Goal: Task Accomplishment & Management: Complete application form

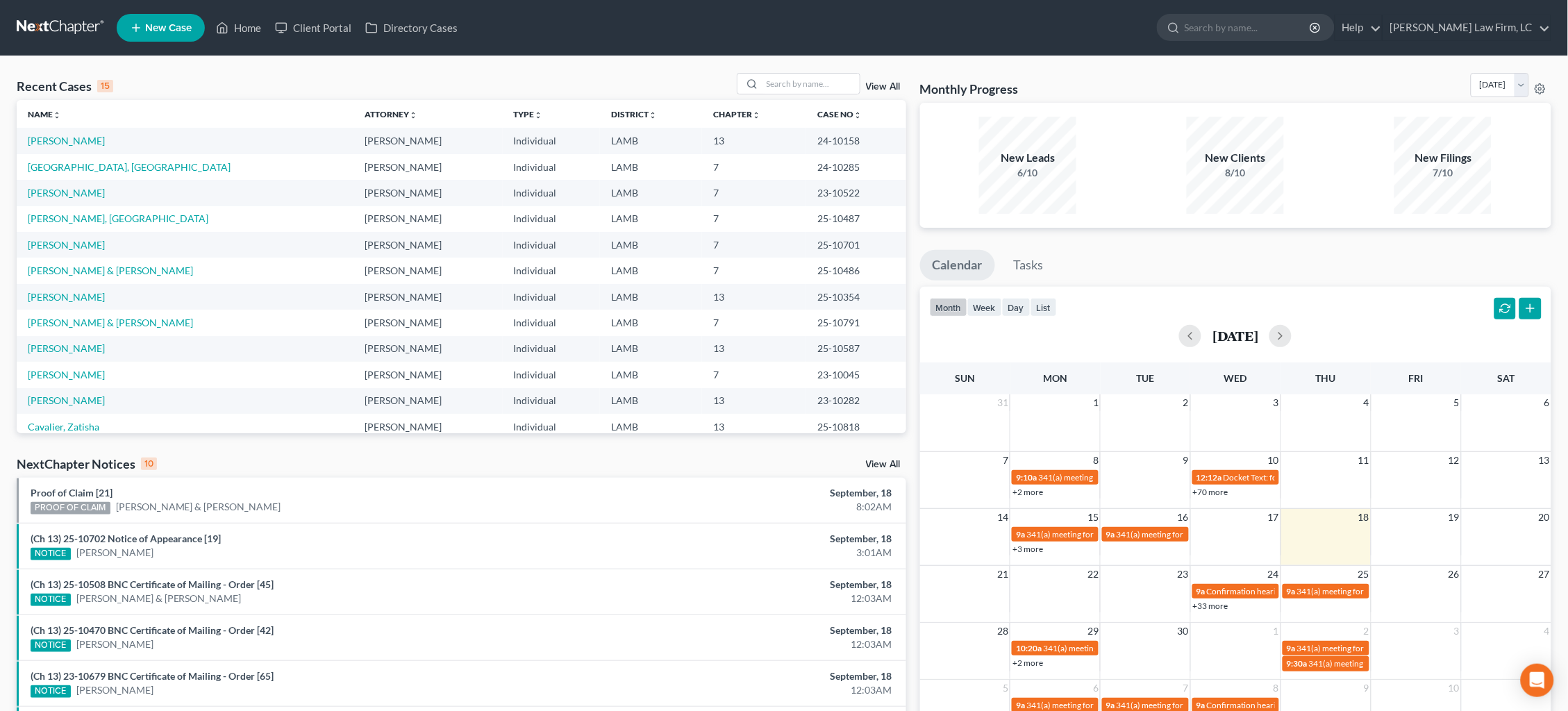
click at [162, 35] on link "New Case" at bounding box center [160, 28] width 88 height 28
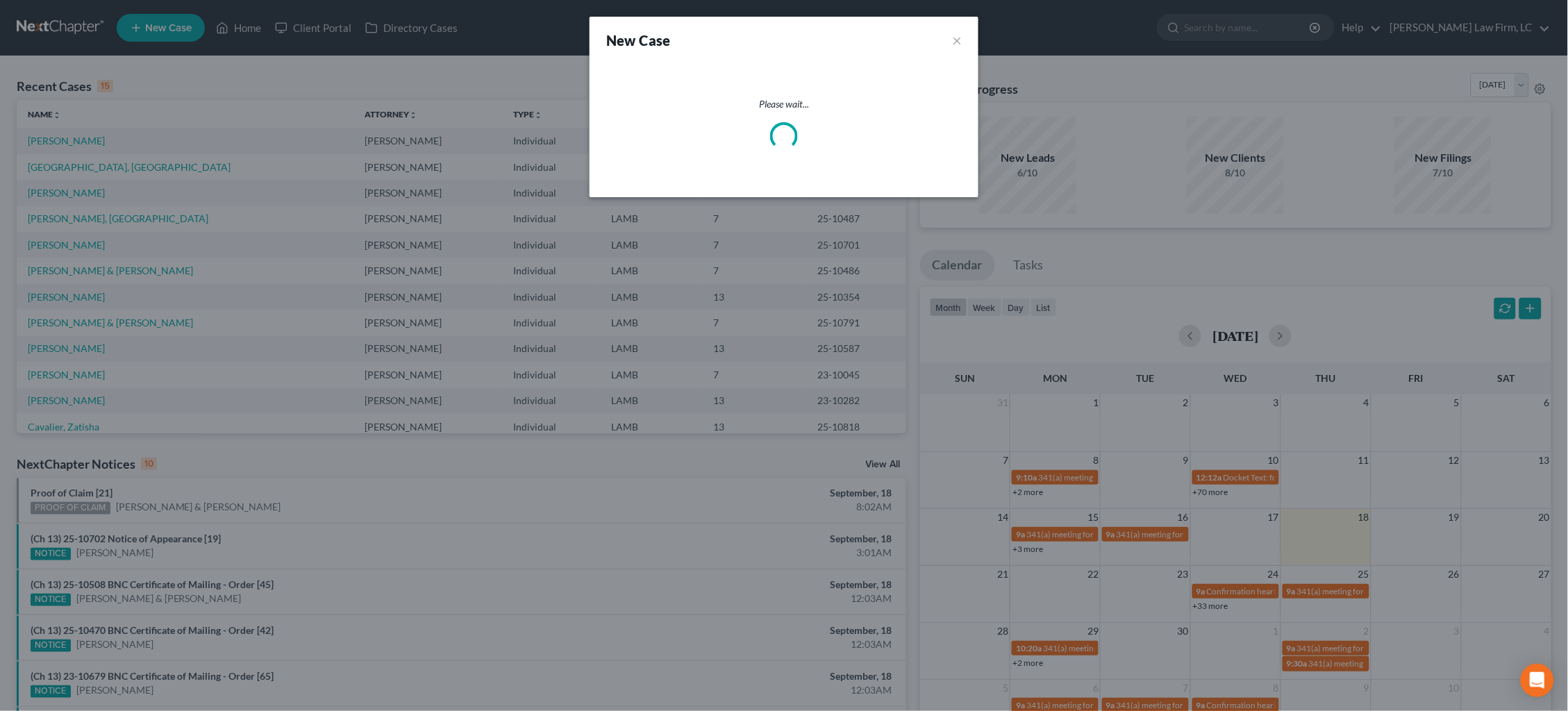
select select "35"
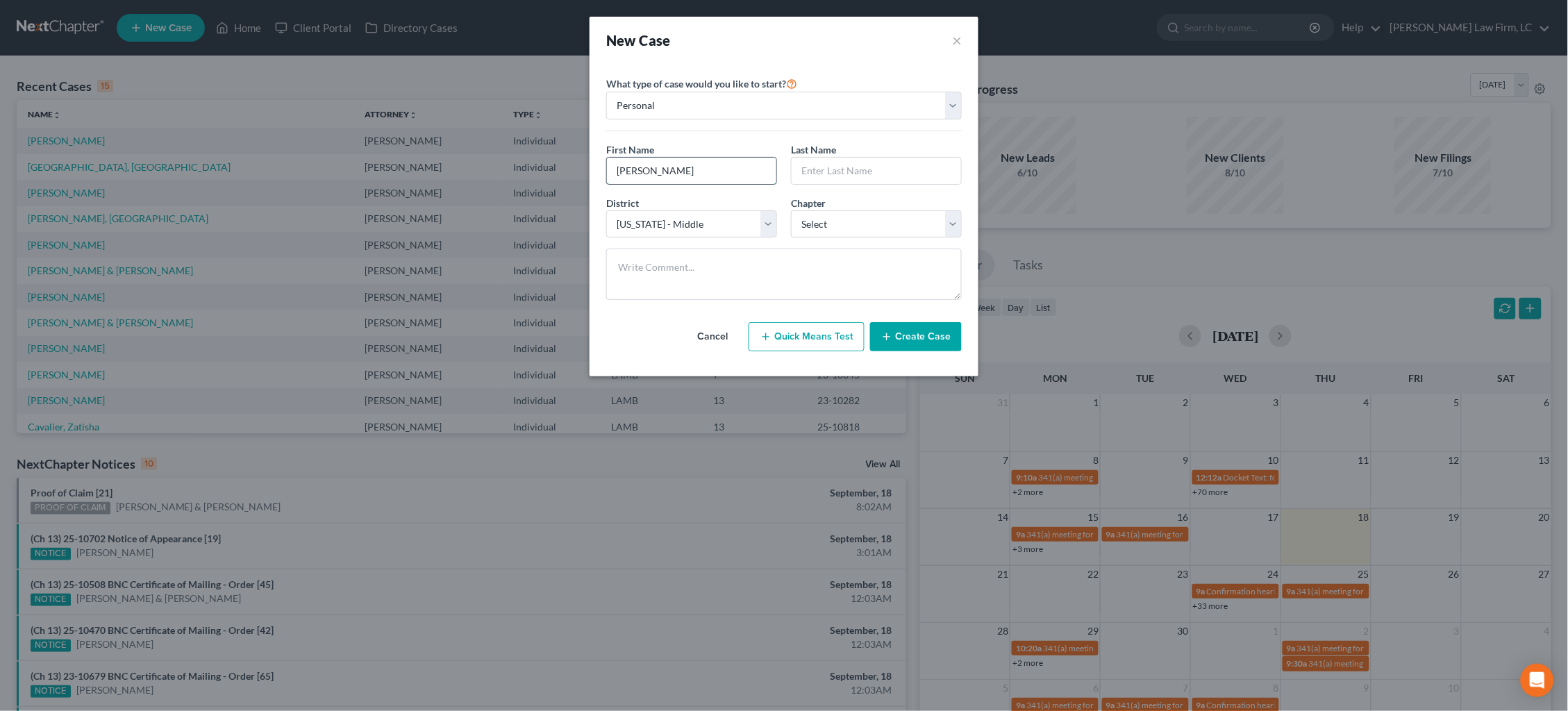
type input "[PERSON_NAME]"
type input "Hyde"
select select "3"
click at [761, 277] on textarea at bounding box center [784, 274] width 355 height 51
type textarea "[PERSON_NAME] opened file"
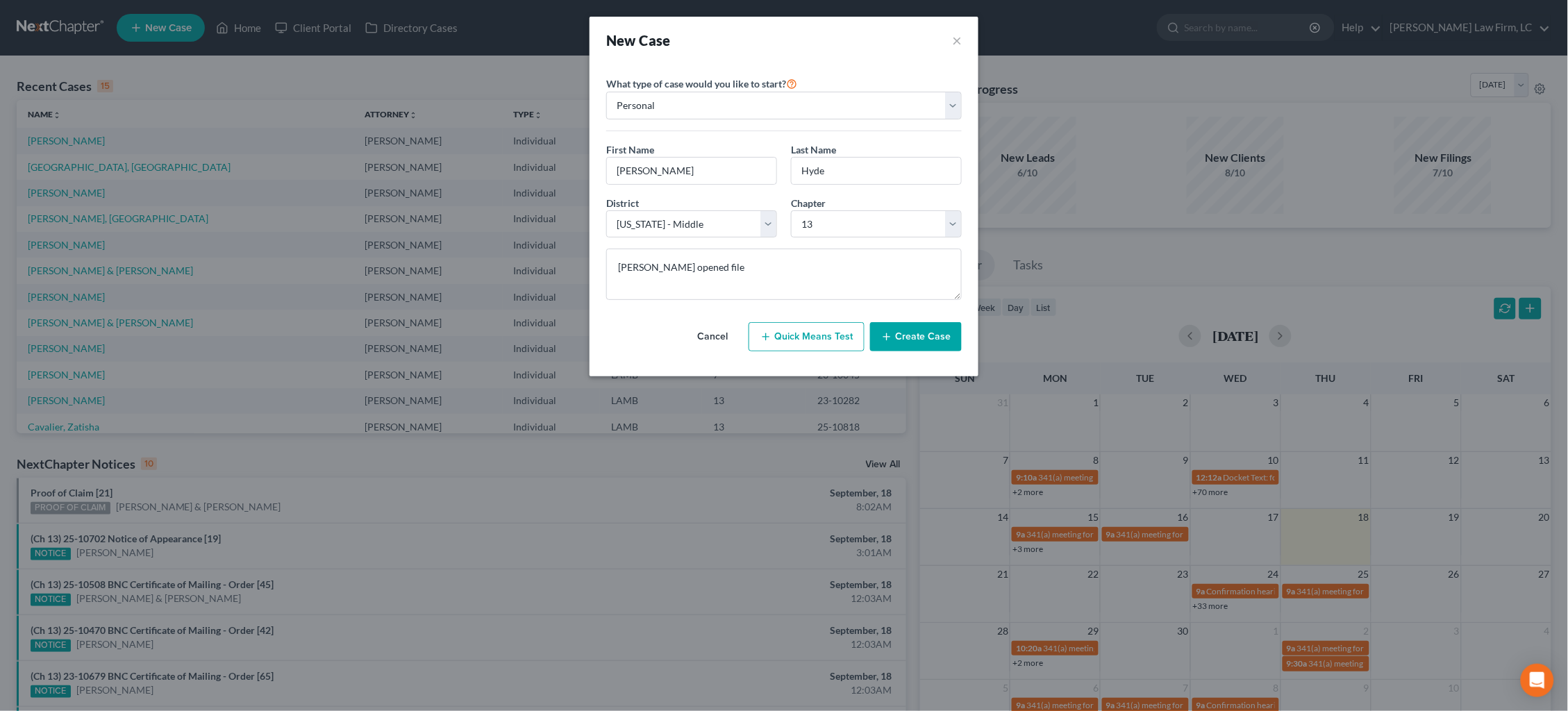
click at [940, 340] on button "Create Case" at bounding box center [916, 336] width 92 height 30
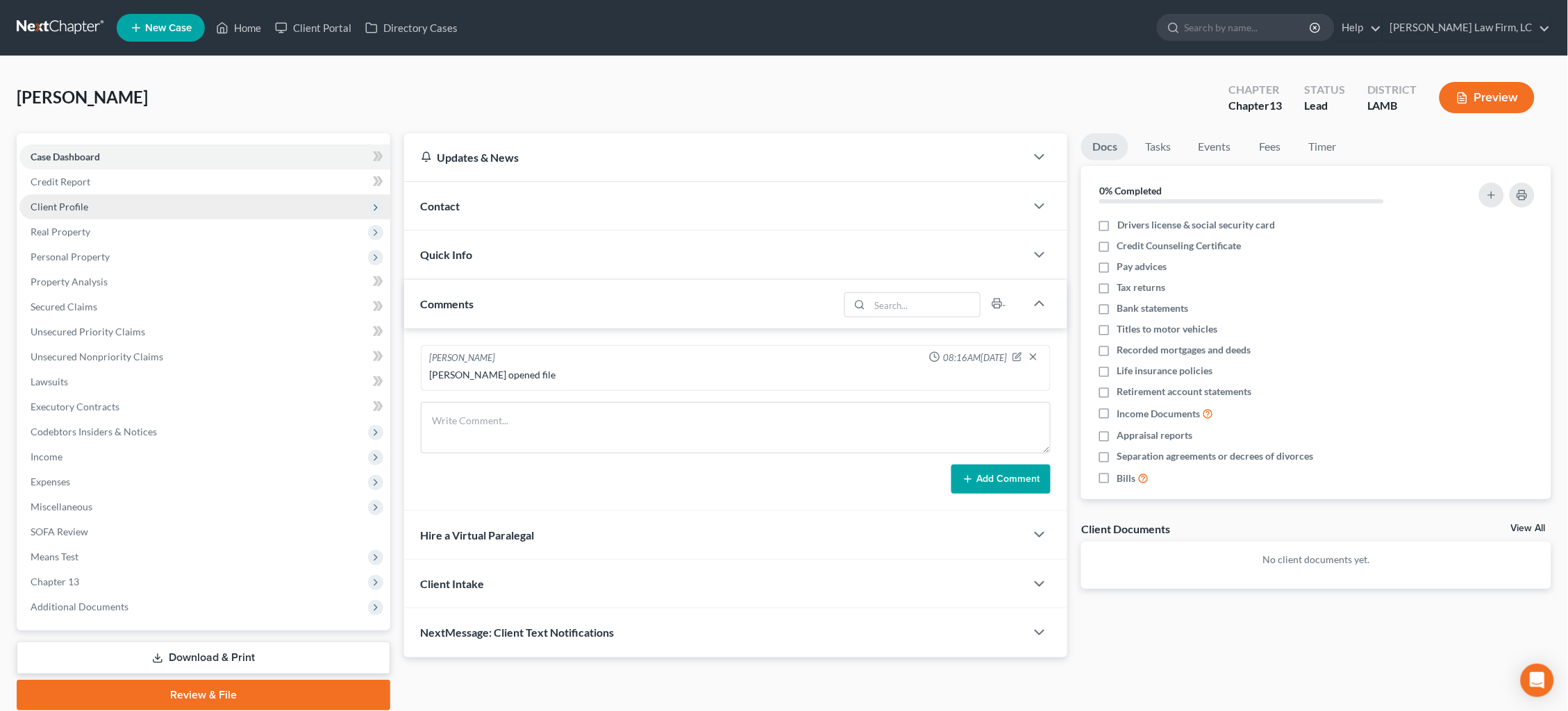
click at [209, 204] on span "Client Profile" at bounding box center [204, 207] width 371 height 25
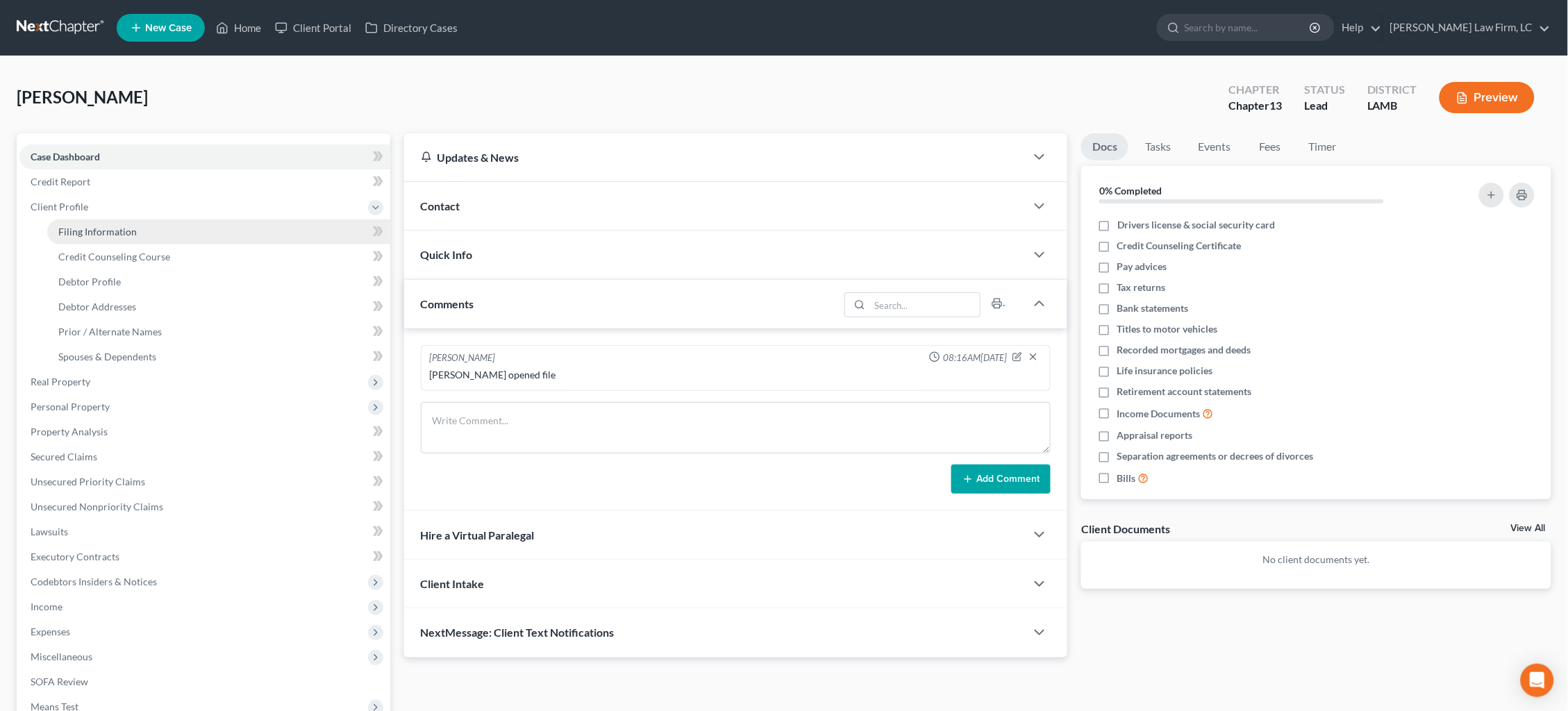
click at [202, 232] on link "Filing Information" at bounding box center [218, 232] width 343 height 25
select select "1"
select select "0"
select select "3"
select select "35"
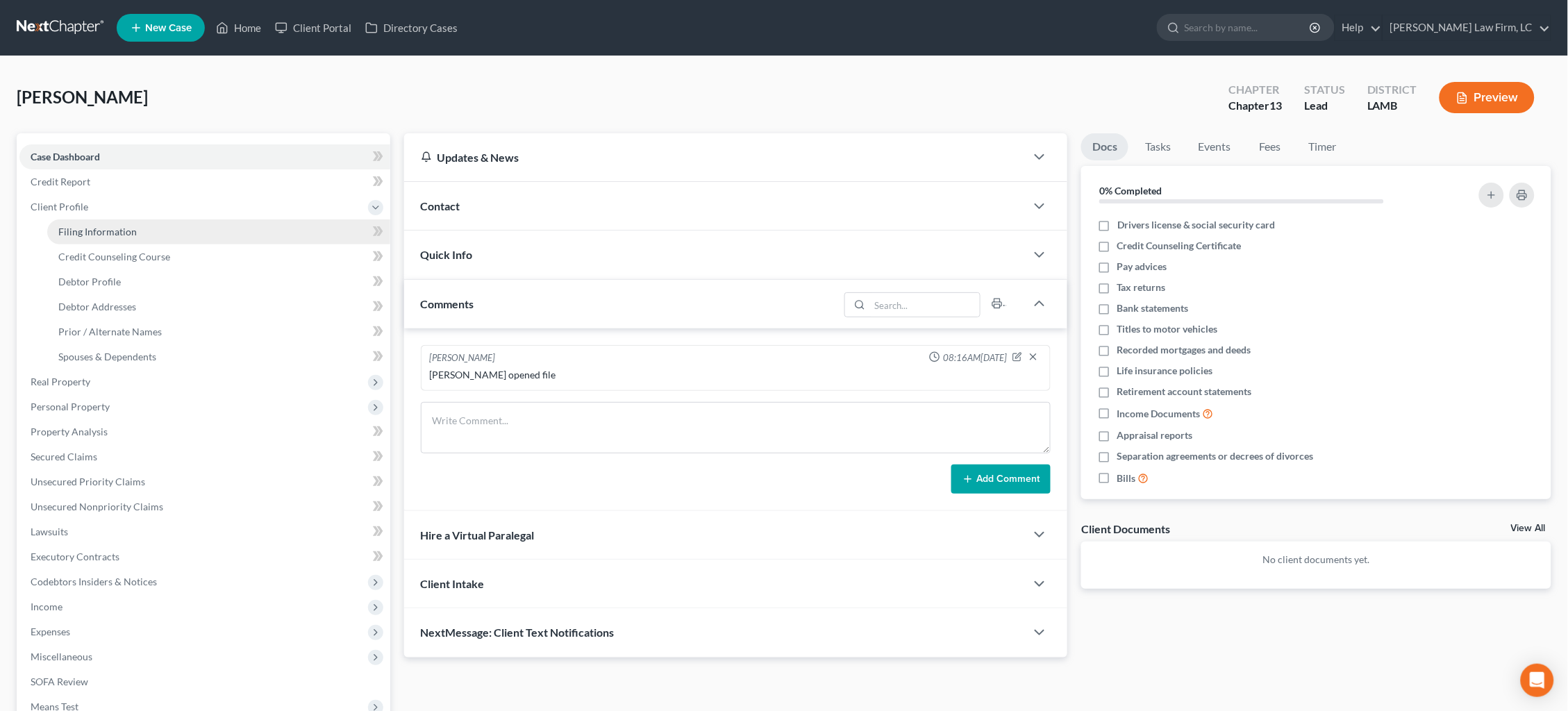
select select "19"
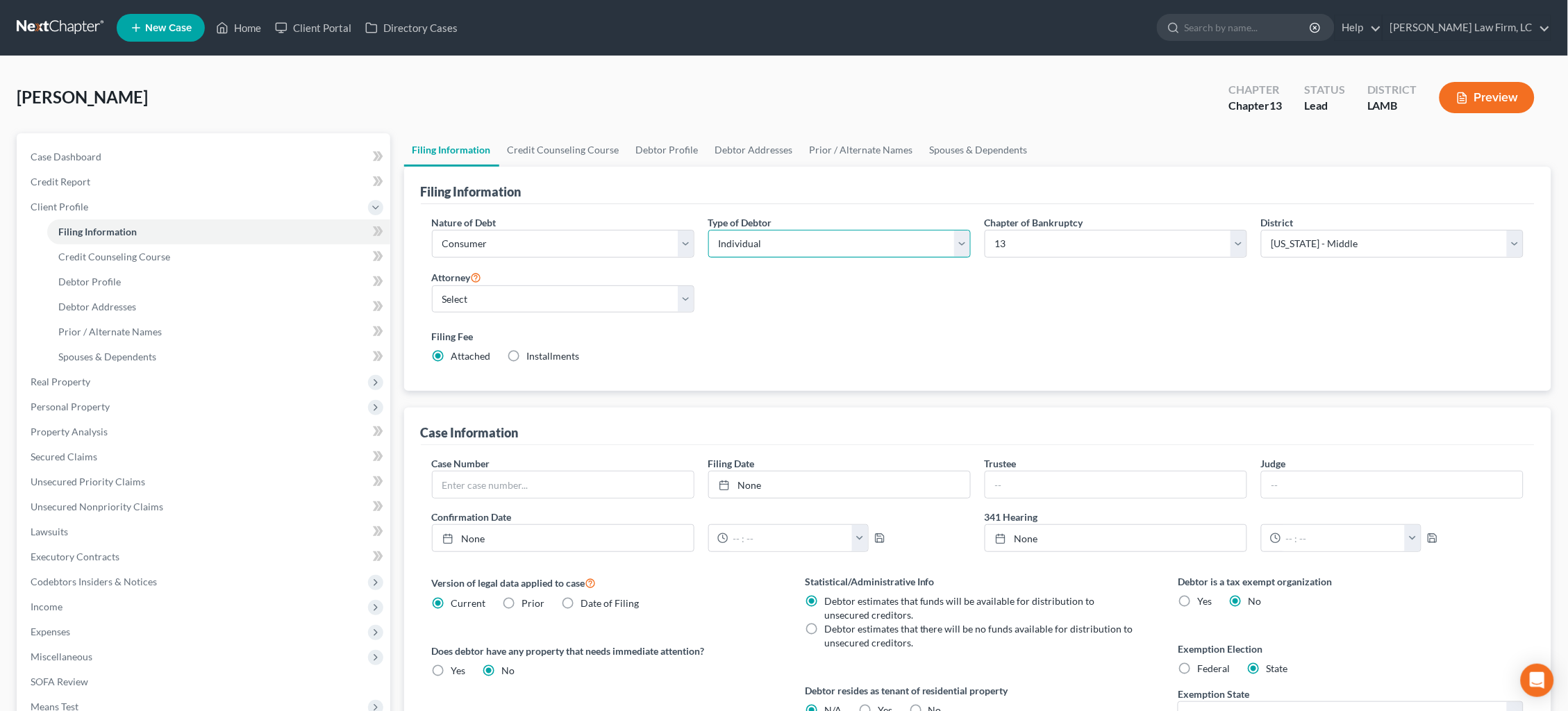
select select "1"
select select "0"
click at [578, 148] on link "Credit Counseling Course" at bounding box center [563, 149] width 128 height 33
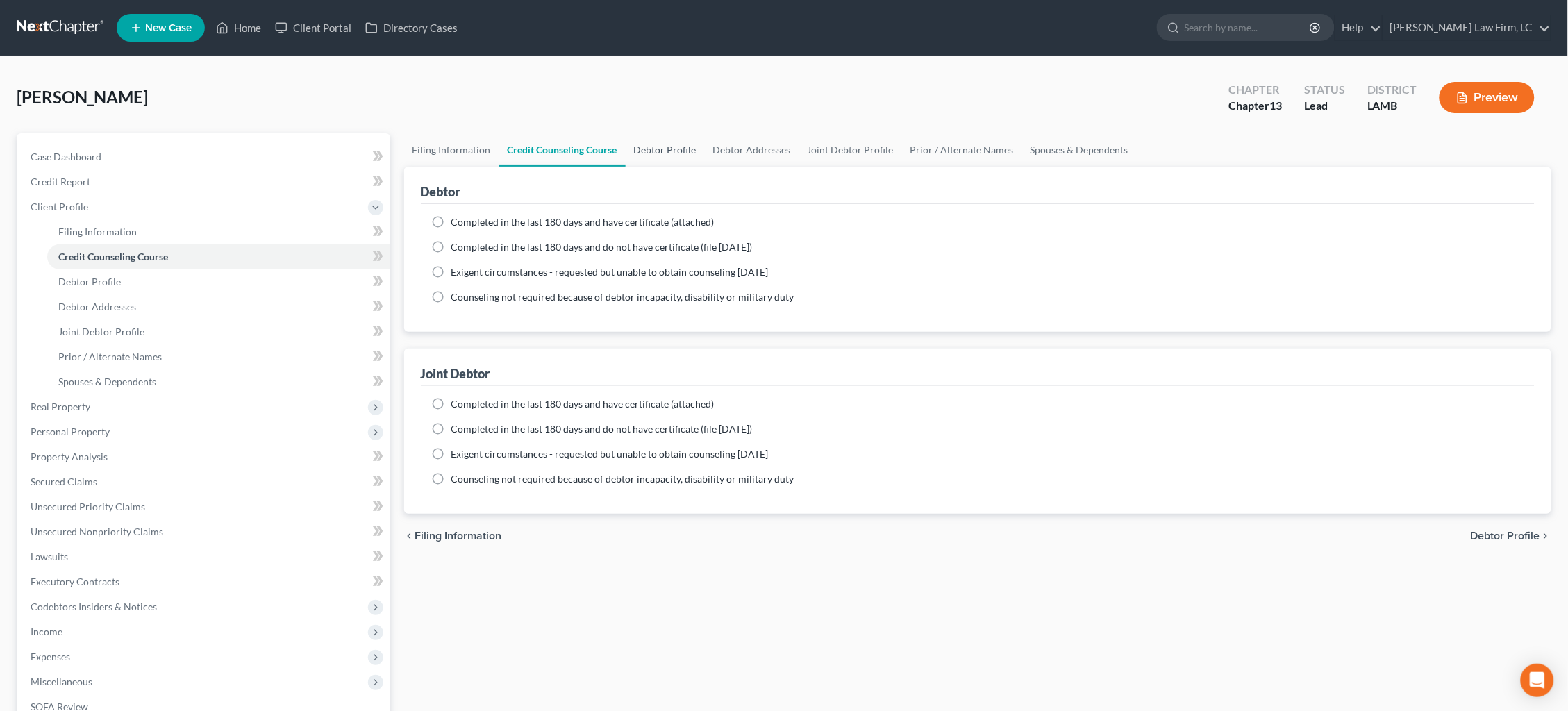
click at [658, 163] on link "Debtor Profile" at bounding box center [665, 149] width 79 height 33
select select "1"
select select "0"
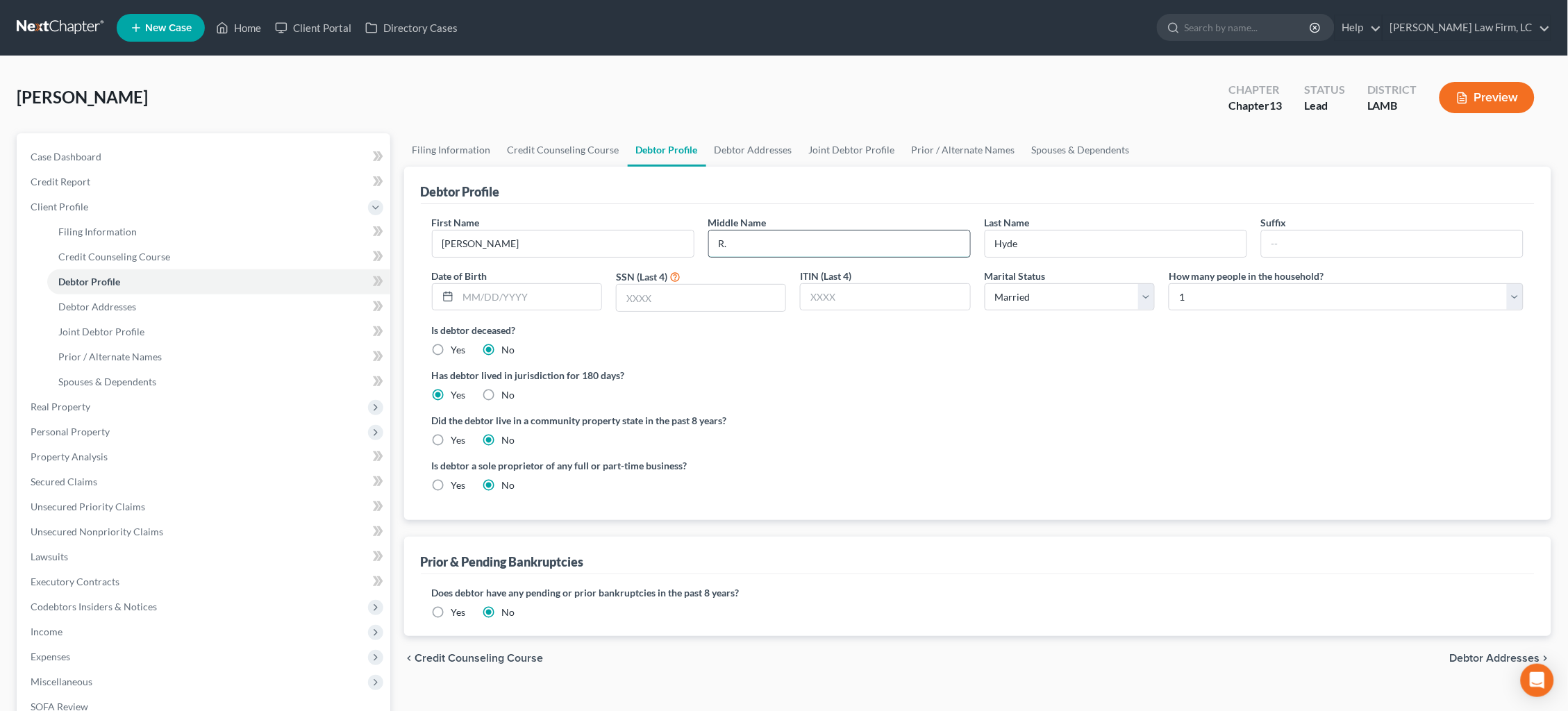
type input "R."
type input "[DATE]"
click at [732, 295] on input "text" at bounding box center [700, 298] width 169 height 26
type input "8973"
select select "2"
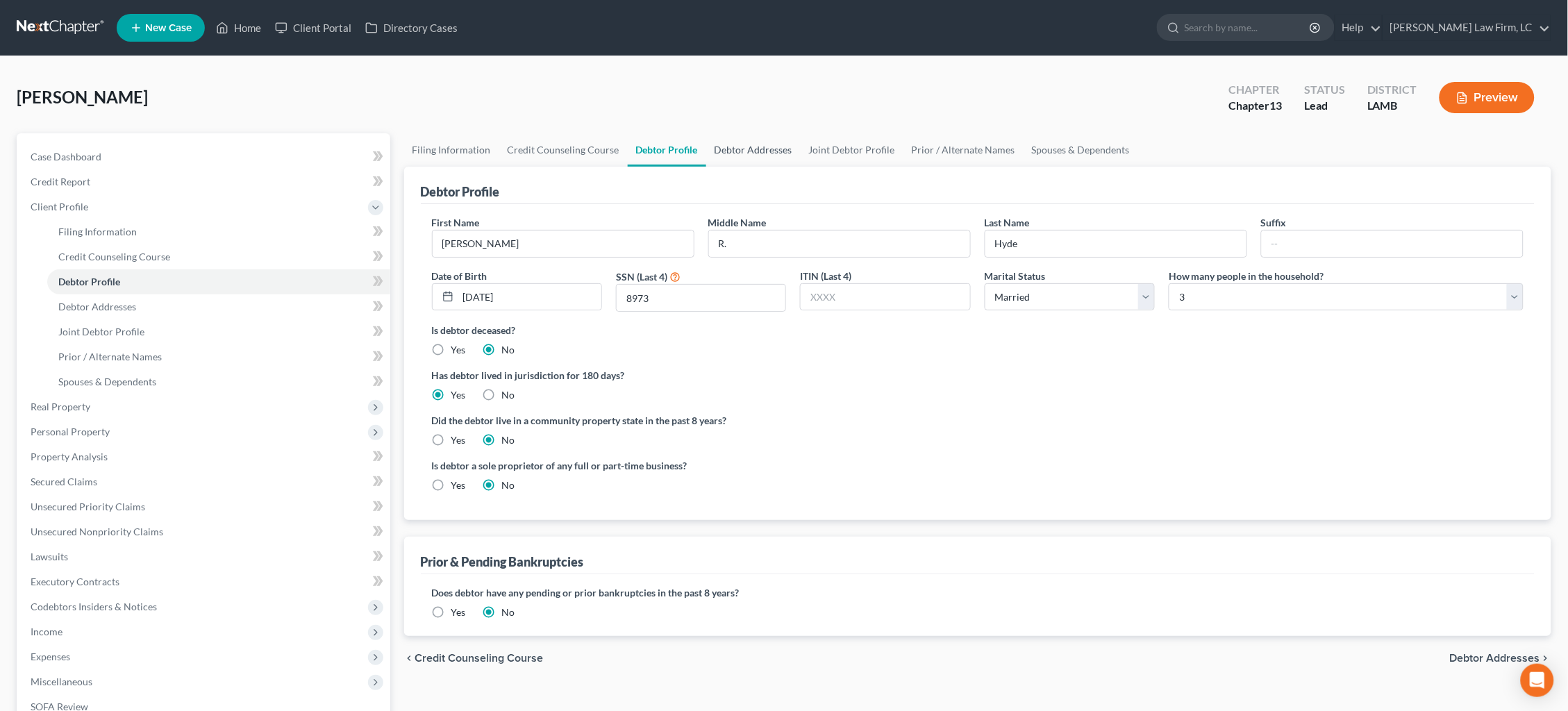
click at [755, 152] on link "Debtor Addresses" at bounding box center [753, 149] width 94 height 33
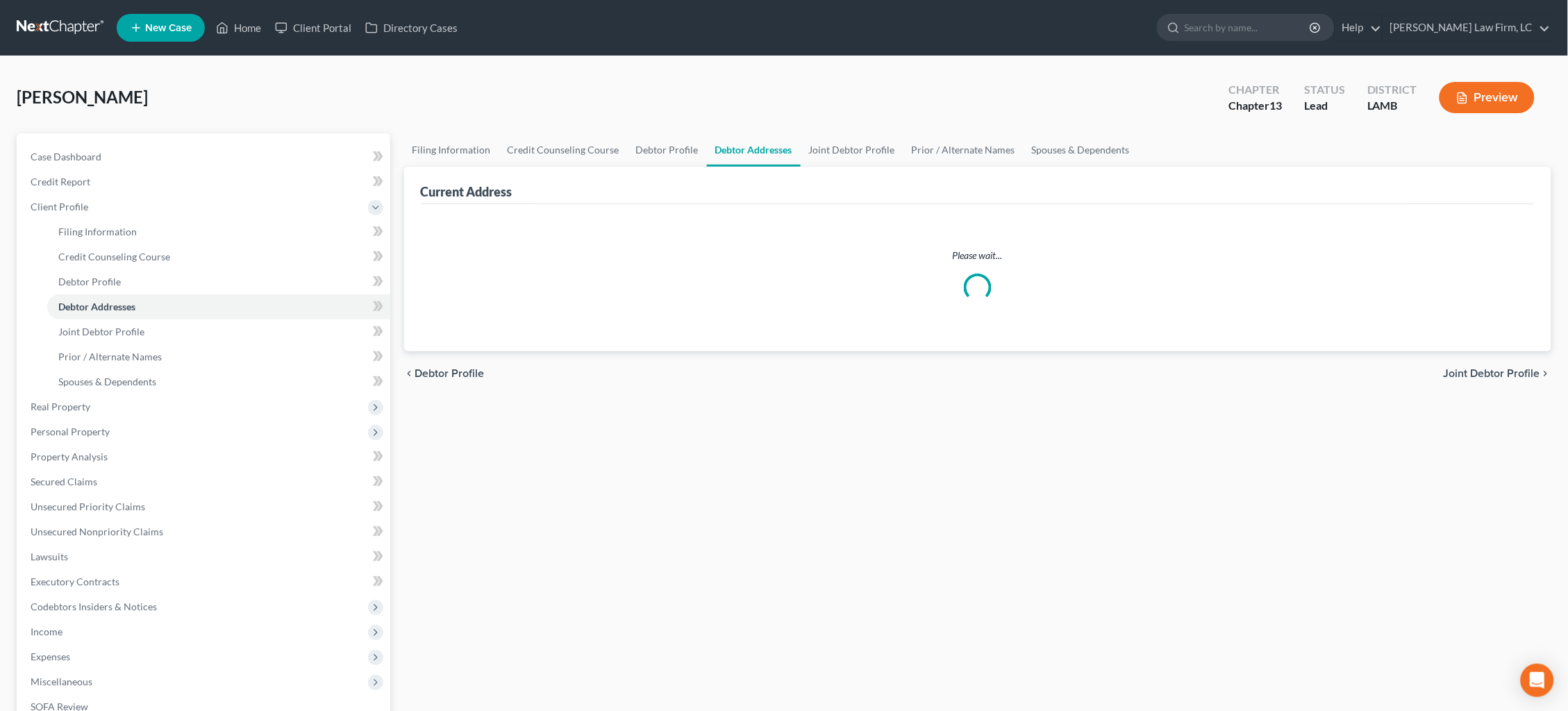
select select "0"
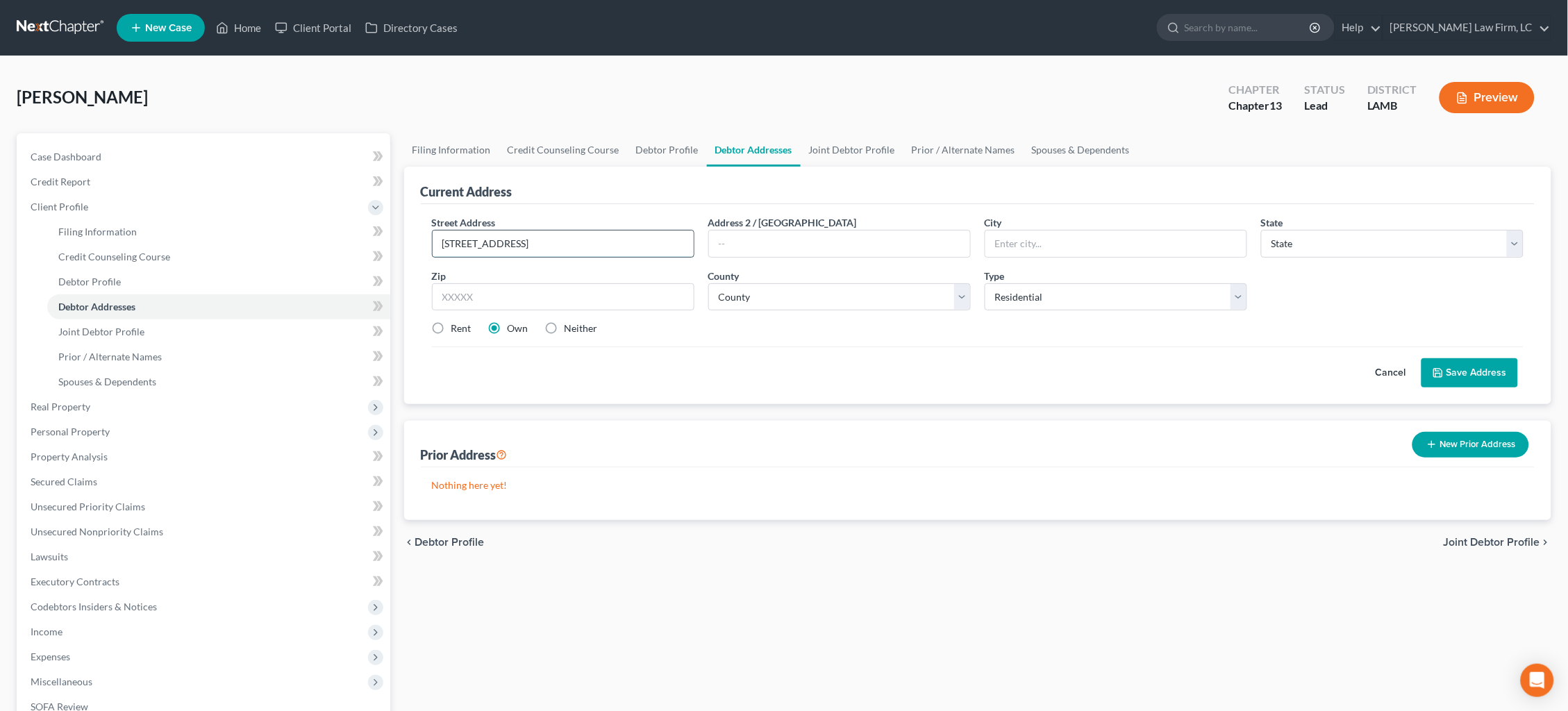
type input "[STREET_ADDRESS]"
type input "Baton Rouge"
select select "19"
type input "70818"
select select "16"
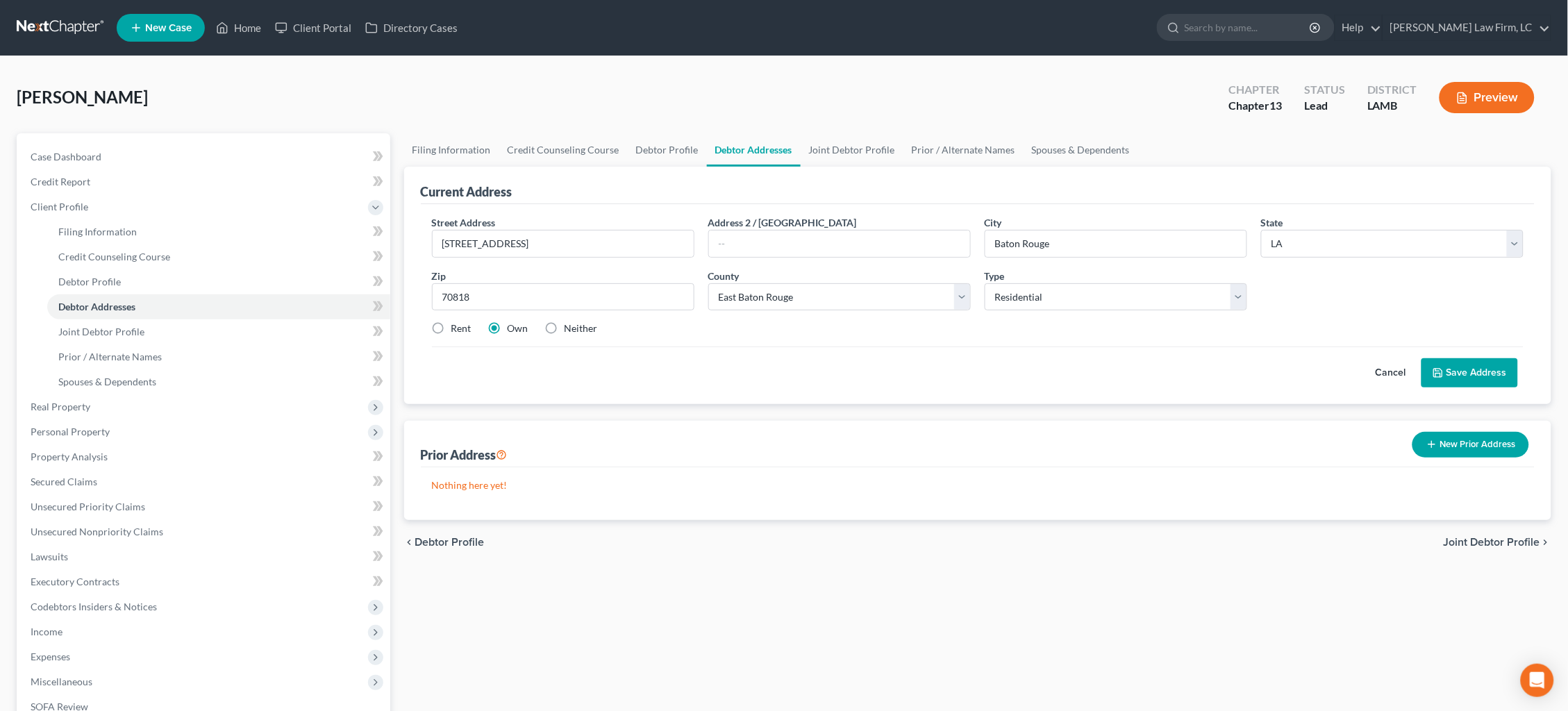
drag, startPoint x: 1474, startPoint y: 369, endPoint x: 1465, endPoint y: 369, distance: 9.0
click at [1474, 369] on button "Save Address" at bounding box center [1469, 373] width 96 height 30
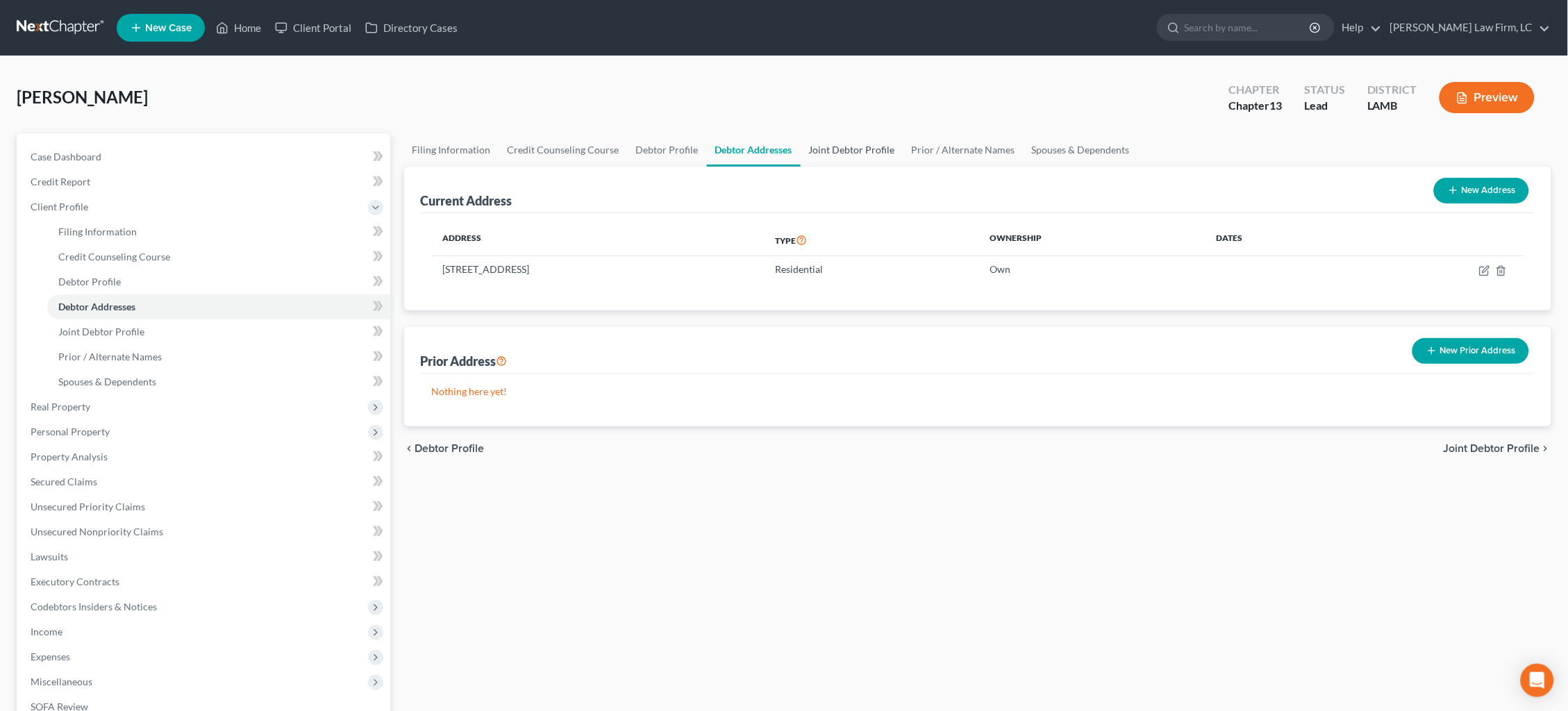
click at [843, 145] on link "Joint Debtor Profile" at bounding box center [852, 149] width 103 height 33
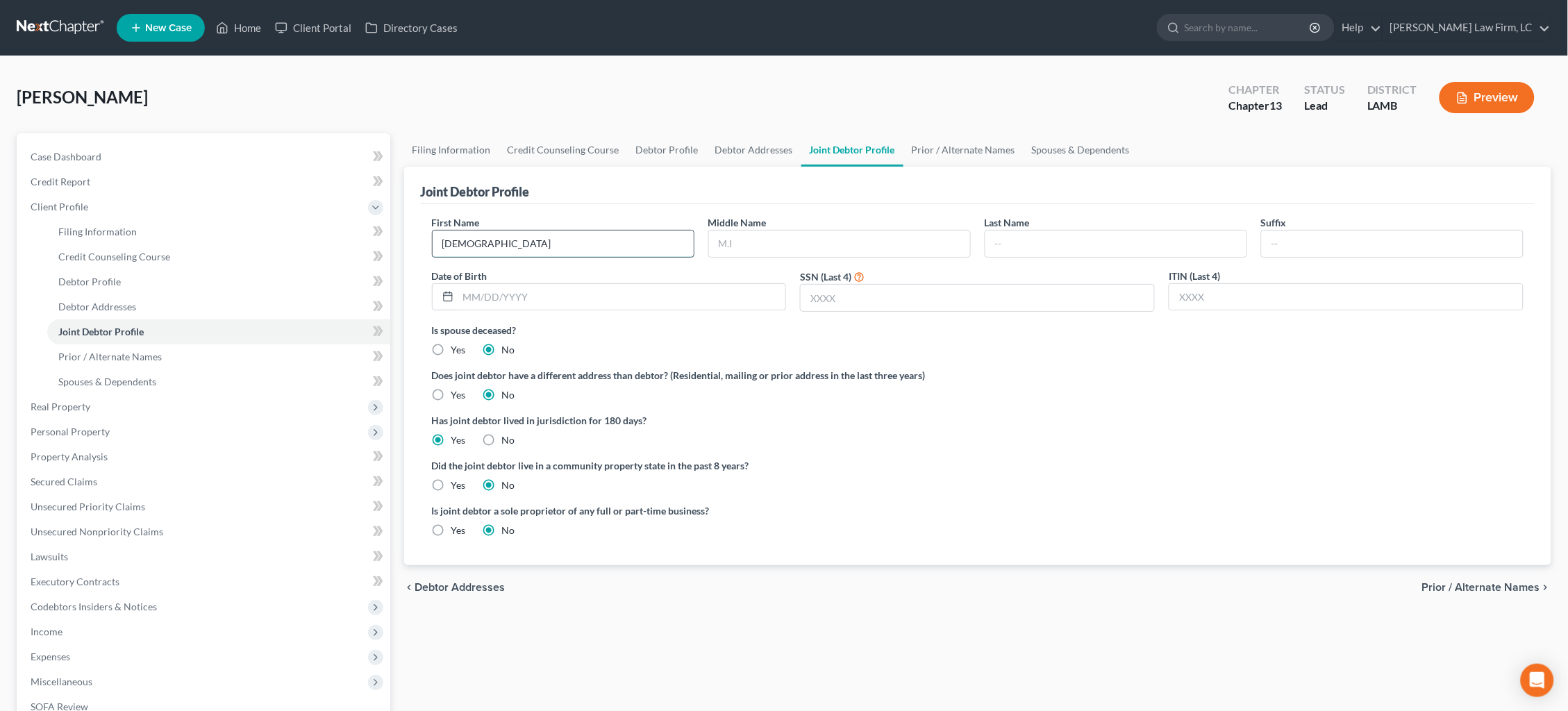
type input "[DEMOGRAPHIC_DATA]"
type input "L."
type input "Hyde"
type input "[DATE]"
type input "6507"
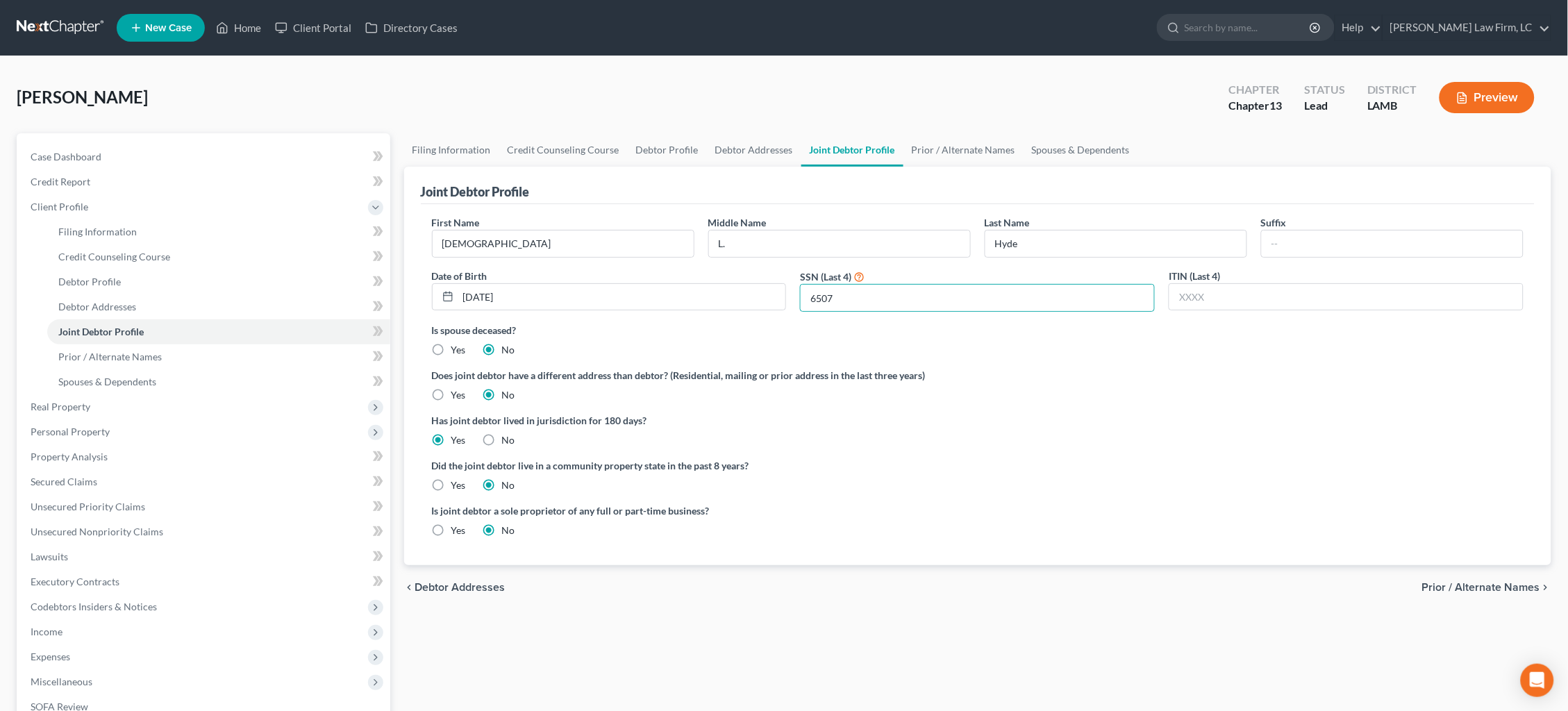
click at [457, 479] on label "Yes" at bounding box center [459, 485] width 15 height 14
click at [457, 479] on input "Yes" at bounding box center [462, 483] width 9 height 9
radio input "true"
radio input "false"
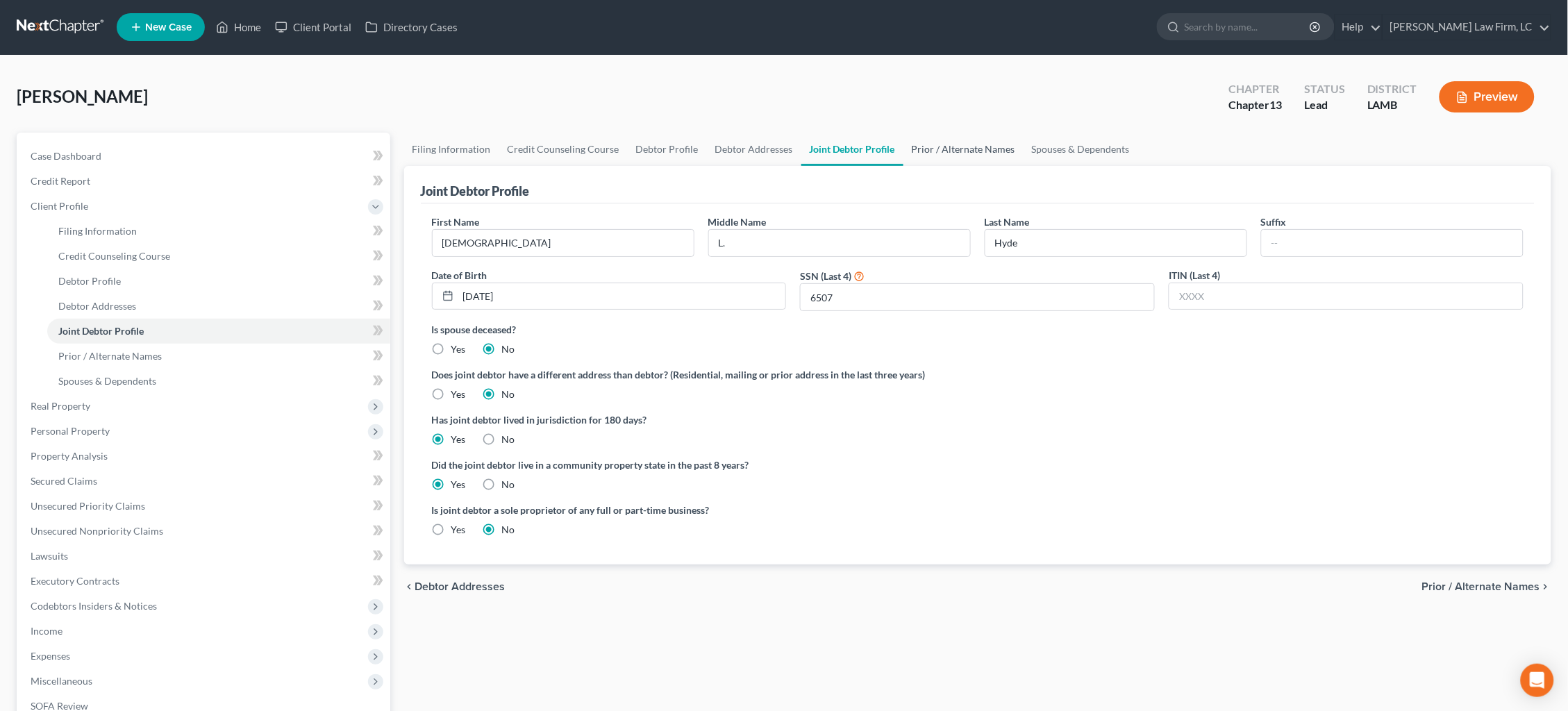
click at [955, 148] on link "Prior / Alternate Names" at bounding box center [963, 149] width 120 height 33
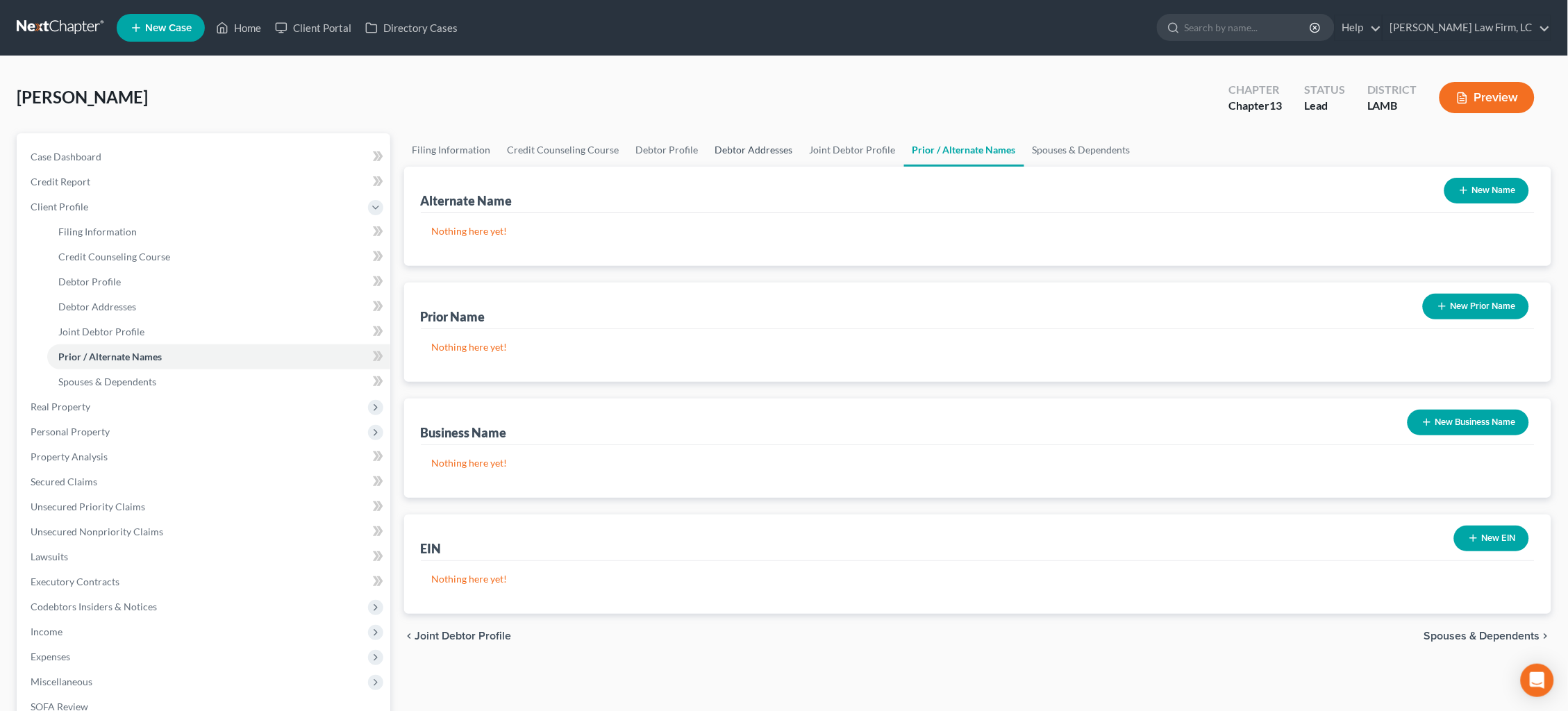
click at [746, 153] on link "Debtor Addresses" at bounding box center [753, 149] width 94 height 33
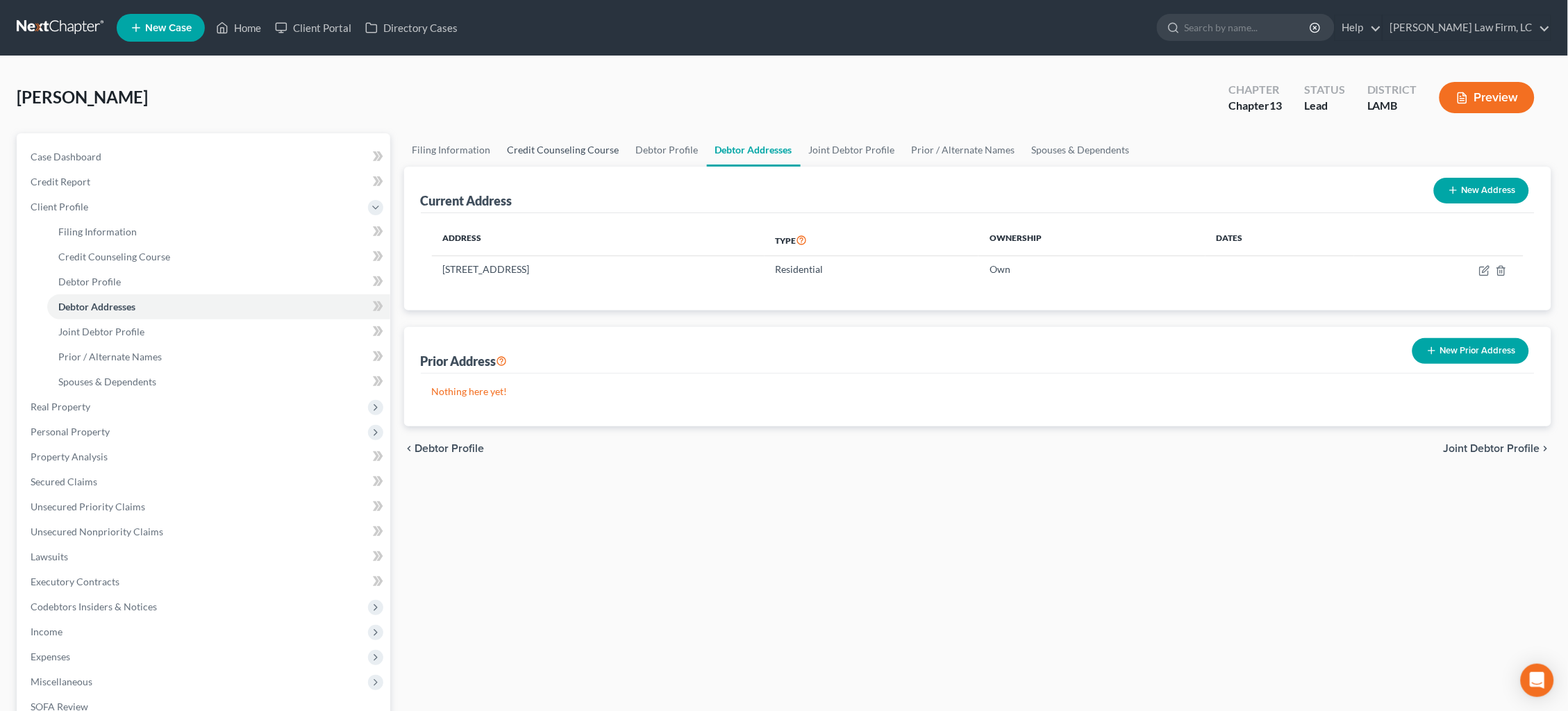
click at [549, 152] on link "Credit Counseling Course" at bounding box center [563, 149] width 128 height 33
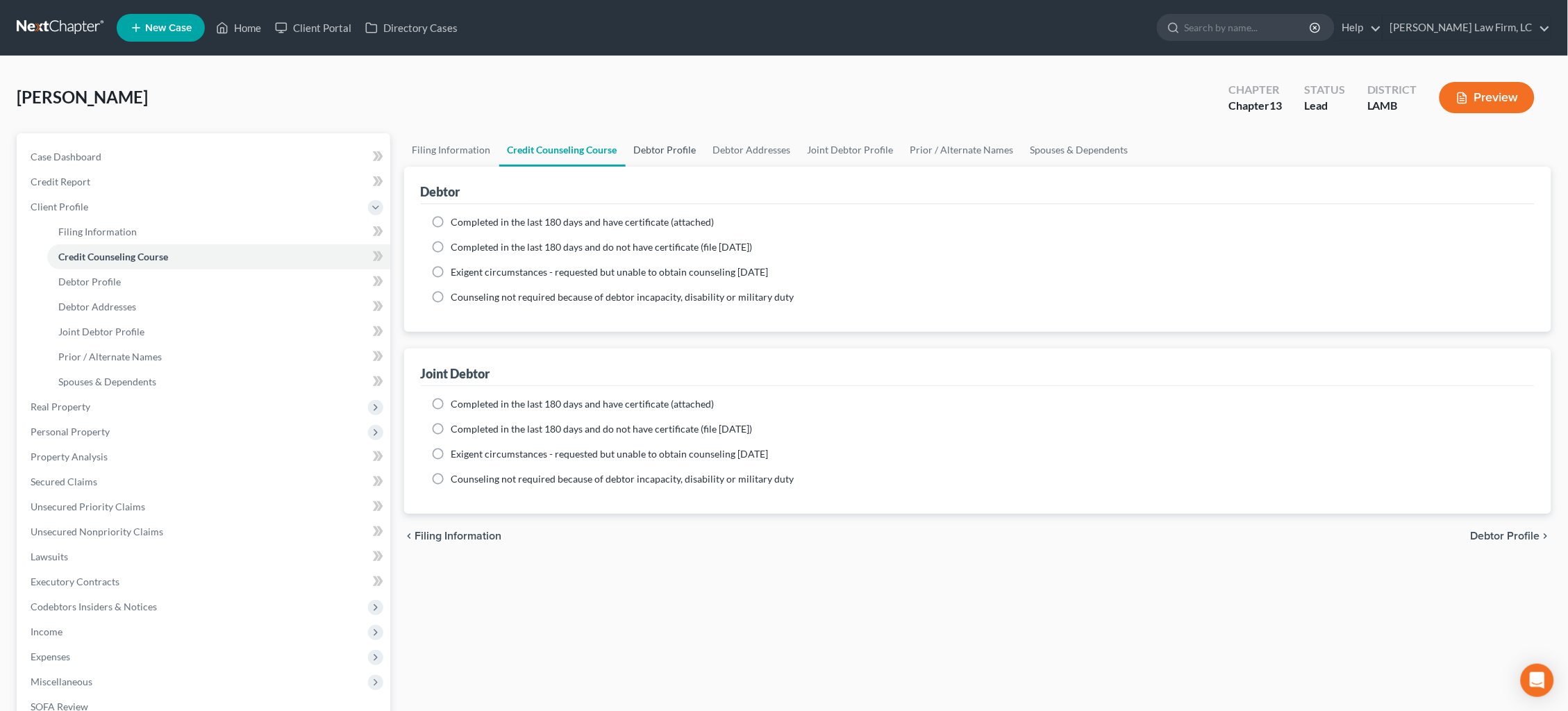
drag, startPoint x: 692, startPoint y: 151, endPoint x: 684, endPoint y: 151, distance: 8.0
click at [690, 151] on link "Debtor Profile" at bounding box center [665, 149] width 79 height 33
select select "1"
select select "2"
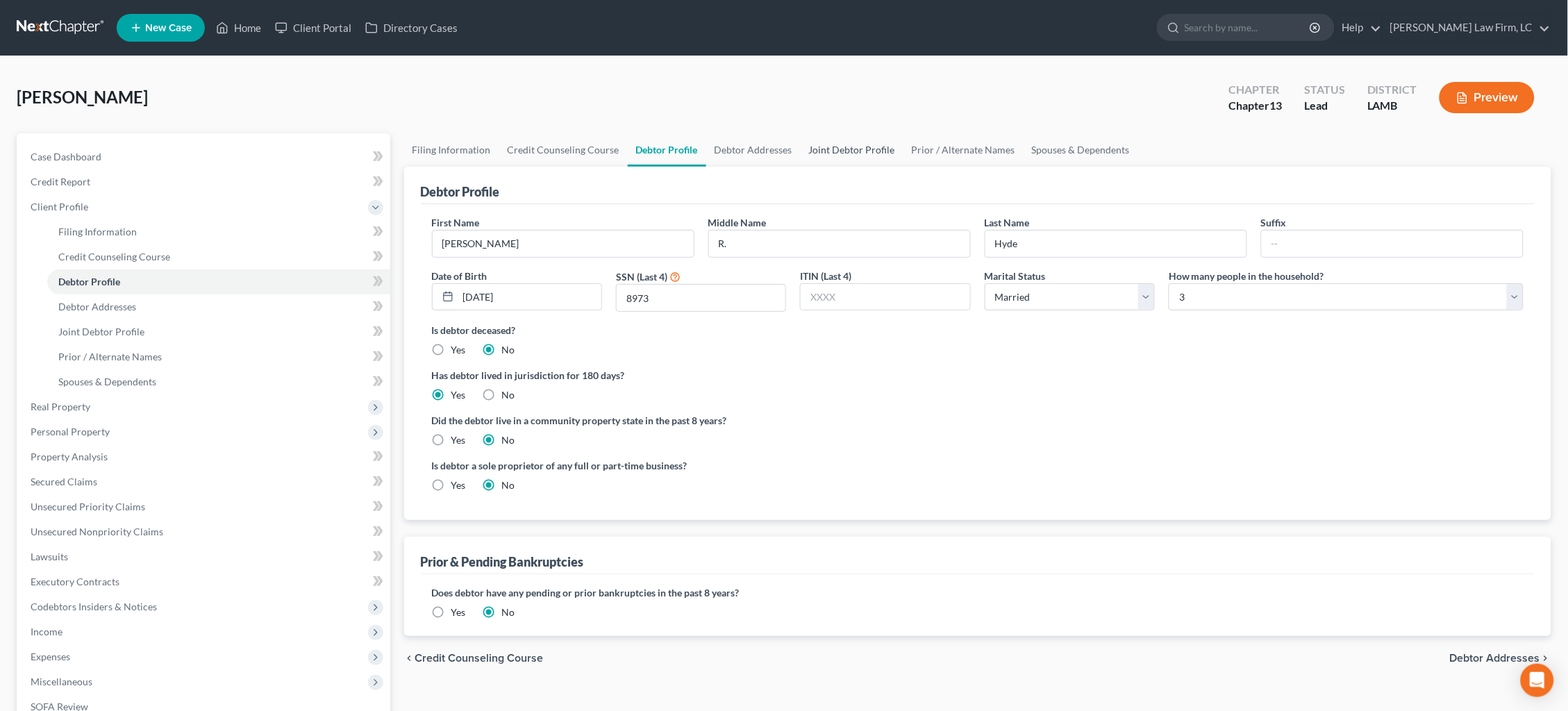
drag, startPoint x: 758, startPoint y: 147, endPoint x: 812, endPoint y: 152, distance: 54.2
click at [758, 147] on link "Debtor Addresses" at bounding box center [753, 149] width 94 height 33
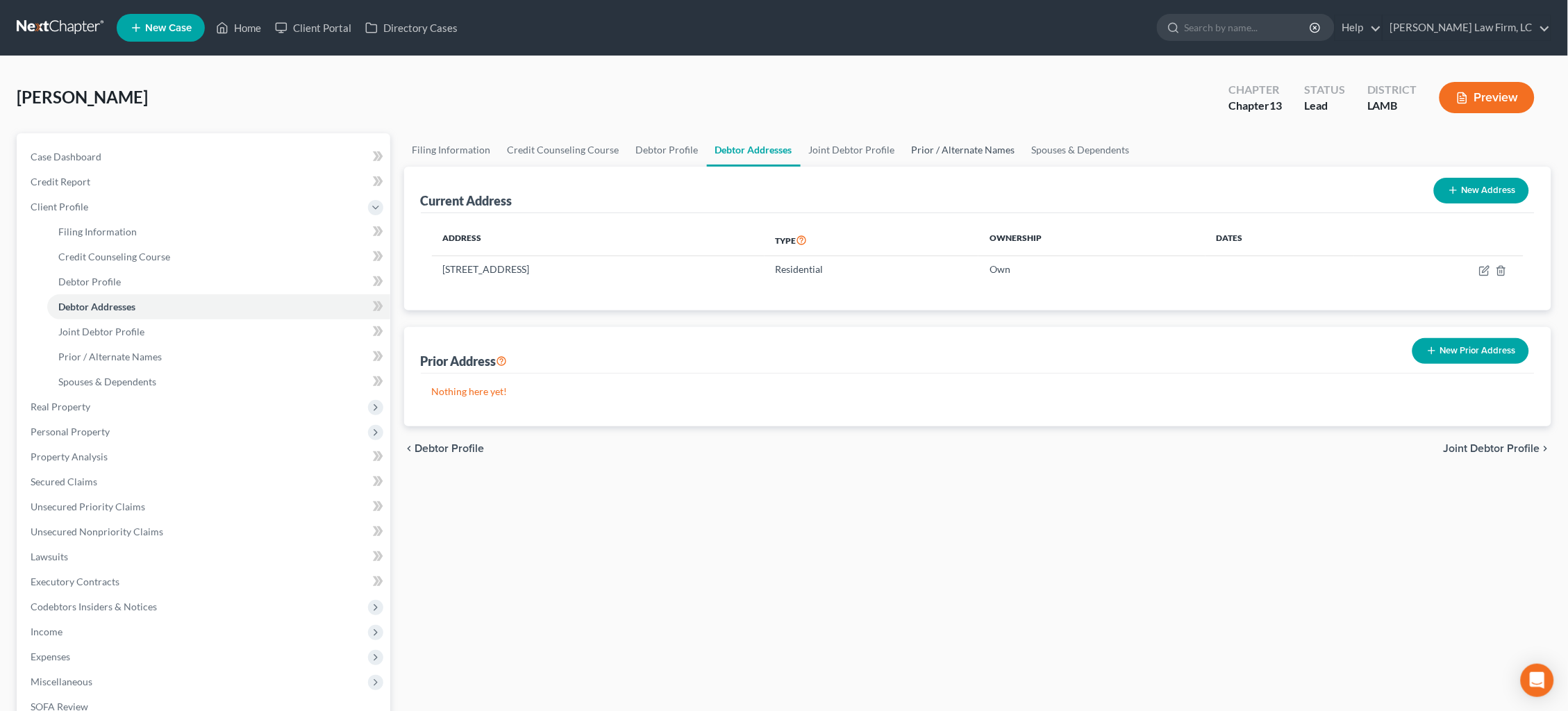
drag, startPoint x: 843, startPoint y: 154, endPoint x: 924, endPoint y: 151, distance: 81.1
click at [844, 153] on link "Joint Debtor Profile" at bounding box center [852, 149] width 103 height 33
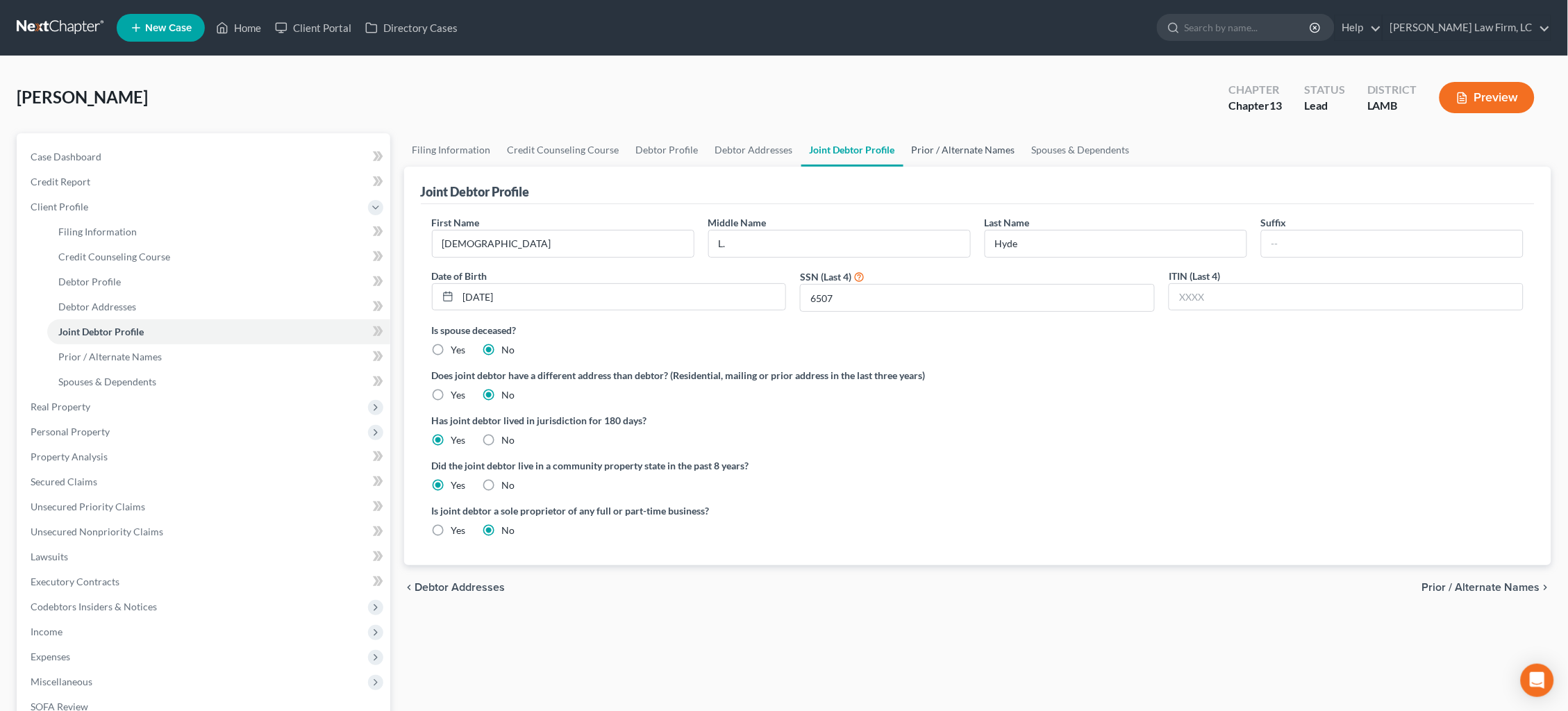
click at [946, 147] on link "Prior / Alternate Names" at bounding box center [963, 149] width 120 height 33
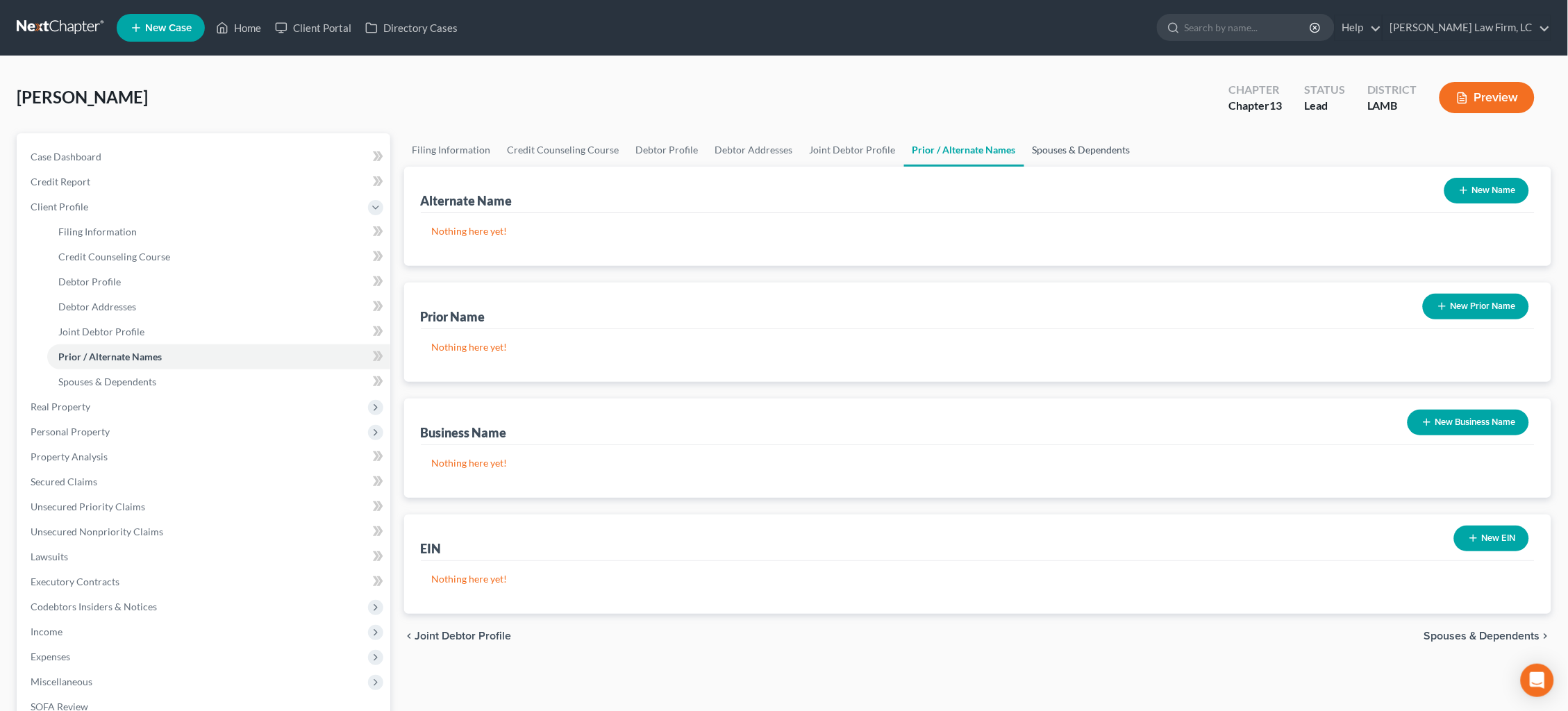
drag, startPoint x: 1041, startPoint y: 158, endPoint x: 1126, endPoint y: 161, distance: 85.1
click at [1041, 159] on link "Spouses & Dependents" at bounding box center [1081, 149] width 114 height 33
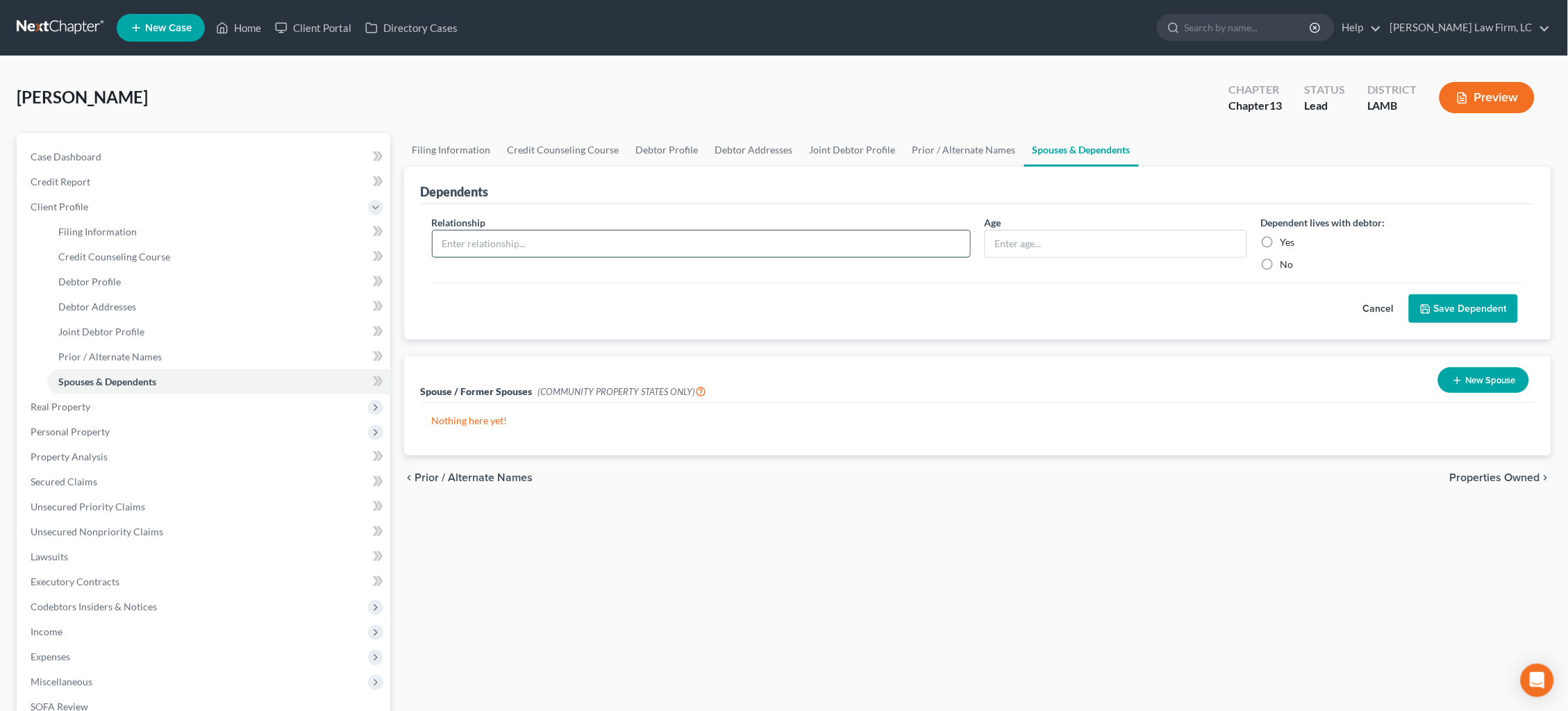
click at [786, 242] on input "text" at bounding box center [700, 244] width 537 height 26
type input "Son"
type input "5"
type input "6"
click at [1280, 237] on label "Yes" at bounding box center [1287, 242] width 15 height 14
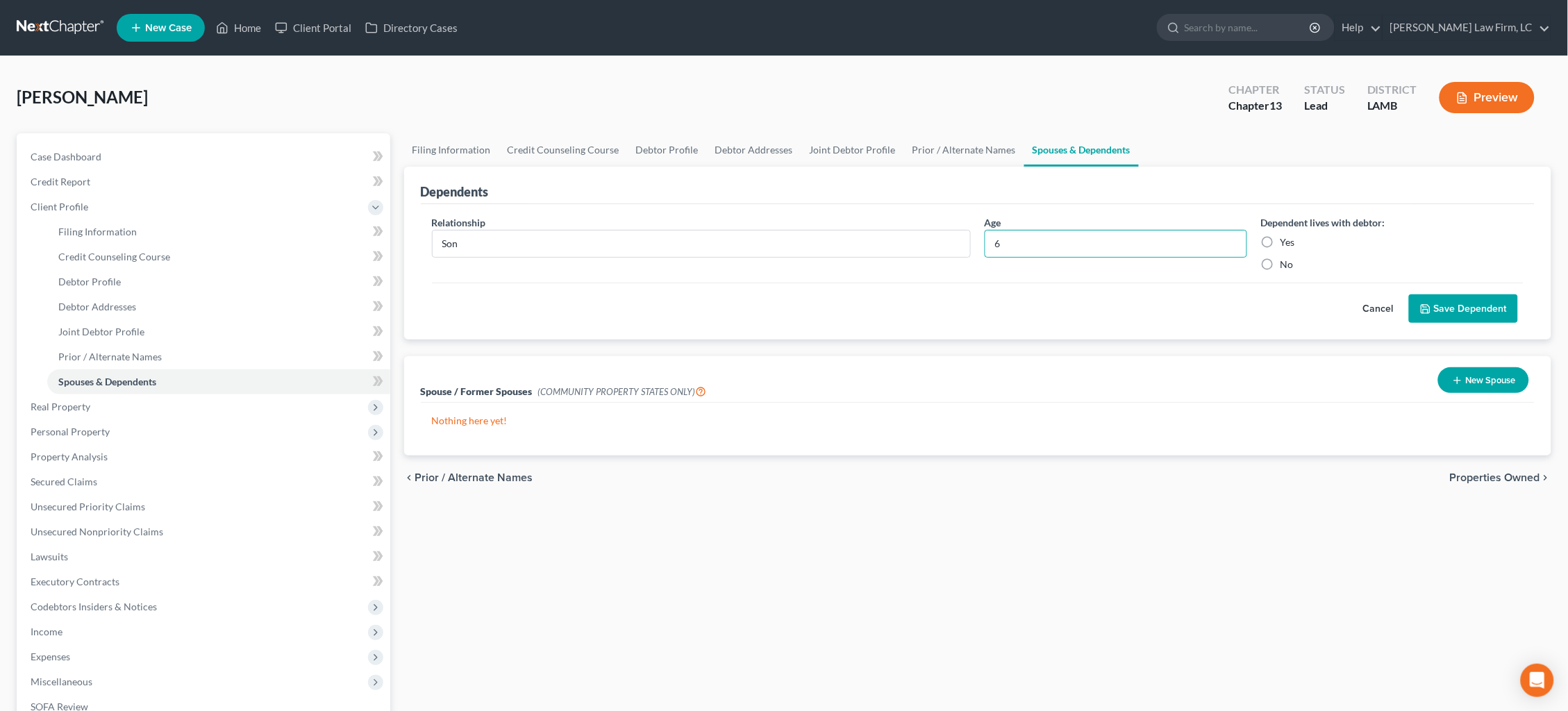
click at [1286, 237] on input "Yes" at bounding box center [1290, 240] width 9 height 9
radio input "true"
click at [1440, 304] on button "Save Dependent" at bounding box center [1463, 309] width 109 height 30
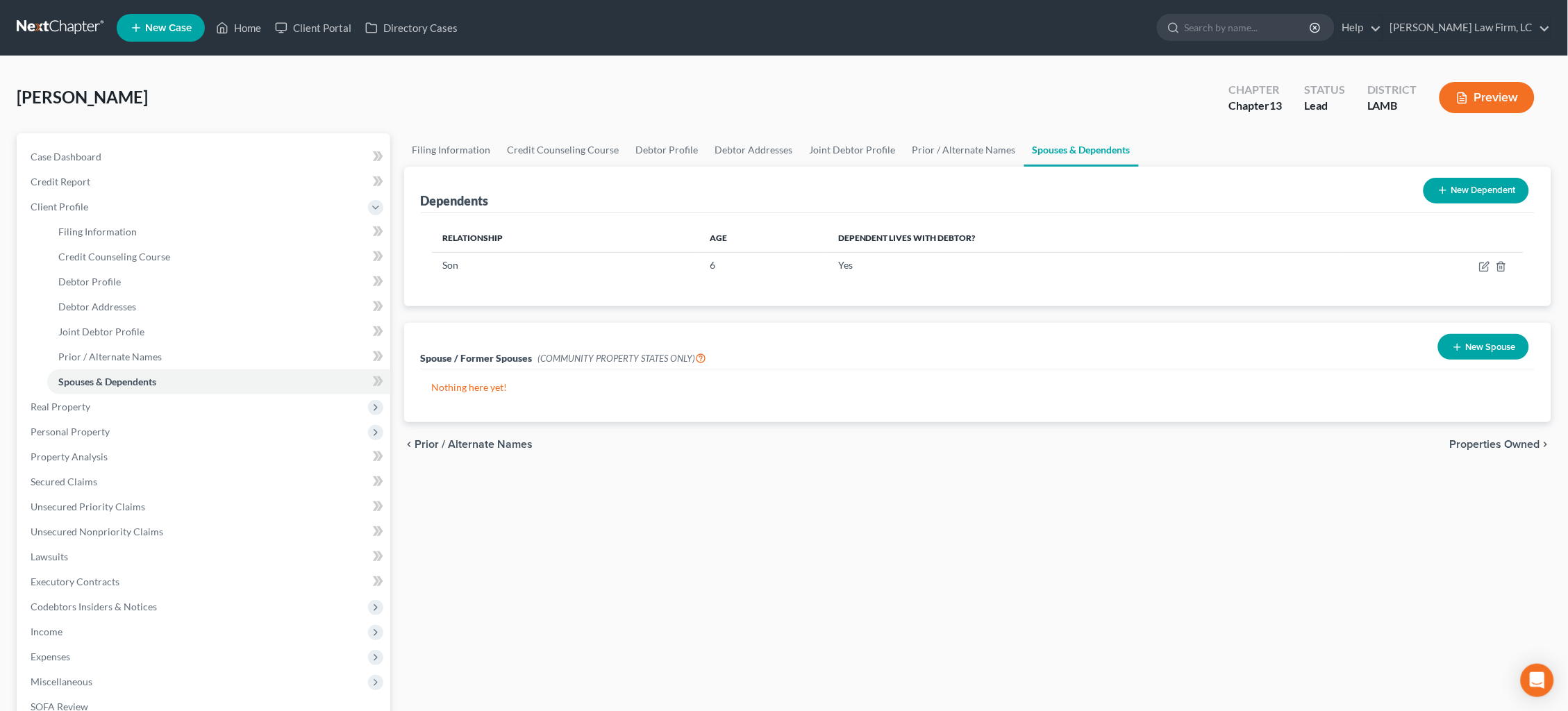
click at [1475, 442] on span "Properties Owned" at bounding box center [1495, 444] width 90 height 11
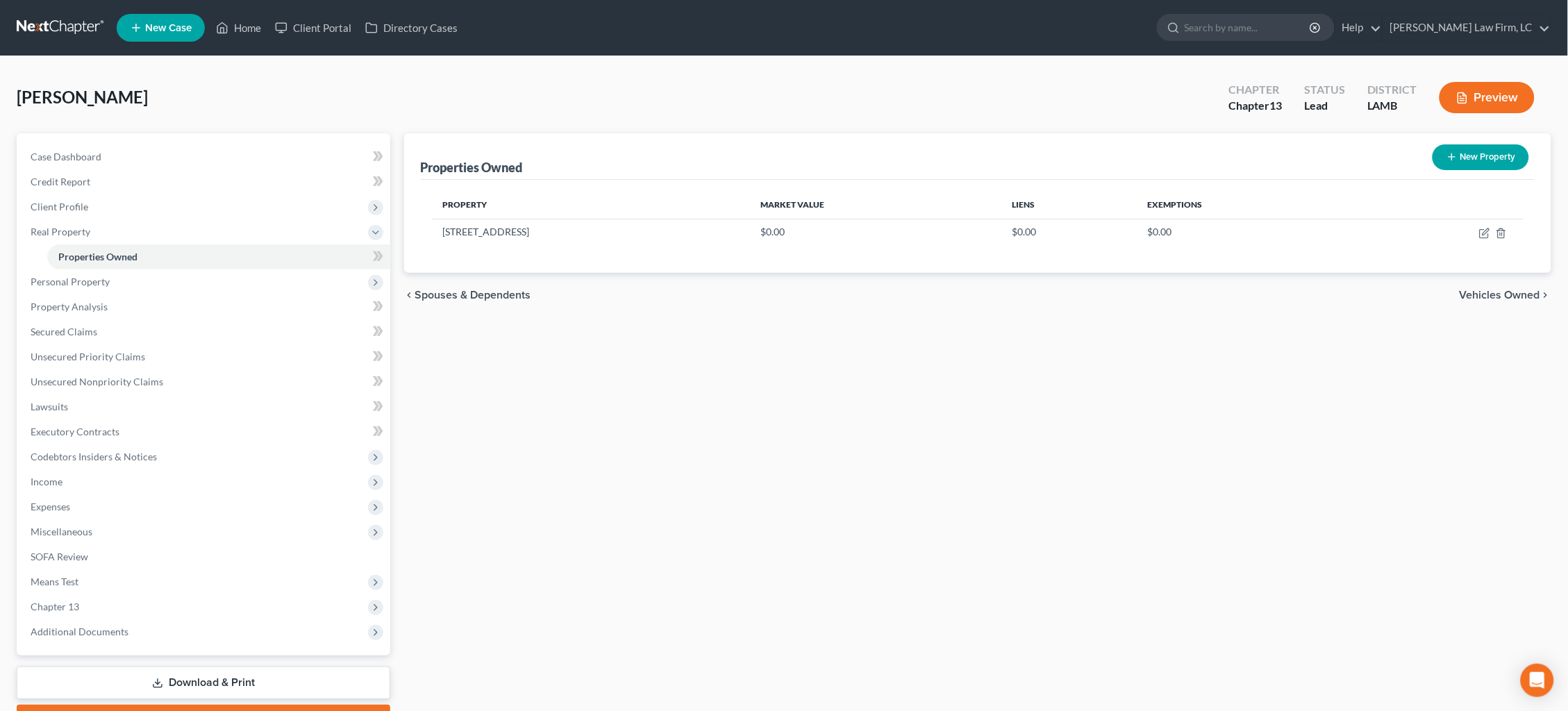
click at [1518, 294] on span "Vehicles Owned" at bounding box center [1500, 295] width 81 height 11
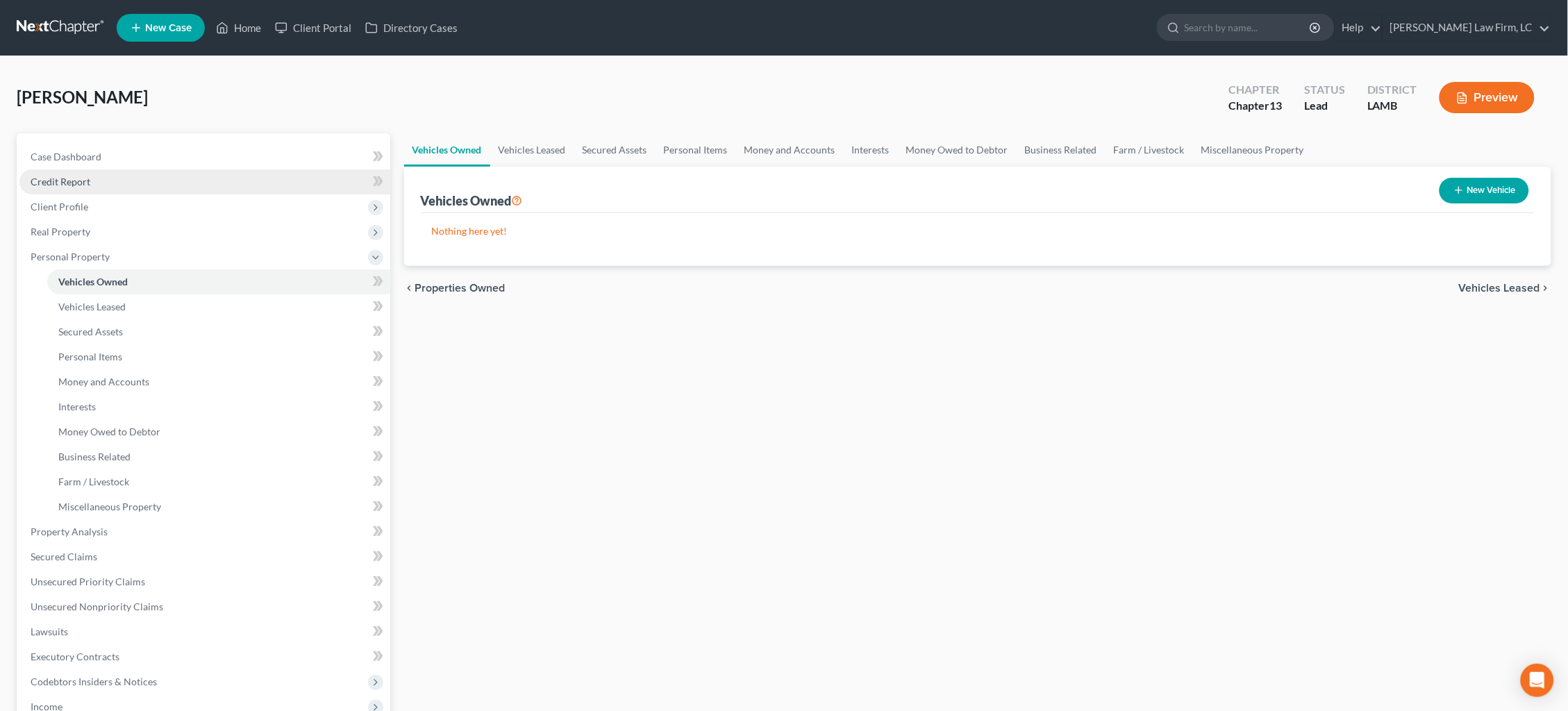
click at [136, 181] on link "Credit Report" at bounding box center [204, 182] width 371 height 25
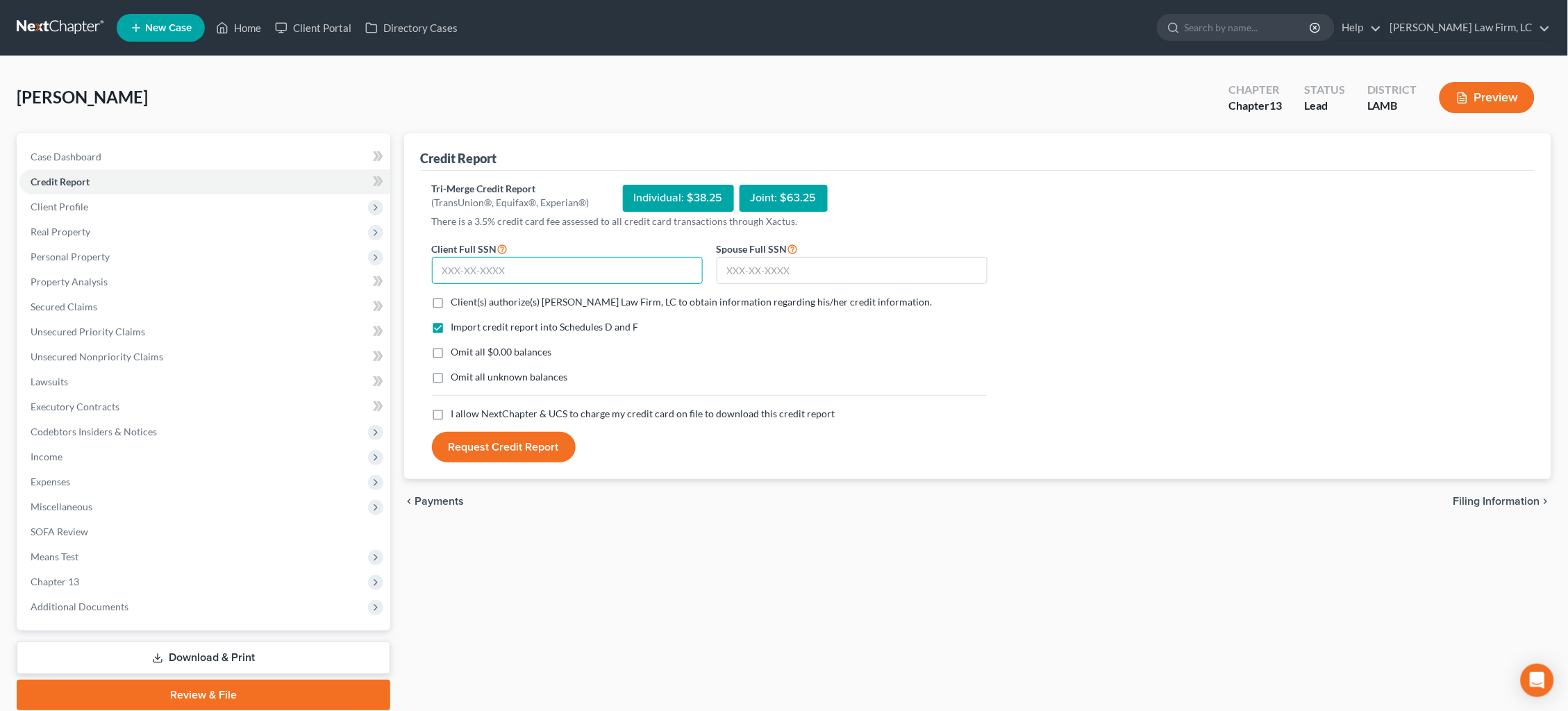
click at [618, 269] on input "text" at bounding box center [567, 270] width 271 height 28
type input "439-63-8973"
click at [770, 276] on input "text" at bounding box center [852, 270] width 271 height 28
type input "437-79-6507"
click at [728, 297] on span "Client(s) authorize(s) [PERSON_NAME] Law Firm, LC to obtain information regardi…" at bounding box center [692, 301] width 481 height 12
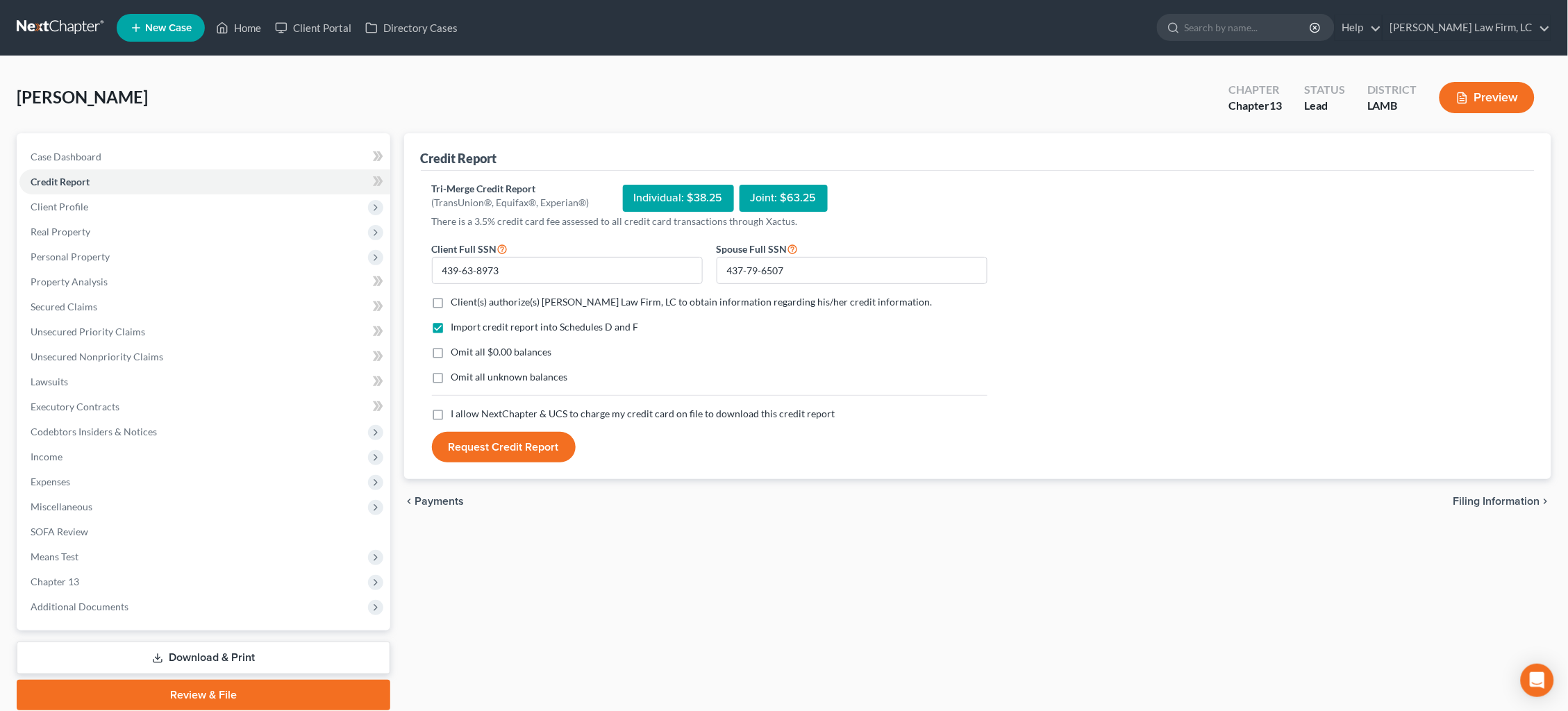
click at [466, 297] on input "Client(s) authorize(s) [PERSON_NAME] Law Firm, LC to obtain information regardi…" at bounding box center [462, 300] width 9 height 9
checkbox input "true"
click at [706, 414] on span "I allow NextChapter & UCS to charge my credit card on file to download this cre…" at bounding box center [644, 413] width 384 height 12
click at [466, 414] on input "I allow NextChapter & UCS to charge my credit card on file to download this cre…" at bounding box center [462, 411] width 9 height 9
checkbox input "true"
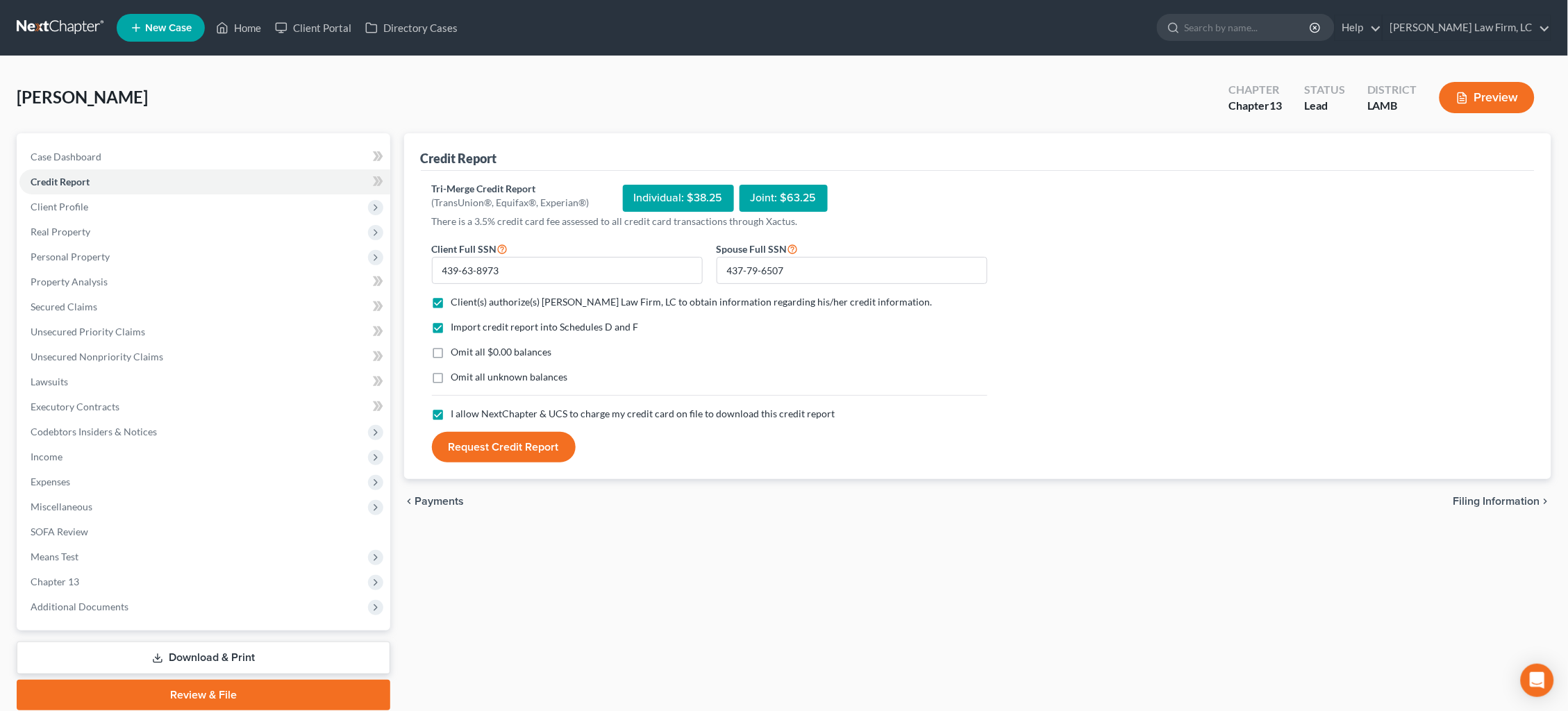
click at [549, 437] on button "Request Credit Report" at bounding box center [504, 447] width 144 height 30
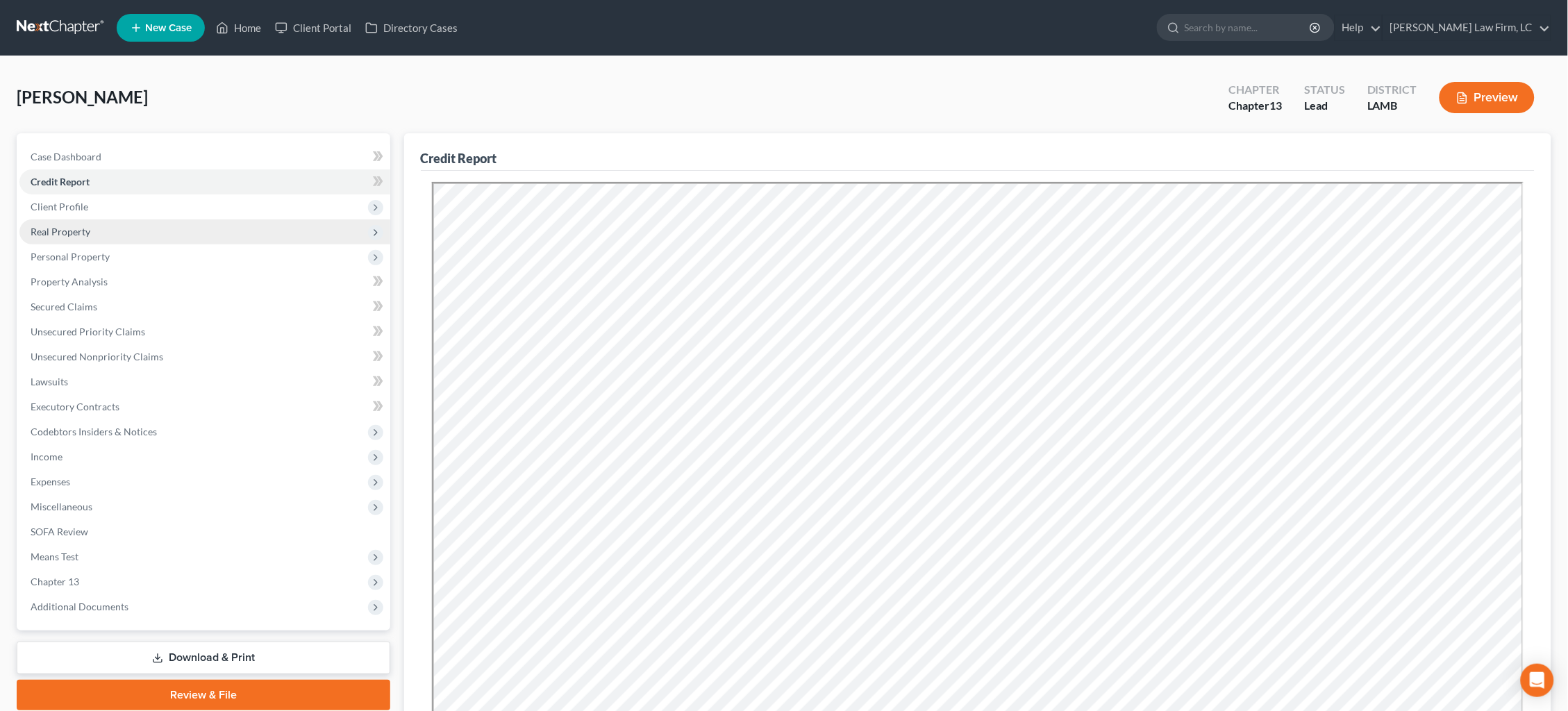
click at [167, 232] on span "Real Property" at bounding box center [204, 232] width 371 height 25
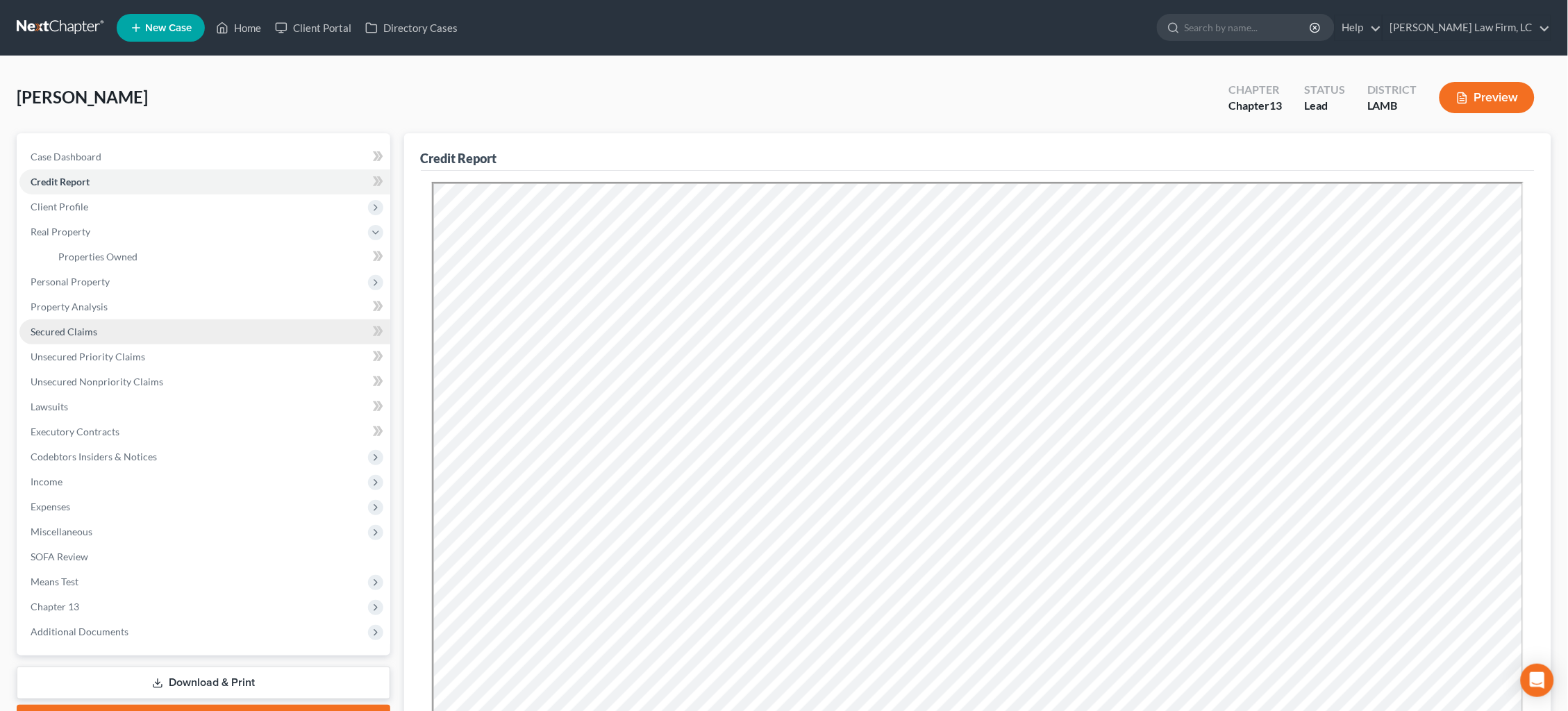
click at [138, 336] on ul "Case Dashboard Payments Invoices Payments Payments Credit Report Client Profile" at bounding box center [204, 394] width 371 height 500
click at [141, 330] on link "Secured Claims" at bounding box center [204, 332] width 371 height 25
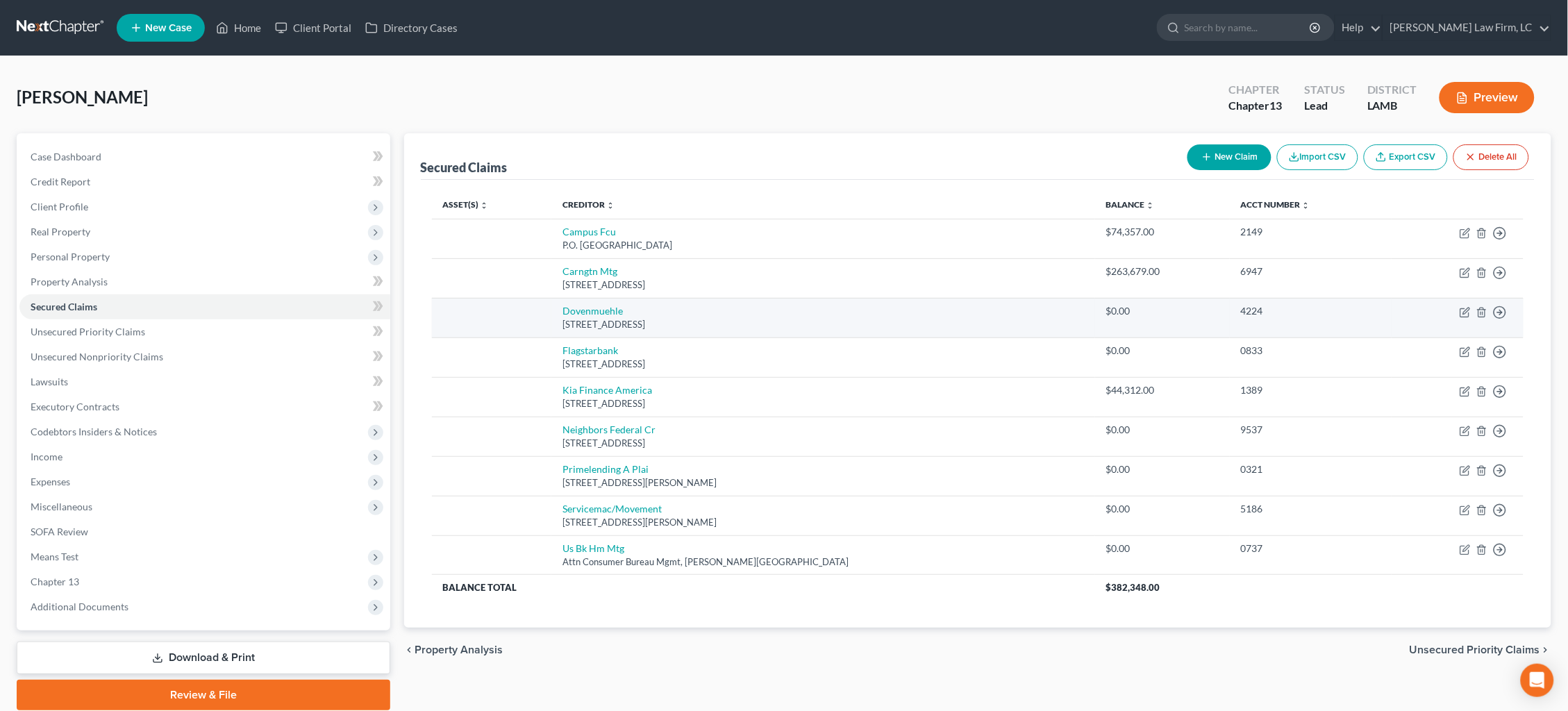
scroll to position [3, 0]
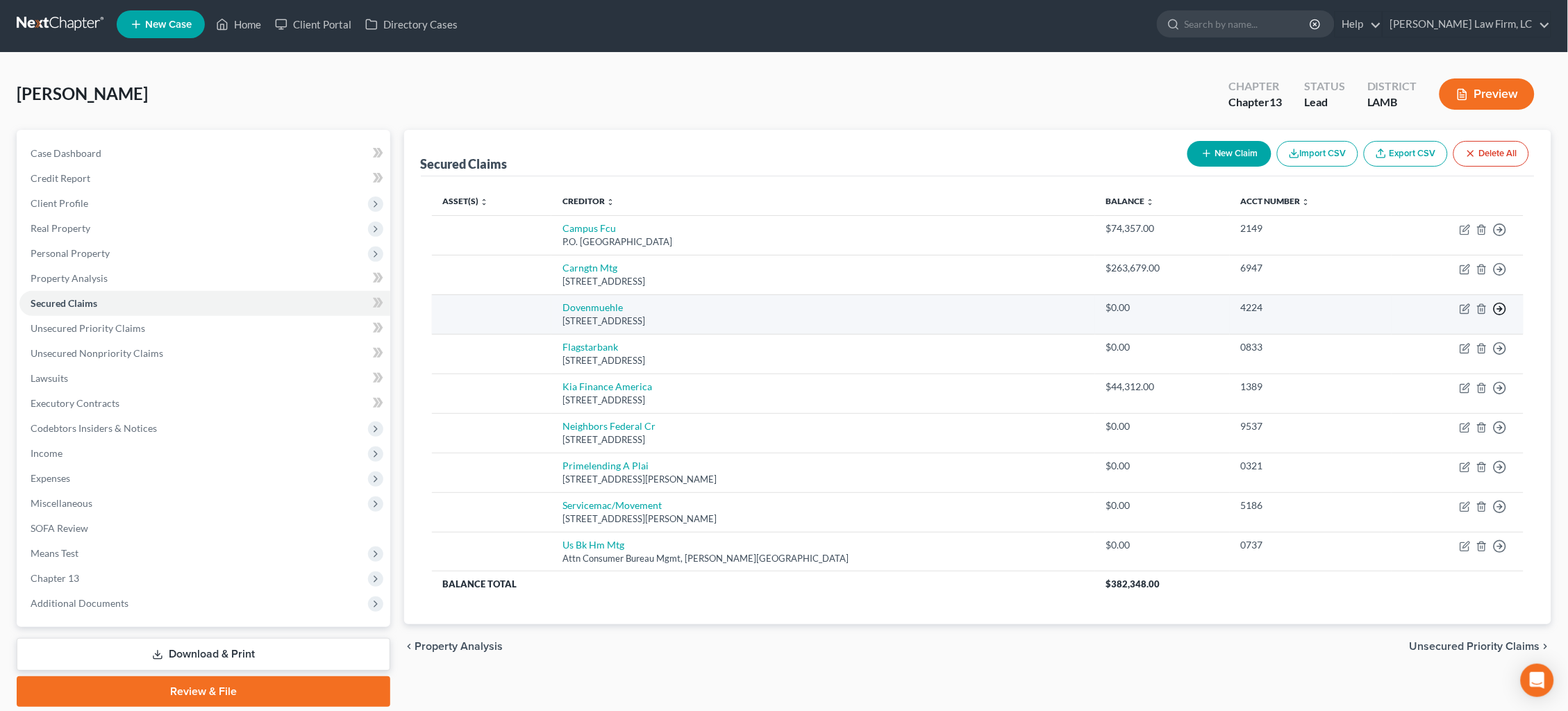
click at [1499, 306] on icon "button" at bounding box center [1500, 309] width 14 height 14
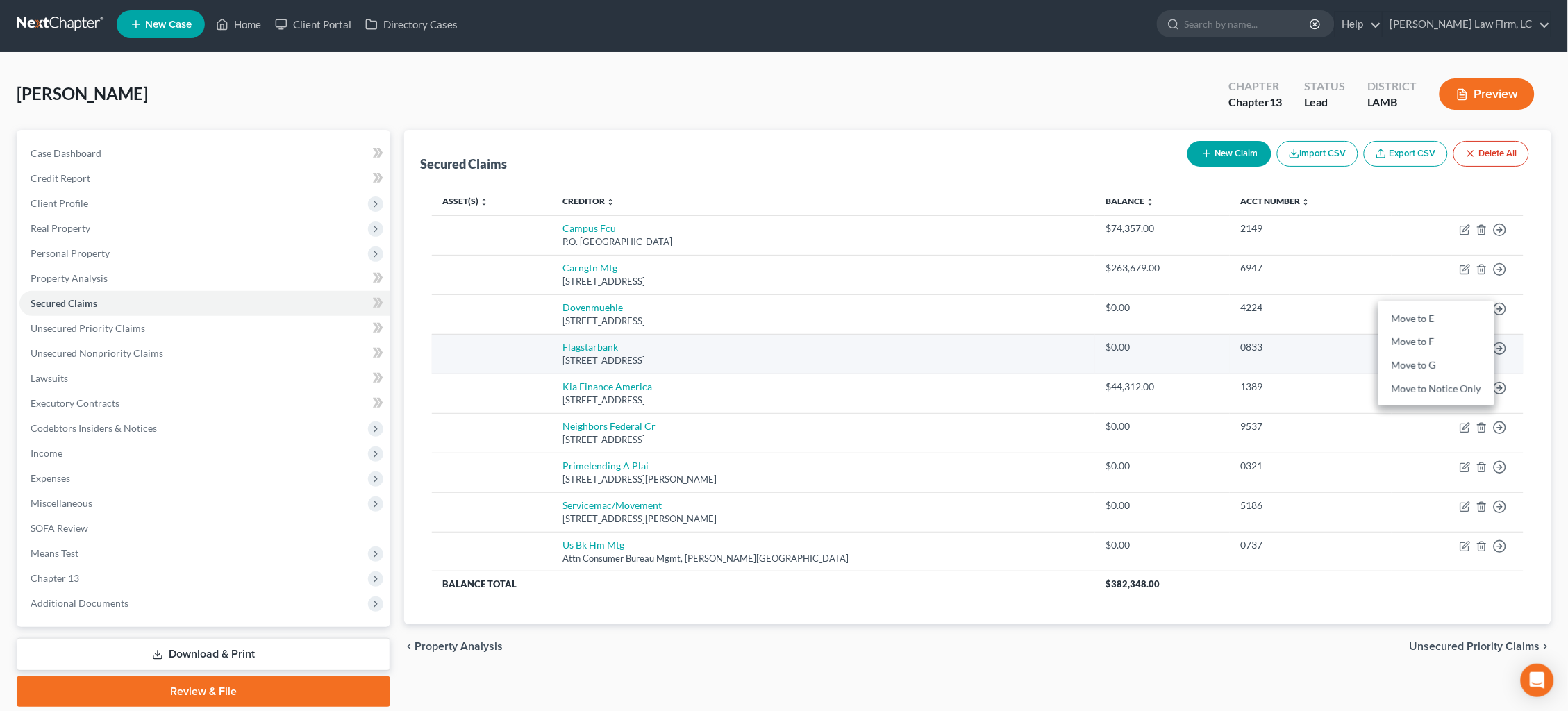
drag, startPoint x: 1417, startPoint y: 336, endPoint x: 1433, endPoint y: 335, distance: 16.0
click at [1416, 336] on link "Move to F" at bounding box center [1436, 342] width 116 height 23
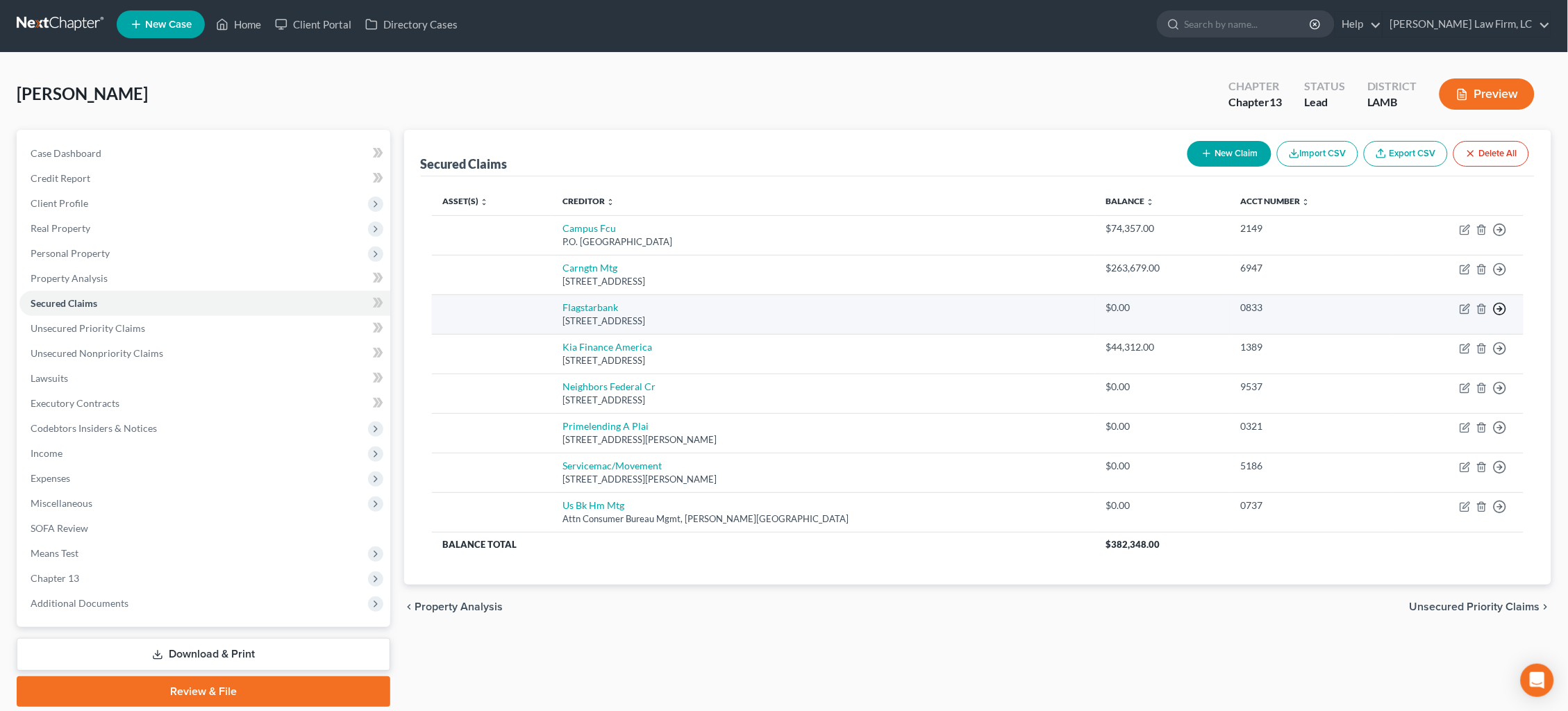
click at [1503, 308] on icon "button" at bounding box center [1500, 309] width 14 height 14
click at [1466, 330] on link "Move to F" at bounding box center [1436, 342] width 116 height 23
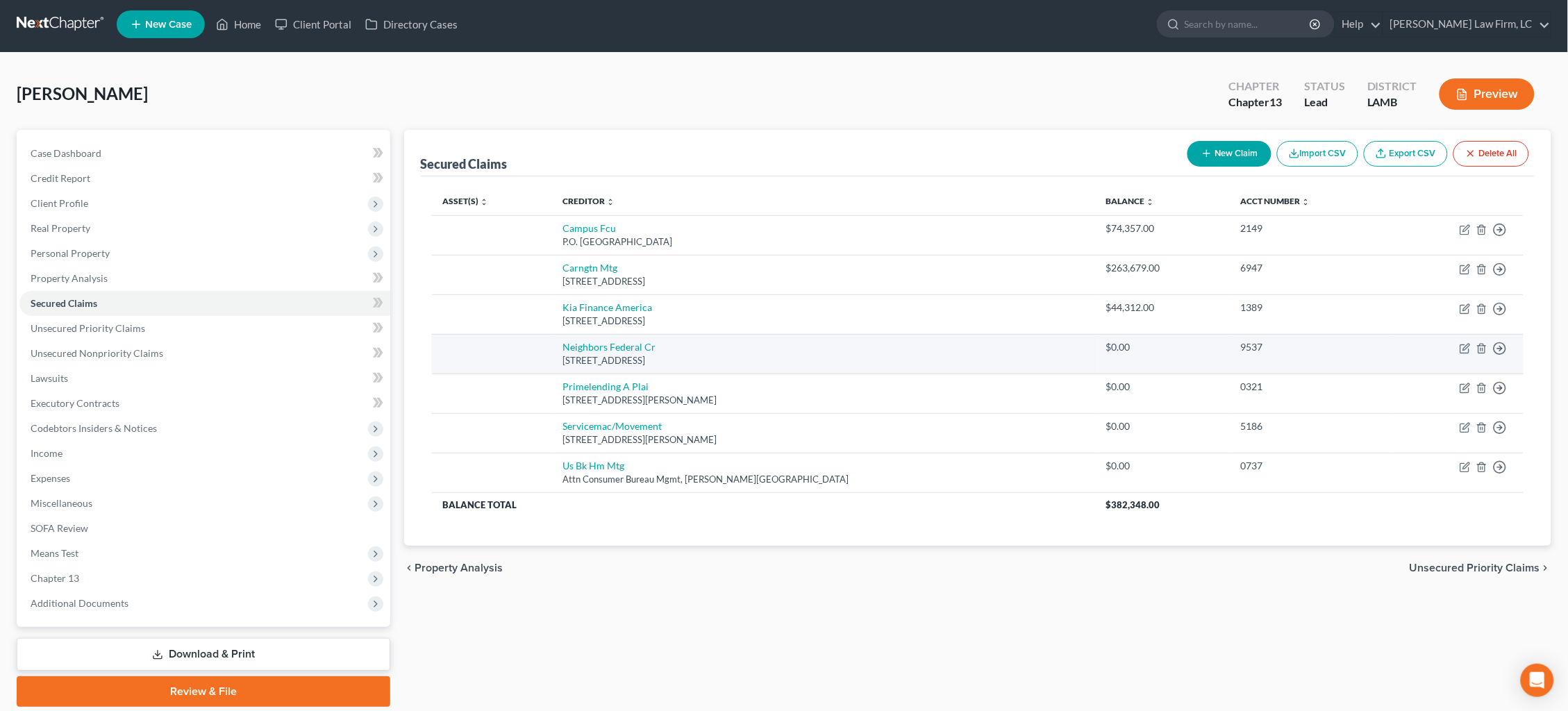
click at [1498, 341] on icon "button" at bounding box center [1500, 348] width 14 height 14
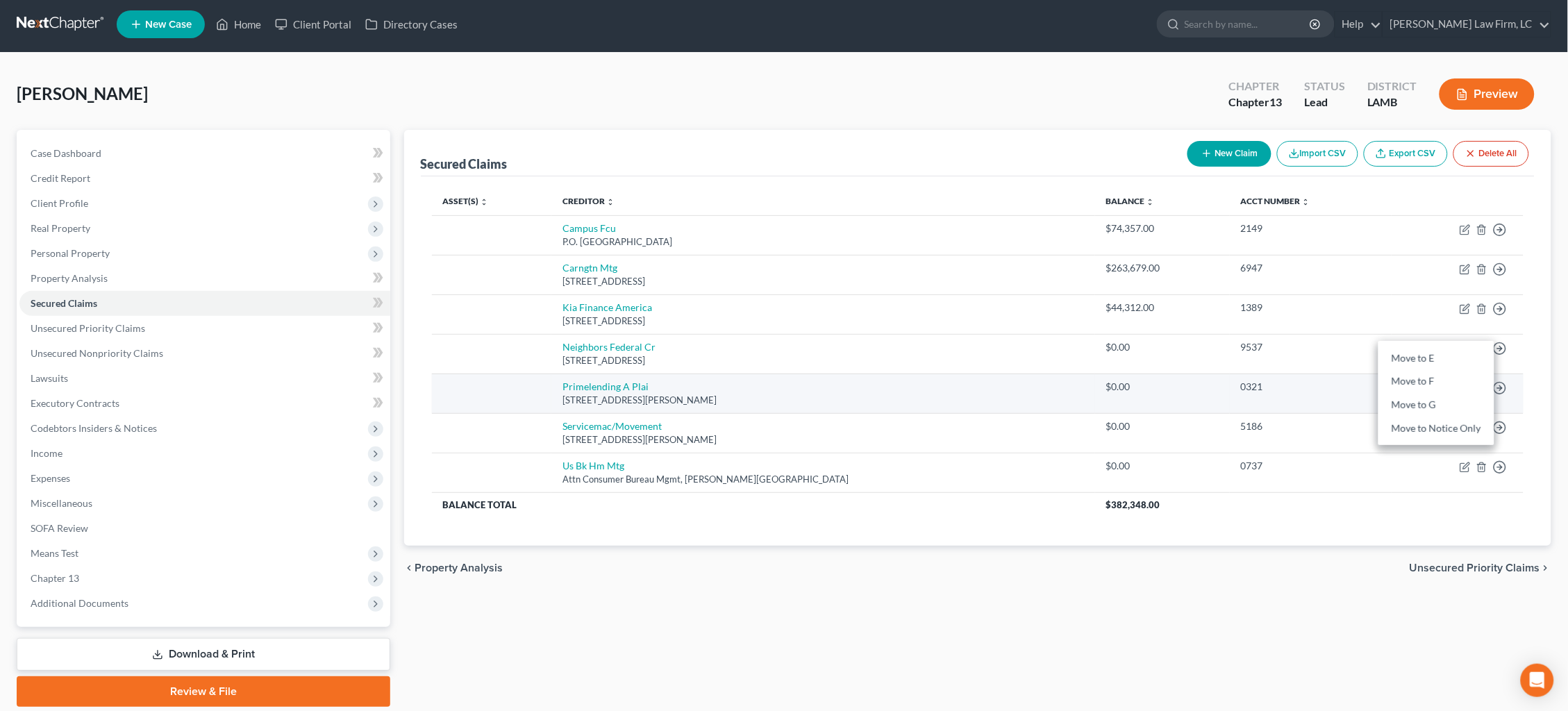
click at [1471, 371] on link "Move to F" at bounding box center [1436, 382] width 116 height 23
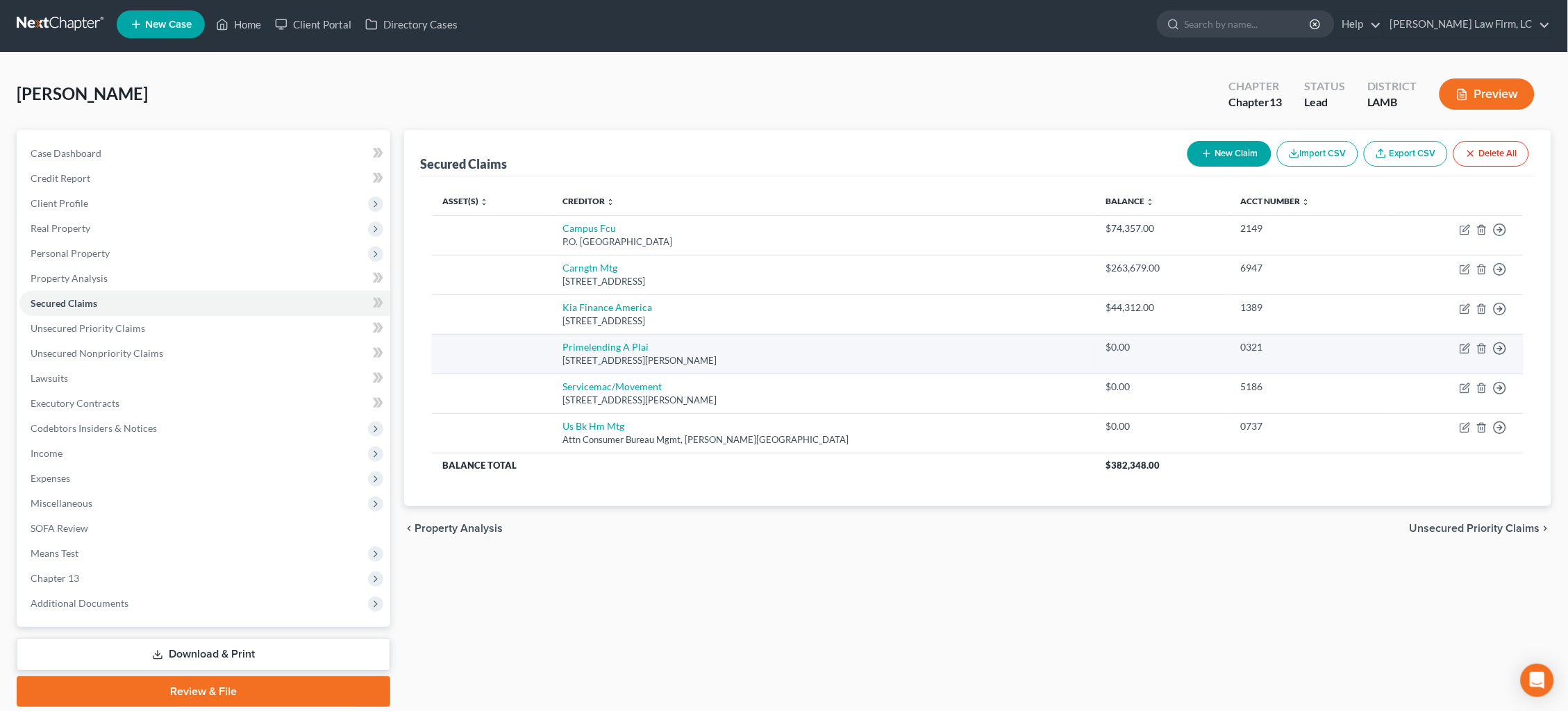
click at [1498, 343] on icon "button" at bounding box center [1500, 348] width 14 height 14
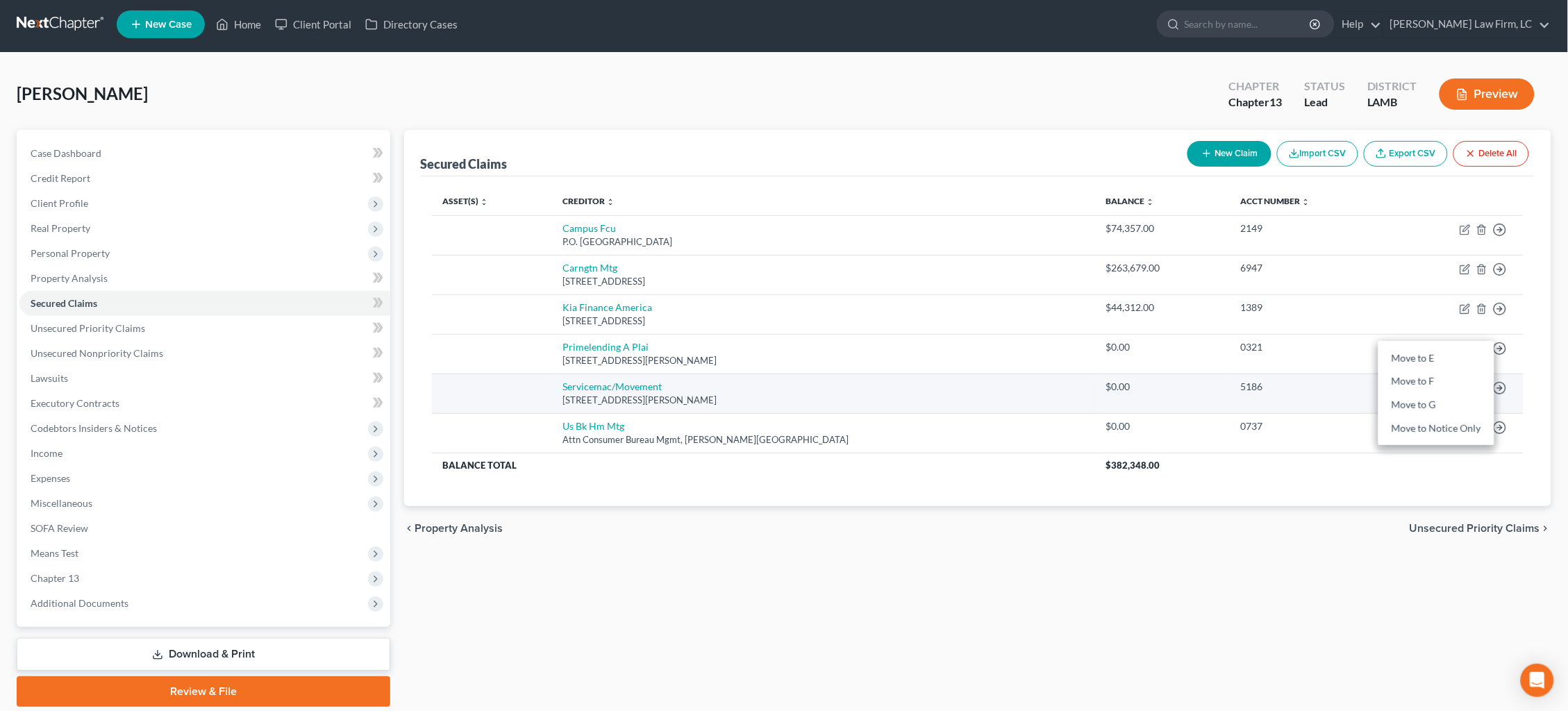
click at [1411, 371] on link "Move to F" at bounding box center [1436, 382] width 116 height 23
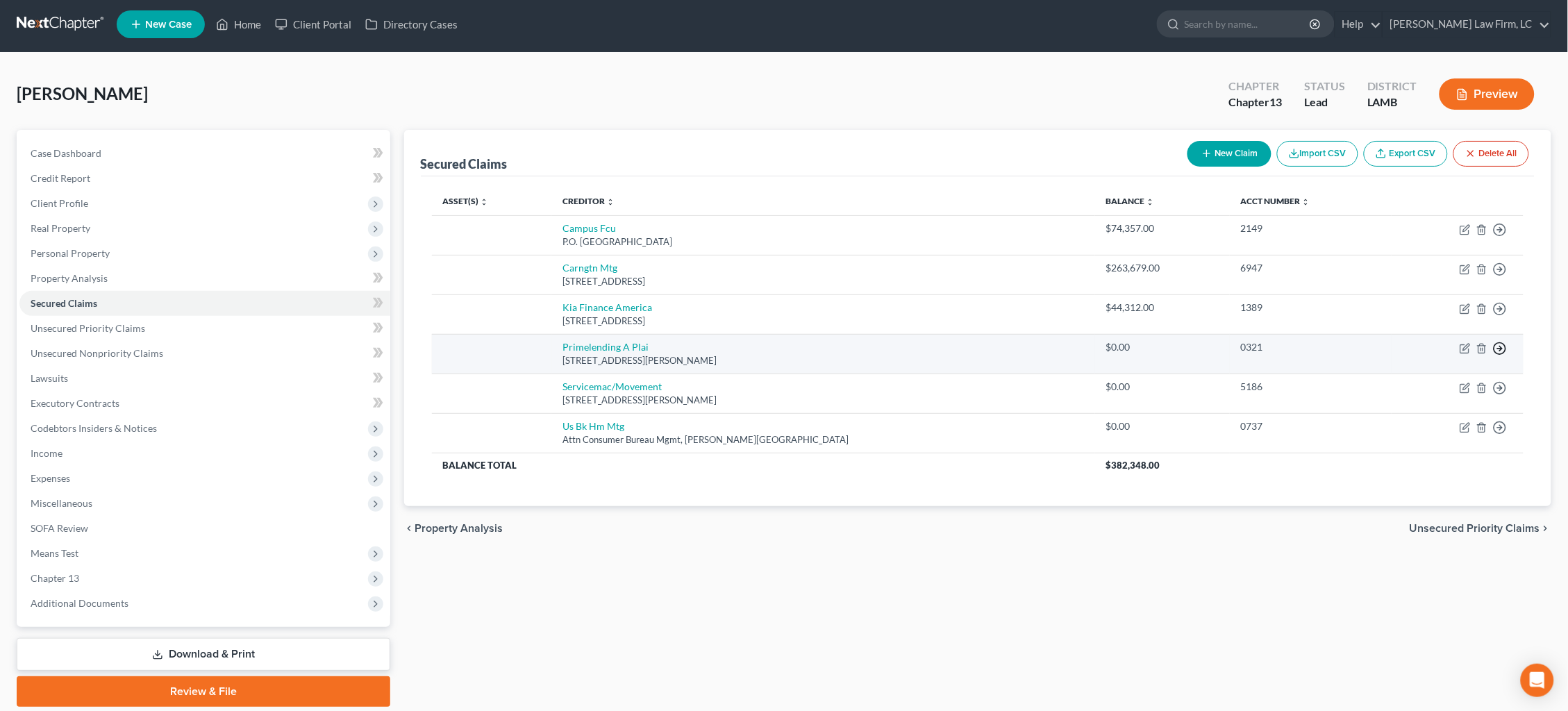
click at [1498, 347] on circle "button" at bounding box center [1500, 347] width 12 height 12
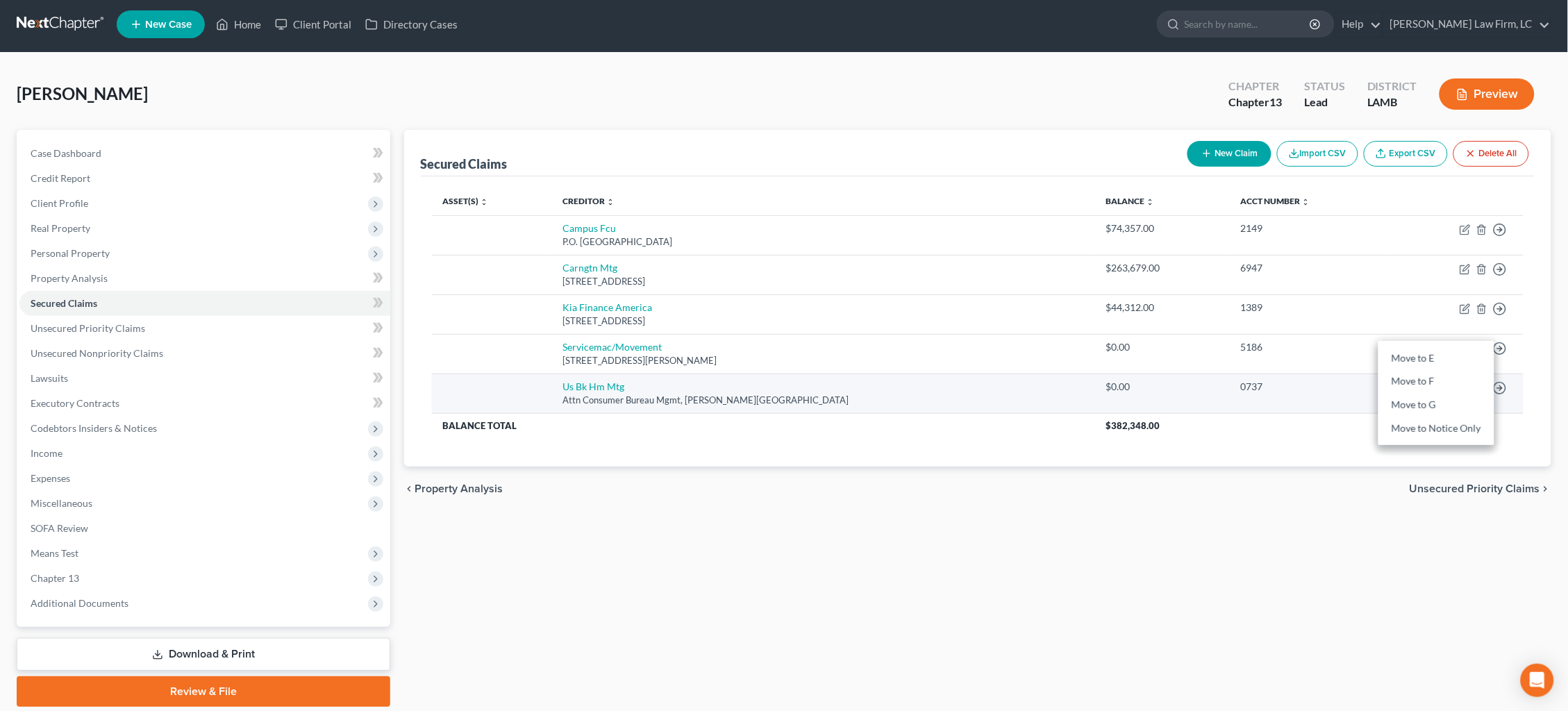
click at [1443, 371] on link "Move to F" at bounding box center [1436, 382] width 116 height 23
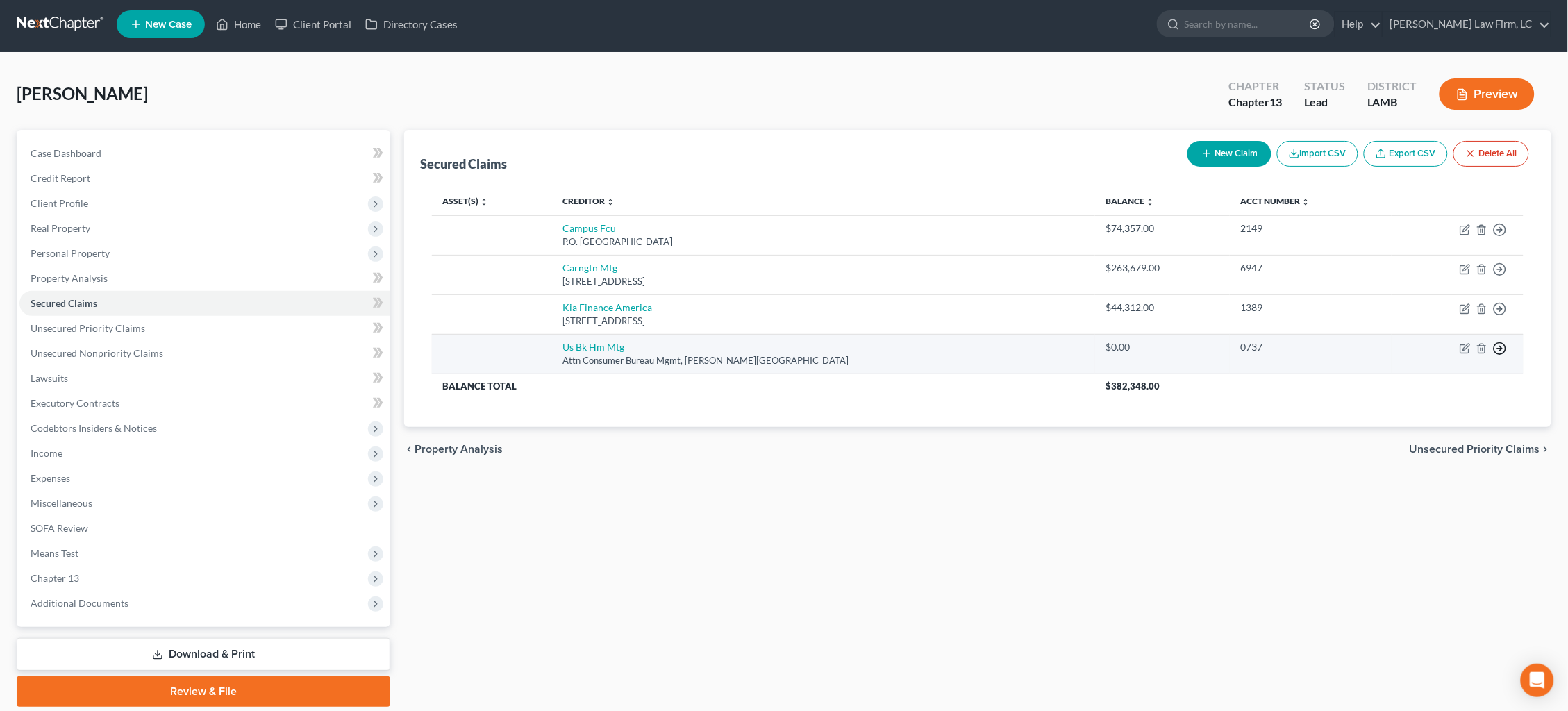
click at [1497, 343] on icon "button" at bounding box center [1500, 348] width 14 height 14
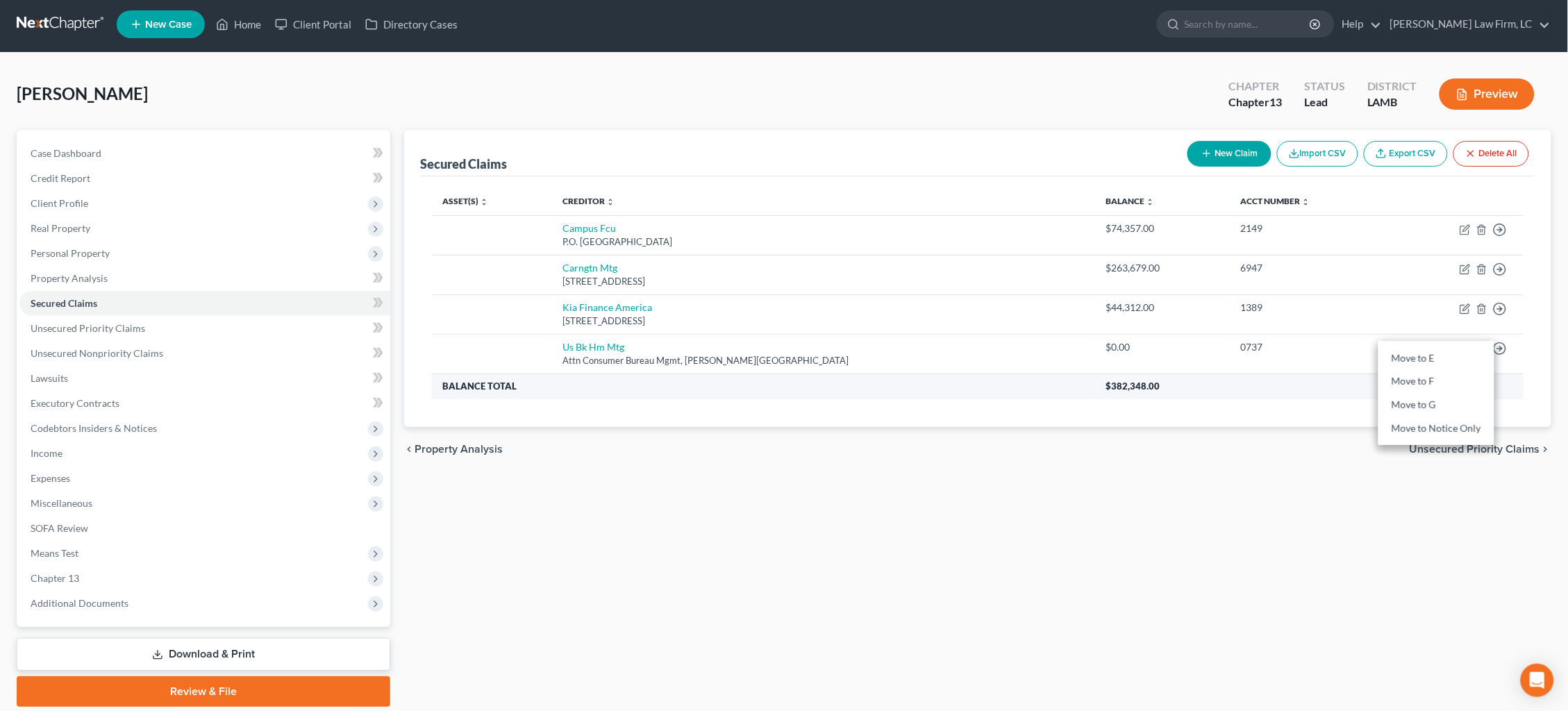
click at [1463, 371] on link "Move to F" at bounding box center [1436, 382] width 116 height 23
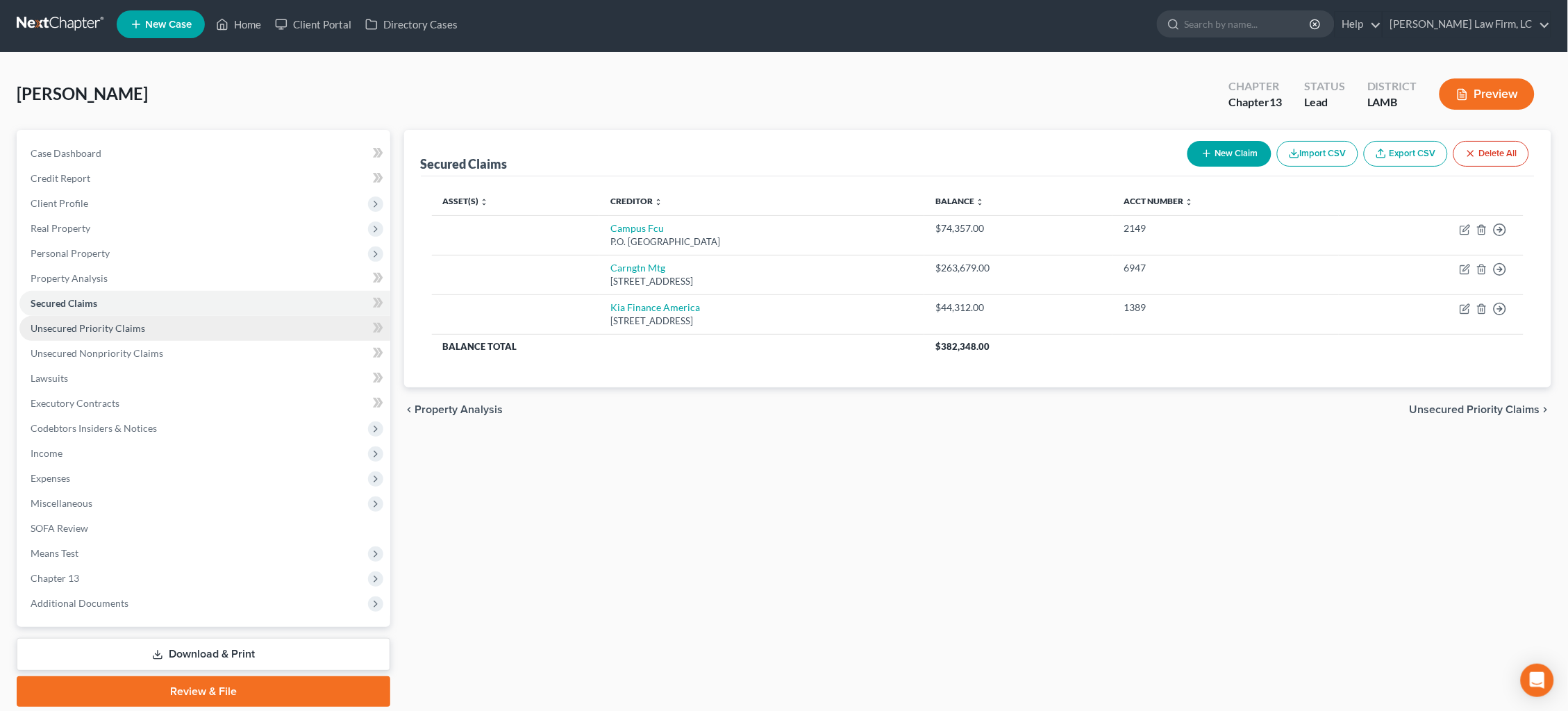
click at [96, 322] on span "Unsecured Priority Claims" at bounding box center [87, 327] width 114 height 12
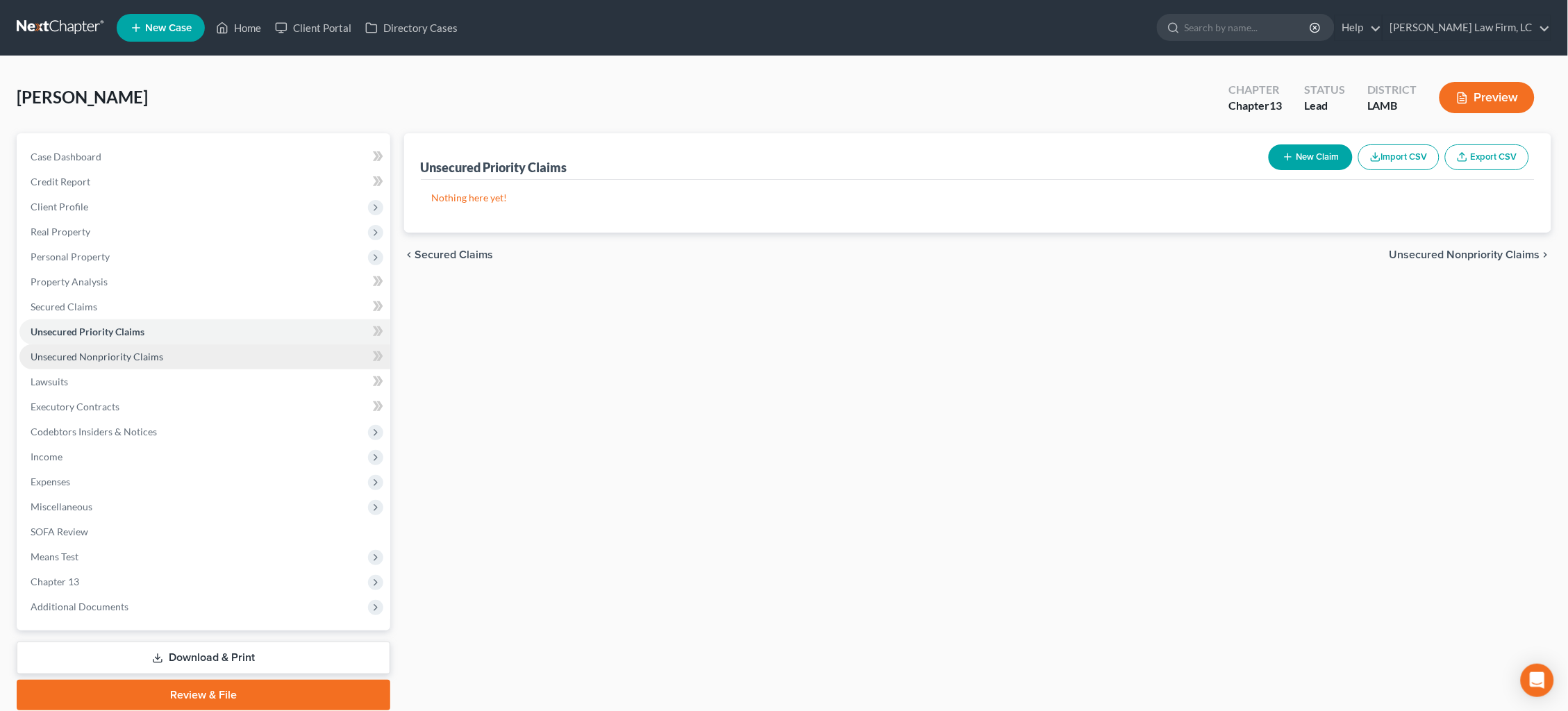
click at [106, 350] on span "Unsecured Nonpriority Claims" at bounding box center [96, 356] width 133 height 12
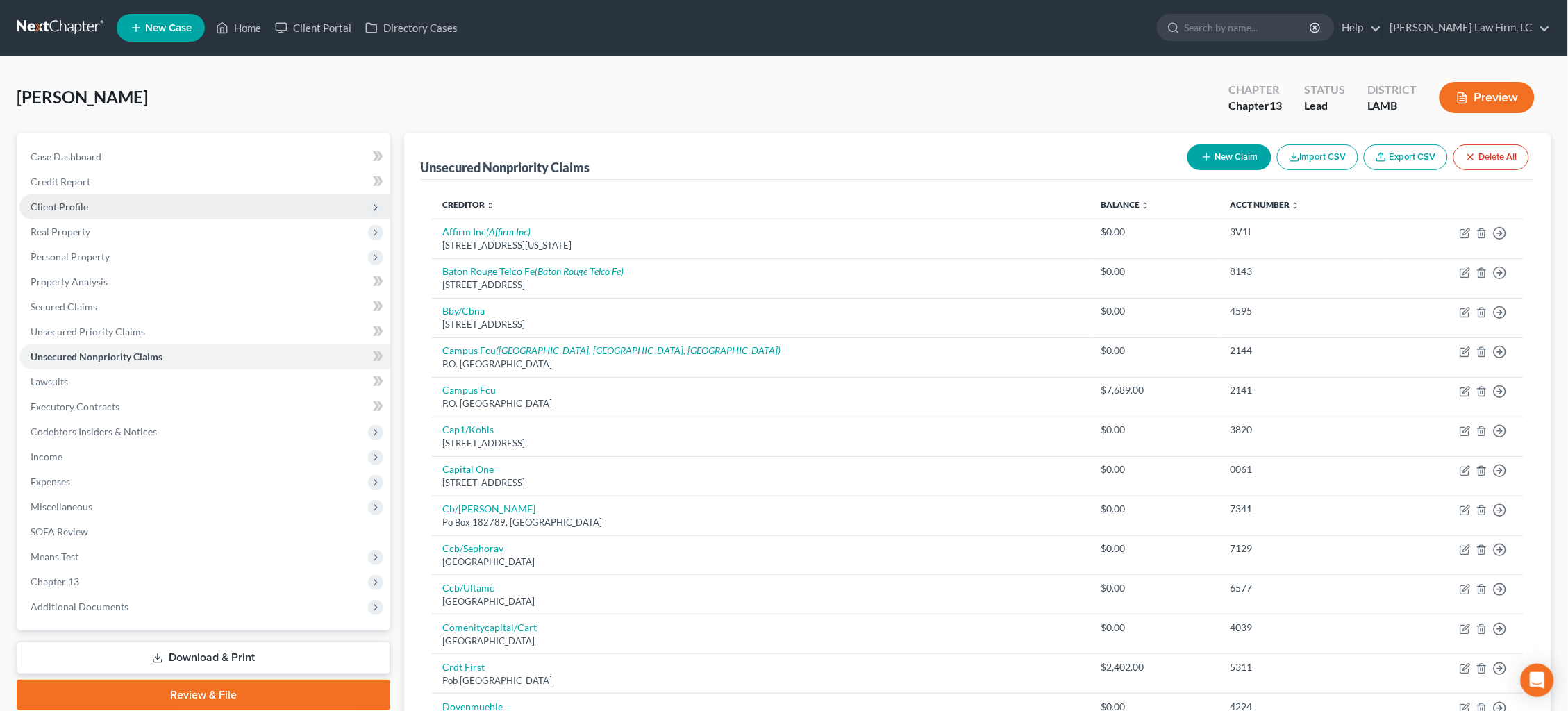
click at [80, 204] on span "Client Profile" at bounding box center [59, 206] width 58 height 12
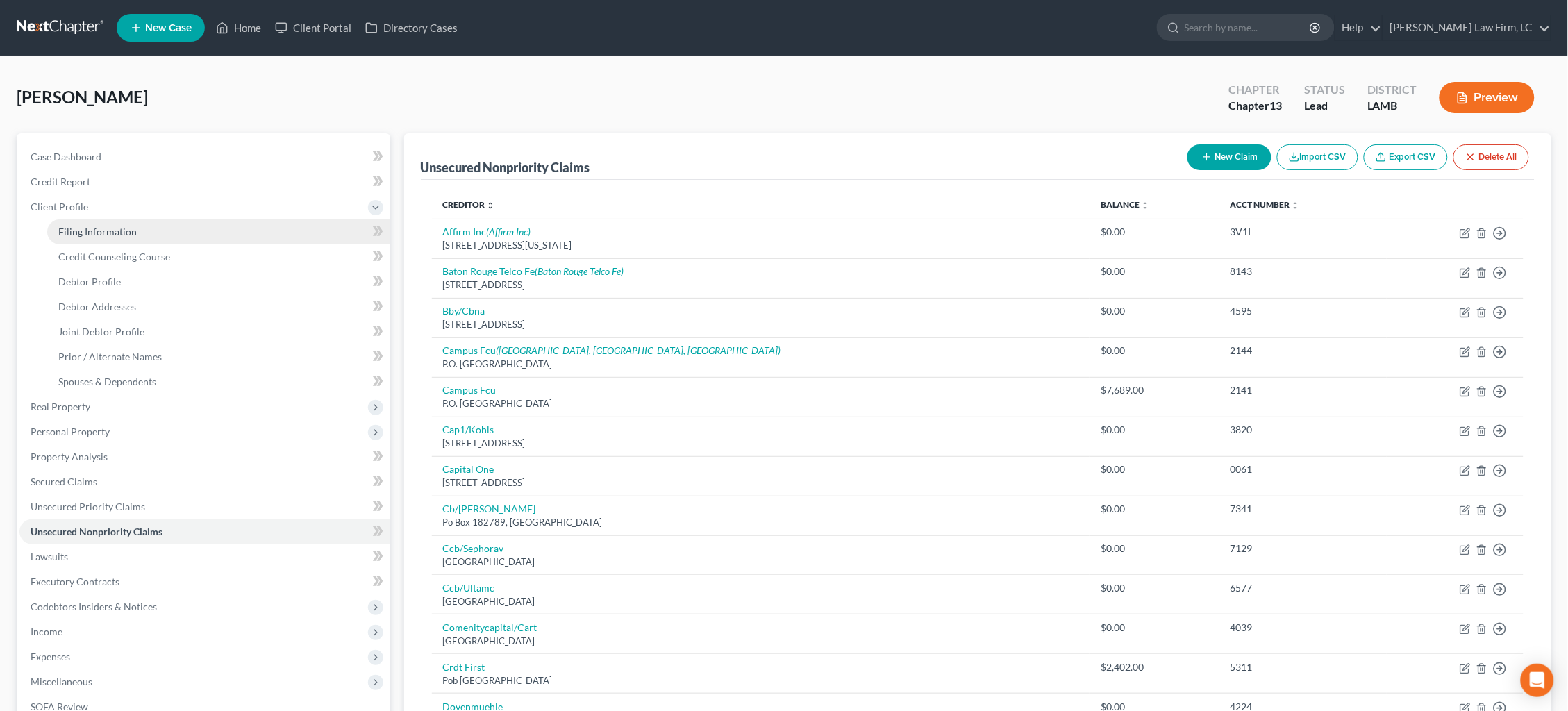
click at [82, 227] on span "Filing Information" at bounding box center [97, 231] width 79 height 12
select select "1"
select select "3"
select select "35"
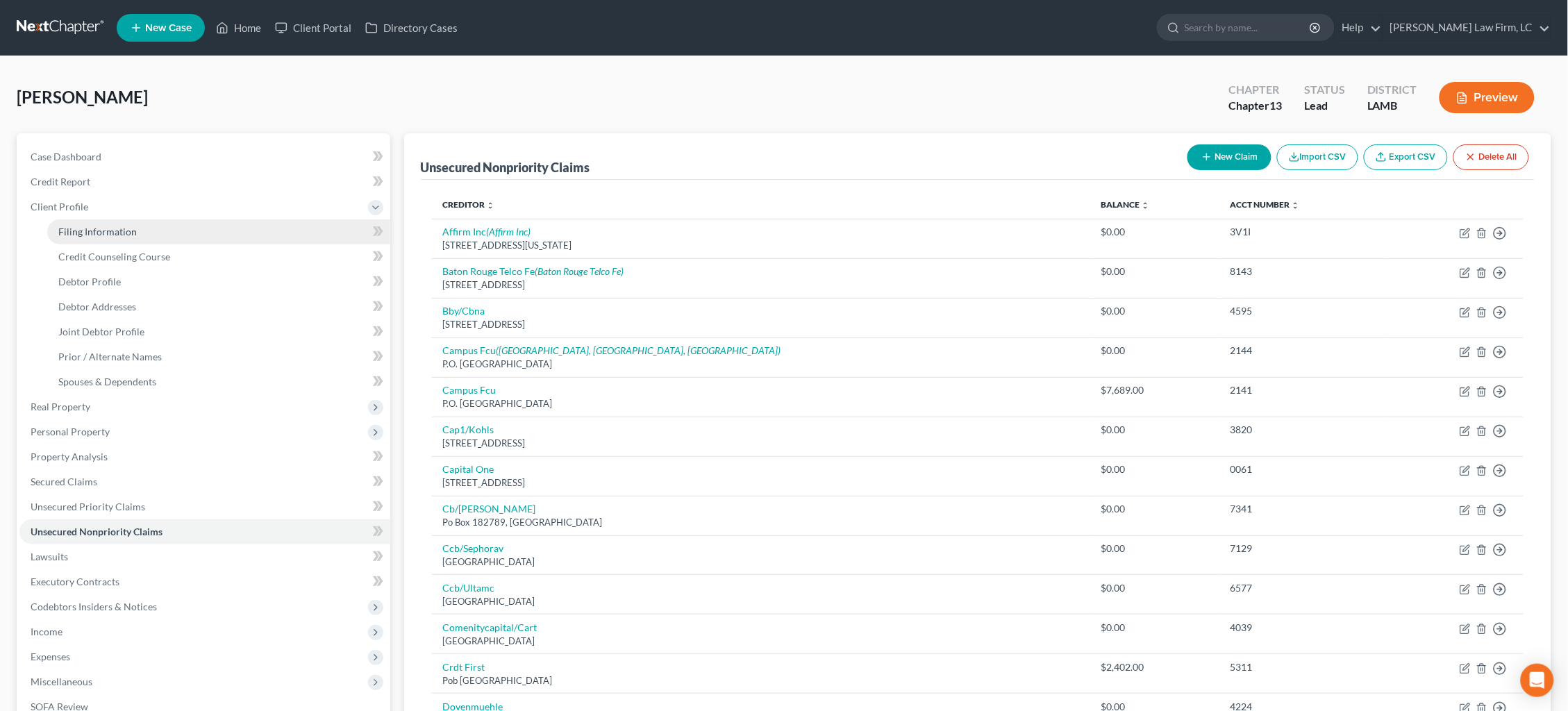
select select "0"
select select "19"
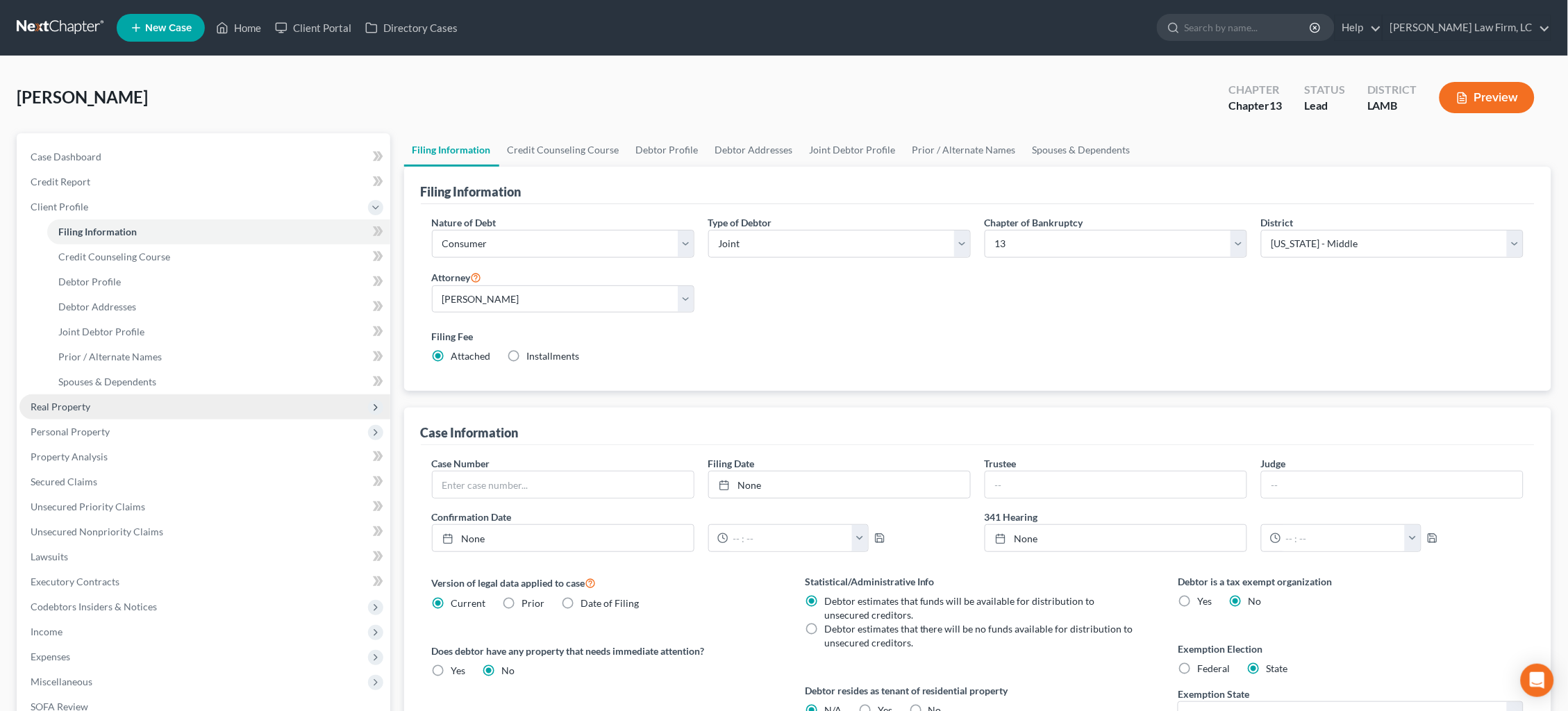
click at [82, 400] on span "Real Property" at bounding box center [60, 406] width 60 height 12
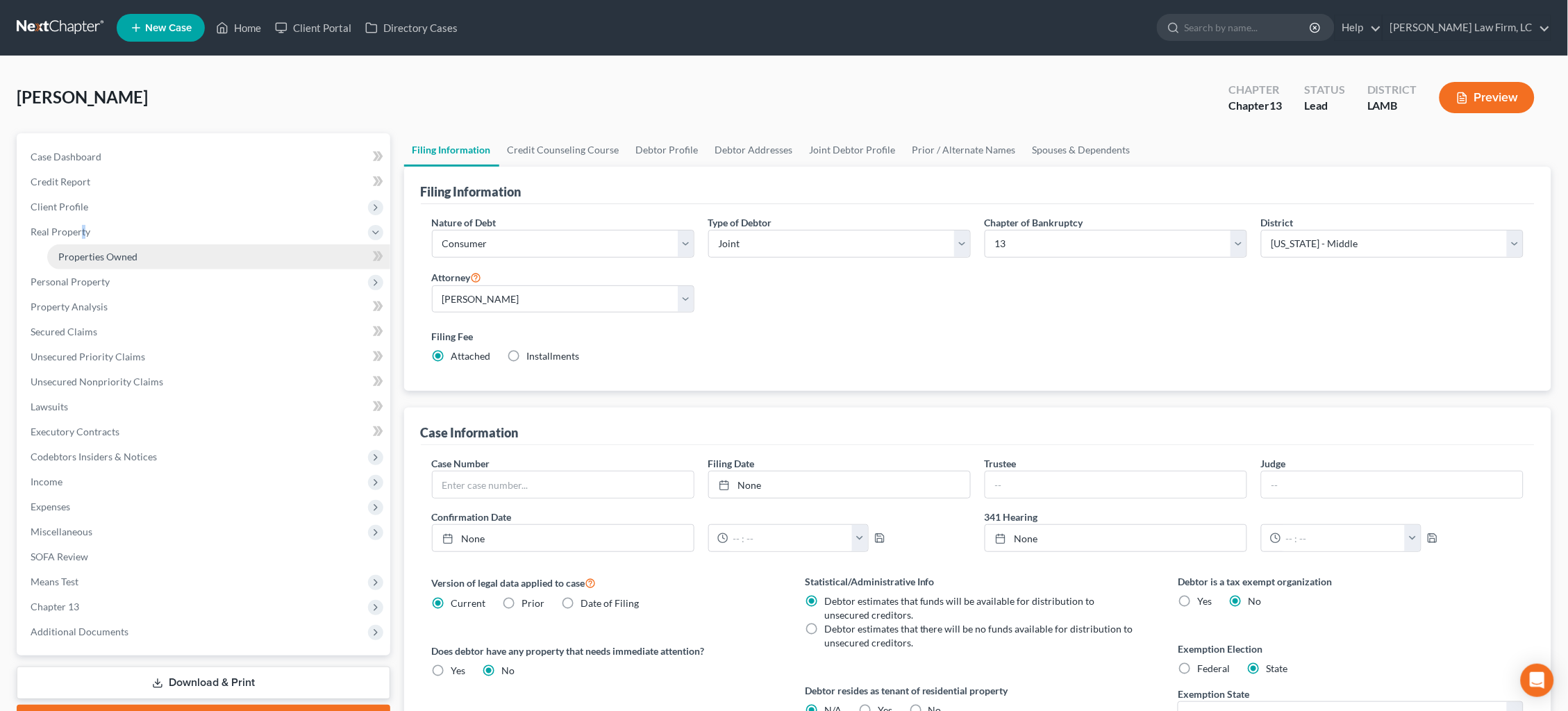
click at [107, 260] on link "Properties Owned" at bounding box center [218, 256] width 343 height 25
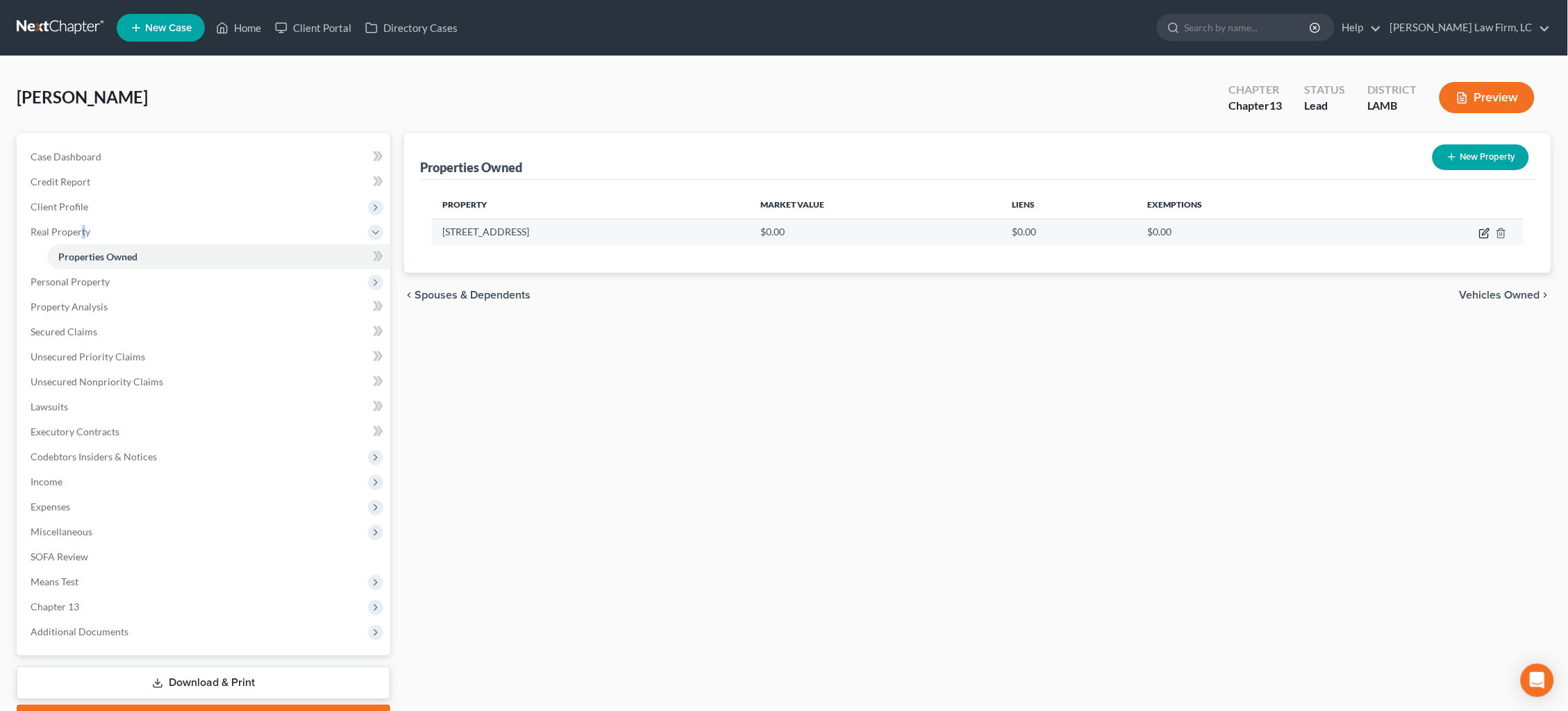
click at [1480, 233] on icon "button" at bounding box center [1484, 233] width 11 height 11
select select "19"
select select "16"
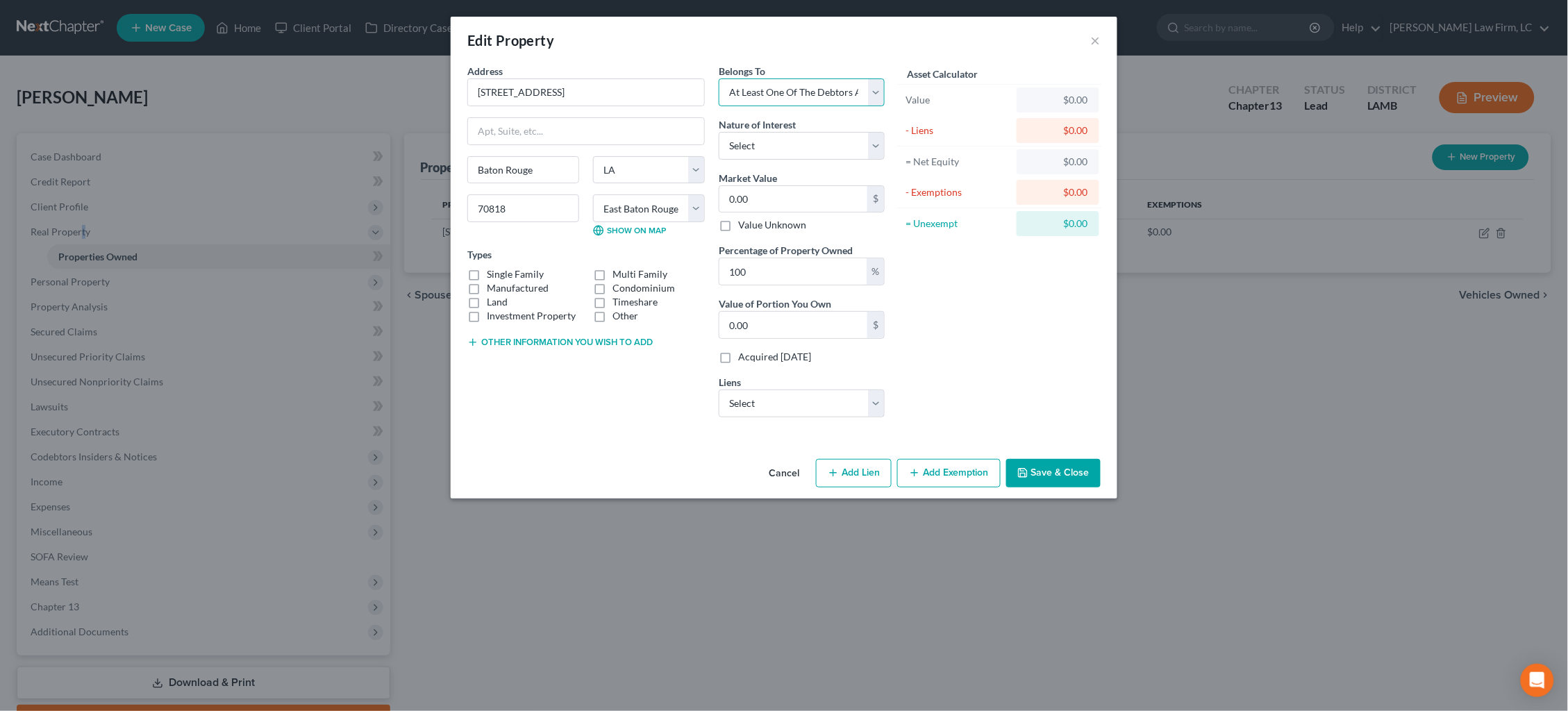
select select "2"
select select "0"
click at [805, 193] on input "0.00" at bounding box center [793, 199] width 148 height 26
type input "3"
type input "3.00"
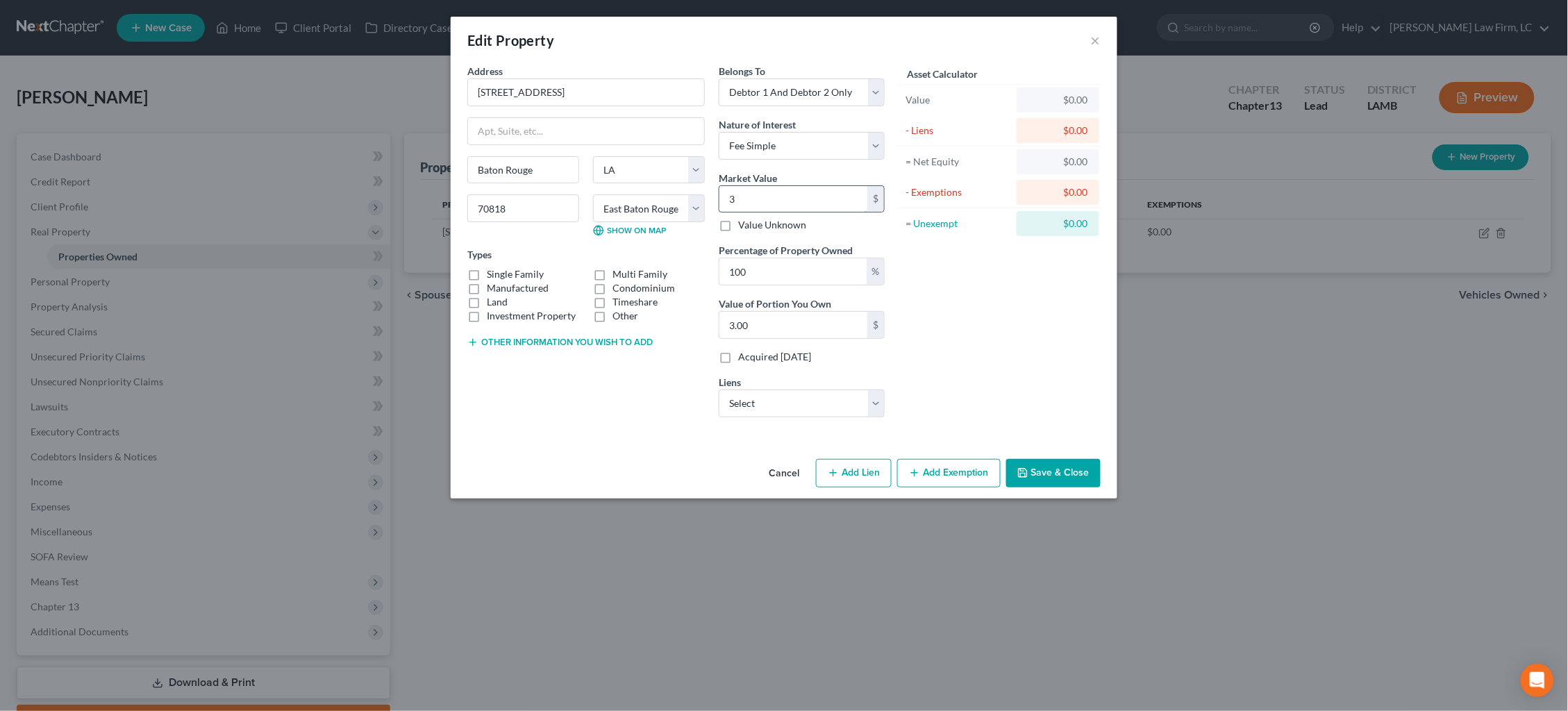
type input "35"
type input "35.00"
type input "350"
type input "350.00"
type input "3500"
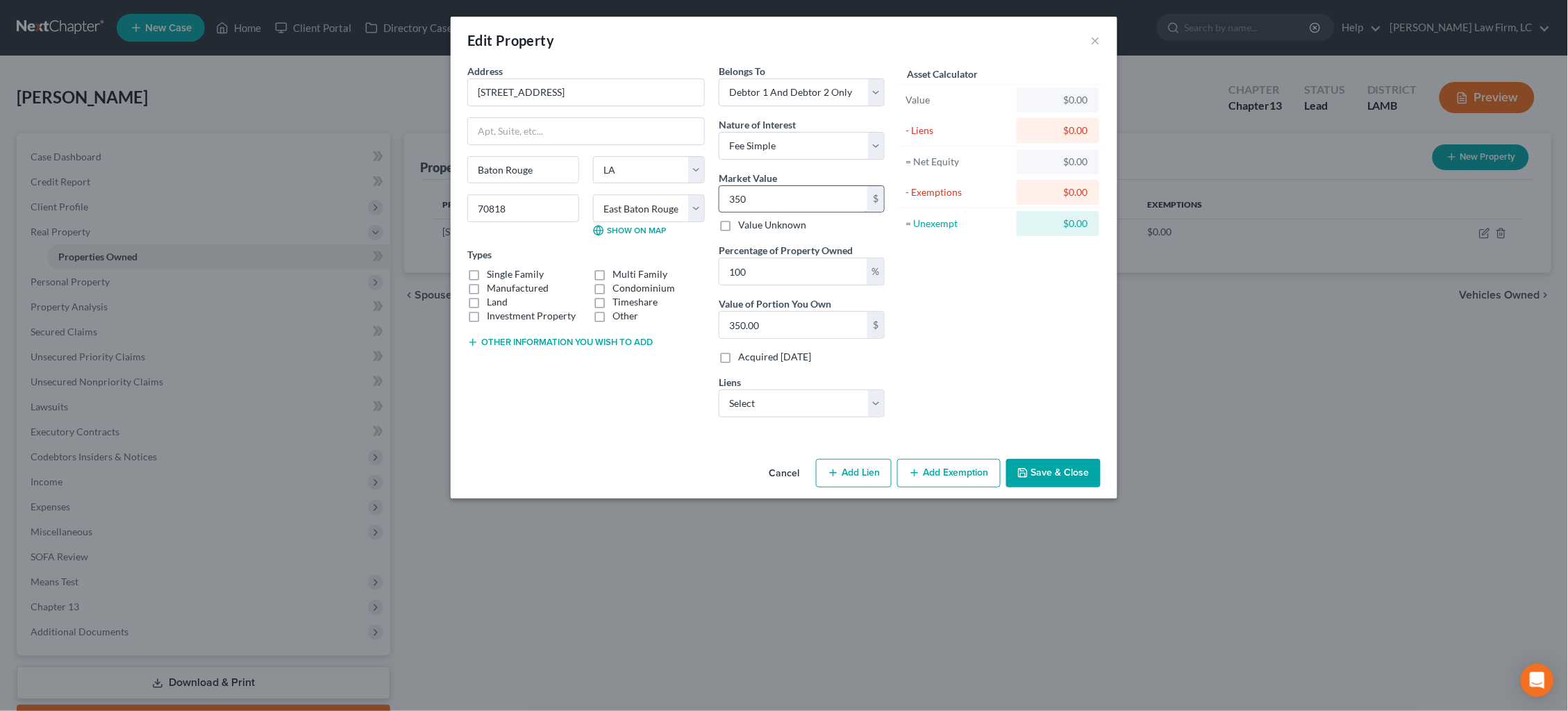
type input "3,500.00"
type input "3,5000"
type input "35,000.00"
type input "35,0000"
type input "350,000.00"
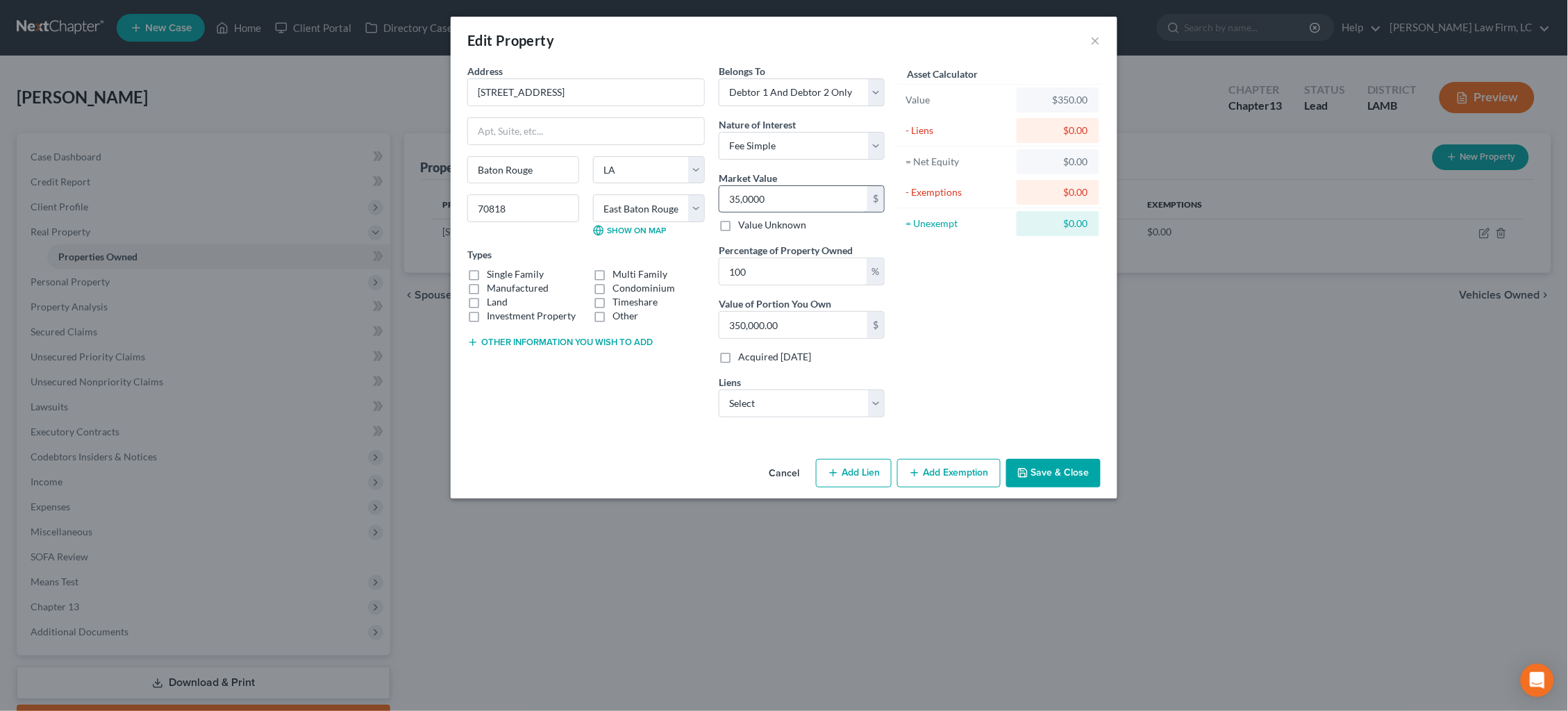
type input "350,000"
click at [529, 276] on label "Single Family" at bounding box center [515, 274] width 57 height 14
click at [501, 276] on input "Single Family" at bounding box center [497, 272] width 9 height 9
checkbox input "true"
select select "0"
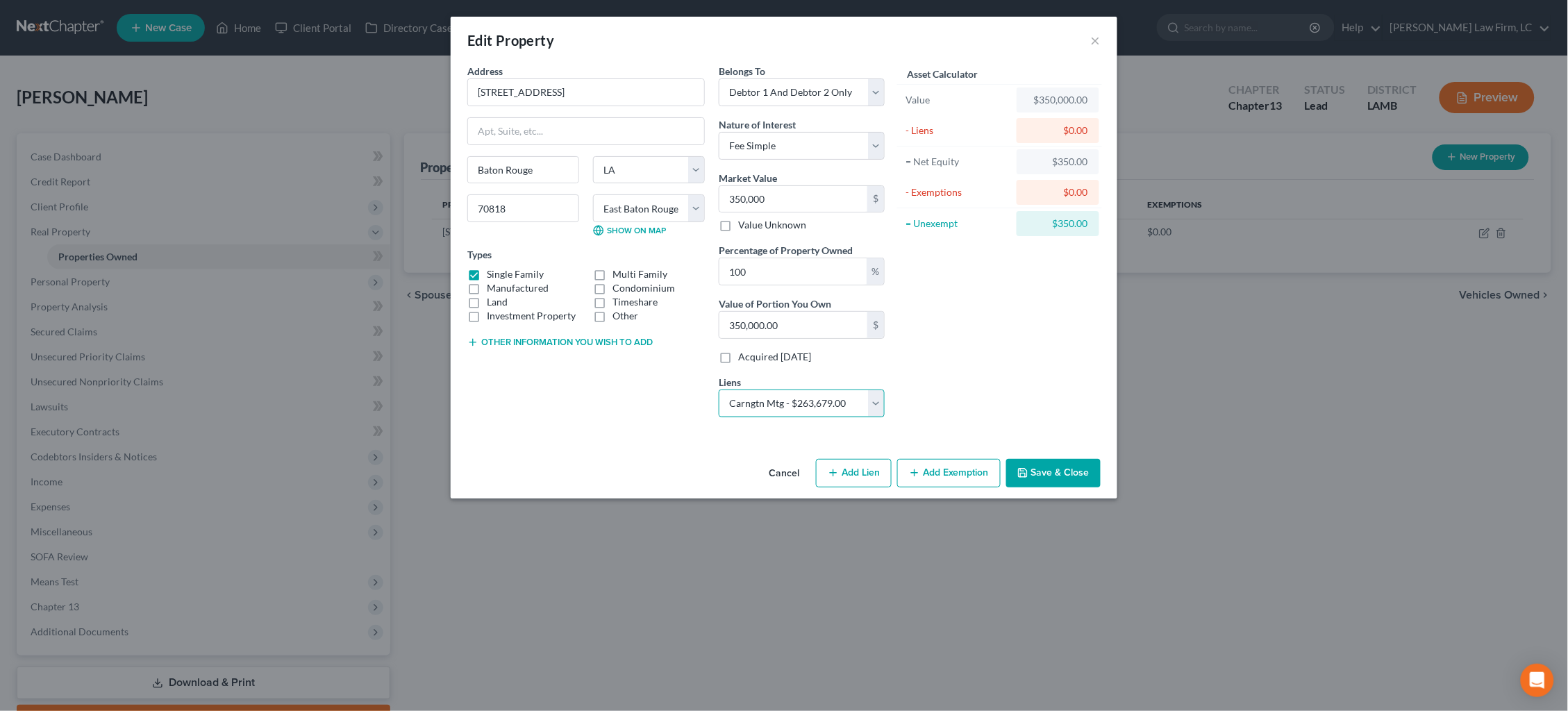
select select
select select "4"
select select "2"
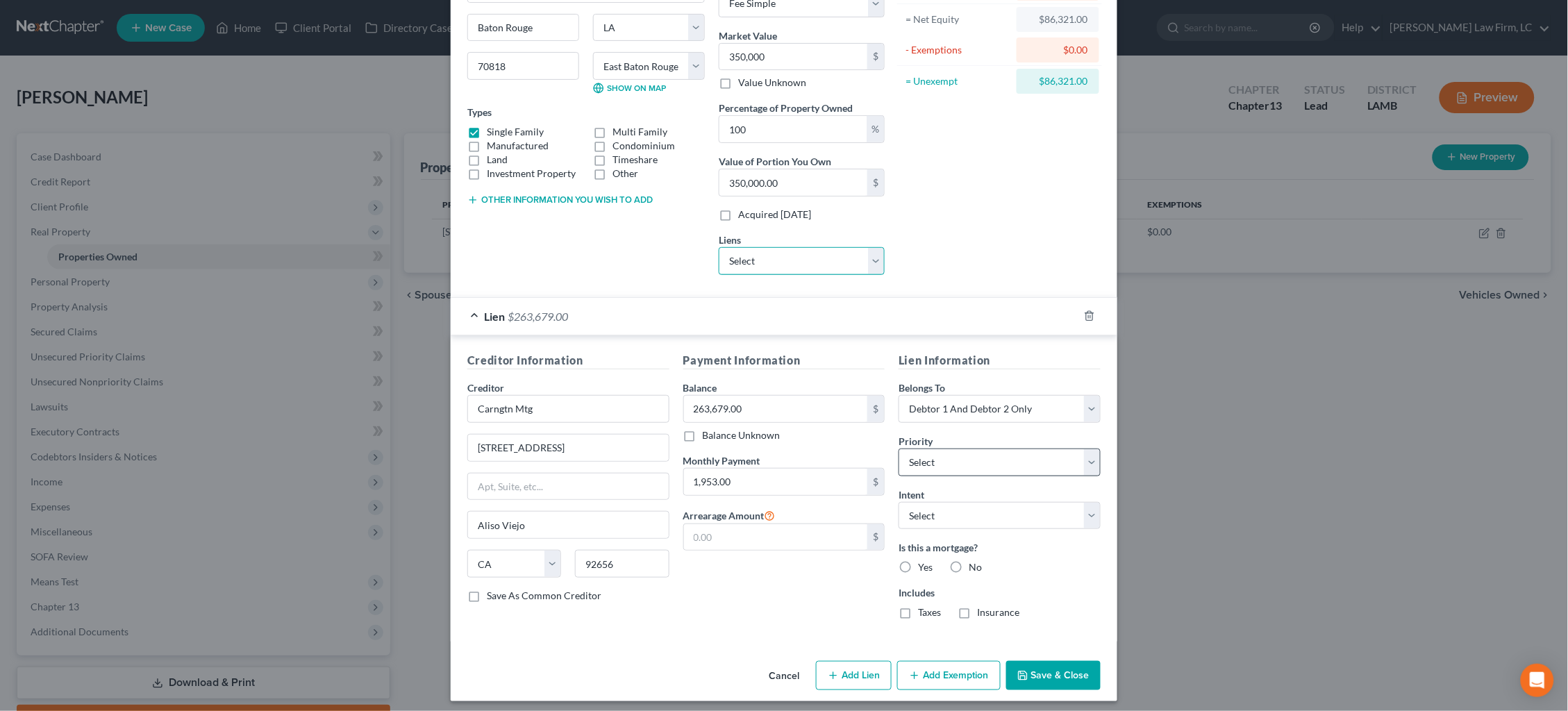
scroll to position [141, 0]
select select "0"
click at [940, 674] on button "Add Exemption" at bounding box center [948, 676] width 103 height 30
select select "2"
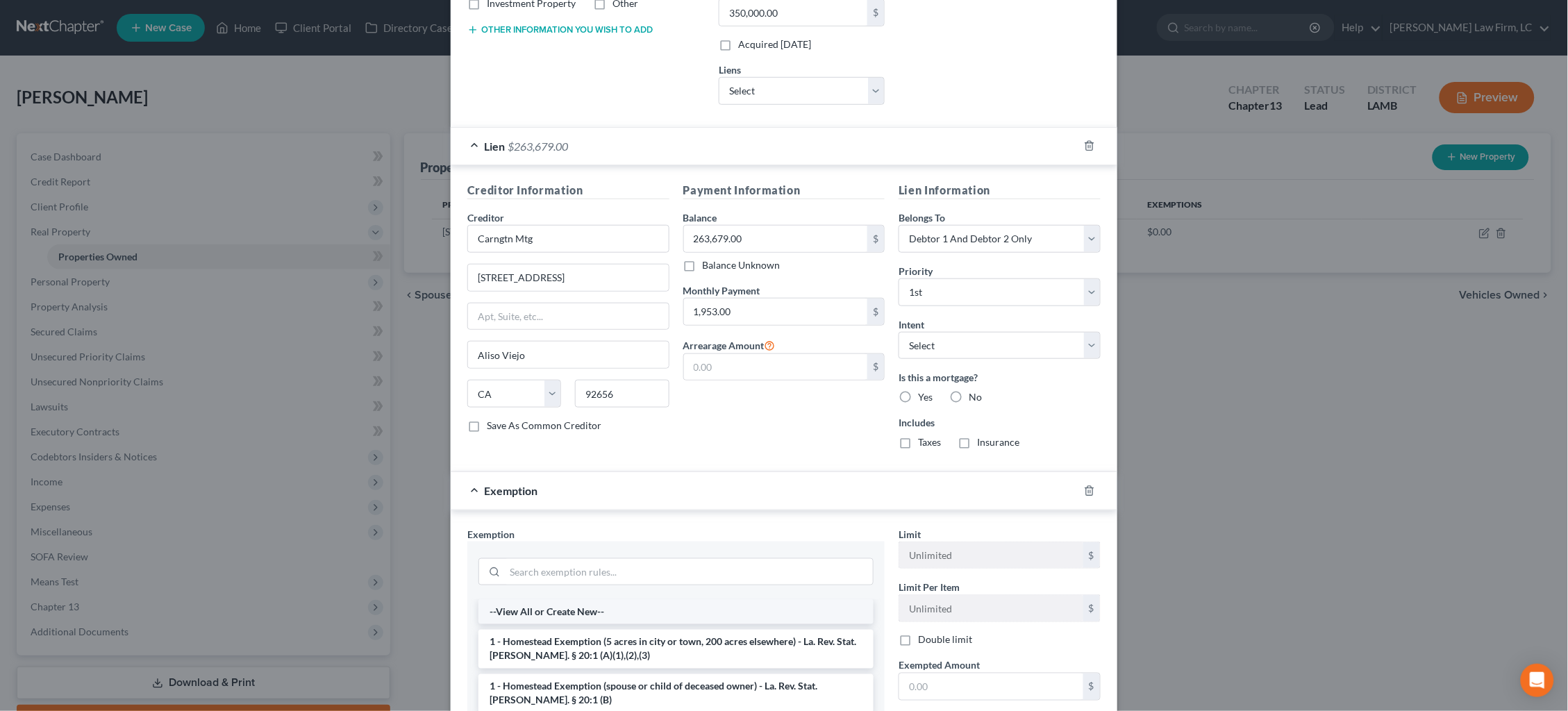
scroll to position [354, 0]
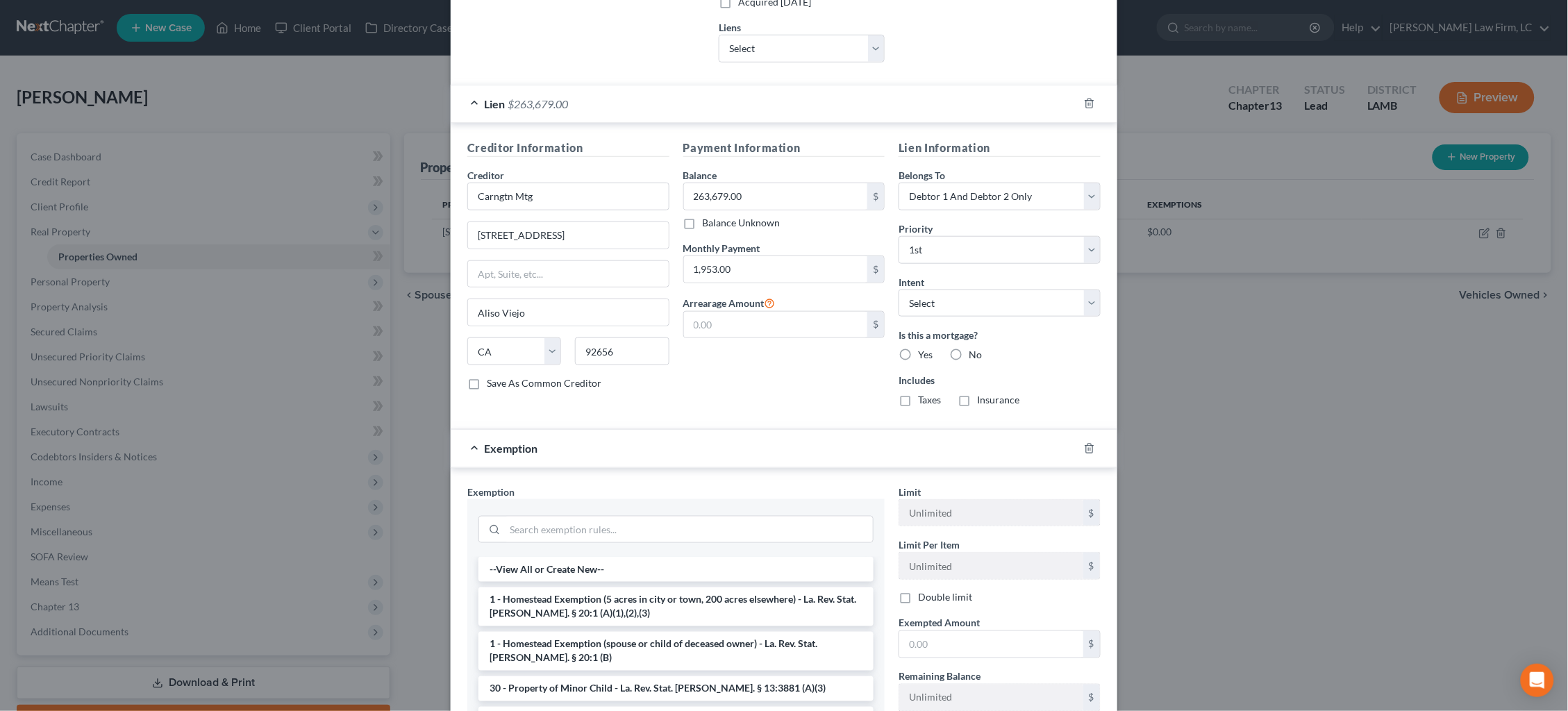
drag, startPoint x: 648, startPoint y: 608, endPoint x: 670, endPoint y: 608, distance: 22.0
click at [649, 608] on li "1 - Homestead Exemption (5 acres in city or town, 200 acres elsewhere) - La. Re…" at bounding box center [676, 607] width 395 height 39
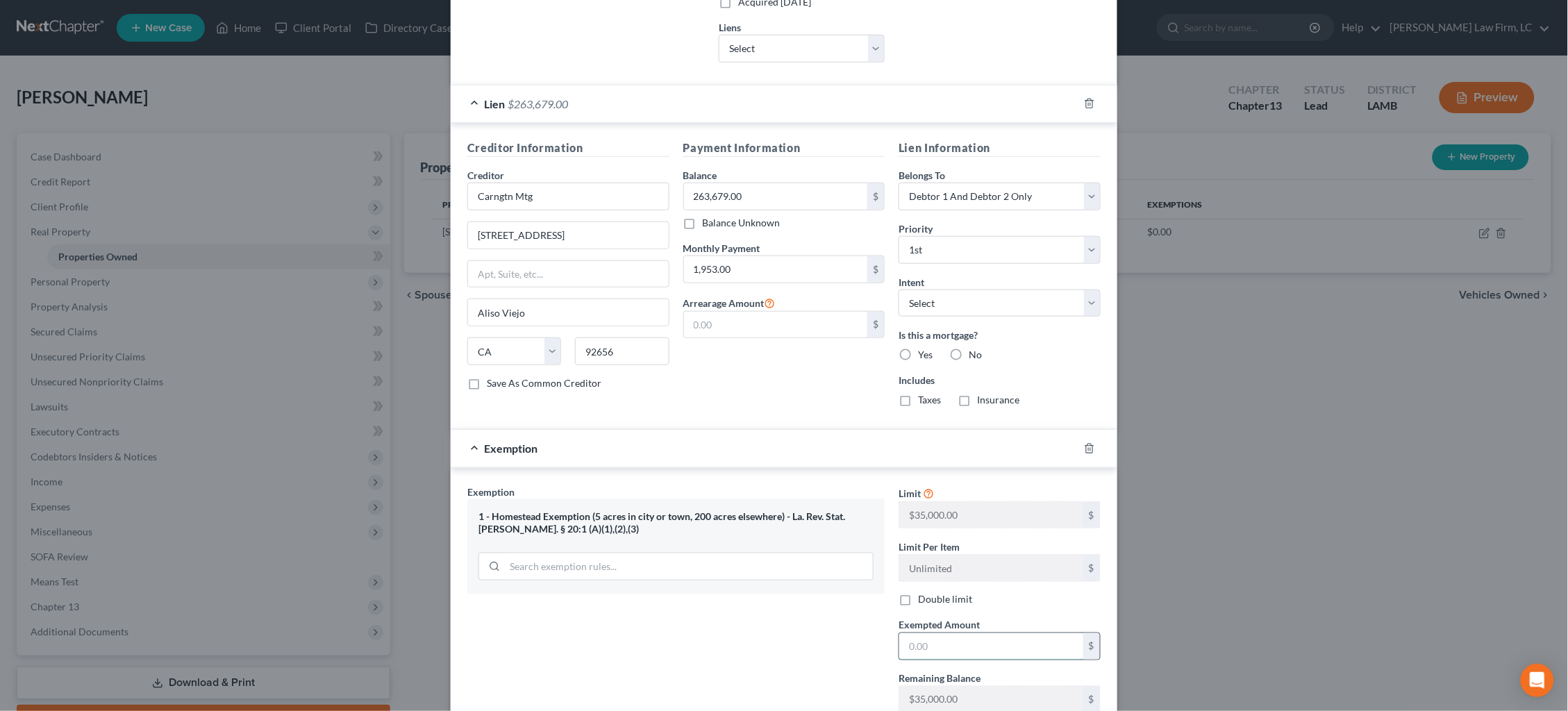
click at [978, 642] on input "text" at bounding box center [991, 647] width 184 height 26
type input "35,000"
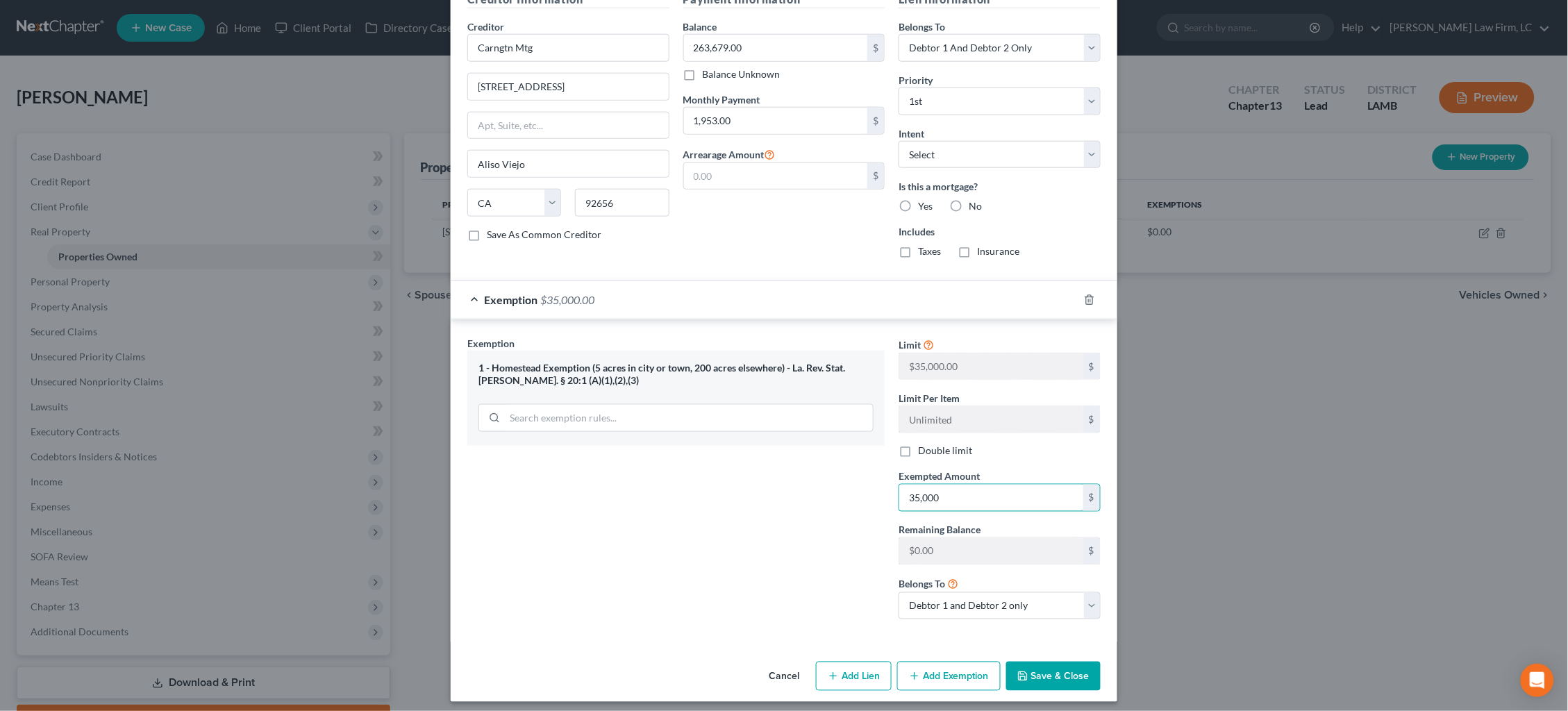
scroll to position [502, 0]
click at [1066, 664] on button "Save & Close" at bounding box center [1053, 678] width 94 height 30
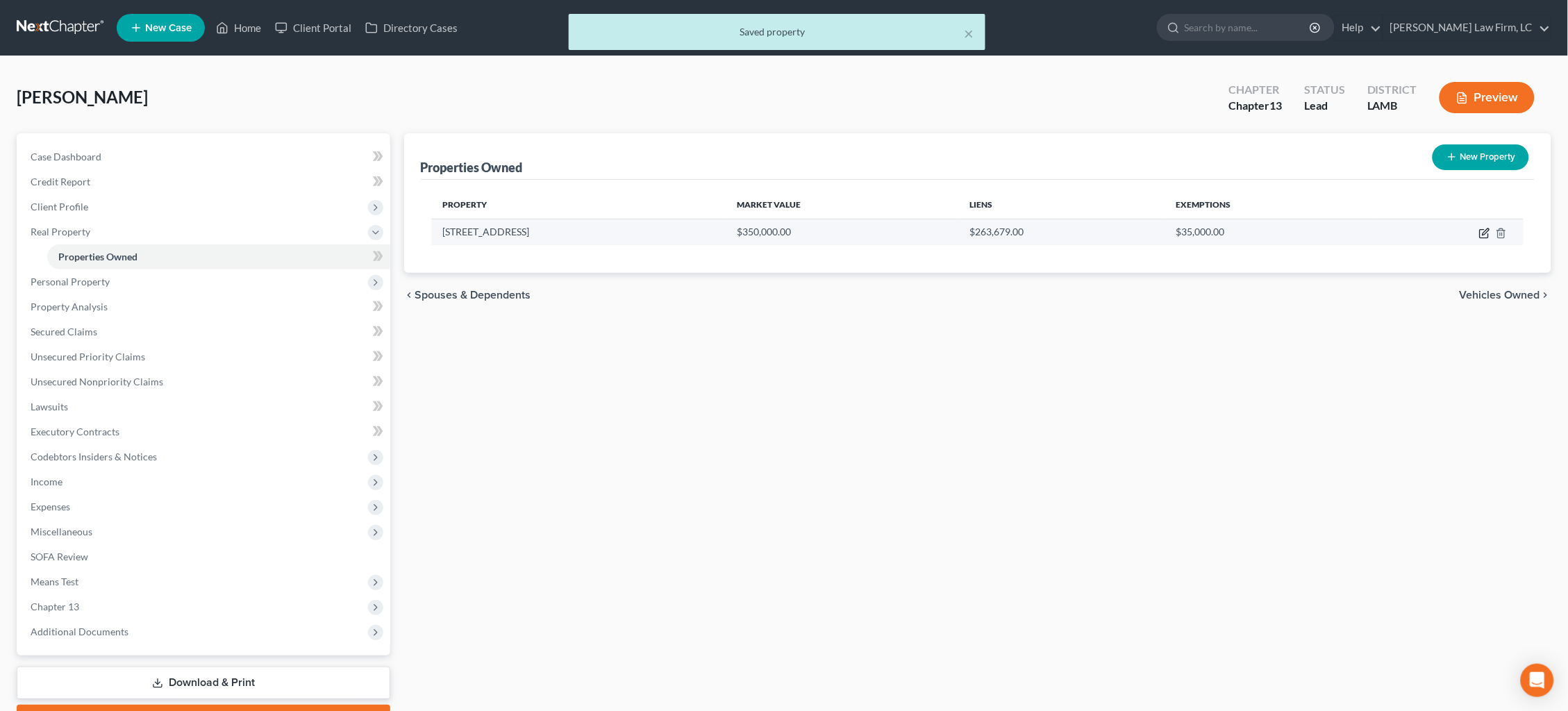
click at [1485, 231] on icon "button" at bounding box center [1484, 233] width 11 height 11
select select "19"
select select "16"
select select "2"
select select "0"
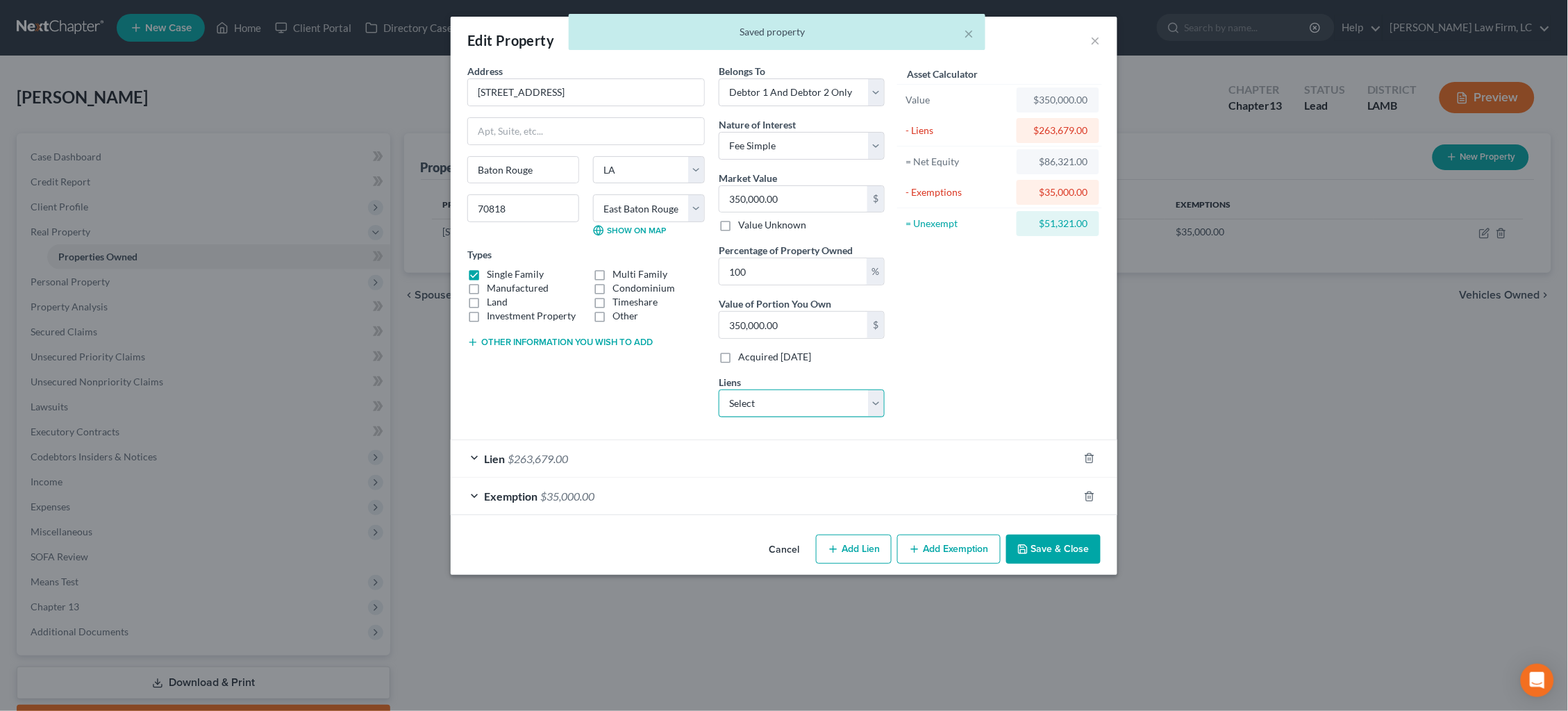
select select "0"
select select
select select "19"
select select "2"
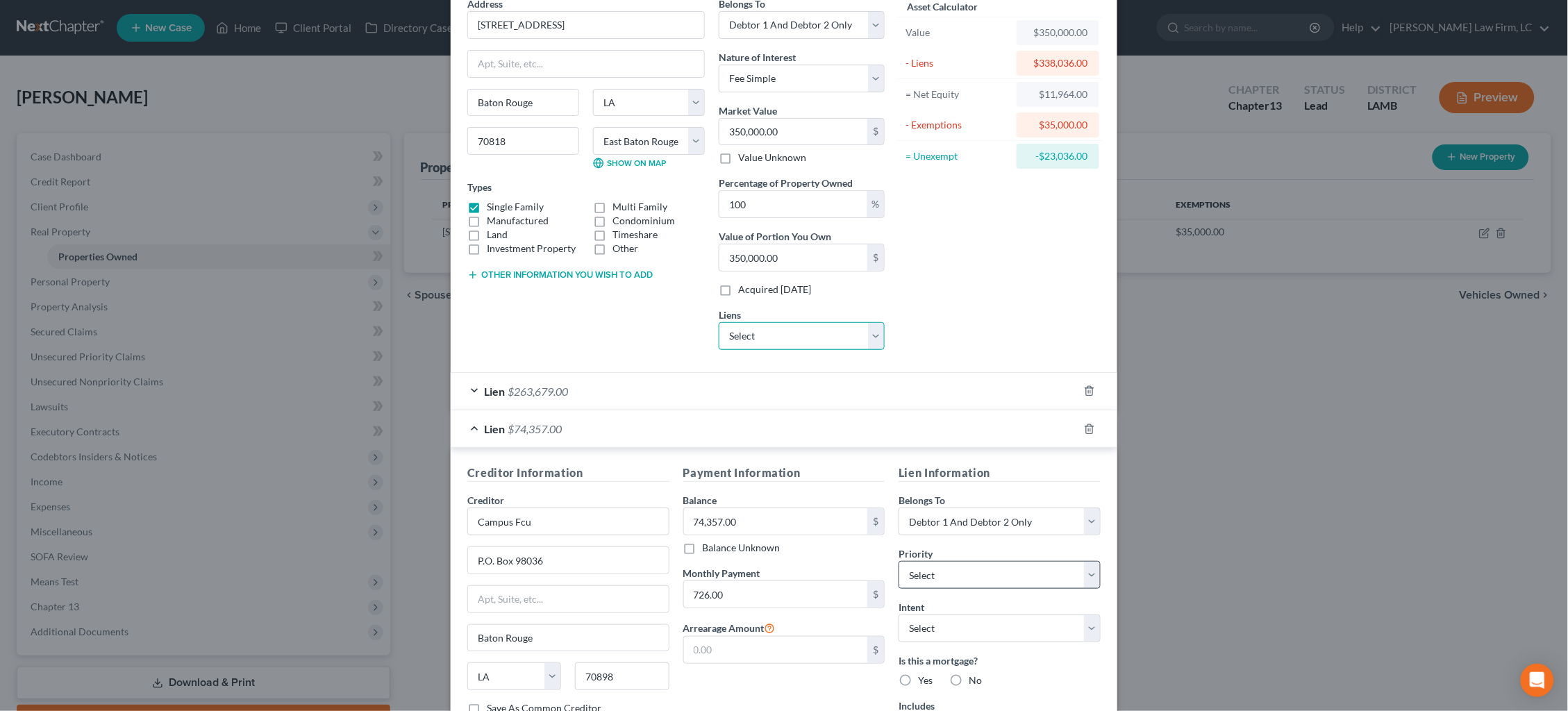
scroll to position [156, 0]
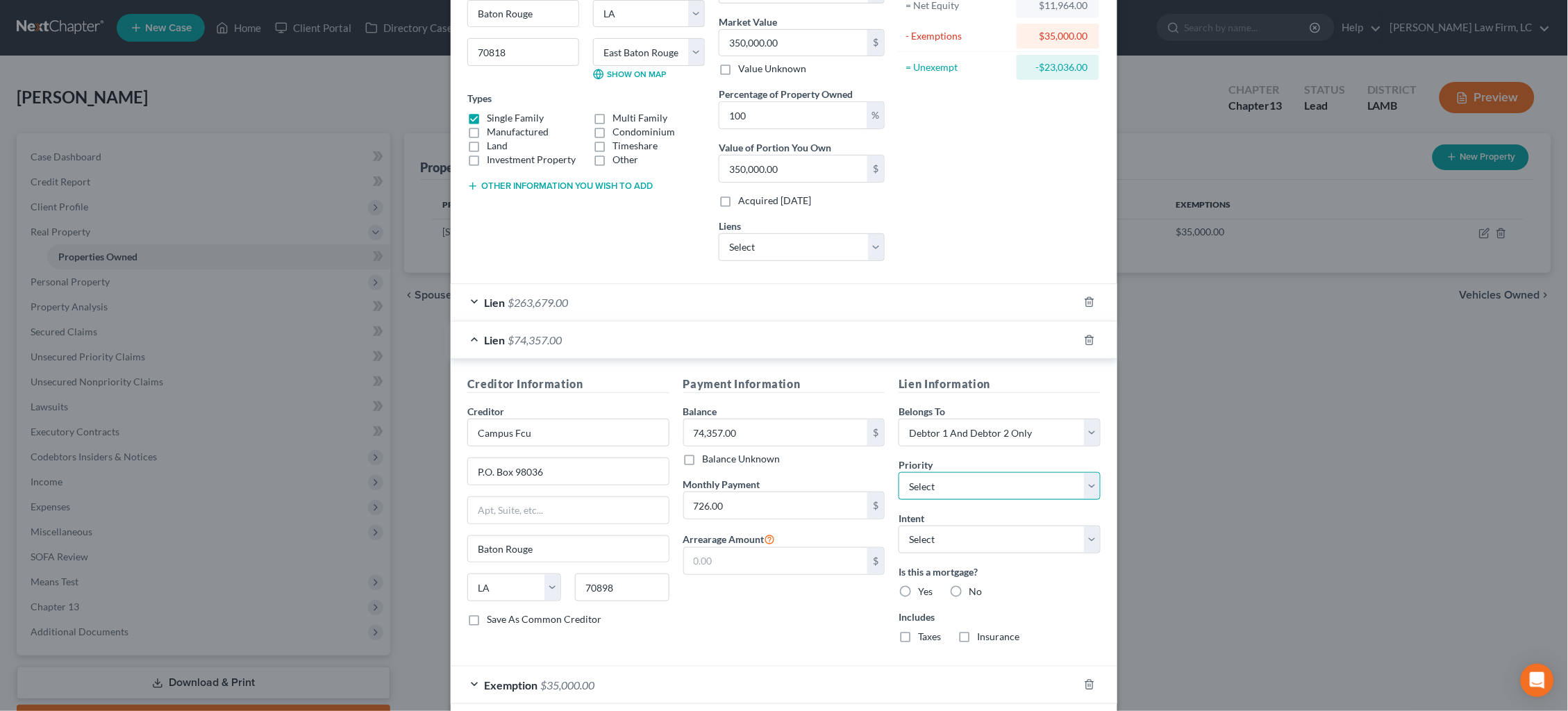
select select "1"
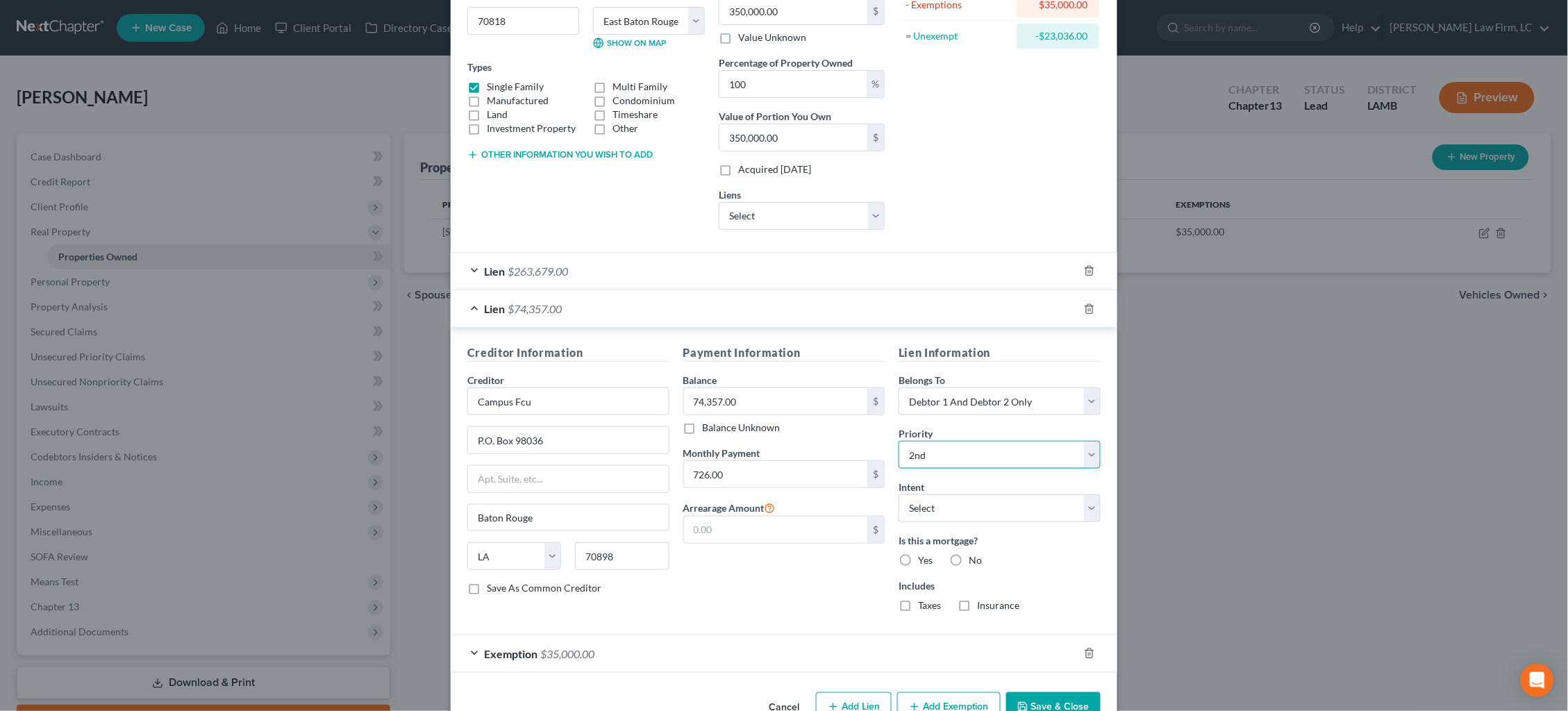
scroll to position [188, 0]
click at [940, 267] on div "Lien $263,679.00" at bounding box center [764, 270] width 627 height 37
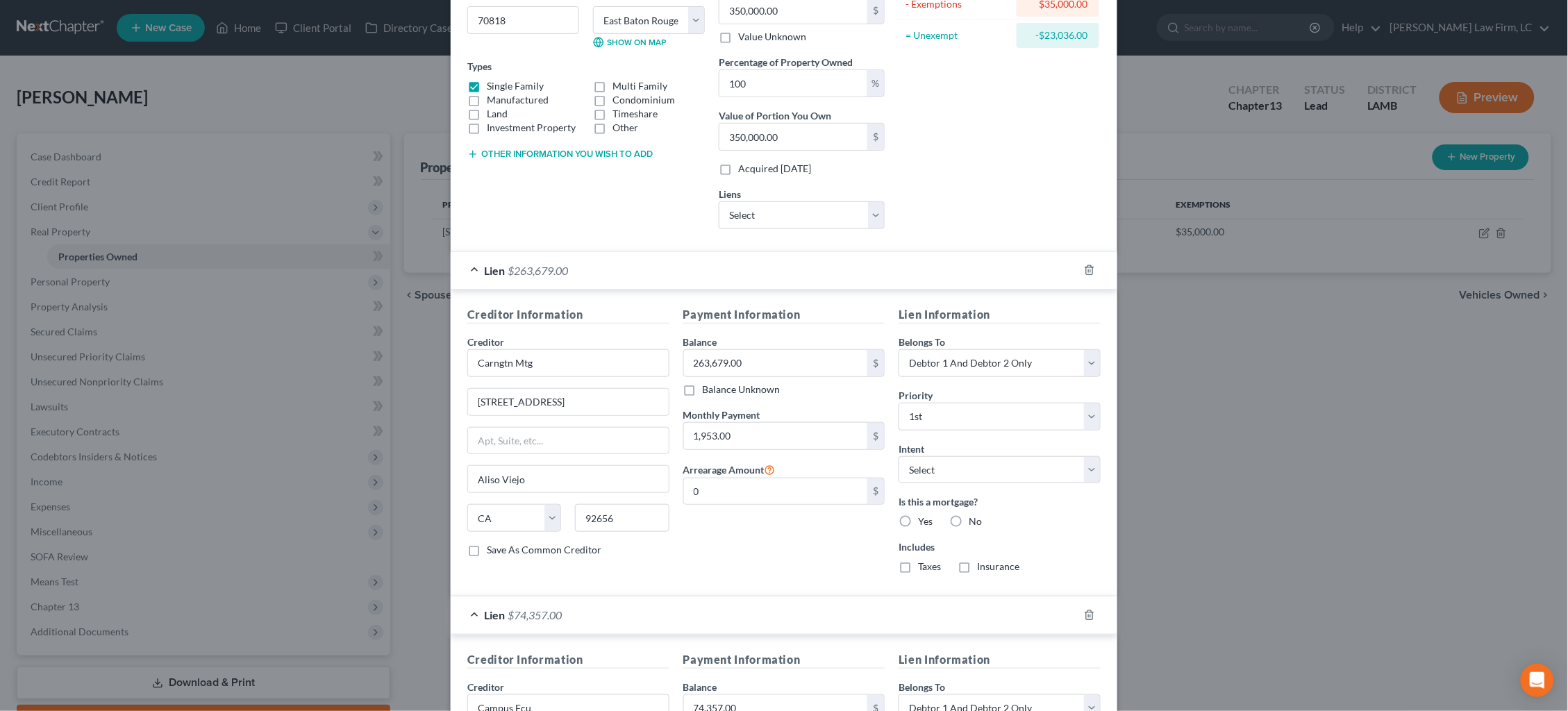
click at [918, 514] on label "Yes" at bounding box center [925, 521] width 15 height 14
click at [924, 514] on input "Yes" at bounding box center [928, 519] width 9 height 9
radio input "true"
drag, startPoint x: 921, startPoint y: 562, endPoint x: 965, endPoint y: 565, distance: 44.1
click at [922, 561] on label "Taxes" at bounding box center [929, 566] width 23 height 14
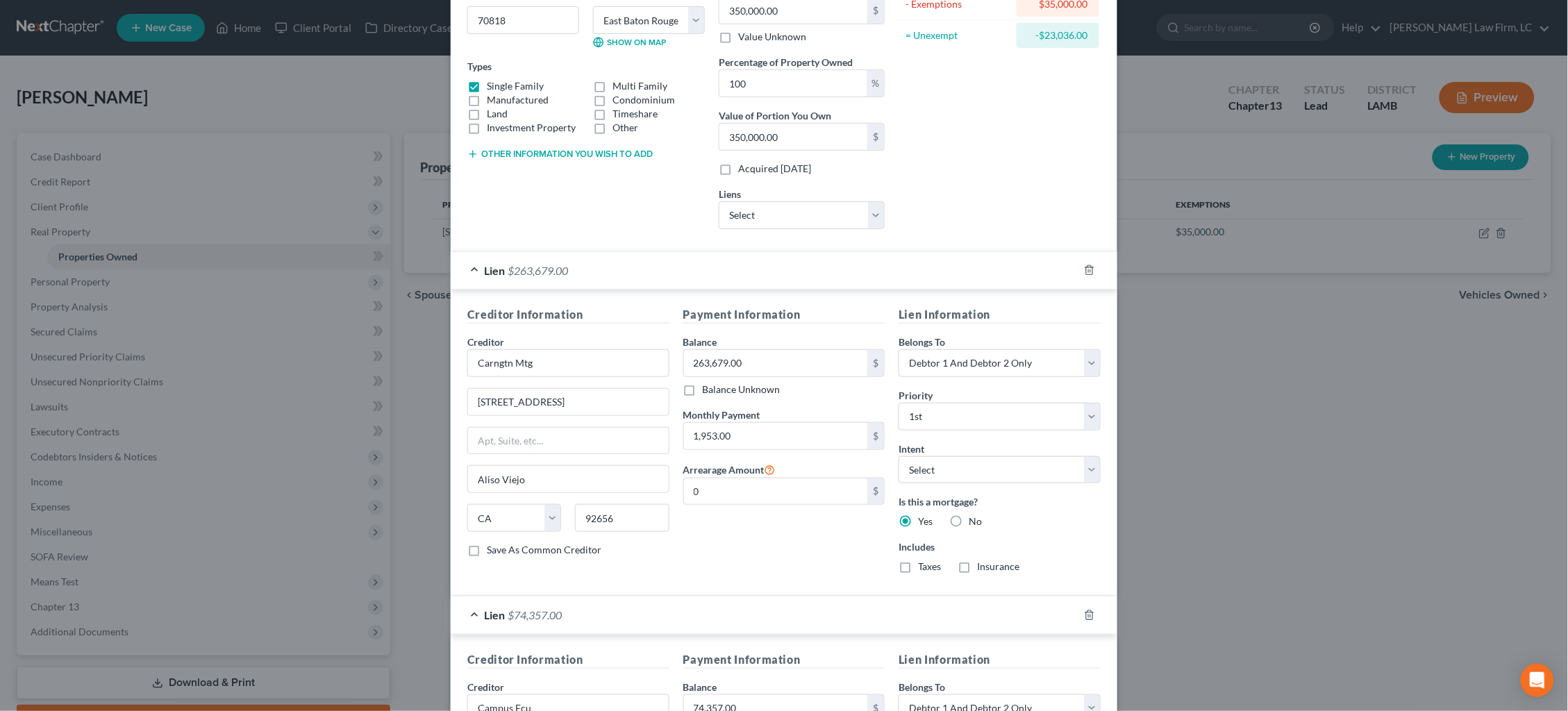
click at [924, 561] on input "Taxes" at bounding box center [928, 564] width 9 height 9
checkbox input "true"
drag, startPoint x: 970, startPoint y: 559, endPoint x: 1011, endPoint y: 541, distance: 44.8
click at [977, 559] on label "Insurance" at bounding box center [998, 566] width 42 height 14
click at [983, 559] on input "Insurance" at bounding box center [987, 564] width 9 height 9
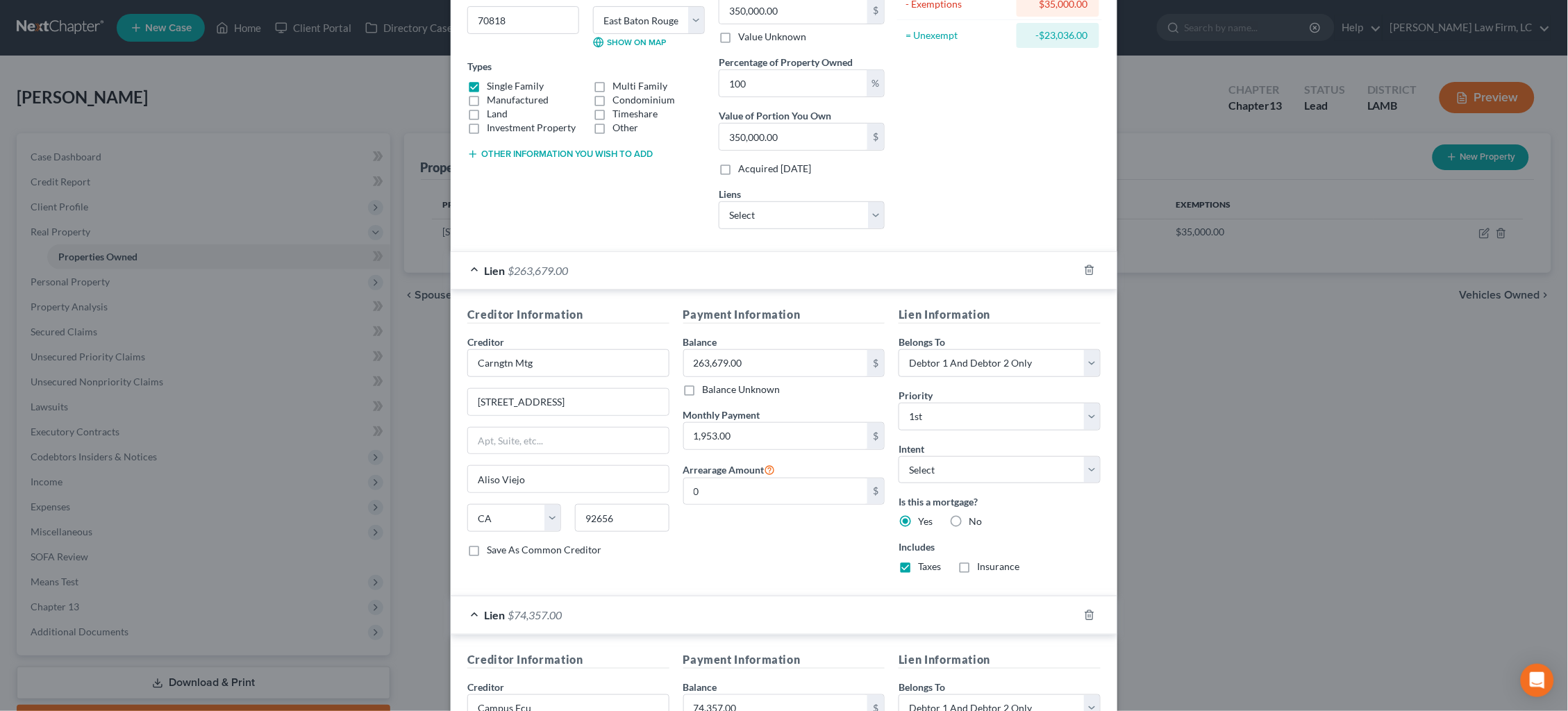
checkbox input "true"
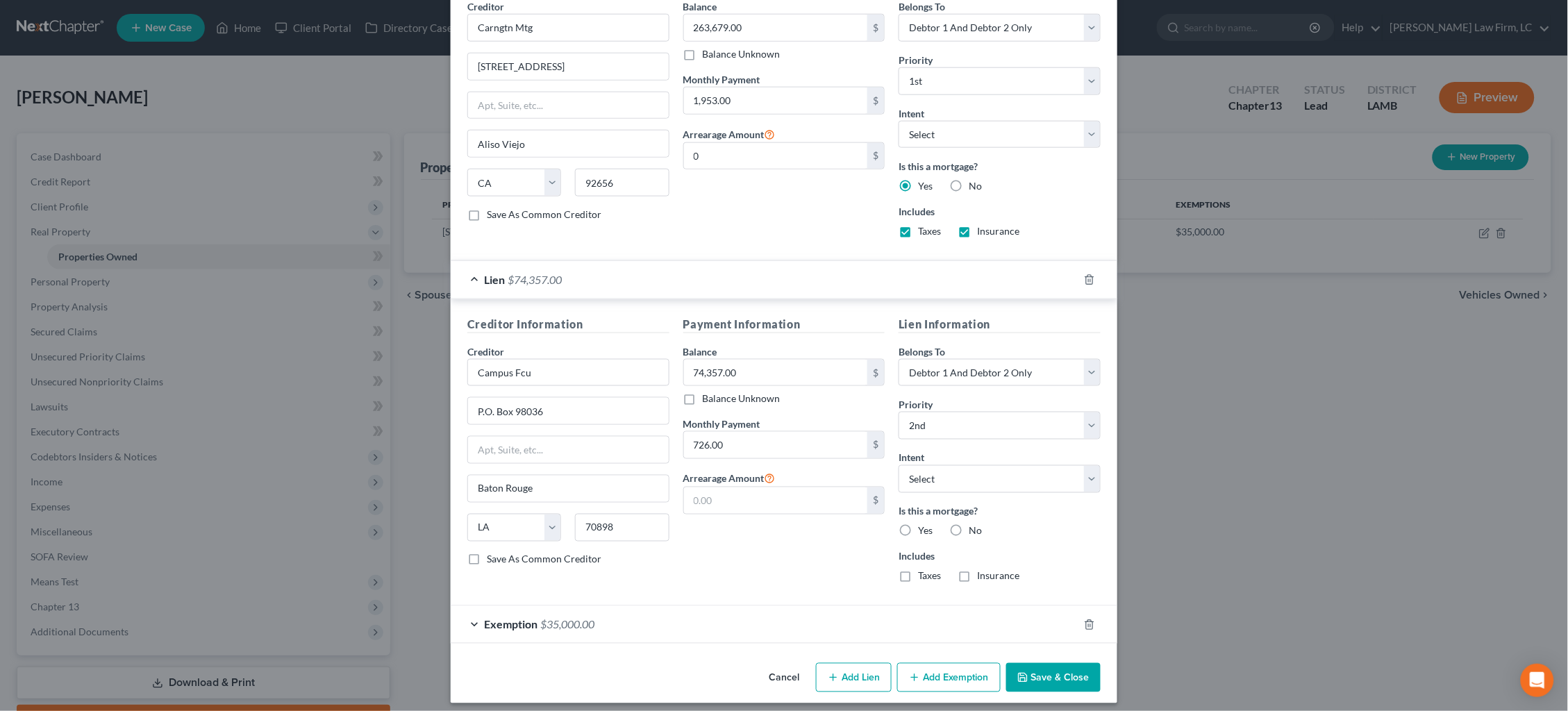
scroll to position [522, 0]
click at [1058, 669] on button "Save & Close" at bounding box center [1053, 679] width 94 height 30
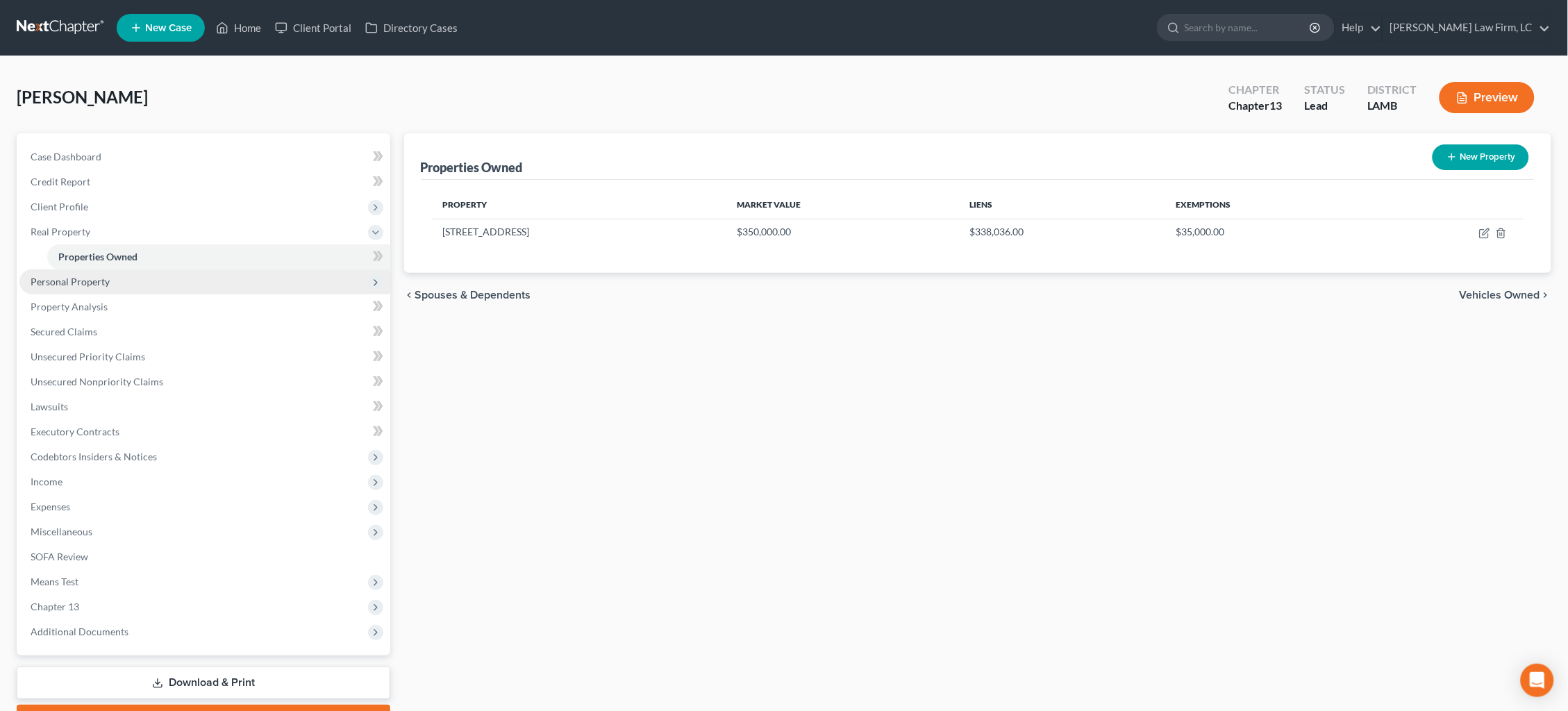
click at [187, 274] on span "Personal Property" at bounding box center [204, 282] width 371 height 25
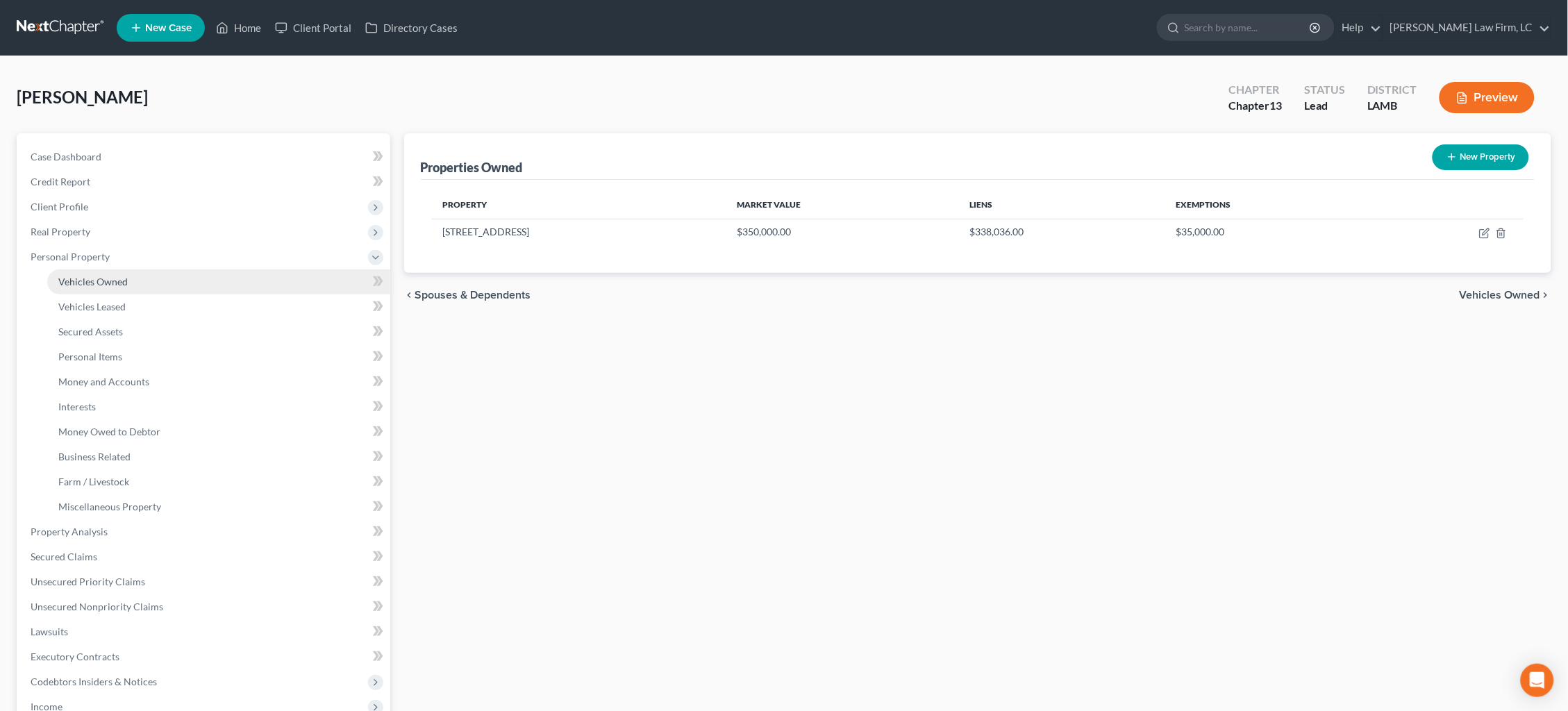
click at [196, 274] on link "Vehicles Owned" at bounding box center [218, 282] width 343 height 25
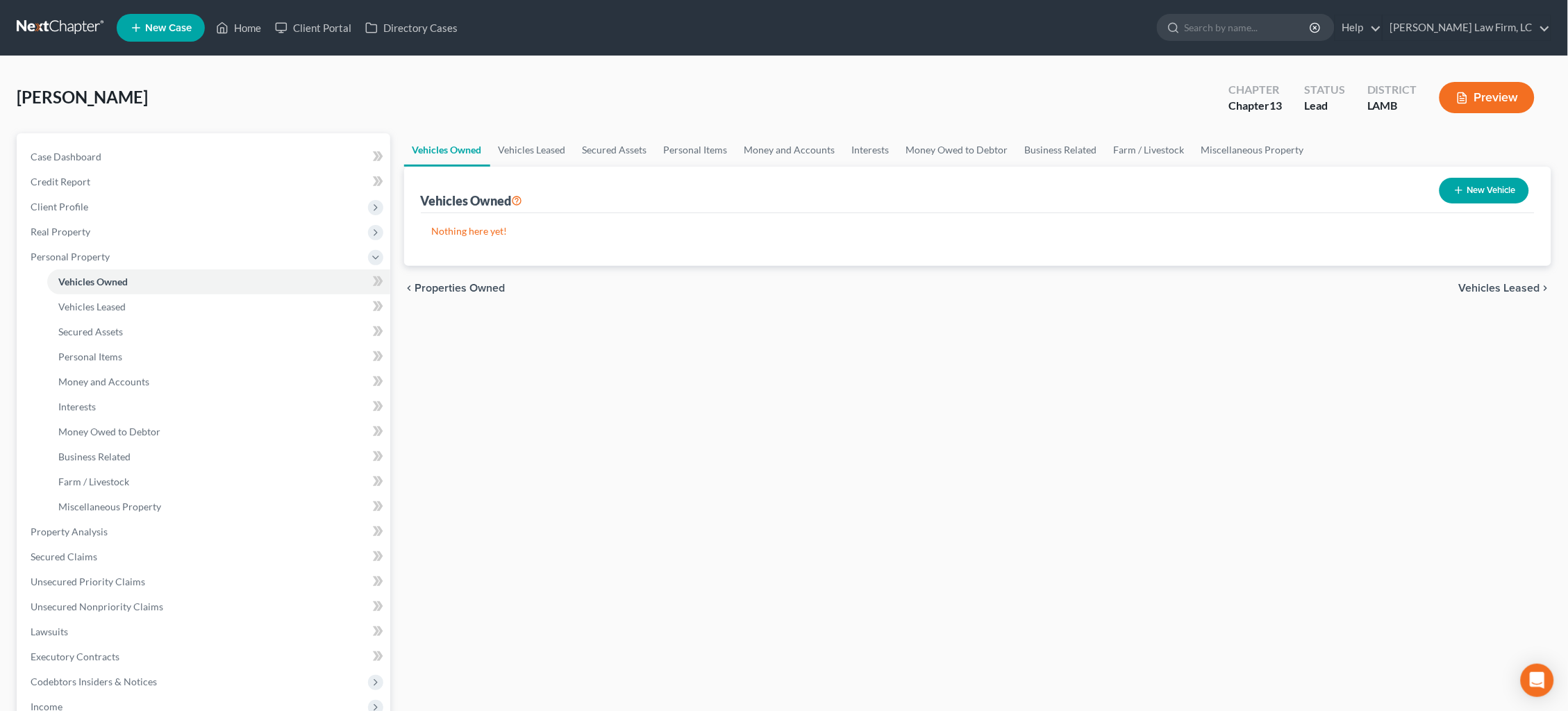
click at [1472, 186] on button "New Vehicle" at bounding box center [1483, 190] width 89 height 26
select select "0"
select select "2"
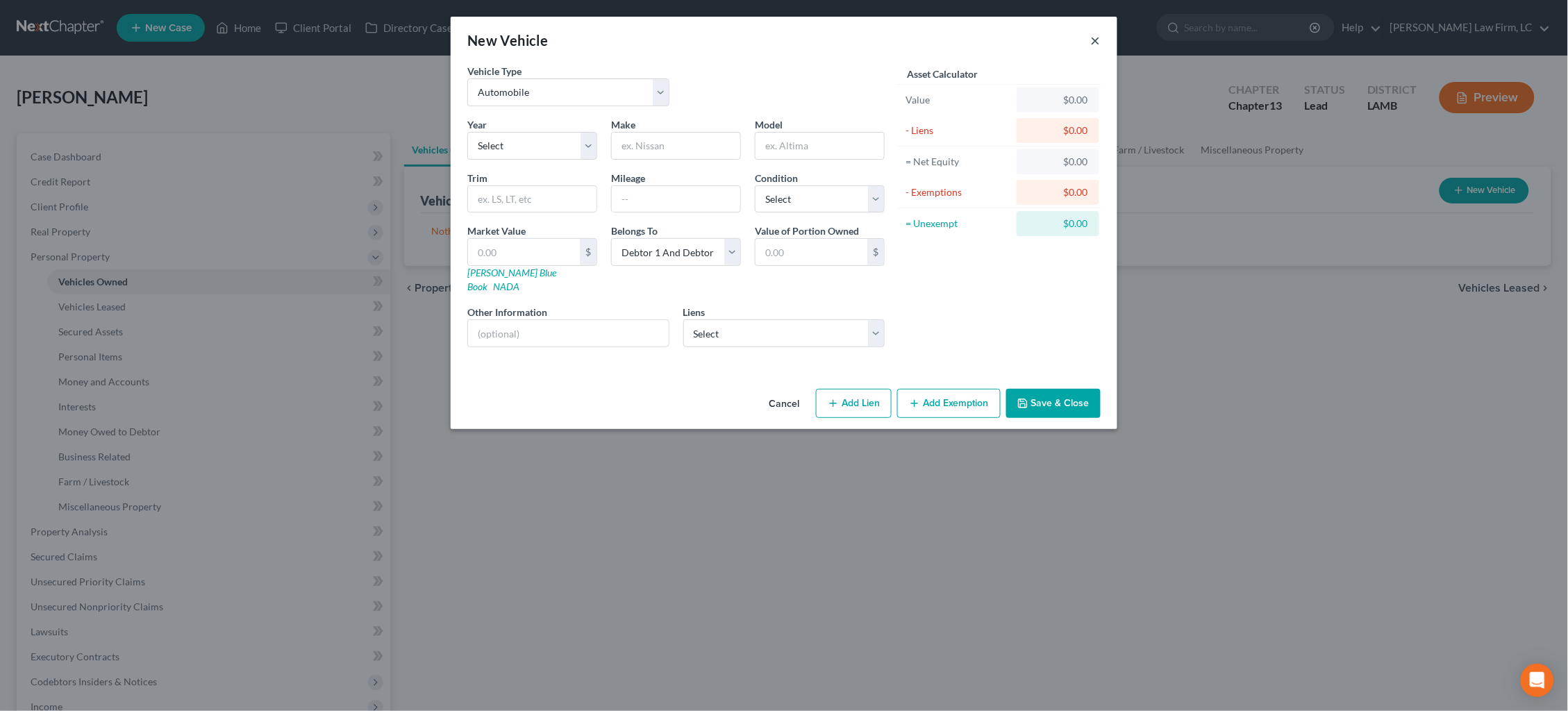
click at [1091, 40] on button "×" at bounding box center [1095, 40] width 10 height 16
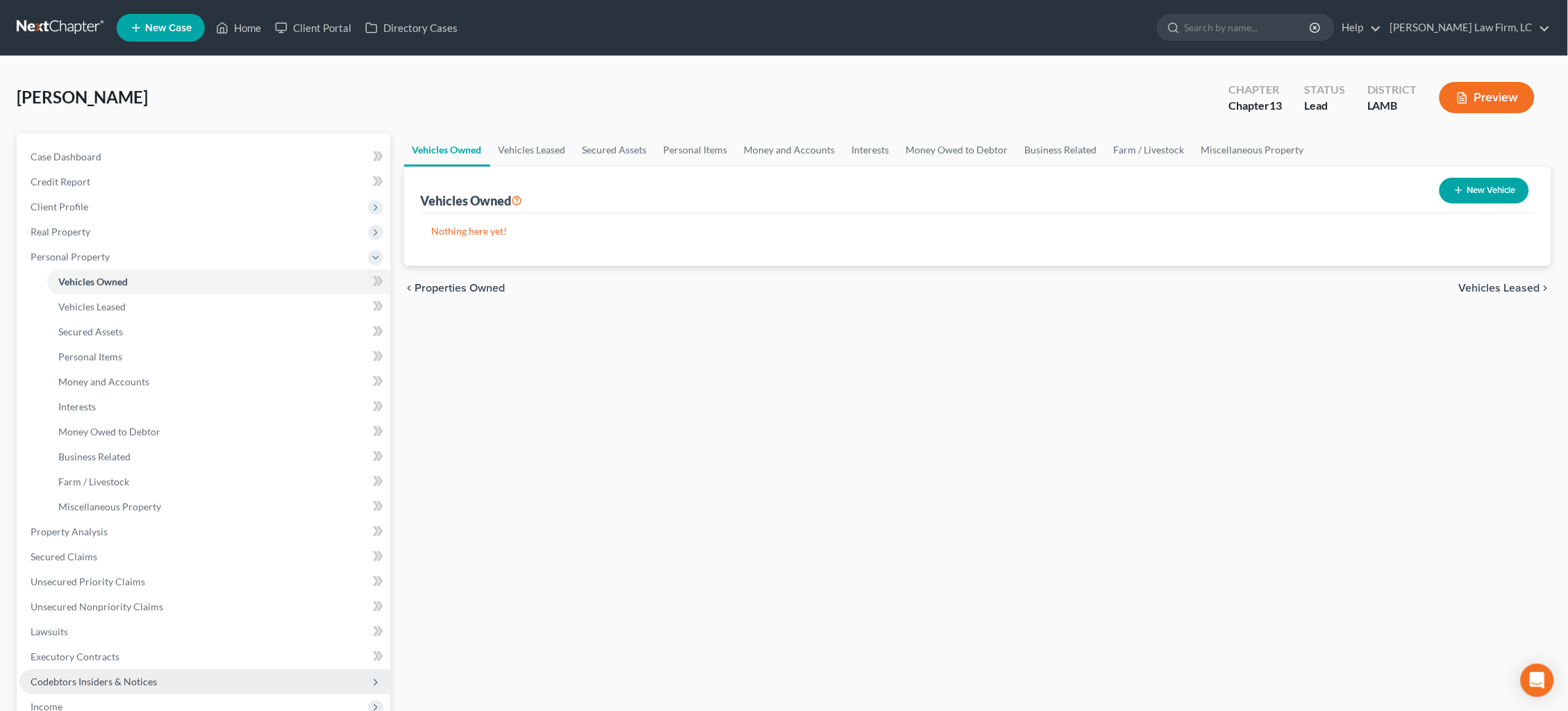
drag, startPoint x: 98, startPoint y: 683, endPoint x: 100, endPoint y: 673, distance: 10.2
click at [98, 694] on span "Income" at bounding box center [204, 706] width 371 height 25
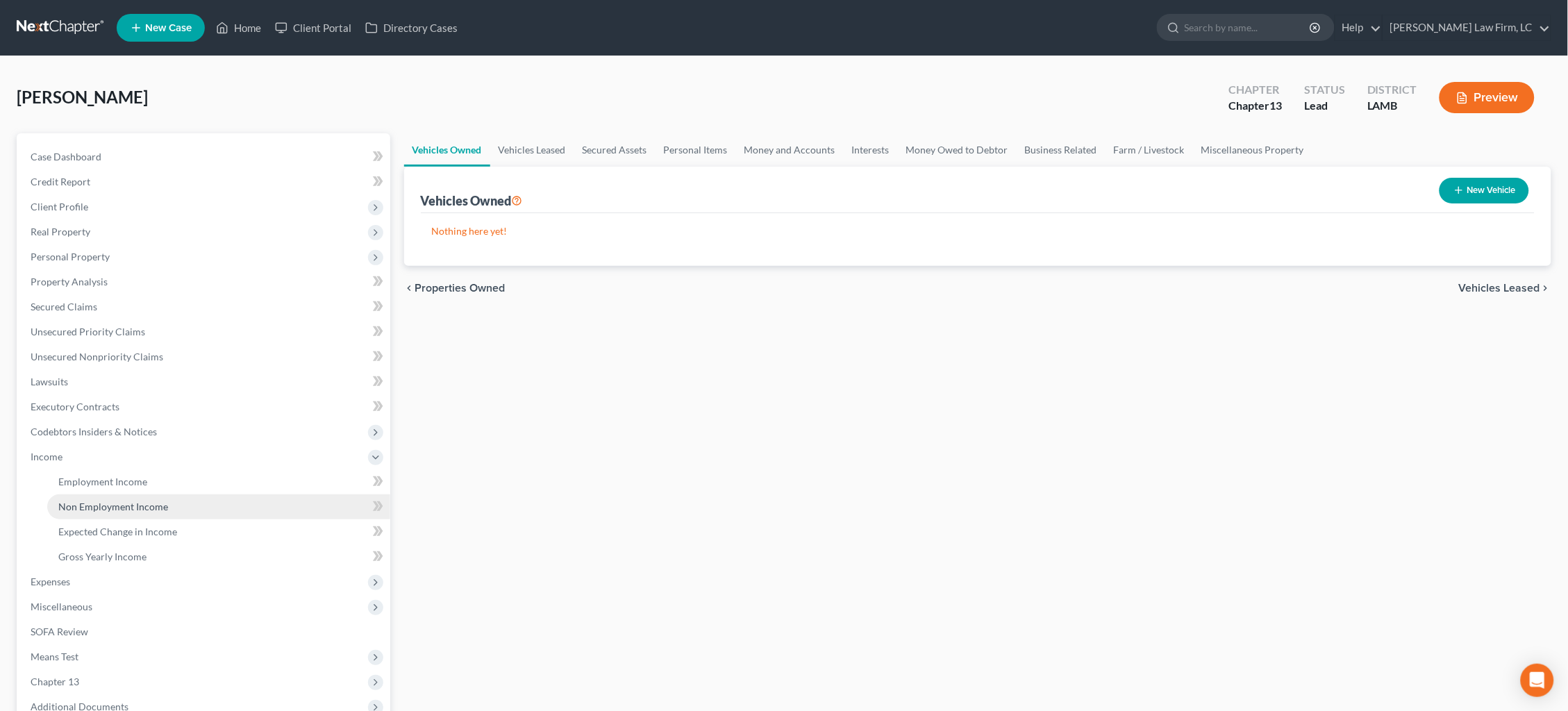
drag, startPoint x: 108, startPoint y: 463, endPoint x: 133, endPoint y: 486, distance: 34.0
click at [108, 476] on span "Employment Income" at bounding box center [103, 481] width 89 height 12
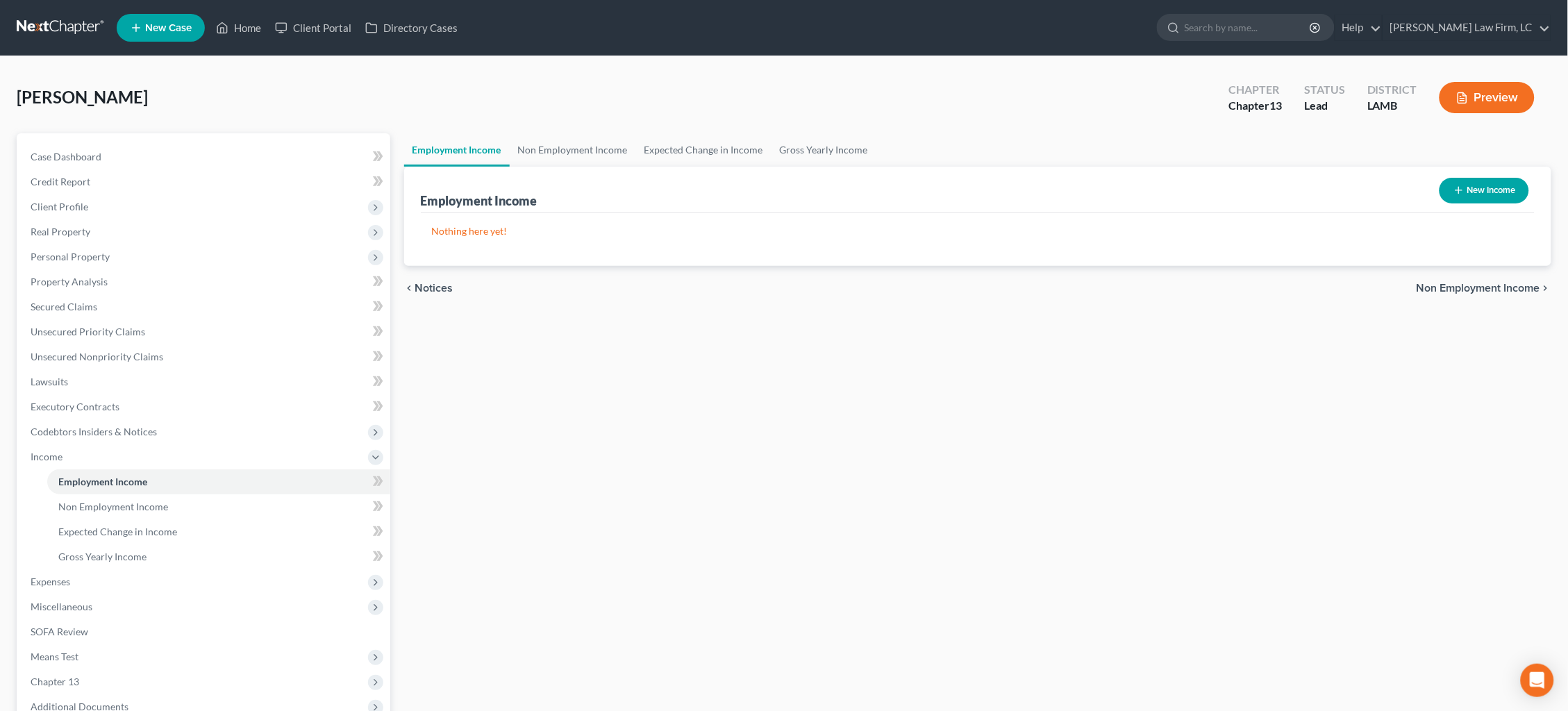
click at [1489, 187] on button "New Income" at bounding box center [1483, 190] width 89 height 26
select select "0"
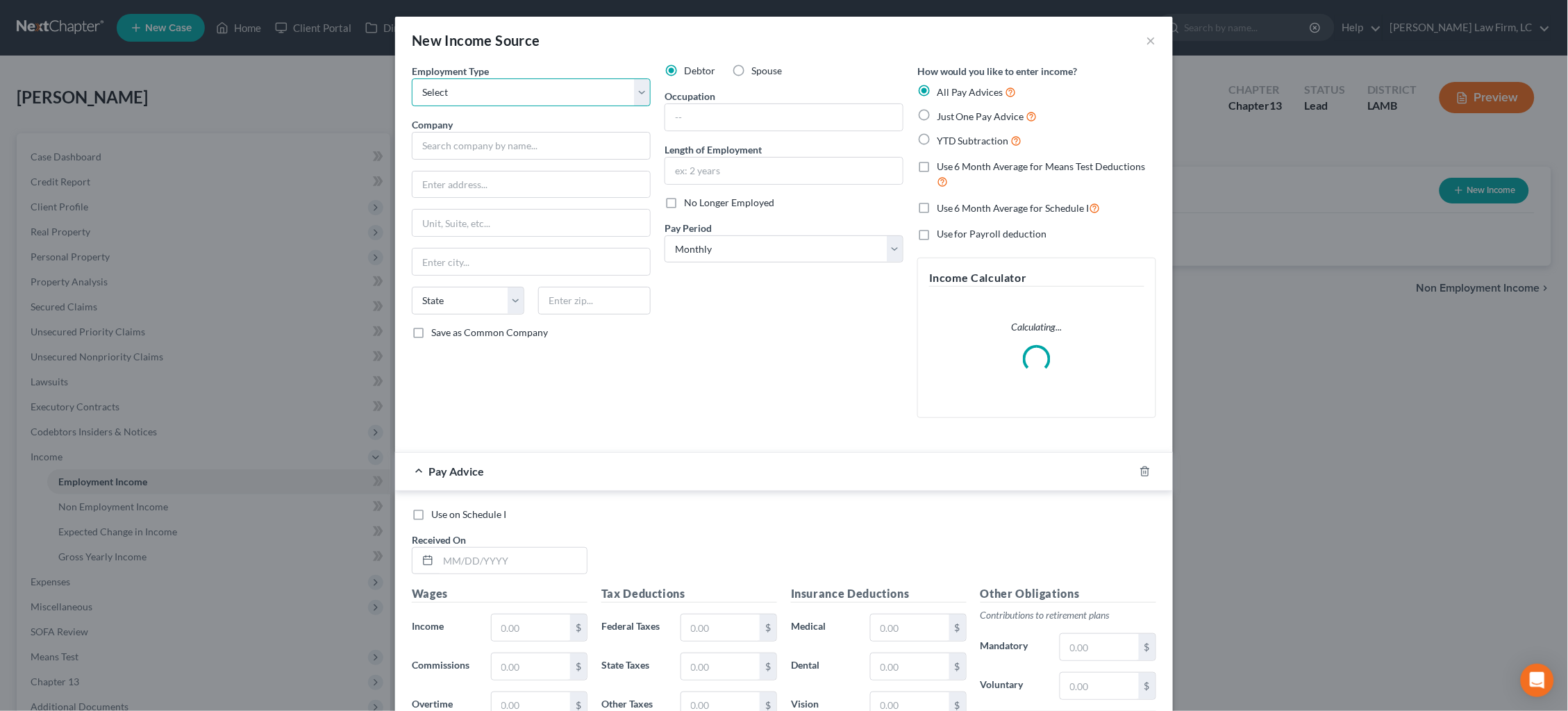
select select "0"
click at [512, 137] on input "text" at bounding box center [531, 146] width 239 height 28
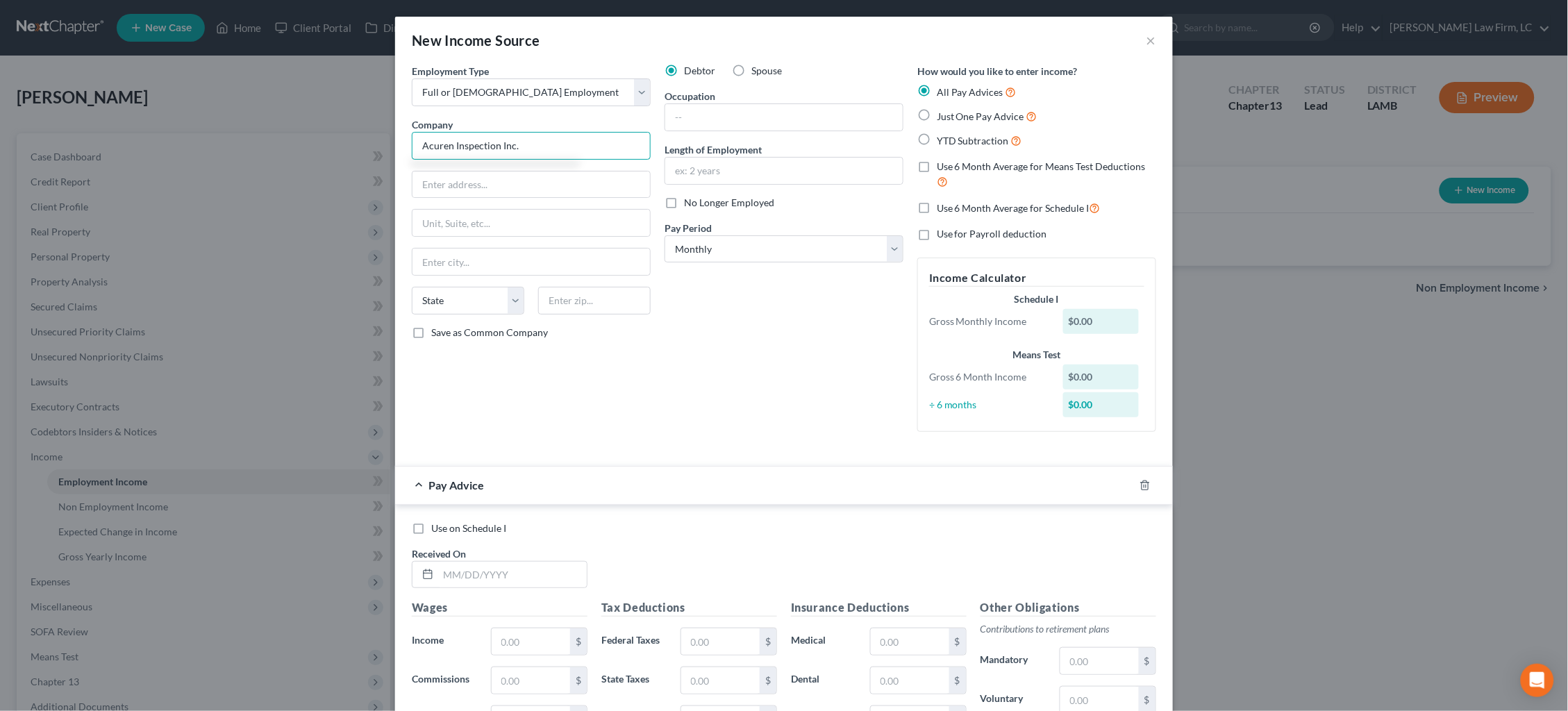
type input "Acuren Inspection Inc."
type input "[STREET_ADDRESS]"
type input "Ste. 402"
type input "Danbury"
select select "6"
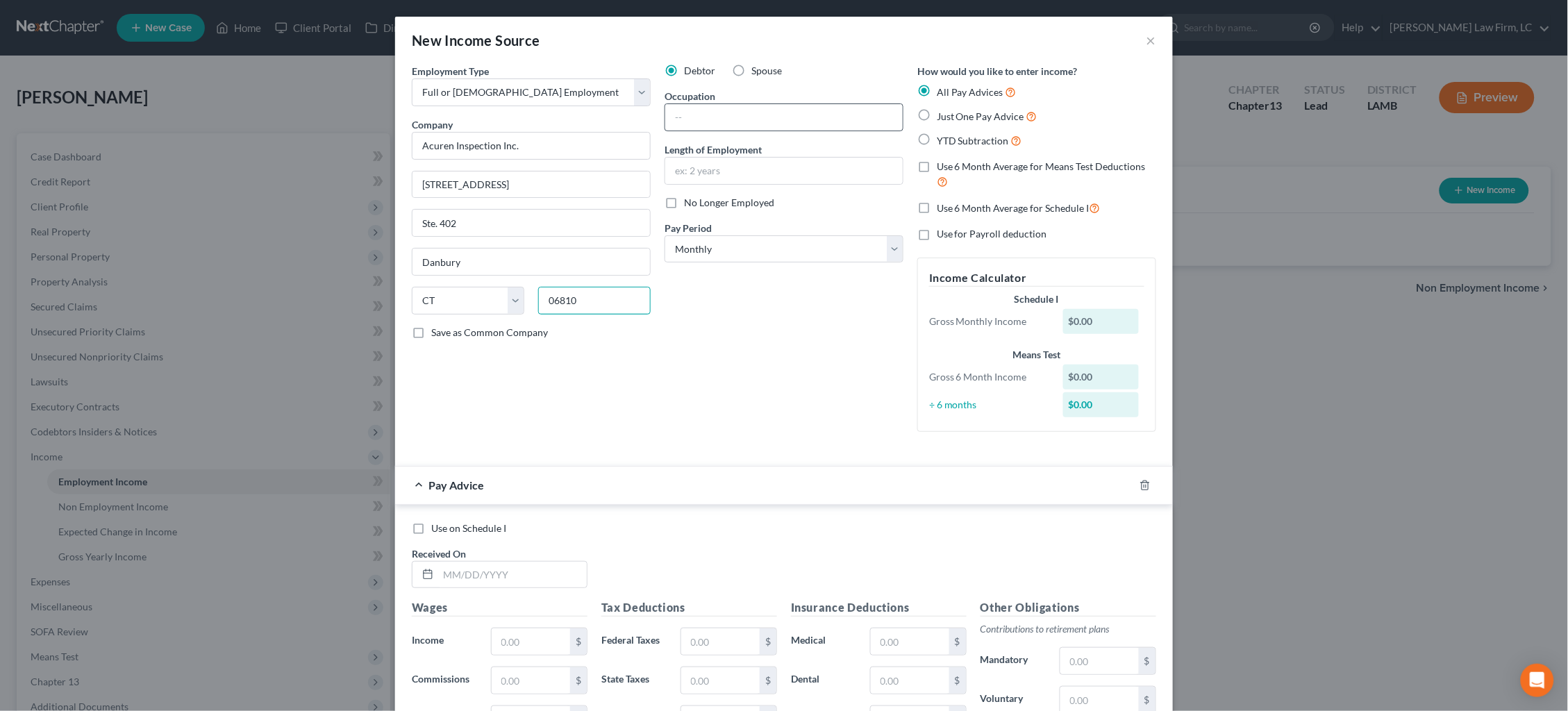
type input "06810"
click at [710, 104] on input "text" at bounding box center [784, 117] width 237 height 26
type input "Job Planner"
type input "12 years"
click at [952, 141] on span "YTD Subtraction" at bounding box center [973, 140] width 72 height 12
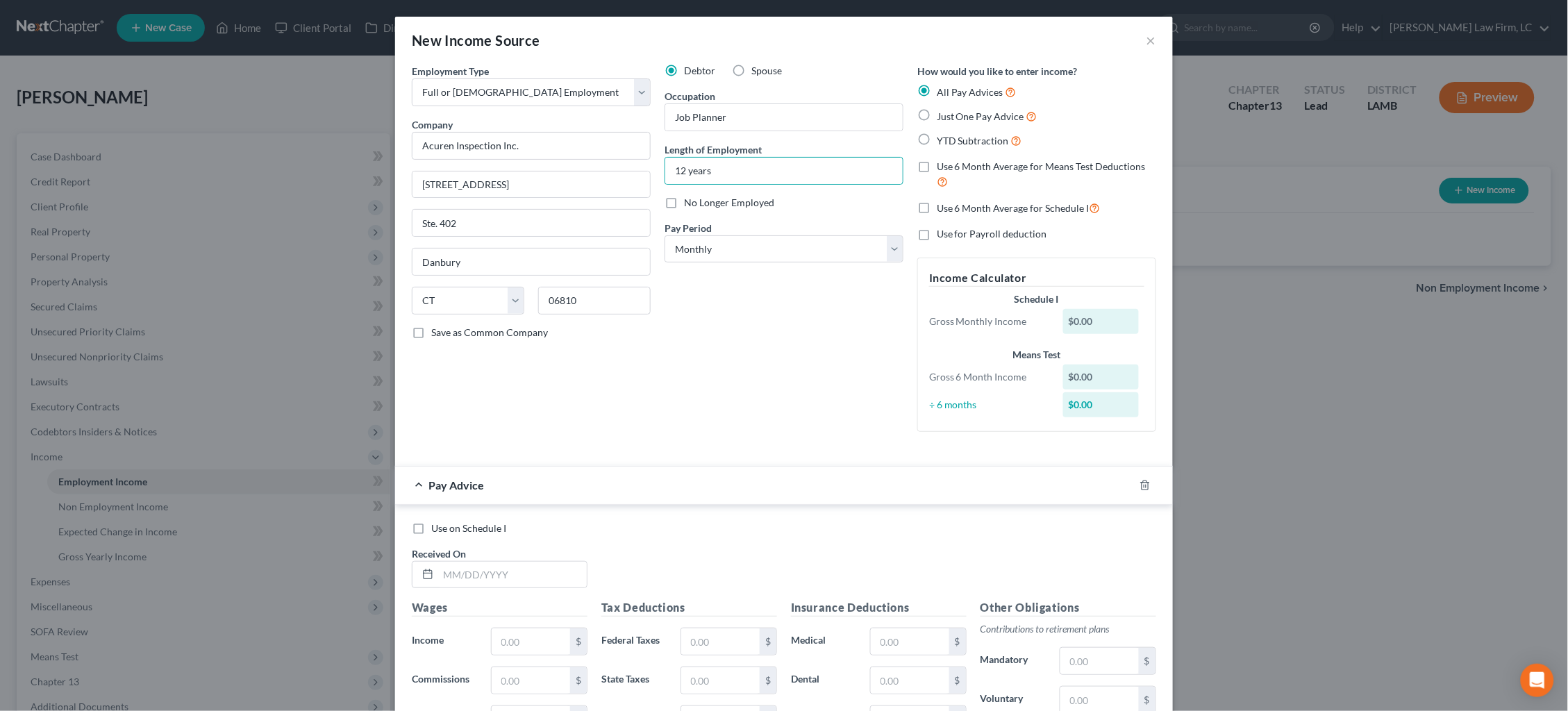
click at [952, 141] on input "YTD Subtraction" at bounding box center [947, 138] width 9 height 9
radio input "true"
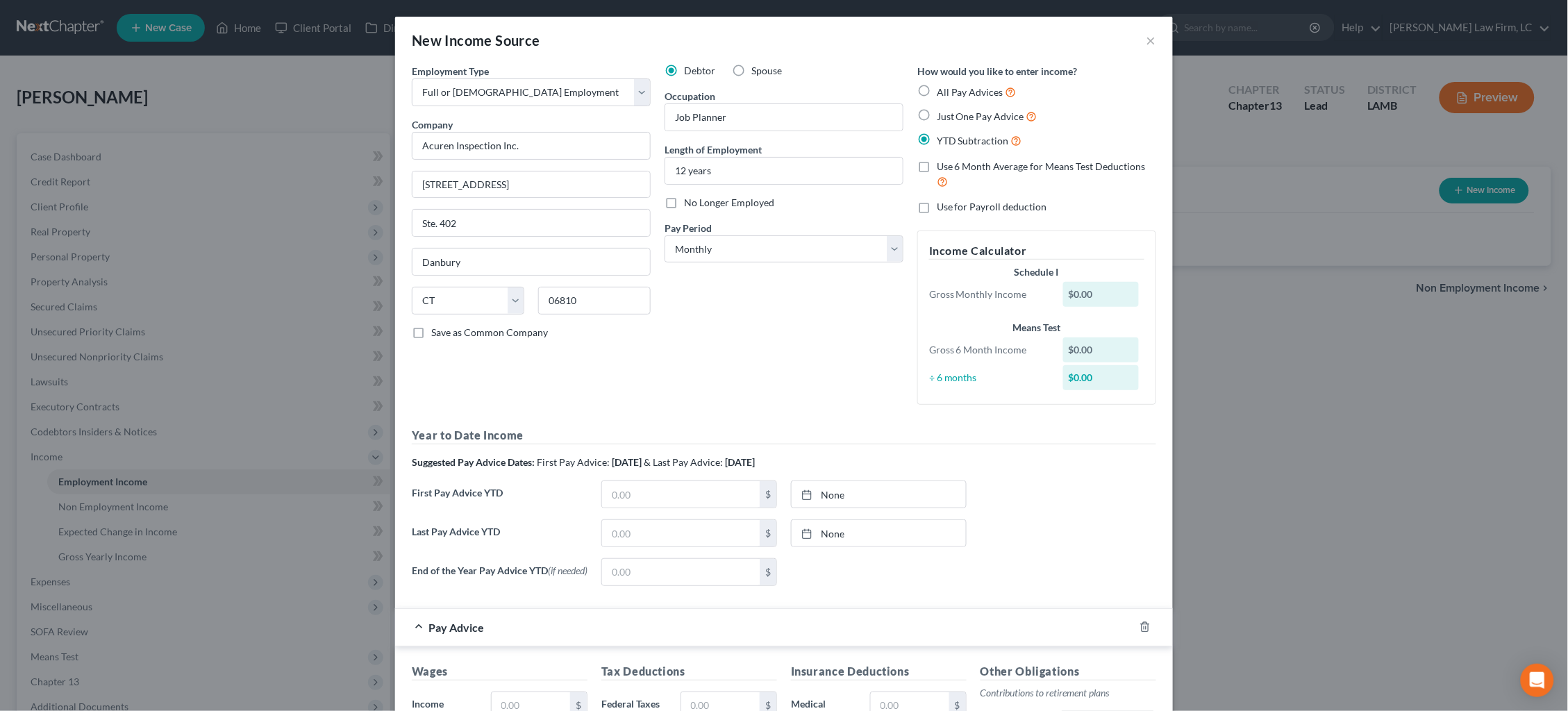
click at [937, 168] on label "Use 6 Month Average for Means Test Deductions" at bounding box center [1046, 174] width 219 height 30
click at [942, 168] on input "Use 6 Month Average for Means Test Deductions" at bounding box center [947, 164] width 9 height 9
checkbox input "true"
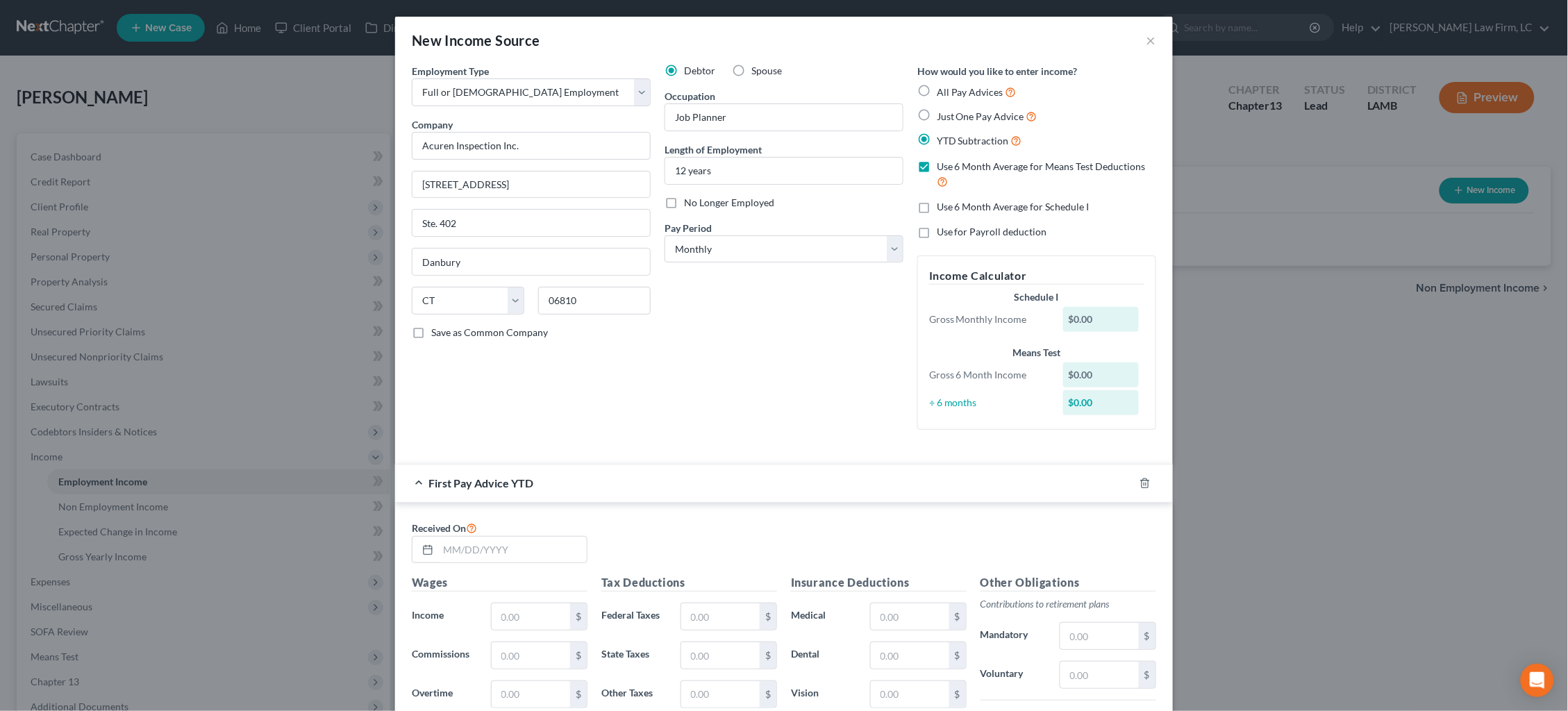
click at [937, 204] on label "Use 6 Month Average for Schedule I" at bounding box center [1013, 207] width 152 height 14
click at [942, 204] on input "Use 6 Month Average for Schedule I" at bounding box center [947, 204] width 9 height 9
checkbox input "true"
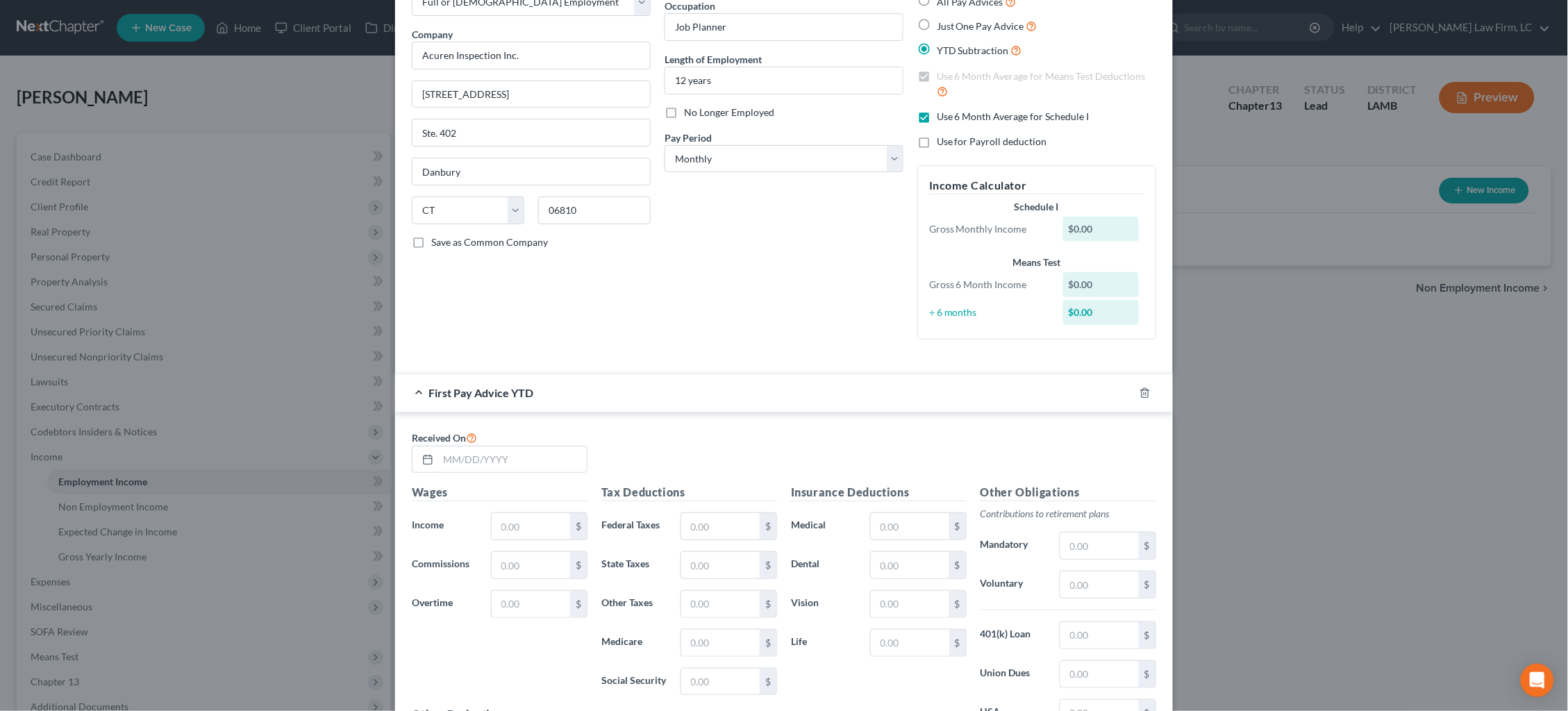
scroll to position [89, 0]
click at [536, 465] on div at bounding box center [500, 460] width 176 height 28
click at [540, 451] on input "text" at bounding box center [512, 460] width 148 height 26
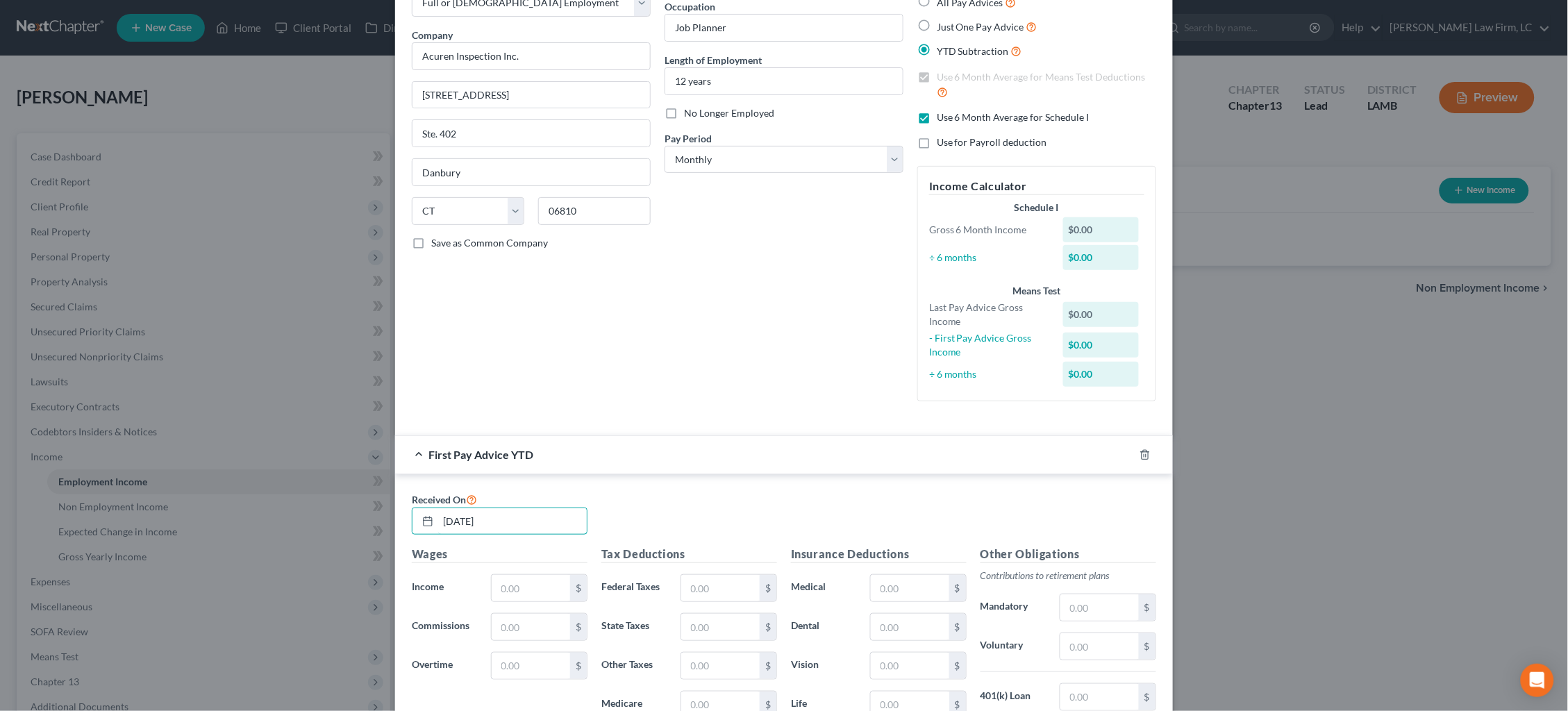
type input "[DATE]"
click at [529, 573] on input "text" at bounding box center [530, 584] width 79 height 26
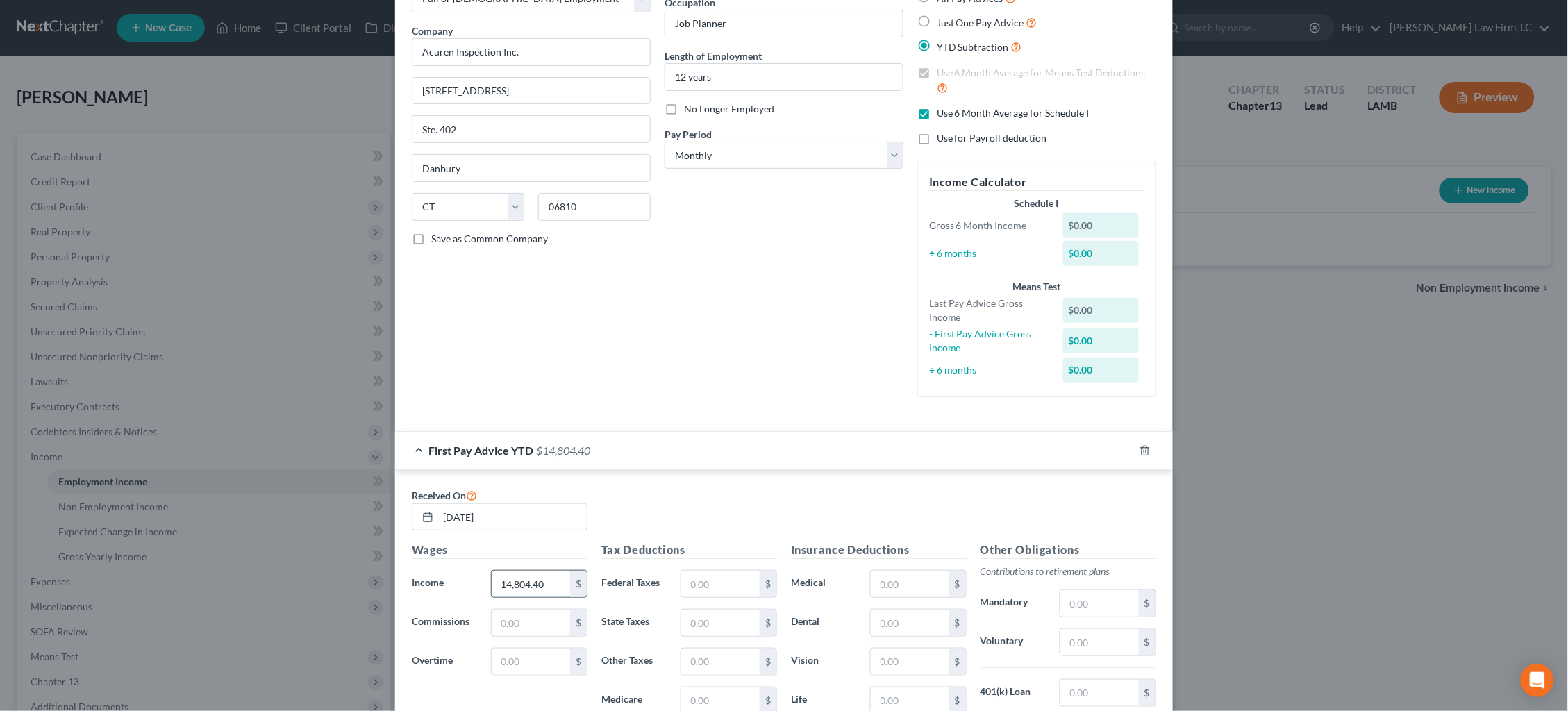
type input "14,804.40"
type input "2,180.50"
drag, startPoint x: 727, startPoint y: 571, endPoint x: 640, endPoint y: 567, distance: 87.1
click at [640, 570] on div "Federal Taxes 2,180.50 $" at bounding box center [690, 584] width 190 height 28
type input "773.15"
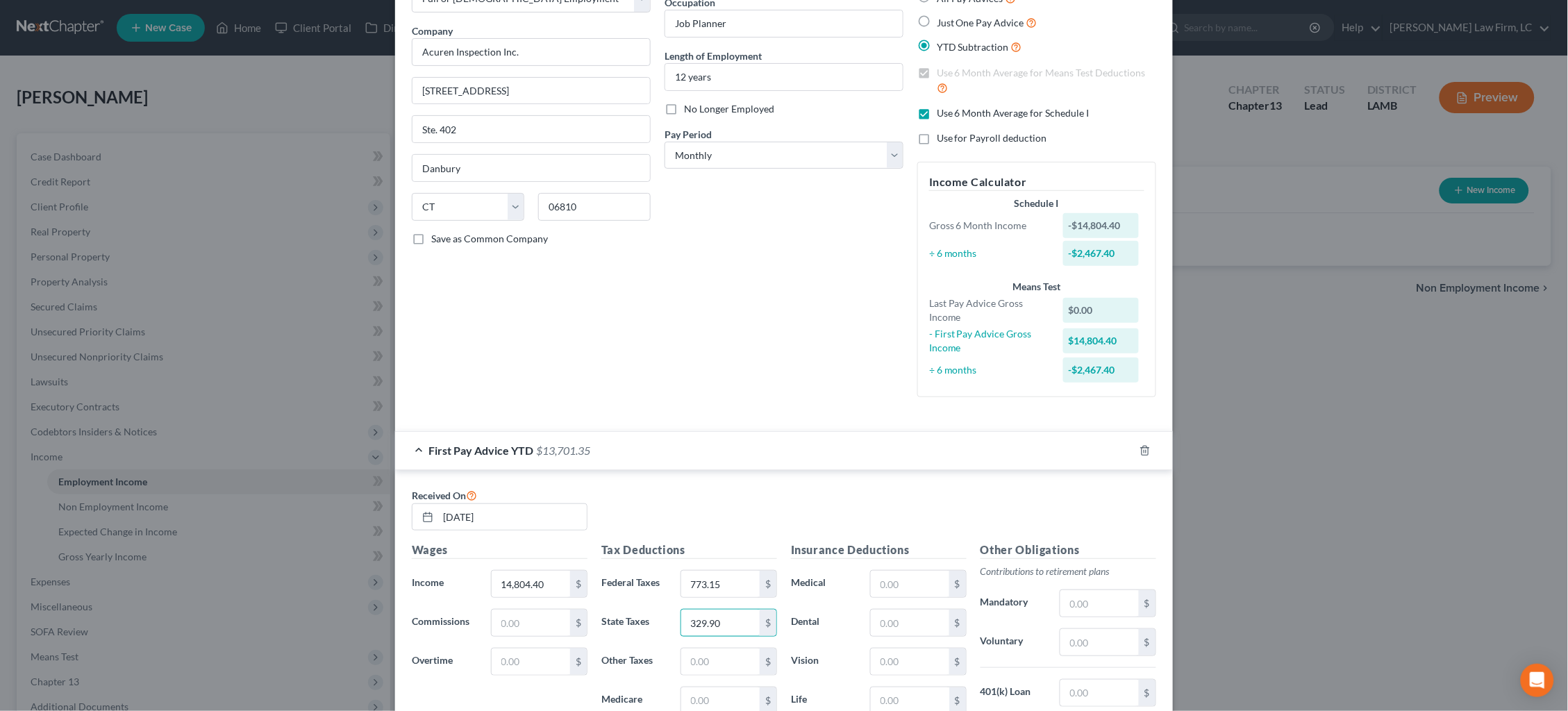
type input "329.90"
type input "188.16"
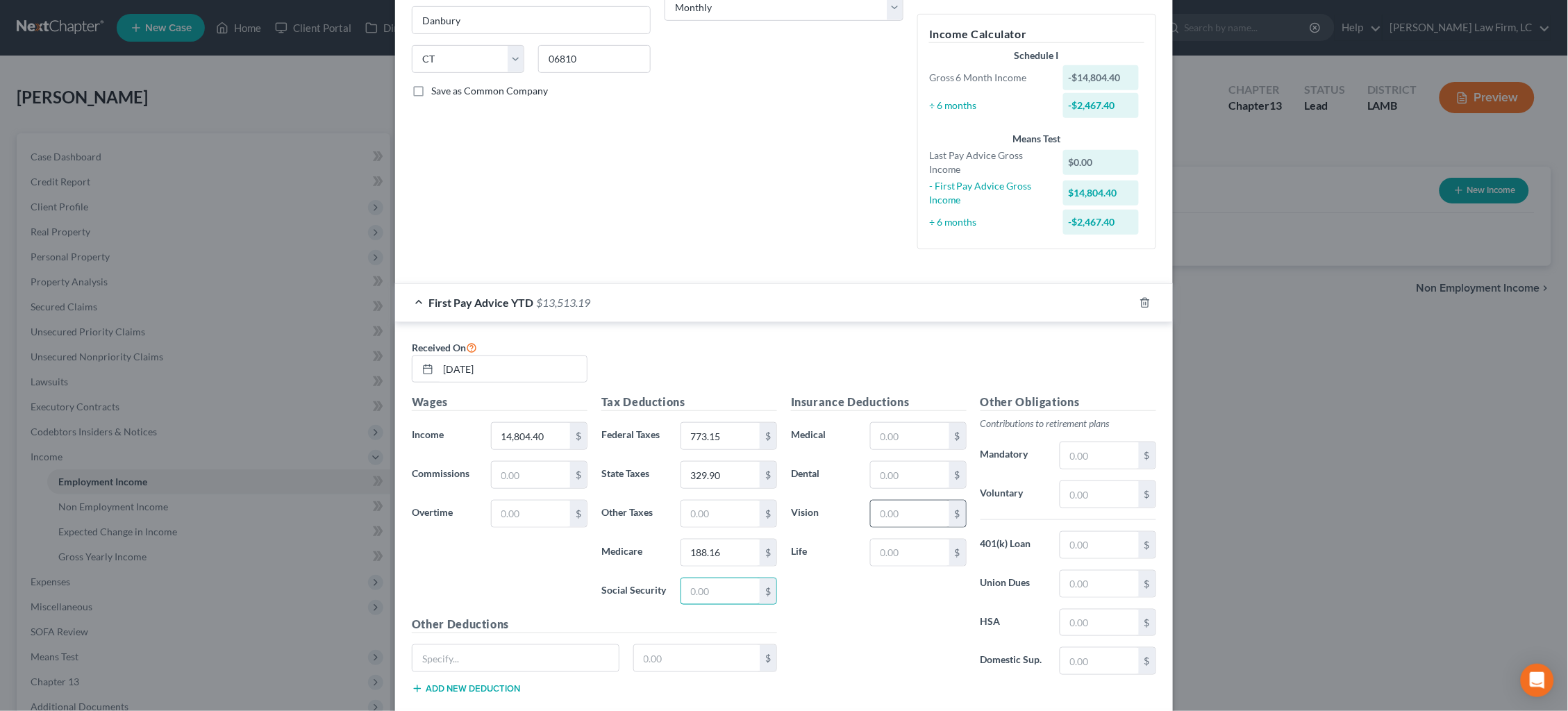
scroll to position [242, 0]
type input "804.55"
drag, startPoint x: 916, startPoint y: 430, endPoint x: 945, endPoint y: 441, distance: 31.0
click at [916, 430] on input "text" at bounding box center [910, 435] width 79 height 26
type input "1,620.90"
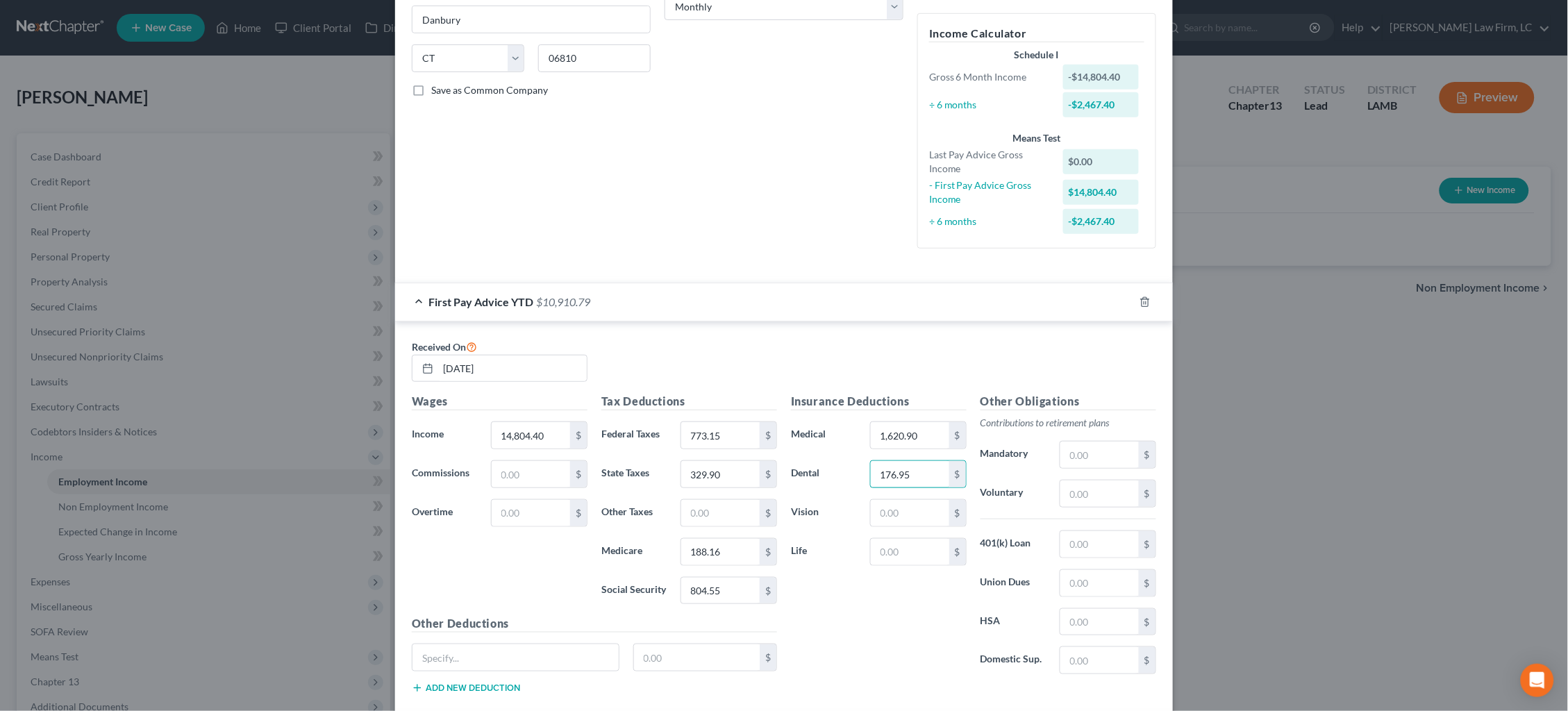
type input "176.95"
type input "29.95"
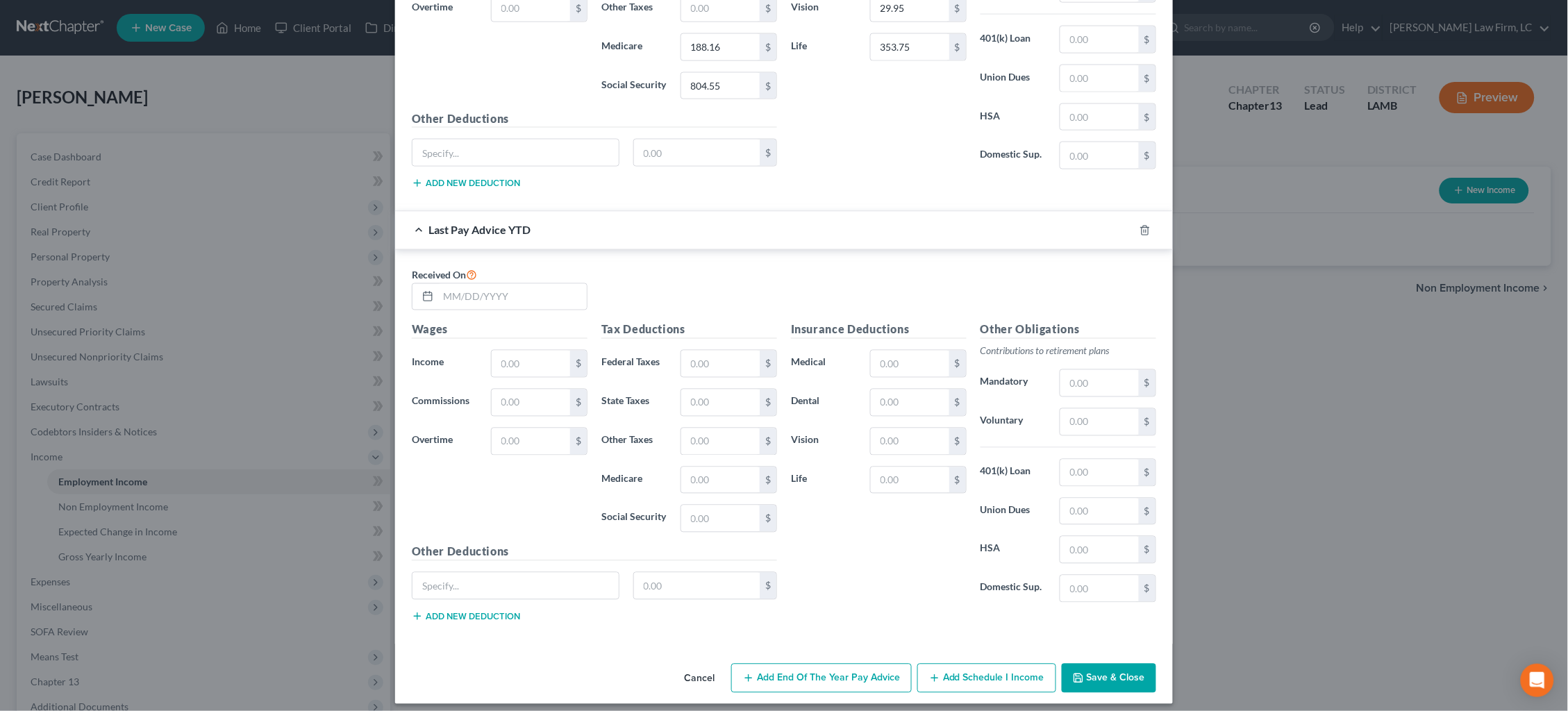
scroll to position [746, 0]
type input "353.75"
click at [549, 284] on input "text" at bounding box center [512, 298] width 148 height 26
type input "[DATE]"
type input "49,707.52"
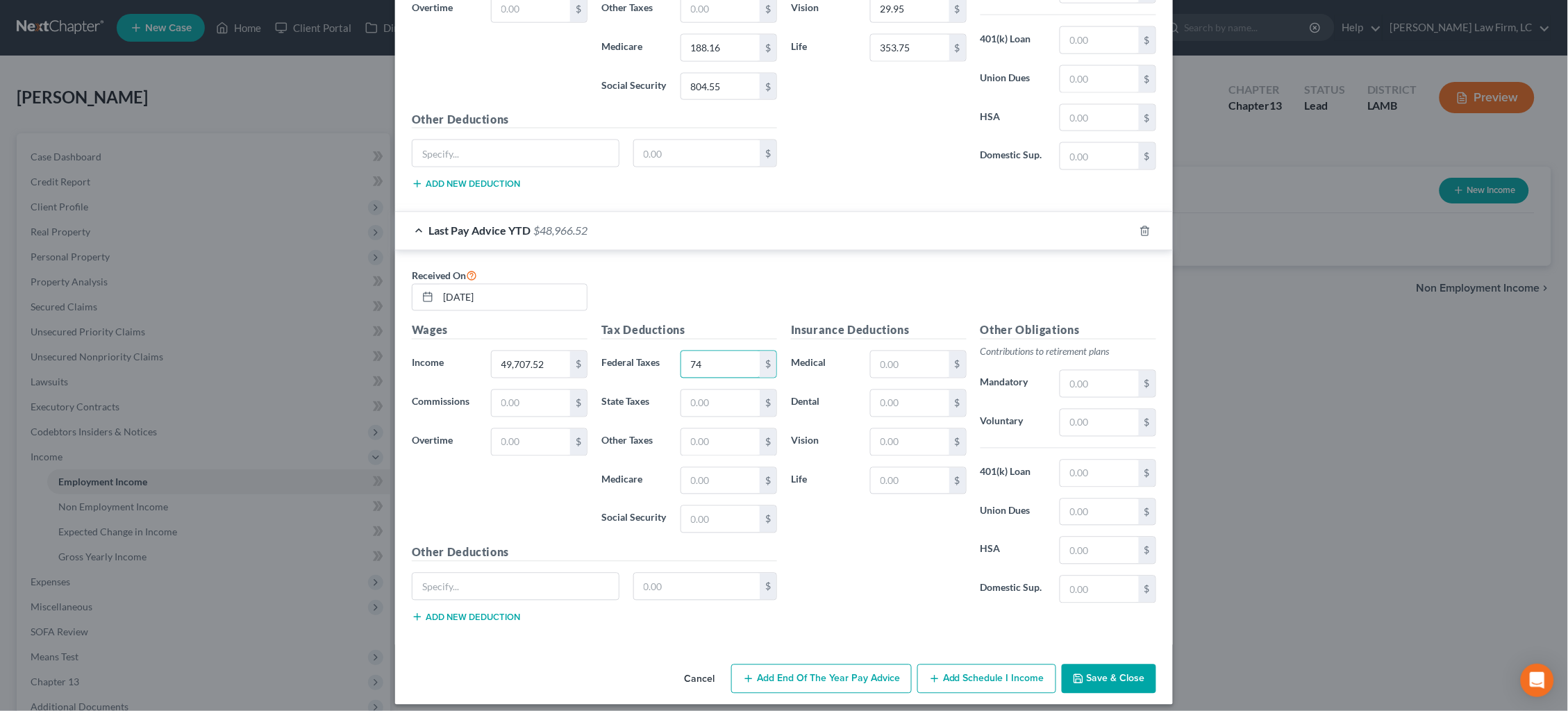
type input "7"
type input "2,553.43"
type input "916.32"
type input "630.65"
type input "2,696.57"
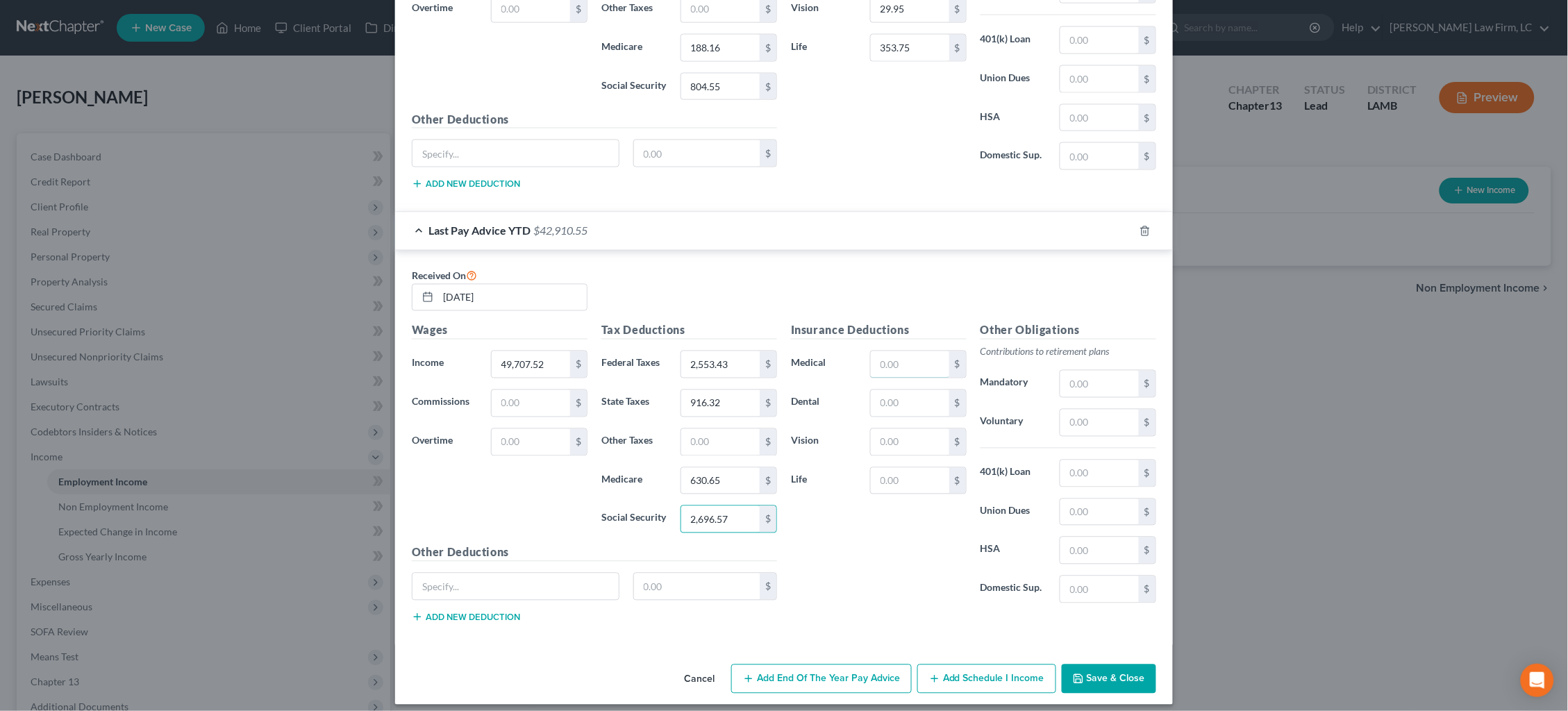
drag, startPoint x: 910, startPoint y: 359, endPoint x: 1322, endPoint y: 385, distance: 412.8
click at [910, 359] on input "text" at bounding box center [910, 364] width 79 height 26
type input "5,511.06"
type input "601.63"
type input "101.83"
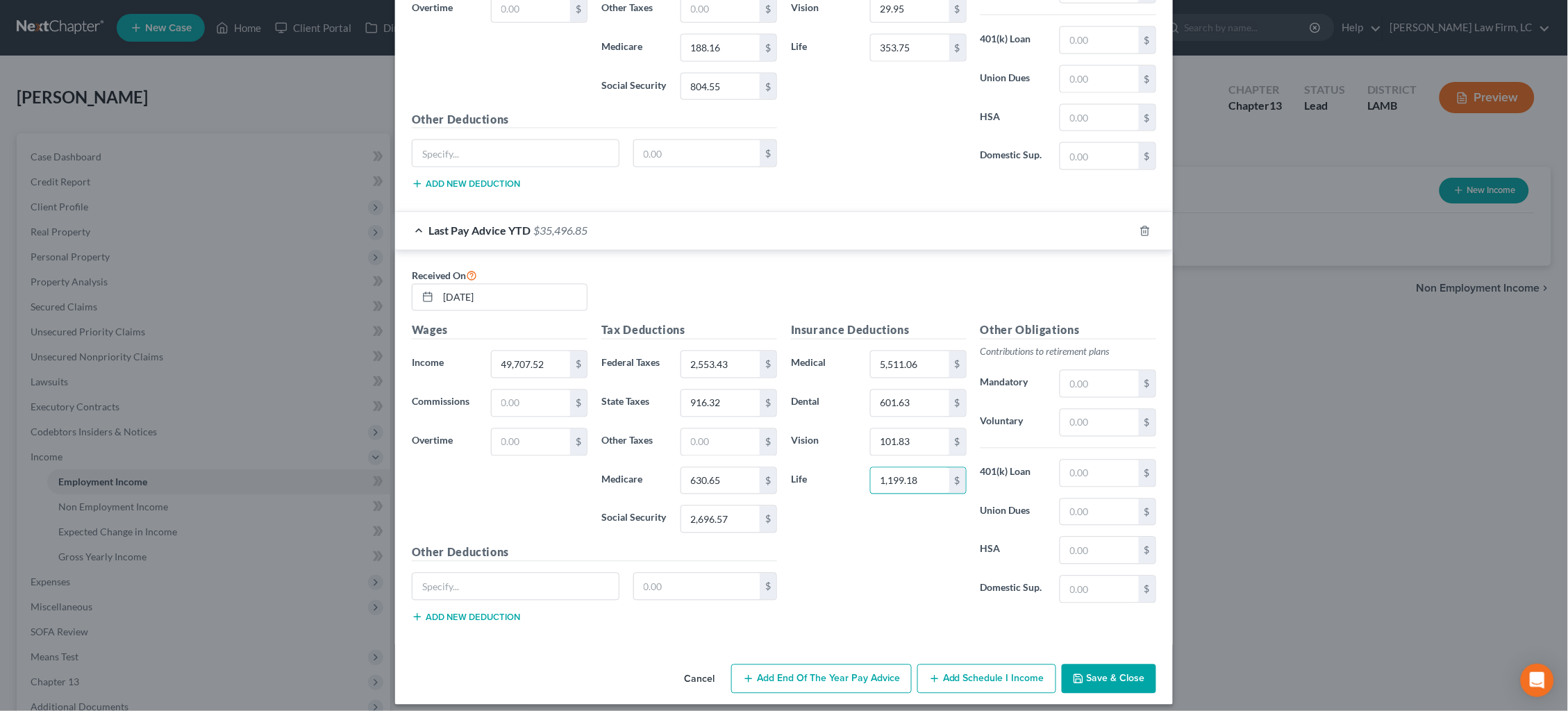
type input "1,199.18"
click at [1123, 667] on button "Save & Close" at bounding box center [1109, 679] width 94 height 30
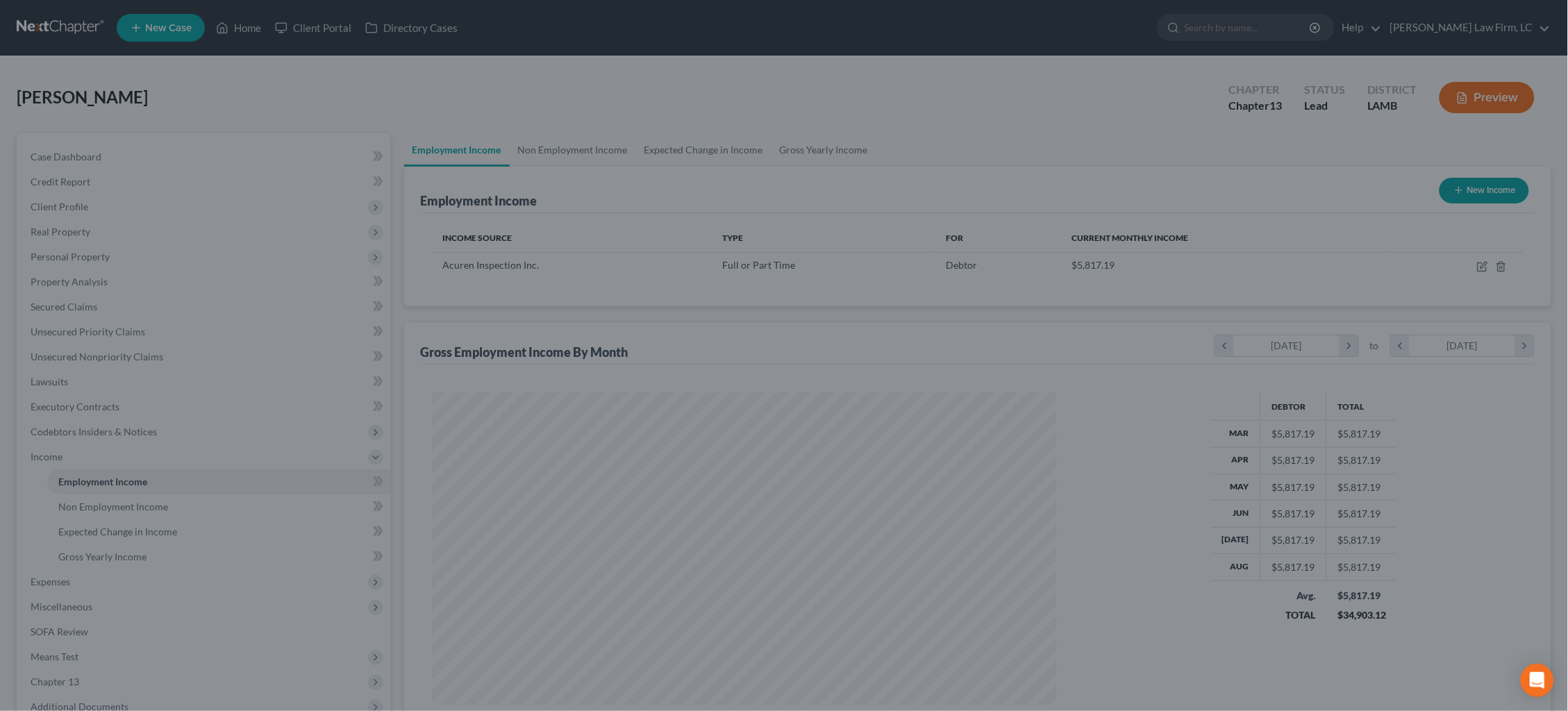
scroll to position [312, 653]
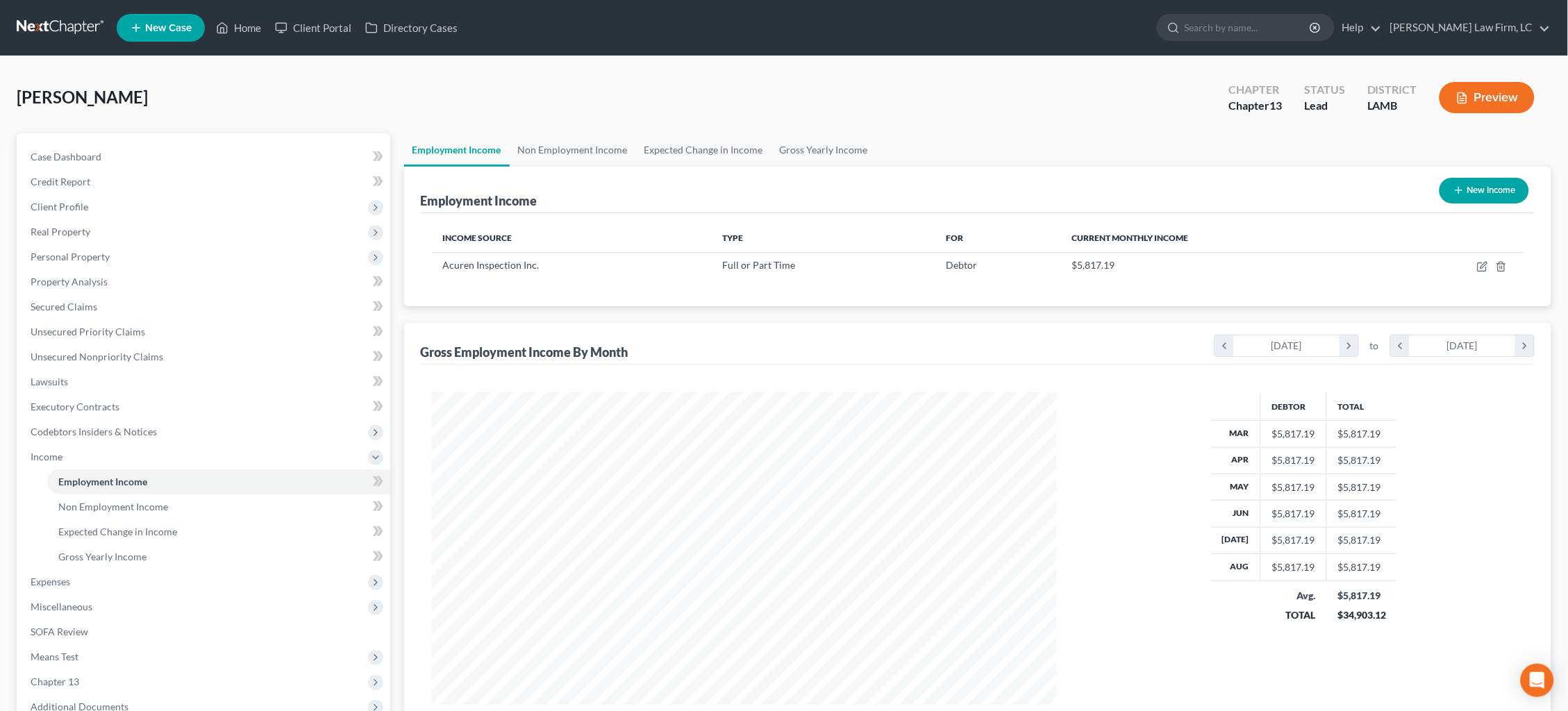
click at [1488, 191] on button "New Income" at bounding box center [1483, 190] width 89 height 26
select select "0"
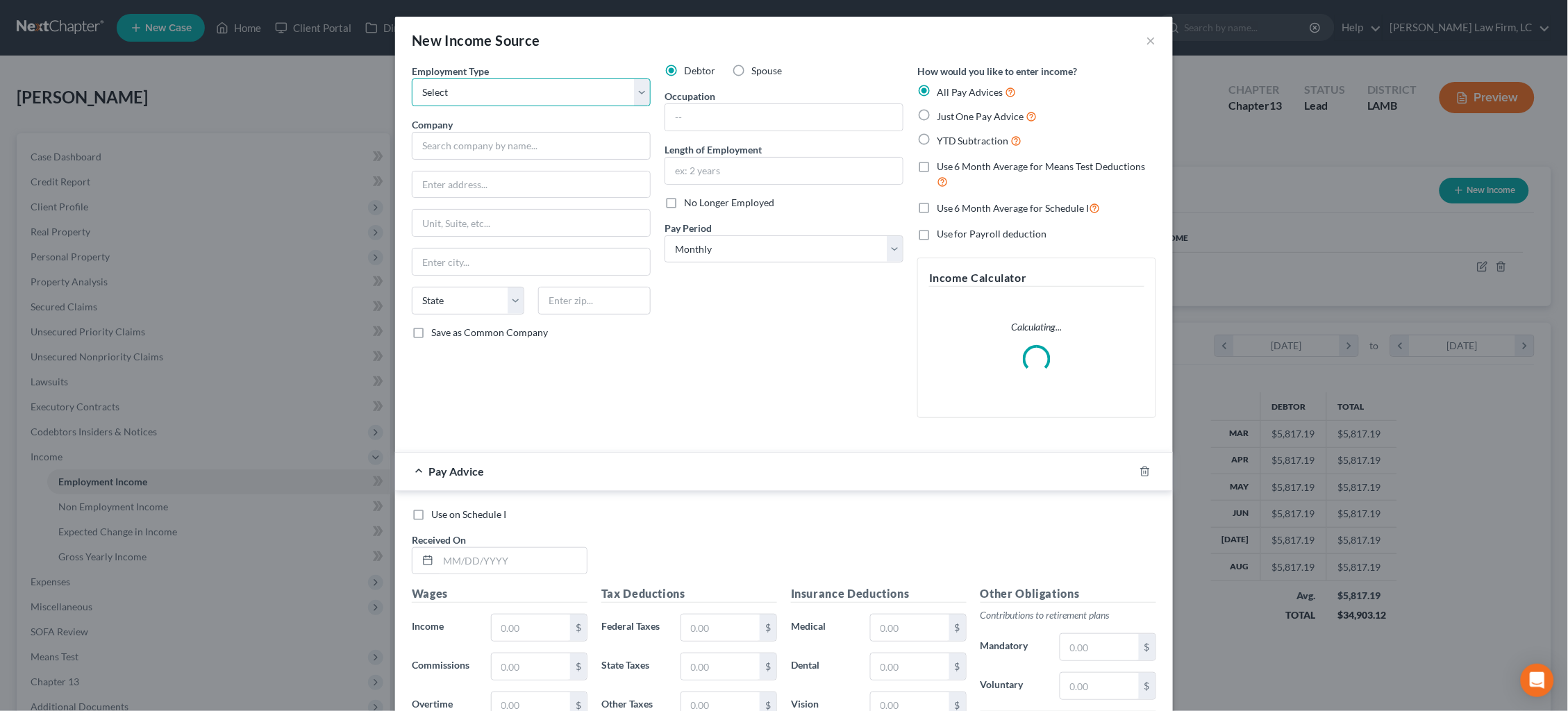
select select "0"
click at [751, 71] on label "Spouse" at bounding box center [766, 71] width 30 height 14
click at [757, 71] on input "Spouse" at bounding box center [762, 68] width 9 height 9
radio input "true"
click at [608, 152] on input "text" at bounding box center [531, 146] width 239 height 28
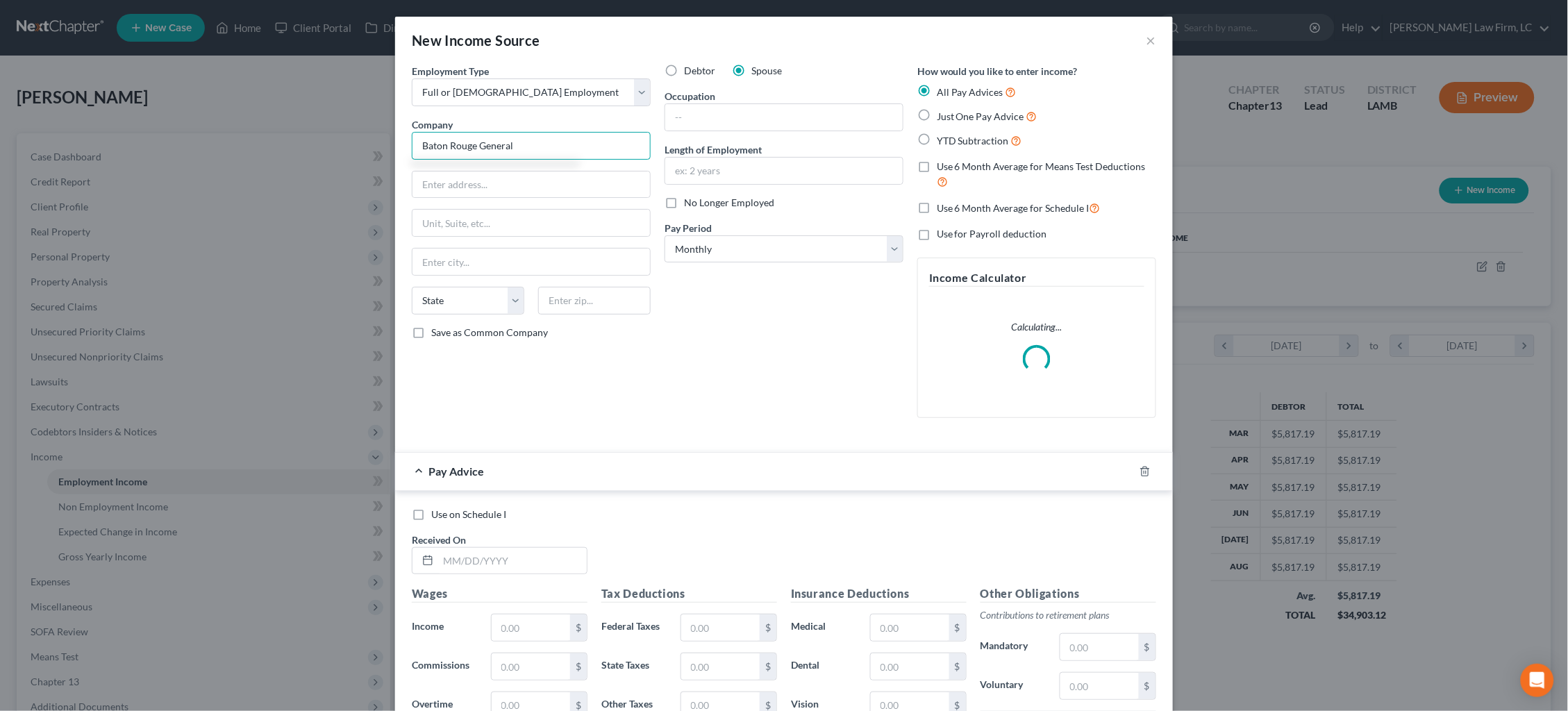
type input "Baton Rouge General"
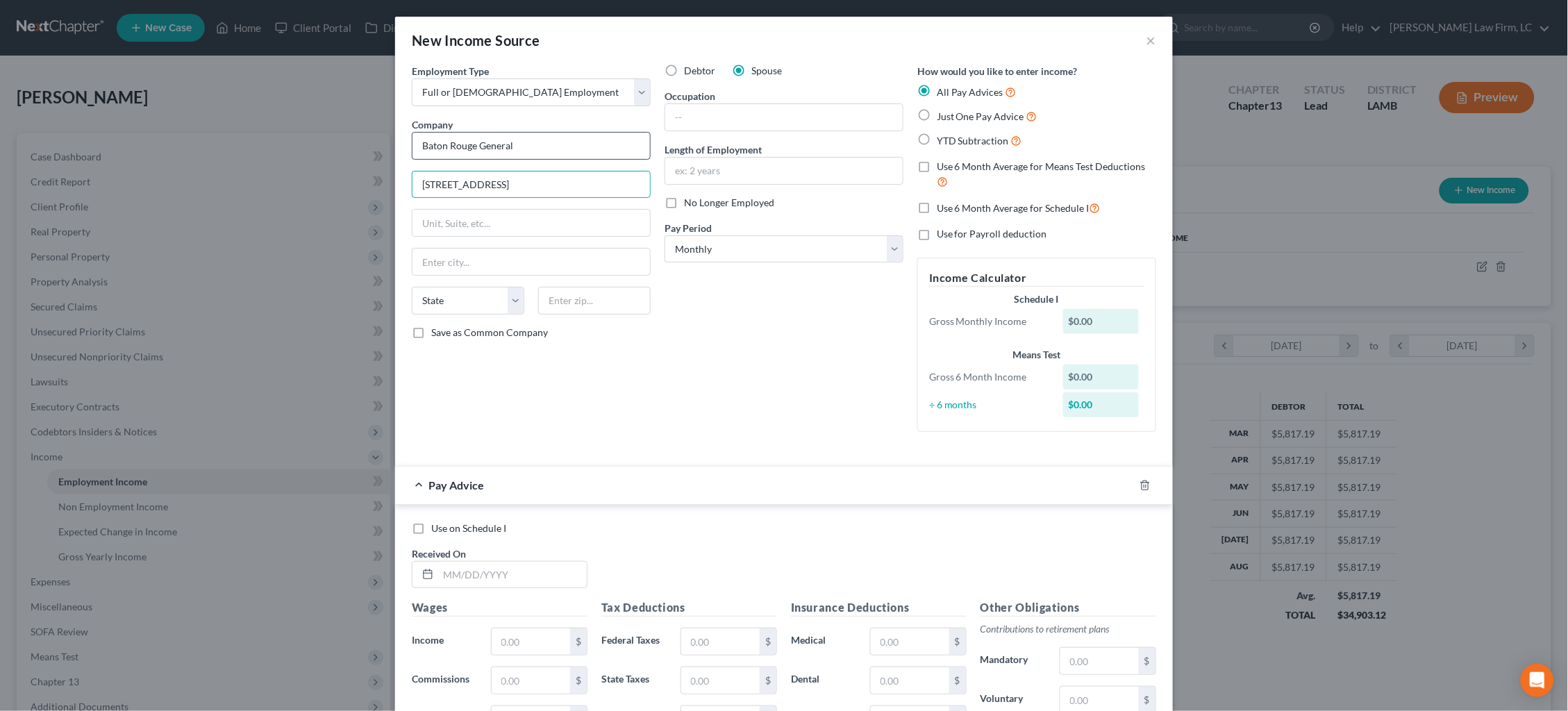
type input "[STREET_ADDRESS]"
type input "Baton Rouge"
select select "19"
type input "70809"
click at [874, 120] on input "text" at bounding box center [784, 117] width 237 height 26
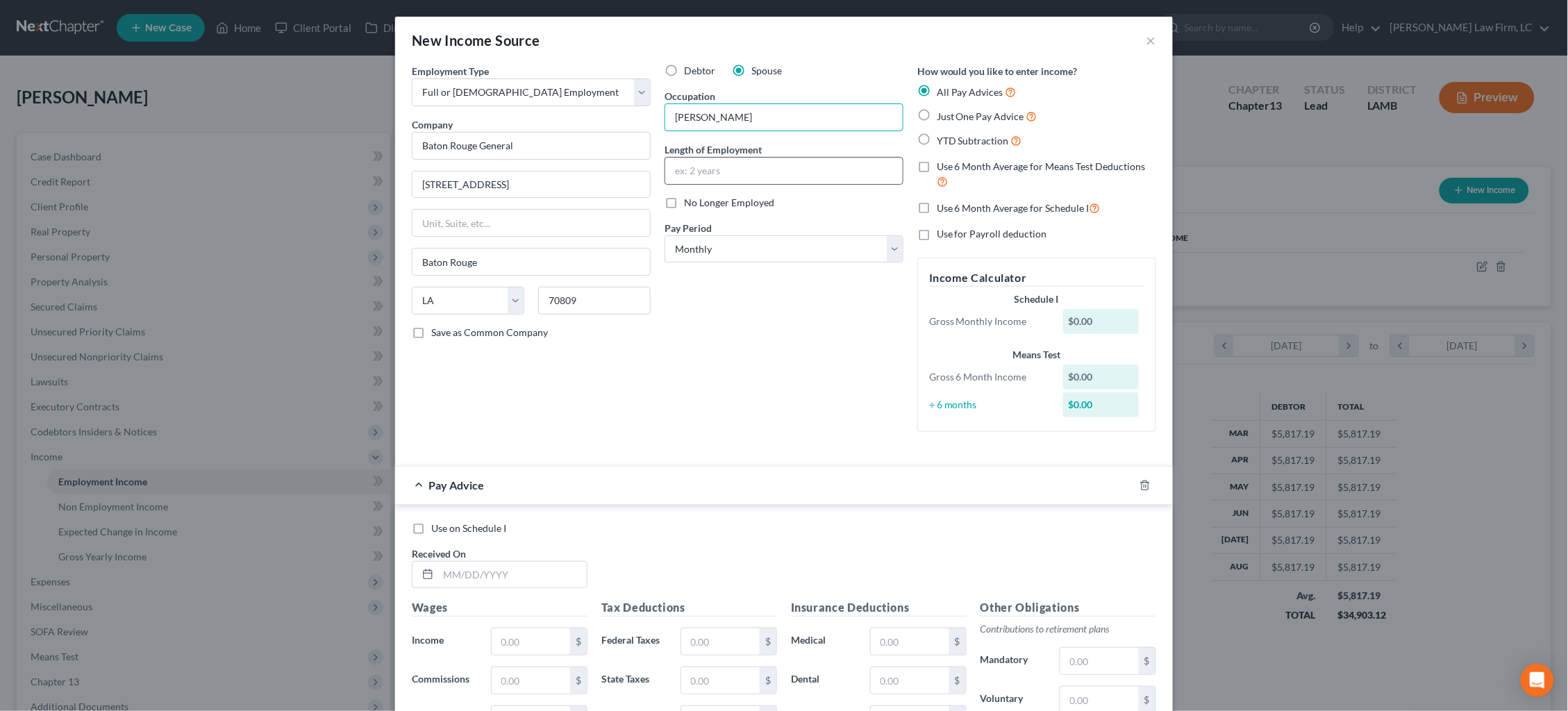
type input "[PERSON_NAME]"
click at [867, 157] on div at bounding box center [784, 171] width 239 height 28
click at [836, 163] on input "text" at bounding box center [784, 171] width 237 height 26
type input "4 years"
click at [980, 138] on span "YTD Subtraction" at bounding box center [973, 140] width 72 height 12
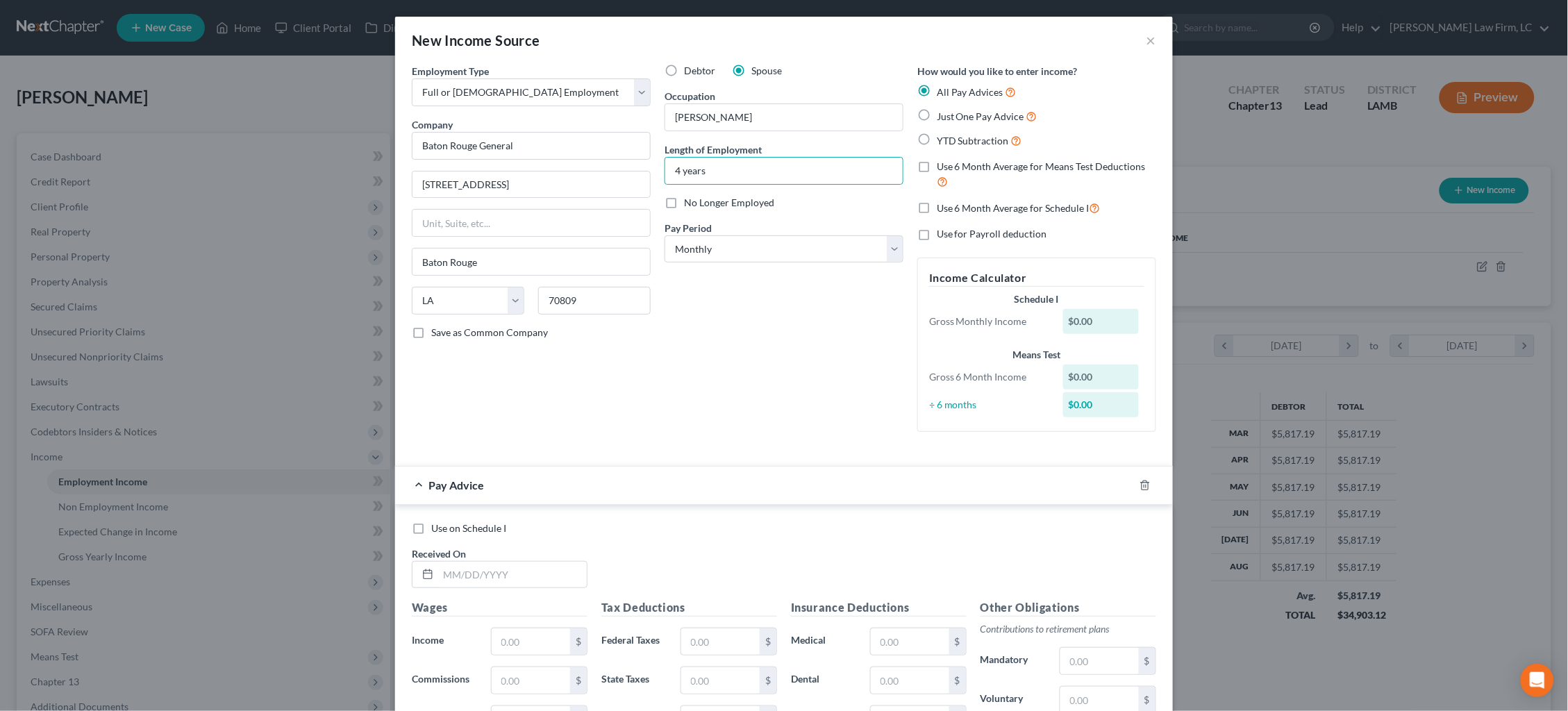
click at [952, 138] on input "YTD Subtraction" at bounding box center [947, 138] width 9 height 9
radio input "true"
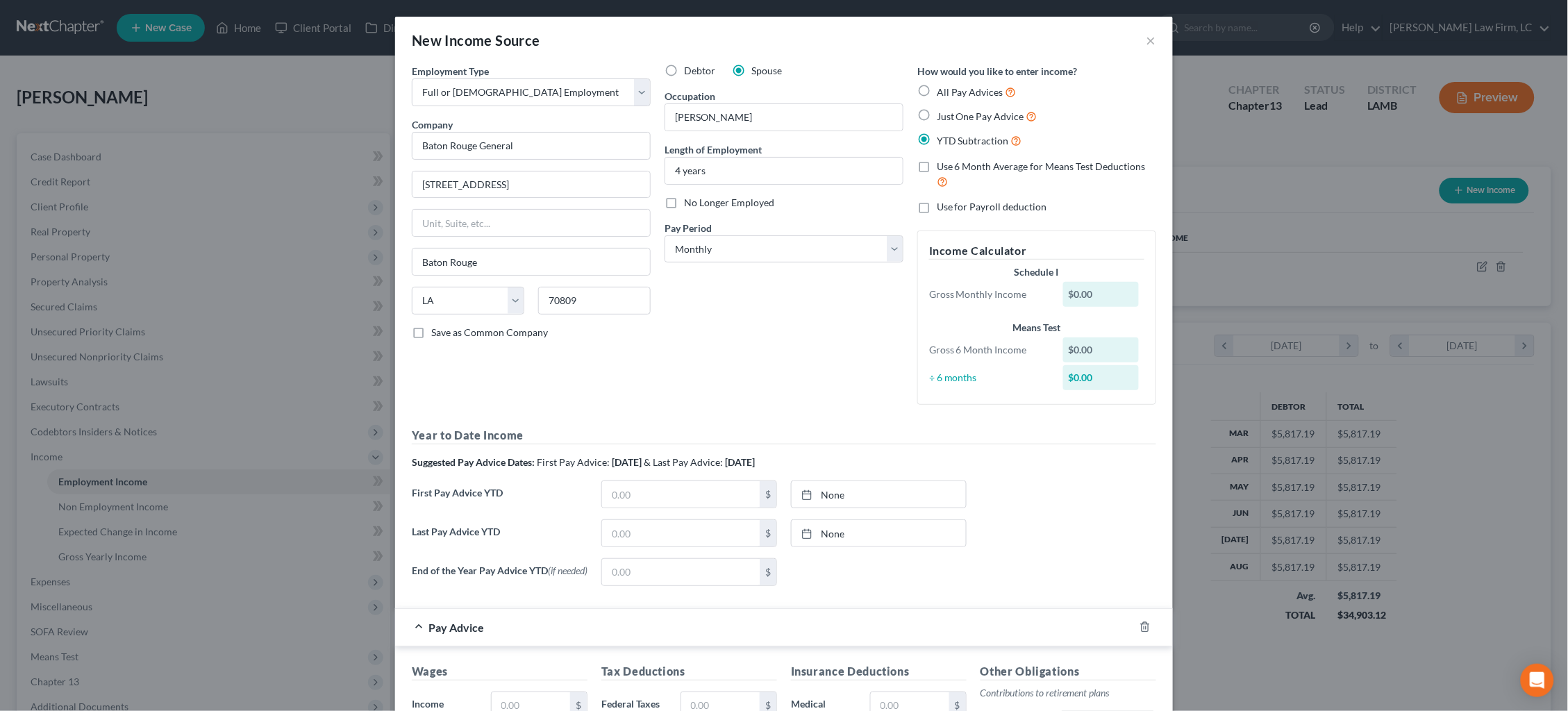
click at [983, 166] on span "Use 6 Month Average for Means Test Deductions" at bounding box center [1041, 166] width 209 height 12
click at [952, 166] on input "Use 6 Month Average for Means Test Deductions" at bounding box center [947, 164] width 9 height 9
checkbox input "true"
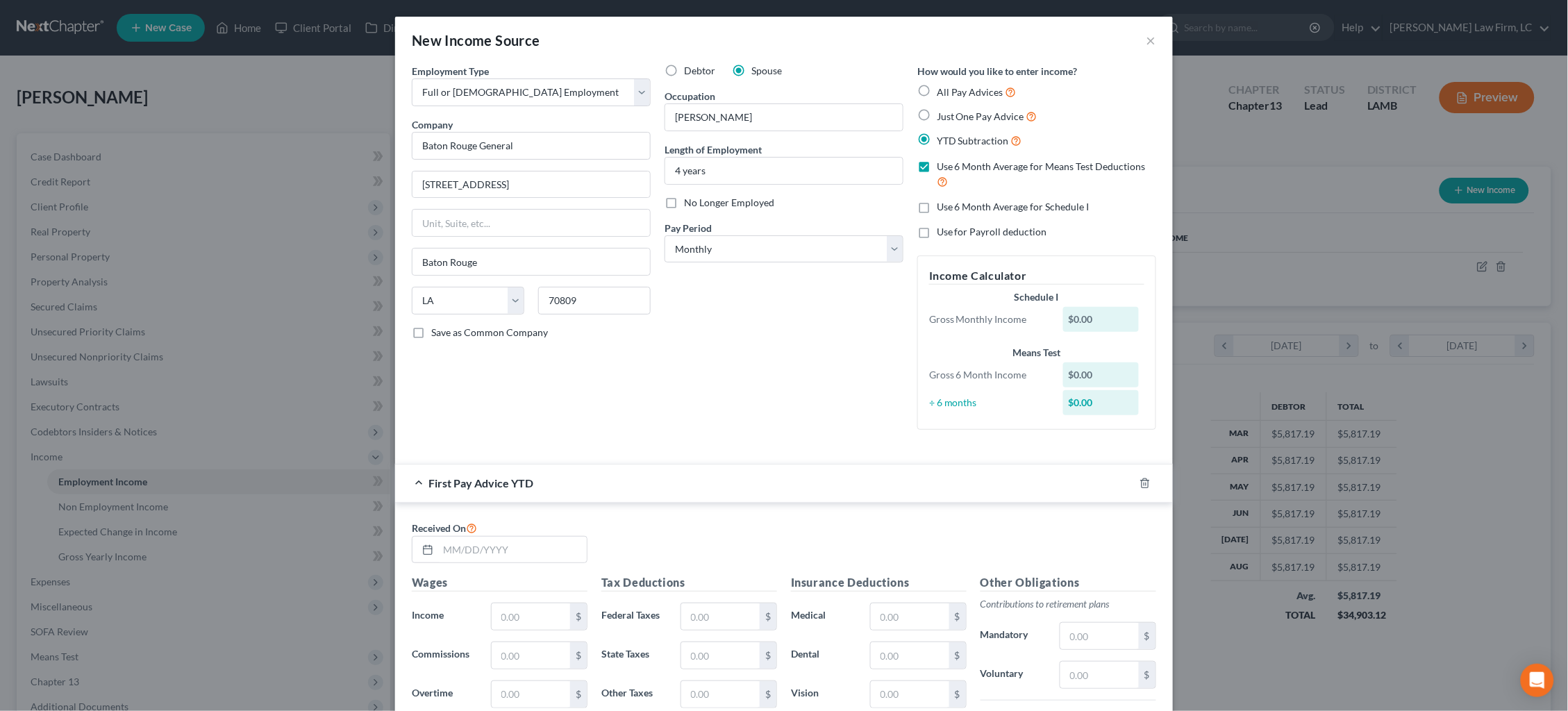
click at [980, 202] on span "Use 6 Month Average for Schedule I" at bounding box center [1013, 206] width 152 height 12
click at [952, 202] on input "Use 6 Month Average for Schedule I" at bounding box center [947, 204] width 9 height 9
checkbox input "true"
click at [534, 547] on input "text" at bounding box center [512, 549] width 148 height 26
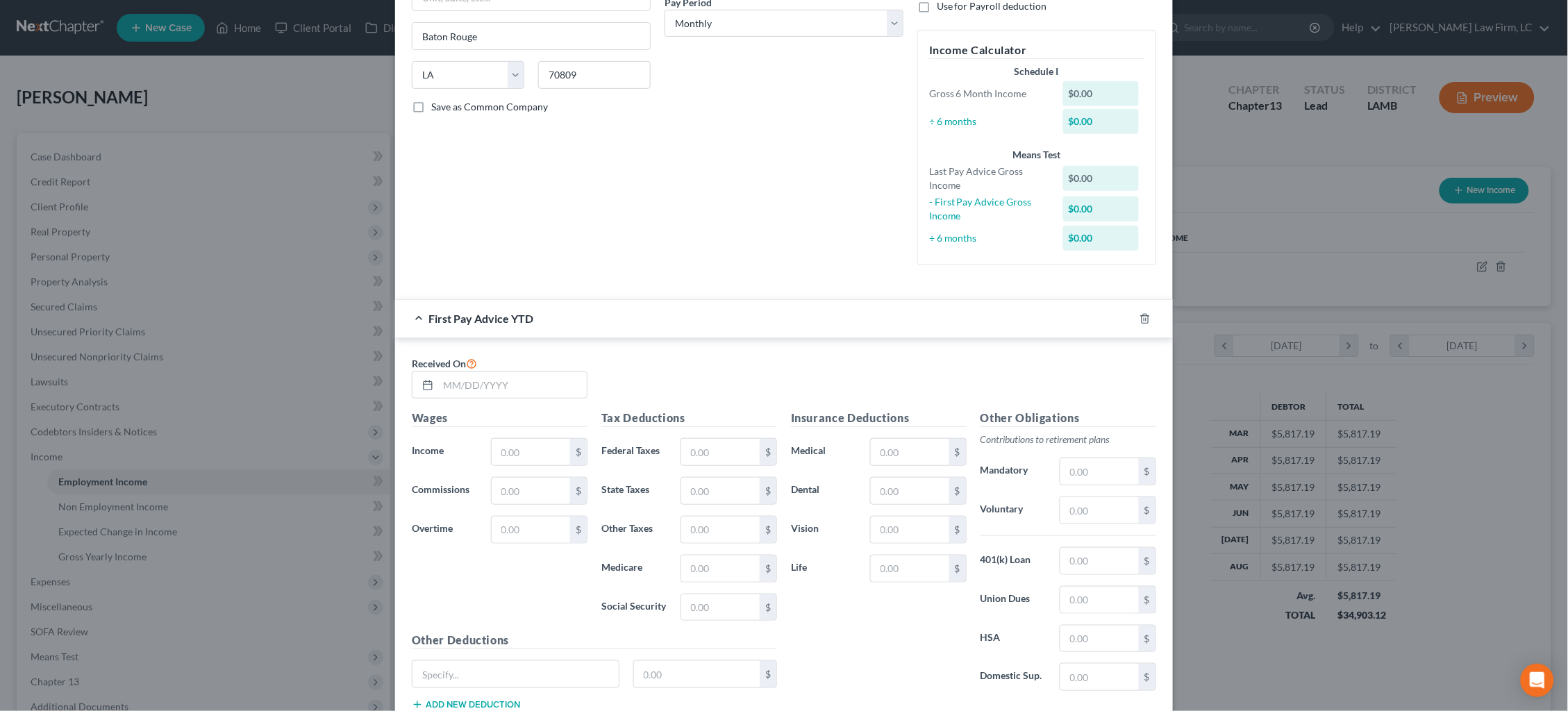
scroll to position [329, 0]
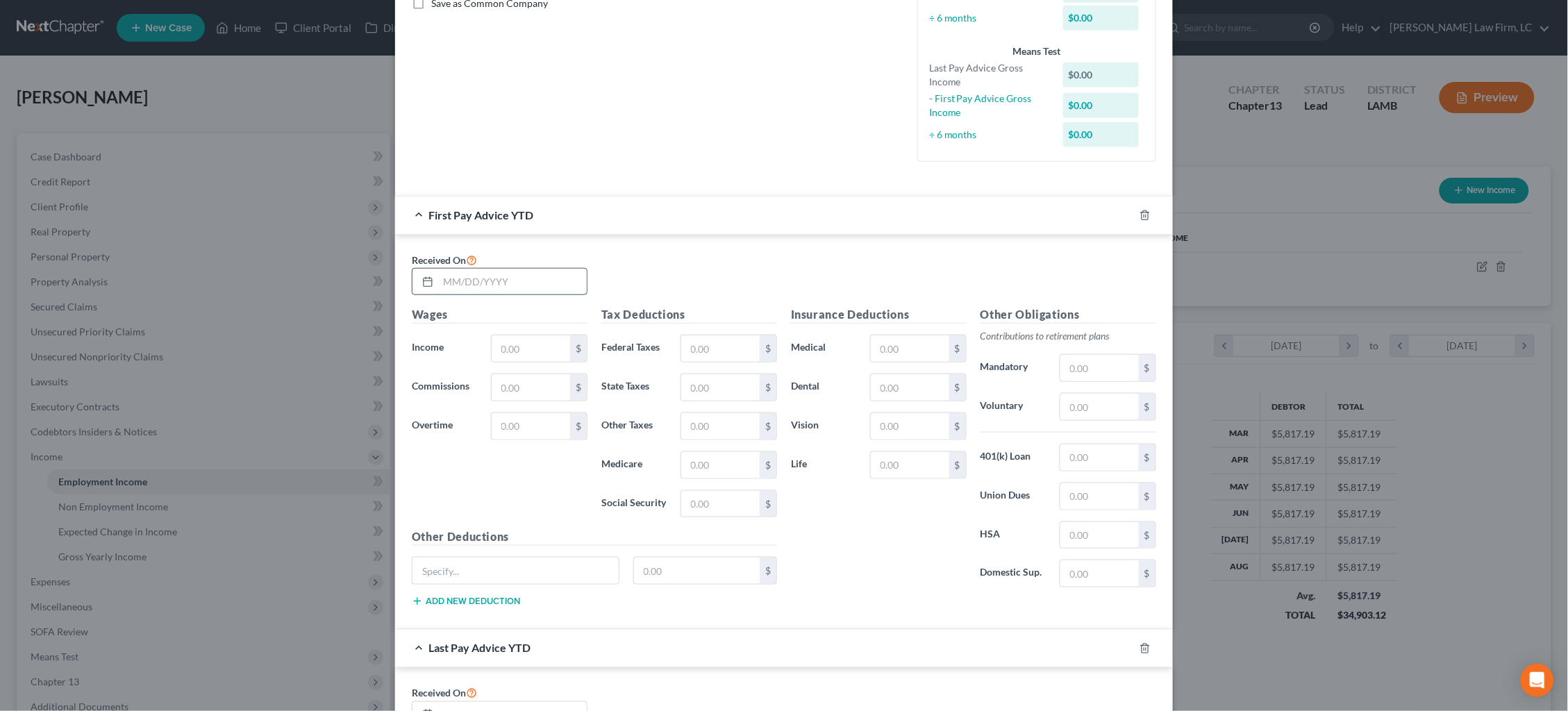
click at [487, 270] on input "text" at bounding box center [512, 282] width 148 height 26
type input "[DATE]"
type input "22,352.66"
type input "1,867.98"
type input "759.32"
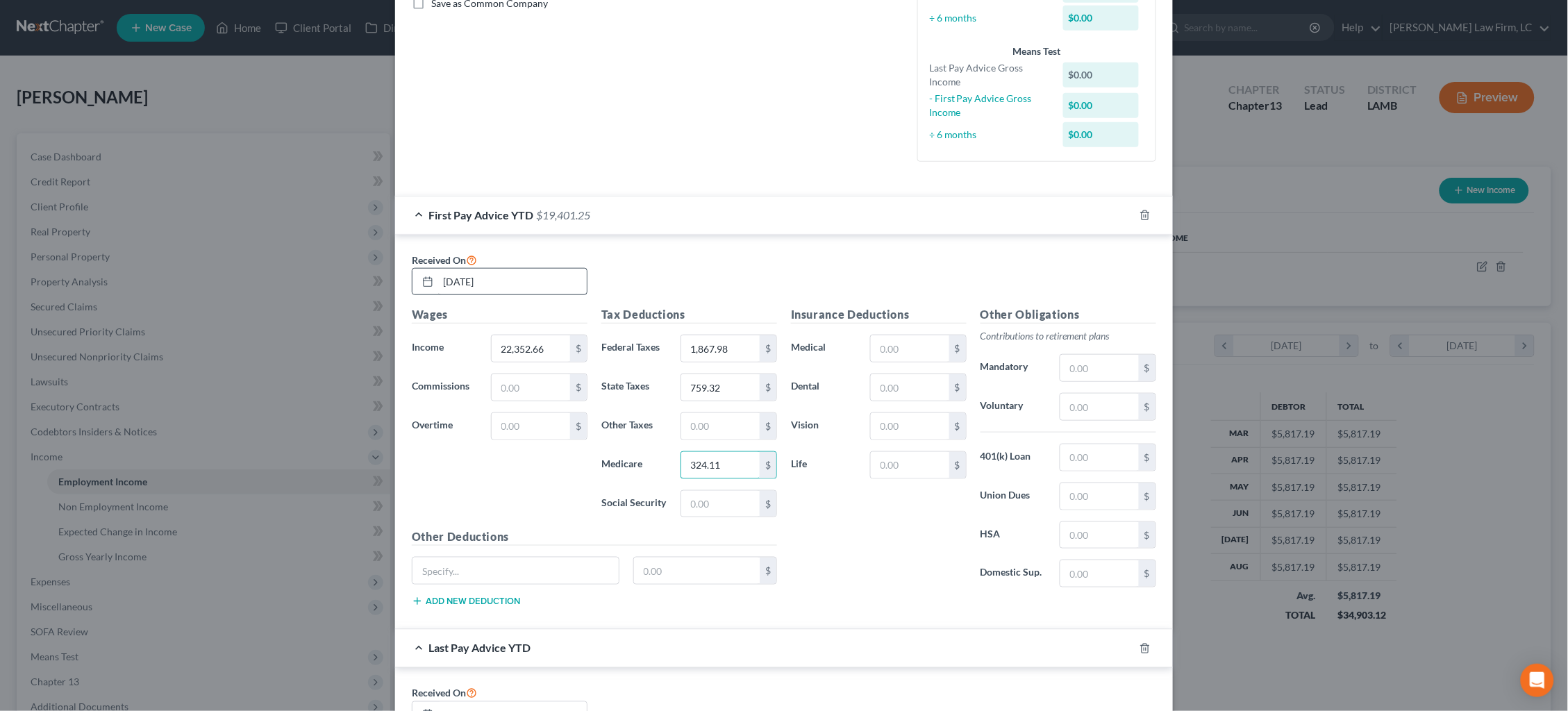
type input "324.11"
type input "1,385.86"
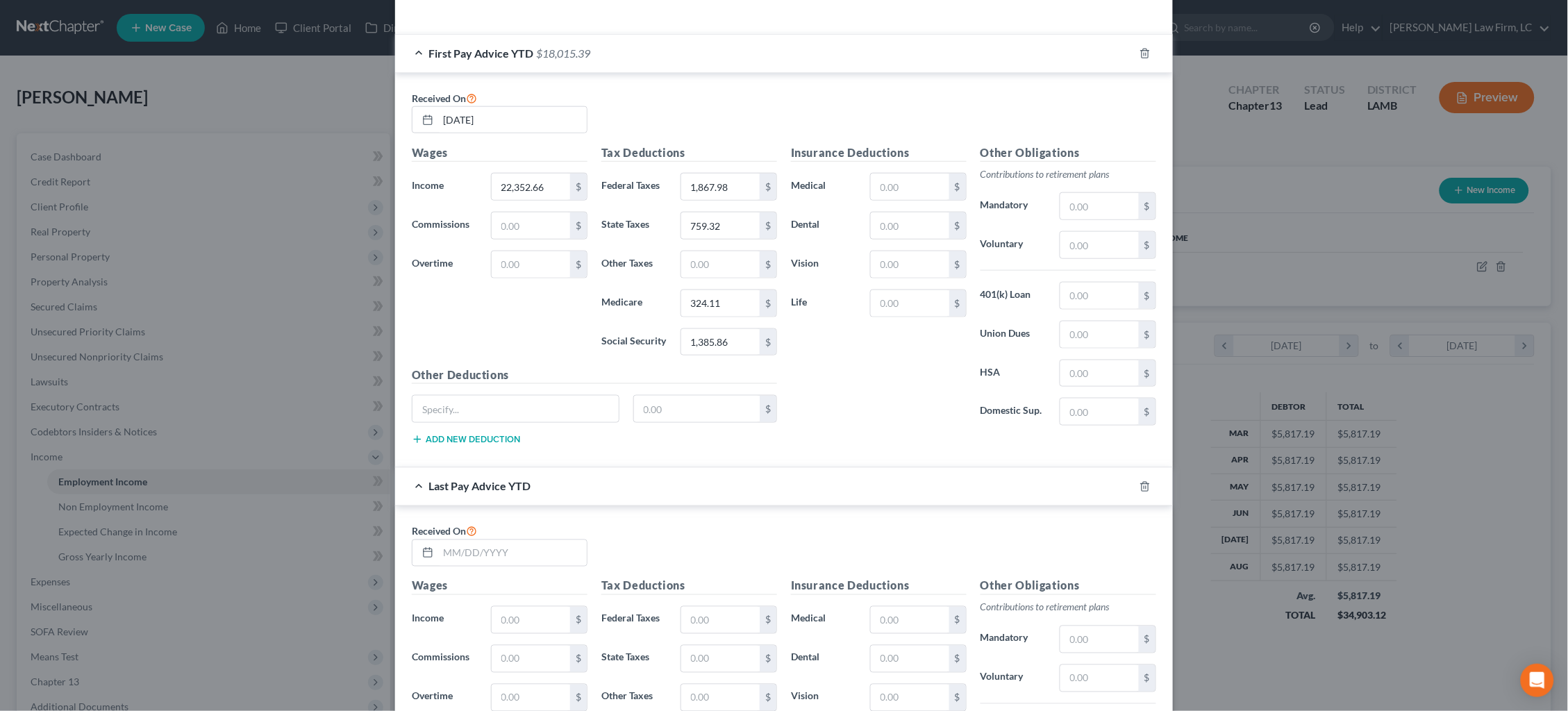
scroll to position [500, 0]
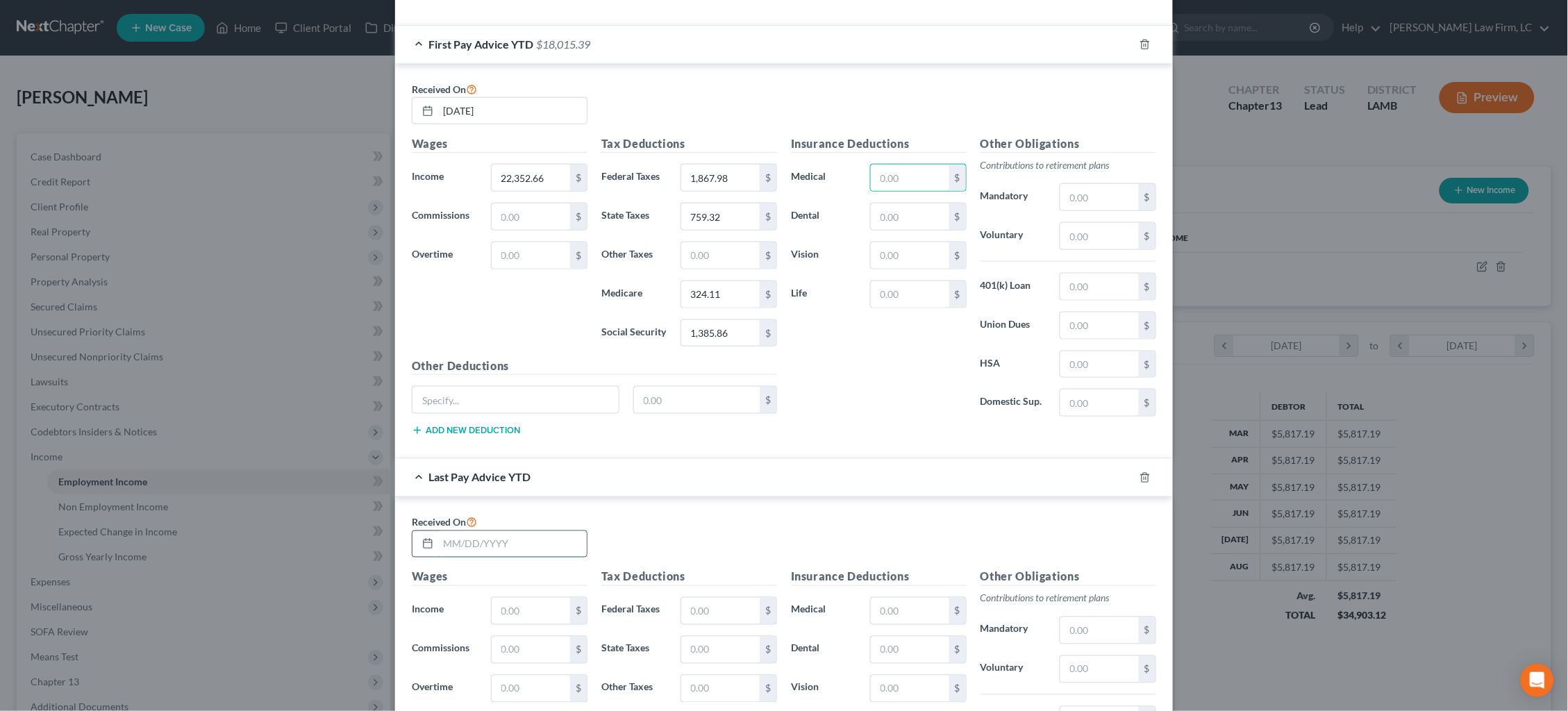
click at [565, 531] on input "text" at bounding box center [512, 544] width 148 height 26
type input "[DATE]"
type input "69,657.24"
click at [767, 547] on div "Received On [DATE]" at bounding box center [784, 541] width 758 height 55
click at [718, 605] on input "text" at bounding box center [720, 611] width 79 height 26
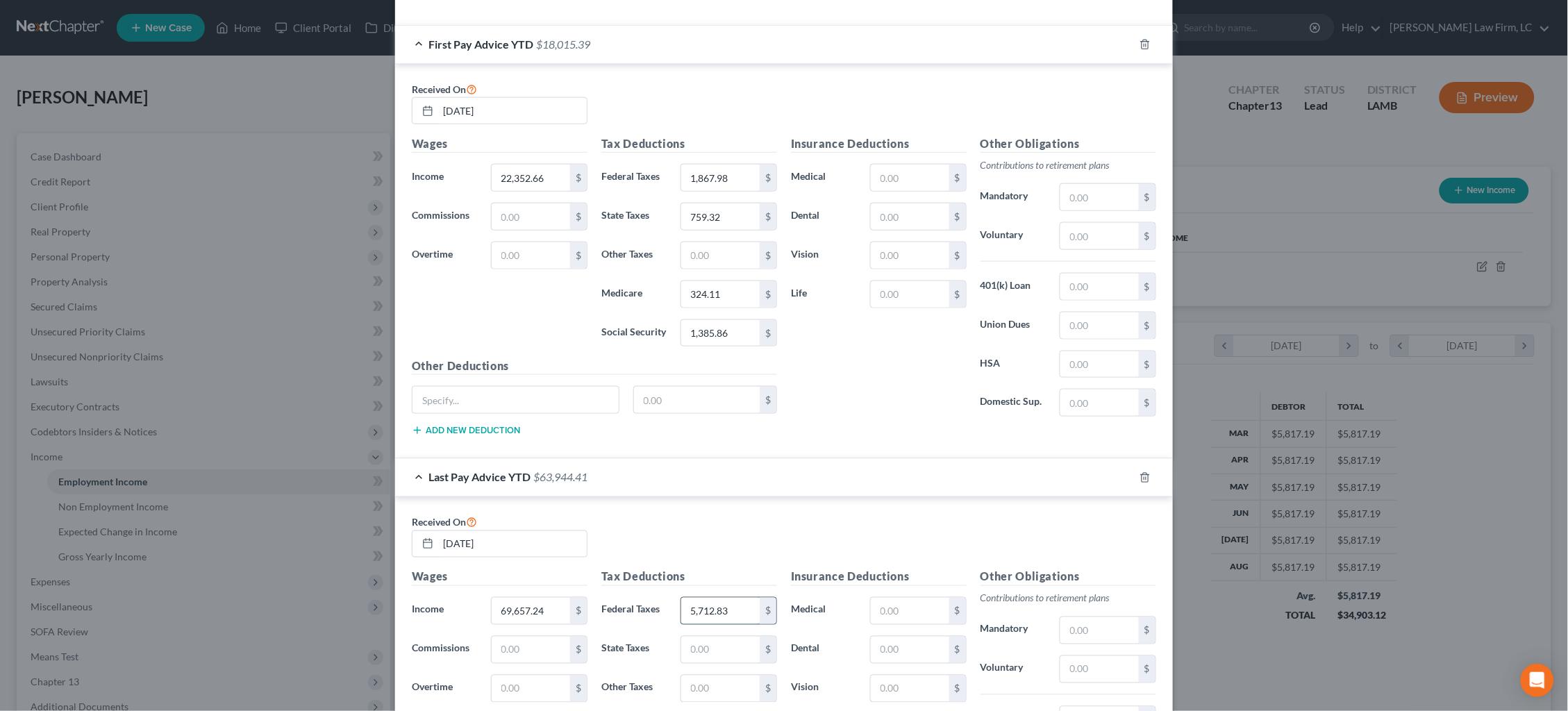
type input "5,712.83"
type input "2,221.03"
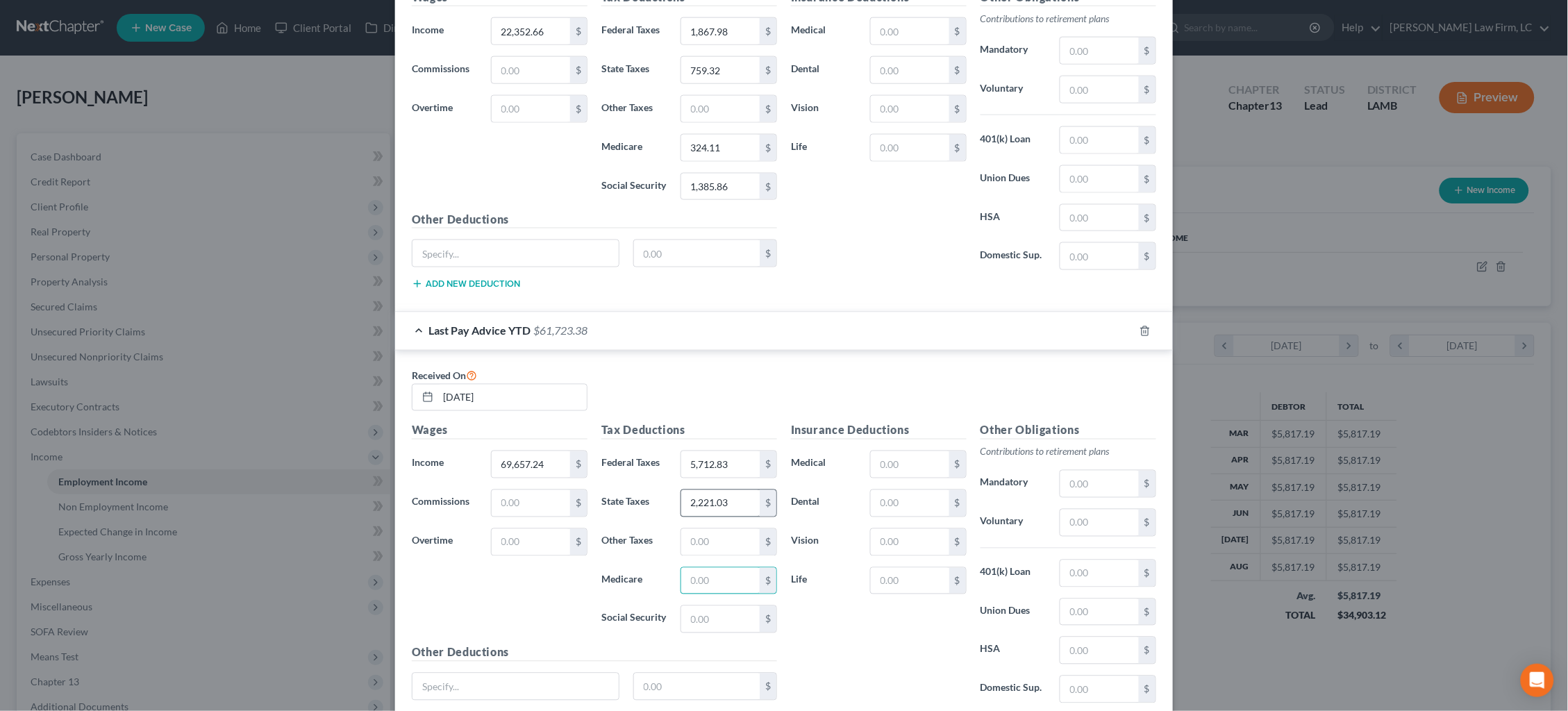
scroll to position [676, 0]
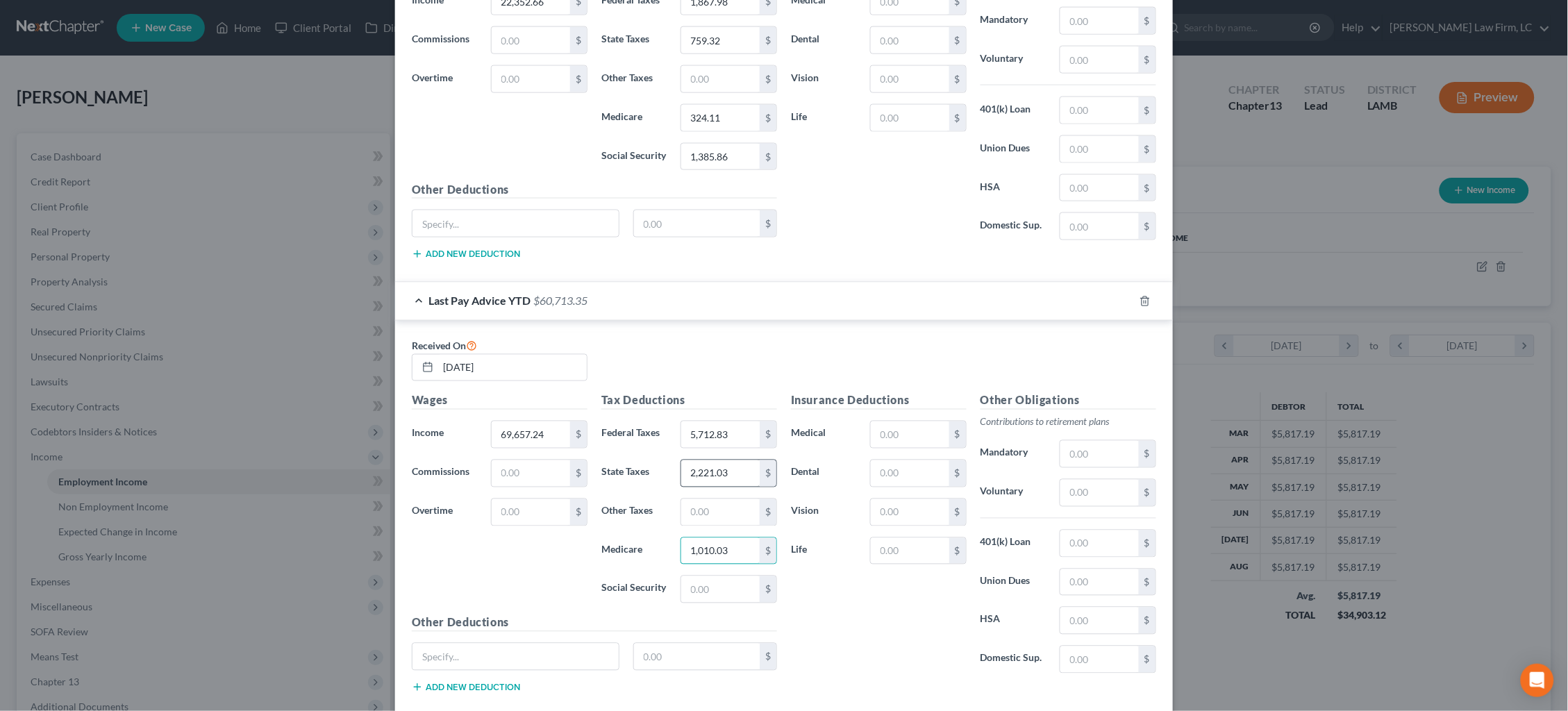
type input "1,010.03"
type input "4,318.75"
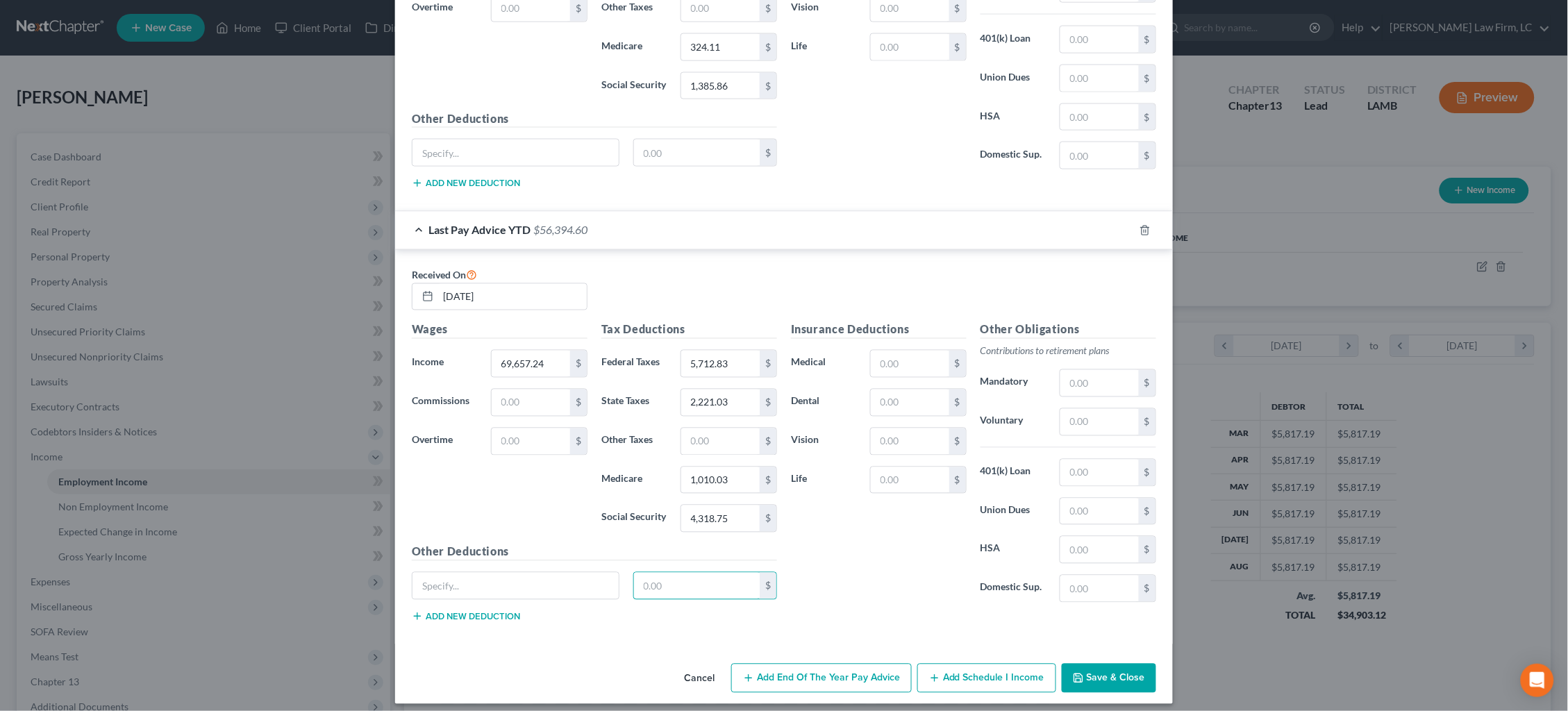
scroll to position [746, 0]
click at [1112, 668] on button "Save & Close" at bounding box center [1109, 679] width 94 height 30
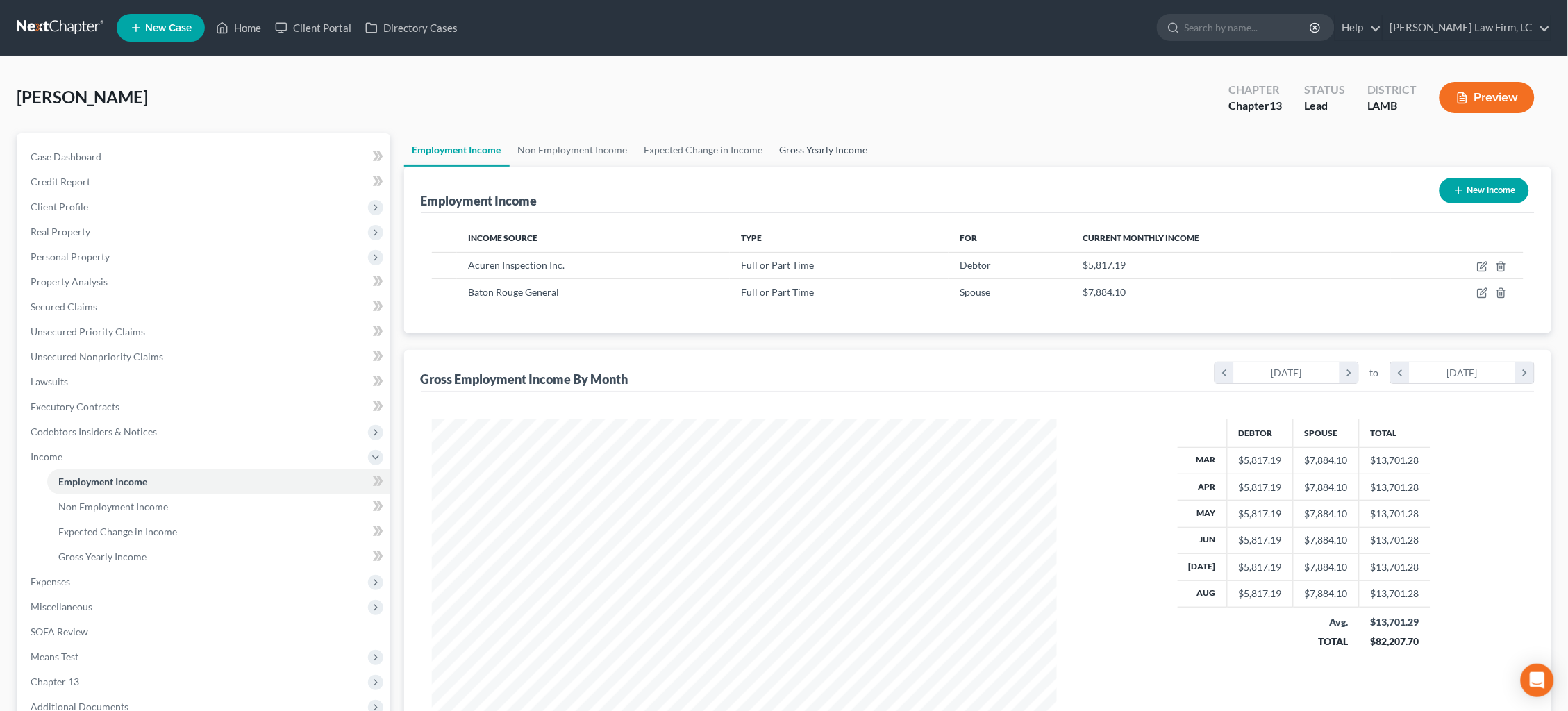
click at [807, 147] on link "Gross Yearly Income" at bounding box center [823, 149] width 105 height 33
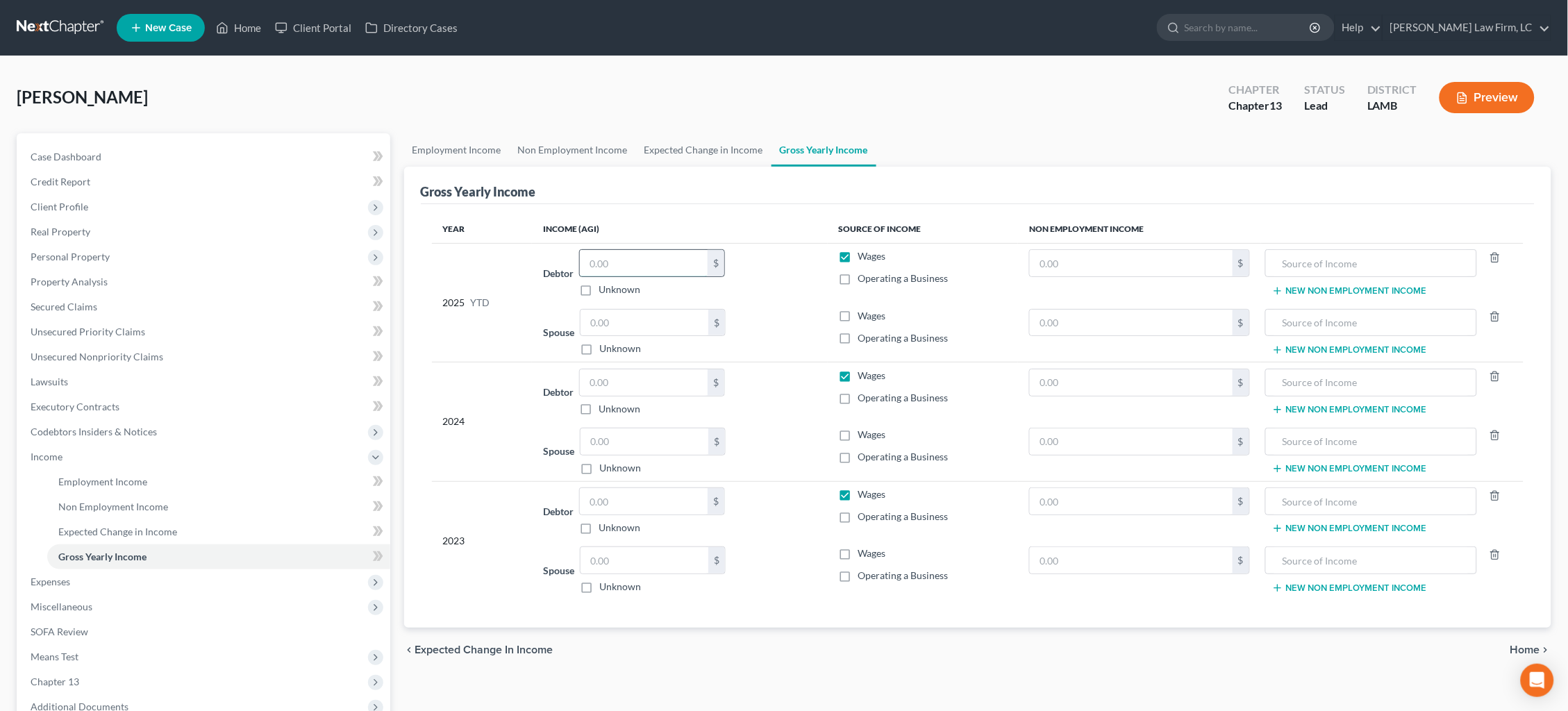
click at [668, 260] on input "text" at bounding box center [644, 263] width 127 height 26
type input "49,707.52"
click at [654, 315] on input "text" at bounding box center [644, 322] width 127 height 26
type input "69,657.24"
click at [655, 383] on input "text" at bounding box center [644, 382] width 127 height 26
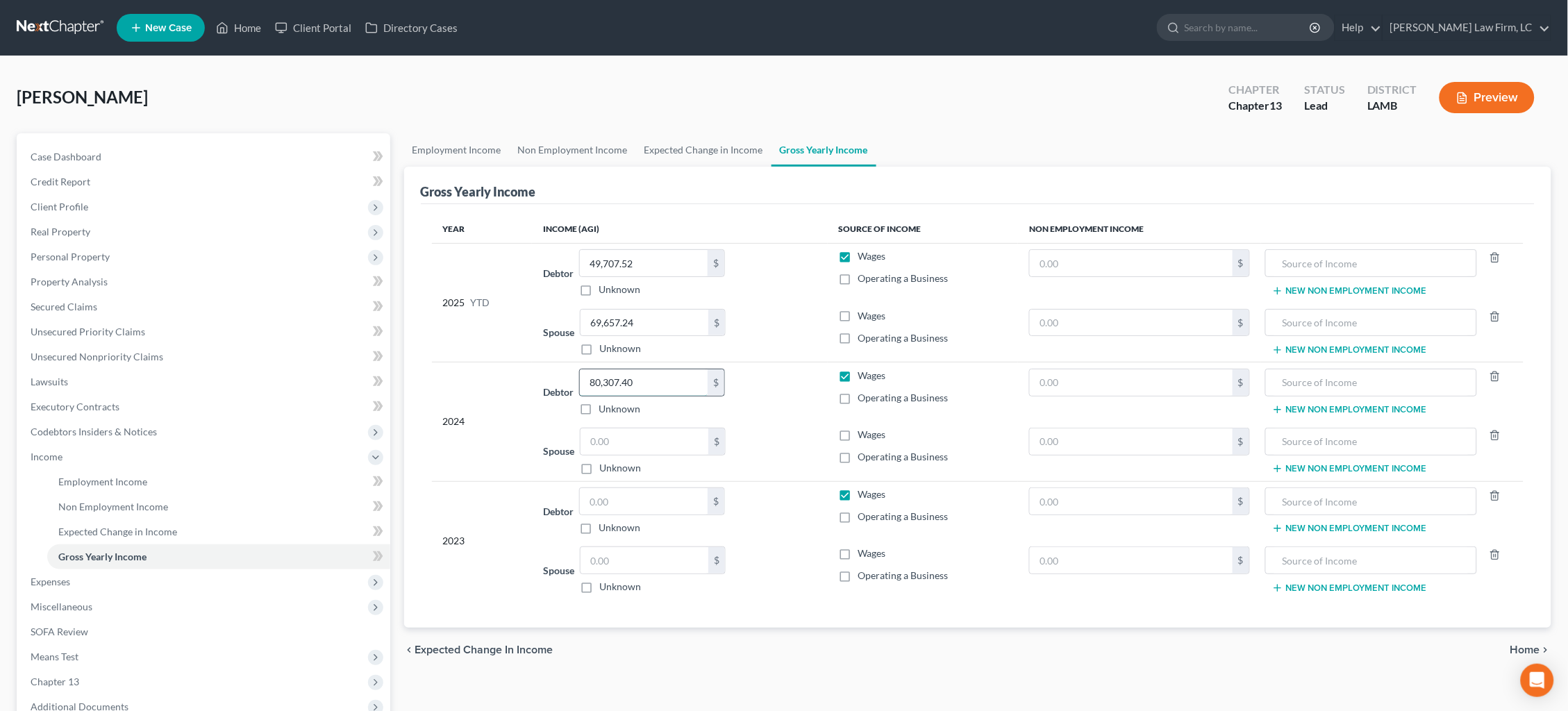
type input "80,307.40"
click at [655, 438] on input "text" at bounding box center [644, 441] width 127 height 26
type input "112,439.46"
click at [631, 566] on input "text" at bounding box center [644, 560] width 127 height 26
type input "135,262.14"
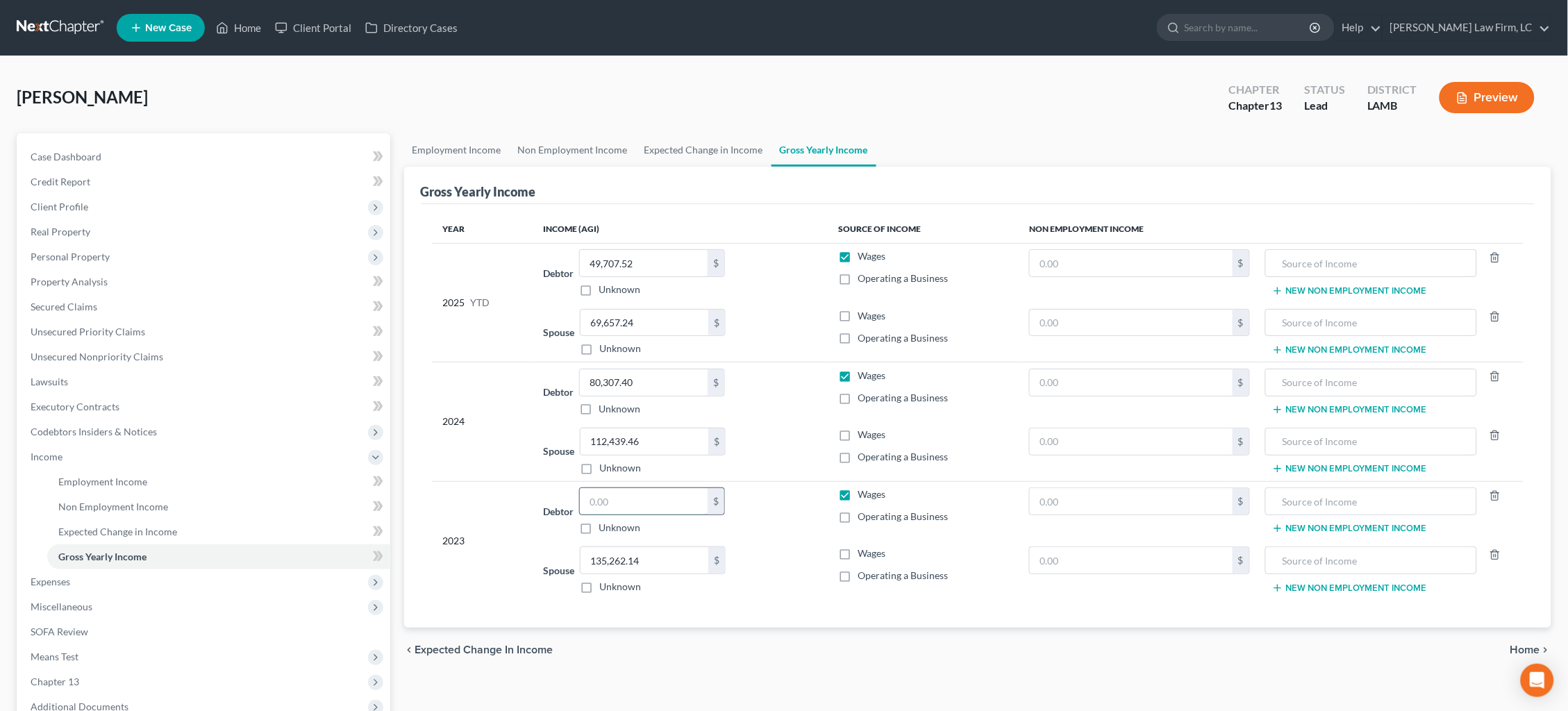
click at [619, 504] on input "text" at bounding box center [644, 501] width 127 height 26
type input "46,189.00"
click at [1521, 644] on span "Home" at bounding box center [1525, 650] width 30 height 11
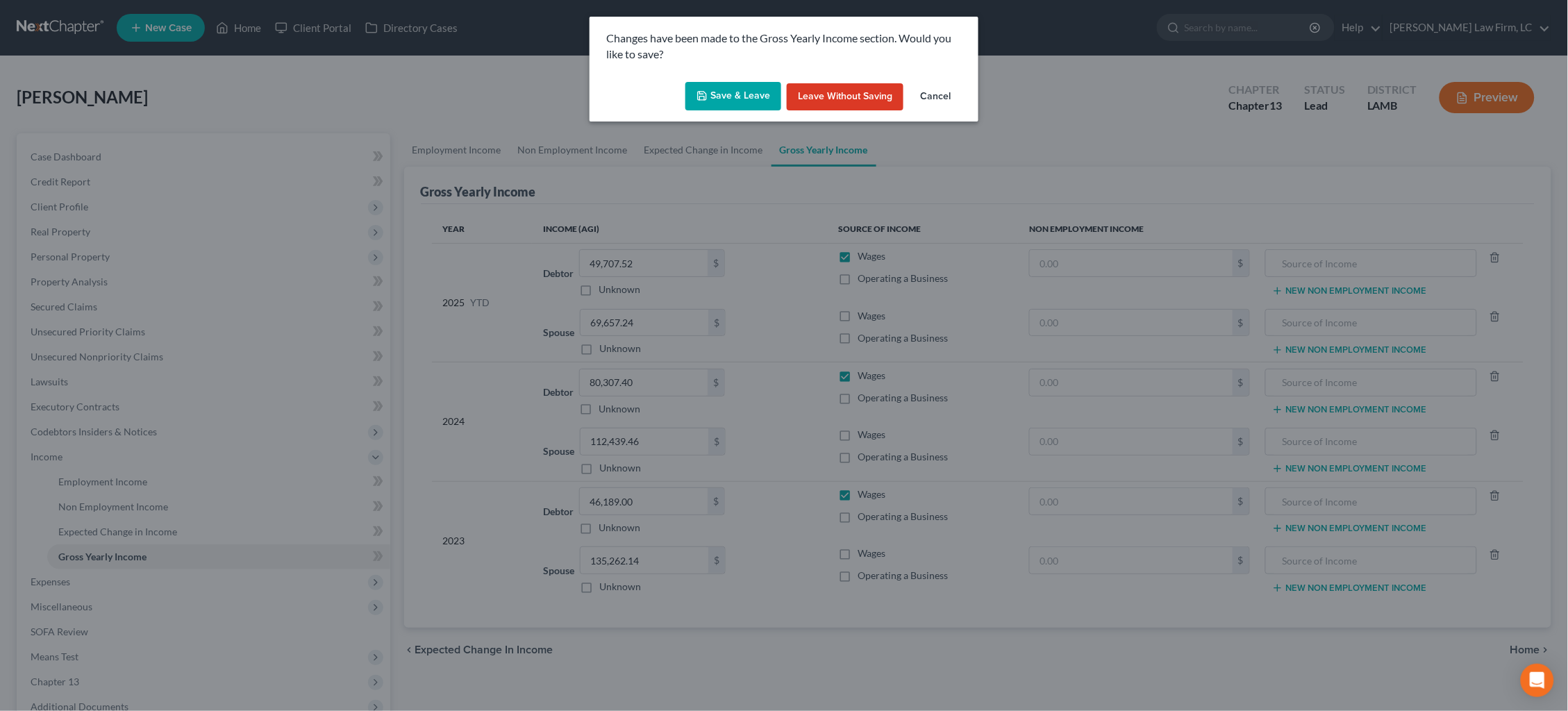
click at [744, 102] on button "Save & Leave" at bounding box center [733, 96] width 96 height 30
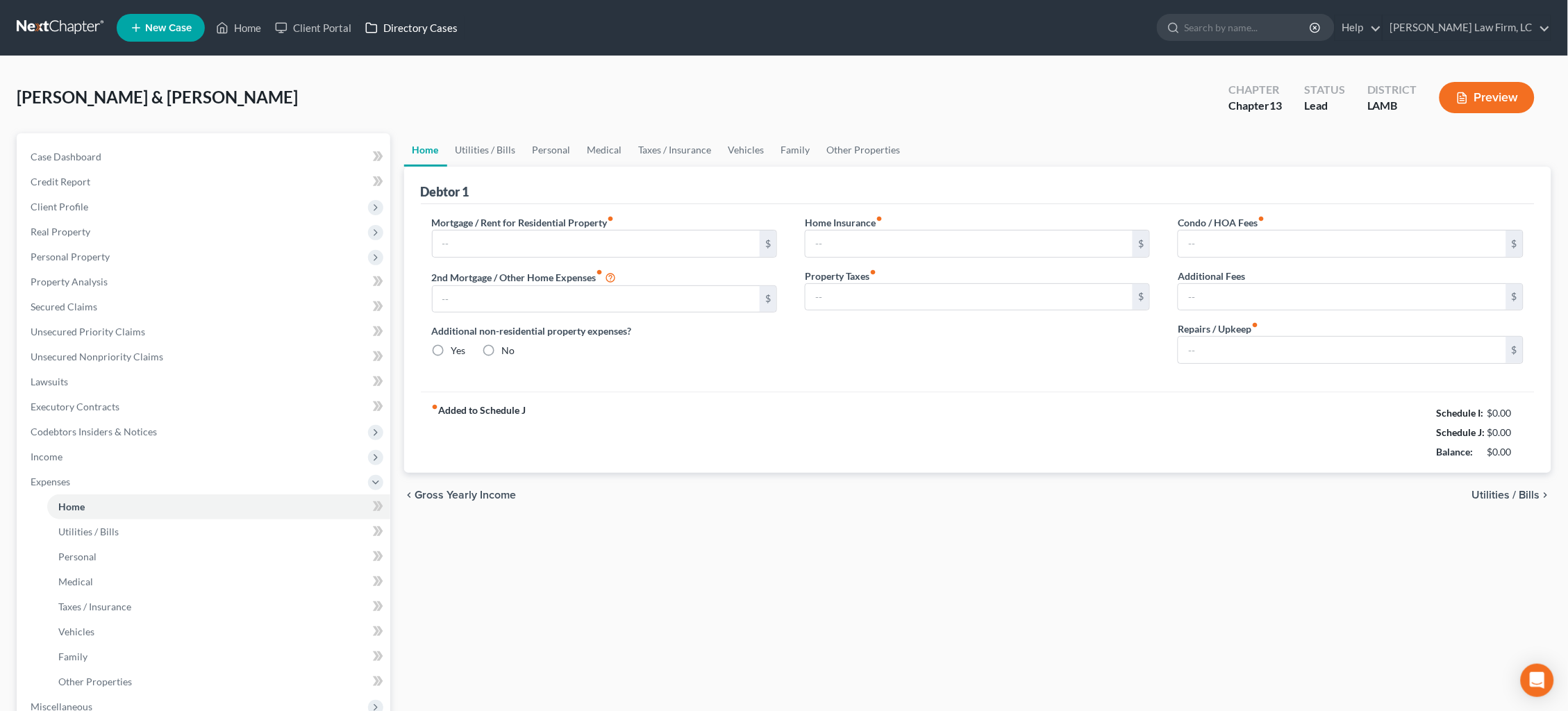
type input "0.00"
radio input "true"
type input "0.00"
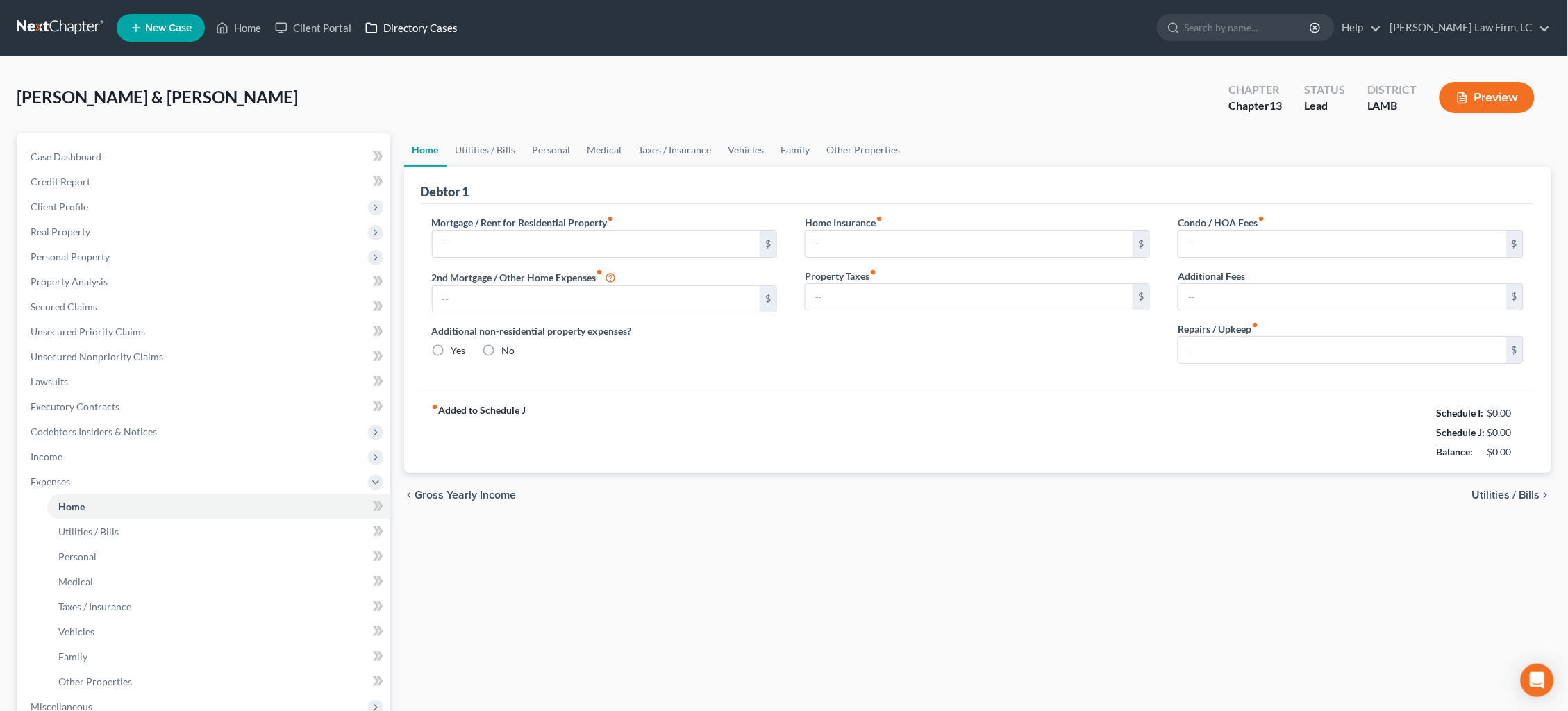
type input "0.00"
click at [661, 242] on input "text" at bounding box center [596, 244] width 328 height 26
type input "1,953.40"
drag, startPoint x: 624, startPoint y: 305, endPoint x: 632, endPoint y: 303, distance: 8.2
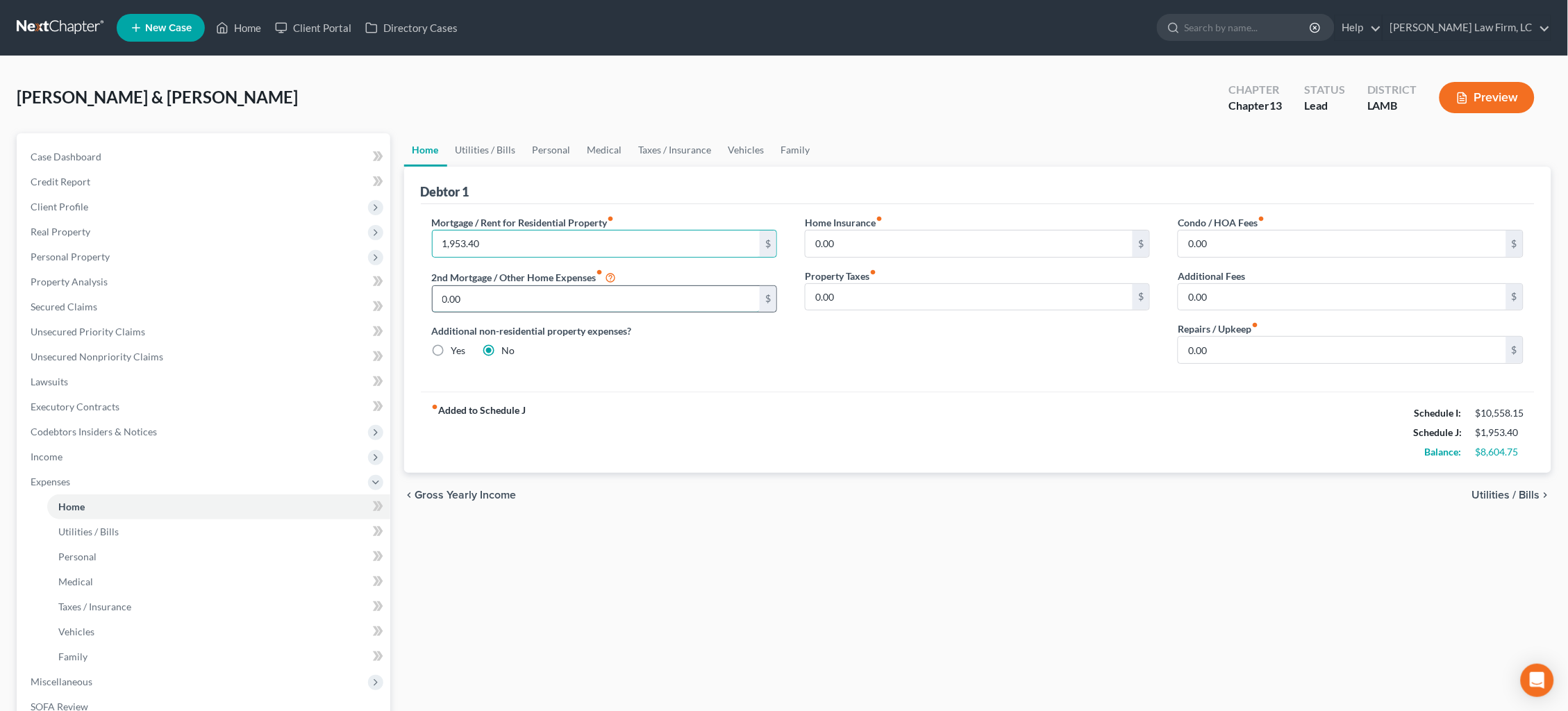
click at [623, 305] on input "0.00" at bounding box center [596, 299] width 328 height 26
drag, startPoint x: 502, startPoint y: 298, endPoint x: 392, endPoint y: 283, distance: 111.0
click at [392, 283] on div "Petition Navigation Case Dashboard Payments Invoices Payments Payments Credit R…" at bounding box center [784, 508] width 1549 height 751
type input "336.34"
click at [494, 156] on link "Utilities / Bills" at bounding box center [485, 149] width 77 height 33
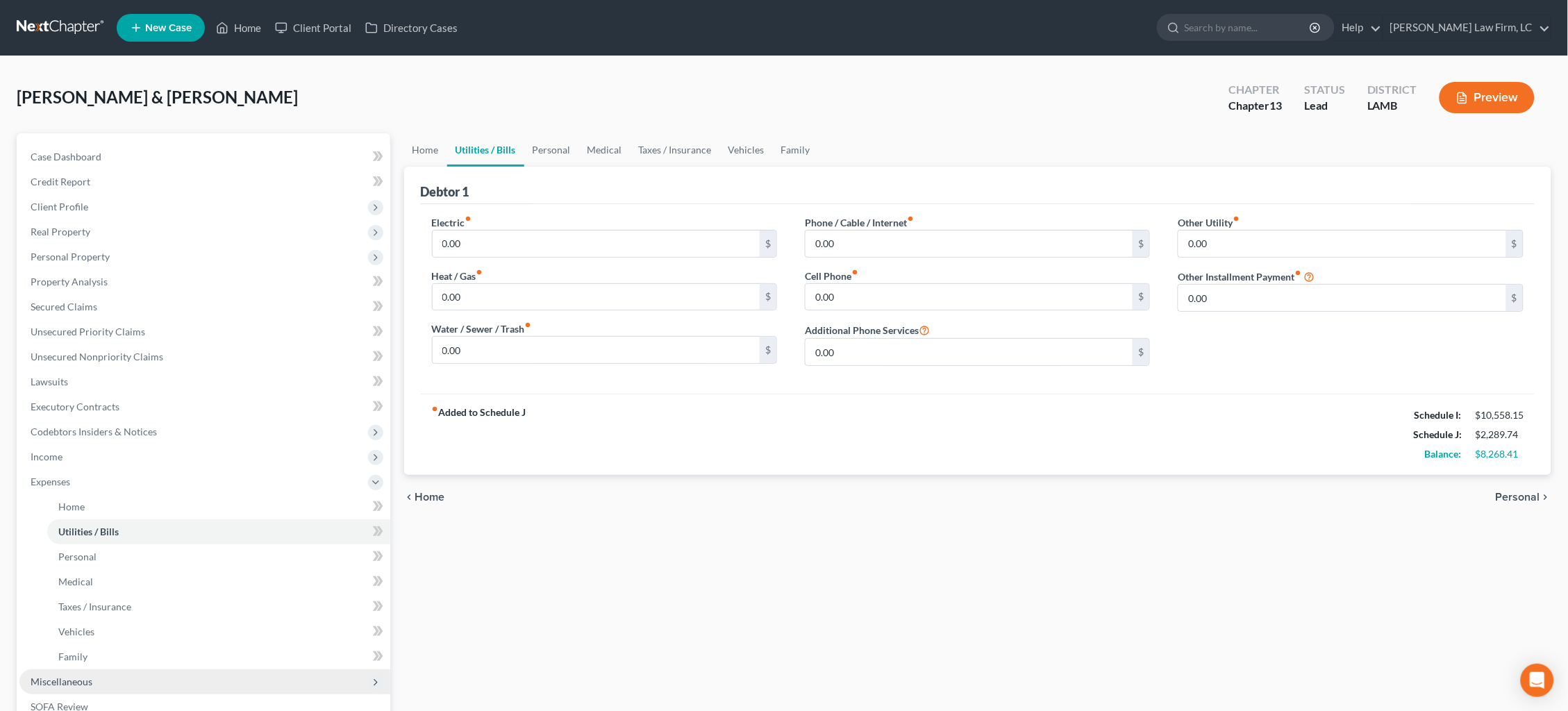
click at [95, 670] on span "Miscellaneous" at bounding box center [204, 681] width 371 height 25
click at [158, 528] on link "Attorney / Credit Counseling Fees" at bounding box center [218, 532] width 343 height 25
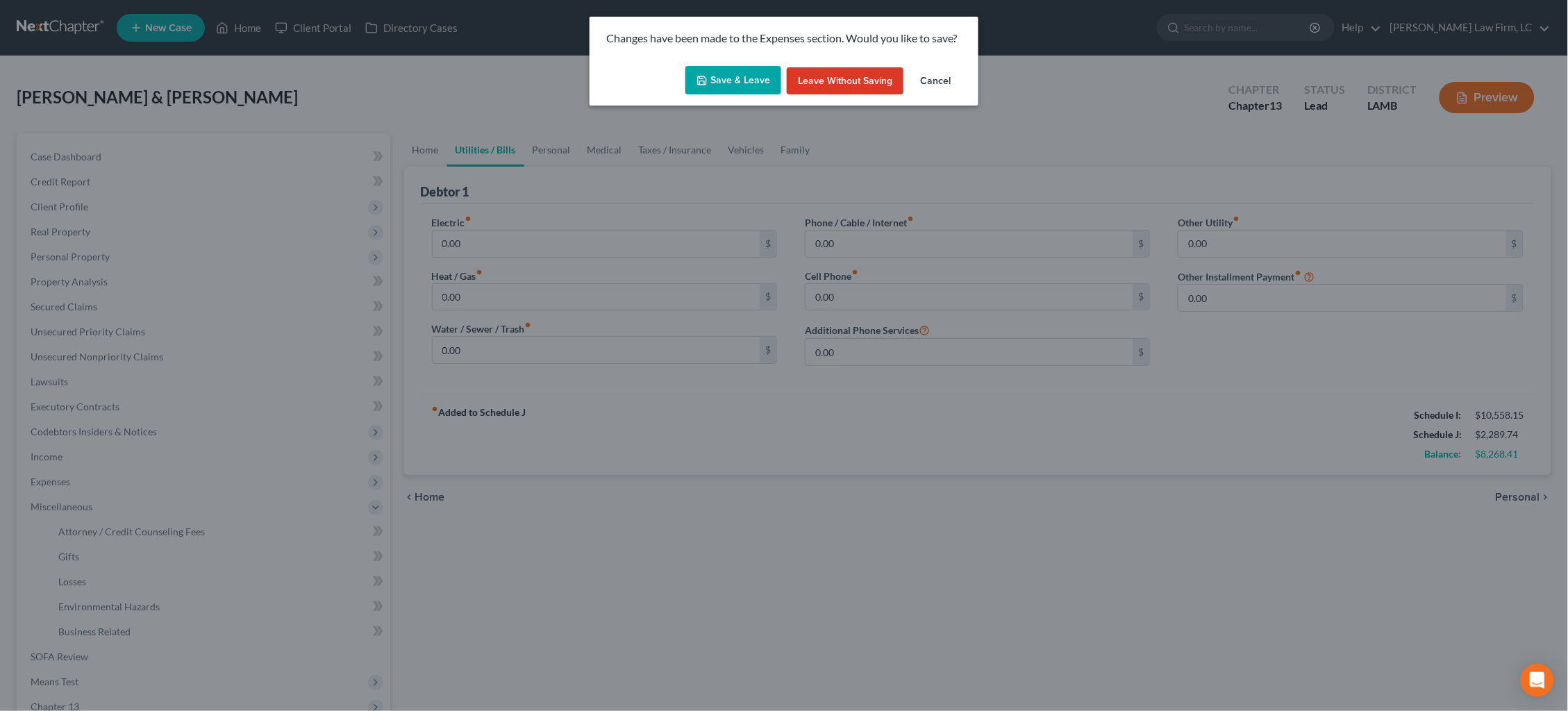
click at [749, 84] on button "Save & Leave" at bounding box center [733, 81] width 96 height 30
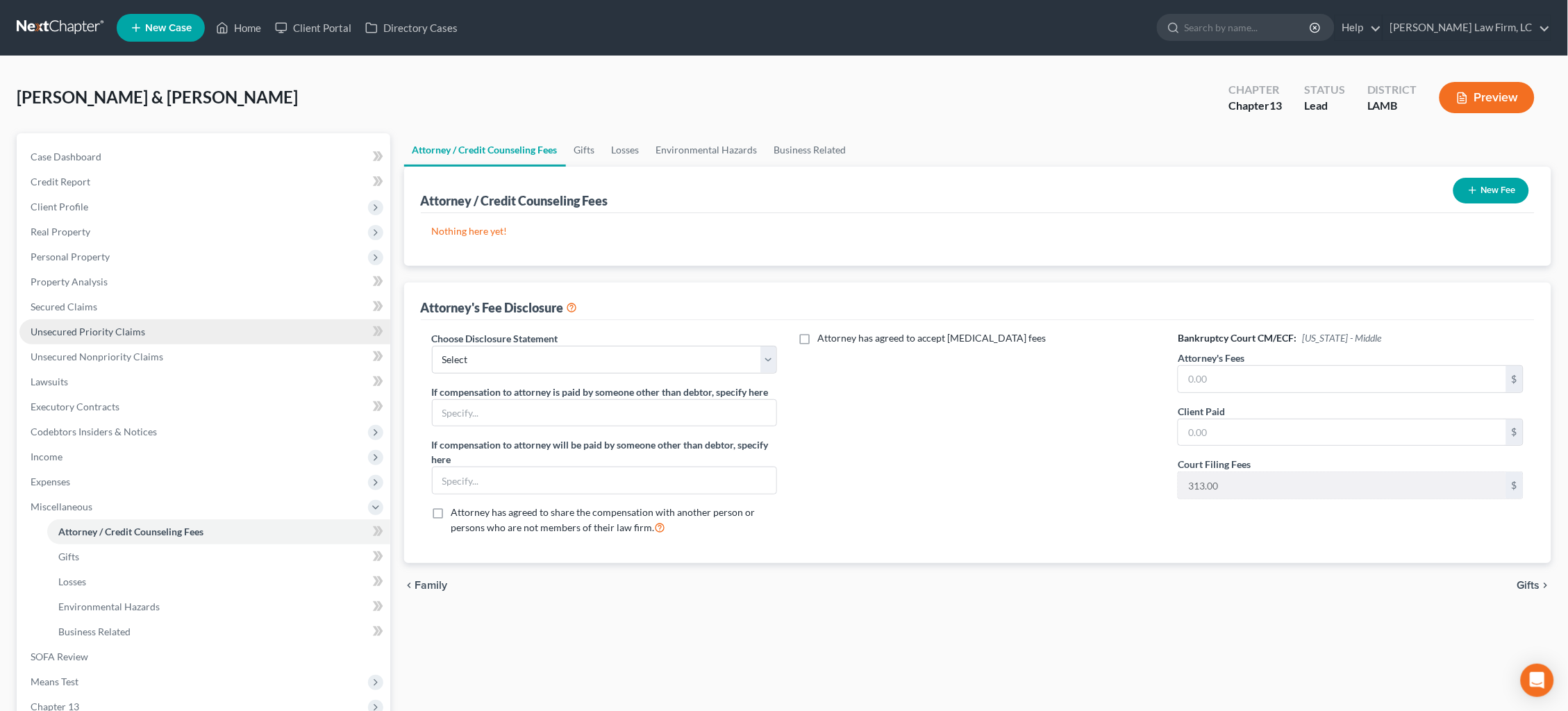
click at [152, 326] on link "Unsecured Priority Claims" at bounding box center [204, 332] width 371 height 25
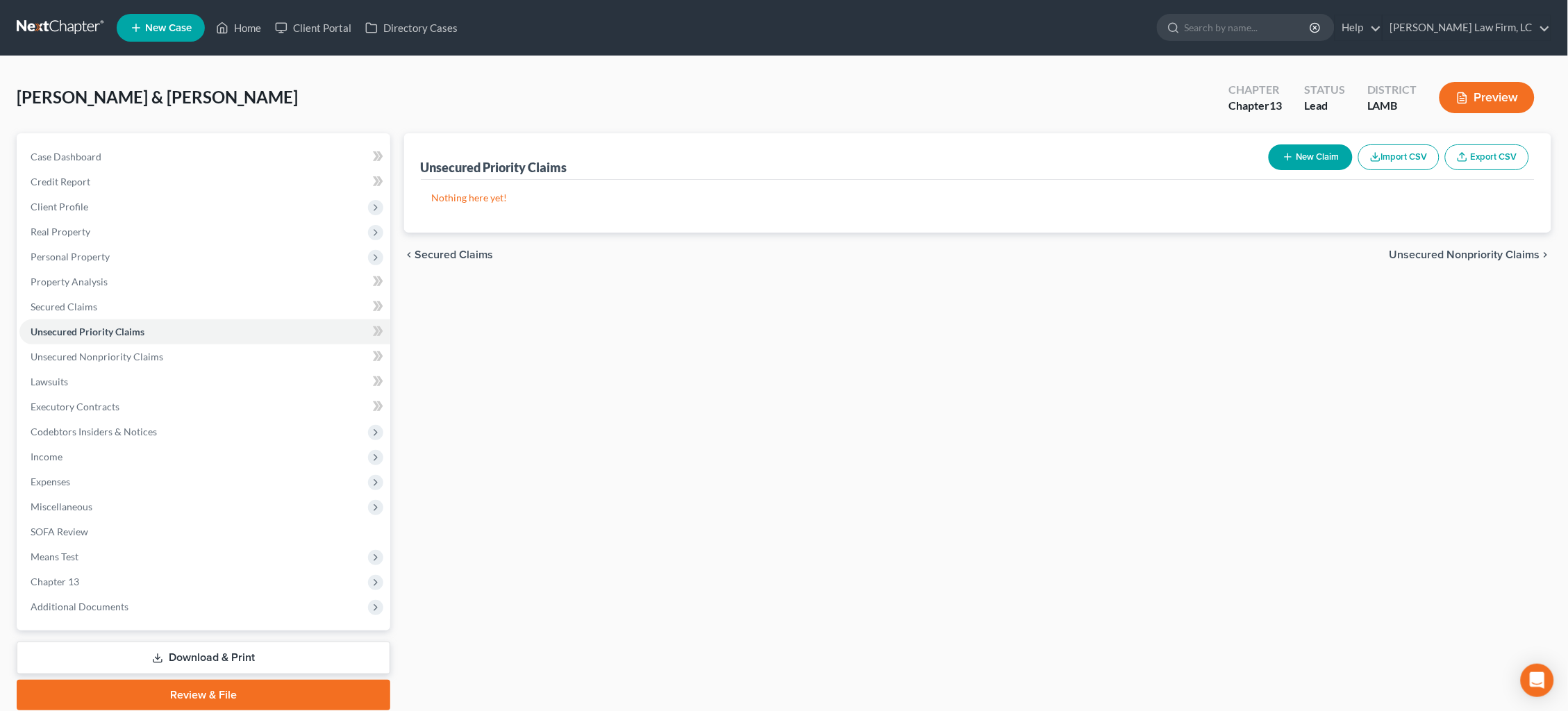
click at [1315, 158] on button "New Claim" at bounding box center [1311, 157] width 84 height 26
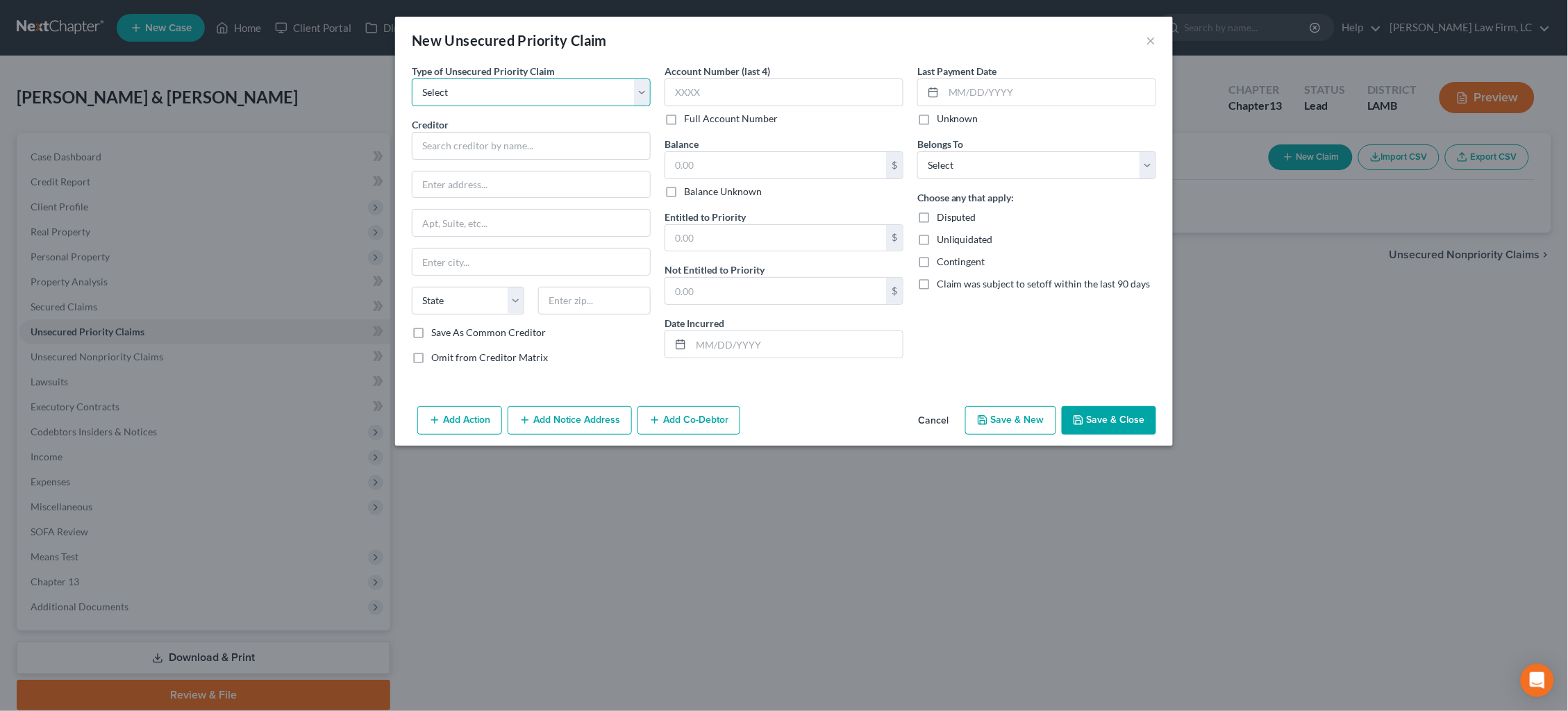
select select "0"
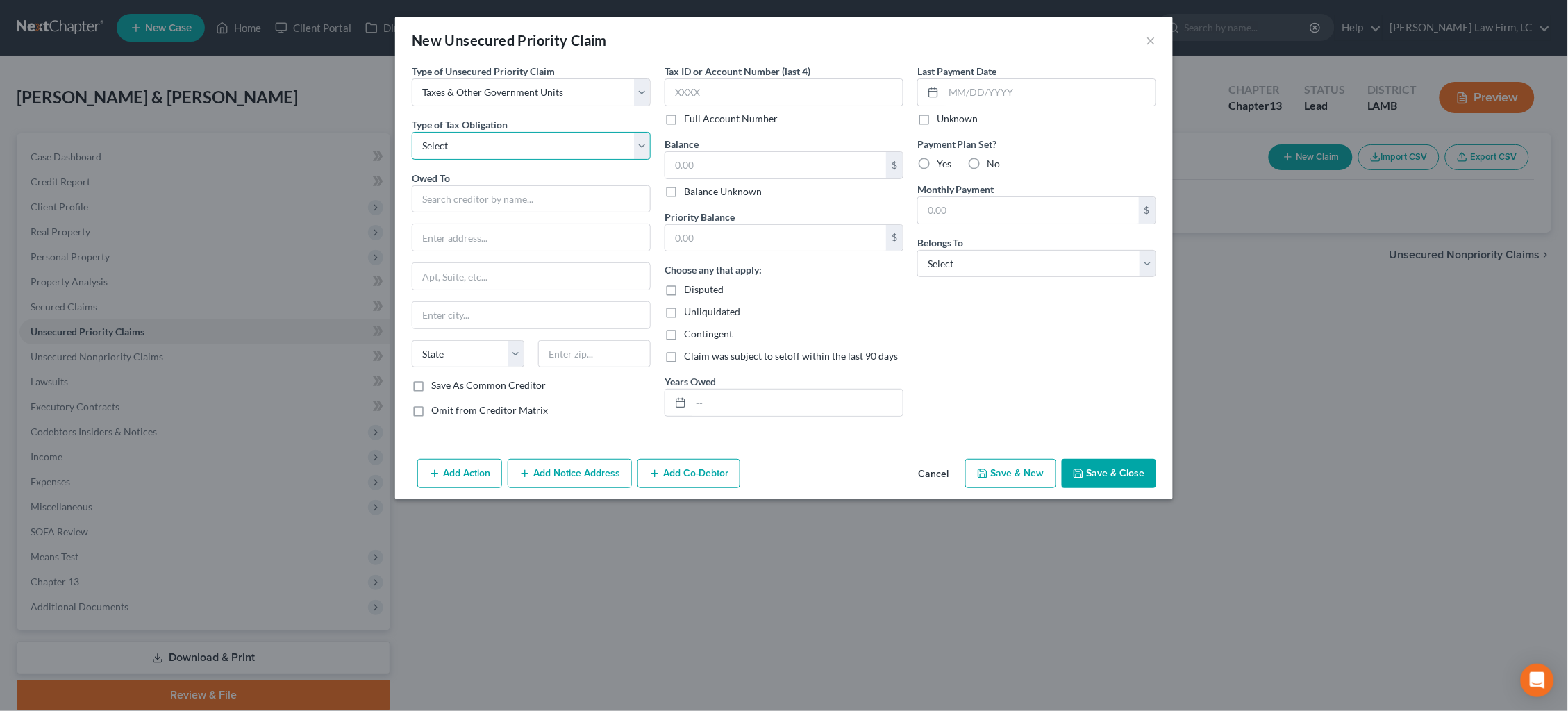
select select "0"
click at [512, 191] on input "text" at bounding box center [531, 199] width 239 height 28
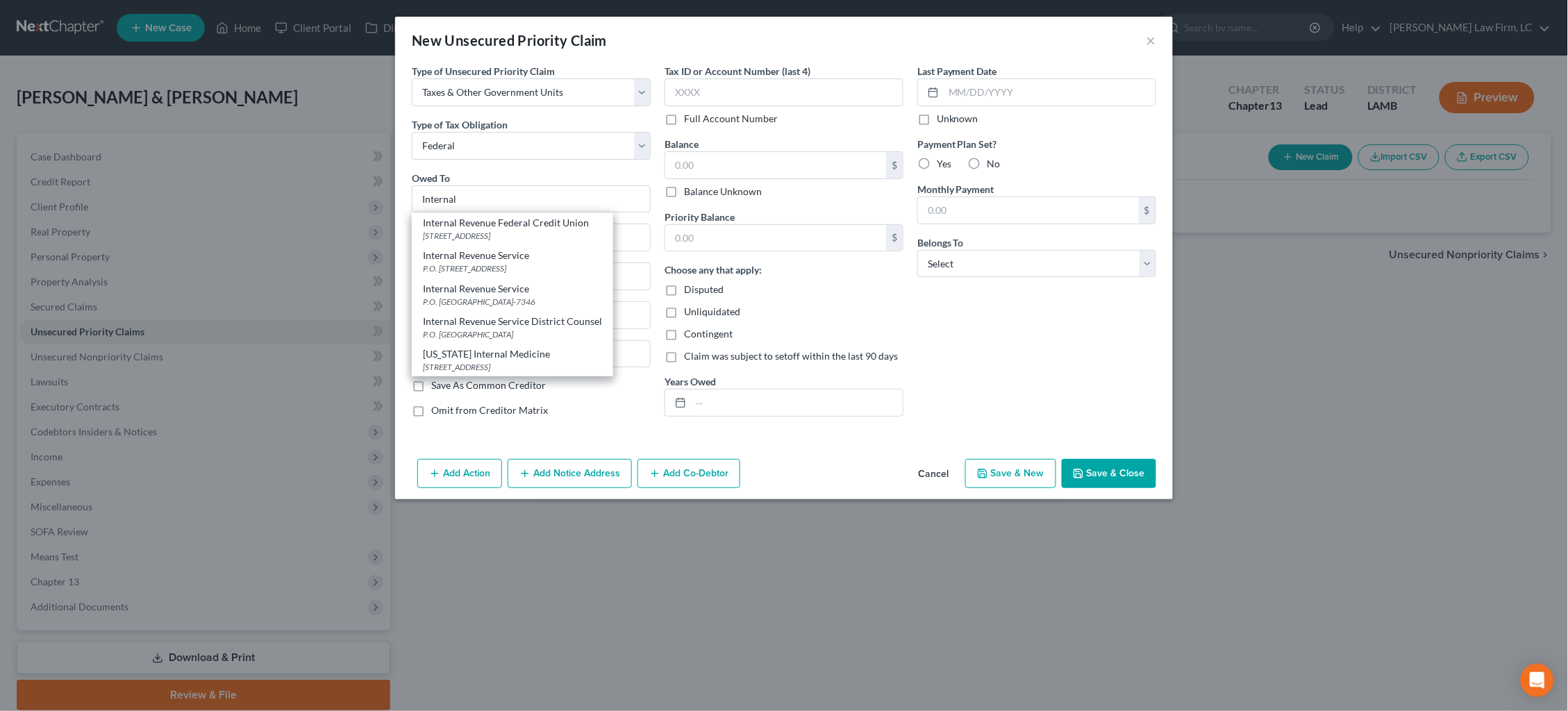
click at [523, 295] on div "P.O. [GEOGRAPHIC_DATA]-7346" at bounding box center [512, 301] width 179 height 12
type input "Internal Revenue Service"
type input "P.O. Box 7346"
type input "[GEOGRAPHIC_DATA]"
select select "39"
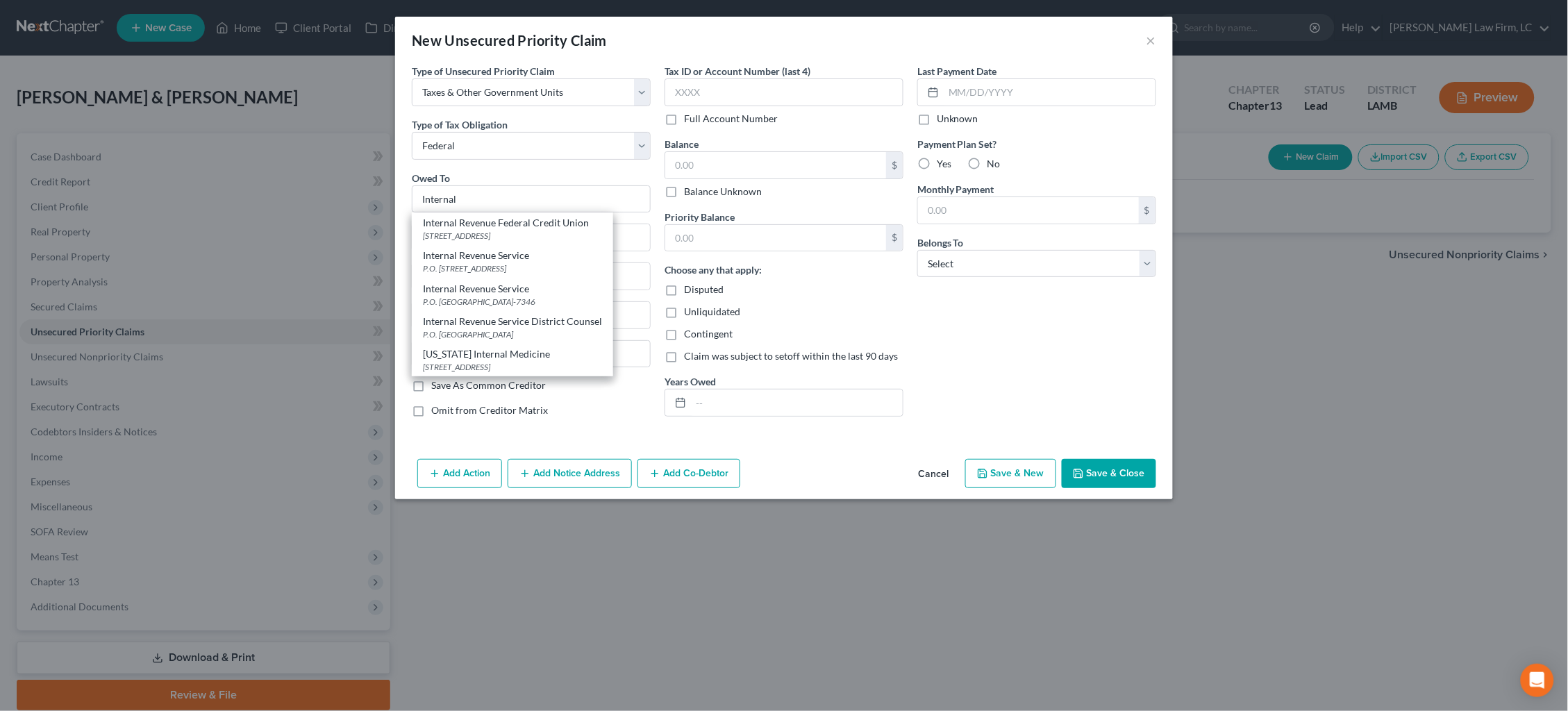
type input "19101-7346"
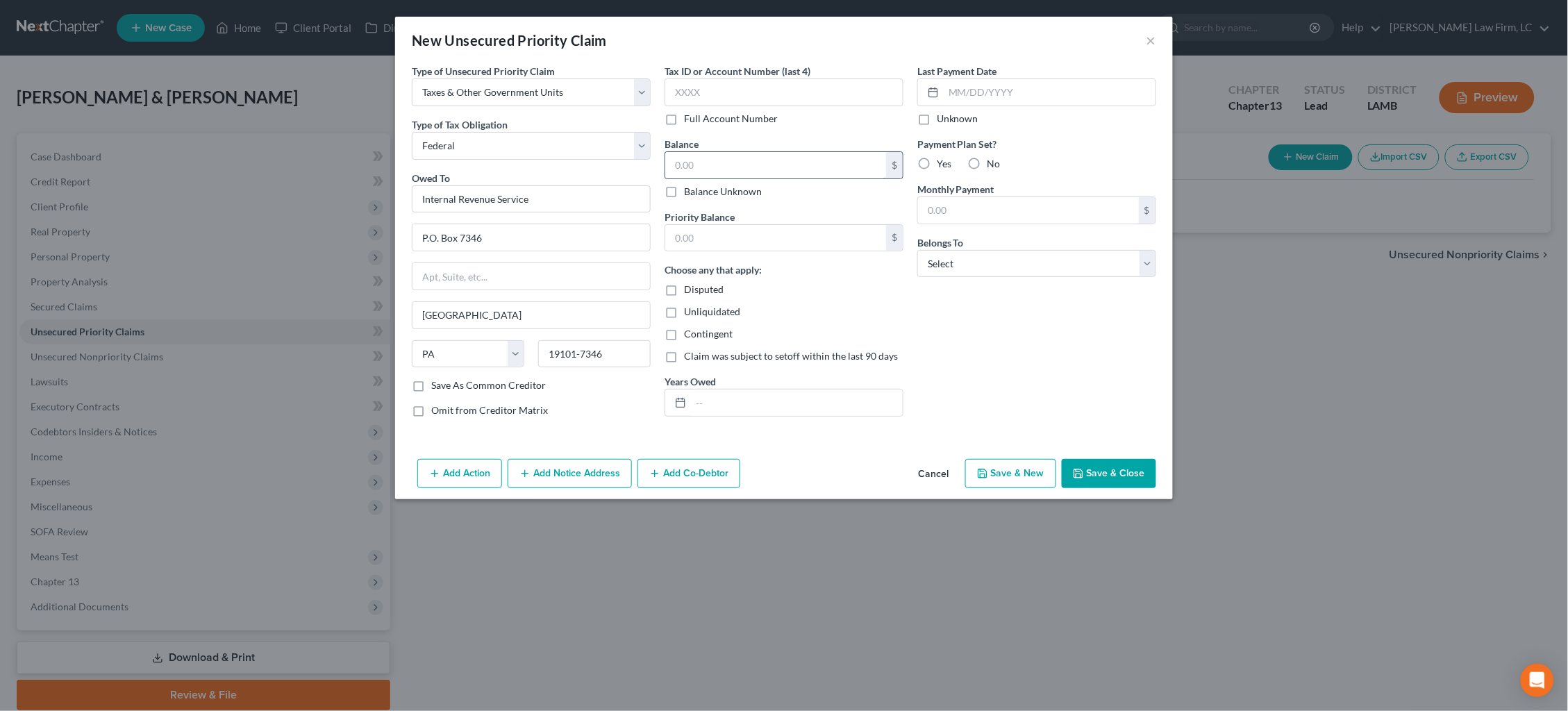
click at [706, 172] on input "text" at bounding box center [776, 166] width 221 height 26
type input "10,081.00"
click at [721, 394] on input "text" at bounding box center [797, 403] width 211 height 26
type input "2023 & 2024"
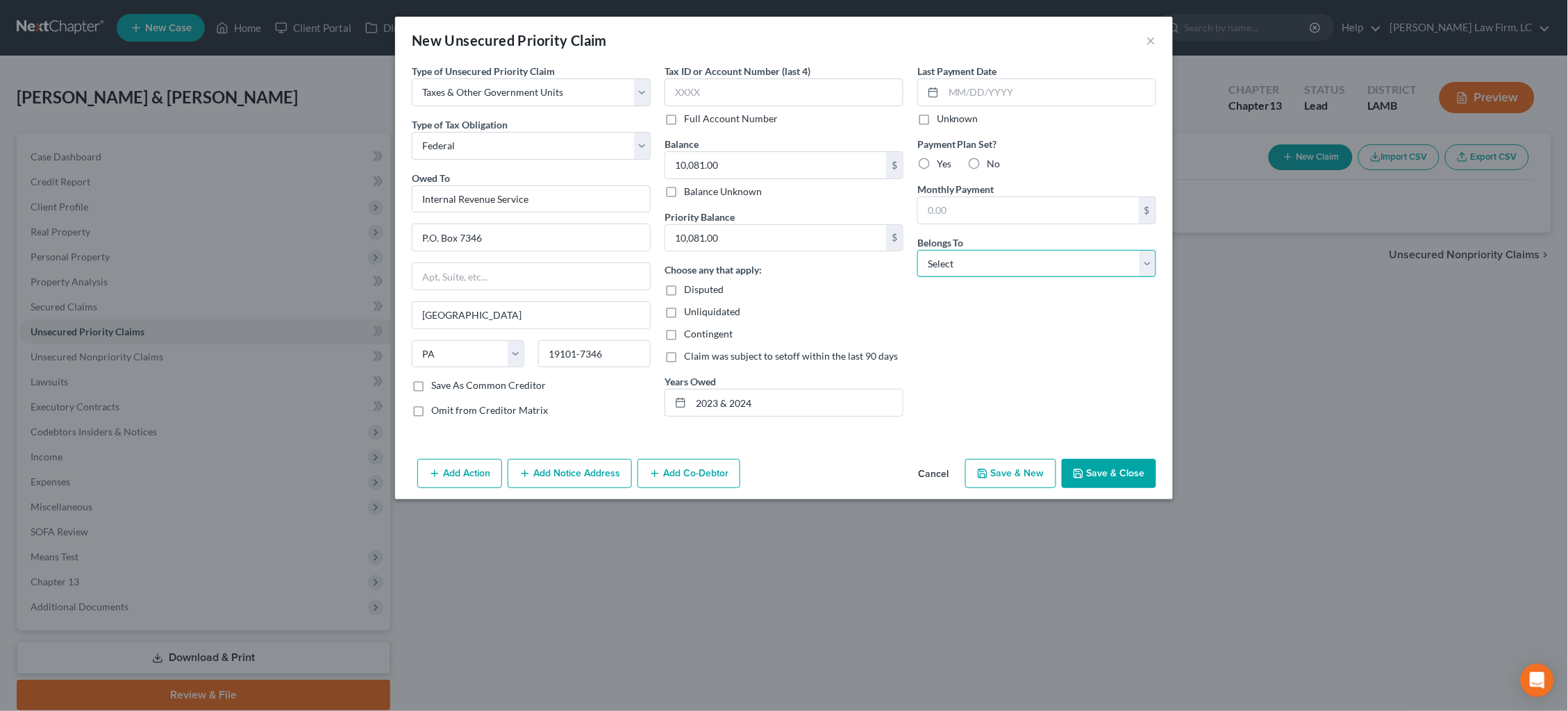
select select "2"
click at [1114, 477] on button "Save & Close" at bounding box center [1109, 473] width 94 height 30
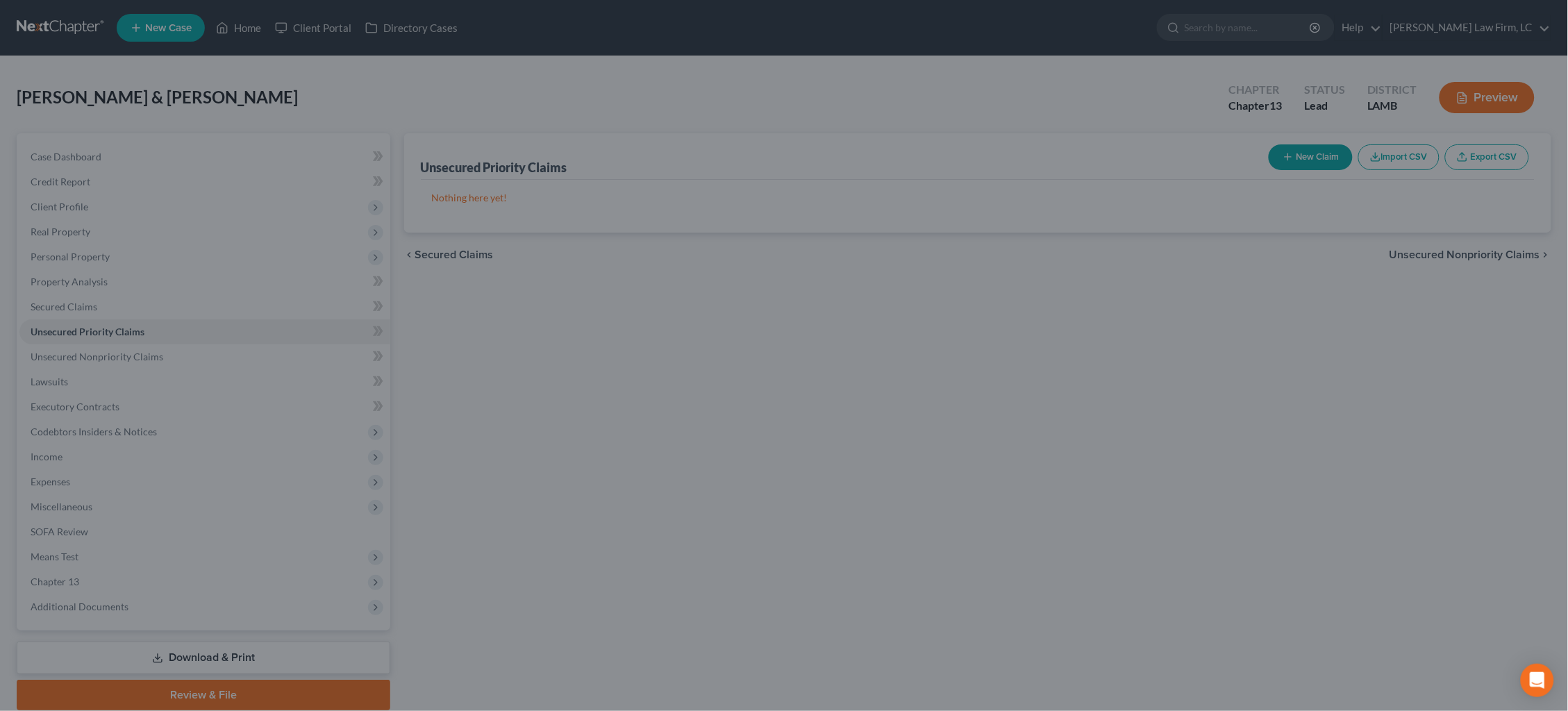
type input "0.00"
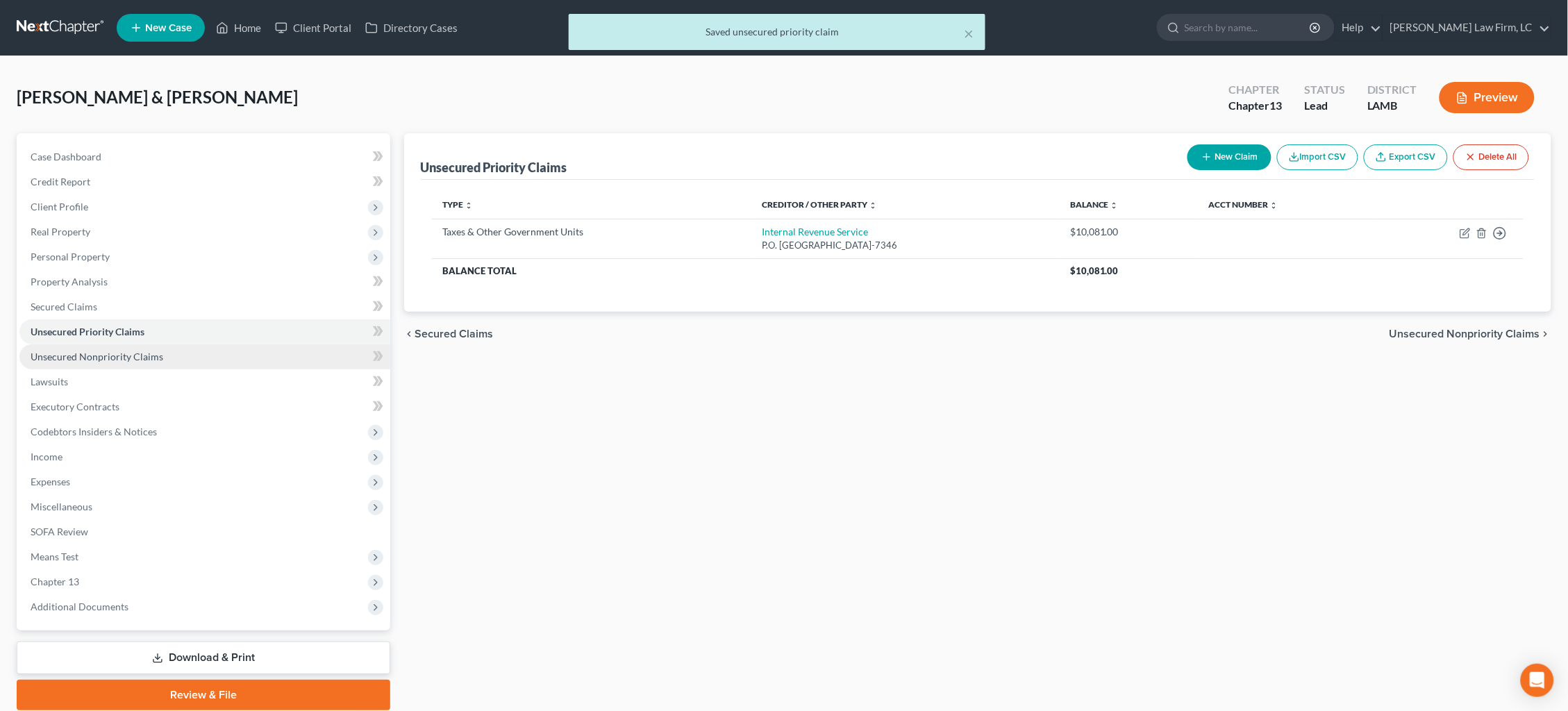
click at [141, 350] on span "Unsecured Nonpriority Claims" at bounding box center [96, 356] width 133 height 12
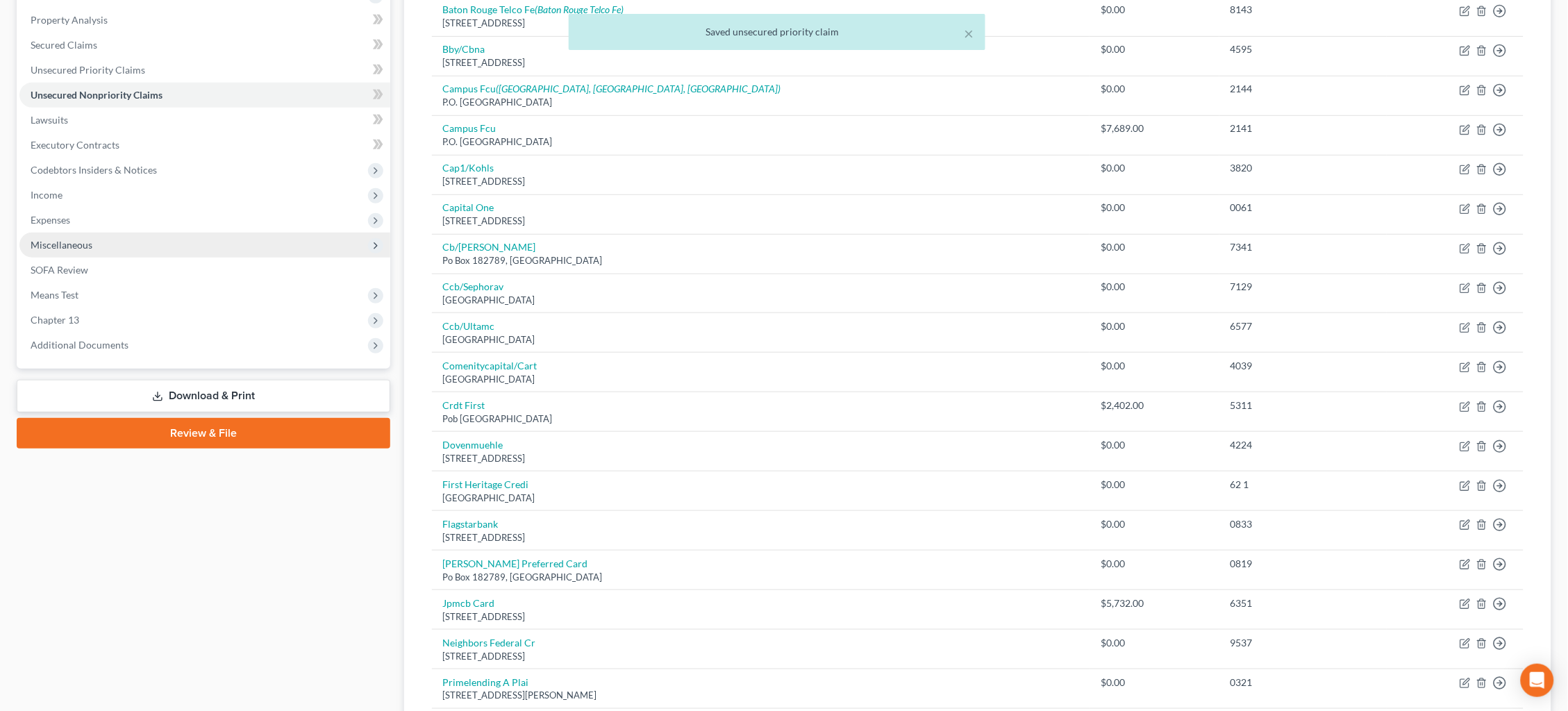
scroll to position [152, 0]
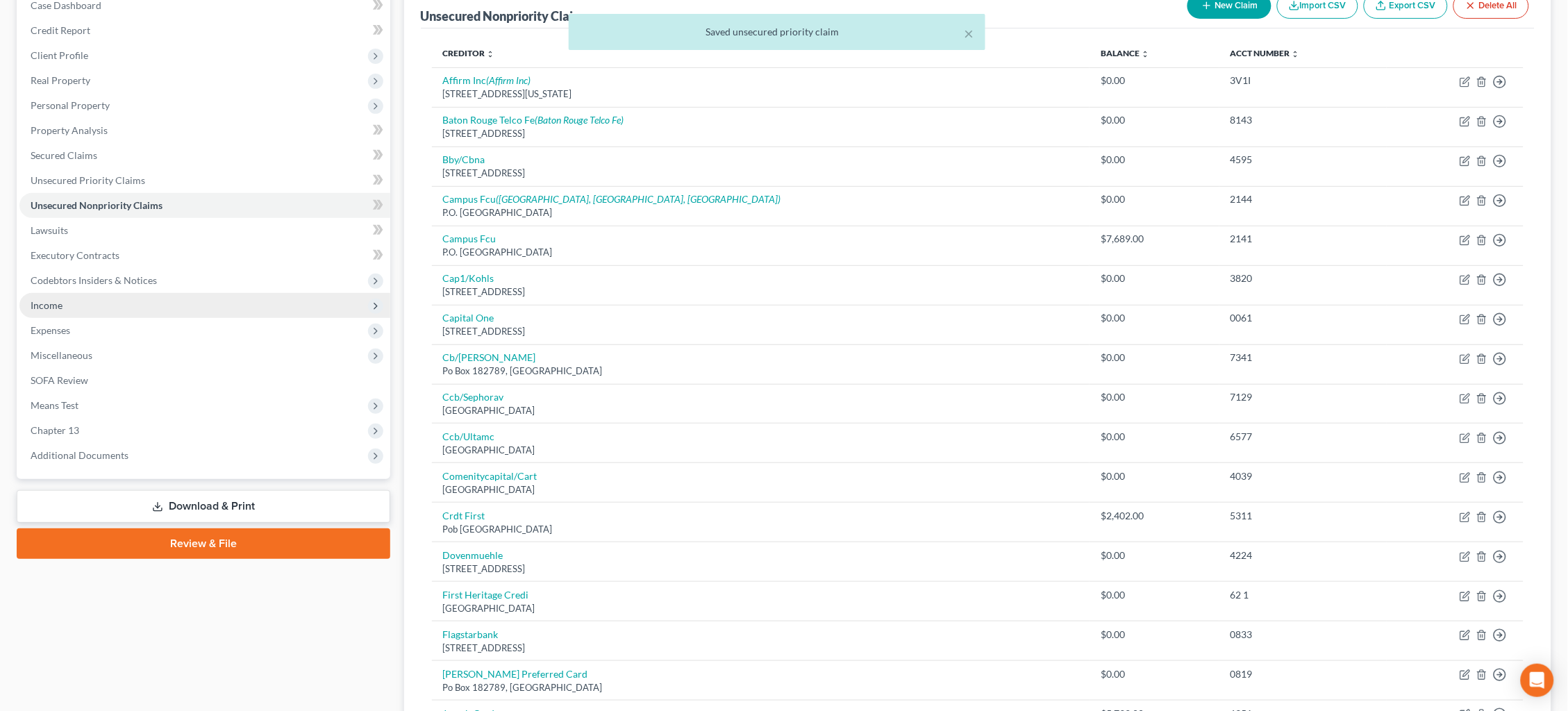
click at [199, 293] on span "Income" at bounding box center [204, 305] width 371 height 25
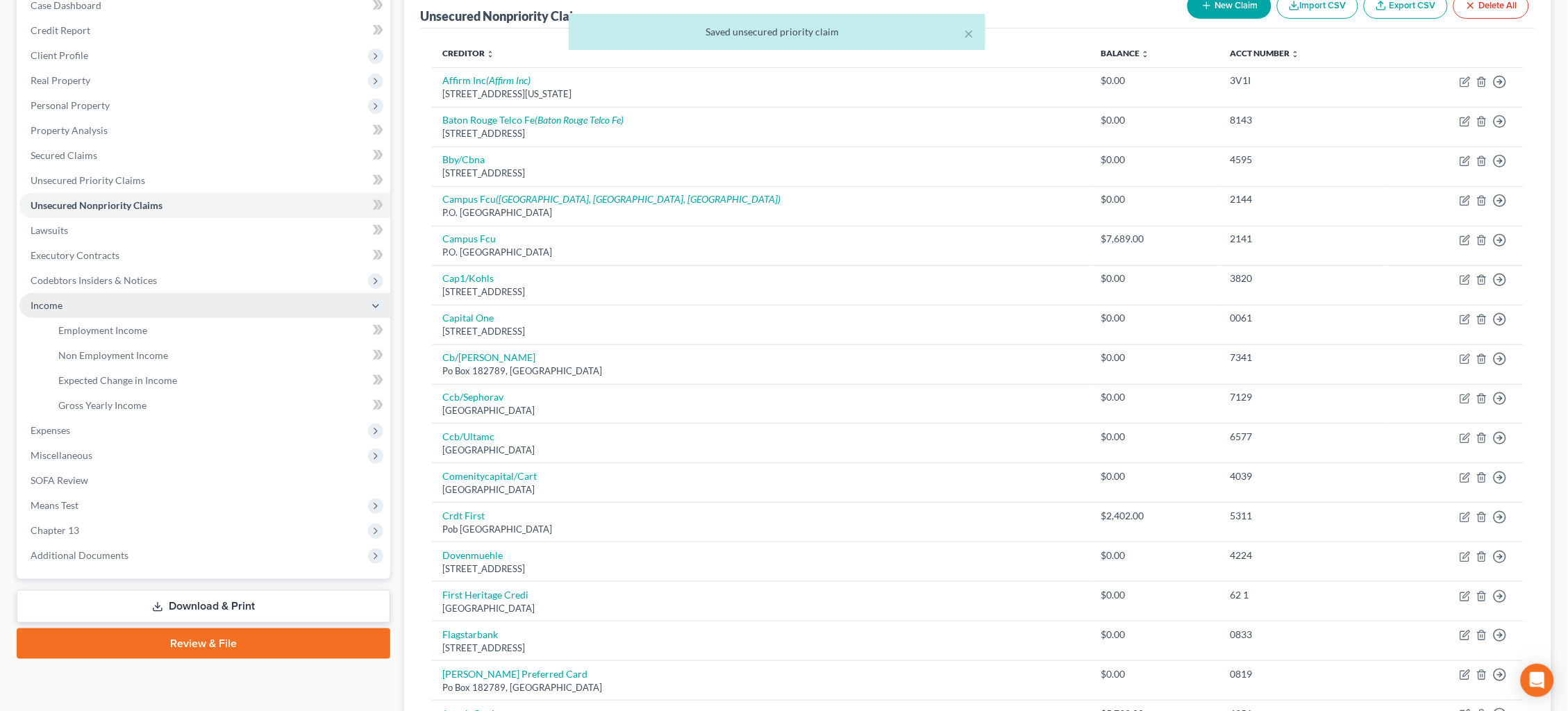
click at [205, 318] on link "Employment Income" at bounding box center [218, 330] width 343 height 25
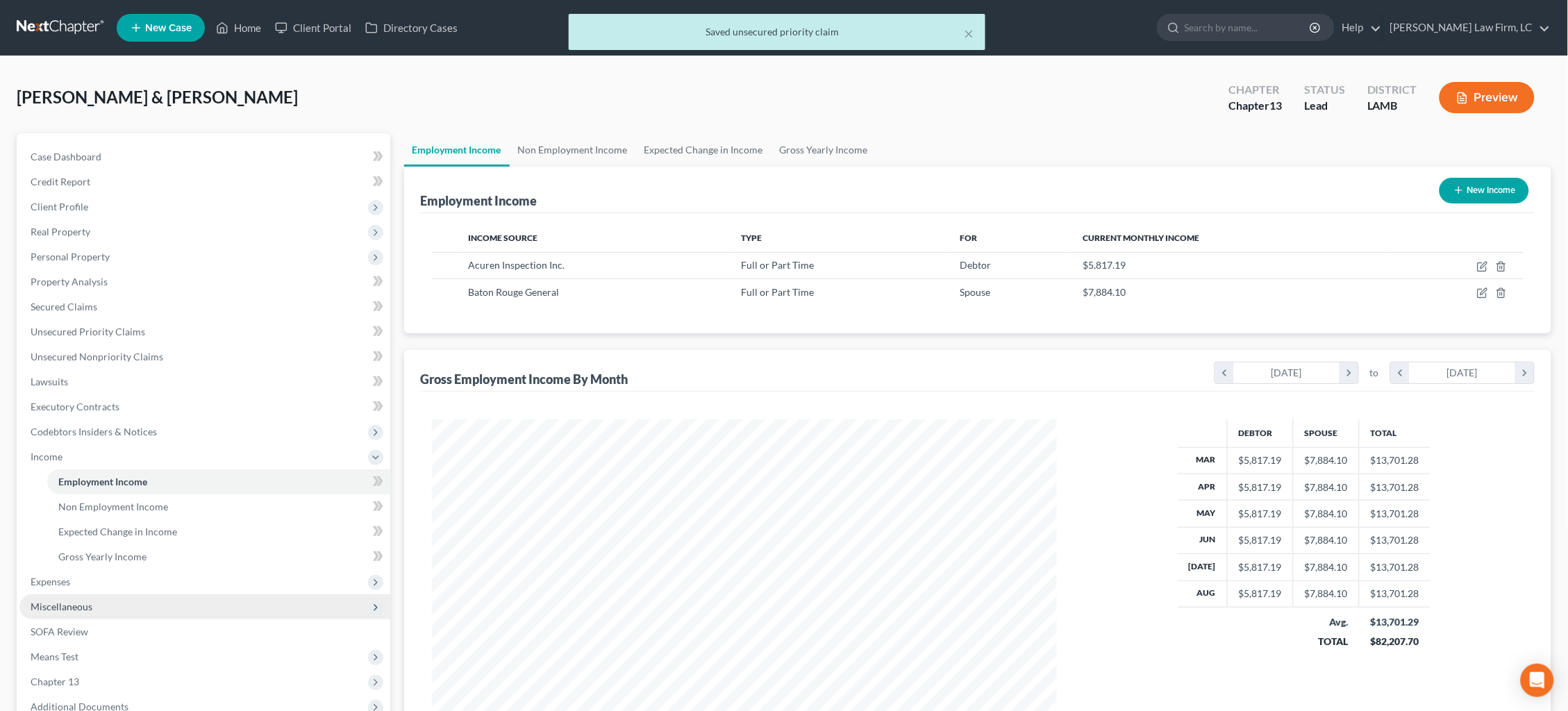
scroll to position [312, 653]
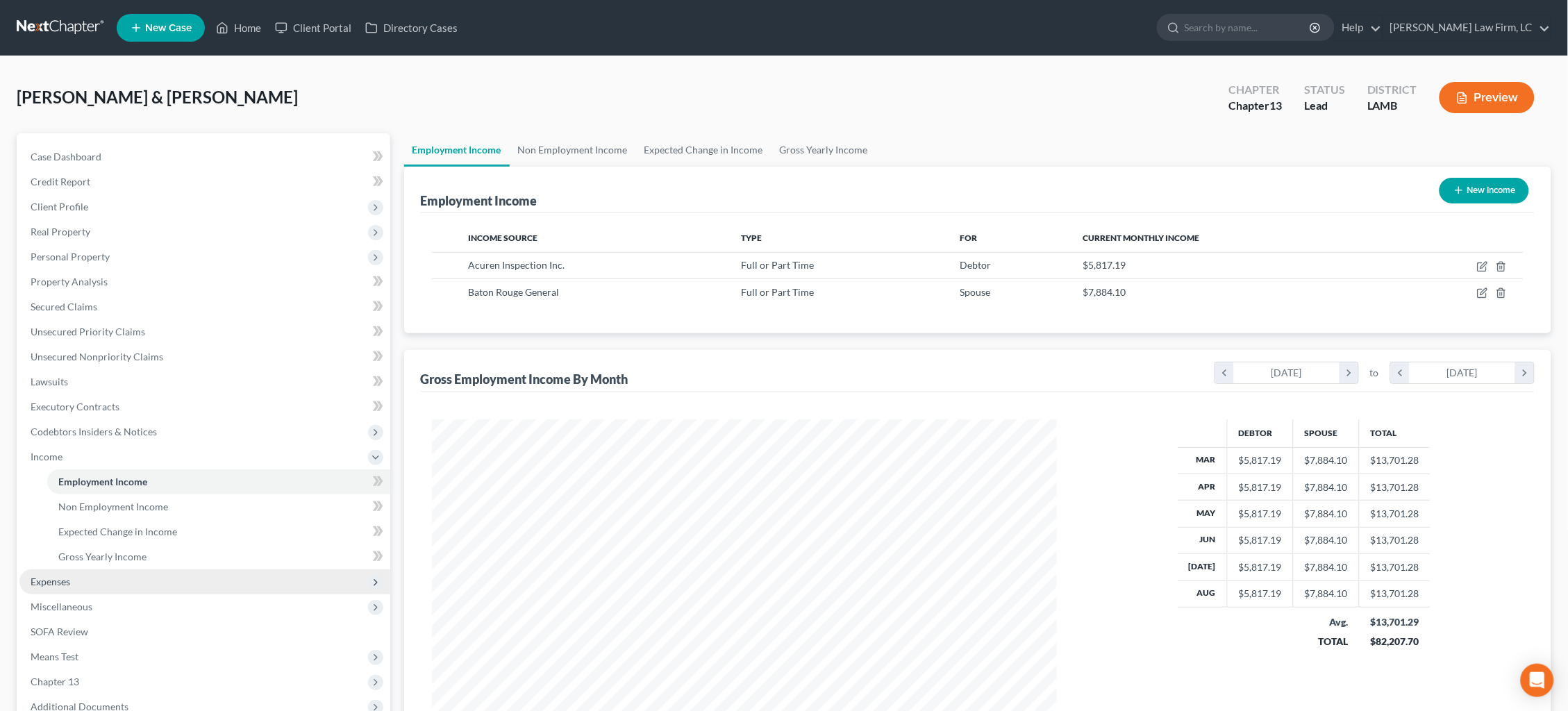
click at [165, 569] on span "Expenses" at bounding box center [204, 581] width 371 height 25
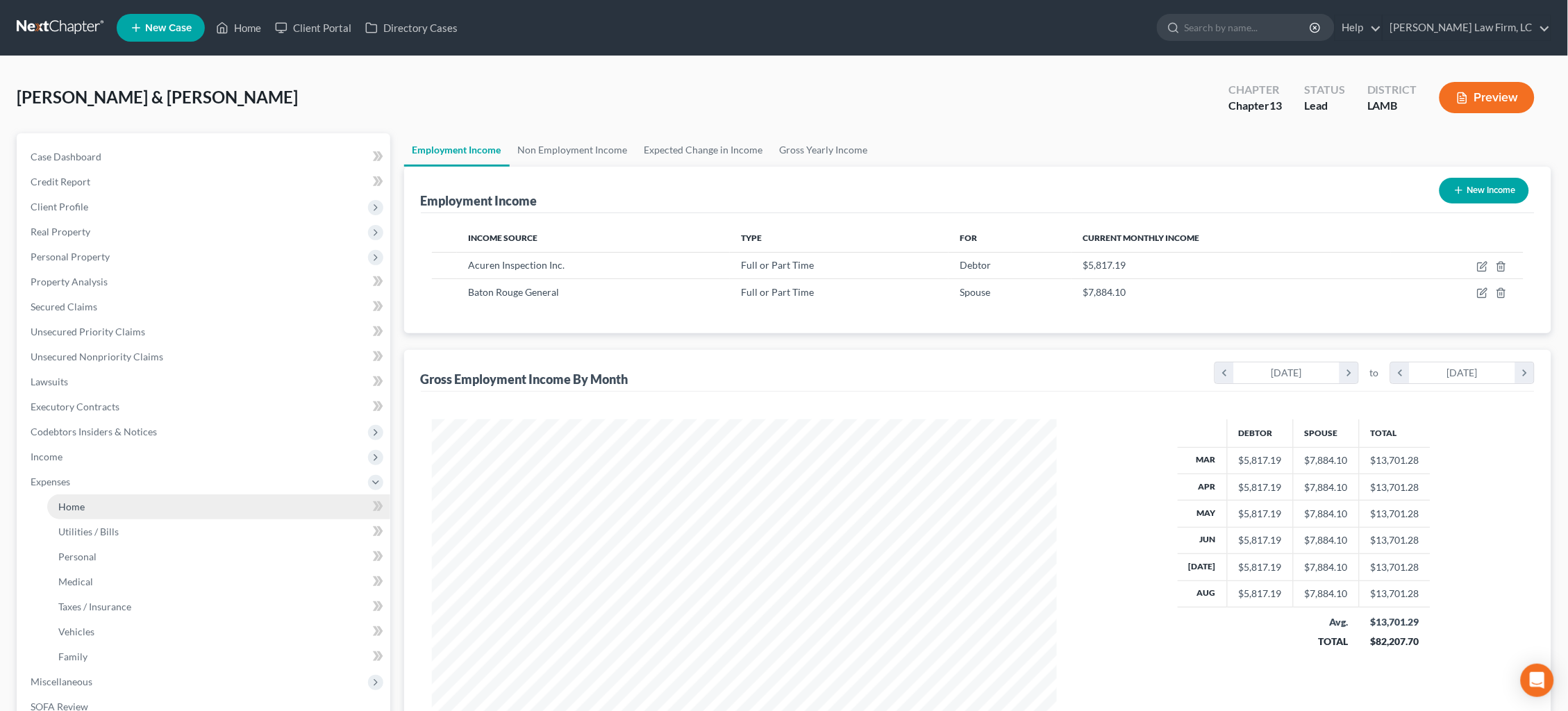
click at [169, 503] on link "Home" at bounding box center [218, 507] width 343 height 25
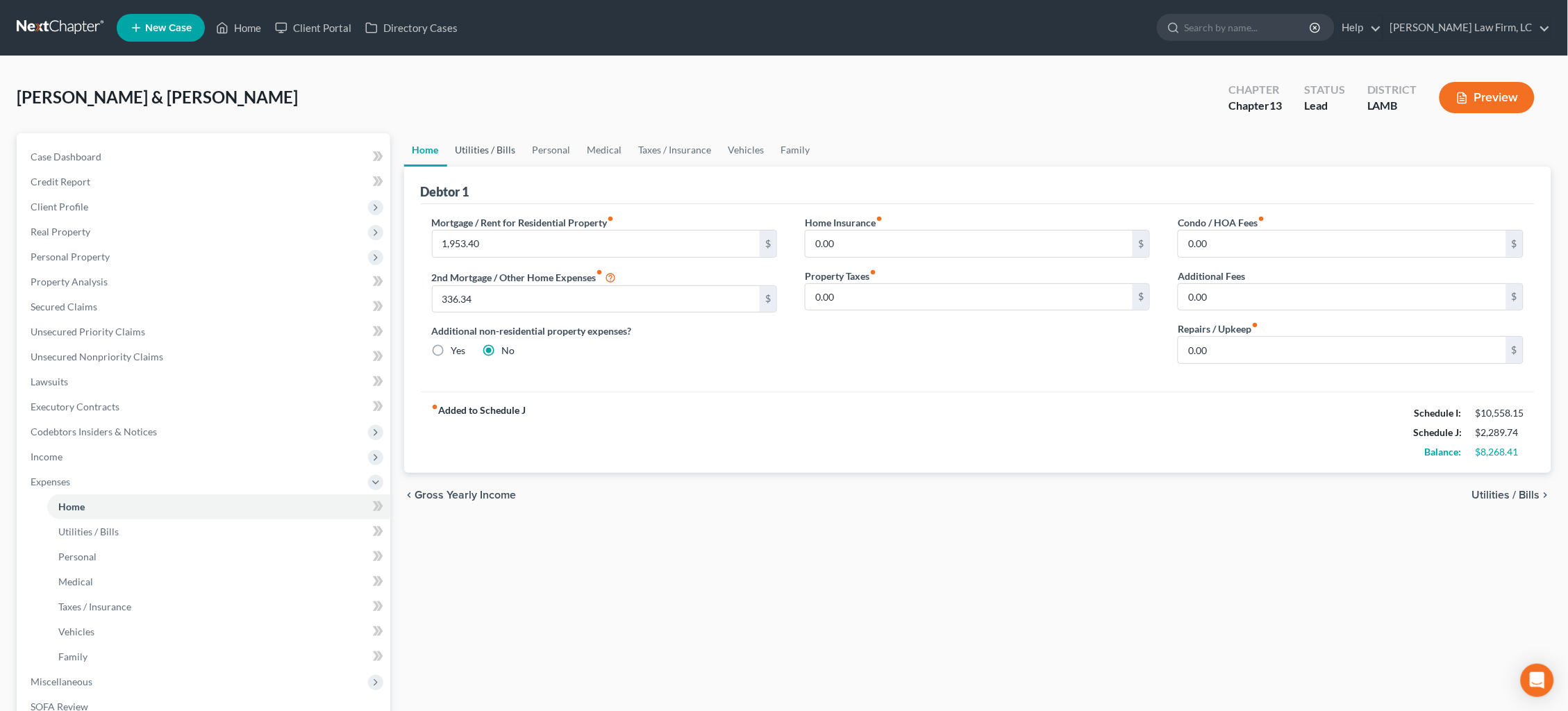
click at [477, 148] on link "Utilities / Bills" at bounding box center [485, 149] width 77 height 33
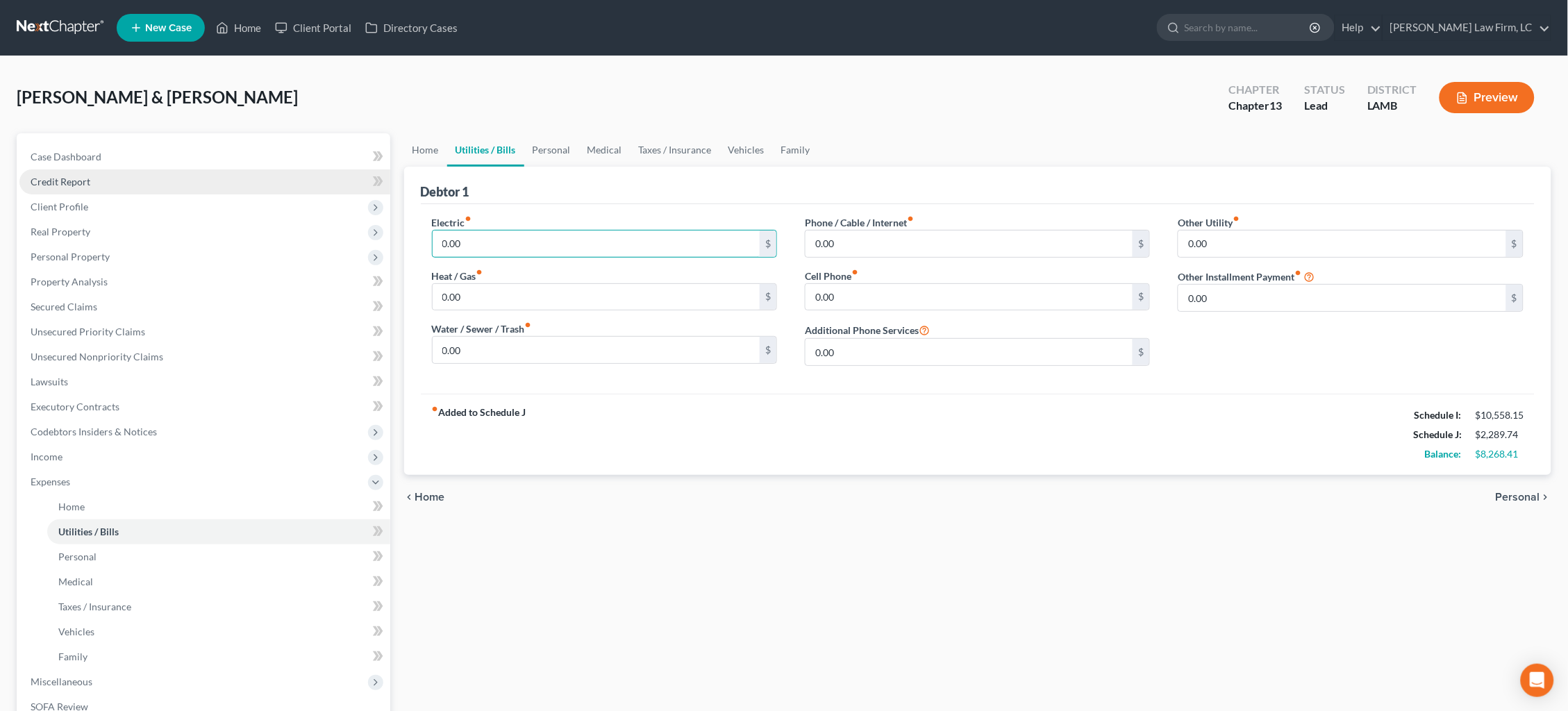
drag, startPoint x: 590, startPoint y: 247, endPoint x: 337, endPoint y: 190, distance: 259.3
click at [337, 190] on div "Petition Navigation Case Dashboard Payments Invoices Payments Payments Credit R…" at bounding box center [784, 508] width 1549 height 751
click at [547, 147] on link "Personal" at bounding box center [551, 149] width 55 height 33
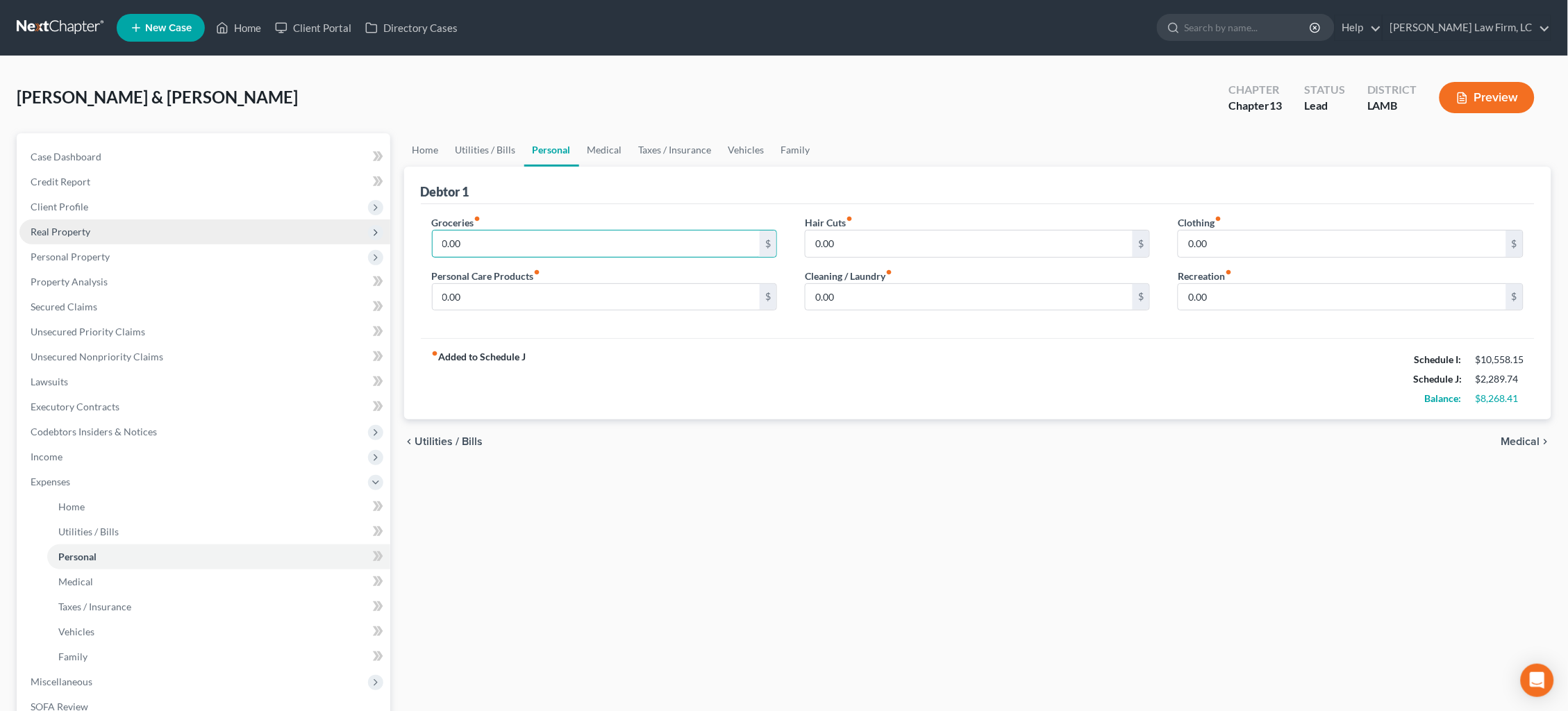
drag, startPoint x: 487, startPoint y: 235, endPoint x: 350, endPoint y: 237, distance: 137.0
click at [352, 237] on div "Petition Navigation Case Dashboard Payments Invoices Payments Payments Credit R…" at bounding box center [784, 508] width 1549 height 751
type input "1,150.00"
type input "50.00"
drag, startPoint x: 1260, startPoint y: 250, endPoint x: 1088, endPoint y: 235, distance: 172.7
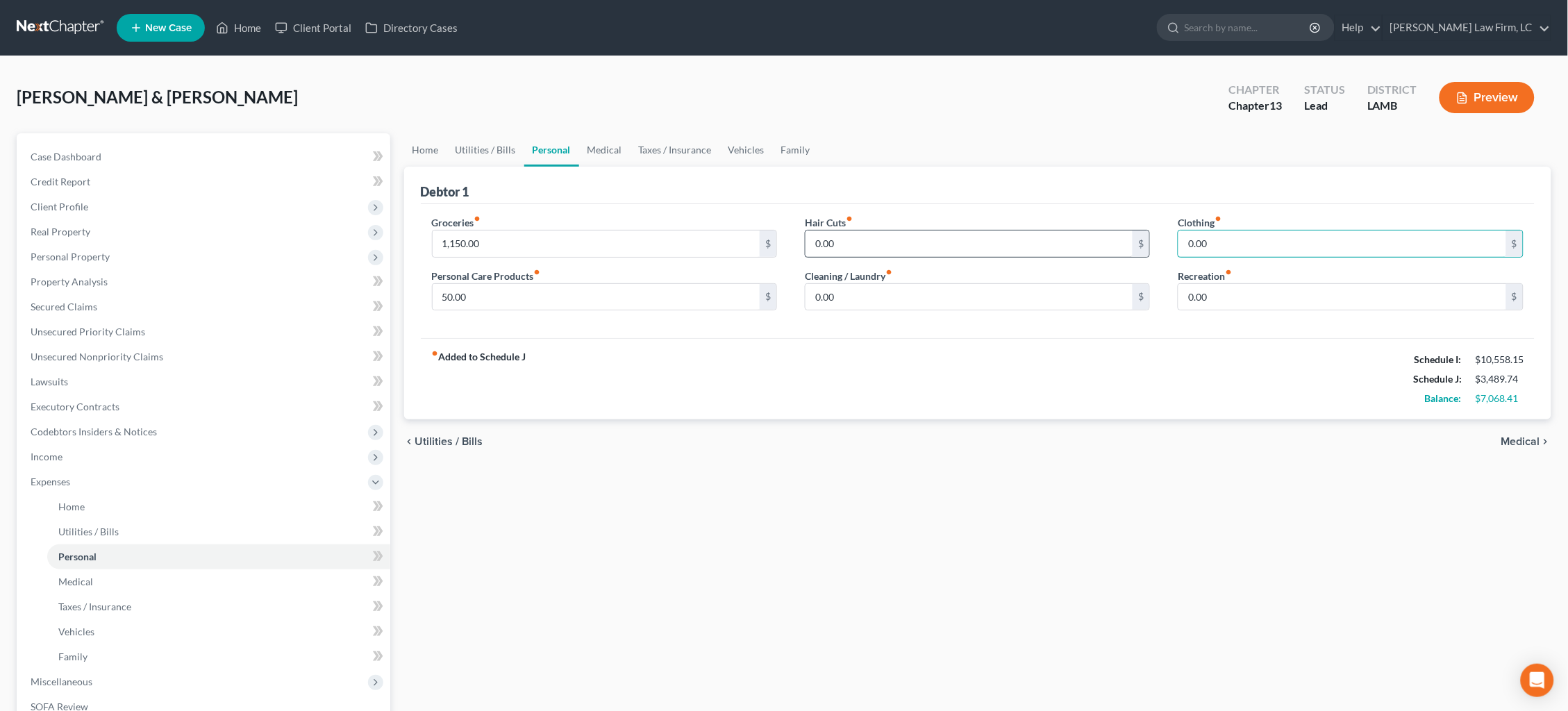
click at [1088, 235] on div "Groceries fiber_manual_record 1,150.00 $ Personal Care Products fiber_manual_re…" at bounding box center [978, 269] width 1120 height 107
type input "100.00"
drag, startPoint x: 1016, startPoint y: 291, endPoint x: 739, endPoint y: 281, distance: 277.2
click at [739, 281] on div "Groceries fiber_manual_record 1,150.00 $ Personal Care Products fiber_manual_re…" at bounding box center [978, 269] width 1120 height 107
type input "8"
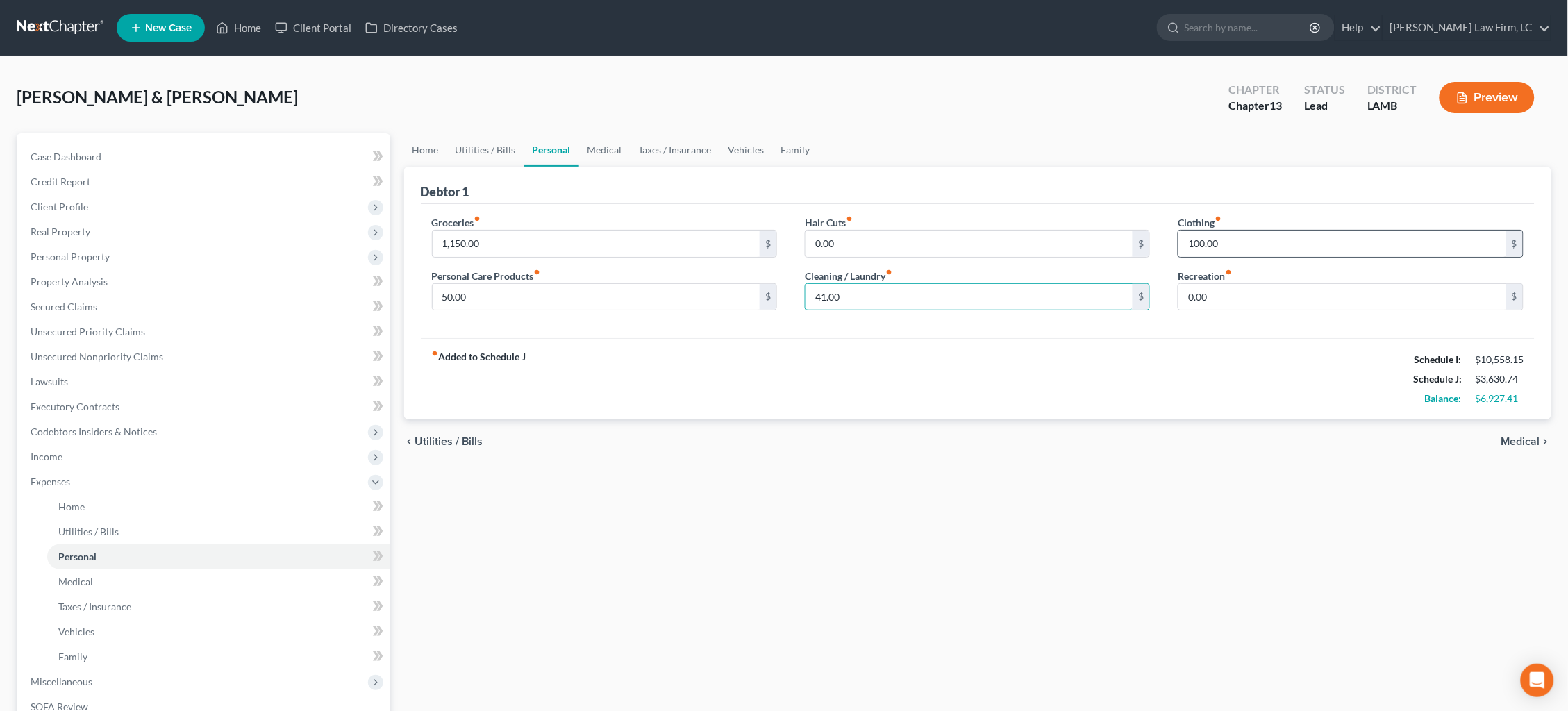
type input "41.00"
drag, startPoint x: 1178, startPoint y: 237, endPoint x: 1145, endPoint y: 233, distance: 33.2
click at [1145, 233] on div "Groceries fiber_manual_record 1,150.00 $ Personal Care Products fiber_manual_re…" at bounding box center [978, 269] width 1120 height 107
type input "140.00"
drag, startPoint x: 505, startPoint y: 291, endPoint x: 360, endPoint y: 277, distance: 145.7
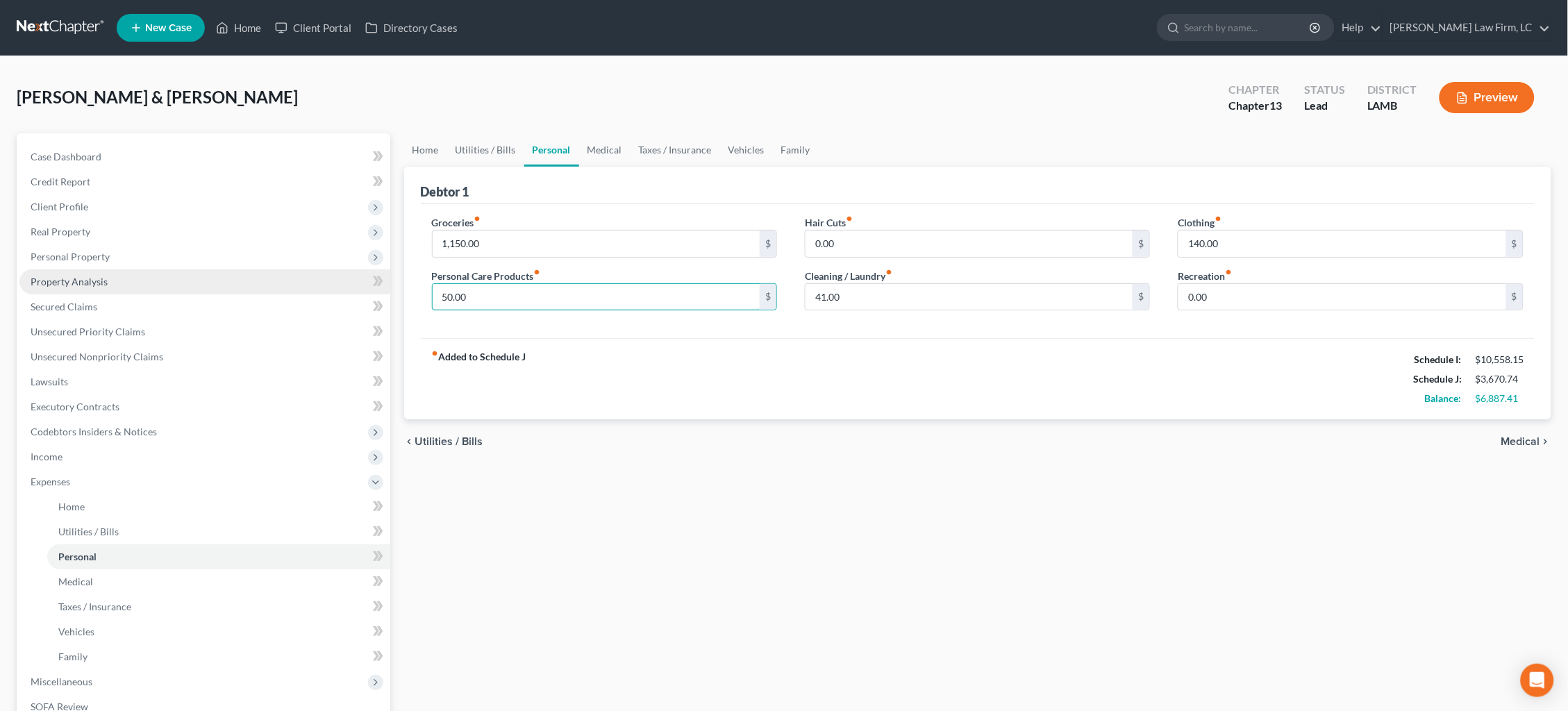
click at [358, 284] on div "Petition Navigation Case Dashboard Payments Invoices Payments Payments Credit R…" at bounding box center [784, 508] width 1549 height 751
type input "94.00"
drag, startPoint x: 880, startPoint y: 286, endPoint x: 705, endPoint y: 290, distance: 175.0
click at [705, 290] on div "Groceries fiber_manual_record 1,150.00 $ Personal Care Products fiber_manual_re…" at bounding box center [978, 269] width 1120 height 107
drag, startPoint x: 864, startPoint y: 294, endPoint x: 799, endPoint y: 298, distance: 65.1
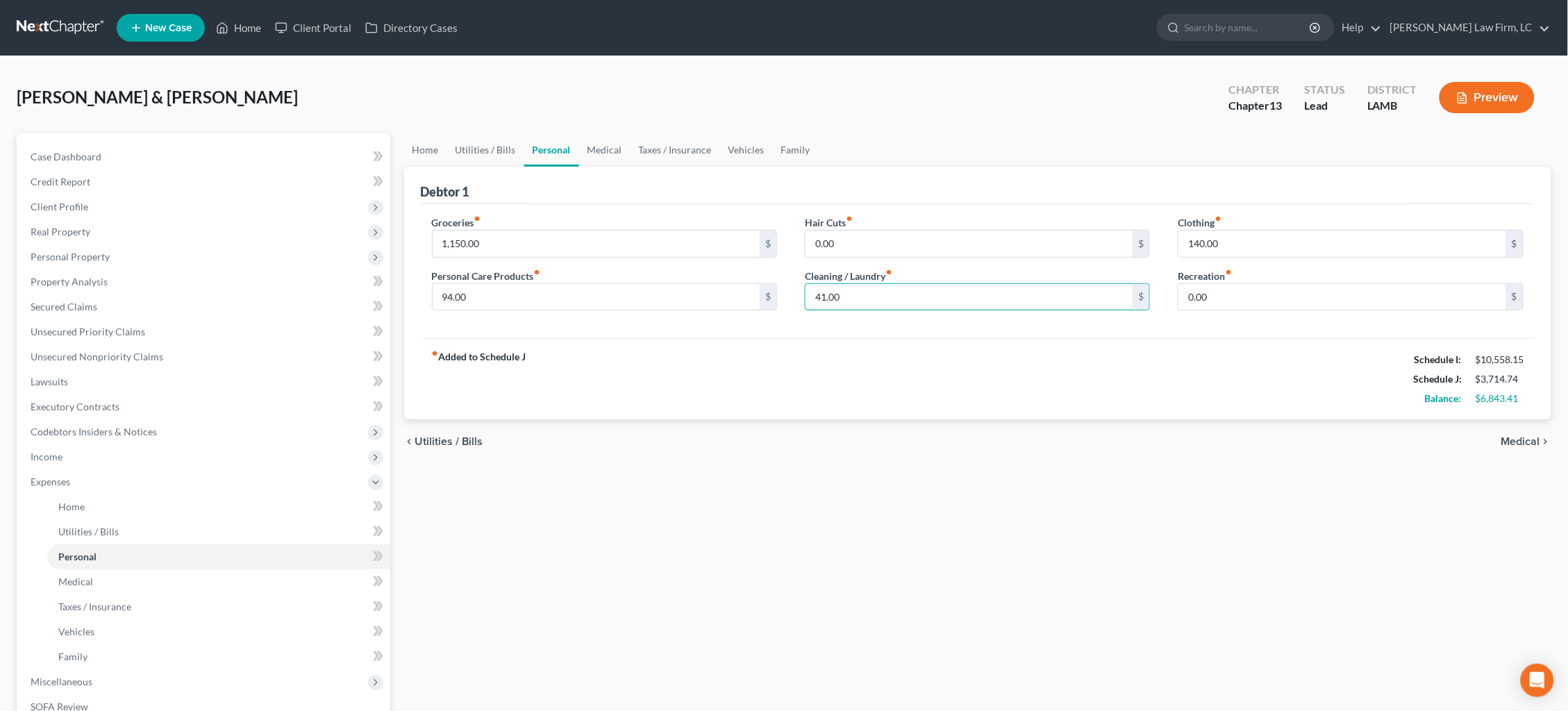
click at [799, 298] on div "Hair Cuts fiber_manual_record 0.00 $ Cleaning / Laundry fiber_manual_record 41.…" at bounding box center [977, 269] width 373 height 107
type input "48.00"
click at [595, 152] on link "Medical" at bounding box center [605, 149] width 51 height 33
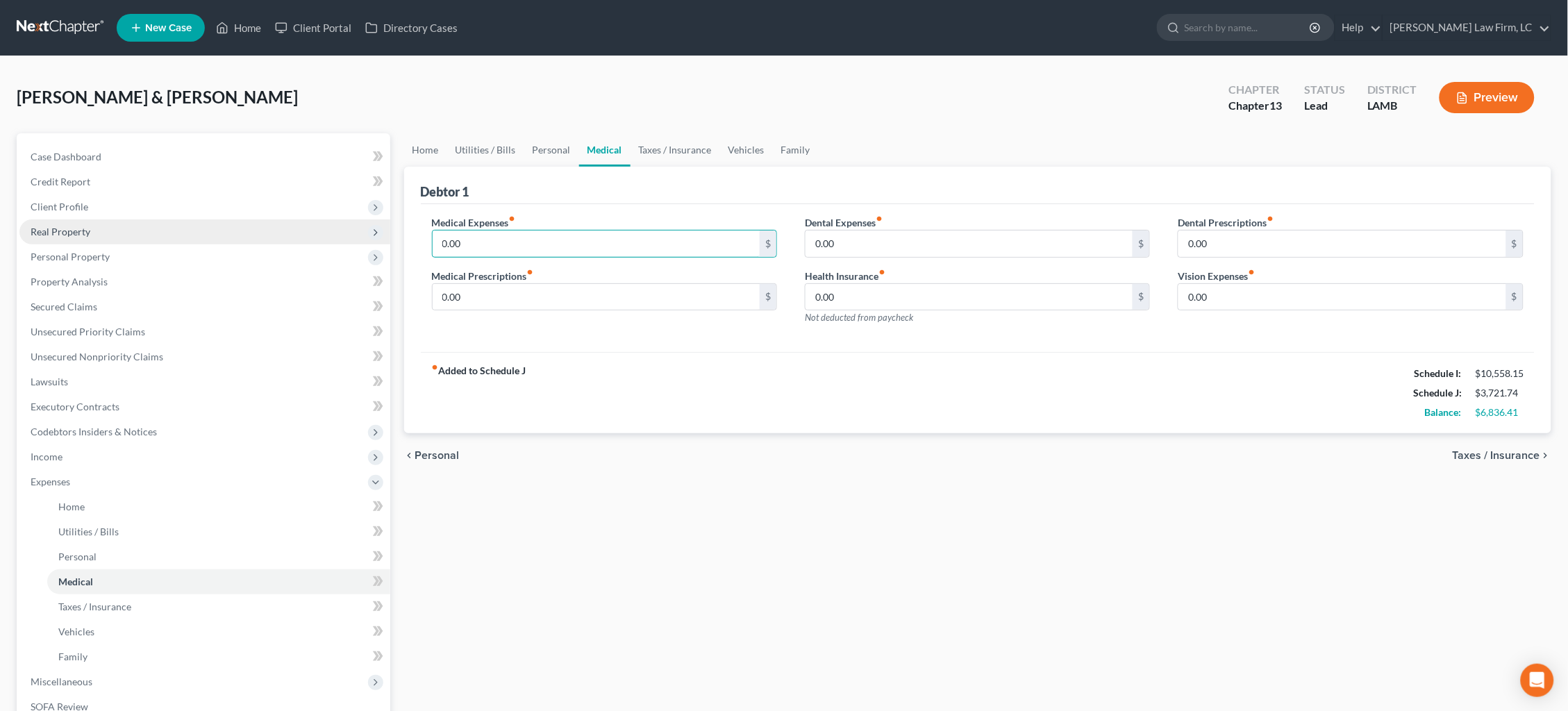
drag, startPoint x: 379, startPoint y: 224, endPoint x: 371, endPoint y: 224, distance: 8.0
click at [371, 224] on div "Petition Navigation Case Dashboard Payments Invoices Payments Payments Credit R…" at bounding box center [784, 508] width 1549 height 751
type input "252.00"
click at [681, 153] on link "Taxes / Insurance" at bounding box center [675, 149] width 89 height 33
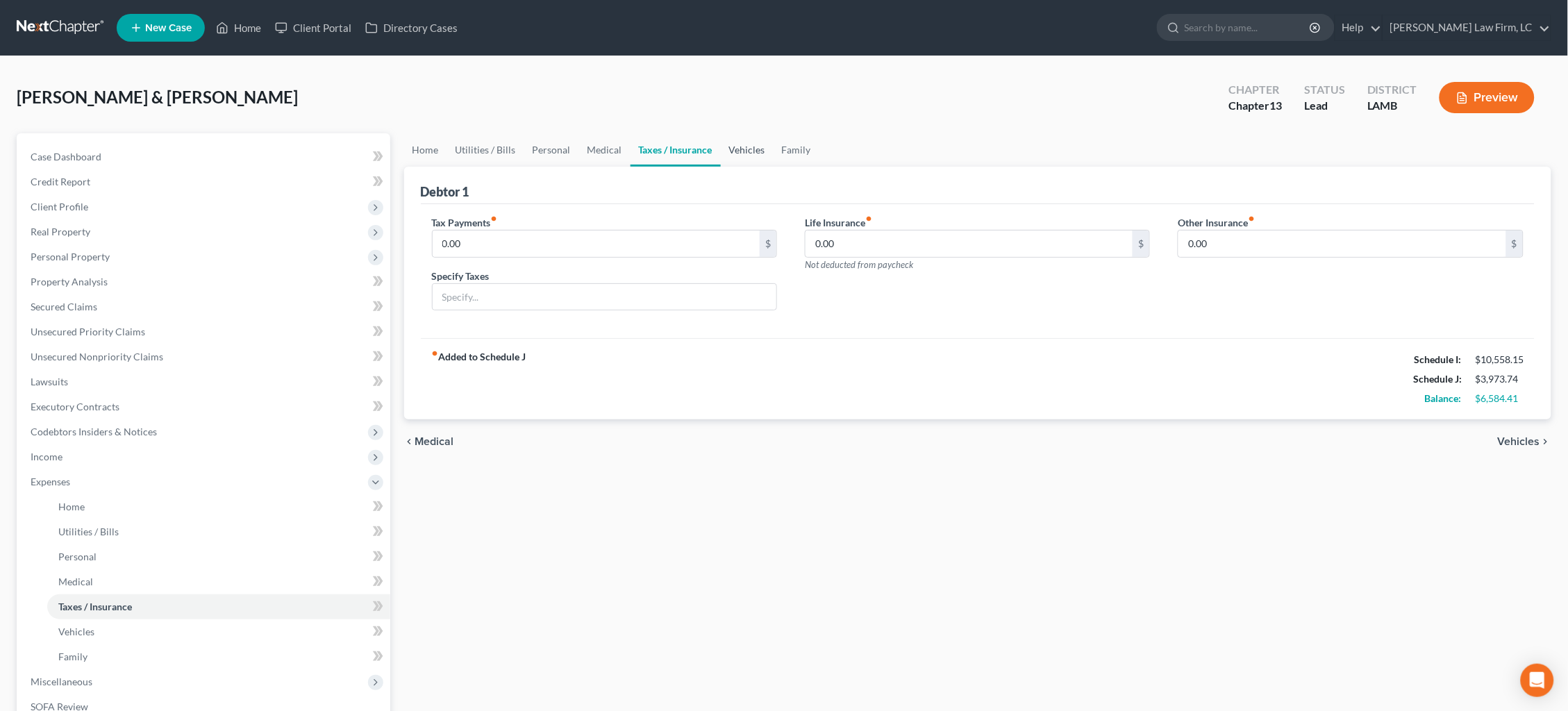
click at [739, 149] on link "Vehicles" at bounding box center [747, 149] width 53 height 33
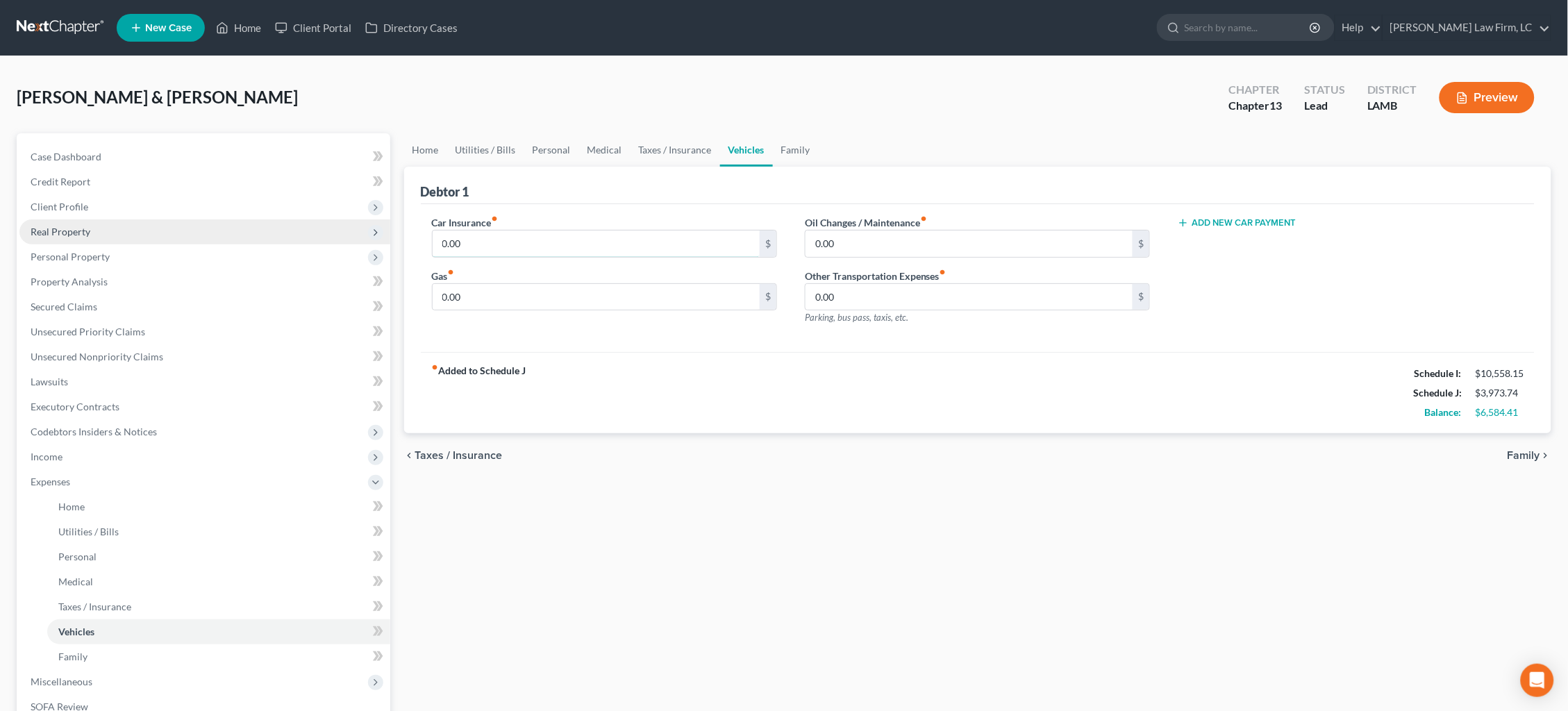
click at [297, 221] on div "Petition Navigation Case Dashboard Payments Invoices Payments Payments Credit R…" at bounding box center [784, 508] width 1549 height 751
click at [601, 241] on input "0.00" at bounding box center [596, 244] width 328 height 26
drag, startPoint x: 600, startPoint y: 246, endPoint x: 316, endPoint y: 238, distance: 284.1
click at [316, 238] on div "Petition Navigation Case Dashboard Payments Invoices Payments Payments Credit R…" at bounding box center [784, 508] width 1549 height 751
type input "572.00"
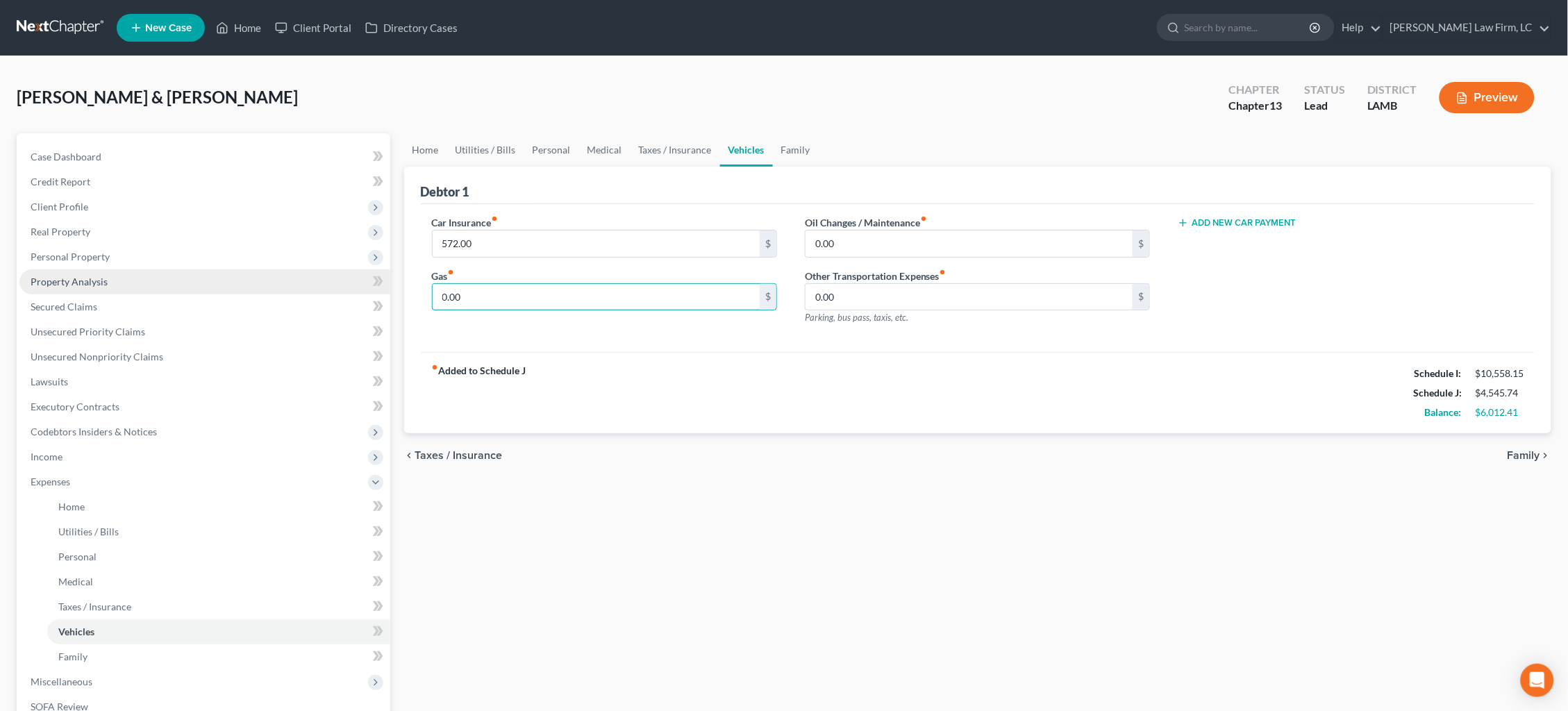
drag, startPoint x: 480, startPoint y: 301, endPoint x: 286, endPoint y: 274, distance: 195.9
click at [286, 274] on div "Petition Navigation Case Dashboard Payments Invoices Payments Payments Credit R…" at bounding box center [784, 508] width 1549 height 751
type input "300.00"
drag, startPoint x: 868, startPoint y: 246, endPoint x: 765, endPoint y: 232, distance: 103.9
click at [765, 232] on div "Car Insurance fiber_manual_record 572.00 $ Gas fiber_manual_record 300.00 $ Oil…" at bounding box center [978, 275] width 1120 height 120
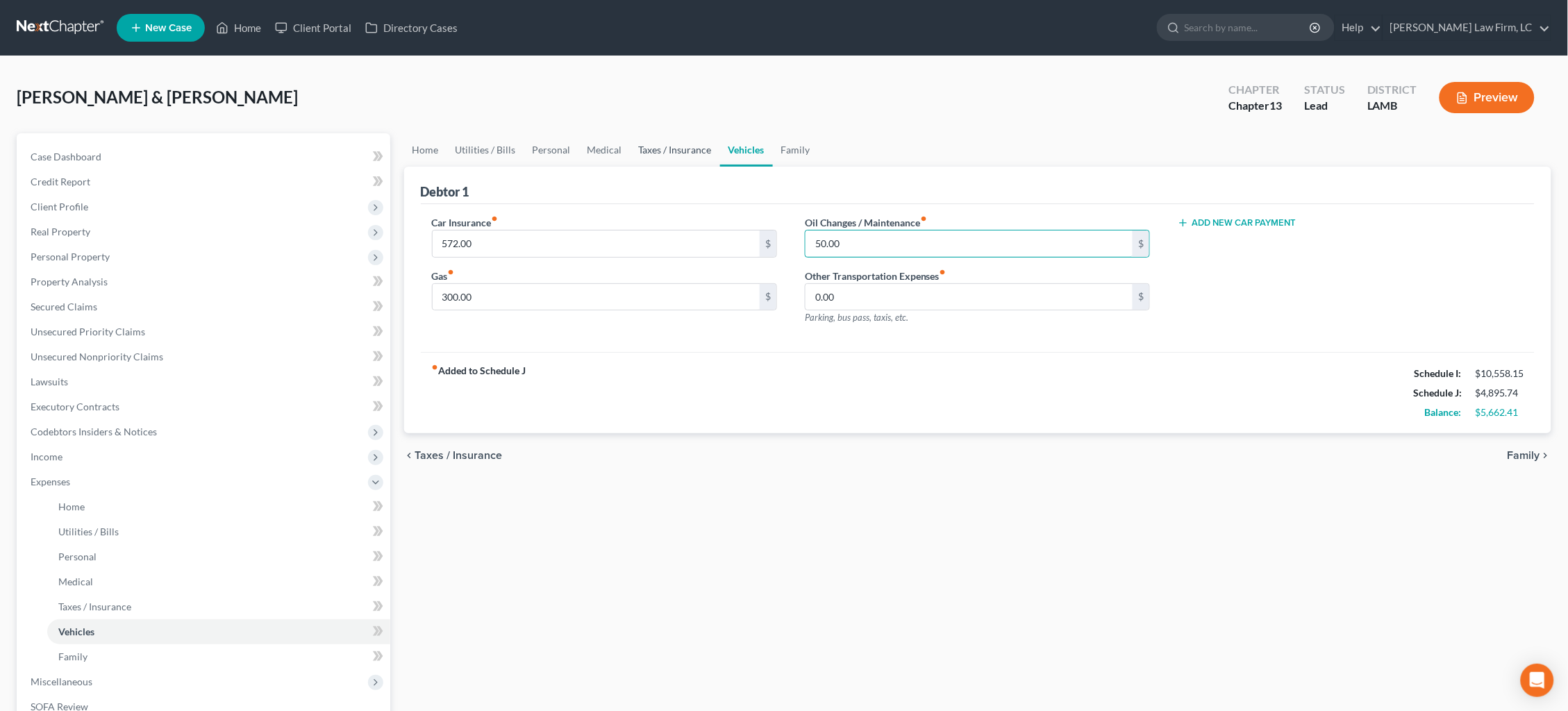
type input "50.00"
click at [667, 140] on link "Taxes / Insurance" at bounding box center [675, 149] width 89 height 33
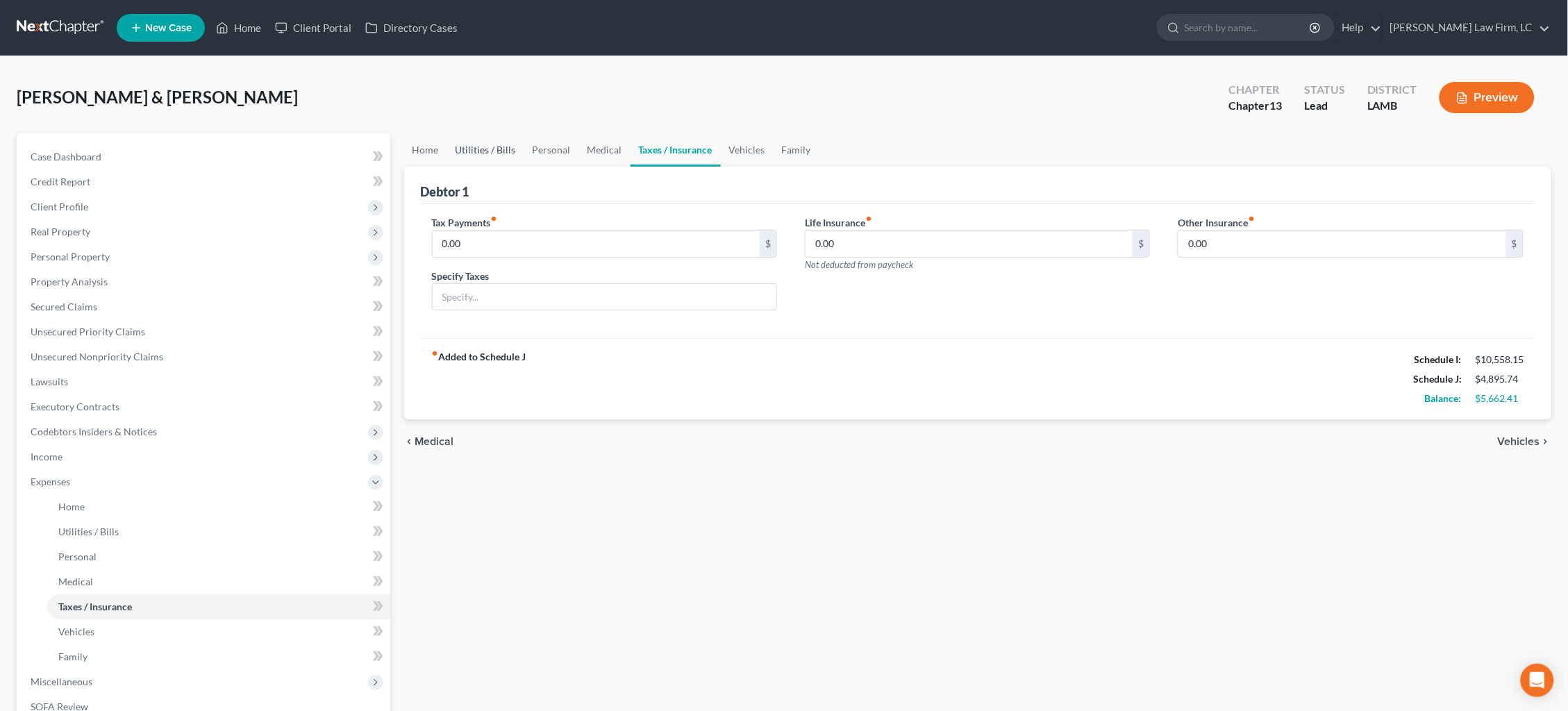
click at [496, 150] on link "Utilities / Bills" at bounding box center [485, 149] width 77 height 33
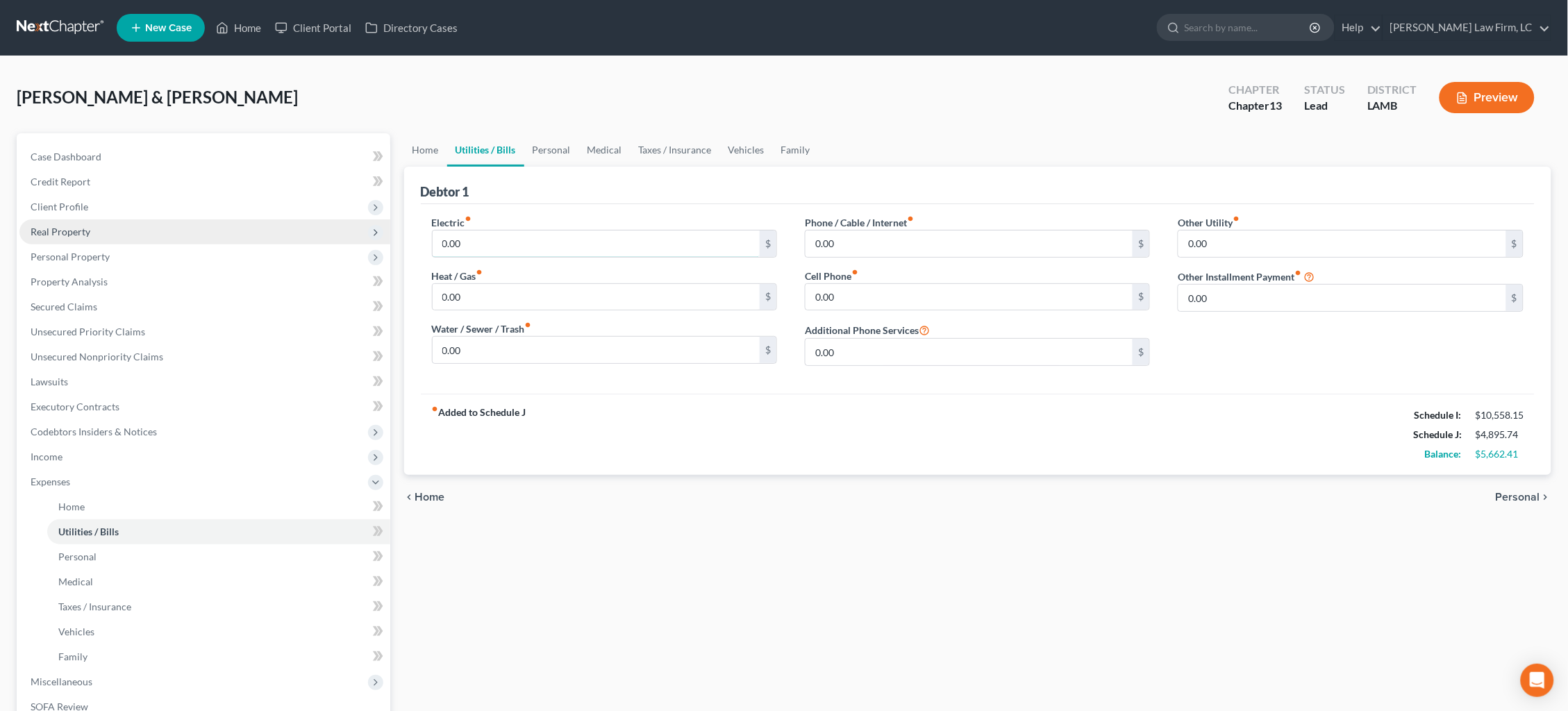
drag, startPoint x: 378, startPoint y: 228, endPoint x: 309, endPoint y: 221, distance: 69.4
click at [309, 221] on div "Petition Navigation Case Dashboard Payments Invoices Payments Payments Credit R…" at bounding box center [784, 508] width 1549 height 751
type input "300.00"
type input "125.00"
type input "155.00"
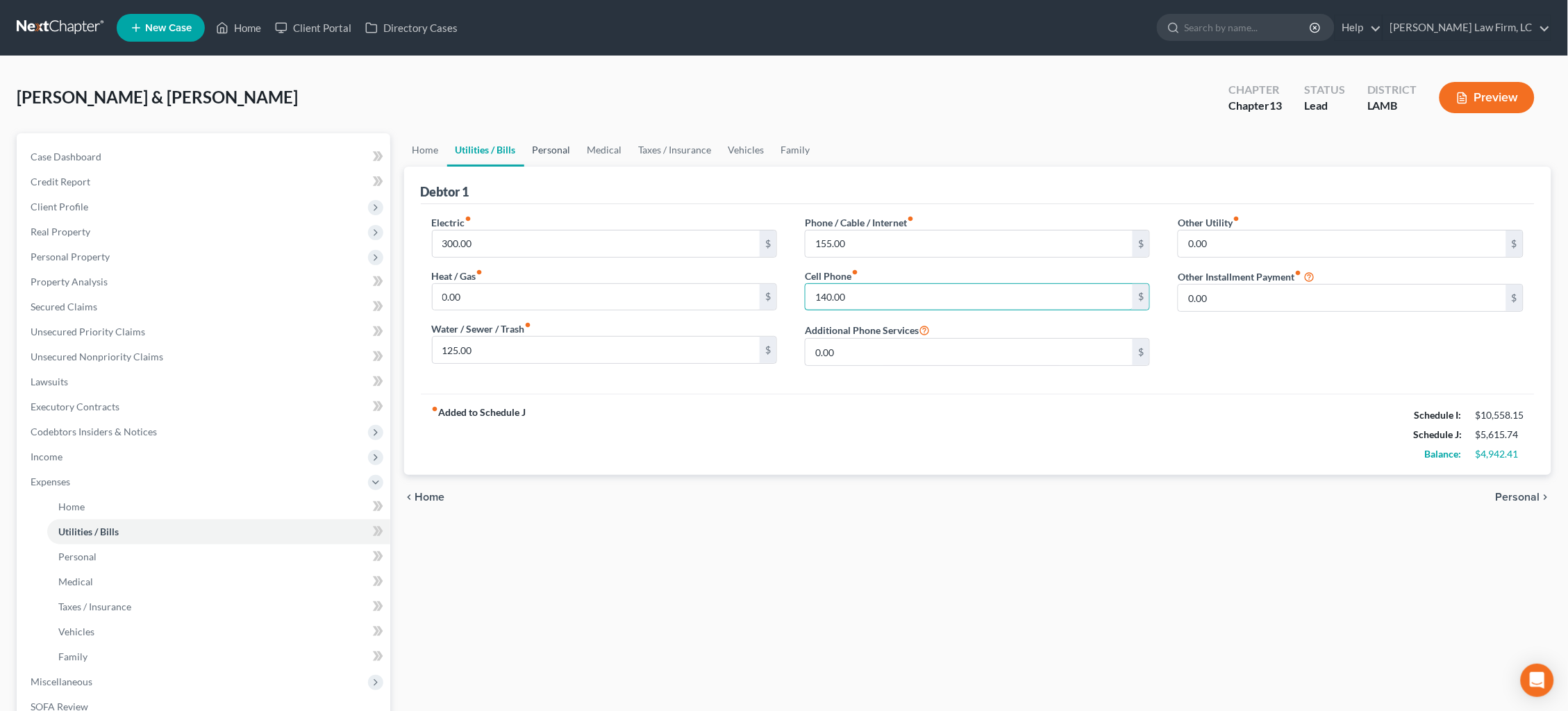
type input "140.00"
click at [558, 154] on link "Personal" at bounding box center [551, 149] width 55 height 33
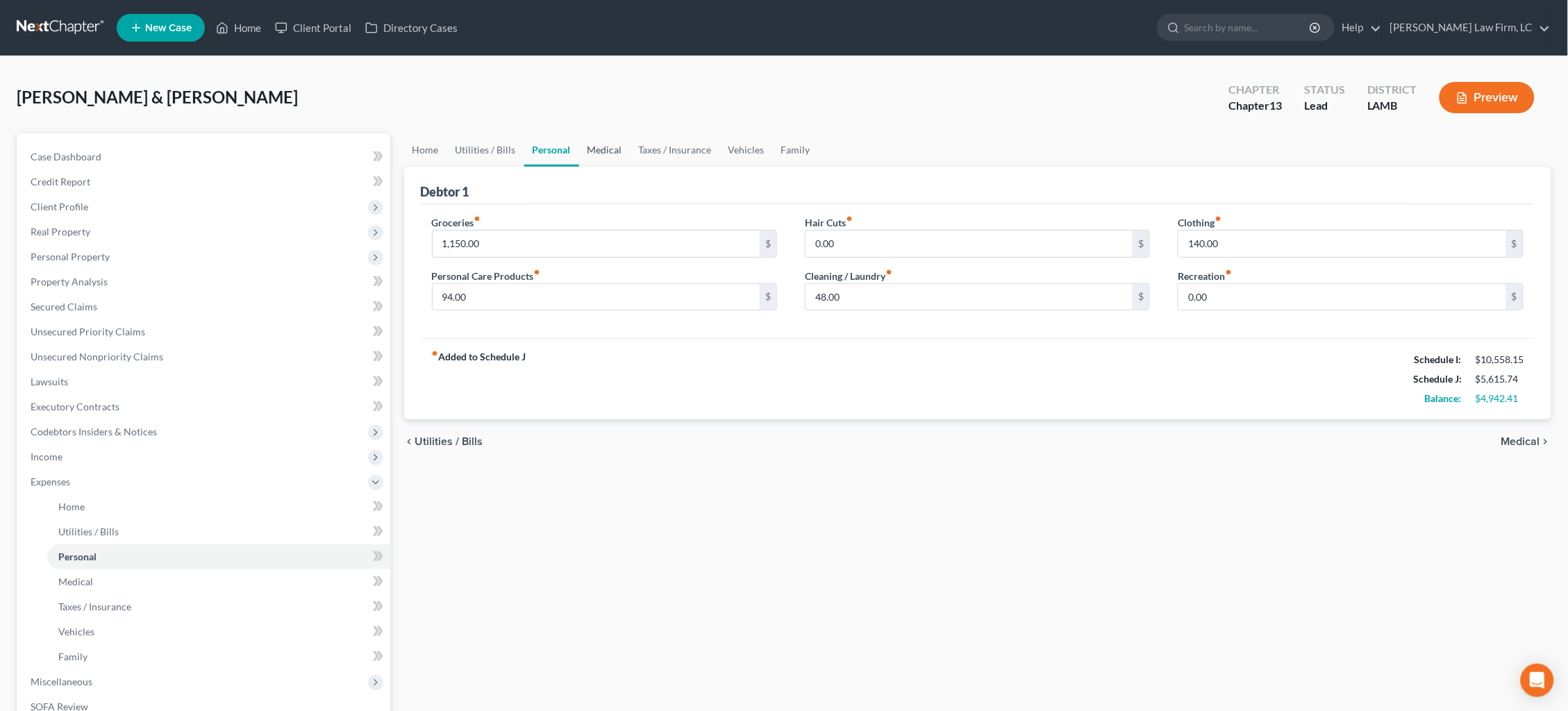
click at [600, 152] on link "Medical" at bounding box center [605, 149] width 51 height 33
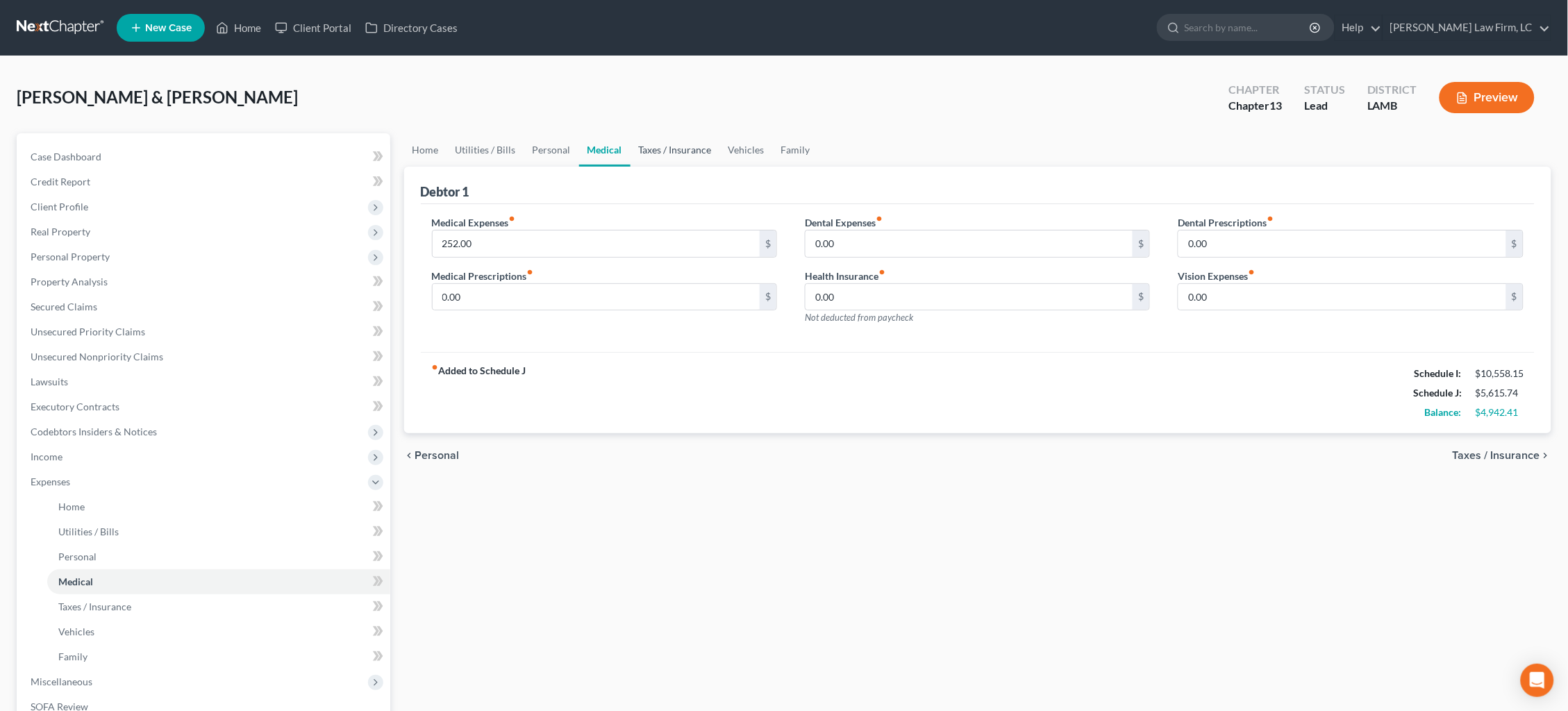
click at [668, 160] on link "Taxes / Insurance" at bounding box center [675, 149] width 89 height 33
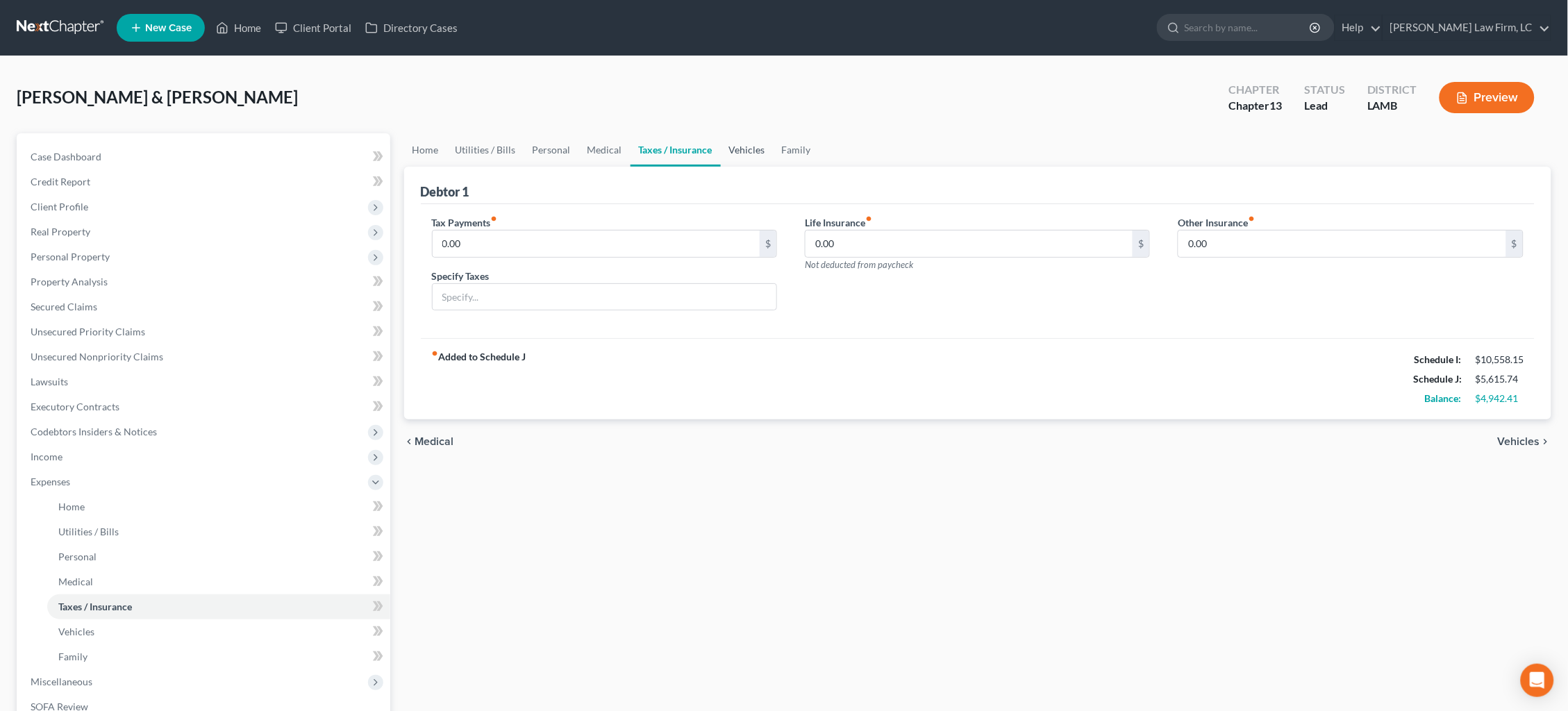
click at [763, 145] on link "Vehicles" at bounding box center [747, 149] width 53 height 33
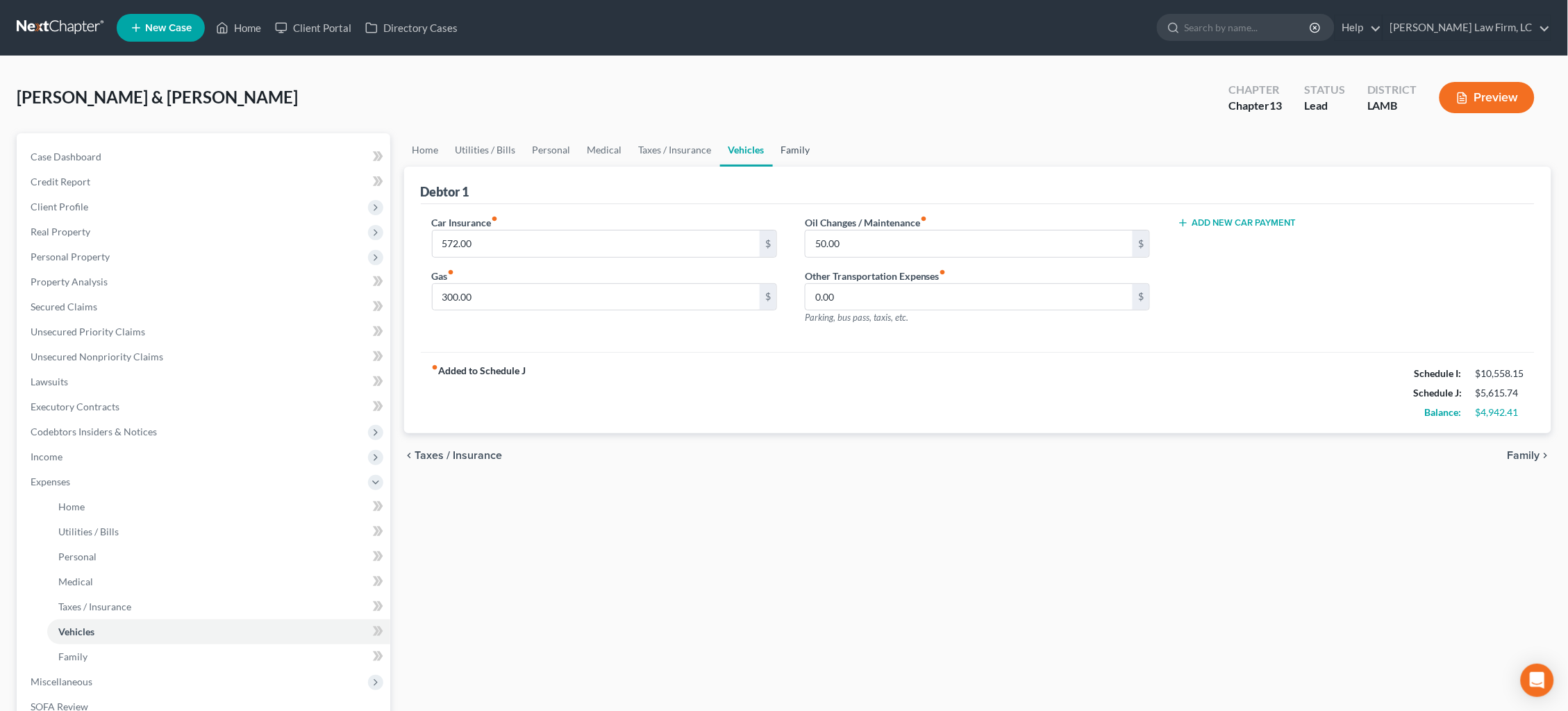
click at [791, 150] on link "Family" at bounding box center [795, 149] width 46 height 33
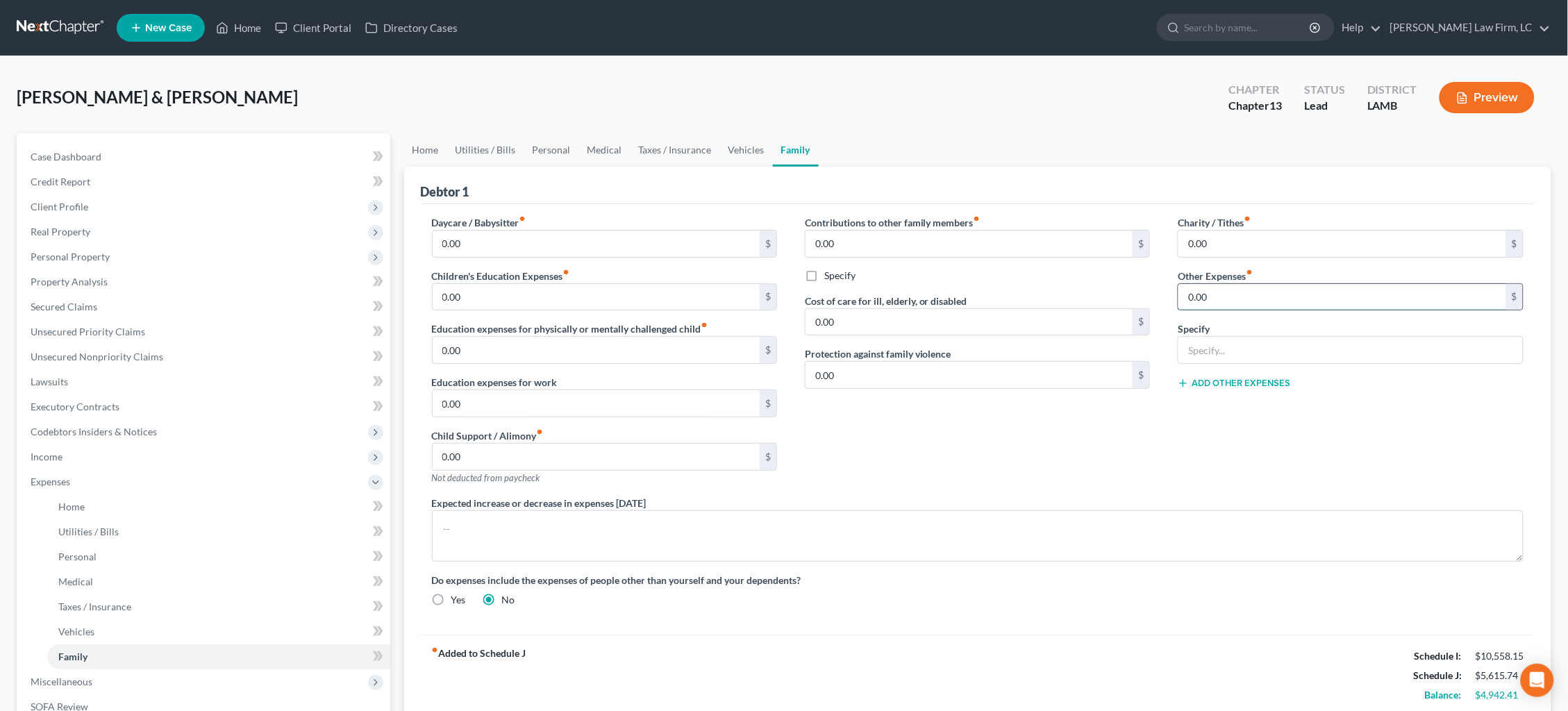
click at [1270, 288] on input "0.00" at bounding box center [1343, 297] width 328 height 26
type input "0.00"
click at [1224, 350] on input "text" at bounding box center [1350, 350] width 344 height 26
type input "Private School Tuition ($800 per month / 10 months)"
drag, startPoint x: 1140, startPoint y: 283, endPoint x: 1036, endPoint y: 264, distance: 105.7
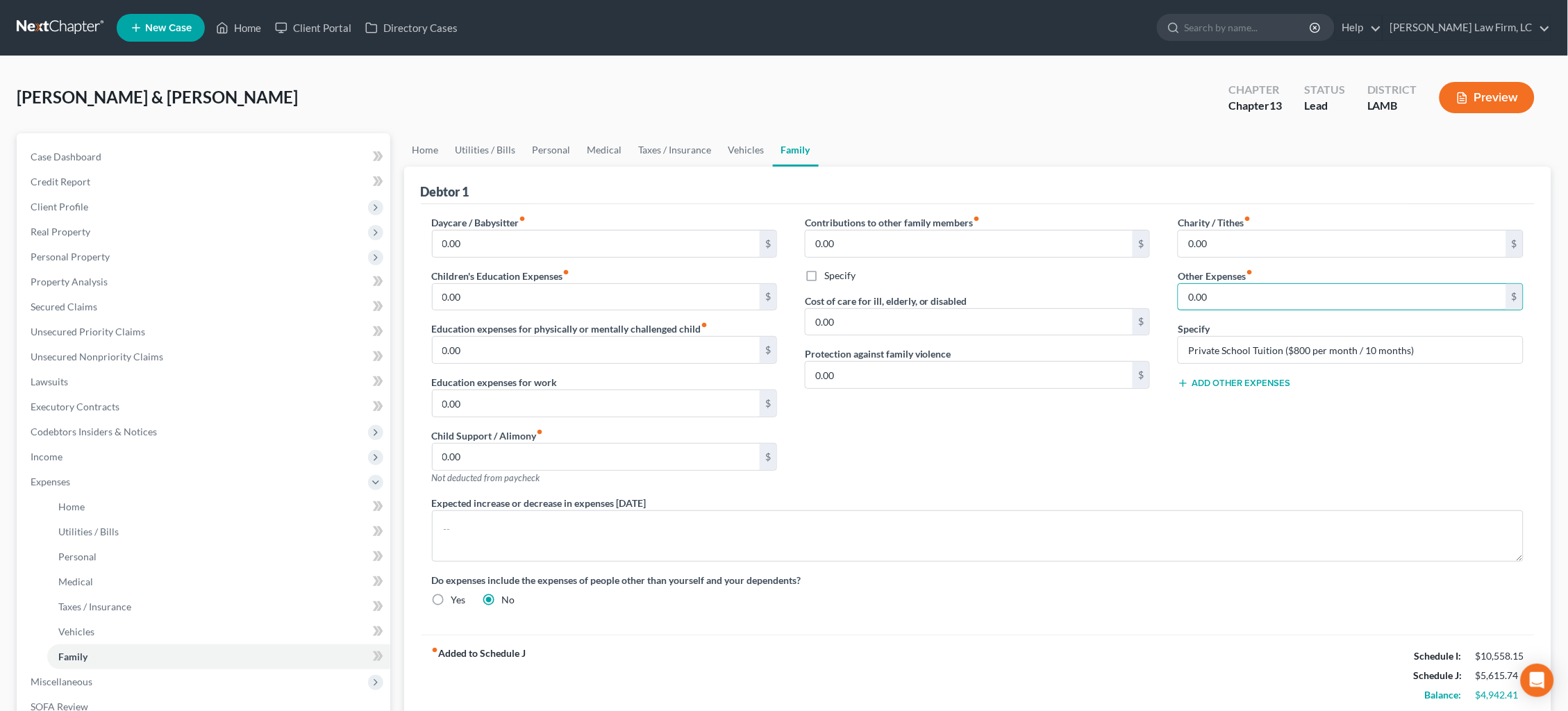
click at [1036, 265] on div "Daycare / Babysitter fiber_manual_record 0.00 $ Children's Education Expenses f…" at bounding box center [978, 416] width 1120 height 403
type input "666.67"
click at [1238, 381] on button "Add Other Expenses" at bounding box center [1234, 383] width 113 height 11
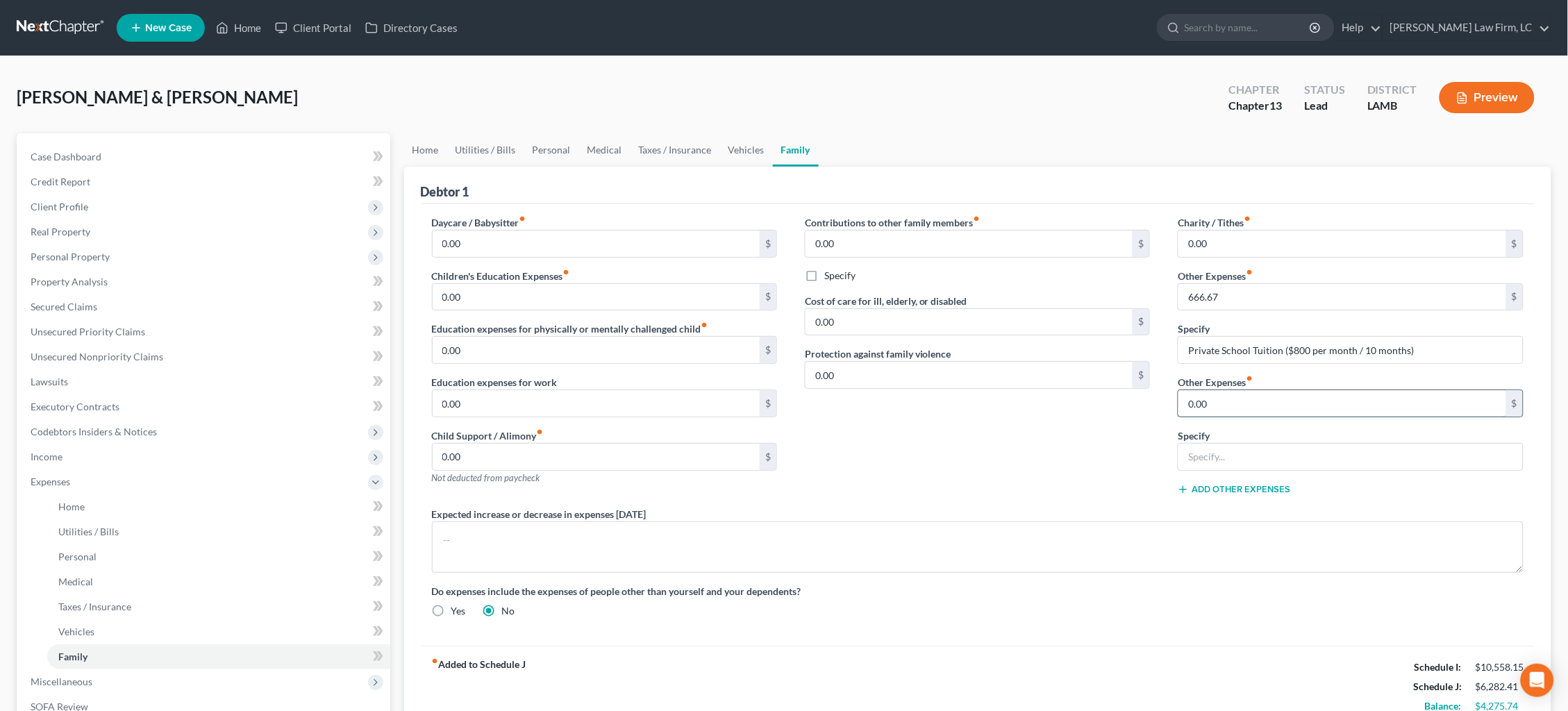
click at [1246, 409] on input "0.00" at bounding box center [1343, 403] width 328 height 26
click at [1252, 445] on input "text" at bounding box center [1350, 457] width 344 height 26
drag, startPoint x: 1298, startPoint y: 409, endPoint x: 1176, endPoint y: 394, distance: 122.9
click at [1176, 394] on div "Charity / Tithes fiber_manual_record 0.00 $ Other Expenses fiber_manual_record …" at bounding box center [1350, 361] width 373 height 291
type input "350.00"
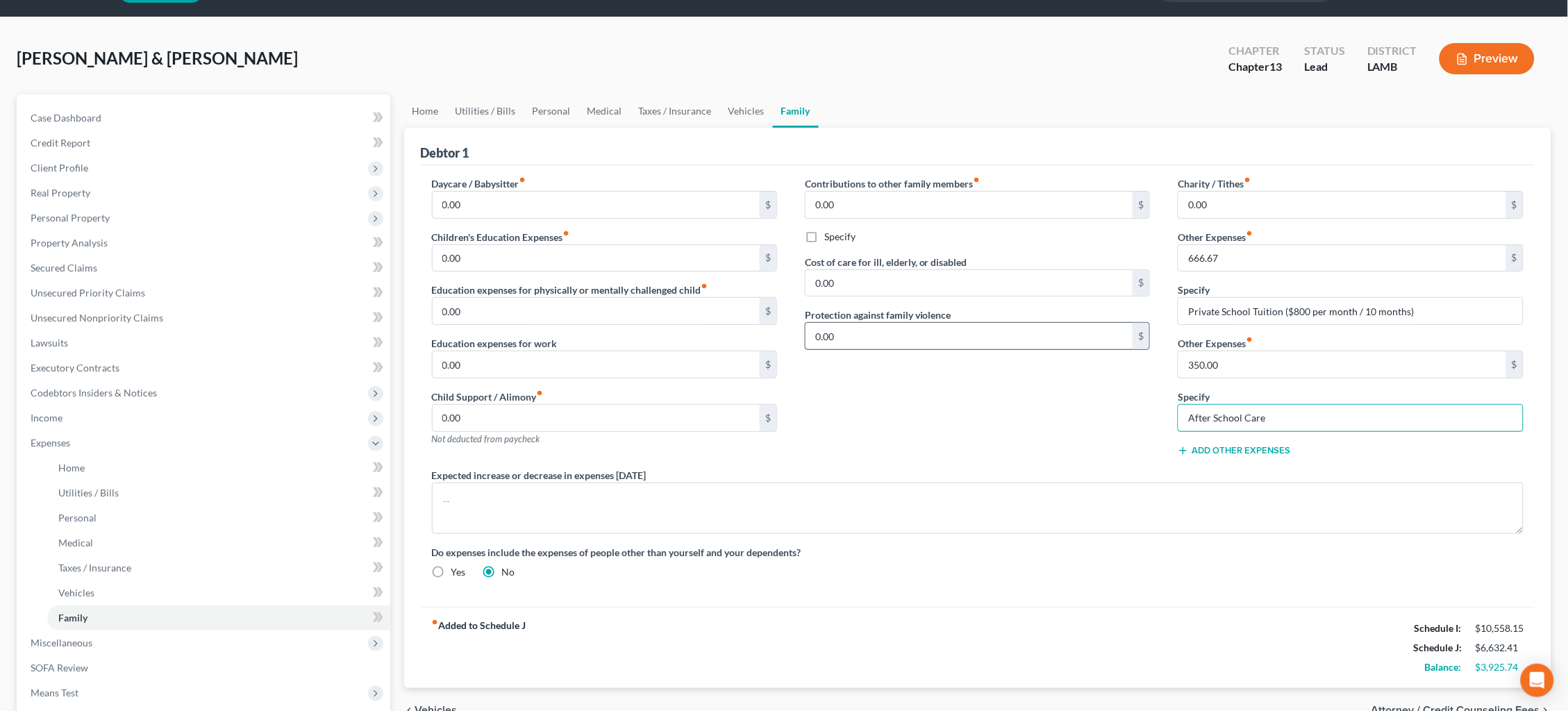
scroll to position [42, 0]
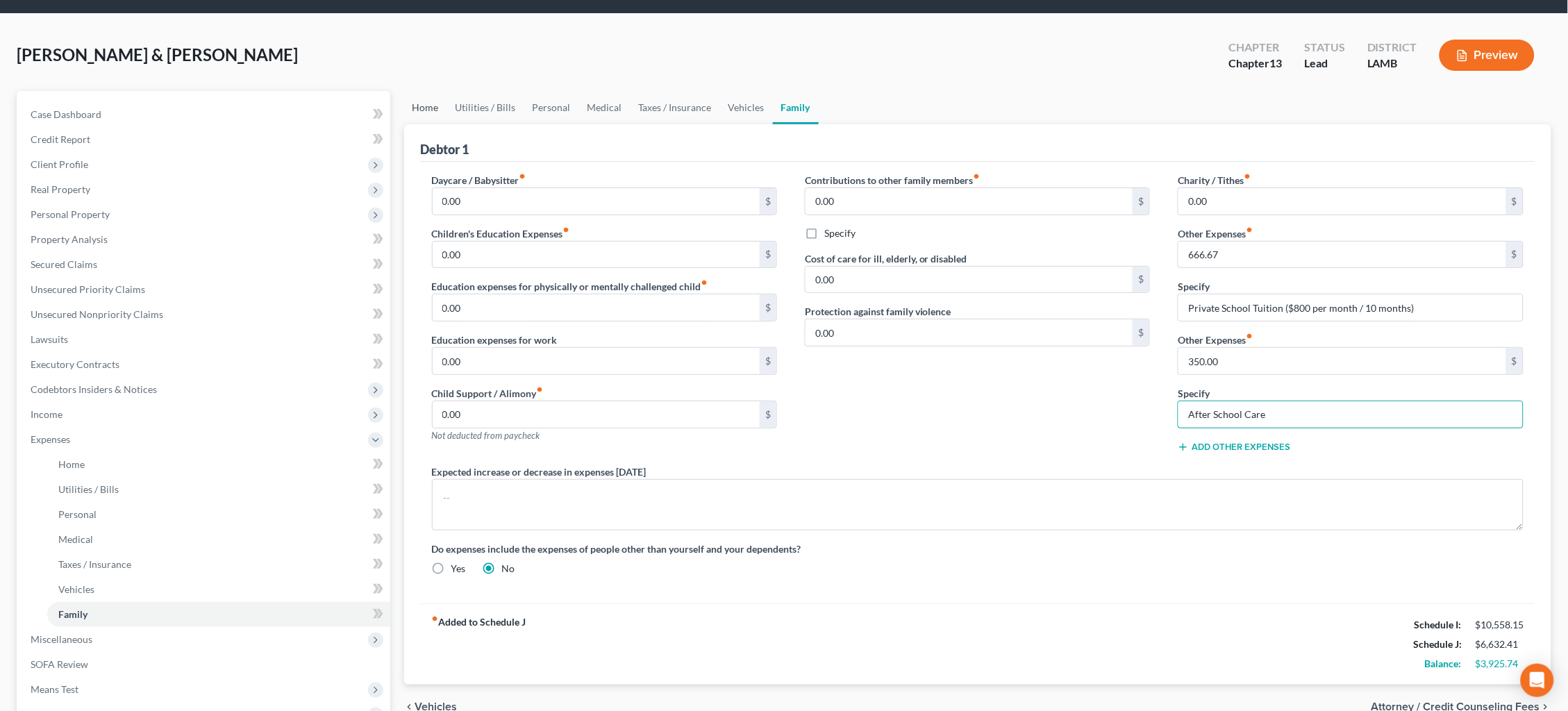
type input "After School Care"
click at [418, 110] on link "Home" at bounding box center [425, 107] width 43 height 33
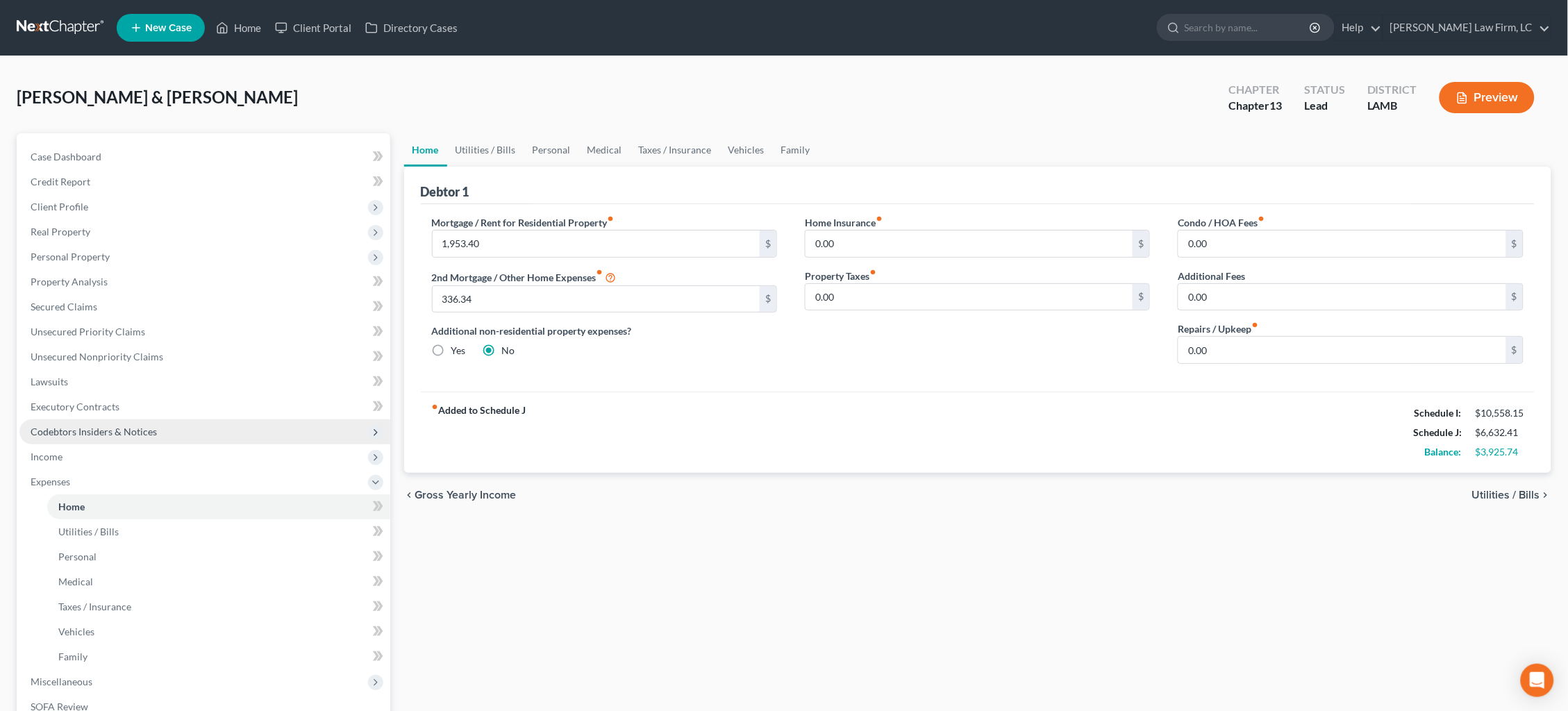
click at [150, 425] on span "Codebtors Insiders & Notices" at bounding box center [93, 430] width 127 height 12
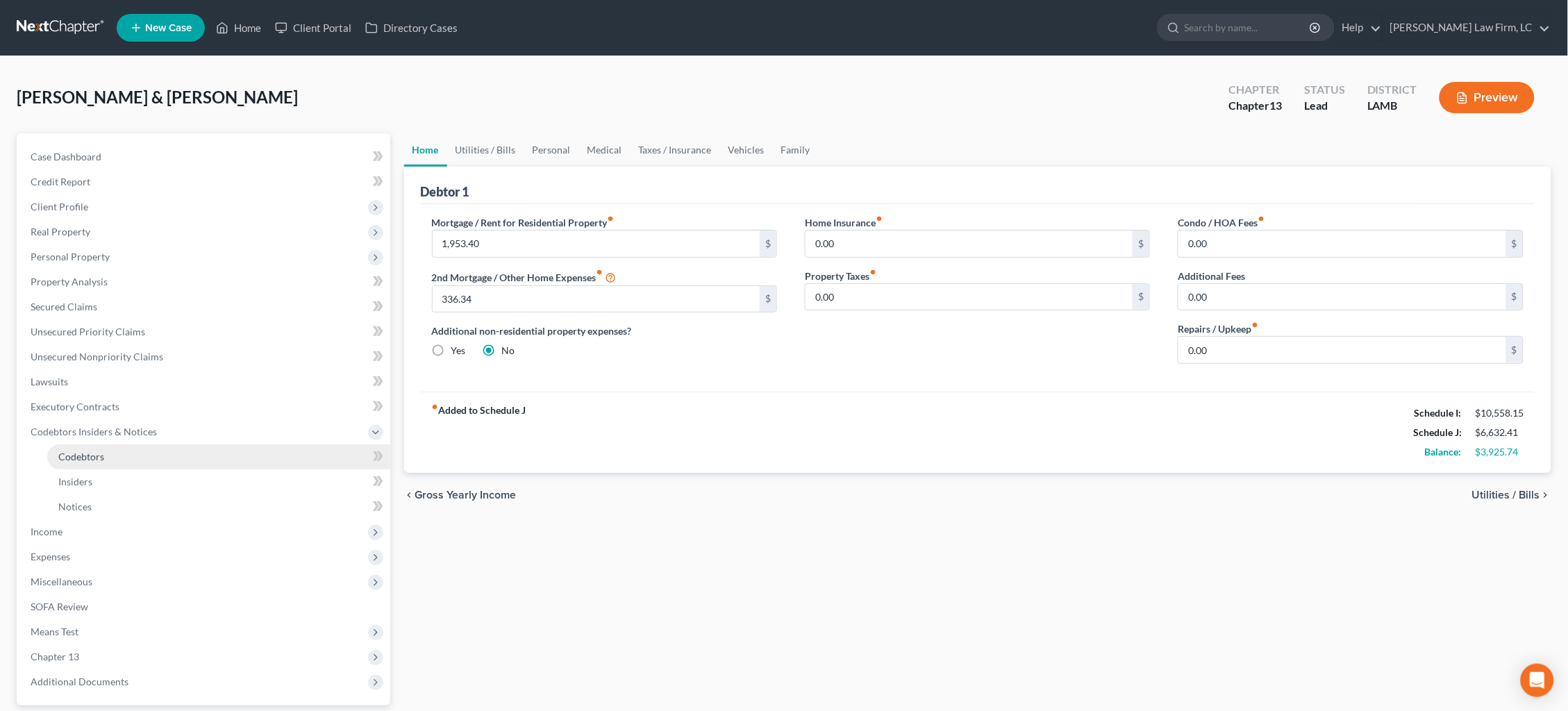
click at [244, 455] on link "Codebtors" at bounding box center [218, 457] width 343 height 25
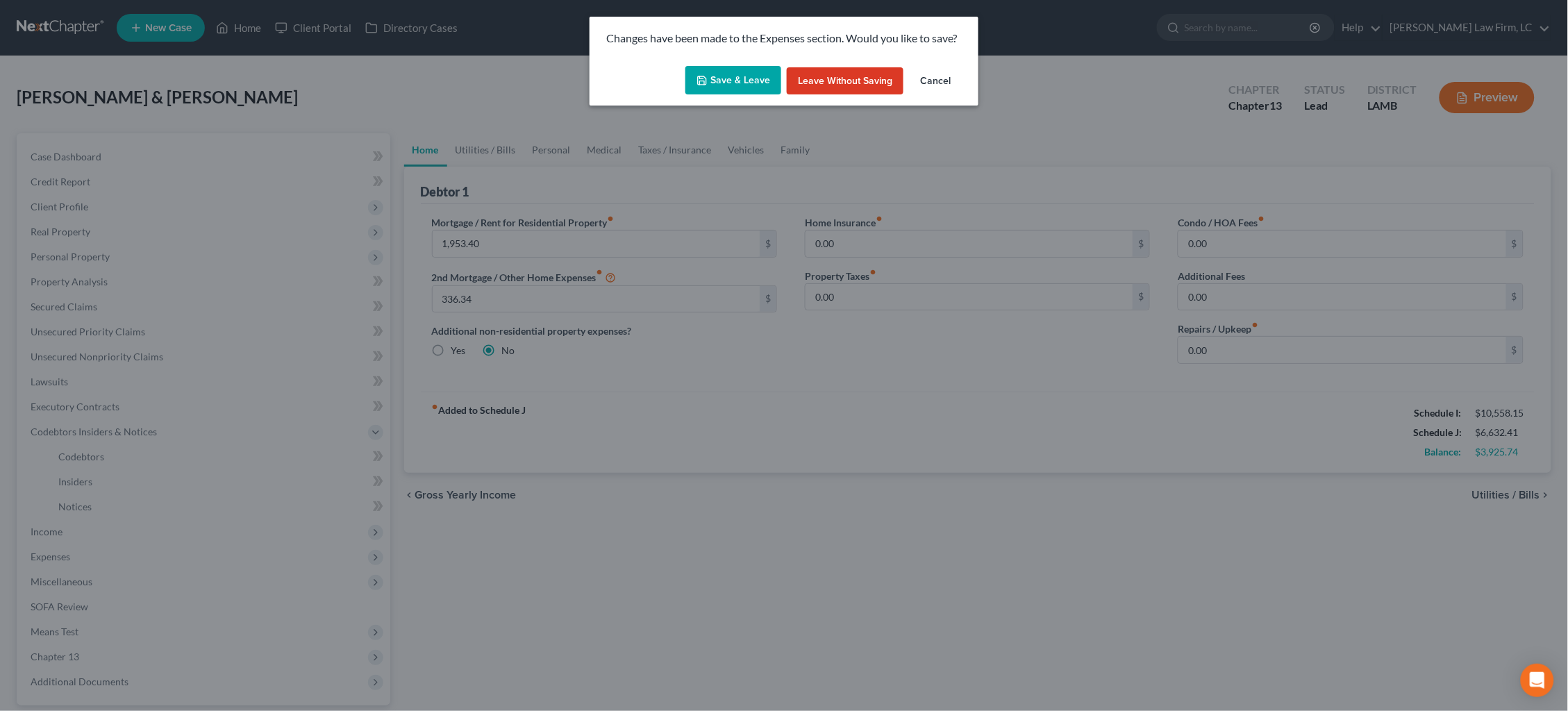
click at [728, 75] on button "Save & Leave" at bounding box center [733, 81] width 96 height 30
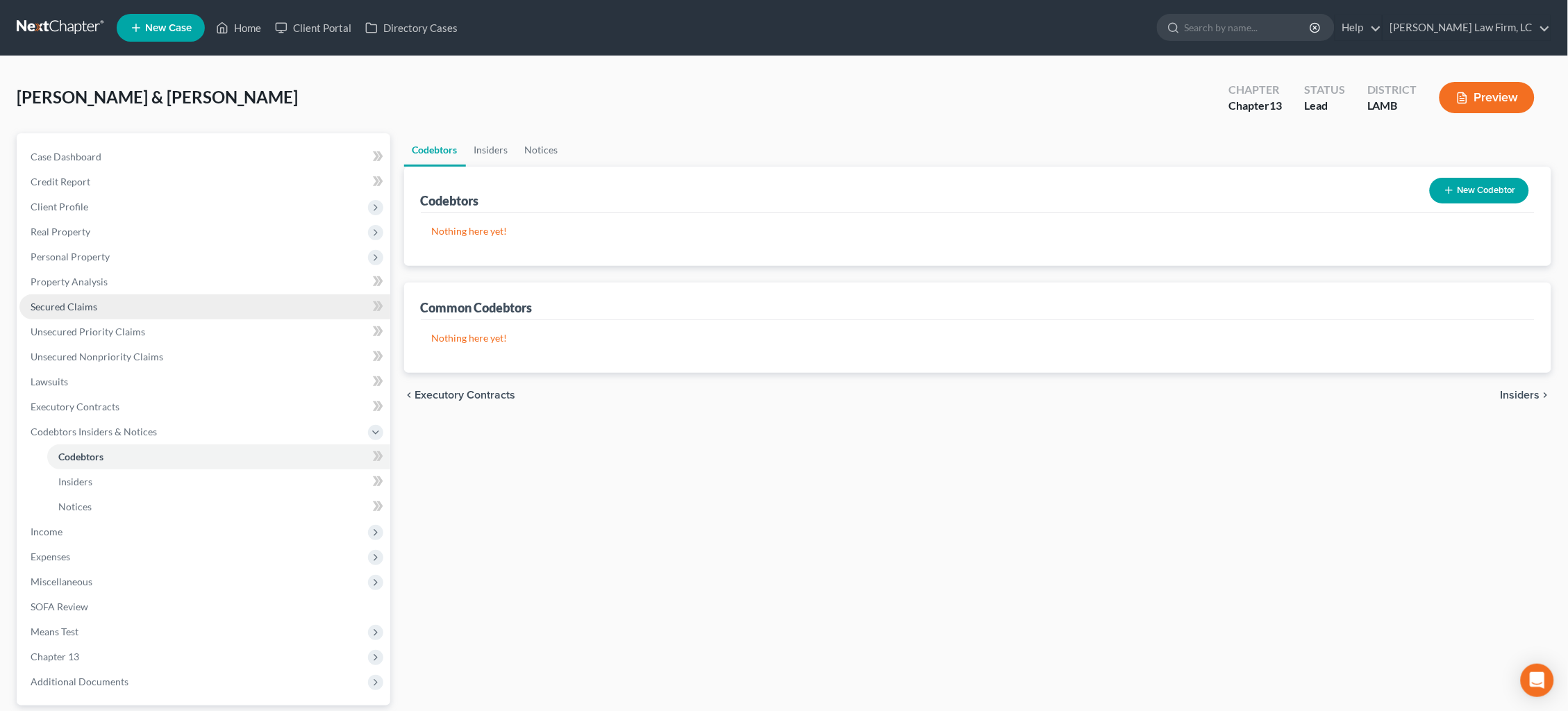
click at [82, 301] on span "Secured Claims" at bounding box center [64, 306] width 67 height 12
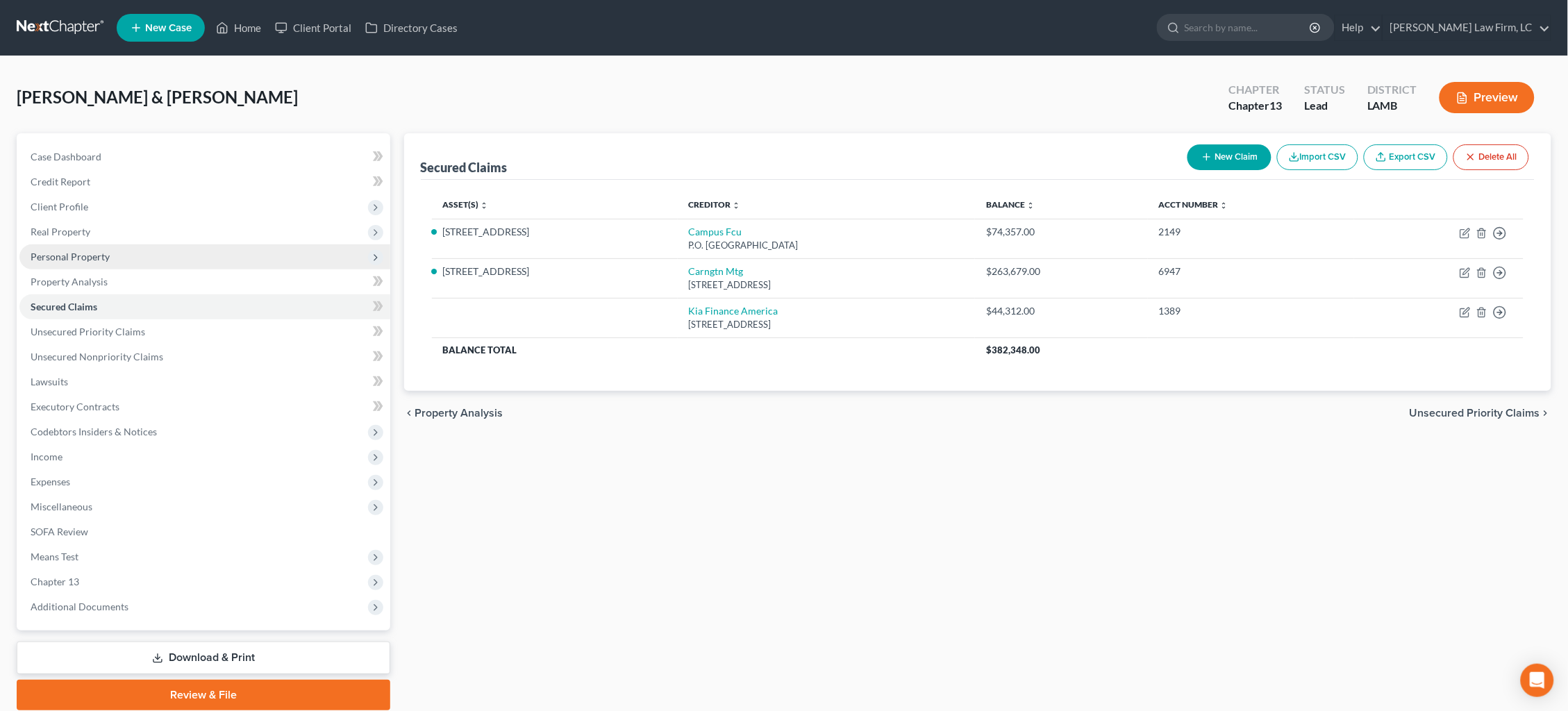
click at [85, 255] on span "Personal Property" at bounding box center [70, 256] width 79 height 12
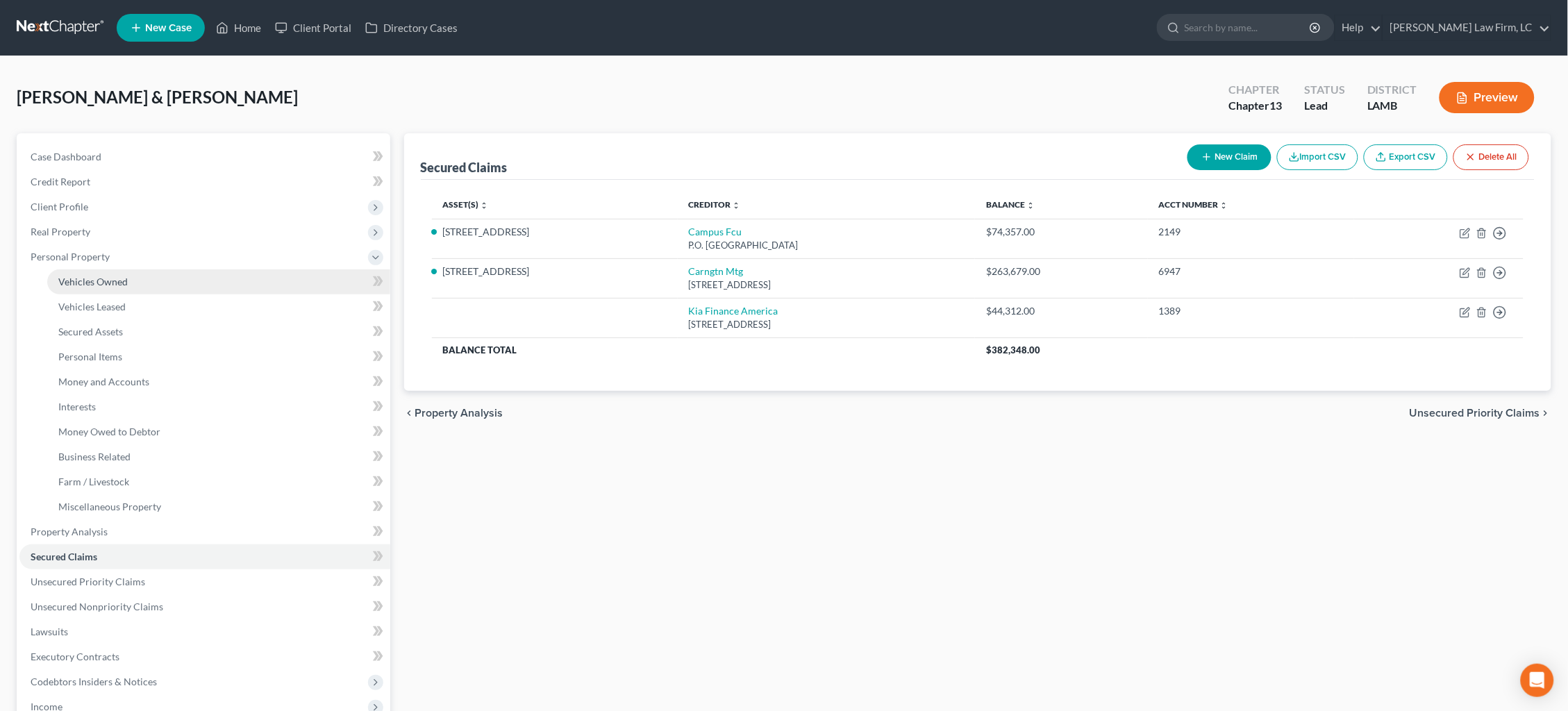
click at [107, 281] on span "Vehicles Owned" at bounding box center [93, 281] width 69 height 12
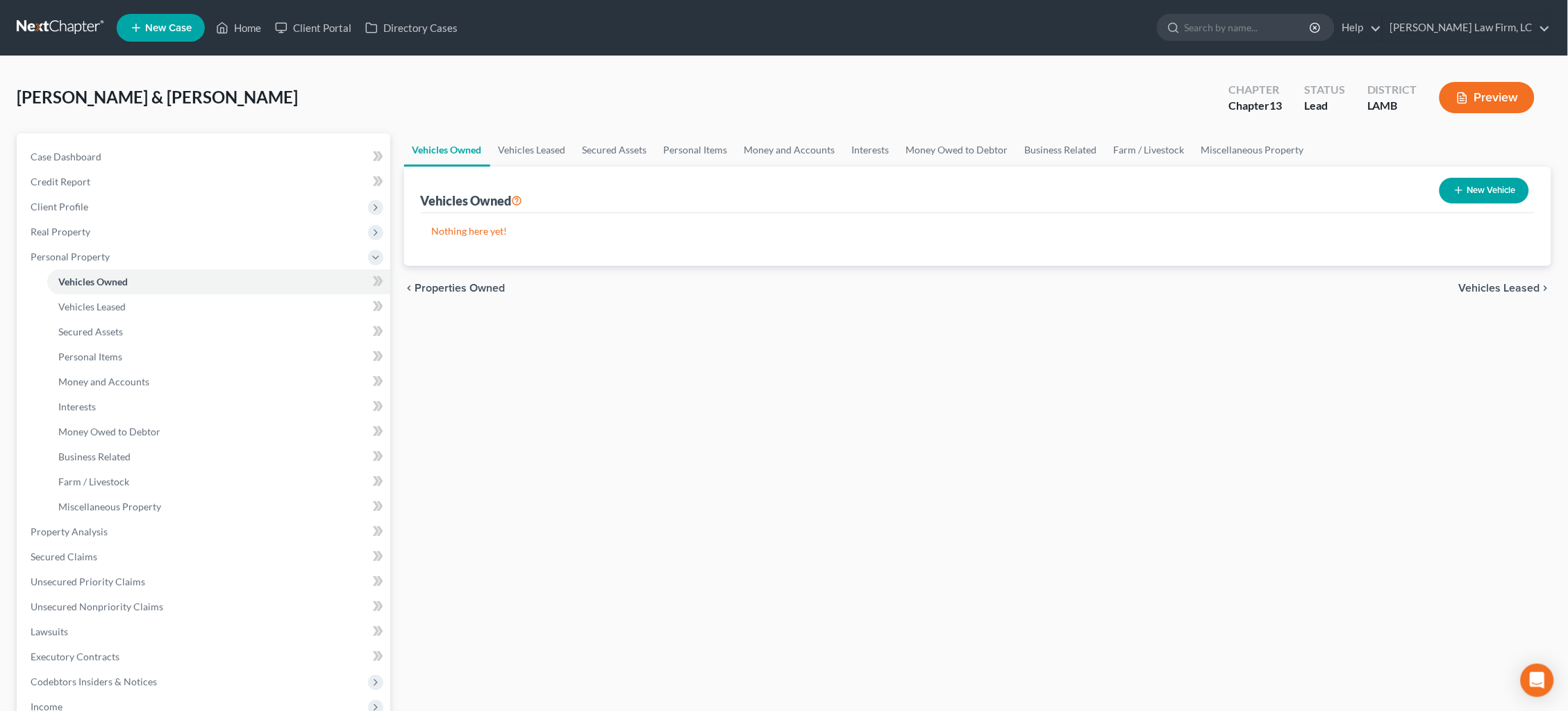
click at [1501, 193] on button "New Vehicle" at bounding box center [1483, 190] width 89 height 26
select select "0"
select select "2"
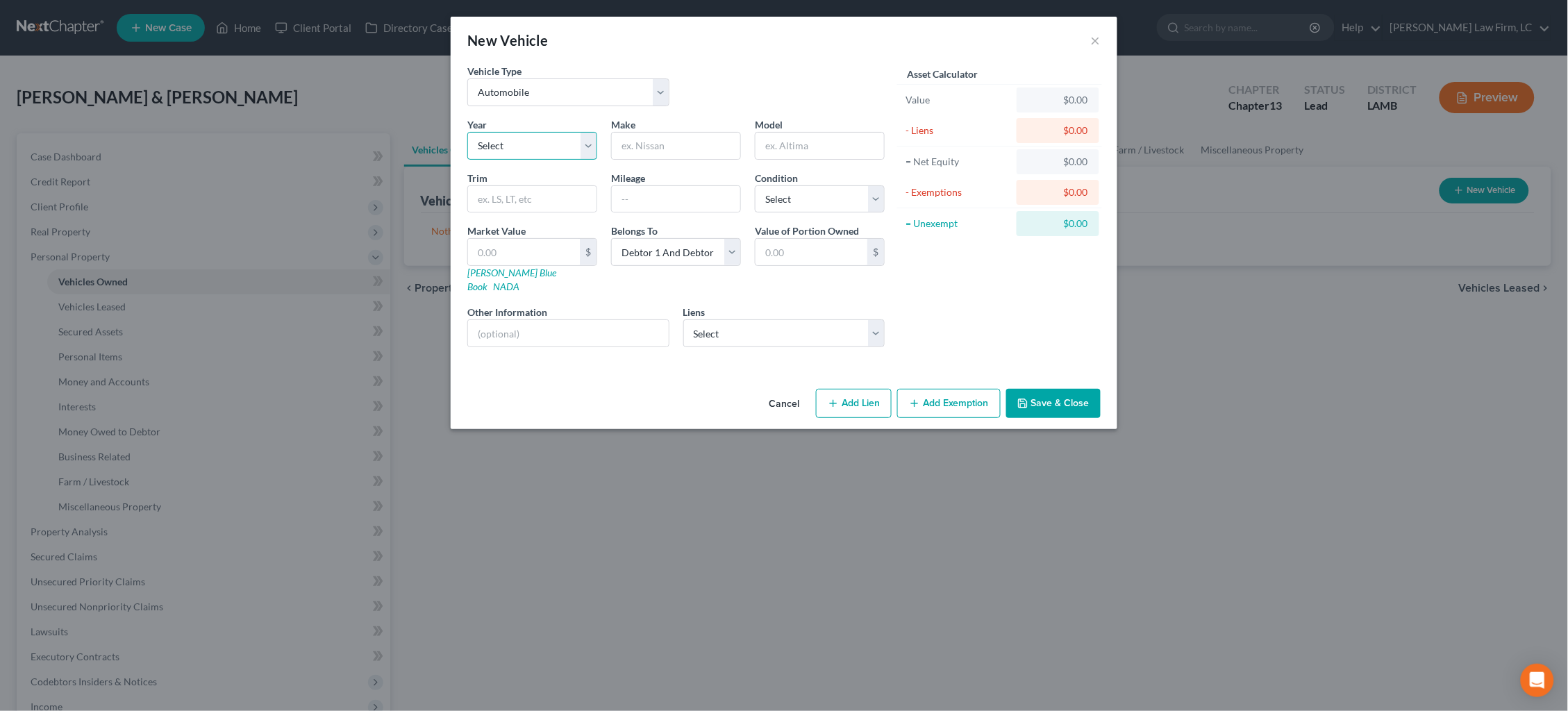
select select "1"
click at [519, 281] on link "NADA" at bounding box center [506, 286] width 26 height 12
click at [808, 305] on div "Liens Select Kia Finance America - $44,312.00" at bounding box center [784, 326] width 202 height 42
click at [659, 134] on input "text" at bounding box center [676, 146] width 128 height 26
type input "Kia"
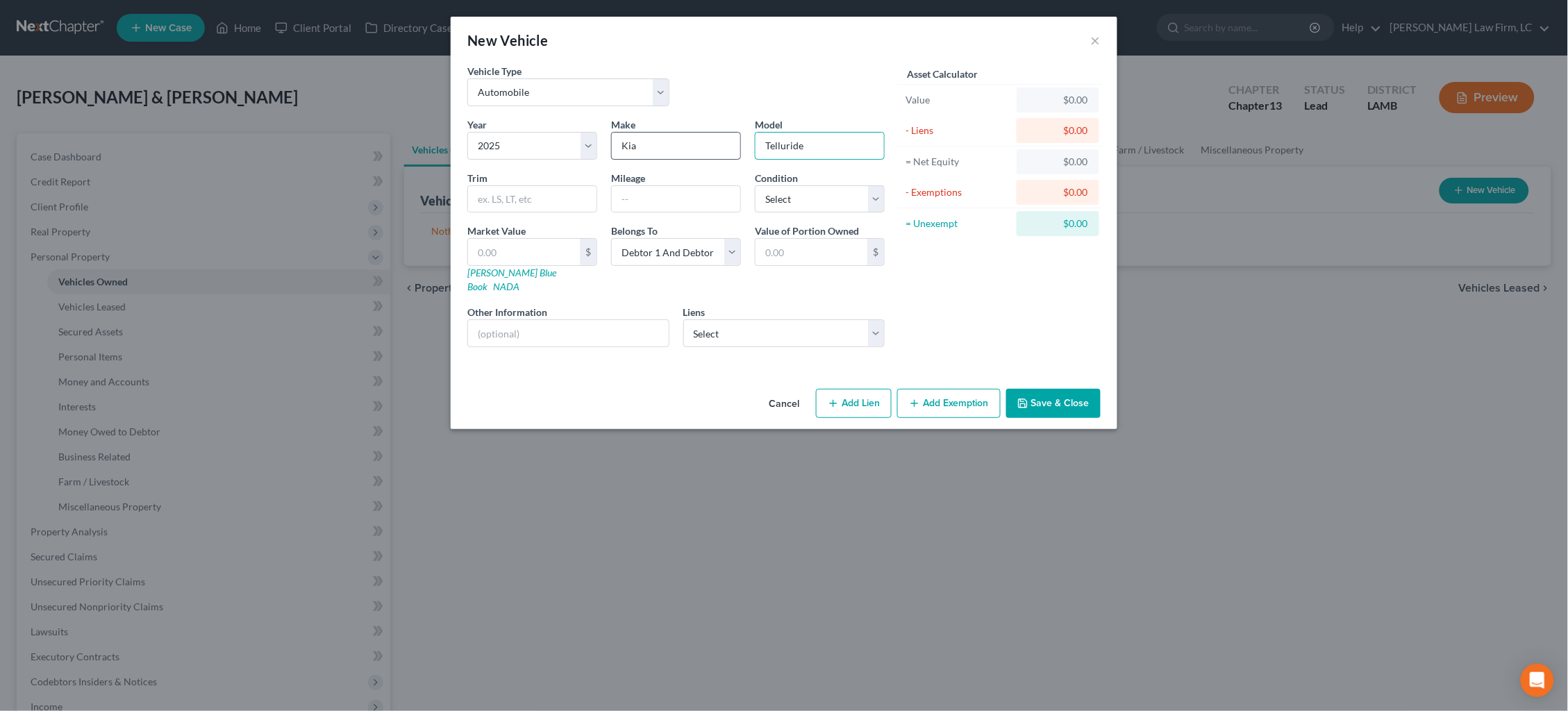
type input "Telluride"
click at [789, 211] on div "Year Select 2026 2025 2024 2023 2022 2021 2020 2019 2018 2017 2016 2015 2014 20…" at bounding box center [676, 238] width 431 height 241
select select "2"
drag, startPoint x: 545, startPoint y: 250, endPoint x: 448, endPoint y: 242, distance: 97.3
click at [445, 242] on div "New Vehicle × Vehicle Type Select Automobile Truck Trailer Watercraft Aircraft …" at bounding box center [784, 355] width 1568 height 711
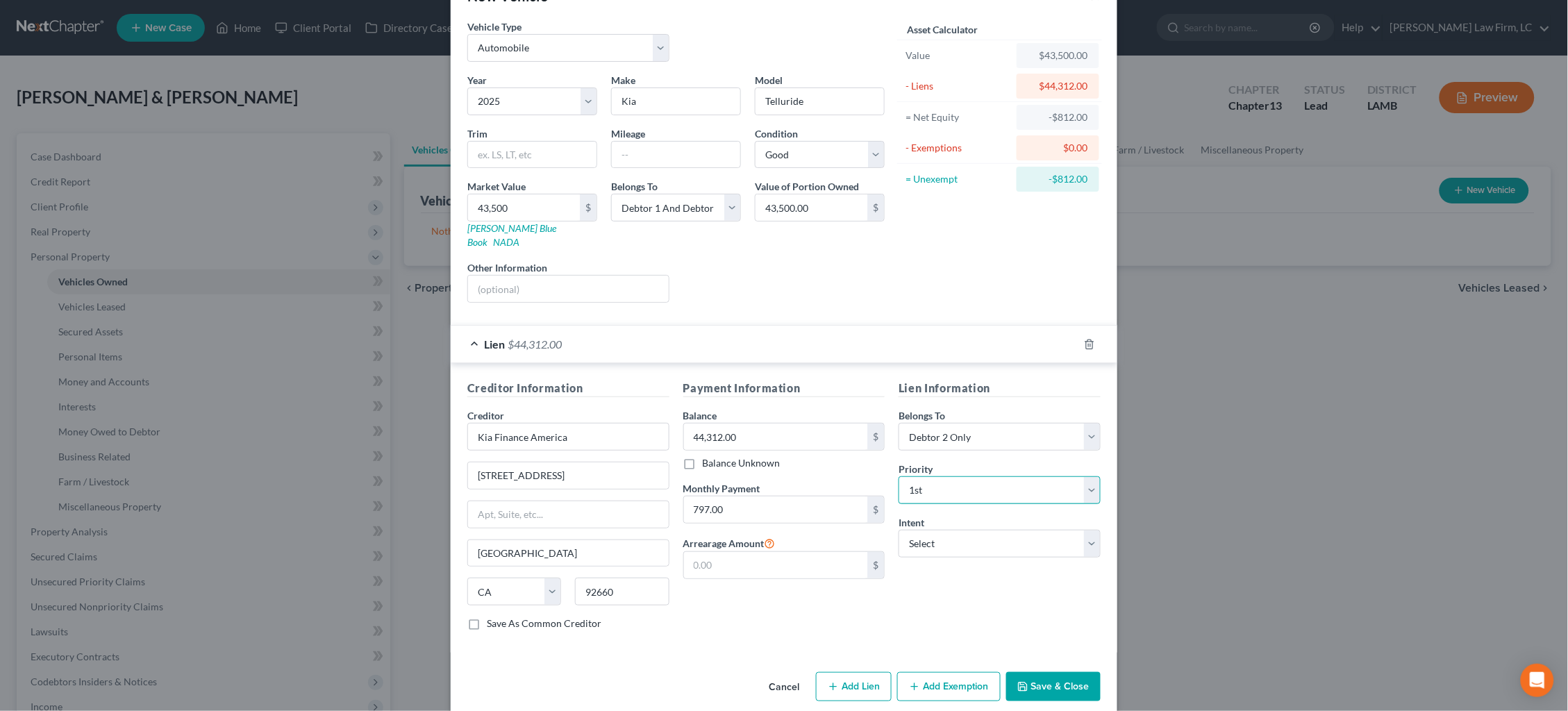
scroll to position [44, 0]
click at [1063, 672] on button "Save & Close" at bounding box center [1053, 687] width 94 height 30
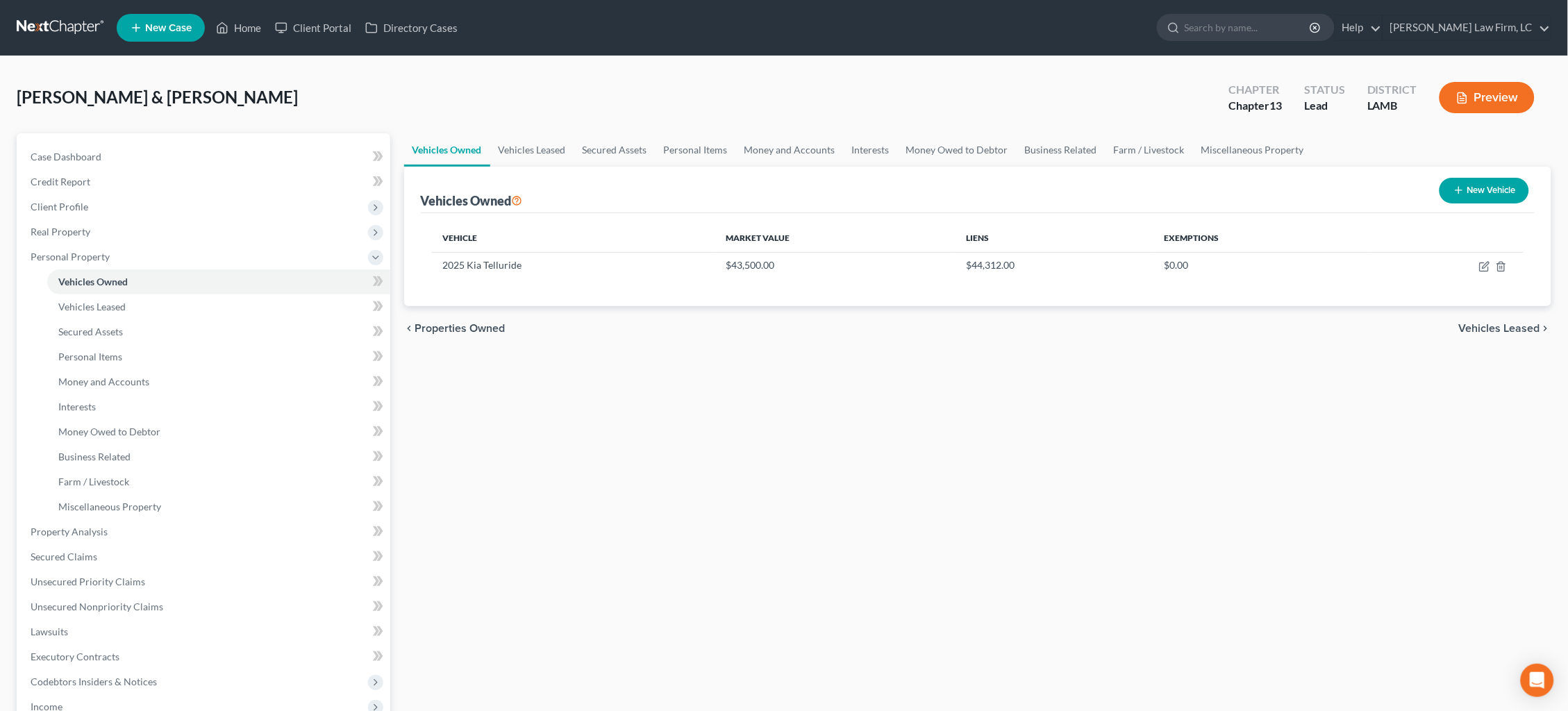
click at [1503, 186] on button "New Vehicle" at bounding box center [1483, 190] width 89 height 26
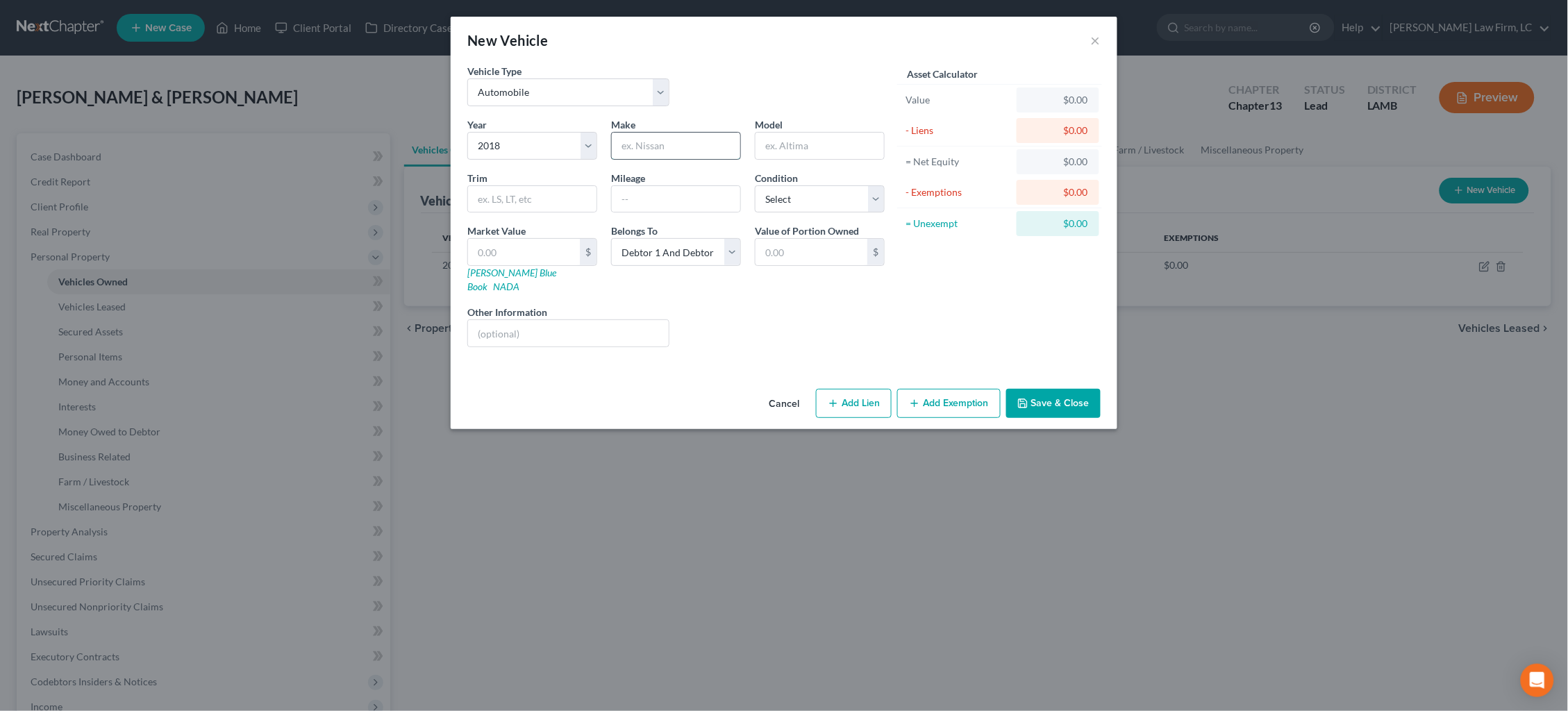
click at [690, 146] on input "text" at bounding box center [676, 146] width 128 height 26
click at [565, 247] on input "text" at bounding box center [524, 252] width 112 height 26
click at [965, 393] on button "Add Exemption" at bounding box center [948, 403] width 103 height 30
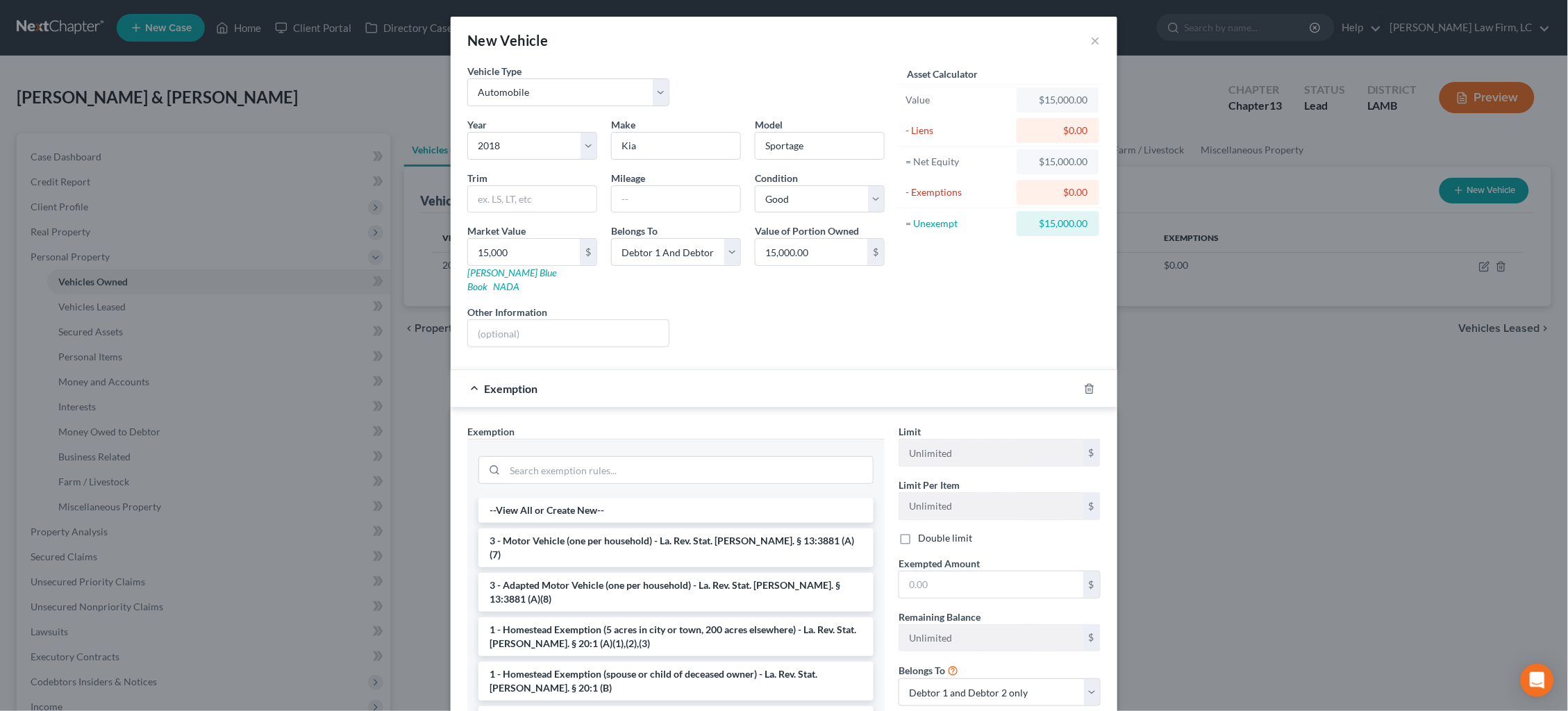
drag, startPoint x: 767, startPoint y: 526, endPoint x: 843, endPoint y: 542, distance: 77.7
click at [767, 528] on li "3 - Motor Vehicle (one per household) - La. Rev. Stat. [PERSON_NAME]. § 13:3881…" at bounding box center [676, 548] width 395 height 39
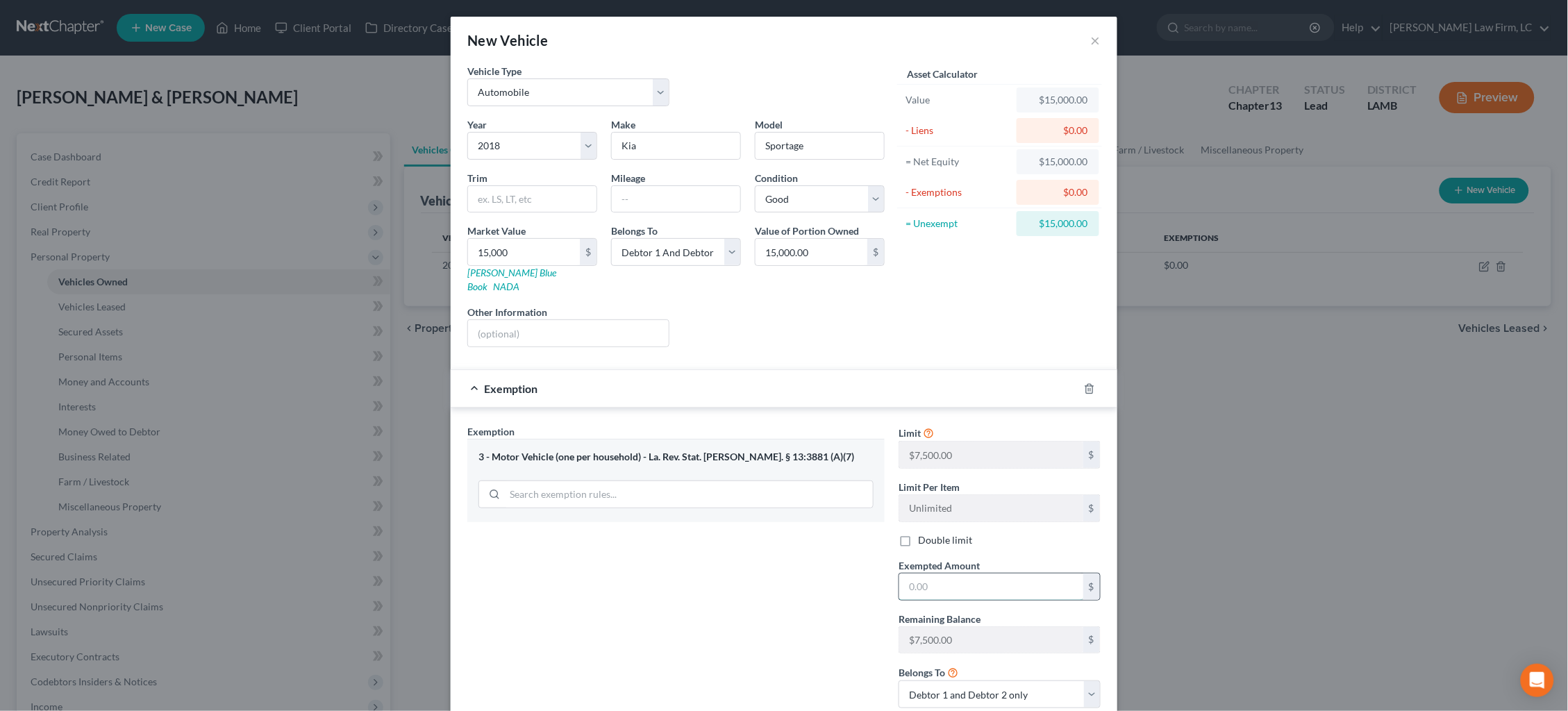
click at [994, 575] on input "text" at bounding box center [991, 587] width 184 height 26
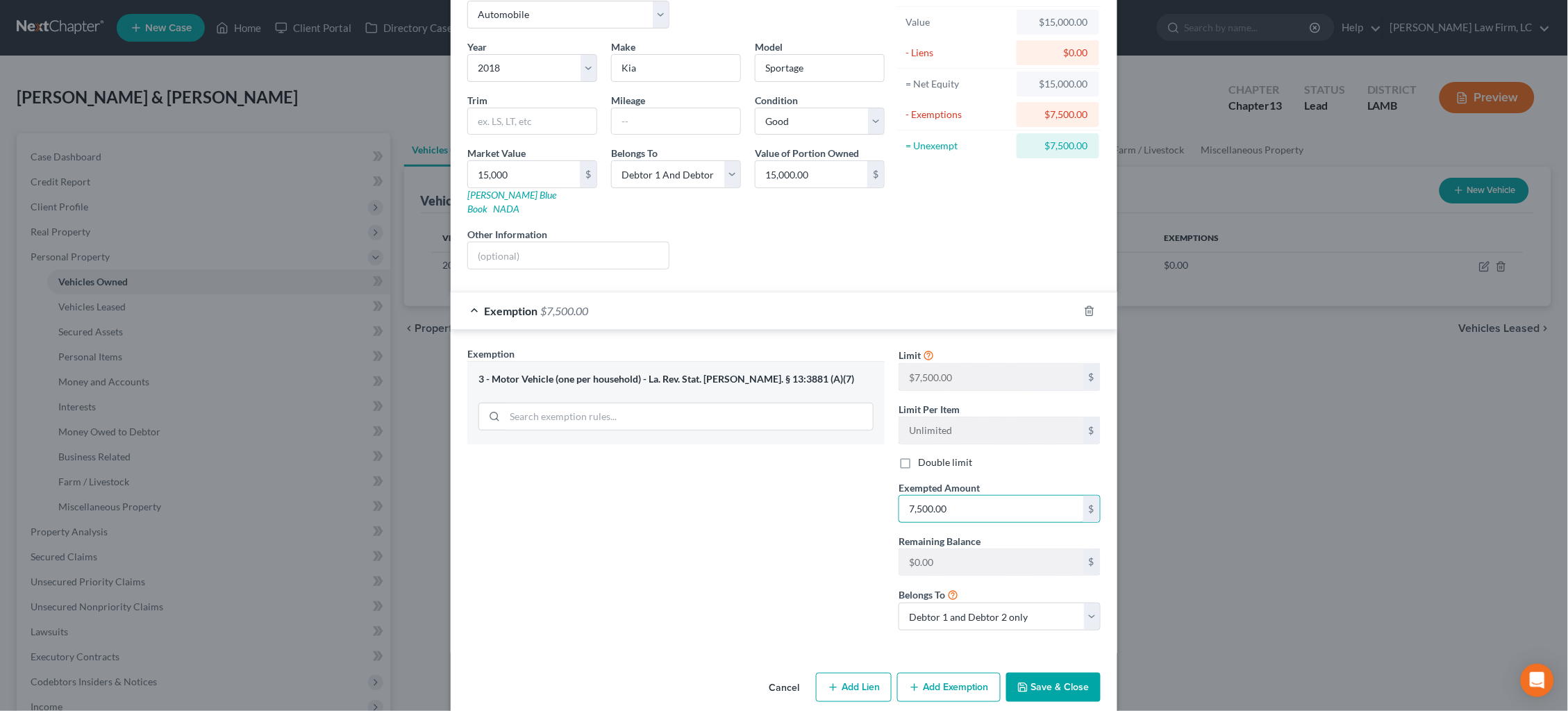
scroll to position [76, 0]
click at [1048, 674] on button "Save & Close" at bounding box center [1053, 688] width 94 height 30
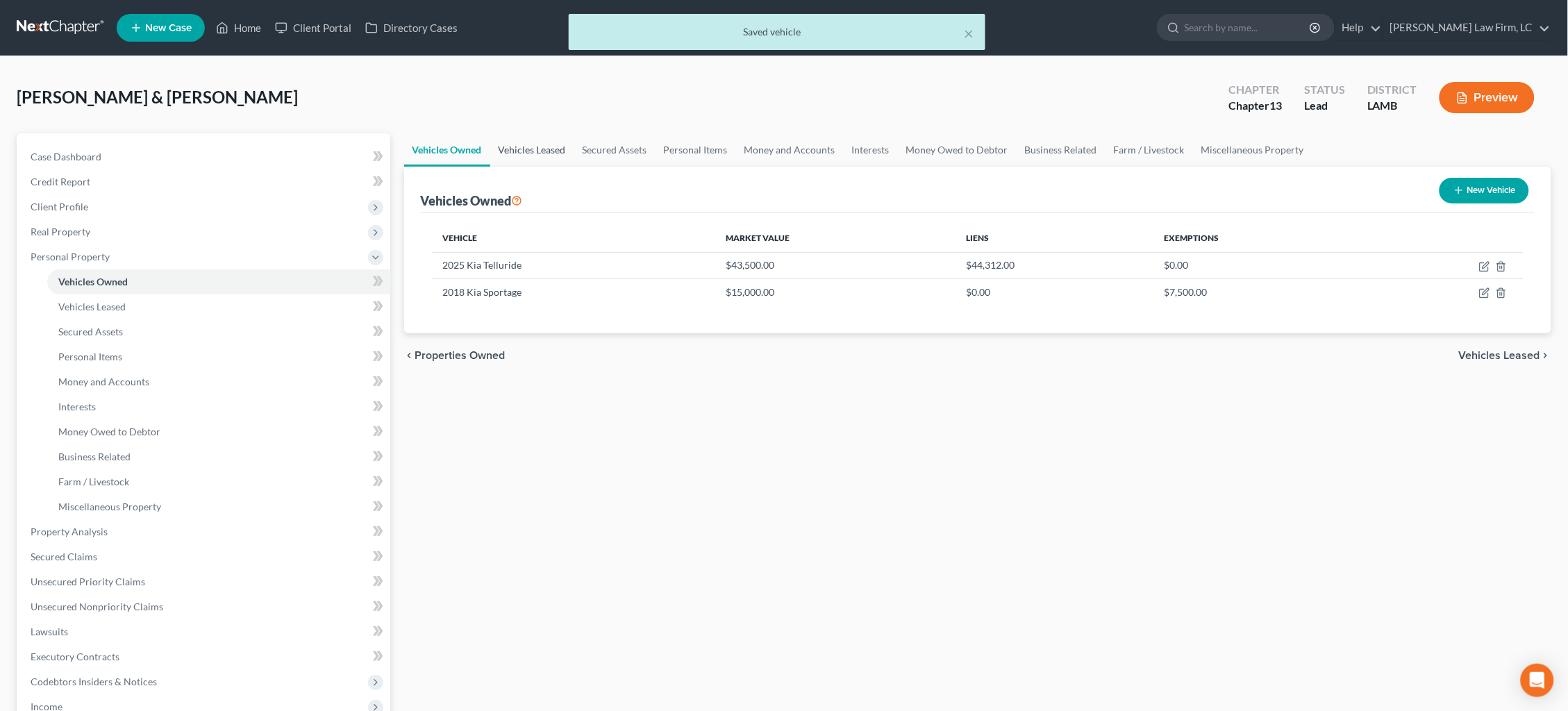
click at [549, 152] on link "Vehicles Leased" at bounding box center [533, 149] width 84 height 33
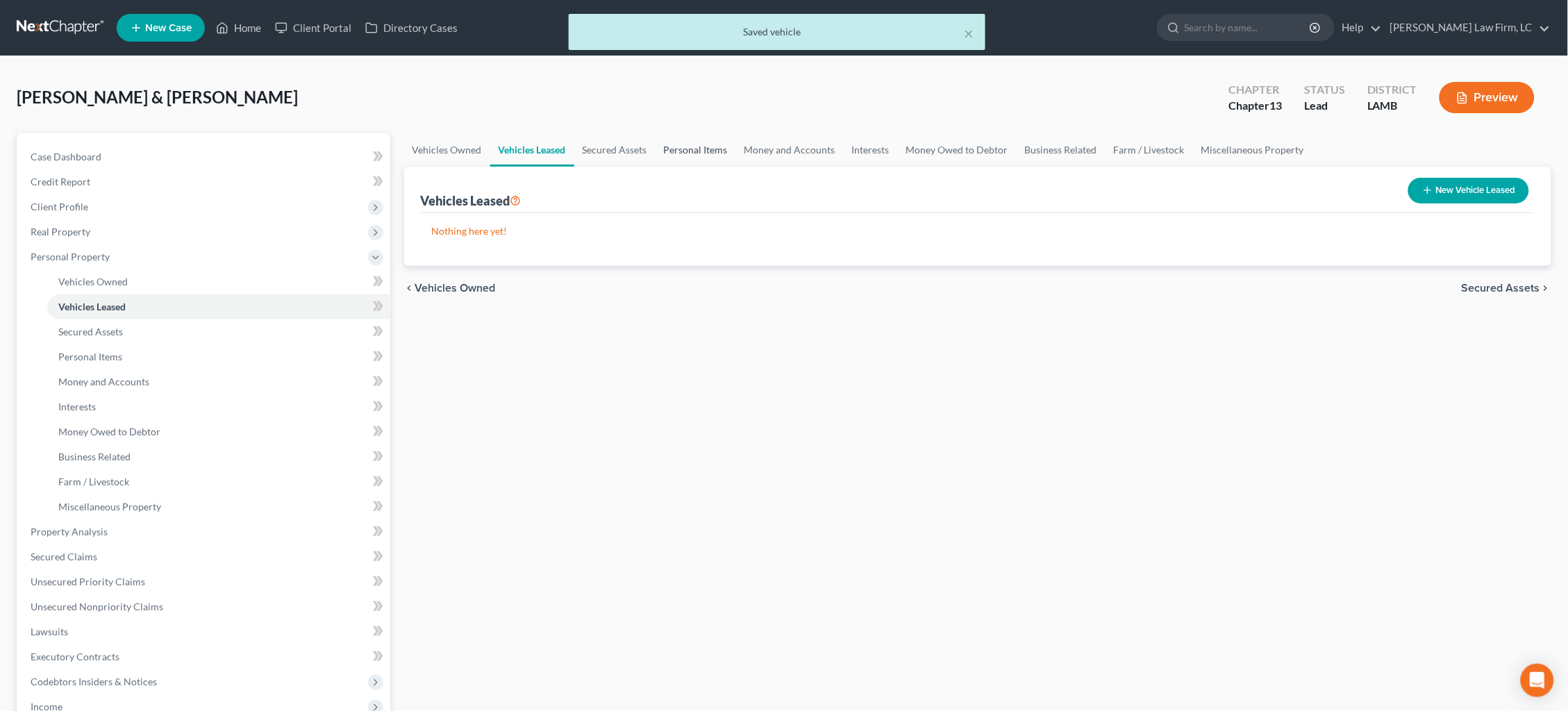
drag, startPoint x: 634, startPoint y: 148, endPoint x: 679, endPoint y: 142, distance: 45.4
click at [634, 148] on link "Secured Assets" at bounding box center [615, 149] width 81 height 33
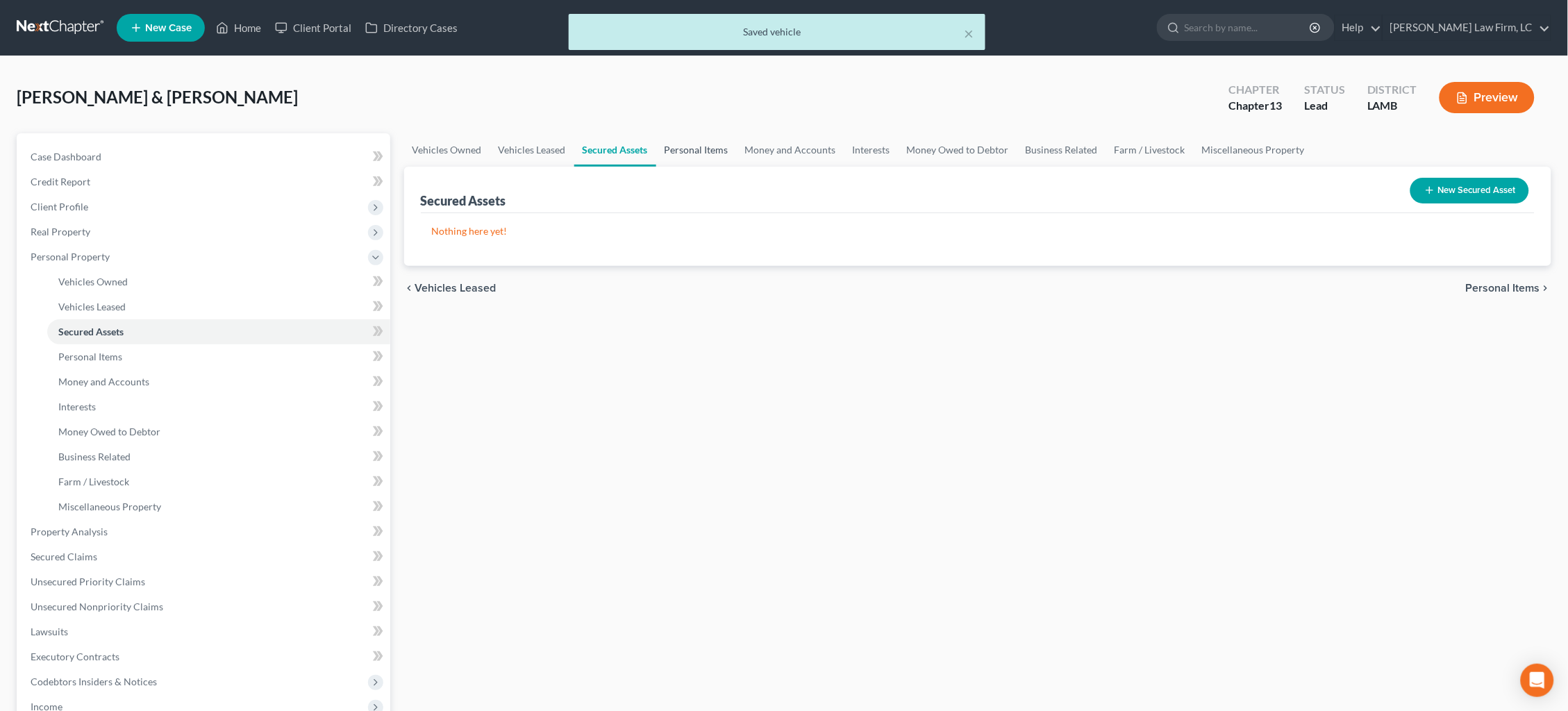
click at [683, 142] on link "Personal Items" at bounding box center [697, 149] width 81 height 33
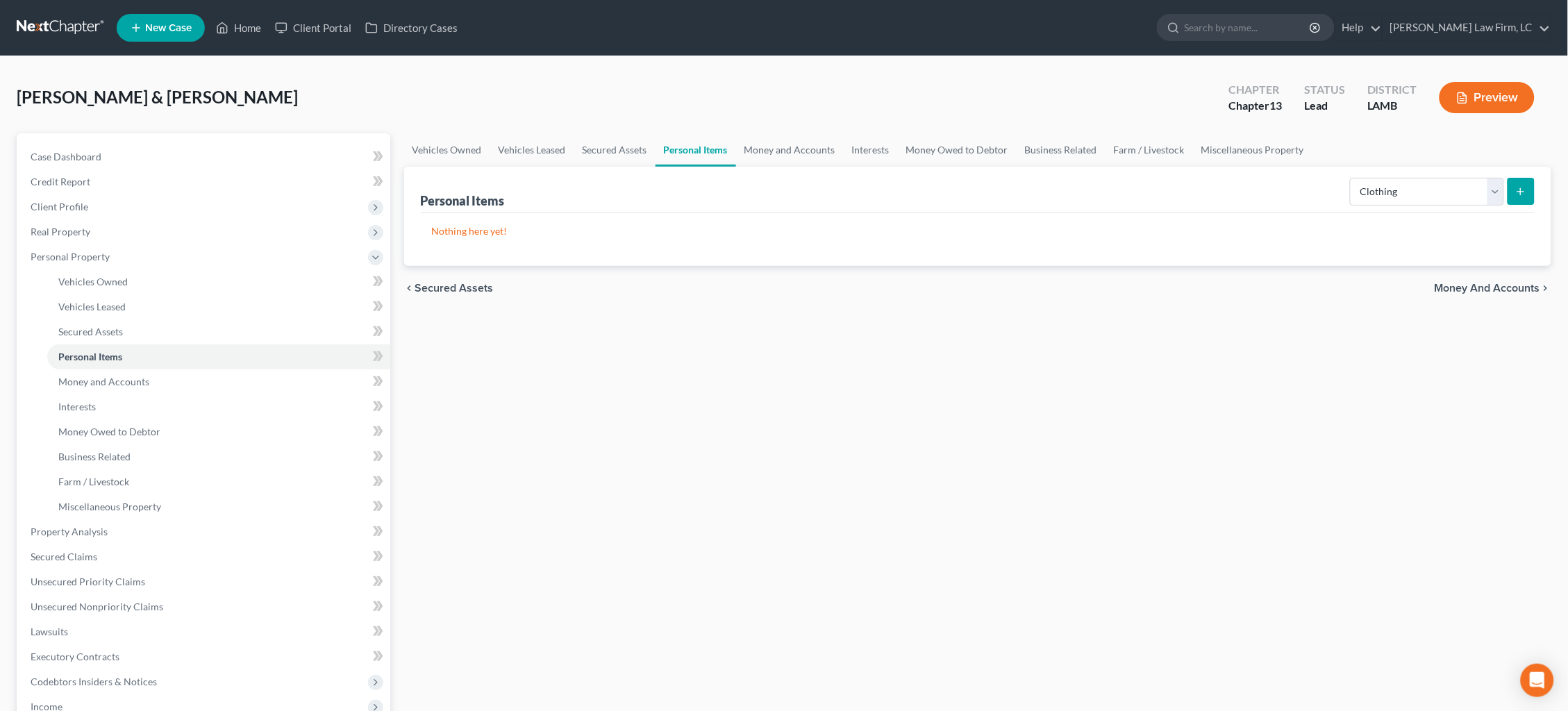
click at [1520, 200] on button "submit" at bounding box center [1521, 191] width 27 height 27
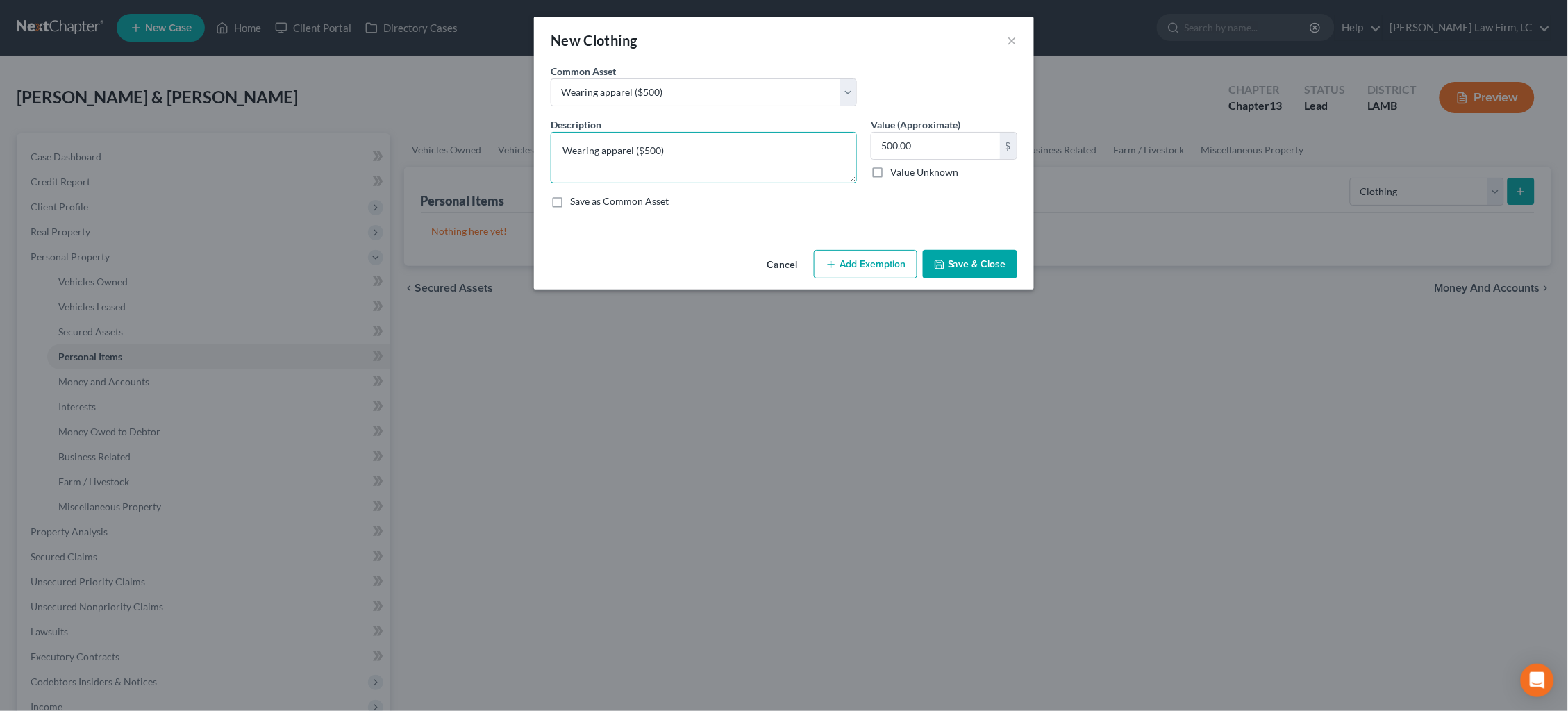
click at [659, 148] on textarea "Wearing apparel ($500)" at bounding box center [704, 158] width 306 height 51
drag, startPoint x: 924, startPoint y: 144, endPoint x: 784, endPoint y: 132, distance: 140.5
click at [784, 132] on div "Description * Wearing apparel ($1000) Value (Approximate) 500.00 $ Value Unknow…" at bounding box center [784, 168] width 480 height 102
click at [854, 253] on button "Add Exemption" at bounding box center [865, 265] width 103 height 30
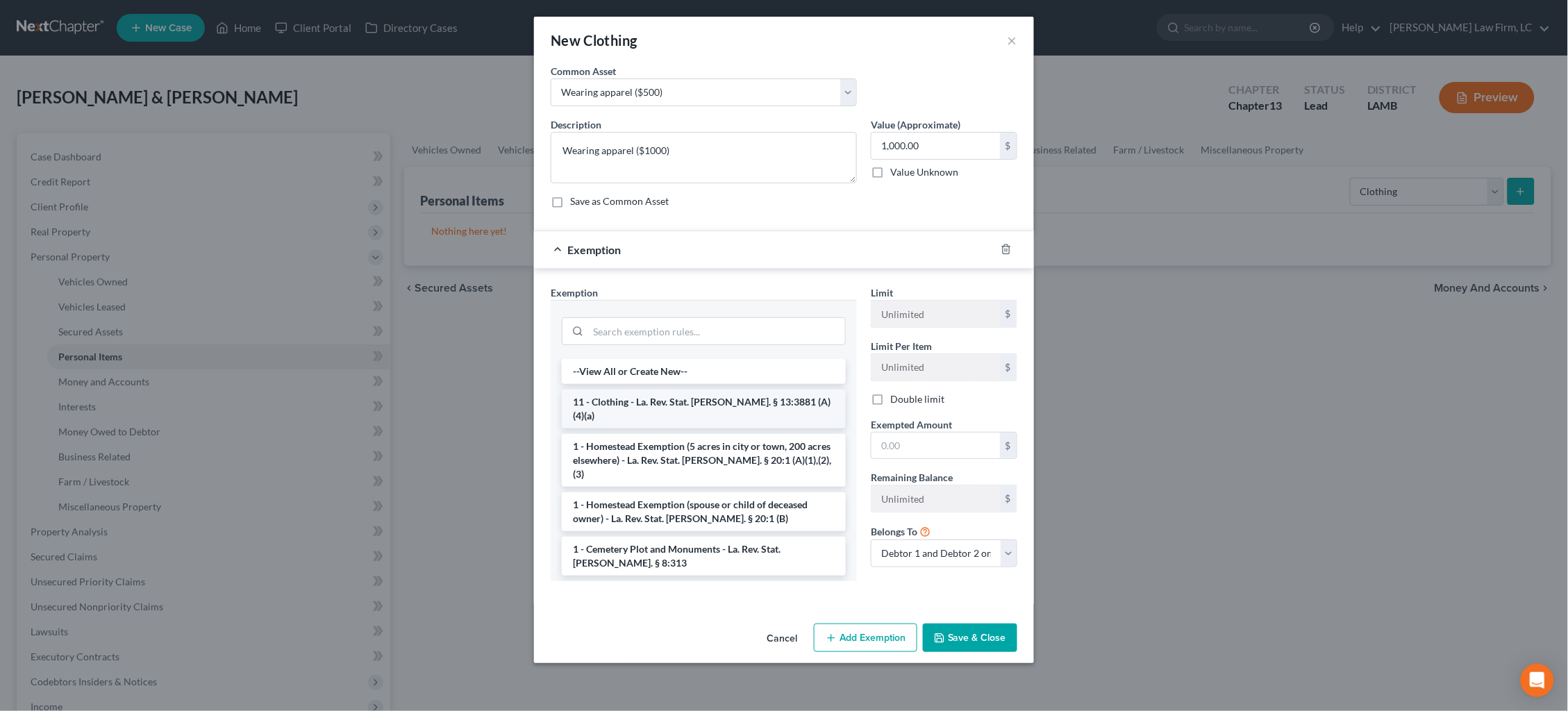
click at [789, 399] on li "11 - Clothing - La. Rev. Stat. [PERSON_NAME]. § 13:3881 (A)(4)(a)" at bounding box center [704, 409] width 284 height 39
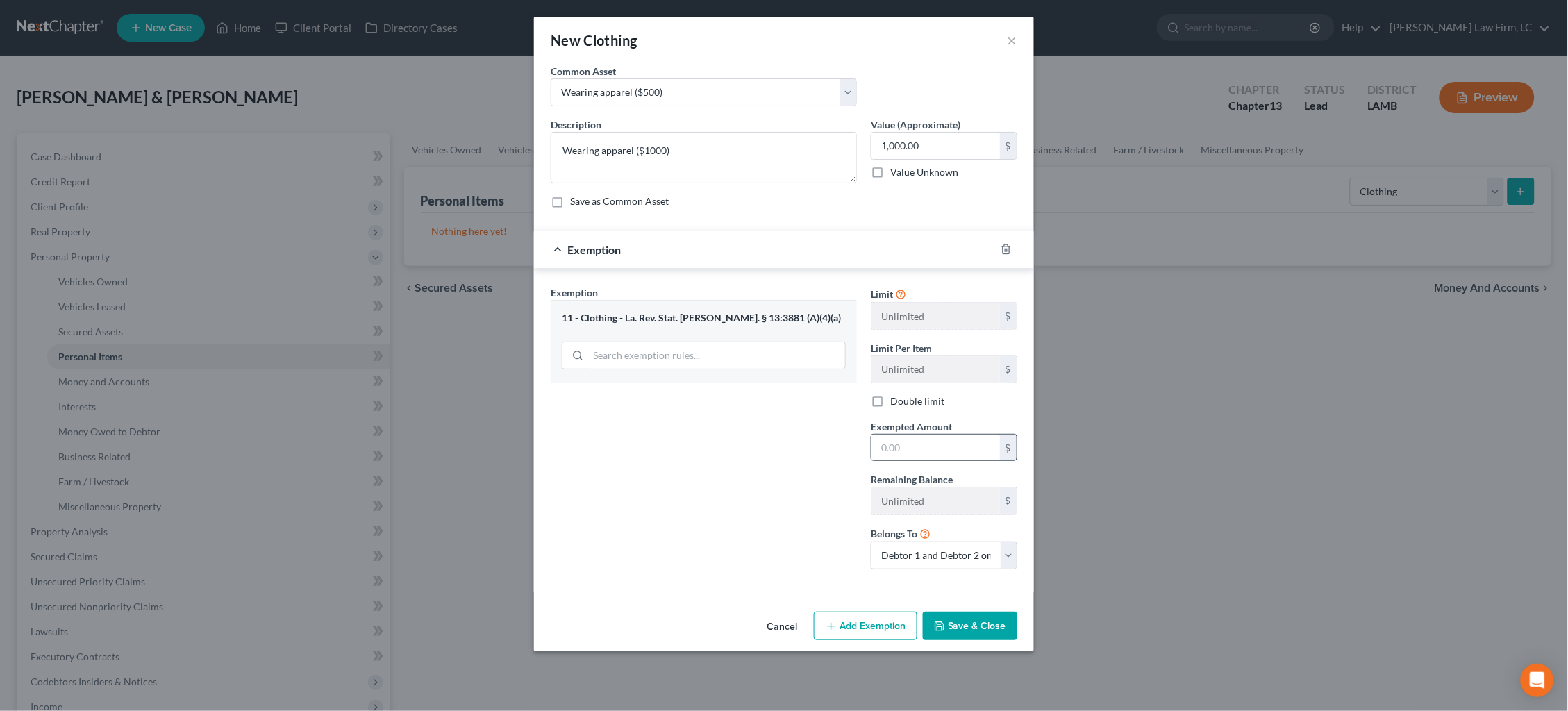
click at [905, 441] on input "text" at bounding box center [935, 448] width 128 height 26
click at [979, 622] on button "Save & Close" at bounding box center [969, 626] width 94 height 30
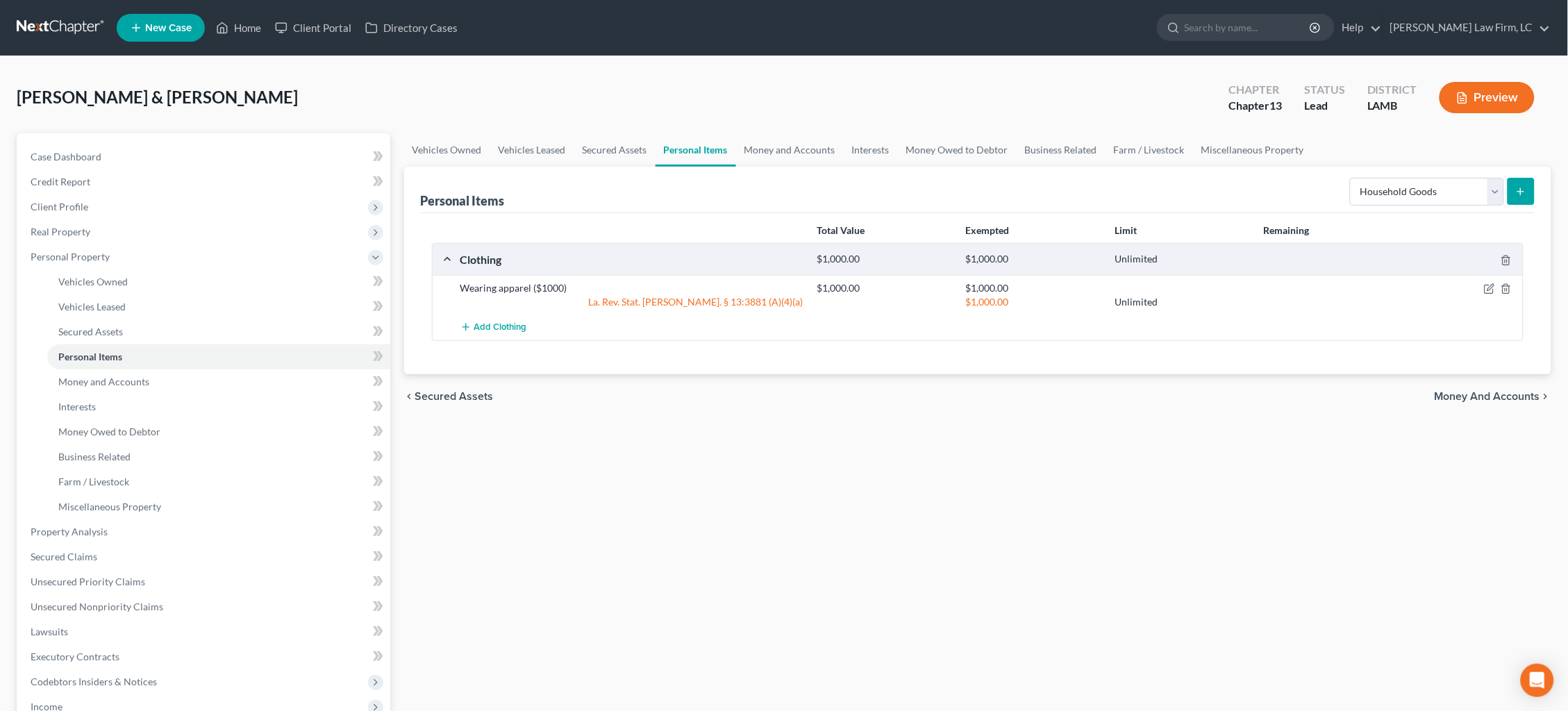
click at [1517, 191] on icon "submit" at bounding box center [1521, 191] width 11 height 11
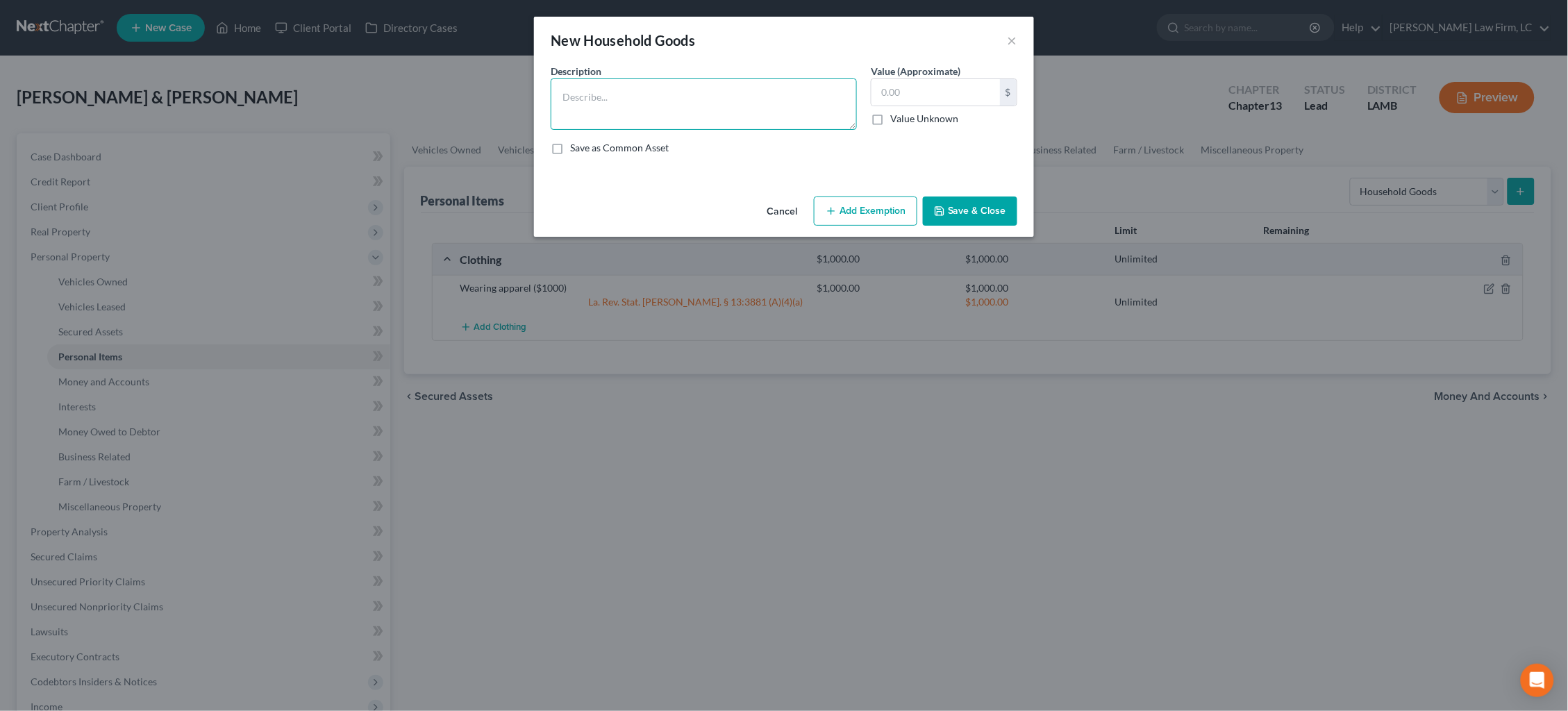
click at [707, 98] on textarea at bounding box center [704, 104] width 306 height 51
click at [742, 108] on textarea "Two bedroom sets ($1000), Living room furniture set ($500), Dining room table a…" at bounding box center [704, 104] width 306 height 51
click at [808, 122] on textarea "Two bedroom sets ($1000), Living room furniture set ($500), Dining room table a…" at bounding box center [704, 104] width 306 height 51
click at [825, 110] on textarea "Two bedroom sets ($1000), Living room furniture set ($500), Dining room table a…" at bounding box center [704, 104] width 306 height 51
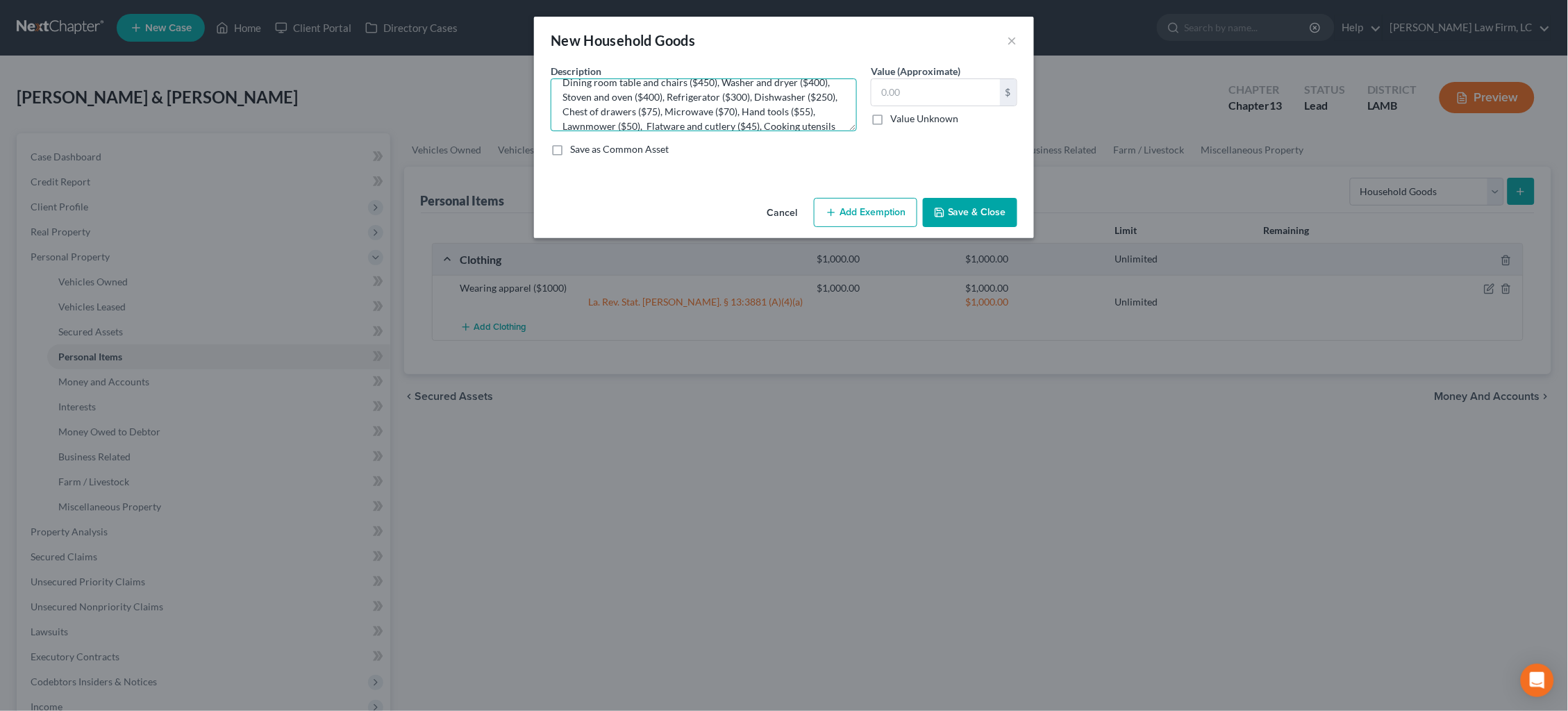
scroll to position [0, 0]
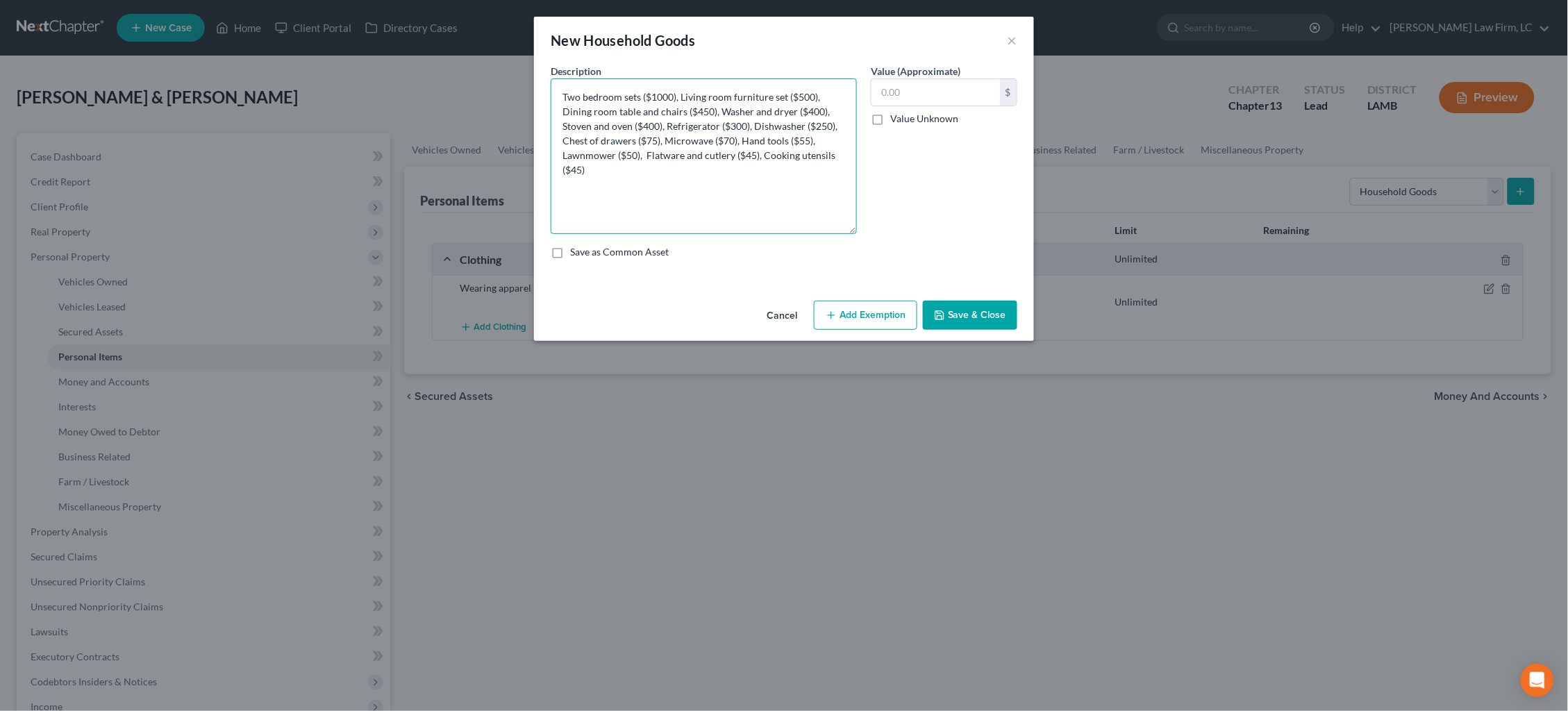
click at [871, 228] on div "Description * Two bedroom sets ($1000), Living room furniture set ($500), Dinin…" at bounding box center [784, 166] width 480 height 206
click at [908, 84] on input "text" at bounding box center [935, 92] width 128 height 26
click at [591, 124] on textarea "Two bedroom sets ($1000), Living room furniture set ($500), Dining room table a…" at bounding box center [704, 156] width 306 height 155
click at [858, 315] on button "Add Exemption" at bounding box center [865, 315] width 103 height 30
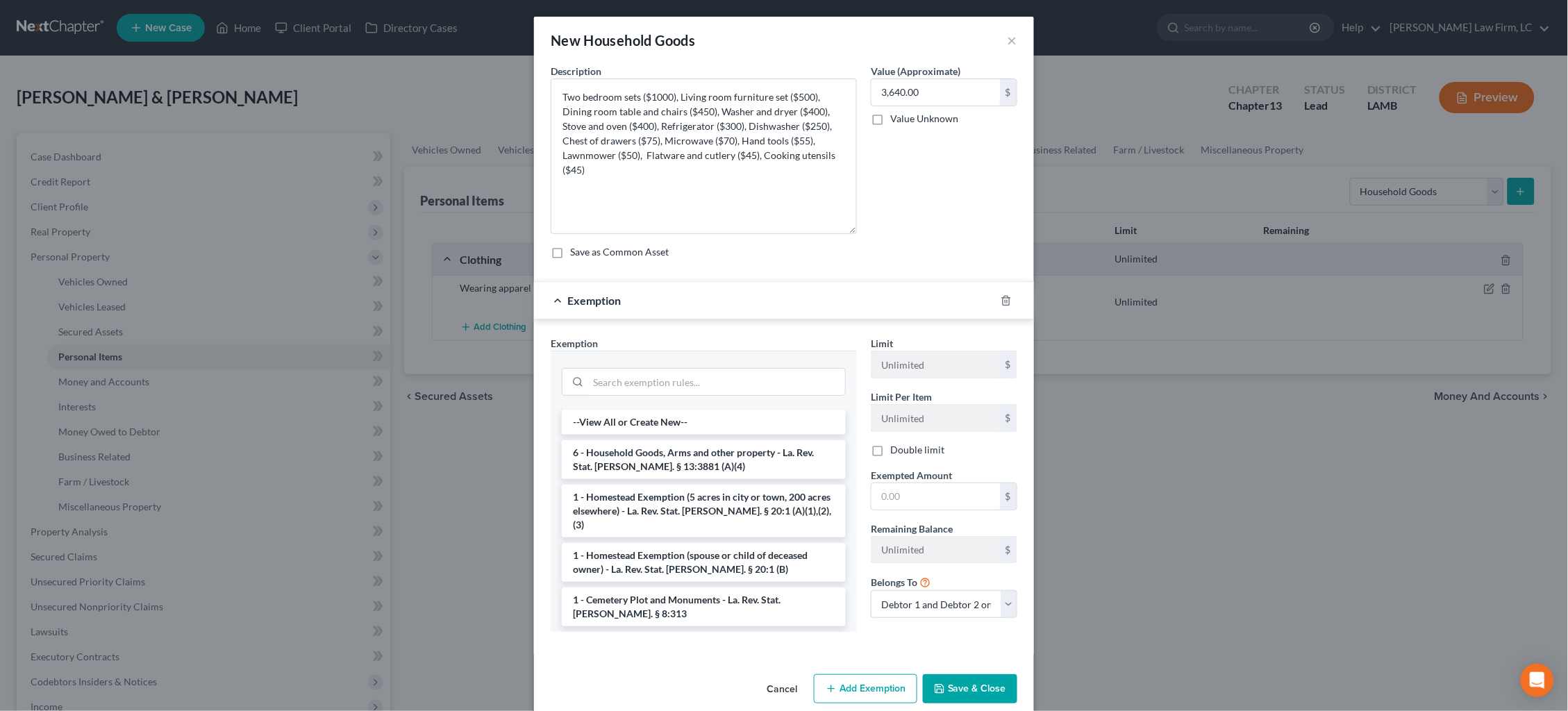
click at [733, 452] on li "6 - Household Goods, Arms and other property - La. Rev. Stat. [PERSON_NAME]. § …" at bounding box center [704, 459] width 284 height 39
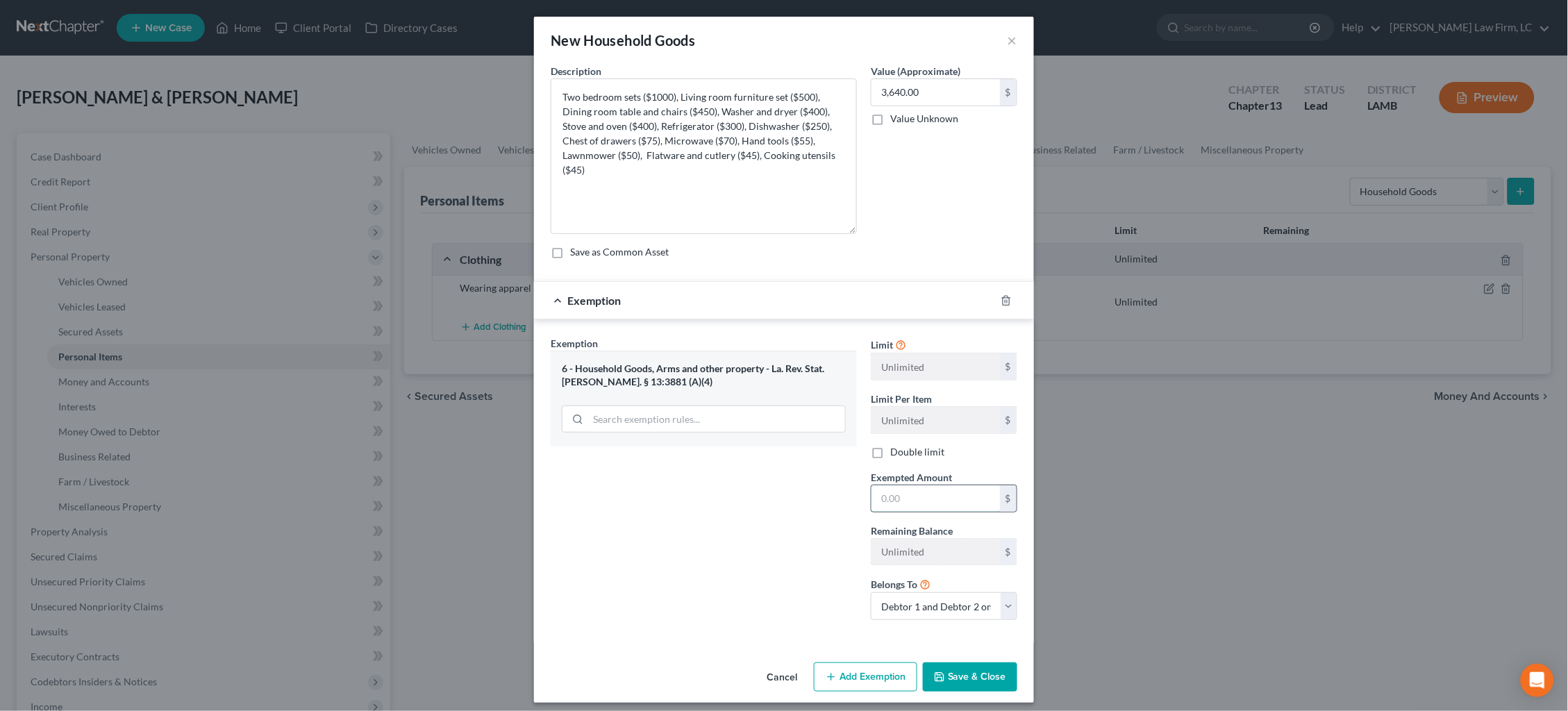
click at [990, 497] on input "text" at bounding box center [935, 498] width 128 height 26
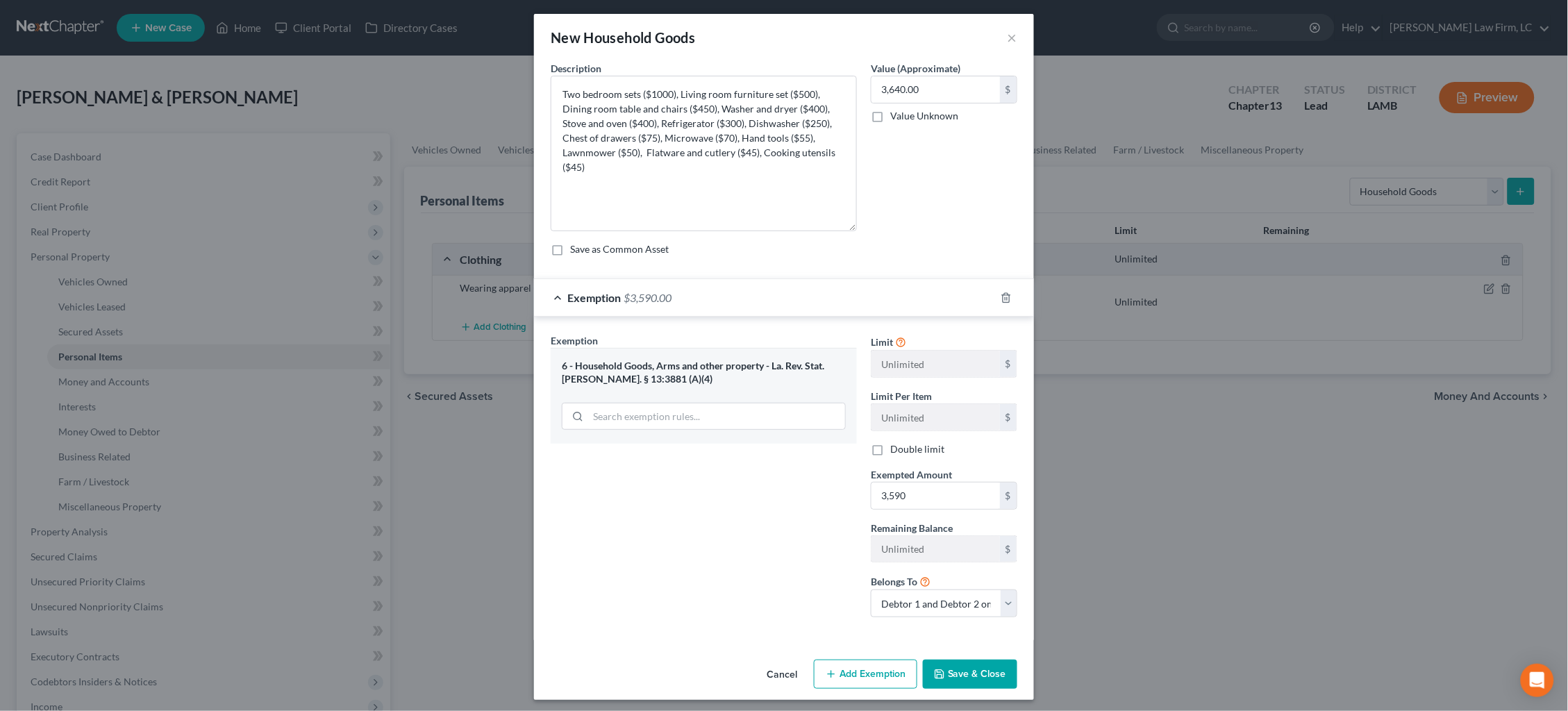
click at [973, 668] on button "Save & Close" at bounding box center [969, 674] width 94 height 30
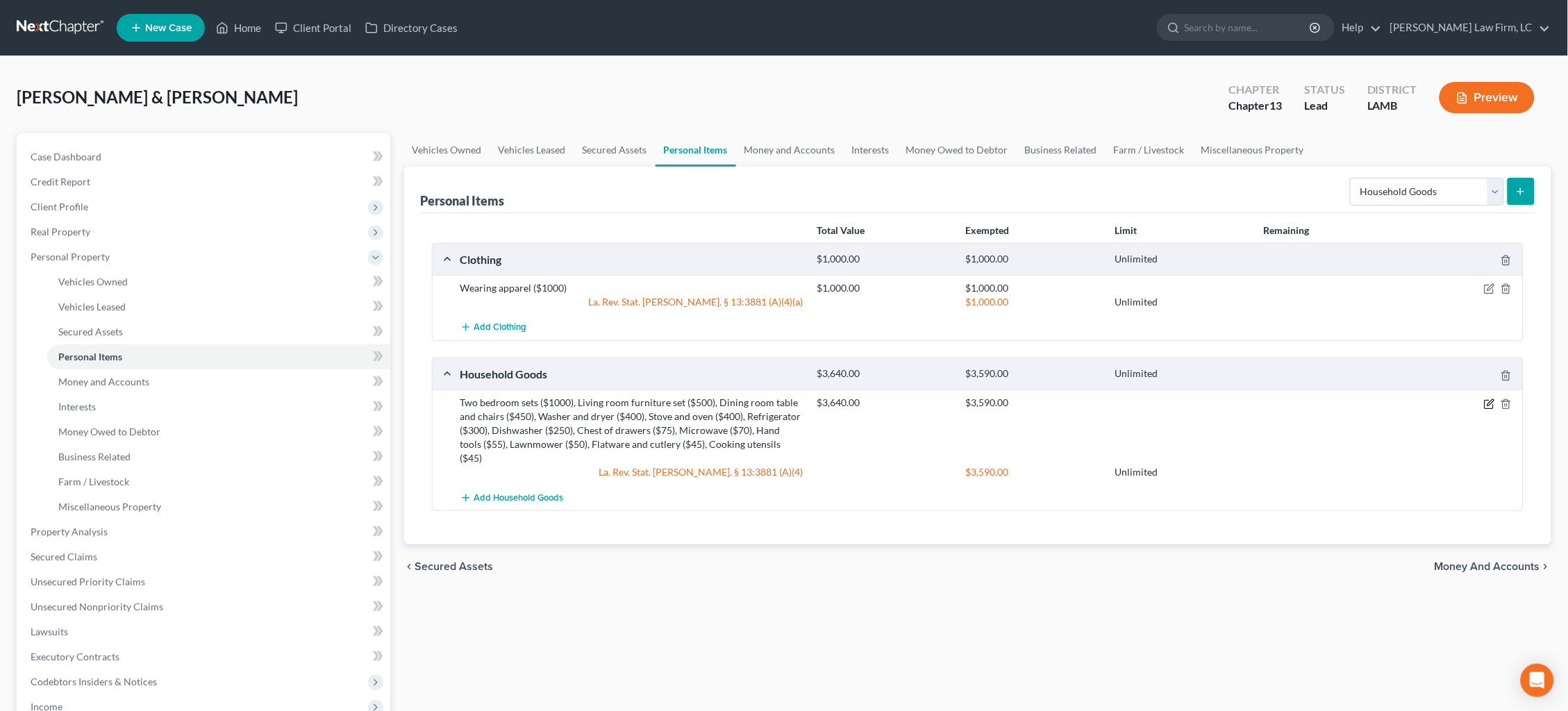
click at [1485, 402] on icon "button" at bounding box center [1489, 404] width 11 height 11
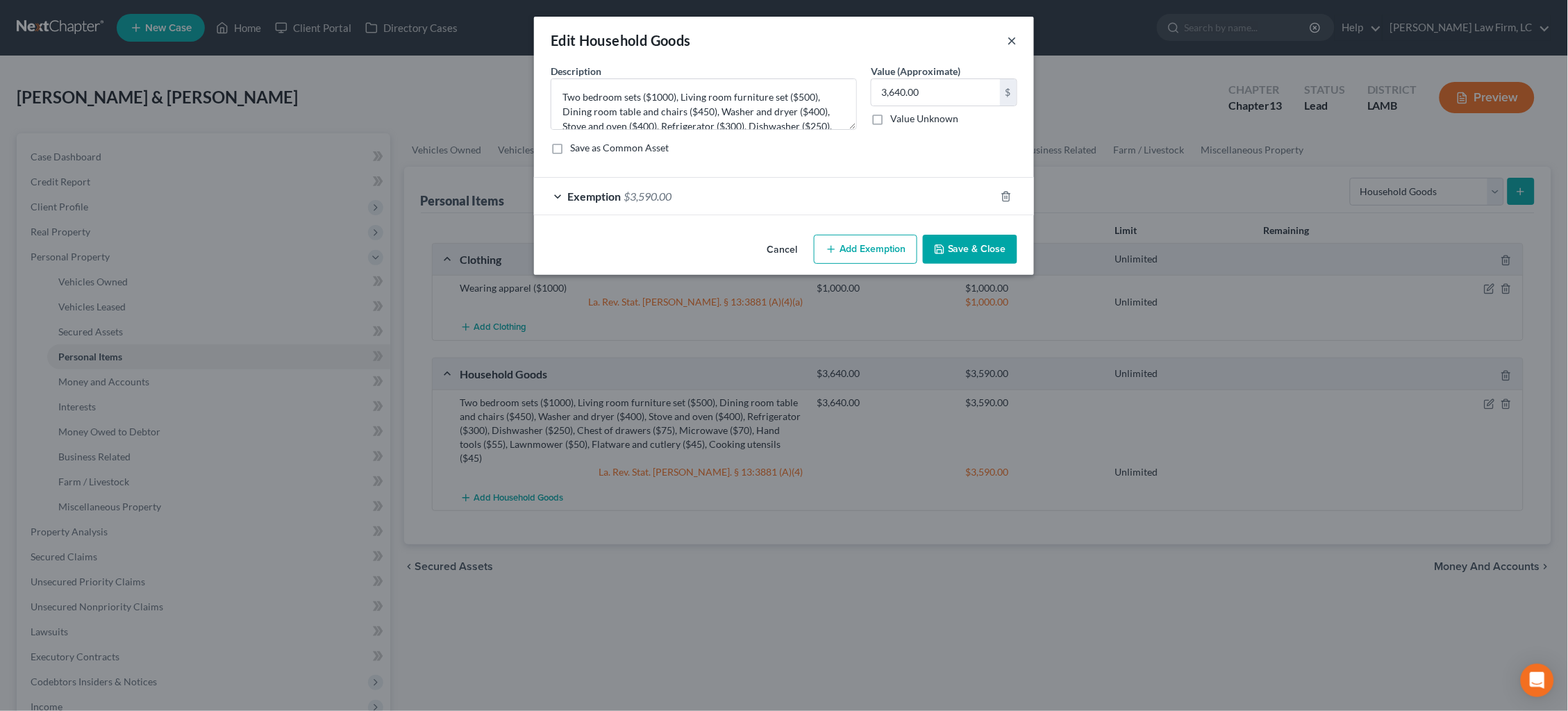
click at [1010, 38] on button "×" at bounding box center [1012, 40] width 10 height 16
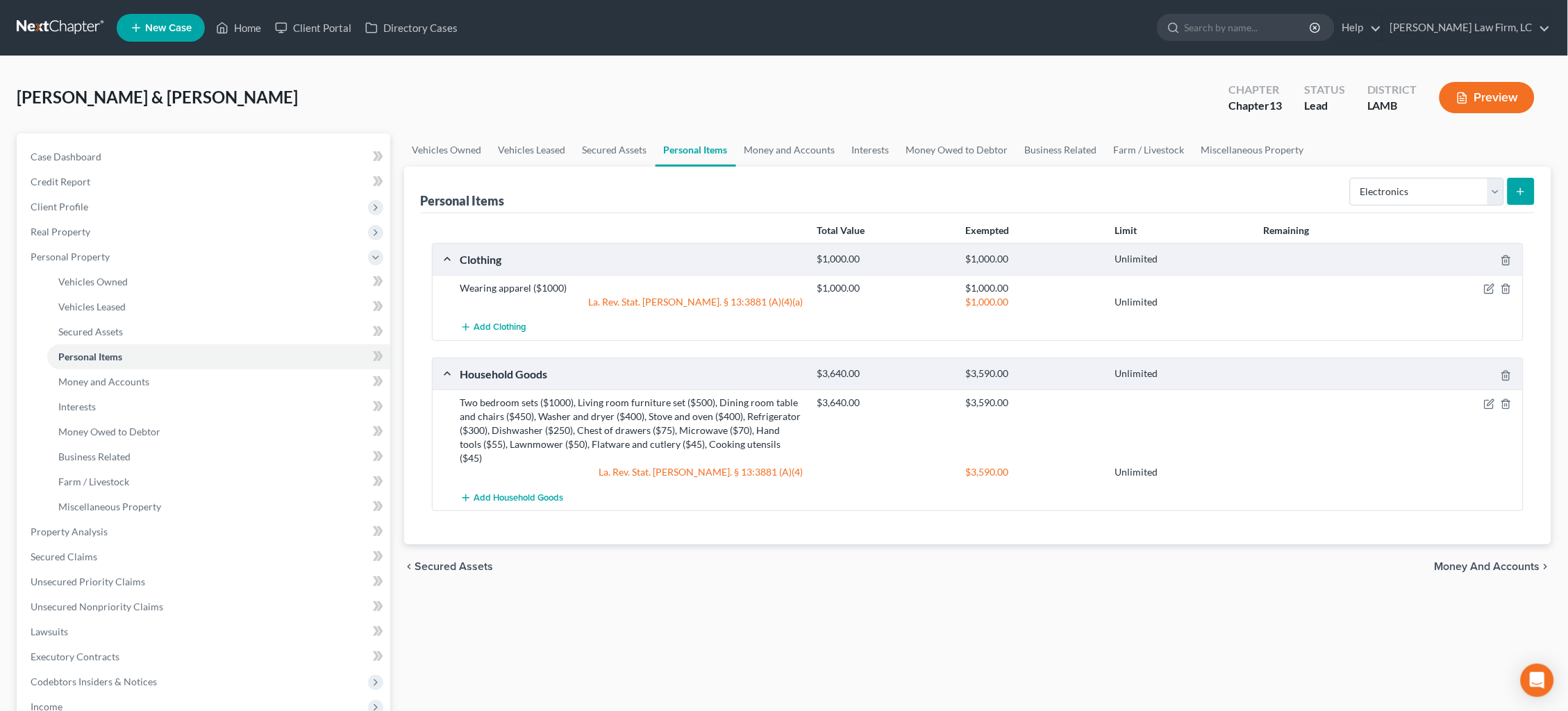
click at [1521, 197] on button "submit" at bounding box center [1521, 191] width 27 height 27
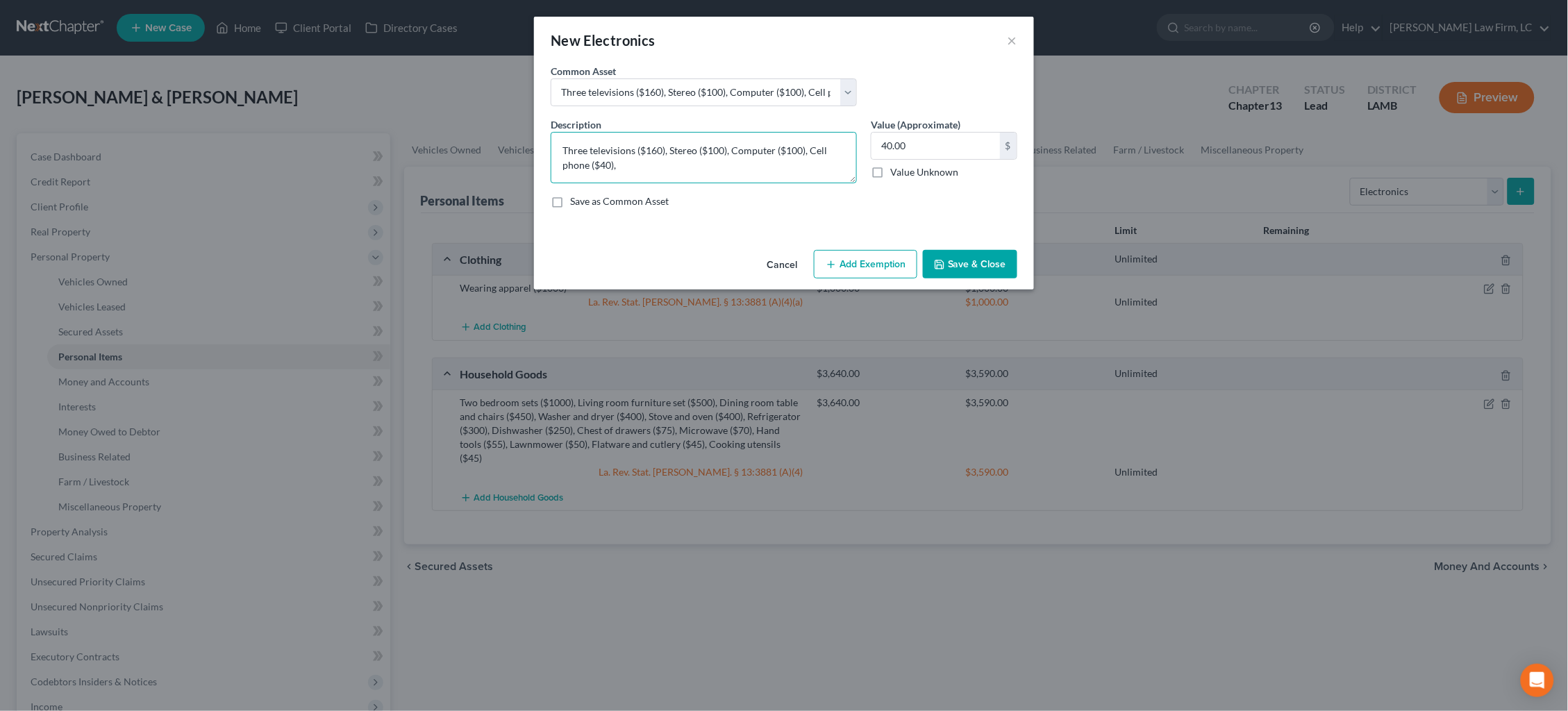
drag, startPoint x: 730, startPoint y: 152, endPoint x: 668, endPoint y: 150, distance: 62.0
click at [669, 150] on textarea "Three televisions ($160), Stereo ($100), Computer ($100), Cell phone ($40)," at bounding box center [704, 158] width 306 height 51
click at [749, 147] on textarea "Three televisions ($160), Computer ($100), Cell phone ($40)," at bounding box center [704, 158] width 306 height 51
click at [812, 146] on textarea "Three televisions ($160), Computer ($100), Two cell phone ($40)," at bounding box center [704, 158] width 306 height 51
click at [831, 147] on textarea "Three televisions ($160), Computer ($100), Two cell phones ($40)," at bounding box center [704, 158] width 306 height 51
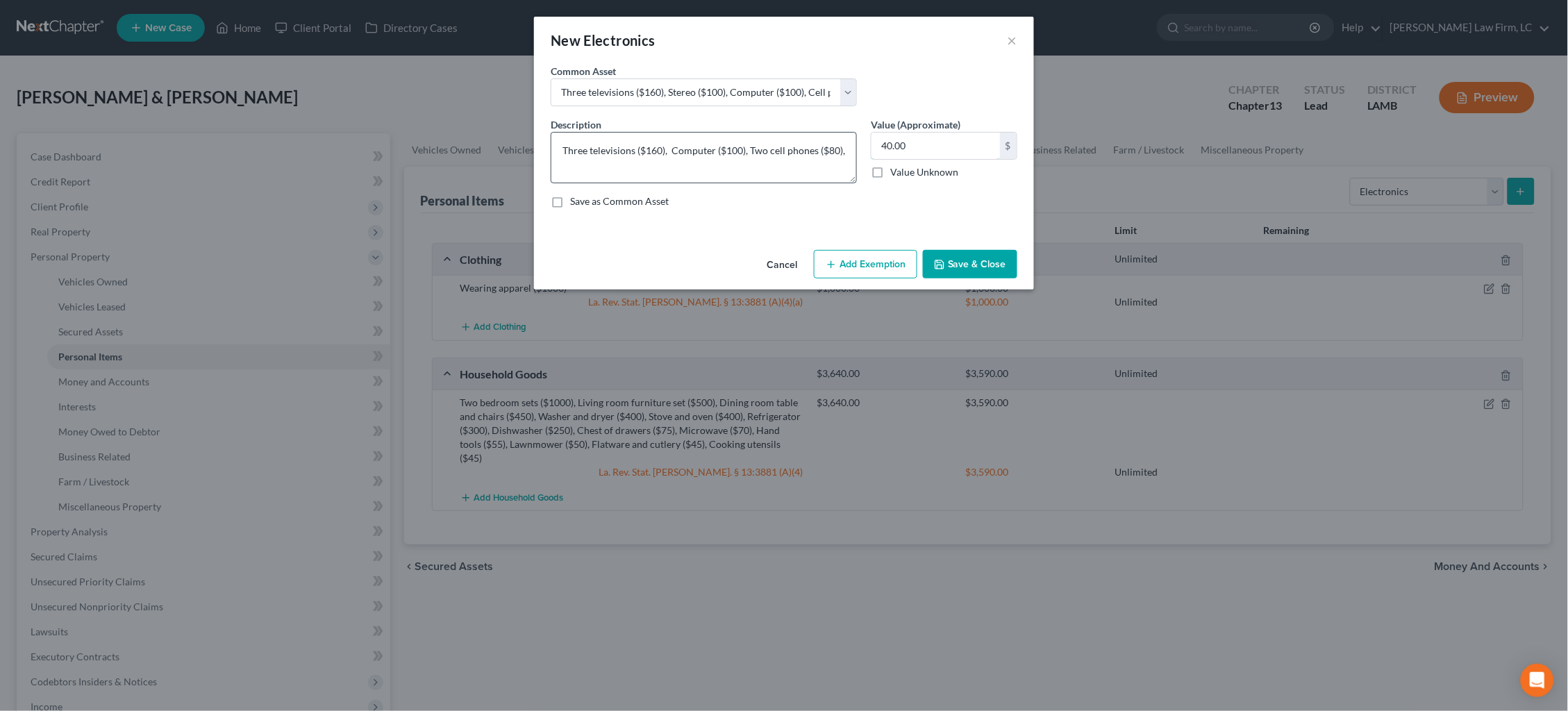
drag, startPoint x: 902, startPoint y: 146, endPoint x: 835, endPoint y: 149, distance: 67.1
click at [835, 149] on div "Description * Three televisions ($160), Computer ($100), Two cell phones ($80),…" at bounding box center [784, 168] width 480 height 102
click at [972, 263] on button "Save & Close" at bounding box center [969, 265] width 94 height 30
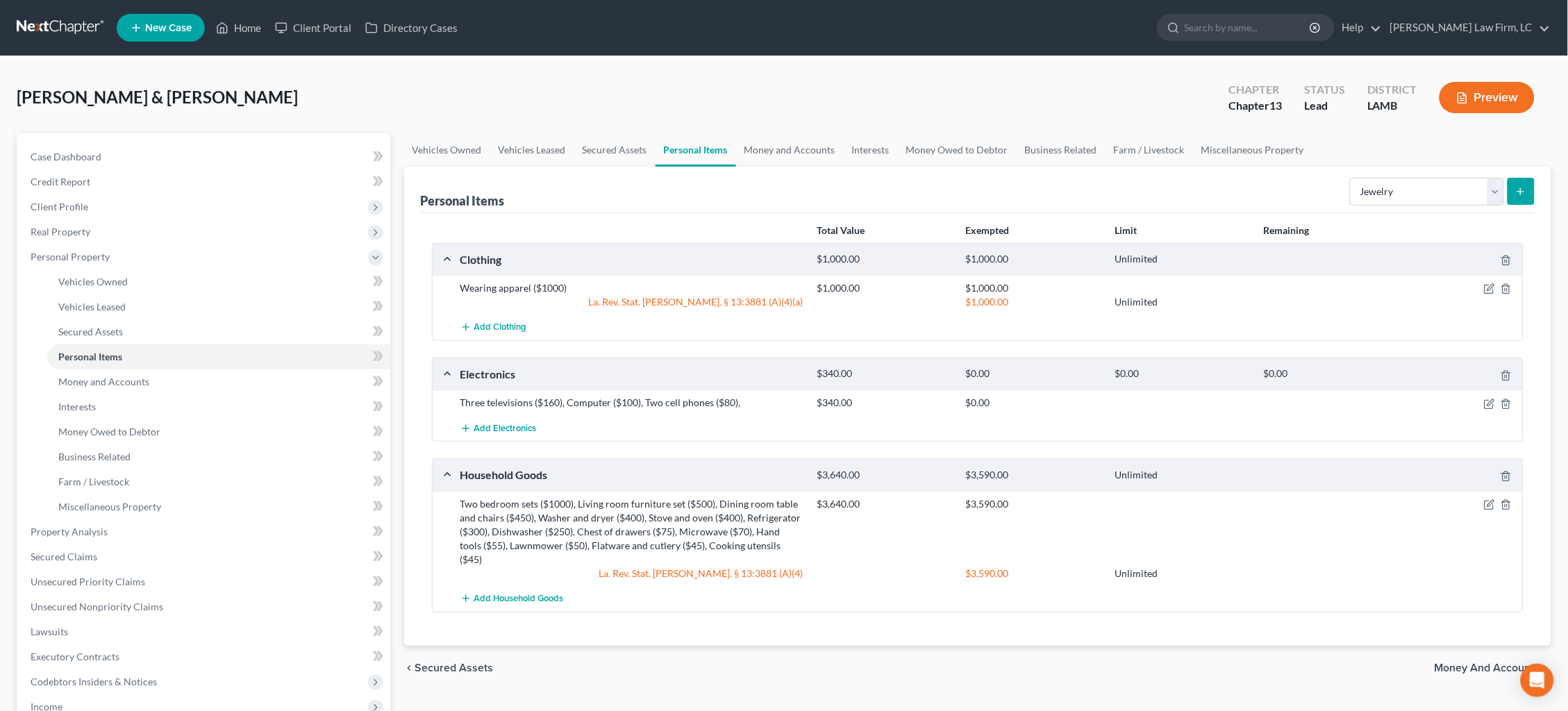
click at [1515, 188] on button "submit" at bounding box center [1521, 191] width 27 height 27
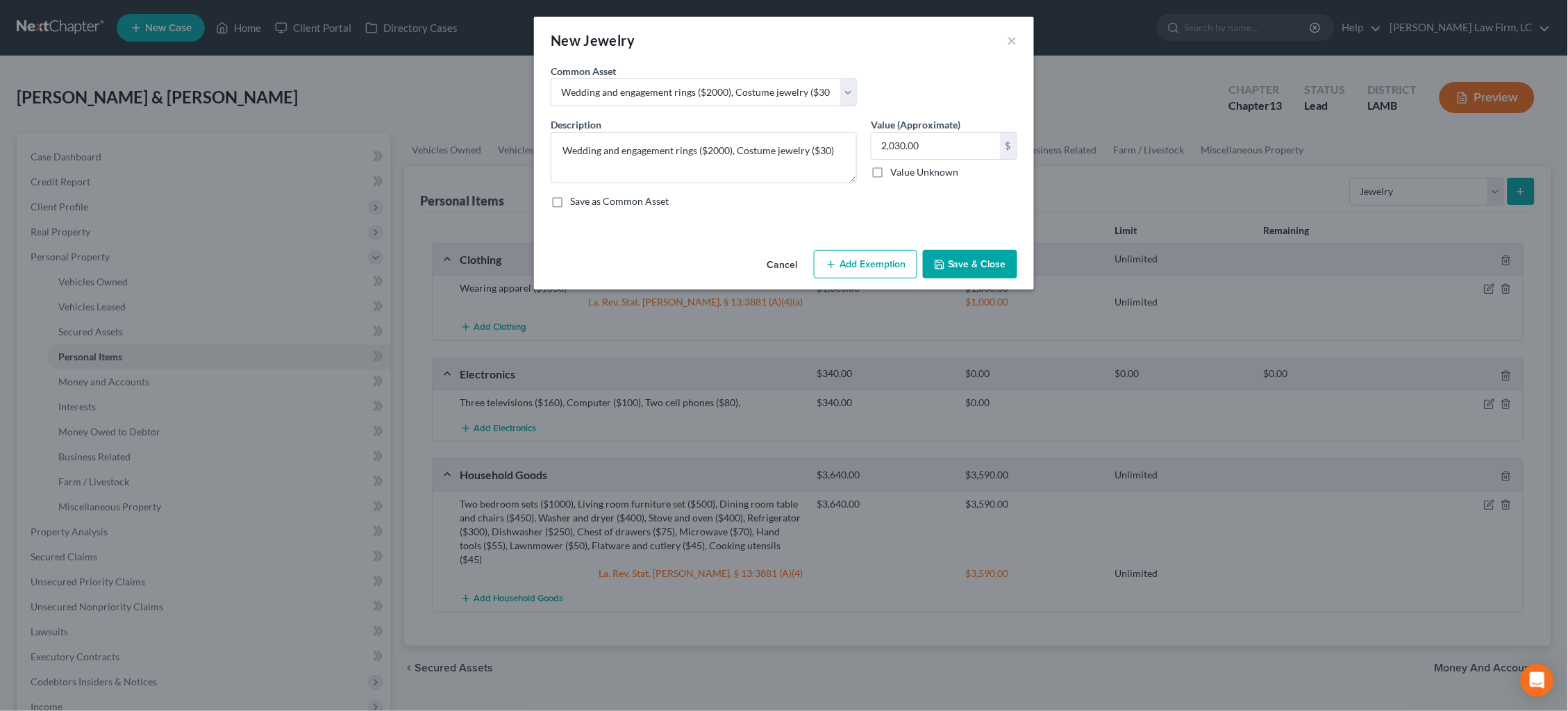
click at [881, 260] on button "Add Exemption" at bounding box center [865, 265] width 103 height 30
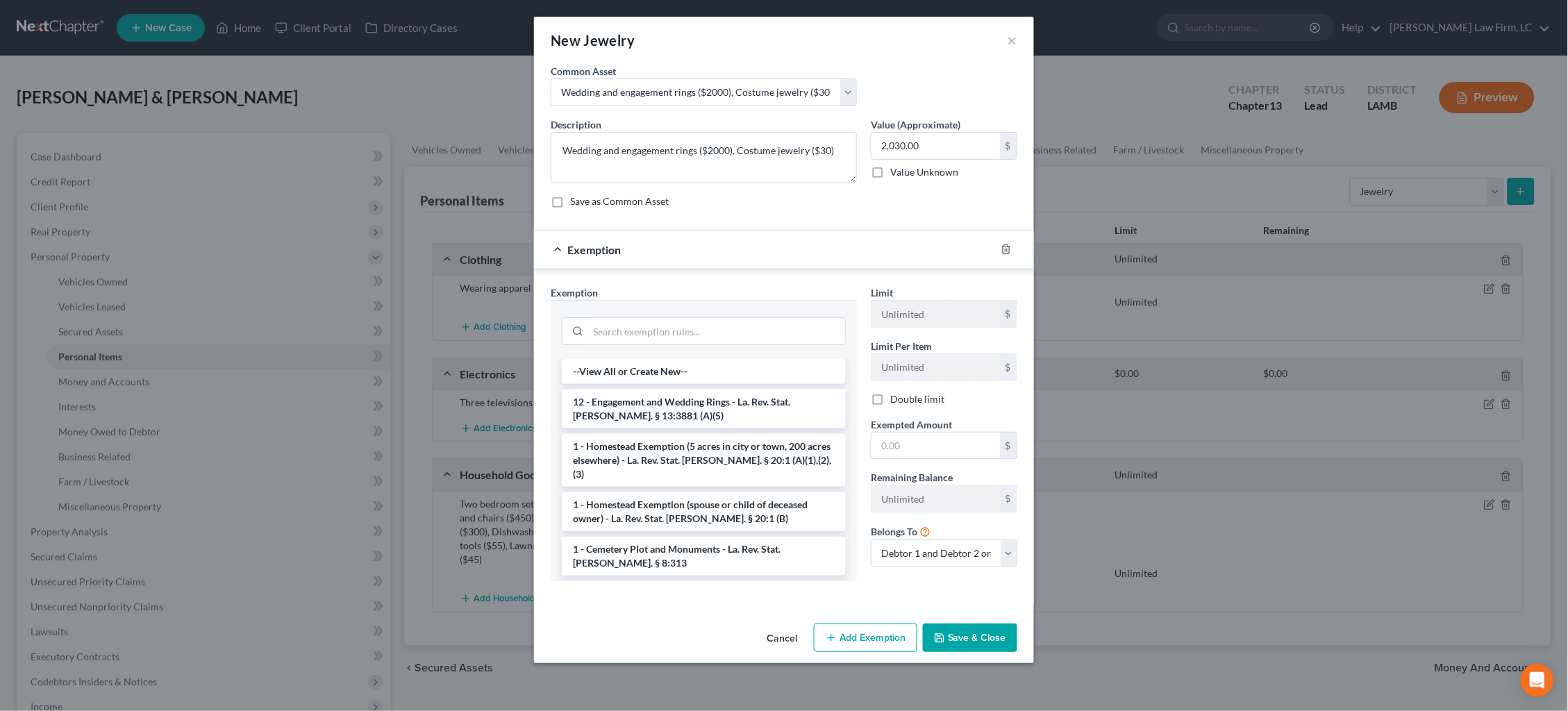
drag, startPoint x: 739, startPoint y: 393, endPoint x: 835, endPoint y: 420, distance: 99.7
click at [739, 394] on li "12 - Engagement and Wedding Rings - La. Rev. Stat. [PERSON_NAME]. § 13:3881 (A)…" at bounding box center [704, 409] width 284 height 39
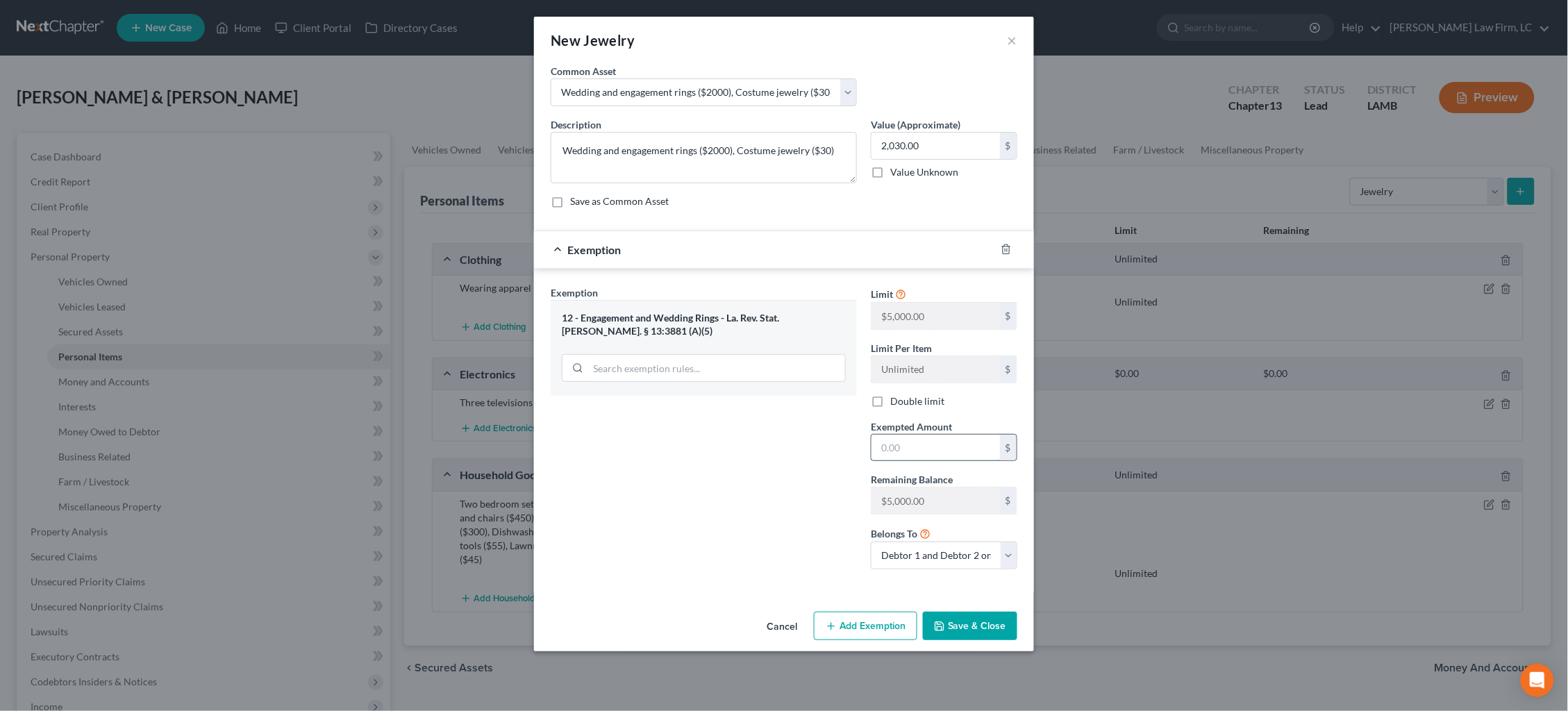
click at [904, 435] on input "text" at bounding box center [935, 448] width 128 height 26
click at [984, 629] on button "Save & Close" at bounding box center [969, 626] width 94 height 30
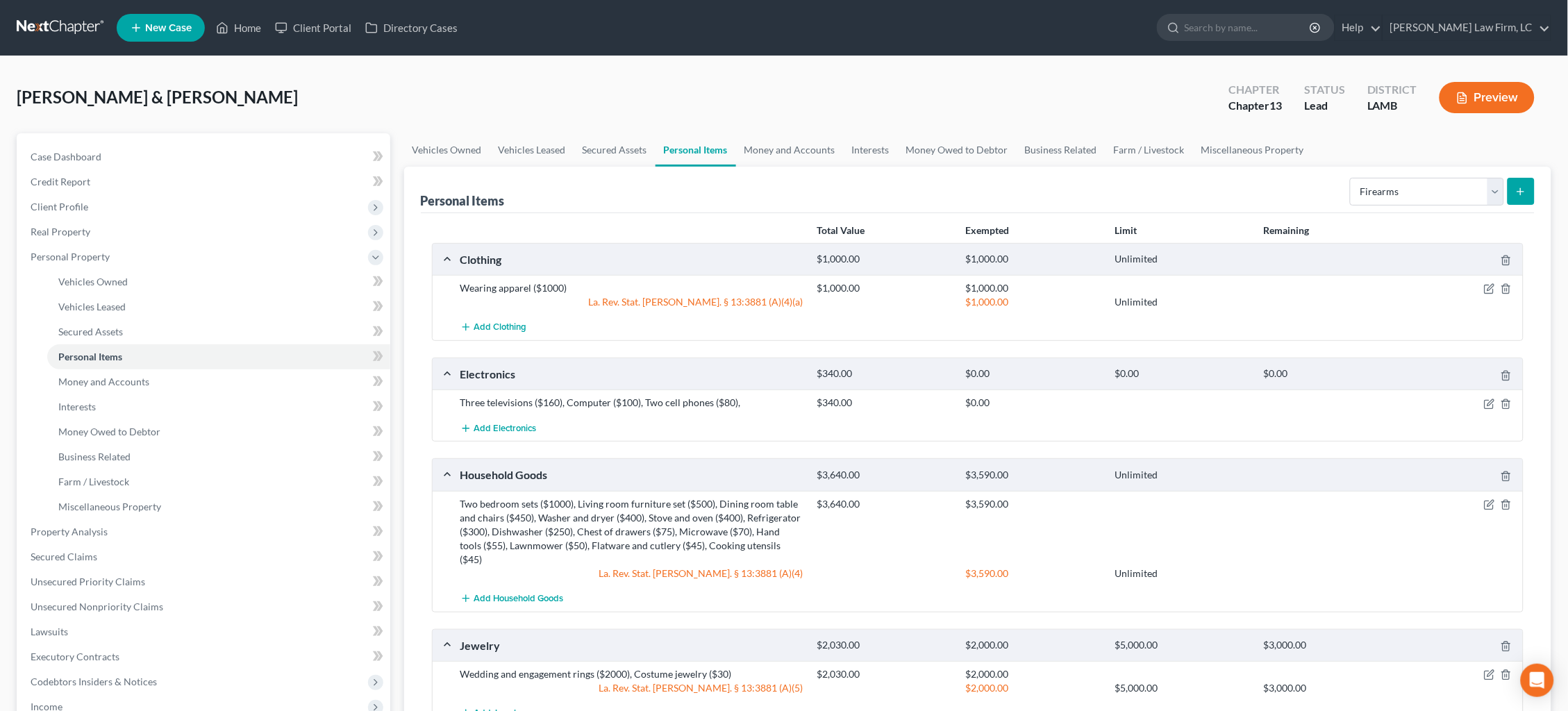
click at [1517, 196] on icon "submit" at bounding box center [1521, 191] width 11 height 11
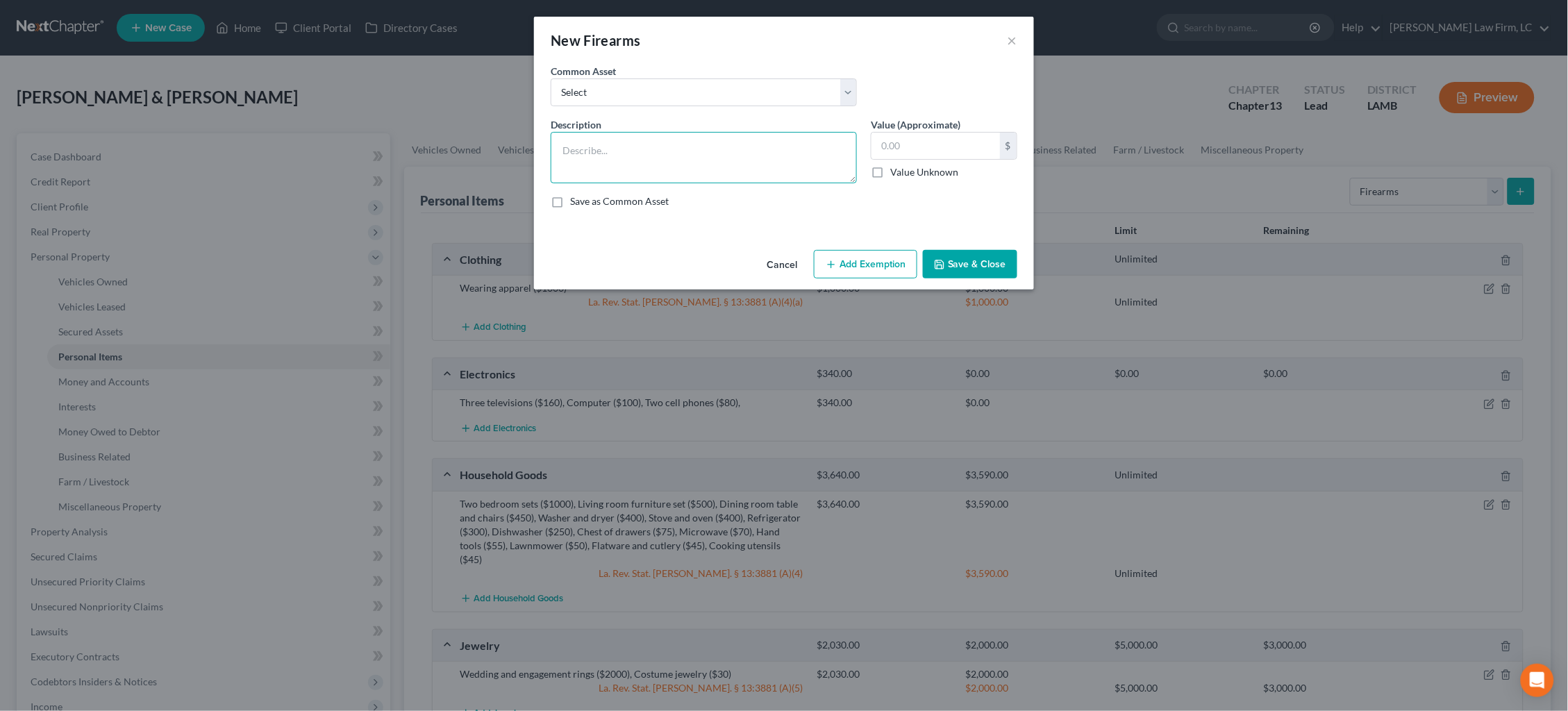
click at [705, 152] on textarea at bounding box center [704, 158] width 306 height 51
click at [893, 141] on input "text" at bounding box center [935, 146] width 128 height 26
click at [864, 256] on button "Add Exemption" at bounding box center [865, 265] width 103 height 30
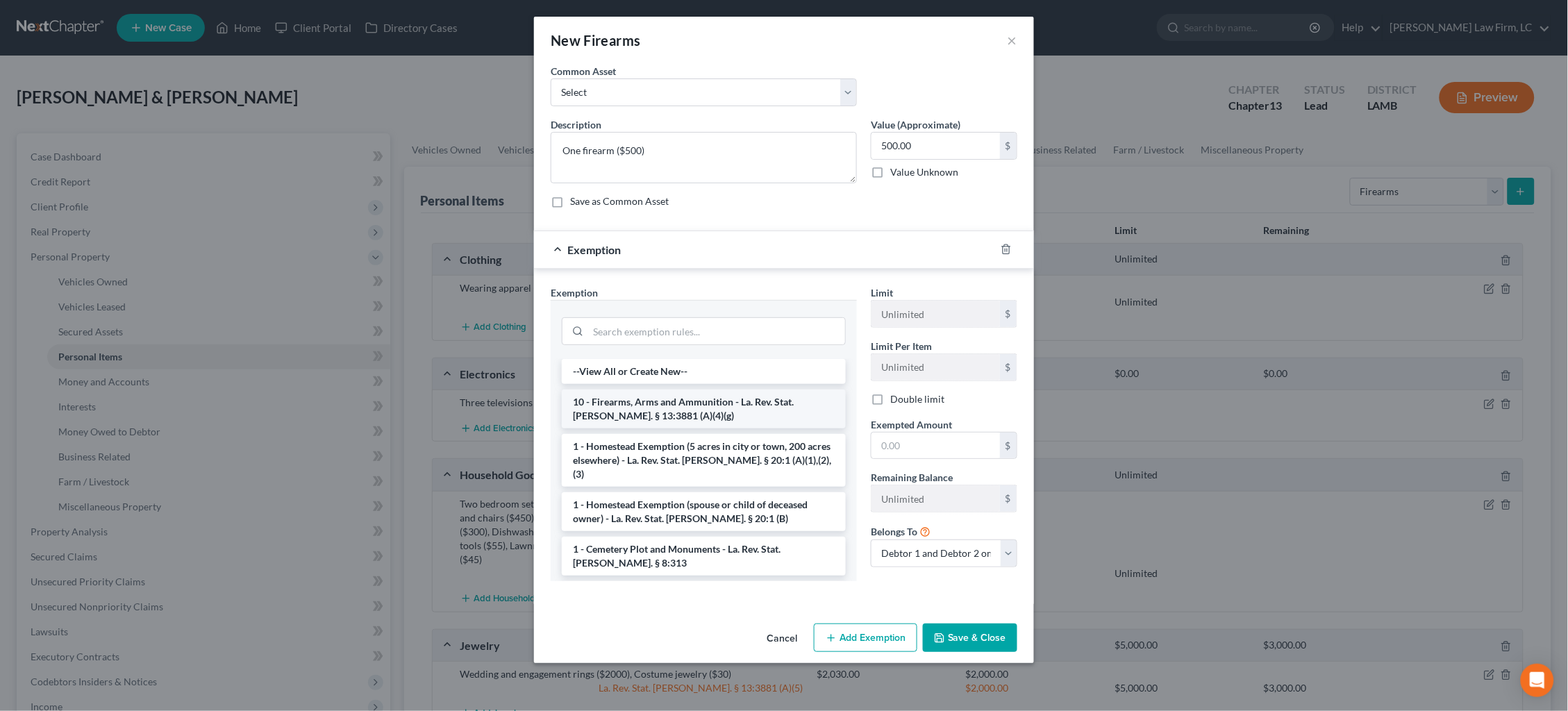
click at [727, 400] on li "10 - Firearms, Arms and Ammunition - La. Rev. Stat. [PERSON_NAME]. § 13:3881 (A…" at bounding box center [704, 409] width 284 height 39
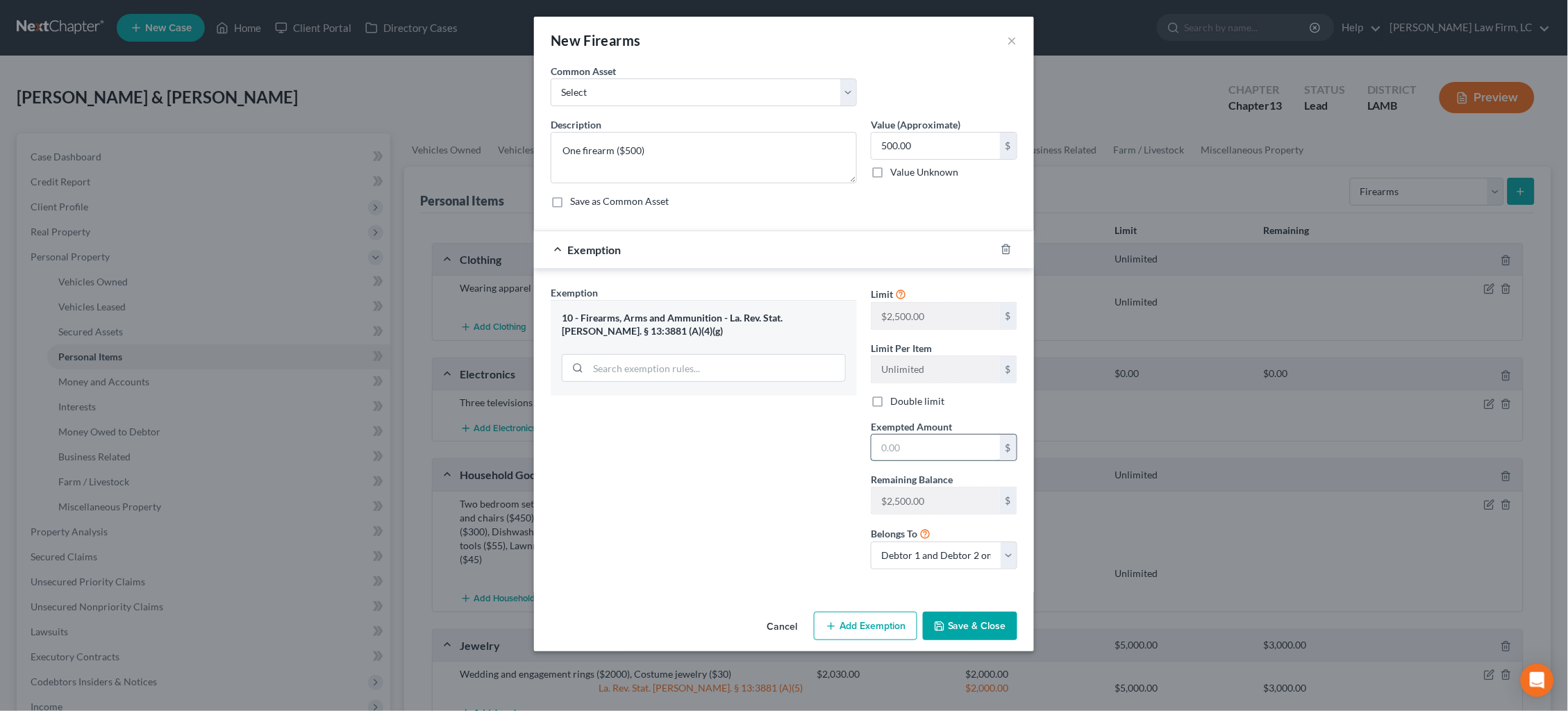
click at [907, 449] on input "text" at bounding box center [935, 448] width 128 height 26
click at [965, 613] on button "Save & Close" at bounding box center [969, 626] width 94 height 30
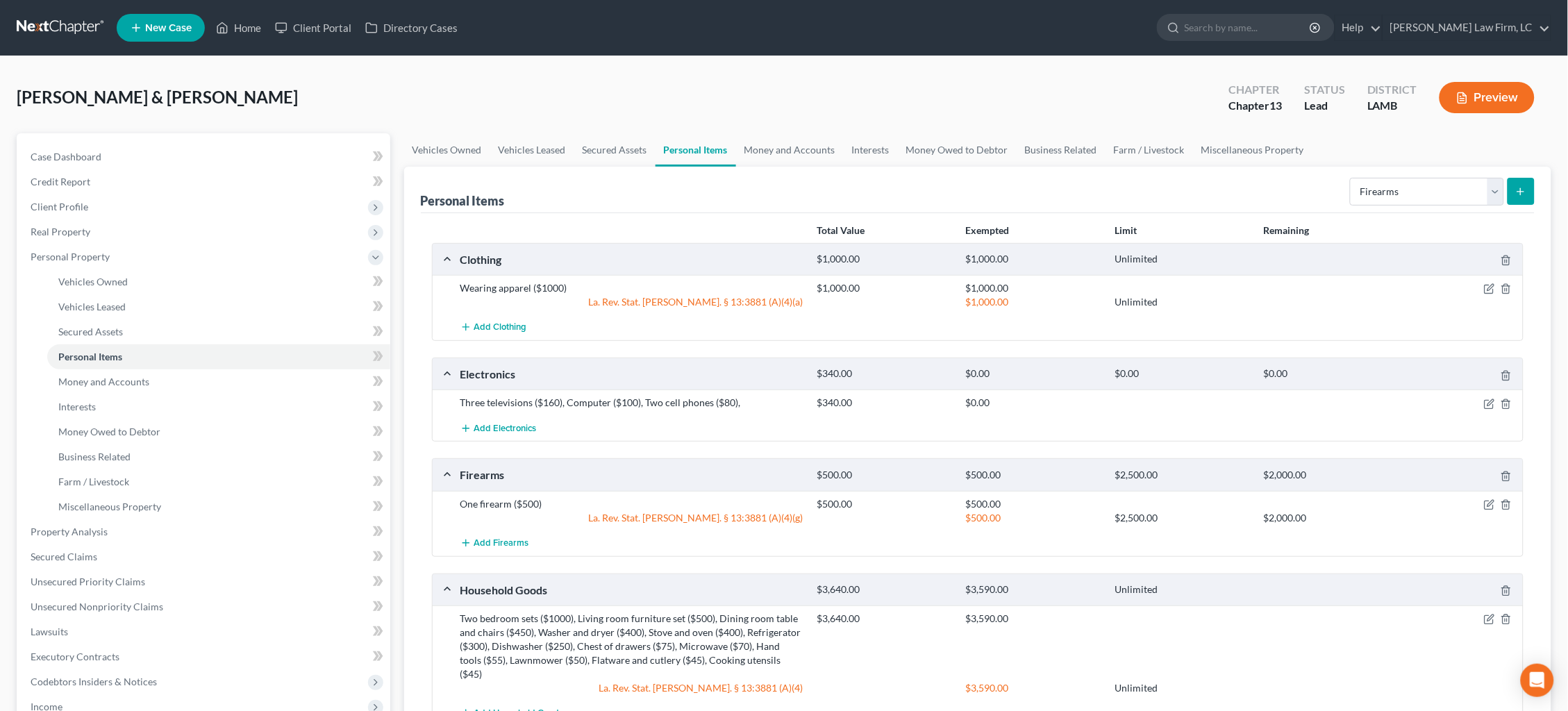
scroll to position [0, 0]
drag, startPoint x: 798, startPoint y: 145, endPoint x: 875, endPoint y: 155, distance: 77.6
click at [799, 145] on link "Money and Accounts" at bounding box center [790, 149] width 107 height 33
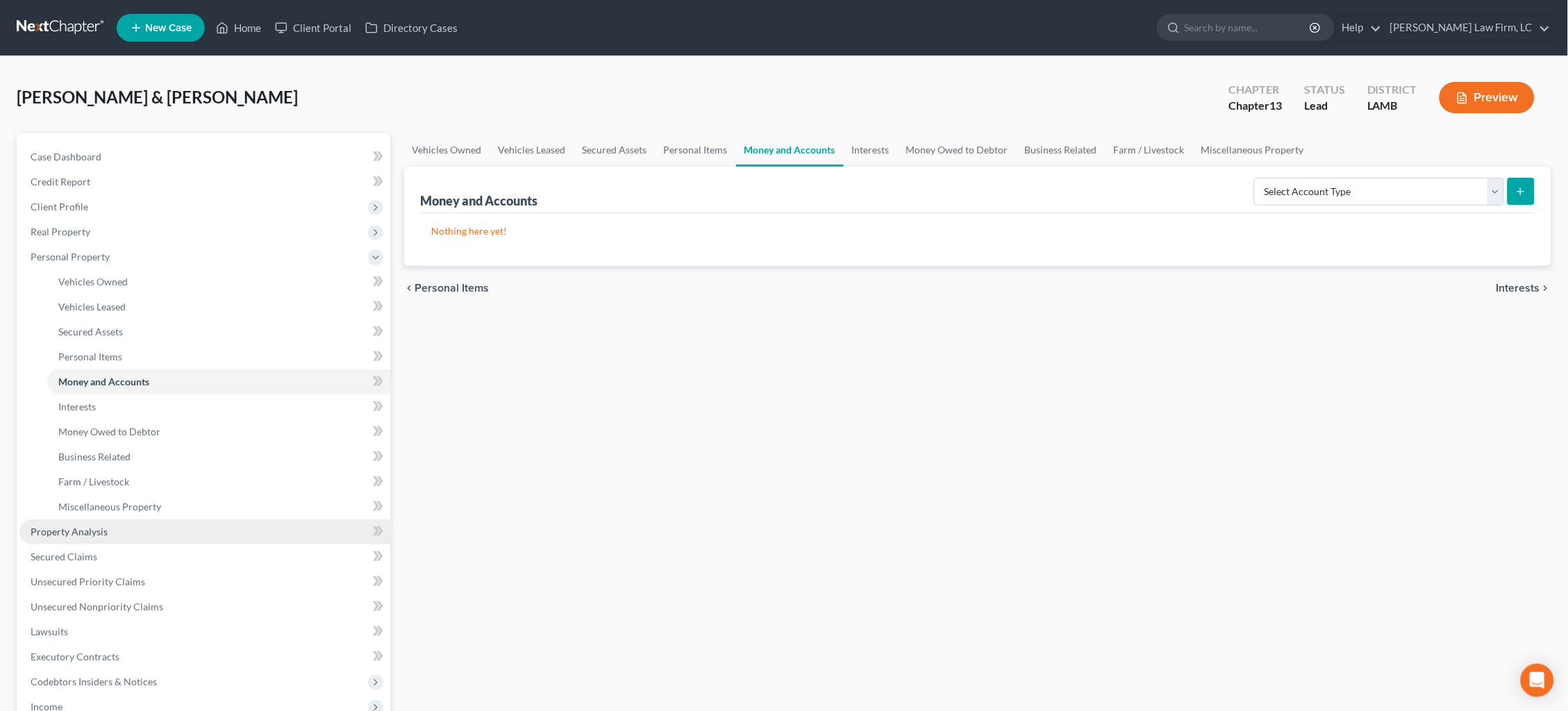
click at [234, 519] on link "Property Analysis" at bounding box center [204, 532] width 371 height 25
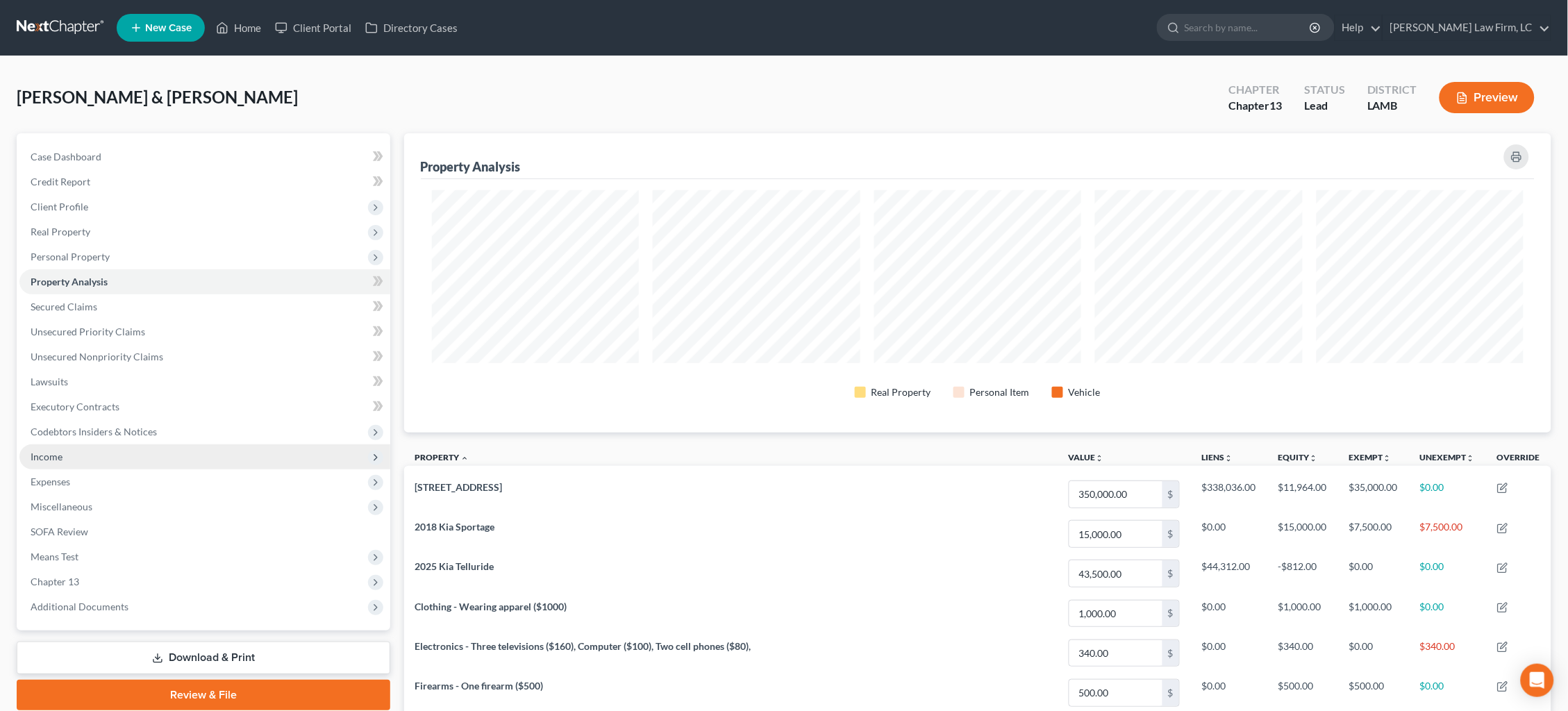
scroll to position [298, 1147]
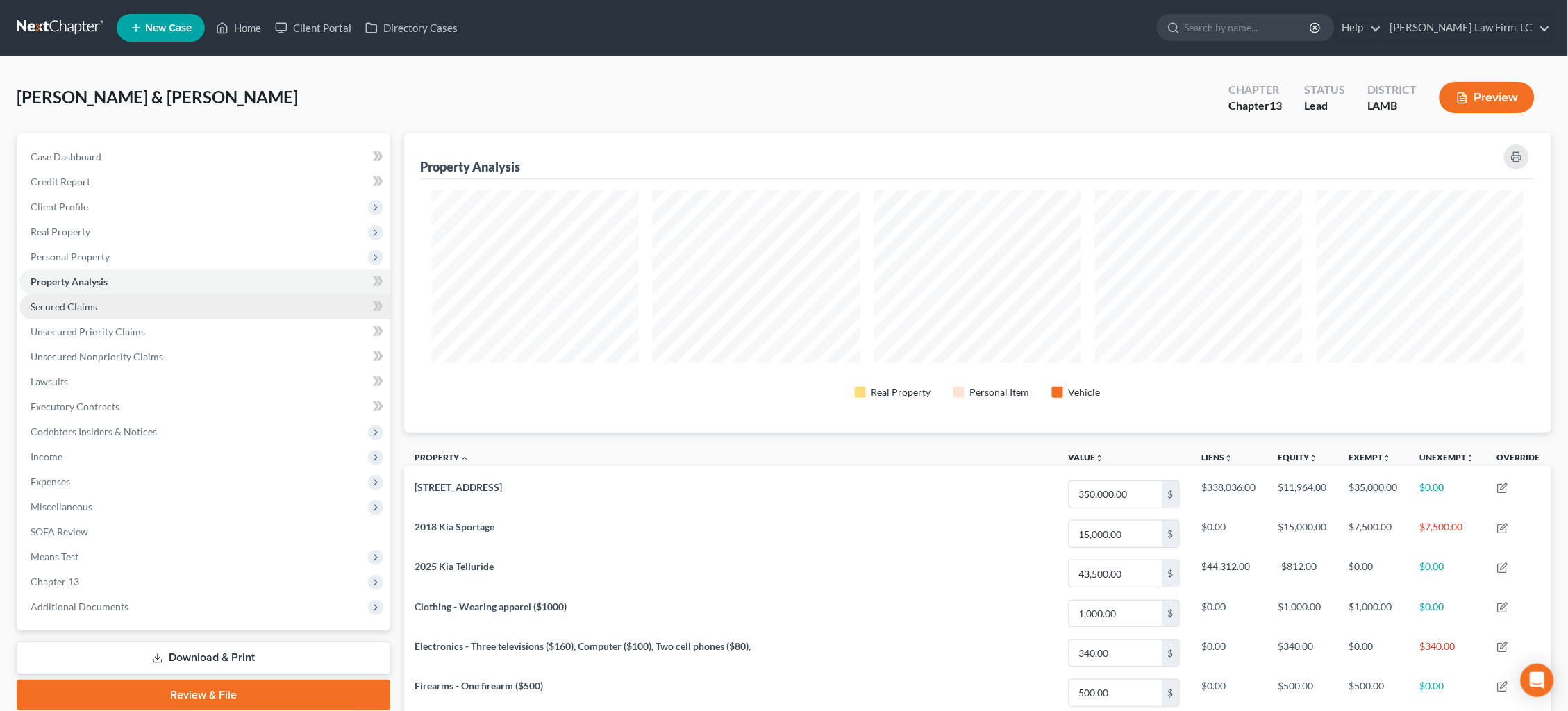
click at [211, 302] on link "Secured Claims" at bounding box center [204, 307] width 371 height 25
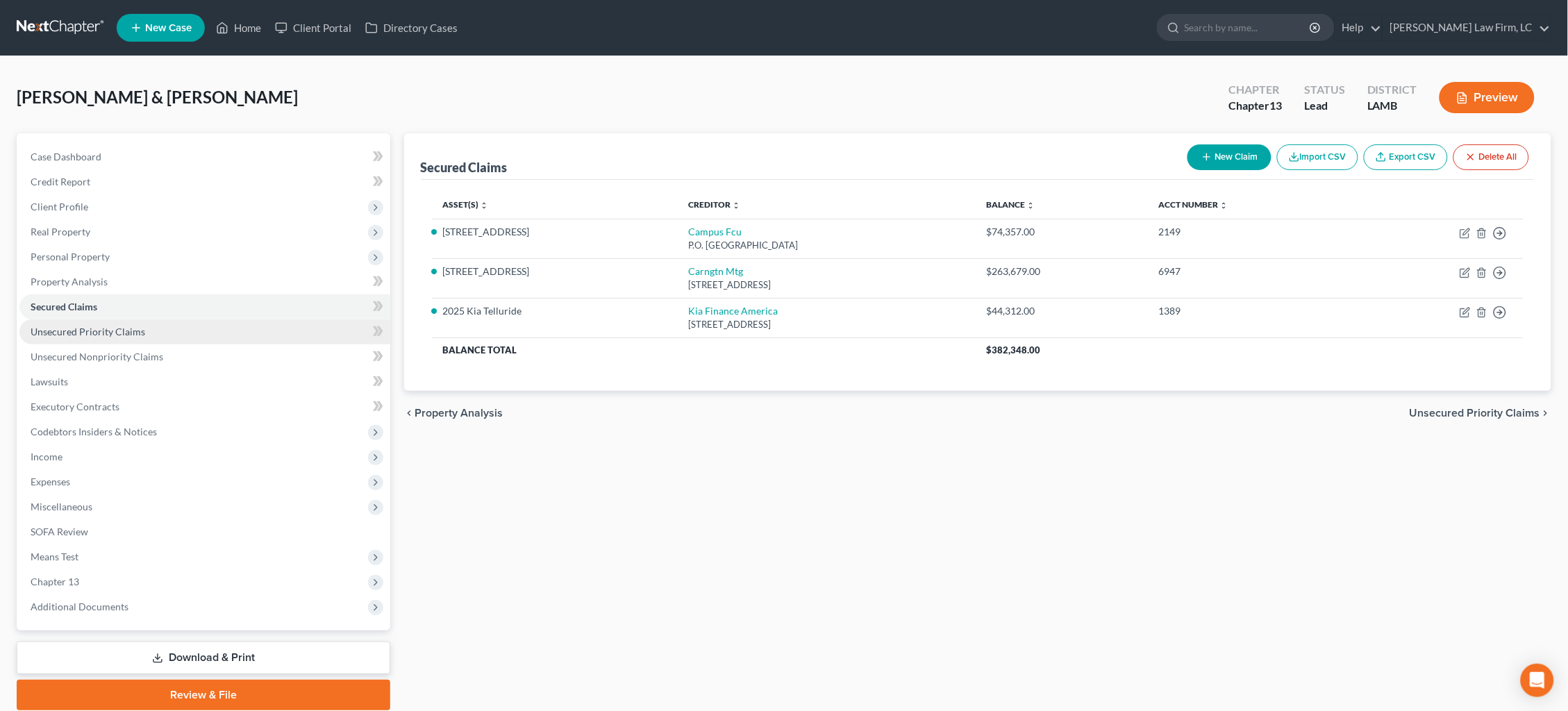
click at [215, 329] on link "Unsecured Priority Claims" at bounding box center [204, 332] width 371 height 25
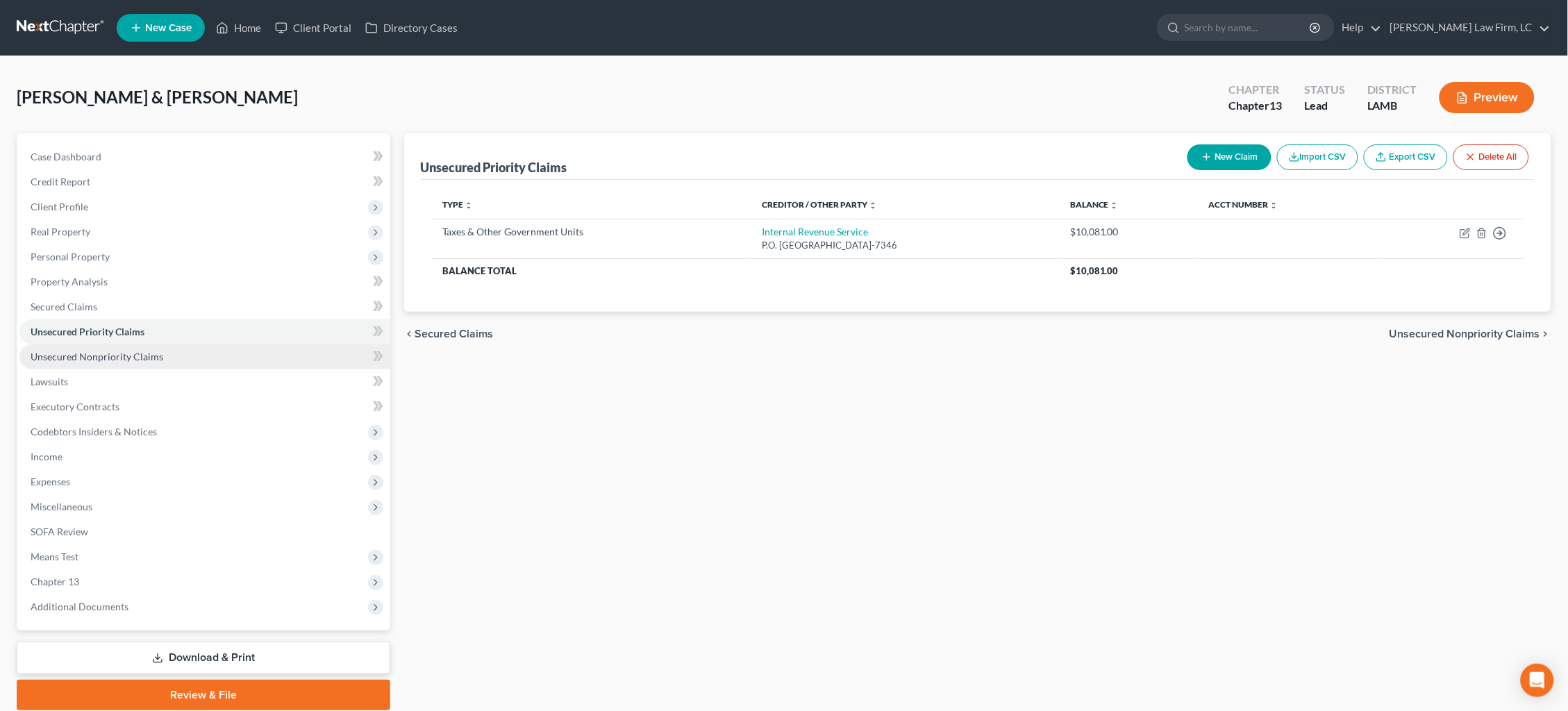
click at [210, 348] on link "Unsecured Nonpriority Claims" at bounding box center [204, 357] width 371 height 25
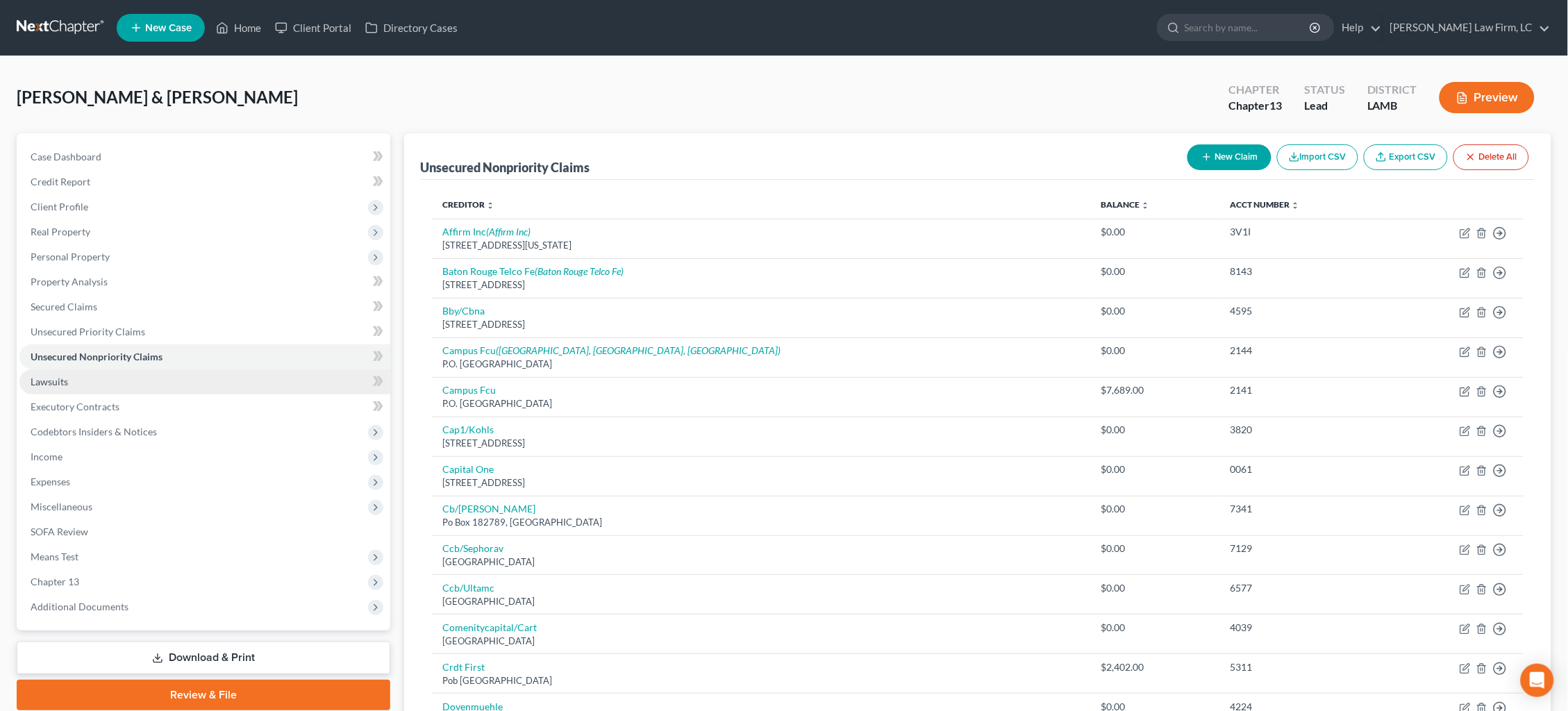
click at [188, 382] on link "Lawsuits" at bounding box center [204, 382] width 371 height 25
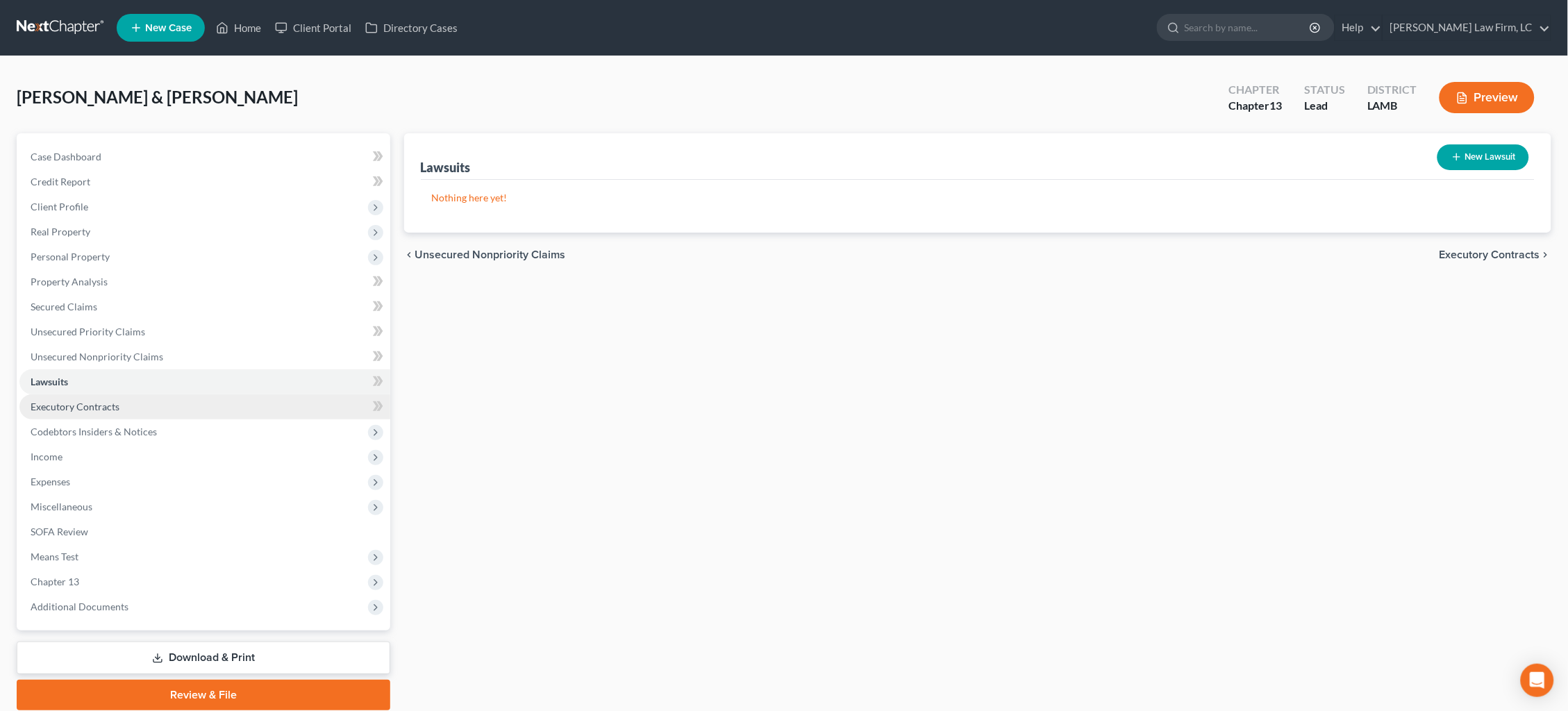
click at [190, 399] on link "Executory Contracts" at bounding box center [204, 406] width 371 height 25
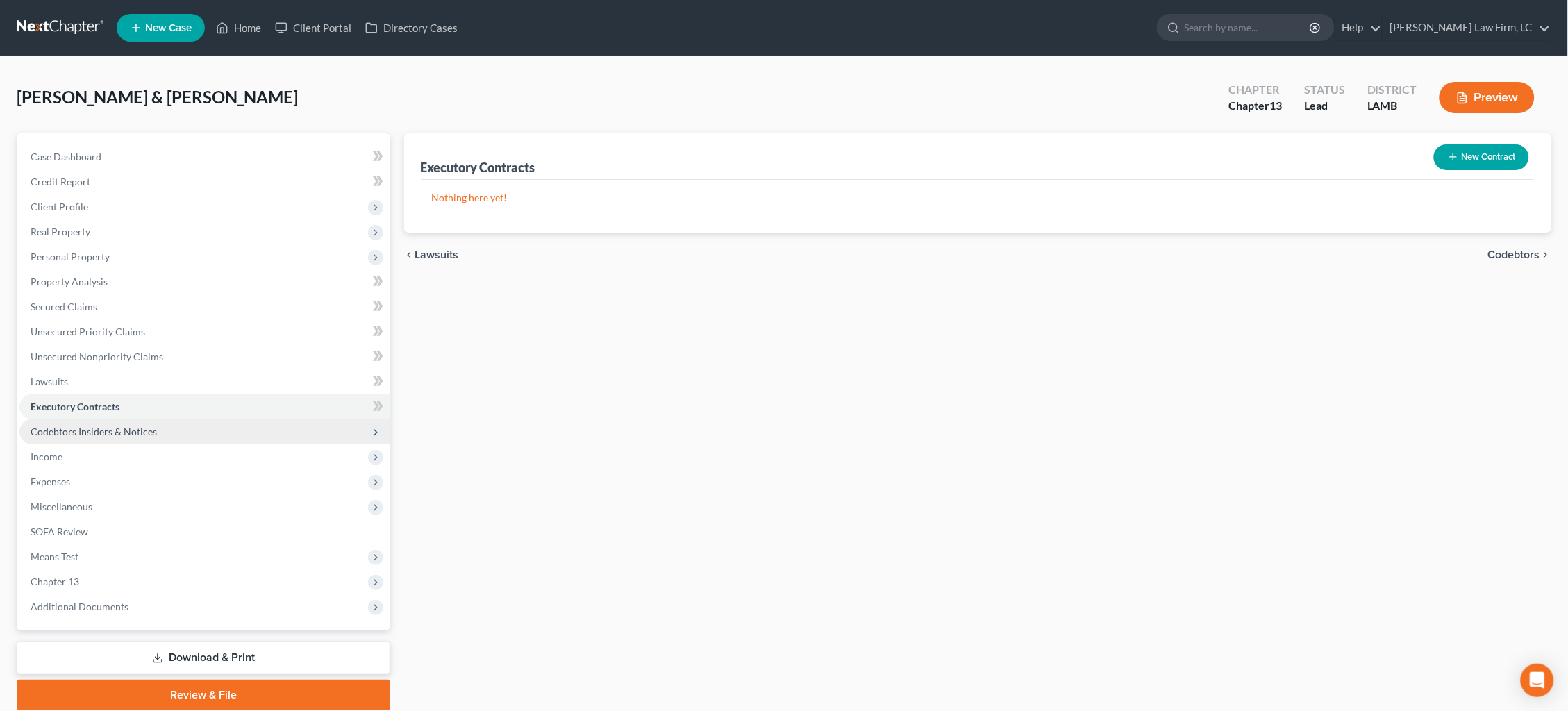
click at [200, 423] on span "Codebtors Insiders & Notices" at bounding box center [204, 431] width 371 height 25
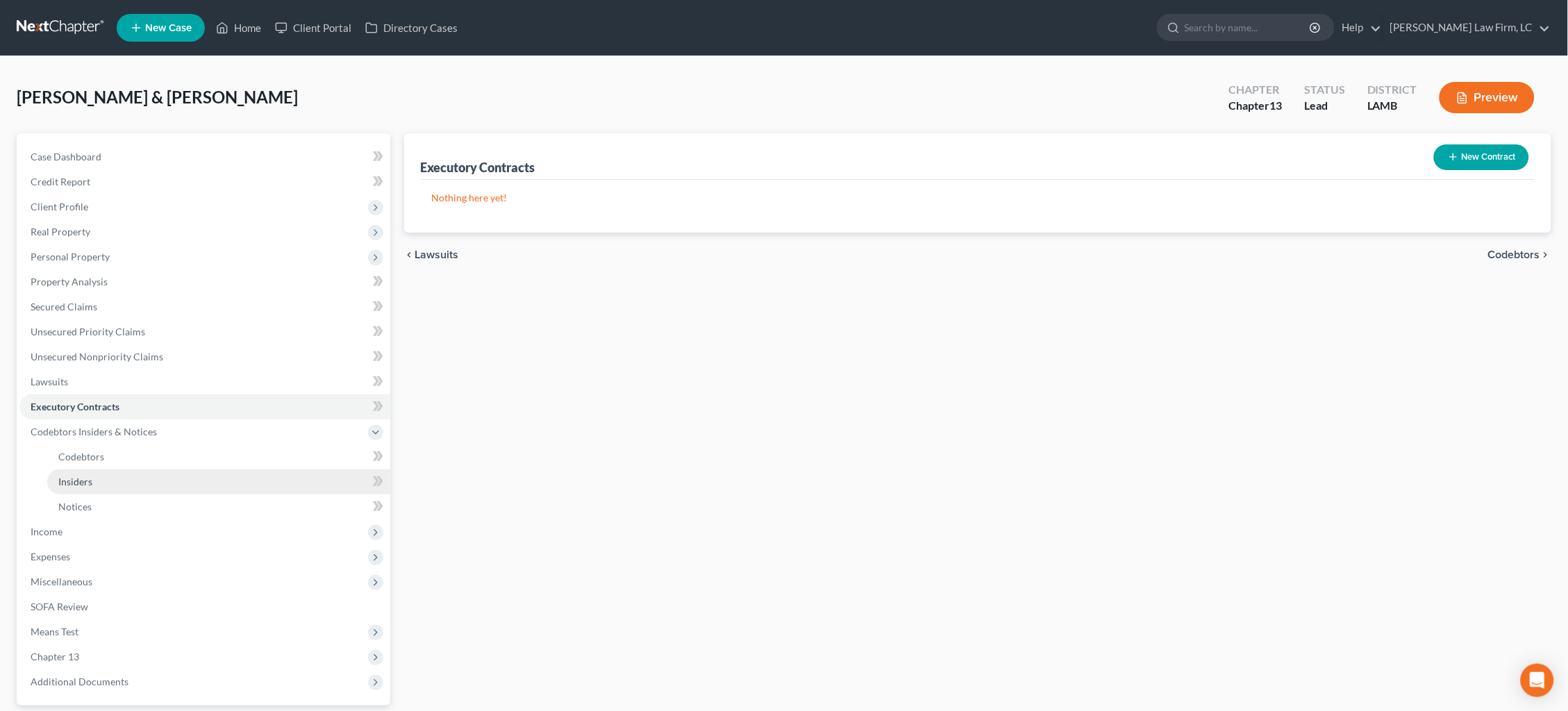
click at [192, 469] on link "Insiders" at bounding box center [218, 482] width 343 height 25
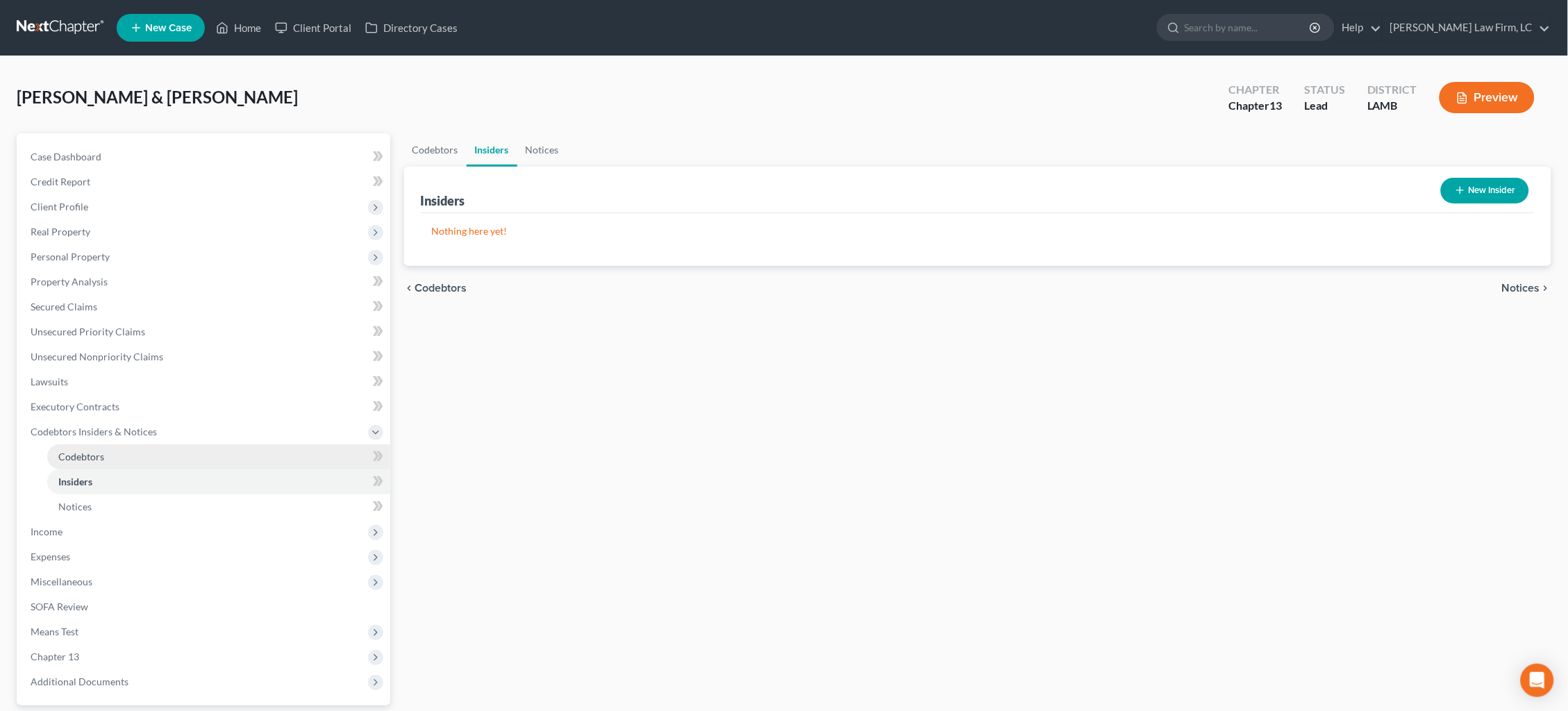
click at [187, 448] on link "Codebtors" at bounding box center [218, 457] width 343 height 25
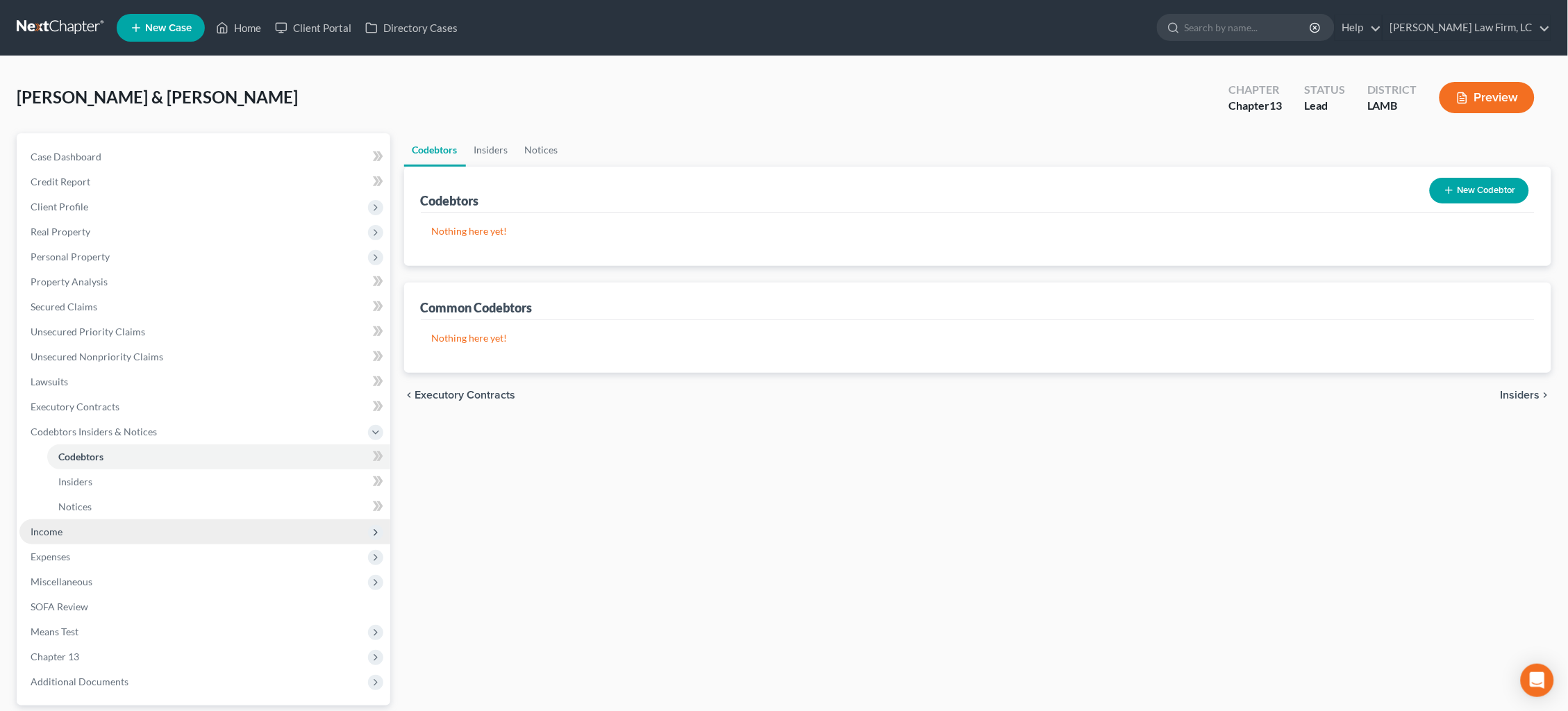
click at [175, 520] on span "Income" at bounding box center [204, 532] width 371 height 25
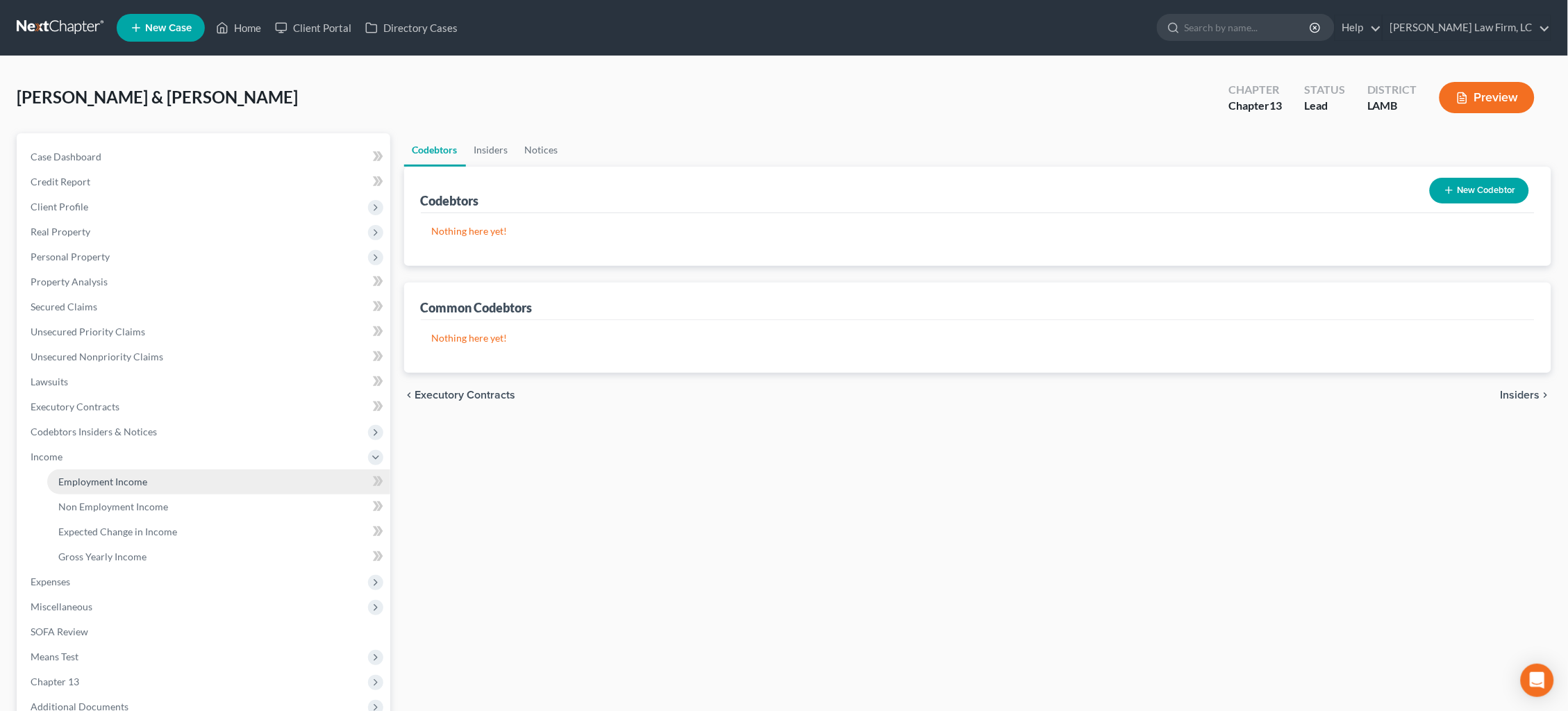
click at [189, 472] on link "Employment Income" at bounding box center [218, 482] width 343 height 25
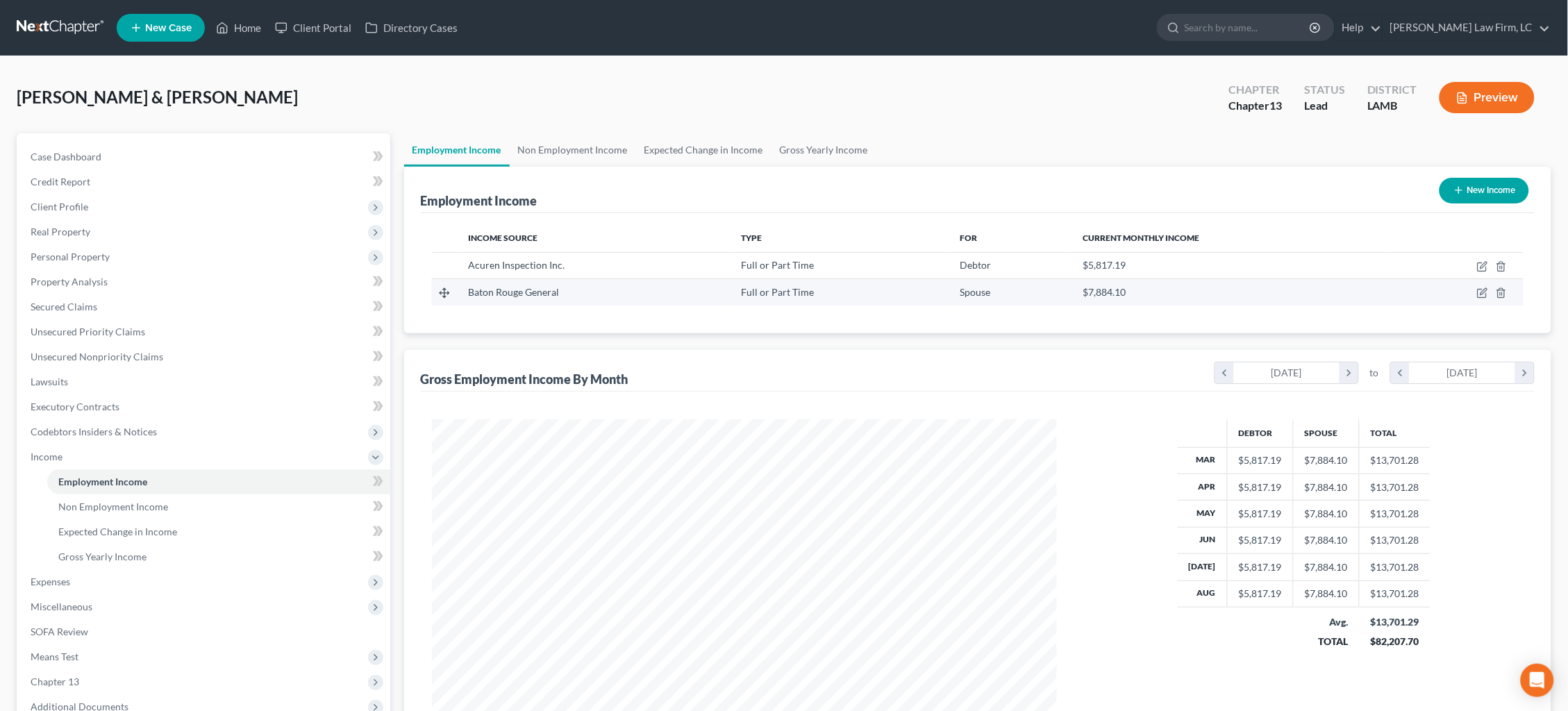
scroll to position [312, 653]
click at [188, 575] on span "Expenses" at bounding box center [204, 581] width 371 height 25
click at [173, 499] on link "Home" at bounding box center [218, 507] width 343 height 25
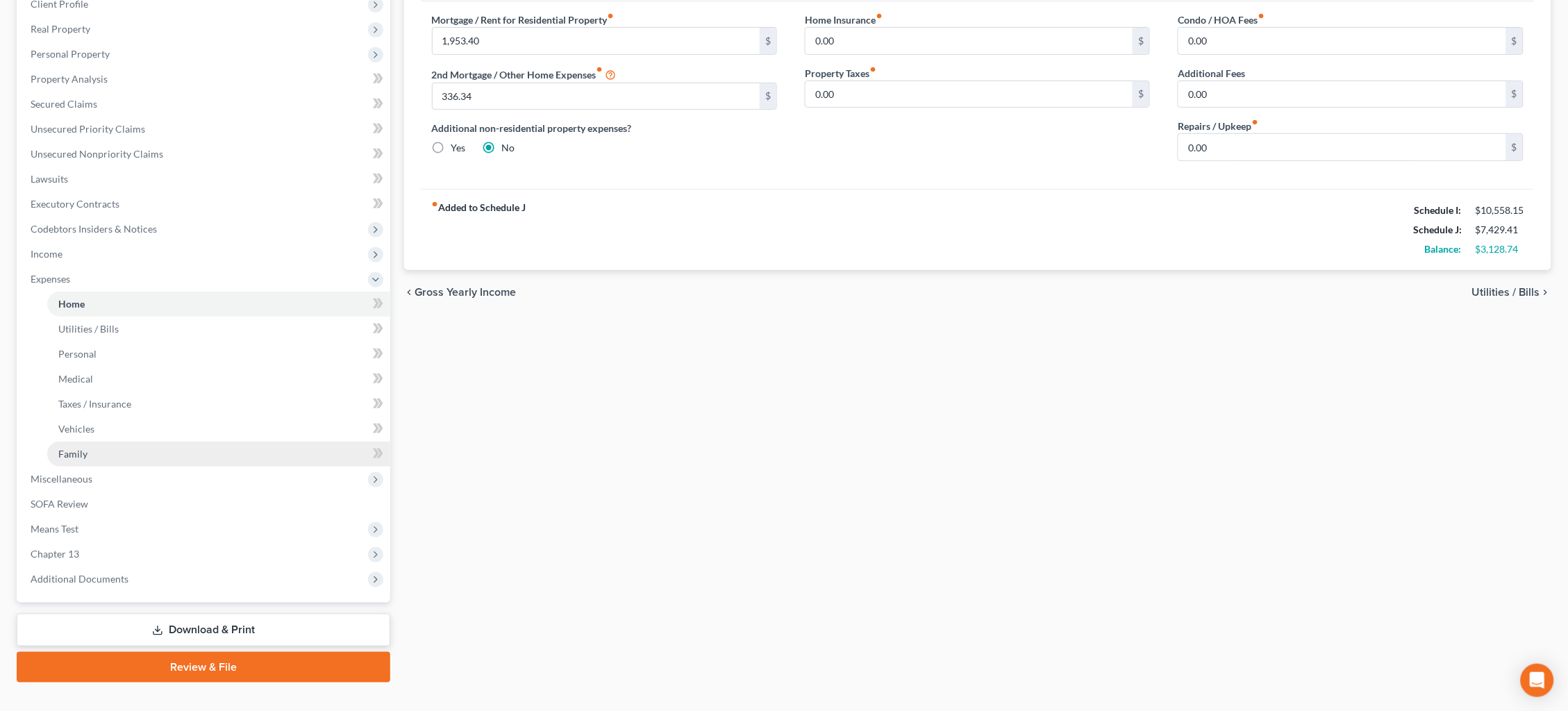
scroll to position [202, 0]
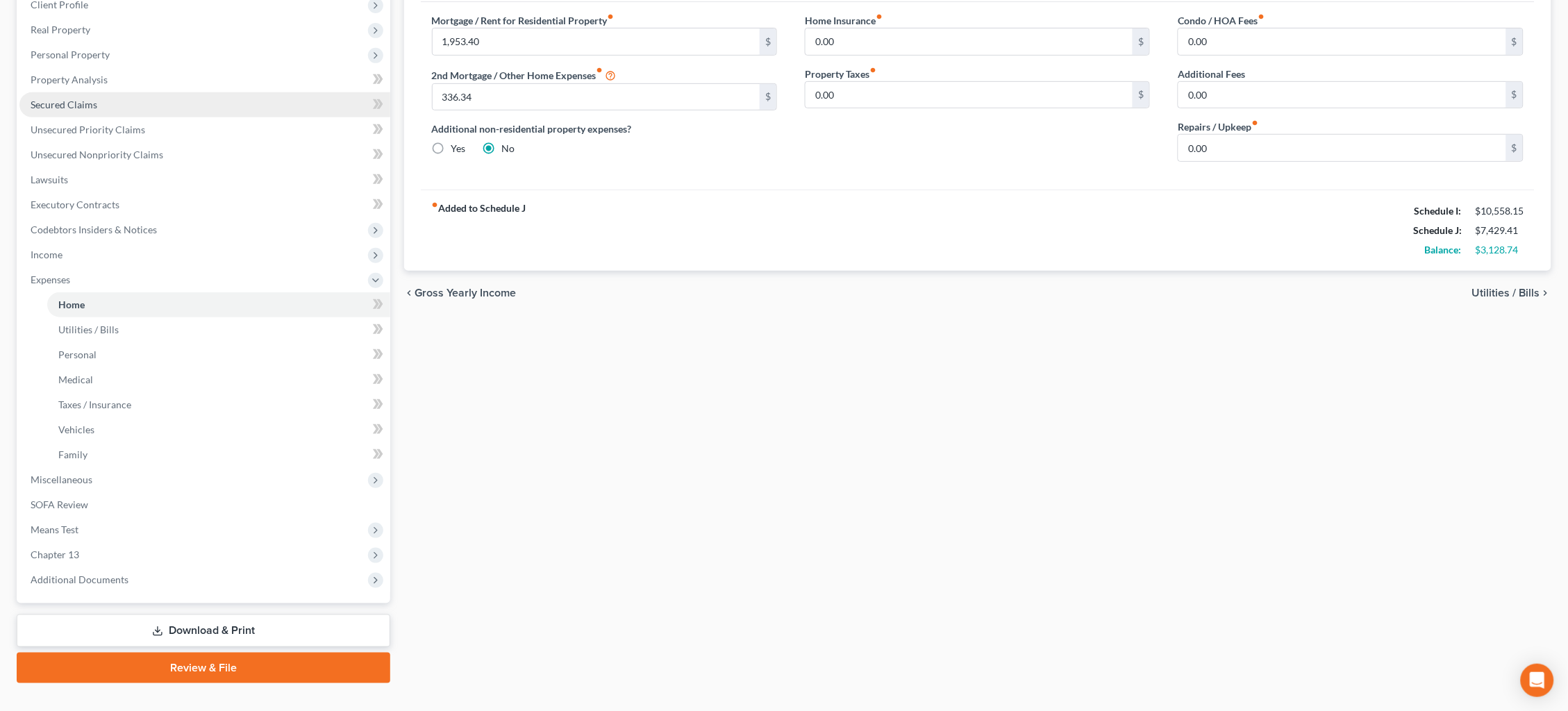
click at [106, 96] on link "Secured Claims" at bounding box center [204, 105] width 371 height 25
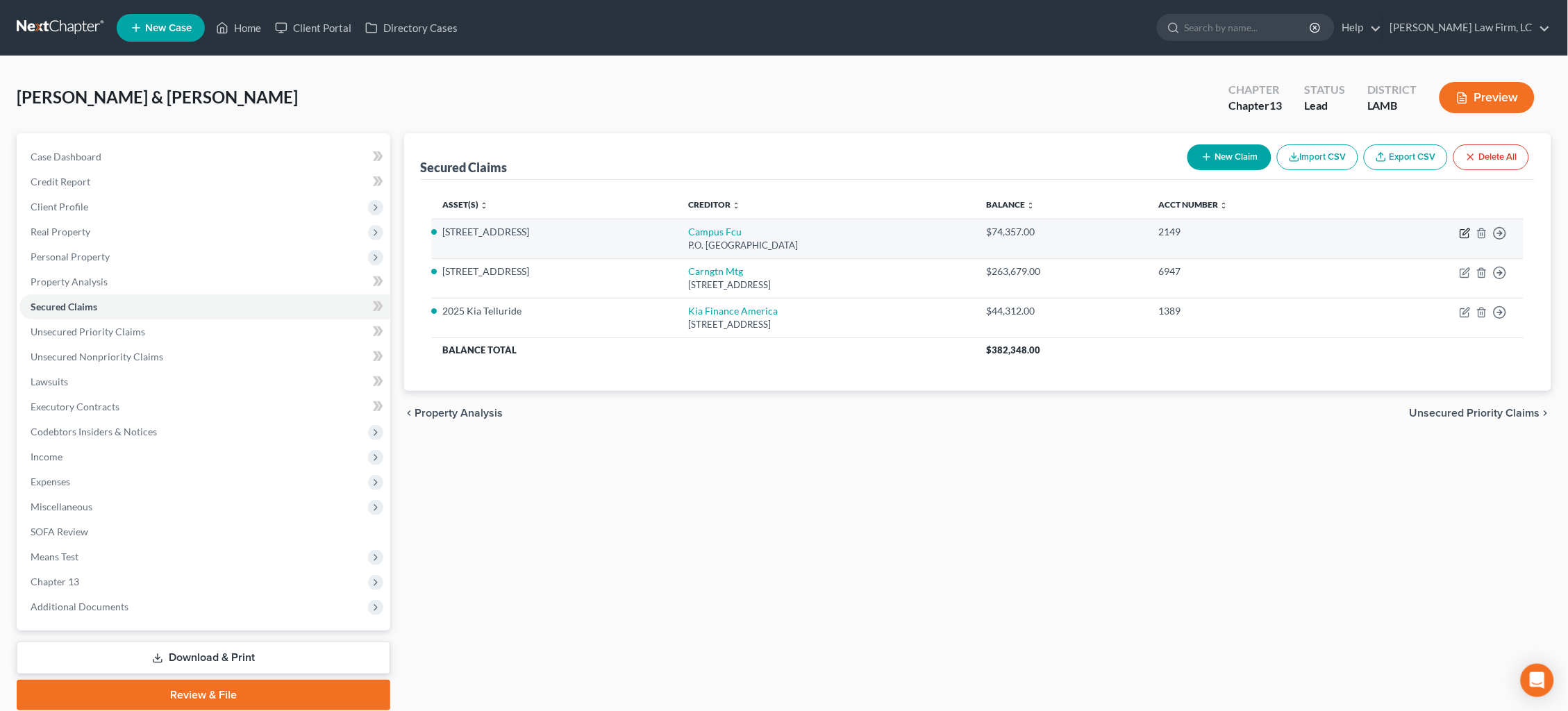
click at [1461, 230] on icon "button" at bounding box center [1464, 234] width 9 height 9
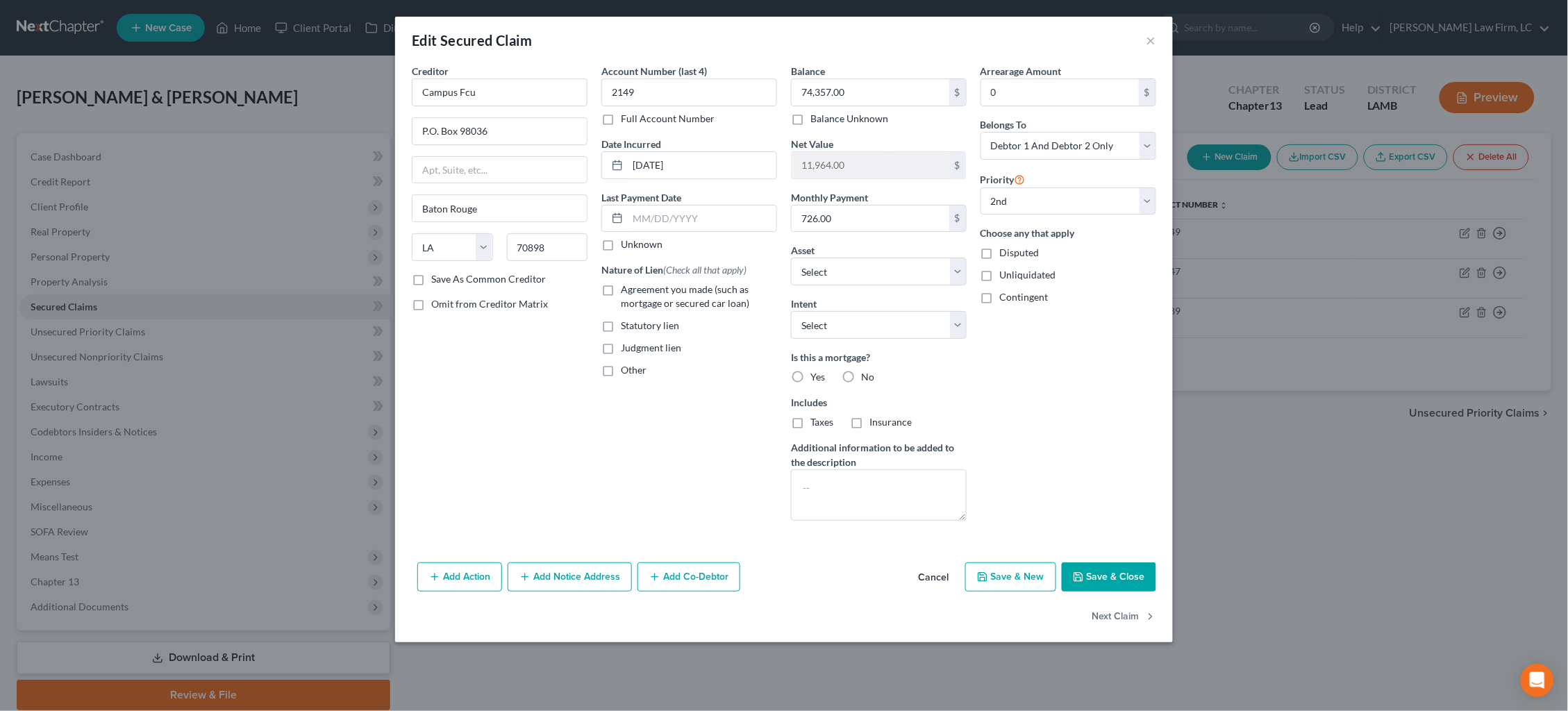
click at [655, 295] on span "Agreement you made (such as mortgage or secured car loan)" at bounding box center [684, 295] width 128 height 26
click at [635, 291] on input "Agreement you made (such as mortgage or secured car loan)" at bounding box center [631, 288] width 9 height 9
click at [661, 168] on input "[DATE]" at bounding box center [701, 166] width 148 height 26
click at [525, 92] on input "Campus Fcu" at bounding box center [500, 92] width 176 height 28
click at [551, 64] on div "Creditor * Campus Fcu Campus FCU P.O. [GEOGRAPHIC_DATA]" at bounding box center [500, 85] width 176 height 42
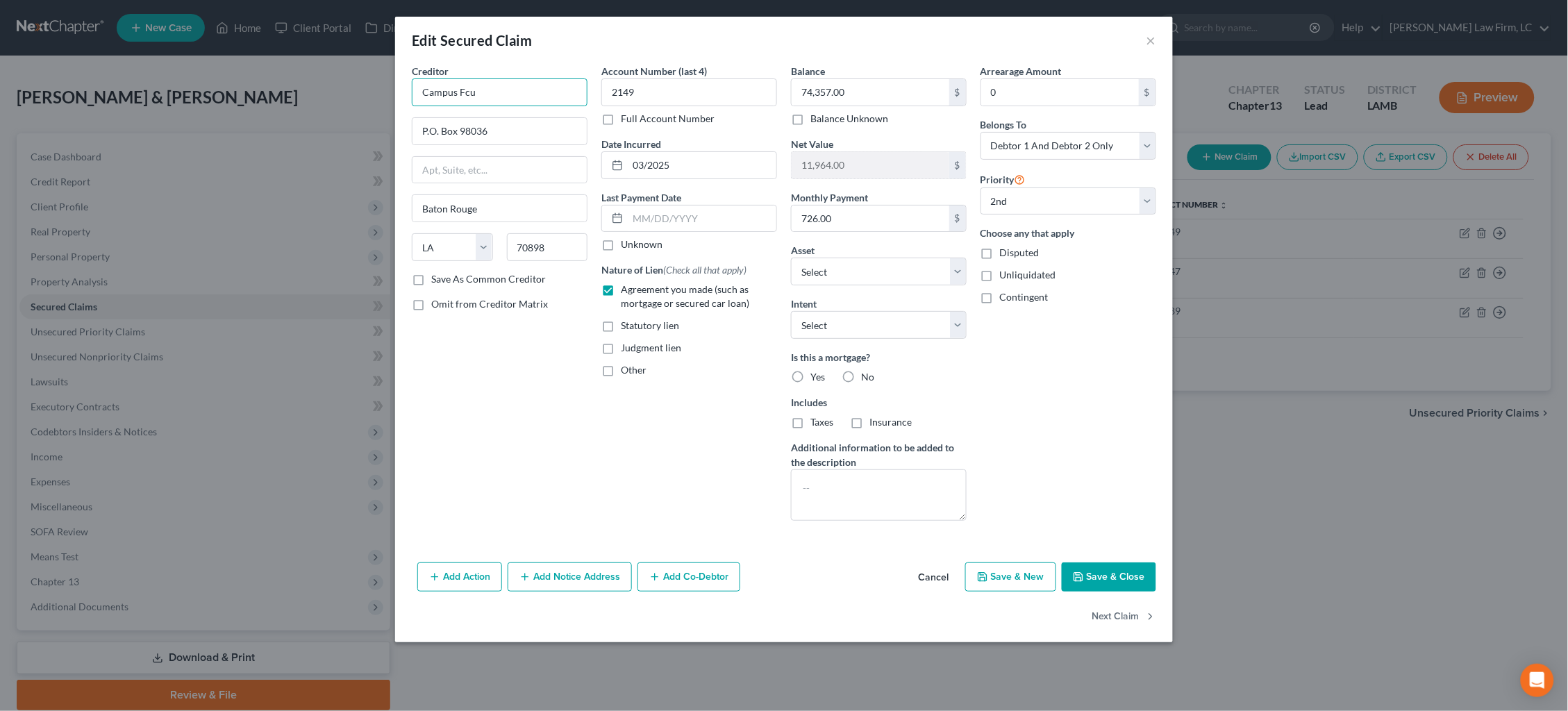
click at [545, 93] on input "Campus Fcu" at bounding box center [500, 92] width 176 height 28
click at [533, 124] on div "P.O. [GEOGRAPHIC_DATA]" at bounding box center [495, 129] width 145 height 12
click at [1104, 579] on button "Save & Close" at bounding box center [1109, 577] width 94 height 30
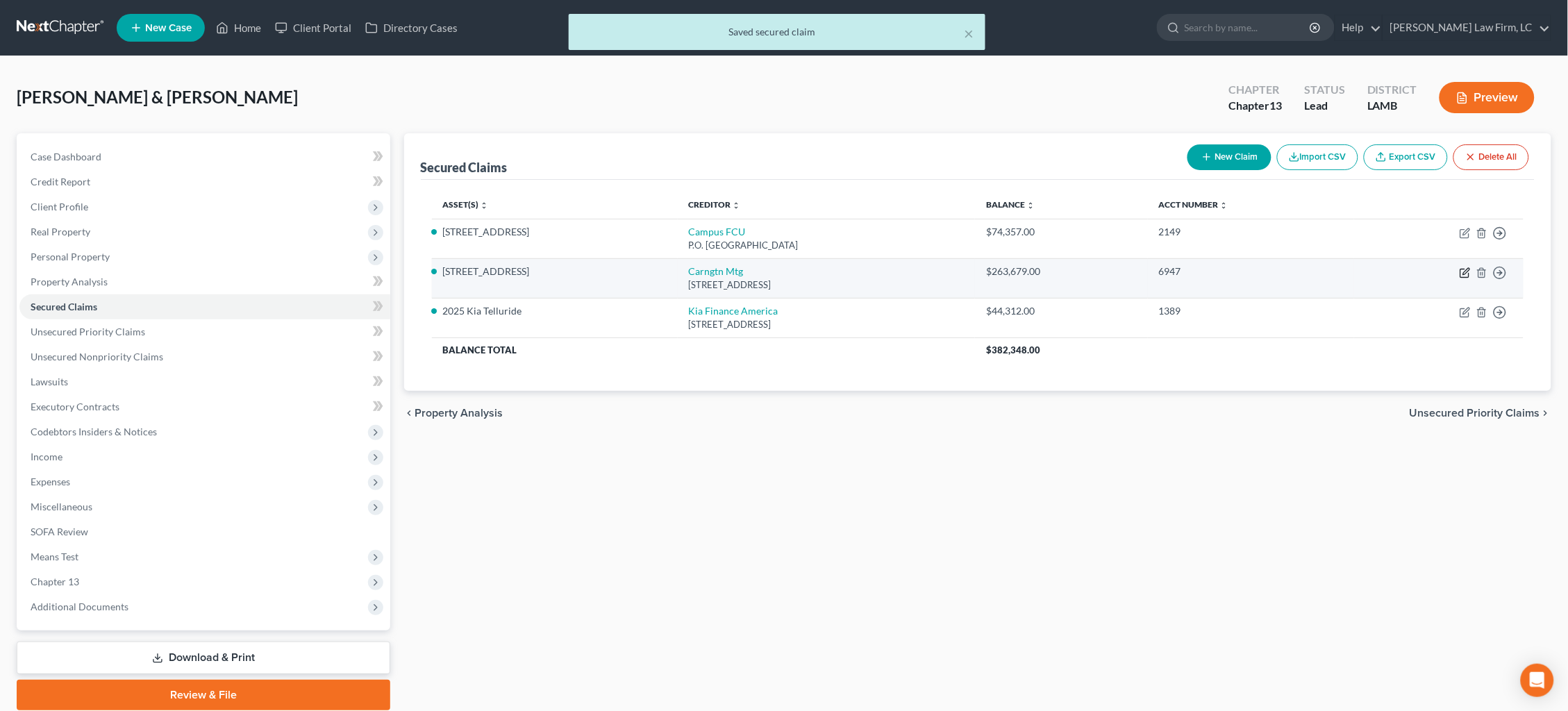
click at [1465, 267] on icon "button" at bounding box center [1465, 273] width 11 height 11
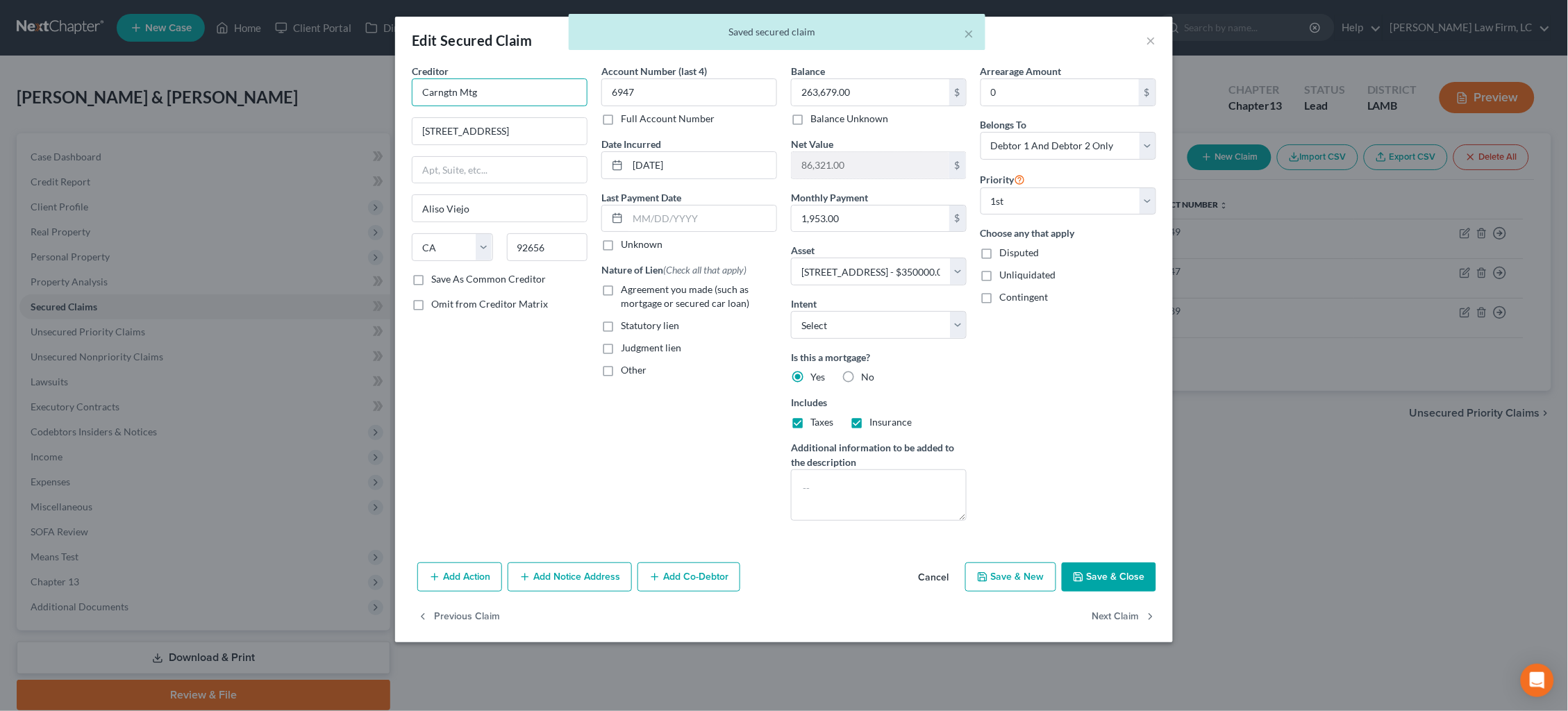
drag, startPoint x: 440, startPoint y: 81, endPoint x: 271, endPoint y: 62, distance: 170.1
click at [271, 62] on div "Edit Secured Claim × Creditor * Carngtn Mtg 15 Enterprise [GEOGRAPHIC_DATA] [US…" at bounding box center [784, 355] width 1568 height 711
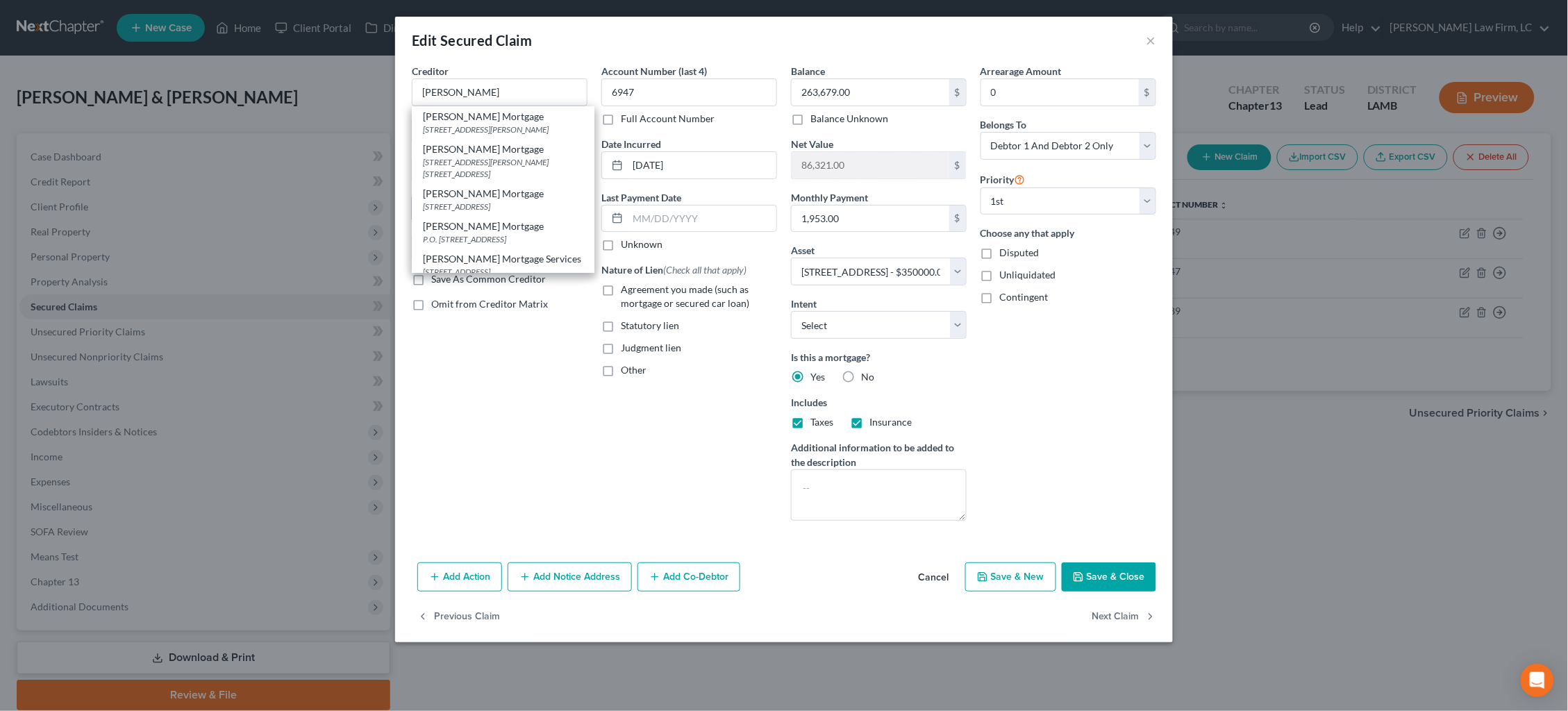
click at [515, 212] on div "[STREET_ADDRESS]" at bounding box center [503, 206] width 160 height 12
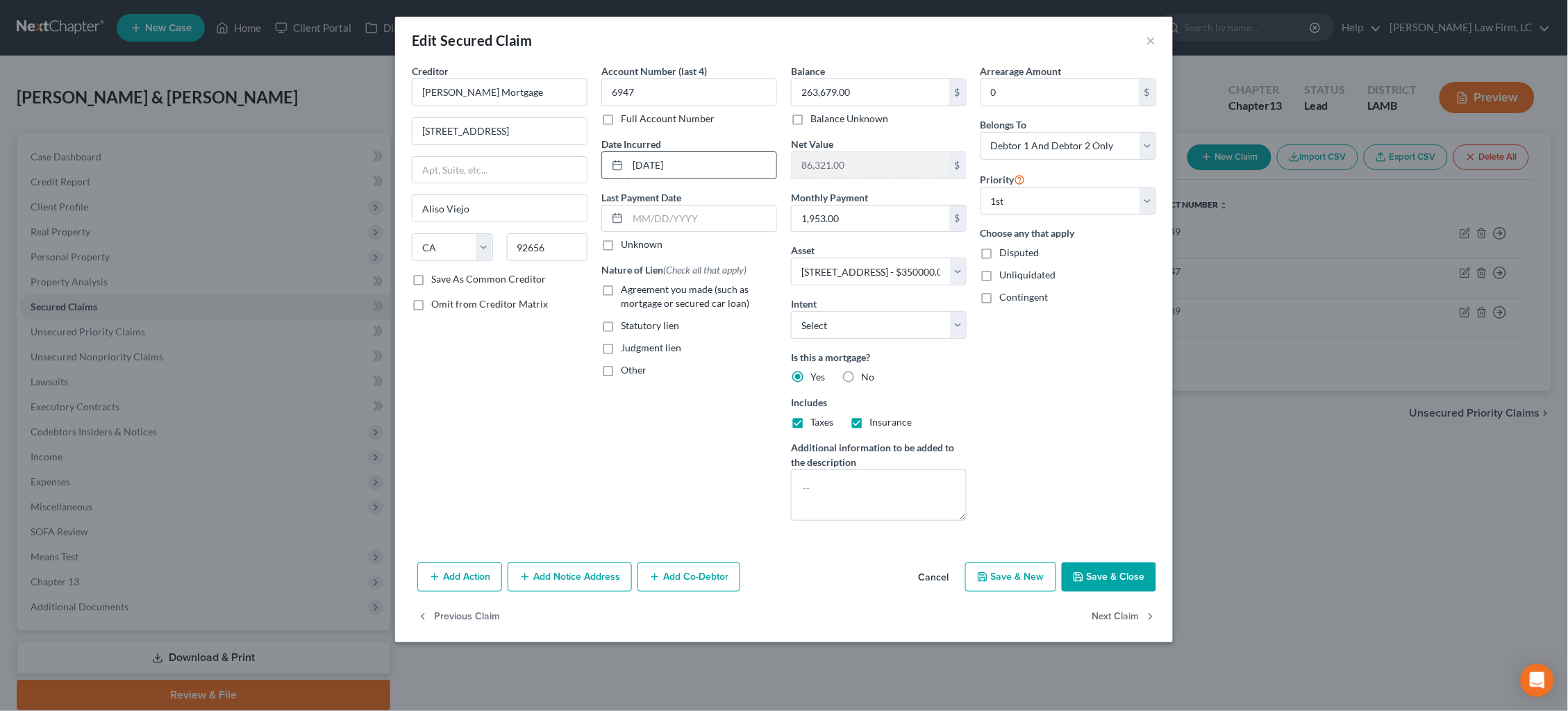
drag, startPoint x: 659, startPoint y: 165, endPoint x: 734, endPoint y: 161, distance: 75.1
click at [659, 165] on input "[DATE]" at bounding box center [701, 166] width 148 height 26
click at [552, 563] on button "Add Notice Address" at bounding box center [570, 577] width 124 height 30
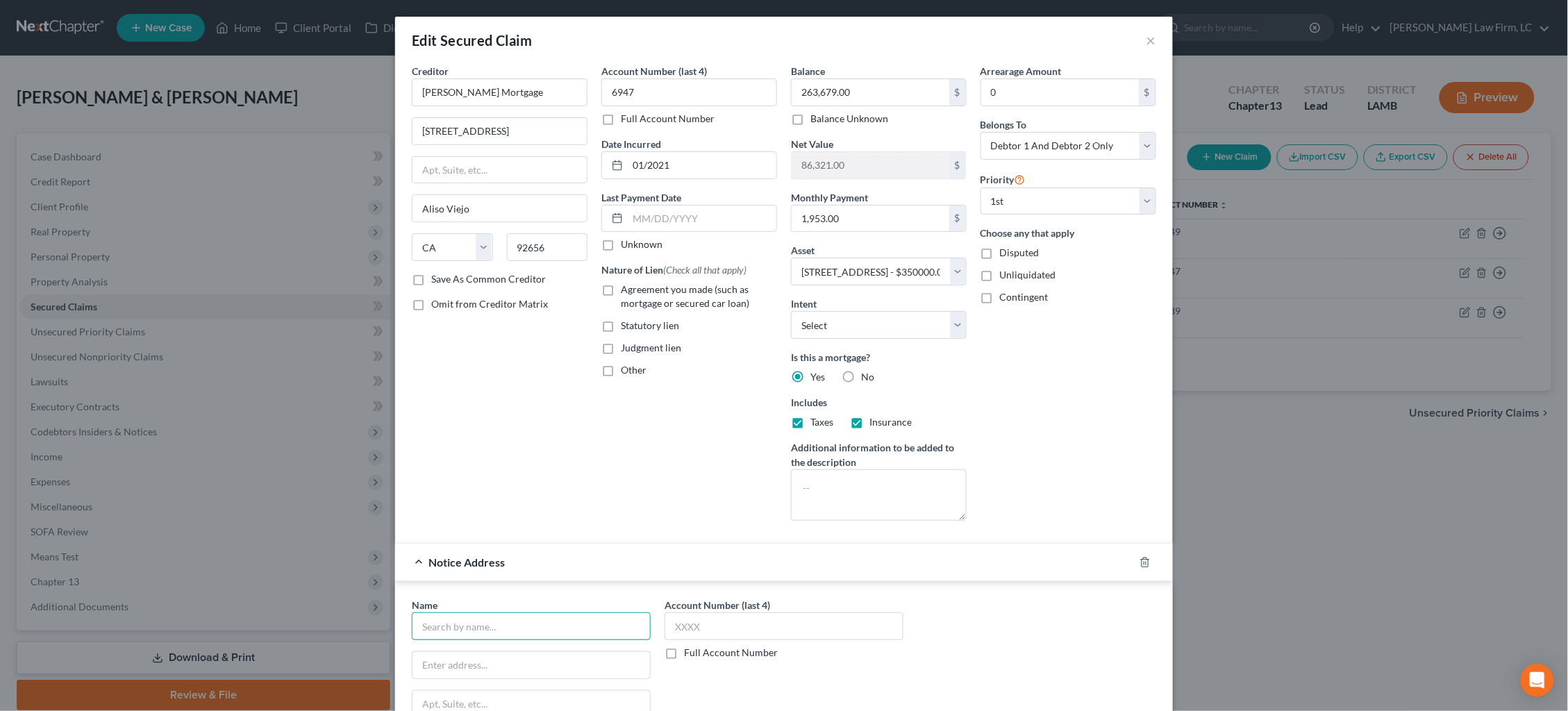
click at [537, 623] on input "text" at bounding box center [531, 626] width 239 height 28
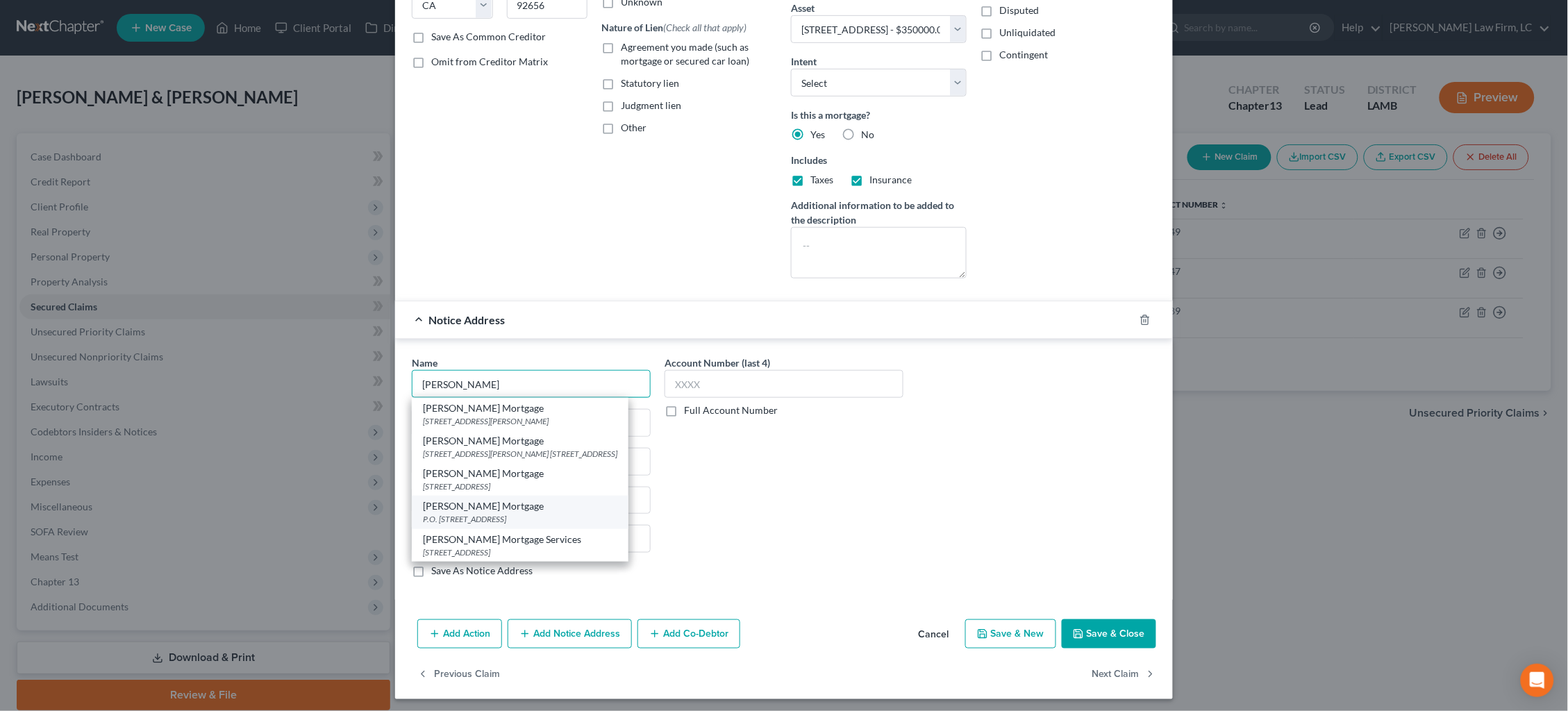
scroll to position [242, 0]
drag, startPoint x: 459, startPoint y: 369, endPoint x: 410, endPoint y: 368, distance: 49.0
click at [410, 368] on div "Name * [PERSON_NAME] Mortgage [STREET_ADDRESS][PERSON_NAME] [PERSON_NAME] Mortg…" at bounding box center [531, 472] width 253 height 233
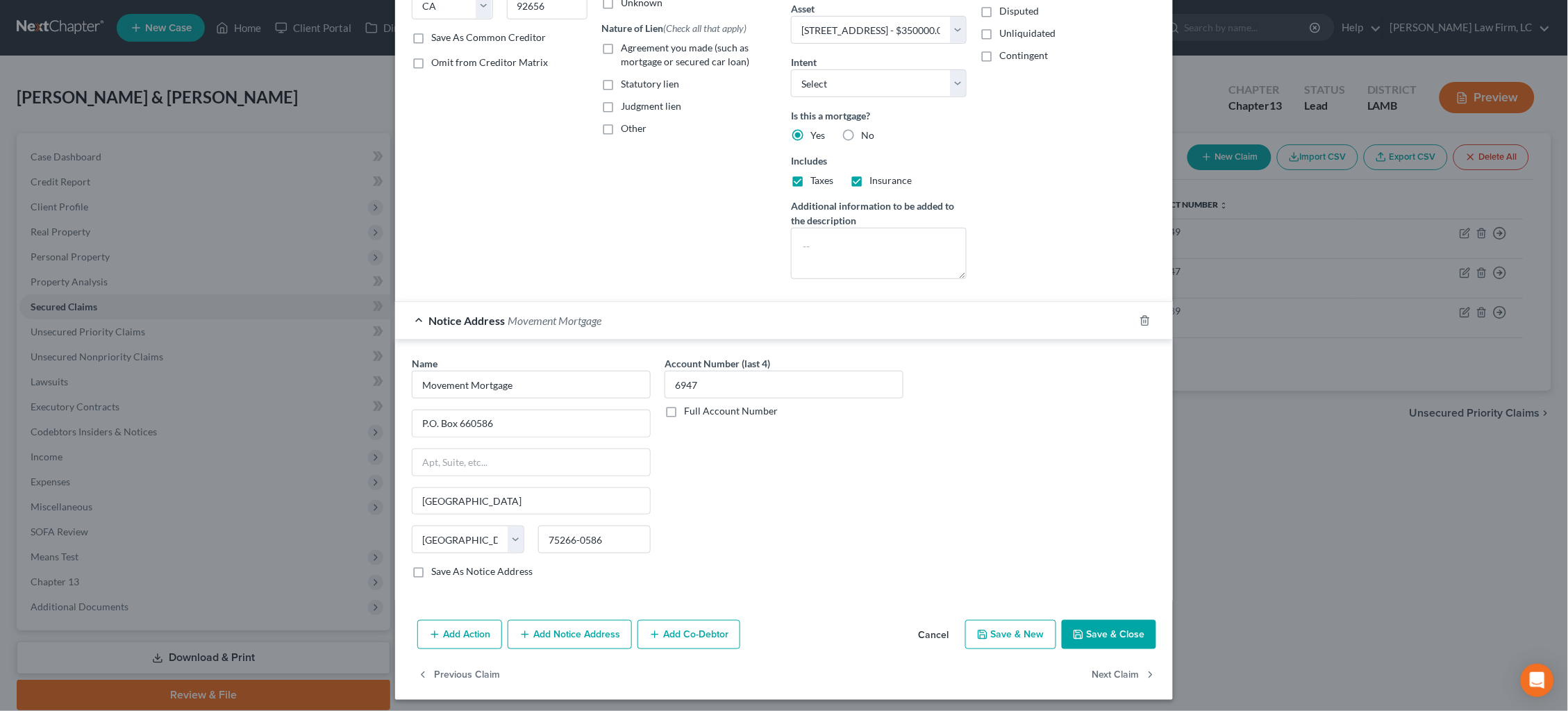
drag, startPoint x: 1124, startPoint y: 633, endPoint x: 1109, endPoint y: 624, distance: 17.5
click at [1124, 633] on button "Save & Close" at bounding box center [1109, 635] width 94 height 30
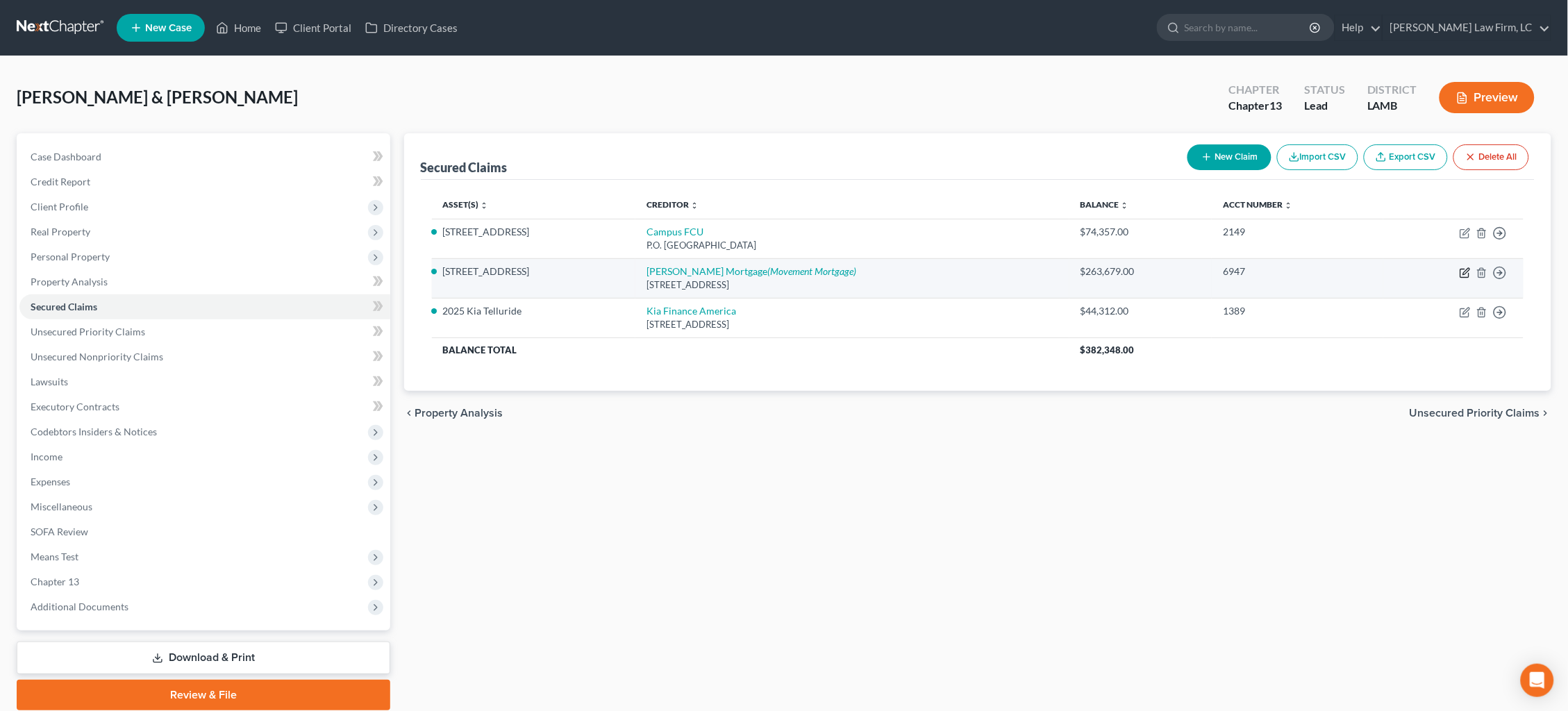
click at [1465, 270] on icon "button" at bounding box center [1465, 273] width 11 height 11
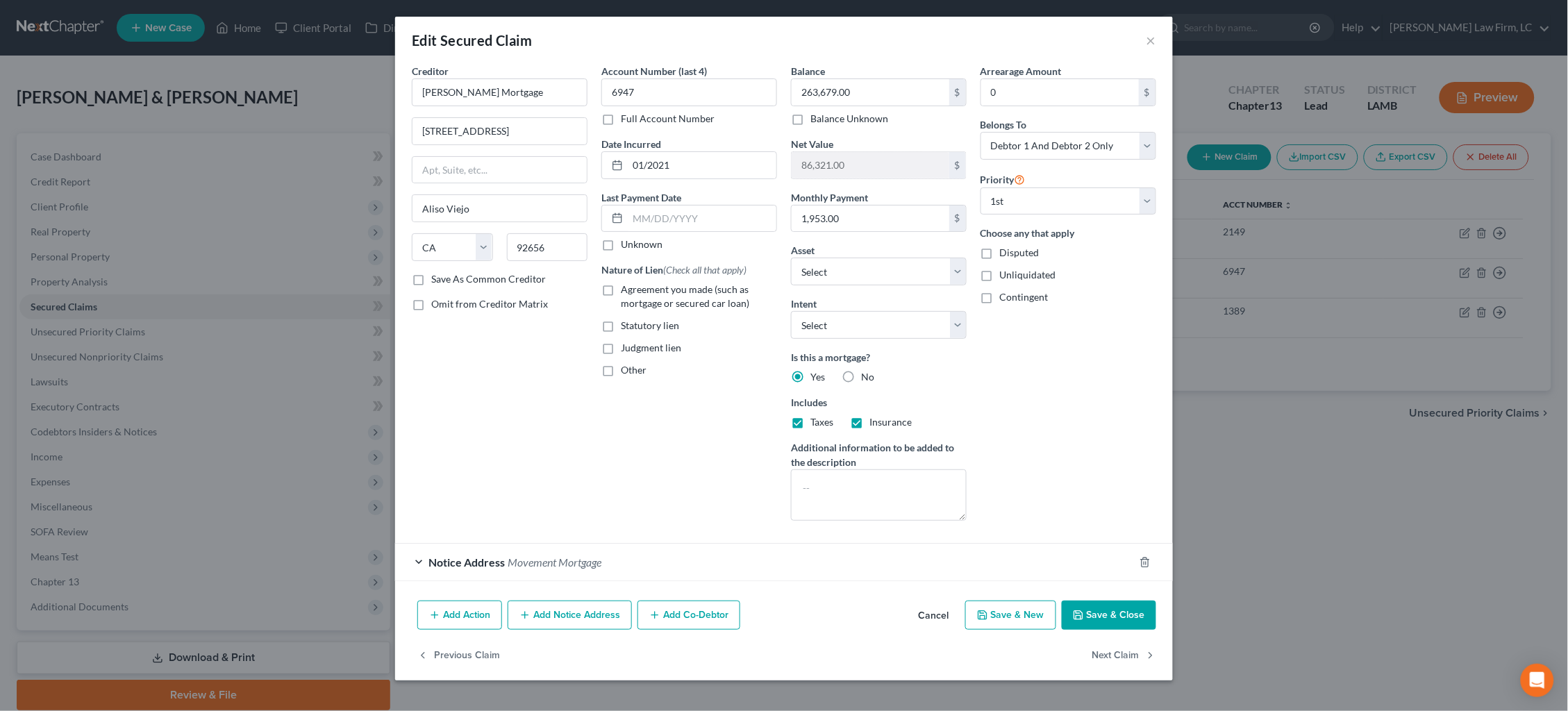
click at [581, 616] on button "Add Notice Address" at bounding box center [570, 615] width 124 height 30
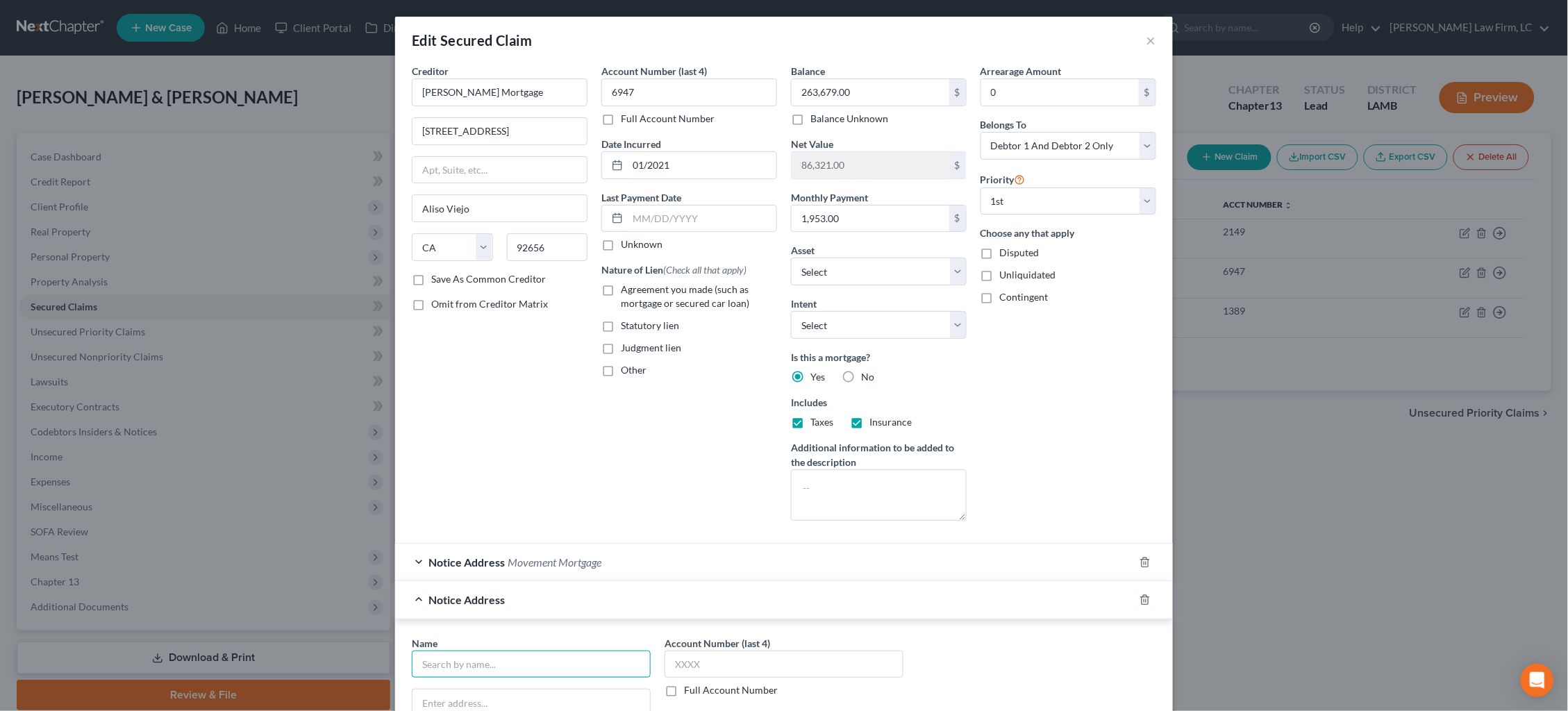
click at [565, 656] on input "text" at bounding box center [531, 664] width 239 height 28
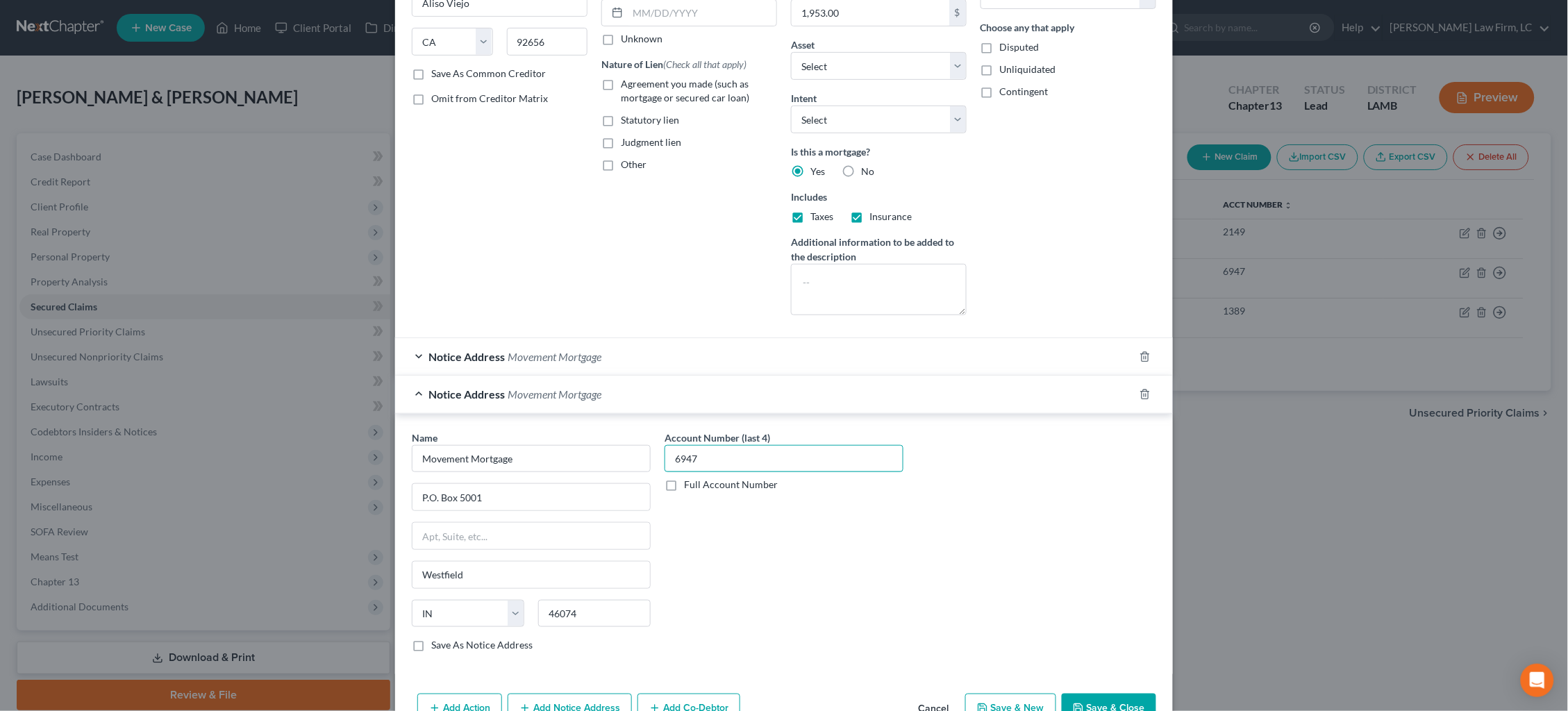
scroll to position [213, 0]
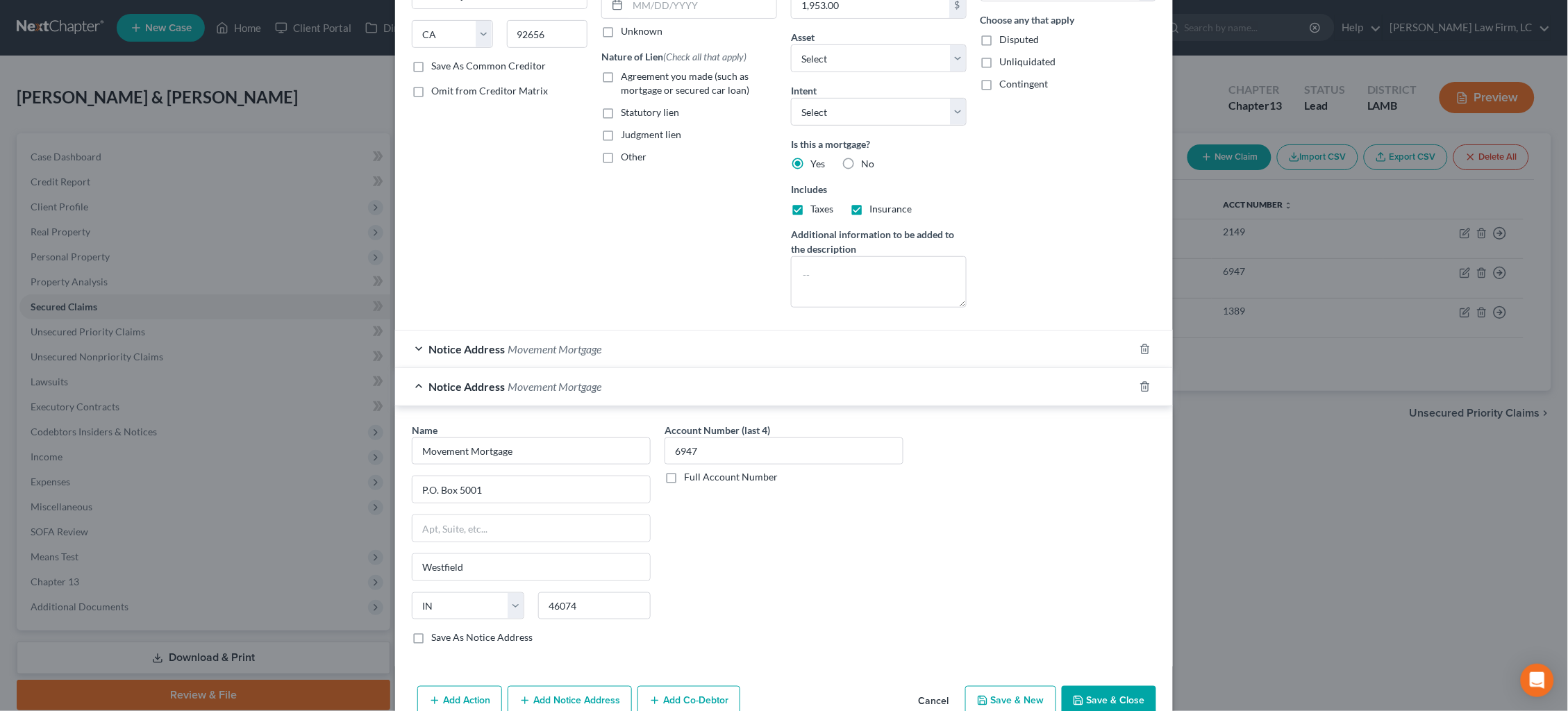
click at [1123, 687] on button "Save & Close" at bounding box center [1109, 700] width 94 height 30
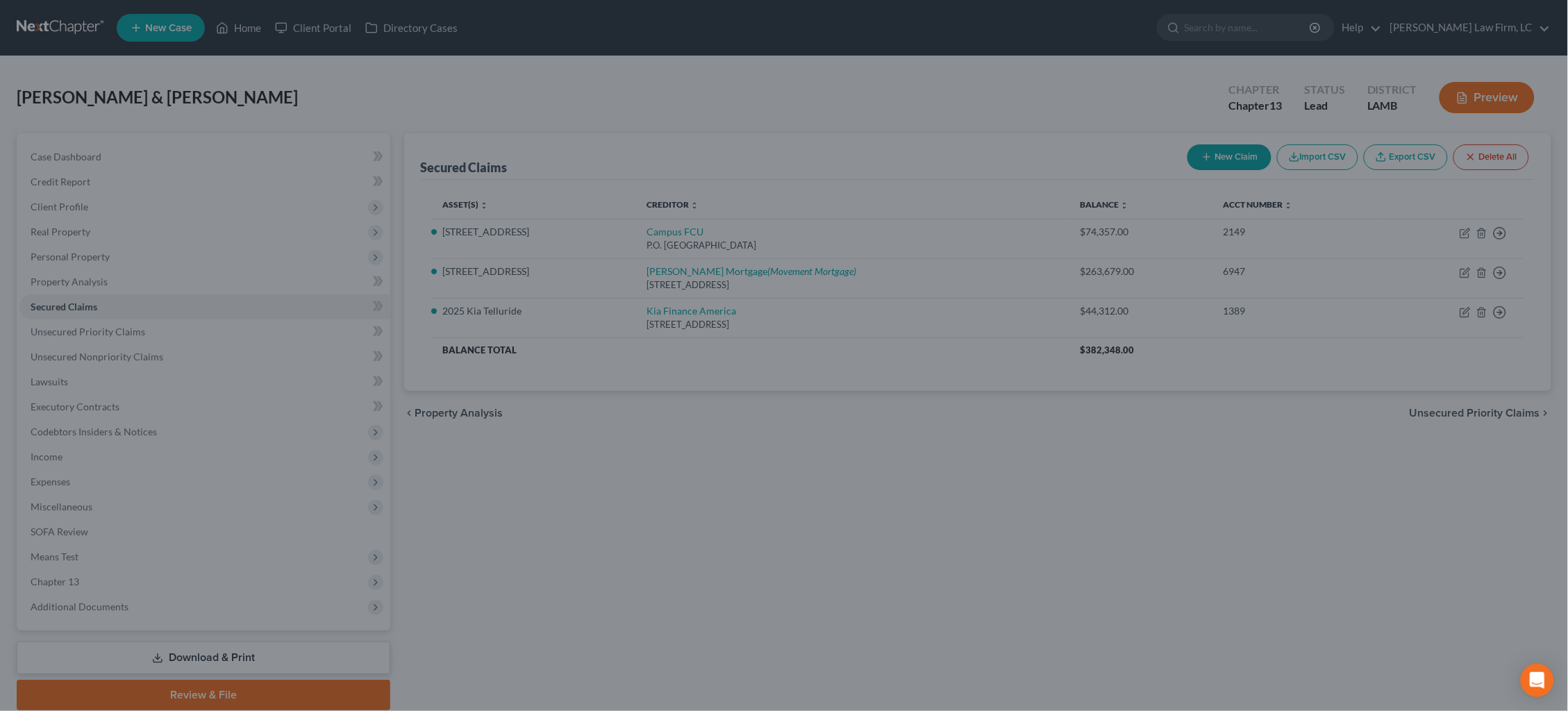
scroll to position [0, 0]
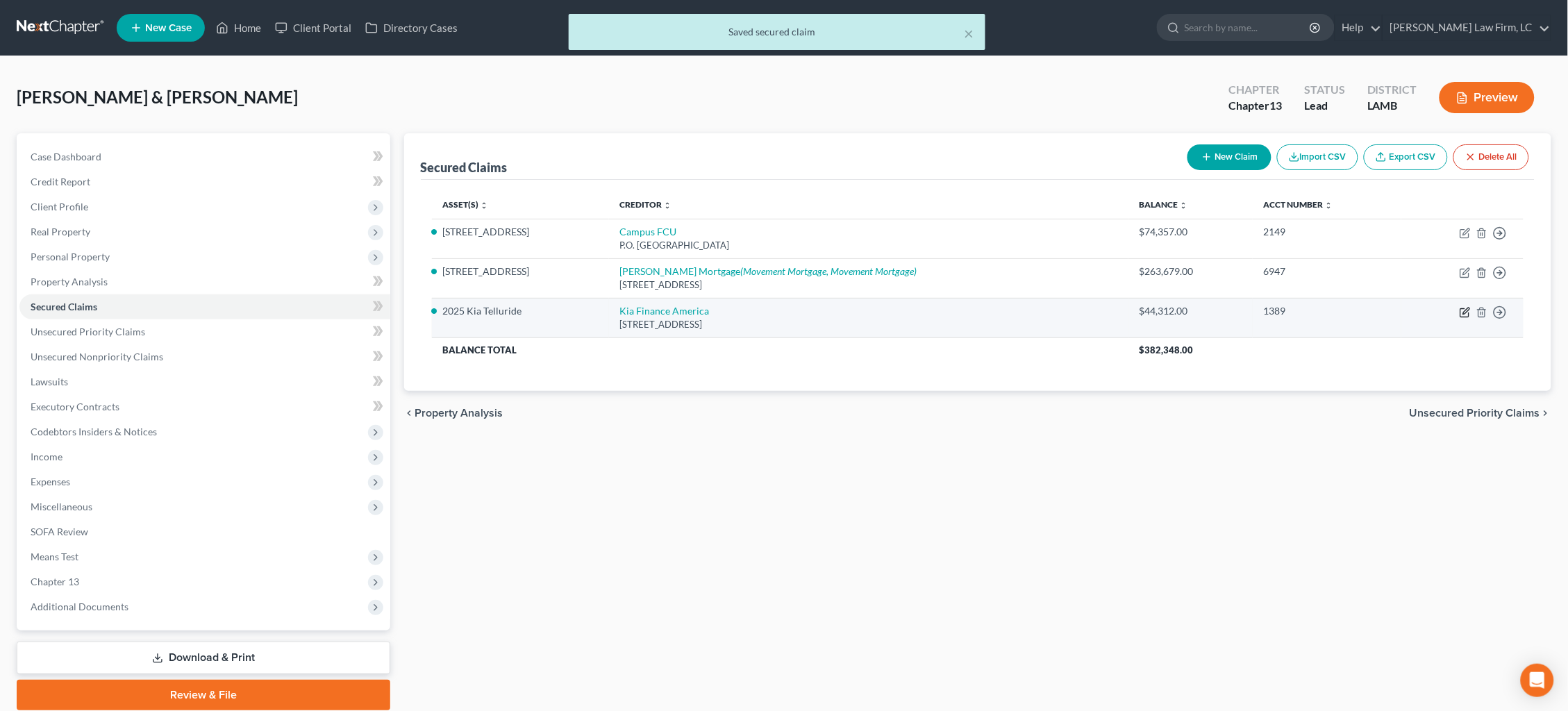
click at [1465, 310] on icon "button" at bounding box center [1465, 312] width 11 height 11
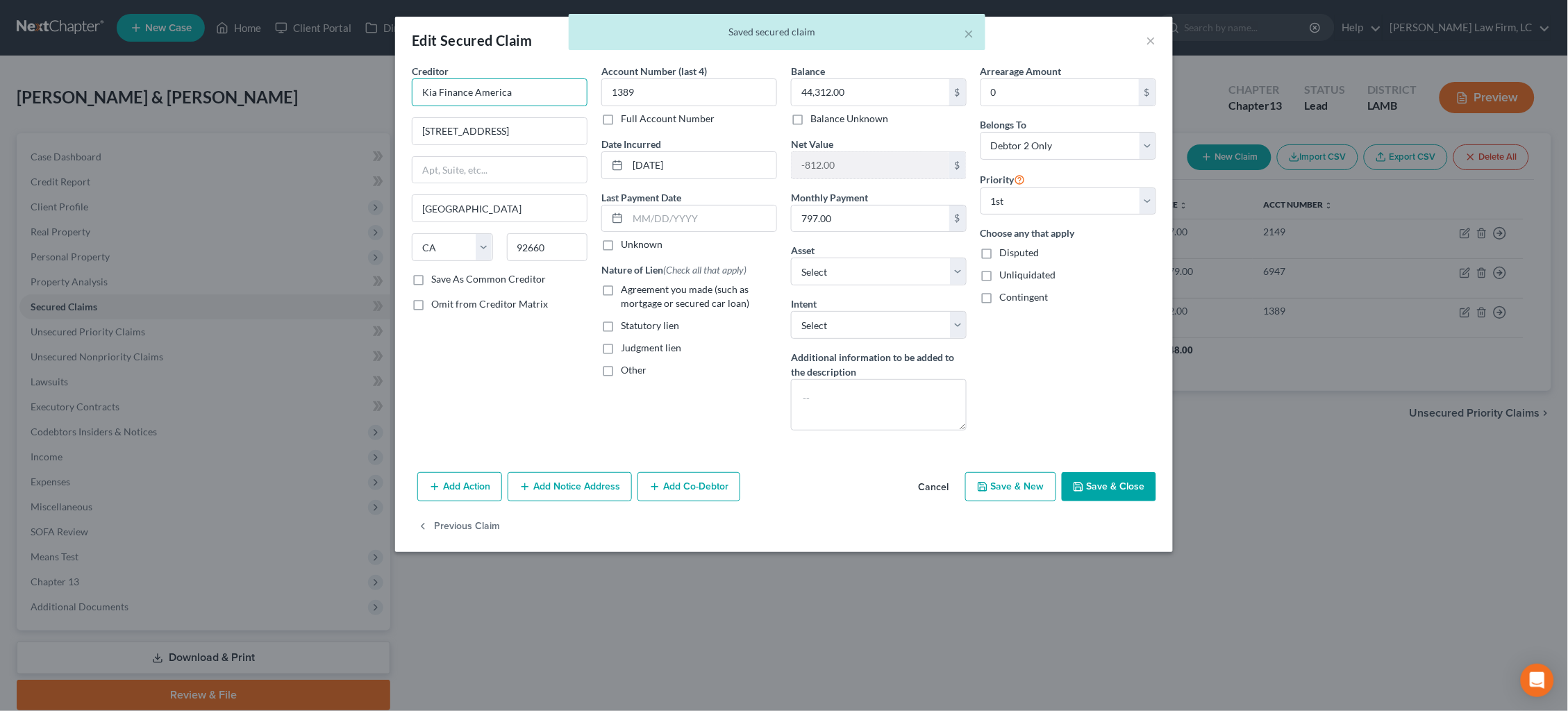
click at [529, 92] on input "Kia Finance America" at bounding box center [500, 92] width 176 height 28
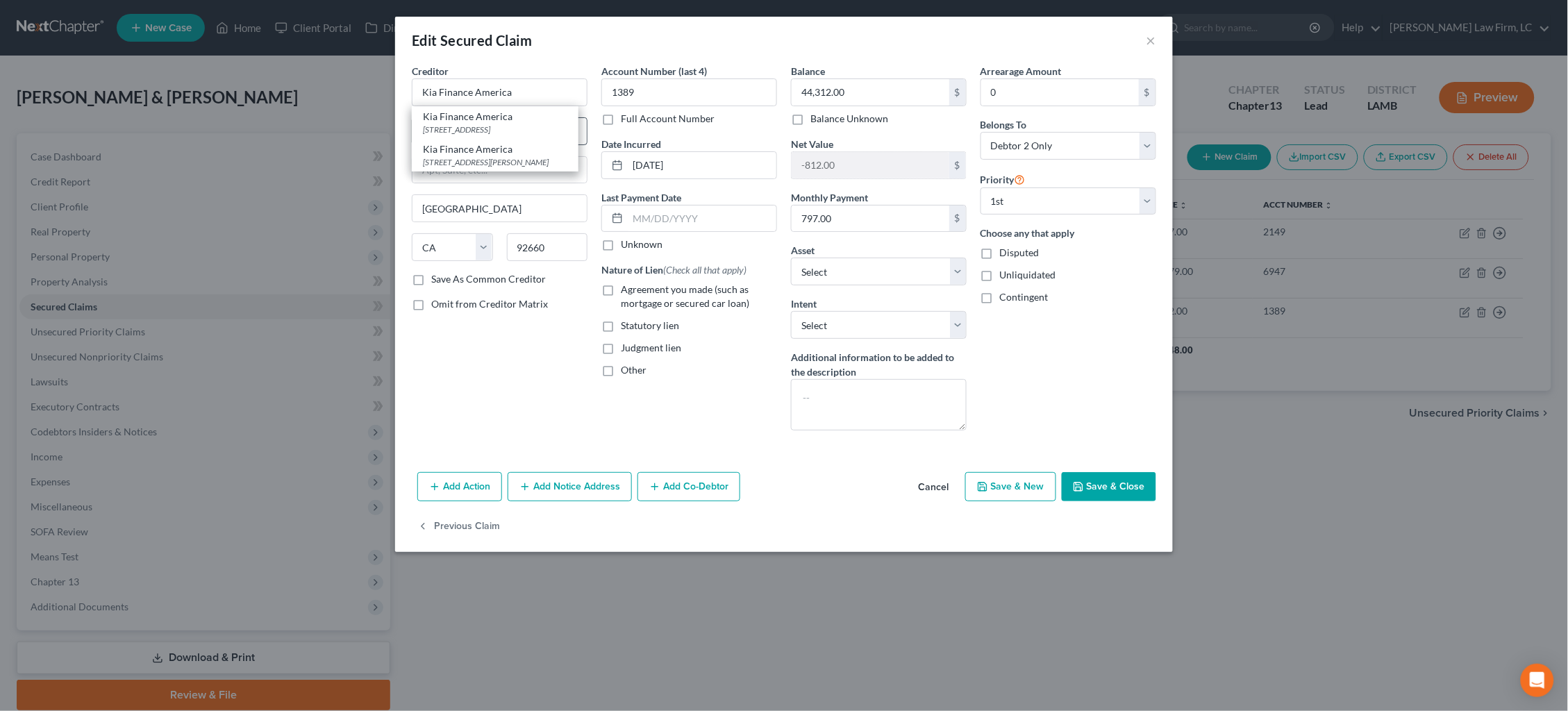
click at [529, 133] on div "[STREET_ADDRESS]" at bounding box center [495, 129] width 145 height 12
click at [664, 164] on input "[DATE]" at bounding box center [701, 166] width 148 height 26
click at [658, 285] on span "Agreement you made (such as mortgage or secured car loan)" at bounding box center [684, 295] width 128 height 26
click at [635, 285] on input "Agreement you made (such as mortgage or secured car loan)" at bounding box center [631, 288] width 9 height 9
click at [560, 477] on button "Add Notice Address" at bounding box center [570, 486] width 124 height 30
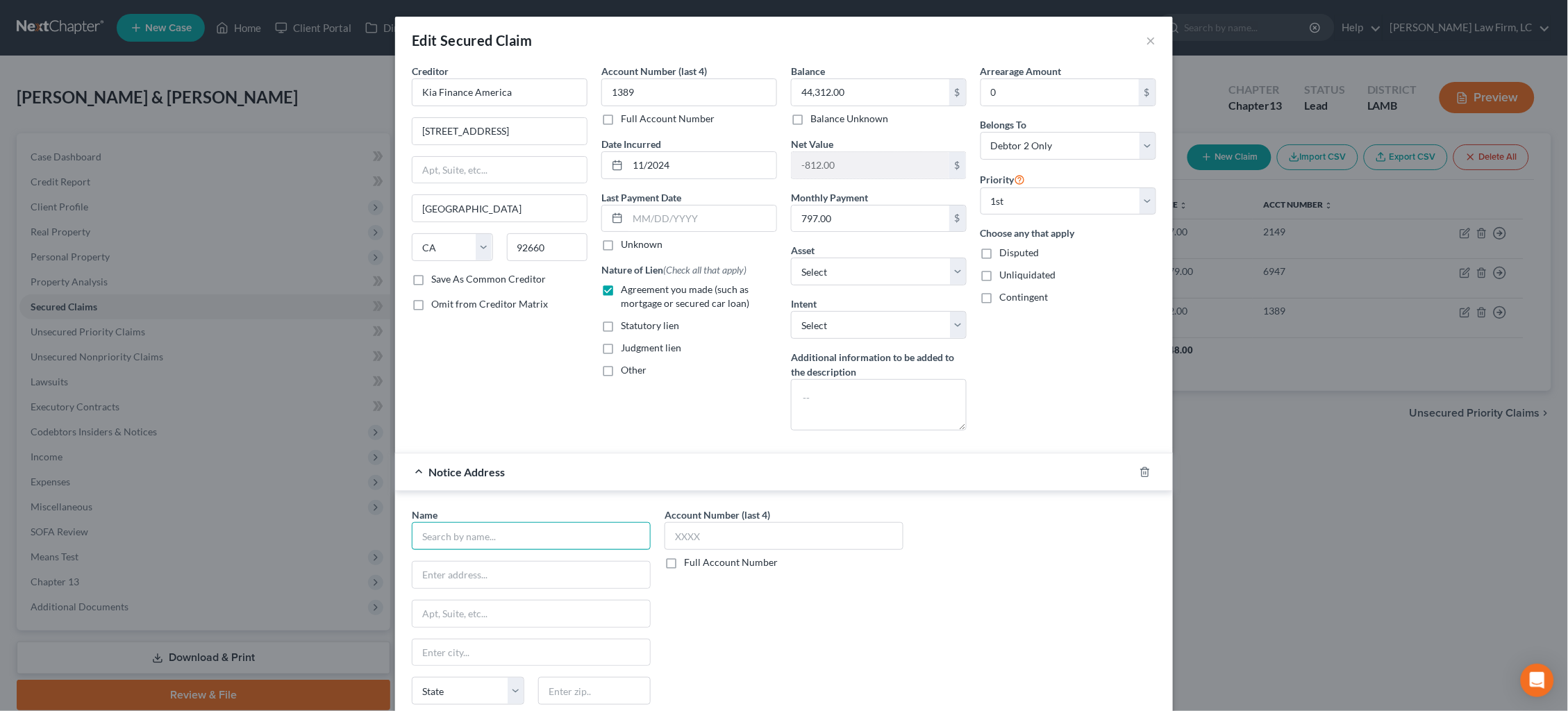
click at [534, 539] on input "text" at bounding box center [531, 536] width 239 height 28
click at [484, 570] on div "[STREET_ADDRESS]" at bounding box center [495, 573] width 145 height 12
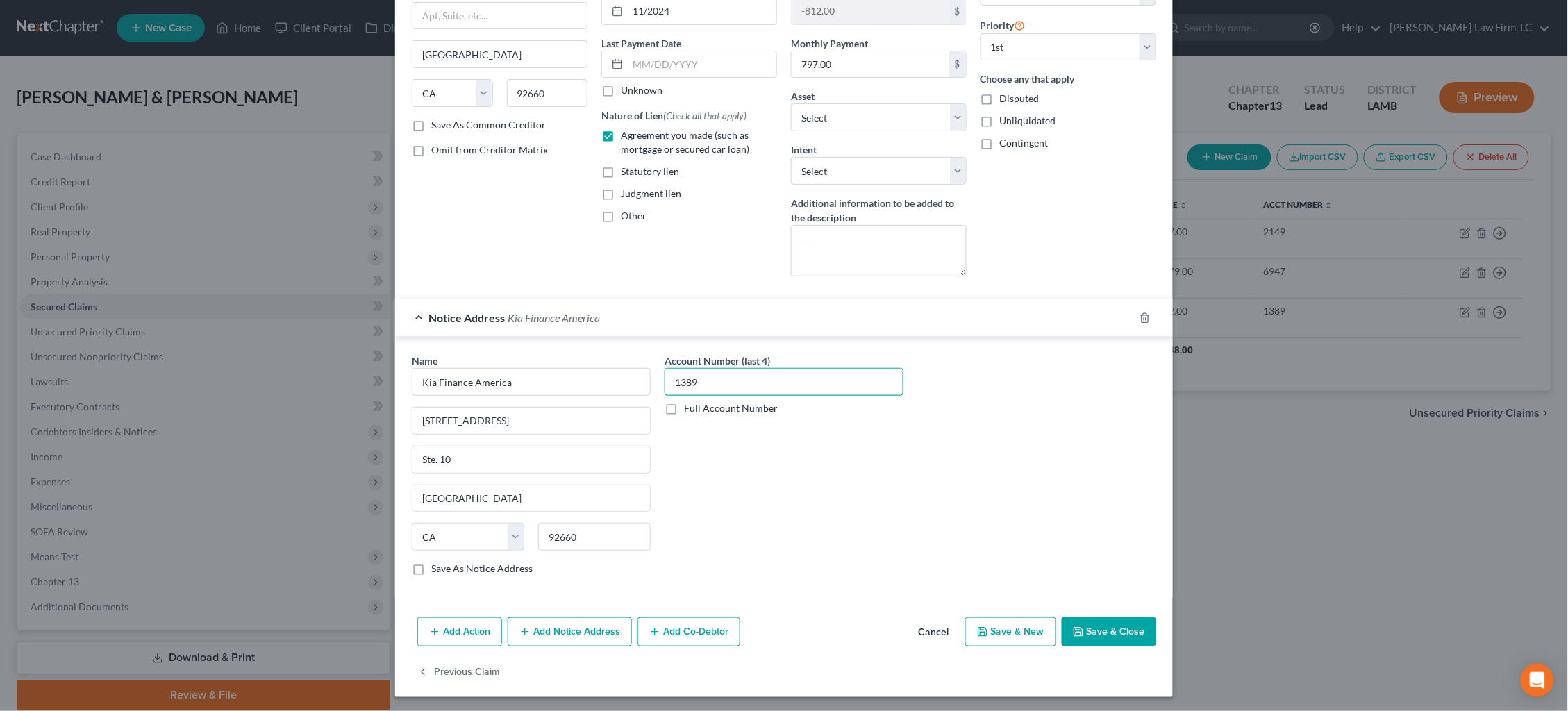
scroll to position [152, 0]
click at [1116, 631] on button "Save & Close" at bounding box center [1109, 633] width 94 height 30
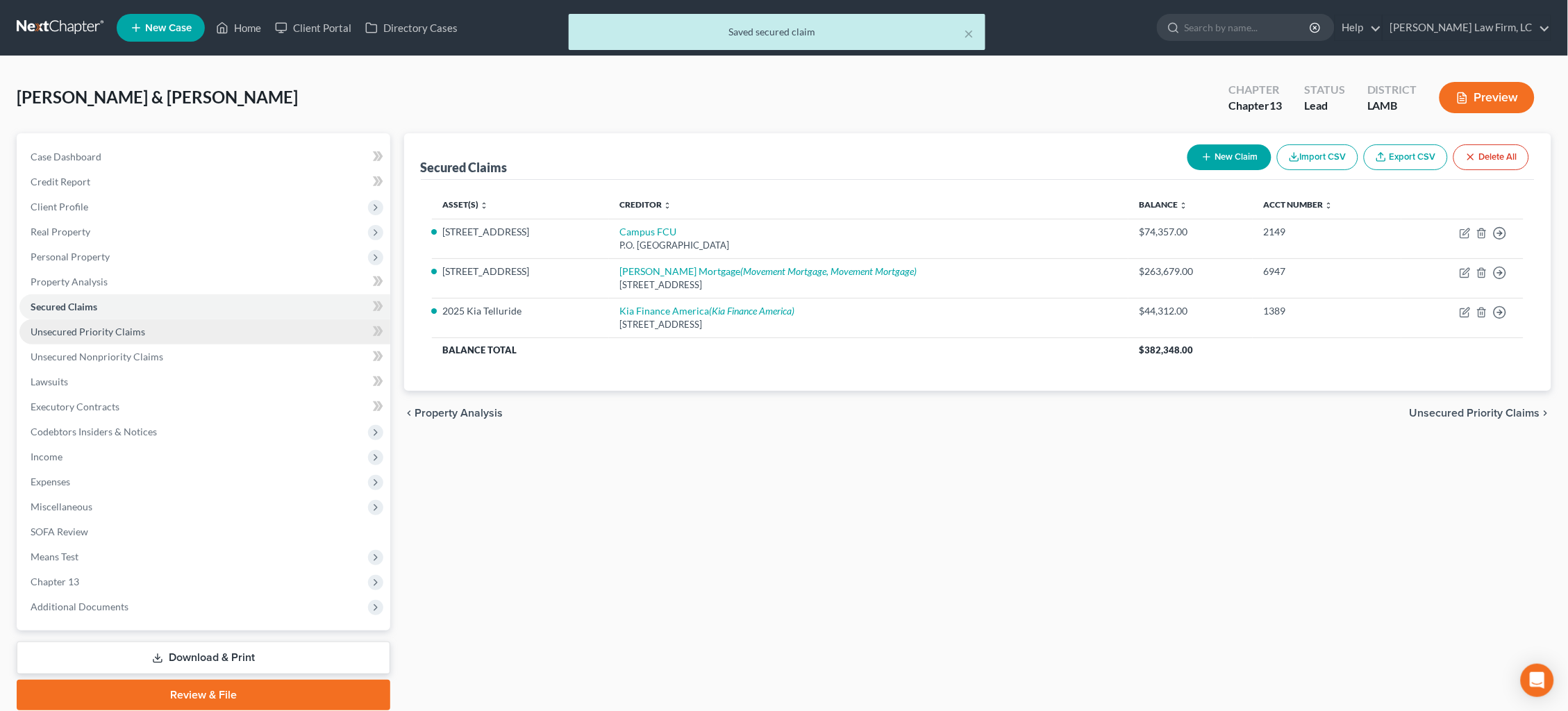
click at [86, 326] on span "Unsecured Priority Claims" at bounding box center [87, 331] width 114 height 12
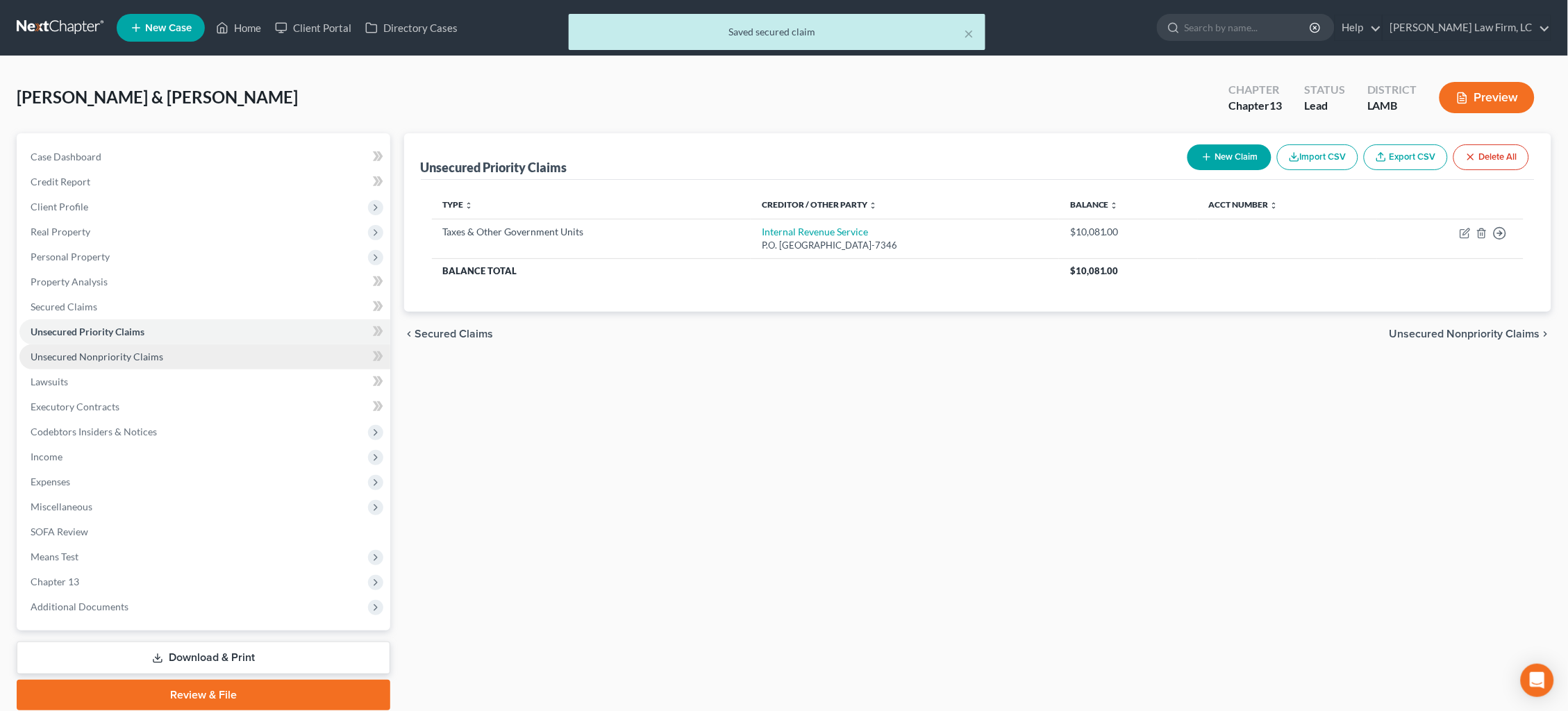
click at [135, 350] on span "Unsecured Nonpriority Claims" at bounding box center [96, 356] width 133 height 12
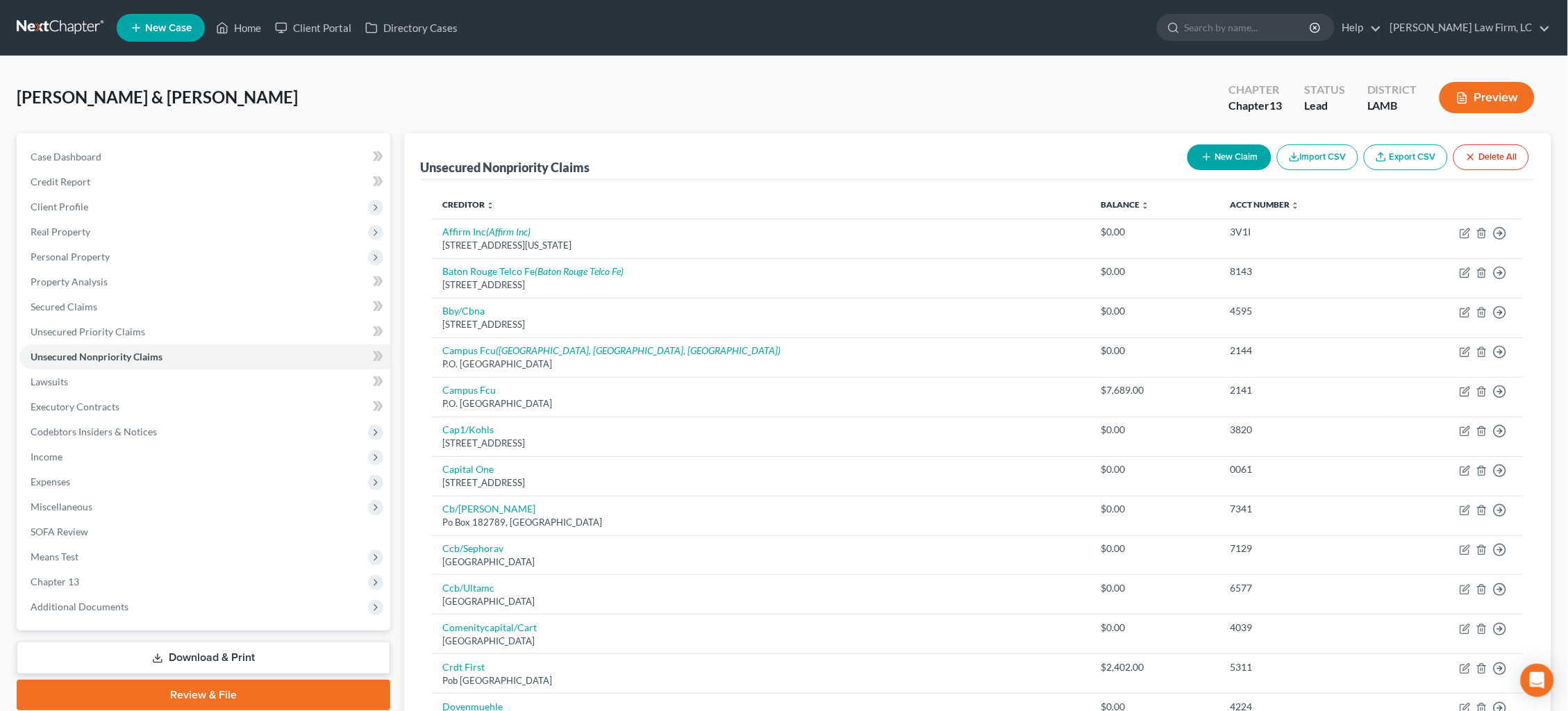
click at [1220, 155] on button "New Claim" at bounding box center [1229, 157] width 84 height 26
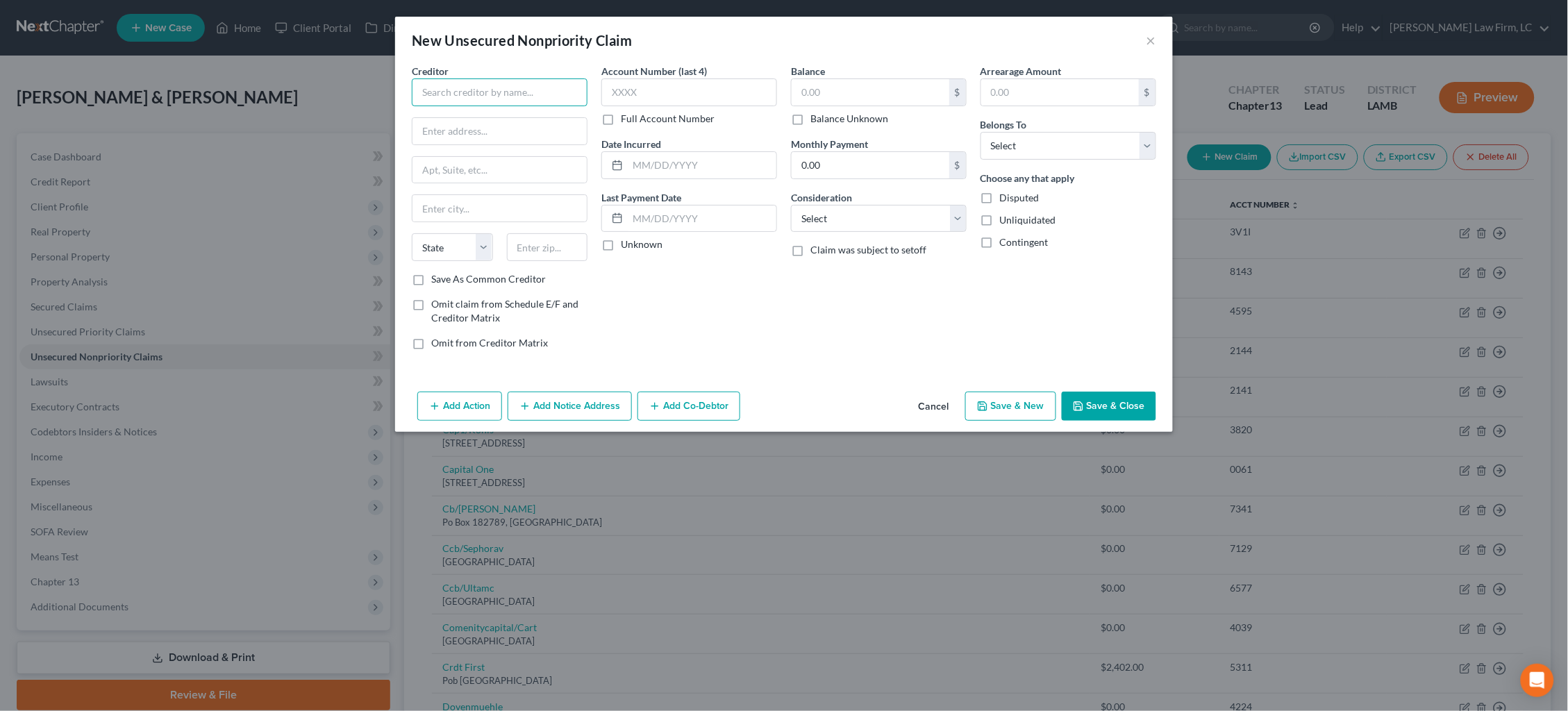
click at [552, 82] on input "text" at bounding box center [500, 92] width 176 height 28
click at [728, 162] on input "text" at bounding box center [701, 166] width 148 height 26
click at [917, 100] on input "text" at bounding box center [870, 92] width 158 height 26
click at [753, 96] on input "text" at bounding box center [689, 92] width 176 height 28
click at [1116, 399] on button "Save & Close" at bounding box center [1109, 406] width 94 height 30
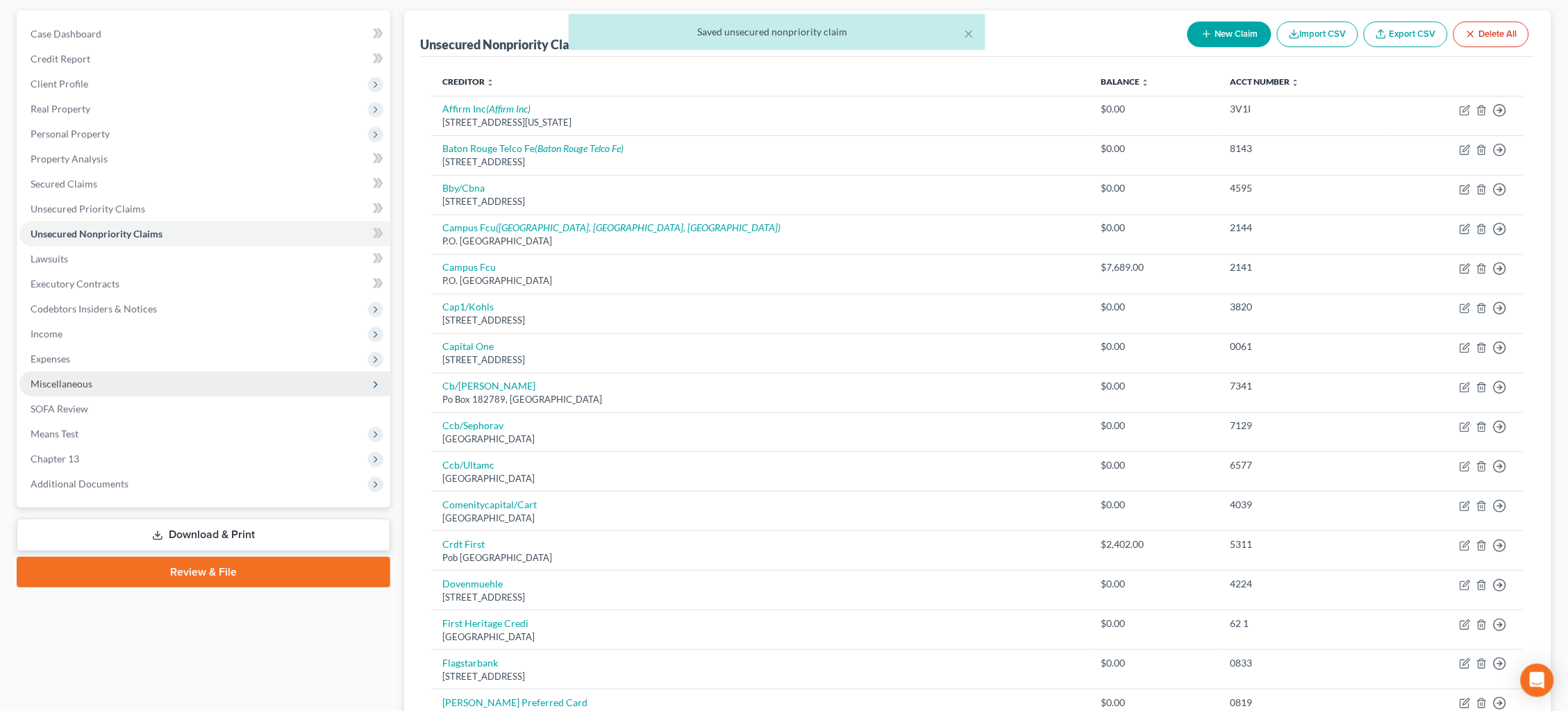
scroll to position [114, 0]
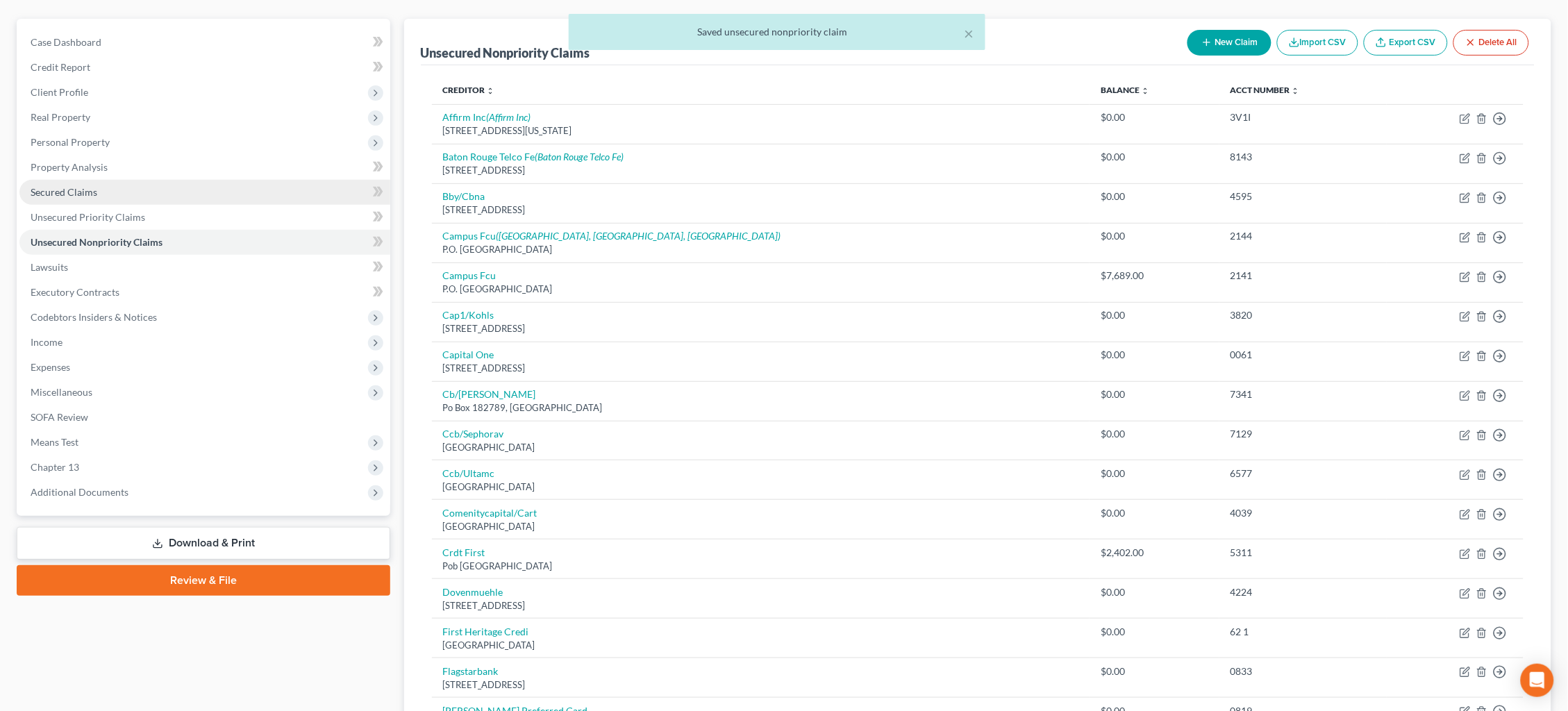
click at [117, 258] on link "Lawsuits" at bounding box center [204, 267] width 371 height 25
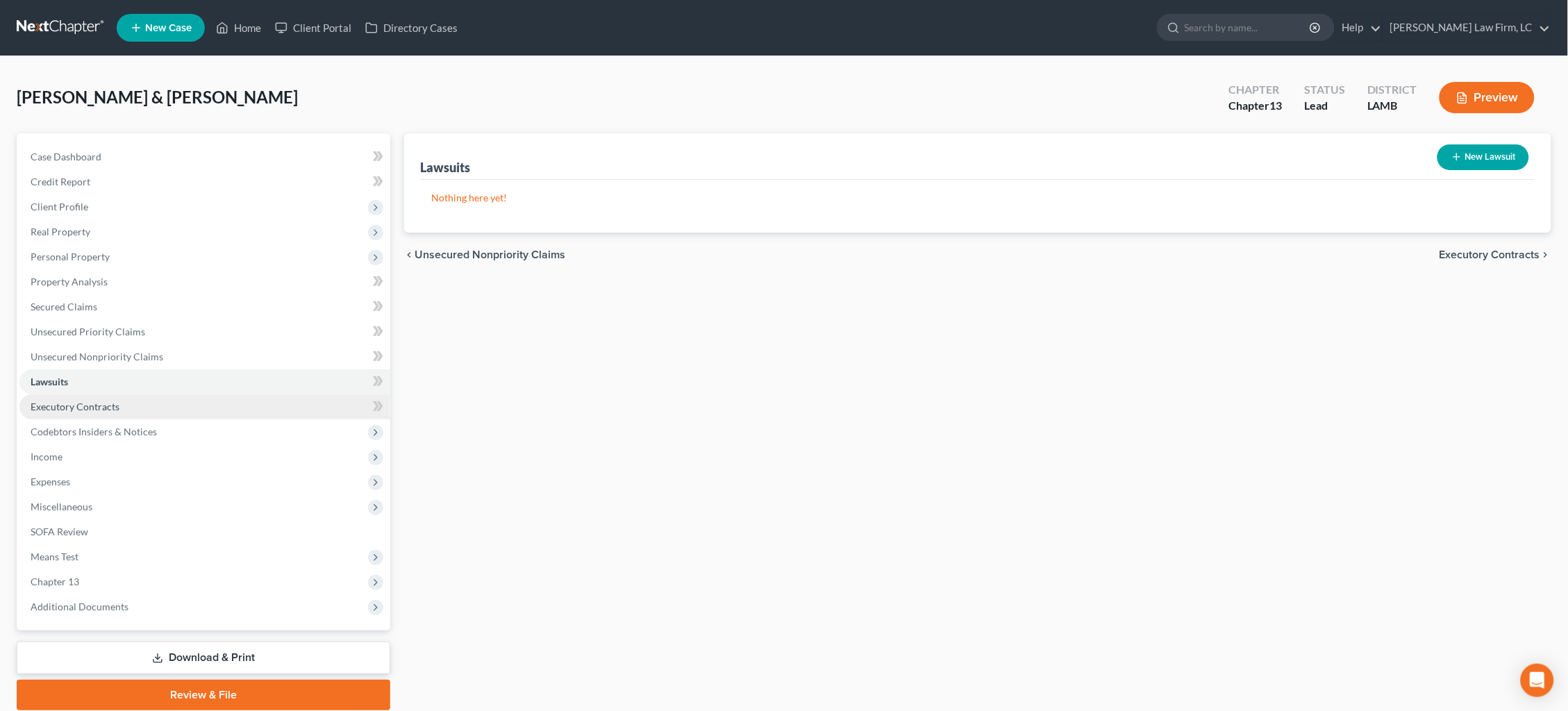
click at [196, 399] on link "Executory Contracts" at bounding box center [204, 406] width 371 height 25
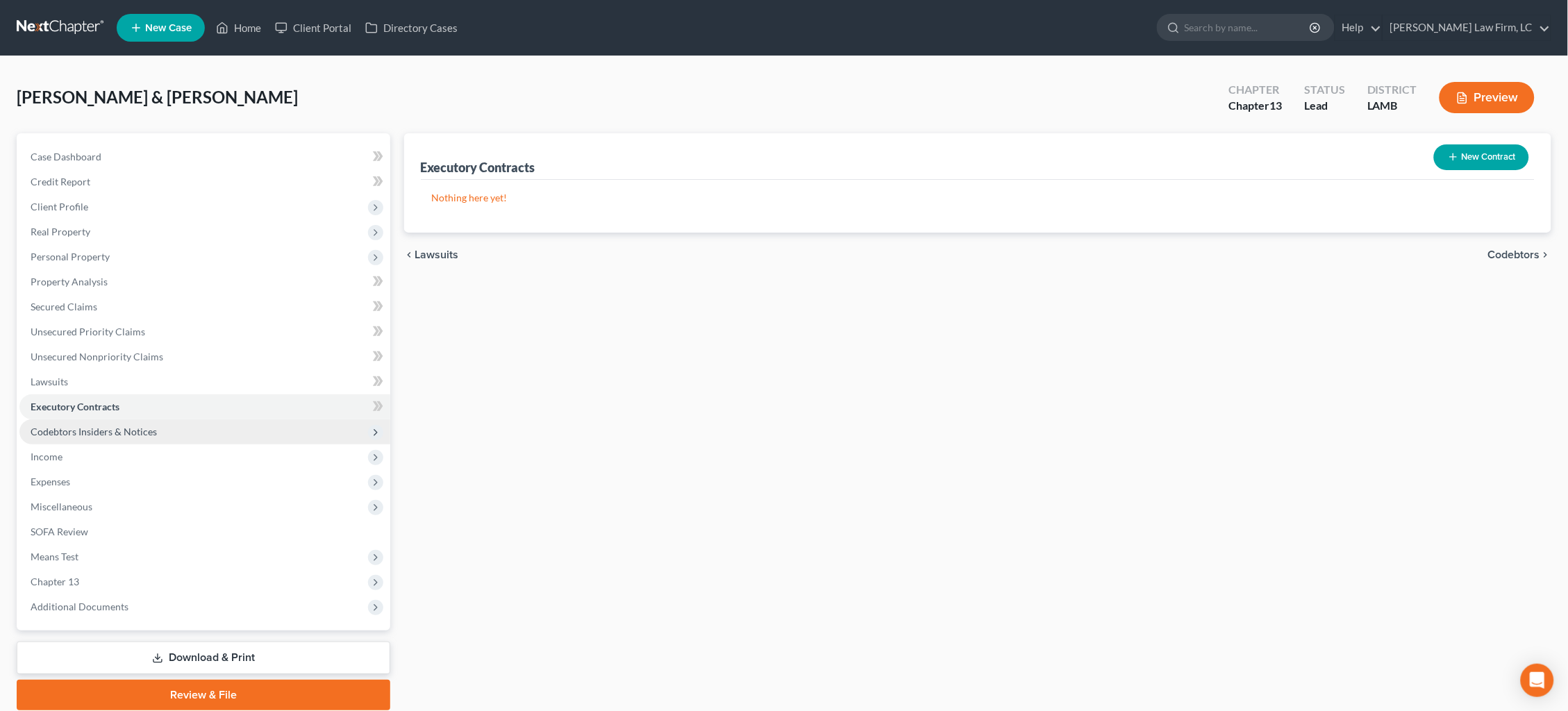
click at [204, 427] on span "Codebtors Insiders & Notices" at bounding box center [204, 431] width 371 height 25
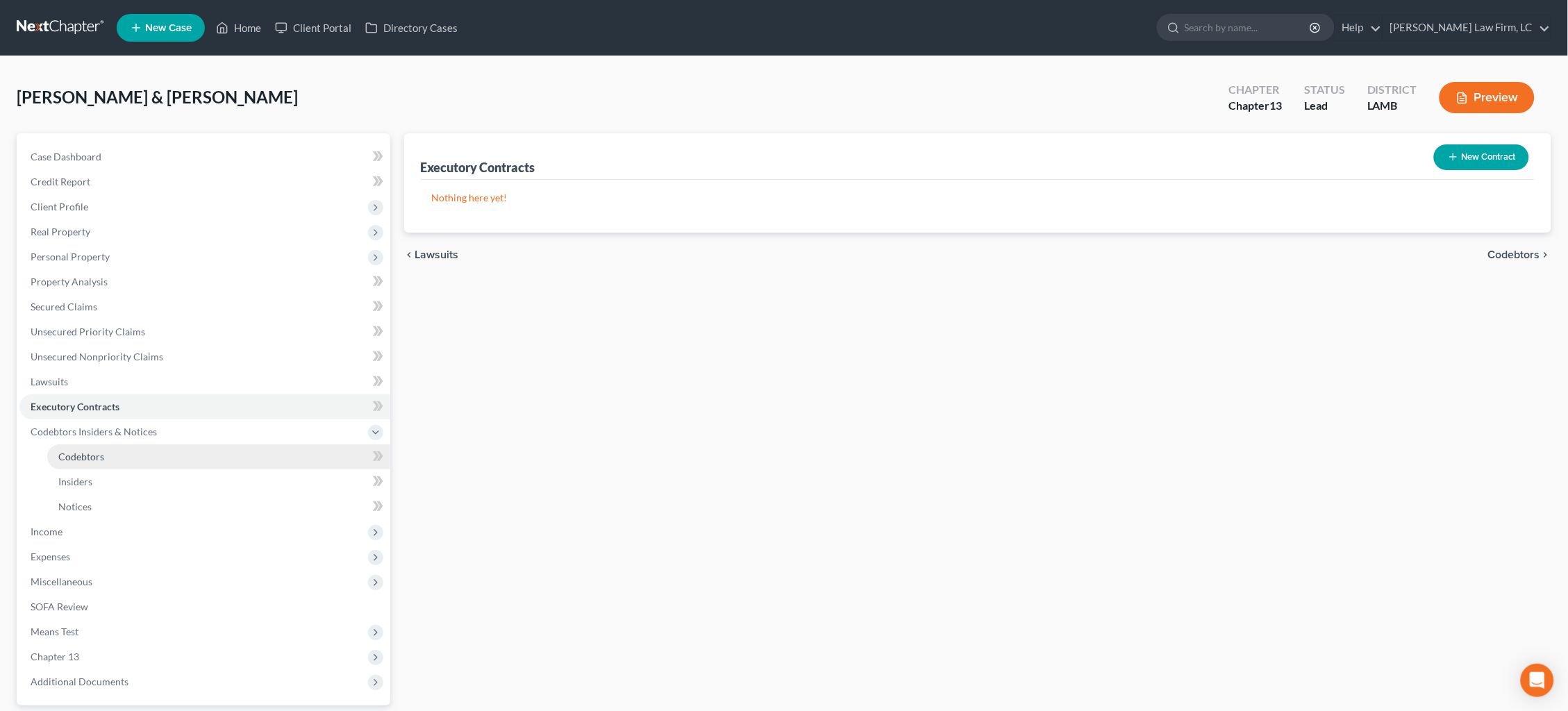
click at [198, 444] on link "Codebtors" at bounding box center [218, 457] width 343 height 25
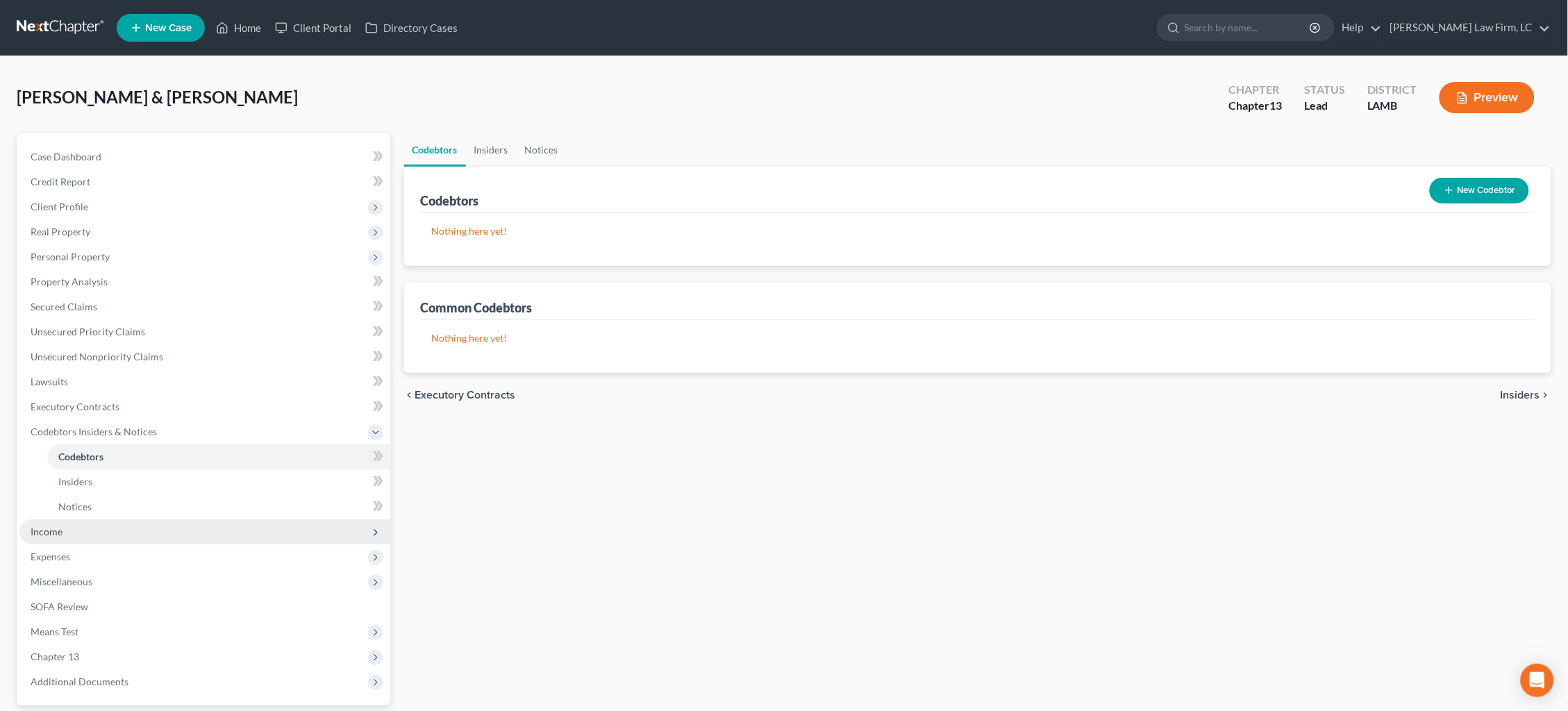
click at [155, 522] on span "Income" at bounding box center [204, 532] width 371 height 25
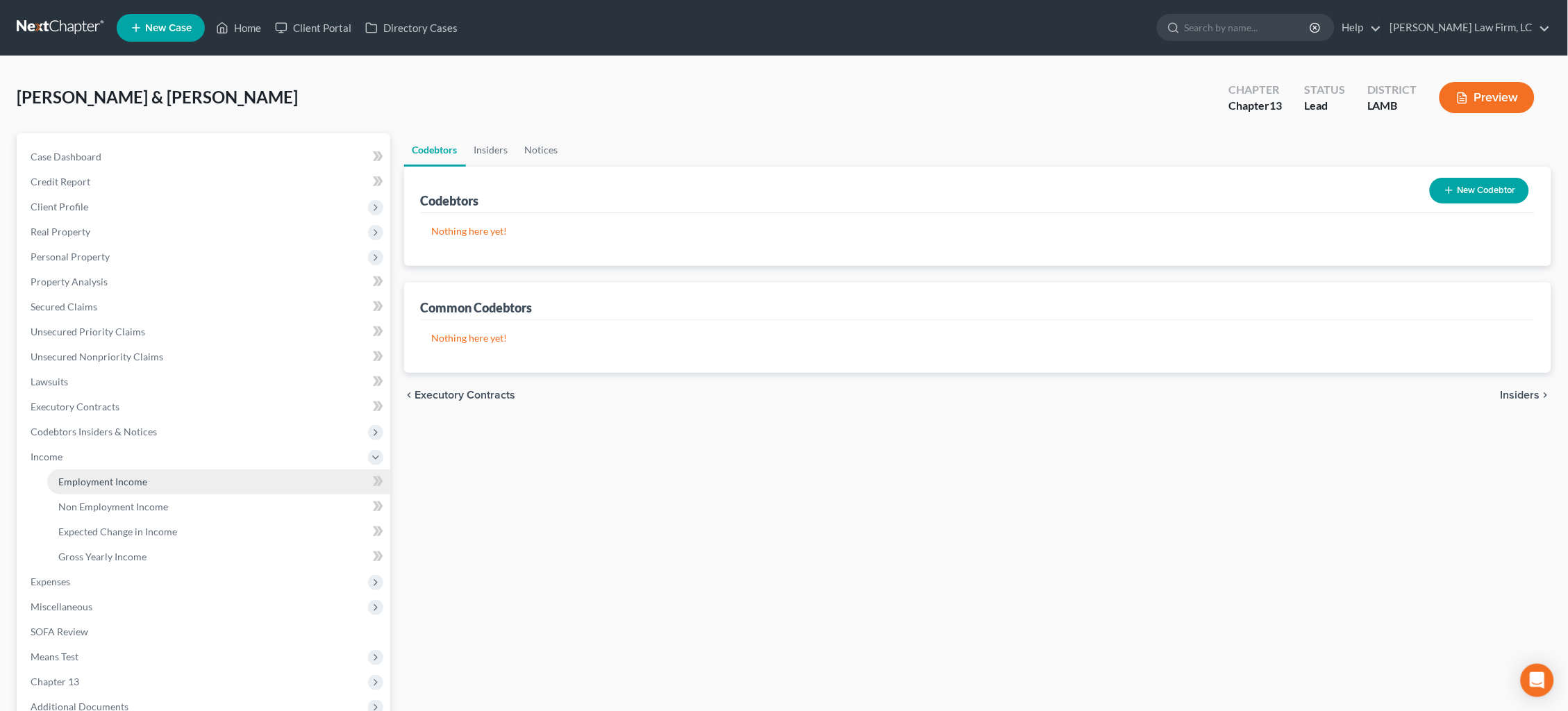
click at [166, 474] on link "Employment Income" at bounding box center [218, 482] width 343 height 25
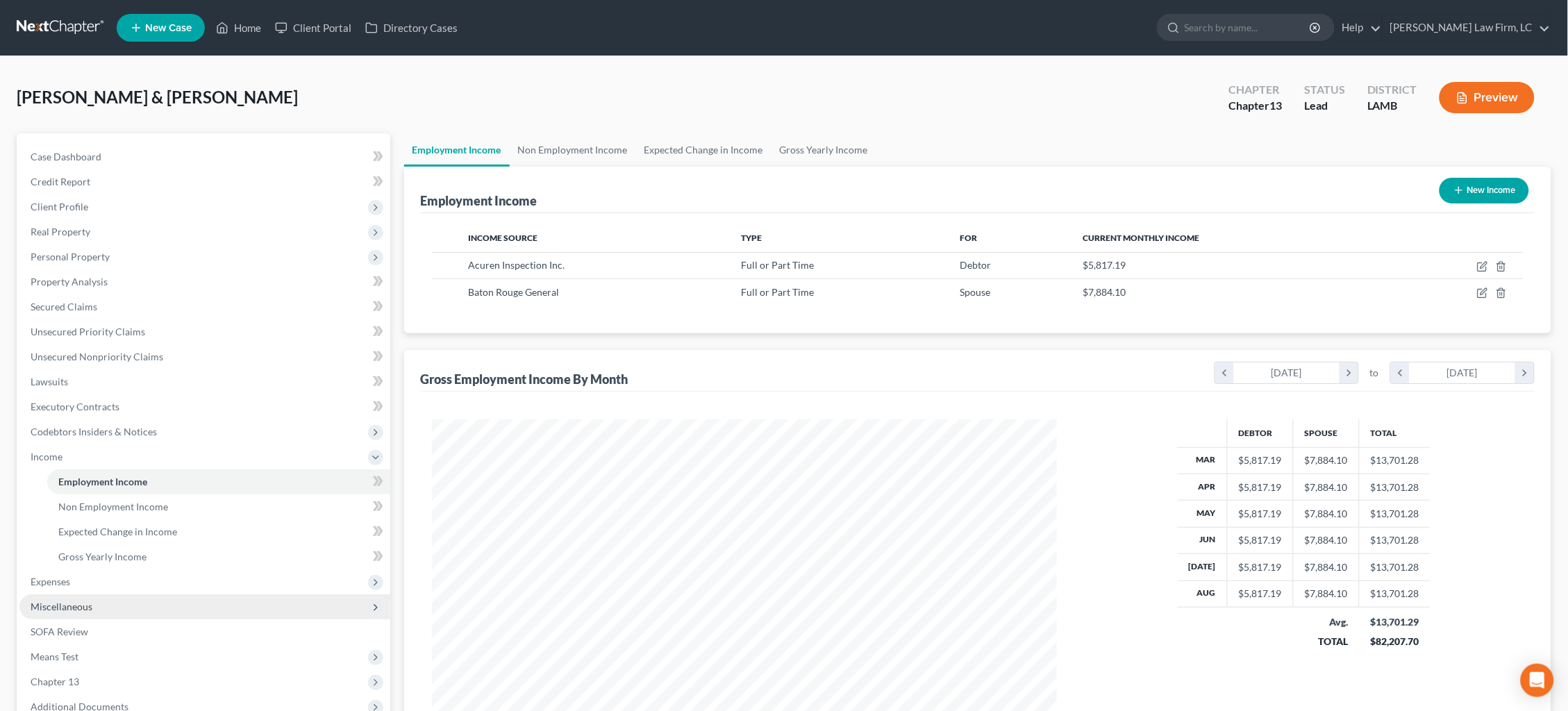
scroll to position [312, 653]
click at [160, 594] on span "Miscellaneous" at bounding box center [204, 607] width 371 height 25
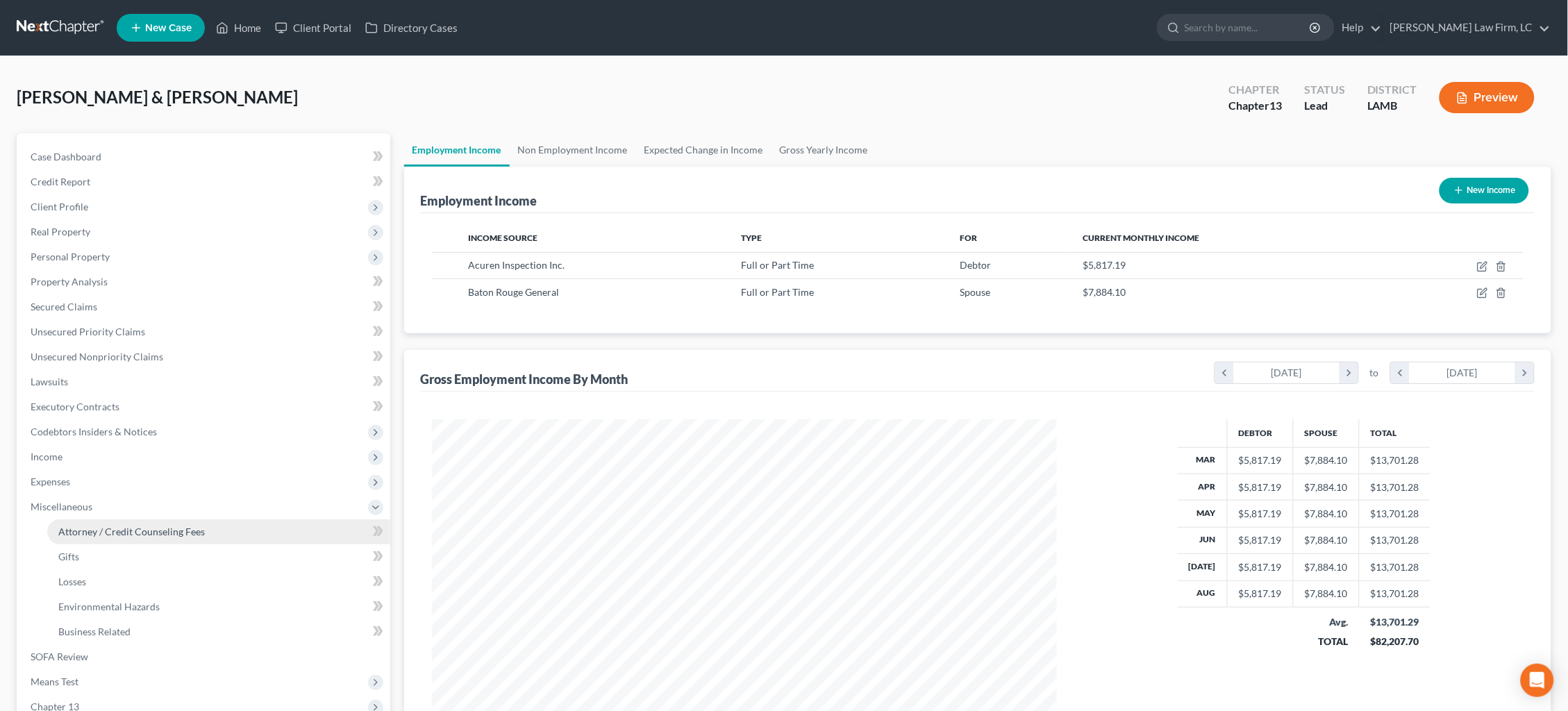
click at [173, 519] on link "Attorney / Credit Counseling Fees" at bounding box center [218, 532] width 343 height 25
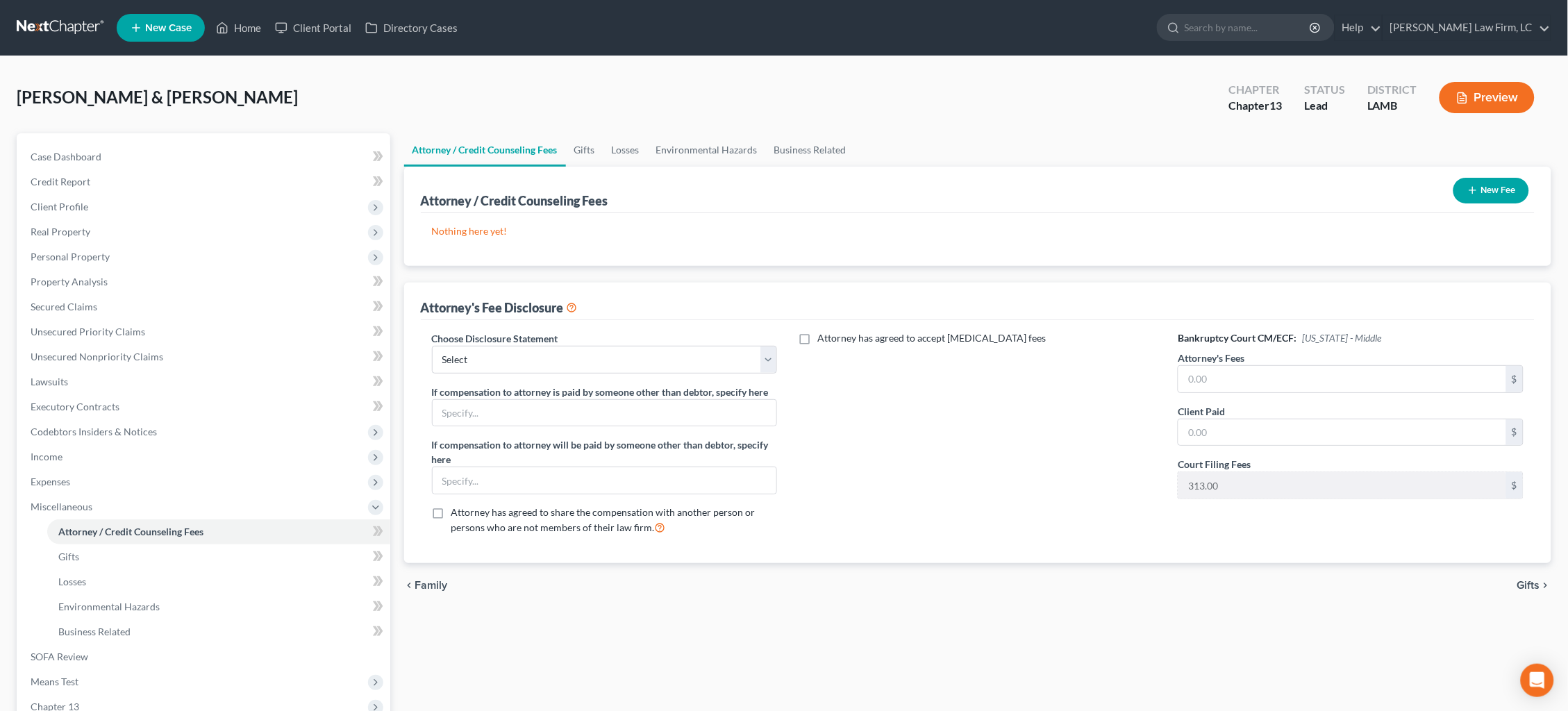
click at [1496, 196] on button "New Fee" at bounding box center [1490, 190] width 75 height 26
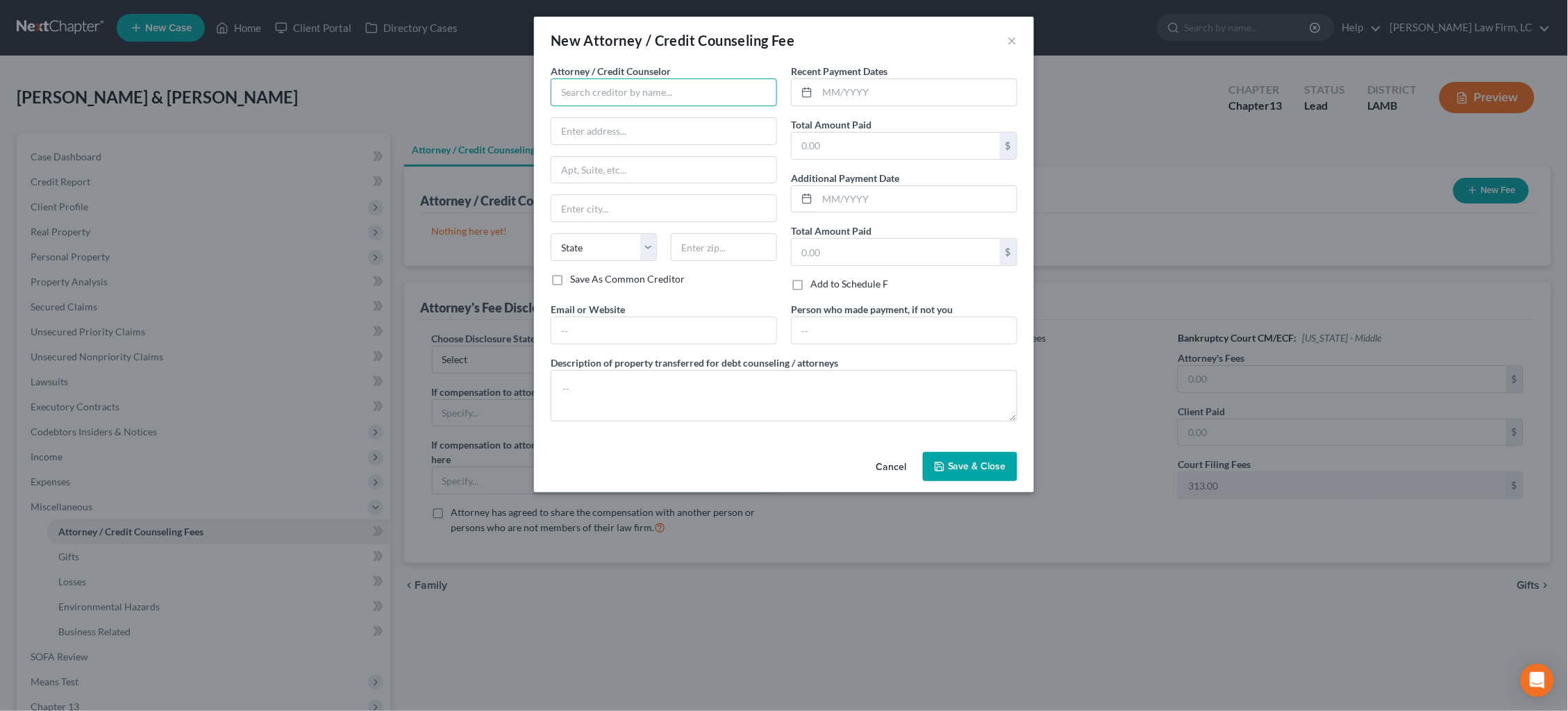
click at [644, 87] on input "text" at bounding box center [663, 92] width 226 height 28
click at [640, 117] on div "[PERSON_NAME] Law Firm" at bounding box center [634, 117] width 145 height 14
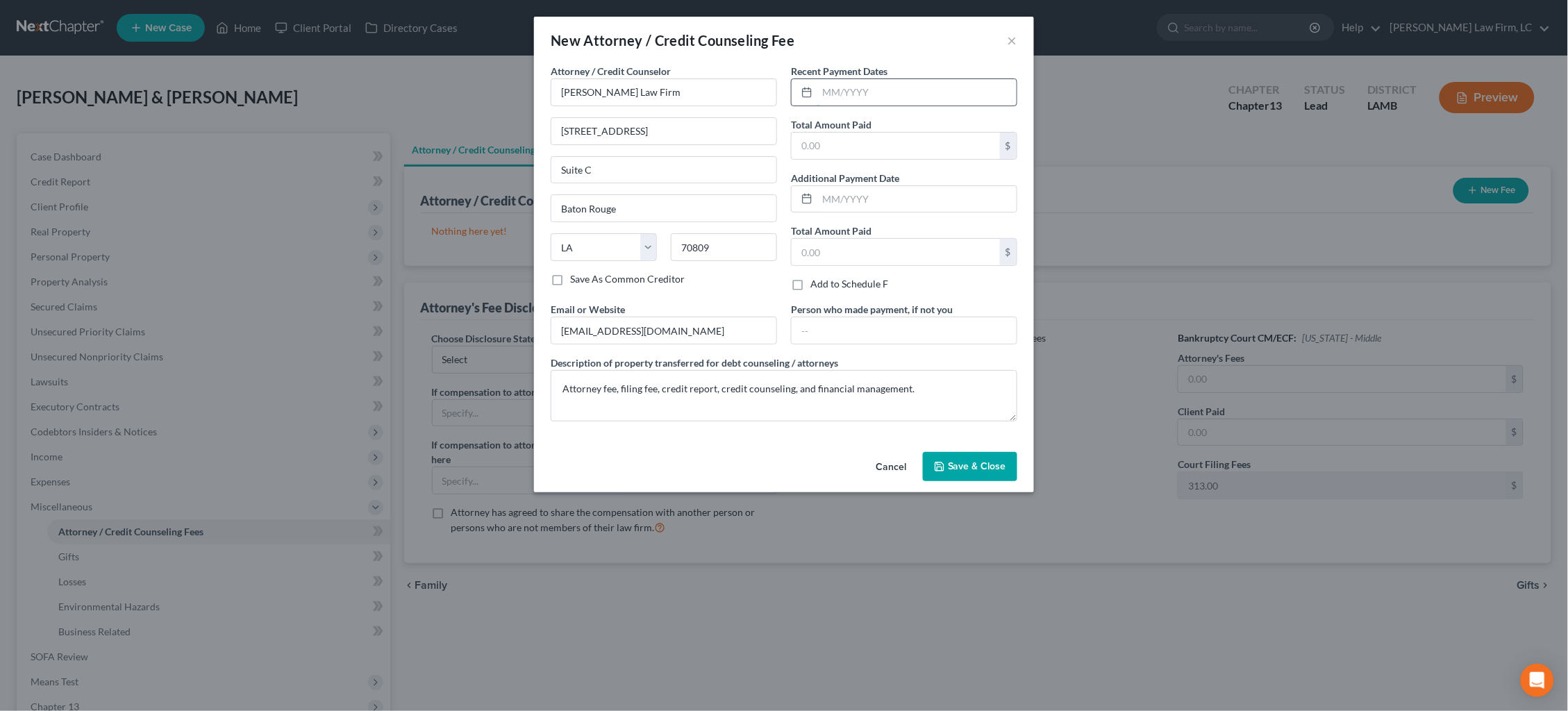
click at [897, 99] on input "text" at bounding box center [917, 92] width 199 height 26
click at [963, 464] on span "Save & Close" at bounding box center [976, 465] width 58 height 12
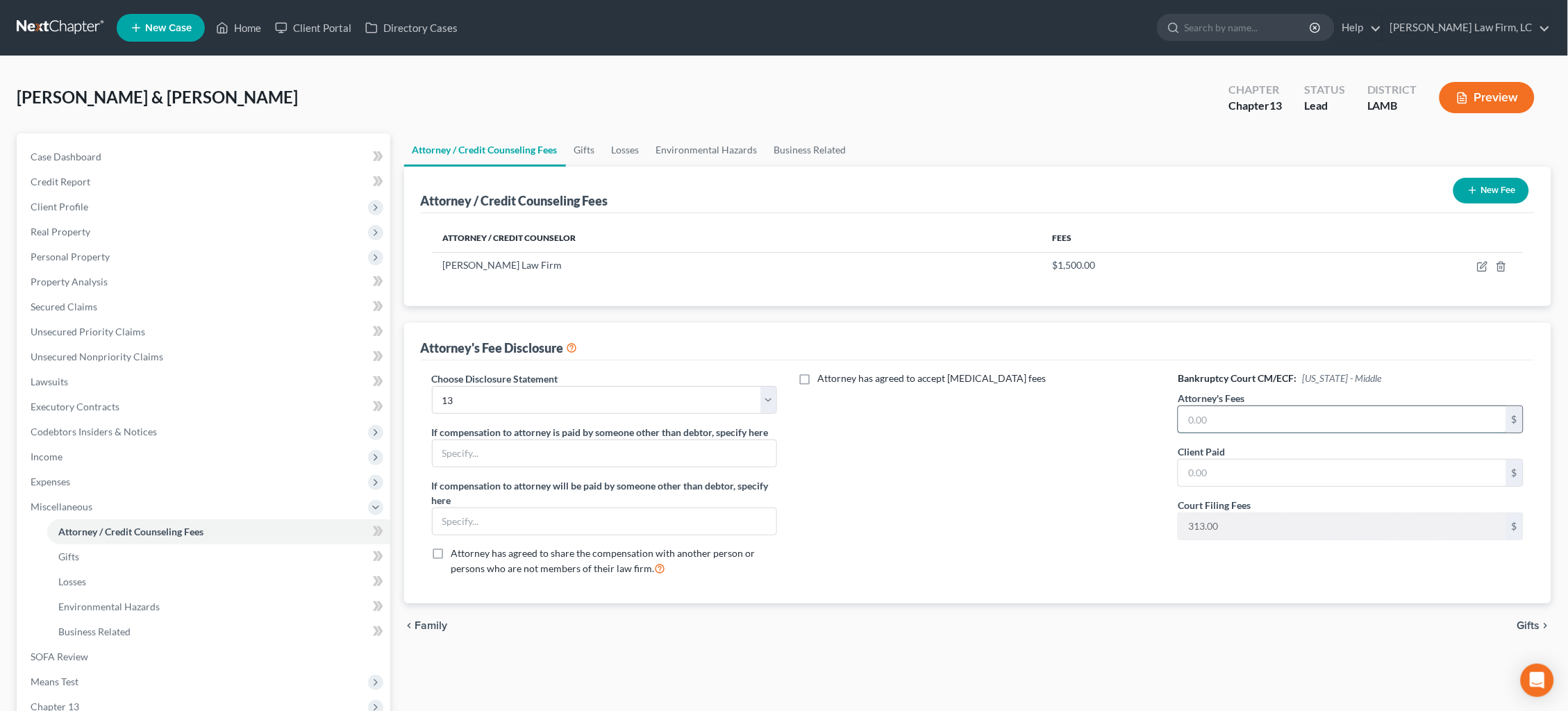
click at [1210, 417] on input "text" at bounding box center [1343, 419] width 328 height 26
click at [1528, 623] on span "Gifts" at bounding box center [1528, 626] width 23 height 11
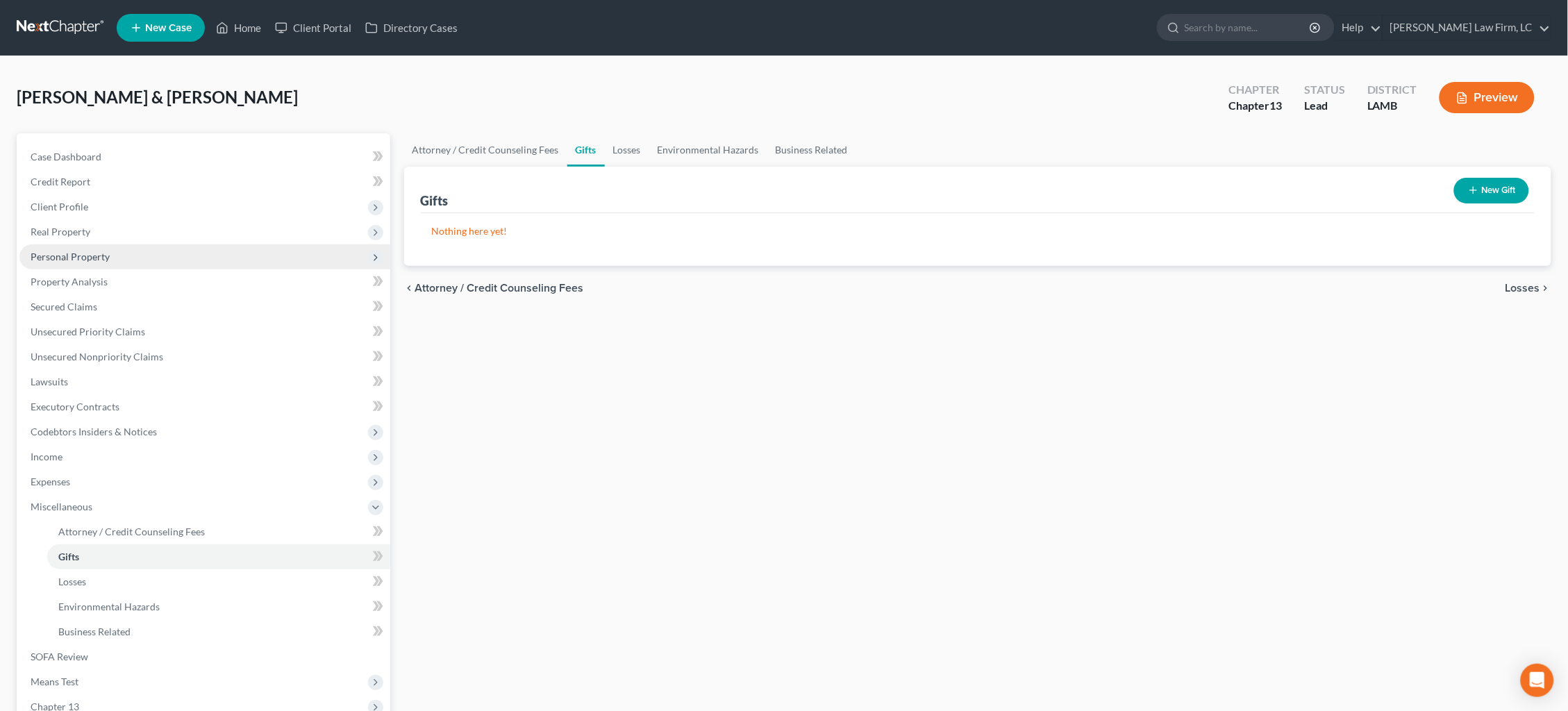
click at [121, 258] on span "Personal Property" at bounding box center [204, 256] width 371 height 25
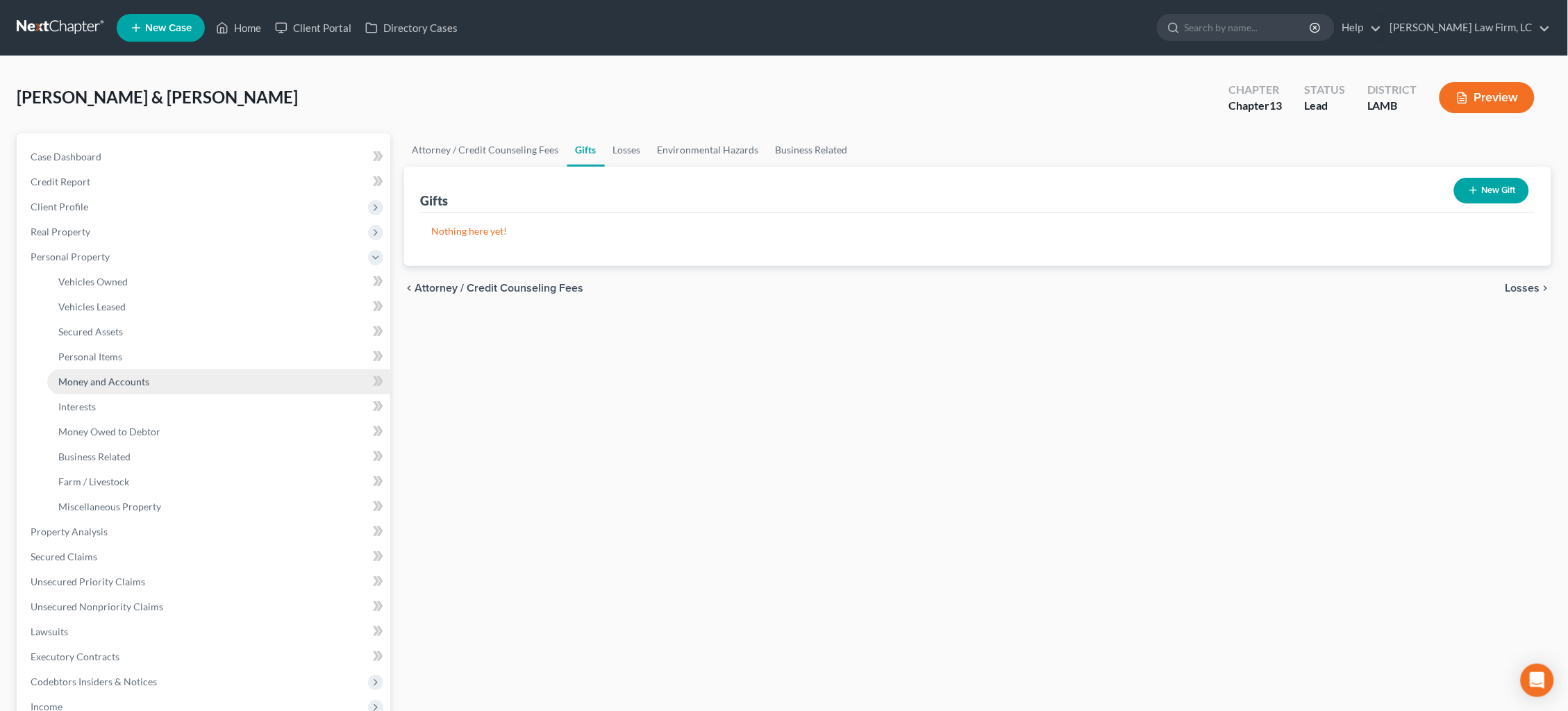
click at [144, 375] on span "Money and Accounts" at bounding box center [103, 381] width 91 height 12
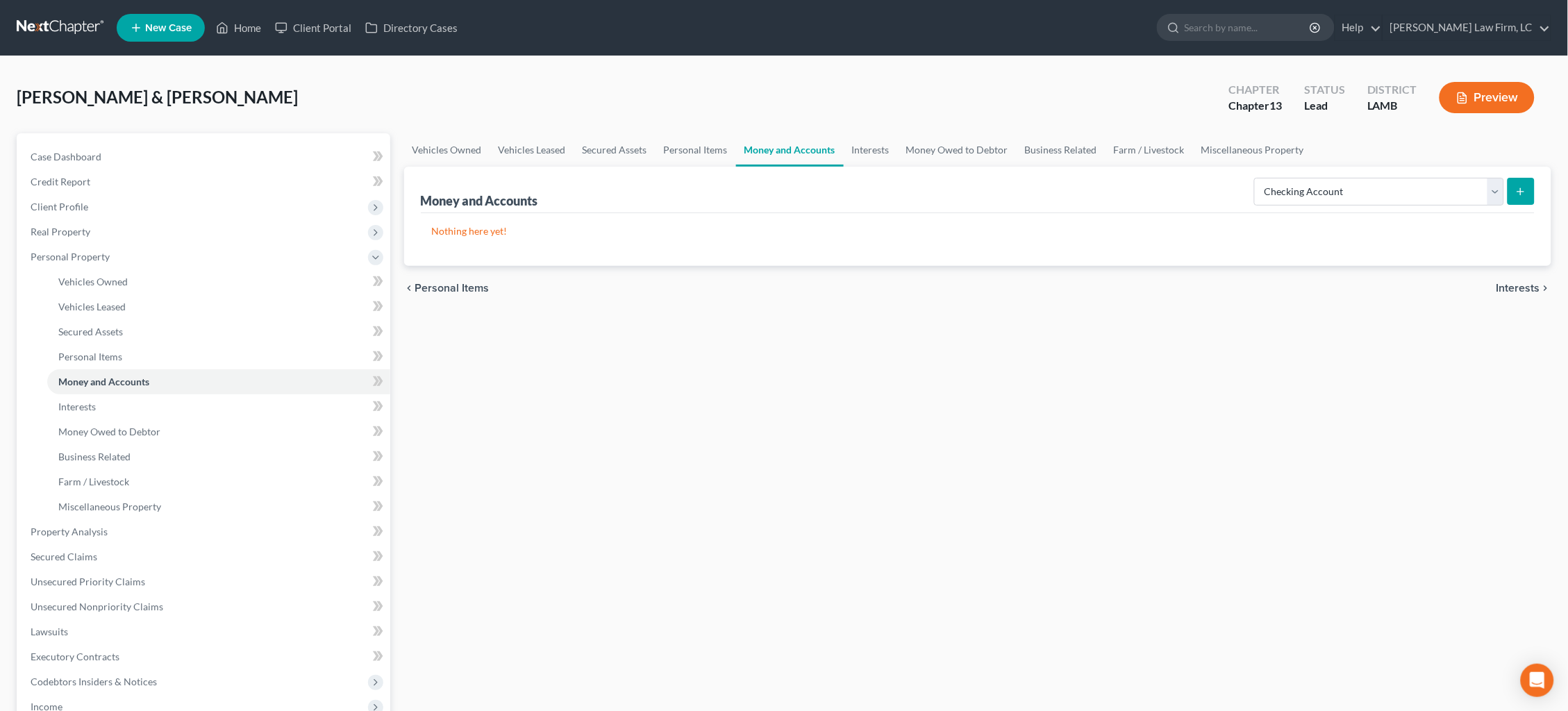
click at [1527, 200] on button "submit" at bounding box center [1521, 191] width 27 height 27
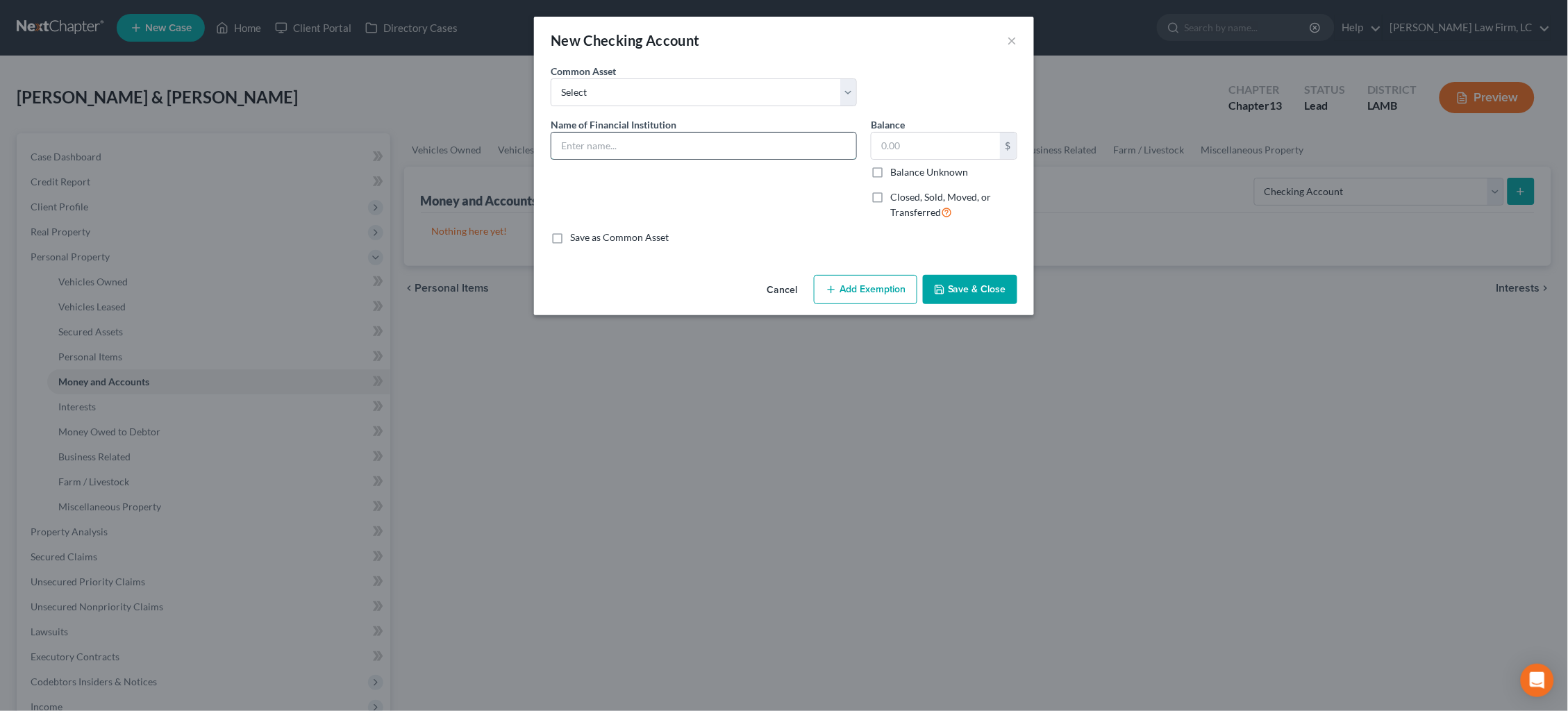
click at [767, 142] on input "text" at bounding box center [704, 146] width 305 height 26
drag, startPoint x: 938, startPoint y: 167, endPoint x: 937, endPoint y: 187, distance: 20.0
click at [938, 167] on label "Balance Unknown" at bounding box center [929, 173] width 78 height 14
click at [905, 167] on input "Balance Unknown" at bounding box center [900, 170] width 9 height 9
click at [965, 284] on button "Save & Close" at bounding box center [969, 290] width 94 height 30
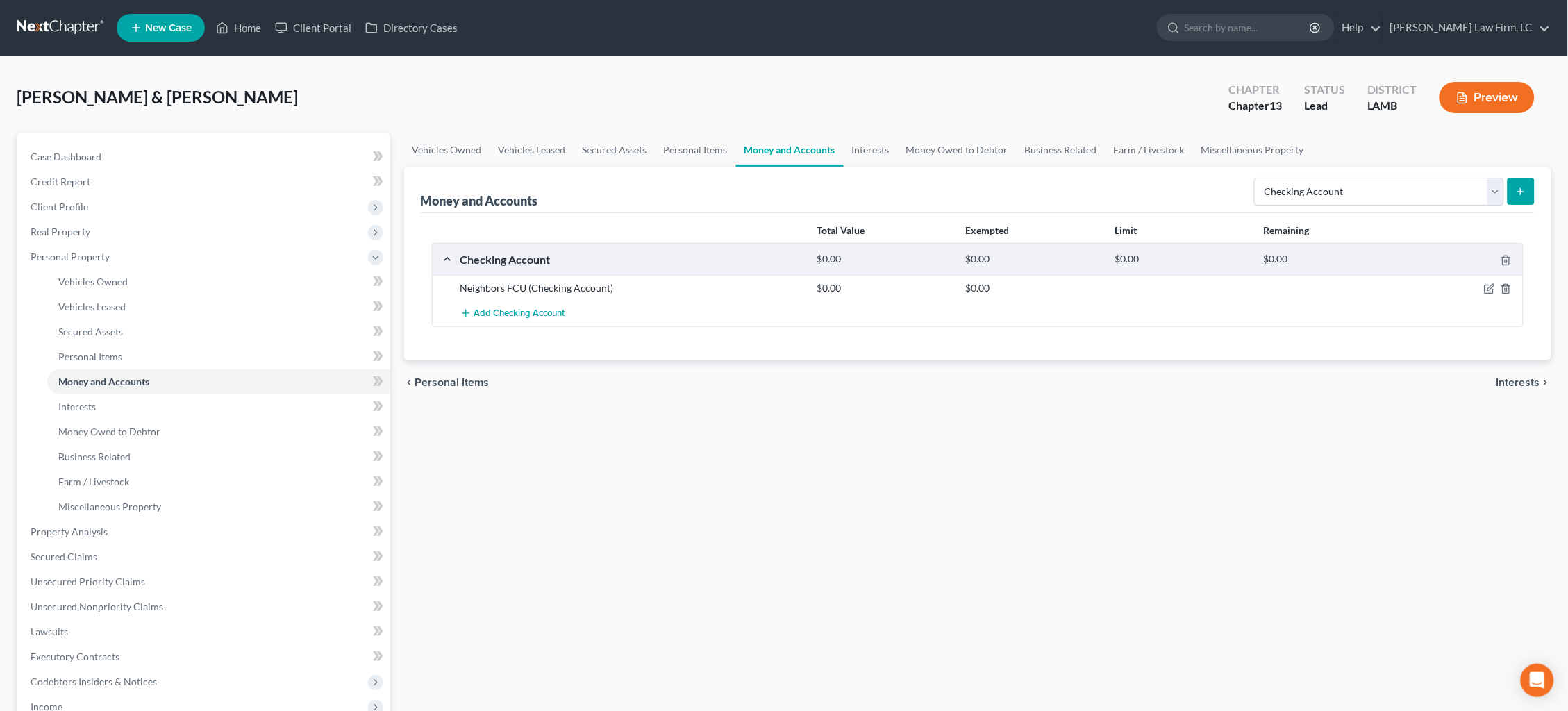
click at [1524, 192] on icon "submit" at bounding box center [1521, 191] width 11 height 11
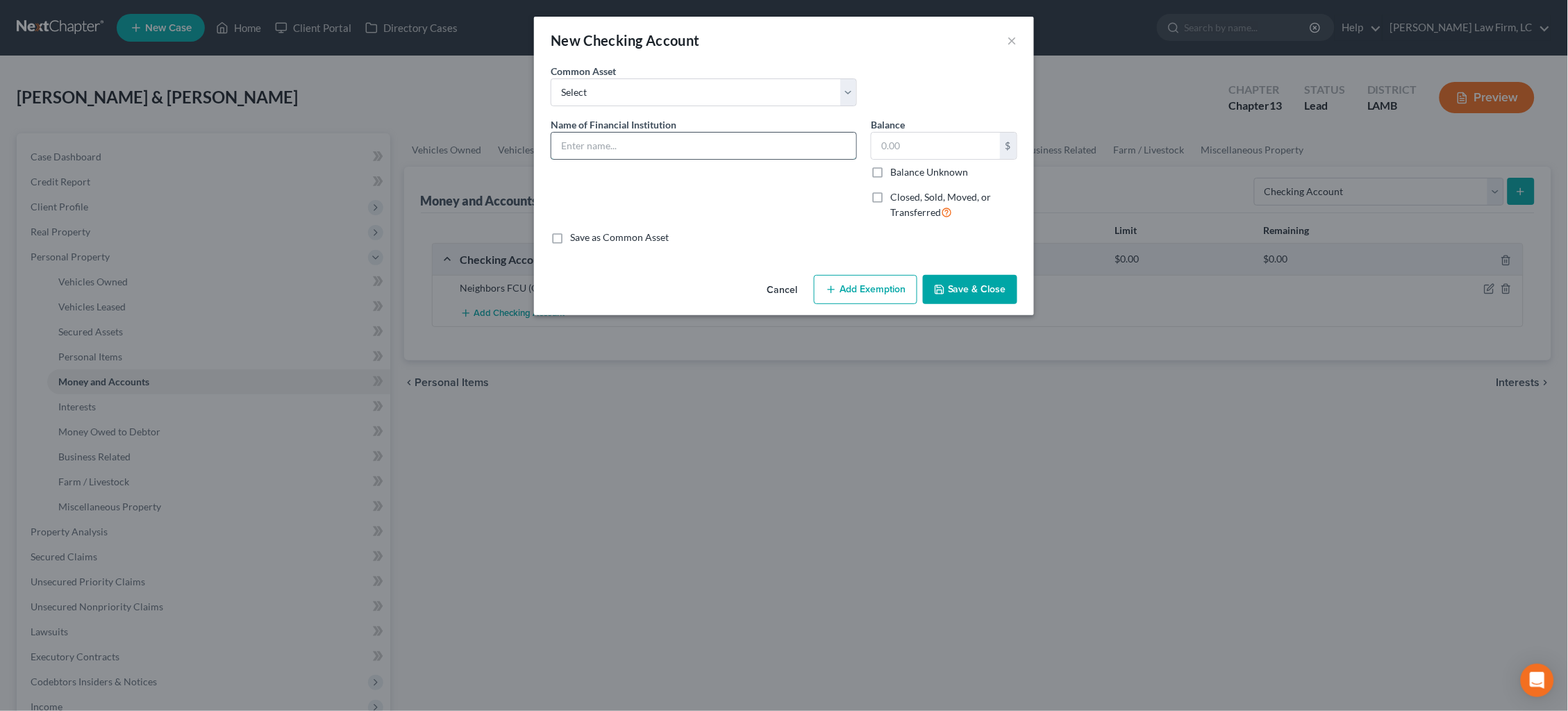
click at [719, 140] on input "text" at bounding box center [704, 146] width 305 height 26
click at [938, 173] on label "Balance Unknown" at bounding box center [929, 173] width 78 height 14
click at [905, 173] on input "Balance Unknown" at bounding box center [900, 170] width 9 height 9
drag, startPoint x: 968, startPoint y: 277, endPoint x: 1133, endPoint y: 263, distance: 165.6
click at [968, 276] on button "Save & Close" at bounding box center [969, 290] width 94 height 30
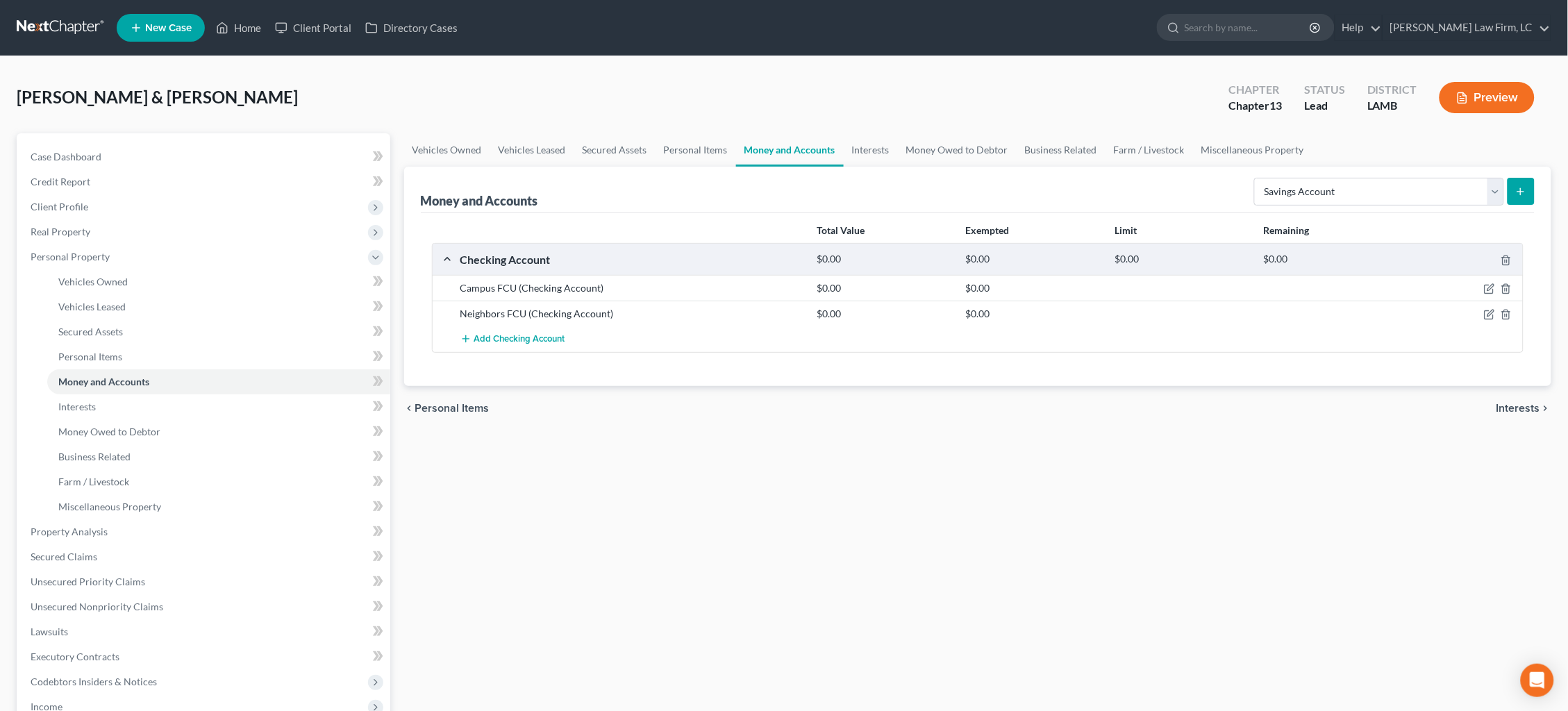
click at [1512, 193] on button "submit" at bounding box center [1521, 191] width 27 height 27
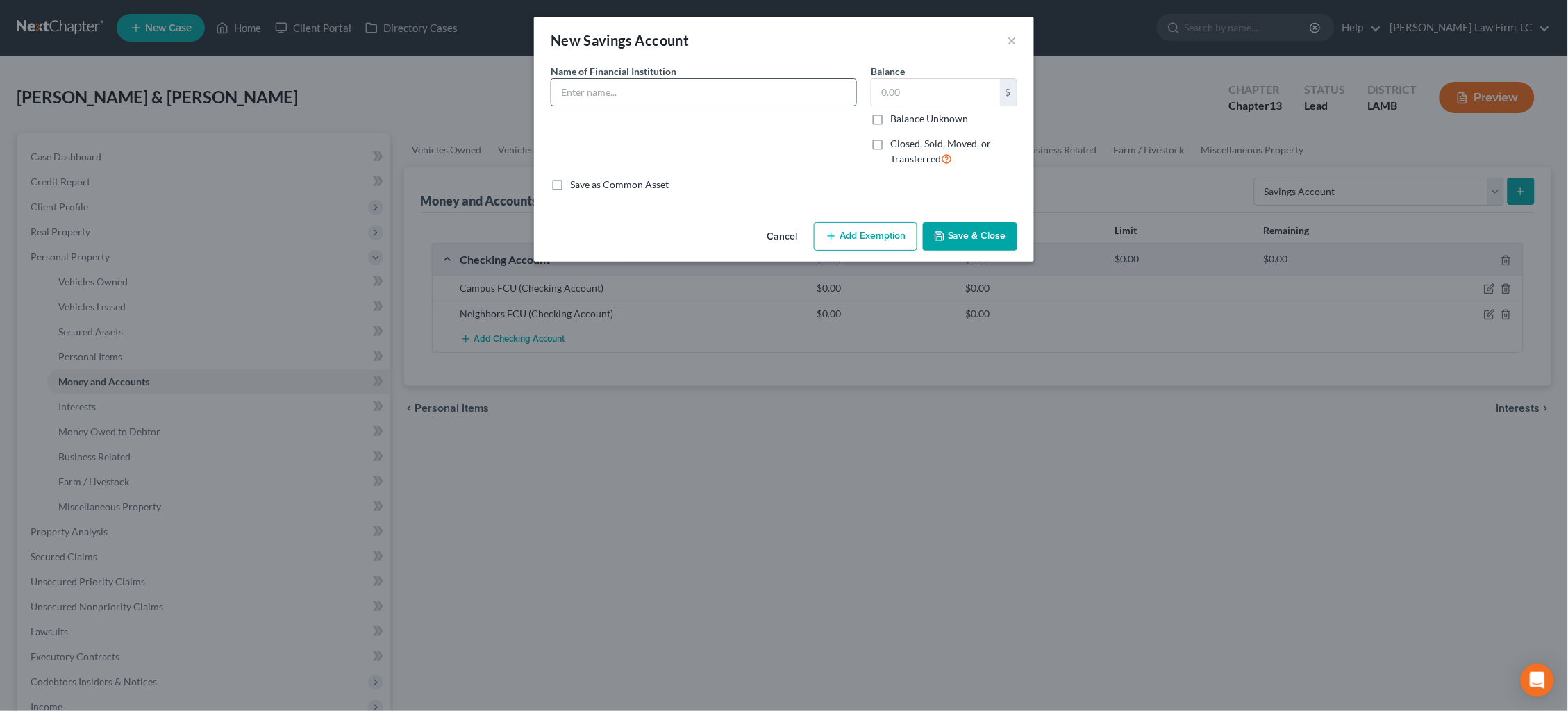
click at [613, 96] on input "text" at bounding box center [704, 92] width 305 height 26
click at [918, 117] on label "Balance Unknown" at bounding box center [929, 119] width 78 height 14
click at [905, 117] on input "Balance Unknown" at bounding box center [900, 117] width 9 height 9
drag, startPoint x: 978, startPoint y: 239, endPoint x: 999, endPoint y: 235, distance: 21.4
click at [977, 239] on button "Save & Close" at bounding box center [969, 237] width 94 height 30
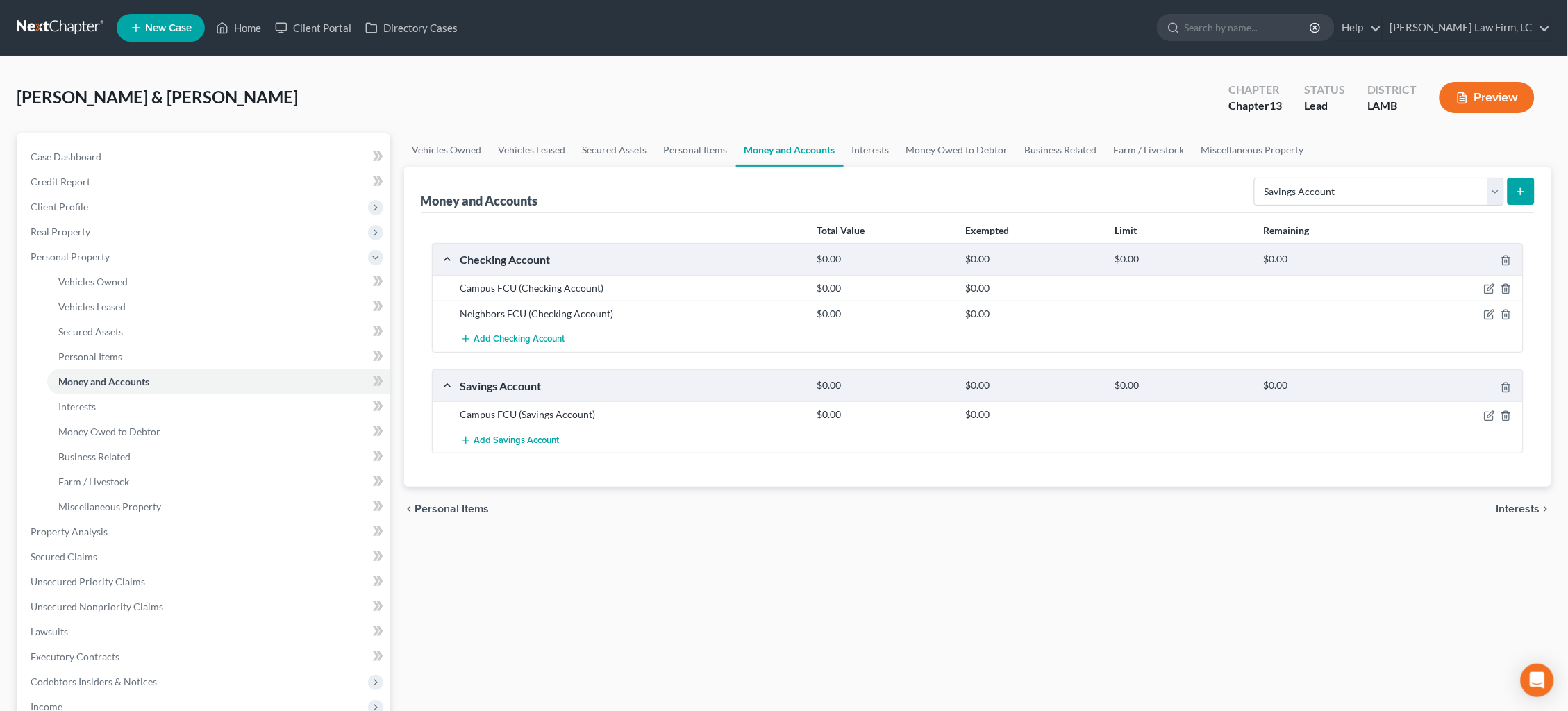
click at [1524, 192] on icon "submit" at bounding box center [1521, 191] width 11 height 11
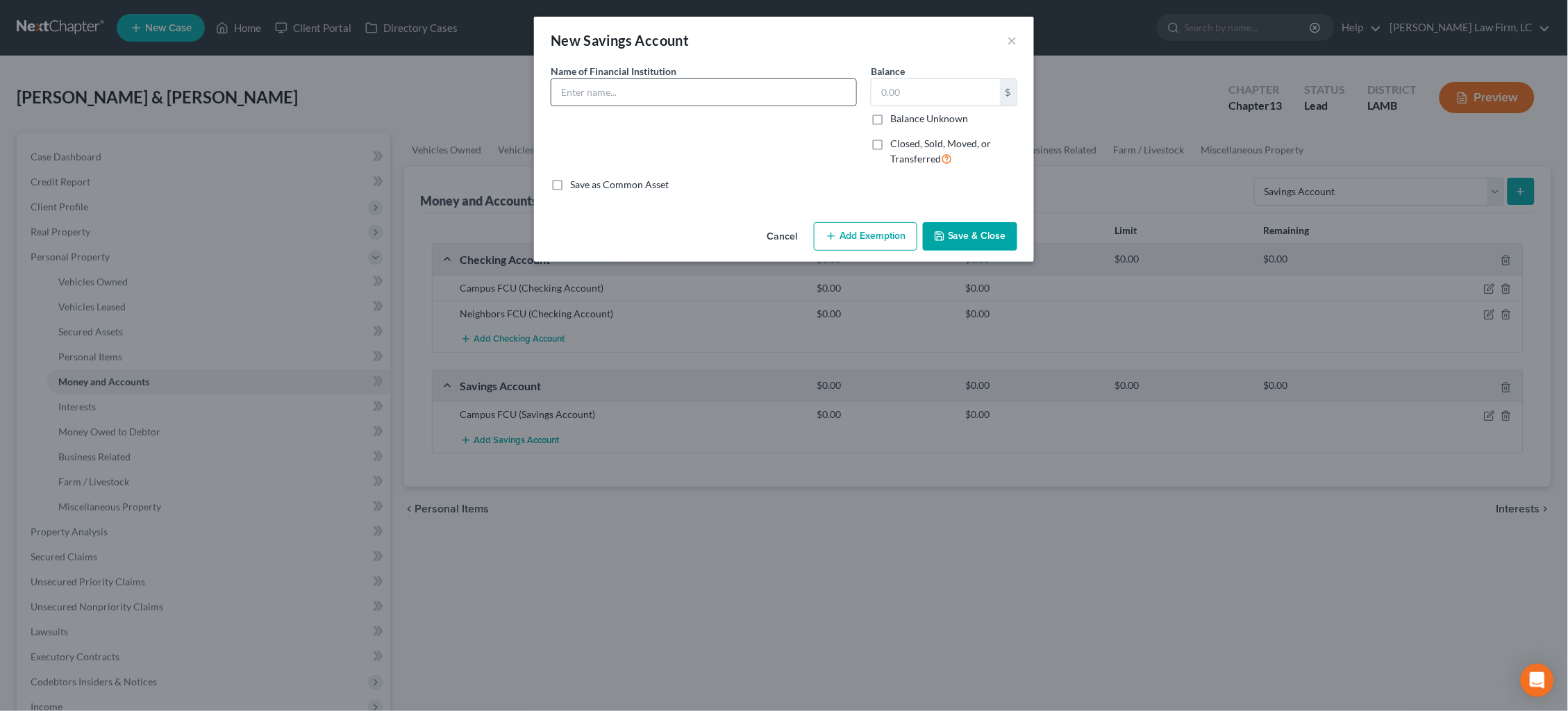
click at [718, 88] on input "text" at bounding box center [704, 92] width 305 height 26
click at [906, 116] on label "Balance Unknown" at bounding box center [929, 119] width 78 height 14
click at [905, 116] on input "Balance Unknown" at bounding box center [900, 117] width 9 height 9
click at [961, 172] on div "Balance 0.00 $ Balance Unknown Balance Undetermined 0.00 $ Balance Unknown Clos…" at bounding box center [944, 120] width 160 height 113
click at [973, 237] on button "Save & Close" at bounding box center [969, 237] width 94 height 30
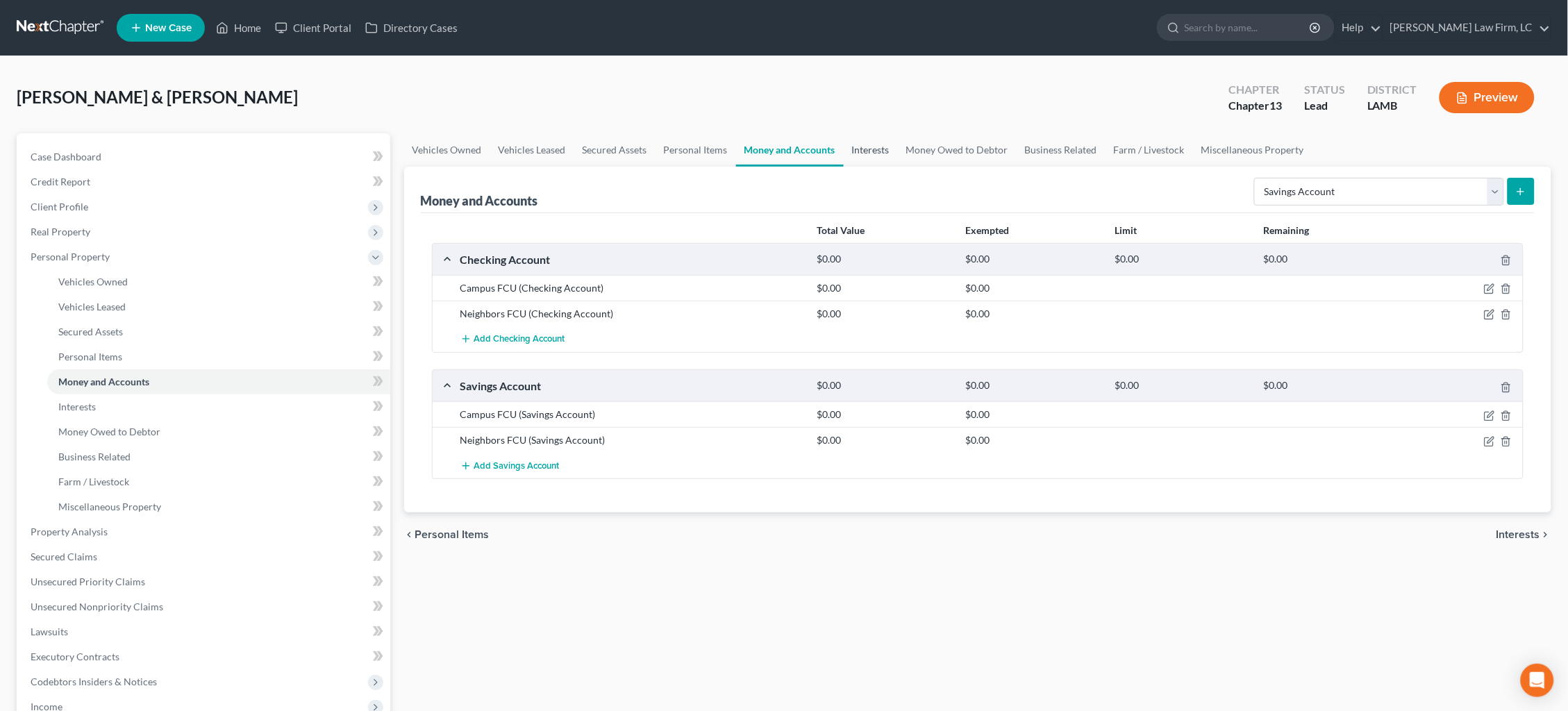
click at [863, 155] on link "Interests" at bounding box center [871, 149] width 54 height 33
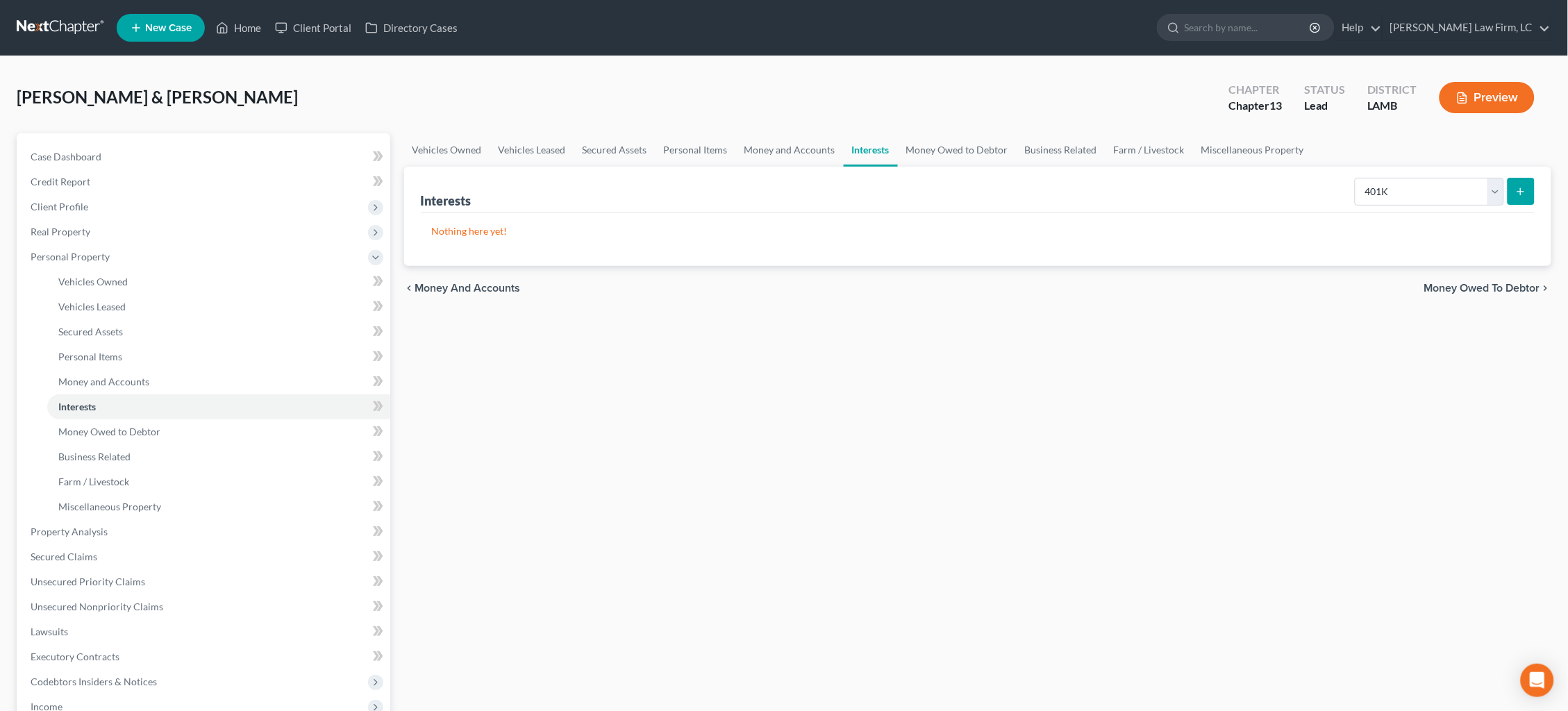
click at [1514, 186] on button "submit" at bounding box center [1521, 191] width 27 height 27
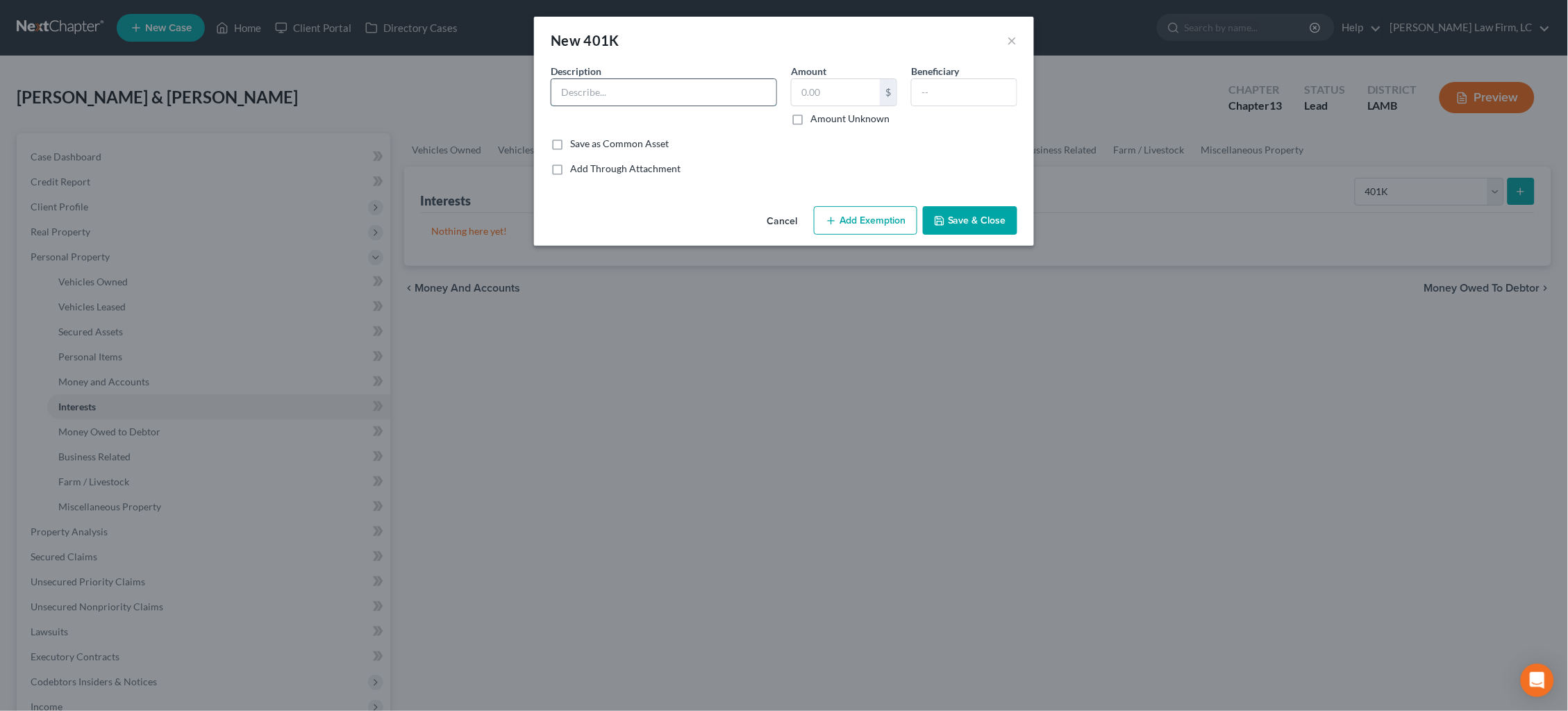
drag, startPoint x: 651, startPoint y: 92, endPoint x: 642, endPoint y: 95, distance: 9.5
click at [647, 93] on input "text" at bounding box center [663, 92] width 225 height 26
drag, startPoint x: 848, startPoint y: 120, endPoint x: 852, endPoint y: 126, distance: 7.2
click at [848, 119] on label "Amount Unknown" at bounding box center [850, 119] width 79 height 14
click at [825, 119] on input "Amount Unknown" at bounding box center [820, 117] width 9 height 9
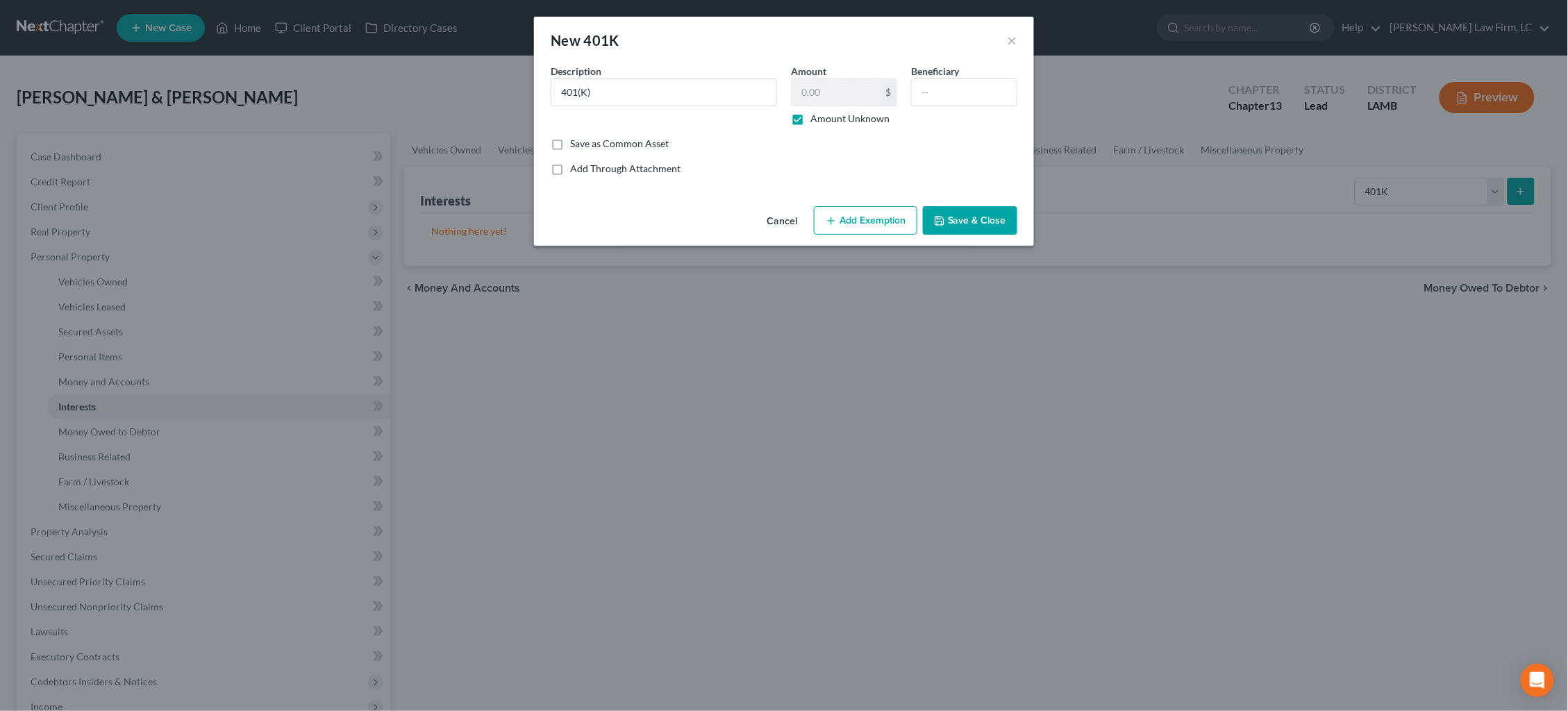
click at [885, 223] on button "Add Exemption" at bounding box center [865, 221] width 103 height 30
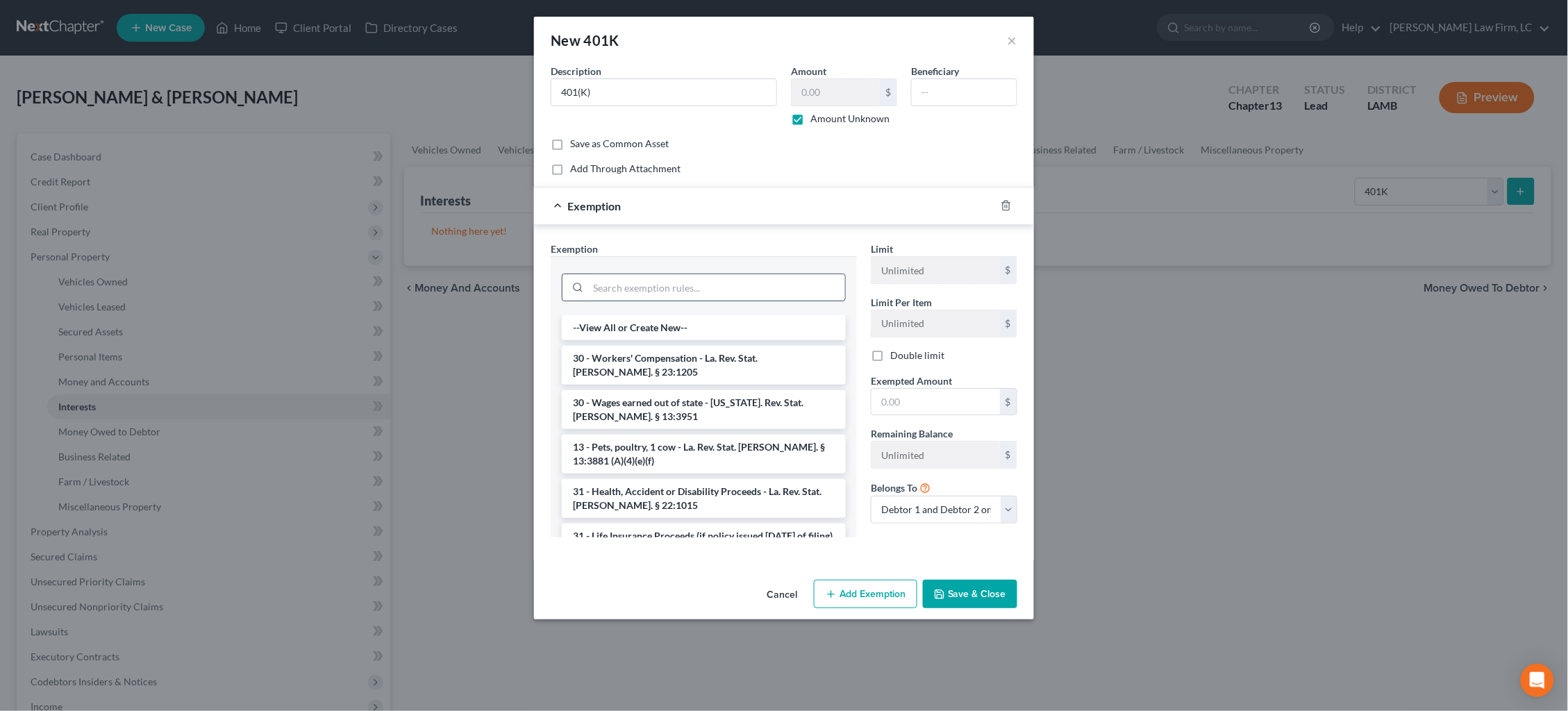
click at [684, 285] on input "search" at bounding box center [716, 288] width 257 height 26
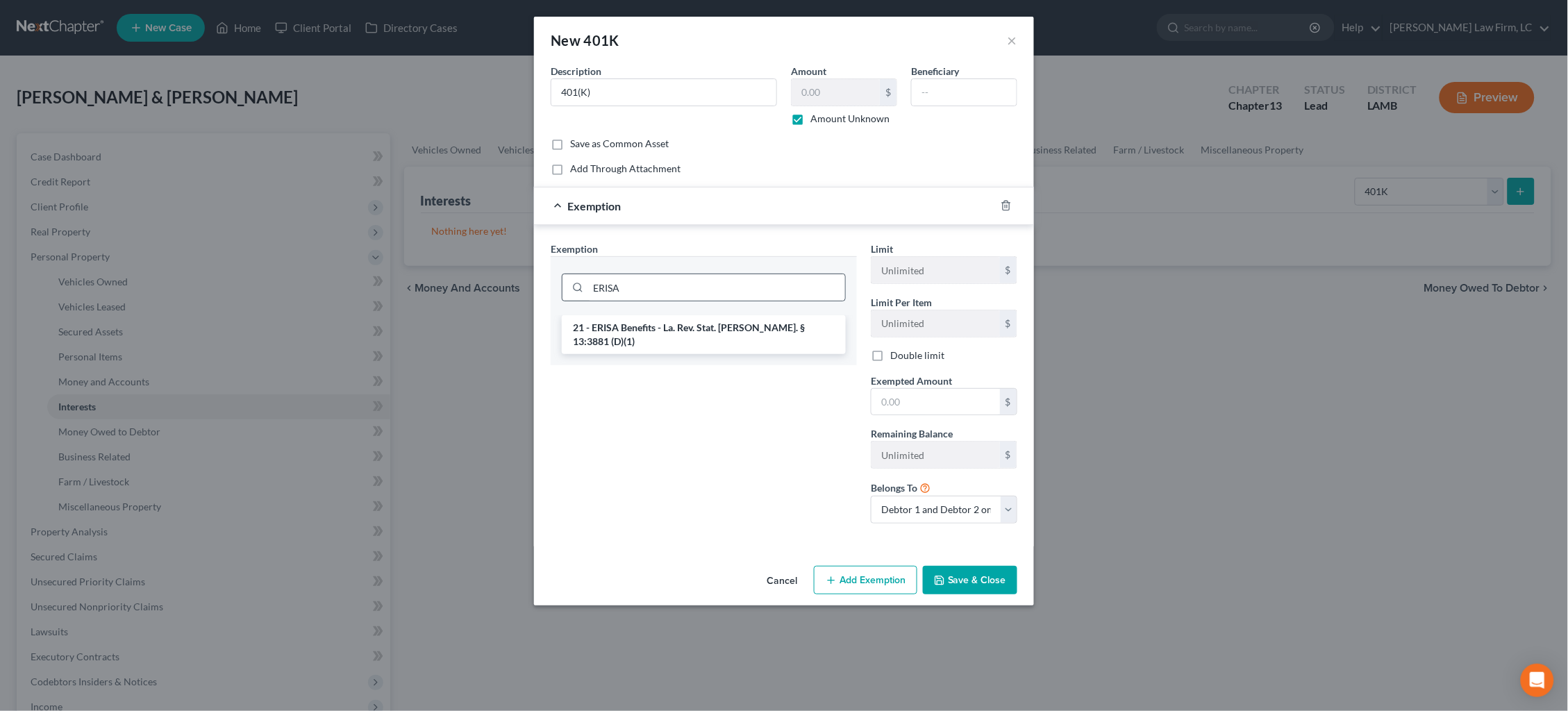
click at [700, 321] on li "21 - ERISA Benefits - La. Rev. Stat. [PERSON_NAME]. § 13:3881 (D)(1)" at bounding box center [704, 334] width 284 height 39
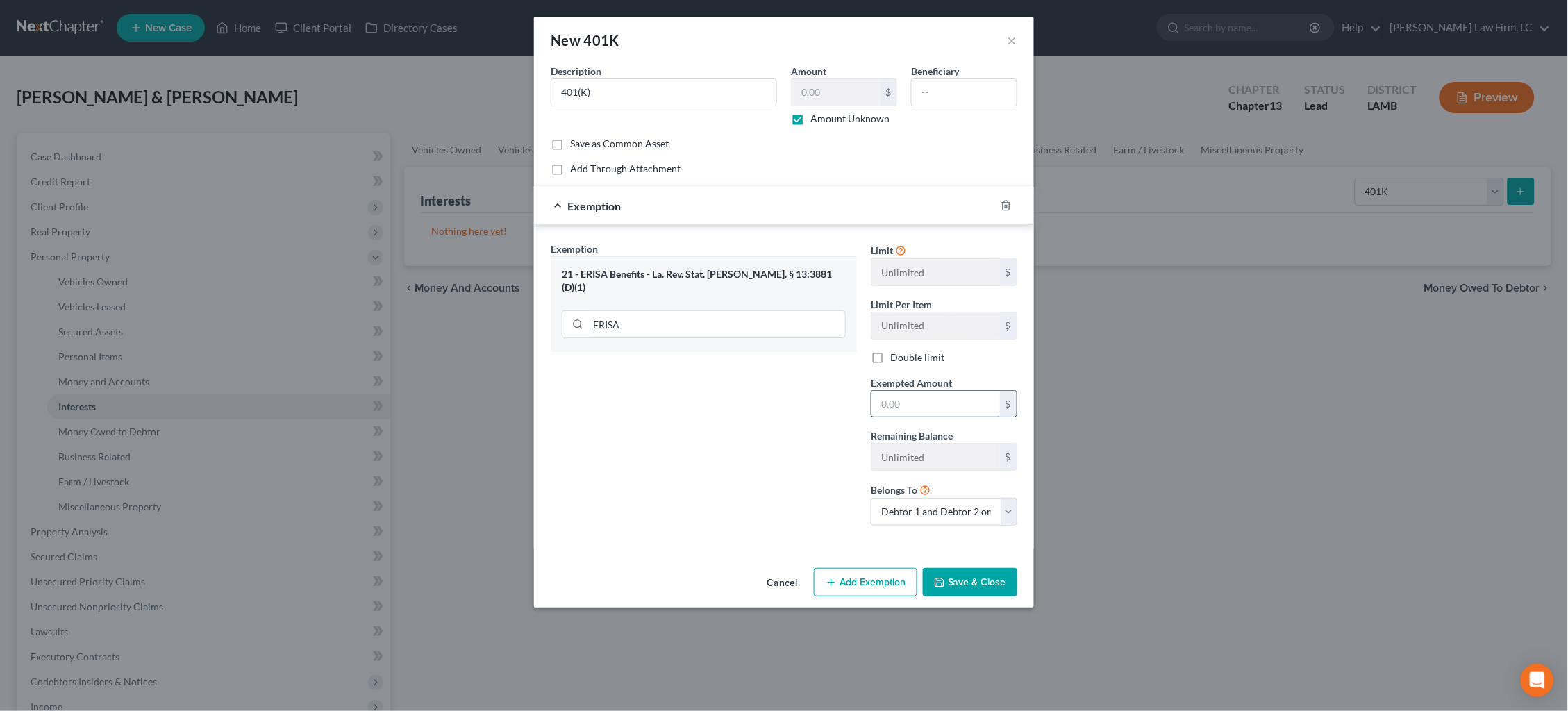
click at [905, 406] on input "text" at bounding box center [935, 404] width 128 height 26
click at [965, 585] on button "Save & Close" at bounding box center [969, 583] width 94 height 30
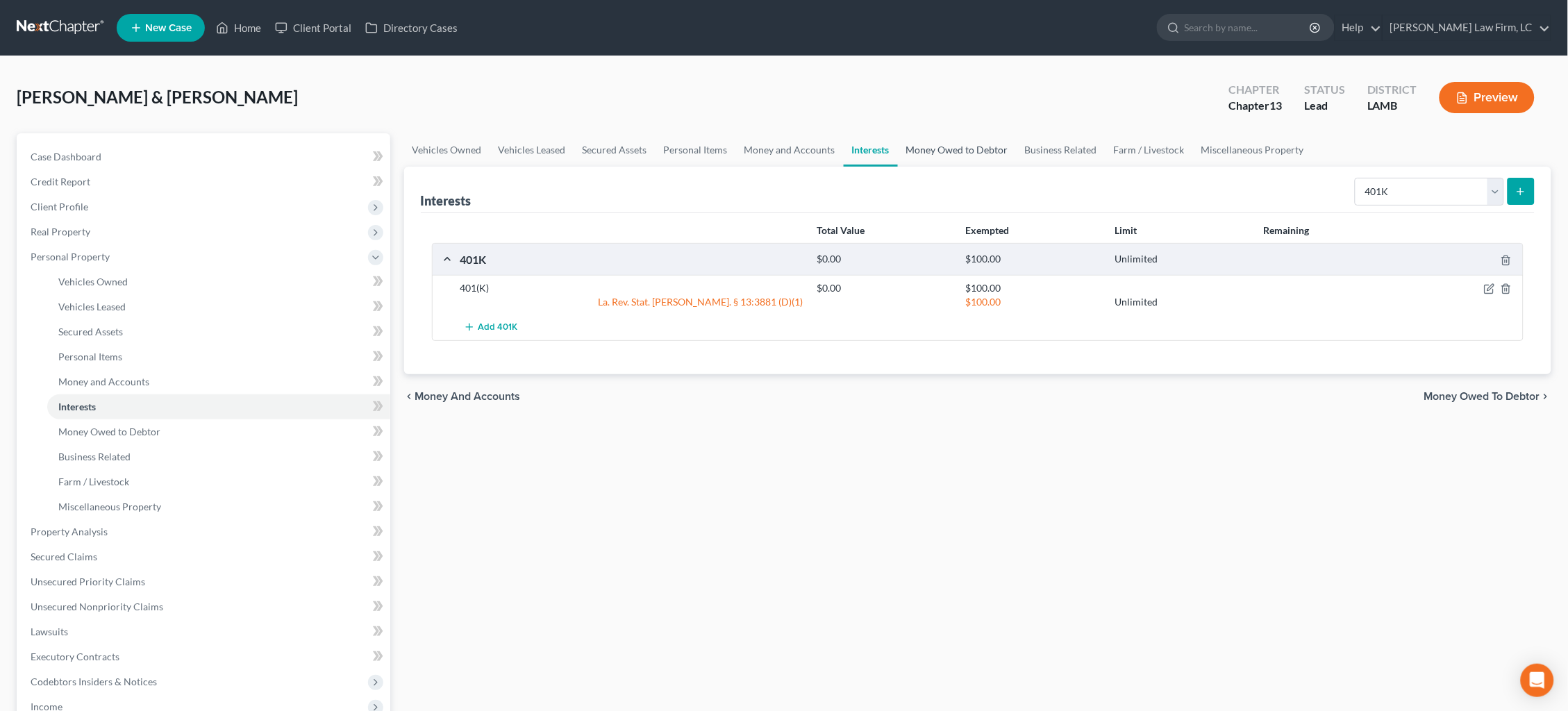
click at [958, 146] on link "Money Owed to Debtor" at bounding box center [957, 149] width 119 height 33
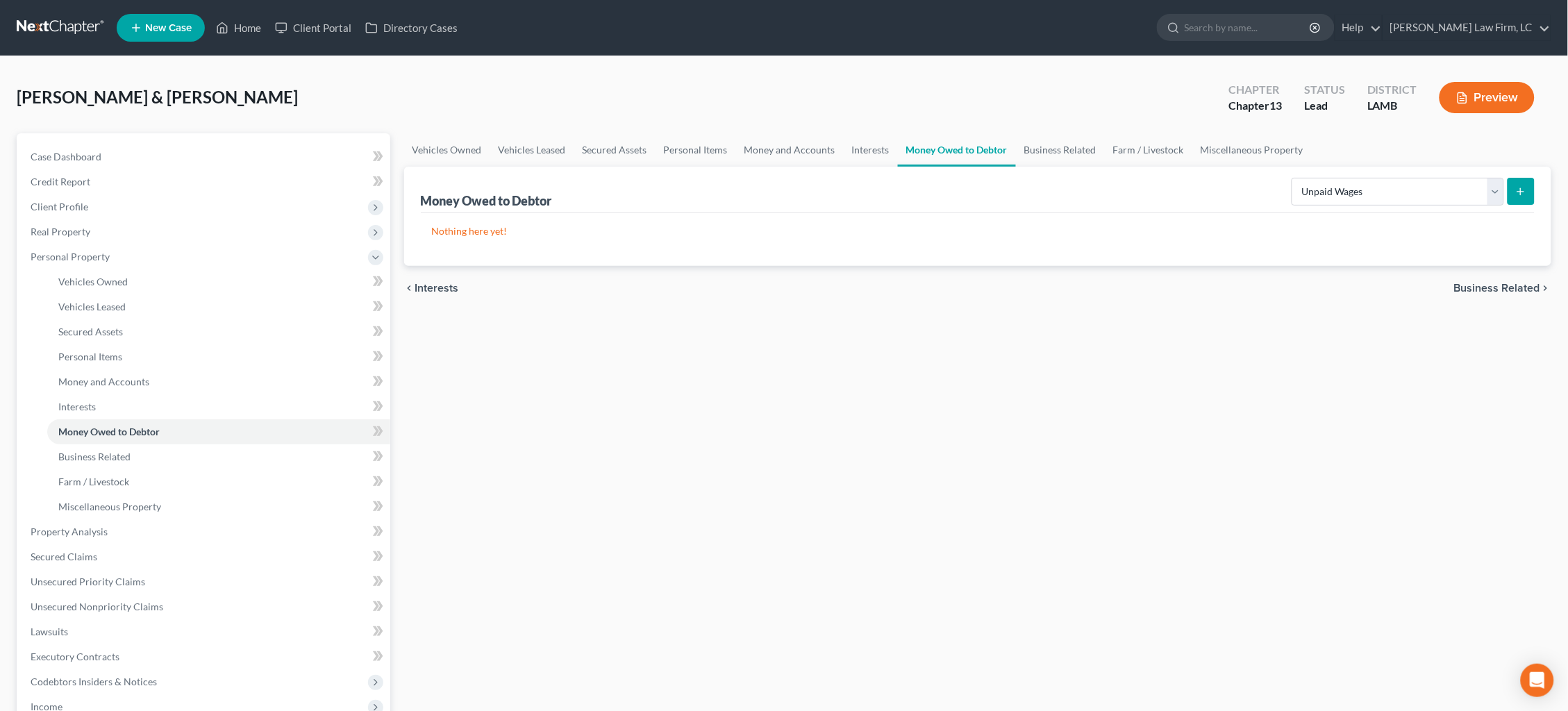
click at [1516, 188] on icon "submit" at bounding box center [1521, 191] width 11 height 11
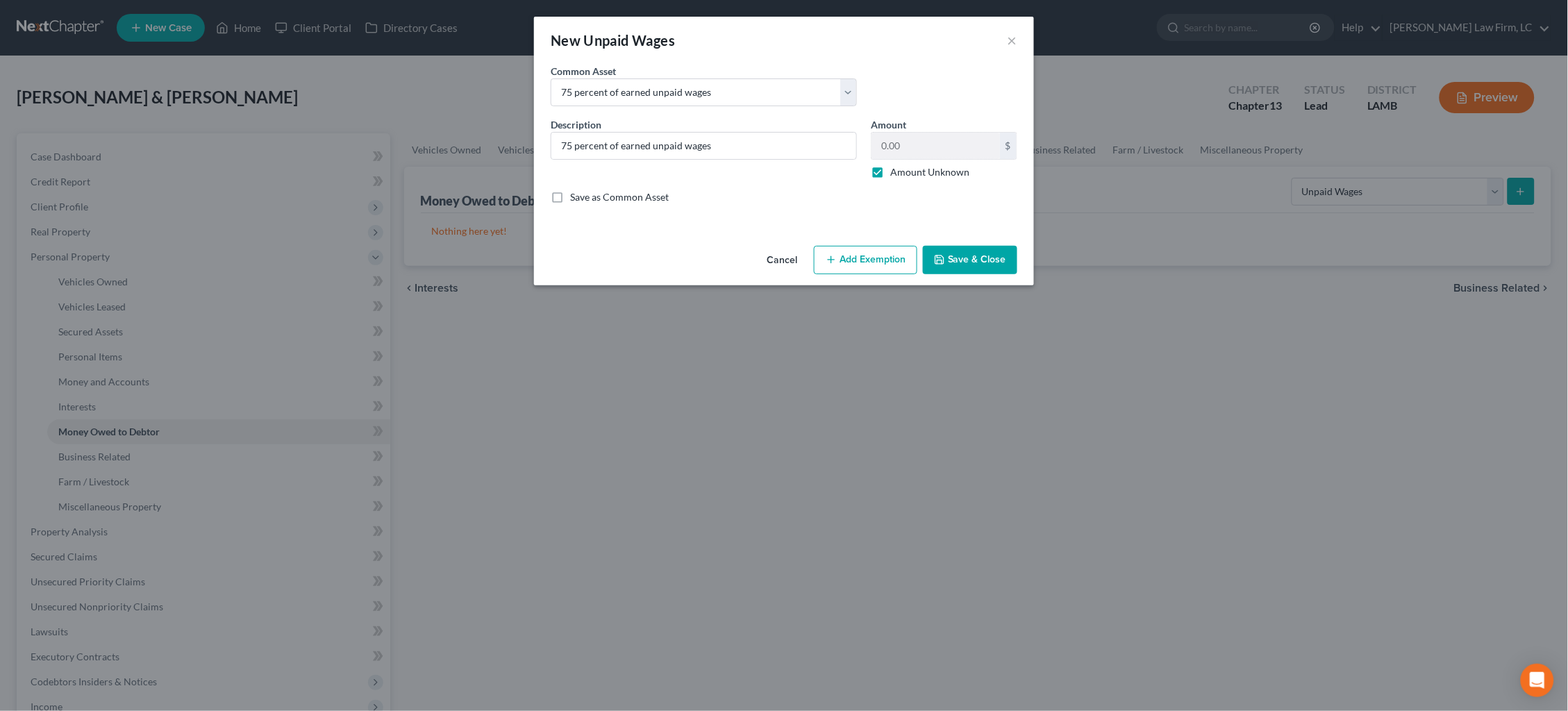
click at [887, 251] on button "Add Exemption" at bounding box center [865, 260] width 103 height 30
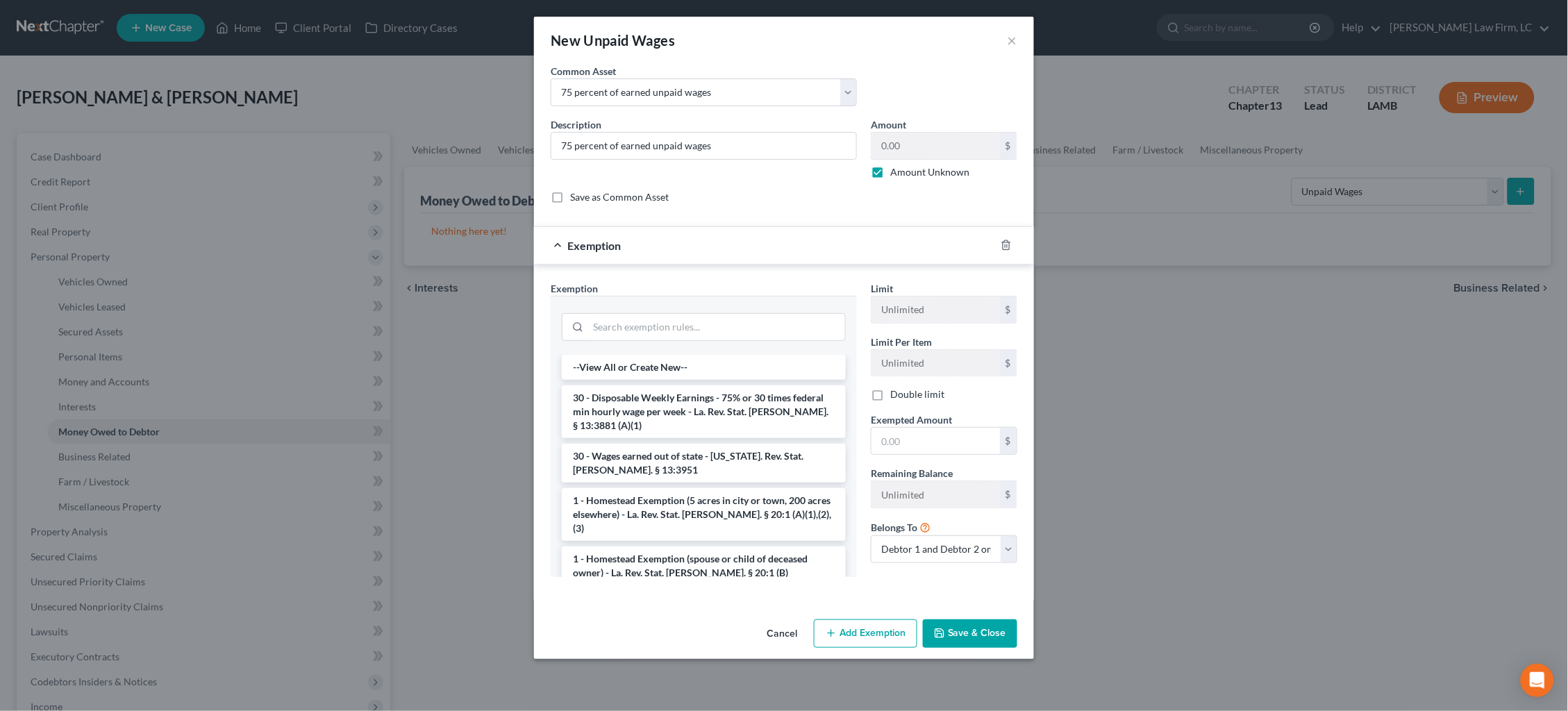
drag, startPoint x: 756, startPoint y: 410, endPoint x: 830, endPoint y: 413, distance: 74.1
click at [756, 410] on li "30 - Disposable Weekly Earnings - 75% or 30 times federal min hourly wage per w…" at bounding box center [704, 412] width 284 height 53
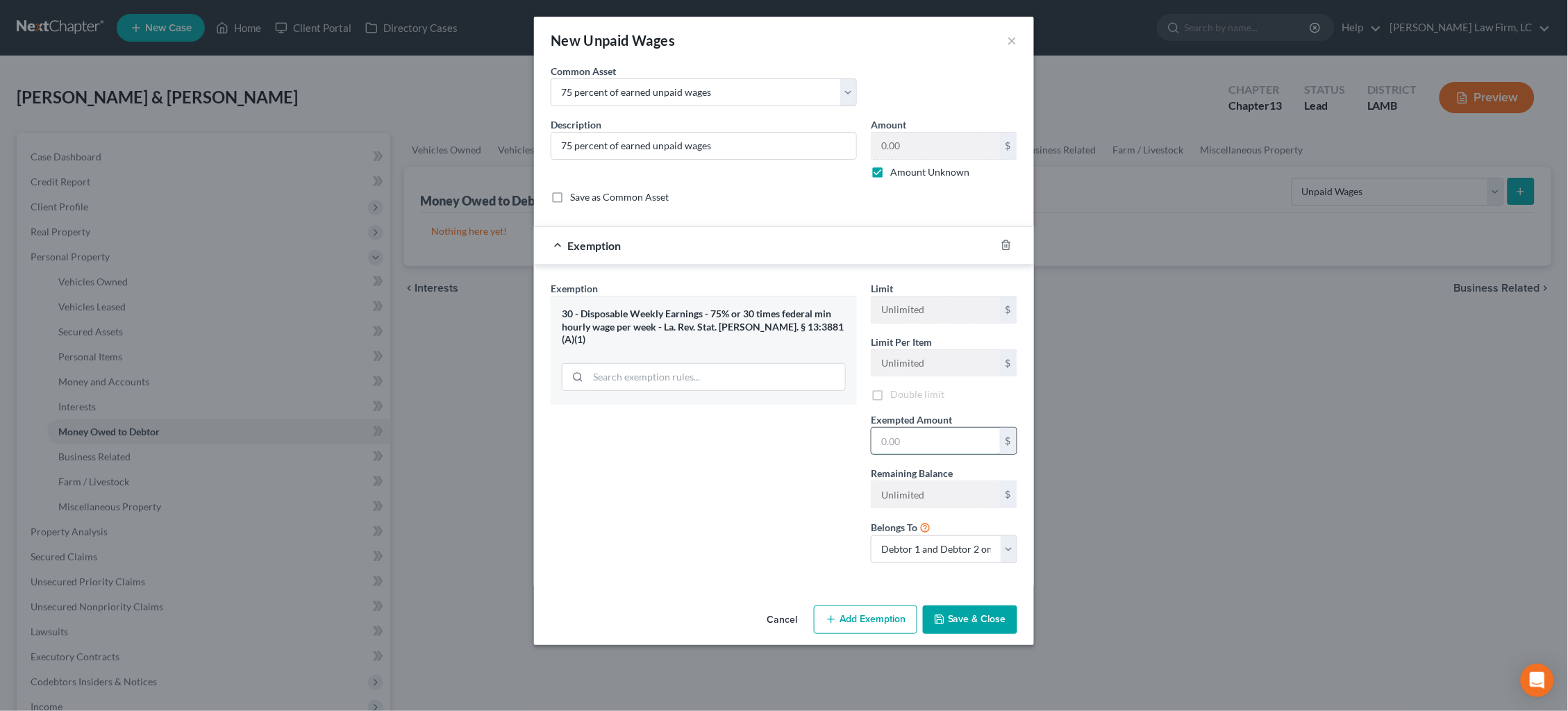
click at [903, 427] on input "text" at bounding box center [935, 441] width 128 height 26
click at [955, 620] on button "Save & Close" at bounding box center [969, 622] width 94 height 30
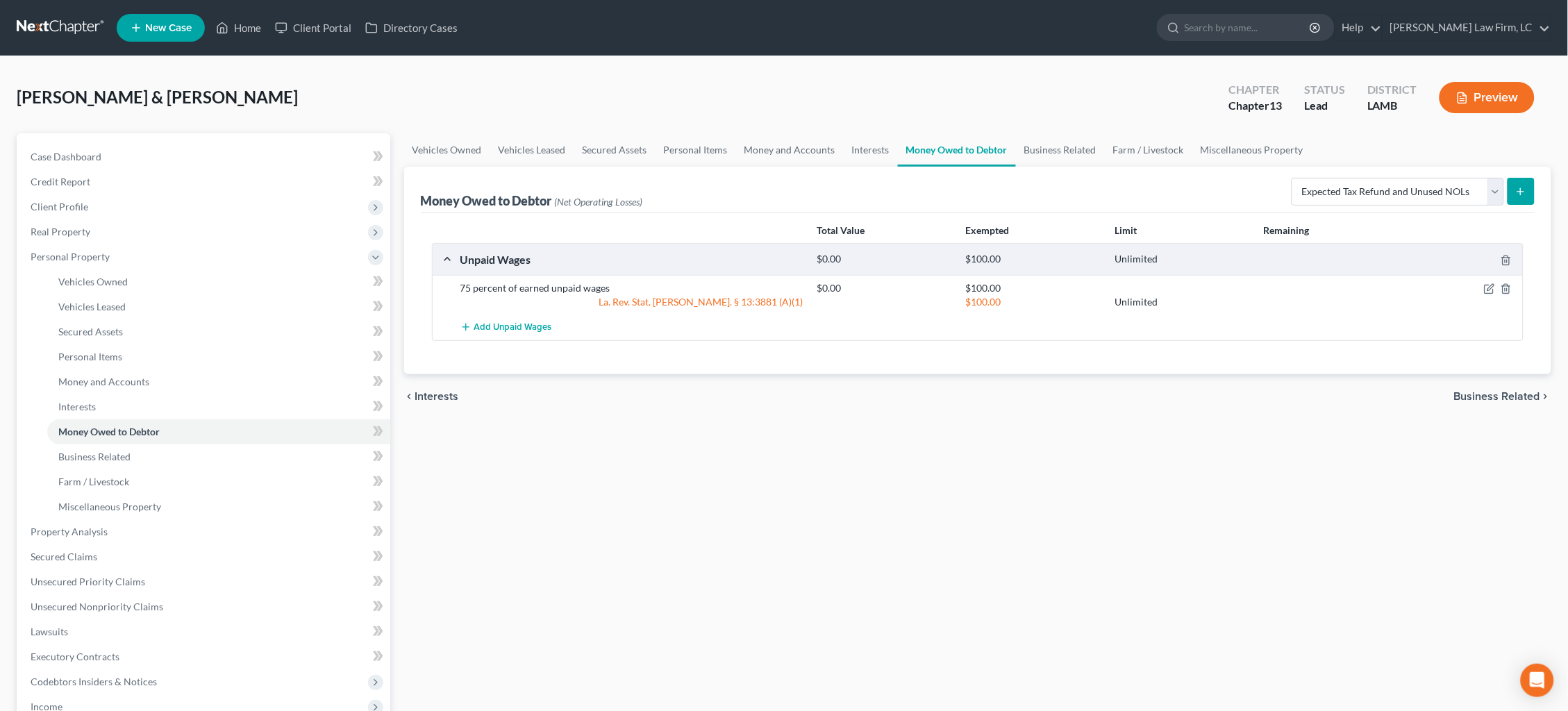
click at [1520, 198] on button "submit" at bounding box center [1521, 191] width 27 height 27
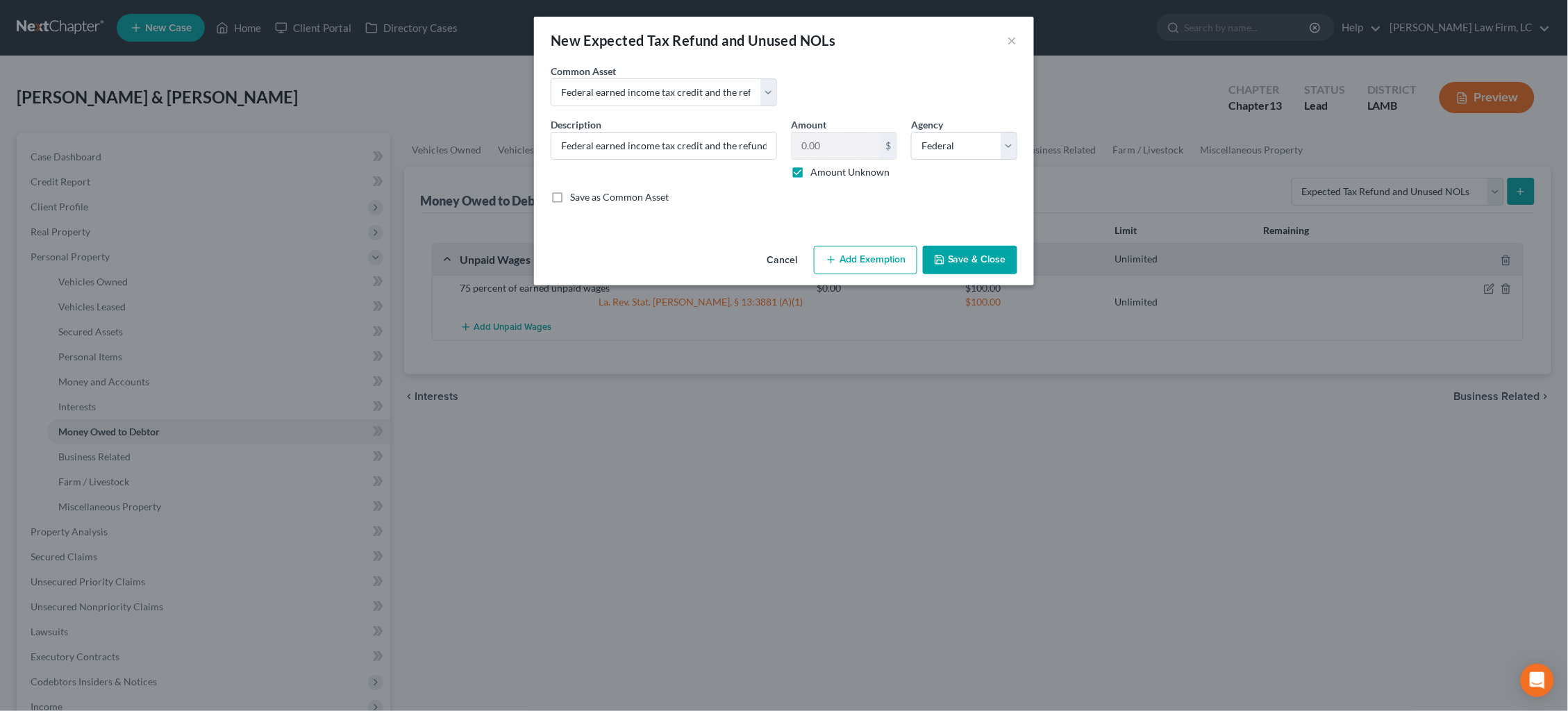
click at [864, 253] on button "Add Exemption" at bounding box center [865, 260] width 103 height 30
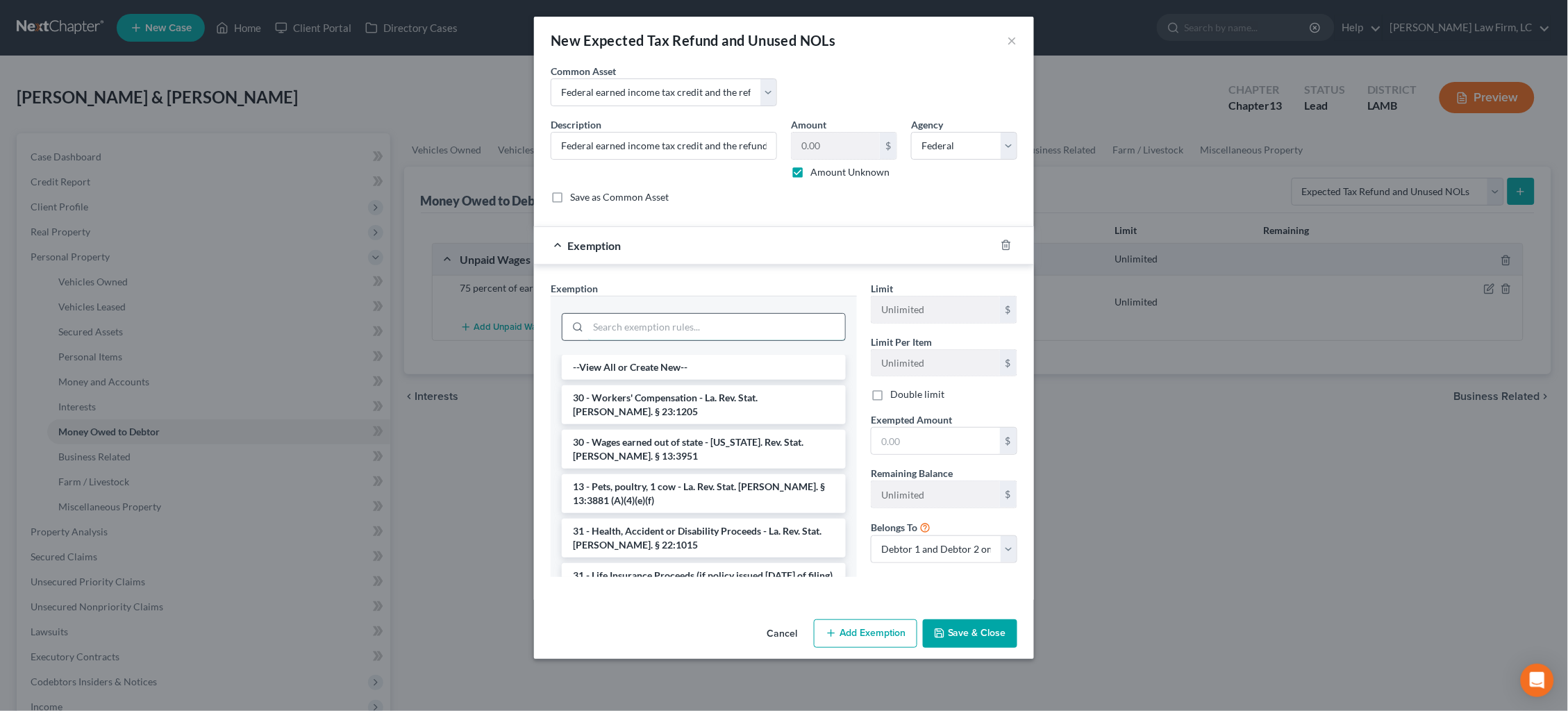
click at [760, 322] on input "search" at bounding box center [716, 327] width 257 height 26
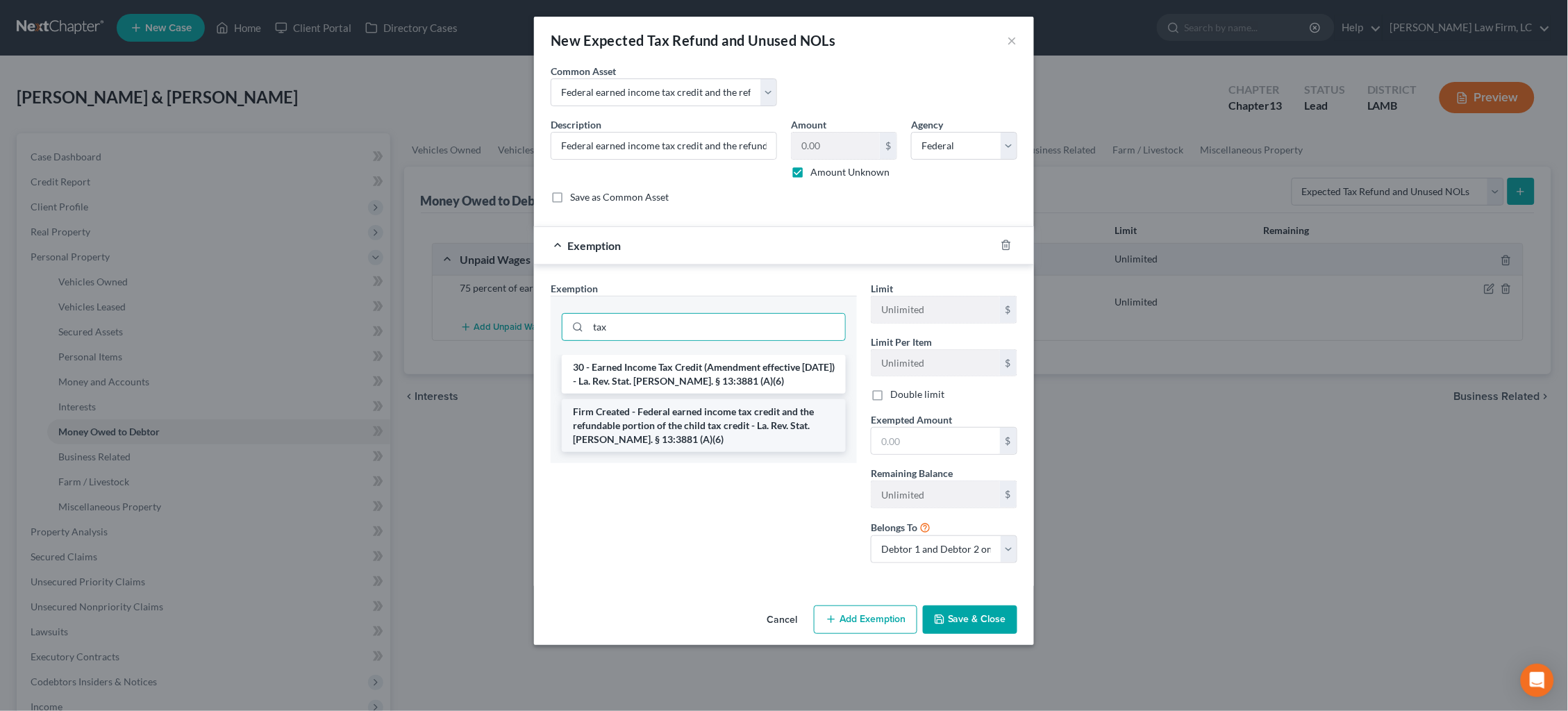
click at [739, 424] on li "Firm Created - Federal earned income tax credit and the refundable portion of t…" at bounding box center [704, 426] width 284 height 53
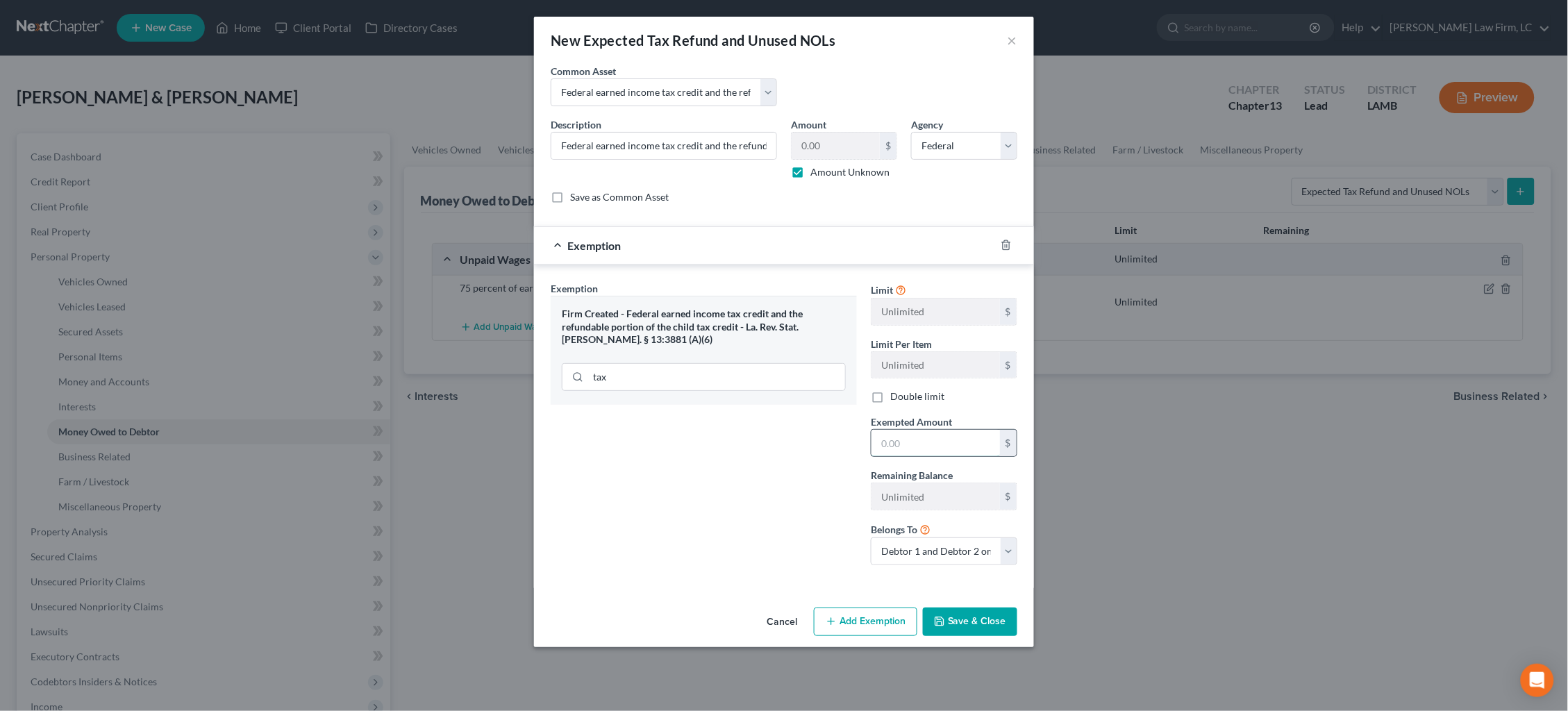
click at [924, 430] on input "text" at bounding box center [935, 443] width 128 height 26
click at [951, 615] on button "Save & Close" at bounding box center [969, 622] width 94 height 30
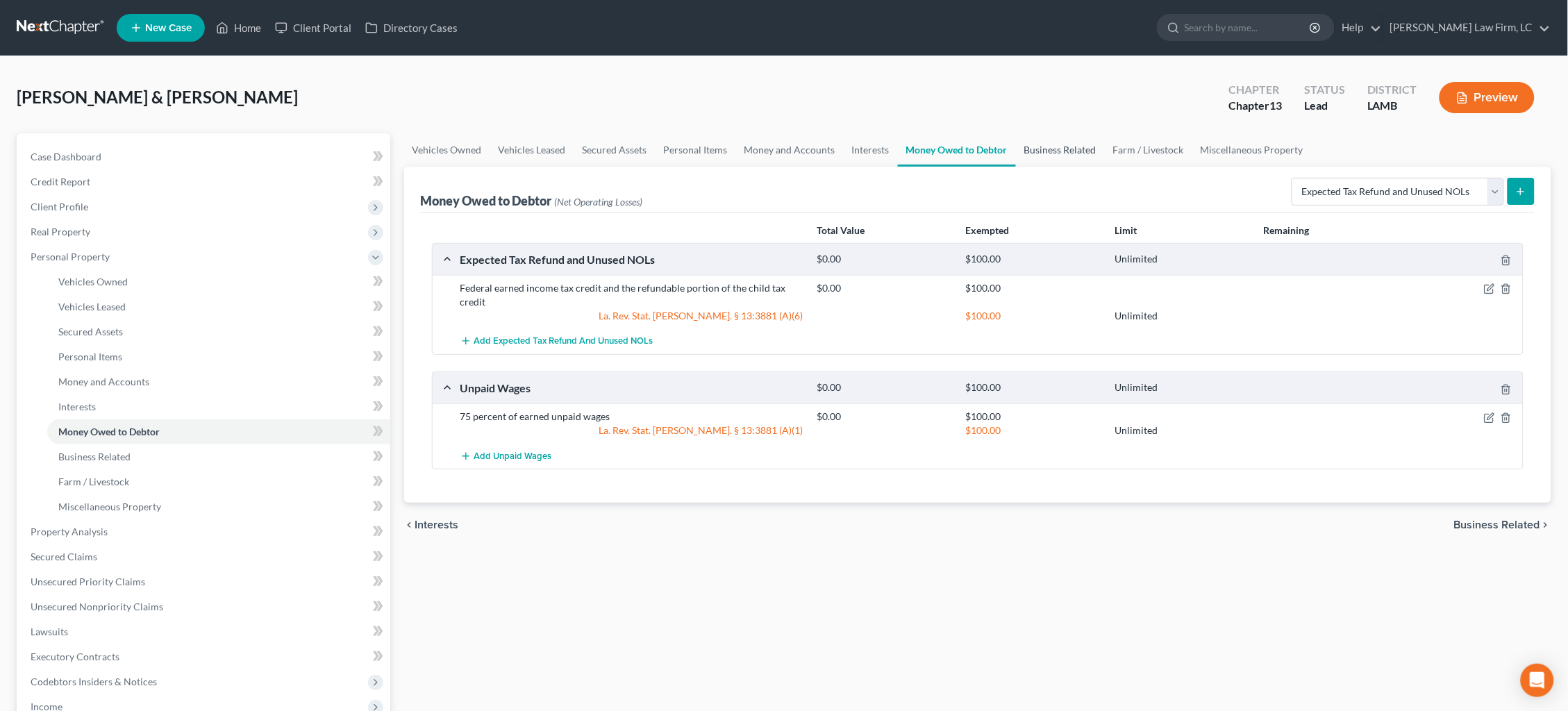
click at [1042, 152] on link "Business Related" at bounding box center [1060, 149] width 89 height 33
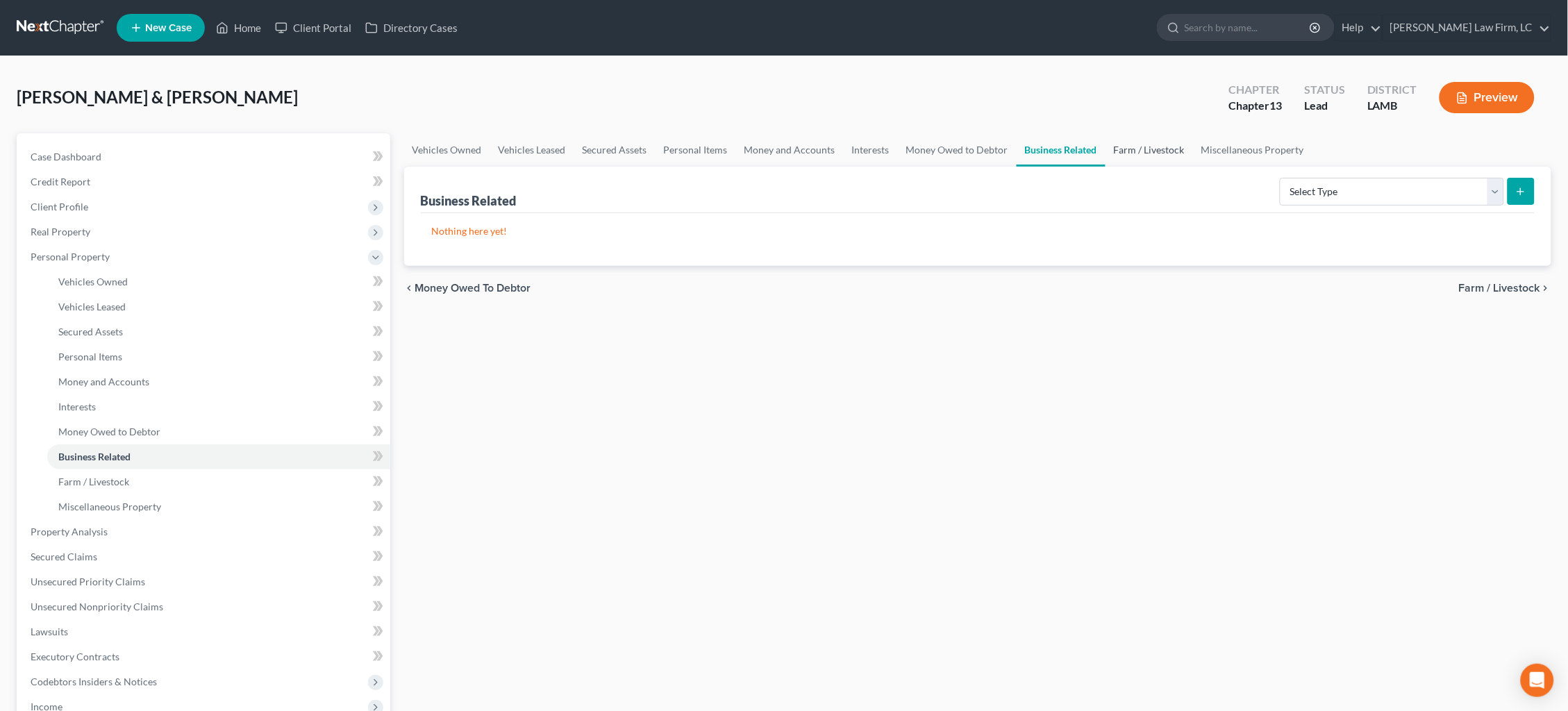
click at [1135, 147] on link "Farm / Livestock" at bounding box center [1149, 149] width 88 height 33
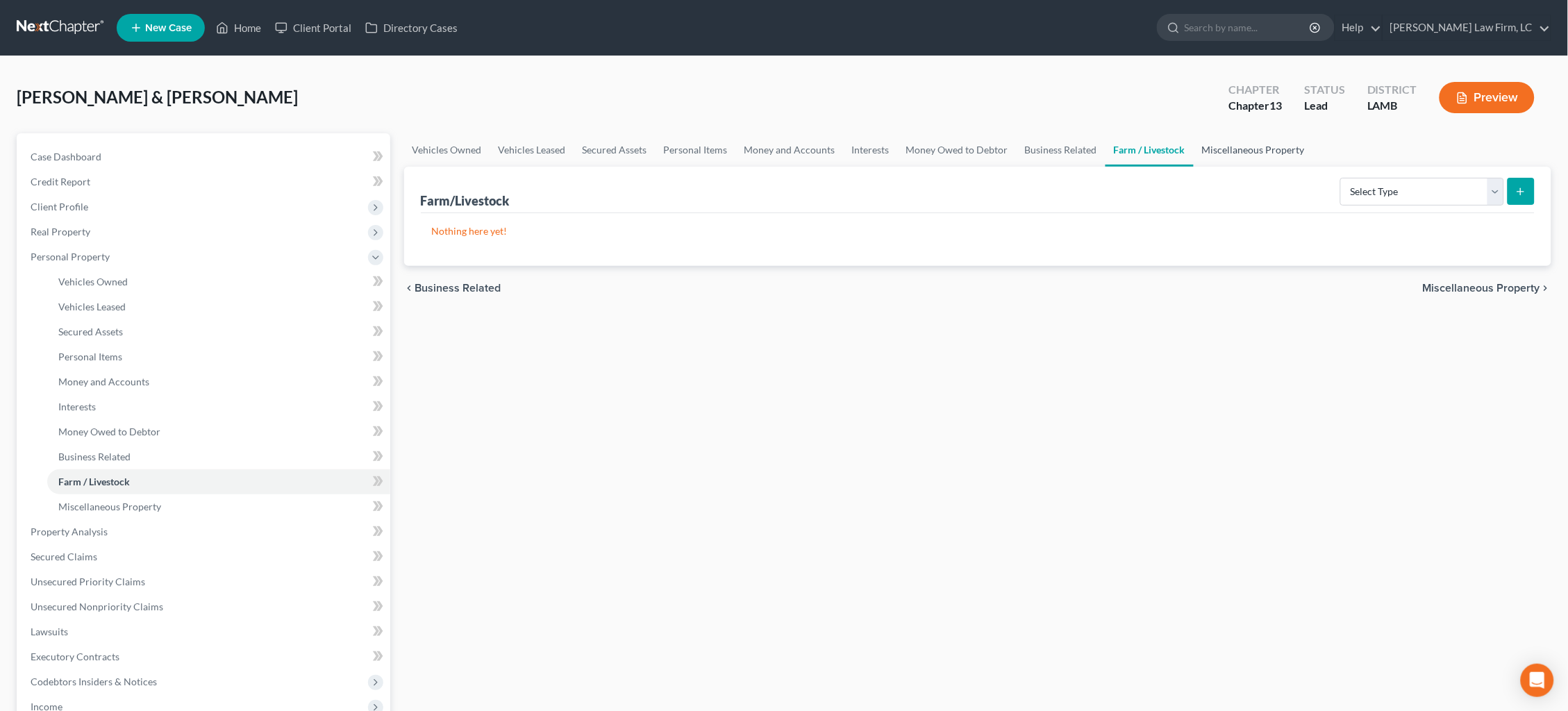
click at [1205, 149] on link "Miscellaneous Property" at bounding box center [1253, 149] width 120 height 33
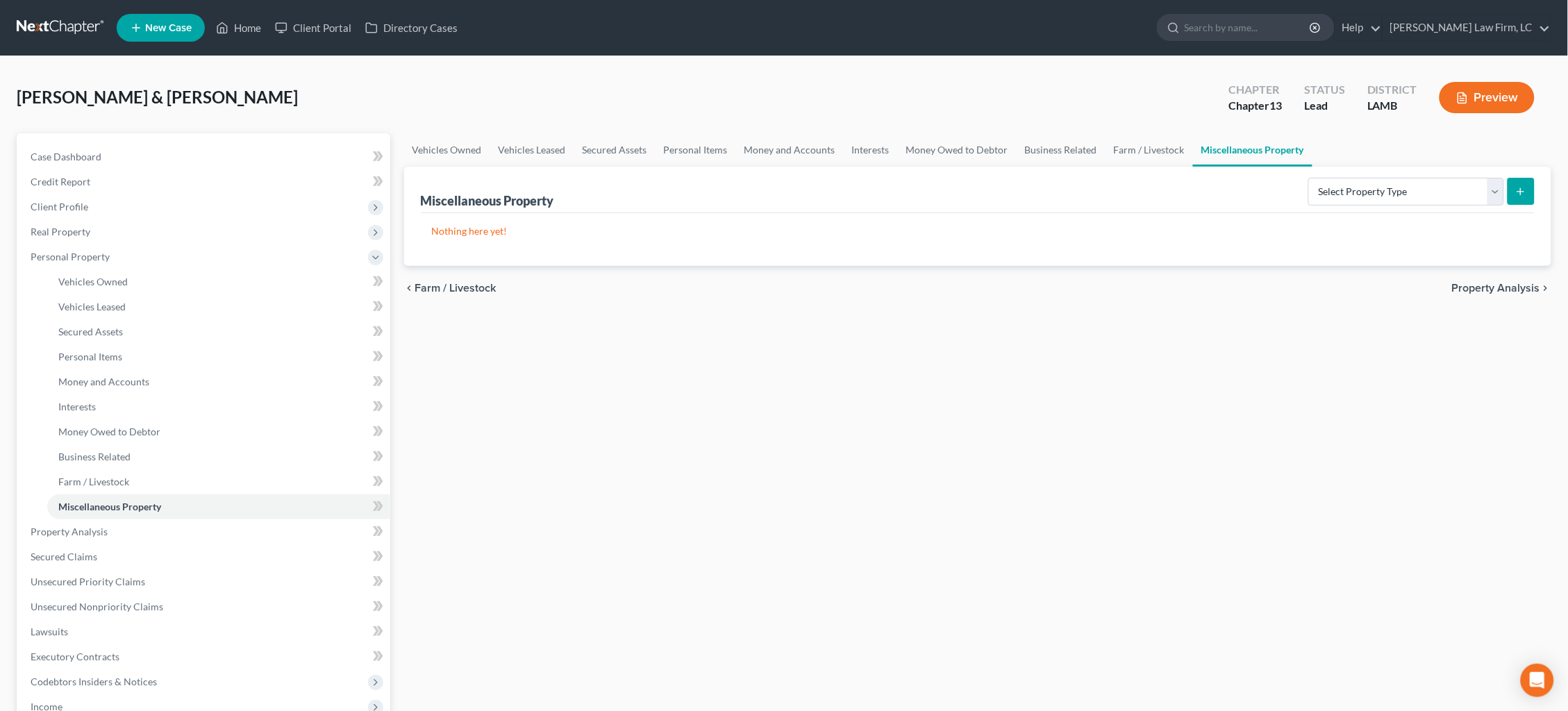
click at [1505, 284] on span "Property Analysis" at bounding box center [1496, 288] width 88 height 11
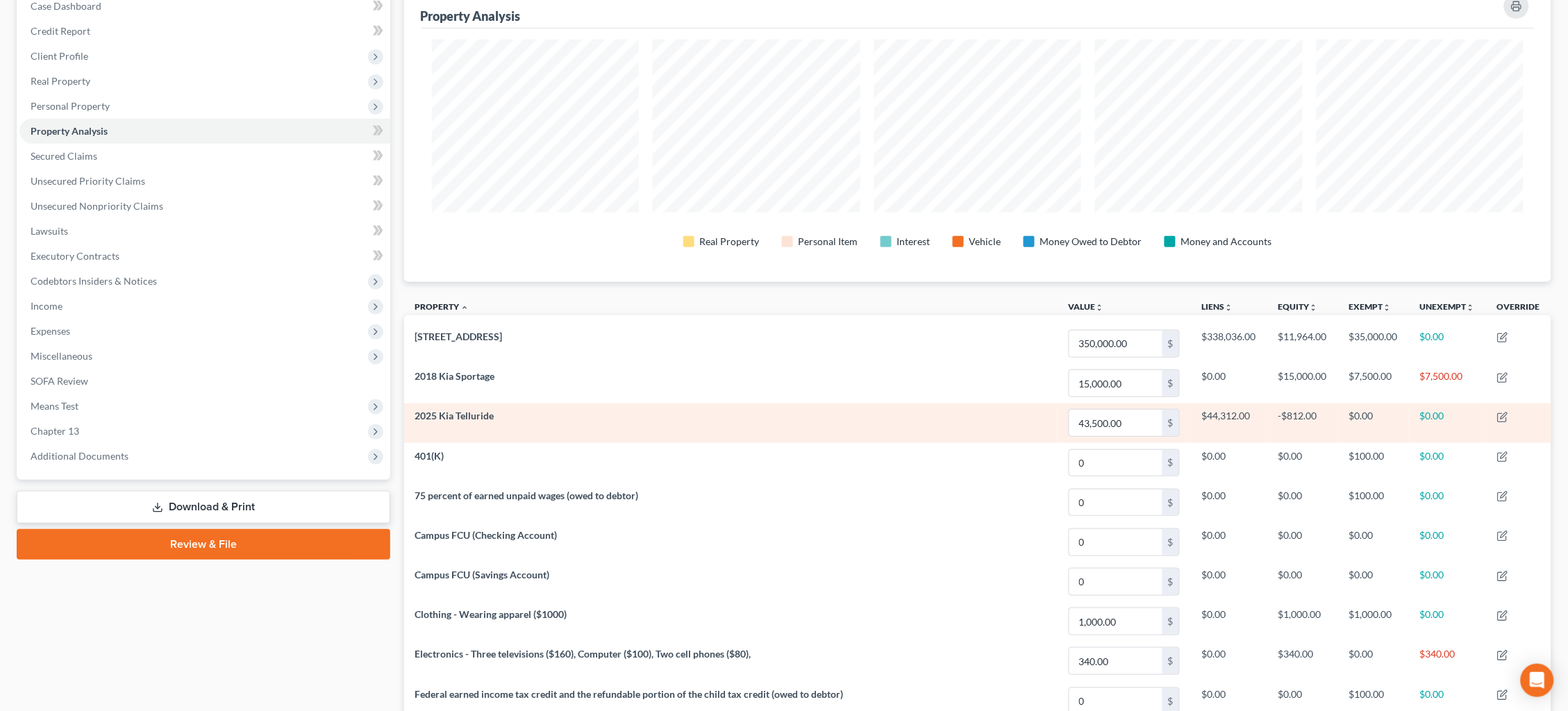
scroll to position [179, 0]
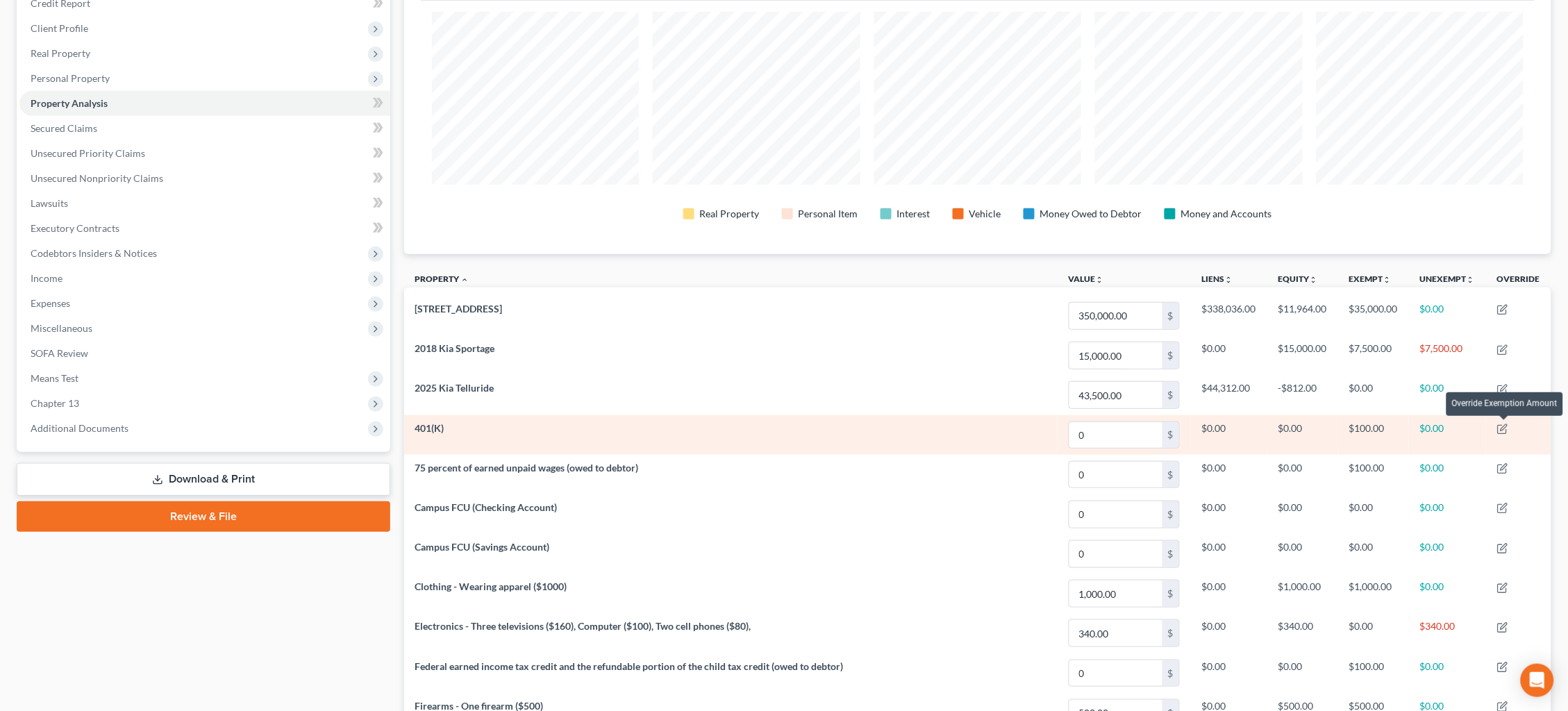
drag, startPoint x: 1498, startPoint y: 428, endPoint x: 1489, endPoint y: 427, distance: 9.1
click at [1496, 427] on td at bounding box center [1518, 434] width 65 height 40
click at [1506, 425] on icon "button" at bounding box center [1503, 429] width 11 height 11
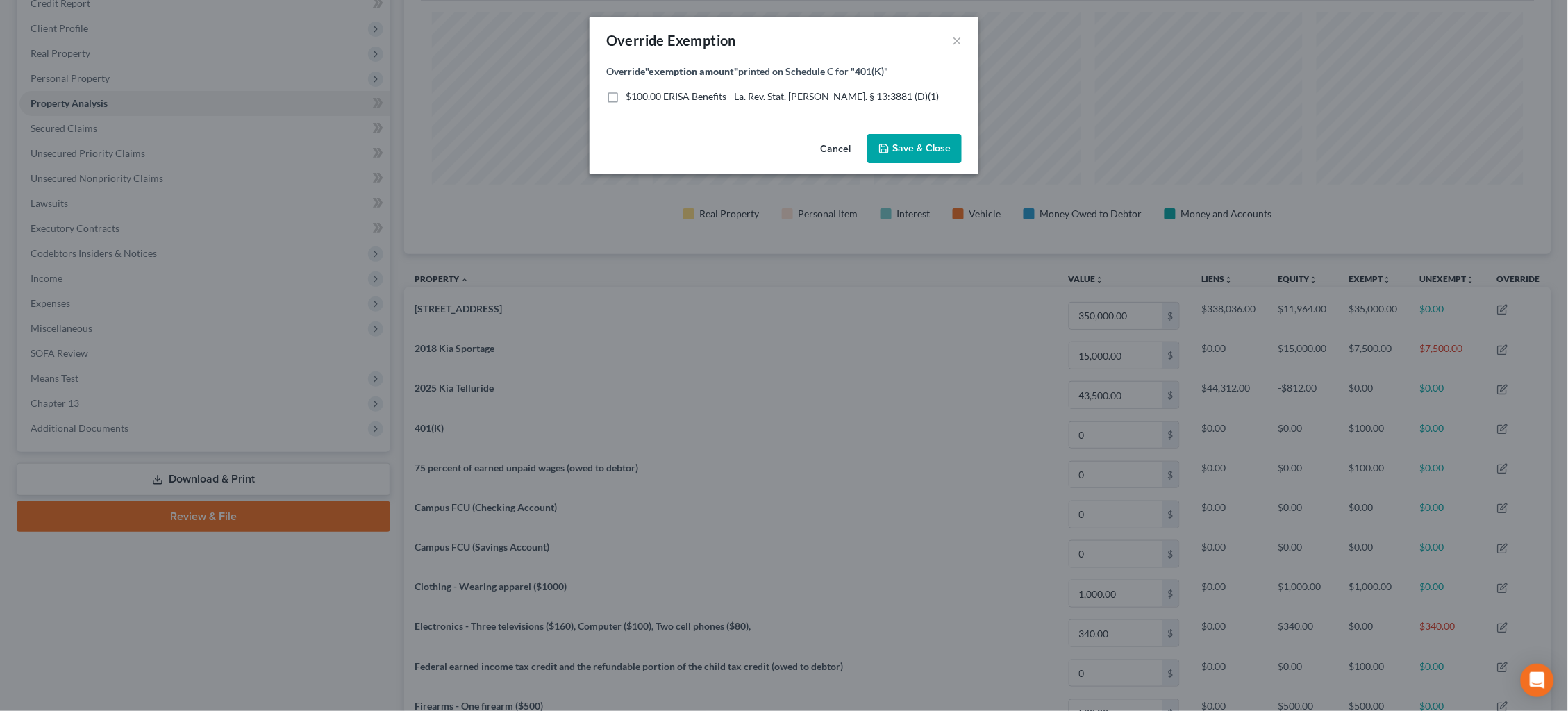
click at [669, 91] on span "$100.00 ERISA Benefits - La. Rev. Stat. [PERSON_NAME]. § 13:3881 (D)(1)" at bounding box center [782, 96] width 313 height 12
click at [640, 91] on input "$100.00 ERISA Benefits - La. Rev. Stat. [PERSON_NAME]. § 13:3881 (D)(1)" at bounding box center [636, 94] width 9 height 9
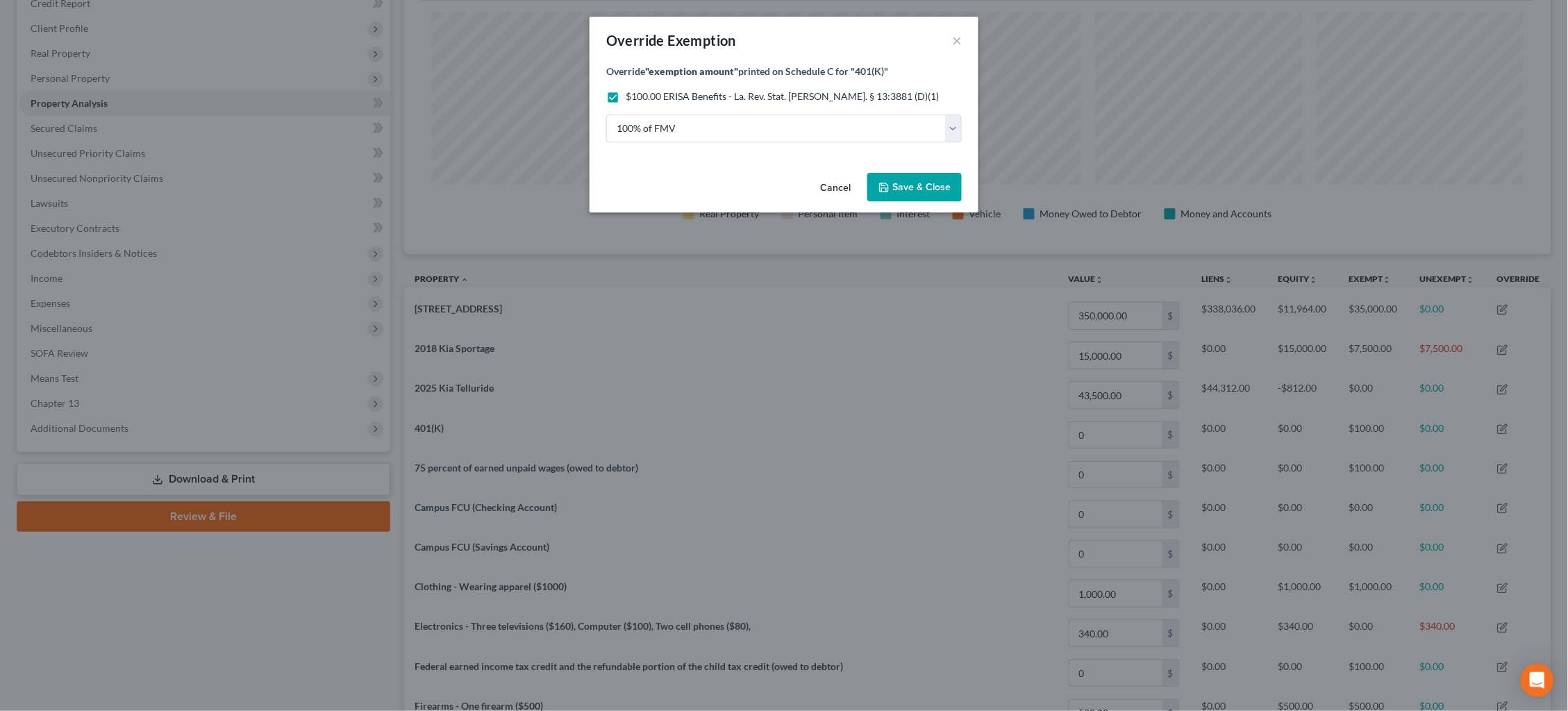
click at [936, 191] on span "Save & Close" at bounding box center [921, 186] width 58 height 12
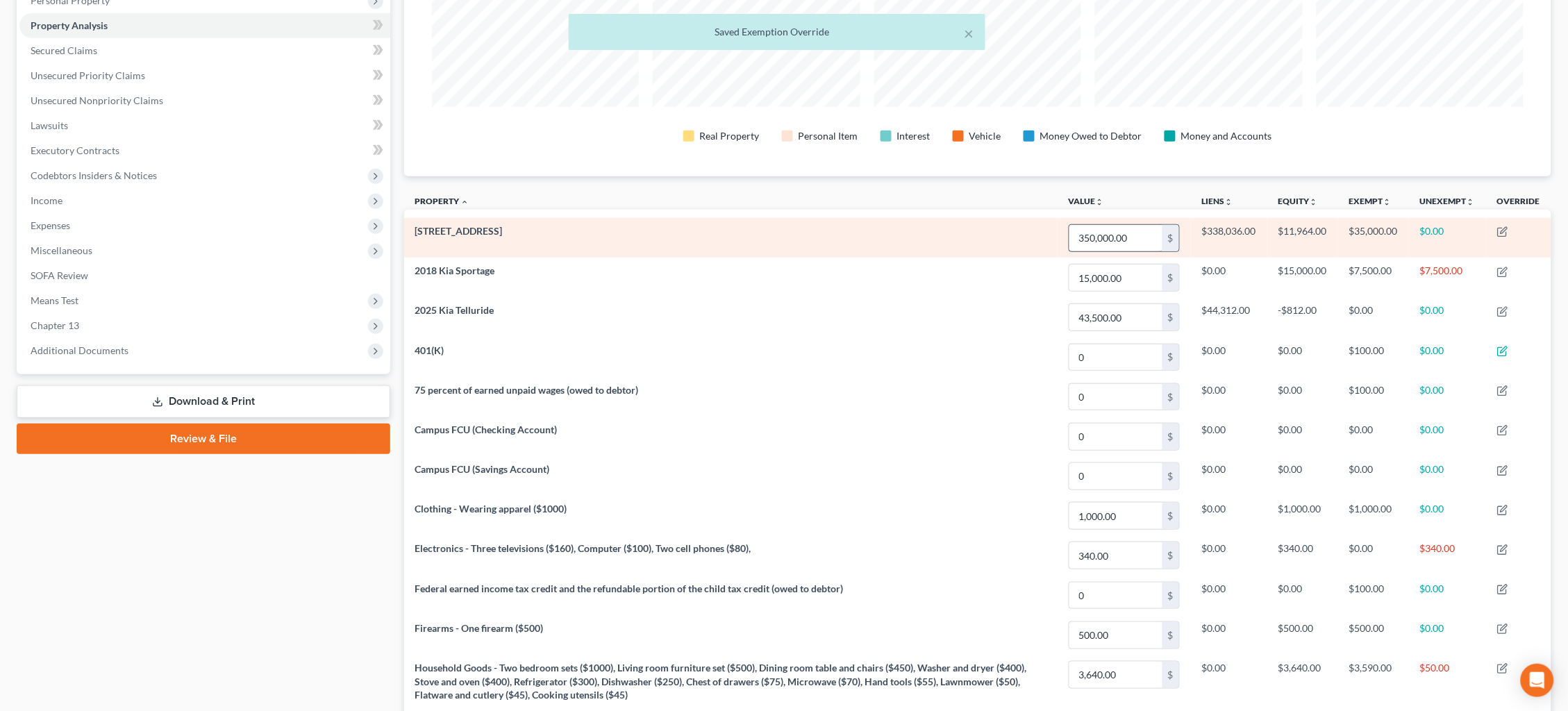
scroll to position [270, 0]
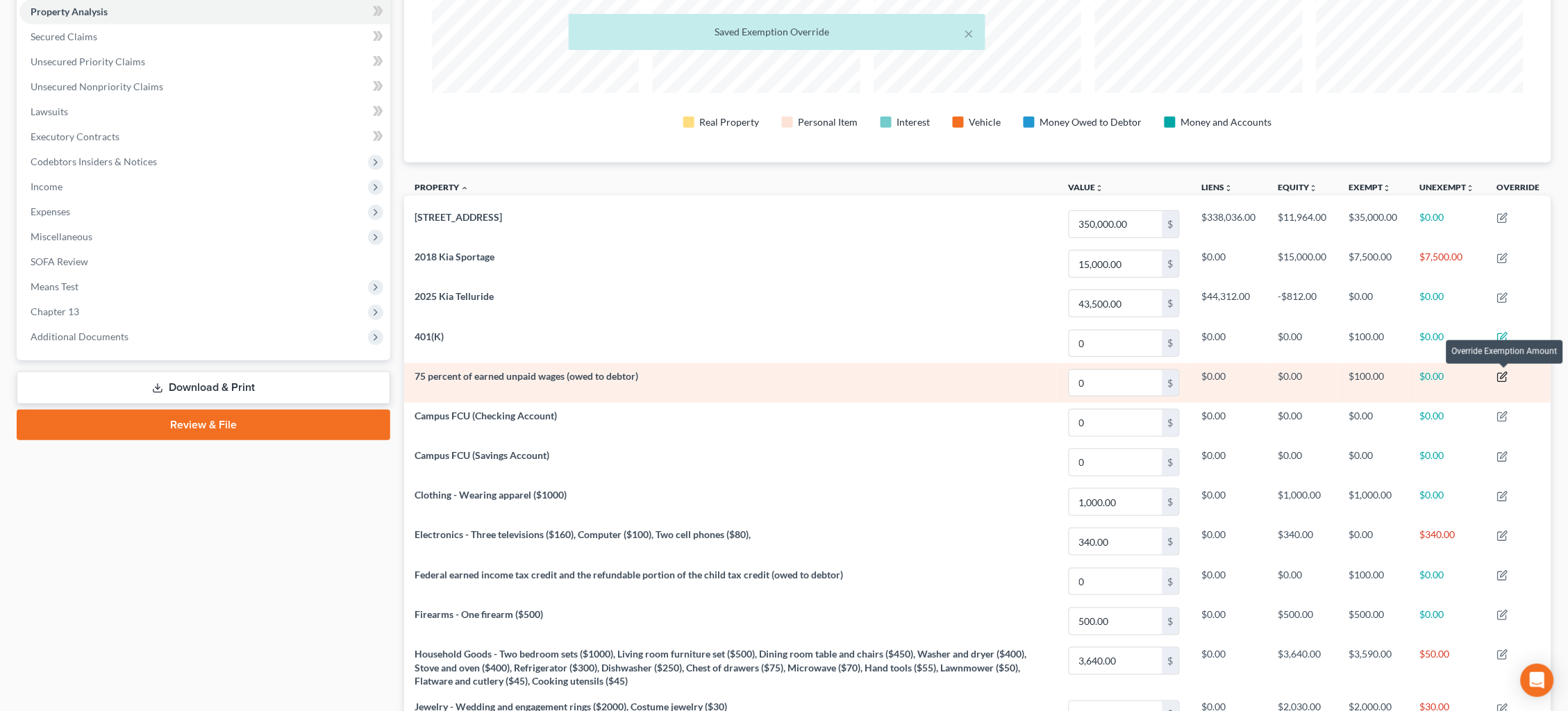
click at [1504, 375] on icon "button" at bounding box center [1503, 377] width 11 height 11
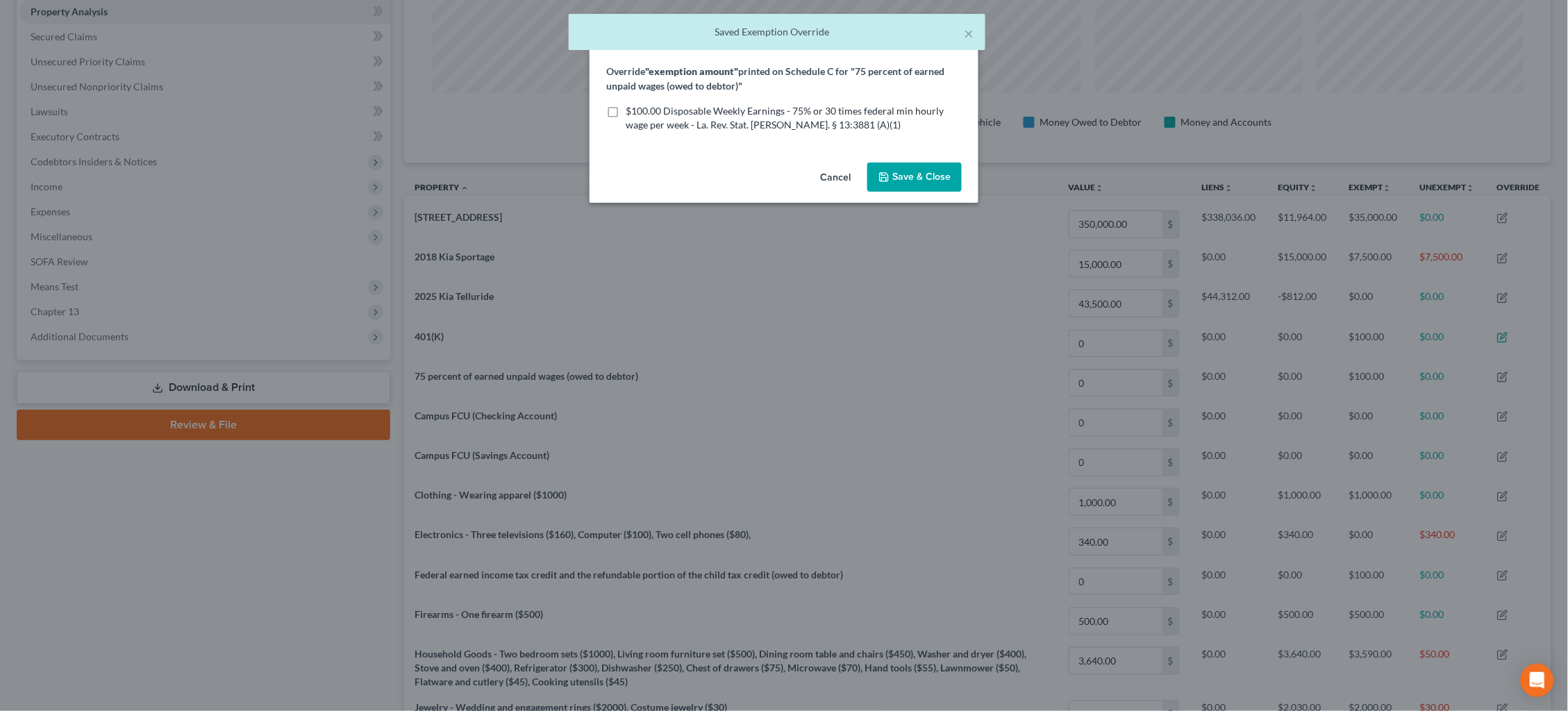
drag, startPoint x: 789, startPoint y: 117, endPoint x: 800, endPoint y: 127, distance: 14.9
click at [788, 117] on span "$100.00 Disposable Weekly Earnings - 75% or 30 times federal min hourly wage pe…" at bounding box center [784, 117] width 318 height 26
click at [640, 113] on input "$100.00 Disposable Weekly Earnings - 75% or 30 times federal min hourly wage pe…" at bounding box center [636, 109] width 9 height 9
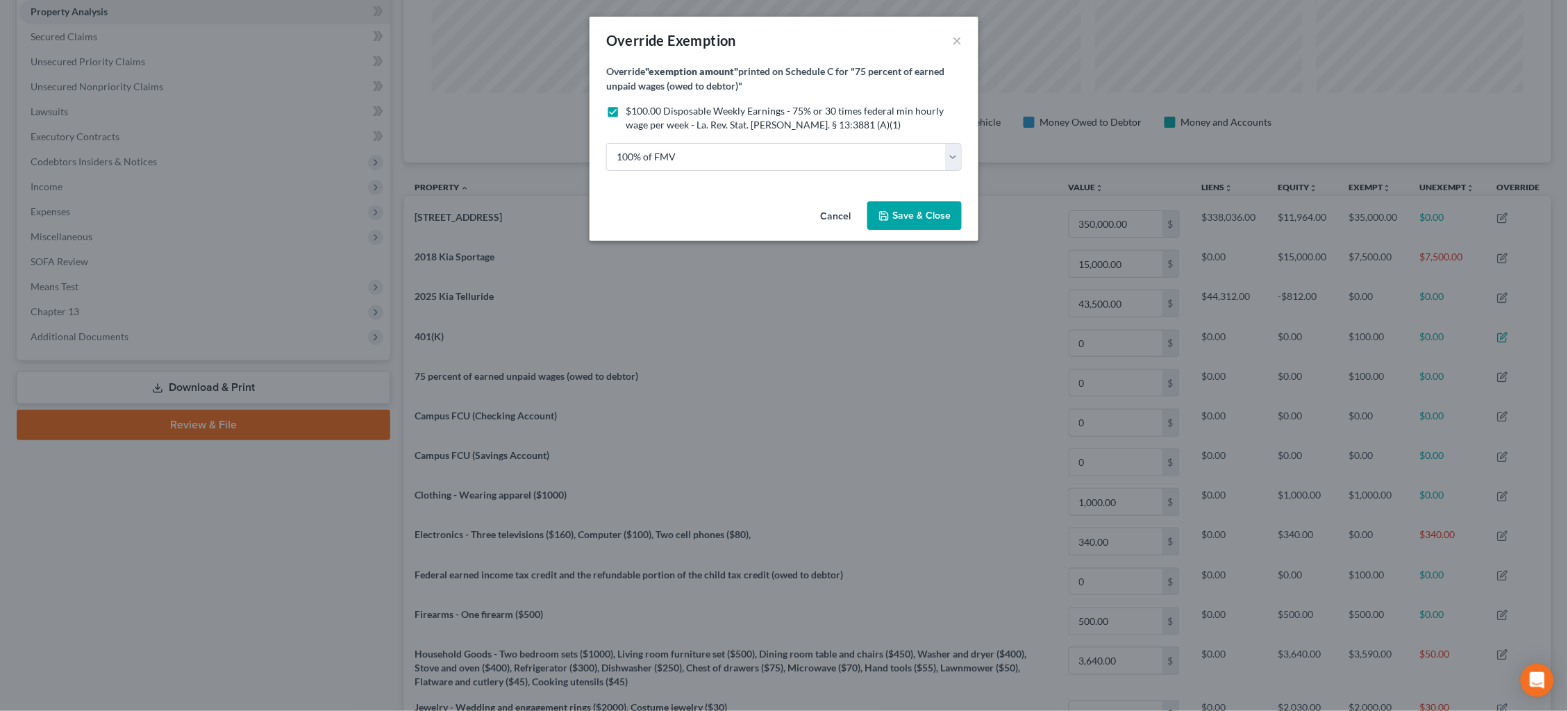
click at [936, 214] on span "Save & Close" at bounding box center [921, 215] width 58 height 12
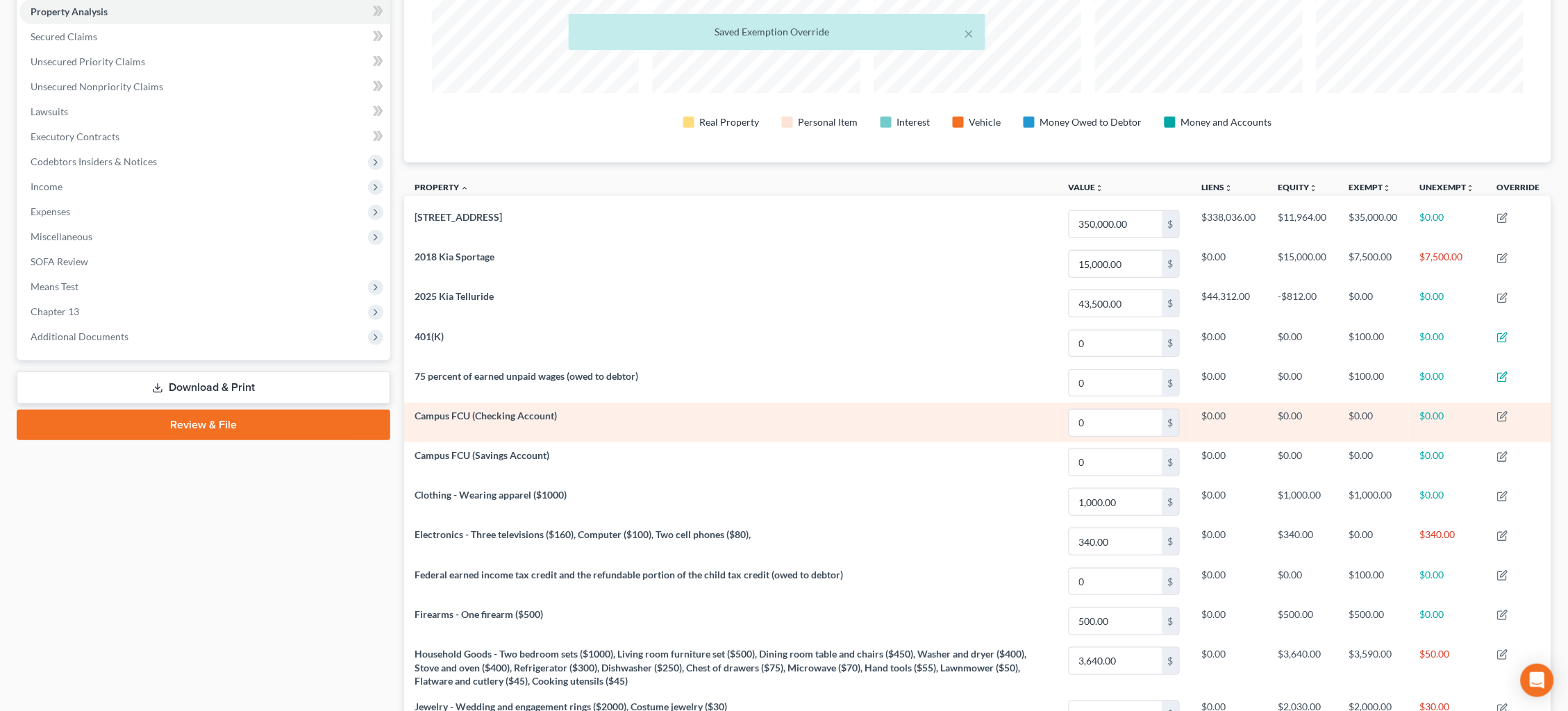
scroll to position [296, 0]
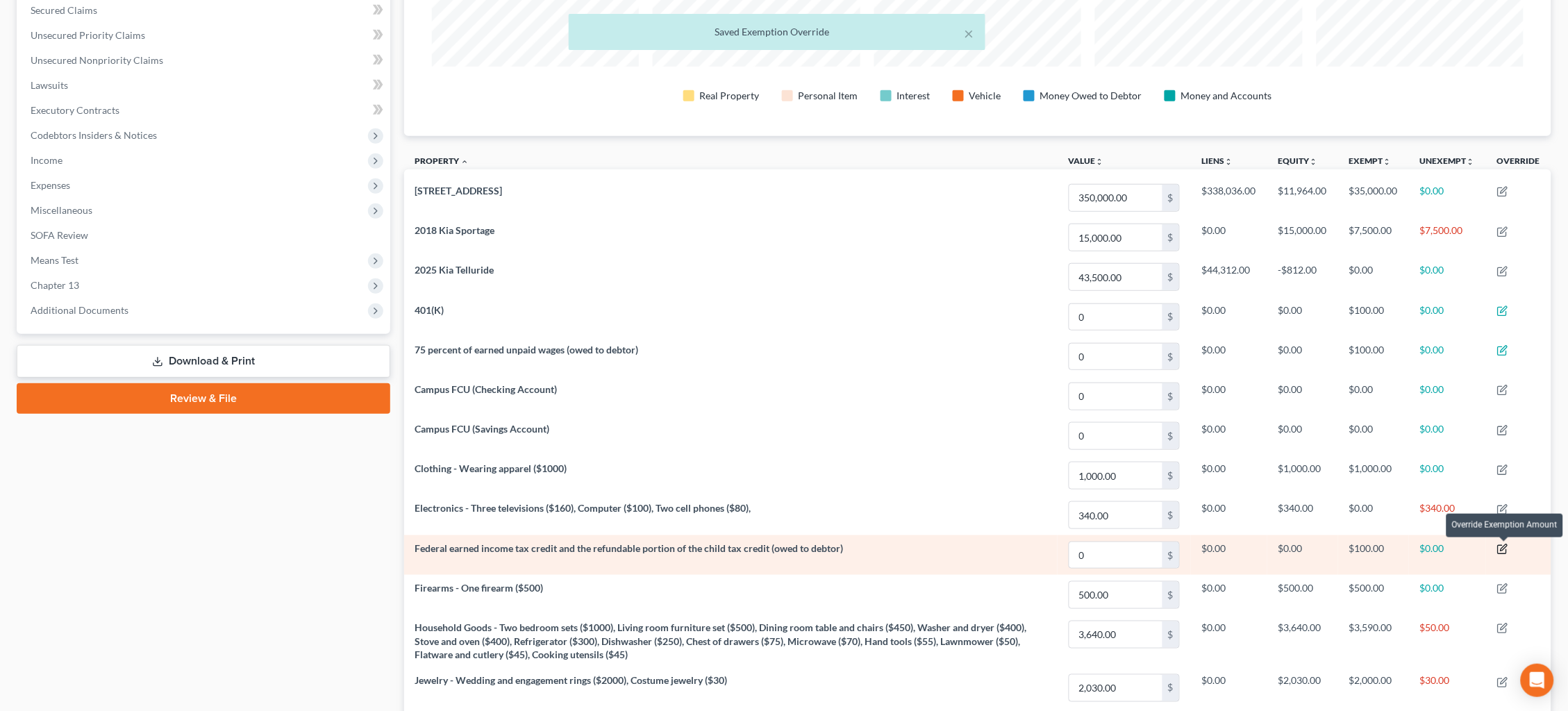
click at [1506, 551] on icon "button" at bounding box center [1503, 549] width 11 height 11
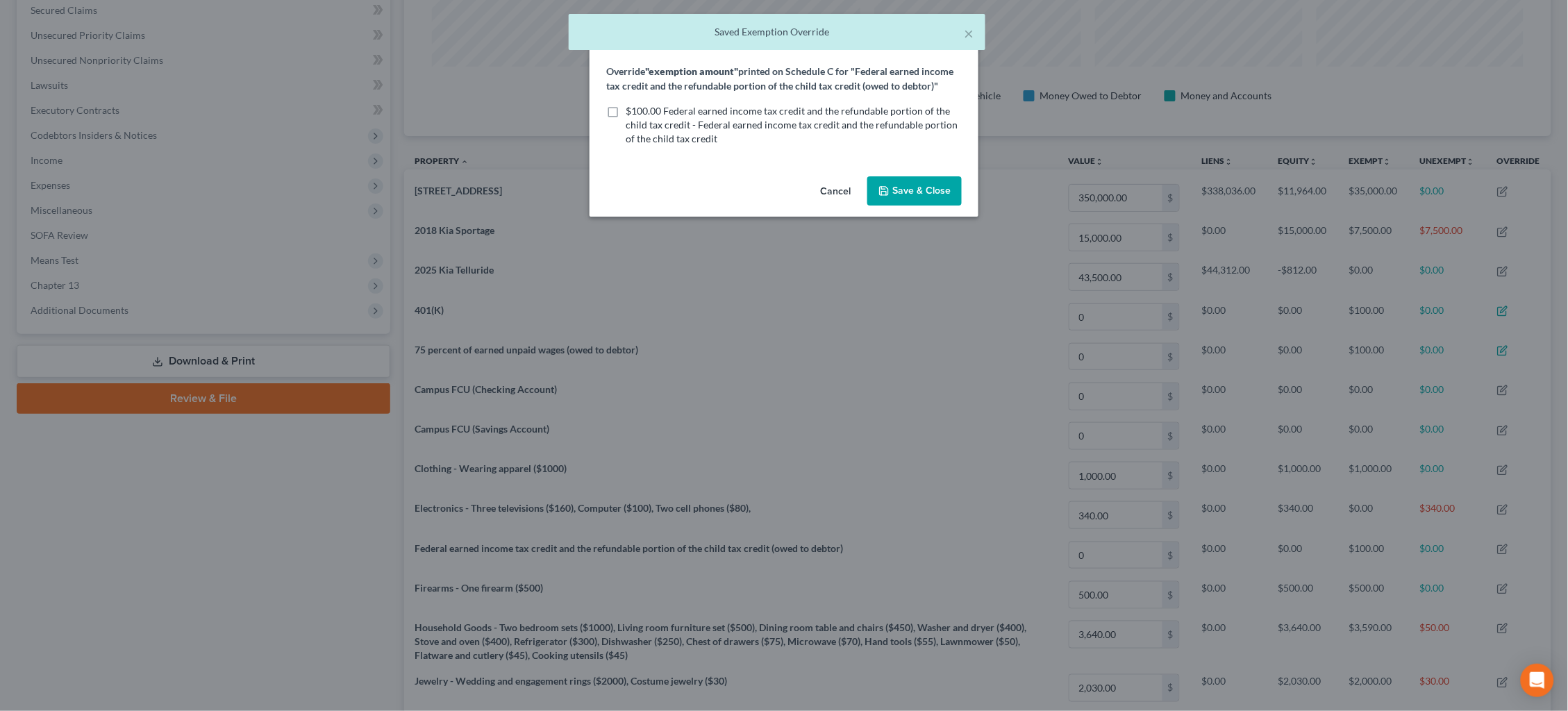
click at [686, 108] on span "$100.00 Federal earned income tax credit and the refundable portion of the chil…" at bounding box center [791, 124] width 332 height 40
click at [640, 108] on input "$100.00 Federal earned income tax credit and the refundable portion of the chil…" at bounding box center [636, 109] width 9 height 9
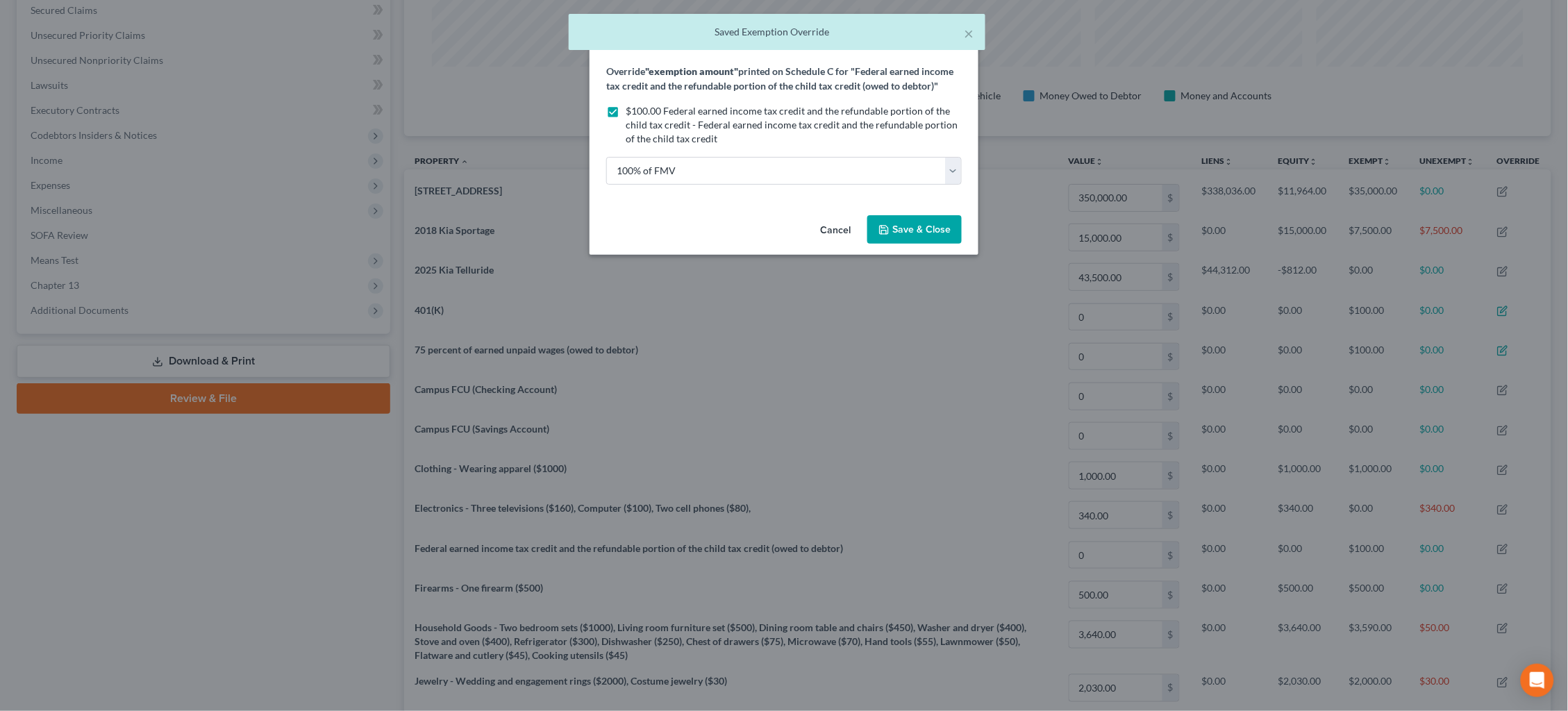
drag, startPoint x: 900, startPoint y: 224, endPoint x: 907, endPoint y: 229, distance: 8.6
click at [900, 224] on span "Save & Close" at bounding box center [921, 229] width 58 height 12
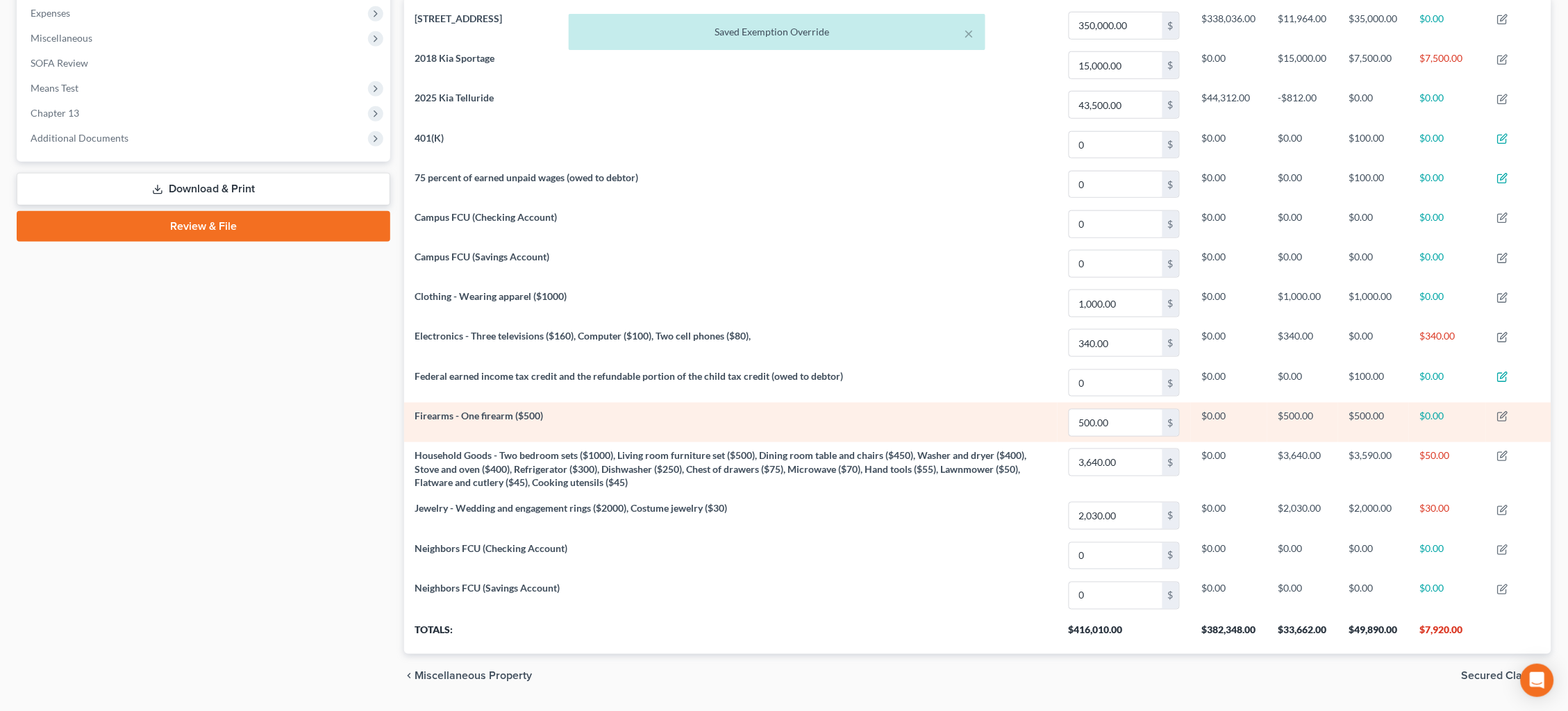
scroll to position [470, 0]
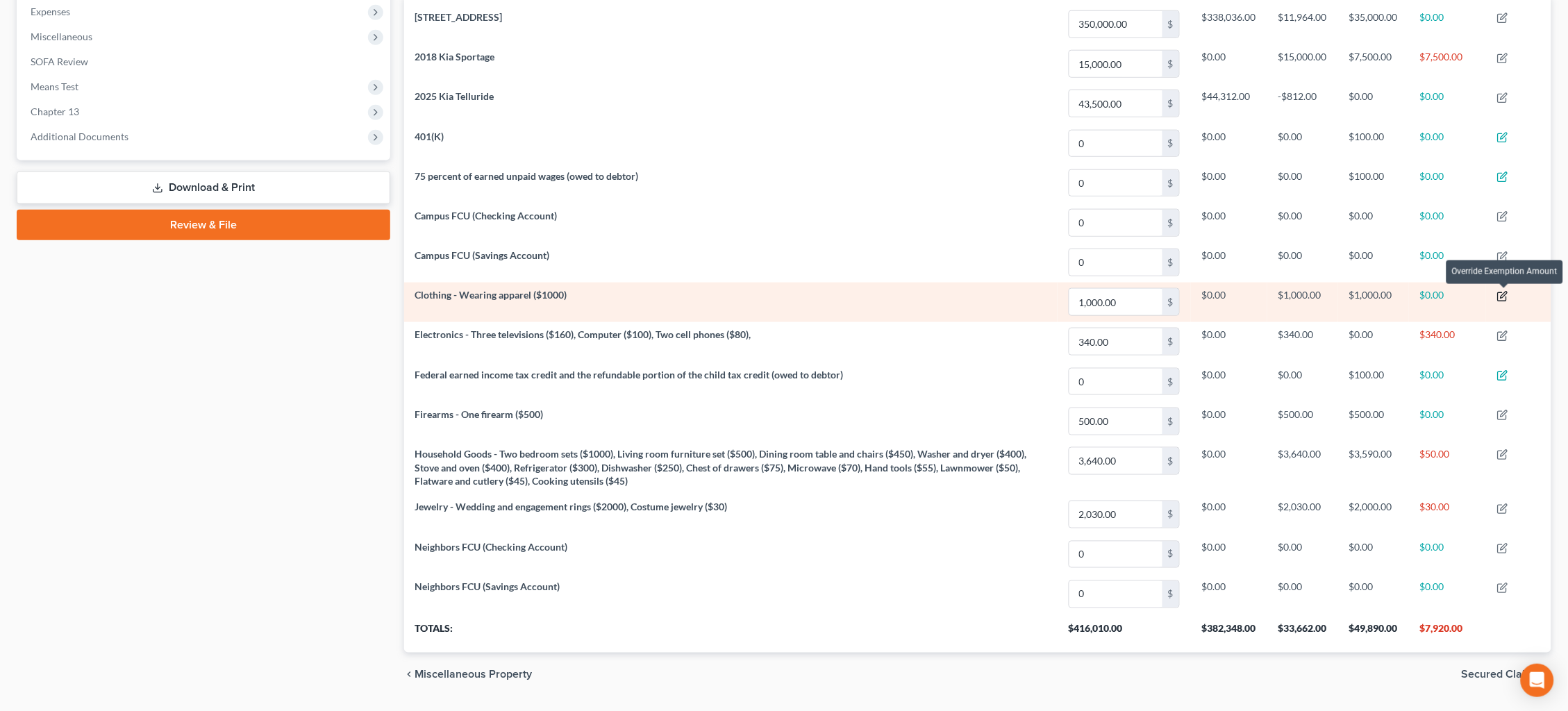
click at [1503, 295] on icon "button" at bounding box center [1503, 296] width 11 height 11
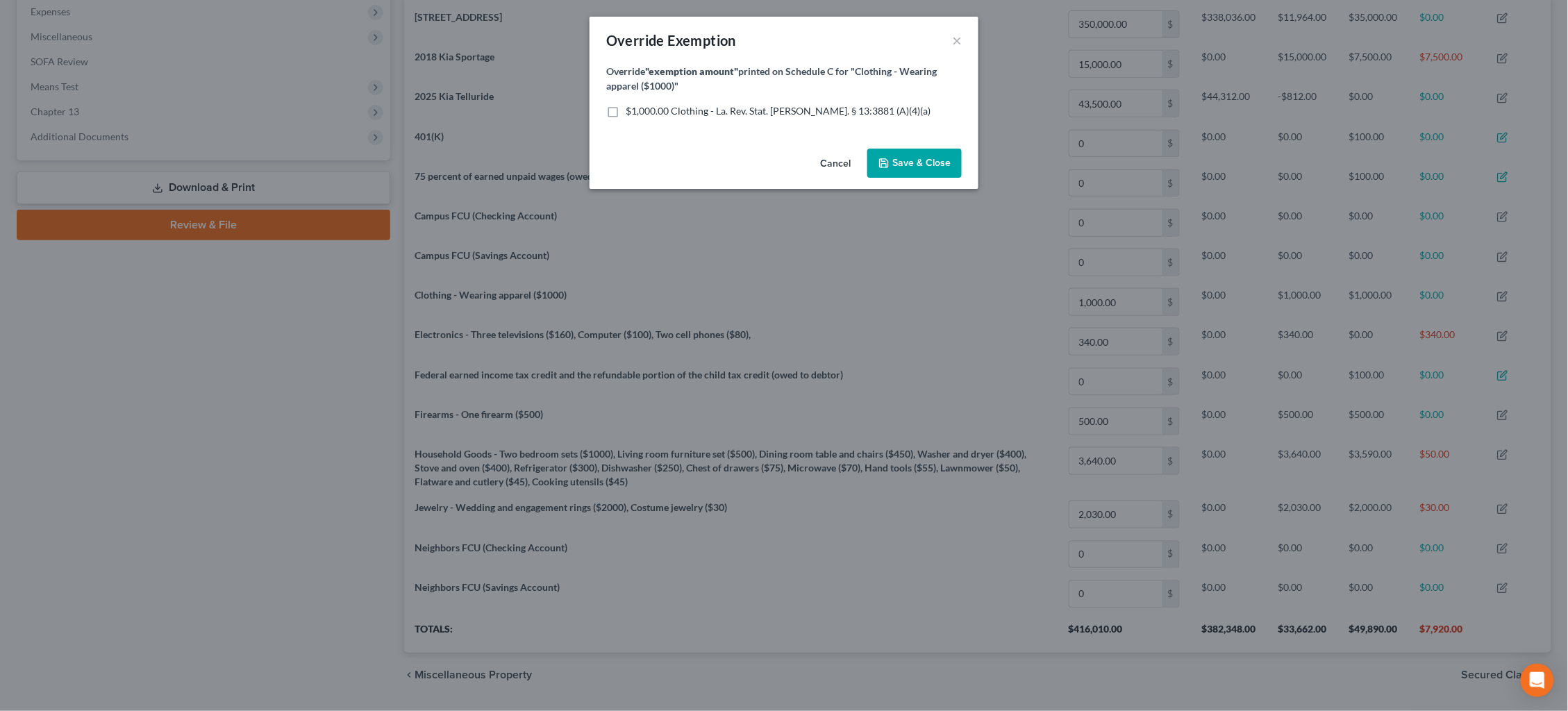
drag, startPoint x: 746, startPoint y: 104, endPoint x: 859, endPoint y: 145, distance: 120.2
click at [746, 105] on span "$1,000.00 Clothing - La. Rev. Stat. [PERSON_NAME]. § 13:3881 (A)(4)(a)" at bounding box center [778, 110] width 305 height 12
click at [640, 104] on input "$1,000.00 Clothing - La. Rev. Stat. [PERSON_NAME]. § 13:3881 (A)(4)(a)" at bounding box center [636, 109] width 9 height 9
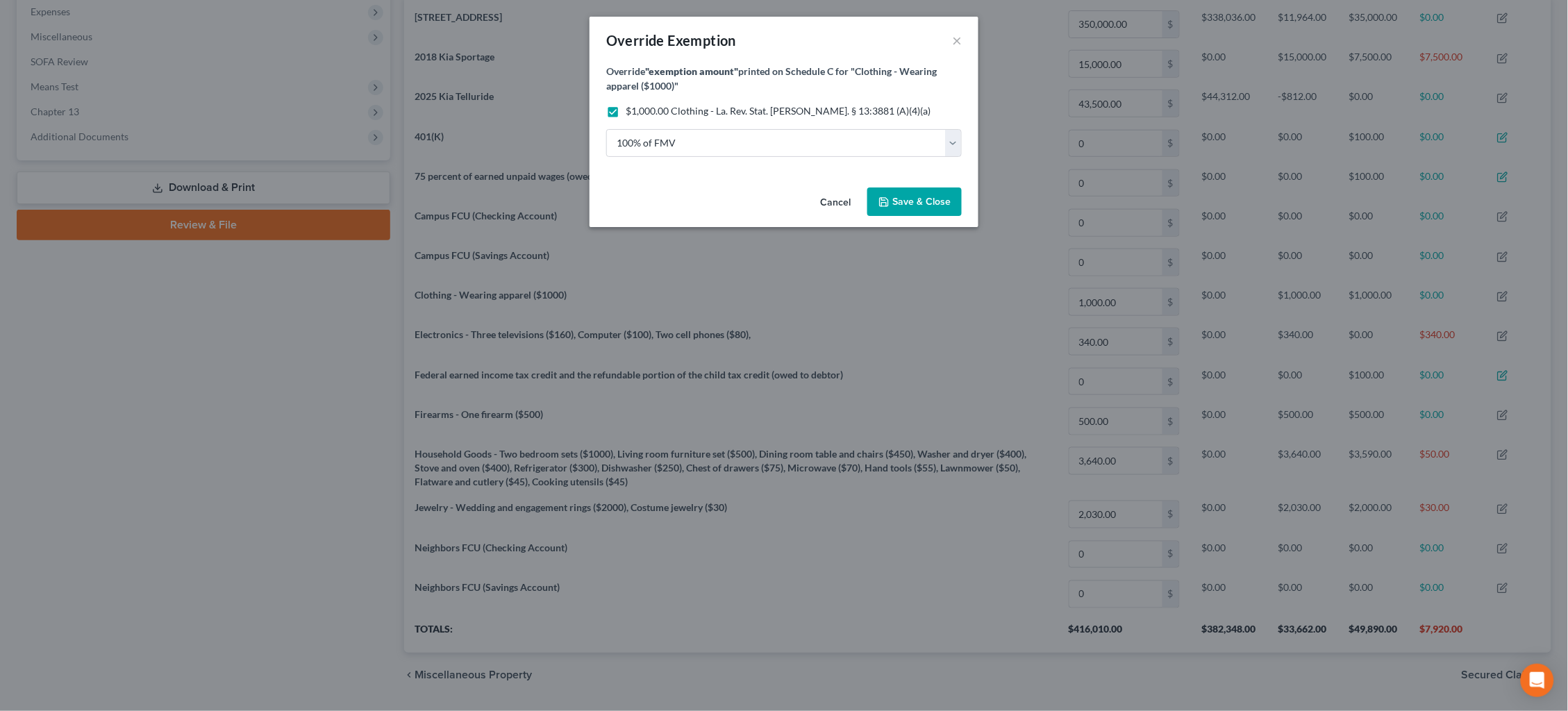
click at [937, 206] on button "Save & Close" at bounding box center [914, 202] width 94 height 30
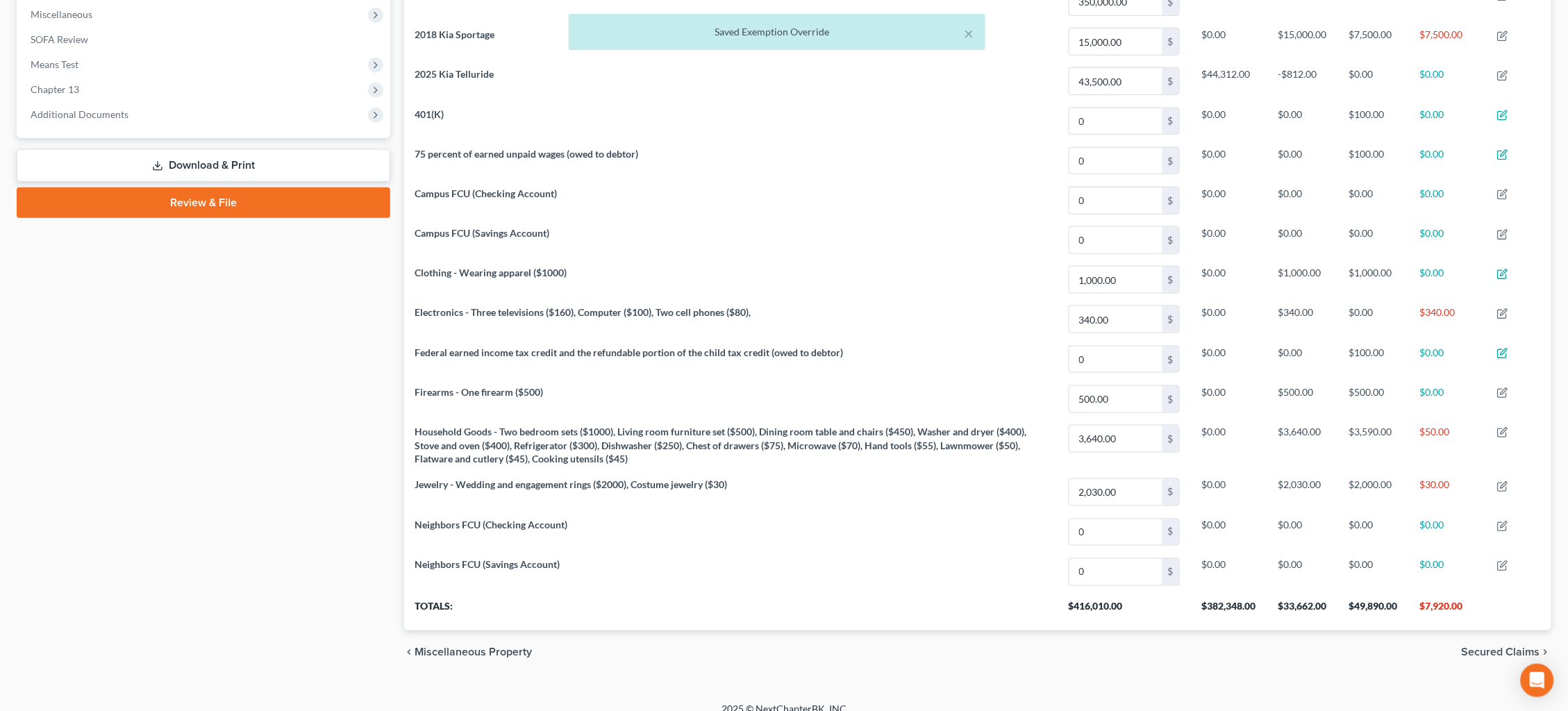
scroll to position [493, 0]
click at [1484, 654] on span "Secured Claims" at bounding box center [1500, 652] width 79 height 11
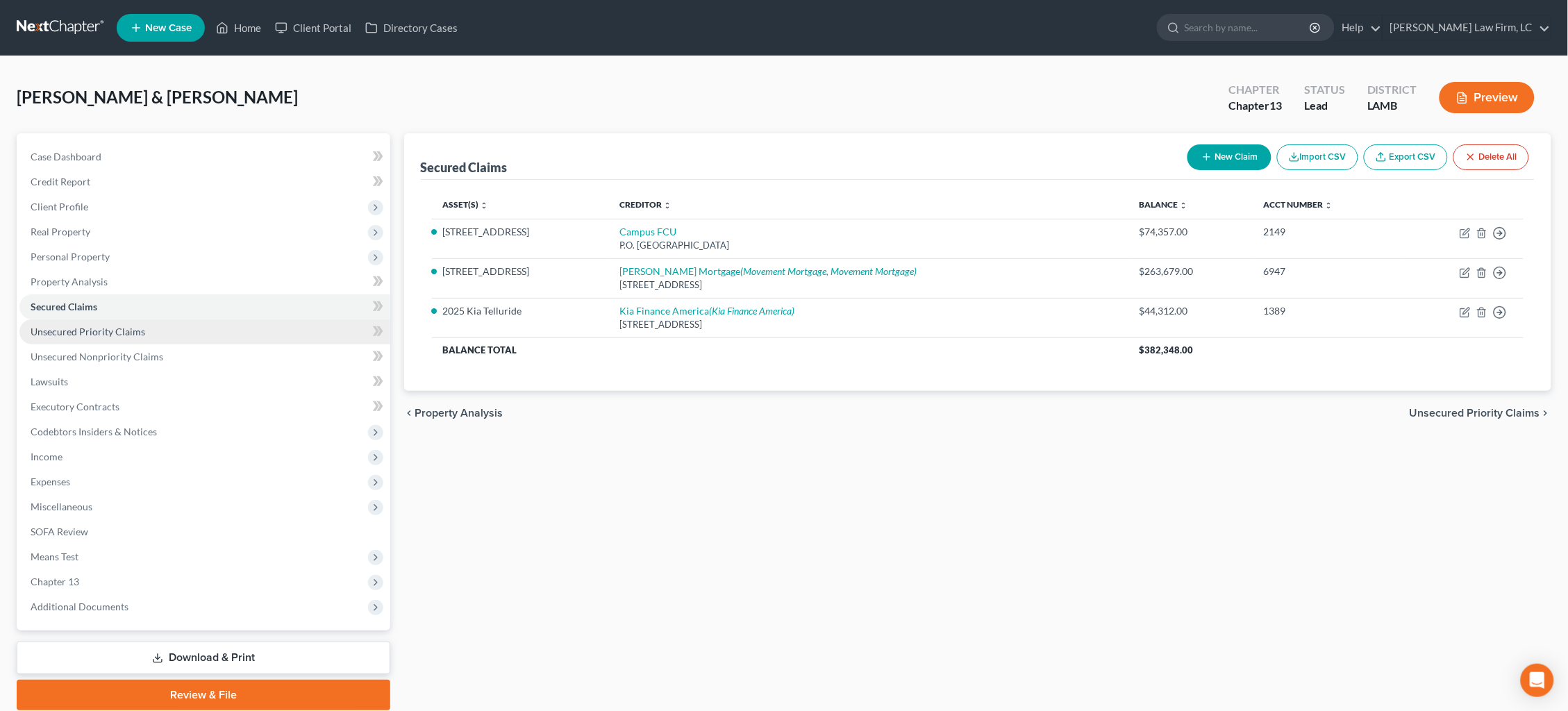
click at [195, 322] on link "Unsecured Priority Claims" at bounding box center [204, 332] width 371 height 25
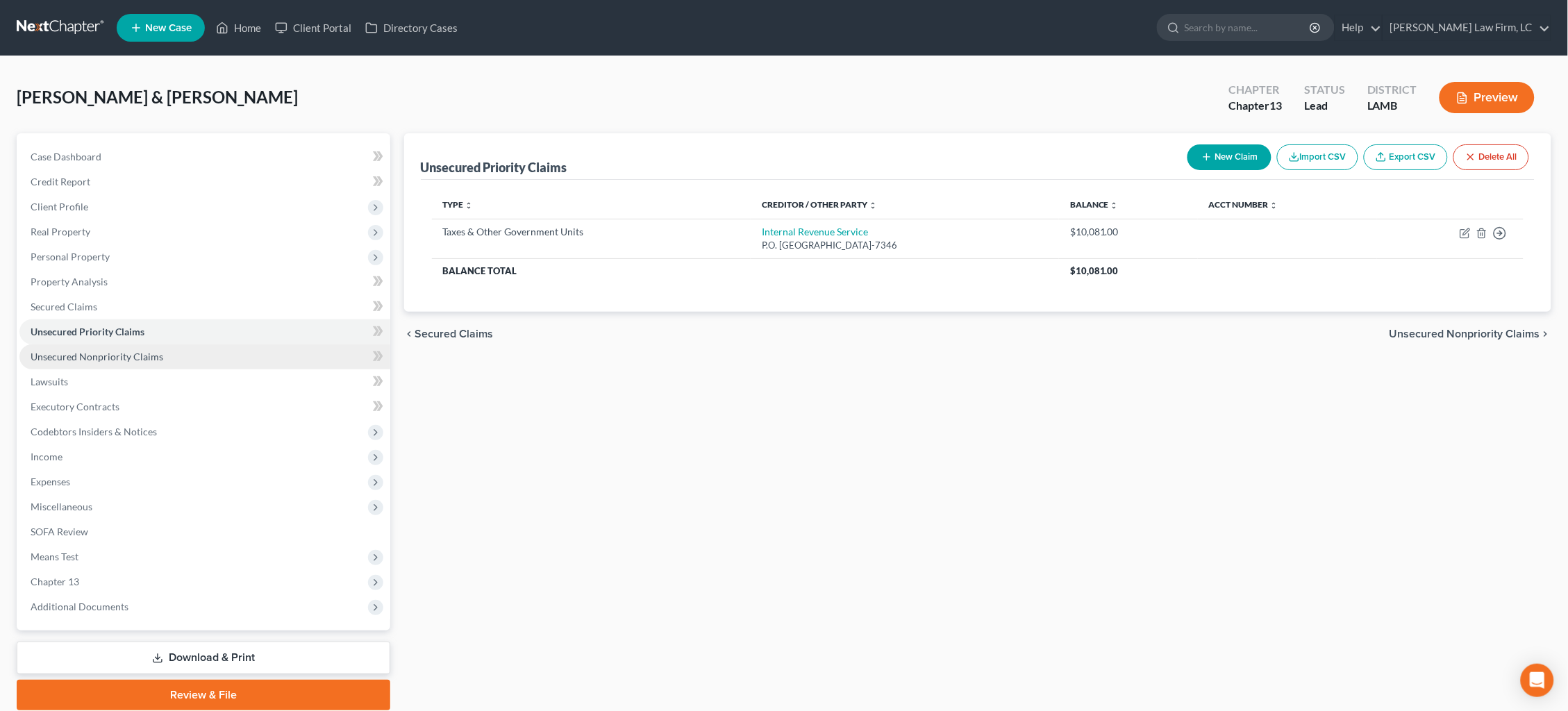
click at [201, 349] on link "Unsecured Nonpriority Claims" at bounding box center [204, 357] width 371 height 25
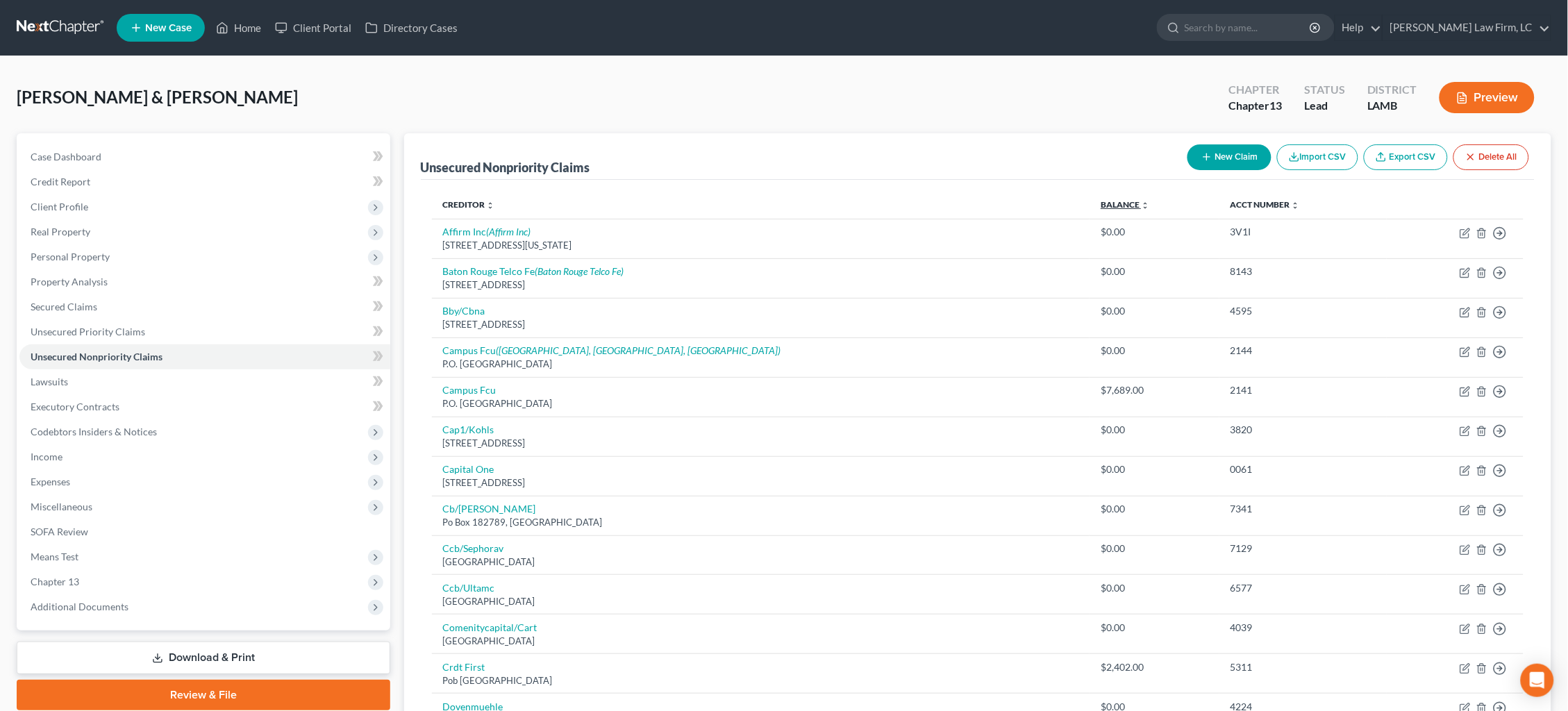
click at [1101, 206] on link "Balance expand_more expand_less unfold_more" at bounding box center [1125, 204] width 49 height 10
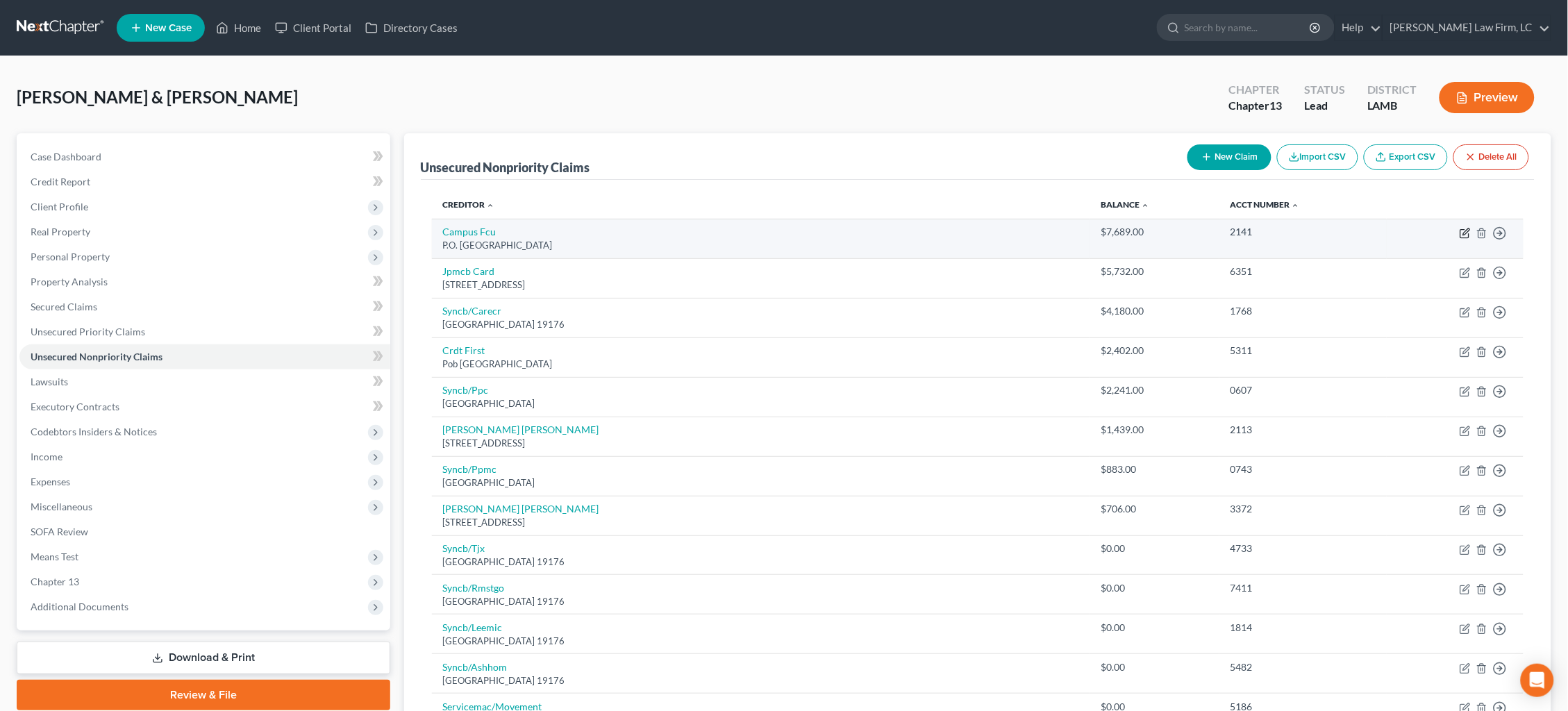
click at [1461, 229] on icon "button" at bounding box center [1465, 233] width 11 height 11
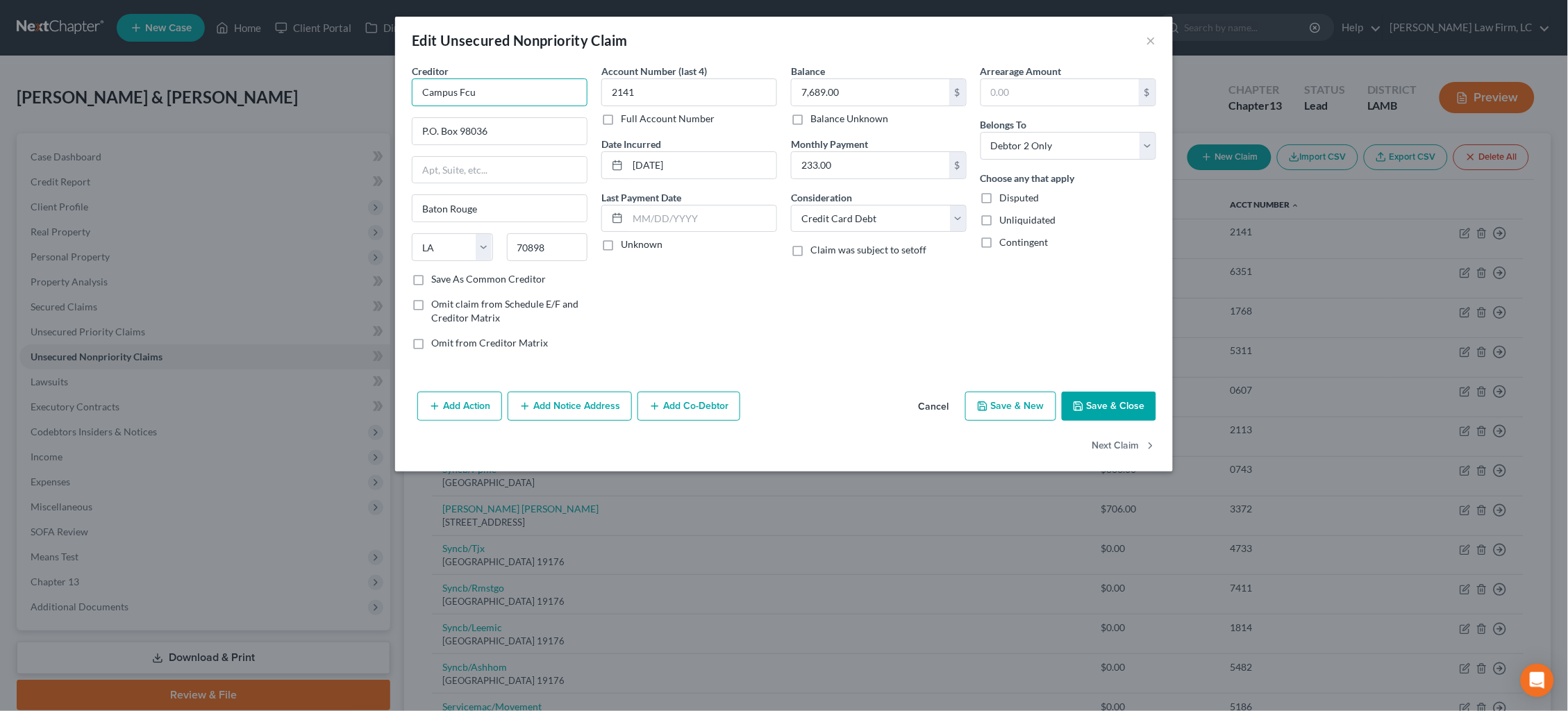
click at [493, 92] on input "Campus Fcu" at bounding box center [500, 92] width 176 height 28
drag, startPoint x: 482, startPoint y: 126, endPoint x: 502, endPoint y: 124, distance: 20.1
click at [482, 126] on div "P.O. [GEOGRAPHIC_DATA]" at bounding box center [495, 129] width 145 height 12
click at [662, 165] on input "[DATE]" at bounding box center [701, 166] width 148 height 26
click at [1133, 447] on button "Next Claim" at bounding box center [1124, 447] width 64 height 30
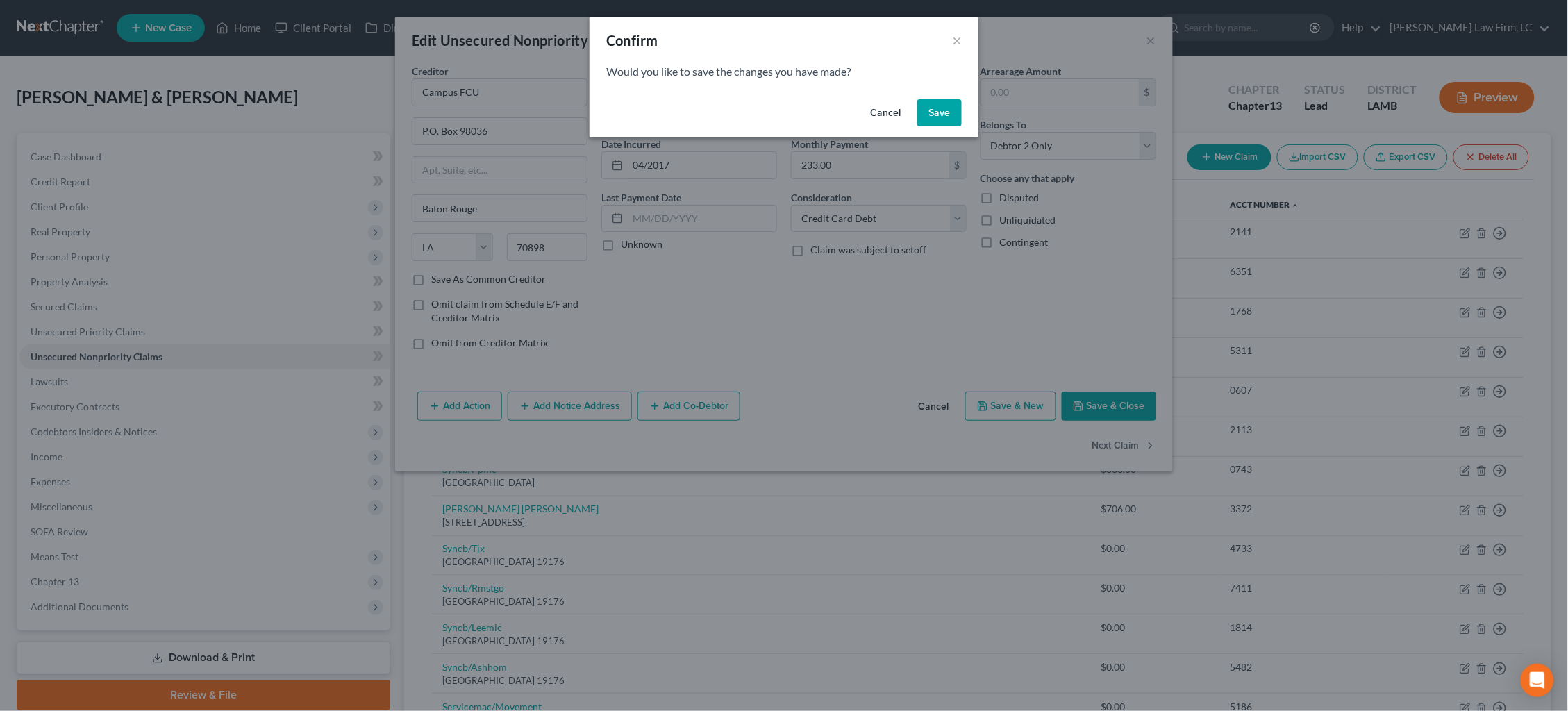
click at [933, 110] on button "Save" at bounding box center [939, 113] width 44 height 28
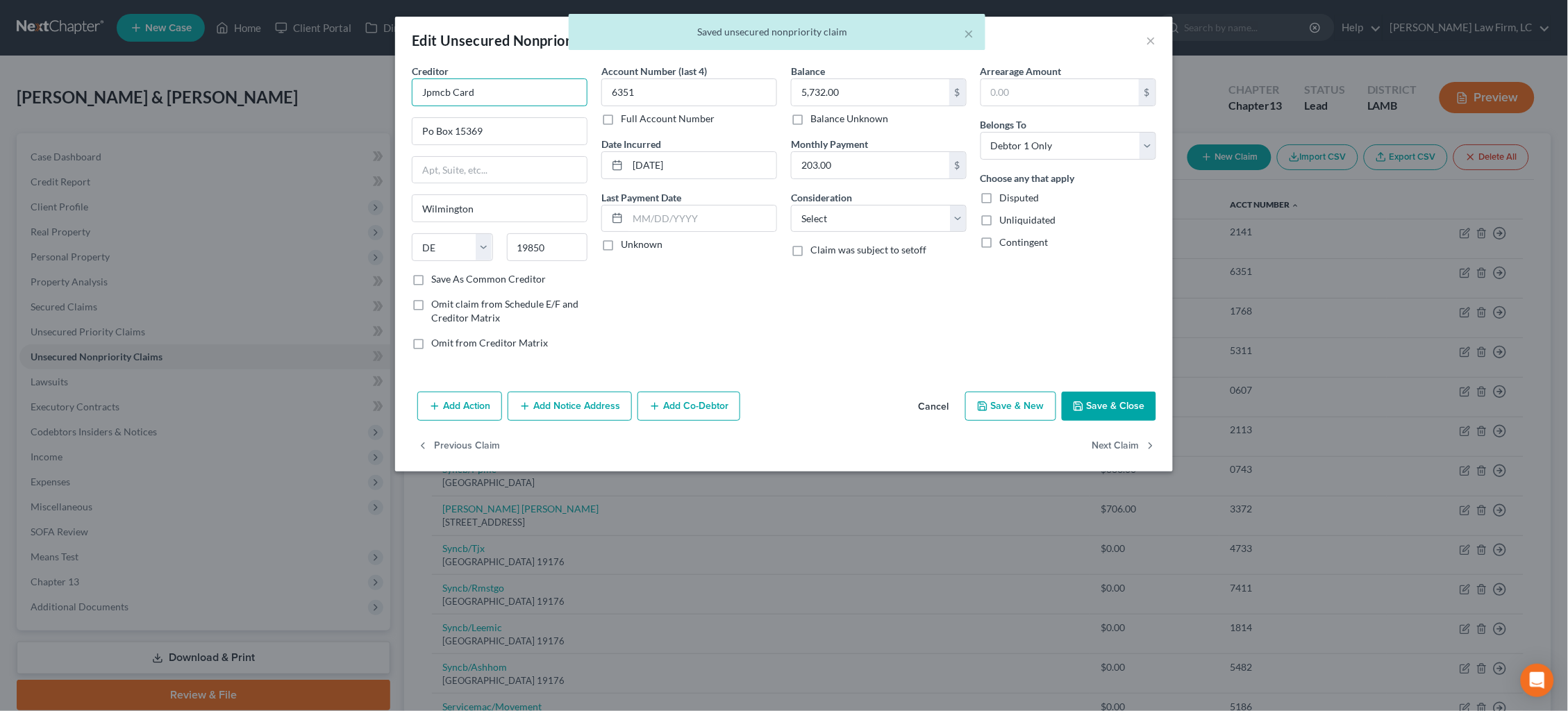
click at [537, 86] on input "Jpmcb Card" at bounding box center [500, 92] width 176 height 28
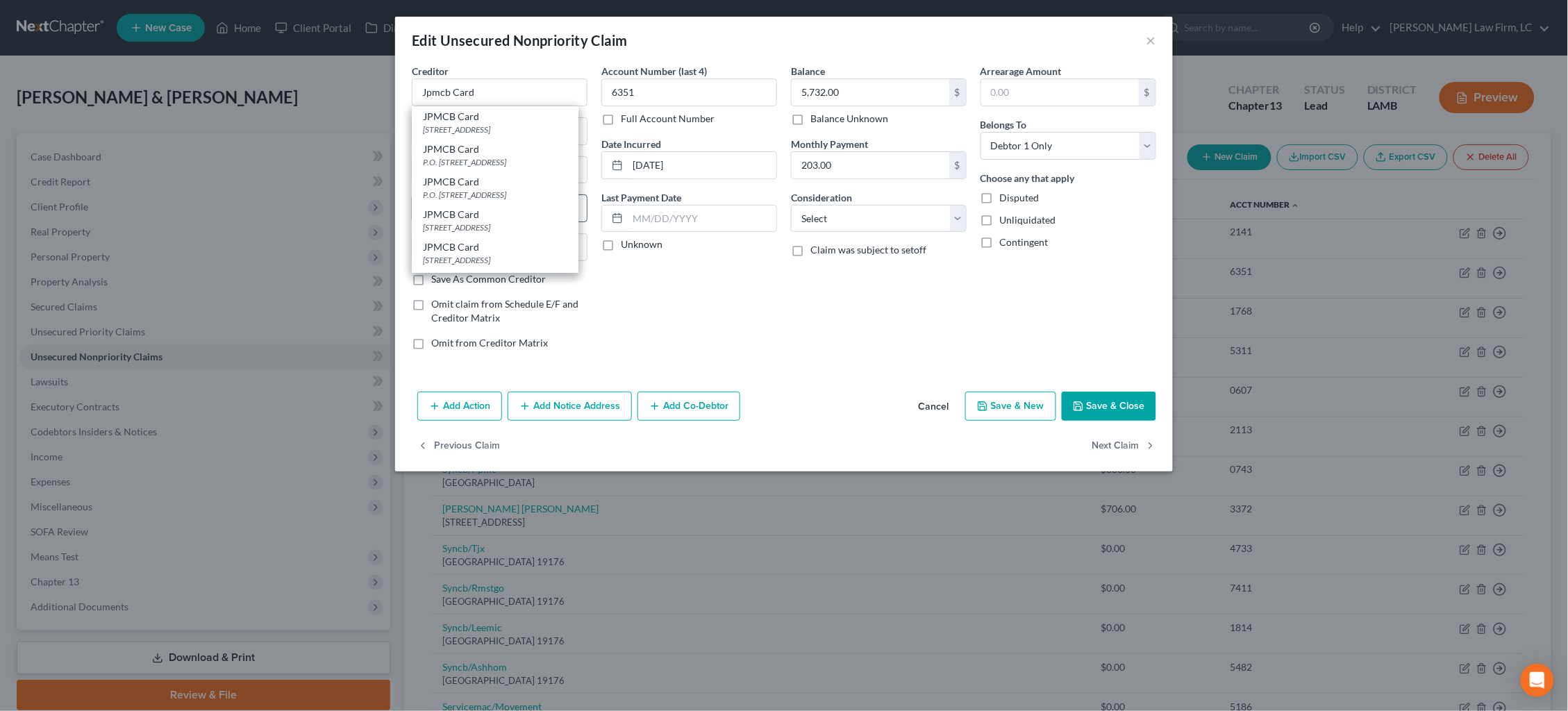
drag, startPoint x: 533, startPoint y: 199, endPoint x: 566, endPoint y: 193, distance: 33.5
click at [533, 199] on div "P.O. [STREET_ADDRESS]" at bounding box center [495, 194] width 145 height 12
click at [663, 166] on input "[DATE]" at bounding box center [701, 166] width 148 height 26
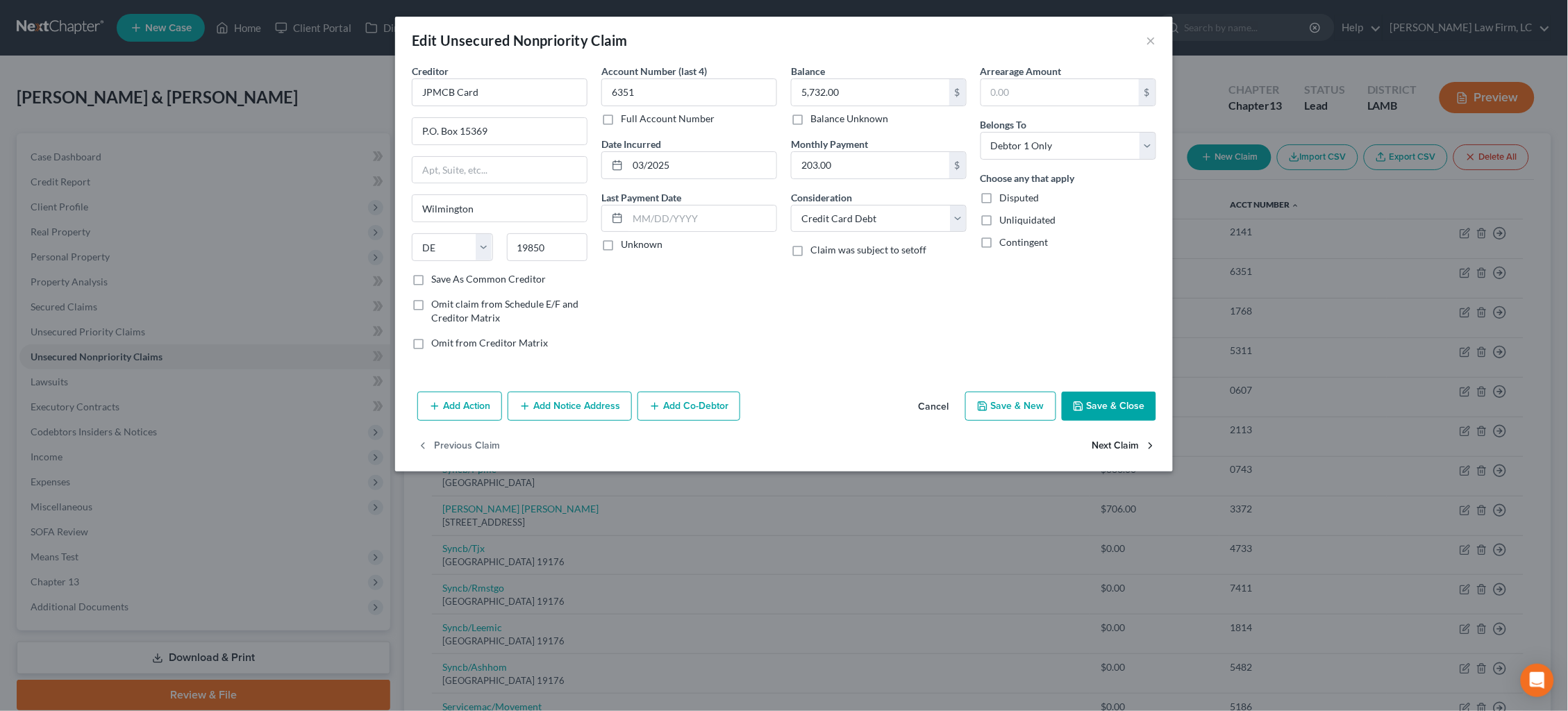
click at [1116, 440] on button "Next Claim" at bounding box center [1124, 447] width 64 height 30
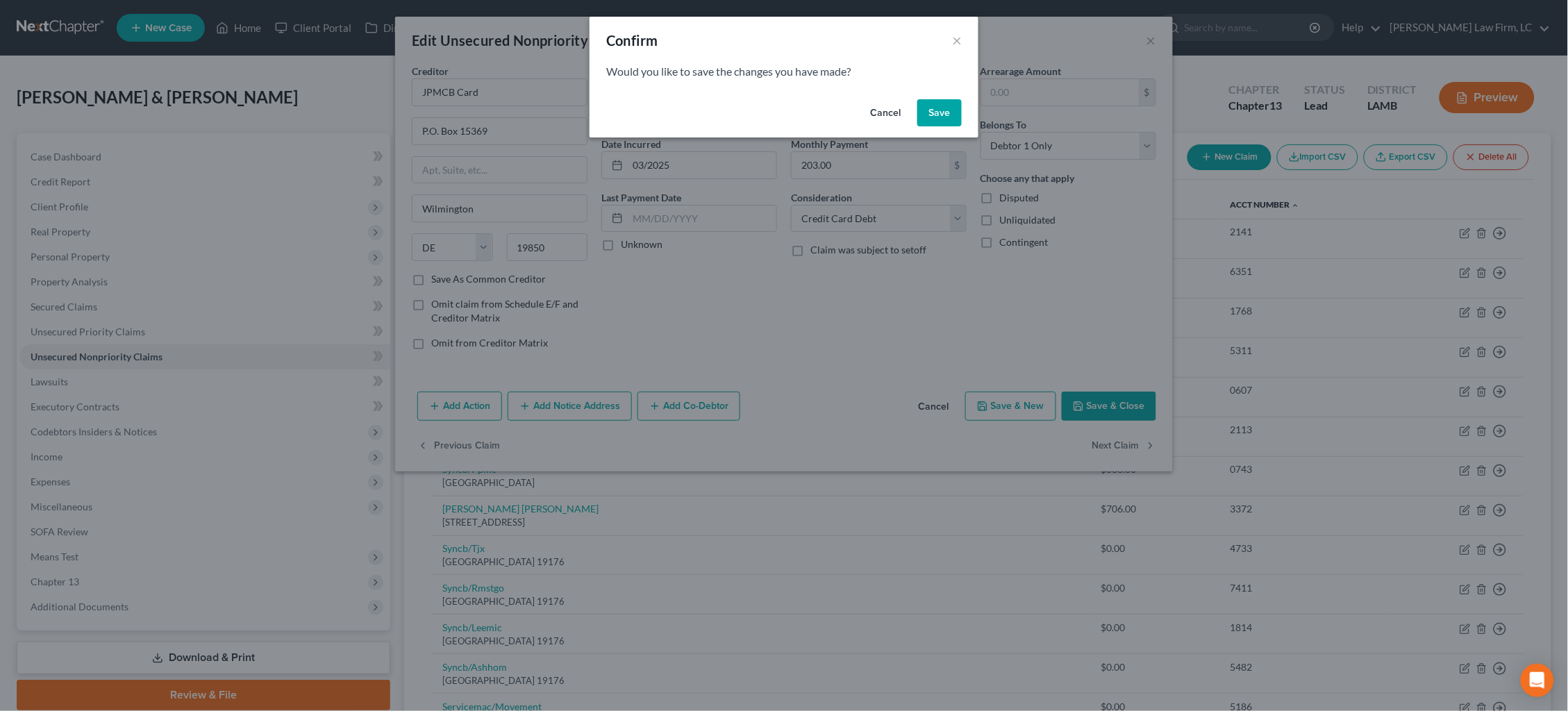
click at [936, 118] on button "Save" at bounding box center [939, 113] width 44 height 28
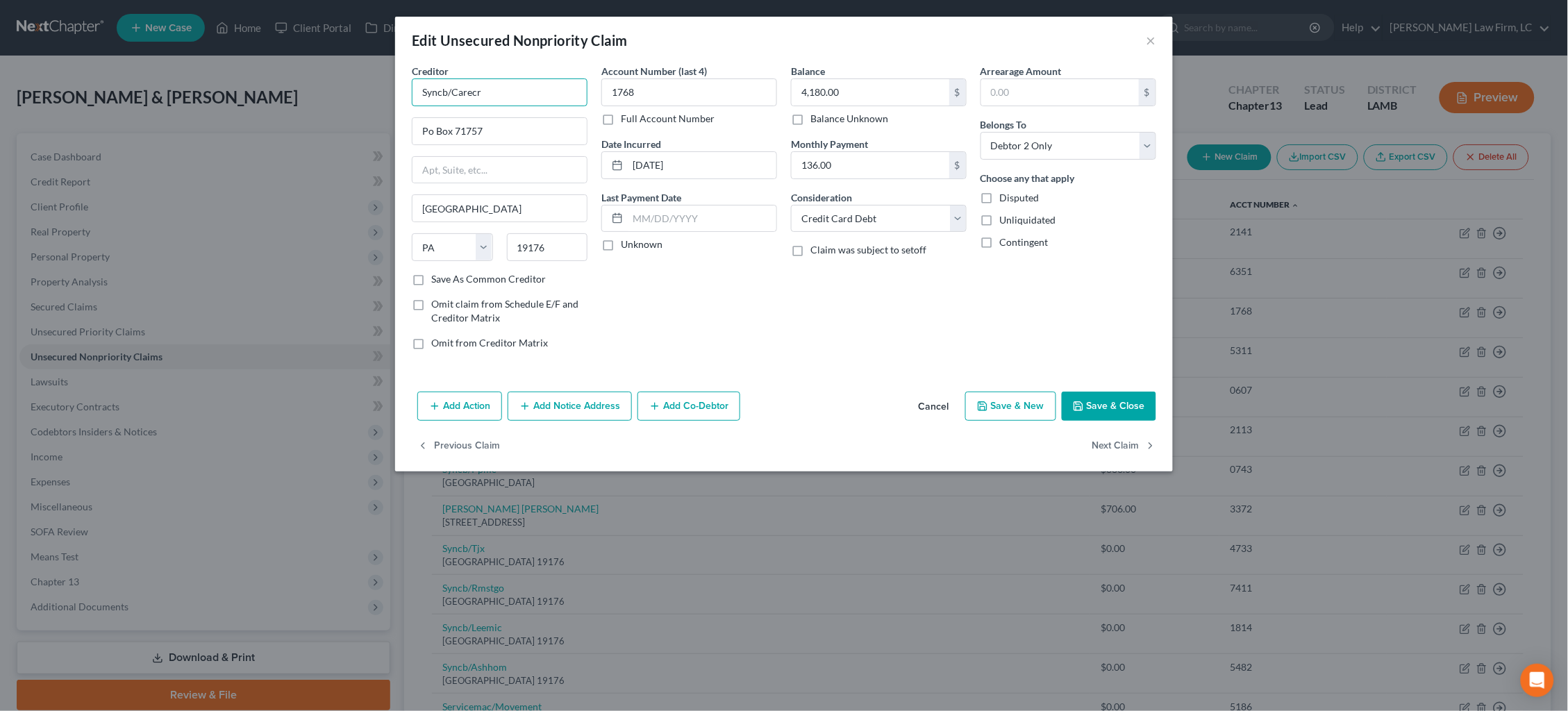
click at [510, 94] on input "Syncb/Carecr" at bounding box center [500, 92] width 176 height 28
drag, startPoint x: 515, startPoint y: 94, endPoint x: 348, endPoint y: 93, distance: 167.0
click at [348, 93] on div "Edit Unsecured Nonpriority Claim × Creditor * Syncb/Carecr Po Box 71757 [GEOGRA…" at bounding box center [784, 355] width 1568 height 711
click at [442, 91] on input "Carecredit" at bounding box center [500, 92] width 176 height 28
click at [506, 89] on input "Care credit" at bounding box center [500, 92] width 176 height 28
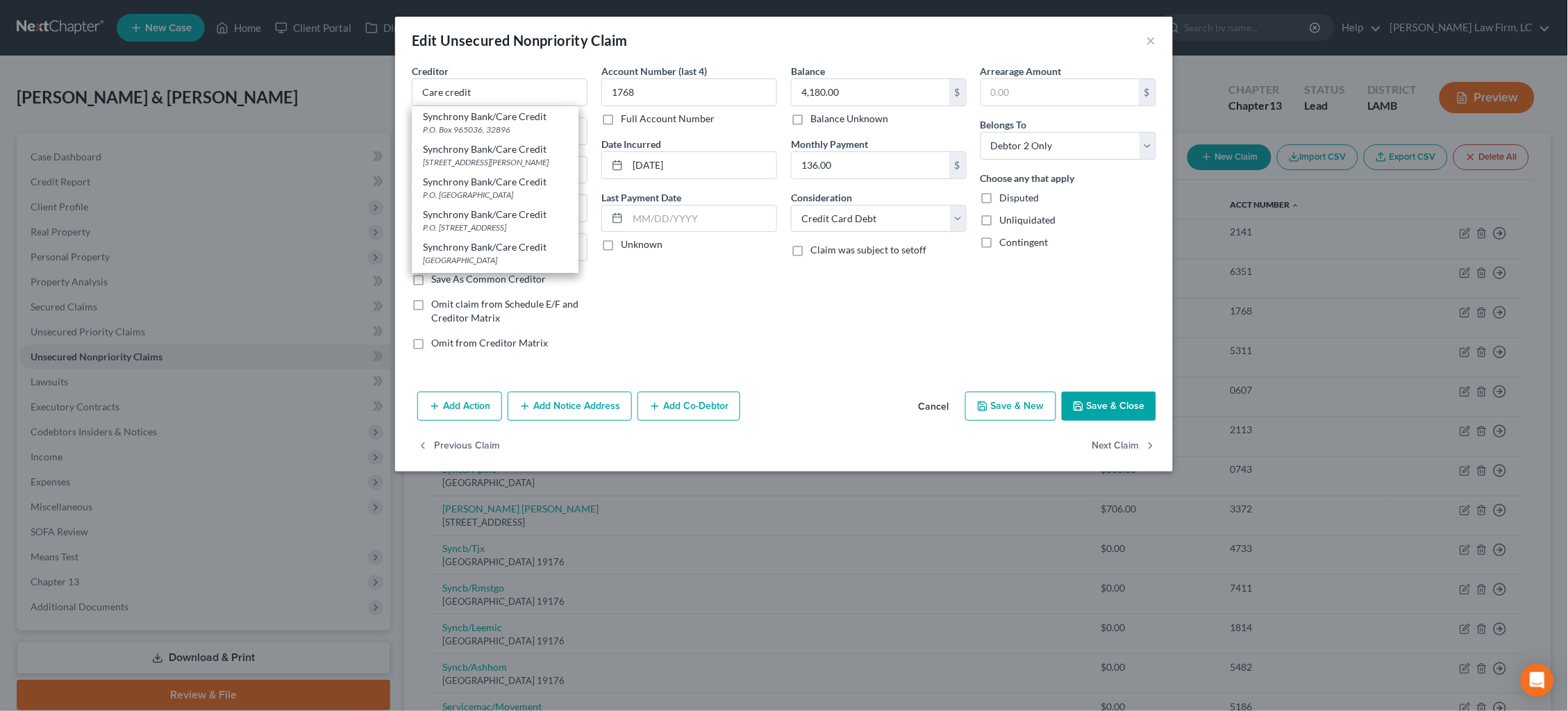
drag, startPoint x: 691, startPoint y: 296, endPoint x: 626, endPoint y: 270, distance: 70.0
click at [682, 295] on div "Account Number (last 4) 1768 Full Account Number Date Incurred [DATE] Last Paym…" at bounding box center [690, 212] width 190 height 297
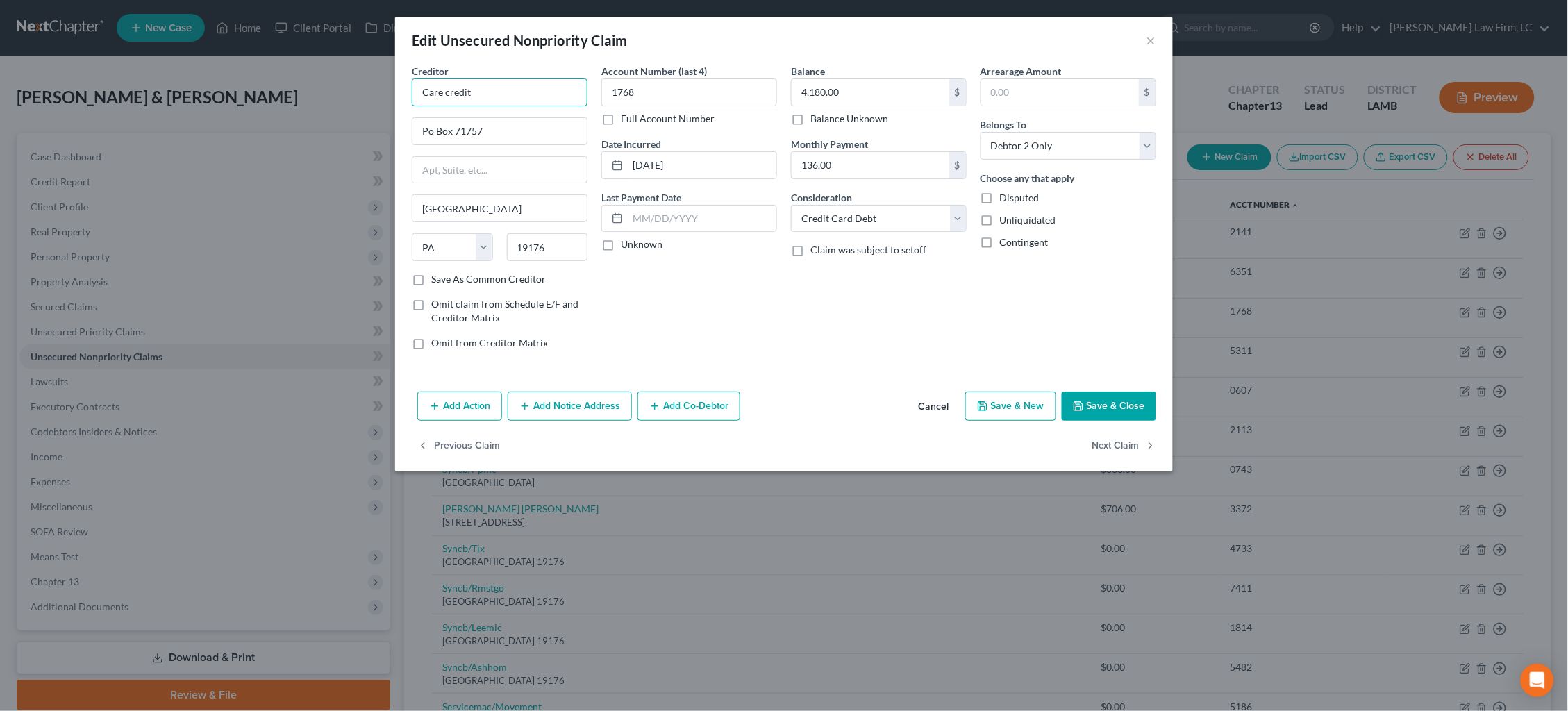
drag, startPoint x: 516, startPoint y: 99, endPoint x: 358, endPoint y: 85, distance: 158.6
click at [358, 85] on div "Edit Unsecured Nonpriority Claim × Creditor * Care credit Po Box 71757 [GEOGRAP…" at bounding box center [784, 355] width 1568 height 711
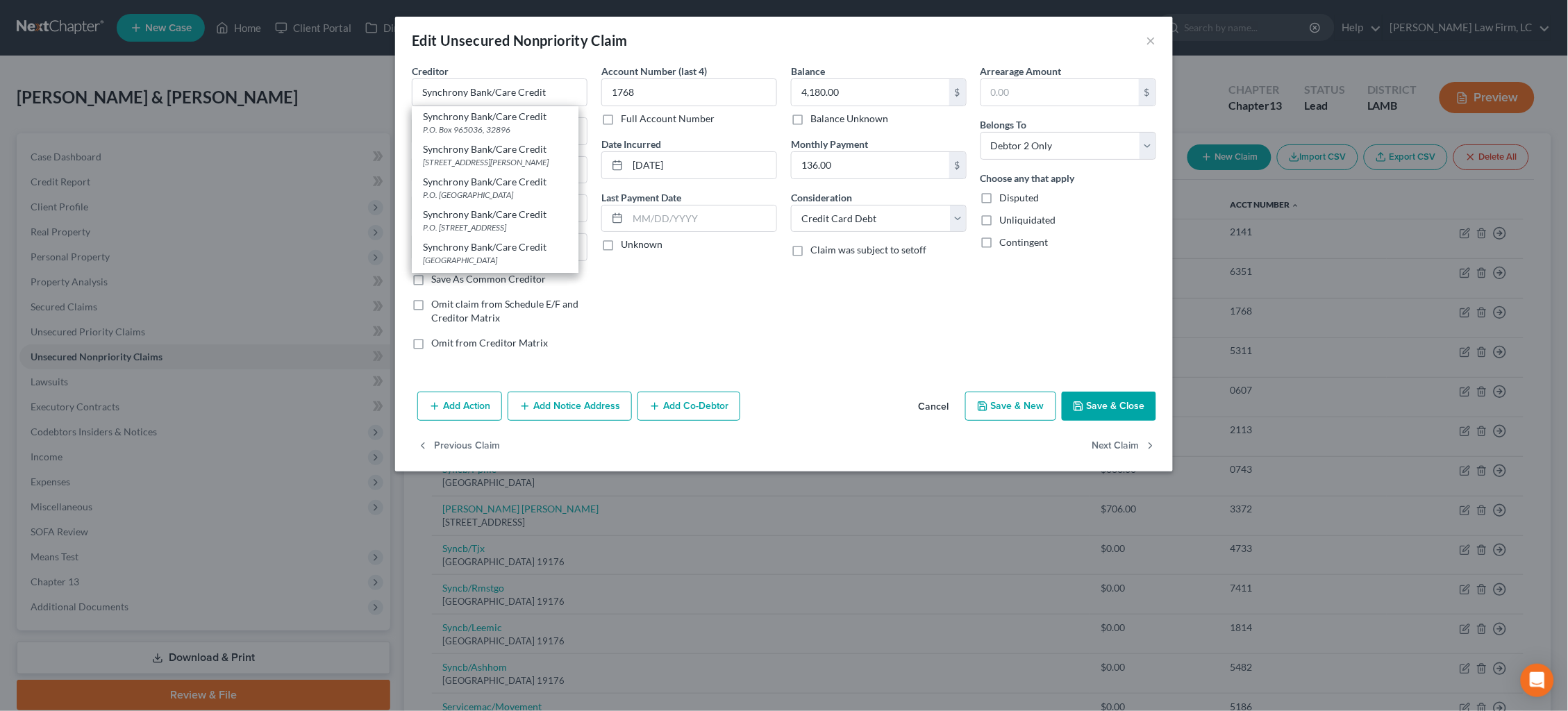
click at [841, 320] on div "Balance 4,180.00 $ Balance Unknown Balance Undetermined 4,180.00 $ Balance Unkn…" at bounding box center [878, 212] width 190 height 297
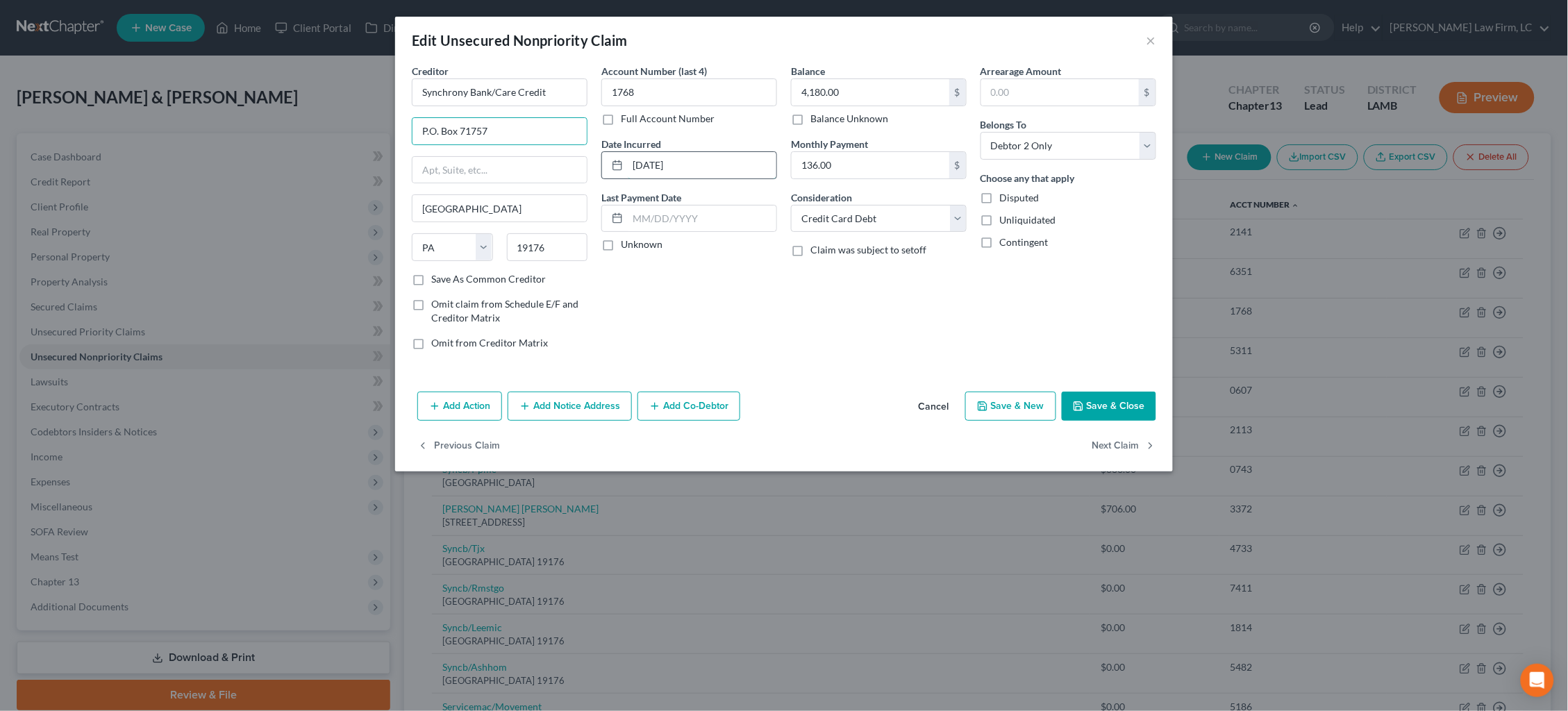
click at [664, 160] on input "[DATE]" at bounding box center [701, 166] width 148 height 26
click at [1138, 449] on button "Next Claim" at bounding box center [1124, 447] width 64 height 30
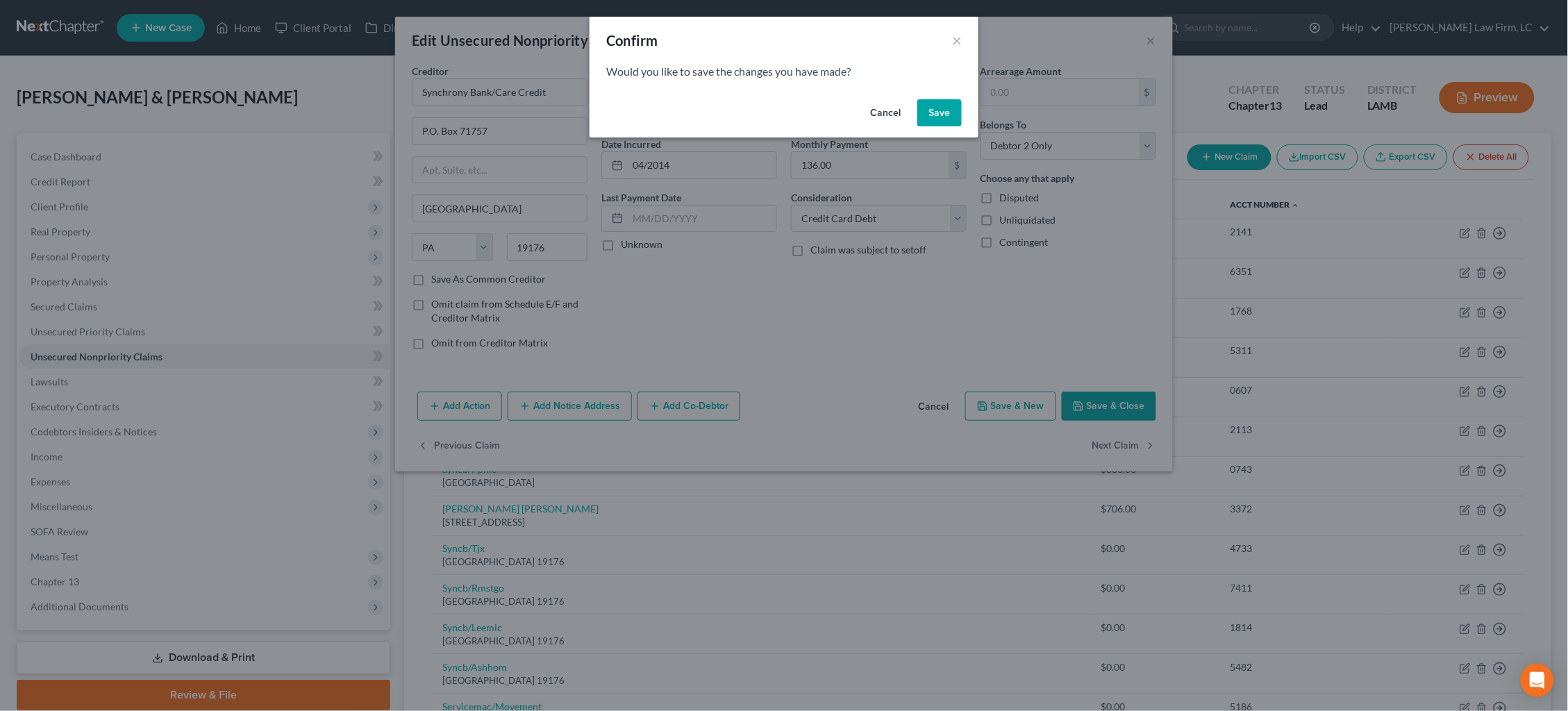
click at [937, 113] on button "Save" at bounding box center [939, 113] width 44 height 28
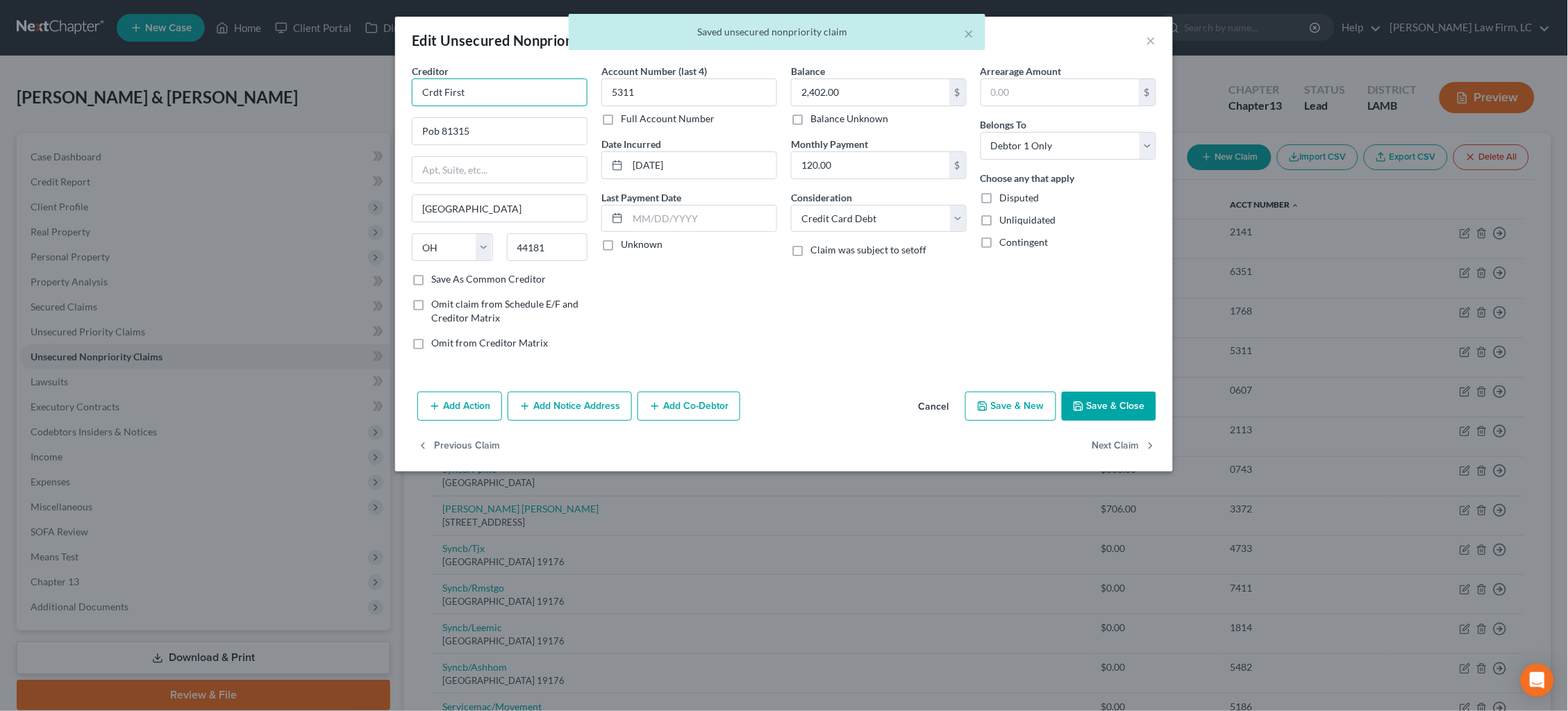
drag, startPoint x: 420, startPoint y: 91, endPoint x: 262, endPoint y: 84, distance: 158.2
click at [269, 84] on div "Edit Unsecured Nonpriority Claim × Creditor * Crdt First Pob 81315 [GEOGRAPHIC_…" at bounding box center [784, 355] width 1568 height 711
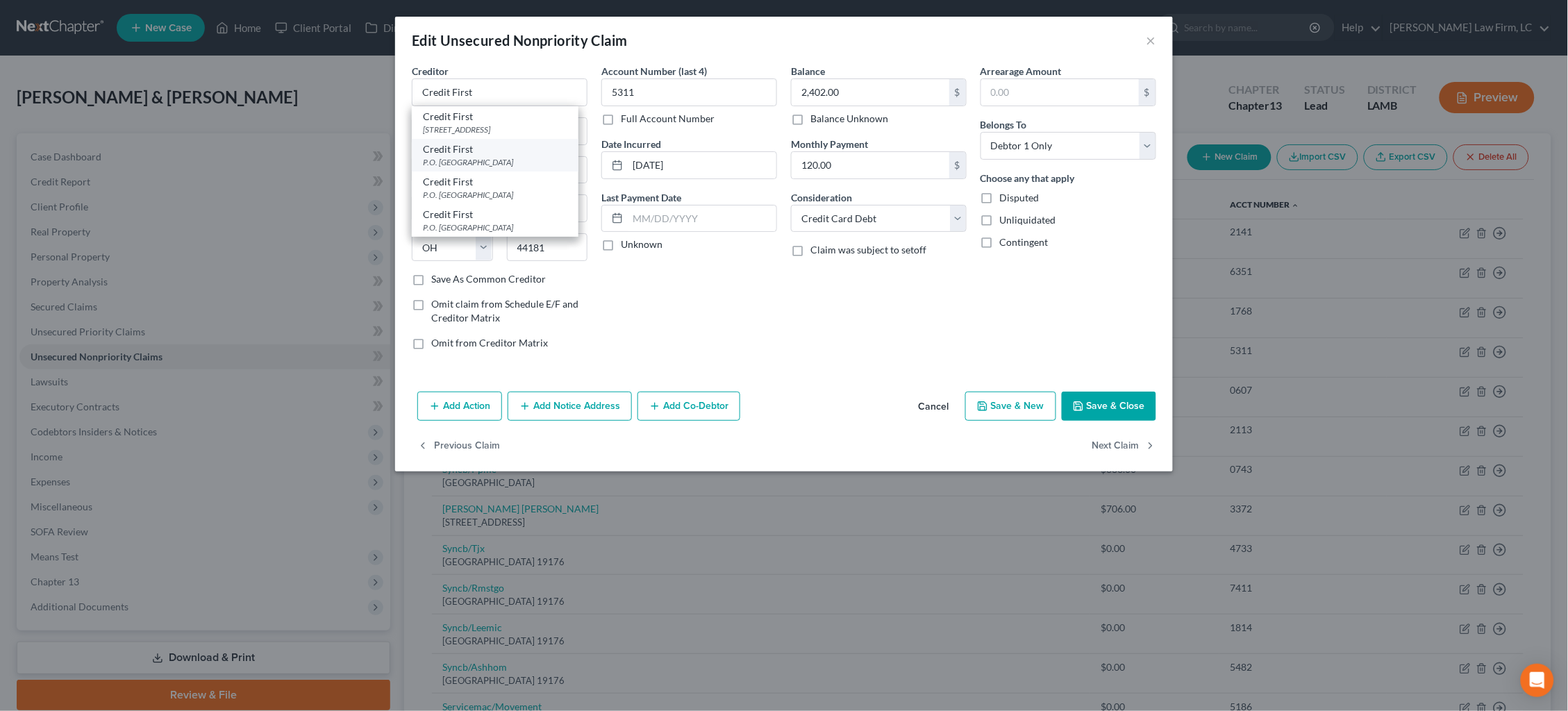
click at [477, 159] on div "P.O. [GEOGRAPHIC_DATA]" at bounding box center [495, 162] width 145 height 12
click at [659, 166] on input "[DATE]" at bounding box center [701, 166] width 148 height 26
click at [1124, 447] on button "Next Claim" at bounding box center [1124, 447] width 64 height 30
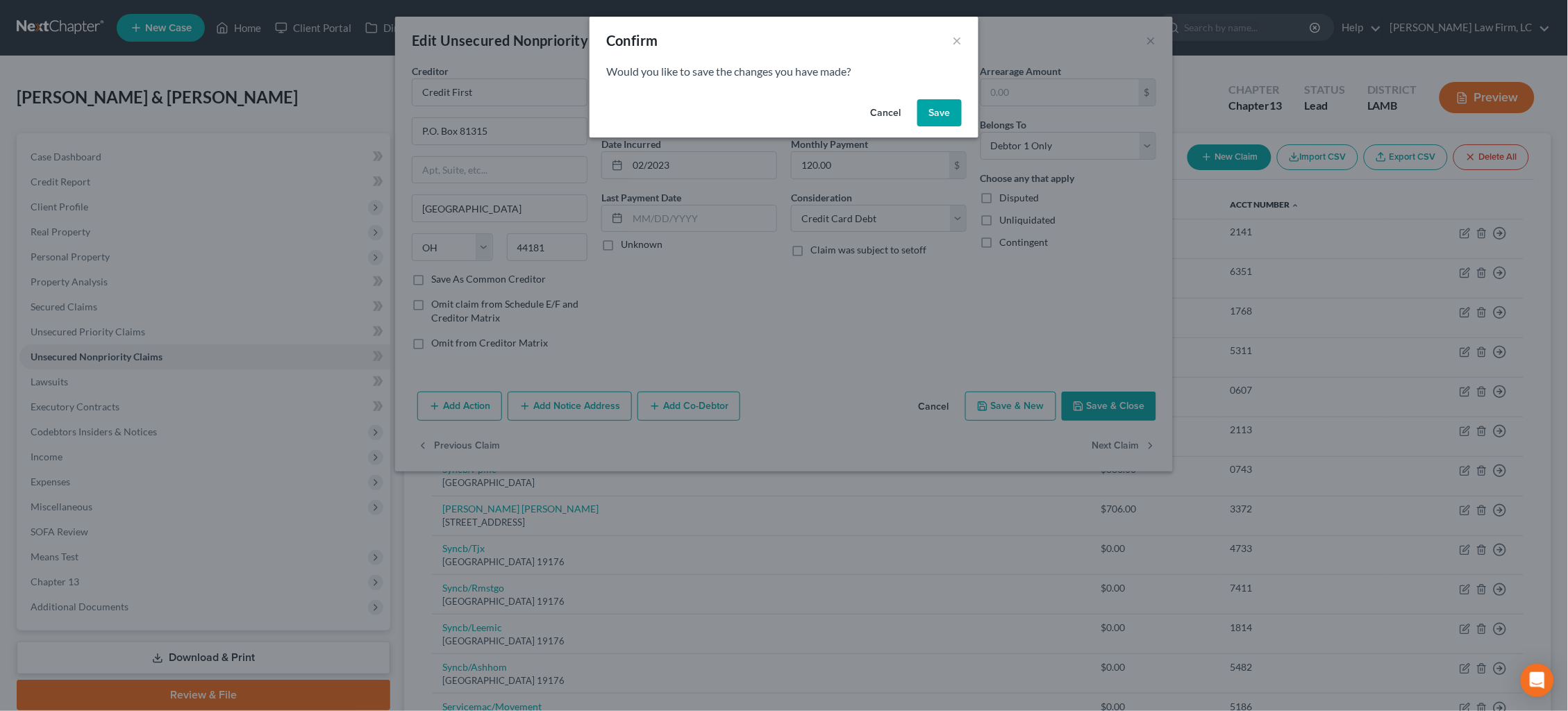
click at [930, 107] on button "Save" at bounding box center [939, 113] width 44 height 28
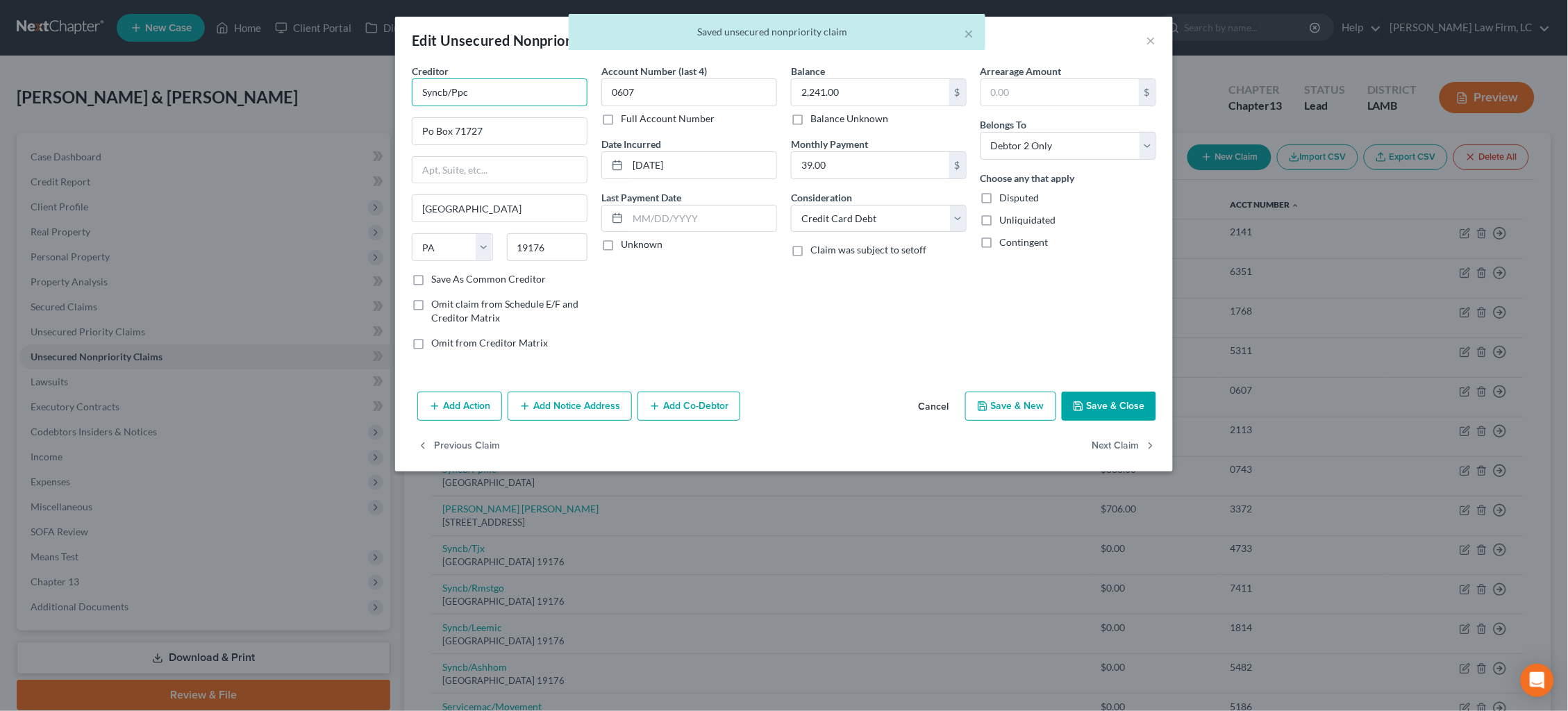
drag, startPoint x: 461, startPoint y: 92, endPoint x: 318, endPoint y: 66, distance: 145.3
click at [318, 65] on div "Edit Unsecured Nonpriority Claim × Creditor * Syncb/Ppc Po Box 71727 [GEOGRAPHI…" at bounding box center [784, 355] width 1568 height 711
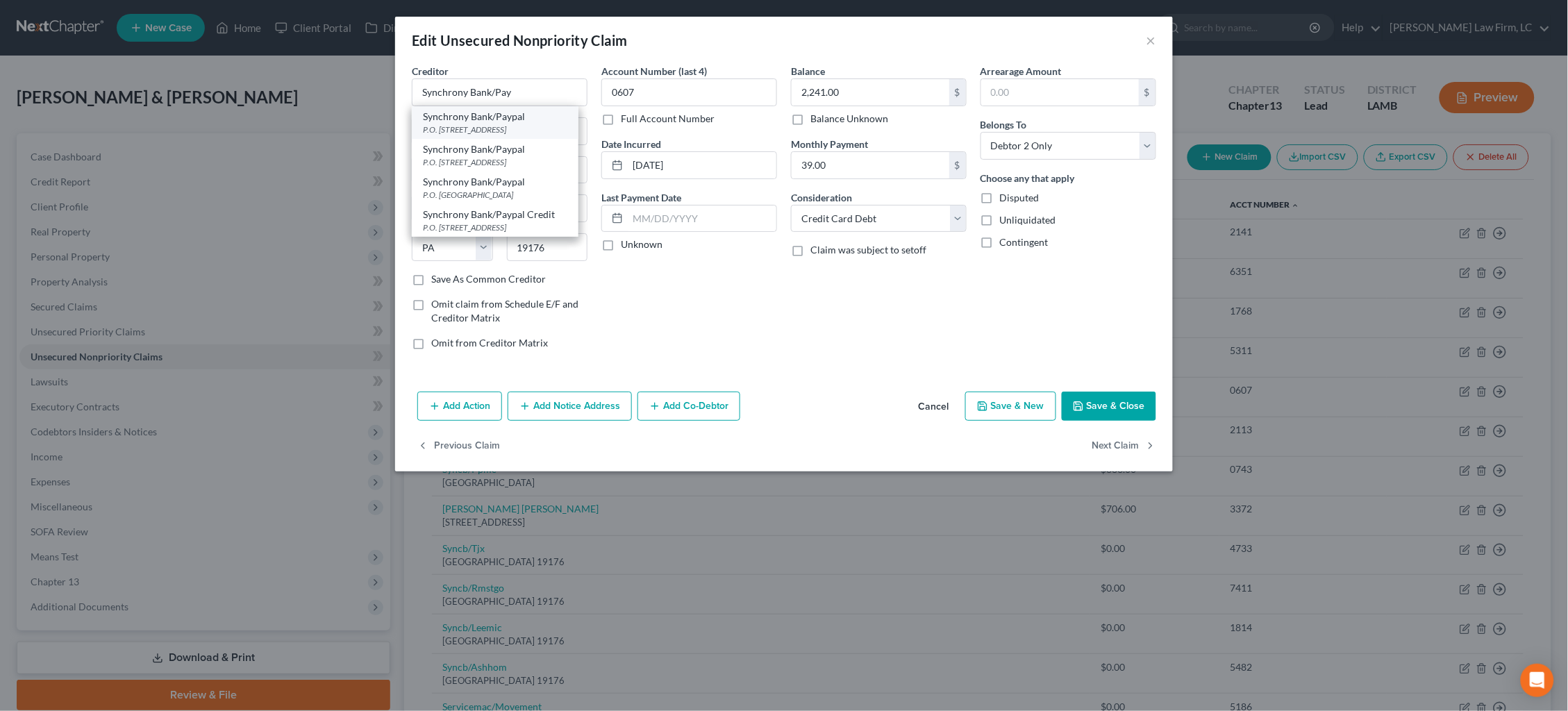
click at [494, 124] on div "P.O. [STREET_ADDRESS]" at bounding box center [495, 129] width 145 height 12
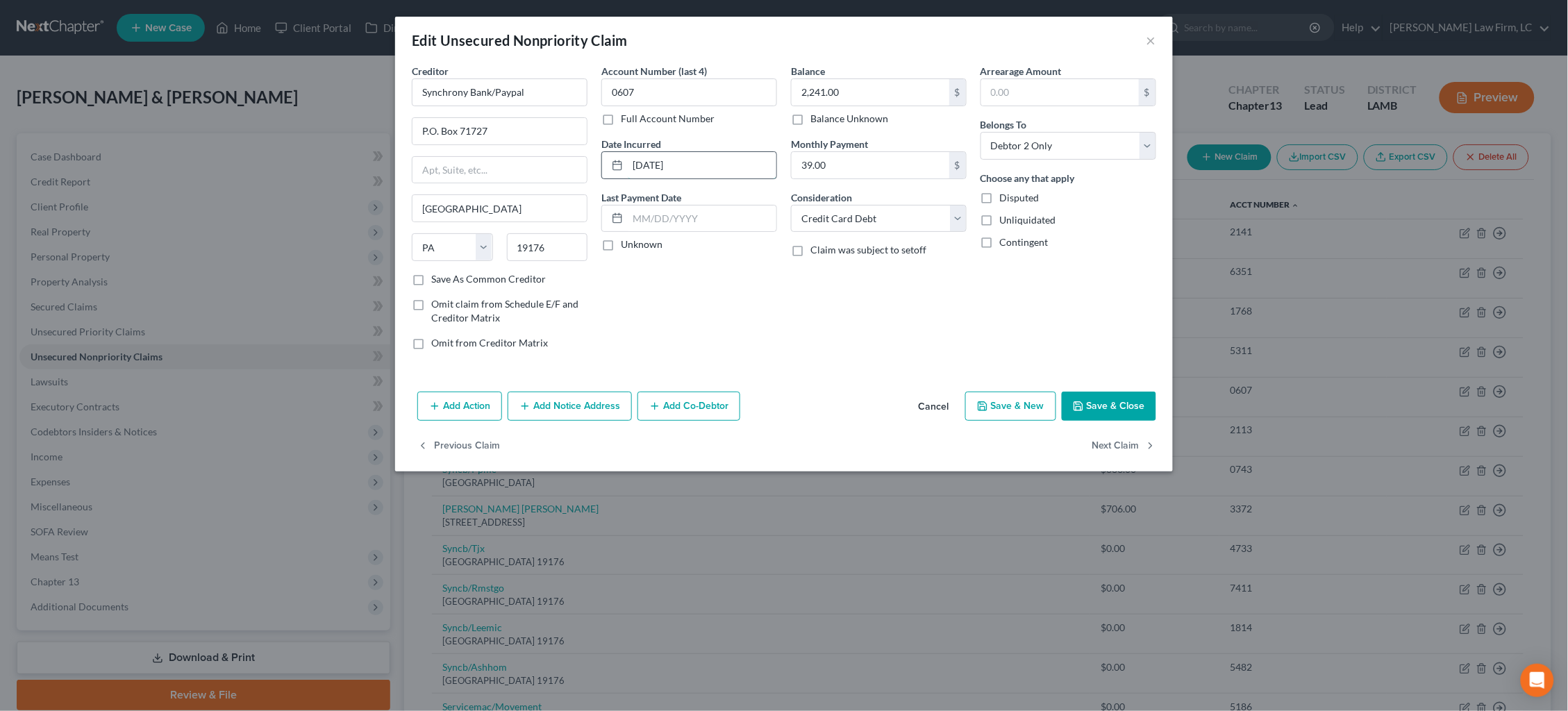
click at [661, 163] on input "[DATE]" at bounding box center [701, 166] width 148 height 26
click at [1133, 441] on button "Next Claim" at bounding box center [1124, 447] width 64 height 30
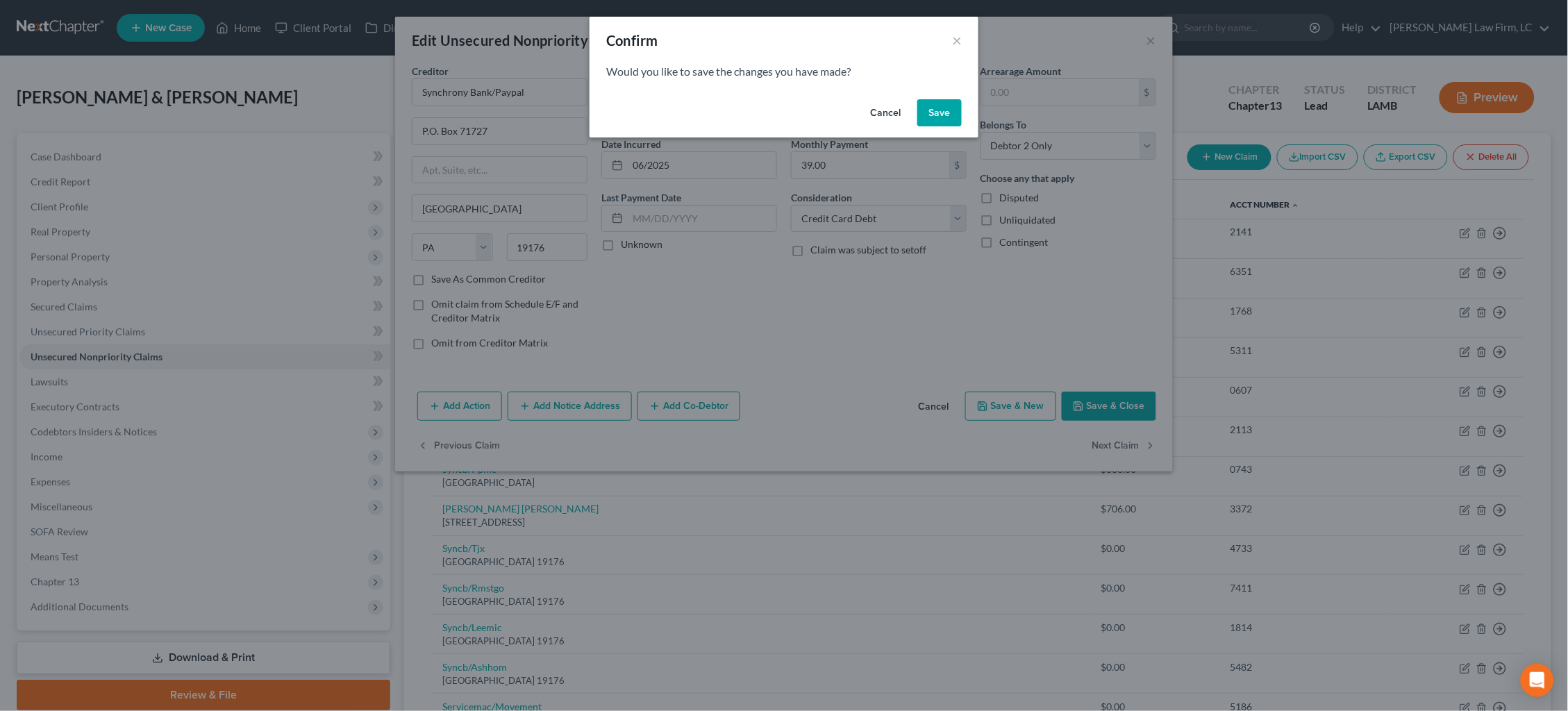
click at [935, 119] on button "Save" at bounding box center [939, 113] width 44 height 28
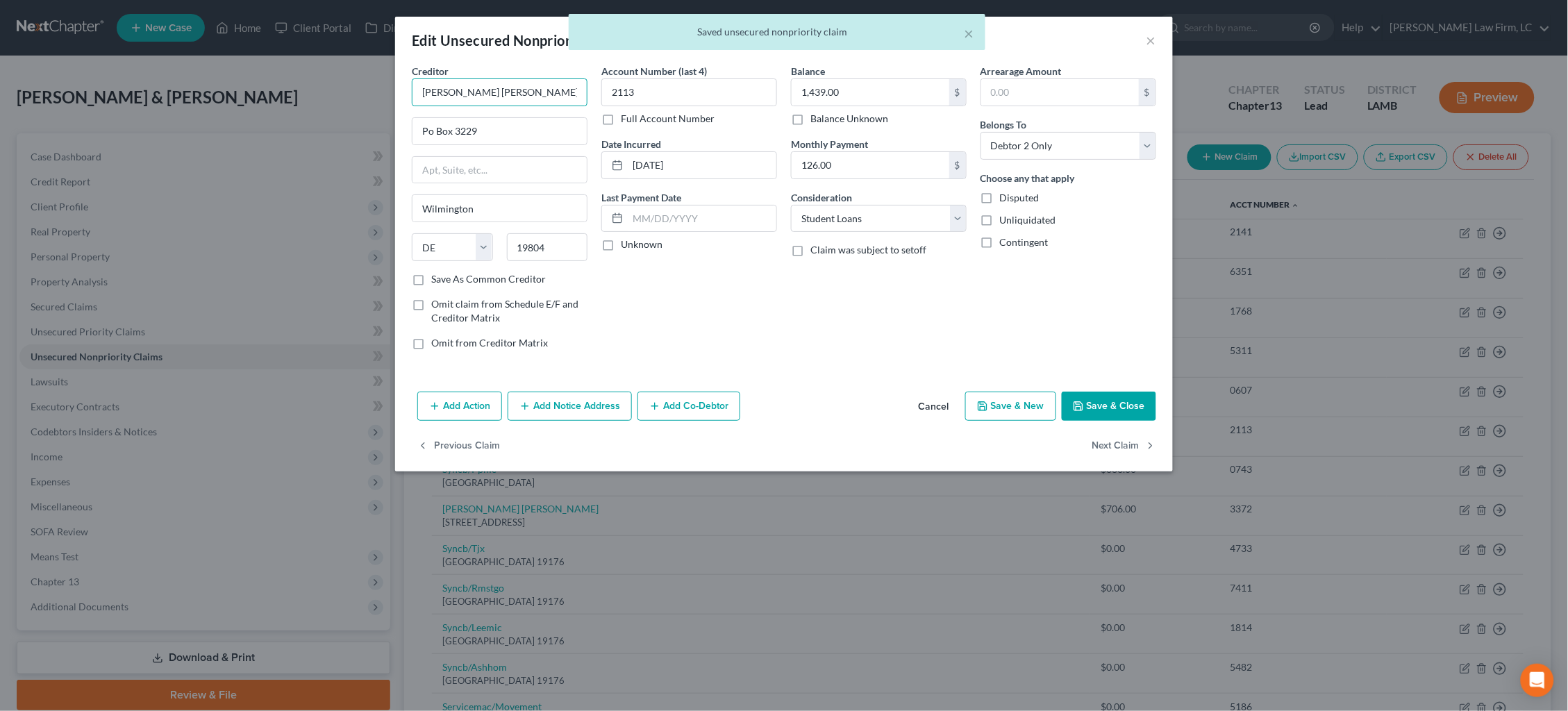
click at [503, 91] on input "[PERSON_NAME] [PERSON_NAME]" at bounding box center [500, 92] width 176 height 28
click at [714, 307] on div "Account Number (last 4) 2113 Full Account Number Date Incurred [DATE] Last Paym…" at bounding box center [690, 212] width 190 height 297
click at [526, 99] on input "[PERSON_NAME] [PERSON_NAME]" at bounding box center [500, 92] width 176 height 28
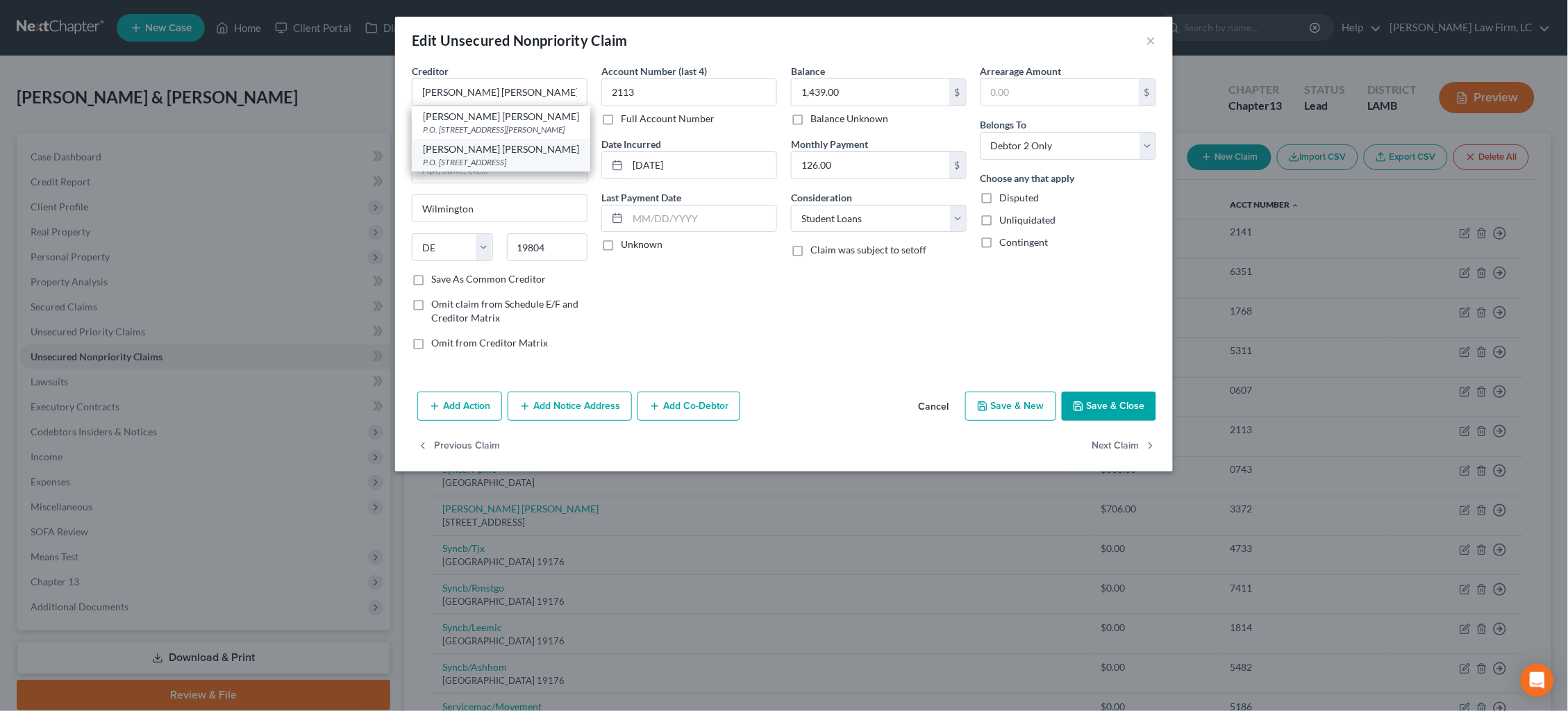
click at [515, 156] on div "P.O. [STREET_ADDRESS]" at bounding box center [501, 162] width 156 height 12
click at [662, 163] on input "[DATE]" at bounding box center [701, 166] width 148 height 26
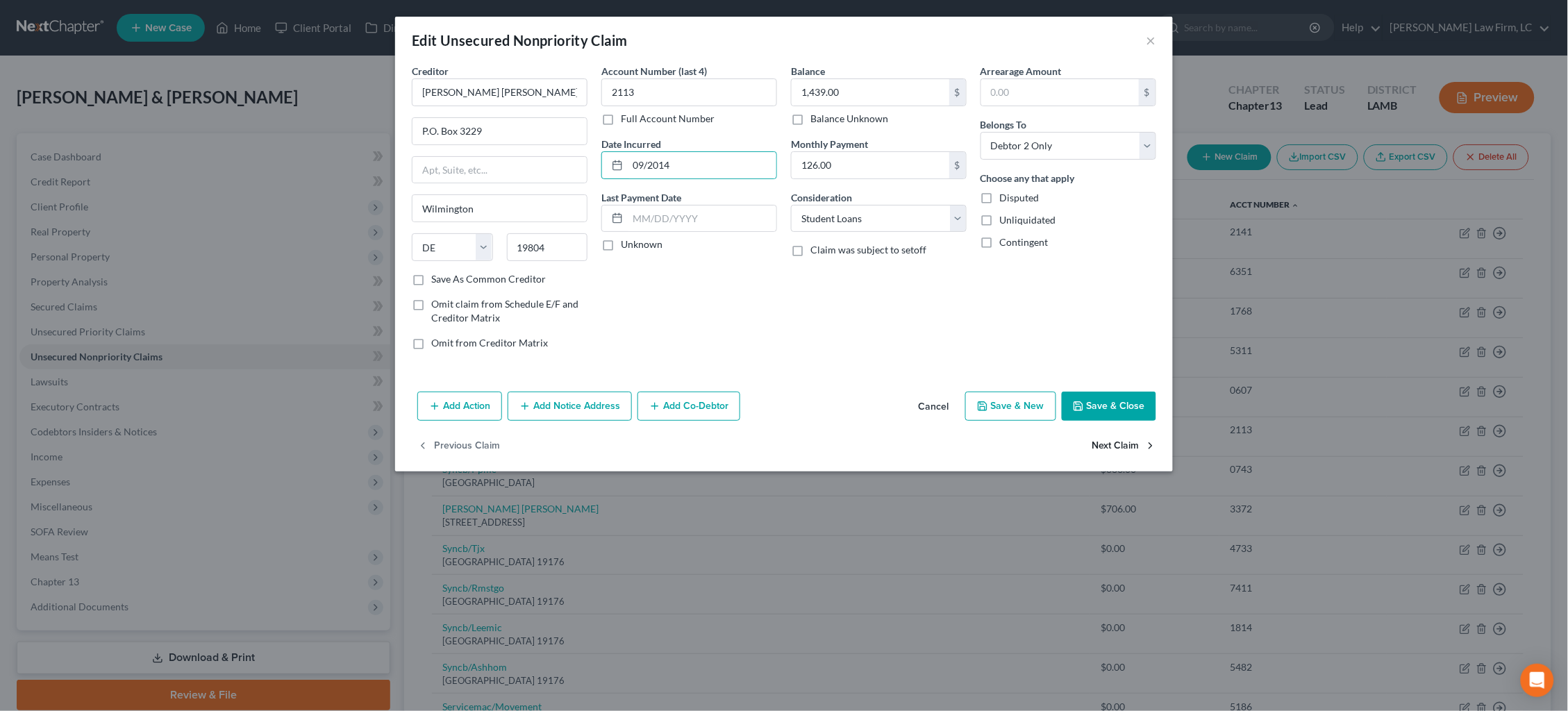
click at [1134, 445] on button "Next Claim" at bounding box center [1124, 447] width 64 height 30
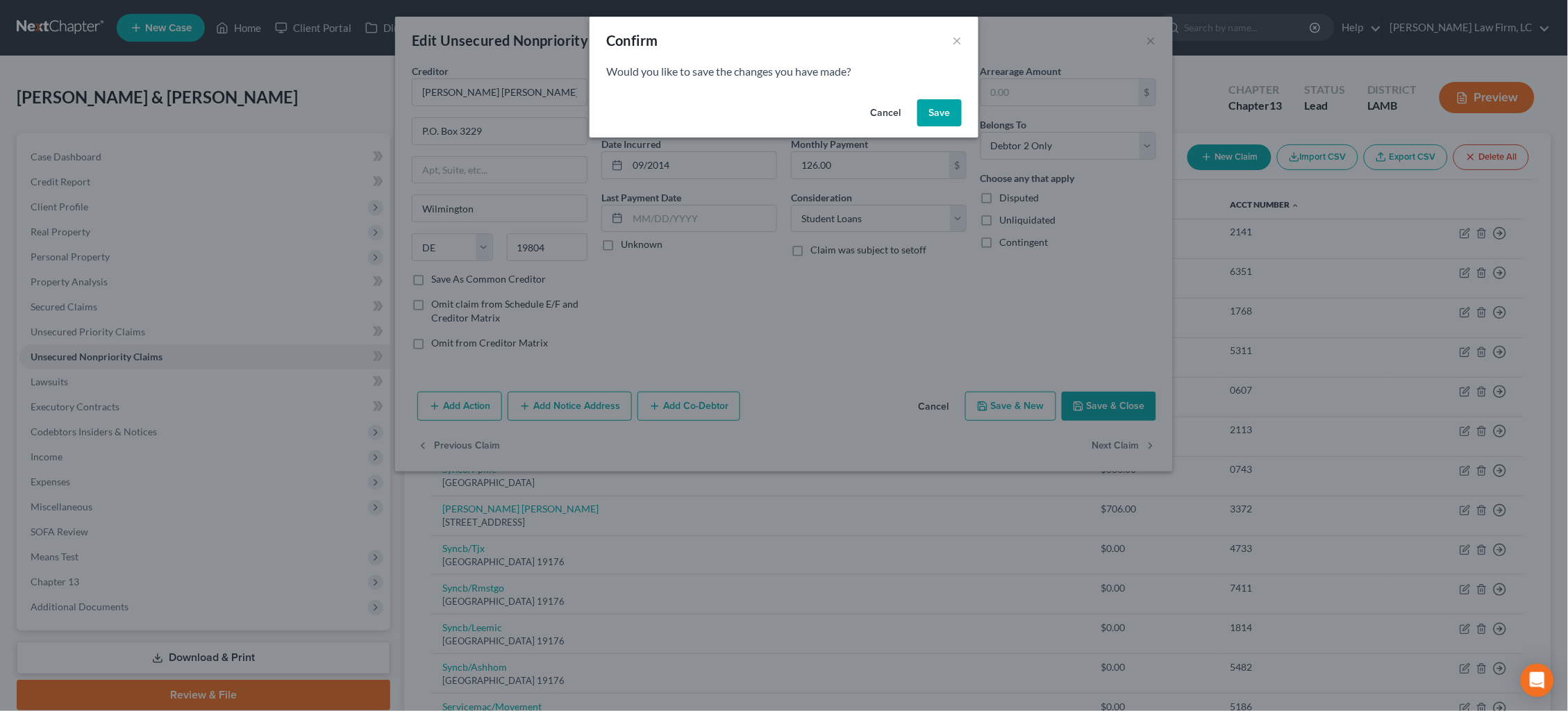
click at [945, 120] on button "Save" at bounding box center [939, 113] width 44 height 28
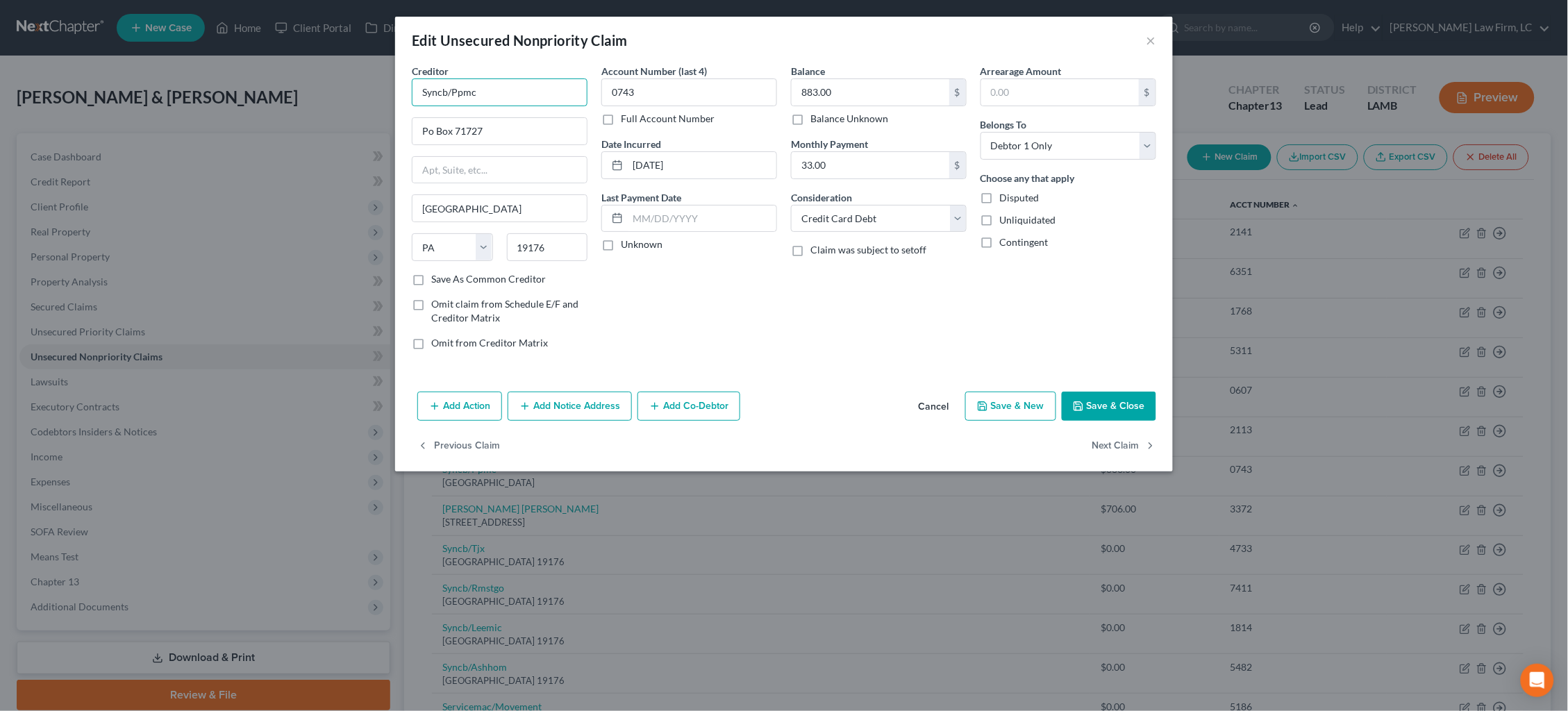
drag, startPoint x: 418, startPoint y: 99, endPoint x: 400, endPoint y: 99, distance: 18.0
click at [400, 99] on div "Creditor * Syncb/Ppmc Po Box 71727 [GEOGRAPHIC_DATA] [US_STATE][GEOGRAPHIC_DATA…" at bounding box center [784, 225] width 777 height 322
drag, startPoint x: 480, startPoint y: 93, endPoint x: 380, endPoint y: 91, distance: 100.0
click at [380, 91] on div "Edit Unsecured Nonpriority Claim × Creditor * Syncb/Ppmc Po Box 71727 [GEOGRAPH…" at bounding box center [784, 355] width 1568 height 711
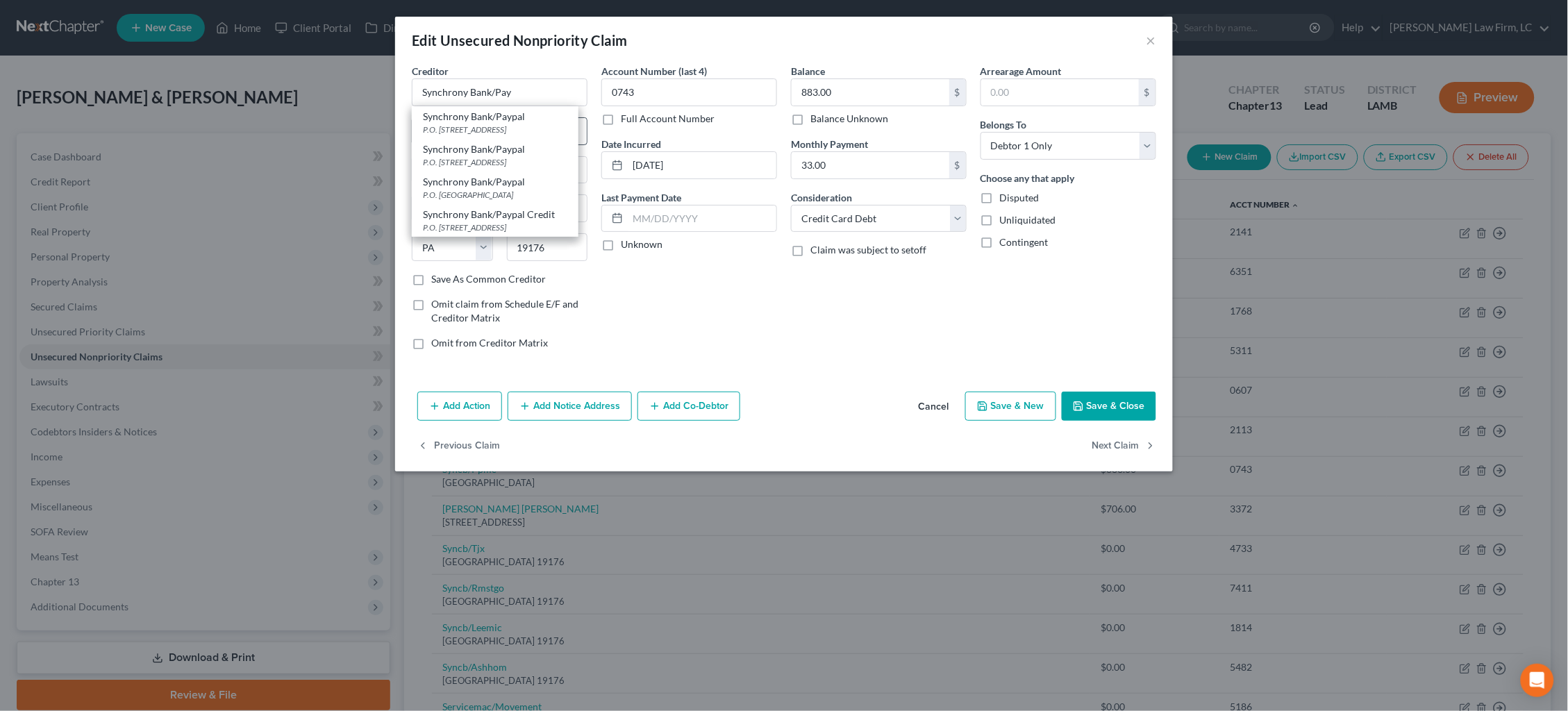
drag, startPoint x: 529, startPoint y: 126, endPoint x: 540, endPoint y: 137, distance: 15.6
click at [529, 126] on div "P.O. [STREET_ADDRESS]" at bounding box center [495, 129] width 145 height 12
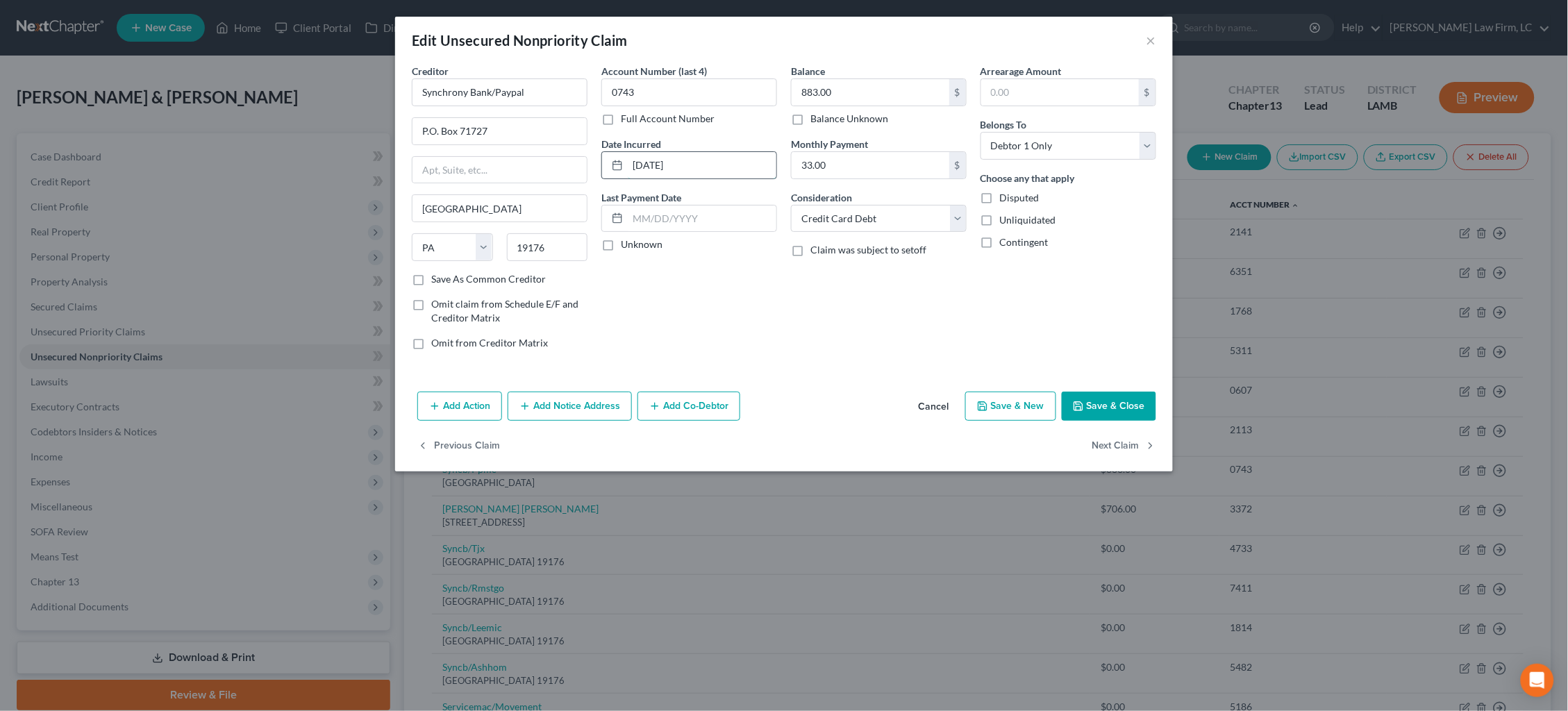
click at [665, 166] on input "[DATE]" at bounding box center [701, 166] width 148 height 26
click at [1122, 441] on button "Next Claim" at bounding box center [1124, 447] width 64 height 30
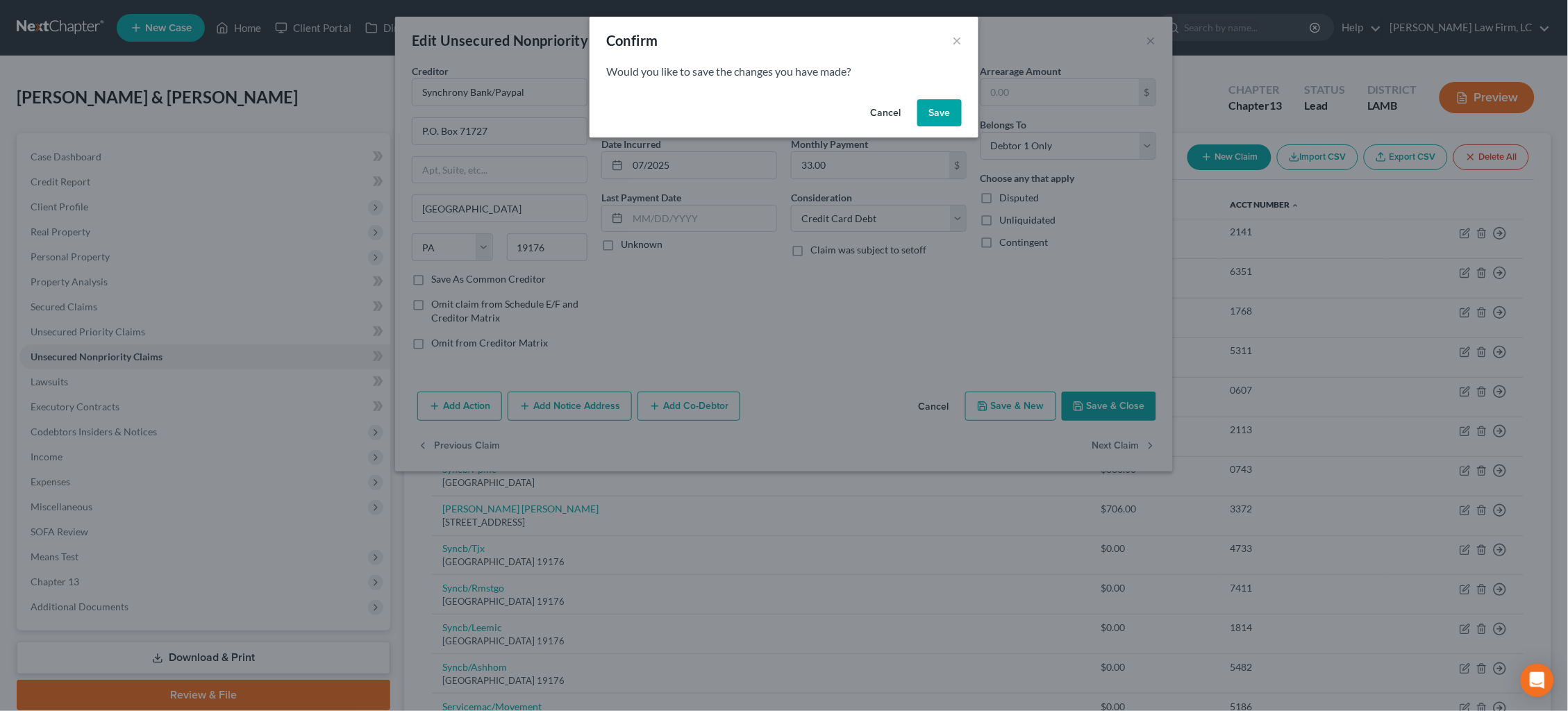
click at [945, 116] on button "Save" at bounding box center [939, 113] width 44 height 28
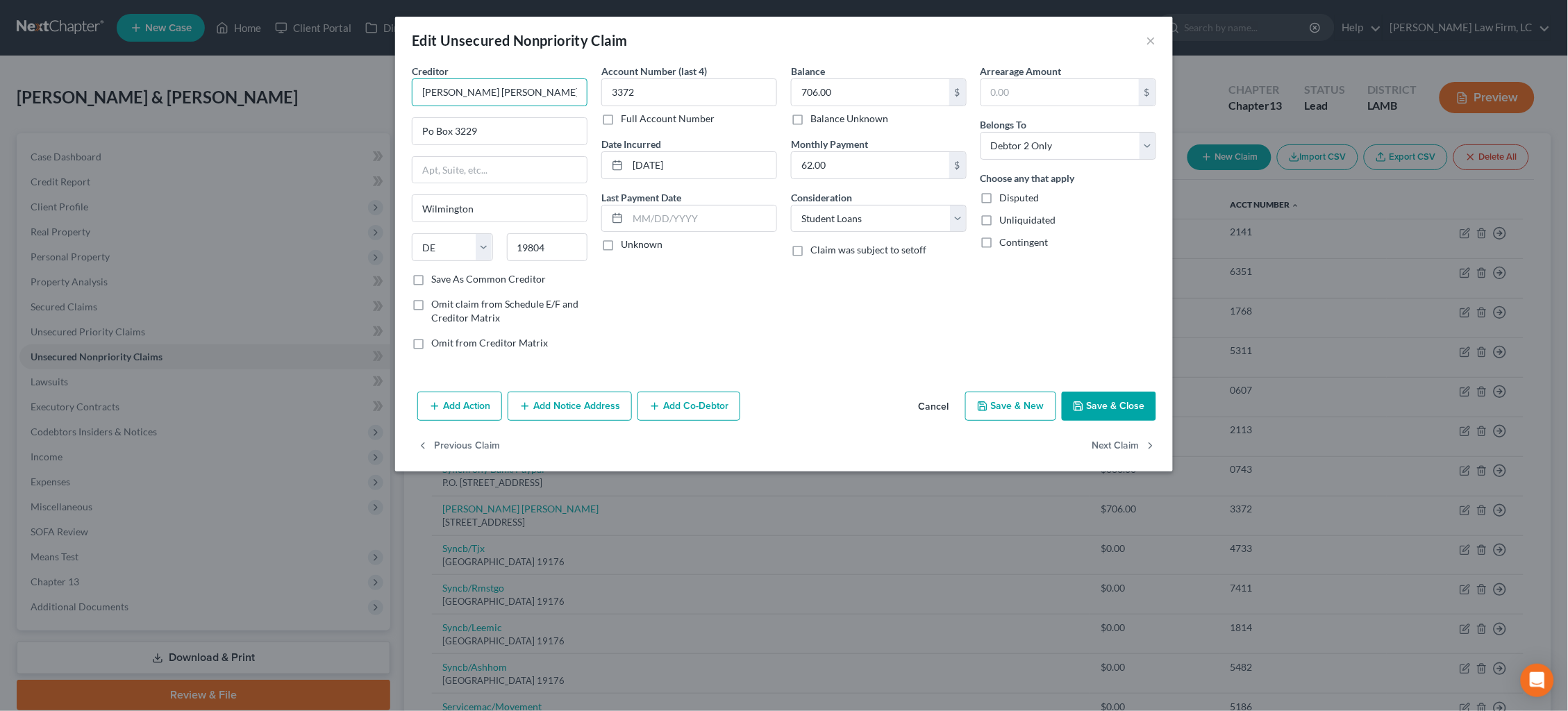
click at [527, 94] on input "[PERSON_NAME] [PERSON_NAME]" at bounding box center [500, 92] width 176 height 28
click at [516, 147] on div "[PERSON_NAME] [PERSON_NAME]" at bounding box center [501, 149] width 156 height 14
drag, startPoint x: 661, startPoint y: 167, endPoint x: 672, endPoint y: 166, distance: 11.0
click at [661, 167] on input "[DATE]" at bounding box center [701, 166] width 148 height 26
click at [1116, 447] on button "Next Claim" at bounding box center [1124, 447] width 64 height 30
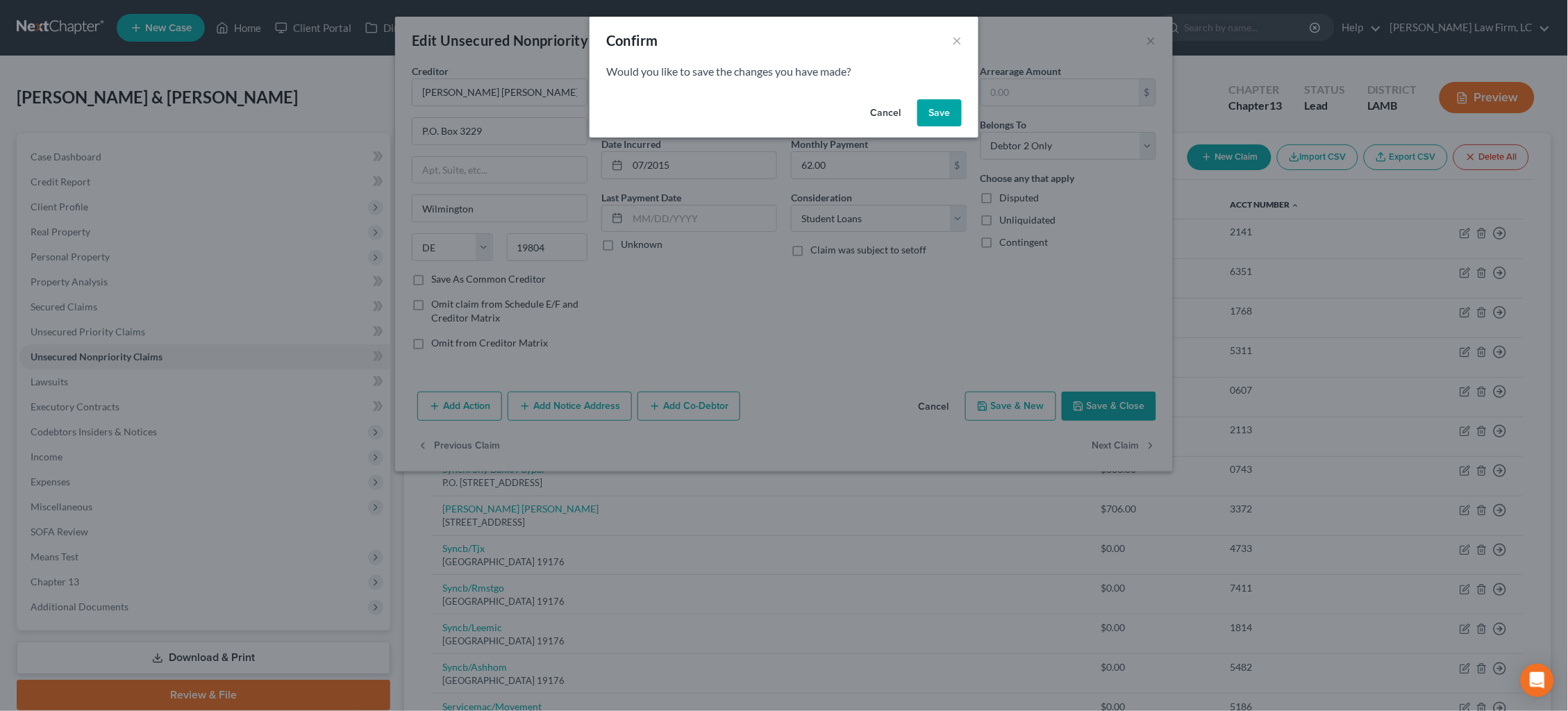
click at [935, 107] on button "Save" at bounding box center [939, 113] width 44 height 28
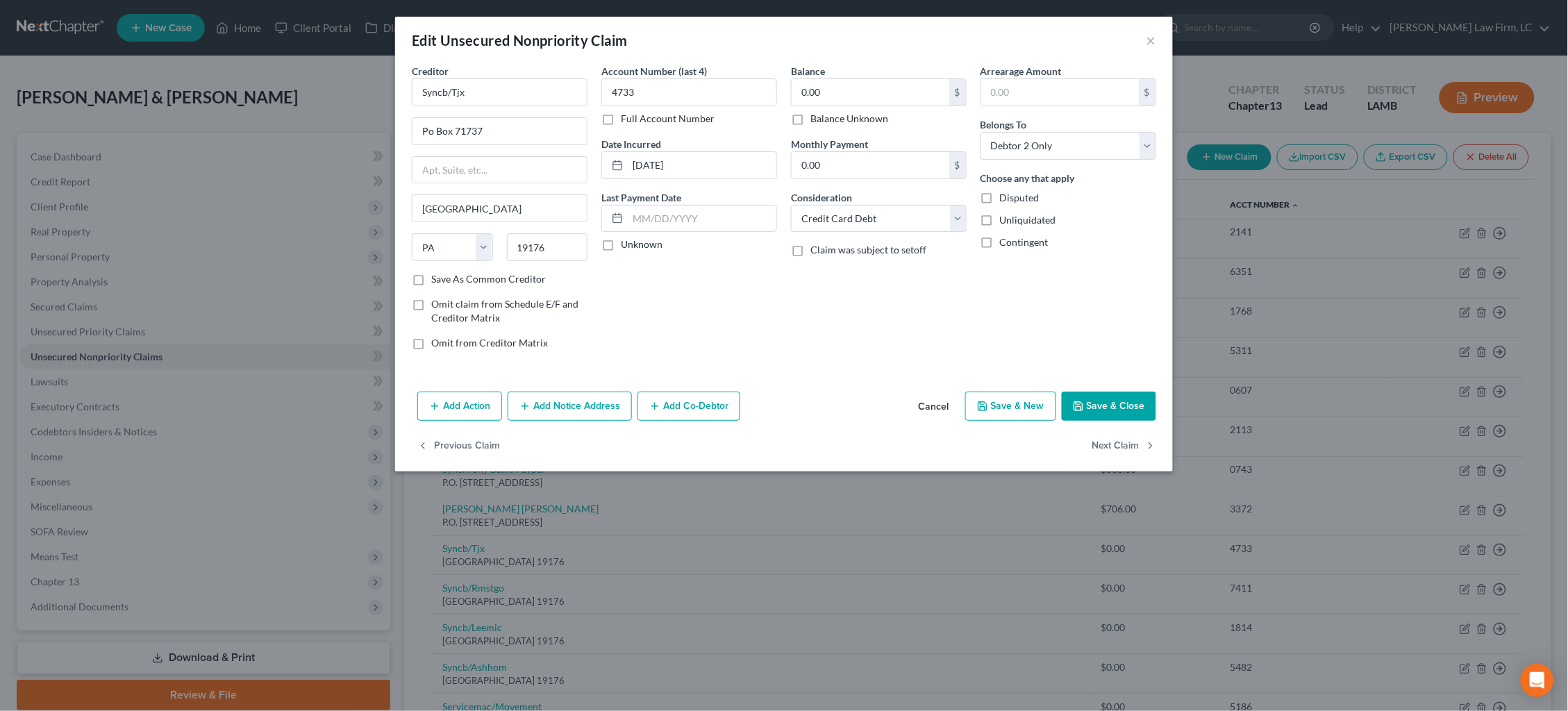
click at [1158, 41] on div "Edit Unsecured Nonpriority Claim ×" at bounding box center [784, 40] width 777 height 47
click at [1154, 41] on button "×" at bounding box center [1151, 40] width 10 height 16
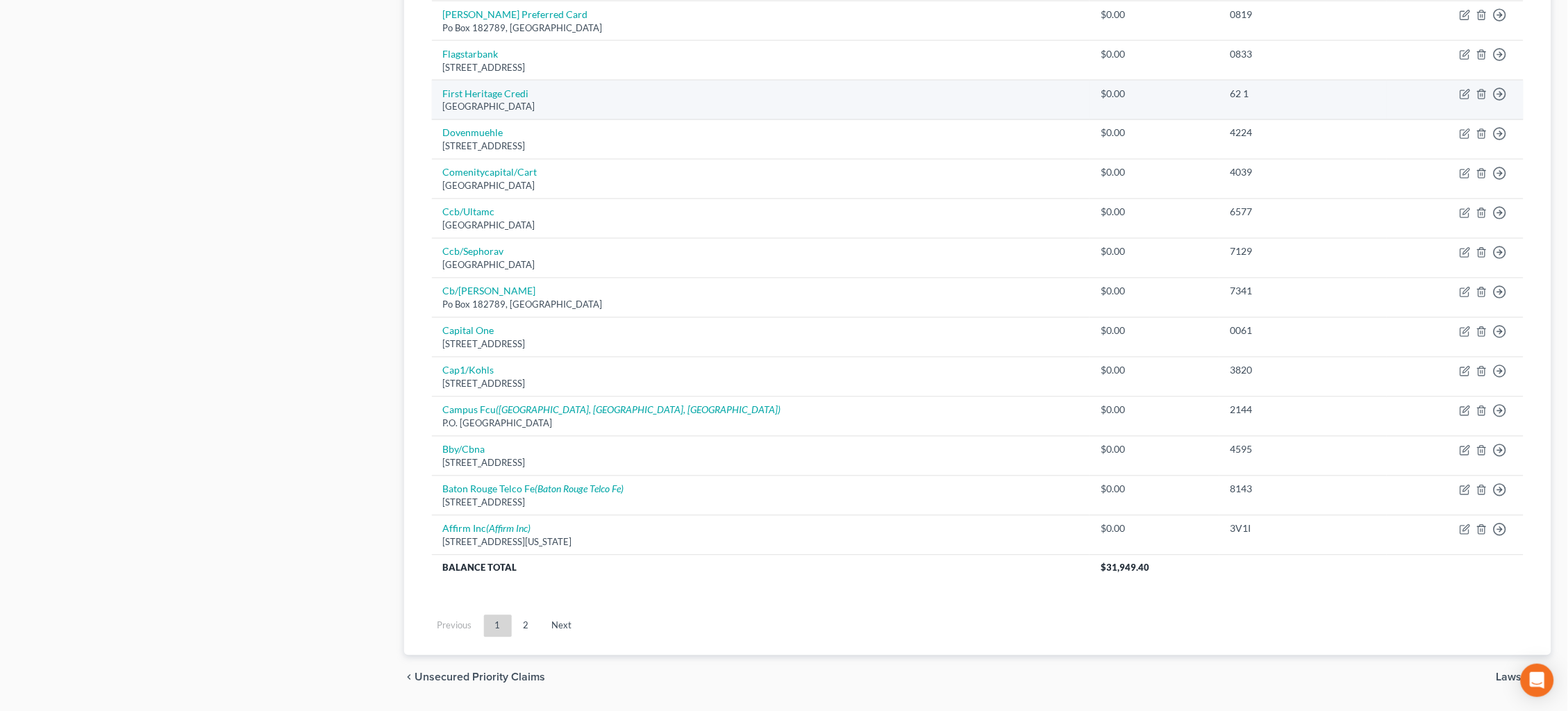
scroll to position [849, 0]
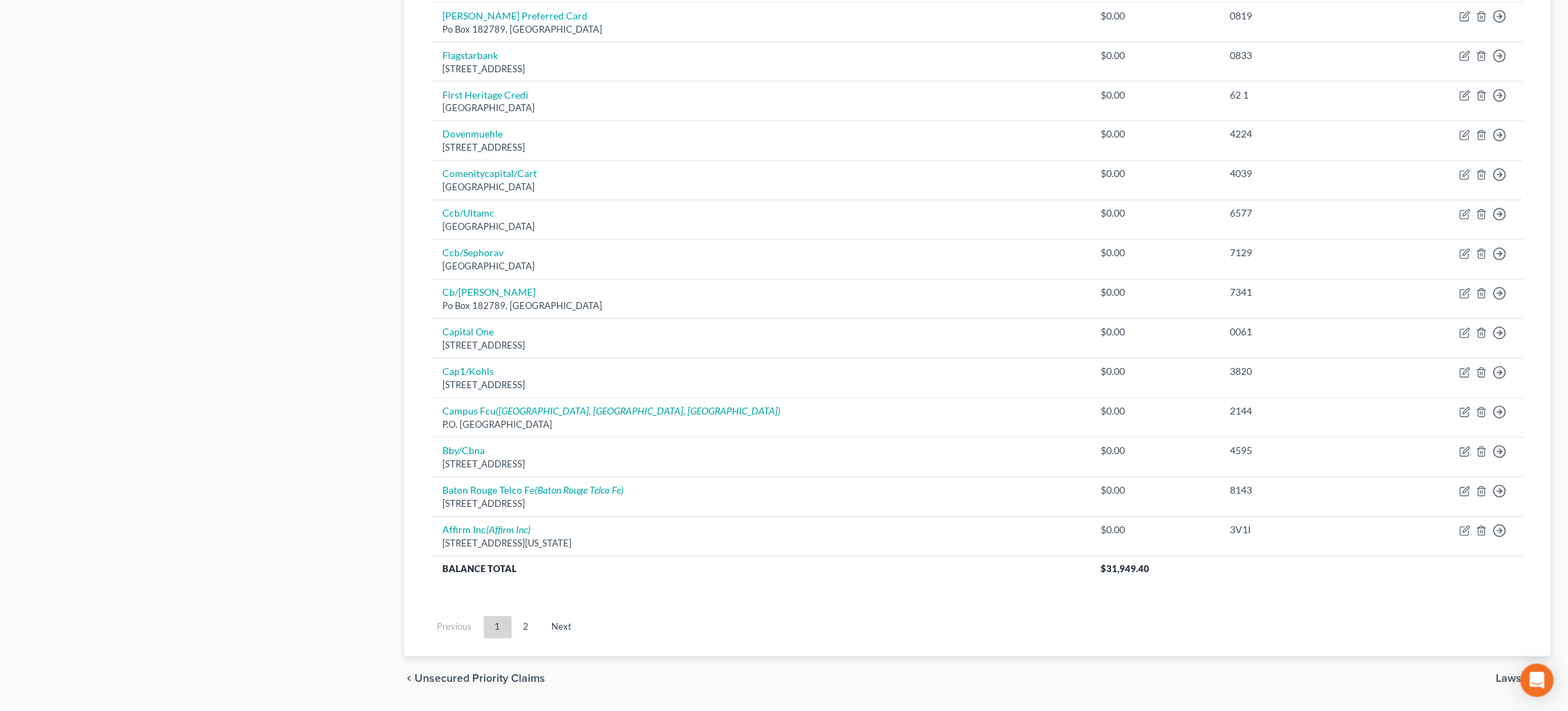
click at [529, 616] on link "2" at bounding box center [526, 627] width 28 height 23
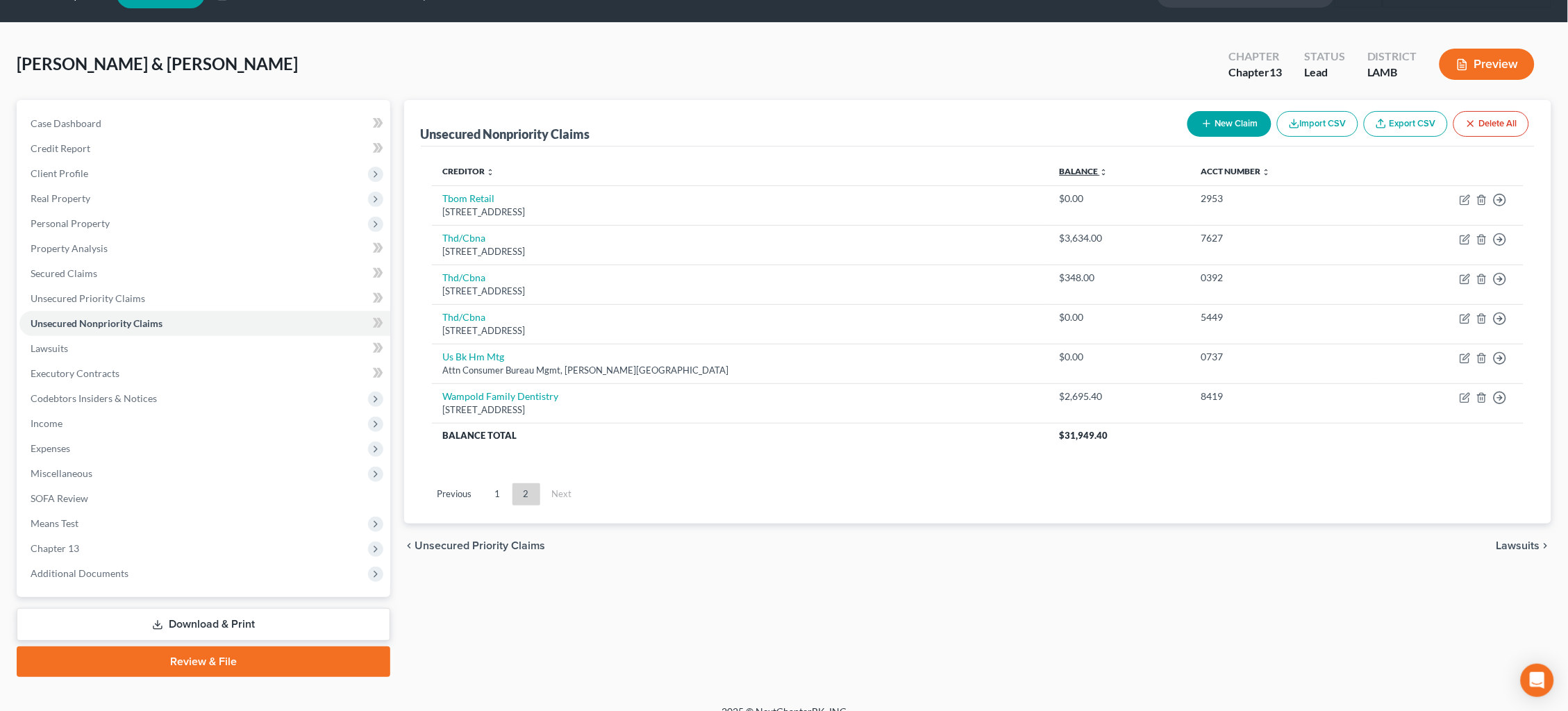
click at [1060, 173] on link "Balance expand_more expand_less unfold_more" at bounding box center [1084, 170] width 49 height 10
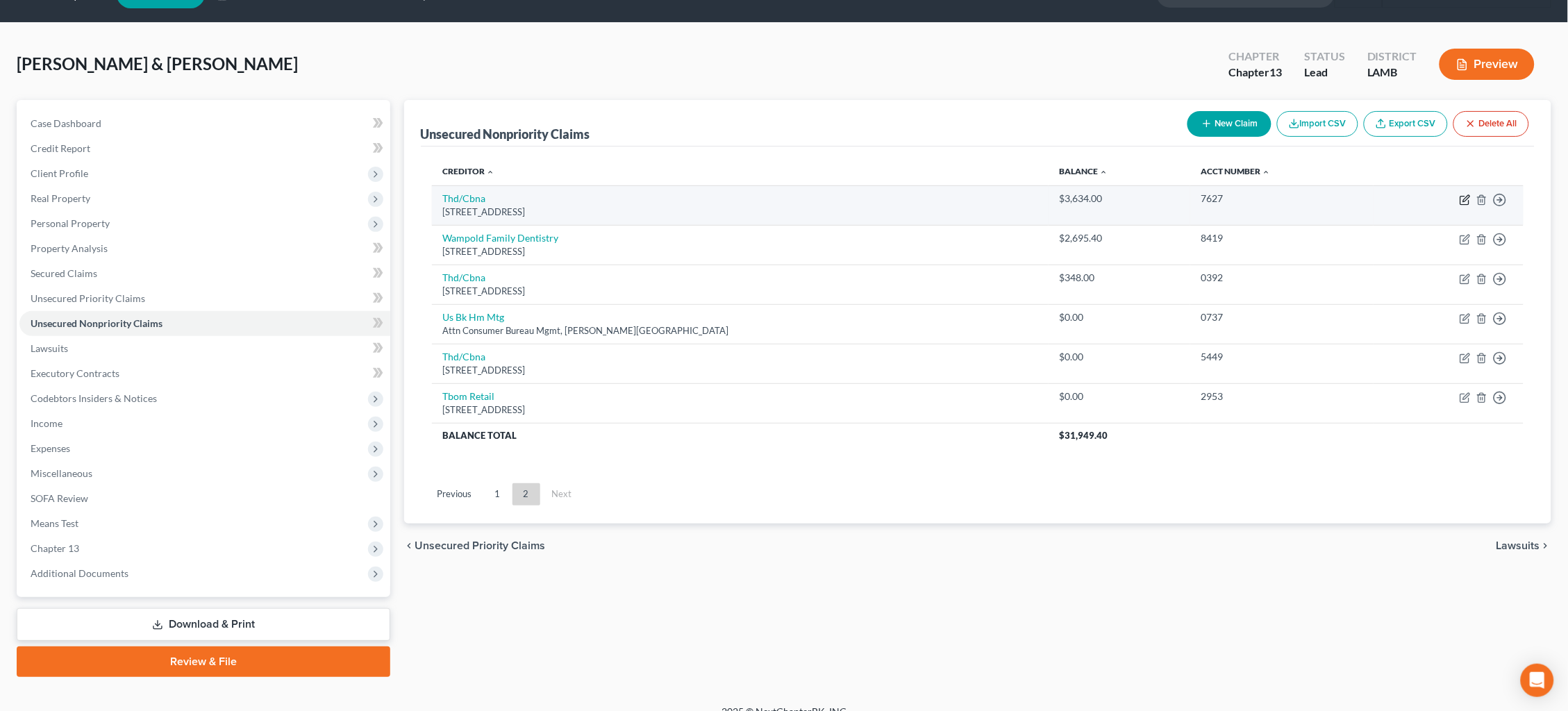
click at [1460, 199] on icon "button" at bounding box center [1465, 200] width 11 height 11
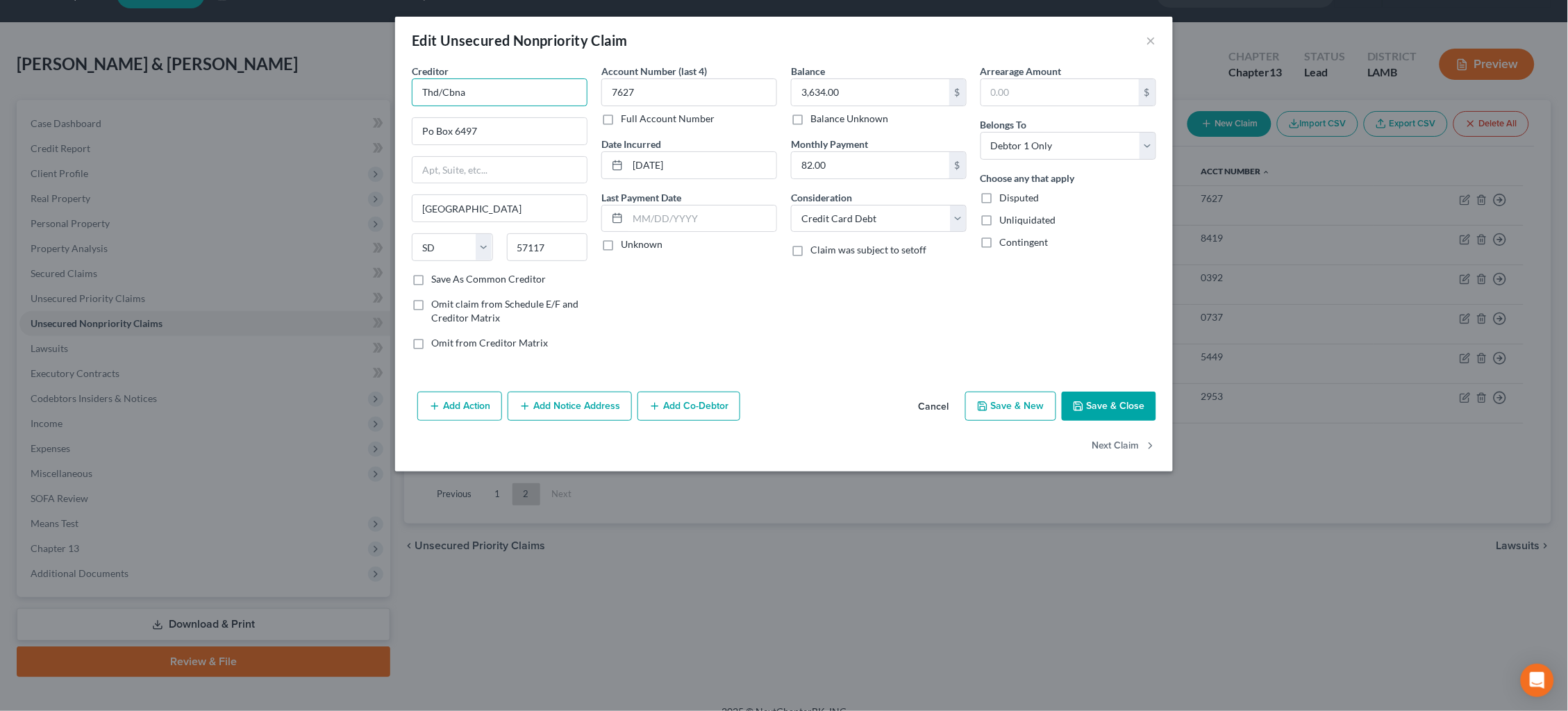
drag, startPoint x: 429, startPoint y: 86, endPoint x: 358, endPoint y: 75, distance: 71.8
click at [358, 75] on div "Edit Unsecured Nonpriority Claim × Creditor * Thd/Cbna Po Box 6497 [GEOGRAPHIC_…" at bounding box center [784, 355] width 1568 height 711
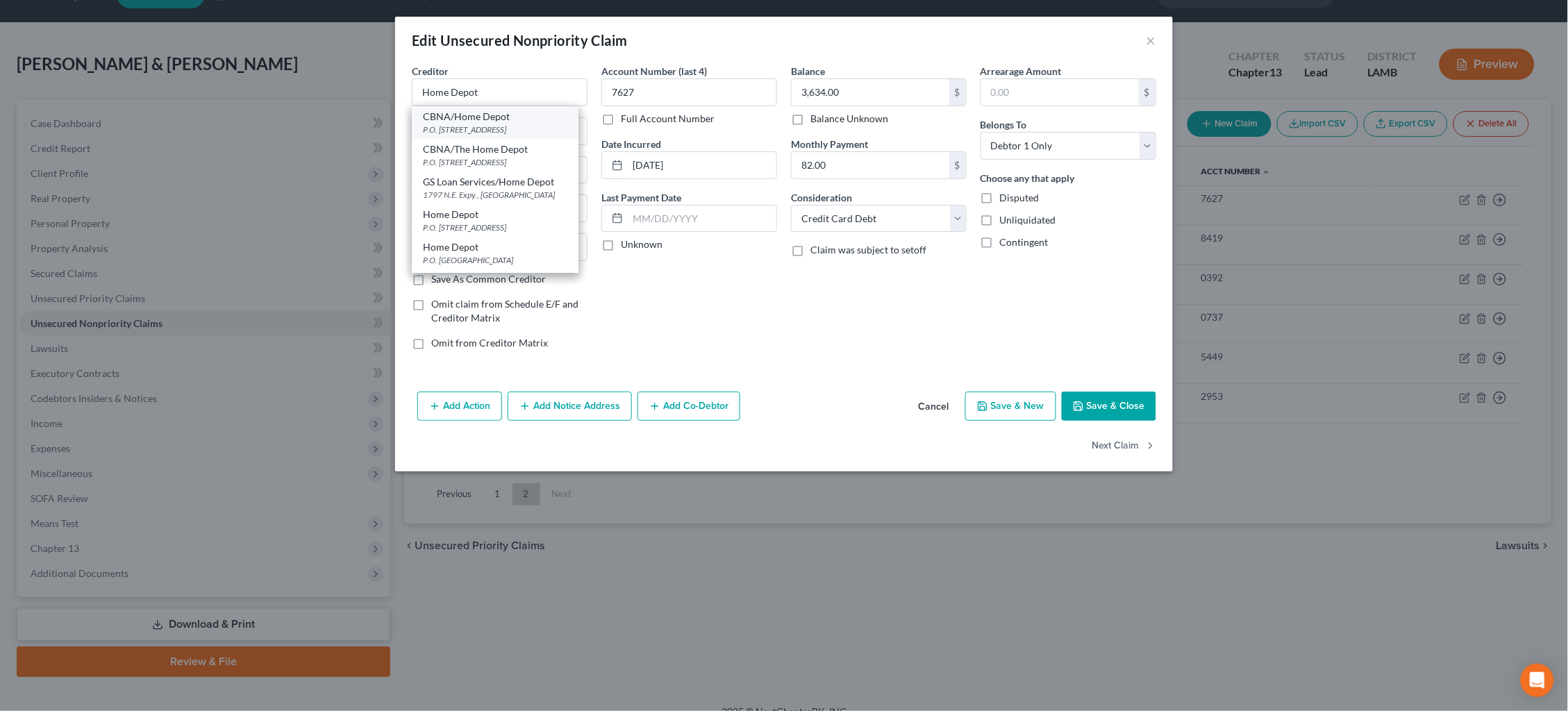
click at [496, 124] on div "P.O. [STREET_ADDRESS]" at bounding box center [495, 129] width 145 height 12
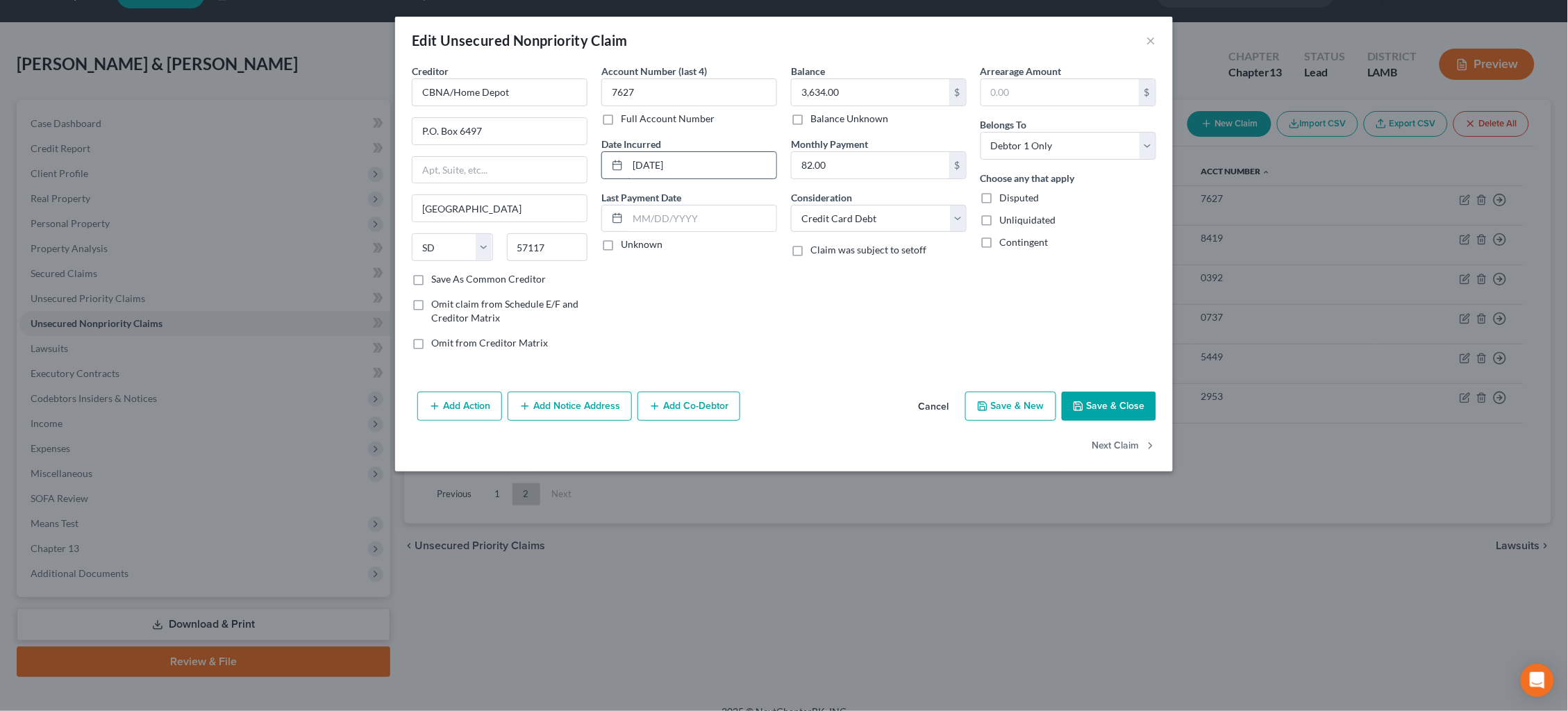
drag, startPoint x: 659, startPoint y: 162, endPoint x: 683, endPoint y: 165, distance: 24.2
click at [659, 162] on input "[DATE]" at bounding box center [701, 166] width 148 height 26
click at [1133, 438] on button "Next Claim" at bounding box center [1124, 447] width 64 height 30
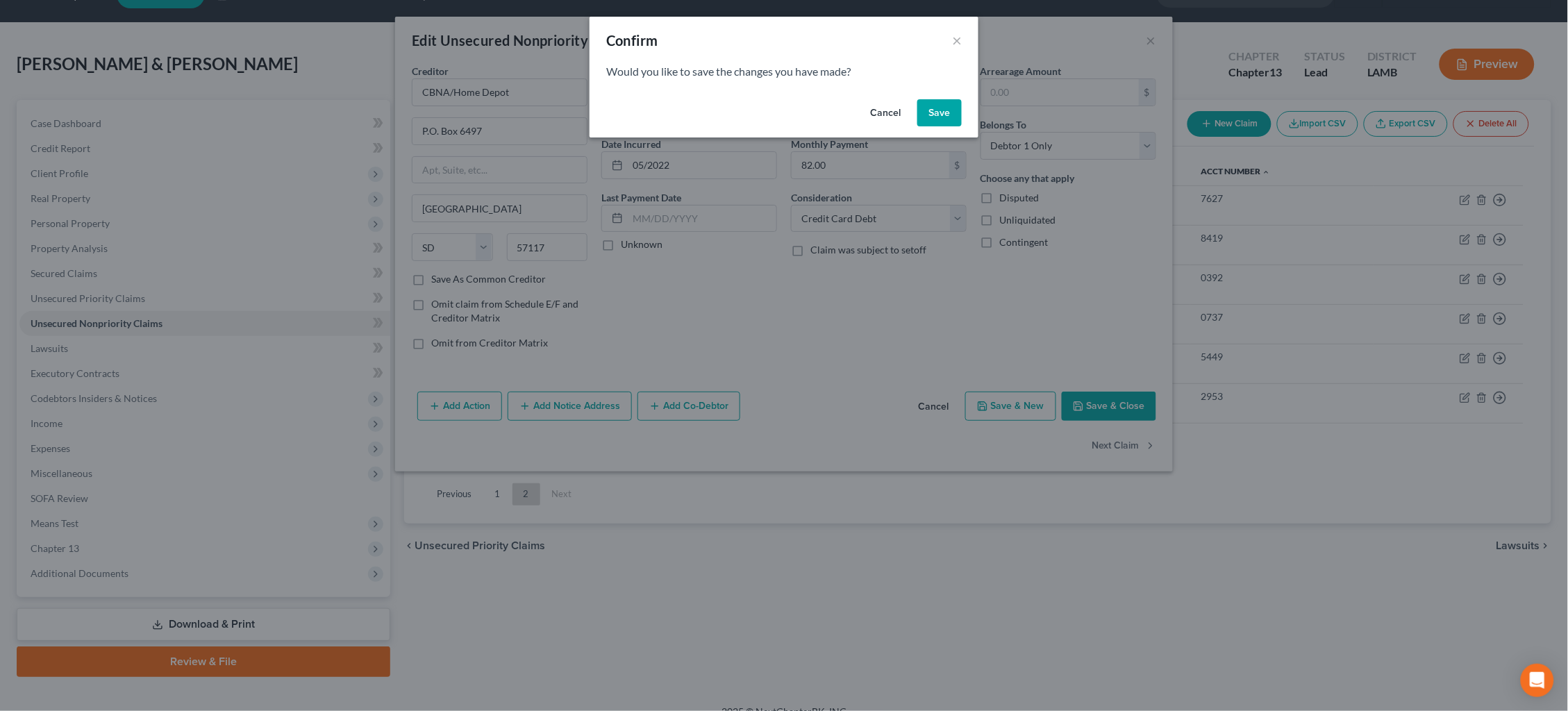
click at [937, 113] on button "Save" at bounding box center [939, 113] width 44 height 28
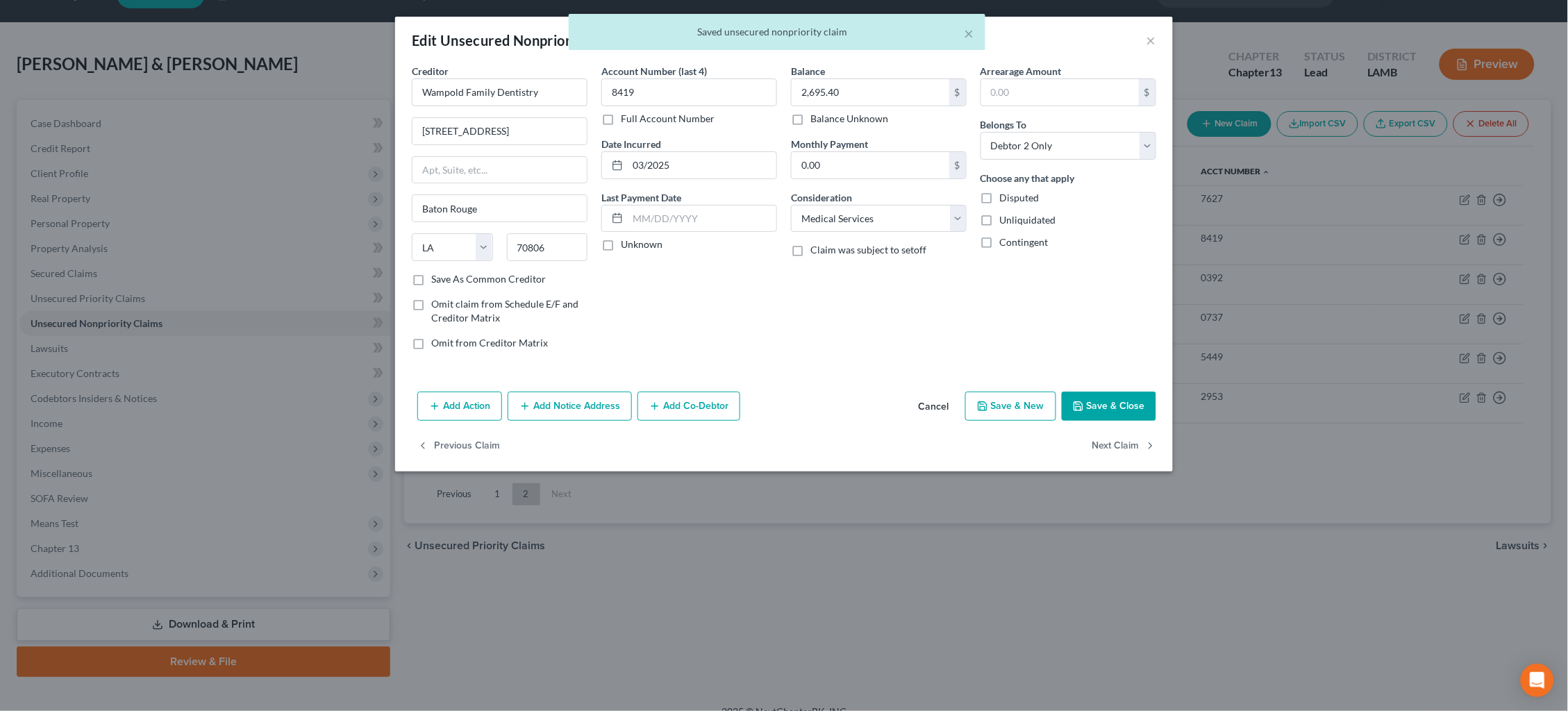
click at [1151, 42] on div "× Saved unsecured nonpriority claim" at bounding box center [777, 35] width 1568 height 43
click at [937, 404] on button "Cancel" at bounding box center [933, 407] width 53 height 28
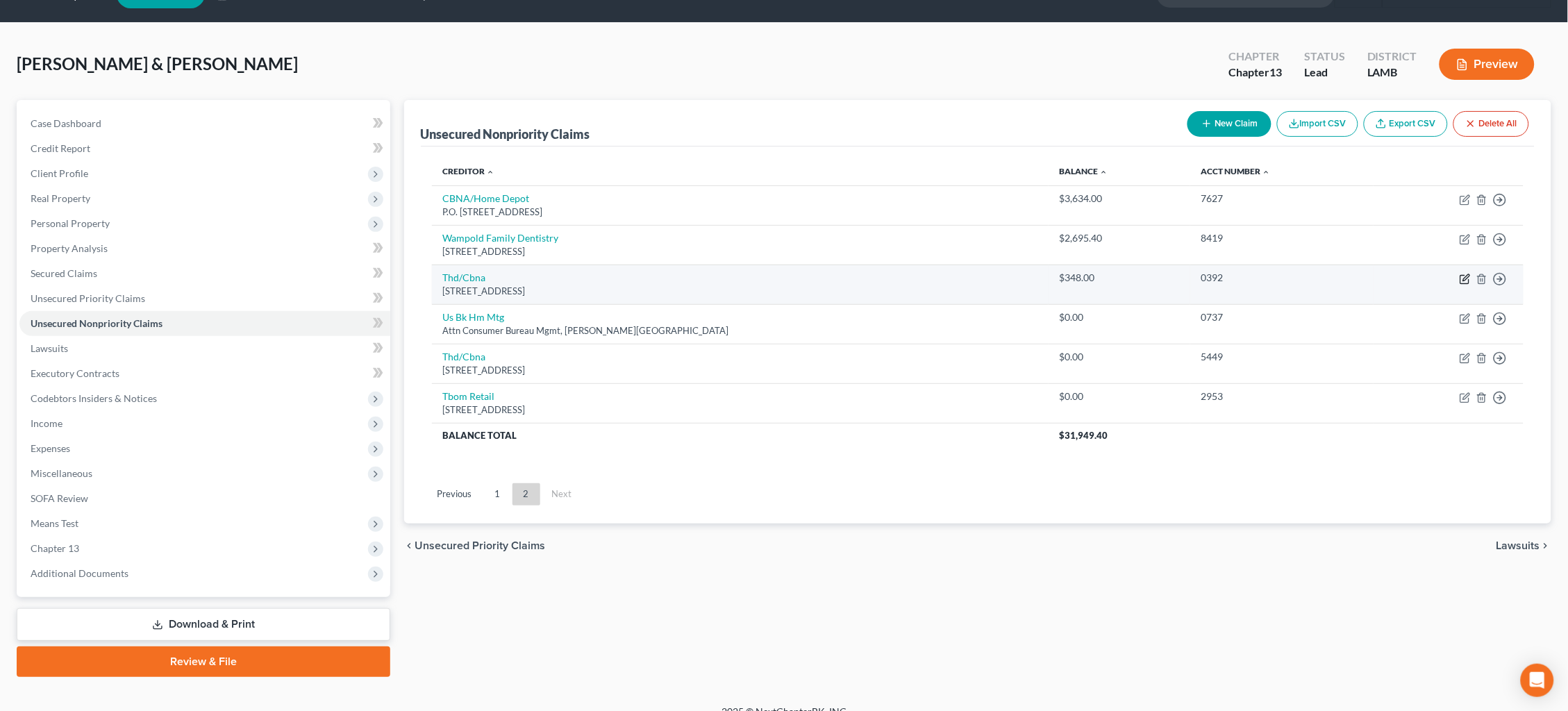
click at [1465, 274] on icon "button" at bounding box center [1466, 277] width 6 height 6
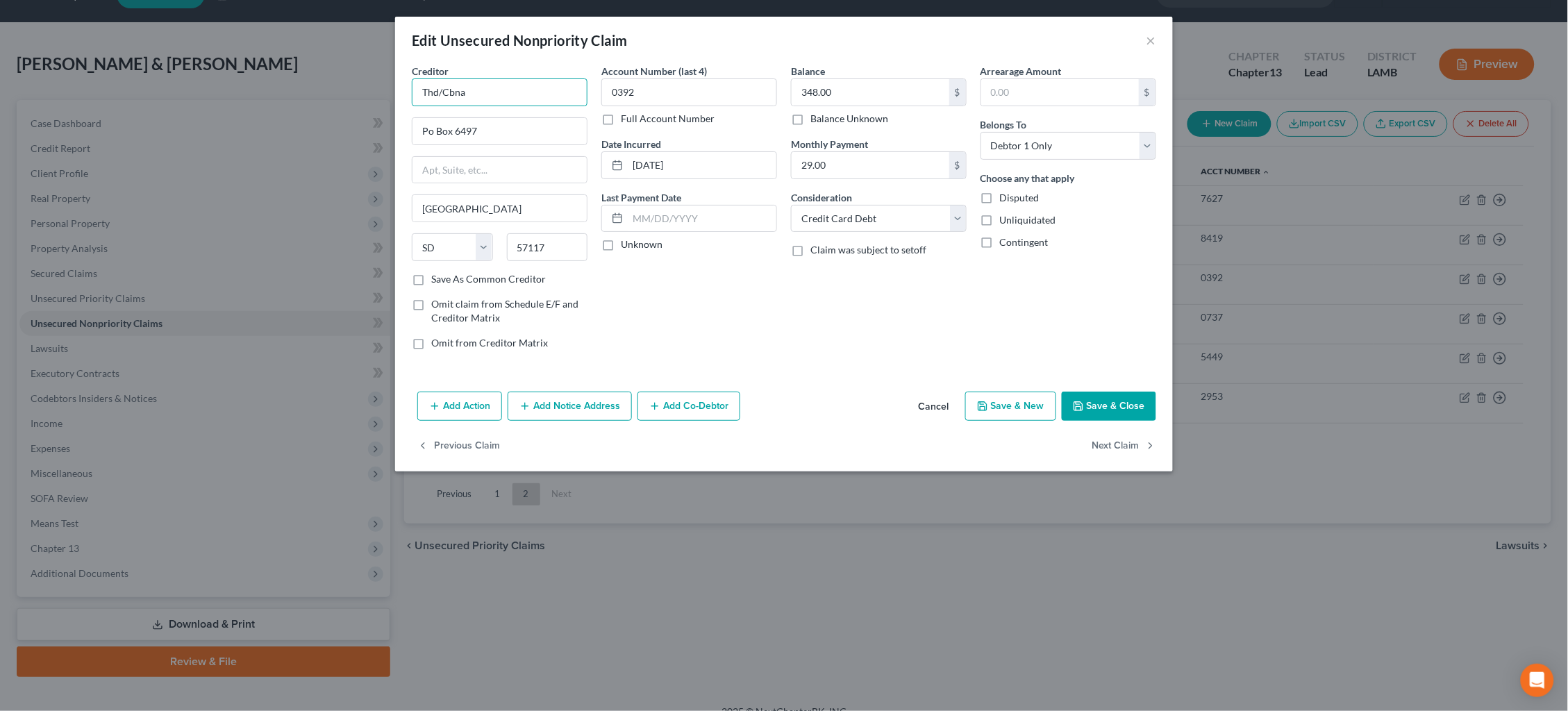
drag, startPoint x: 302, startPoint y: 119, endPoint x: 235, endPoint y: 131, distance: 68.1
click at [243, 131] on div "Edit Unsecured Nonpriority Claim × Creditor * Thd/Cbna Po Box 6497 [GEOGRAPHIC_…" at bounding box center [784, 355] width 1568 height 711
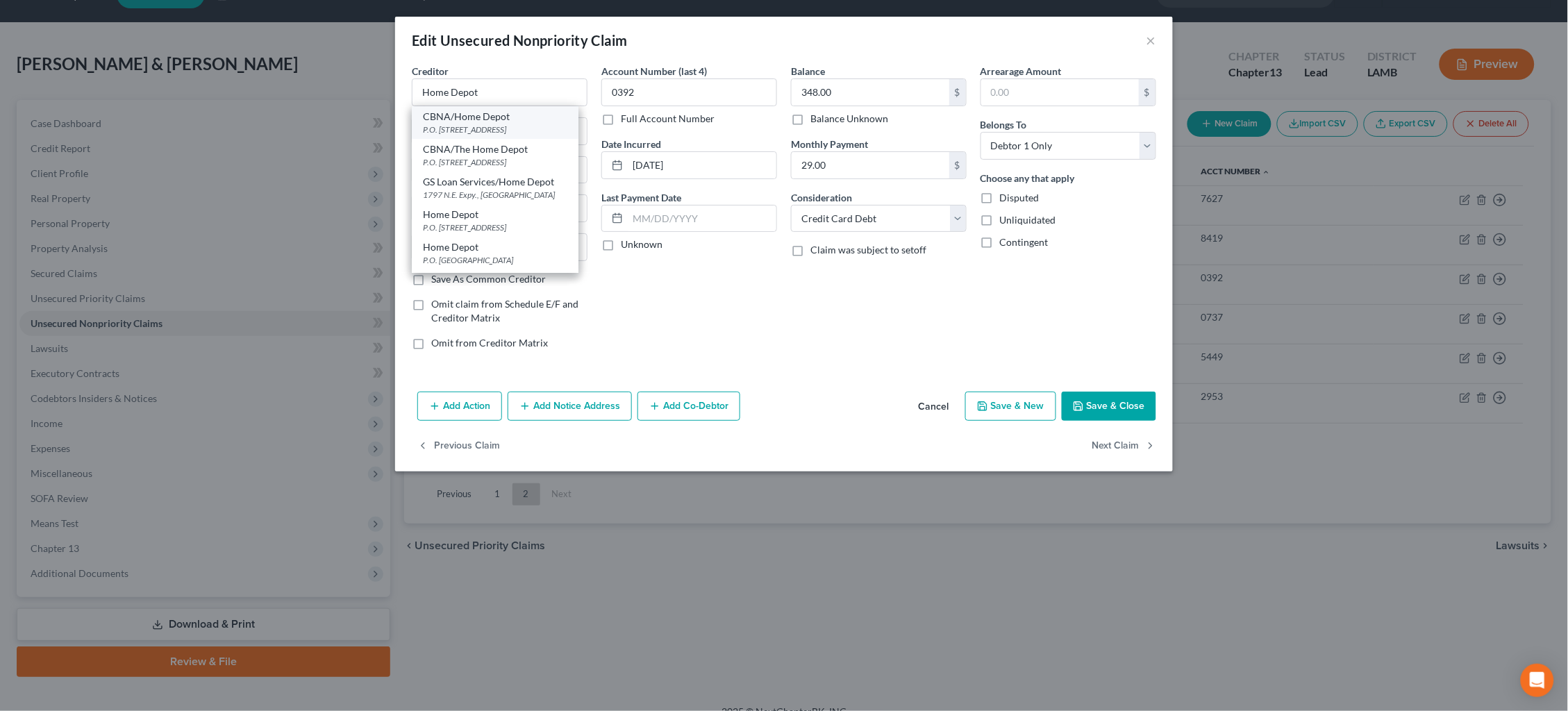
click at [508, 124] on div "P.O. [STREET_ADDRESS]" at bounding box center [495, 129] width 145 height 12
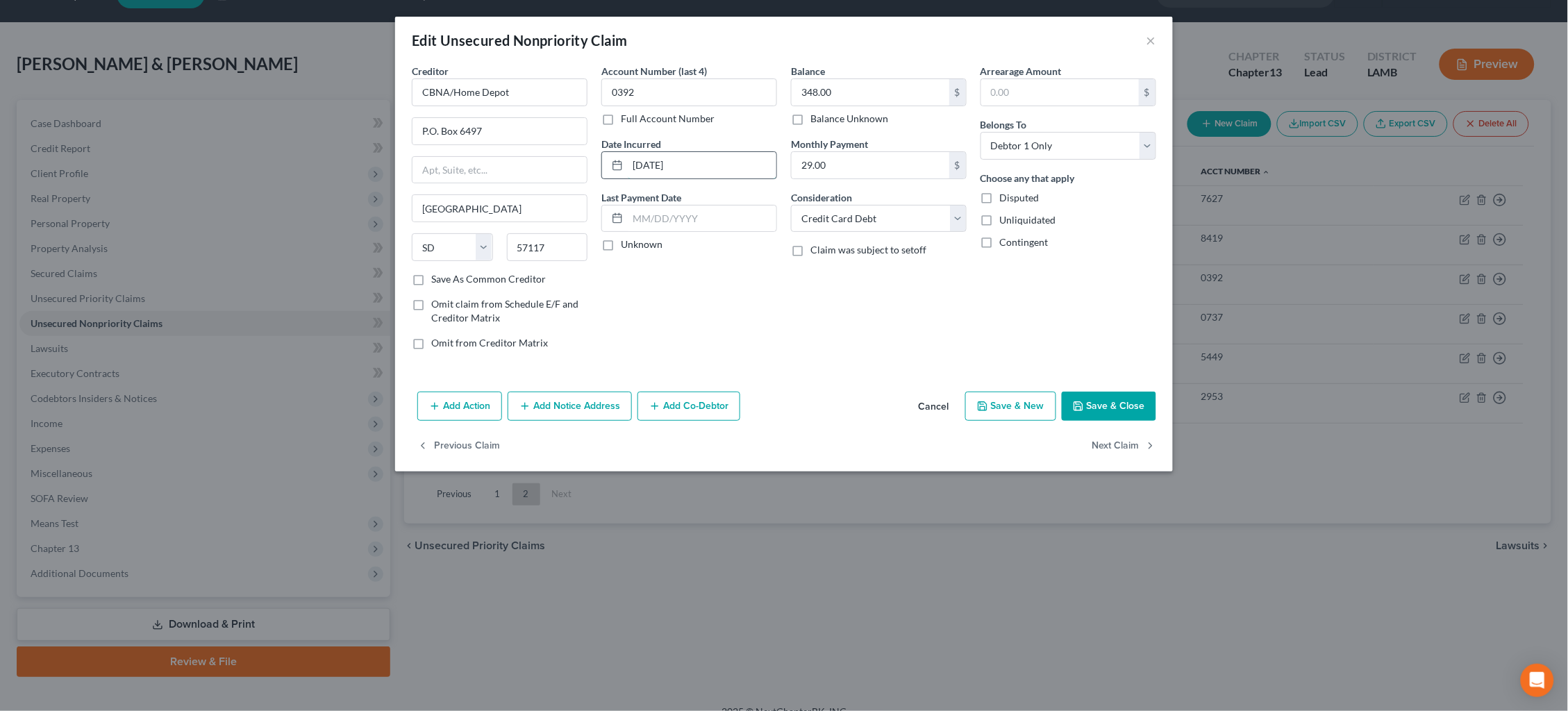
click at [662, 163] on input "[DATE]" at bounding box center [701, 166] width 148 height 26
click at [1102, 451] on button "Next Claim" at bounding box center [1124, 447] width 64 height 30
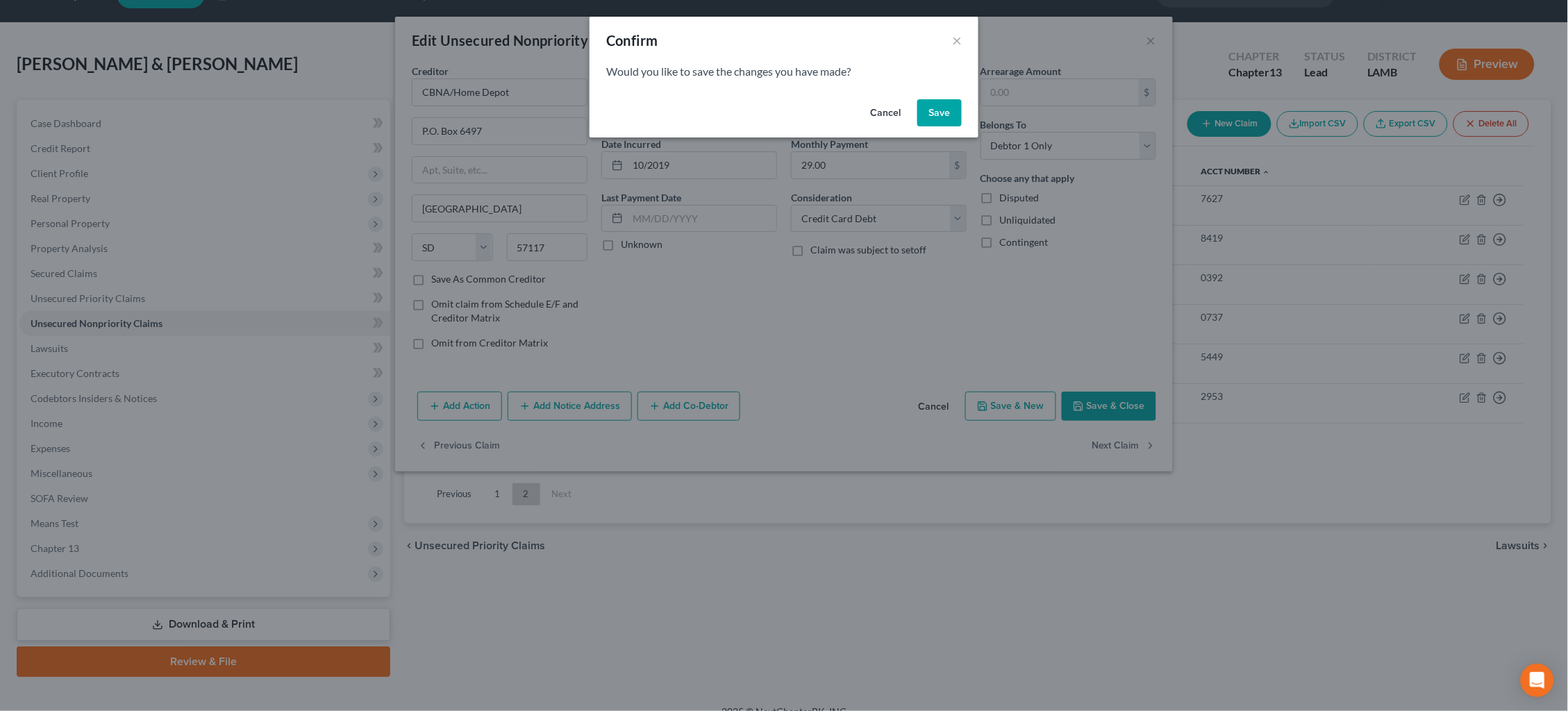
click at [941, 110] on button "Save" at bounding box center [939, 113] width 44 height 28
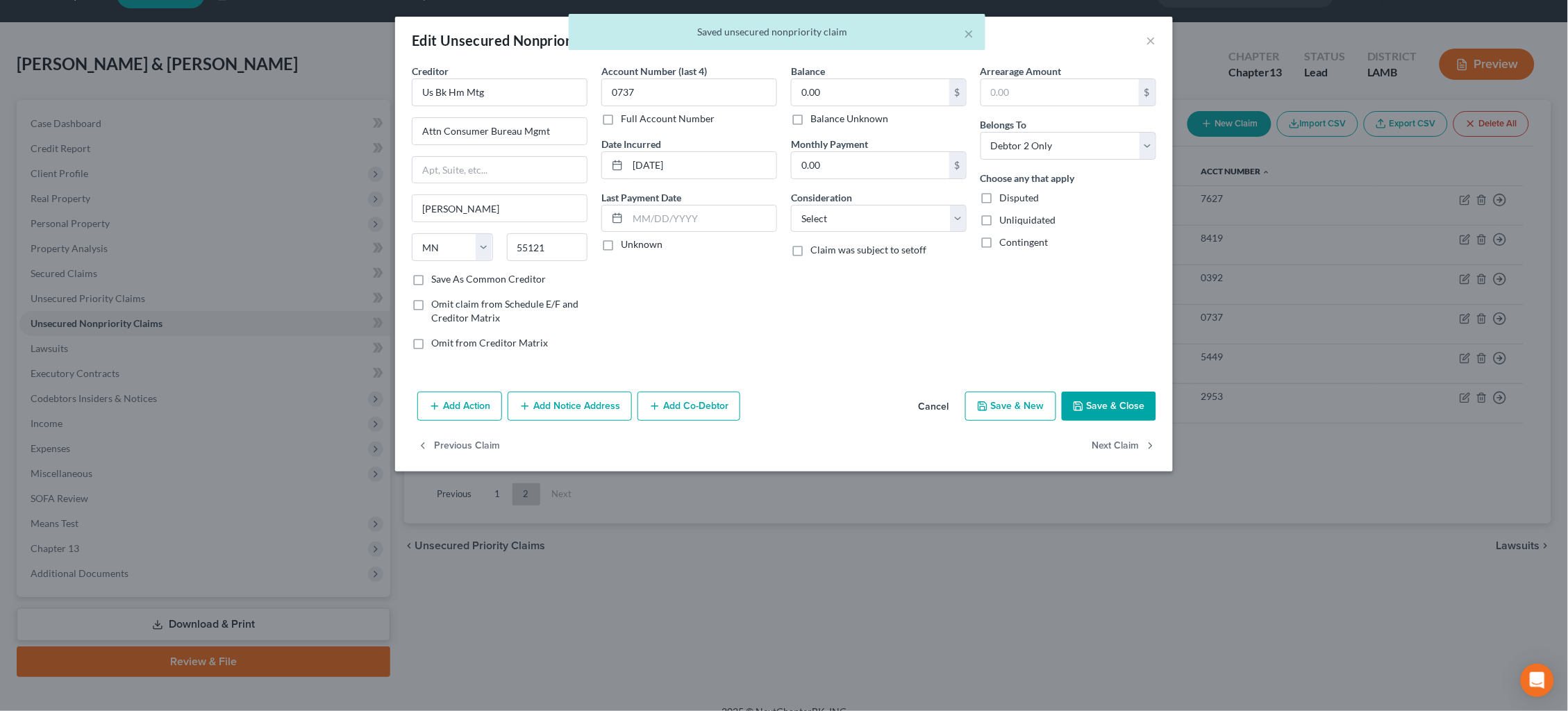
click at [1148, 42] on div "× Saved unsecured nonpriority claim" at bounding box center [777, 35] width 1568 height 43
drag, startPoint x: 940, startPoint y: 400, endPoint x: 932, endPoint y: 399, distance: 8.1
click at [939, 400] on button "Cancel" at bounding box center [933, 407] width 53 height 28
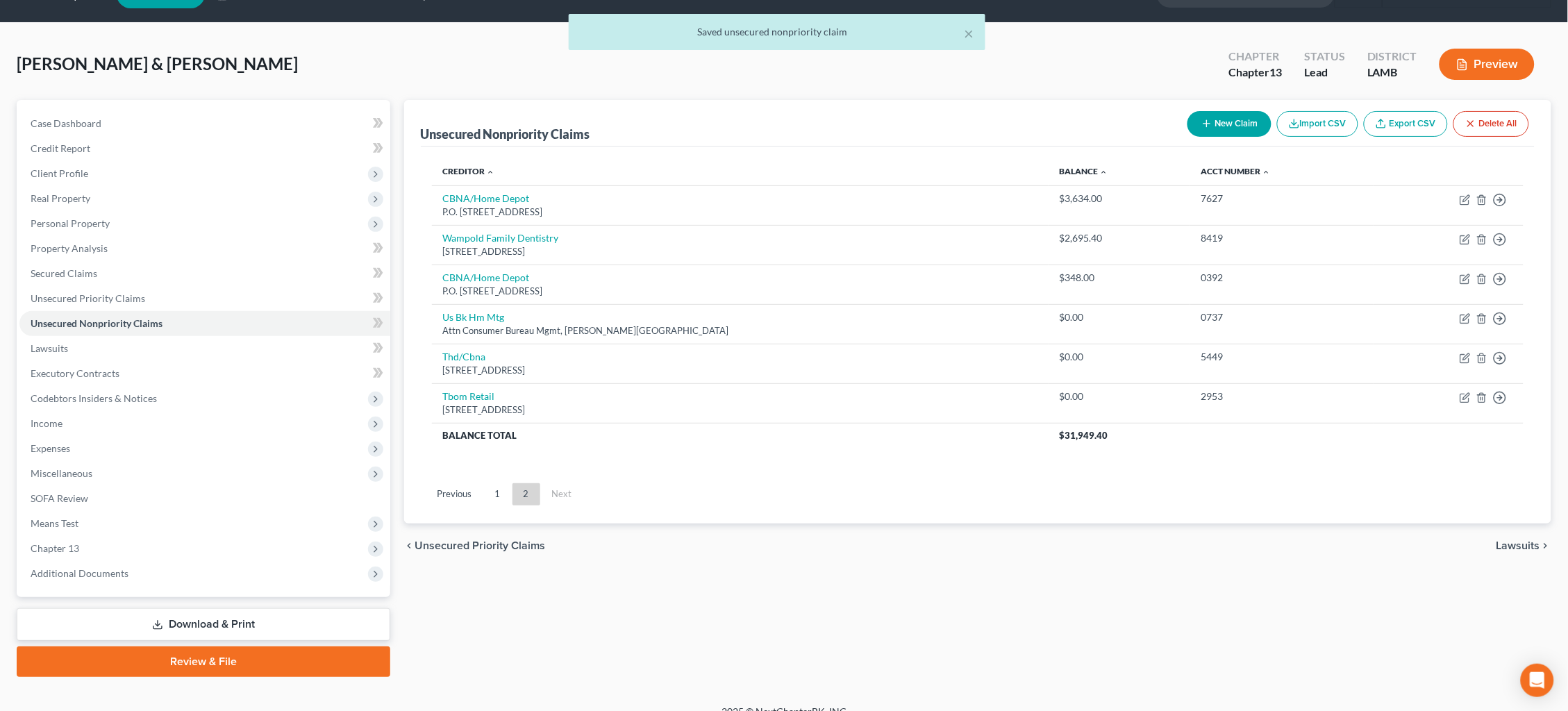
click at [494, 484] on link "1" at bounding box center [498, 494] width 28 height 23
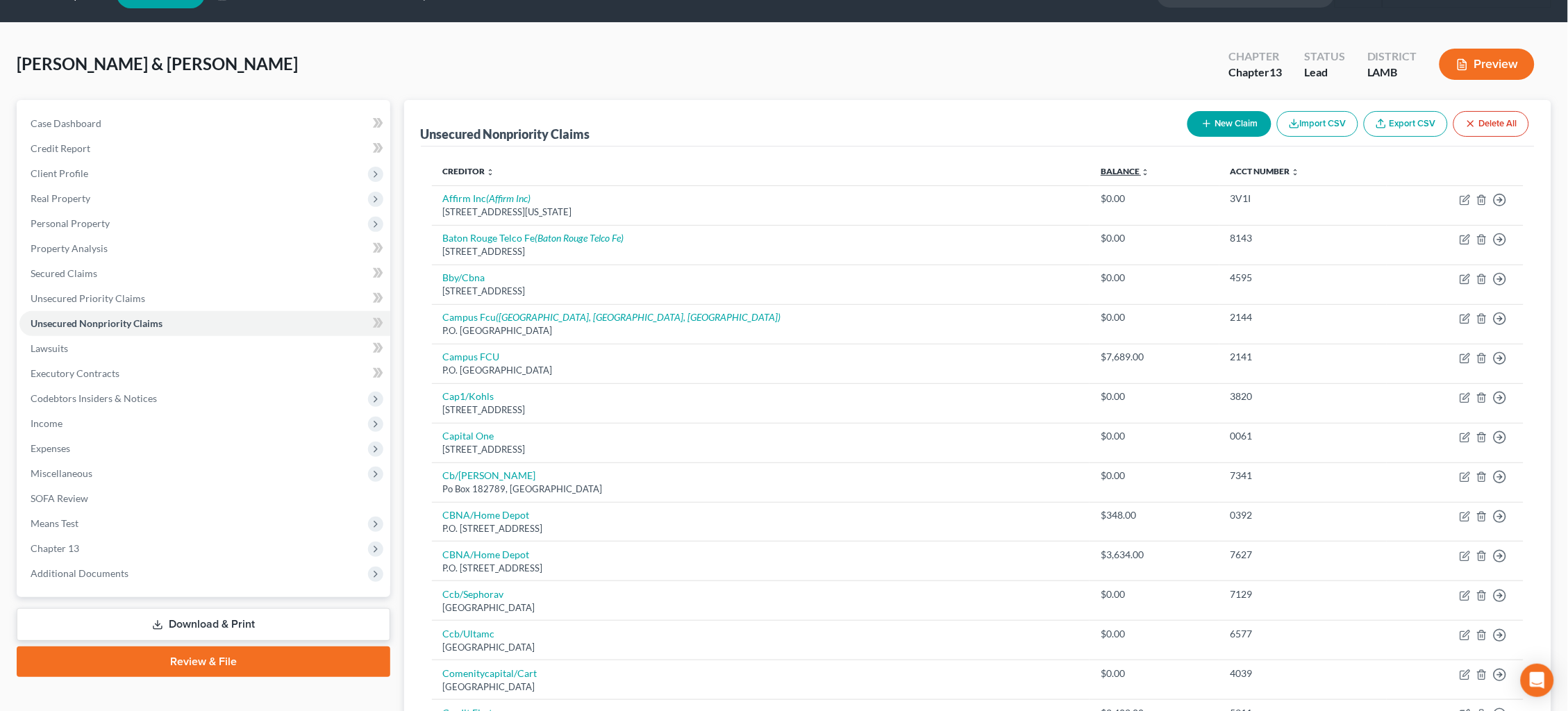
click at [1101, 170] on link "Balance expand_more expand_less unfold_more" at bounding box center [1125, 170] width 49 height 10
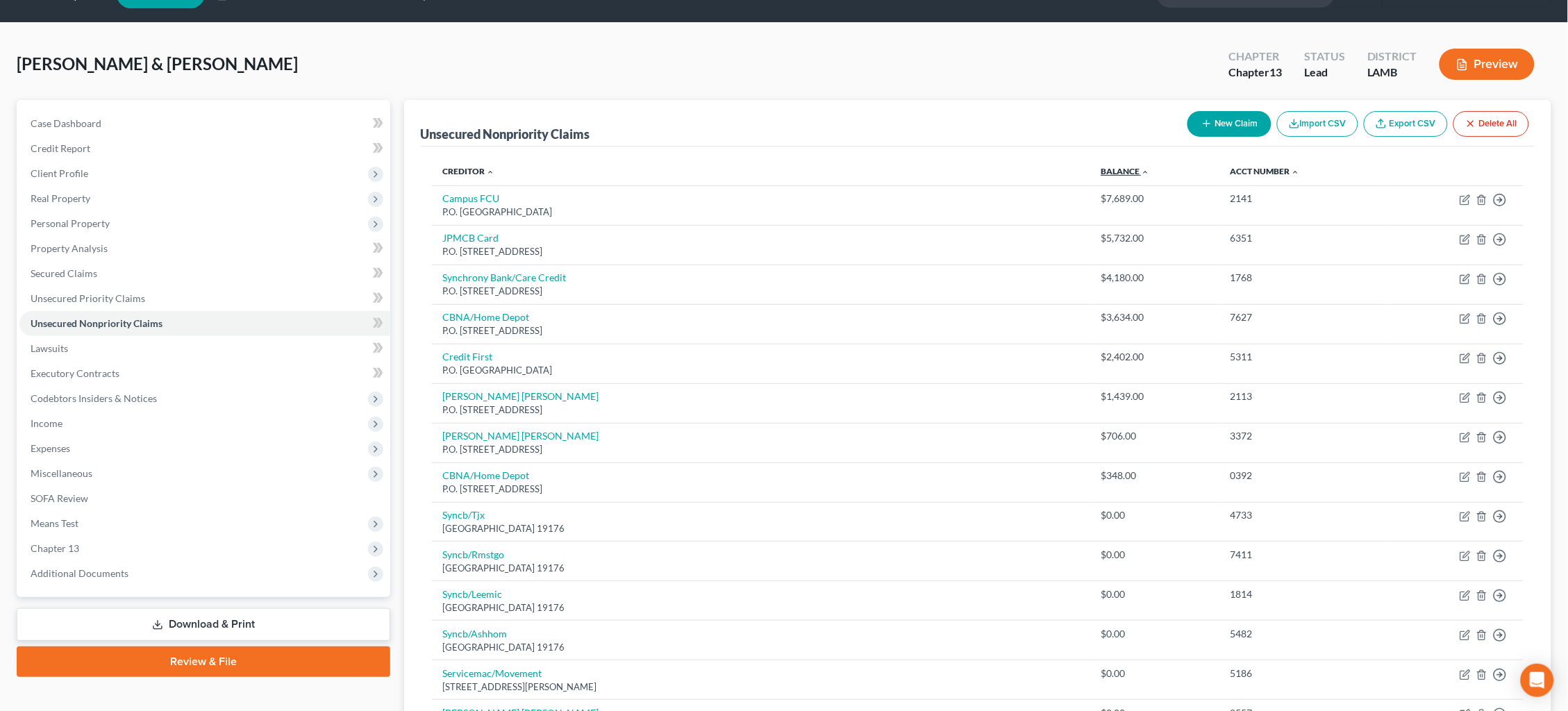
click at [1101, 170] on link "Balance expand_more expand_less unfold_more" at bounding box center [1125, 170] width 49 height 10
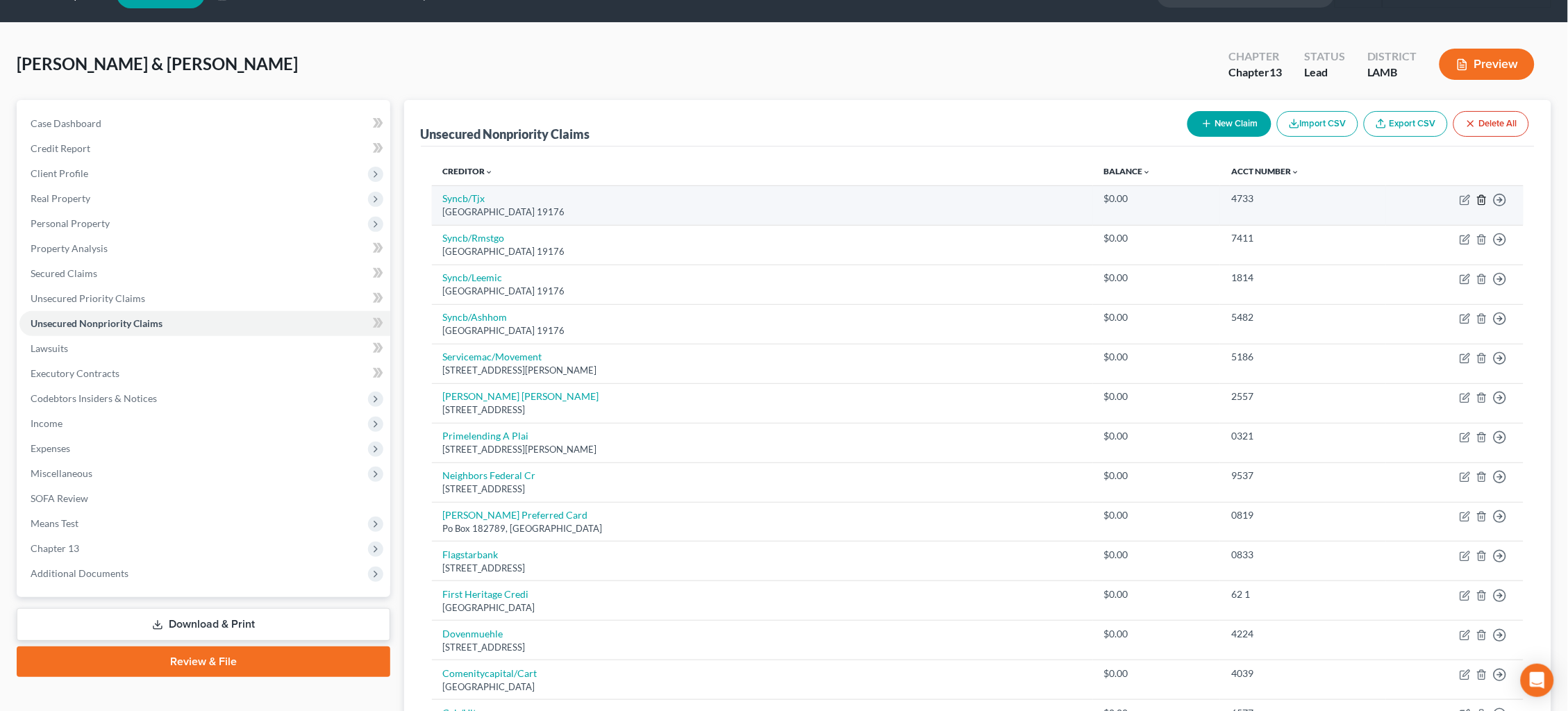
click at [1480, 195] on icon "button" at bounding box center [1481, 200] width 6 height 9
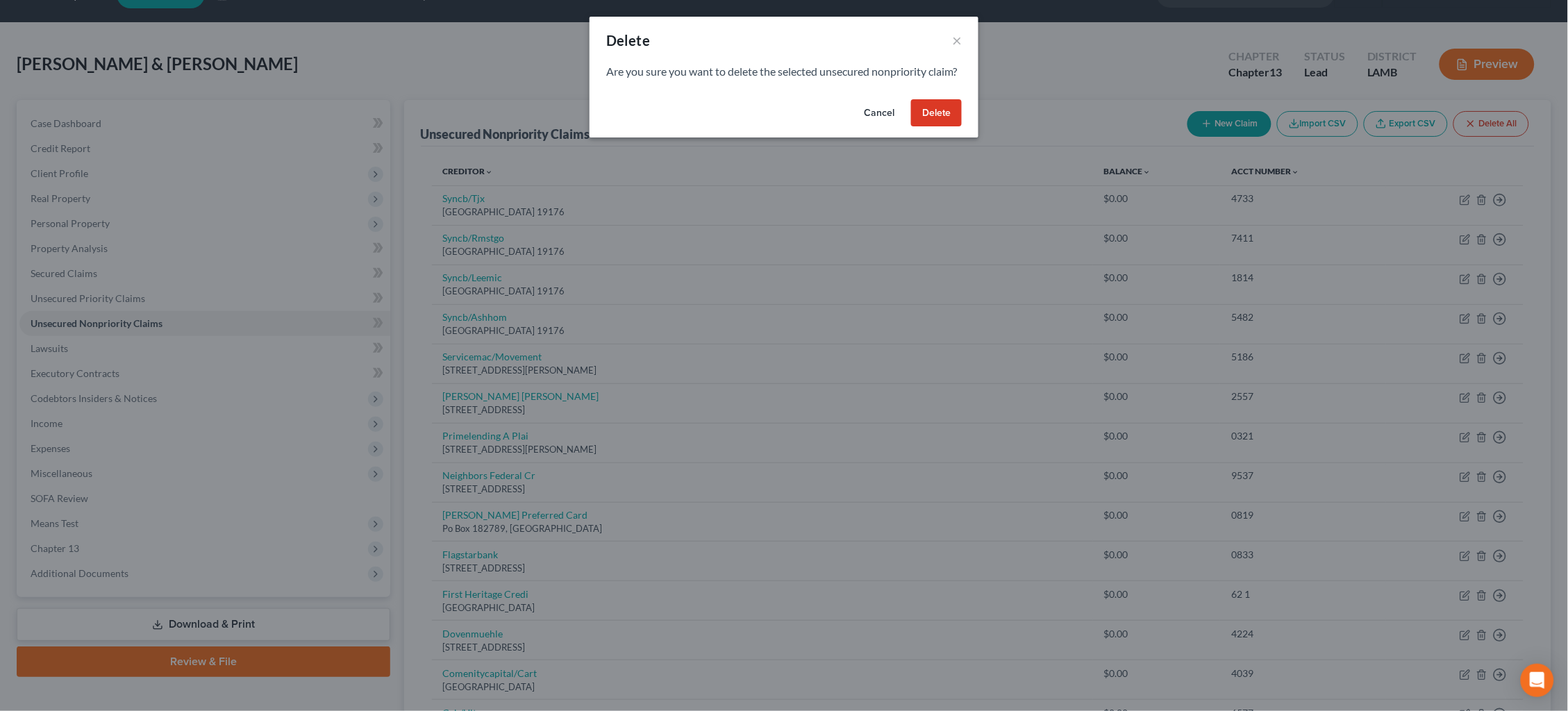
click at [945, 127] on button "Delete" at bounding box center [936, 113] width 51 height 28
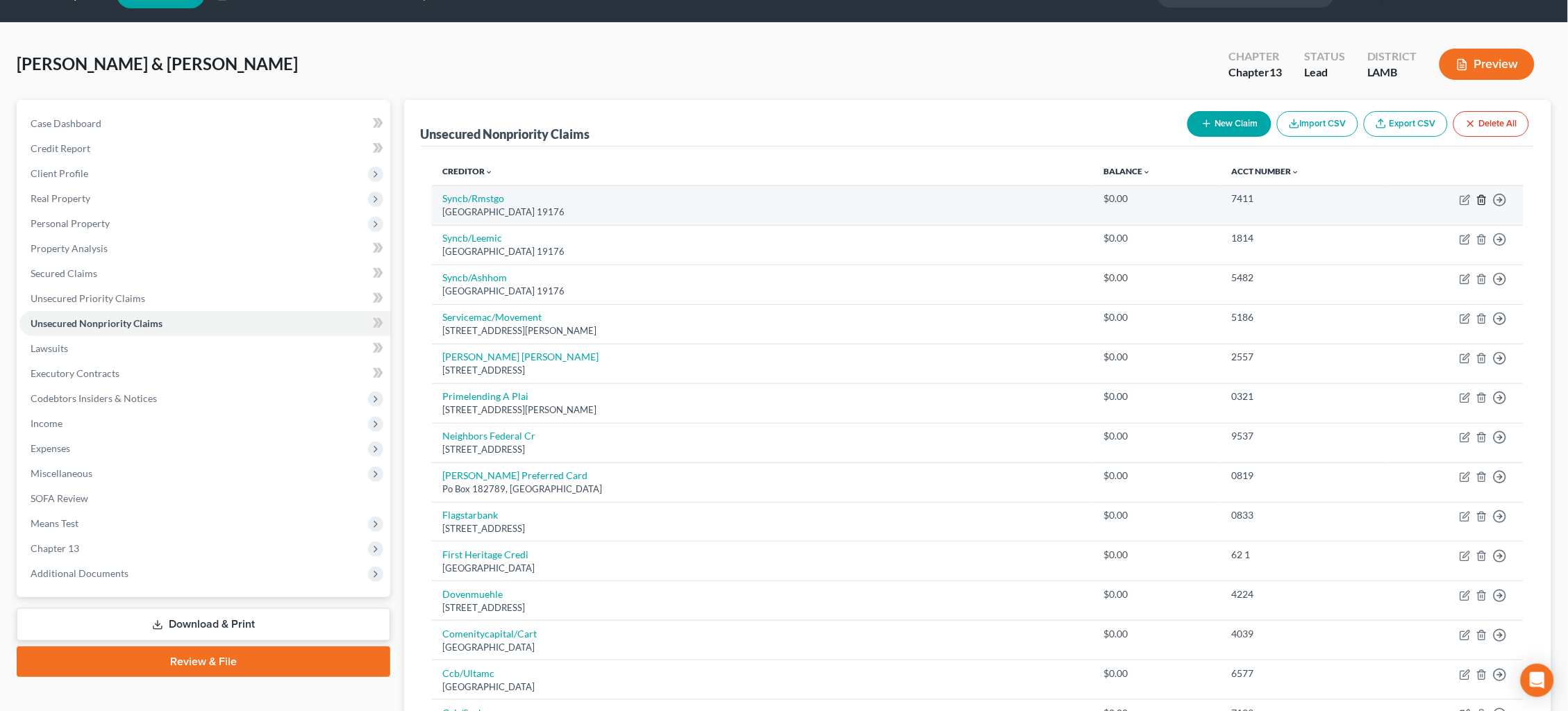
click at [1479, 199] on icon "button" at bounding box center [1482, 200] width 11 height 11
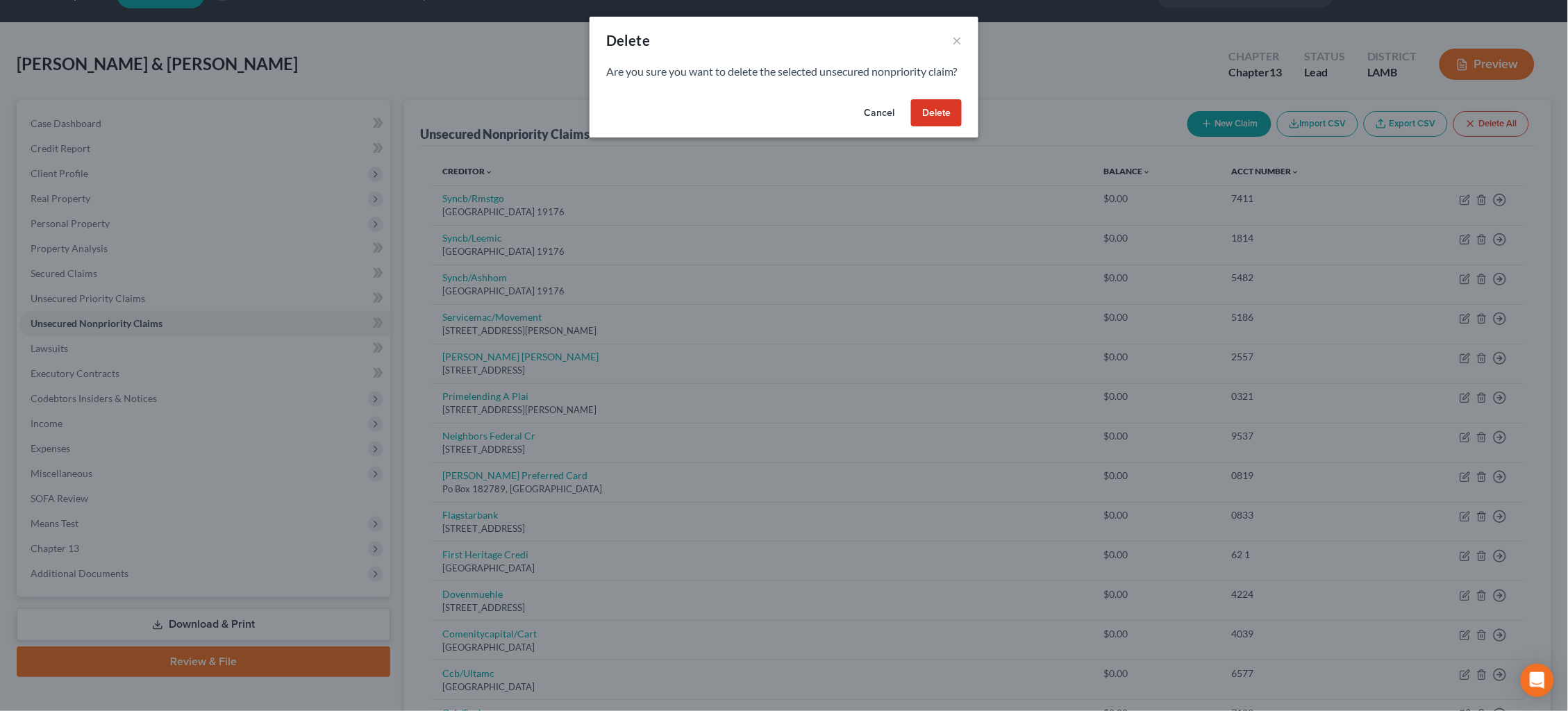
click at [872, 124] on button "Cancel" at bounding box center [879, 113] width 53 height 28
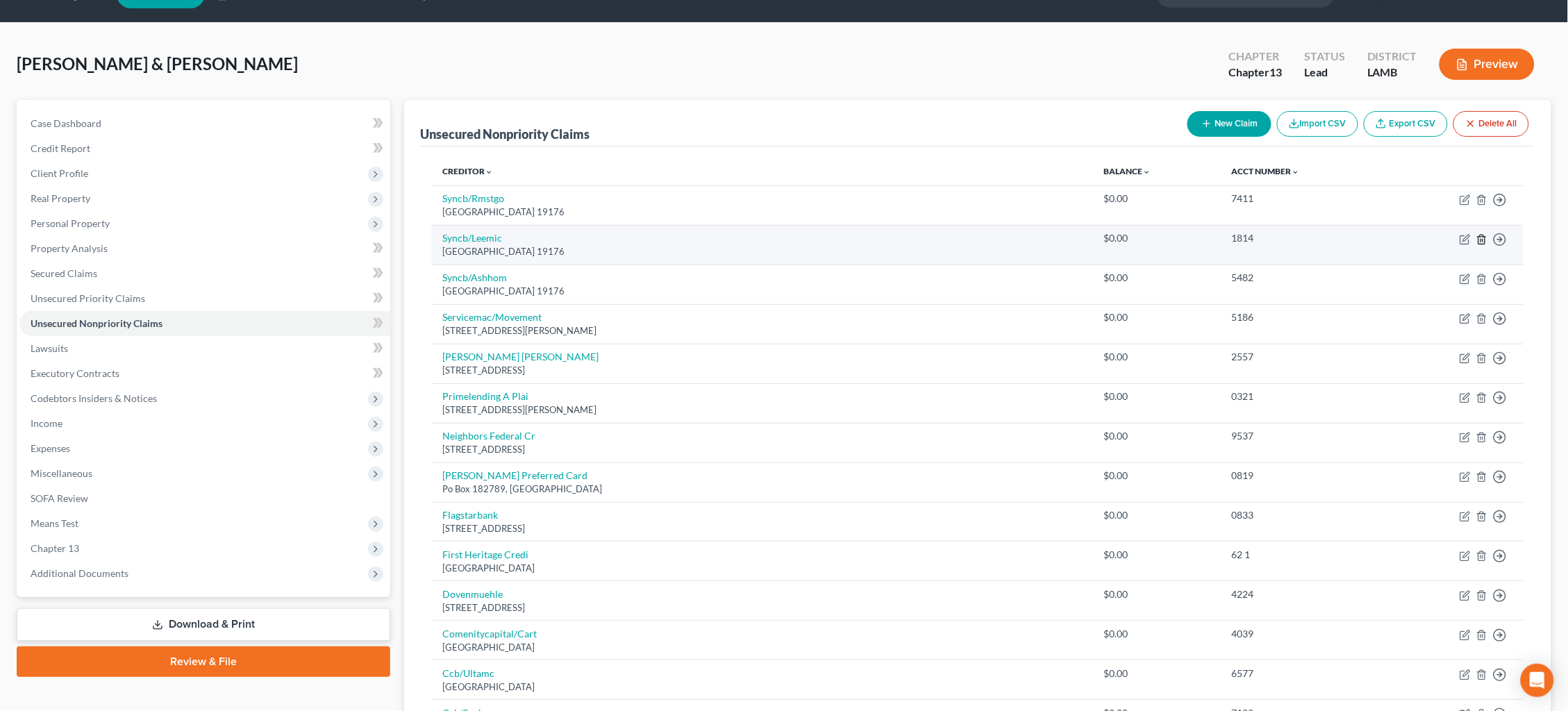
click at [1482, 239] on icon "button" at bounding box center [1482, 239] width 11 height 11
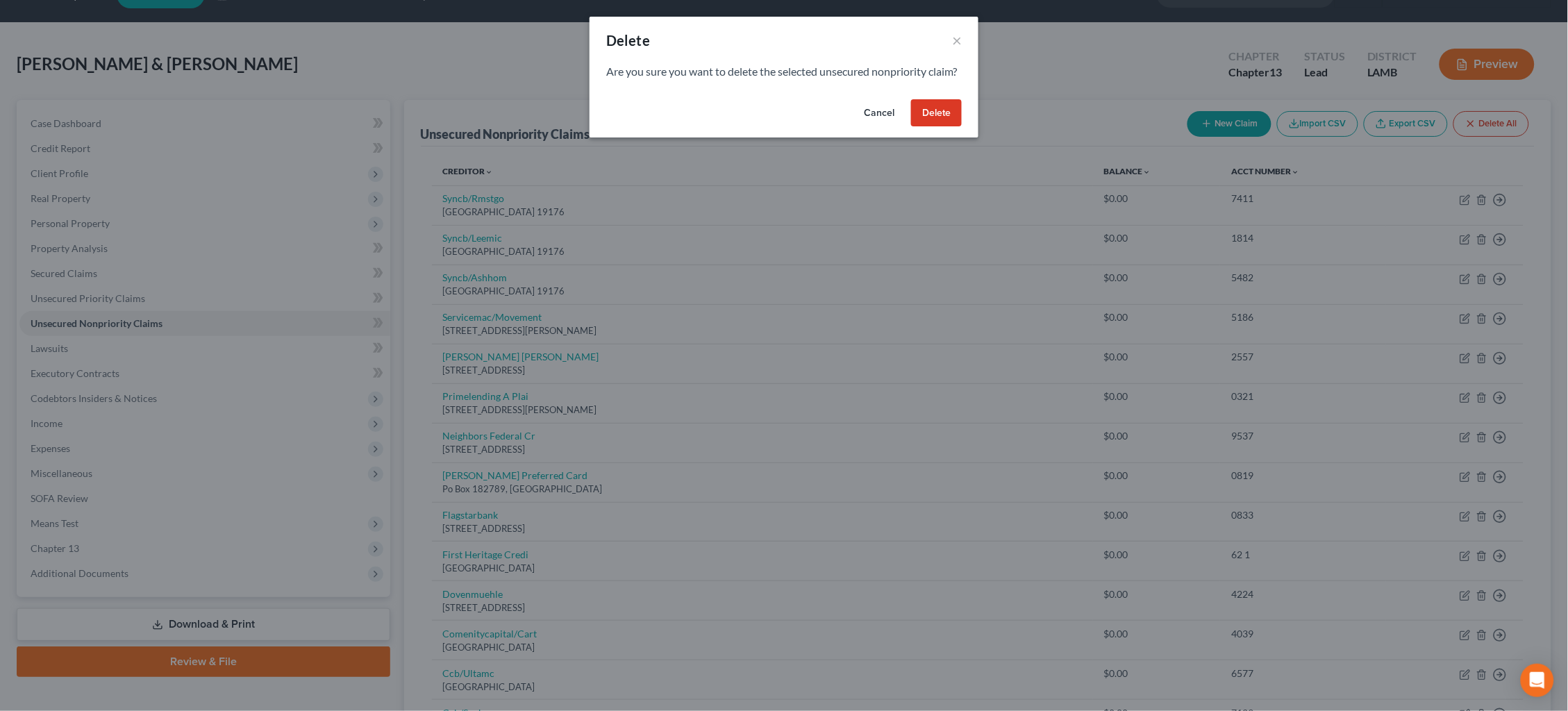
click at [941, 124] on button "Delete" at bounding box center [936, 113] width 51 height 28
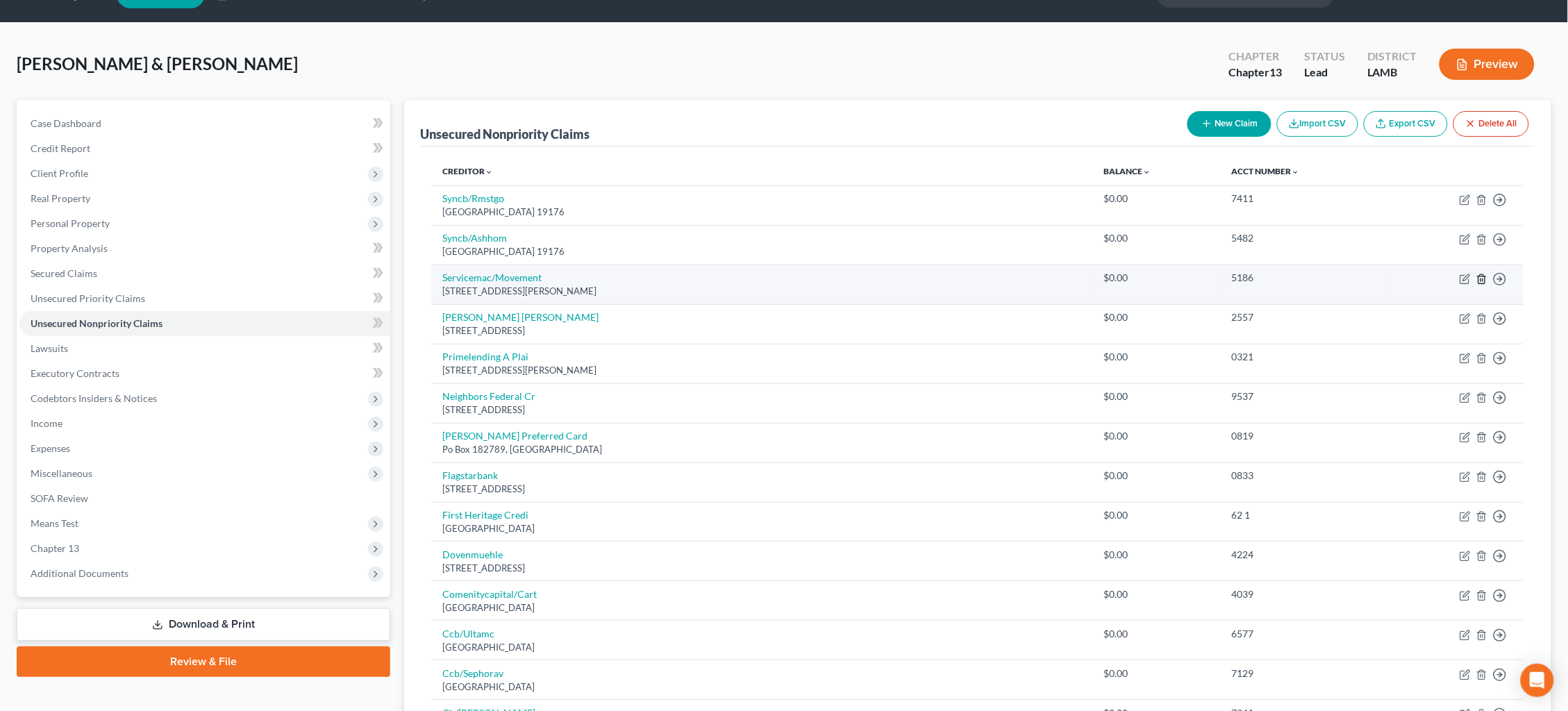
click at [1484, 275] on icon "button" at bounding box center [1482, 279] width 11 height 11
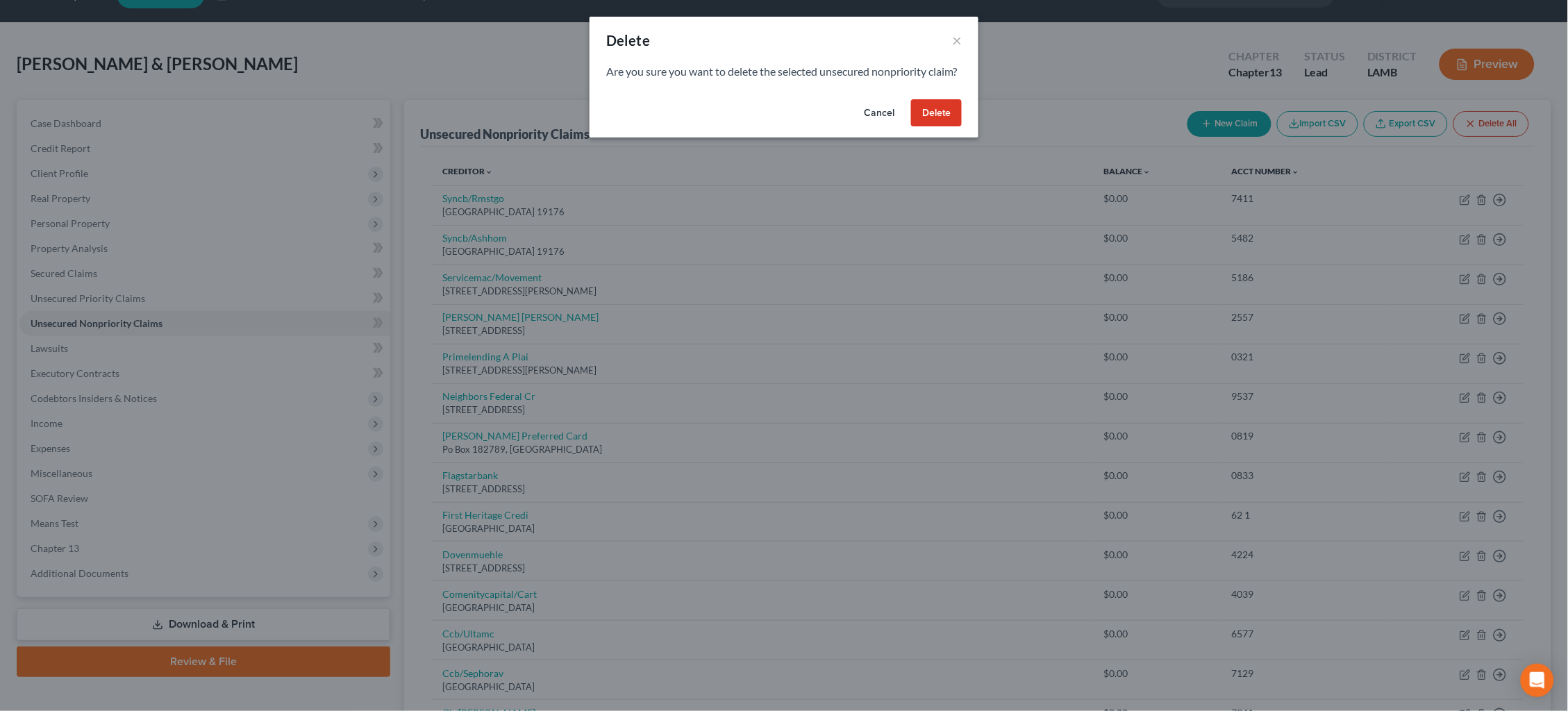
click at [934, 127] on button "Delete" at bounding box center [936, 113] width 51 height 28
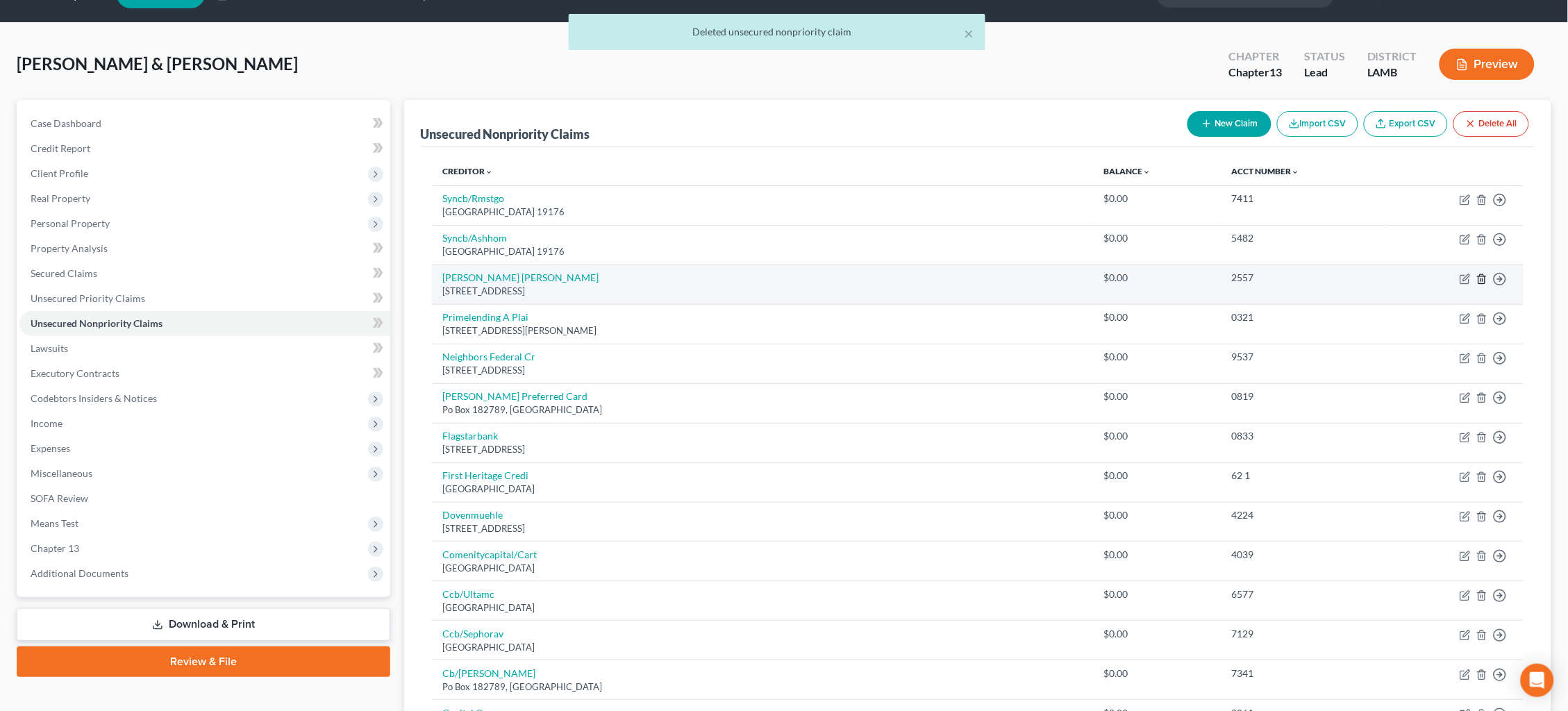
click at [1482, 279] on icon "button" at bounding box center [1481, 279] width 6 height 9
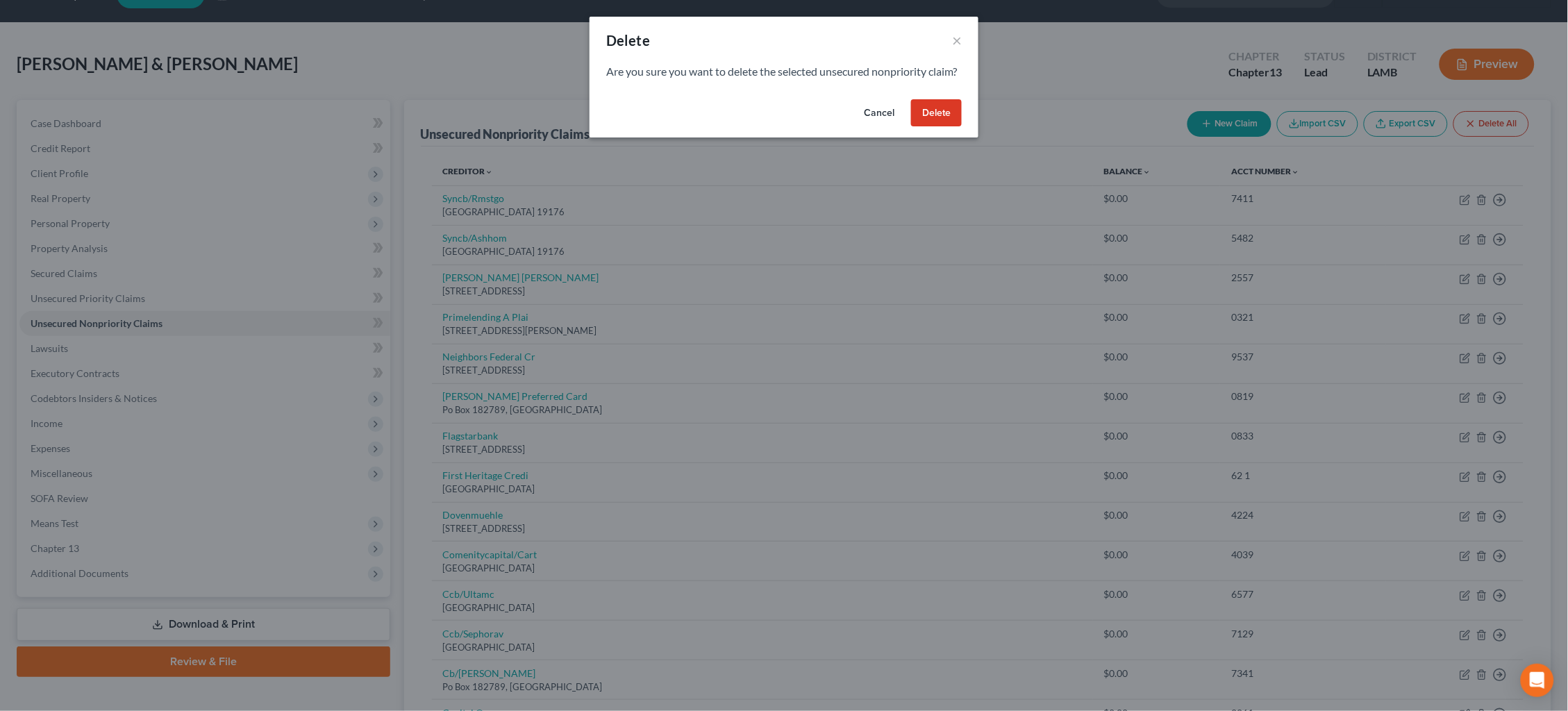
click at [942, 127] on button "Delete" at bounding box center [936, 113] width 51 height 28
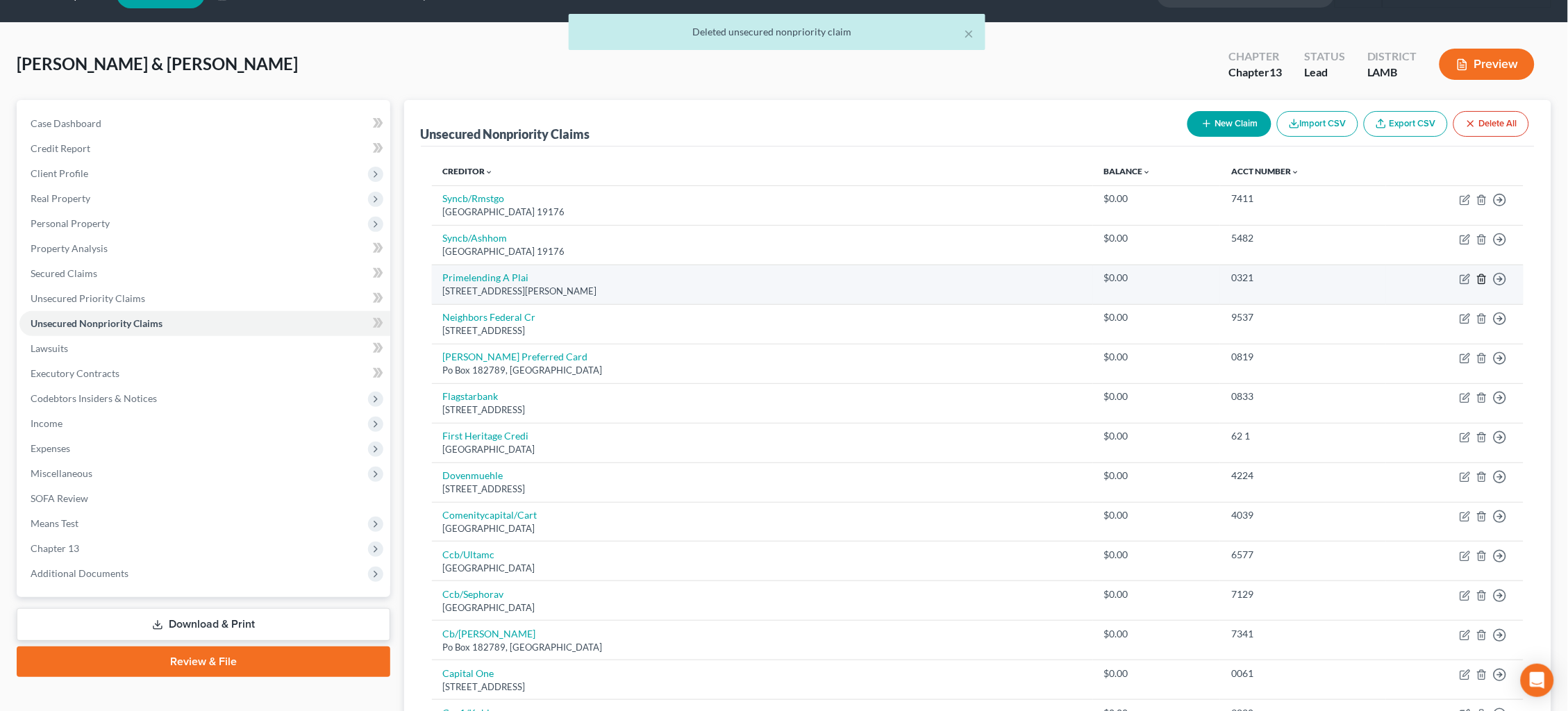
click at [1482, 276] on icon "button" at bounding box center [1482, 279] width 11 height 11
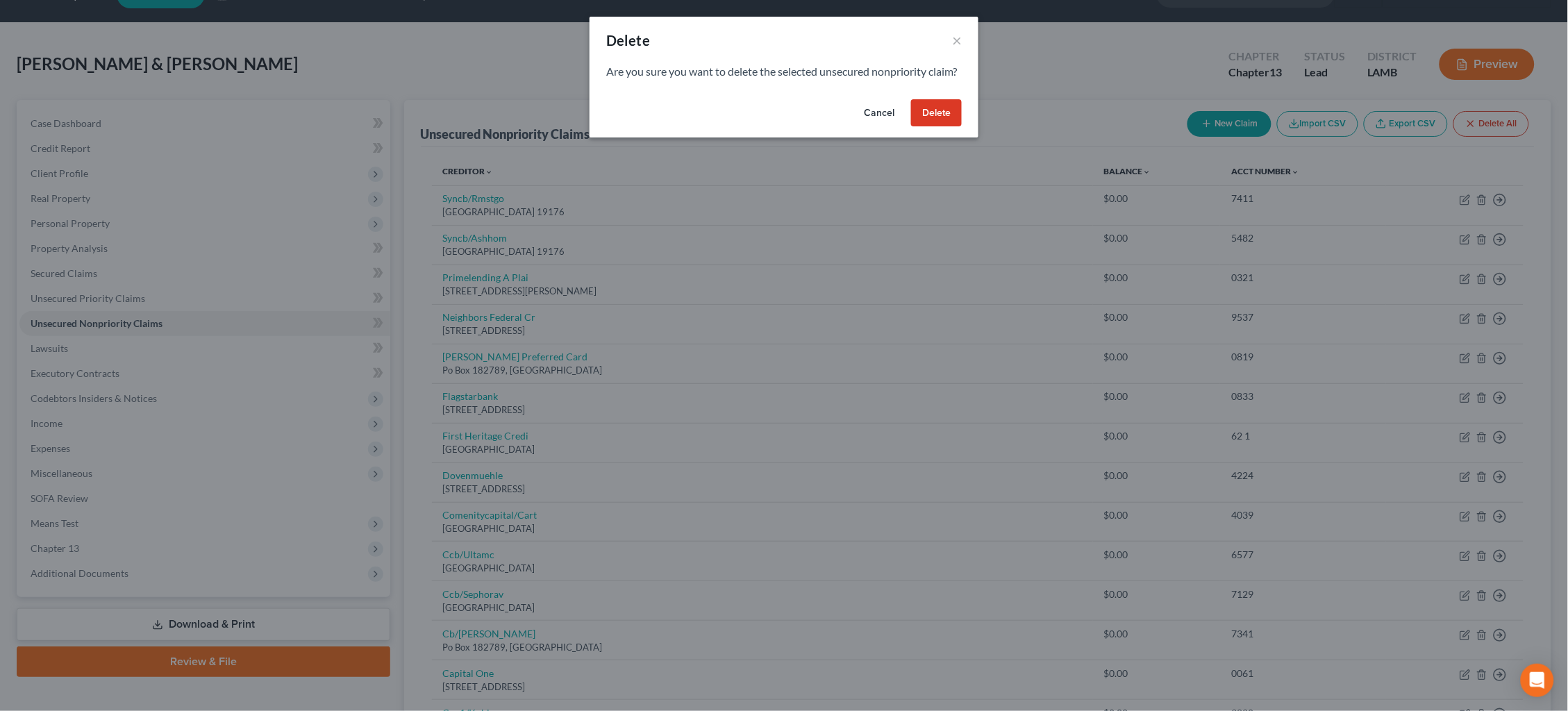
click at [930, 127] on button "Delete" at bounding box center [936, 113] width 51 height 28
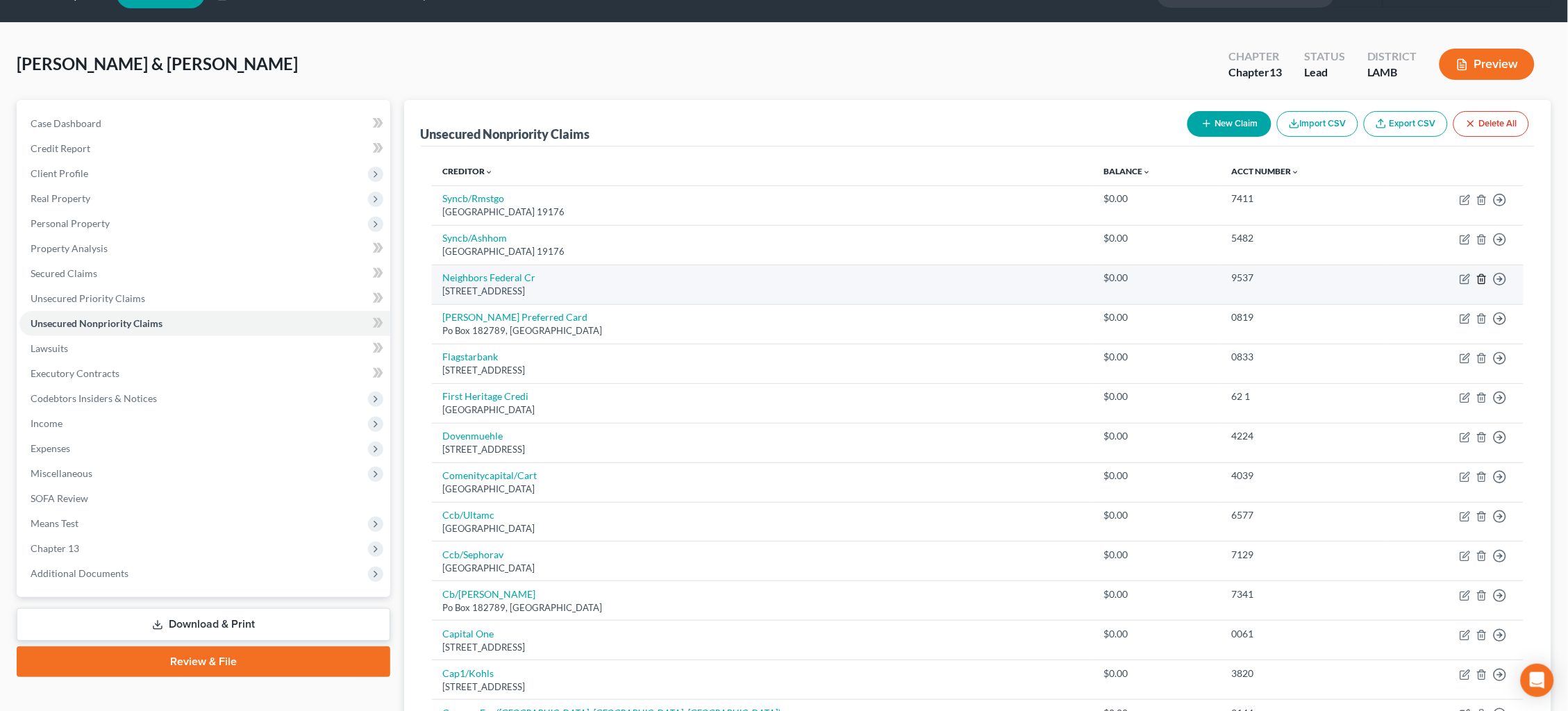
click at [1480, 274] on icon "button" at bounding box center [1482, 279] width 11 height 11
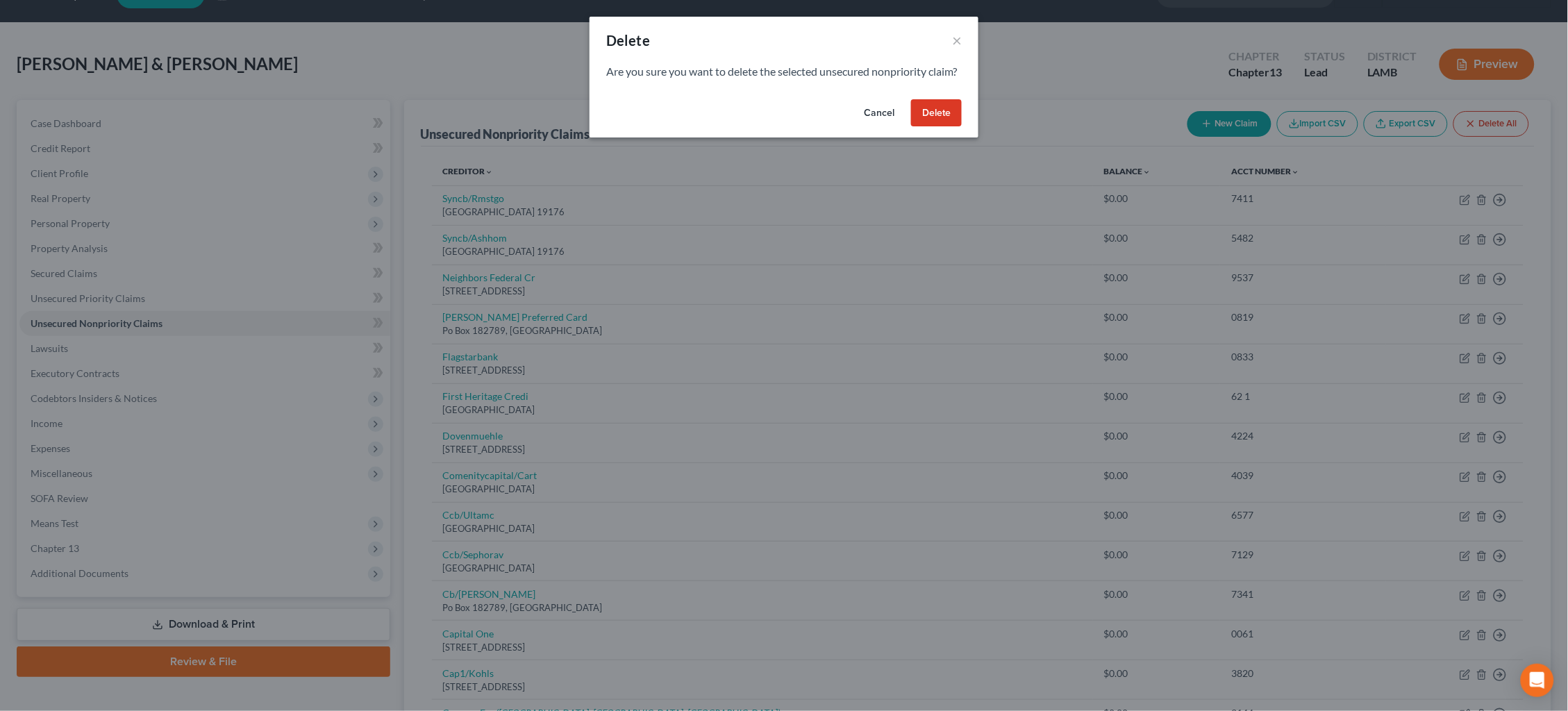
click at [927, 121] on button "Delete" at bounding box center [936, 113] width 51 height 28
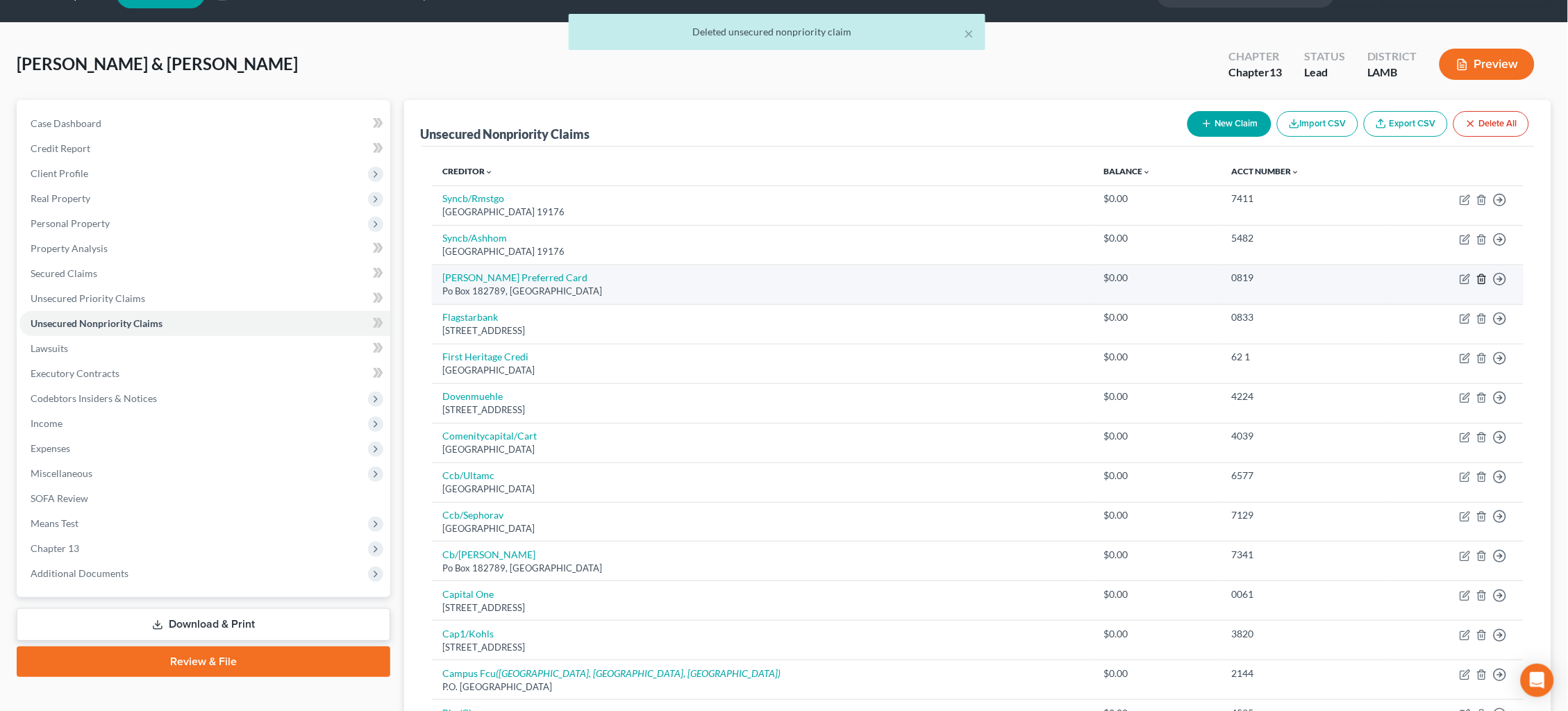
click at [1478, 276] on icon "button" at bounding box center [1482, 279] width 11 height 11
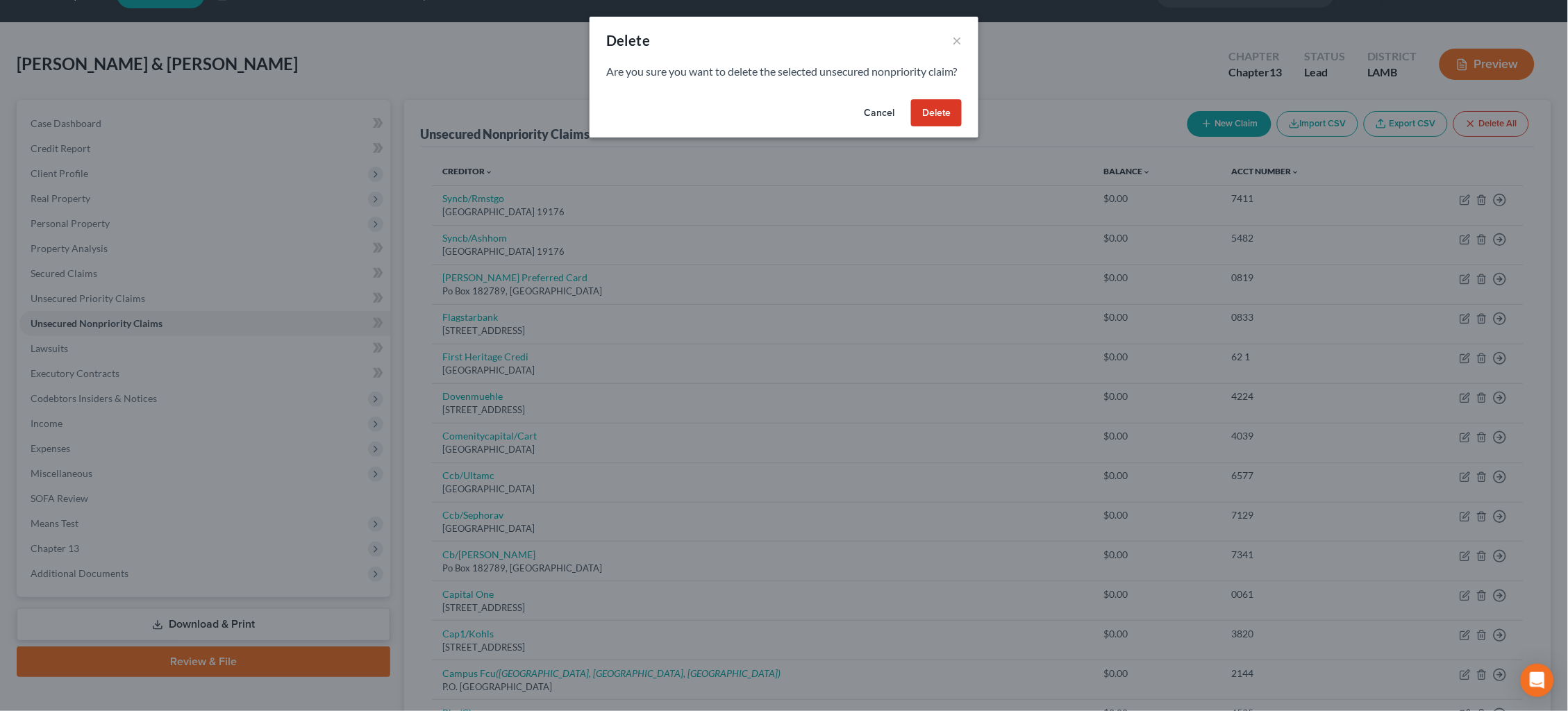
drag, startPoint x: 936, startPoint y: 134, endPoint x: 950, endPoint y: 142, distance: 16.1
click at [937, 127] on button "Delete" at bounding box center [936, 113] width 51 height 28
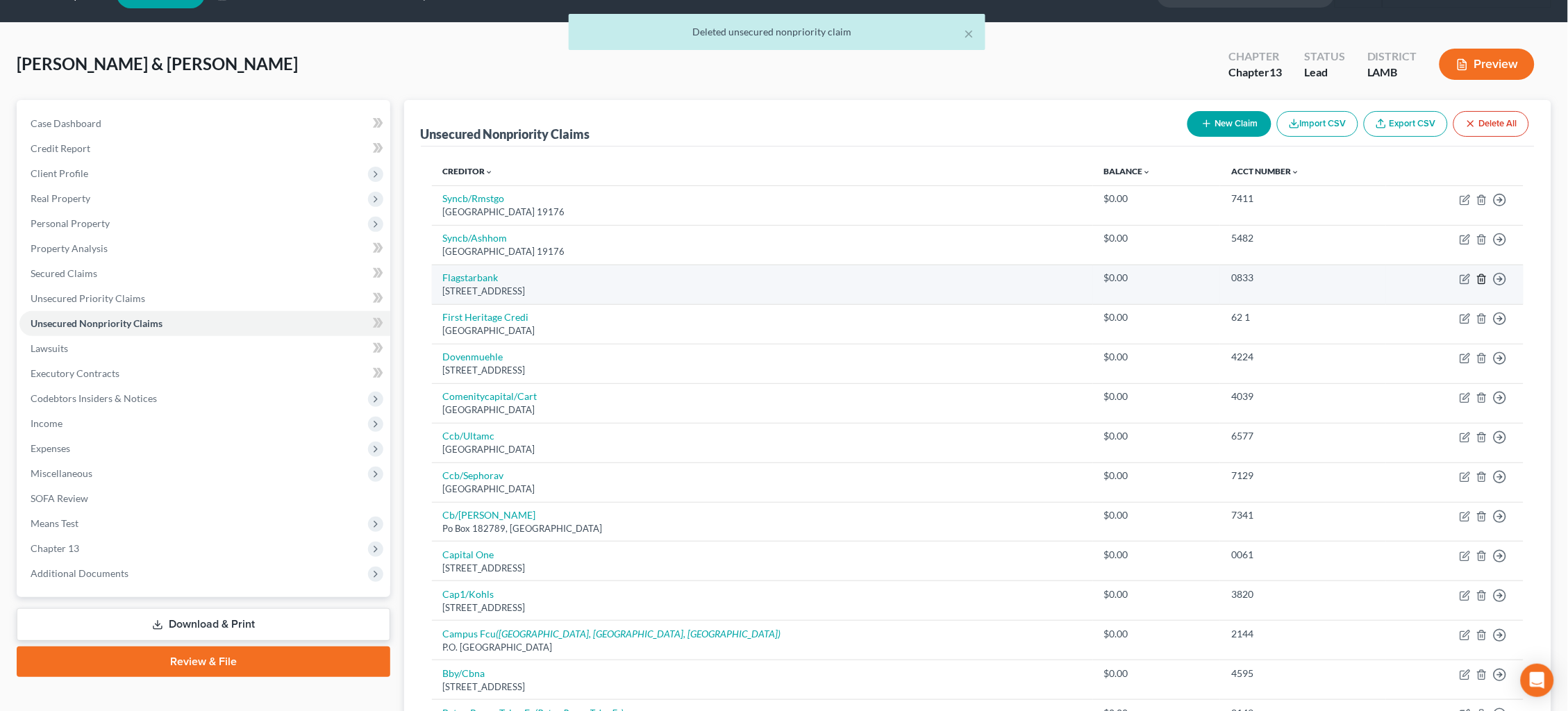
click at [1481, 278] on line "button" at bounding box center [1481, 280] width 0 height 3
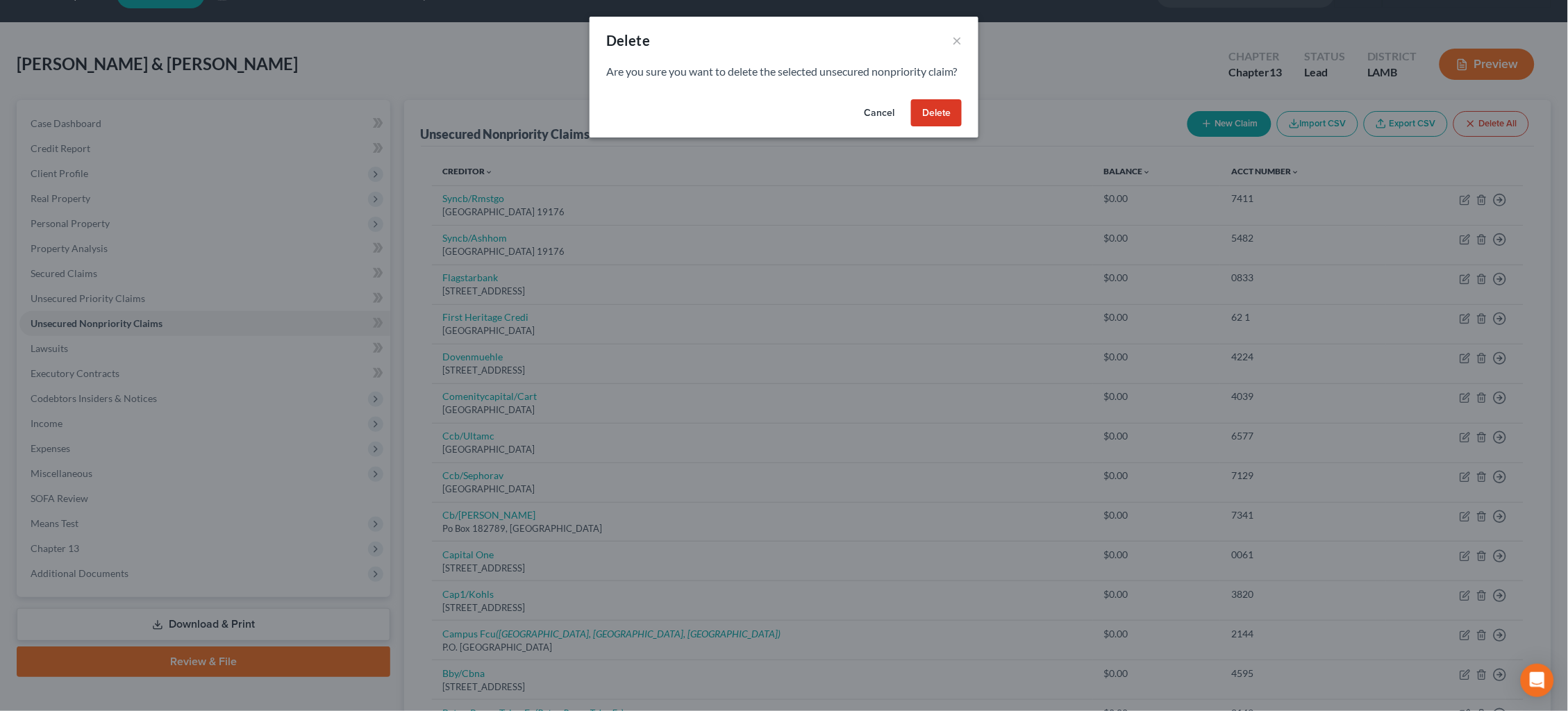
click at [941, 127] on button "Delete" at bounding box center [936, 113] width 51 height 28
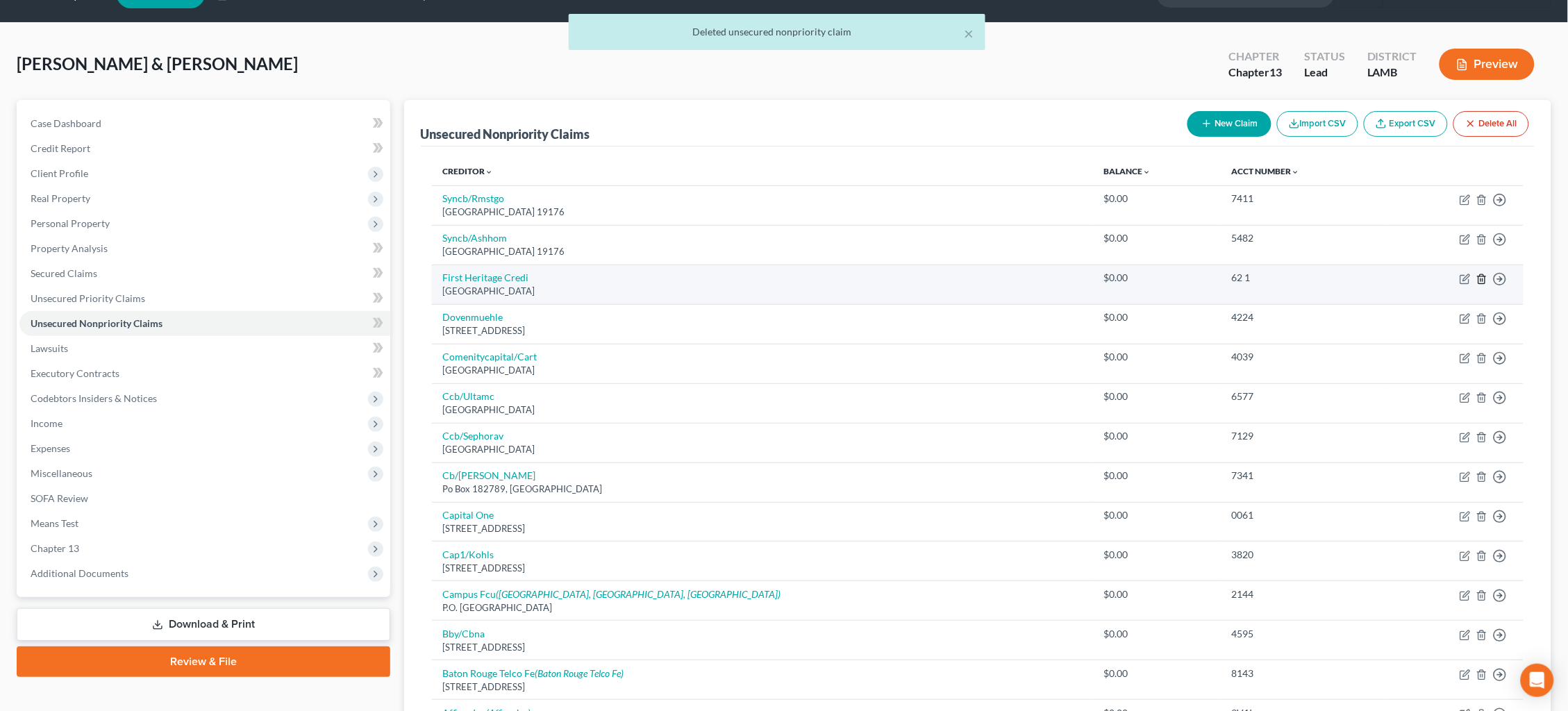
click at [1482, 278] on icon "button" at bounding box center [1482, 279] width 11 height 11
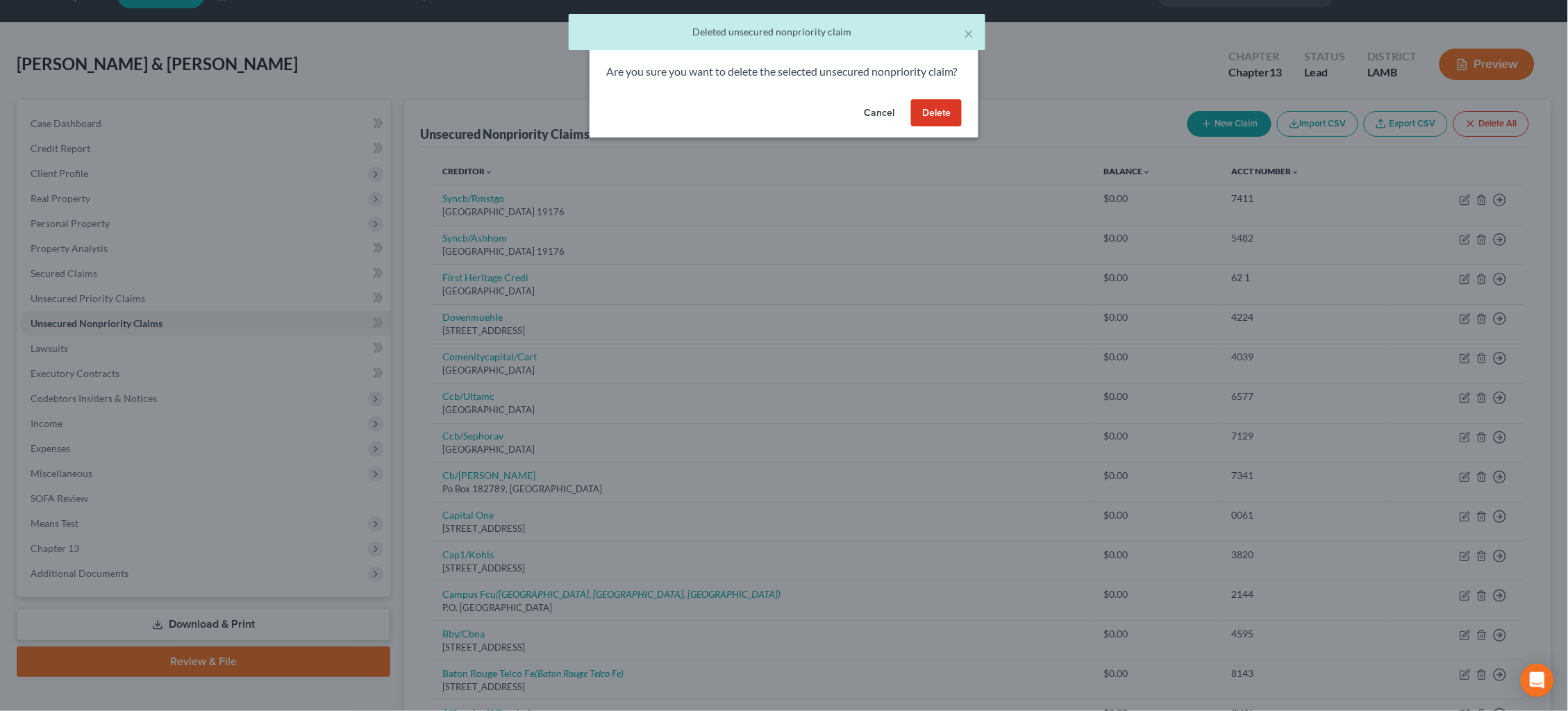
drag, startPoint x: 925, startPoint y: 130, endPoint x: 933, endPoint y: 140, distance: 12.8
click at [925, 127] on button "Delete" at bounding box center [936, 113] width 51 height 28
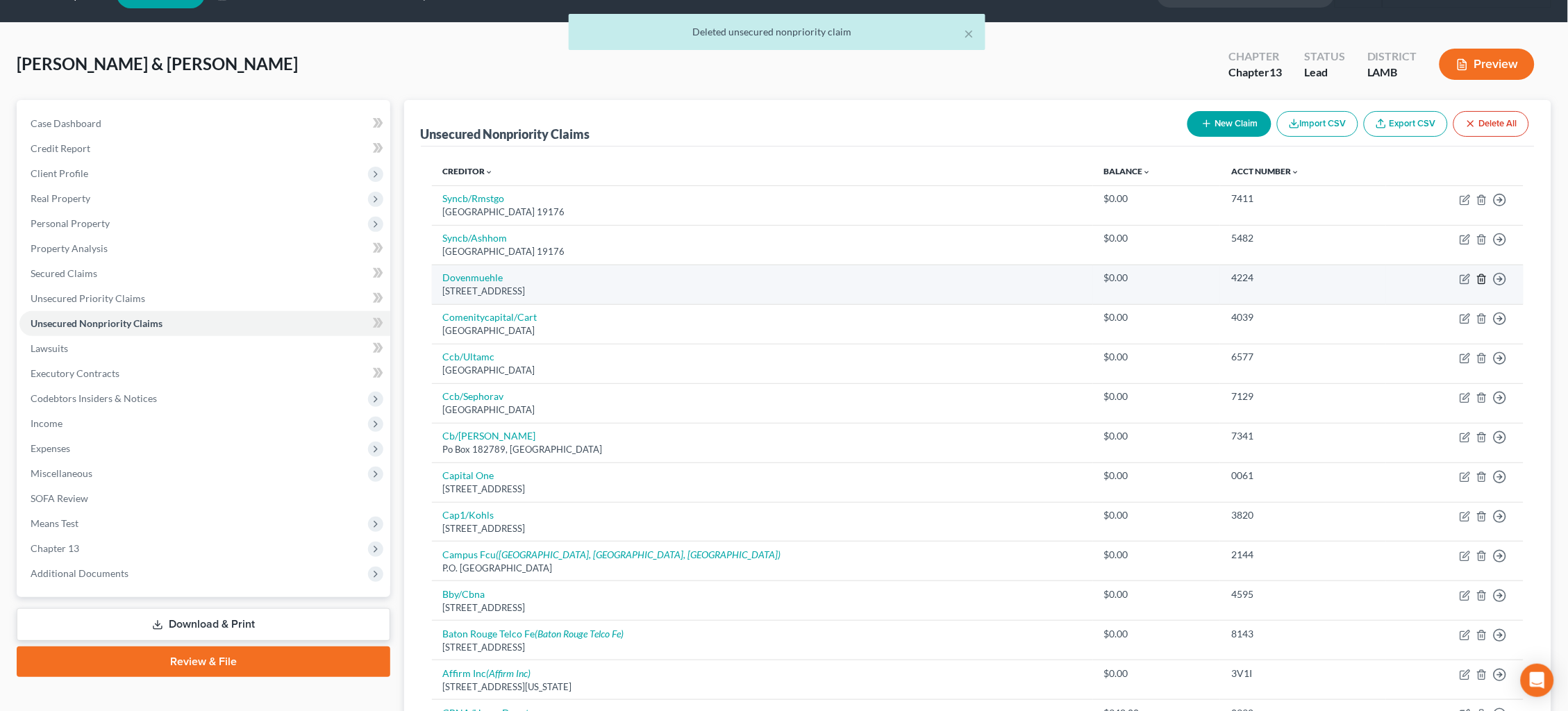
click at [1486, 276] on icon "button" at bounding box center [1482, 279] width 11 height 11
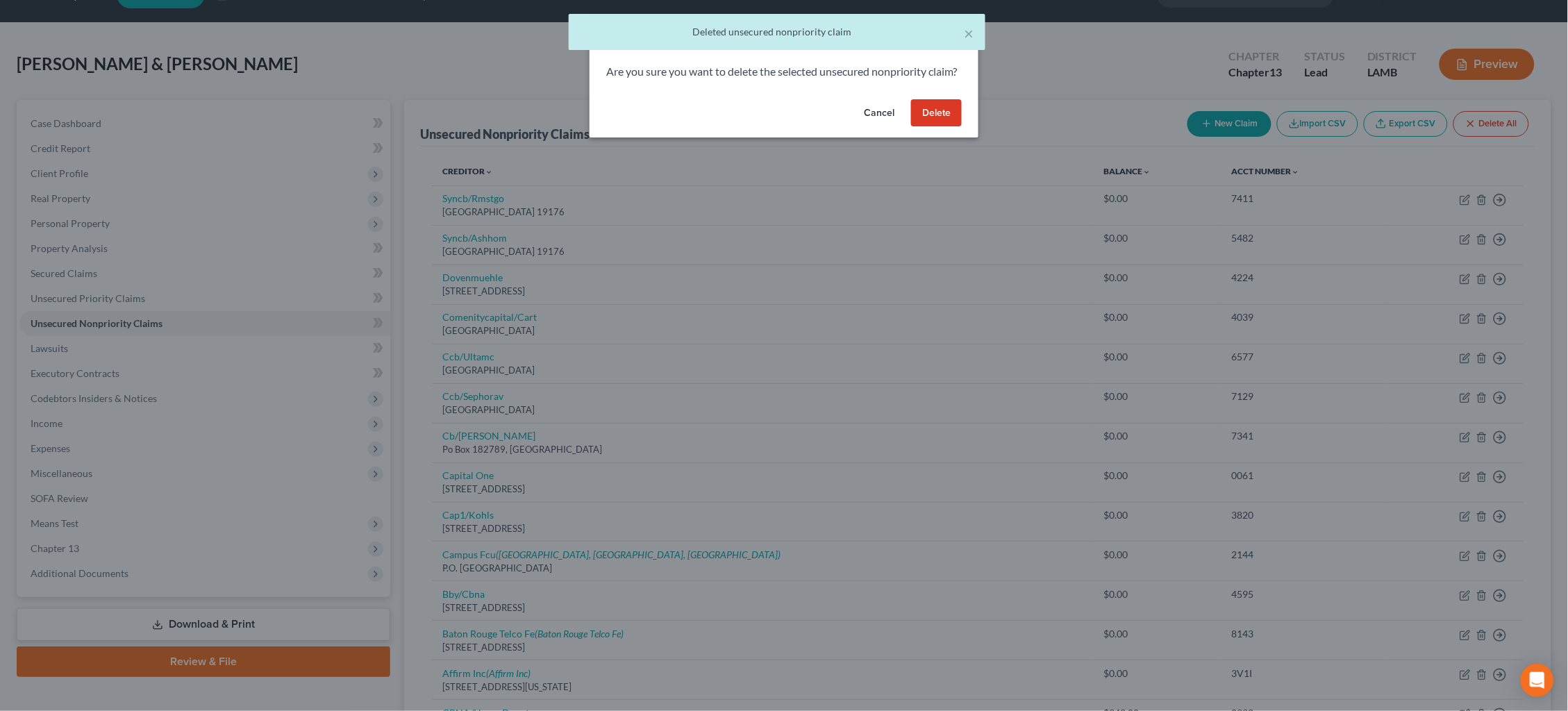
click at [932, 127] on button "Delete" at bounding box center [936, 113] width 51 height 28
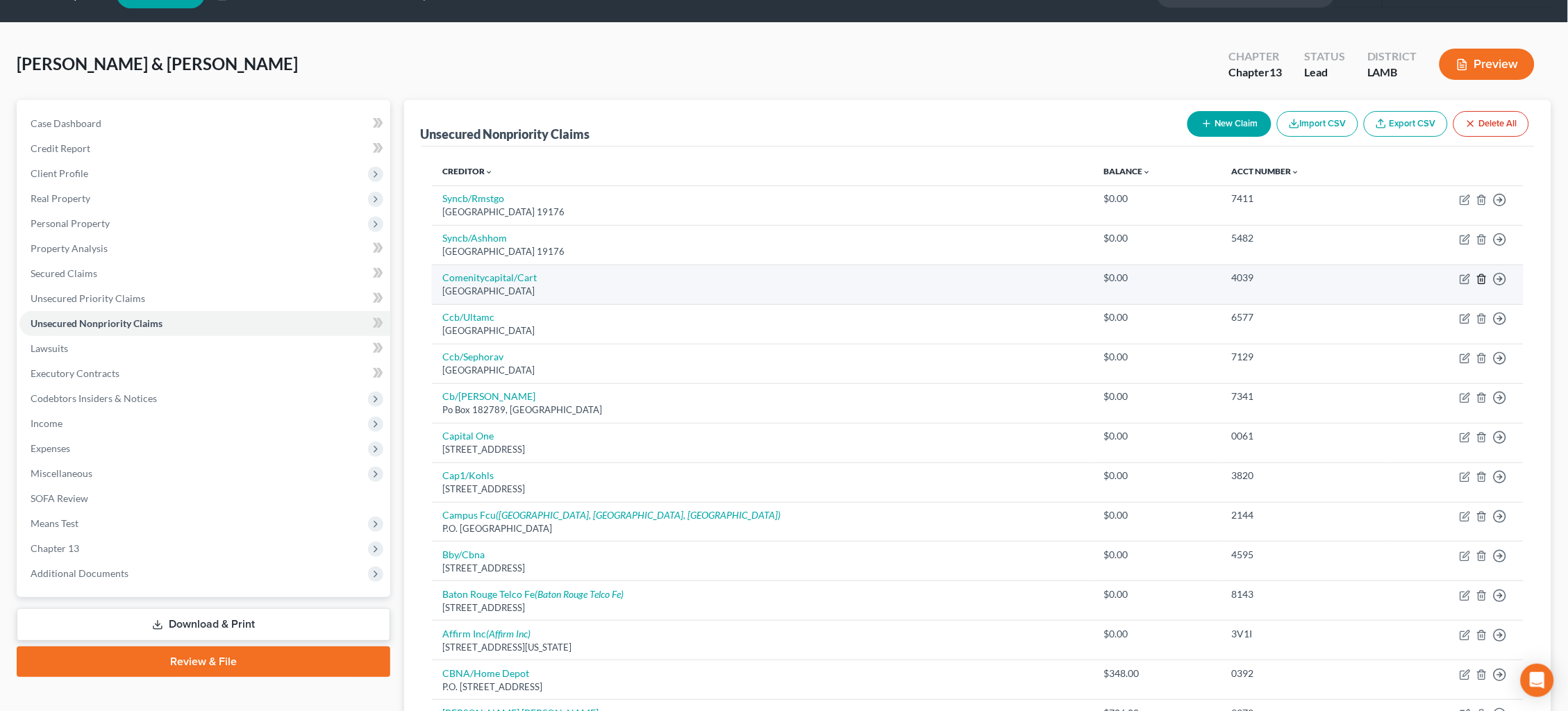
click at [1485, 277] on icon "button" at bounding box center [1482, 279] width 11 height 11
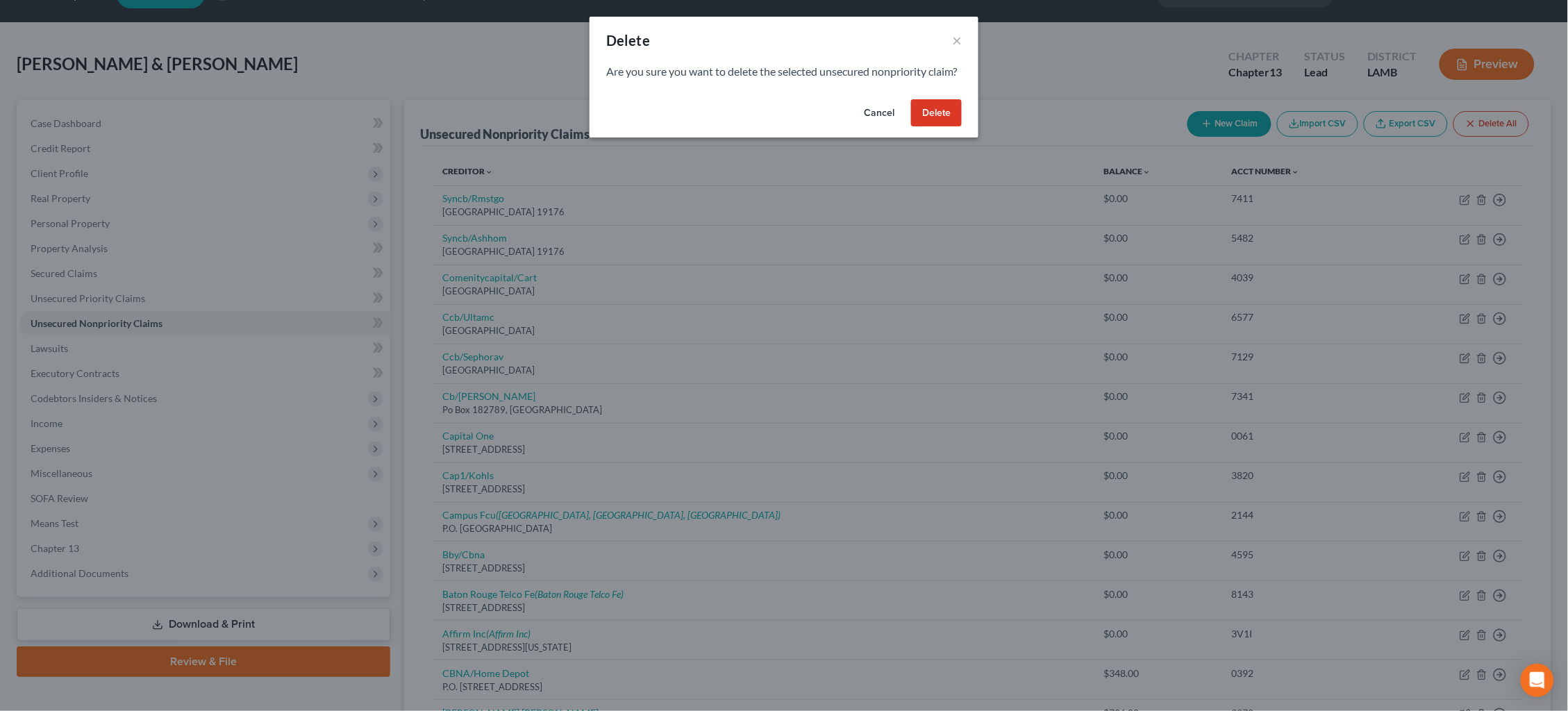
click at [938, 126] on button "Delete" at bounding box center [936, 113] width 51 height 28
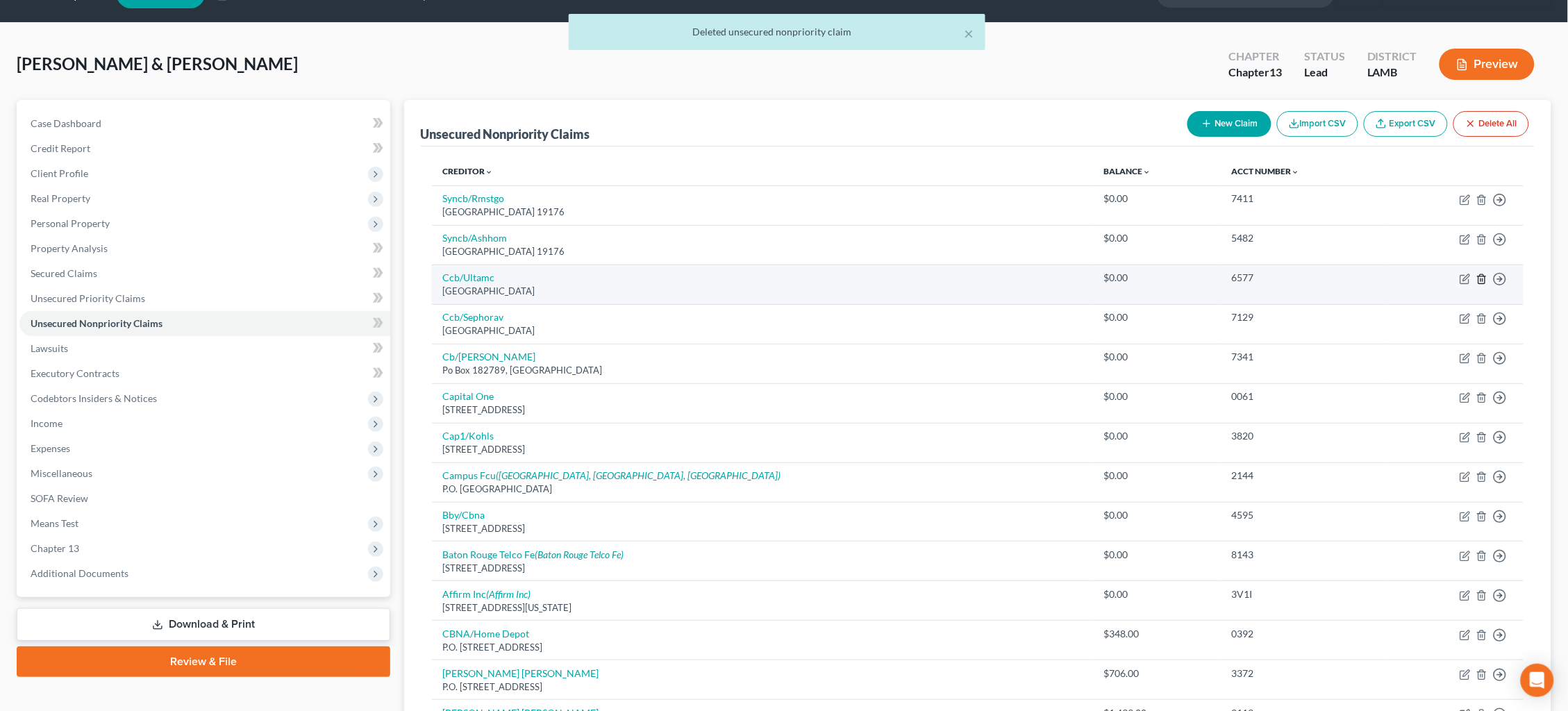
click at [1483, 276] on icon "button" at bounding box center [1482, 279] width 11 height 11
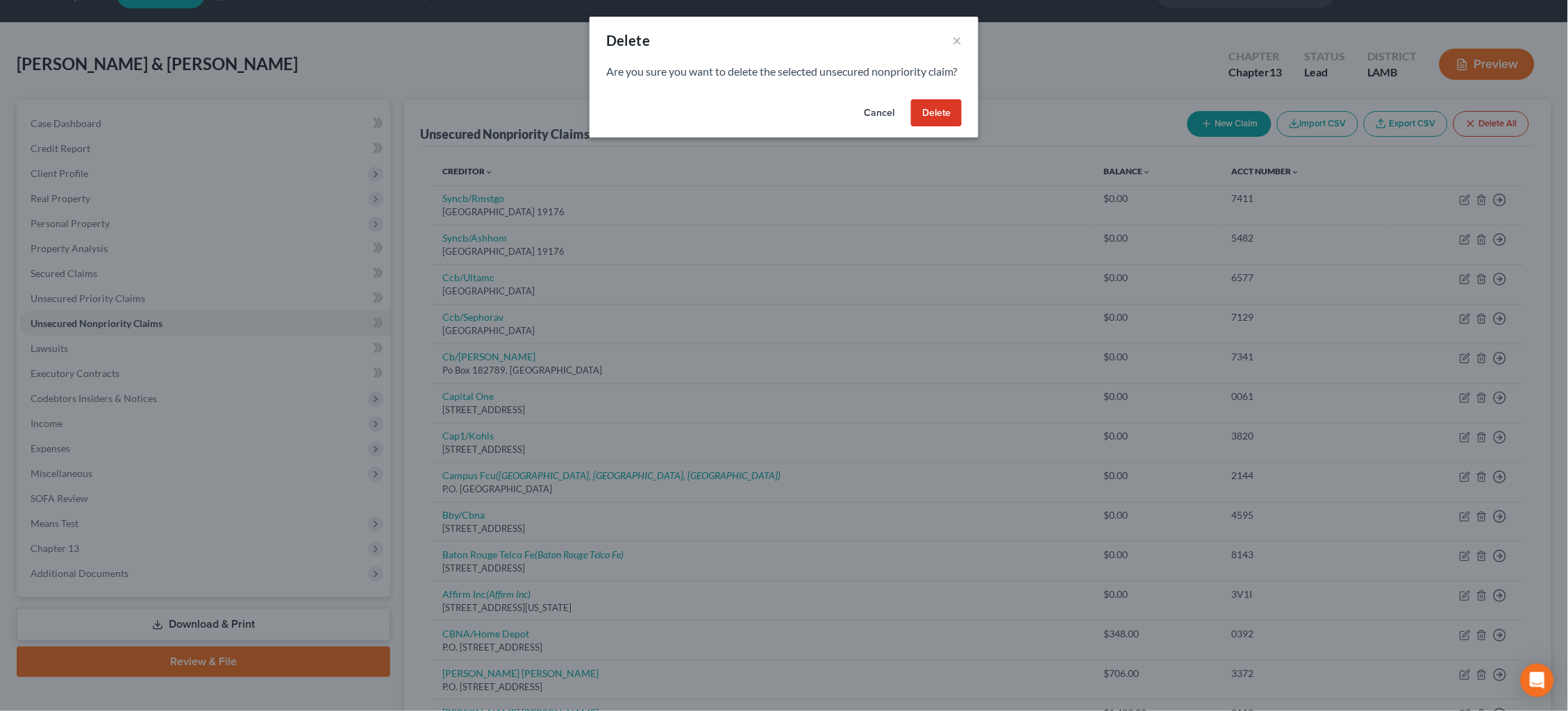
click at [941, 127] on button "Delete" at bounding box center [936, 113] width 51 height 28
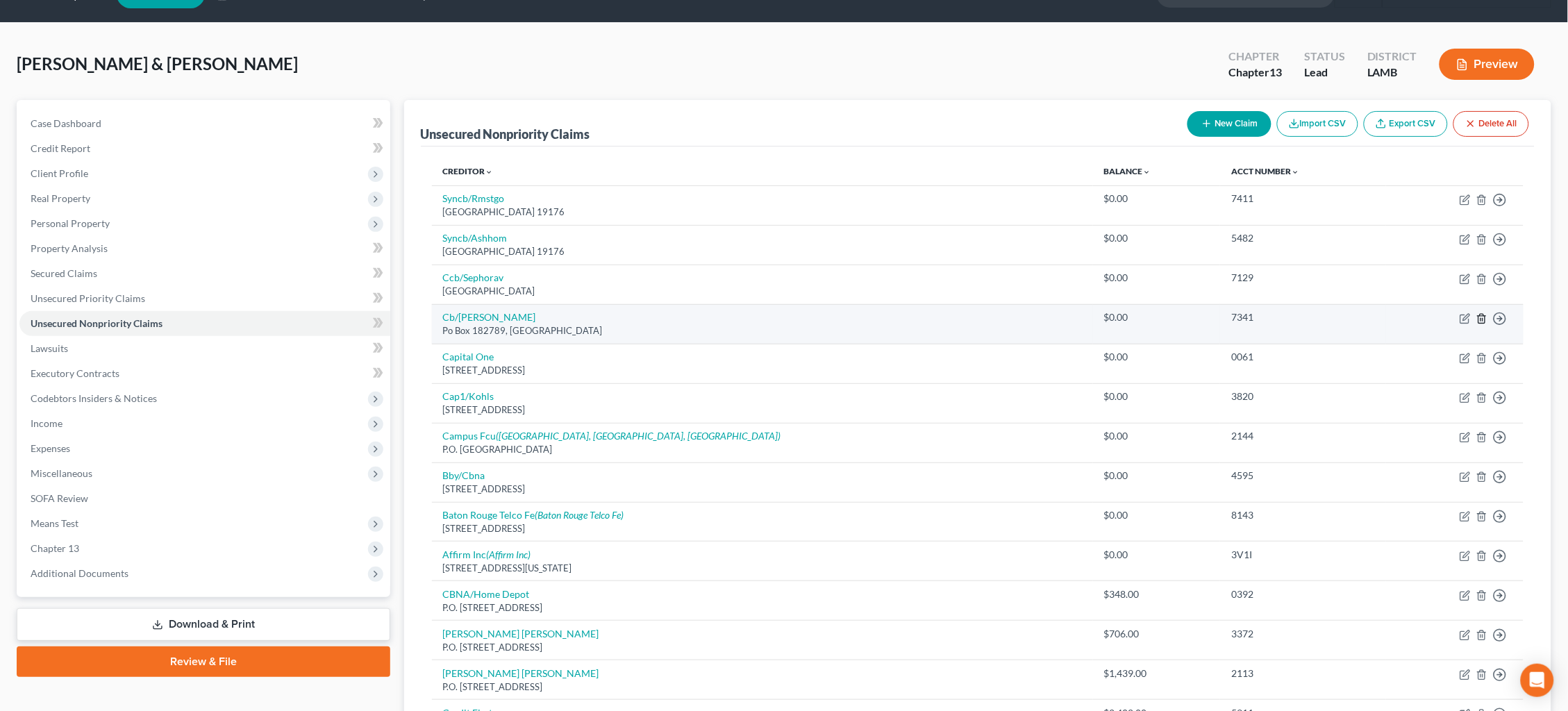
click at [1484, 314] on icon "button" at bounding box center [1482, 319] width 11 height 11
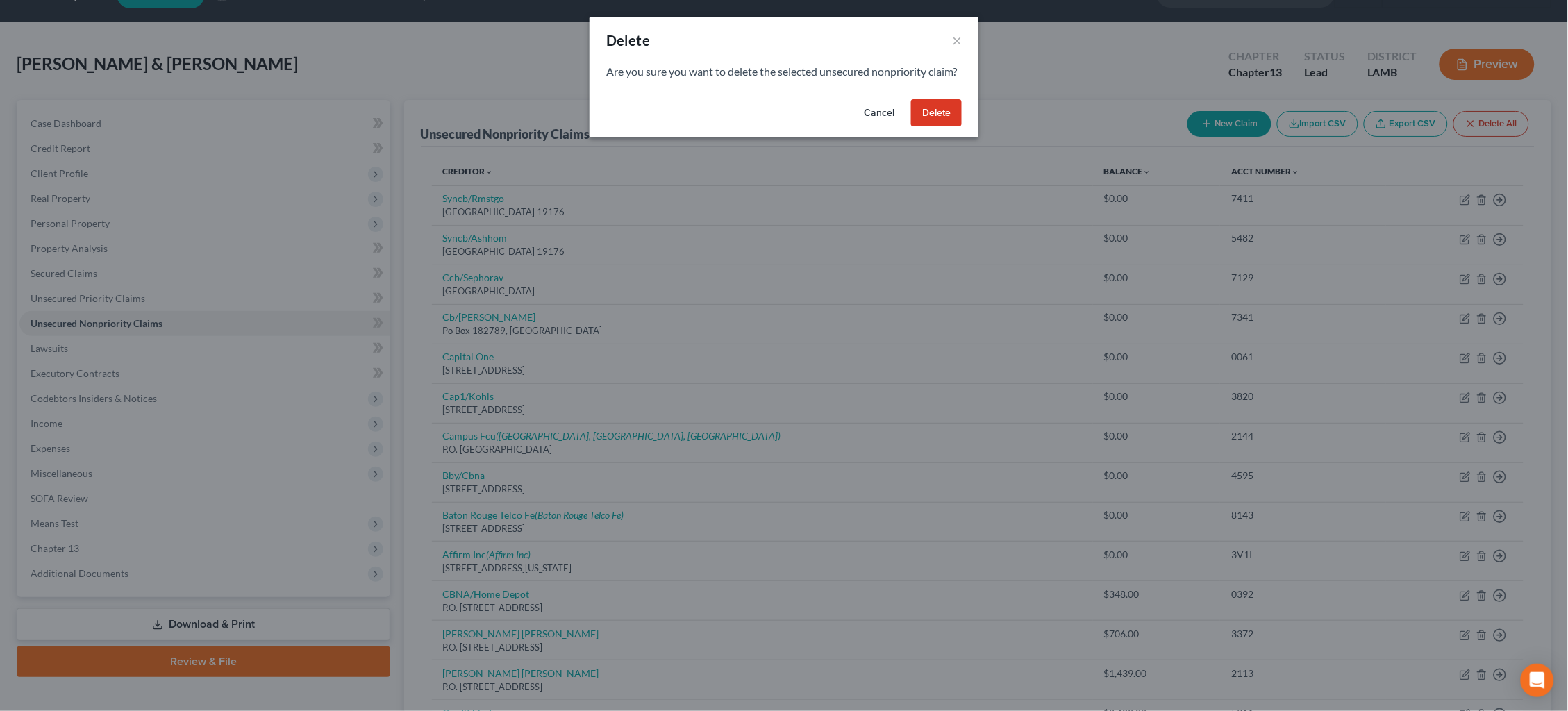
click at [936, 127] on button "Delete" at bounding box center [936, 113] width 51 height 28
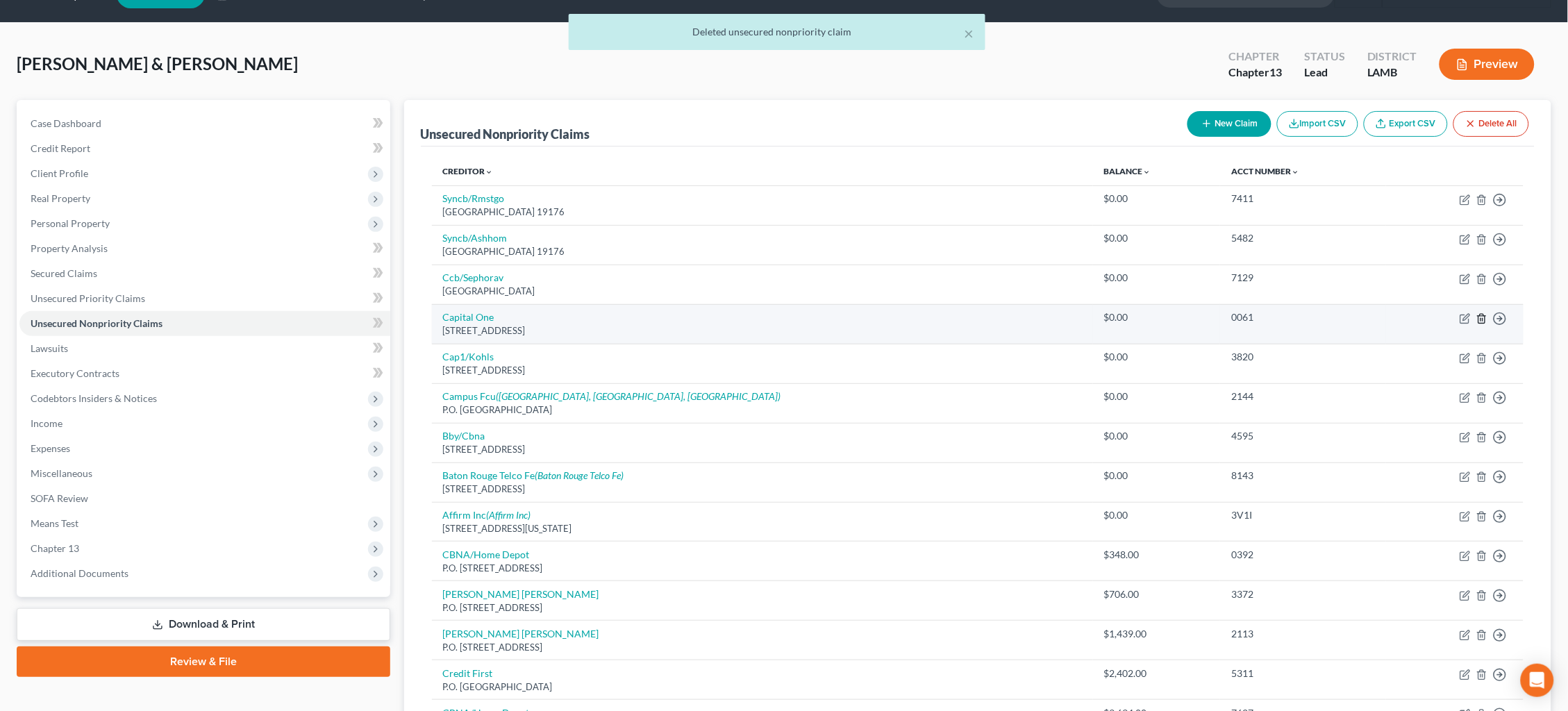
click at [1482, 315] on icon "button" at bounding box center [1482, 319] width 11 height 11
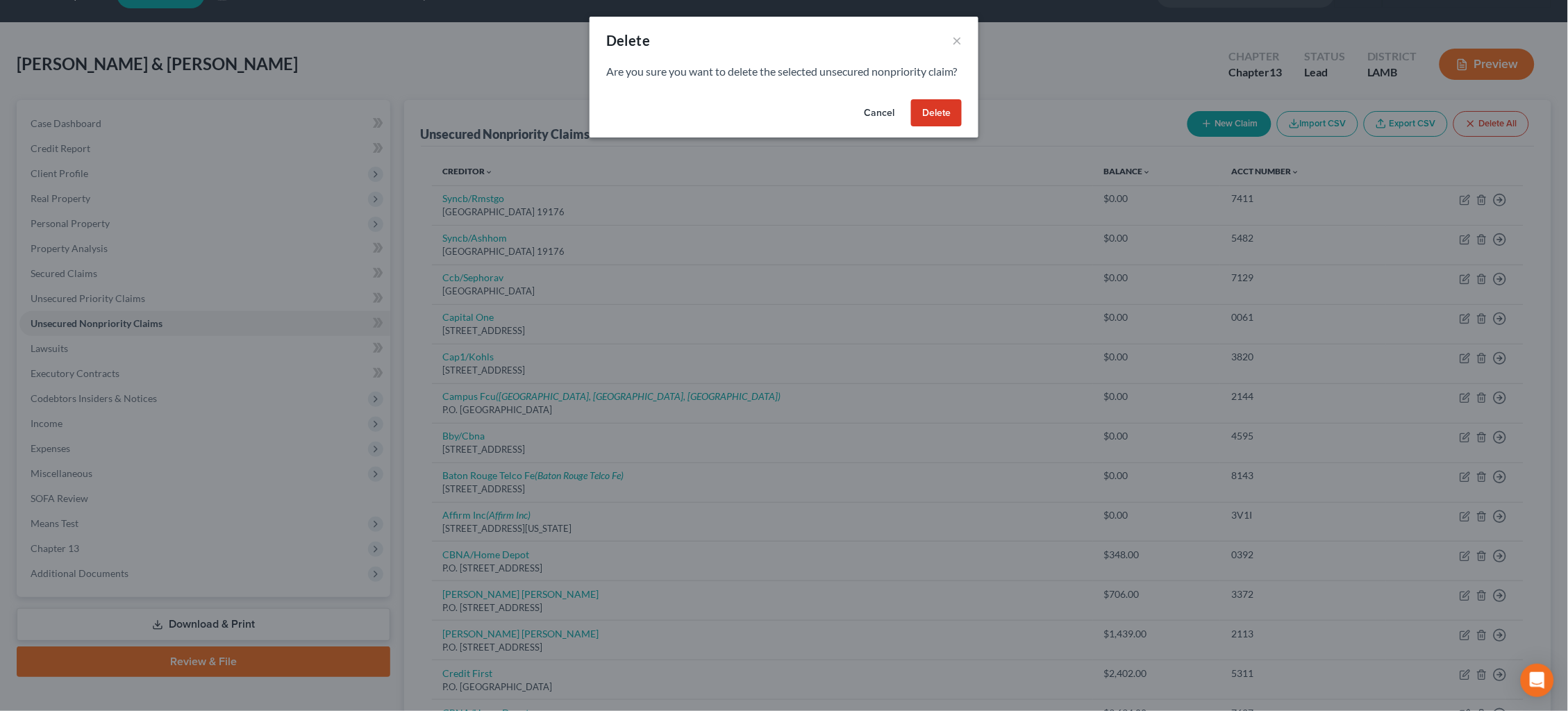
drag, startPoint x: 935, startPoint y: 132, endPoint x: 949, endPoint y: 134, distance: 14.1
click at [935, 127] on button "Delete" at bounding box center [936, 113] width 51 height 28
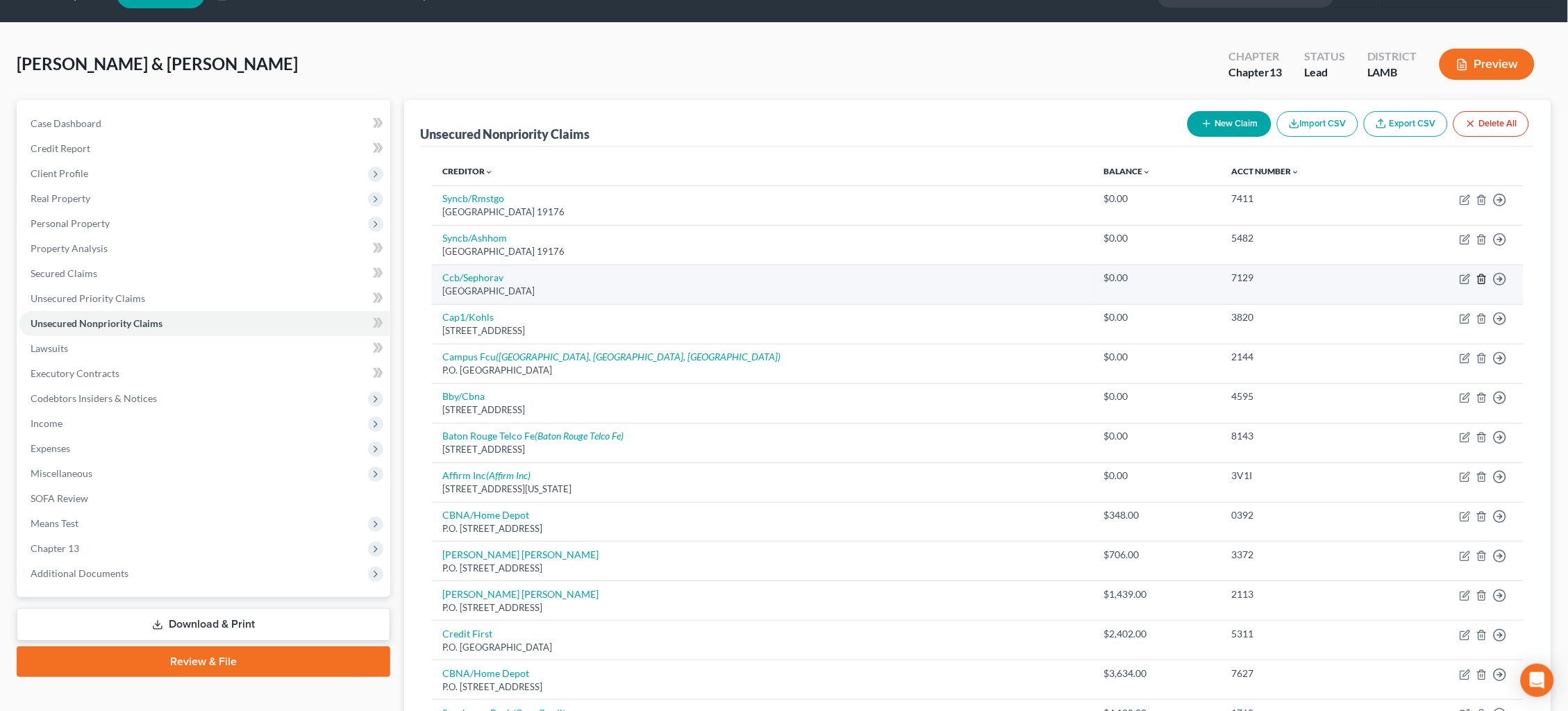
click at [1484, 274] on icon "button" at bounding box center [1482, 279] width 11 height 11
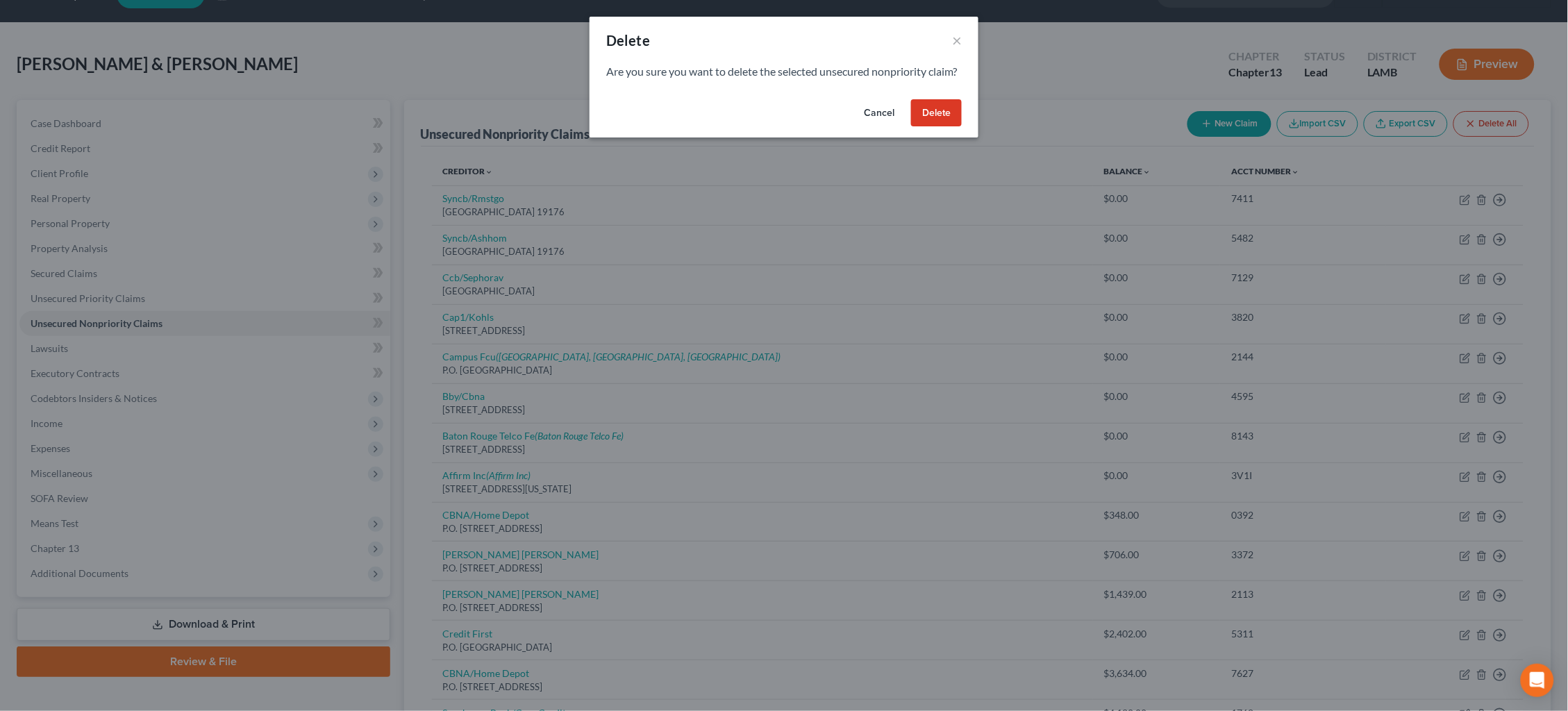
click at [943, 127] on button "Delete" at bounding box center [936, 113] width 51 height 28
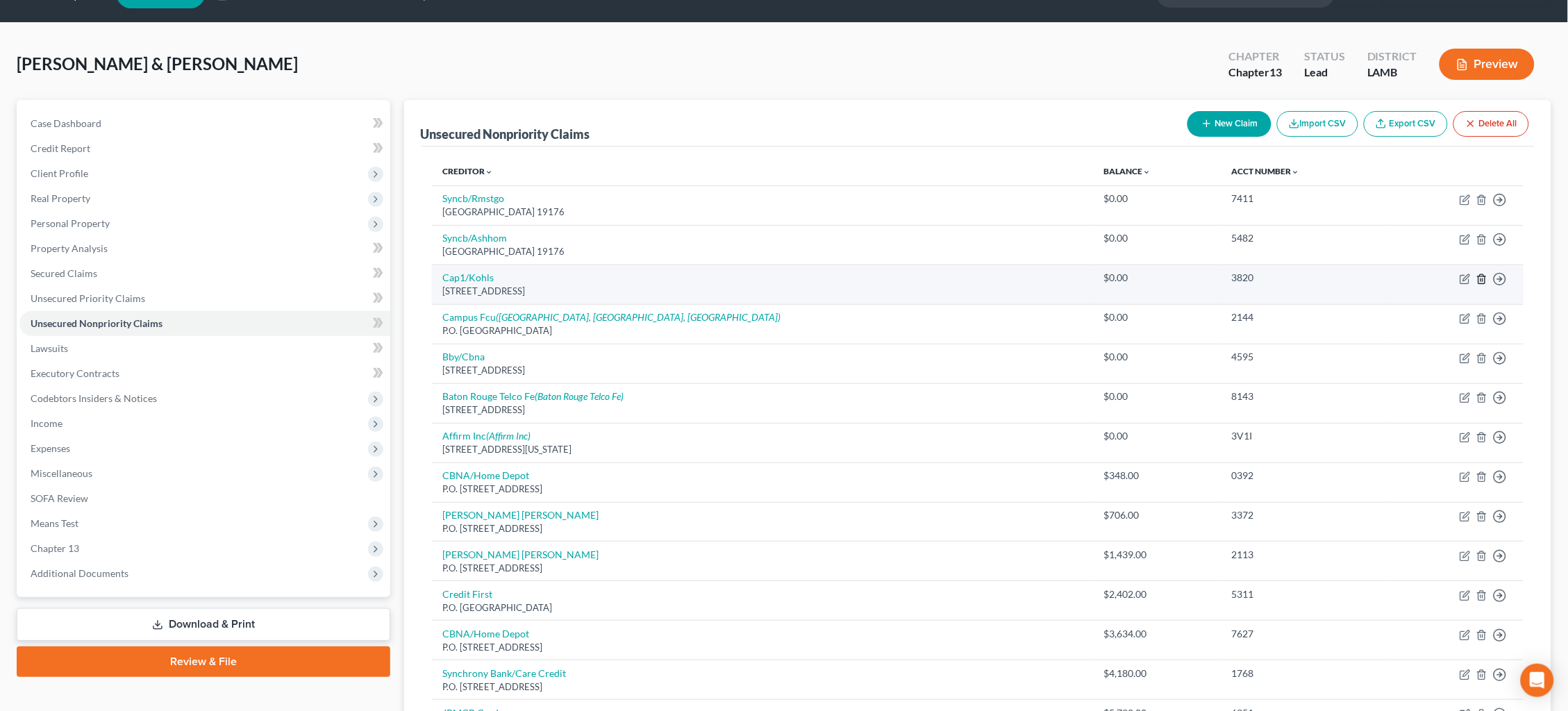
click at [1484, 274] on icon "button" at bounding box center [1482, 279] width 11 height 11
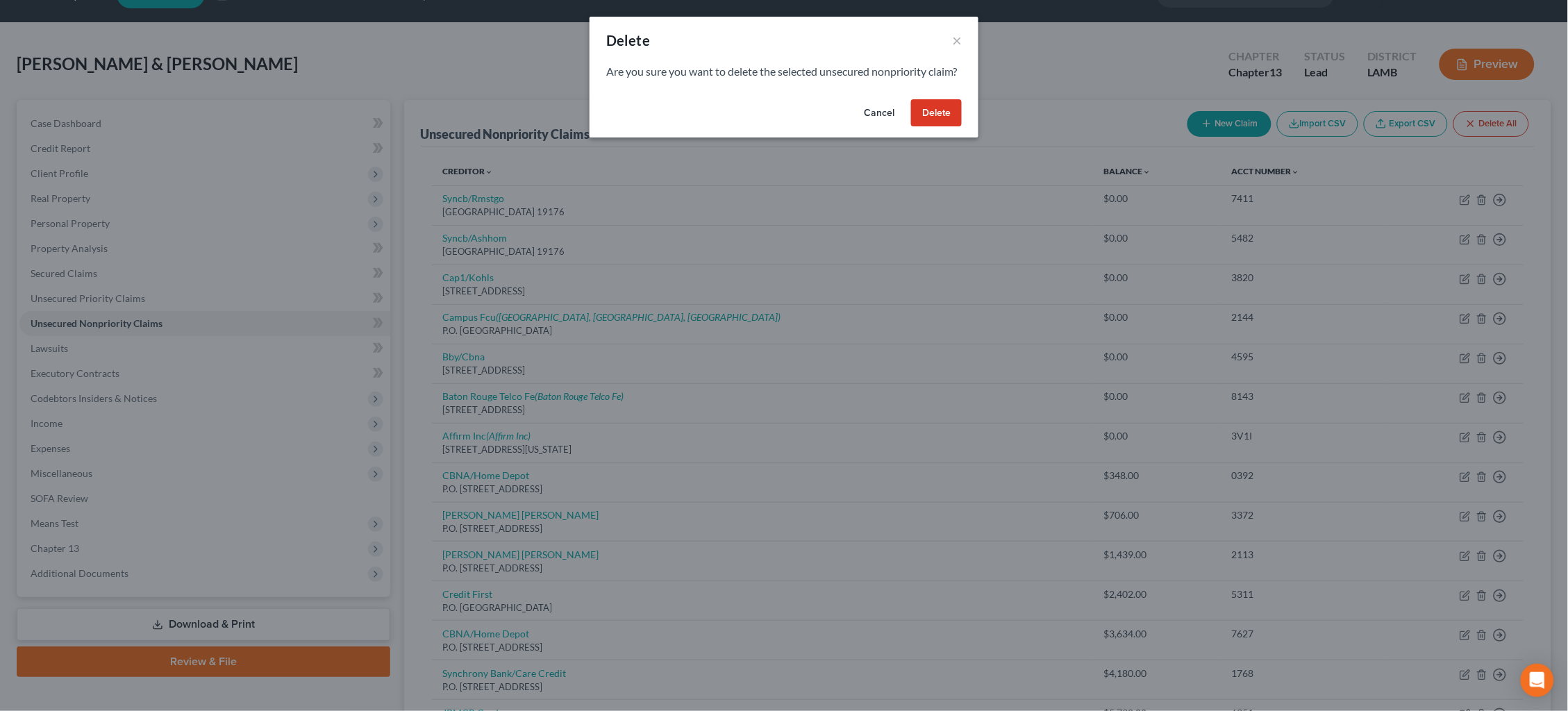
click at [943, 127] on button "Delete" at bounding box center [936, 113] width 51 height 28
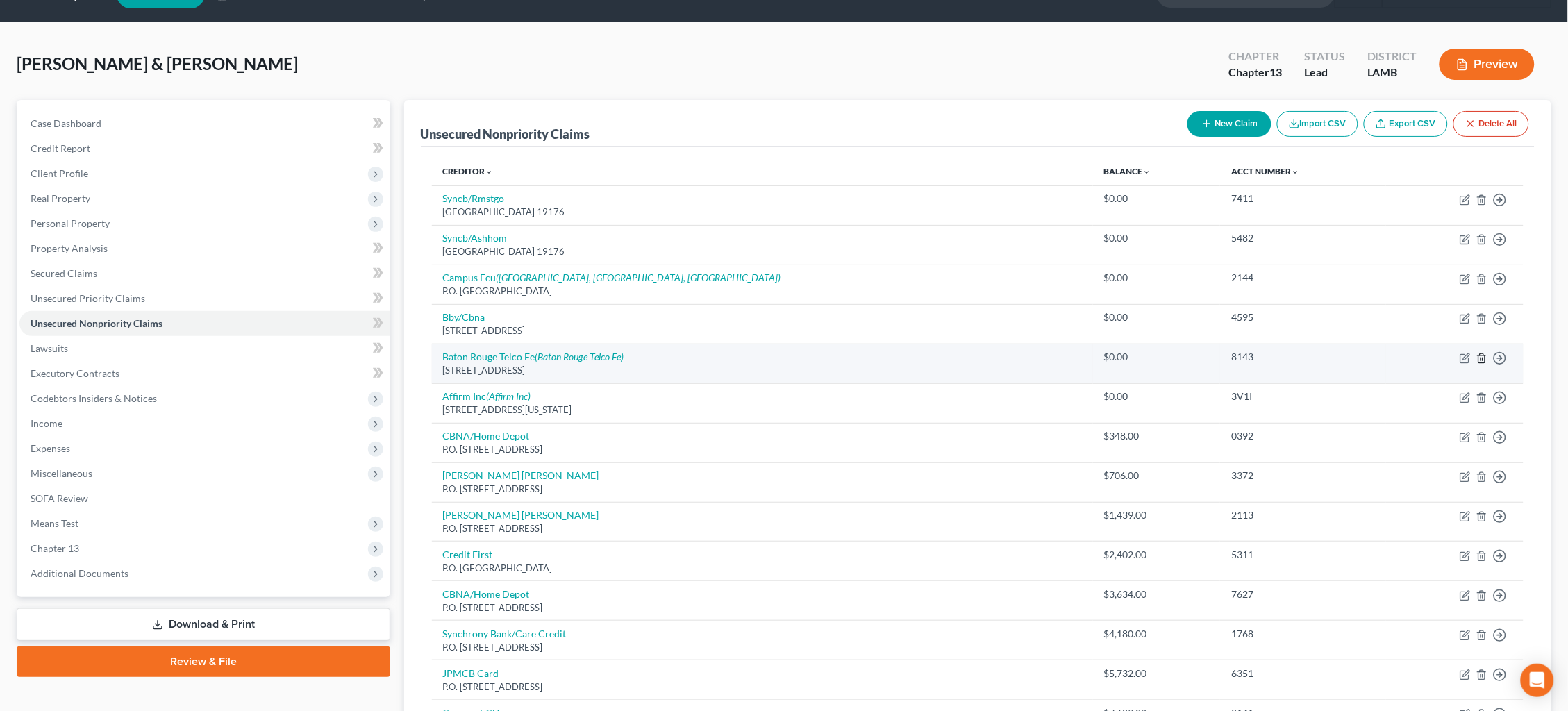
click at [1480, 353] on icon "button" at bounding box center [1482, 358] width 11 height 11
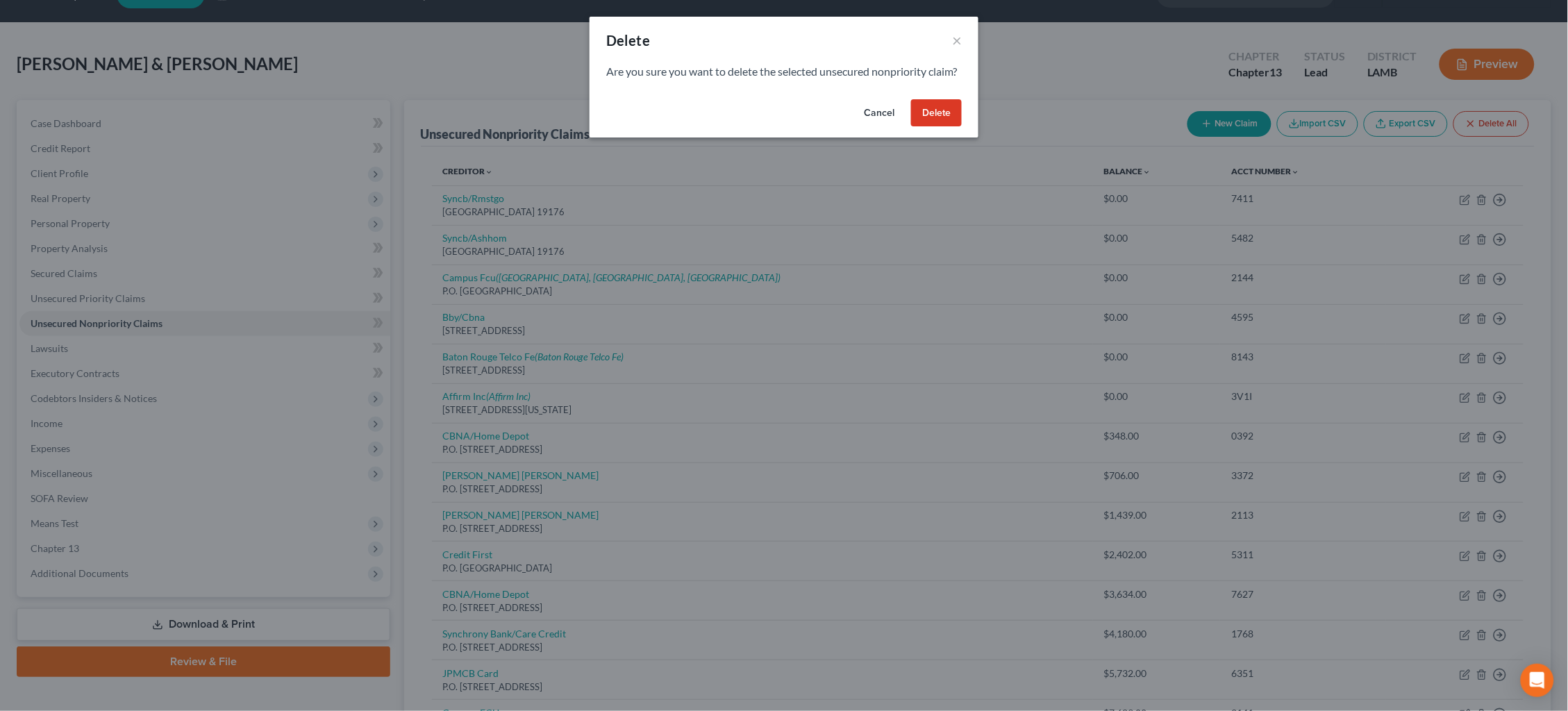
click at [934, 127] on button "Delete" at bounding box center [936, 113] width 51 height 28
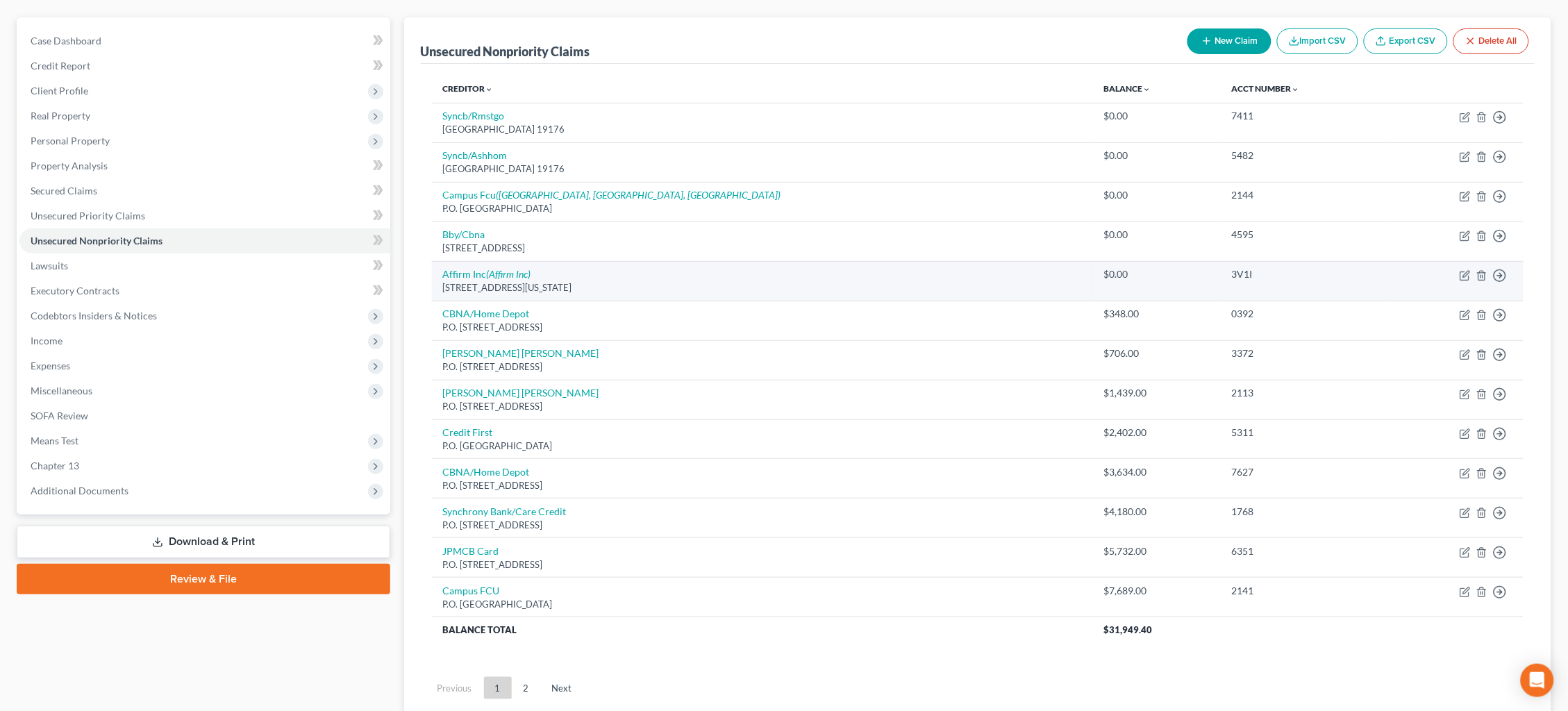
scroll to position [20, 0]
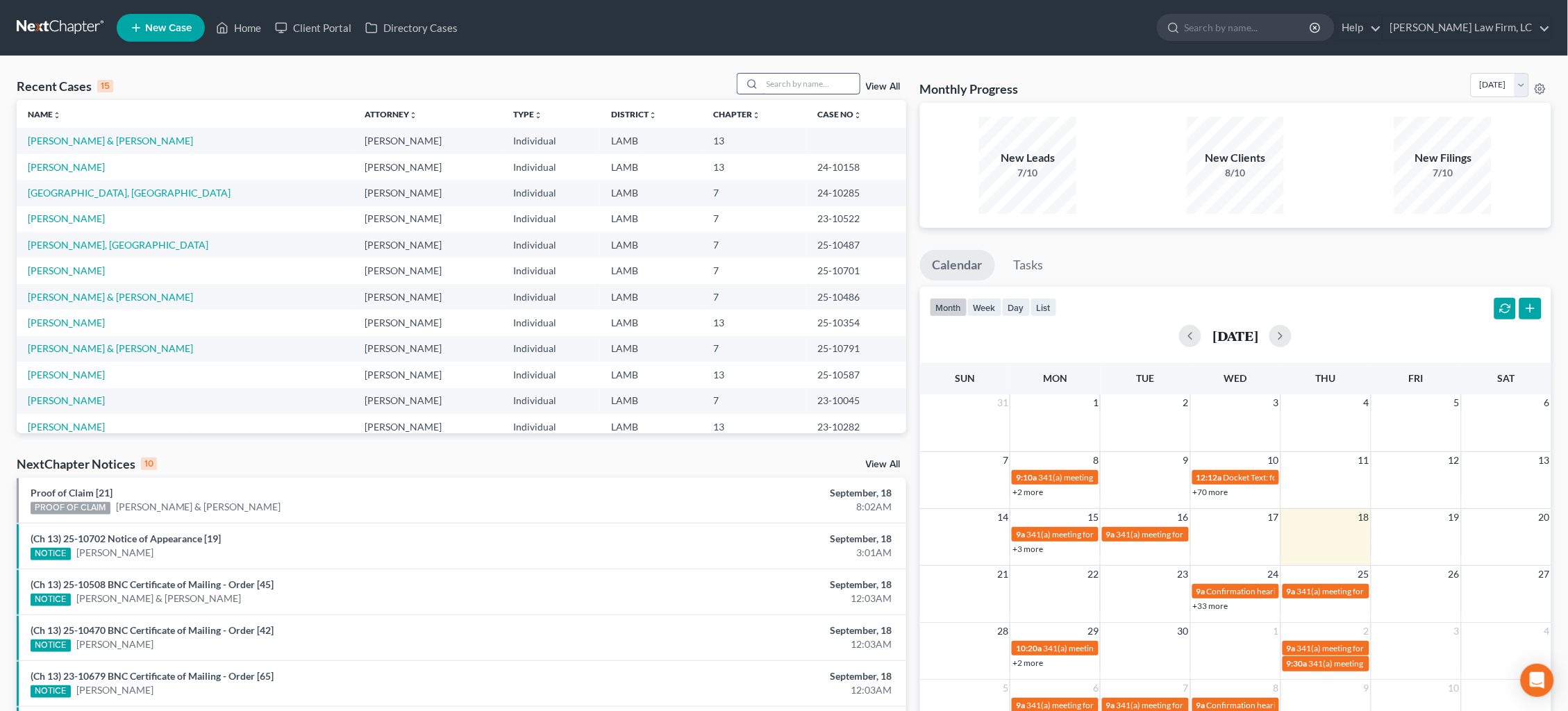
click at [826, 89] on input "search" at bounding box center [811, 84] width 97 height 20
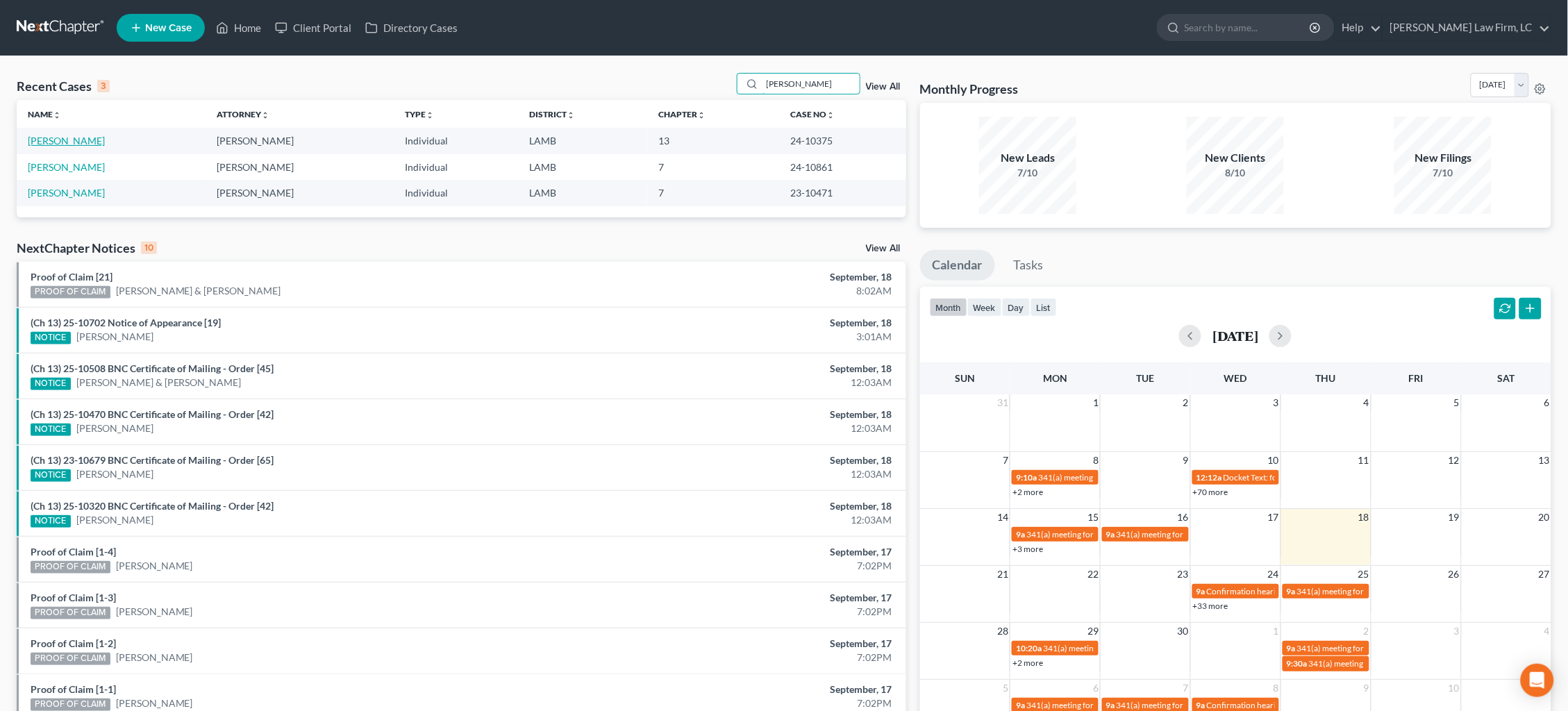
type input "dunn"
click at [84, 138] on link "Dunn, Shawntell" at bounding box center [66, 140] width 77 height 12
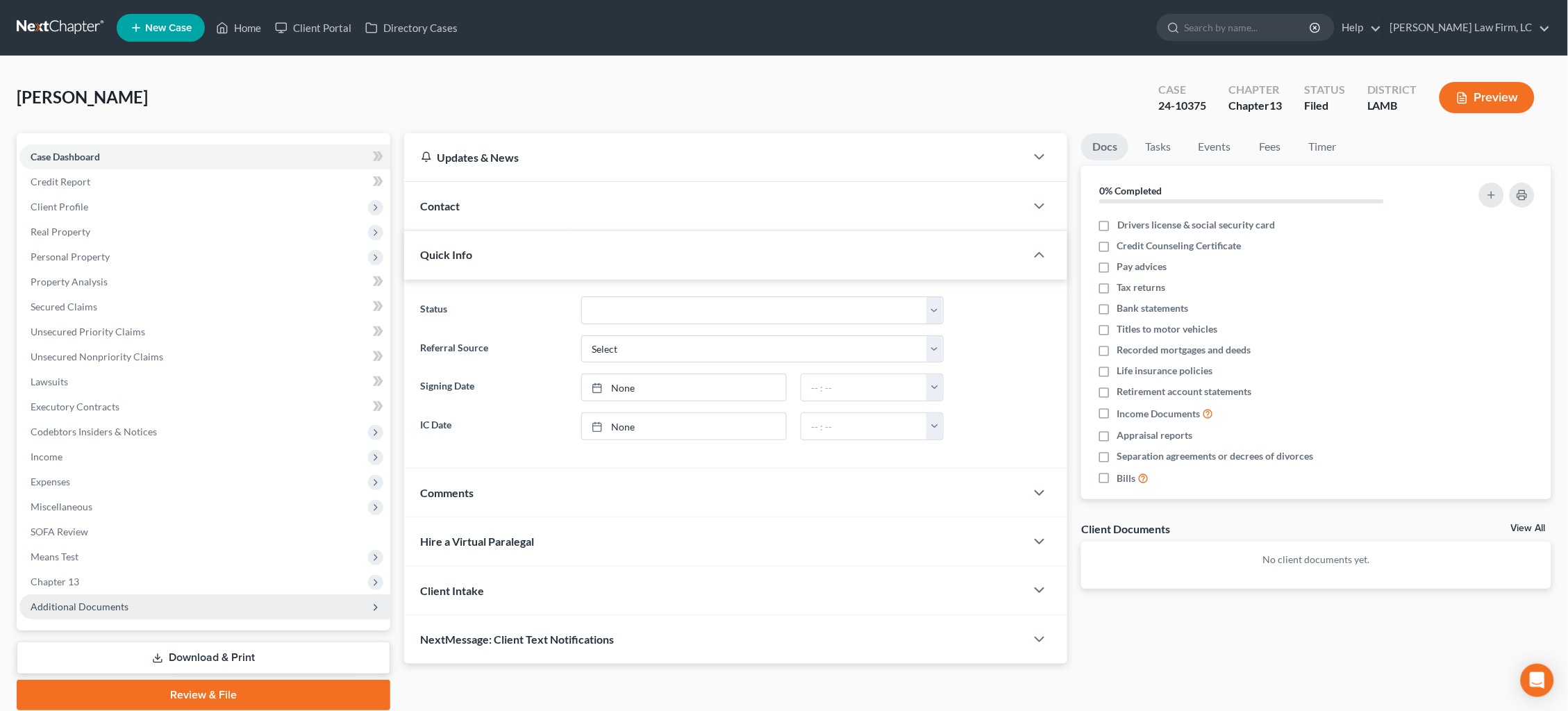
click at [215, 594] on span "Additional Documents" at bounding box center [204, 607] width 371 height 25
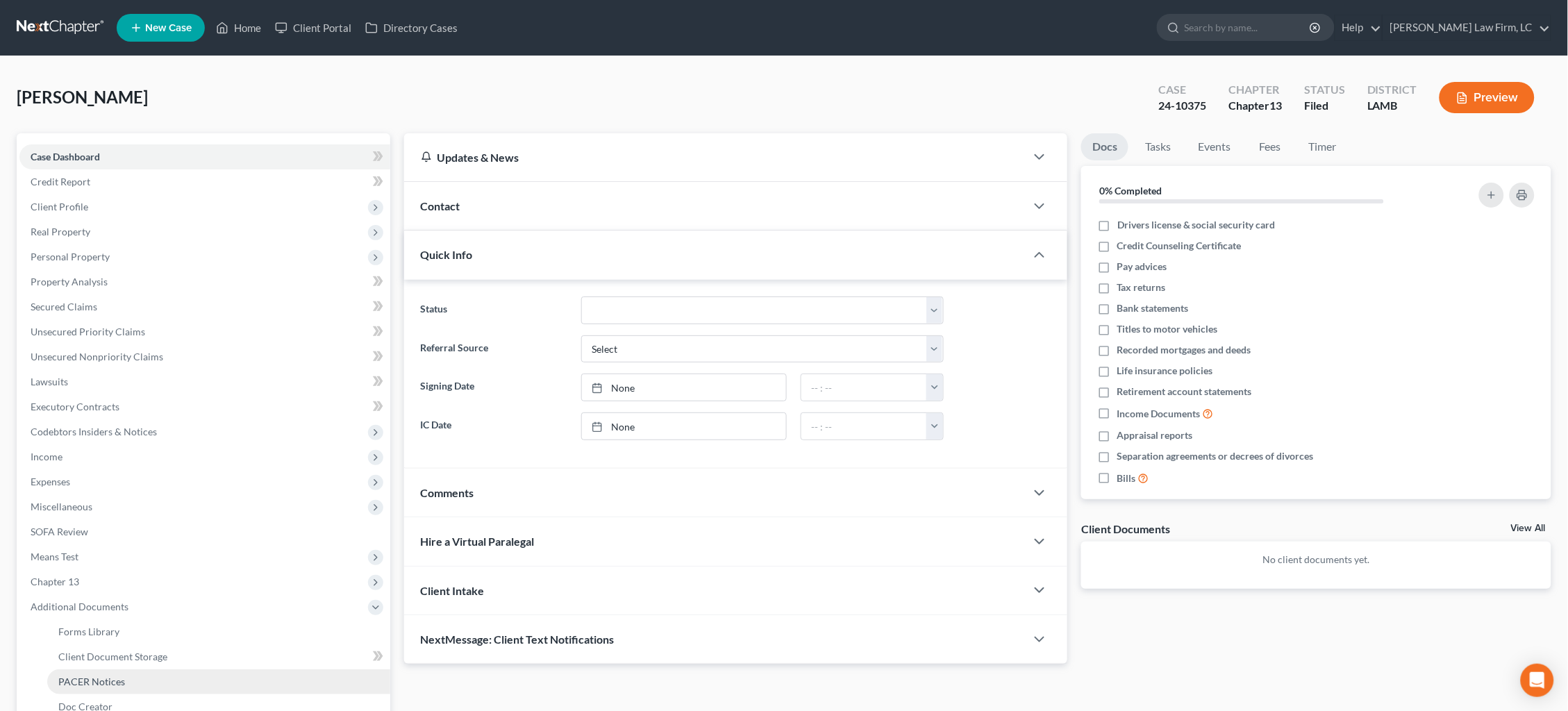
click at [194, 669] on link "PACER Notices" at bounding box center [218, 681] width 343 height 25
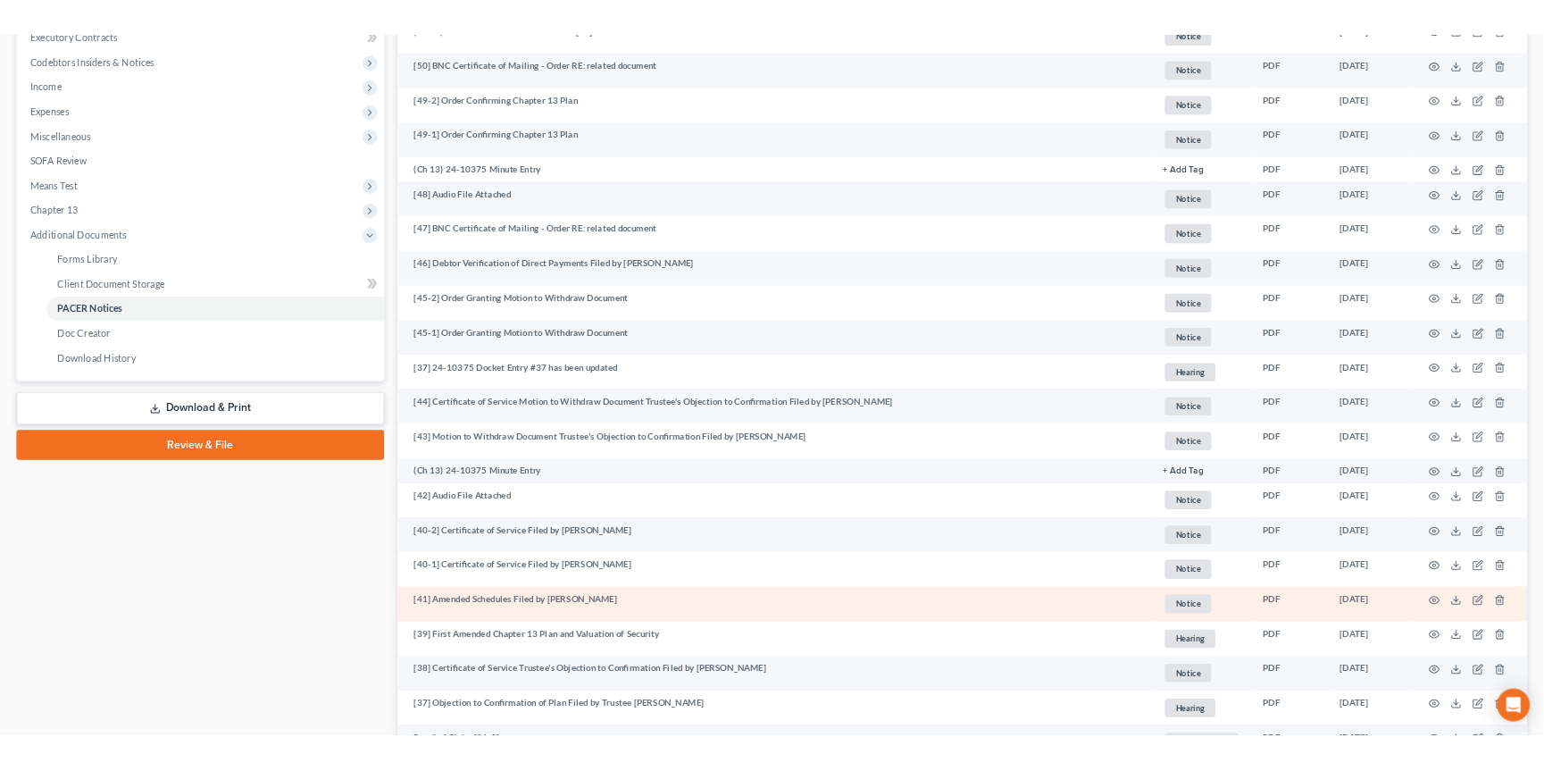
scroll to position [524, 0]
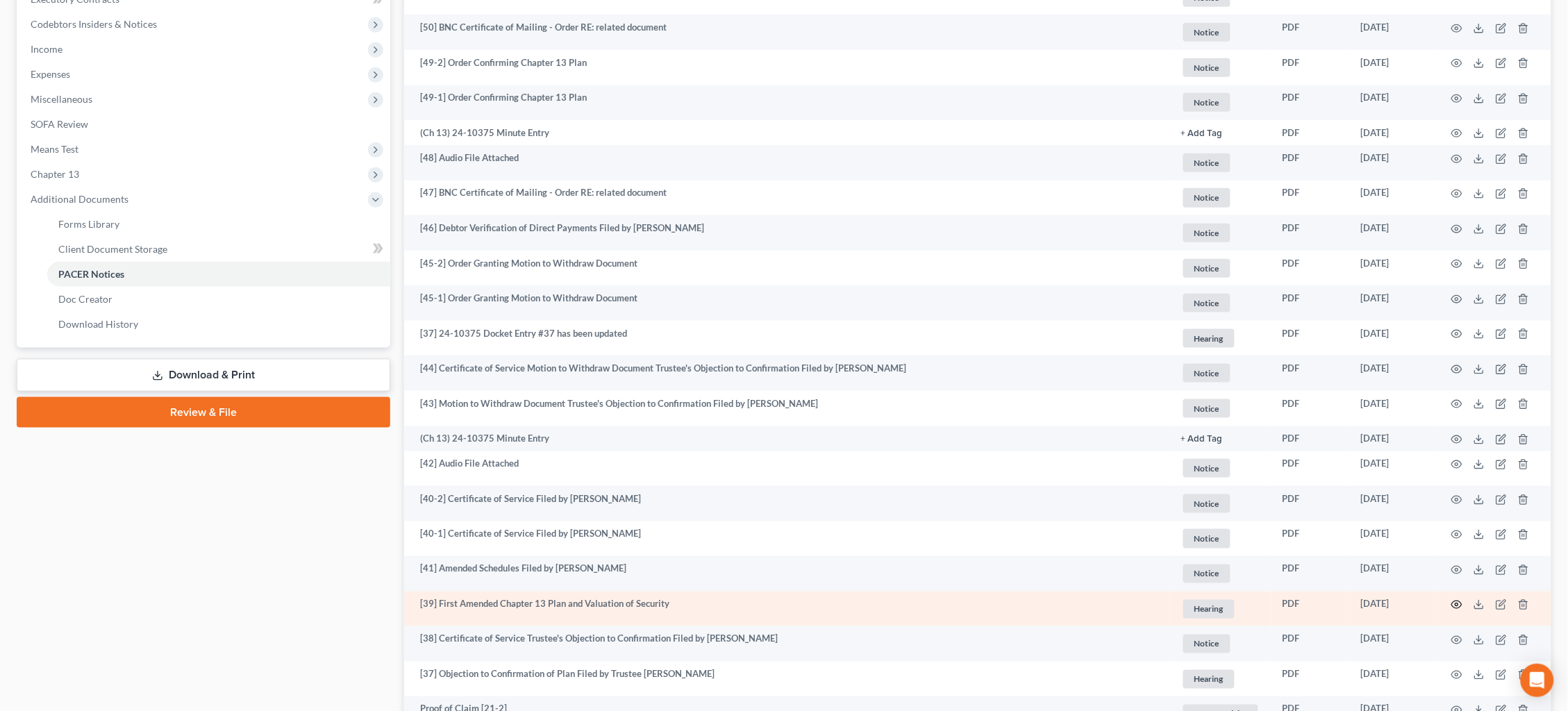
click at [1457, 599] on icon "button" at bounding box center [1457, 605] width 11 height 11
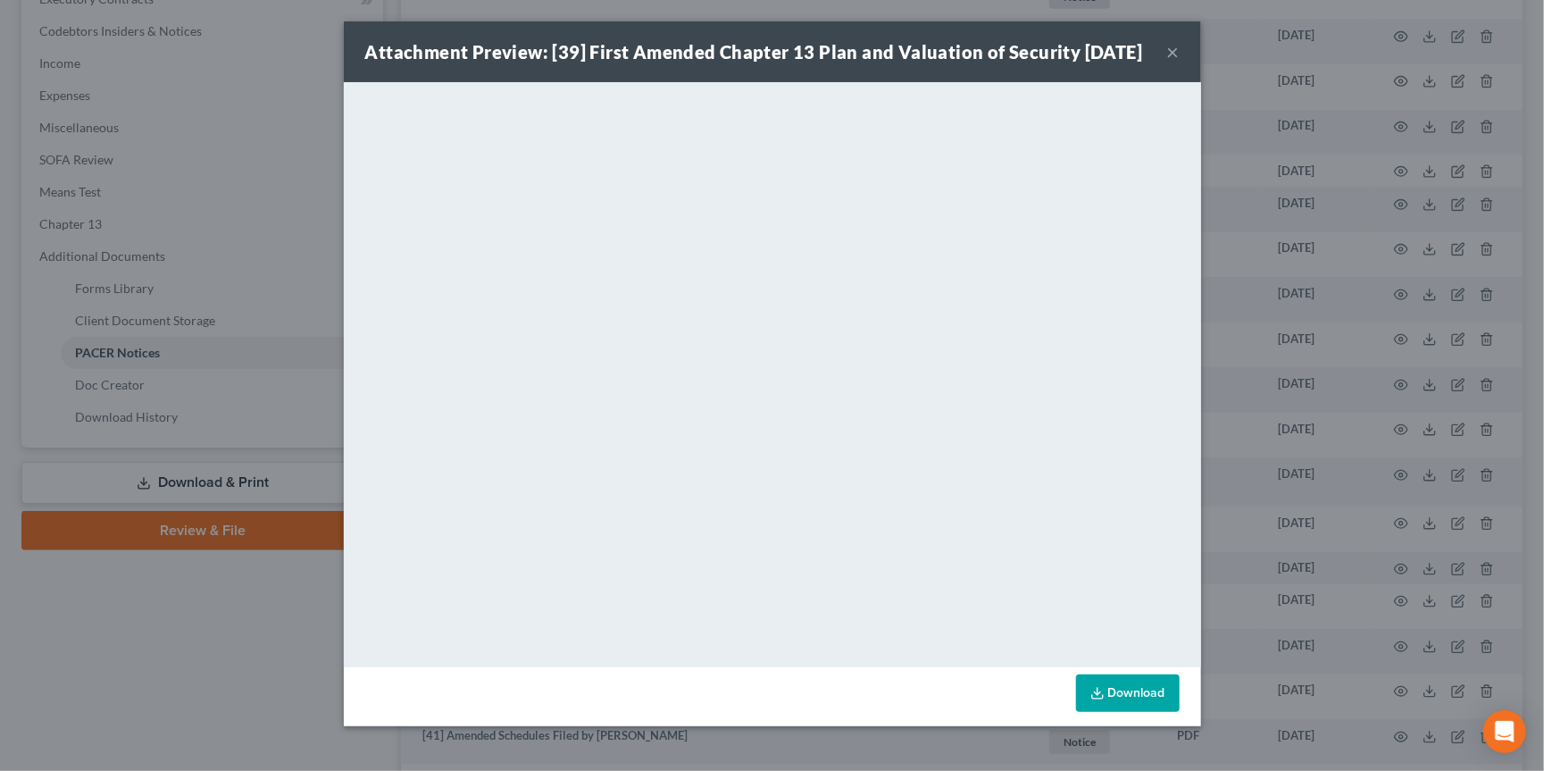
click at [213, 221] on div "Attachment Preview: [39] First Amended Chapter 13 Plan and Valuation of Securit…" at bounding box center [772, 385] width 1544 height 771
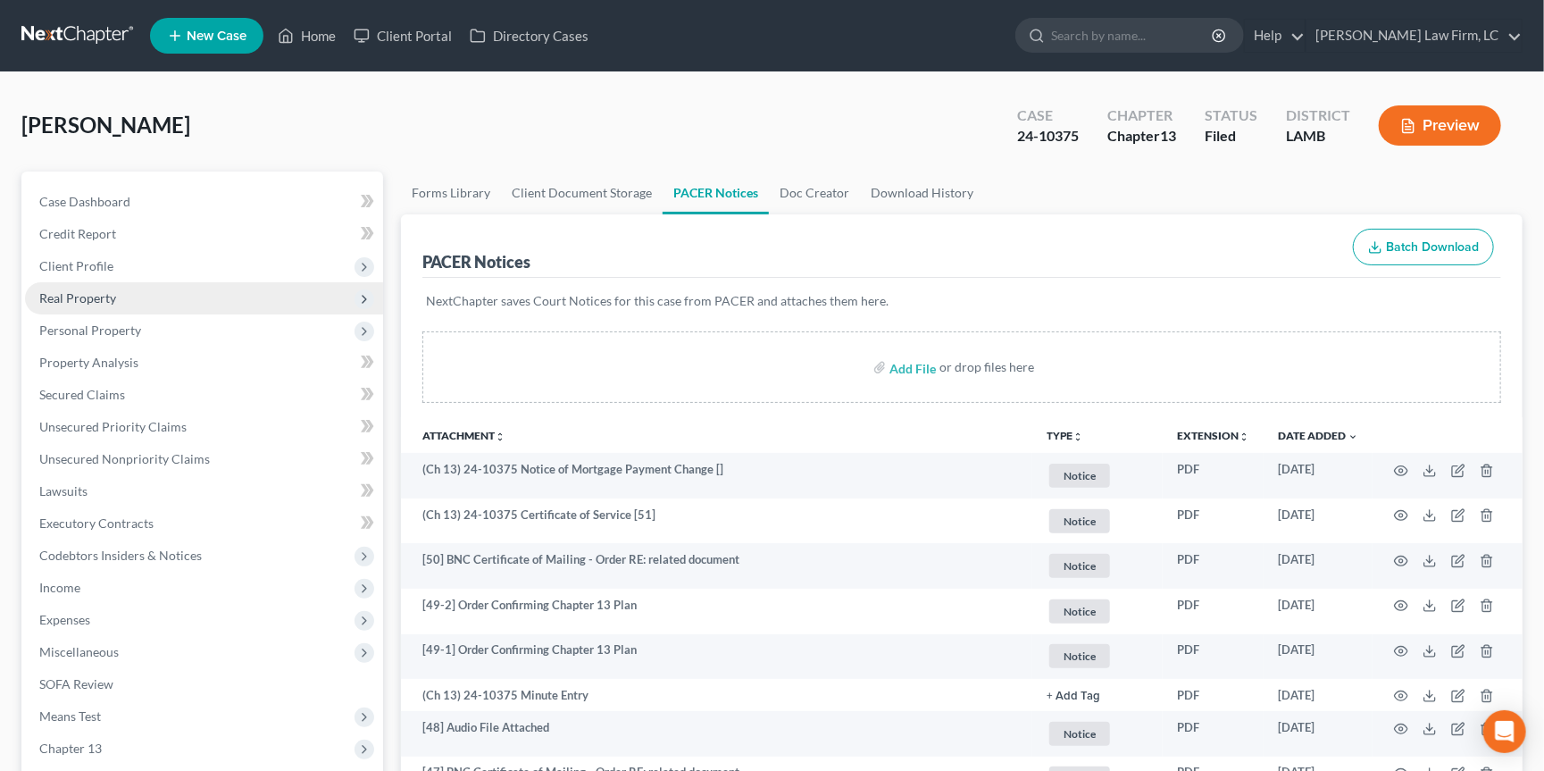
scroll to position [0, 0]
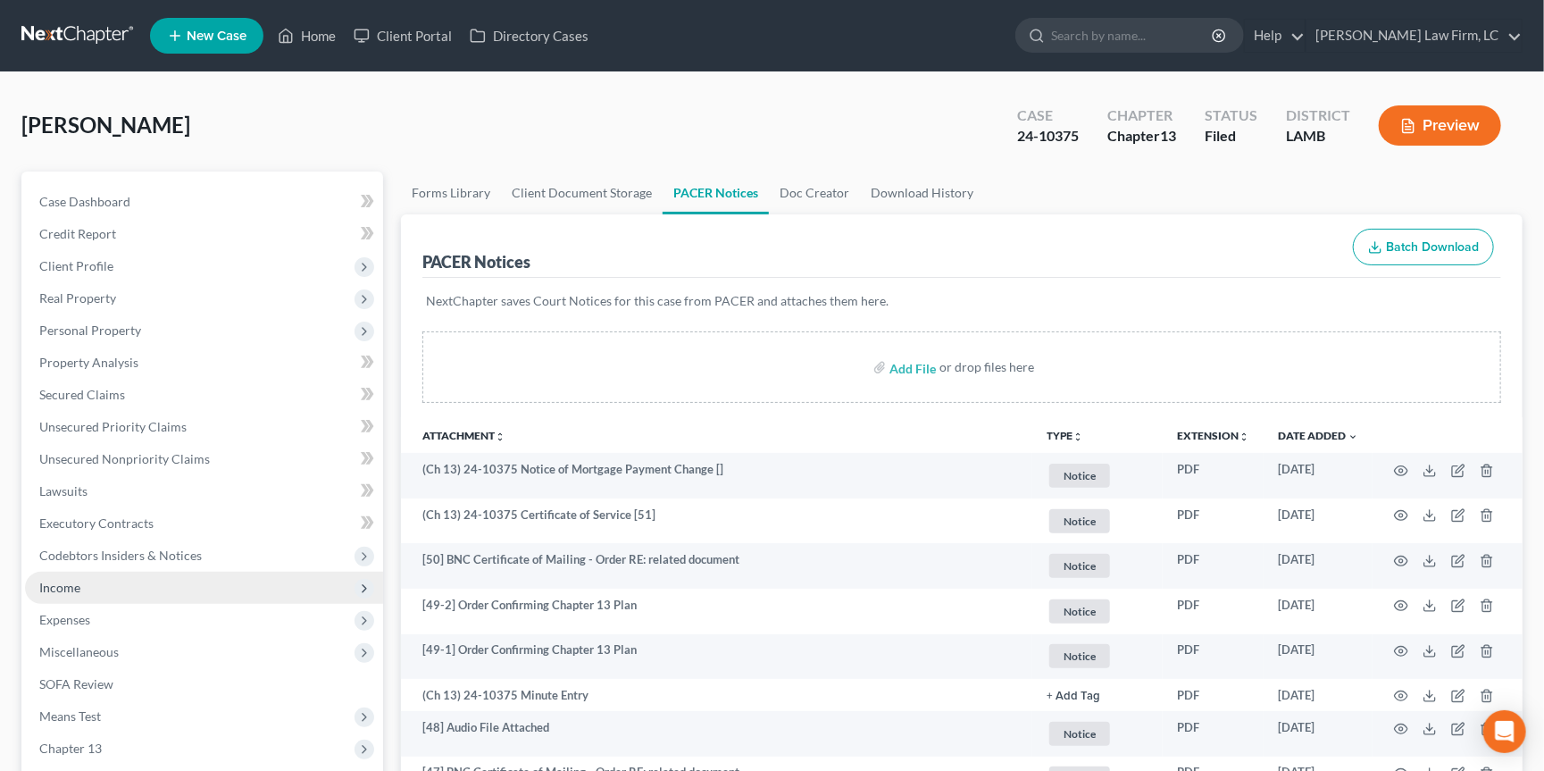
click at [180, 572] on span "Income" at bounding box center [204, 588] width 358 height 32
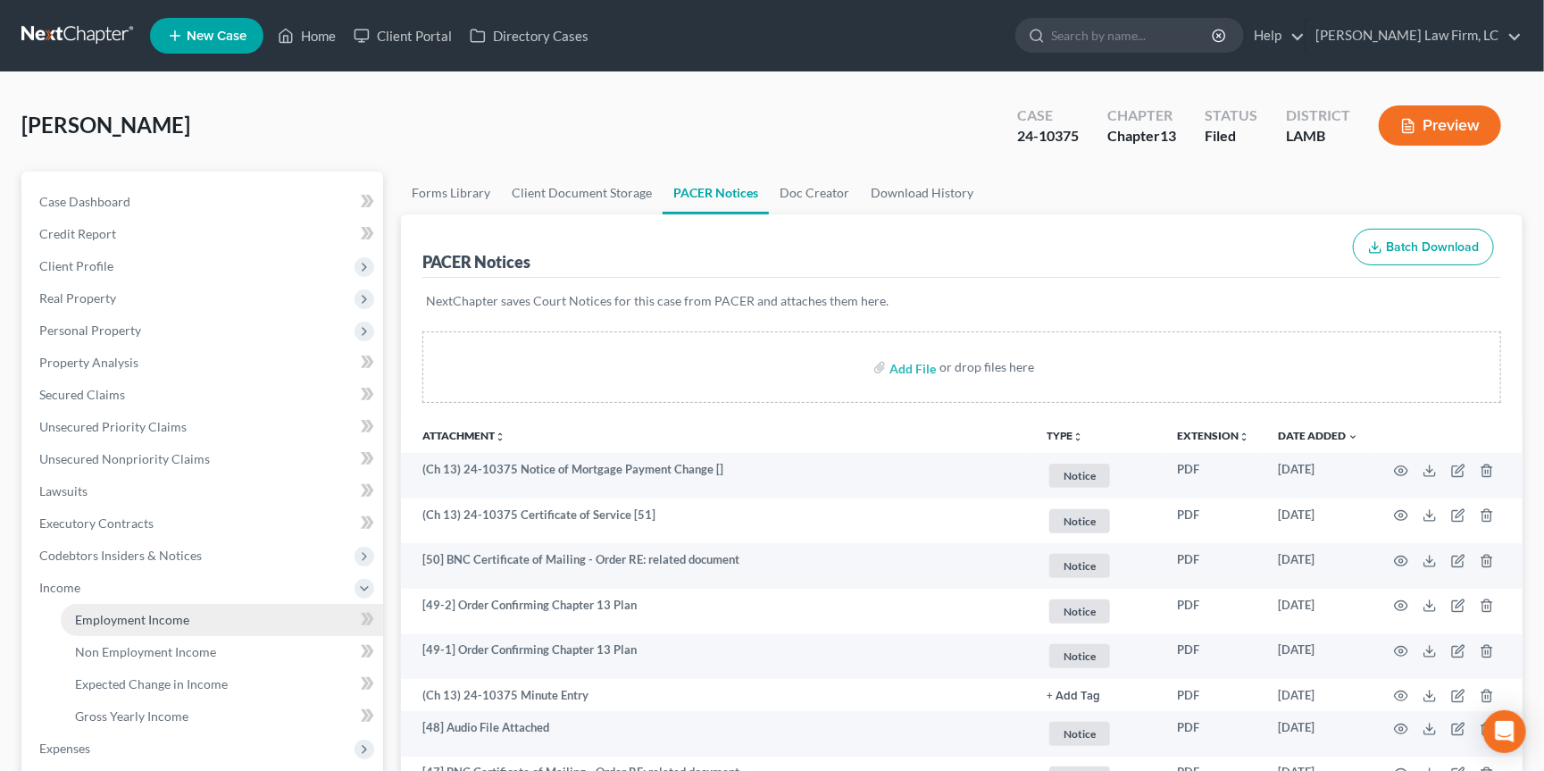
click at [180, 604] on link "Employment Income" at bounding box center [222, 620] width 322 height 32
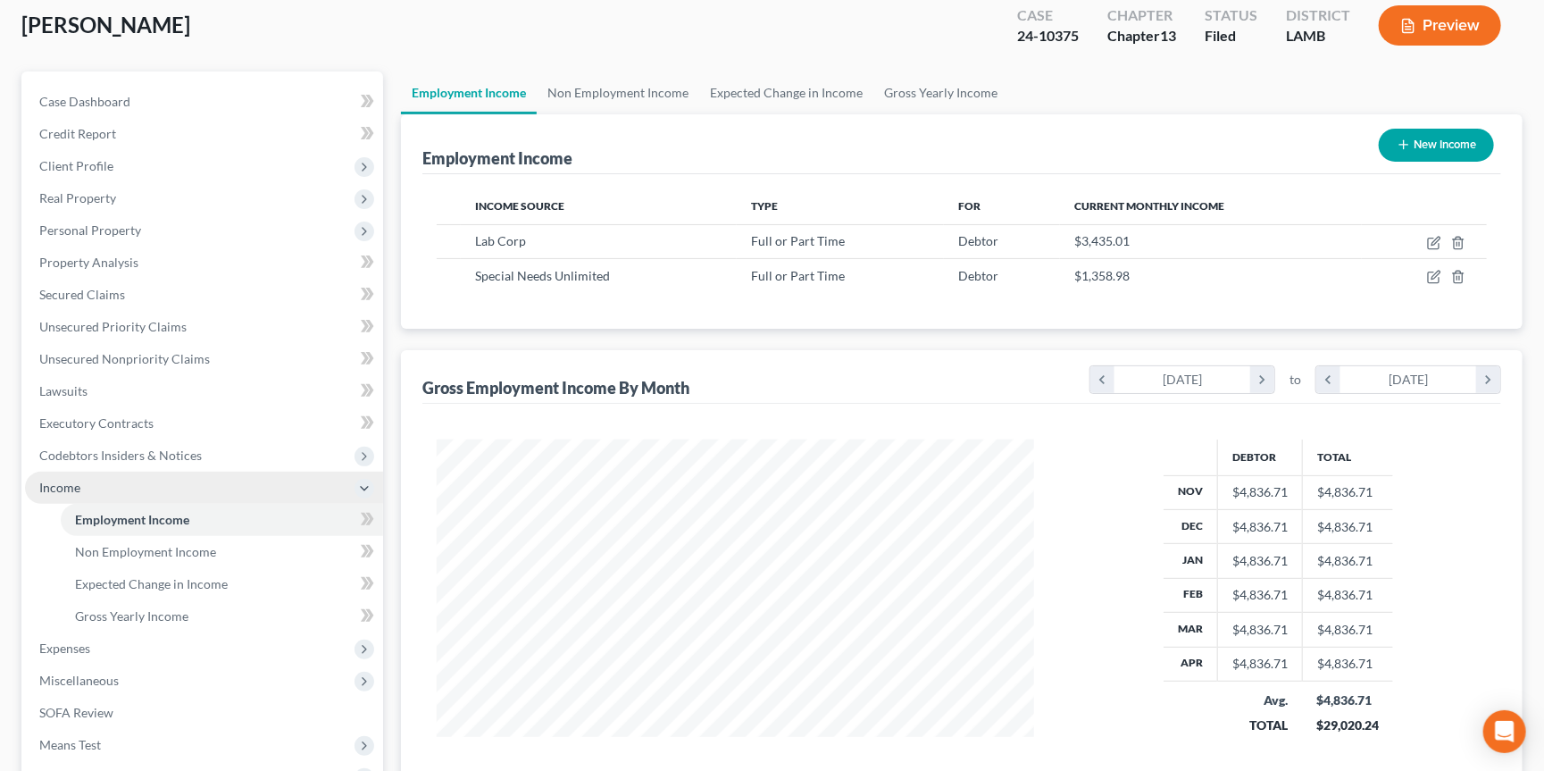
scroll to position [102, 0]
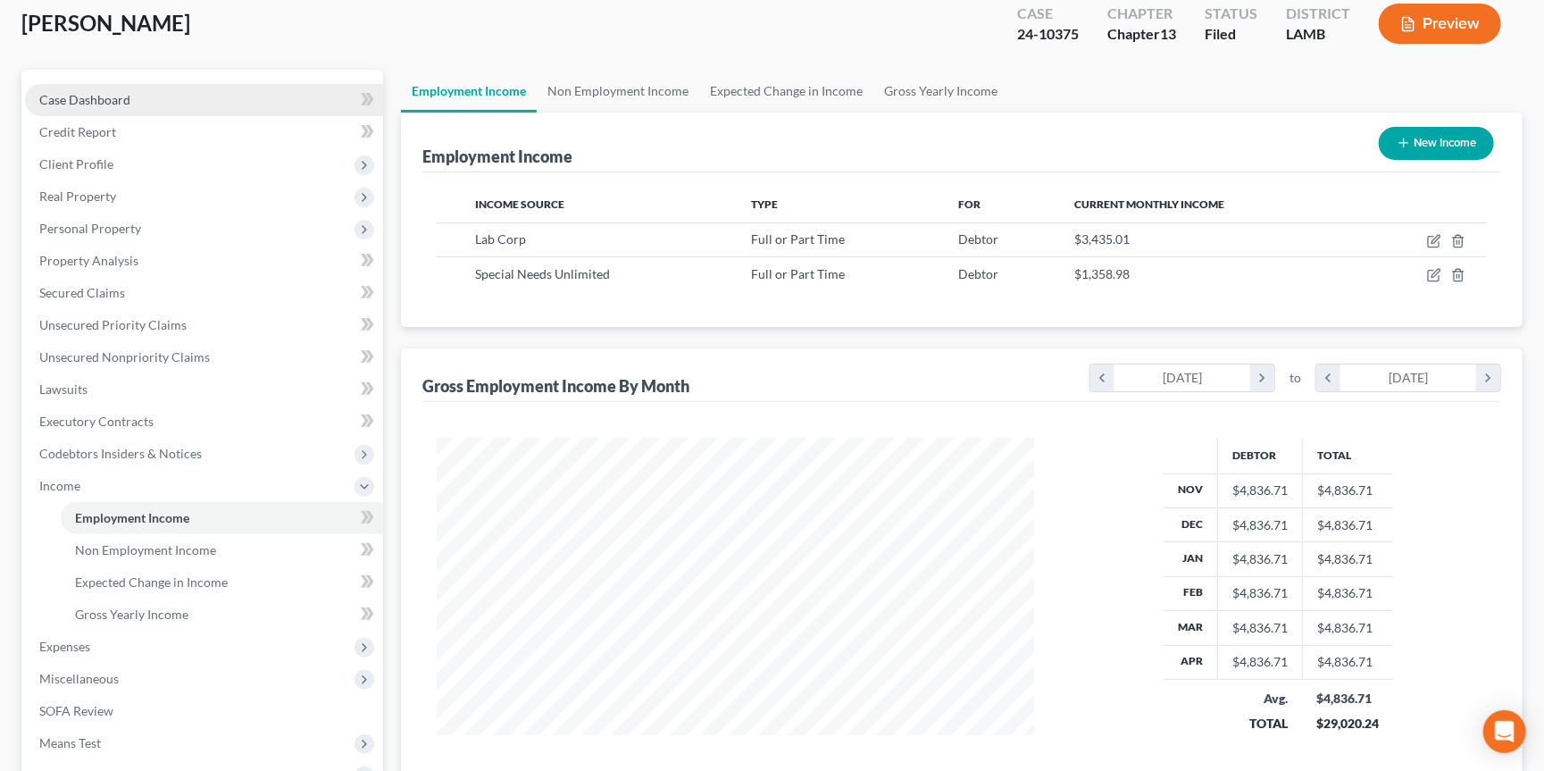
click at [157, 98] on link "Case Dashboard" at bounding box center [204, 100] width 358 height 32
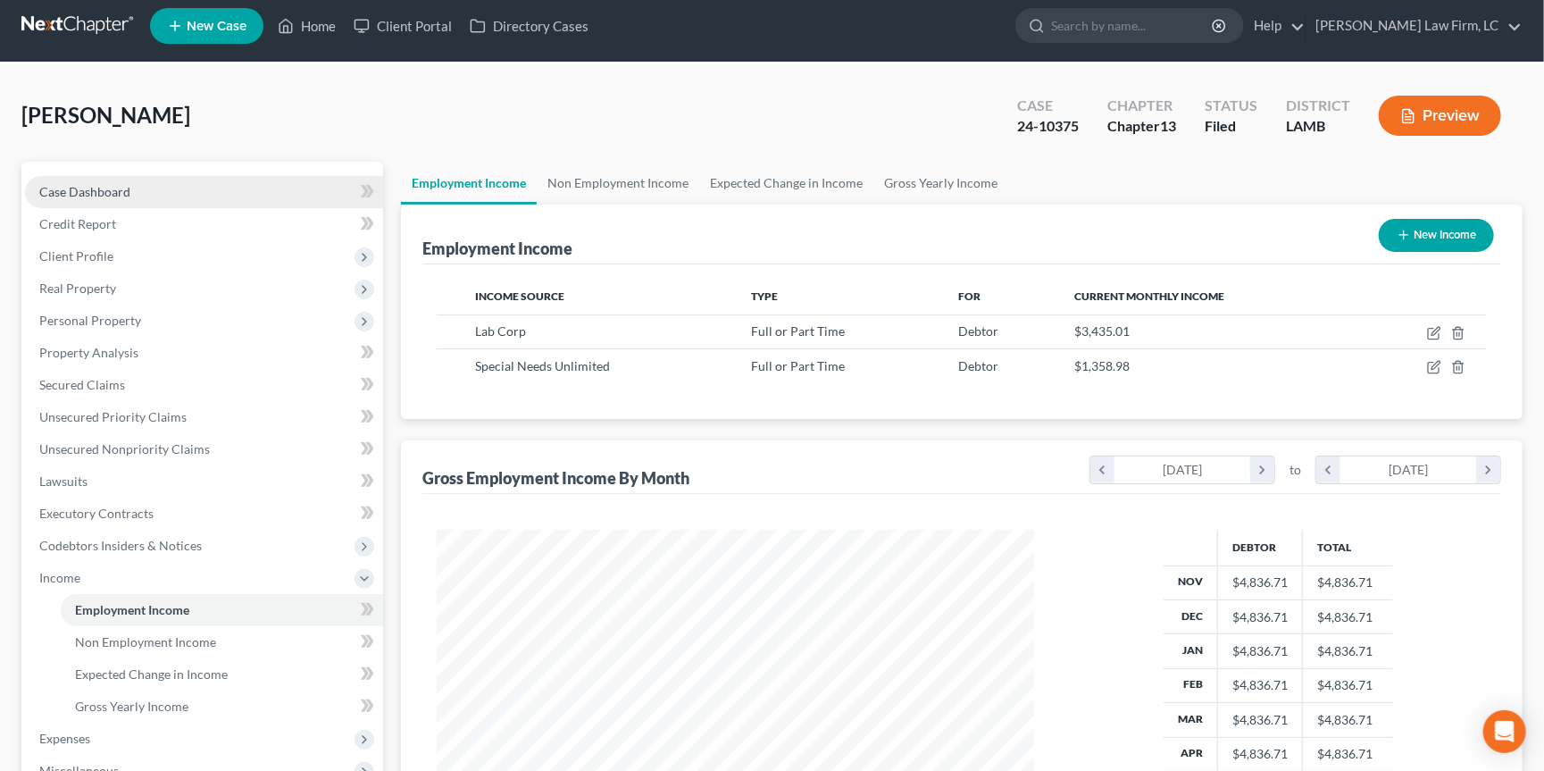
select select "2"
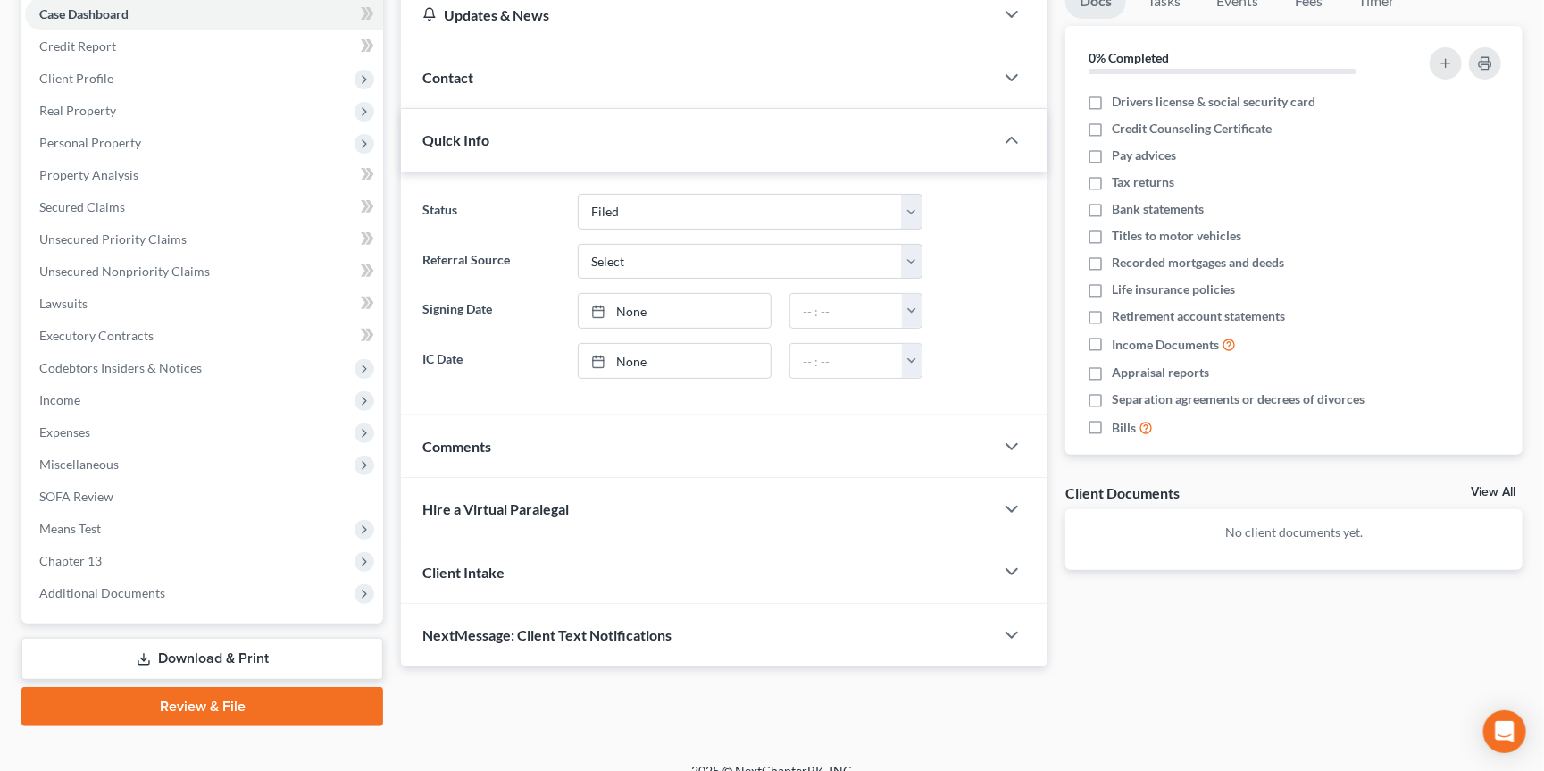
scroll to position [187, 0]
click at [550, 462] on div "Comments" at bounding box center [697, 447] width 593 height 62
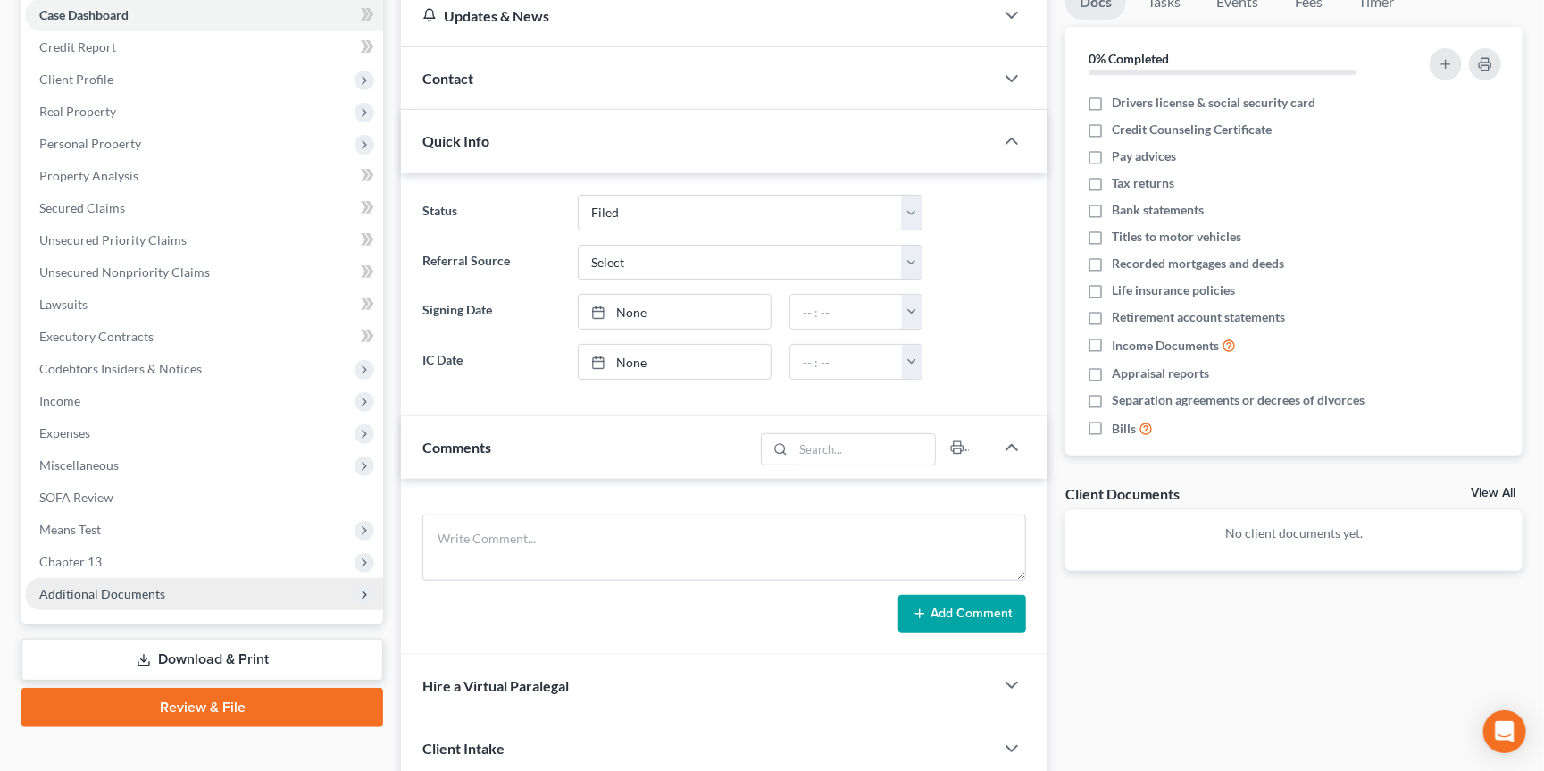
click at [171, 581] on span "Additional Documents" at bounding box center [204, 594] width 358 height 32
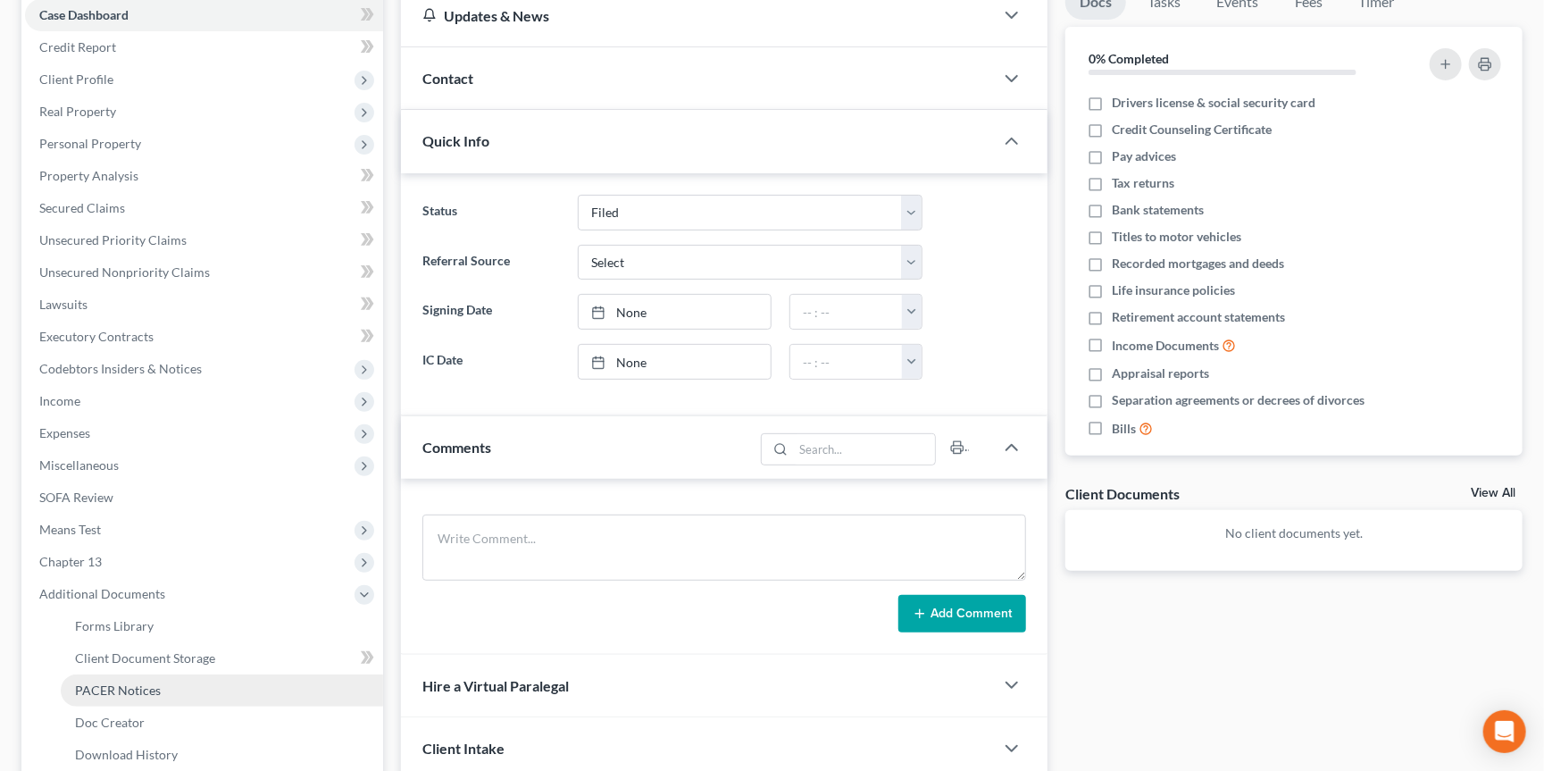
click at [191, 674] on link "PACER Notices" at bounding box center [222, 690] width 322 height 32
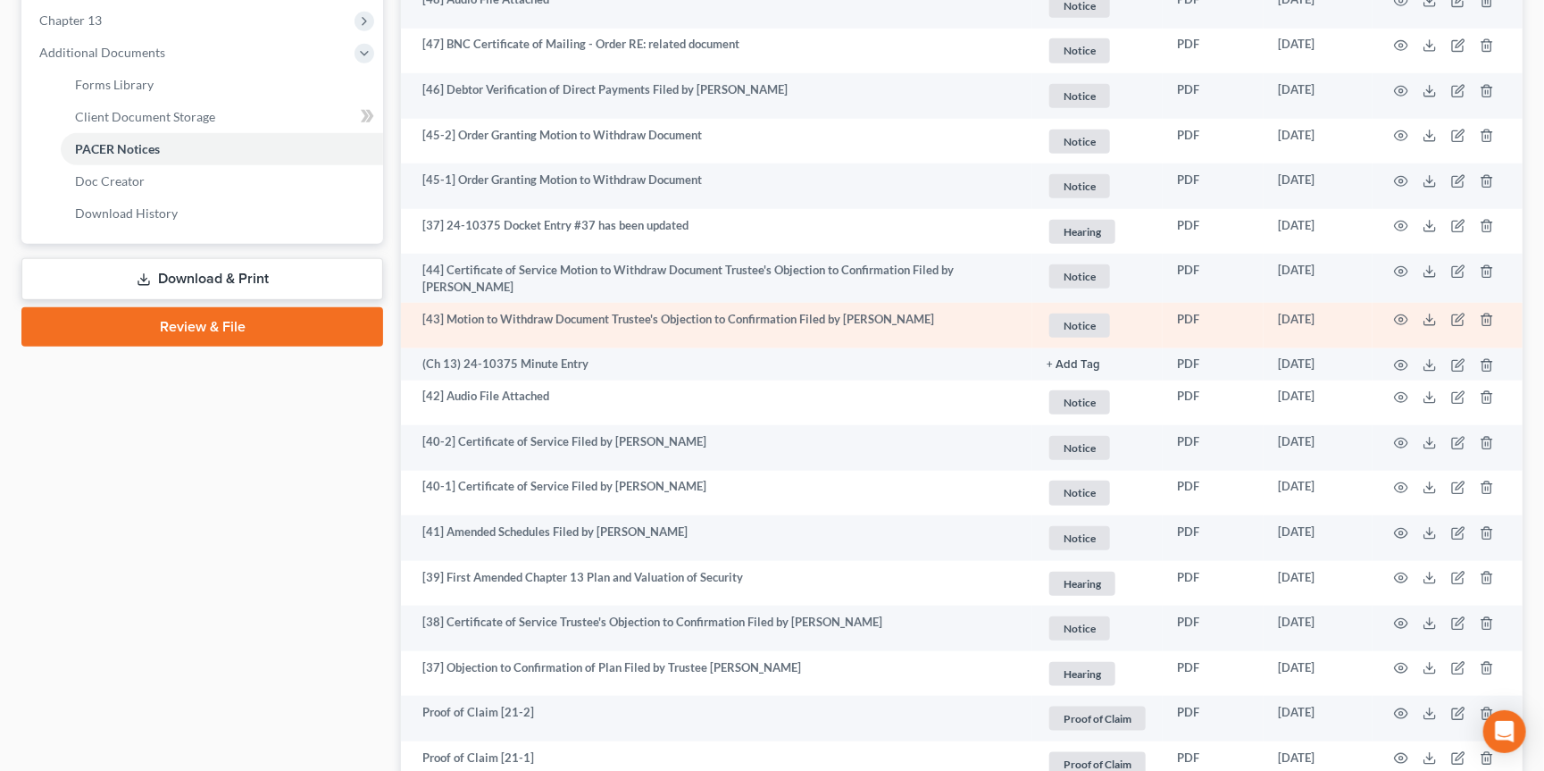
scroll to position [739, 0]
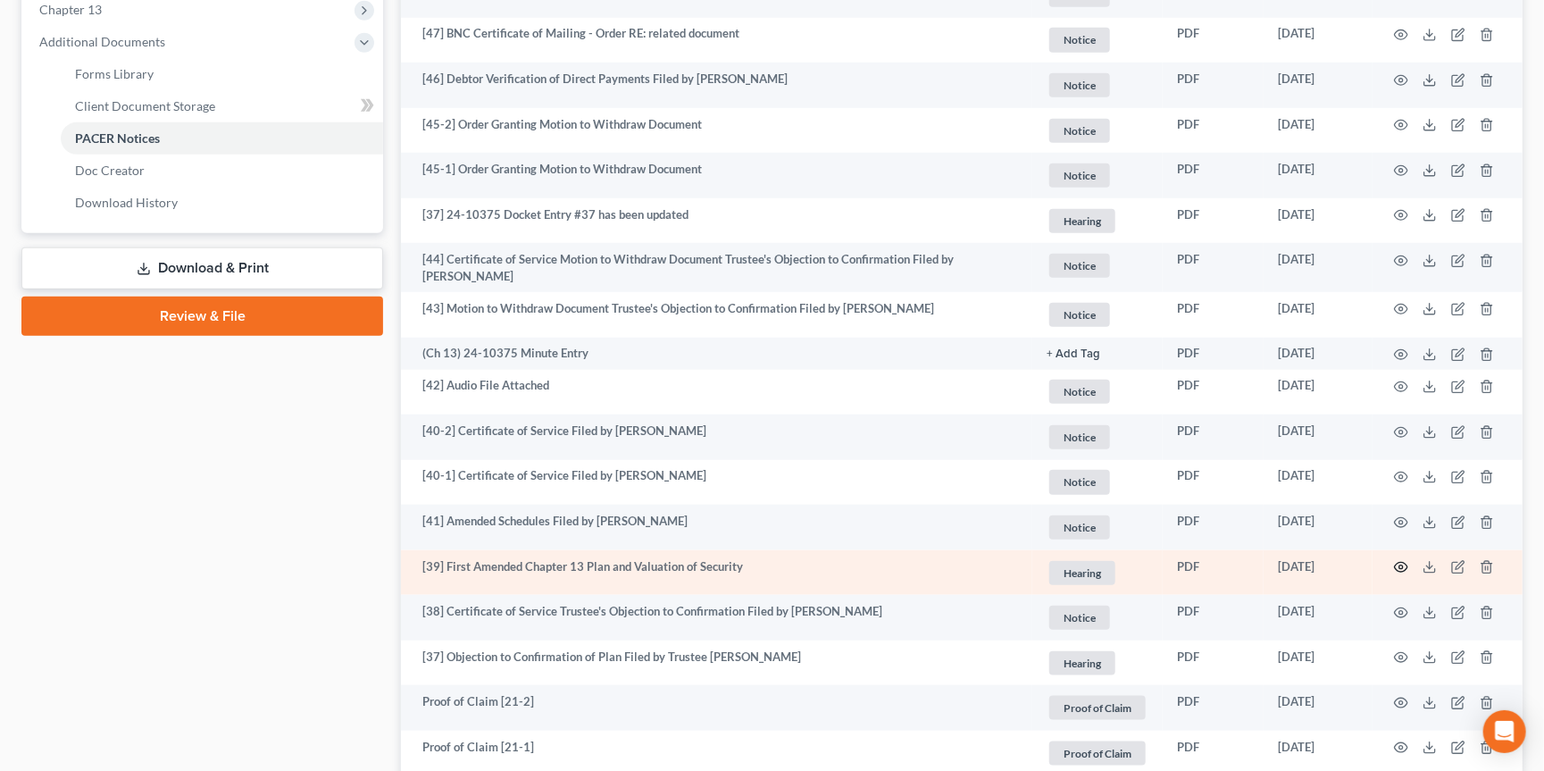
click at [1407, 560] on icon "button" at bounding box center [1401, 567] width 14 height 14
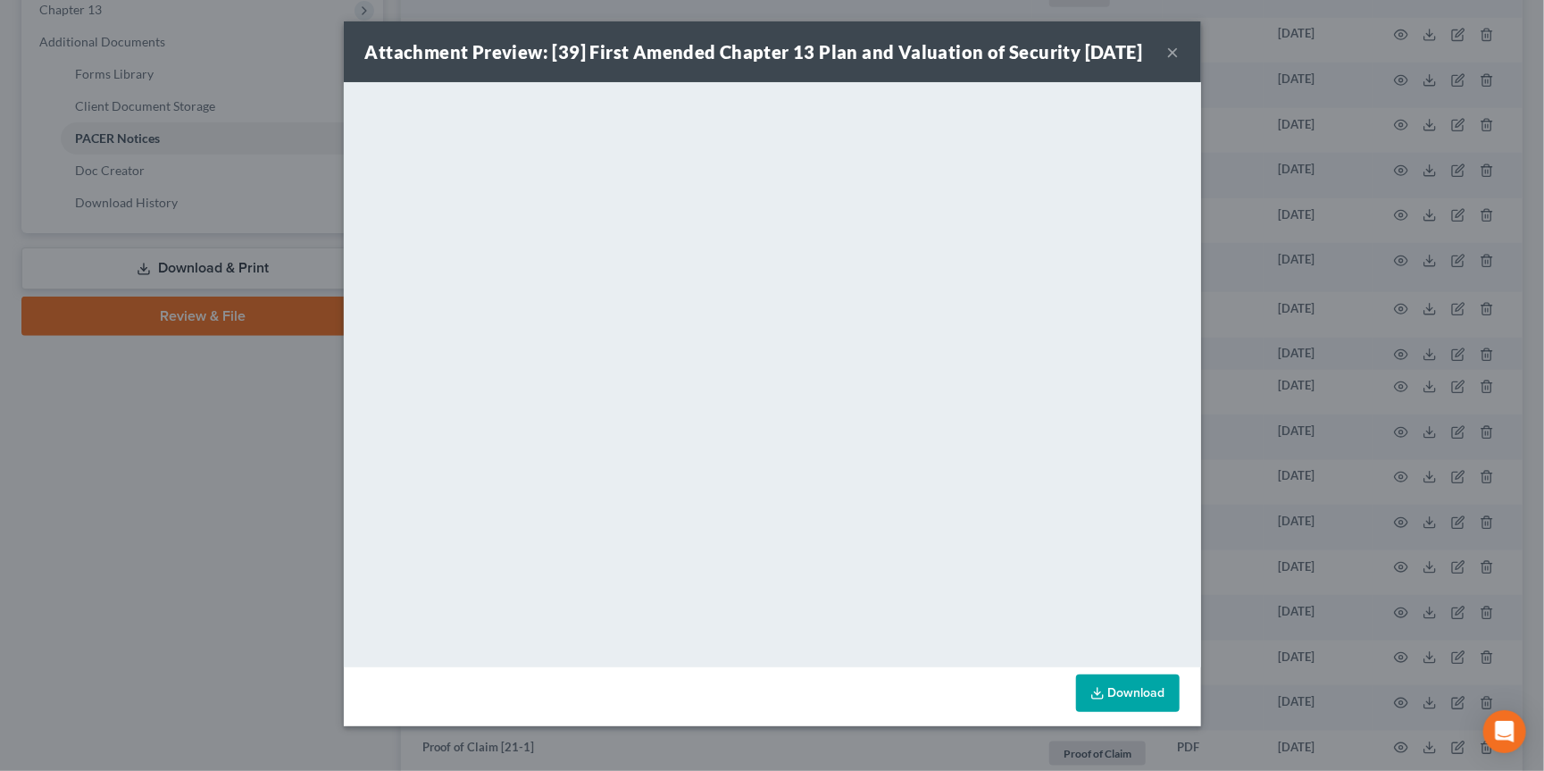
click at [178, 389] on div "Attachment Preview: [39] First Amended Chapter 13 Plan and Valuation of Securit…" at bounding box center [772, 385] width 1544 height 771
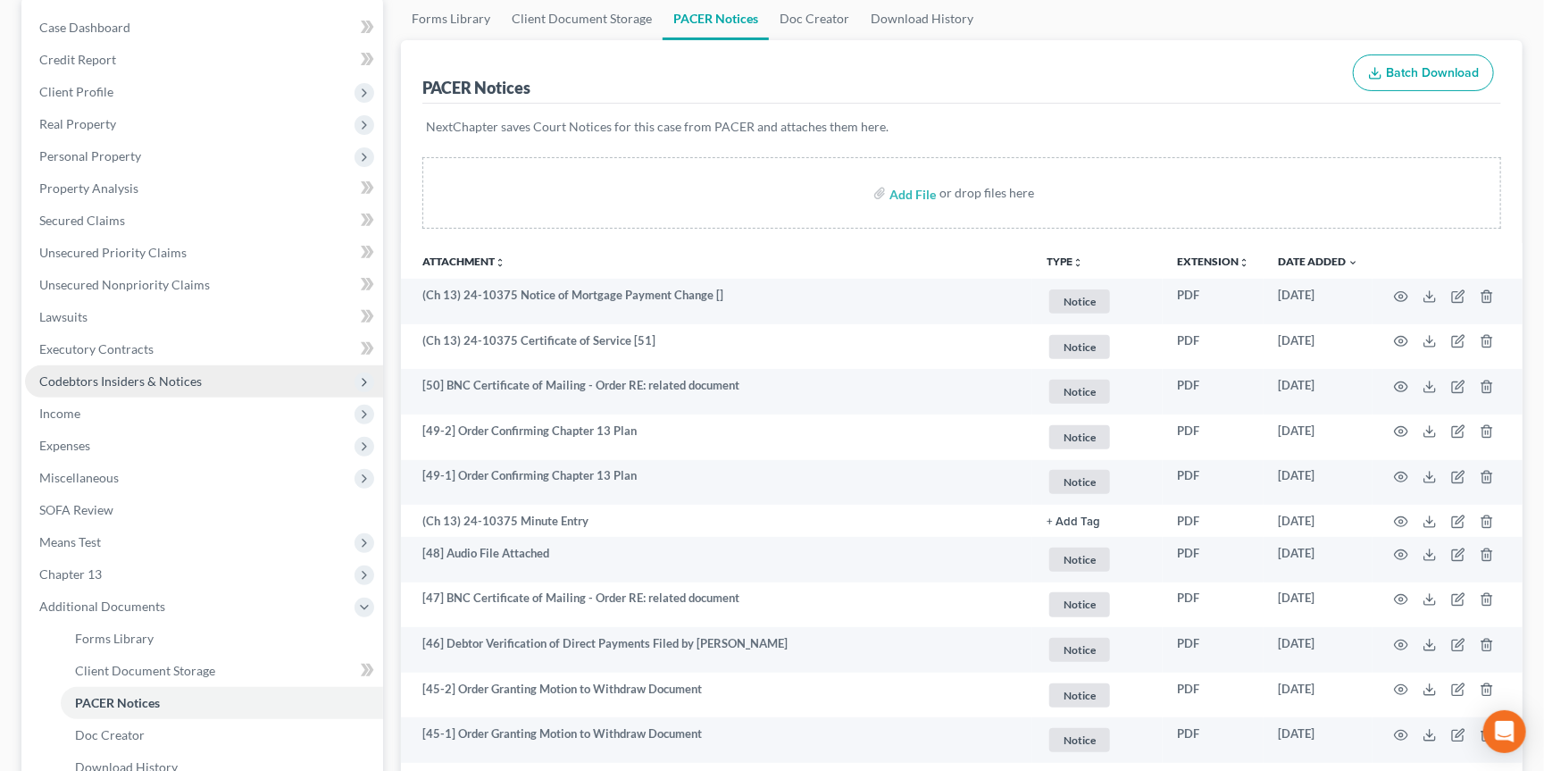
scroll to position [176, 0]
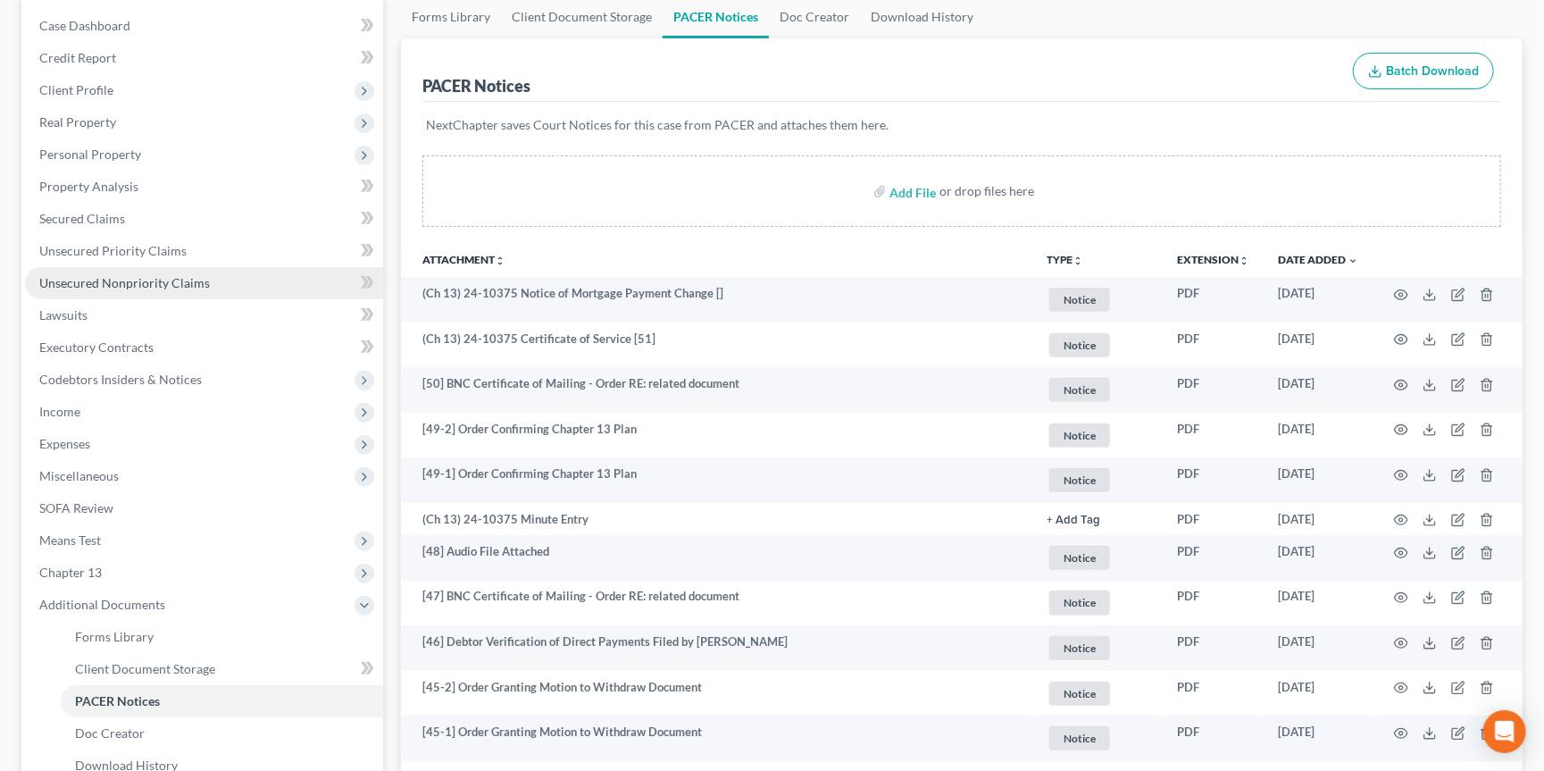
click at [296, 276] on link "Unsecured Nonpriority Claims" at bounding box center [204, 283] width 358 height 32
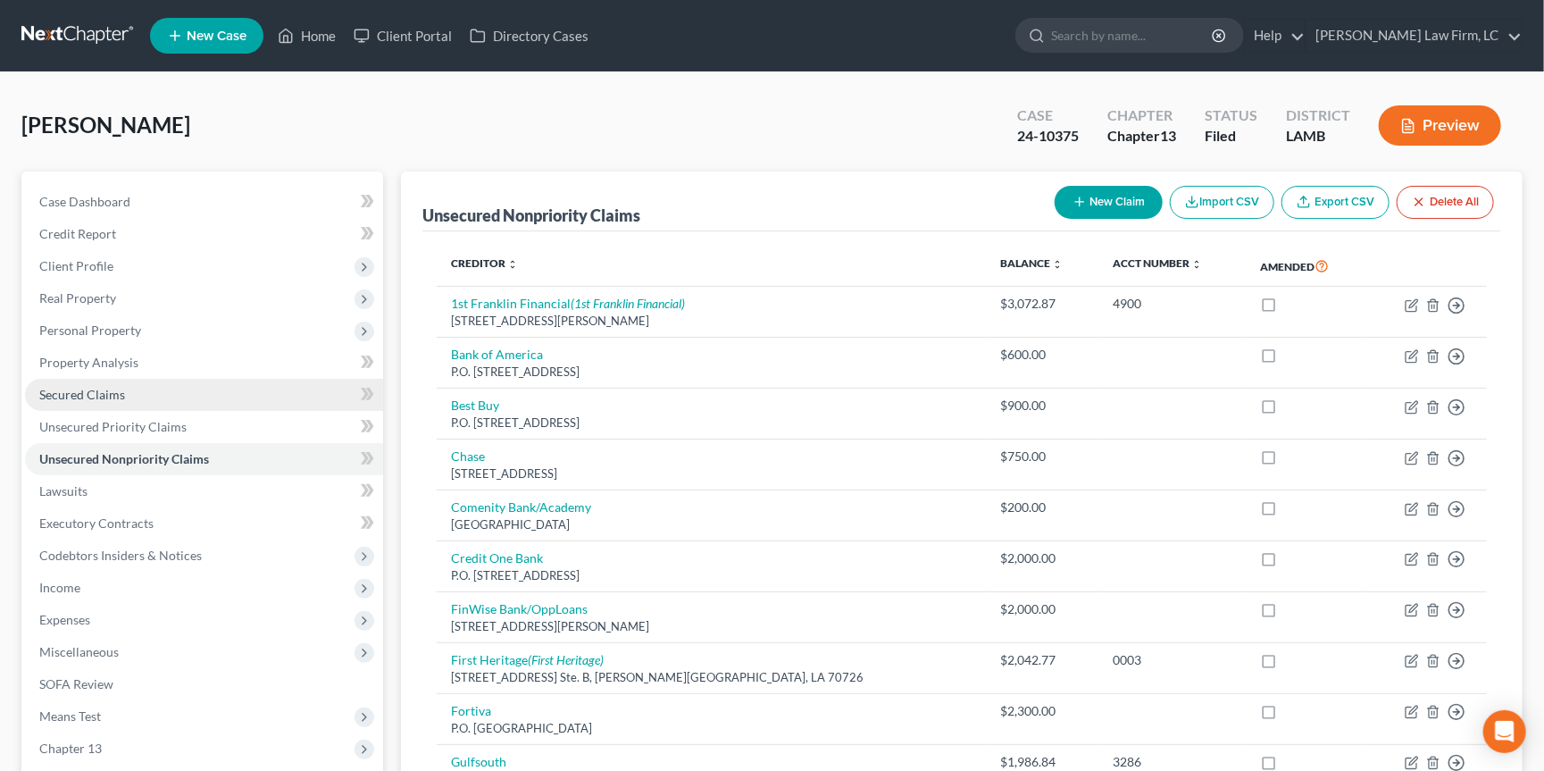
click at [156, 379] on link "Secured Claims" at bounding box center [204, 395] width 358 height 32
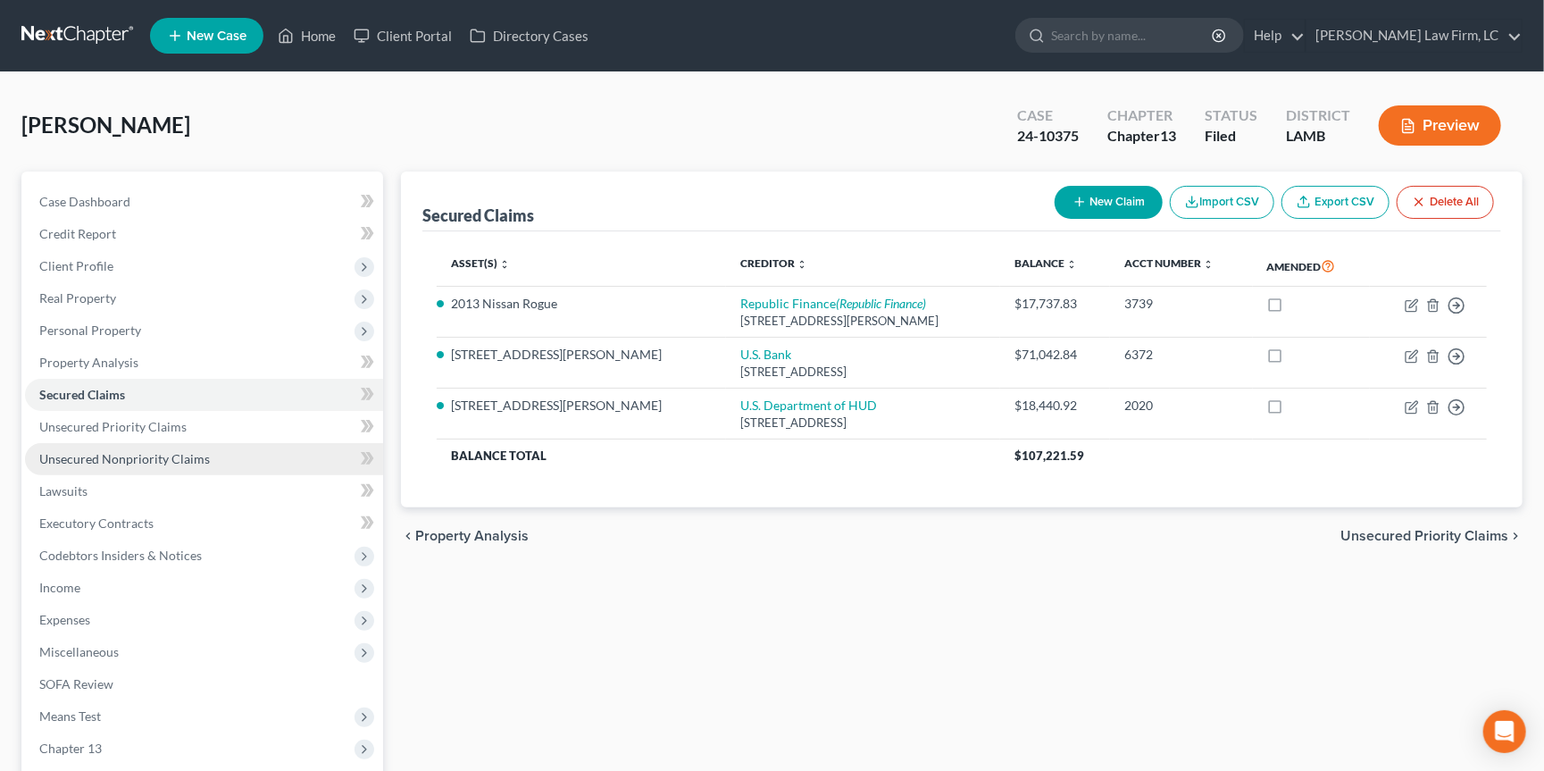
click at [183, 451] on span "Unsecured Nonpriority Claims" at bounding box center [124, 458] width 171 height 15
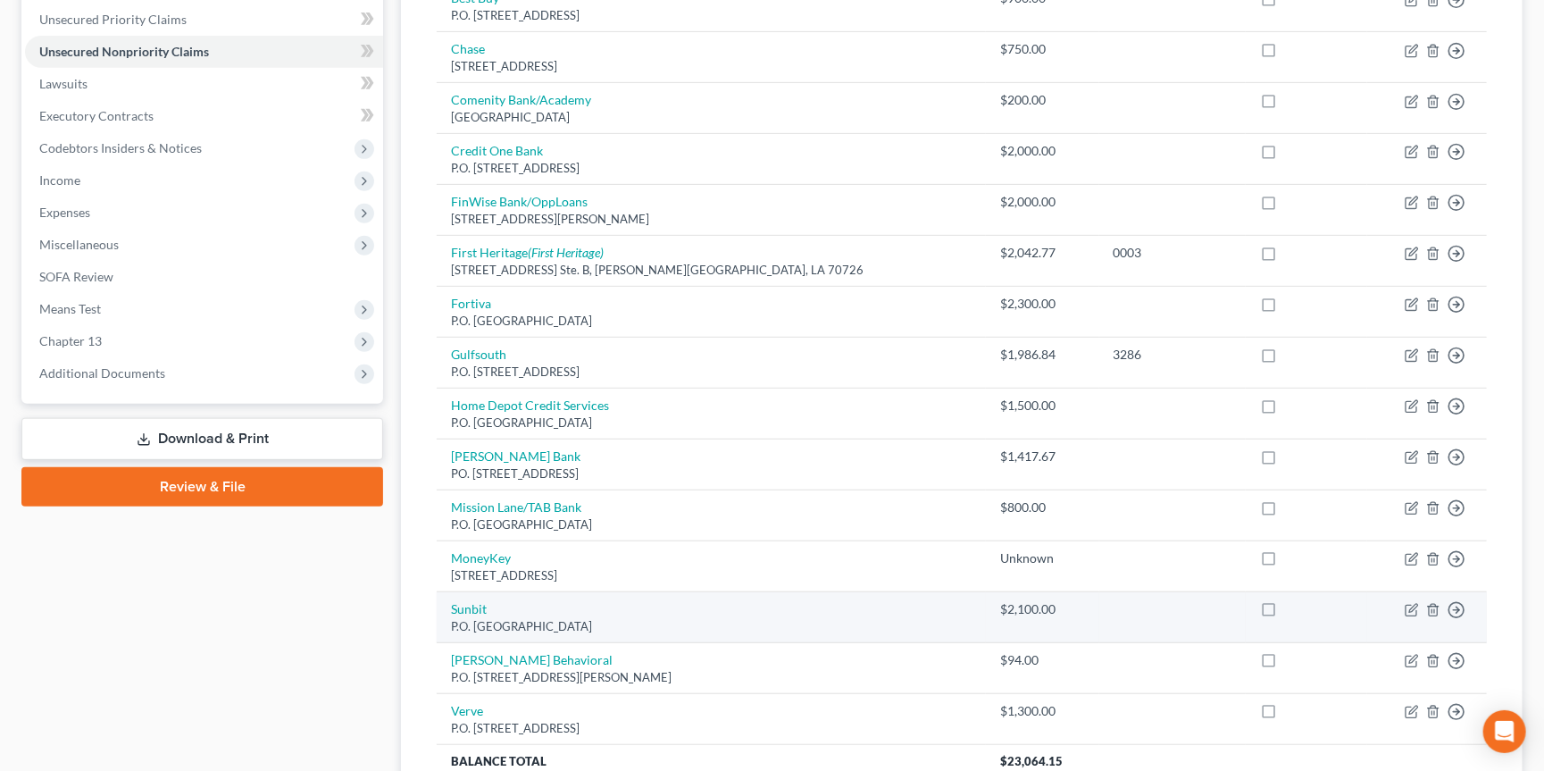
scroll to position [407, 0]
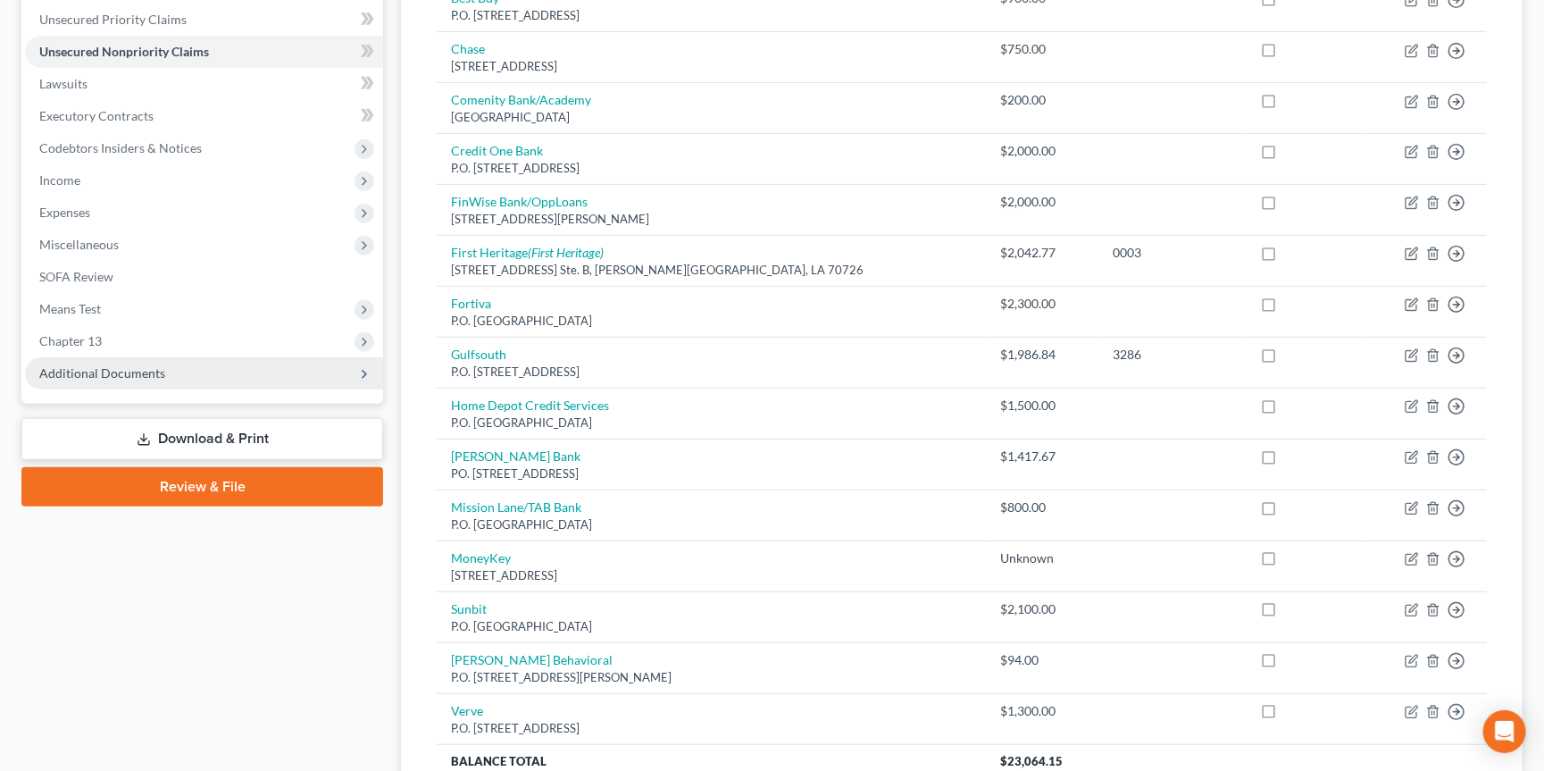
click at [221, 357] on span "Additional Documents" at bounding box center [204, 373] width 358 height 32
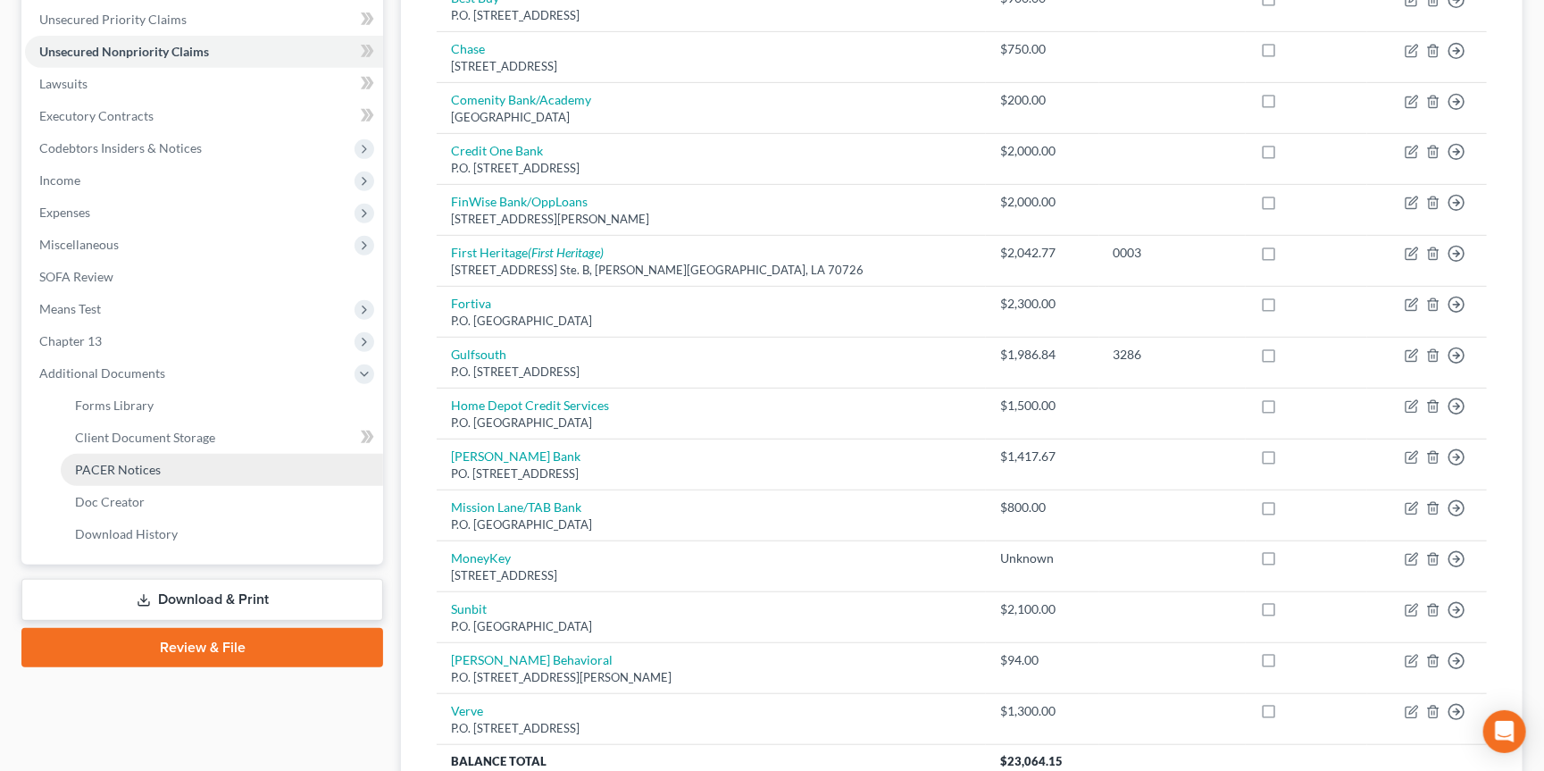
click at [177, 454] on link "PACER Notices" at bounding box center [222, 470] width 322 height 32
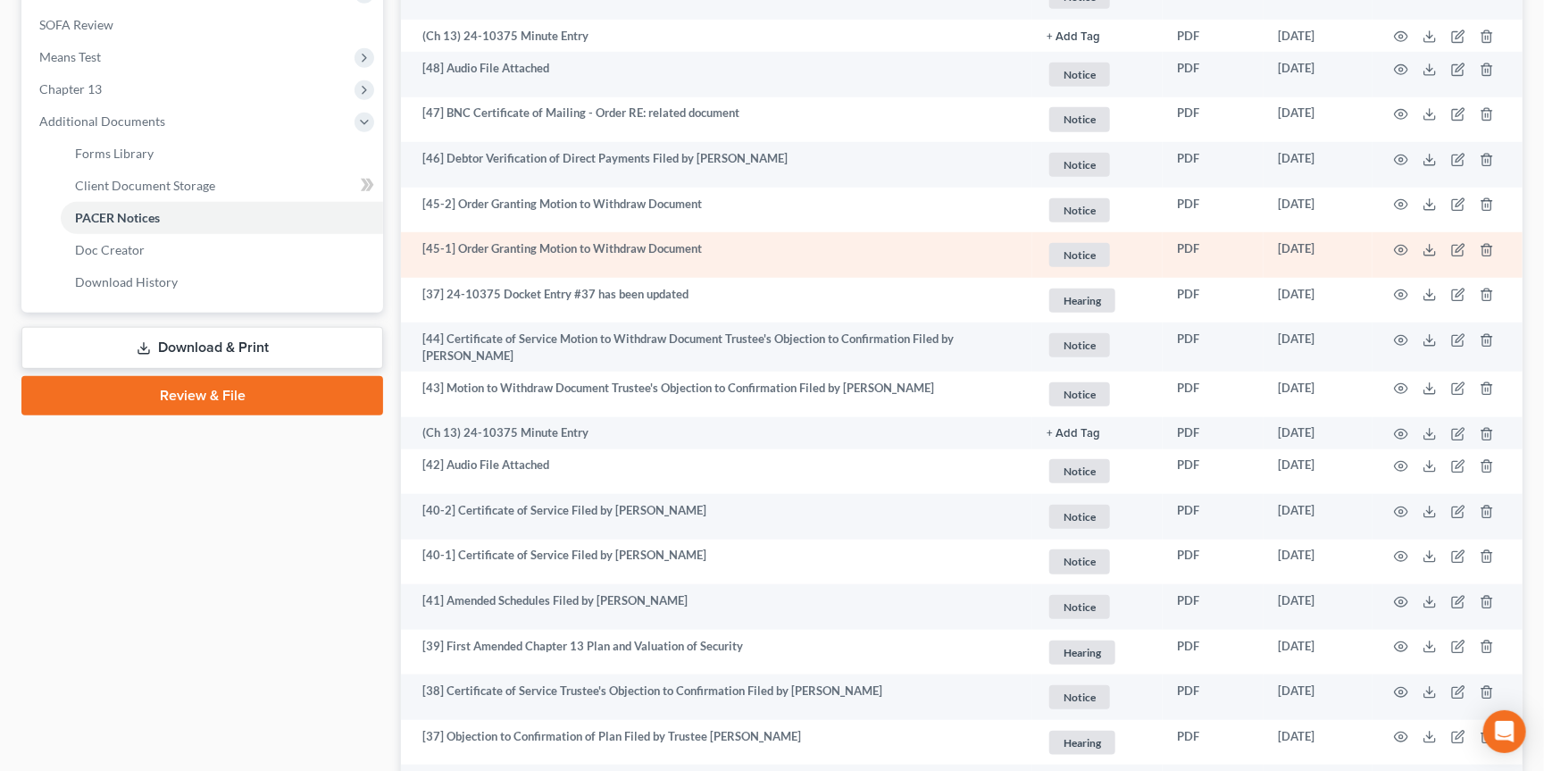
scroll to position [664, 0]
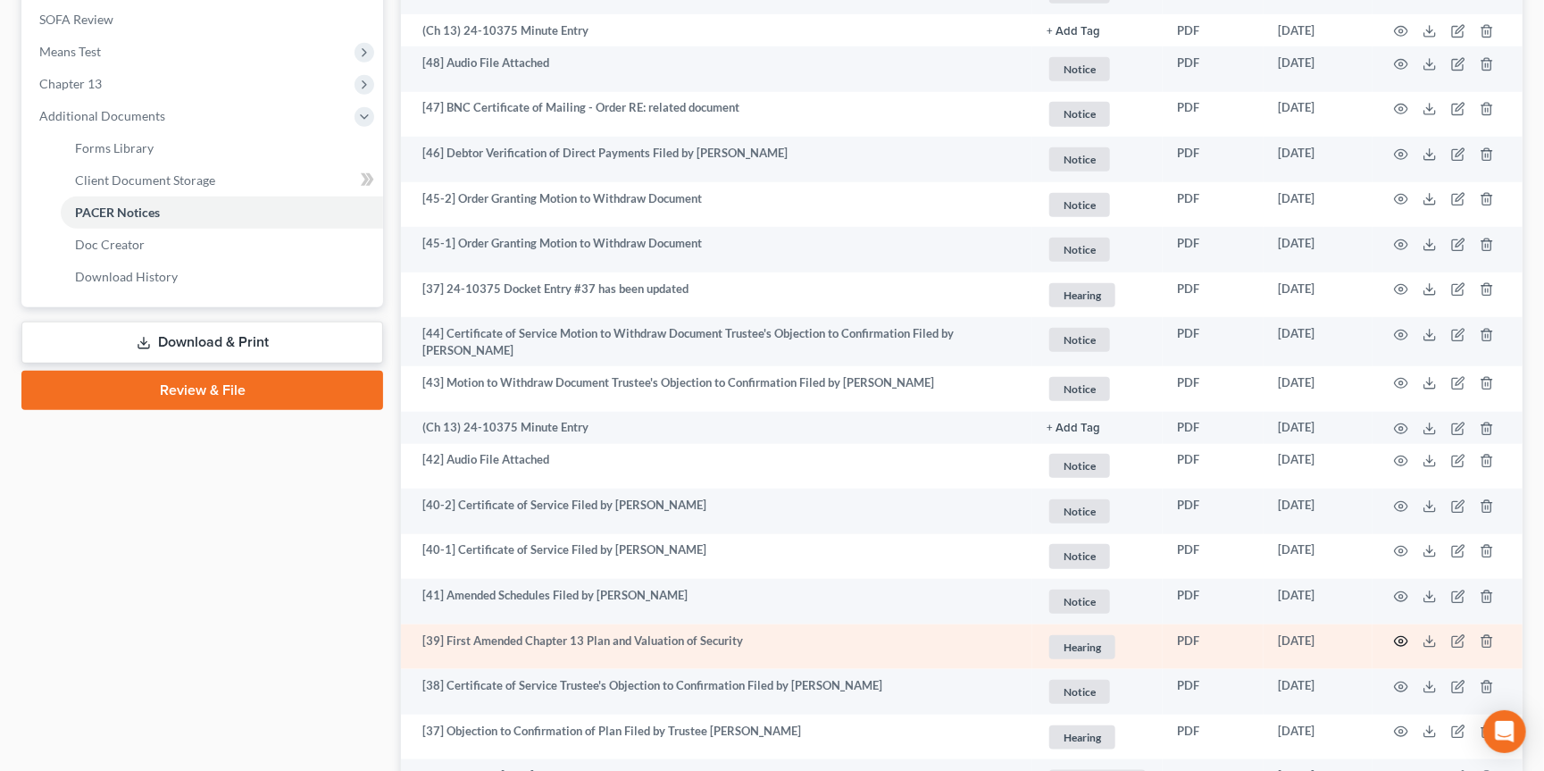
click at [1398, 634] on icon "button" at bounding box center [1401, 641] width 14 height 14
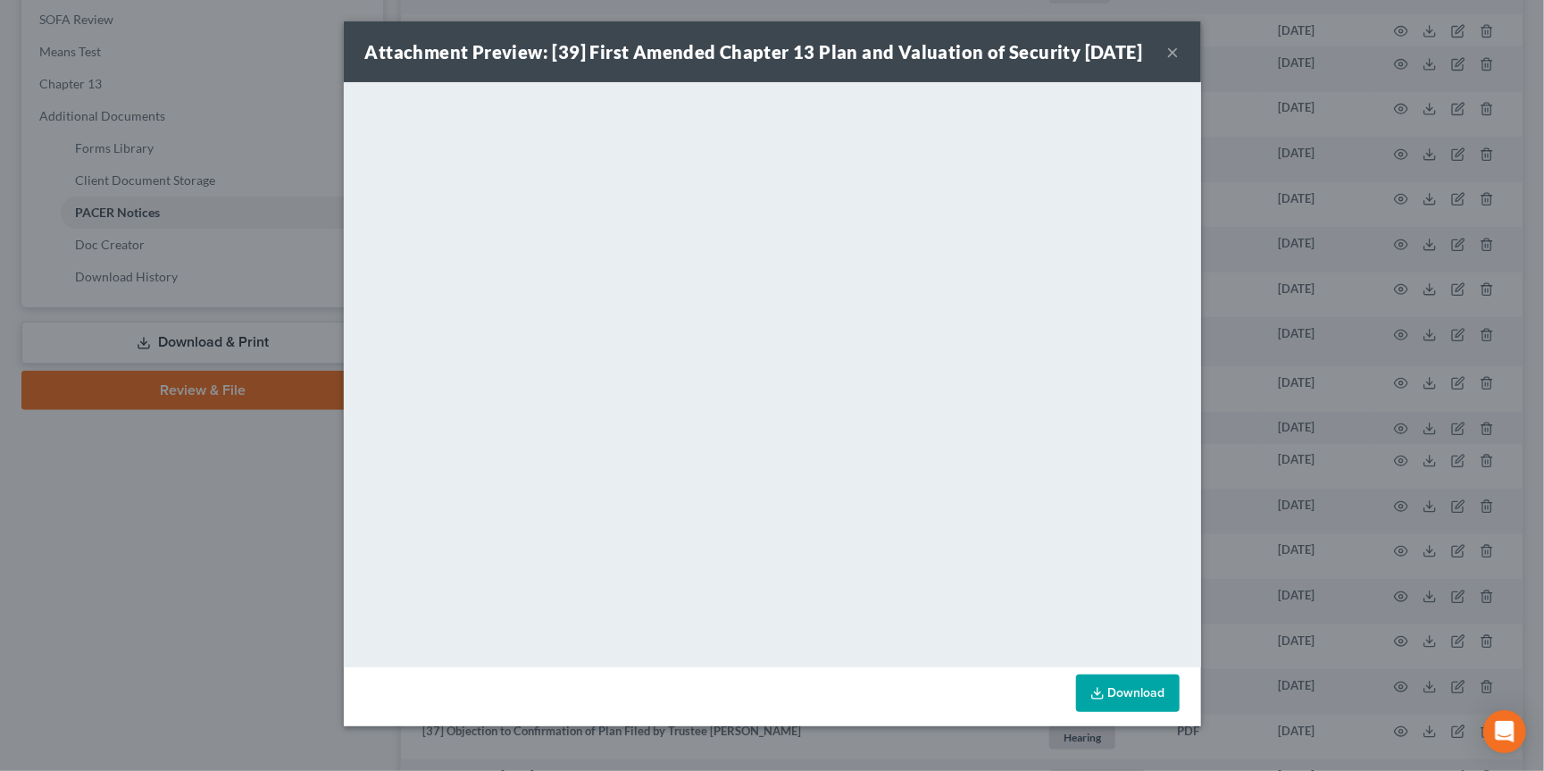
click at [1292, 280] on div "Attachment Preview: [39] First Amended Chapter 13 Plan and Valuation of Securit…" at bounding box center [772, 385] width 1544 height 771
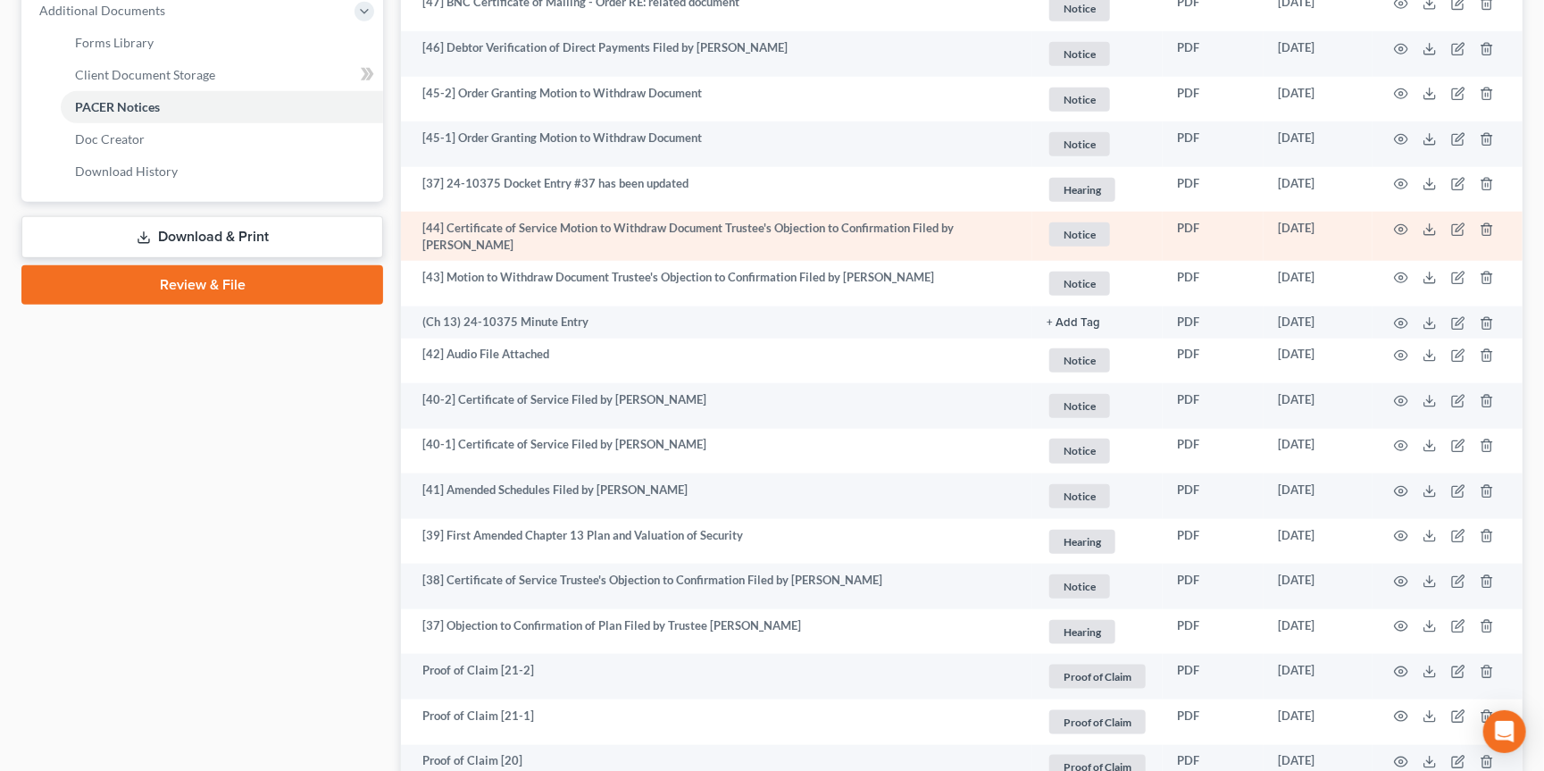
scroll to position [778, 0]
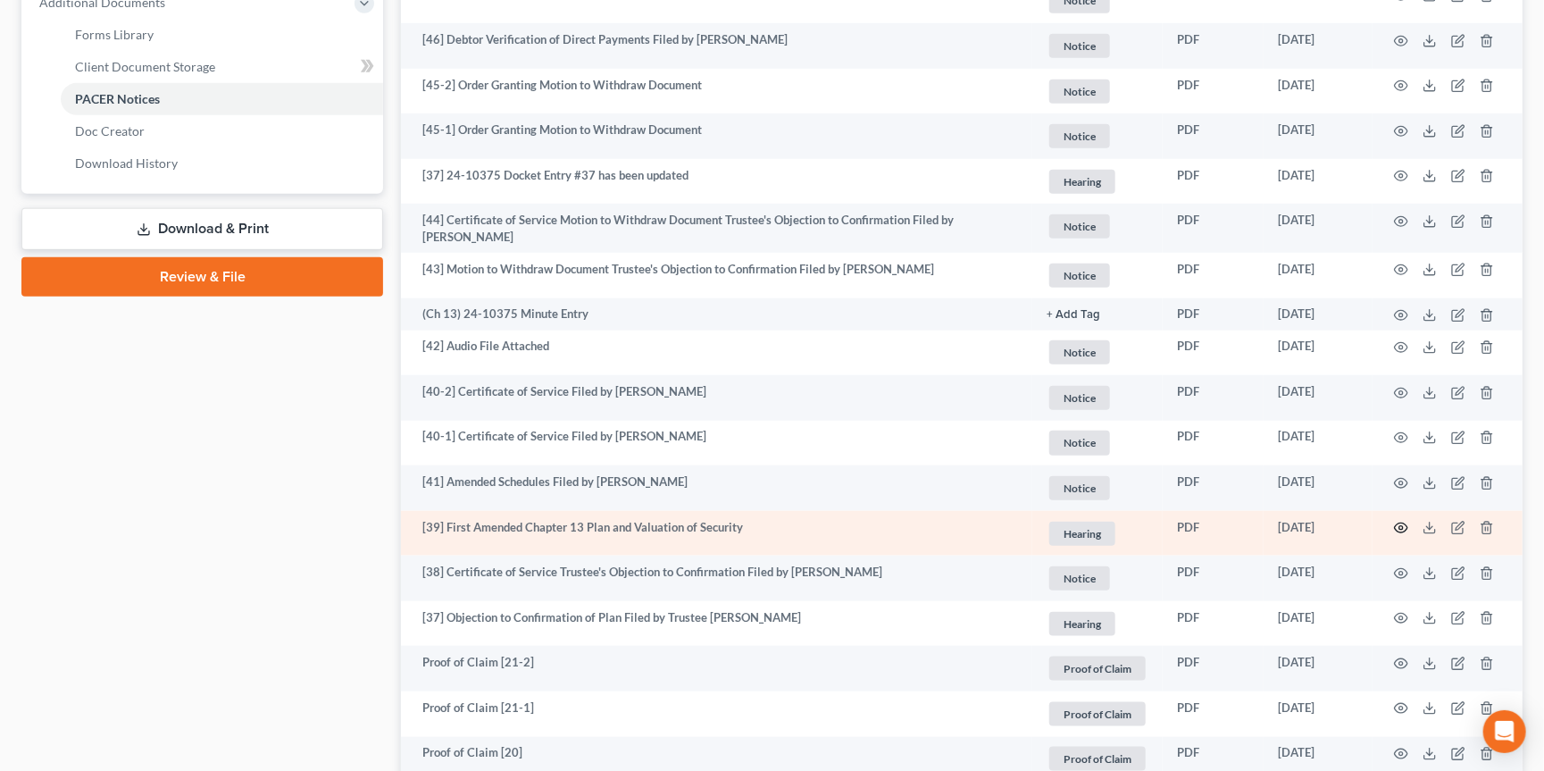
click at [1396, 523] on icon "button" at bounding box center [1401, 528] width 13 height 10
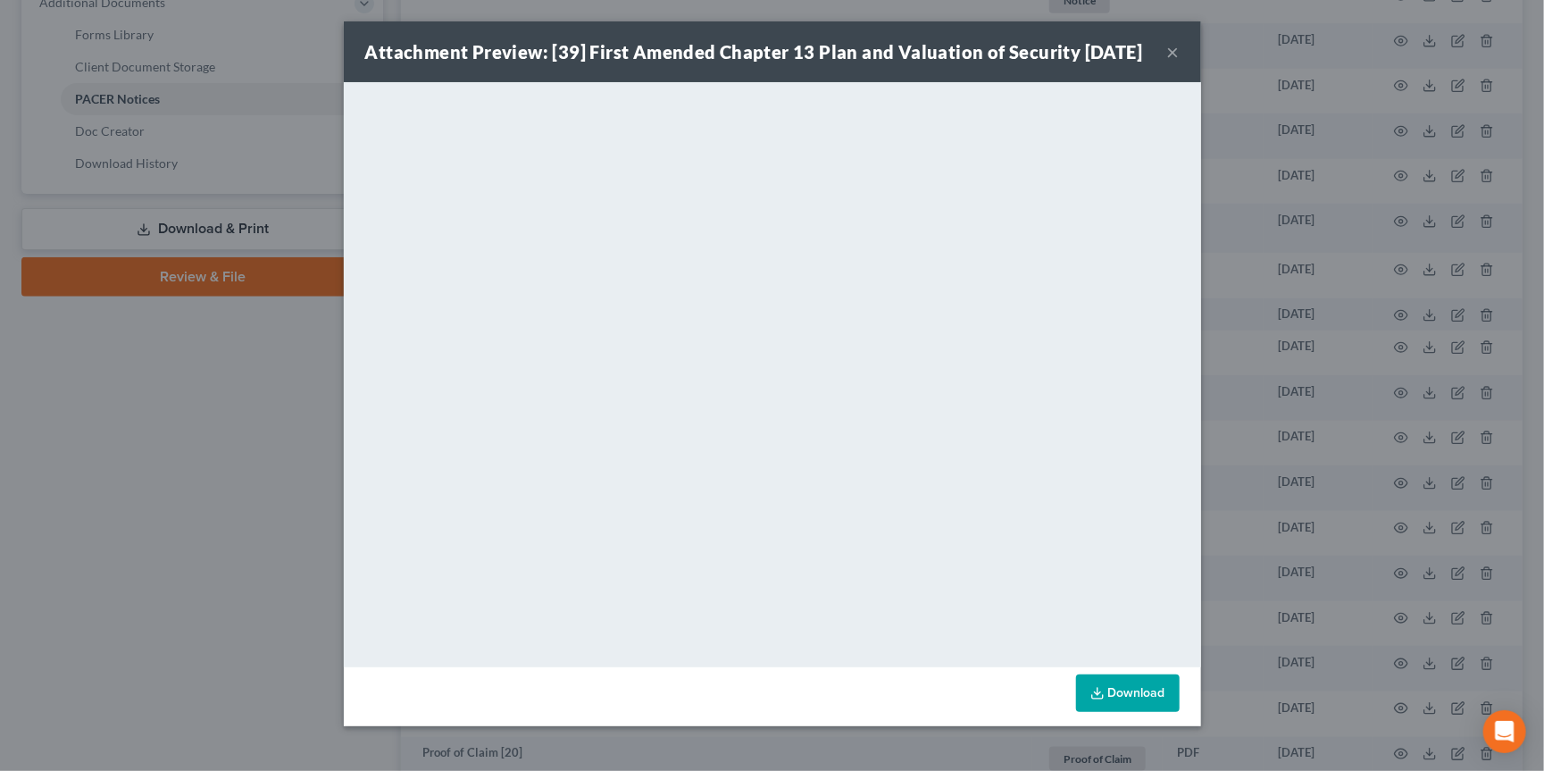
click at [231, 427] on div "Attachment Preview: [39] First Amended Chapter 13 Plan and Valuation of Securit…" at bounding box center [772, 385] width 1544 height 771
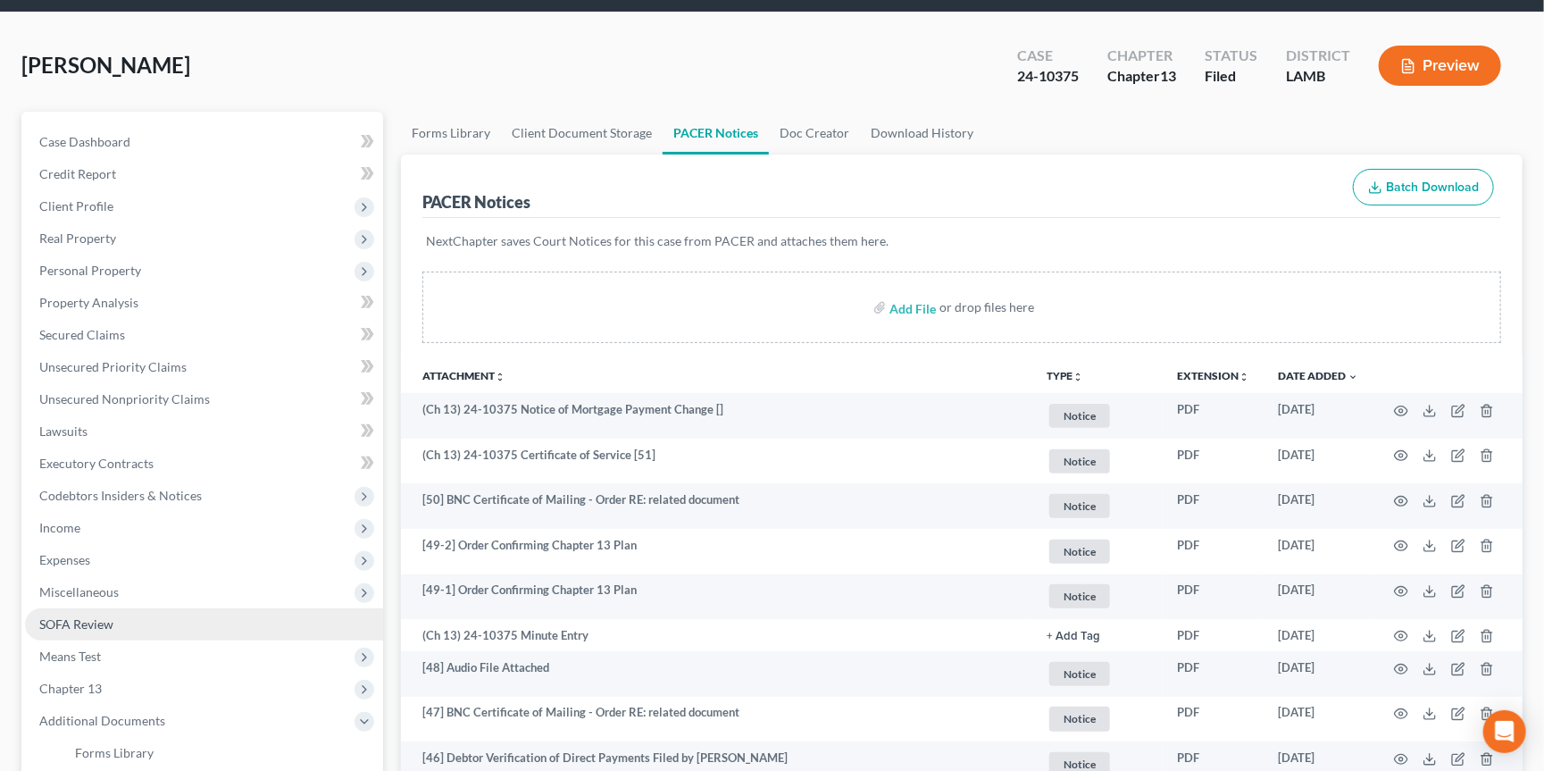
scroll to position [51, 0]
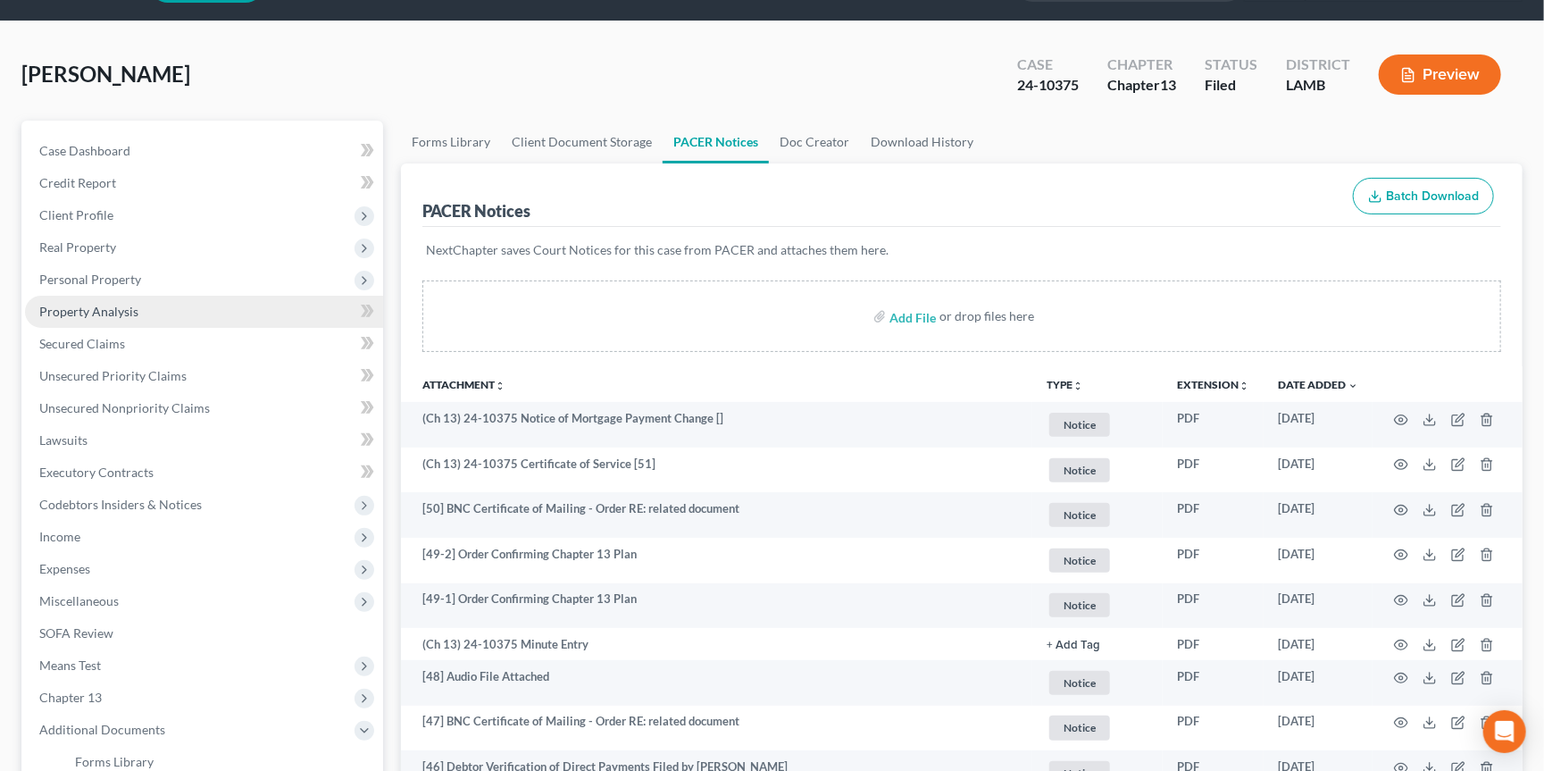
click at [98, 313] on link "Property Analysis" at bounding box center [204, 312] width 358 height 32
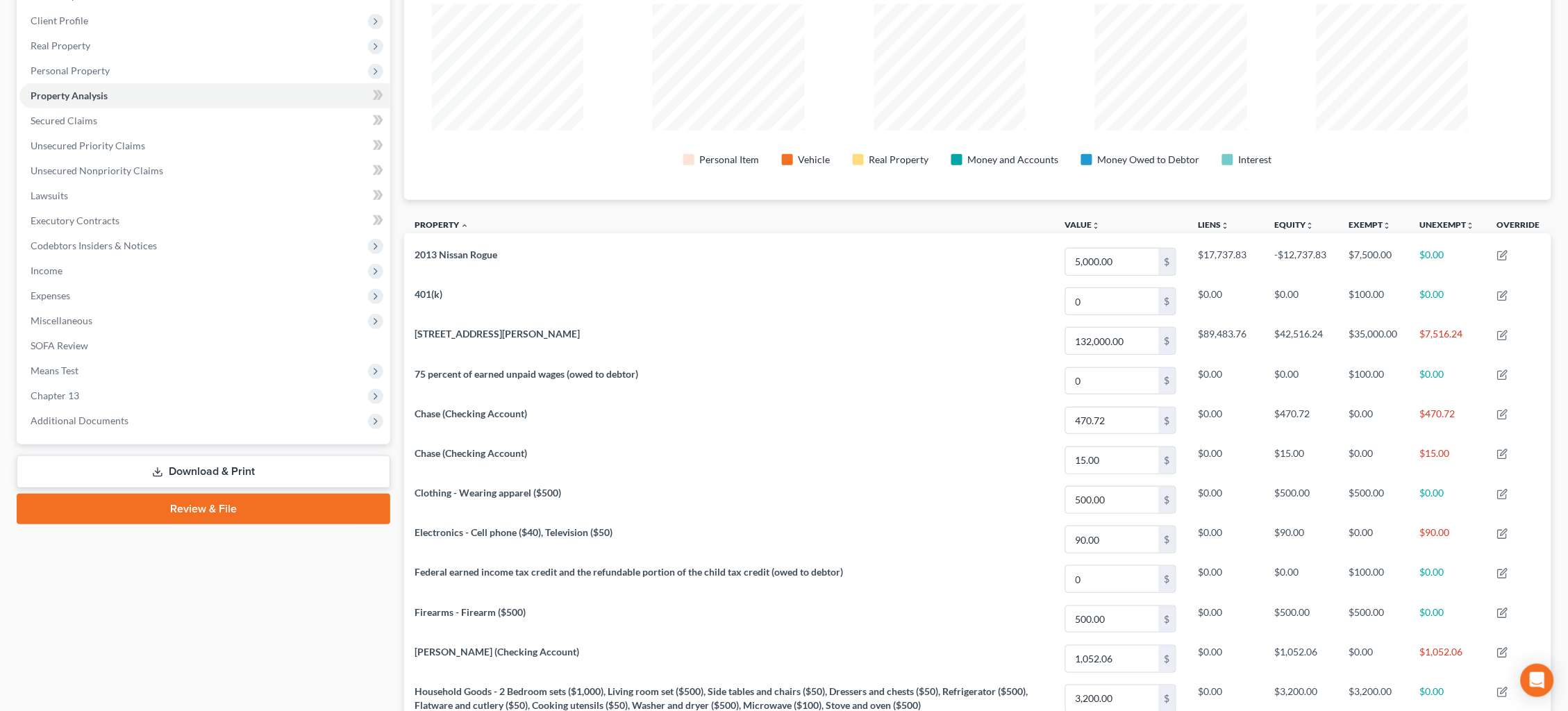
scroll to position [298, 1147]
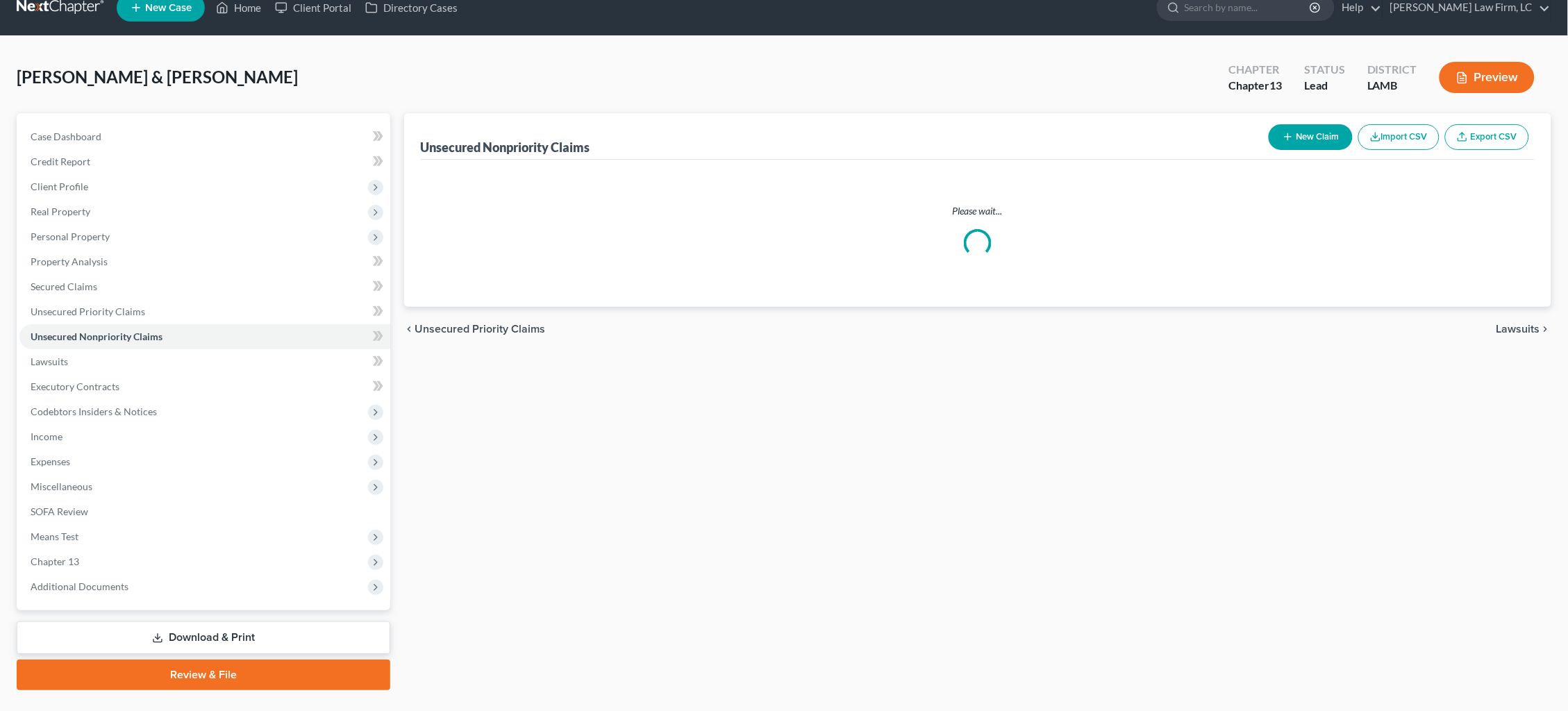
scroll to position [20, 0]
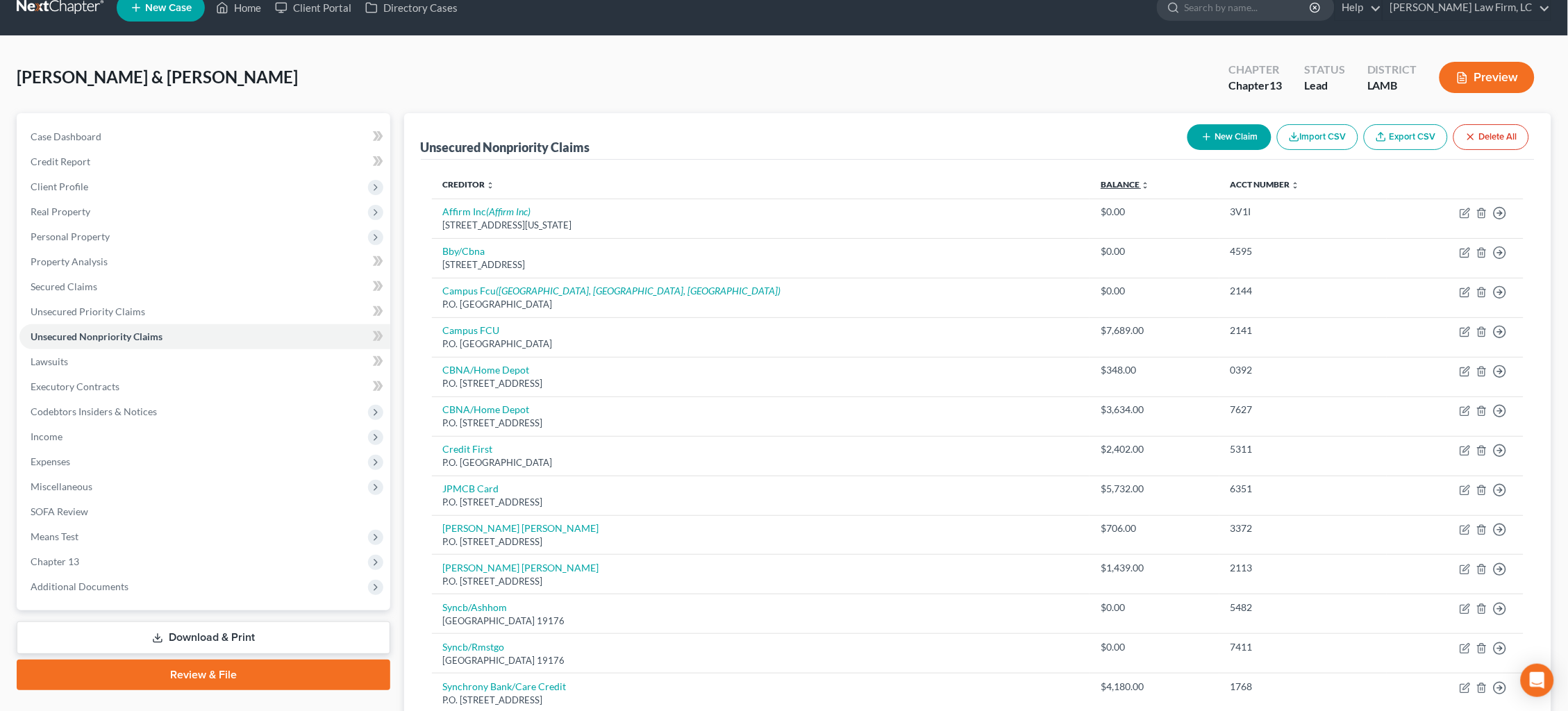
click at [1101, 179] on link "Balance expand_more expand_less unfold_more" at bounding box center [1125, 183] width 49 height 10
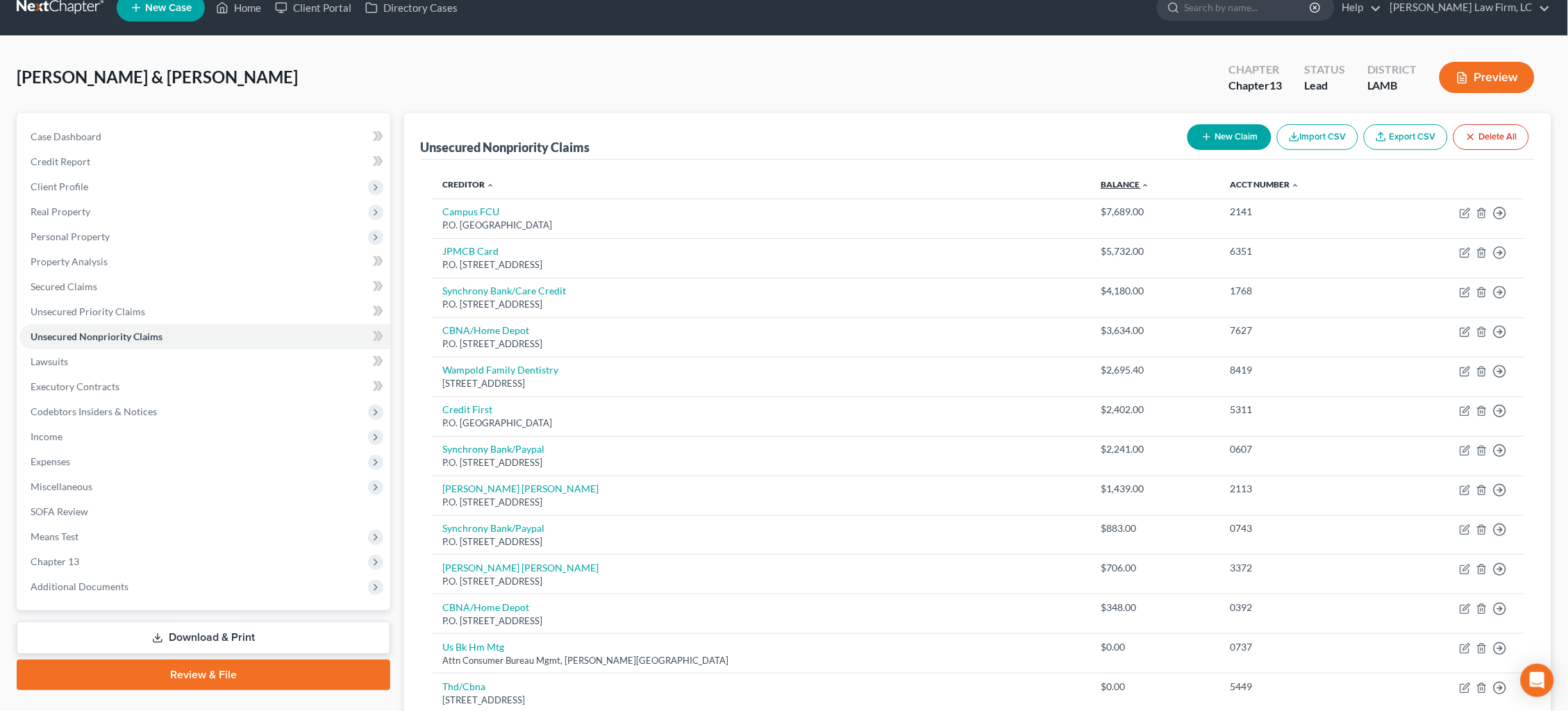
drag, startPoint x: 1007, startPoint y: 175, endPoint x: 1008, endPoint y: 182, distance: 7.1
click at [1089, 175] on th "Balance expand_more expand_less unfold_more" at bounding box center [1154, 185] width 129 height 28
click at [1101, 183] on link "Balance expand_more expand_less unfold_more" at bounding box center [1125, 183] width 49 height 10
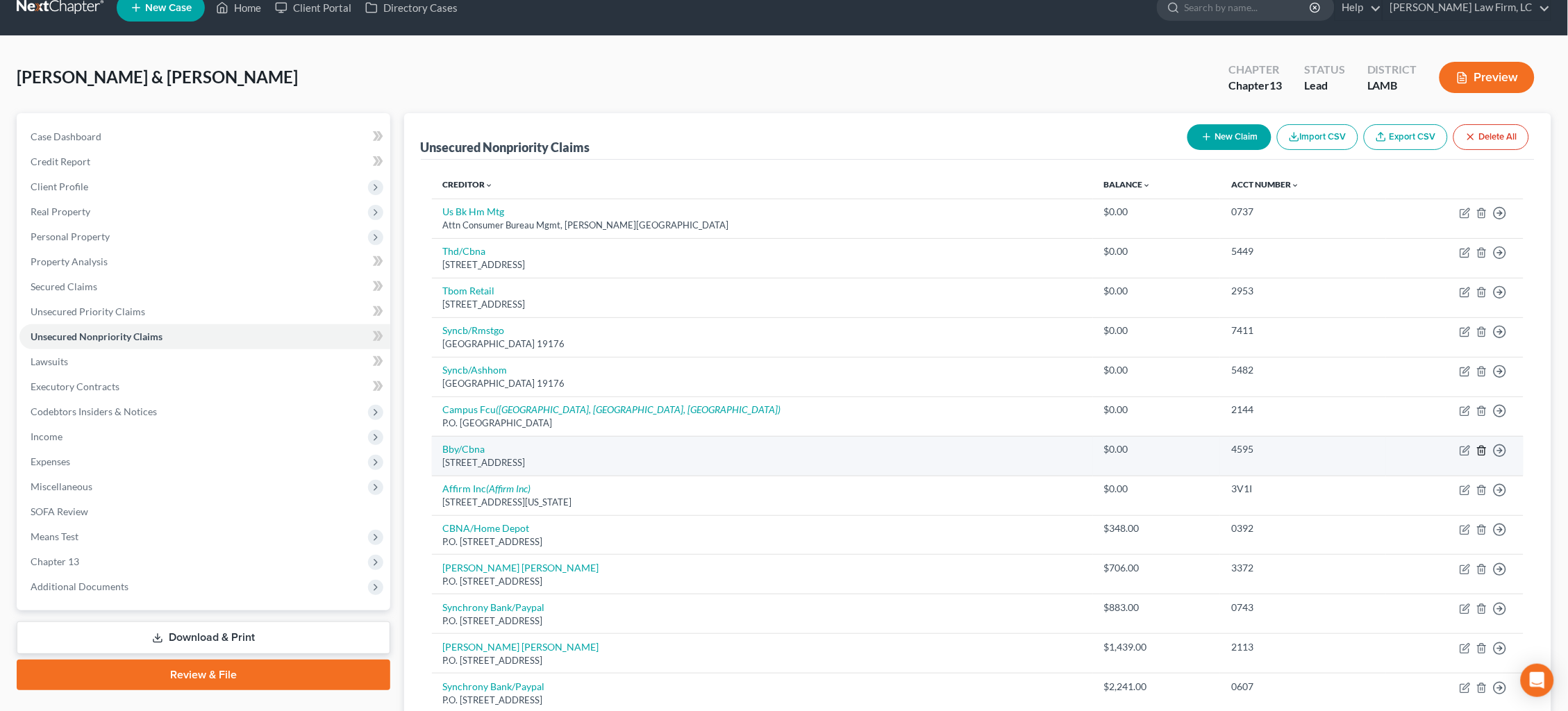
click at [1485, 445] on icon "button" at bounding box center [1482, 451] width 11 height 11
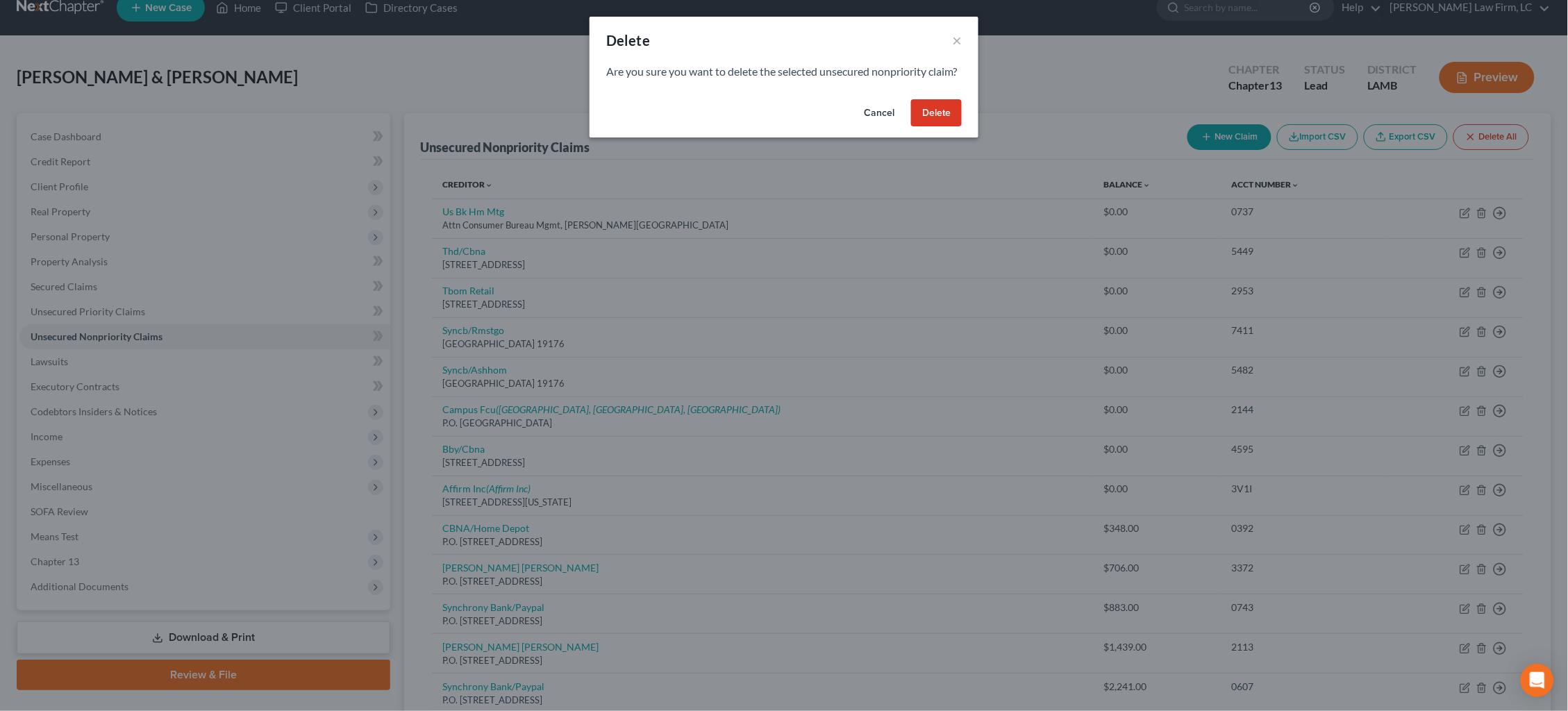
click at [936, 127] on button "Delete" at bounding box center [936, 113] width 51 height 28
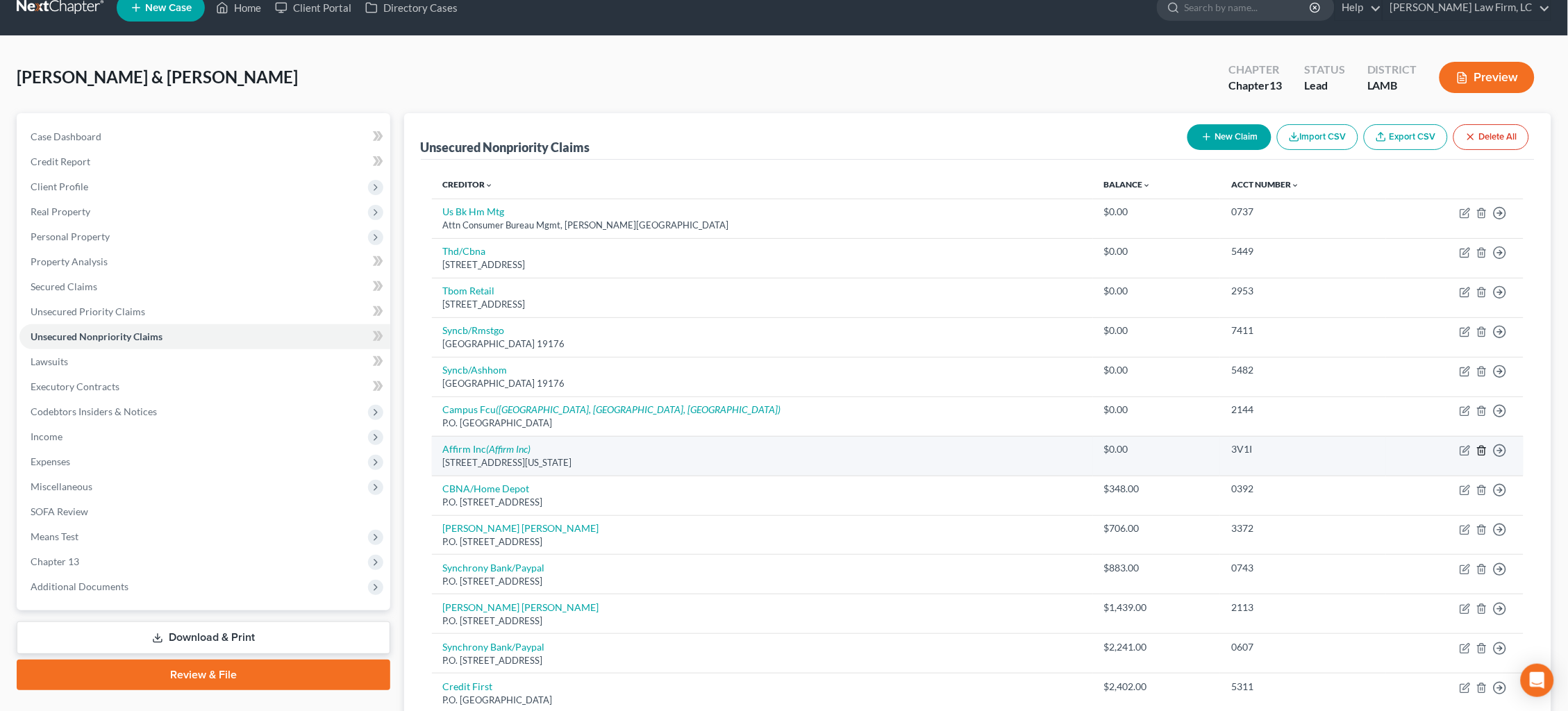
click at [1483, 445] on icon "button" at bounding box center [1482, 451] width 11 height 11
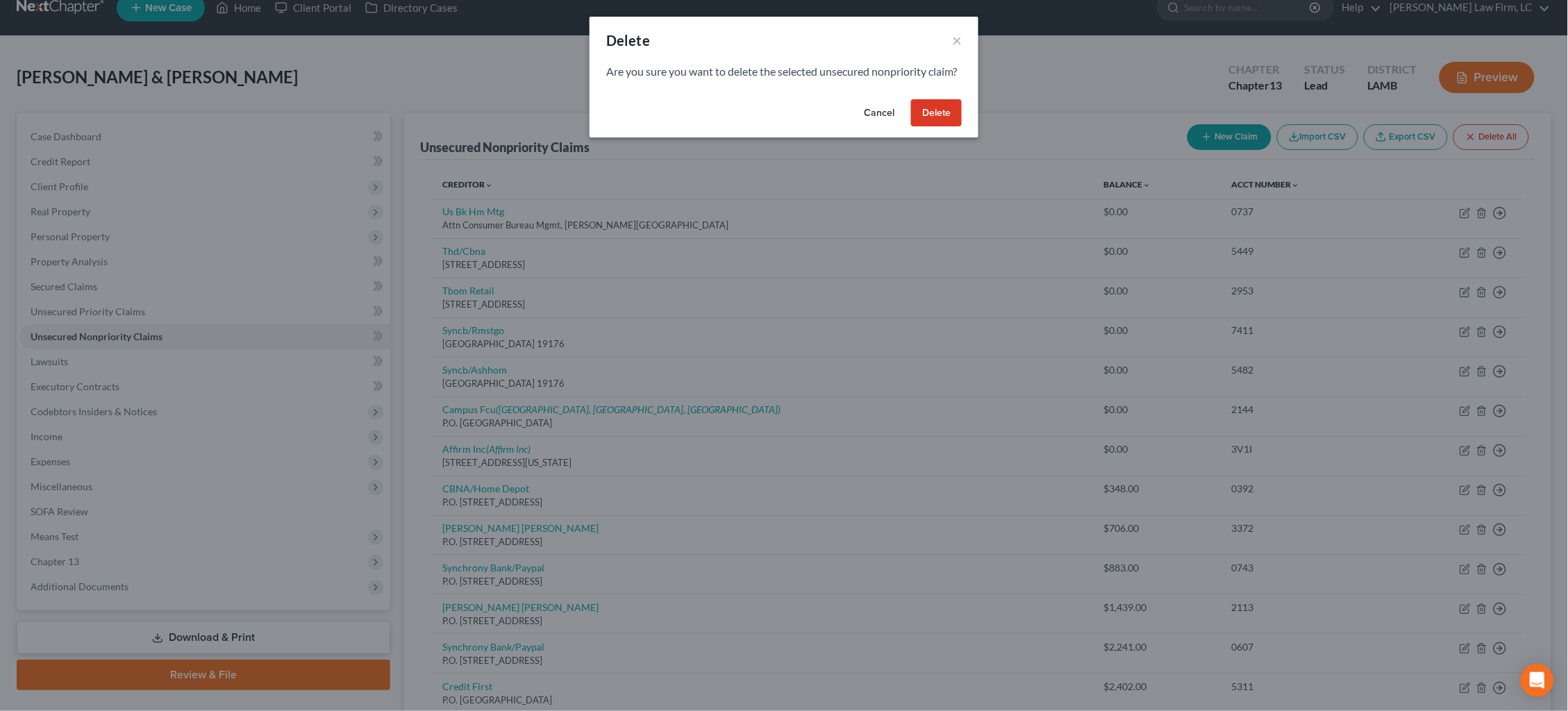
click at [941, 127] on button "Delete" at bounding box center [936, 113] width 51 height 28
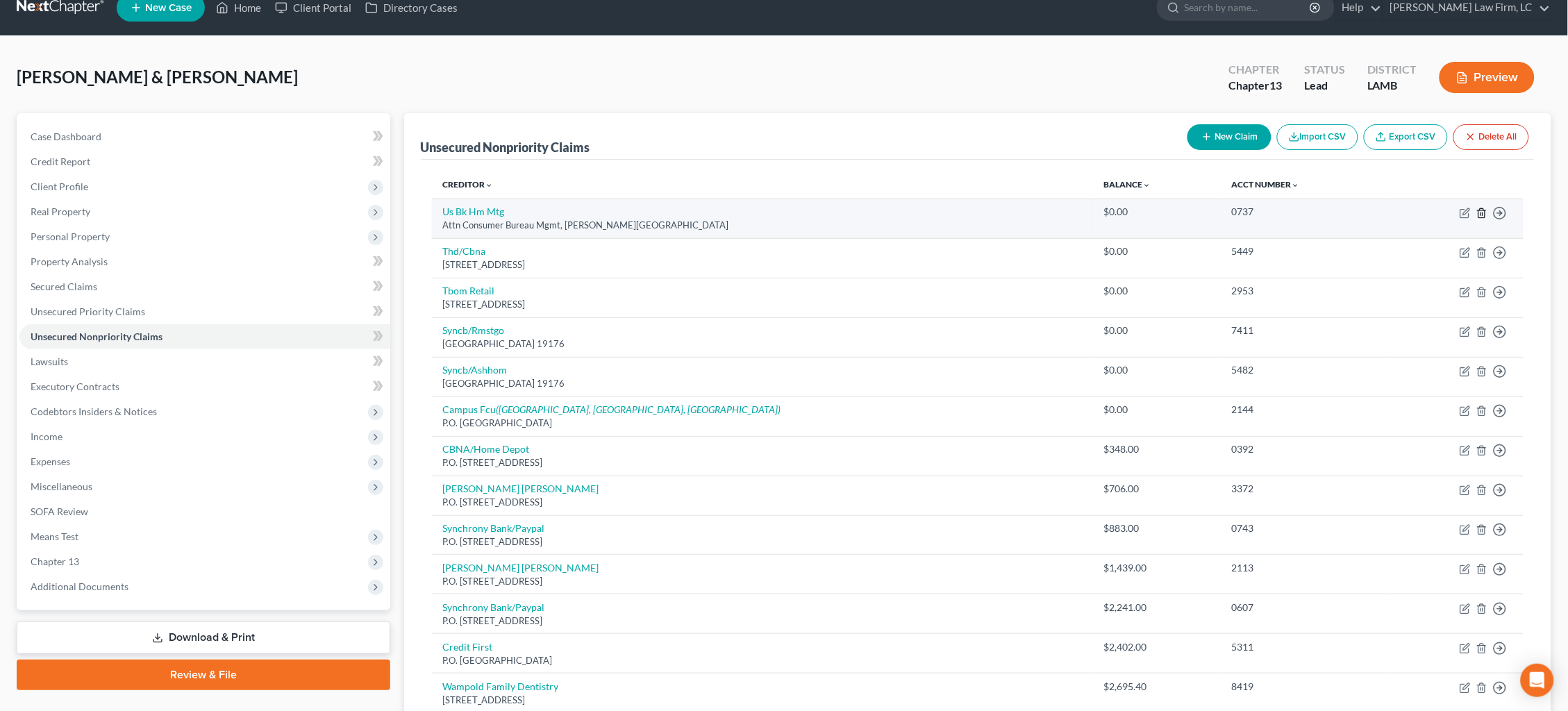
click at [1478, 211] on icon "button" at bounding box center [1482, 213] width 11 height 11
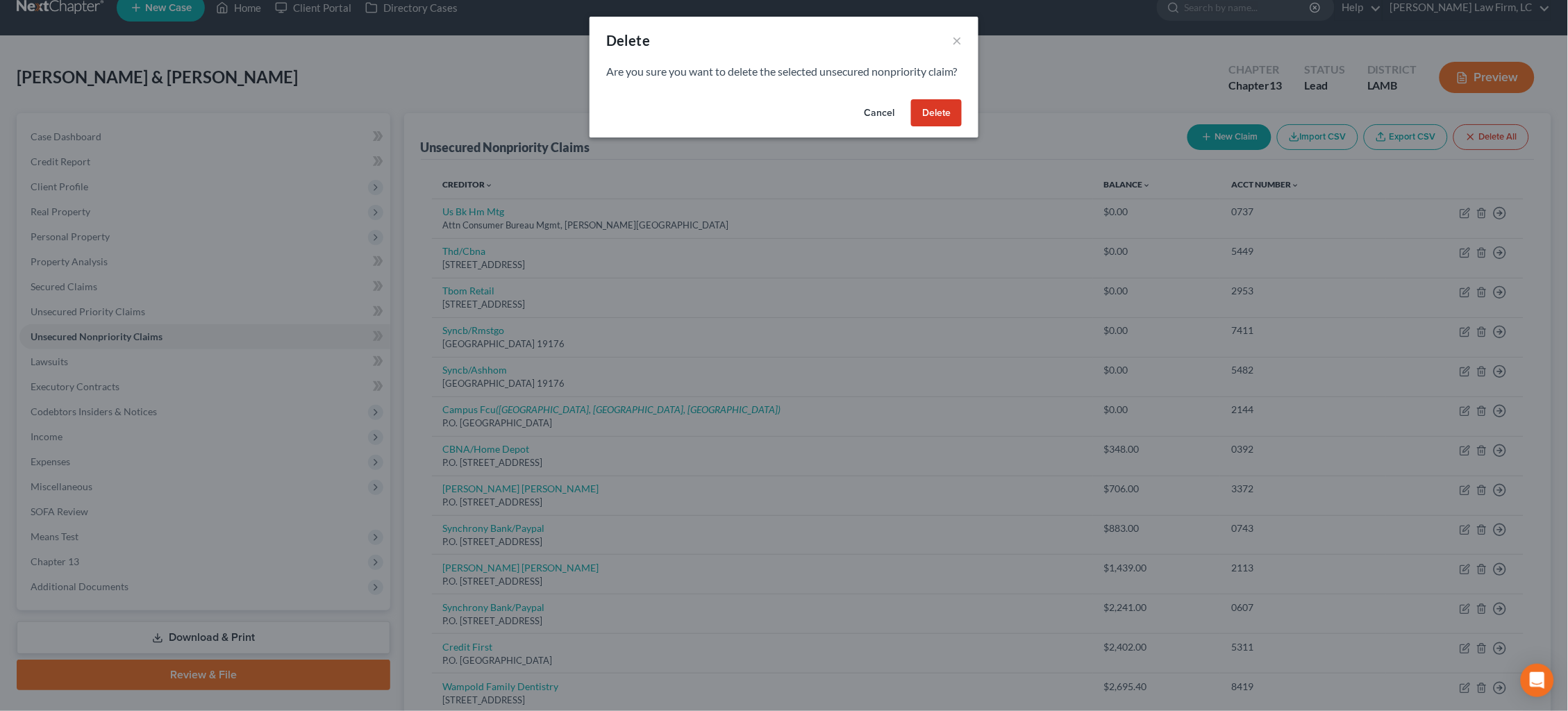
drag, startPoint x: 940, startPoint y: 133, endPoint x: 948, endPoint y: 134, distance: 8.1
click at [940, 127] on button "Delete" at bounding box center [936, 113] width 51 height 28
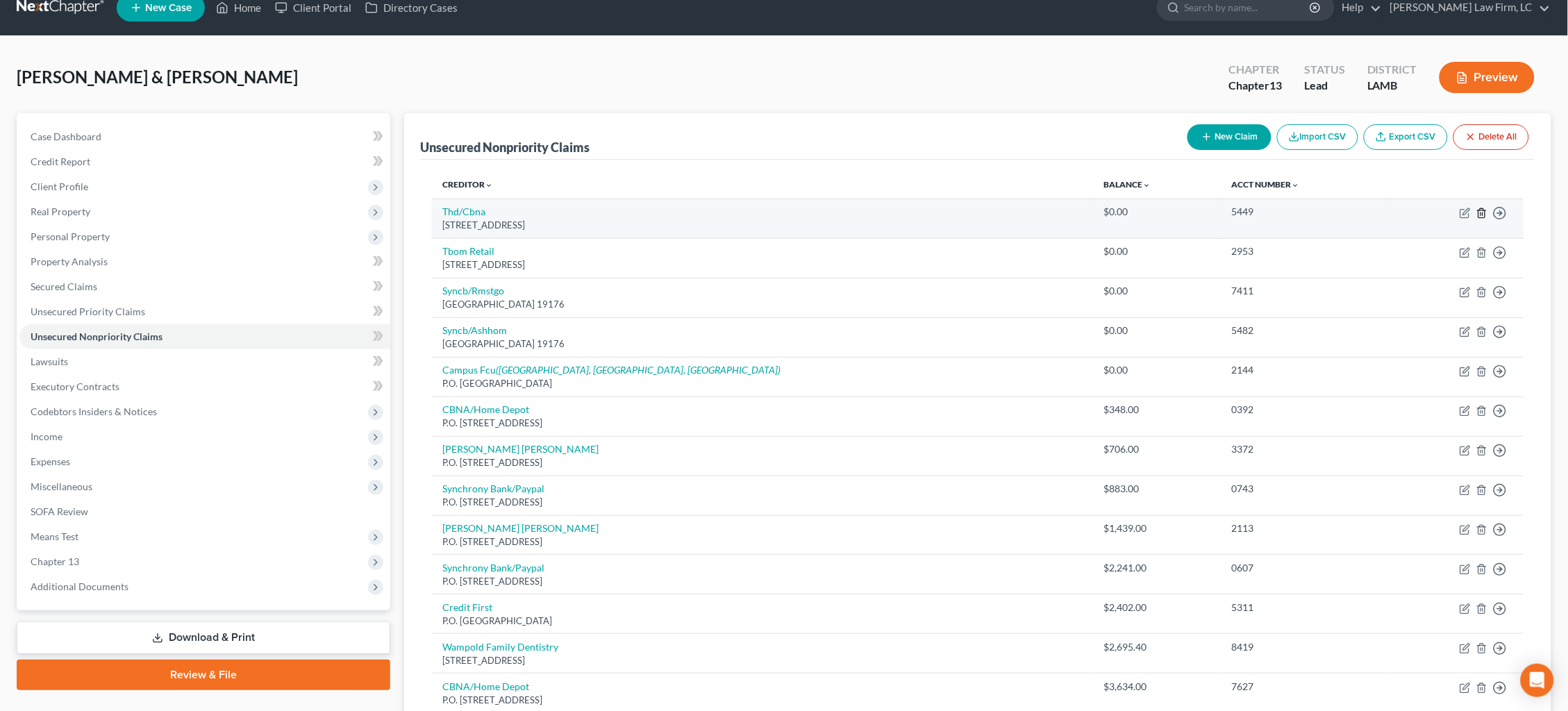
click at [1482, 211] on icon "button" at bounding box center [1482, 213] width 11 height 11
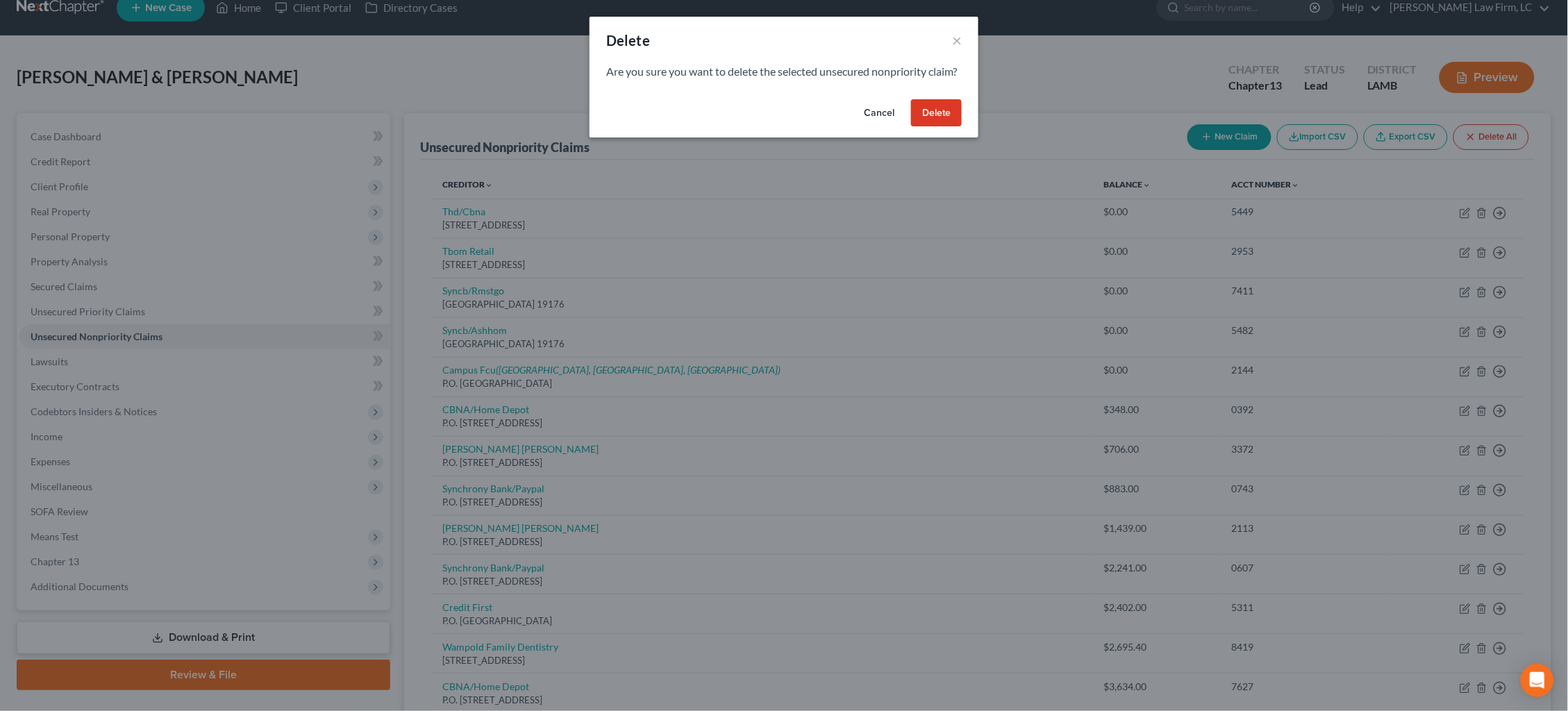
click at [939, 127] on button "Delete" at bounding box center [936, 113] width 51 height 28
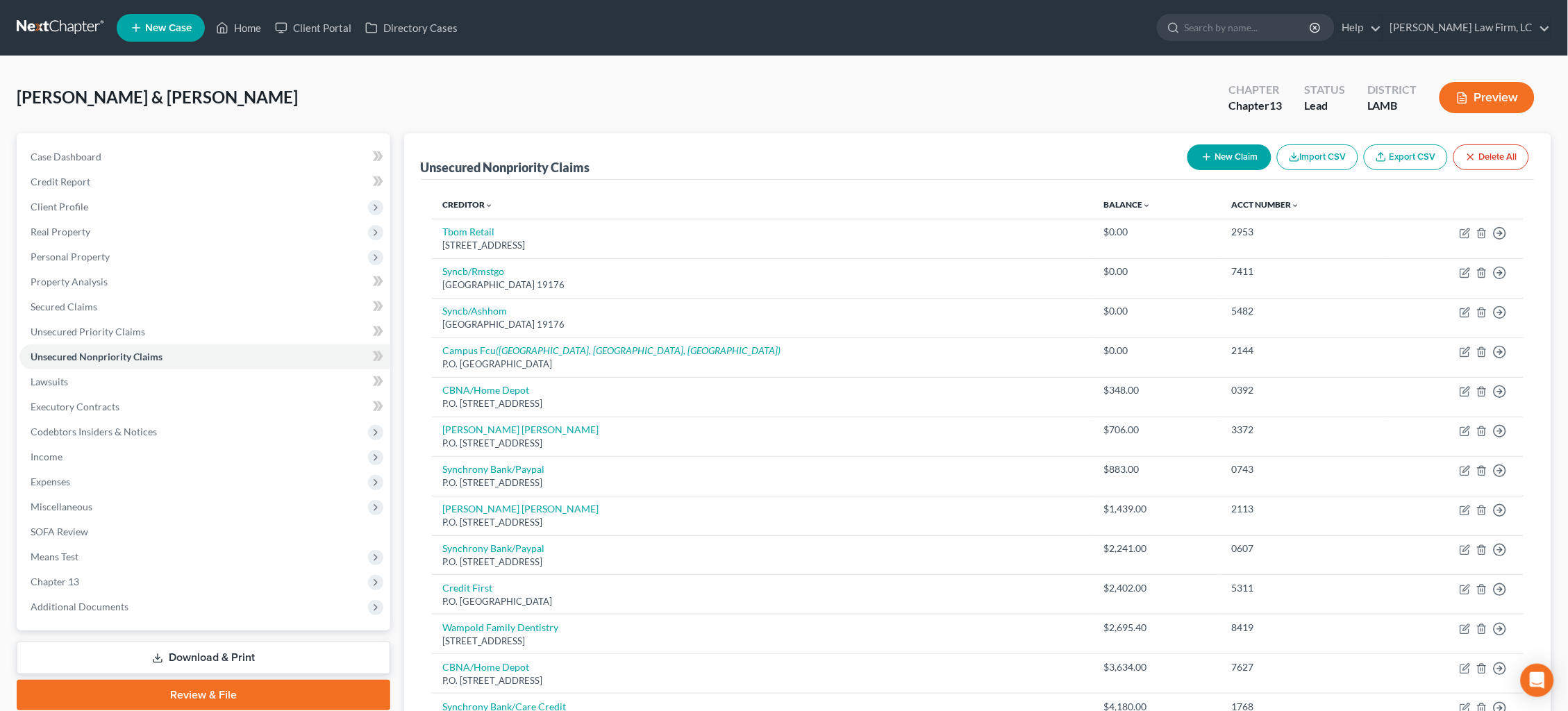
scroll to position [0, 0]
click at [54, 375] on span "Lawsuits" at bounding box center [49, 381] width 37 height 12
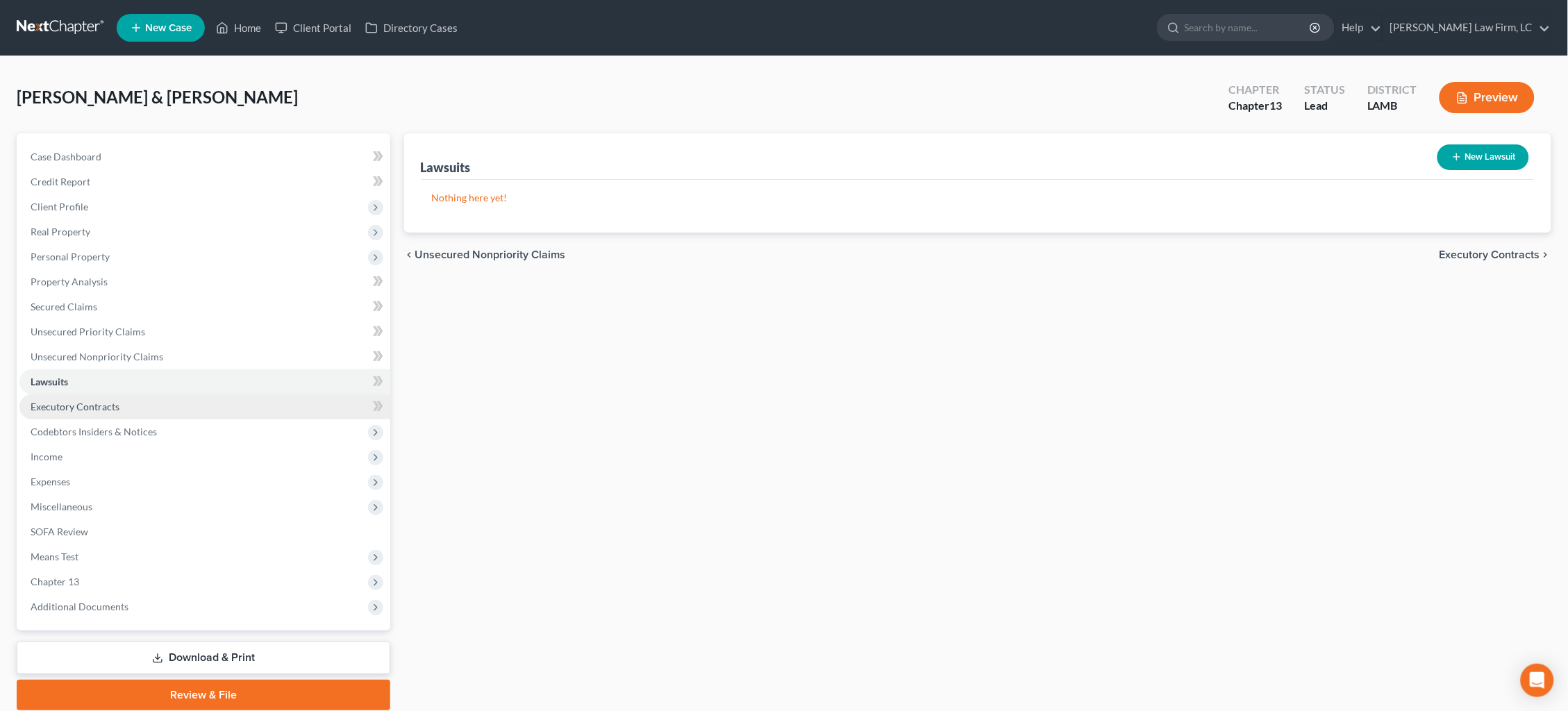
click at [63, 400] on span "Executory Contracts" at bounding box center [75, 406] width 89 height 12
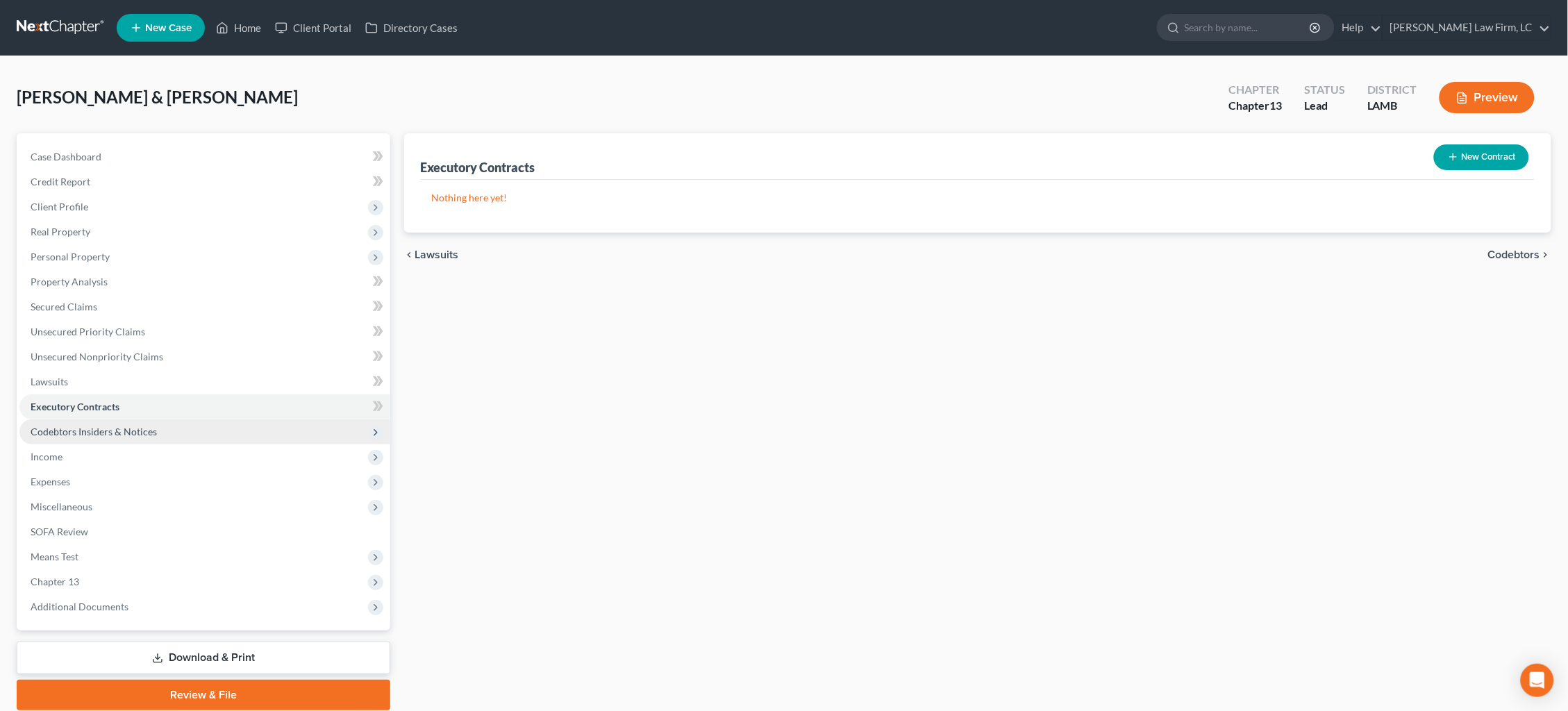
click at [91, 427] on span "Codebtors Insiders & Notices" at bounding box center [204, 431] width 371 height 25
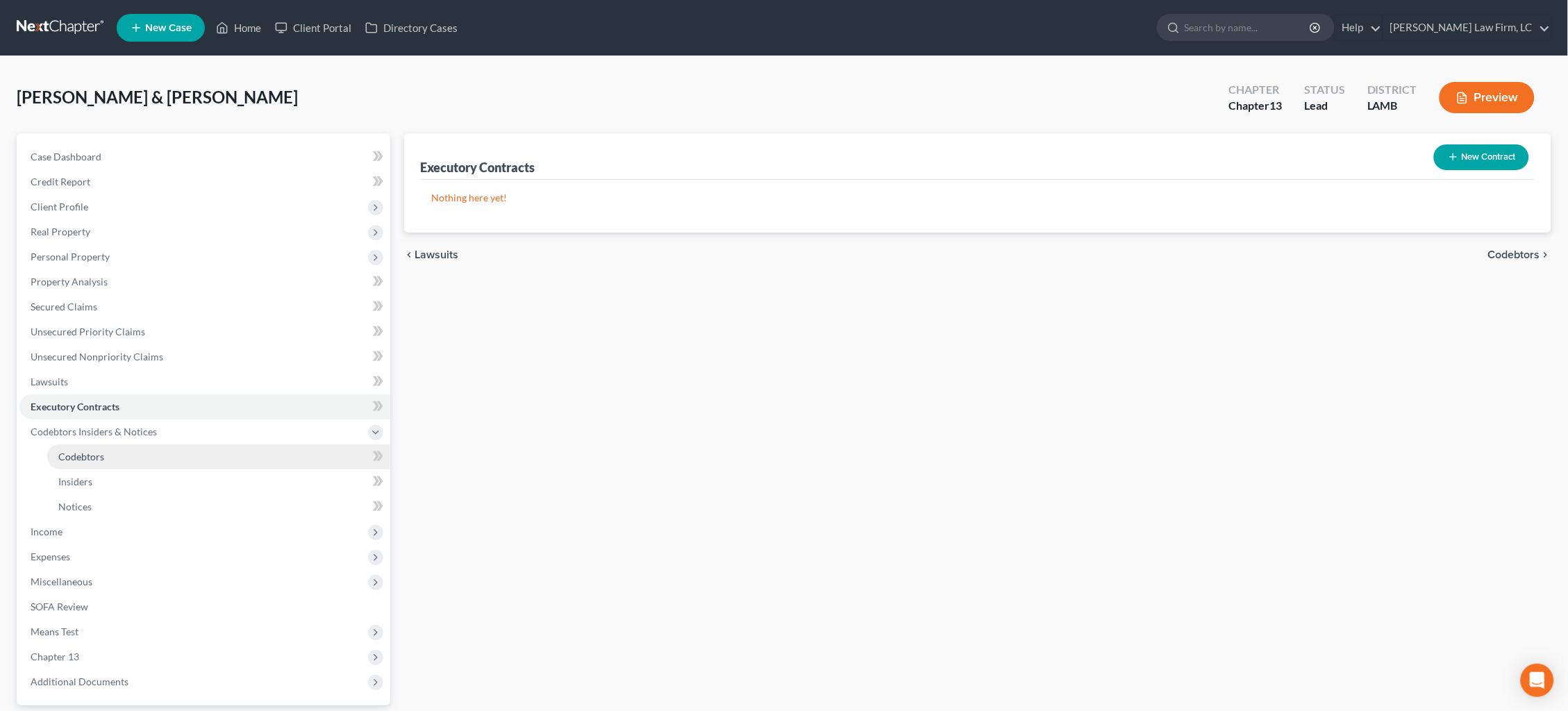
click at [100, 451] on span "Codebtors" at bounding box center [81, 456] width 46 height 12
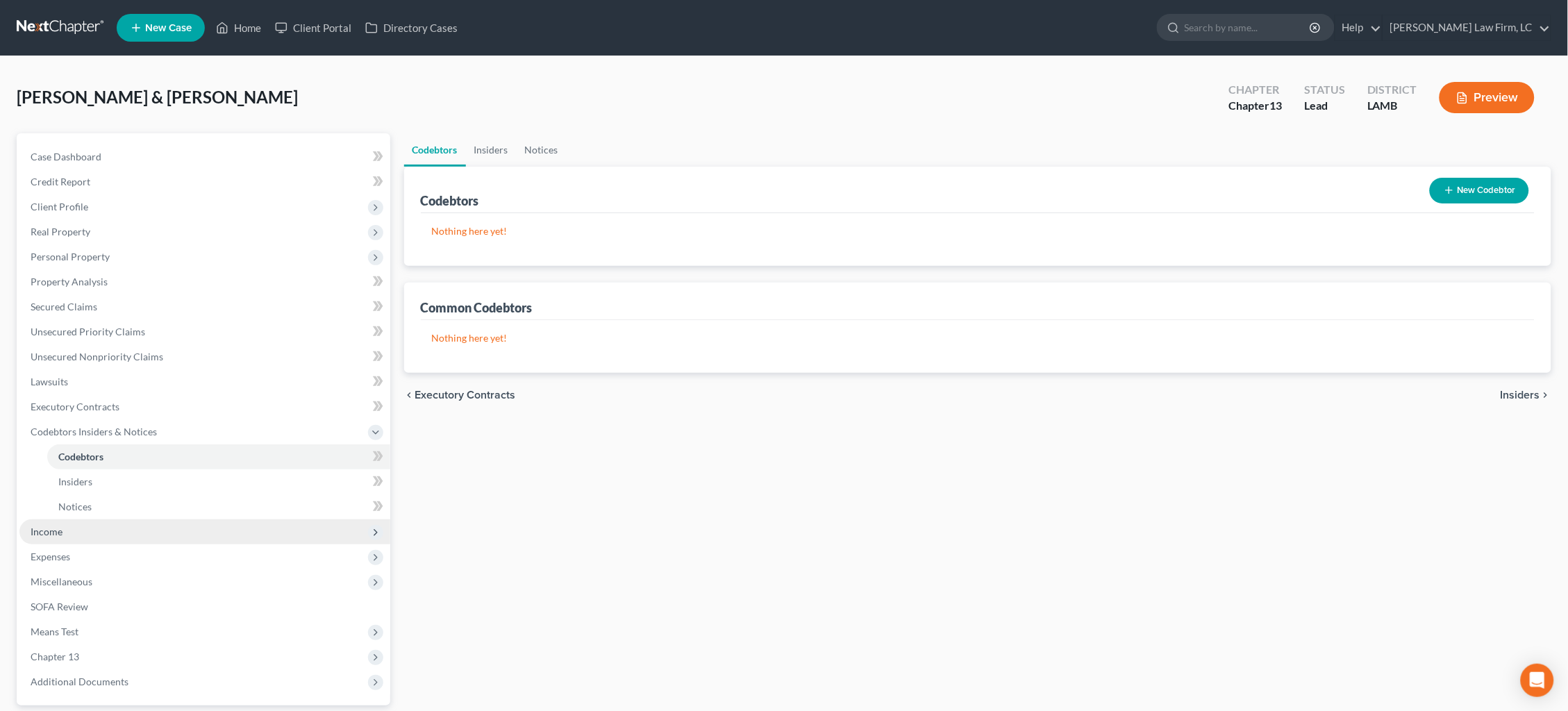
click at [89, 523] on span "Income" at bounding box center [204, 532] width 371 height 25
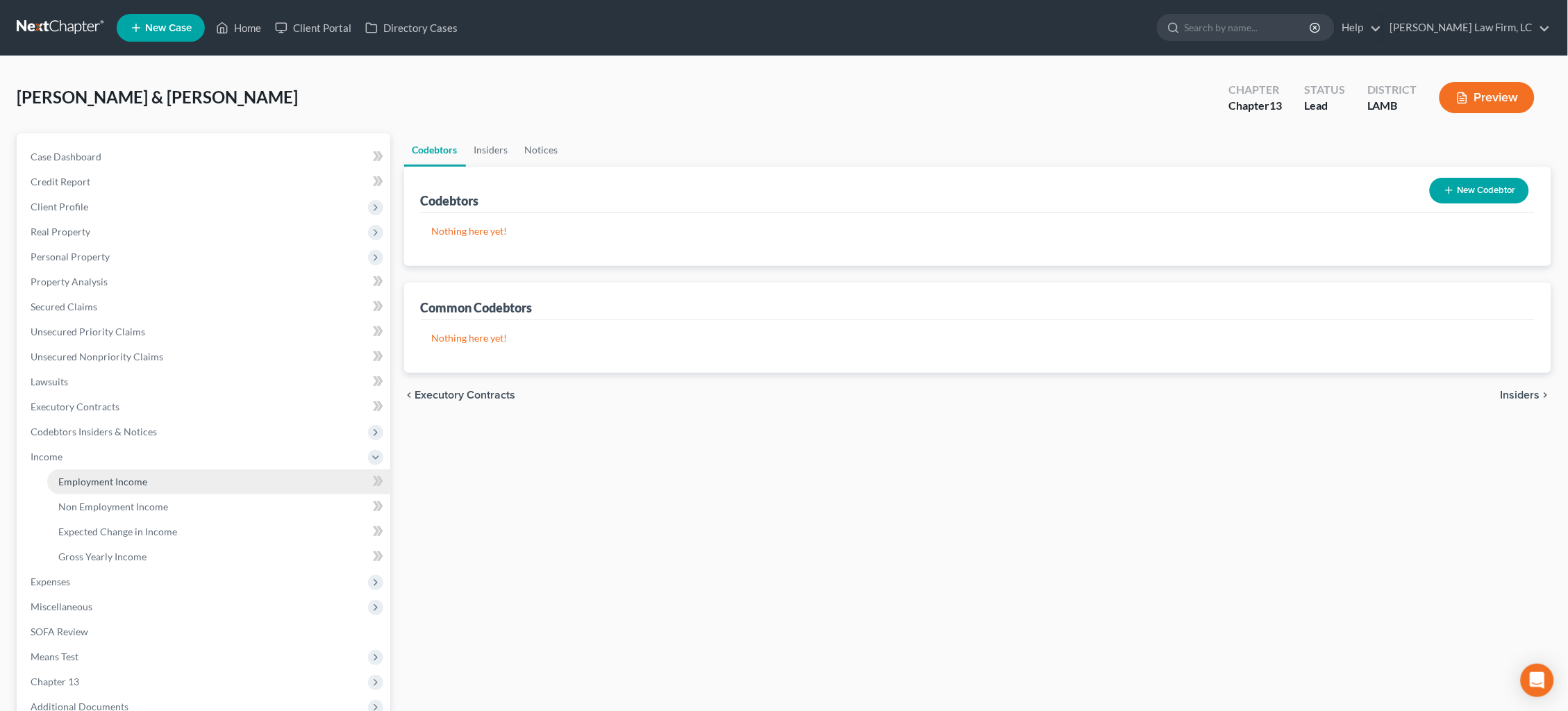
click at [117, 476] on span "Employment Income" at bounding box center [103, 481] width 89 height 12
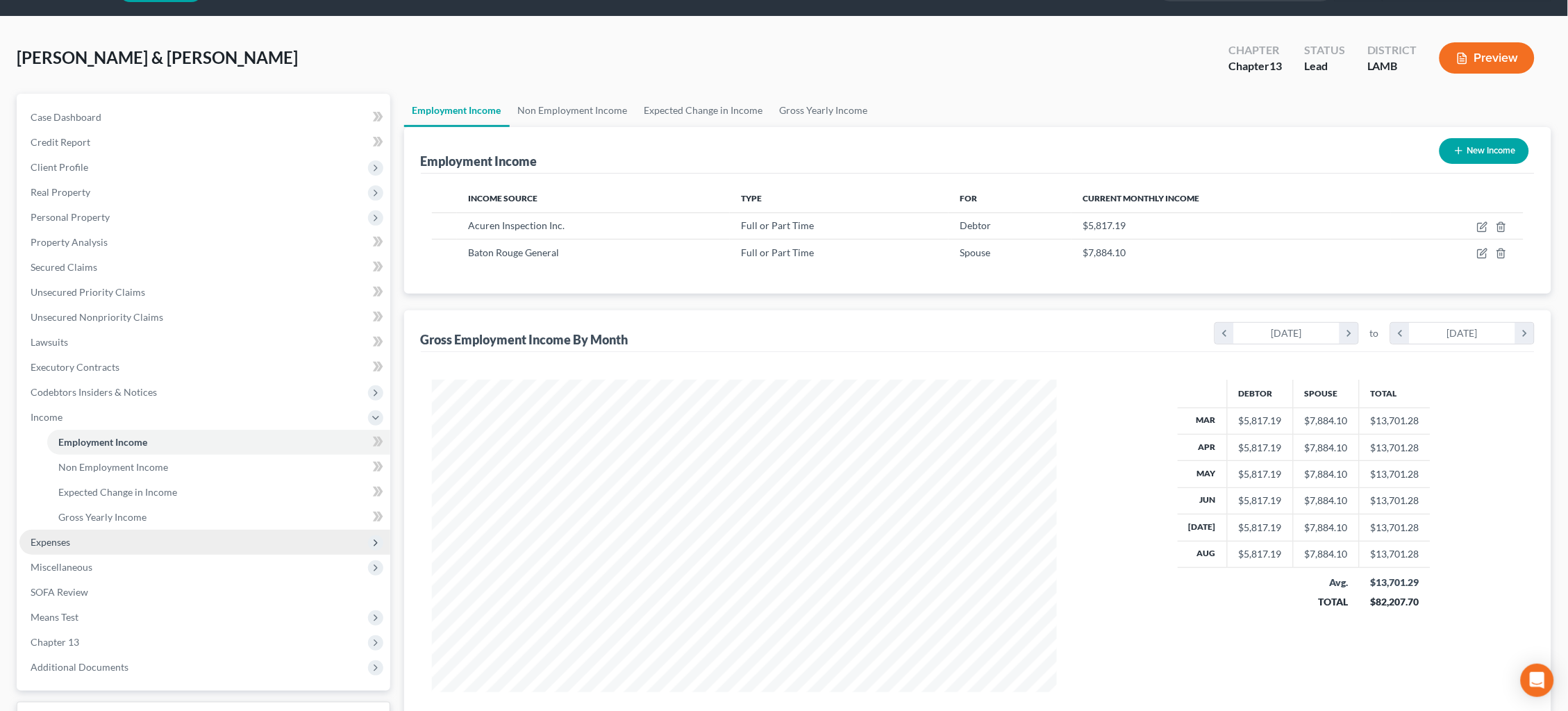
scroll to position [40, 0]
click at [145, 529] on span "Expenses" at bounding box center [204, 542] width 371 height 25
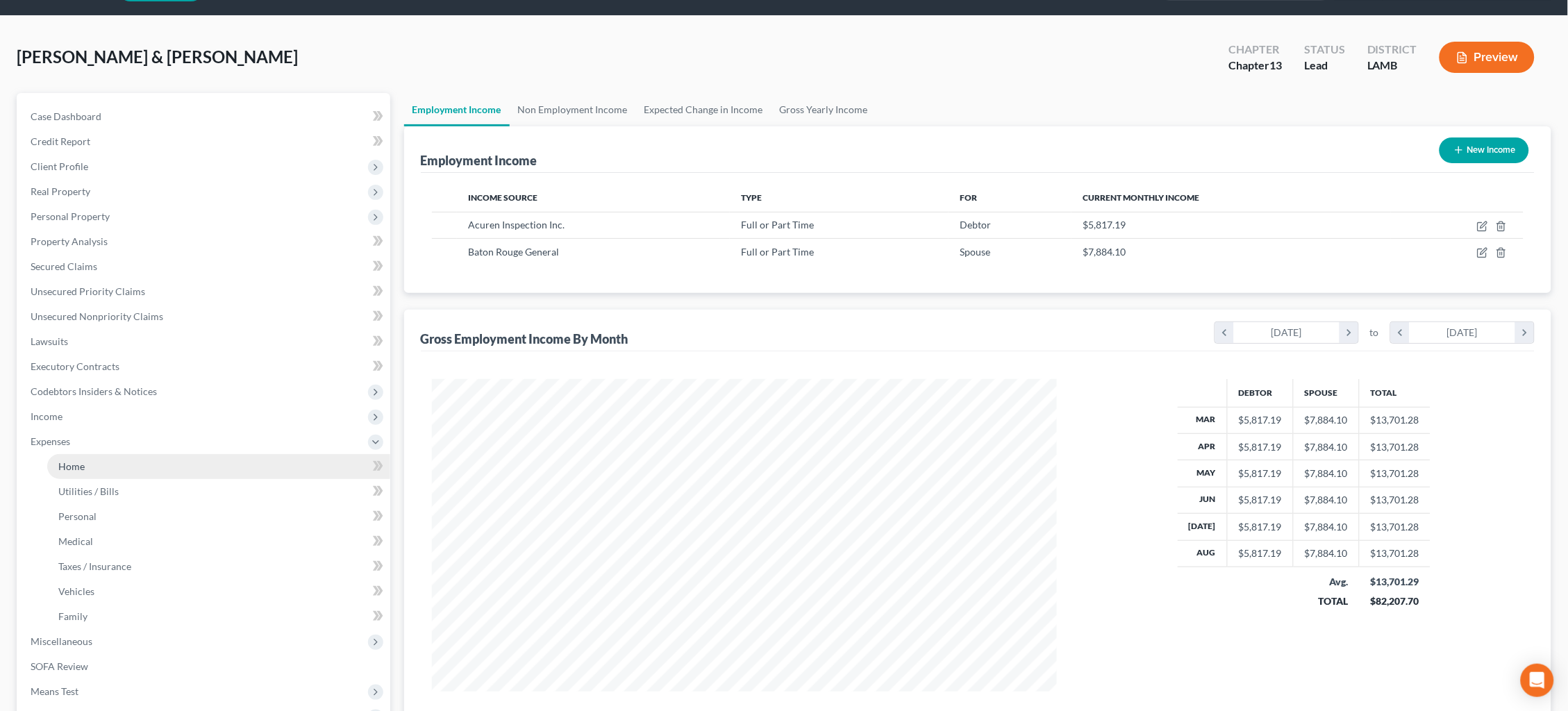
click at [153, 454] on link "Home" at bounding box center [218, 466] width 343 height 25
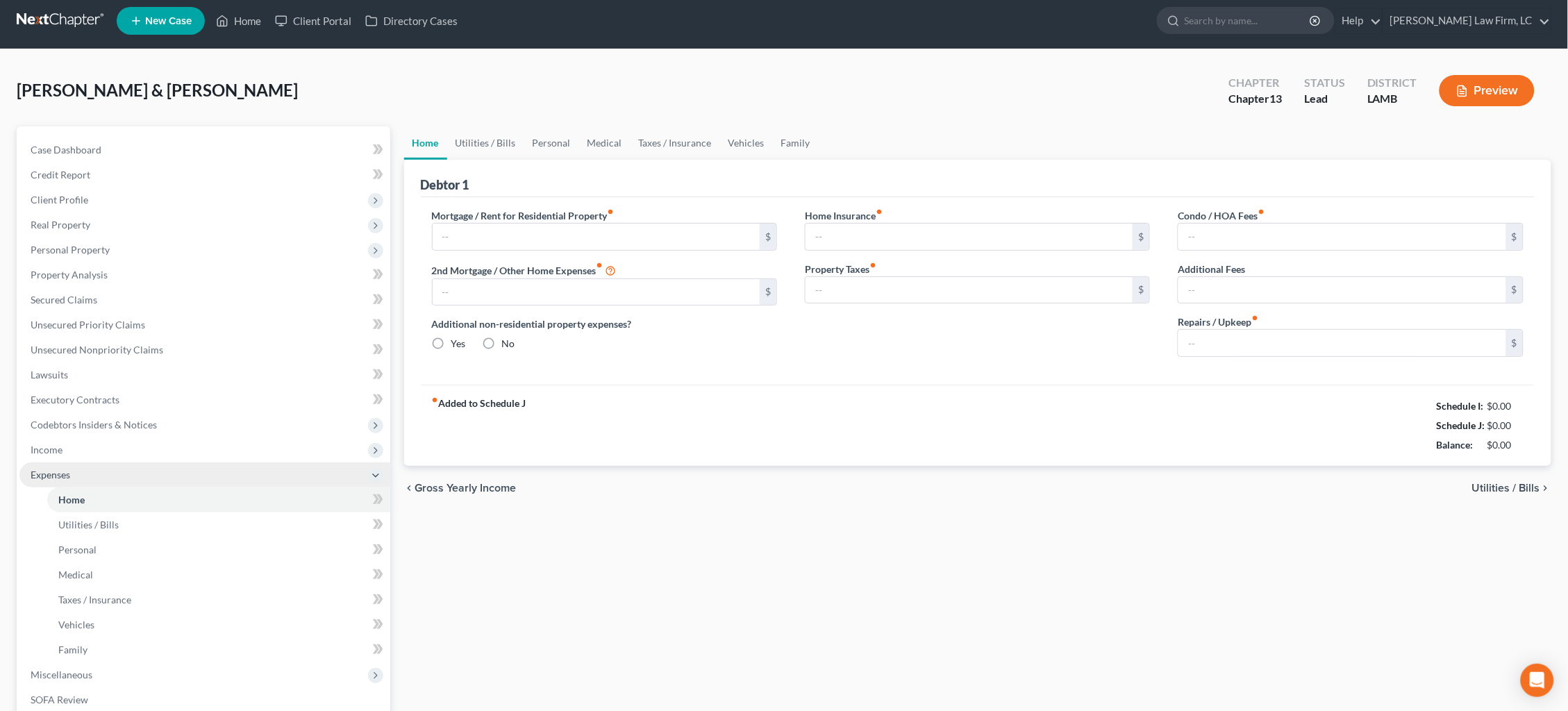
type input "1,953.40"
type input "336.34"
radio input "true"
type input "0.00"
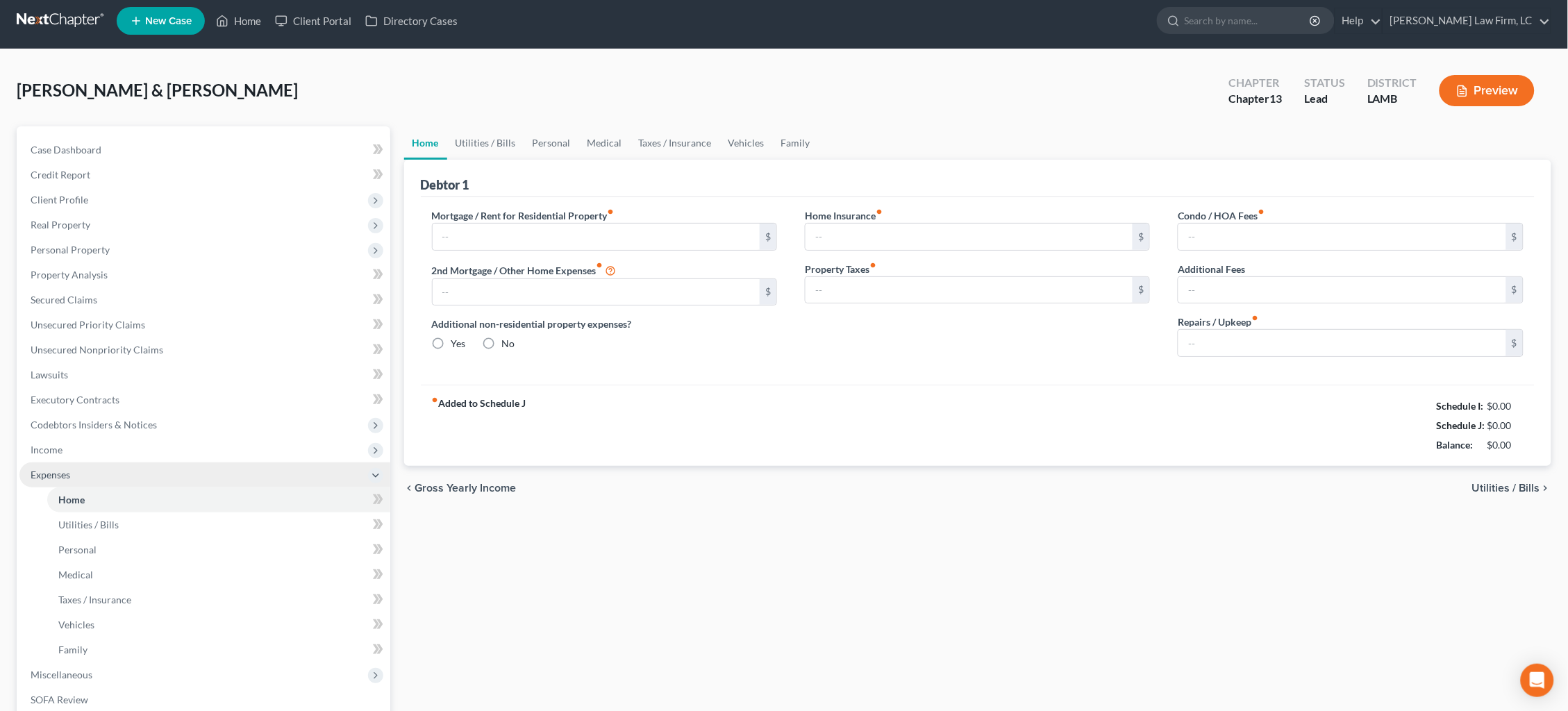
type input "0.00"
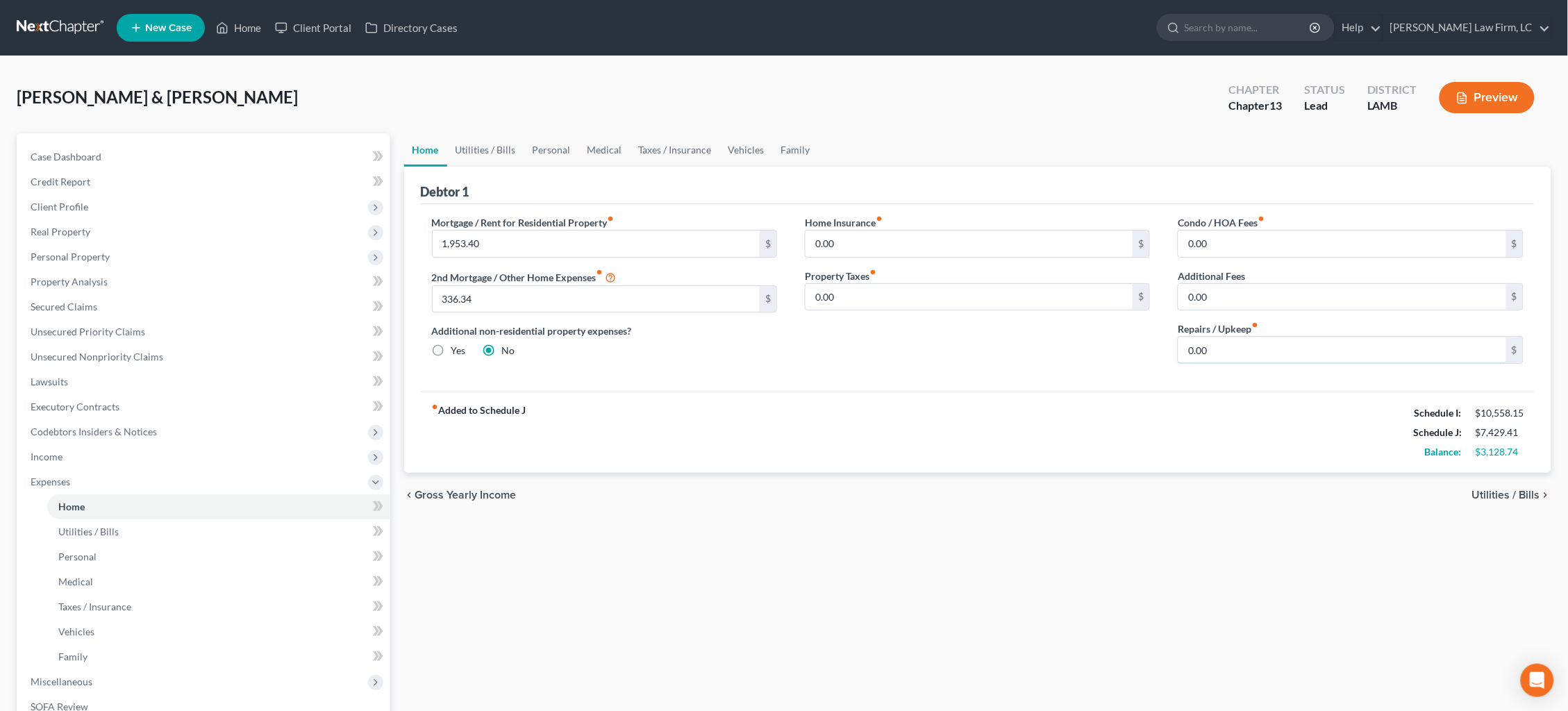
click at [1068, 329] on div "Mortgage / Rent for Residential Property fiber_manual_record 1,953.40 $ 2nd Mor…" at bounding box center [978, 295] width 1120 height 159
type input "100.00"
click at [471, 138] on link "Utilities / Bills" at bounding box center [485, 149] width 77 height 33
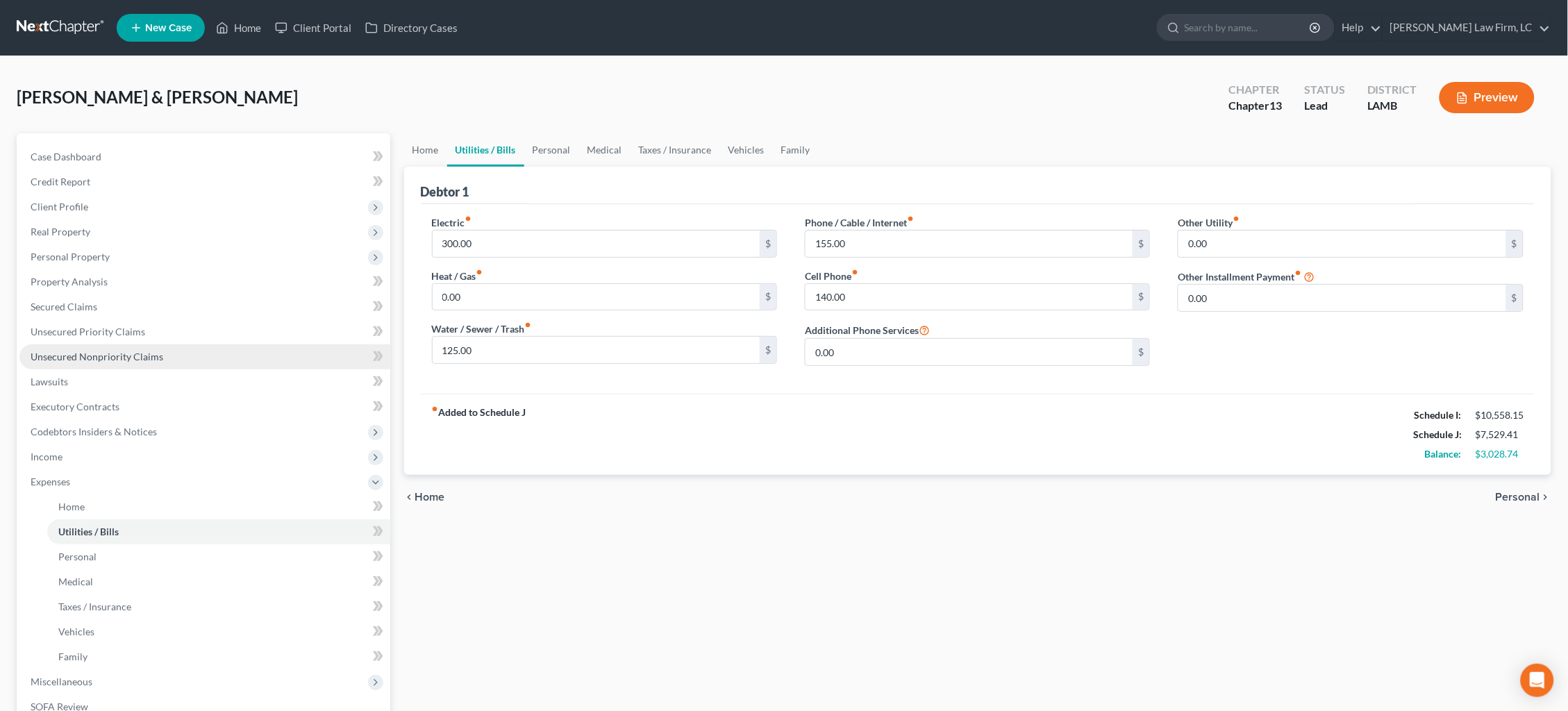
click at [162, 350] on link "Unsecured Nonpriority Claims" at bounding box center [204, 357] width 371 height 25
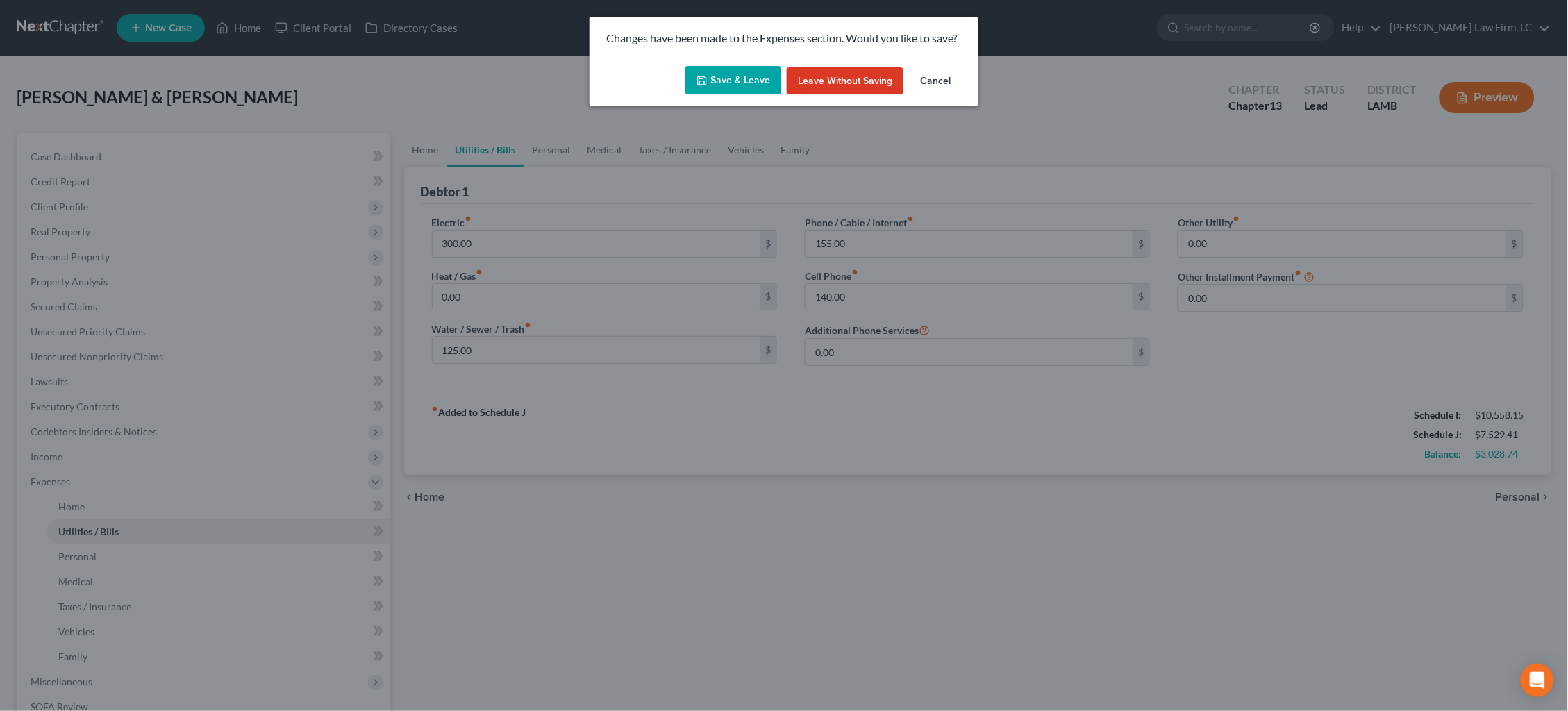
click at [947, 85] on button "Cancel" at bounding box center [935, 82] width 53 height 28
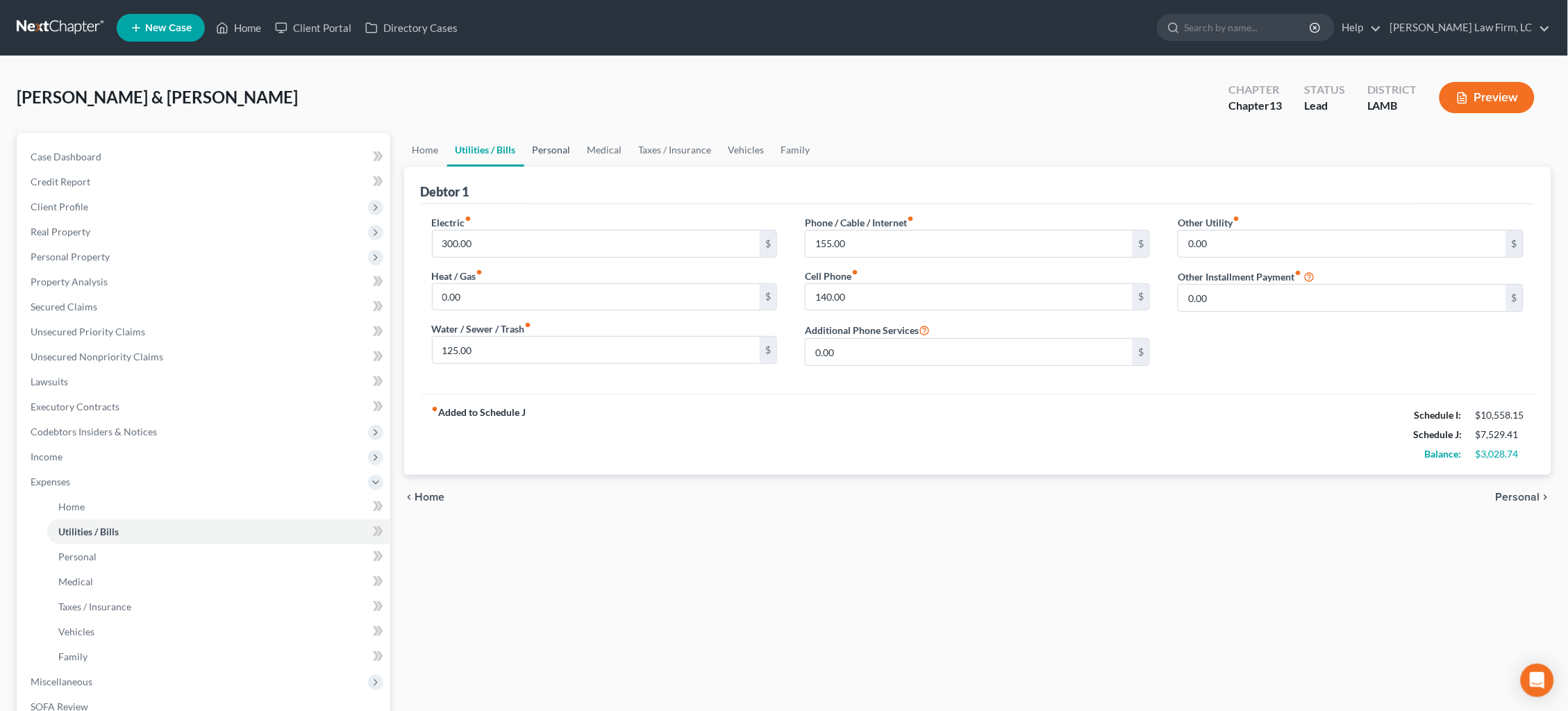
click at [567, 146] on link "Personal" at bounding box center [551, 149] width 55 height 33
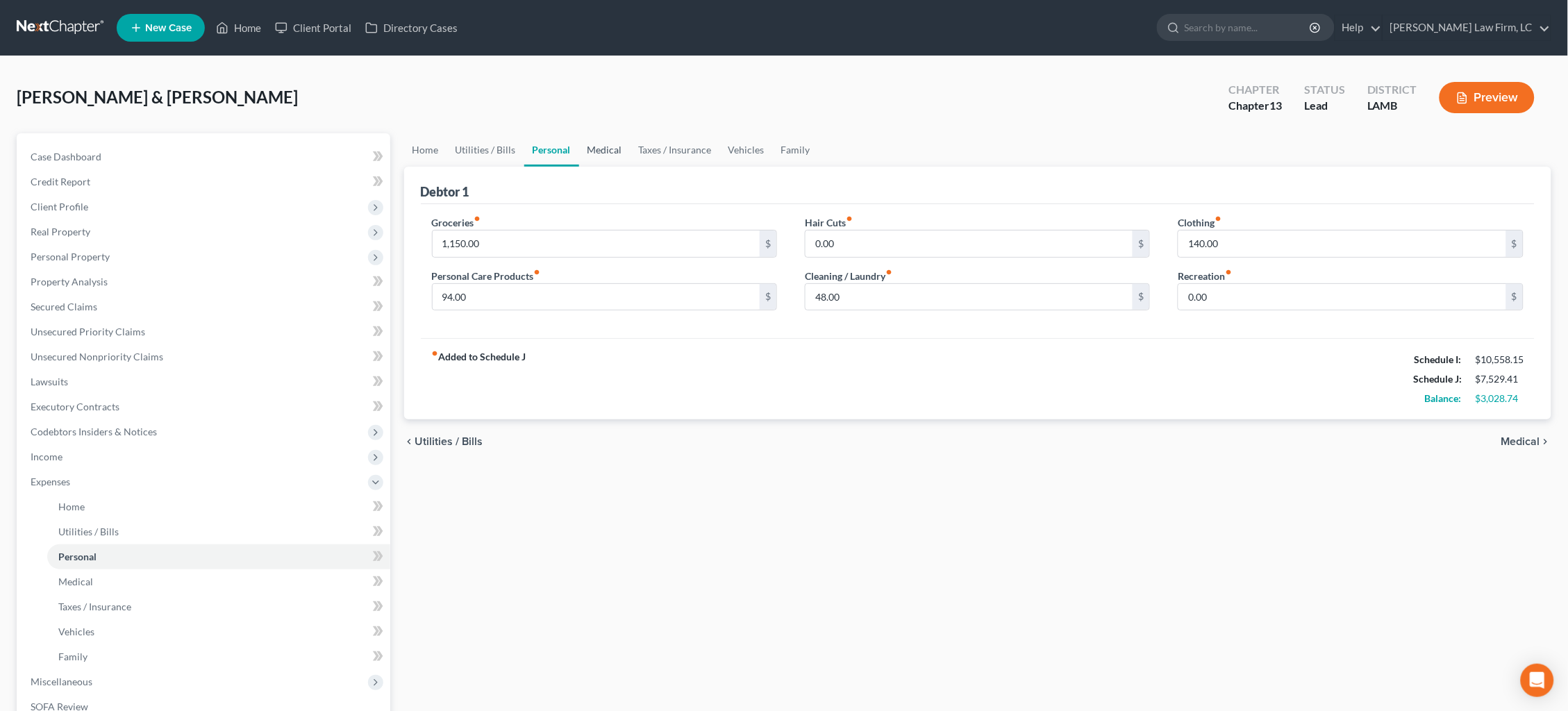
click at [595, 146] on link "Medical" at bounding box center [605, 149] width 51 height 33
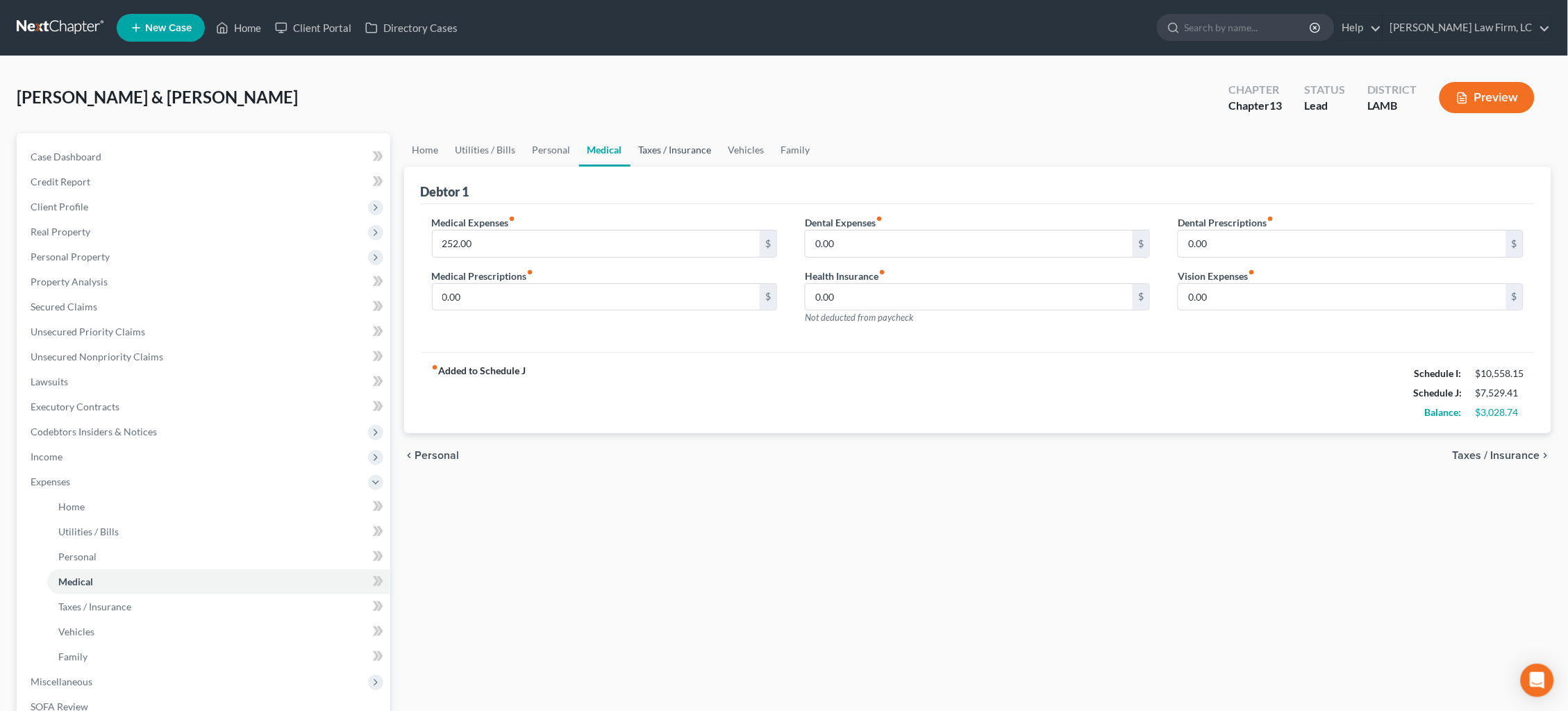
click at [668, 150] on link "Taxes / Insurance" at bounding box center [675, 149] width 89 height 33
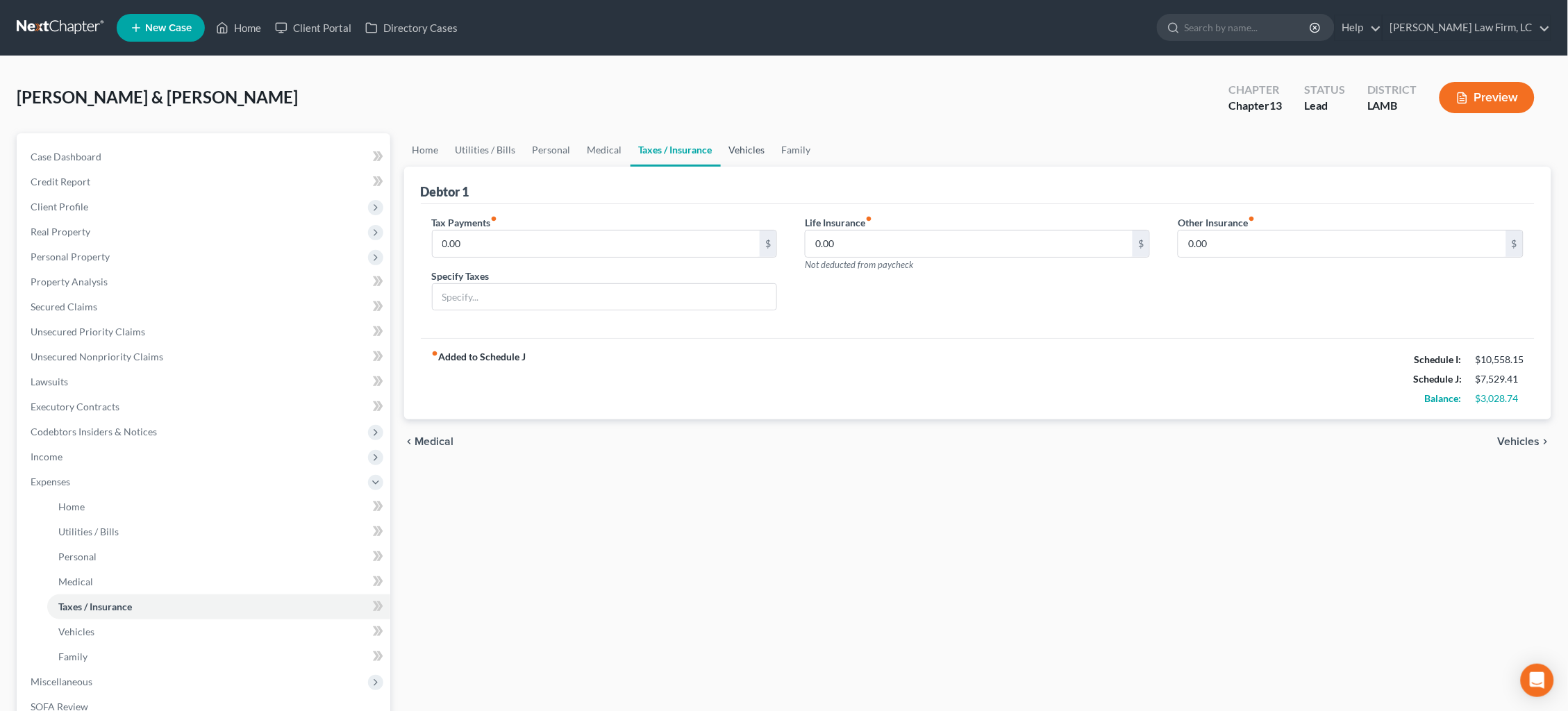
click at [752, 149] on link "Vehicles" at bounding box center [747, 149] width 53 height 33
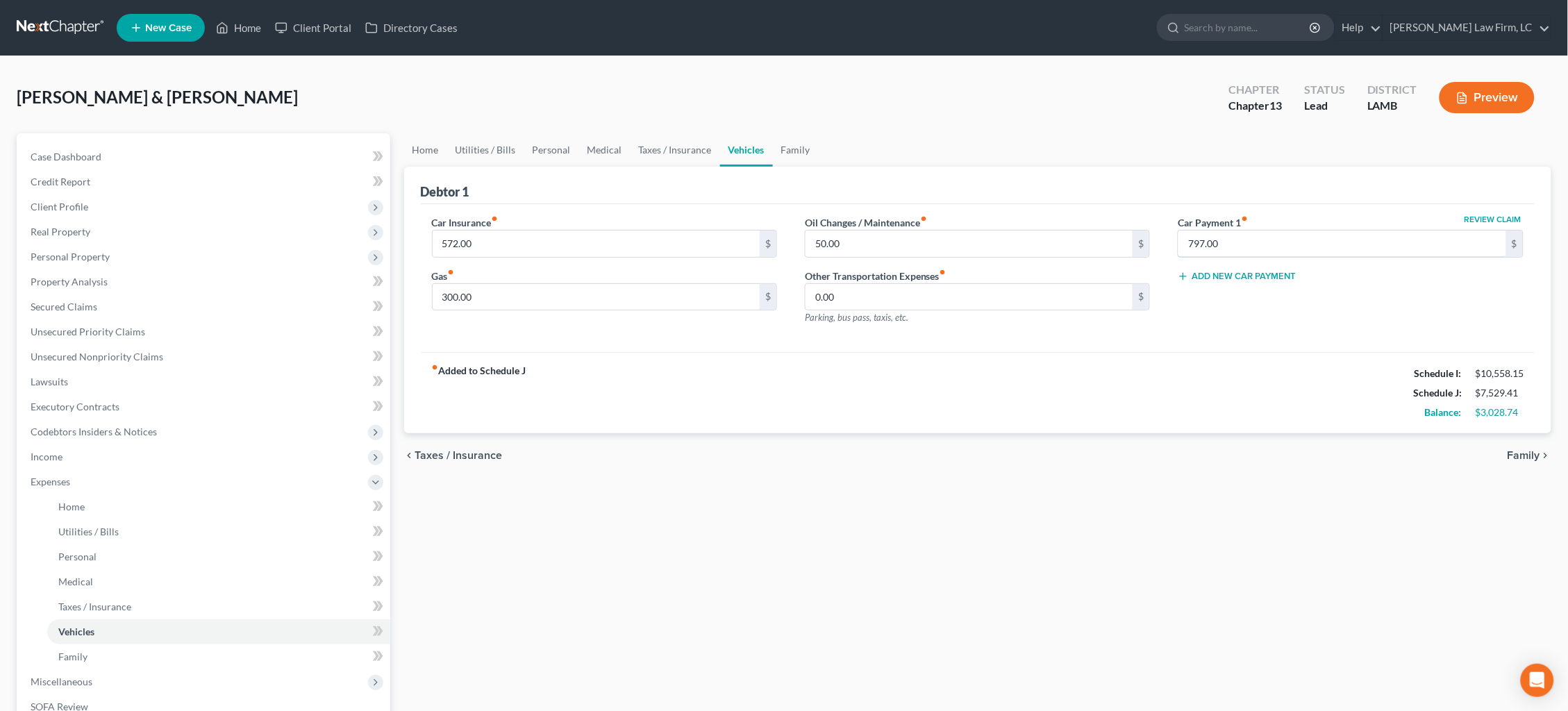
drag, startPoint x: 1049, startPoint y: 256, endPoint x: 1018, endPoint y: 258, distance: 31.1
click at [1018, 258] on div "Car Insurance fiber_manual_record 572.00 $ Gas fiber_manual_record 300.00 $ Oil…" at bounding box center [978, 275] width 1120 height 120
drag, startPoint x: 1243, startPoint y: 238, endPoint x: 1170, endPoint y: 237, distance: 73.0
click at [1170, 237] on div "Review Claim Car Payment 1 fiber_manual_record 797.00 $ Add New Car Payment" at bounding box center [1350, 275] width 373 height 120
click at [1204, 110] on div "Hyde, Matthew & Christen Upgraded Chapter Chapter 13 Status Lead District LAMB …" at bounding box center [784, 103] width 1535 height 61
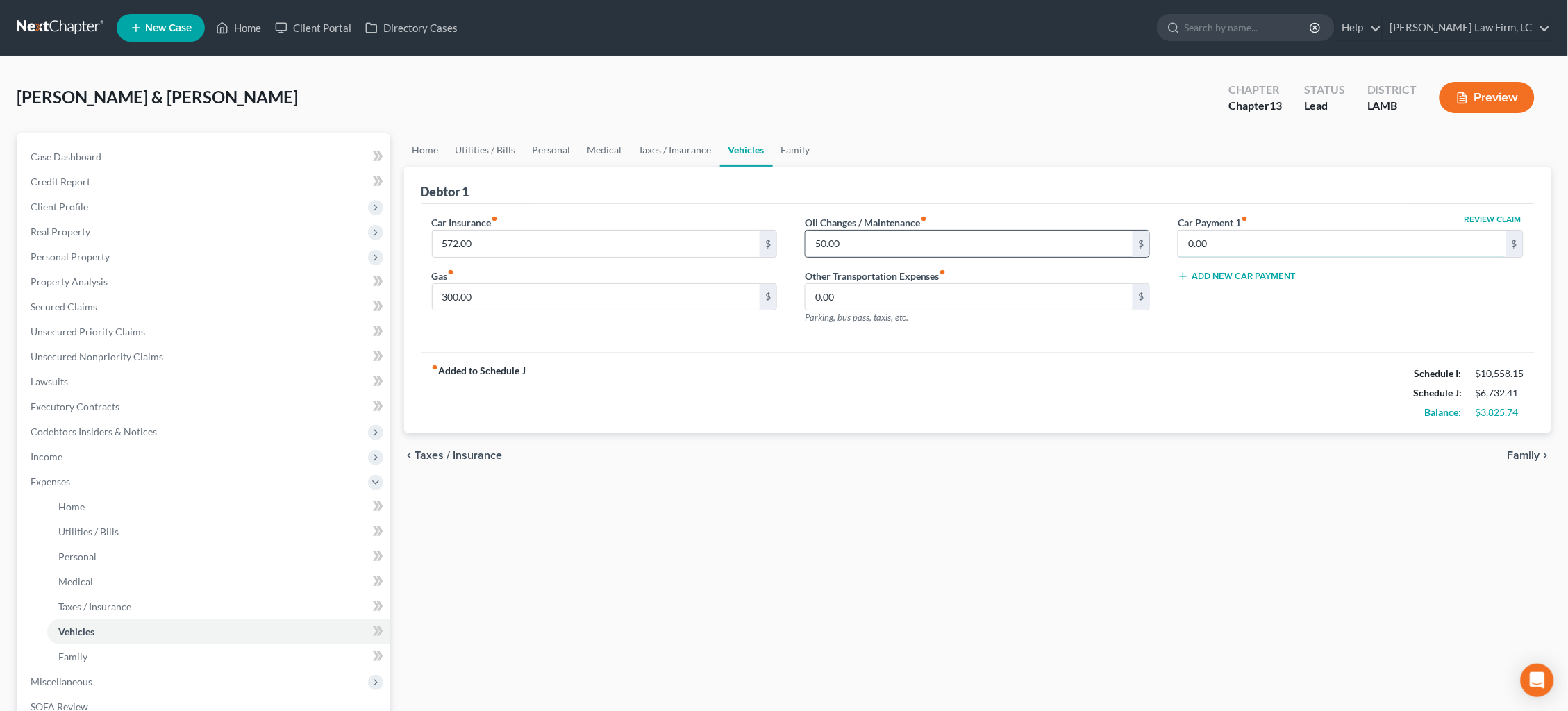
click at [1076, 247] on div "Car Insurance fiber_manual_record 572.00 $ Gas fiber_manual_record 300.00 $ Oil…" at bounding box center [978, 275] width 1120 height 120
type input "797.00"
click at [423, 152] on link "Home" at bounding box center [425, 149] width 43 height 33
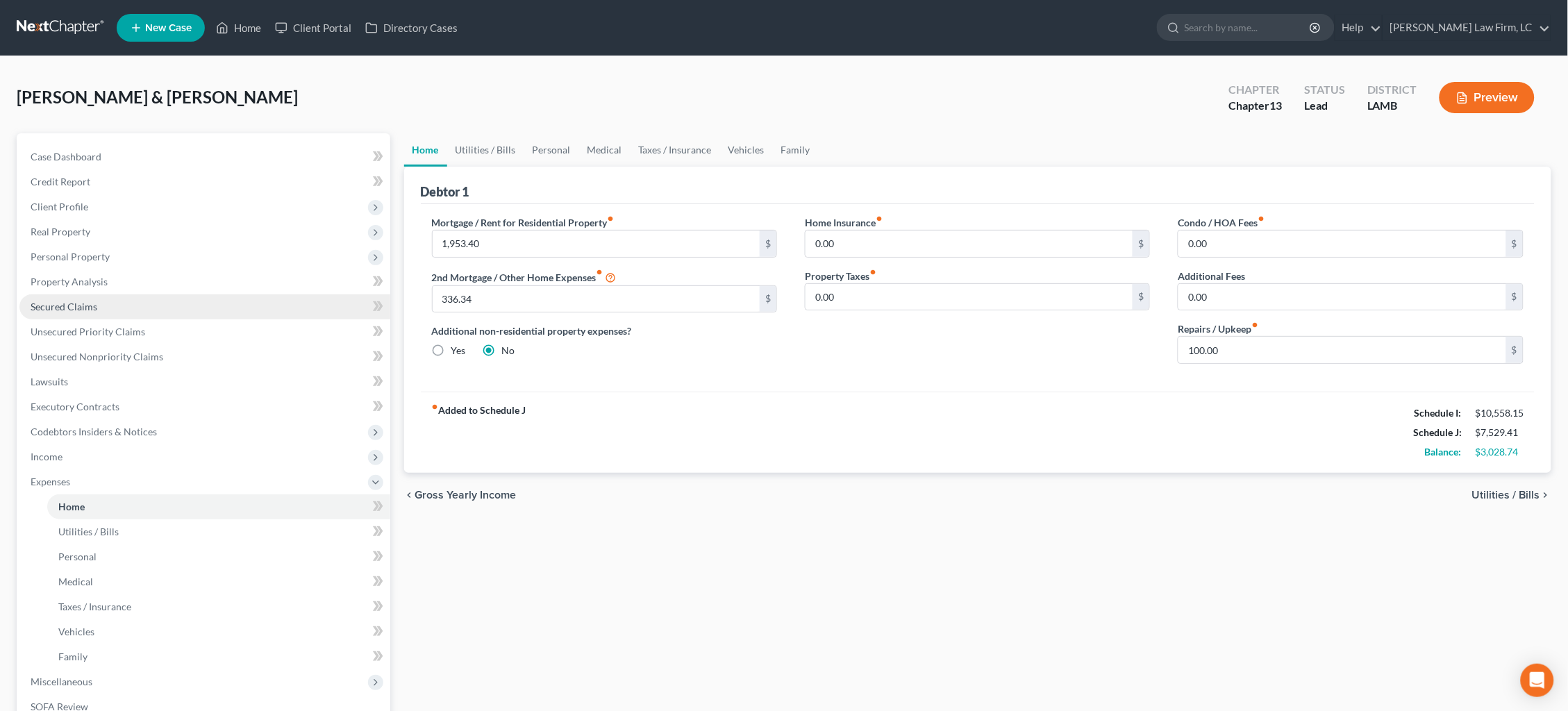
click at [104, 303] on link "Secured Claims" at bounding box center [204, 307] width 371 height 25
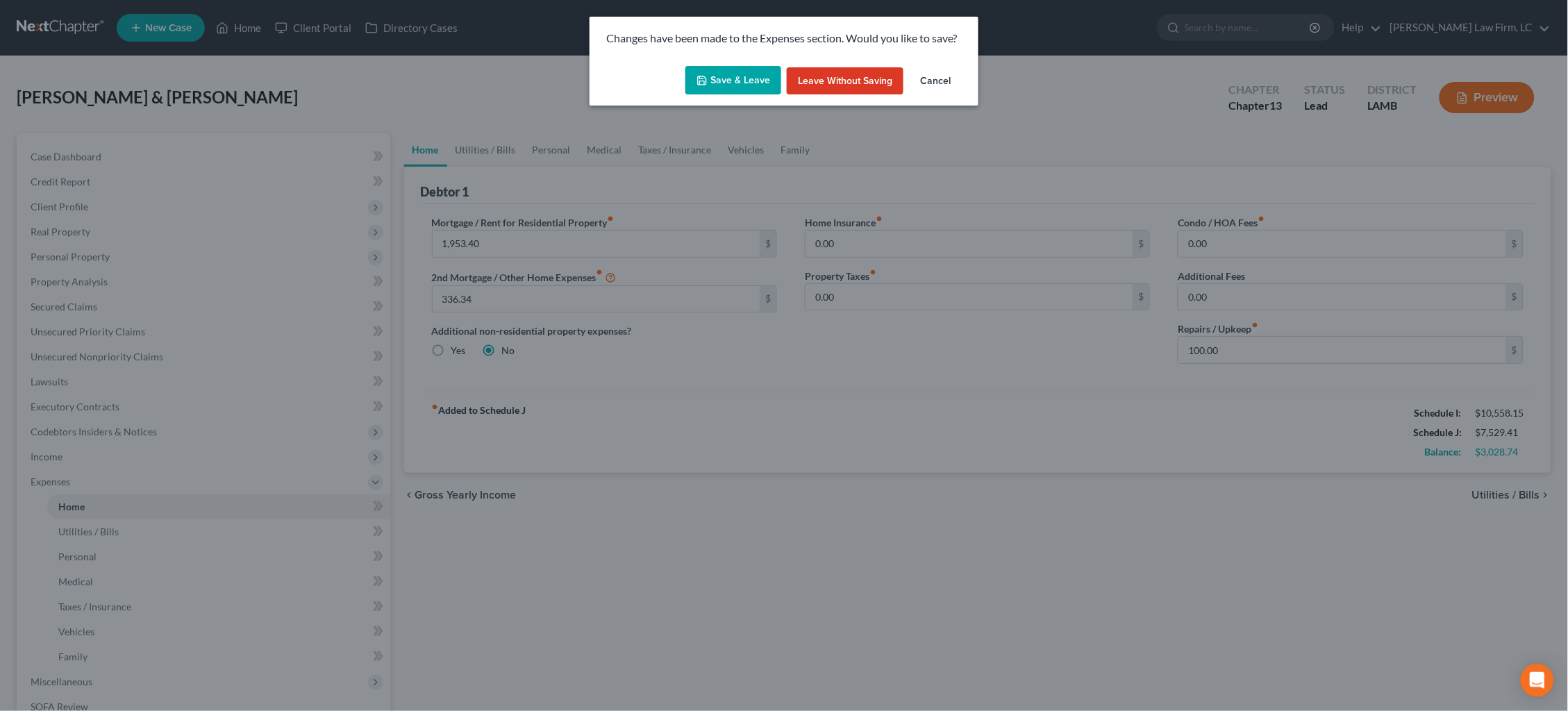
click at [715, 72] on button "Save & Leave" at bounding box center [733, 81] width 96 height 30
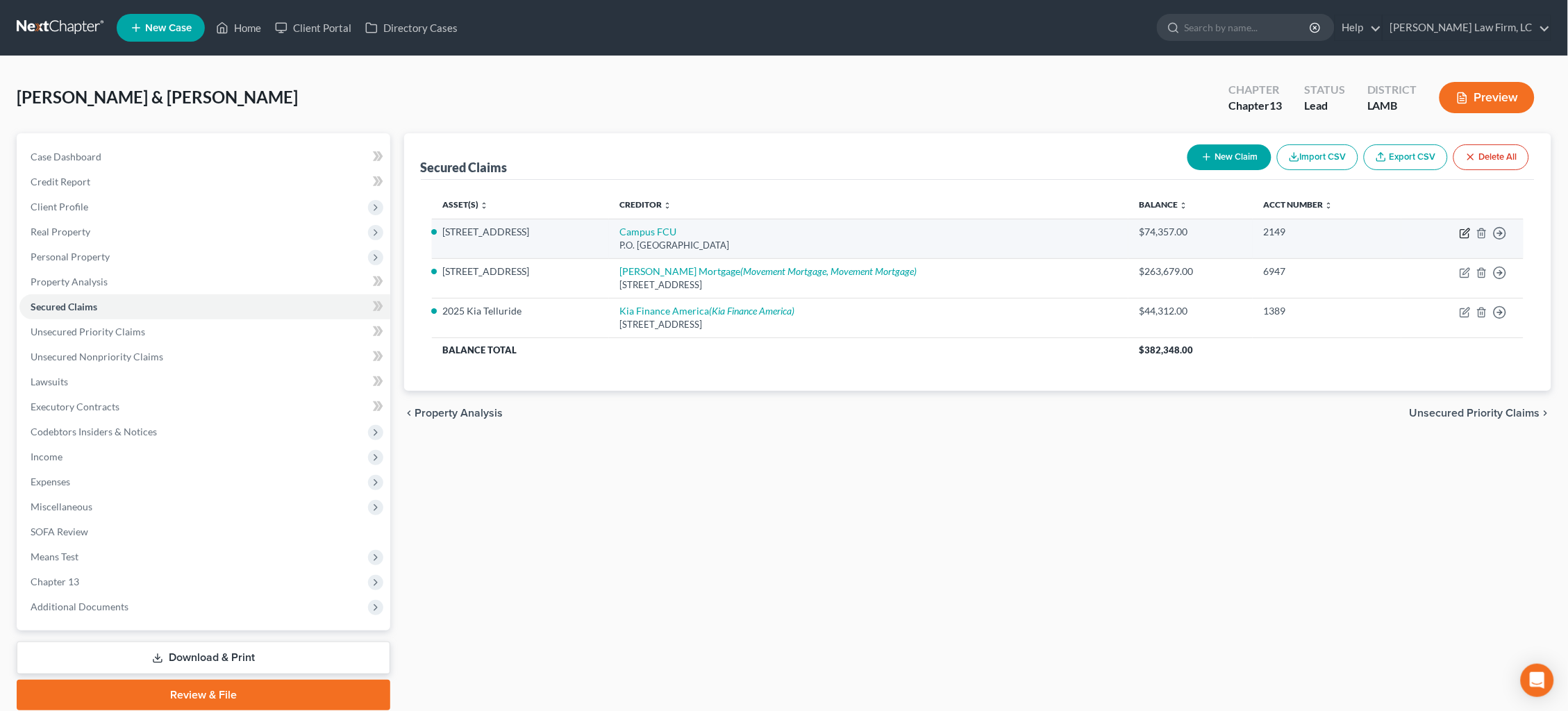
click at [1461, 228] on icon "button" at bounding box center [1465, 233] width 11 height 11
select select "19"
select select "2"
select select "0"
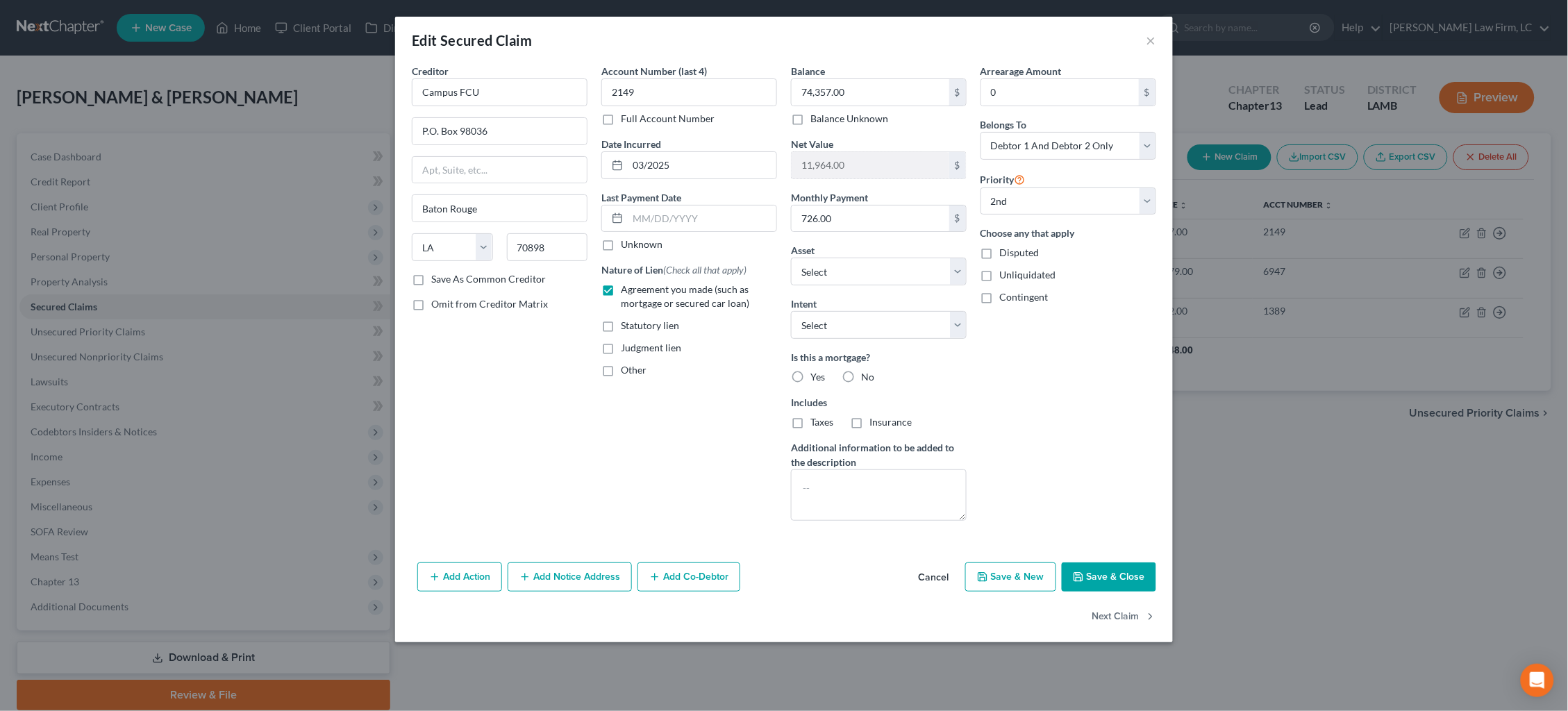
click at [1312, 451] on div "Edit Secured Claim × Creditor * Campus FCU P.O. Box 98036 [GEOGRAPHIC_DATA] [US…" at bounding box center [784, 355] width 1568 height 711
click at [1148, 43] on button "×" at bounding box center [1151, 40] width 10 height 16
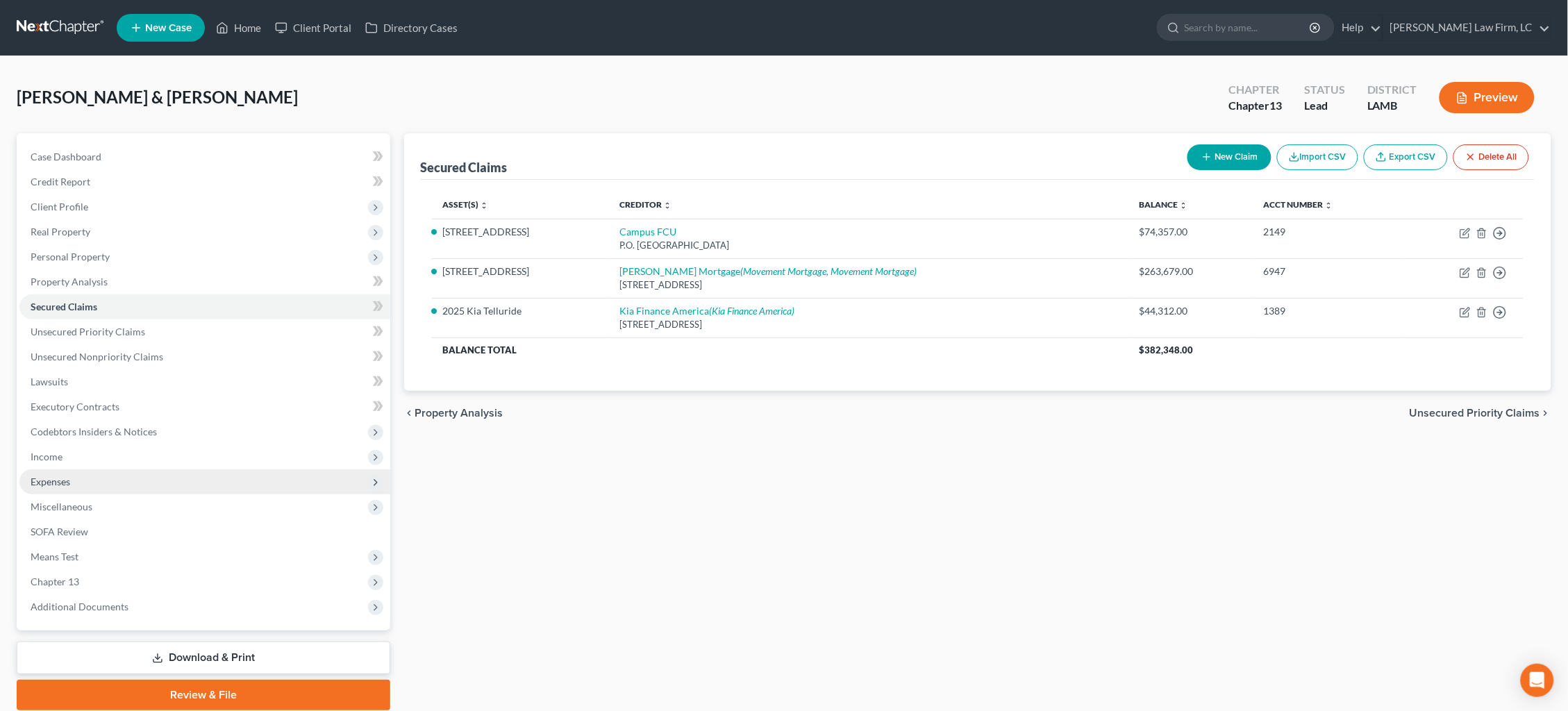
click at [95, 471] on span "Expenses" at bounding box center [204, 482] width 371 height 25
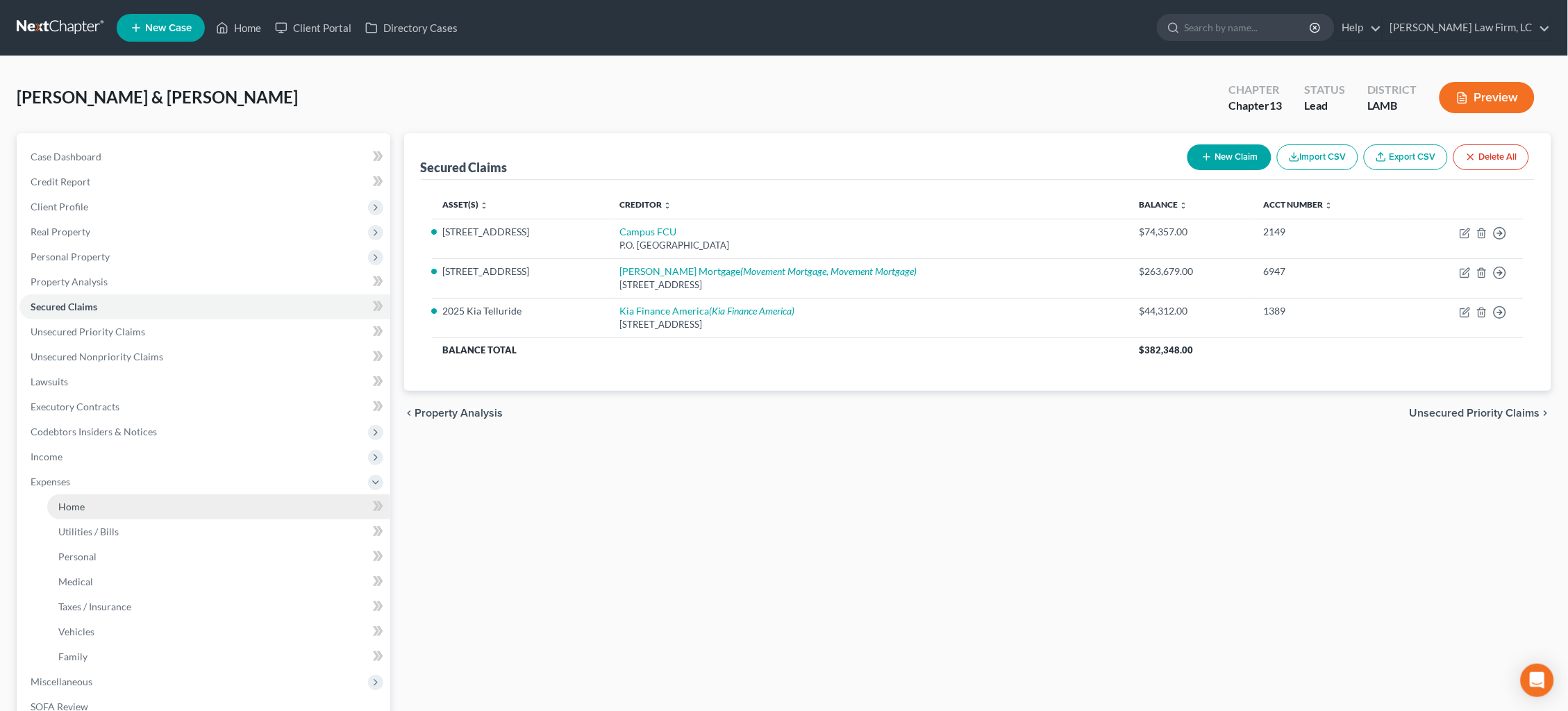
click at [93, 494] on link "Home" at bounding box center [218, 507] width 343 height 25
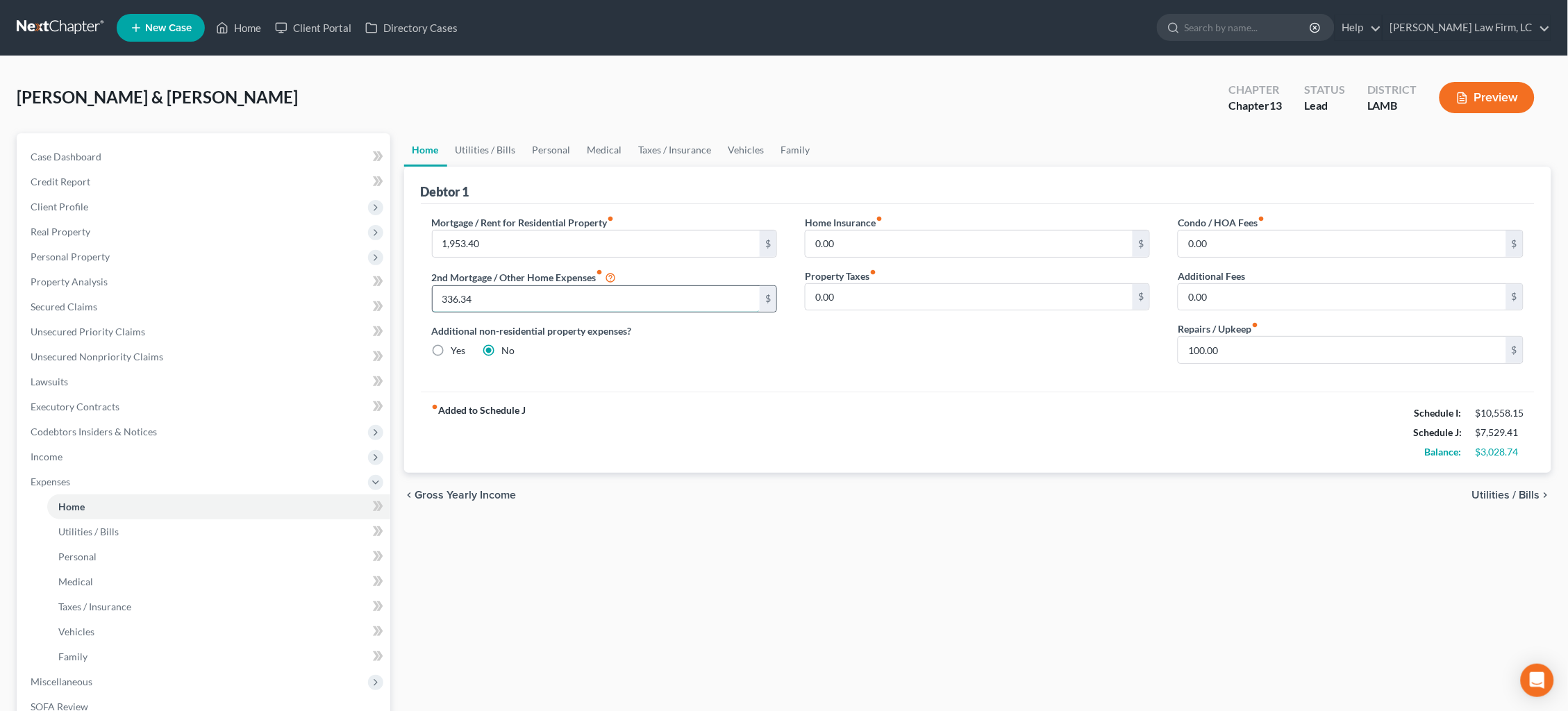
click at [490, 304] on input "336.34" at bounding box center [596, 299] width 328 height 26
drag, startPoint x: 465, startPoint y: 304, endPoint x: 353, endPoint y: 285, distance: 113.6
click at [354, 286] on div "Petition Navigation Case Dashboard Payments Invoices Payments Payments Credit R…" at bounding box center [784, 508] width 1549 height 751
type input "728.74"
drag, startPoint x: 464, startPoint y: 145, endPoint x: 473, endPoint y: 145, distance: 9.0
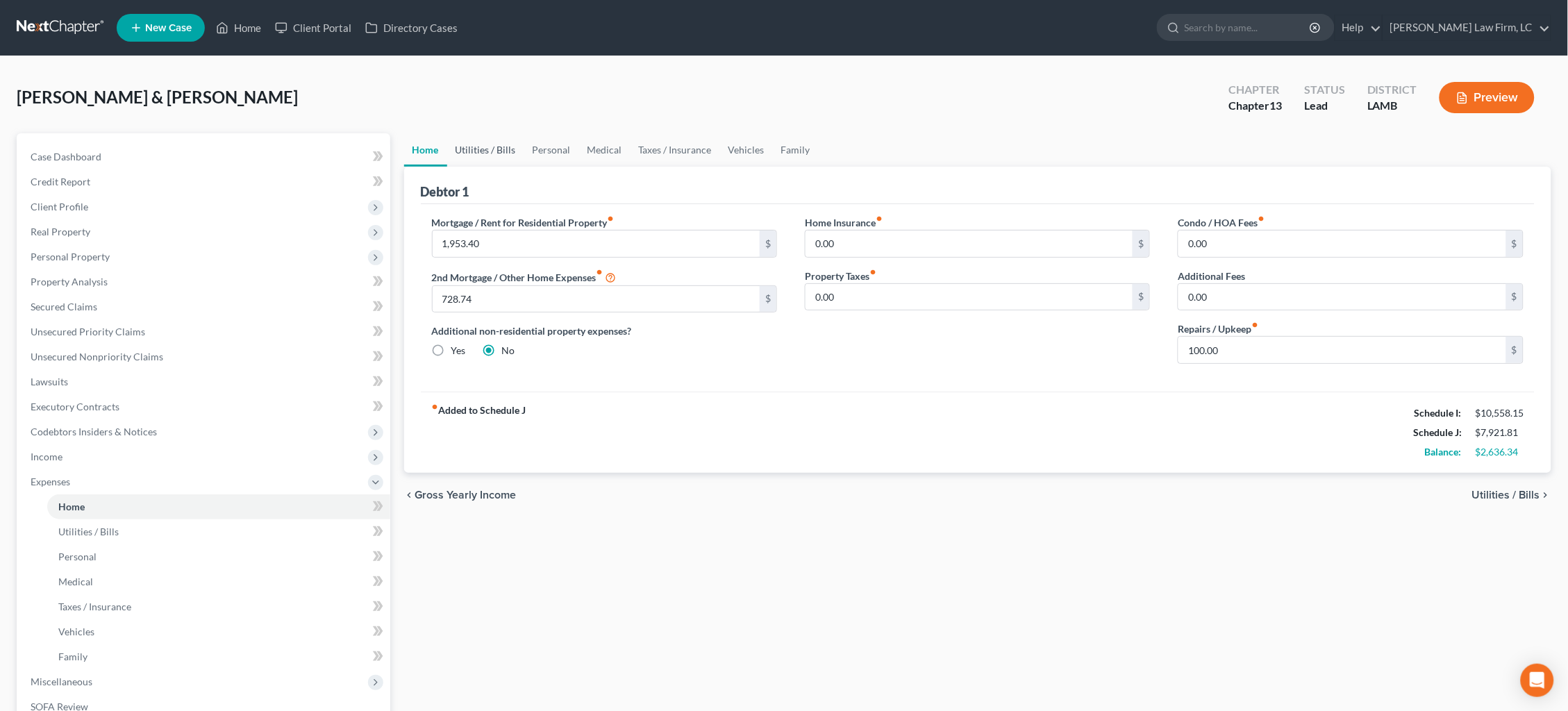
click at [464, 145] on link "Utilities / Bills" at bounding box center [485, 149] width 77 height 33
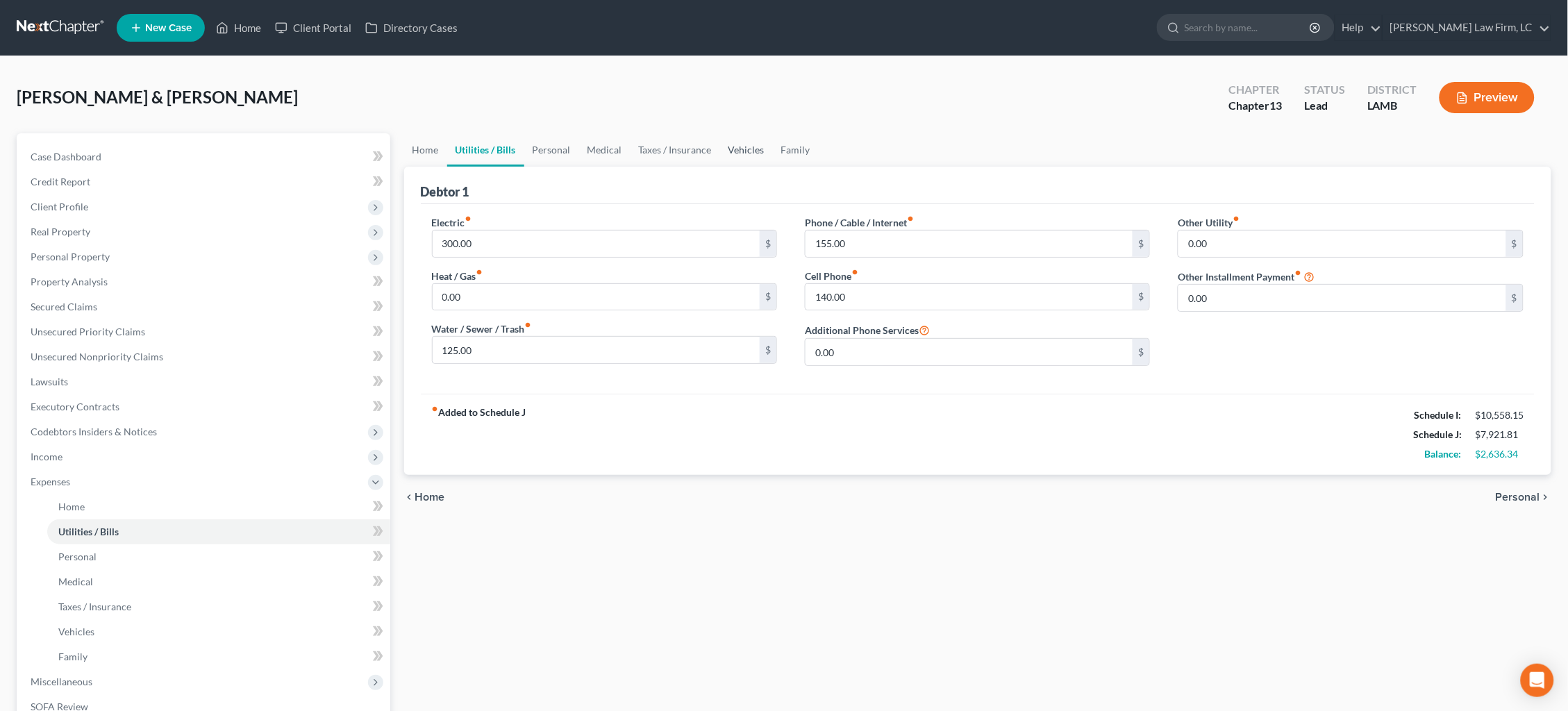
click at [753, 145] on link "Vehicles" at bounding box center [746, 149] width 53 height 33
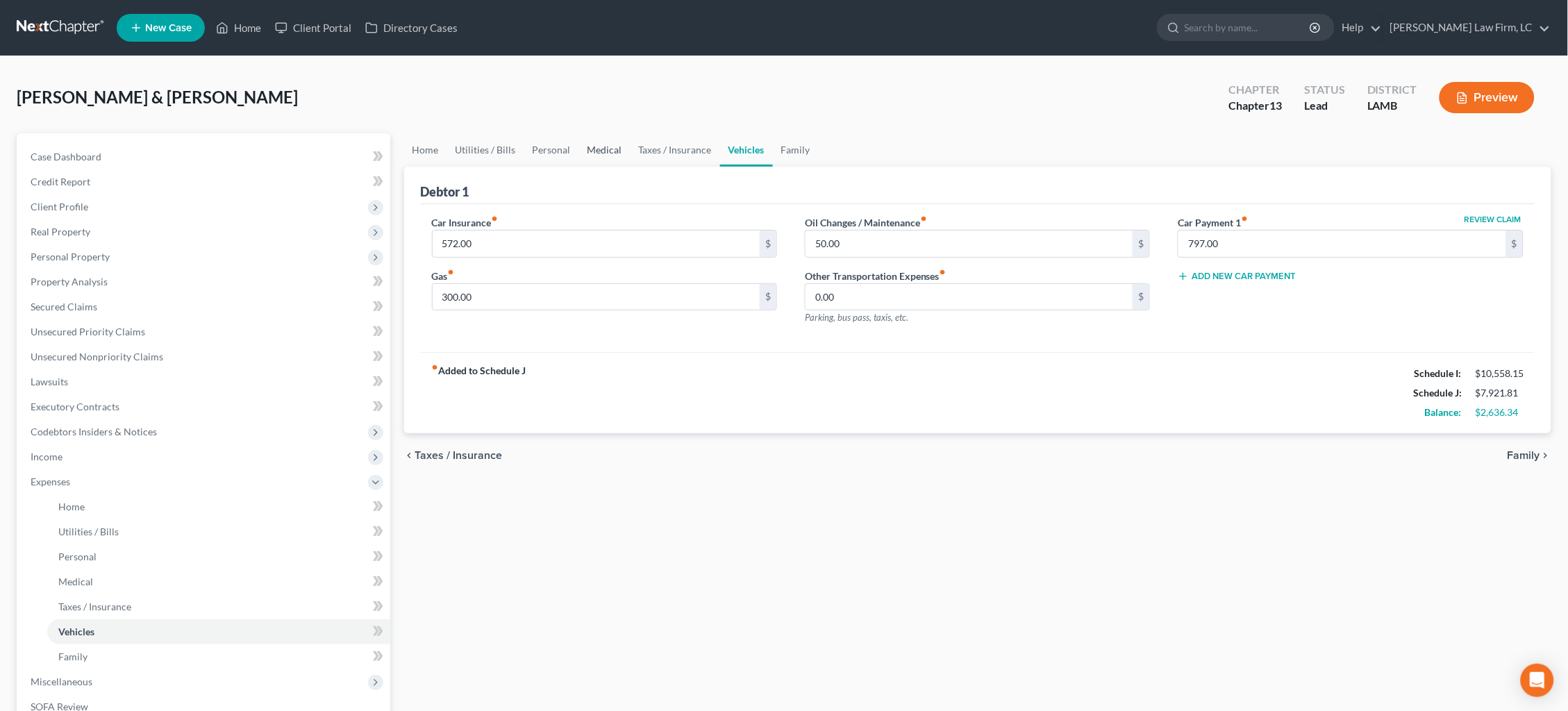
click at [581, 150] on link "Medical" at bounding box center [605, 149] width 51 height 33
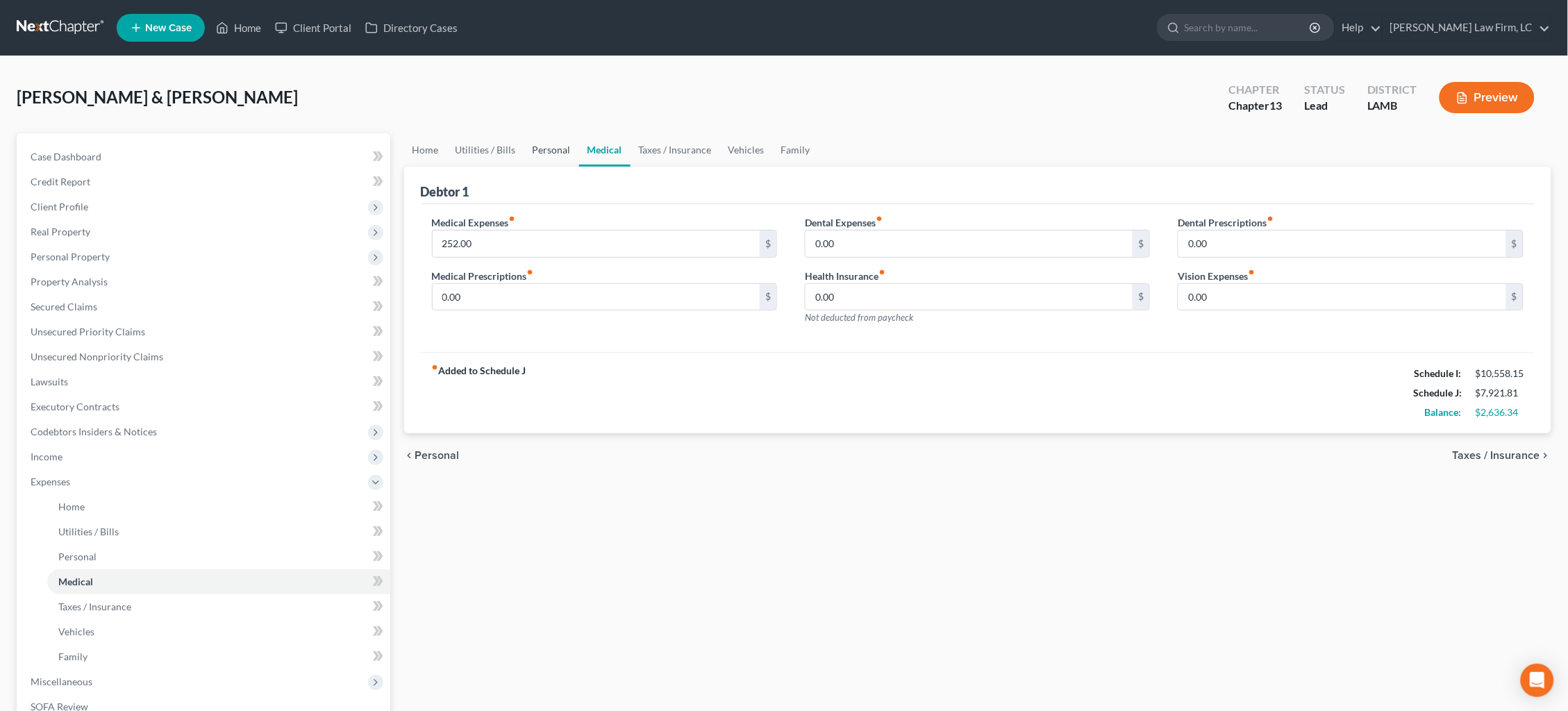
click at [543, 150] on link "Personal" at bounding box center [551, 149] width 55 height 33
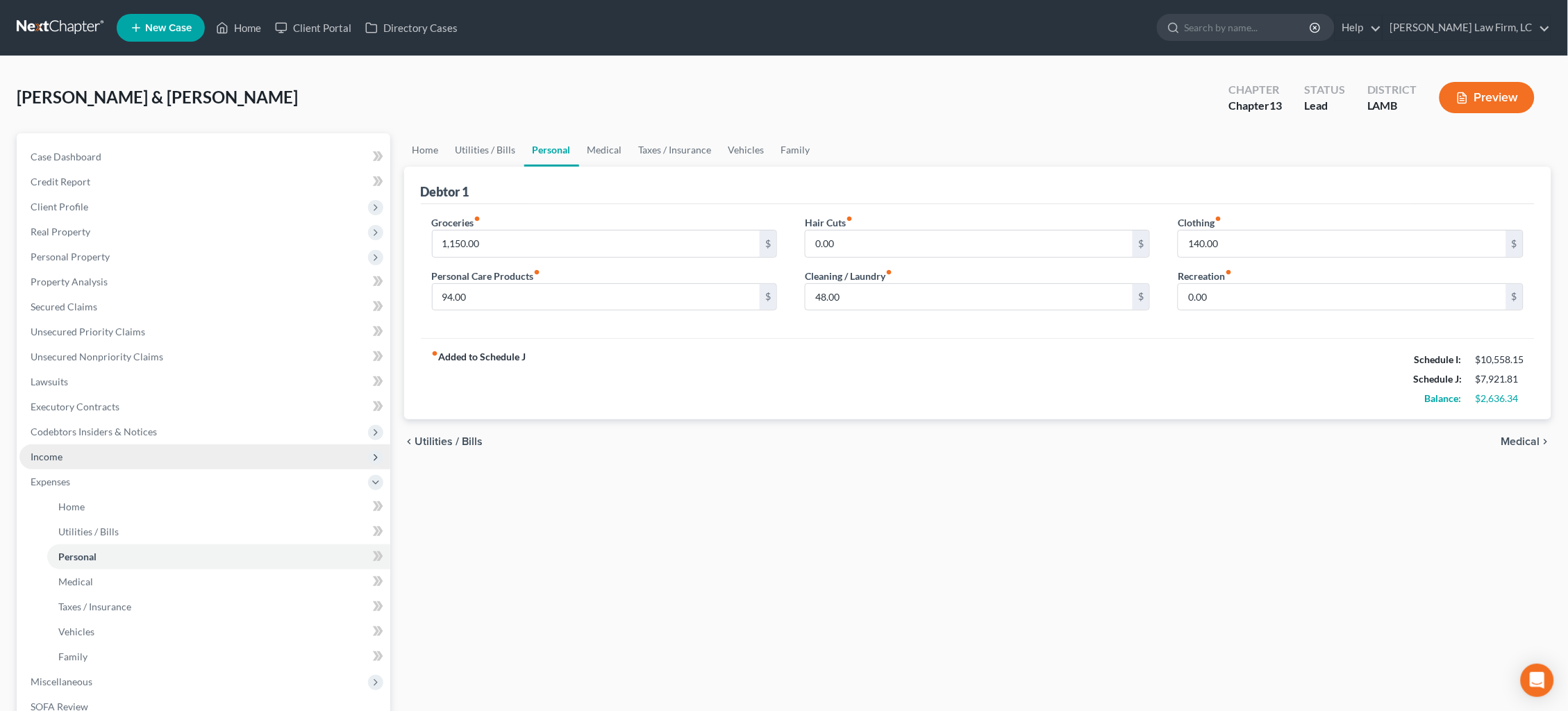
click at [142, 444] on span "Income" at bounding box center [204, 457] width 371 height 25
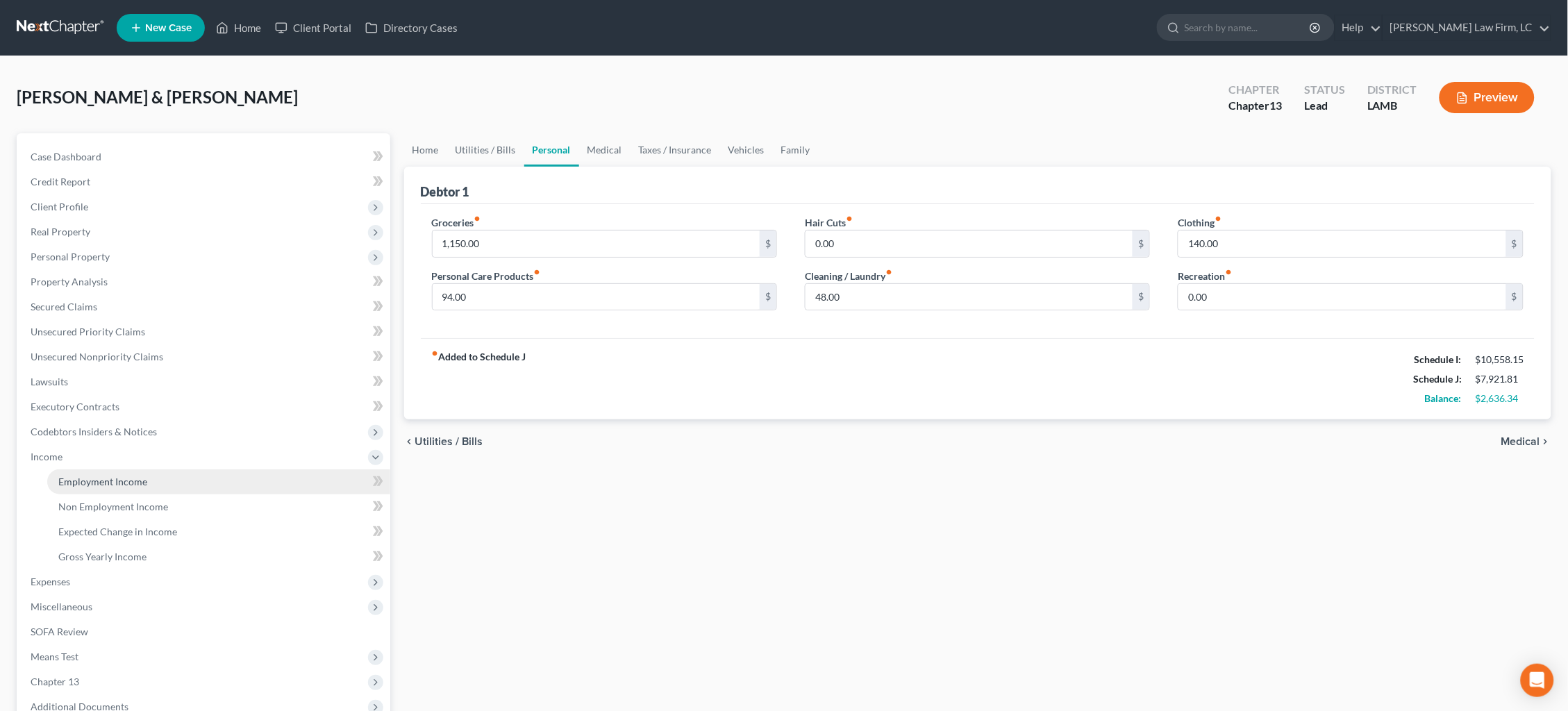
click at [151, 469] on link "Employment Income" at bounding box center [218, 482] width 343 height 25
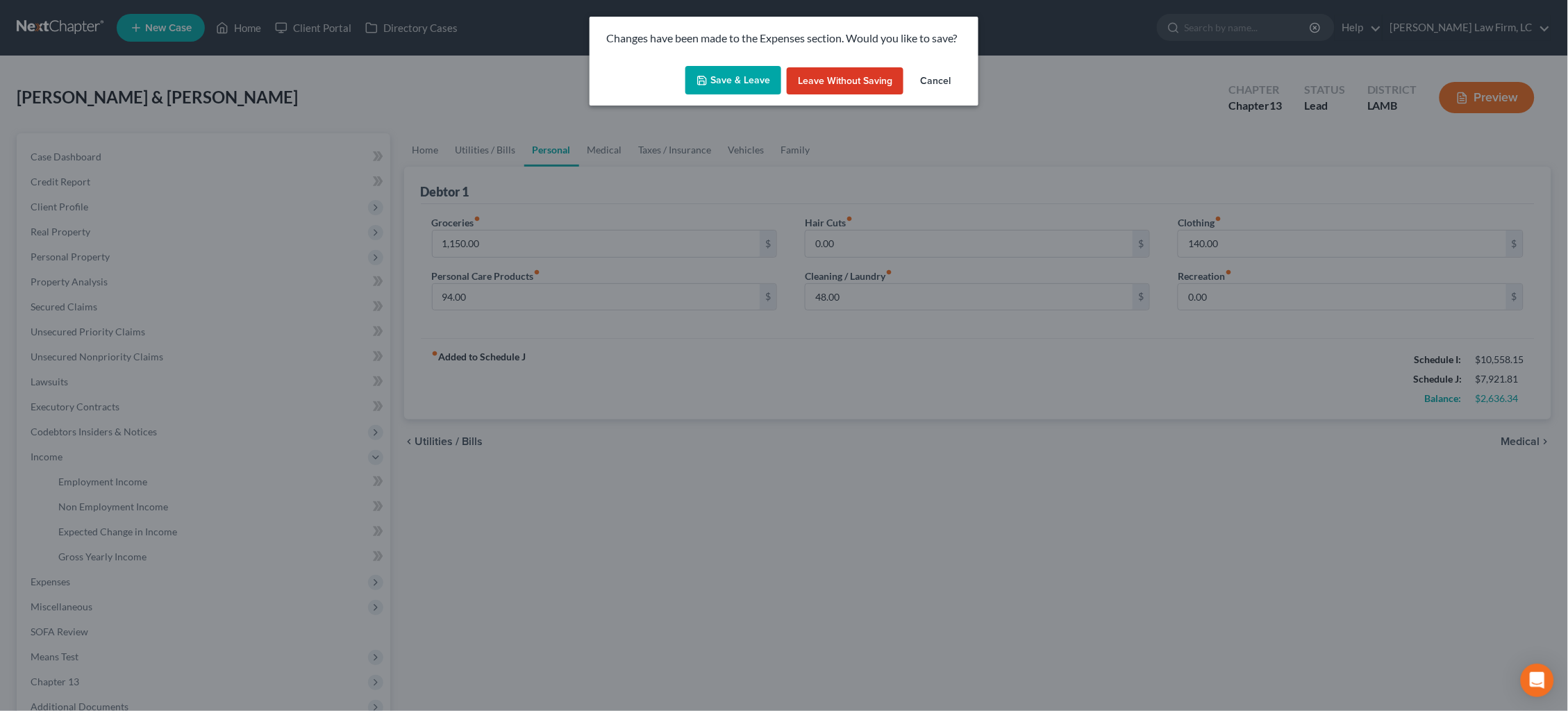
click at [719, 89] on button "Save & Leave" at bounding box center [733, 81] width 96 height 30
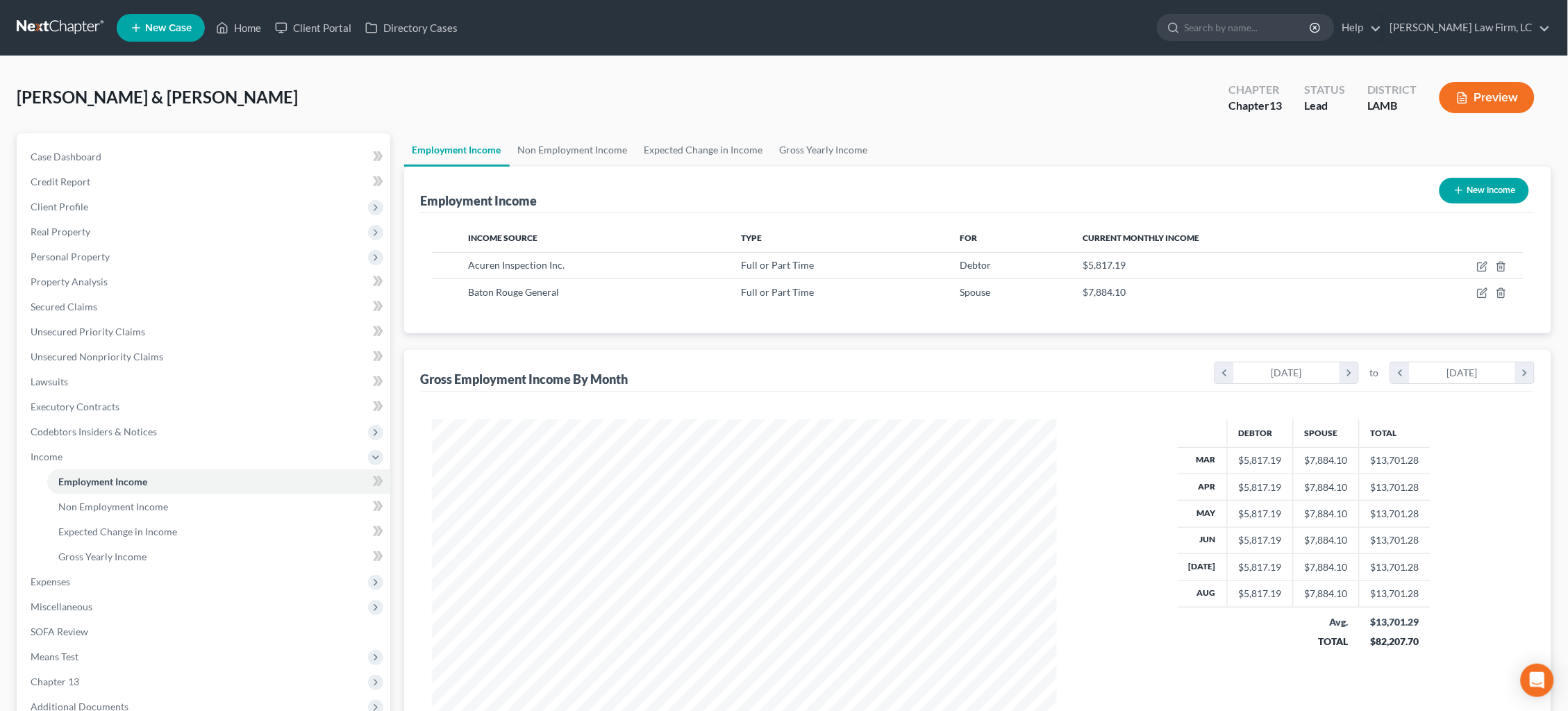
scroll to position [312, 653]
click at [814, 156] on link "Gross Yearly Income" at bounding box center [823, 149] width 105 height 33
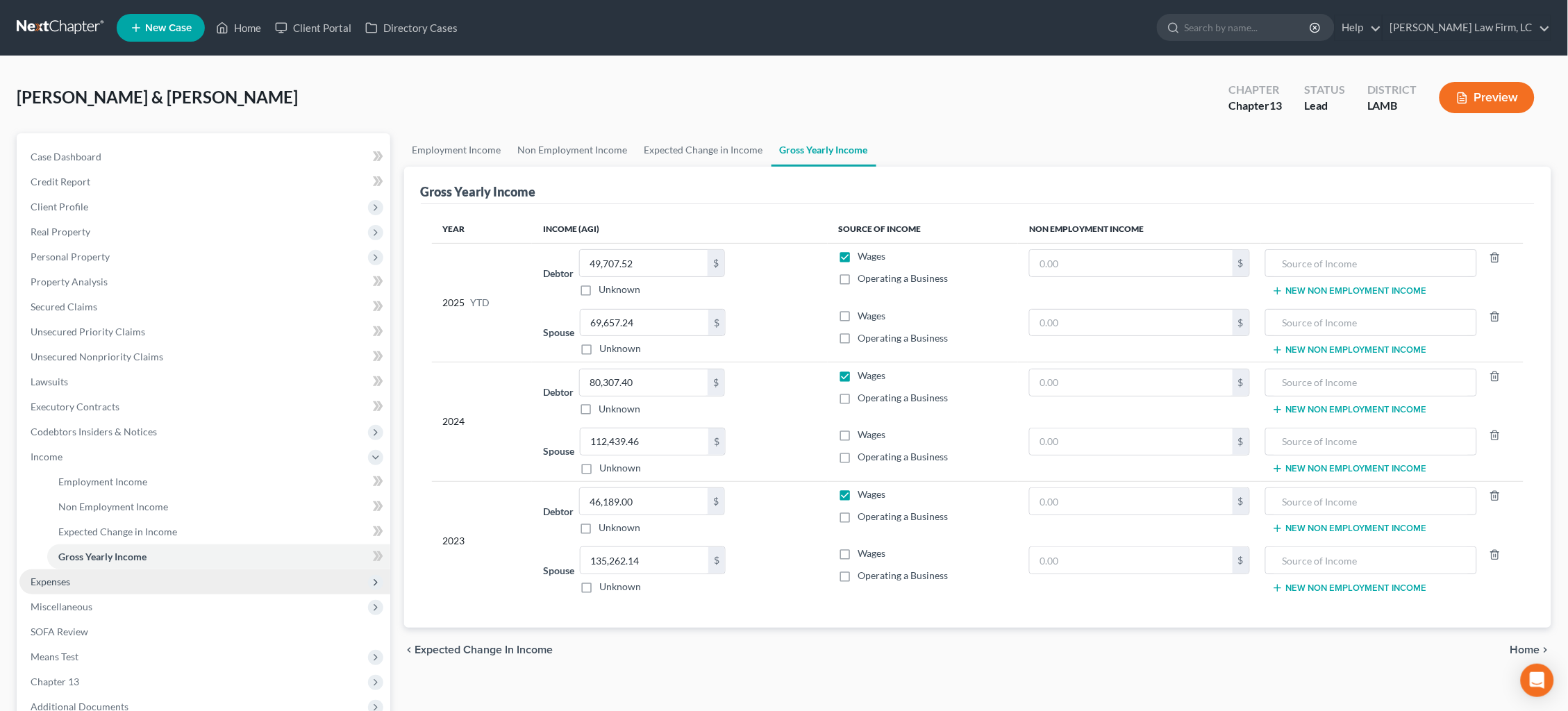
click at [145, 569] on span "Expenses" at bounding box center [204, 581] width 371 height 25
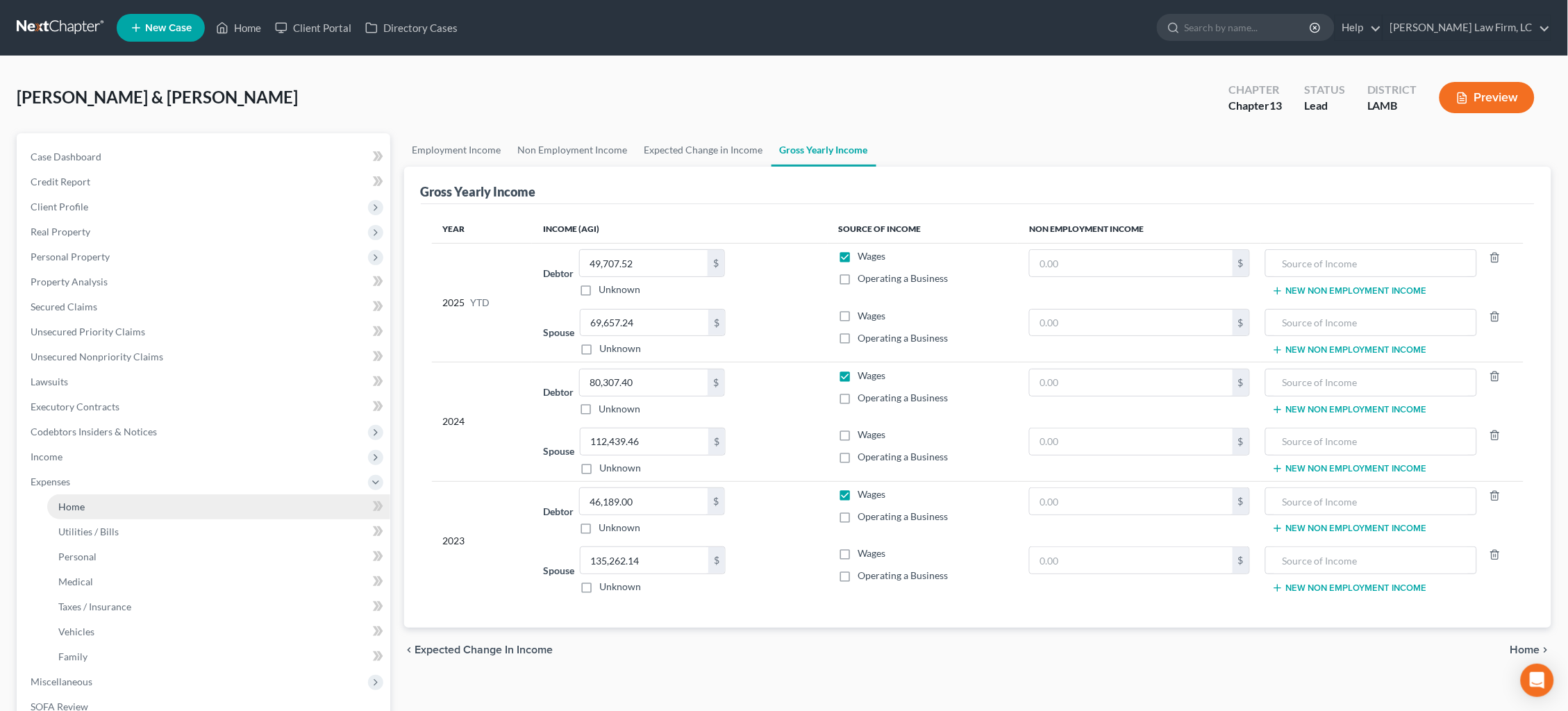
click at [147, 501] on link "Home" at bounding box center [218, 507] width 343 height 25
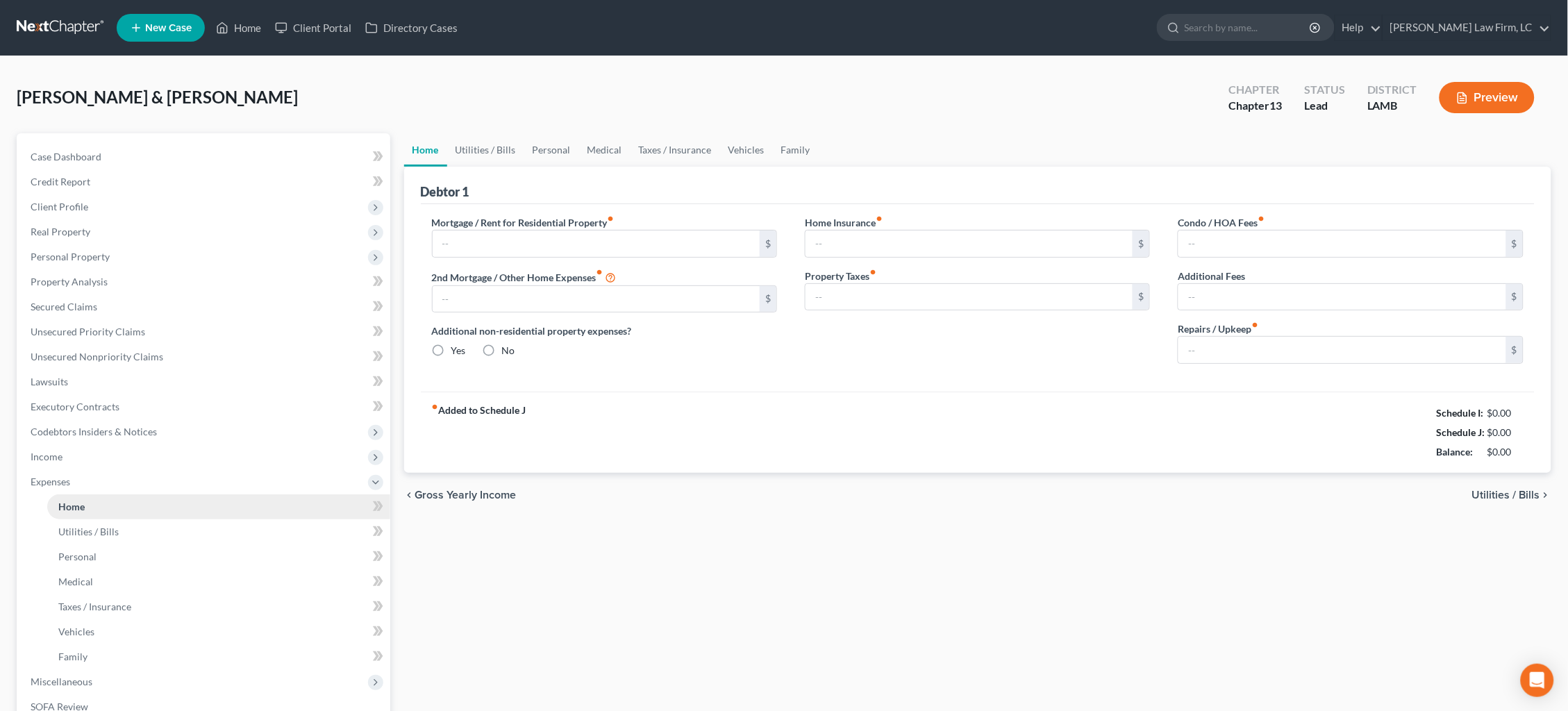
type input "1,953.40"
type input "728.74"
radio input "true"
type input "0.00"
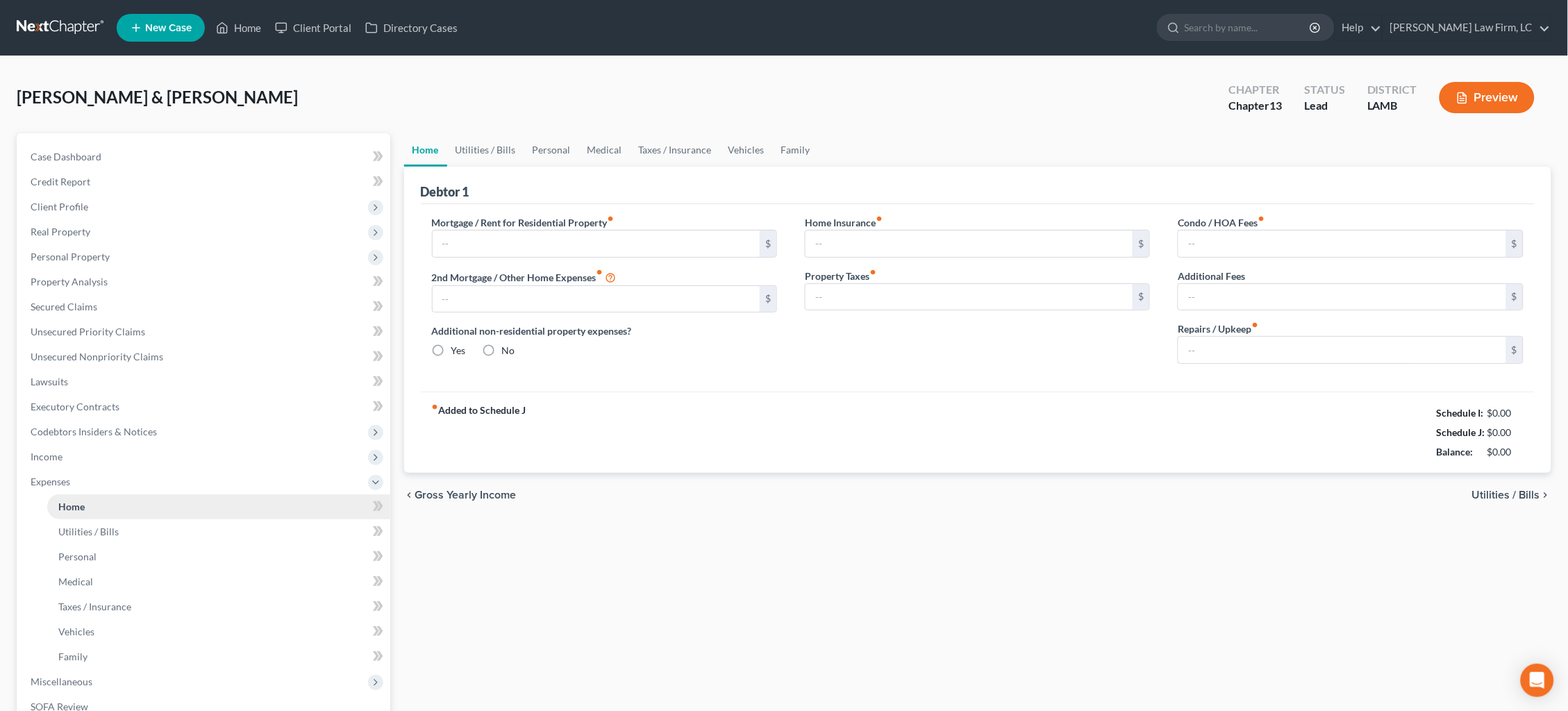
type input "0.00"
type input "100.00"
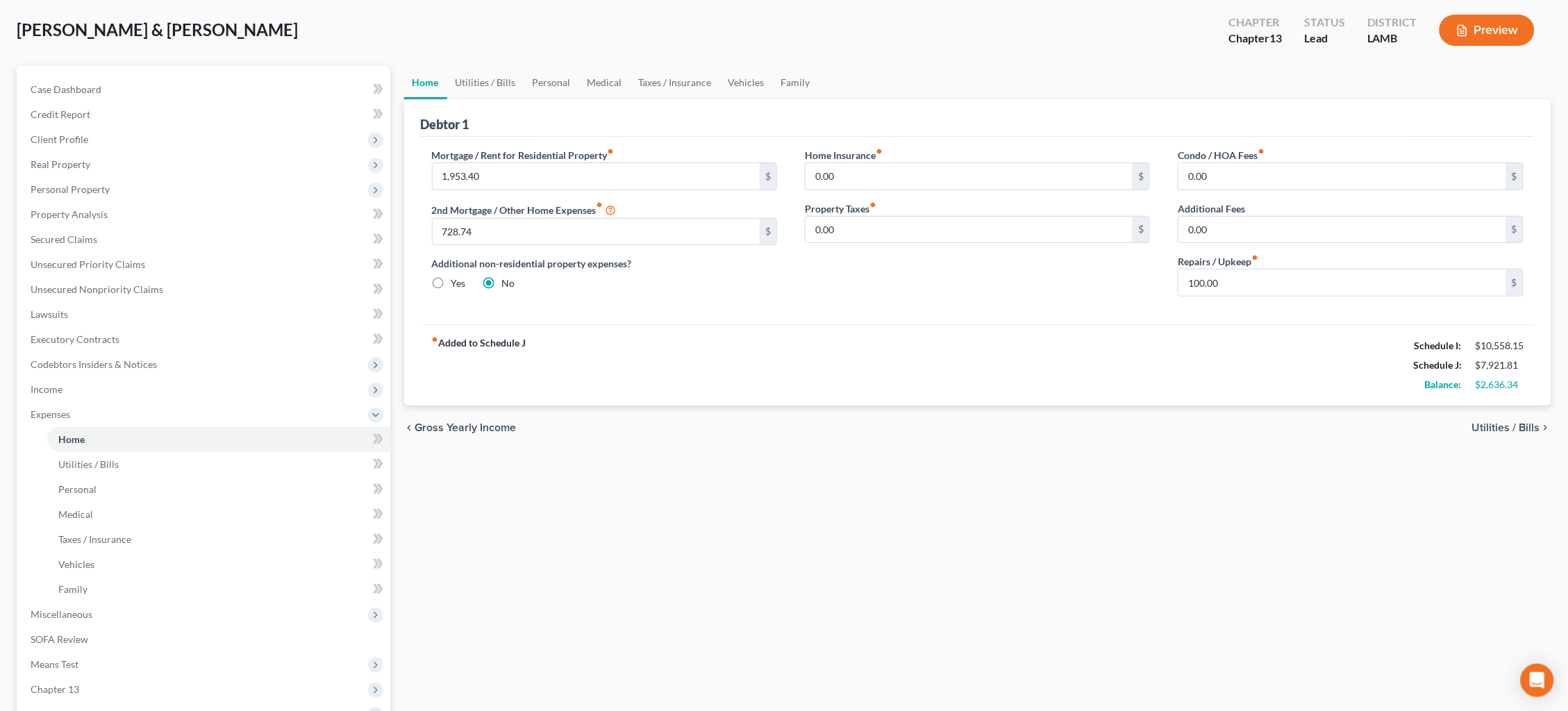
scroll to position [70, 0]
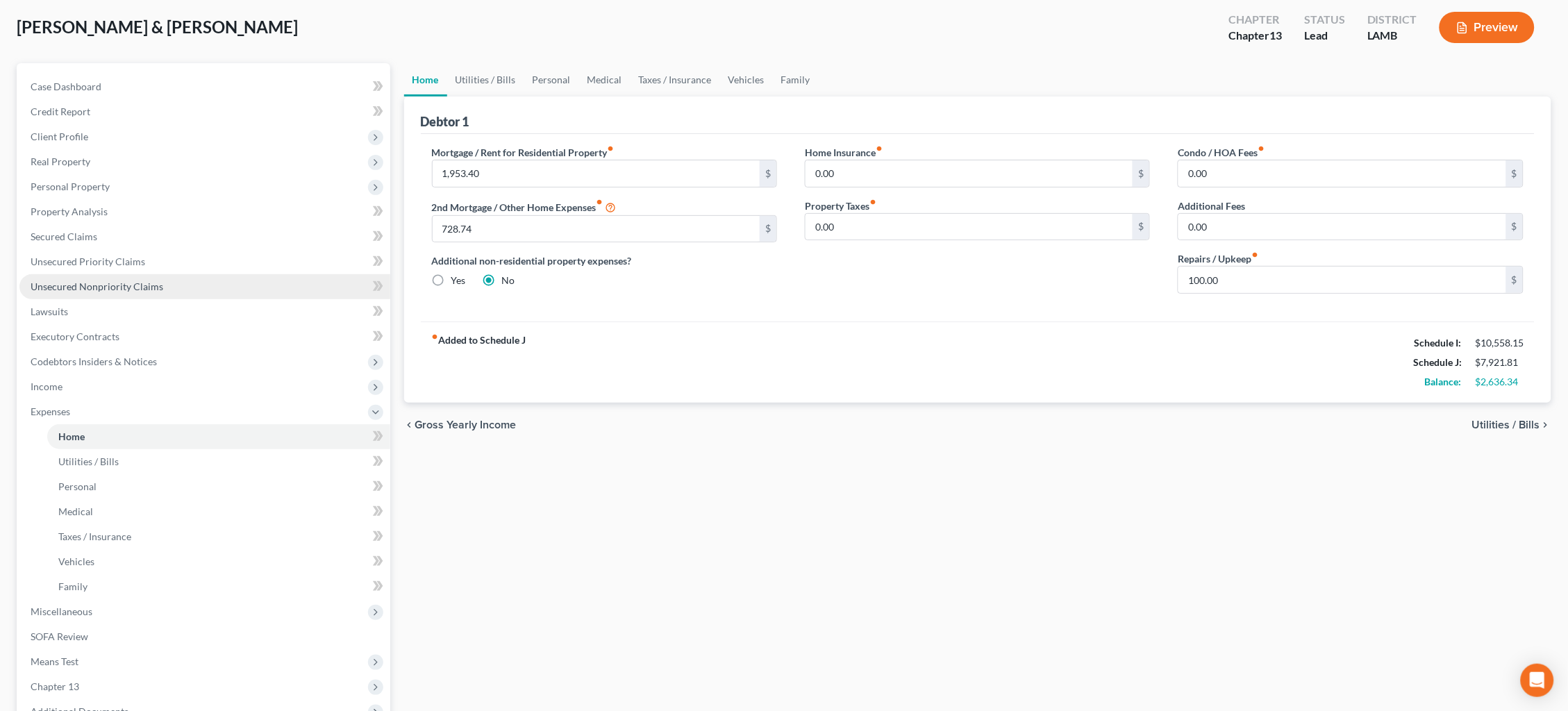
click at [98, 281] on span "Unsecured Nonpriority Claims" at bounding box center [96, 286] width 133 height 12
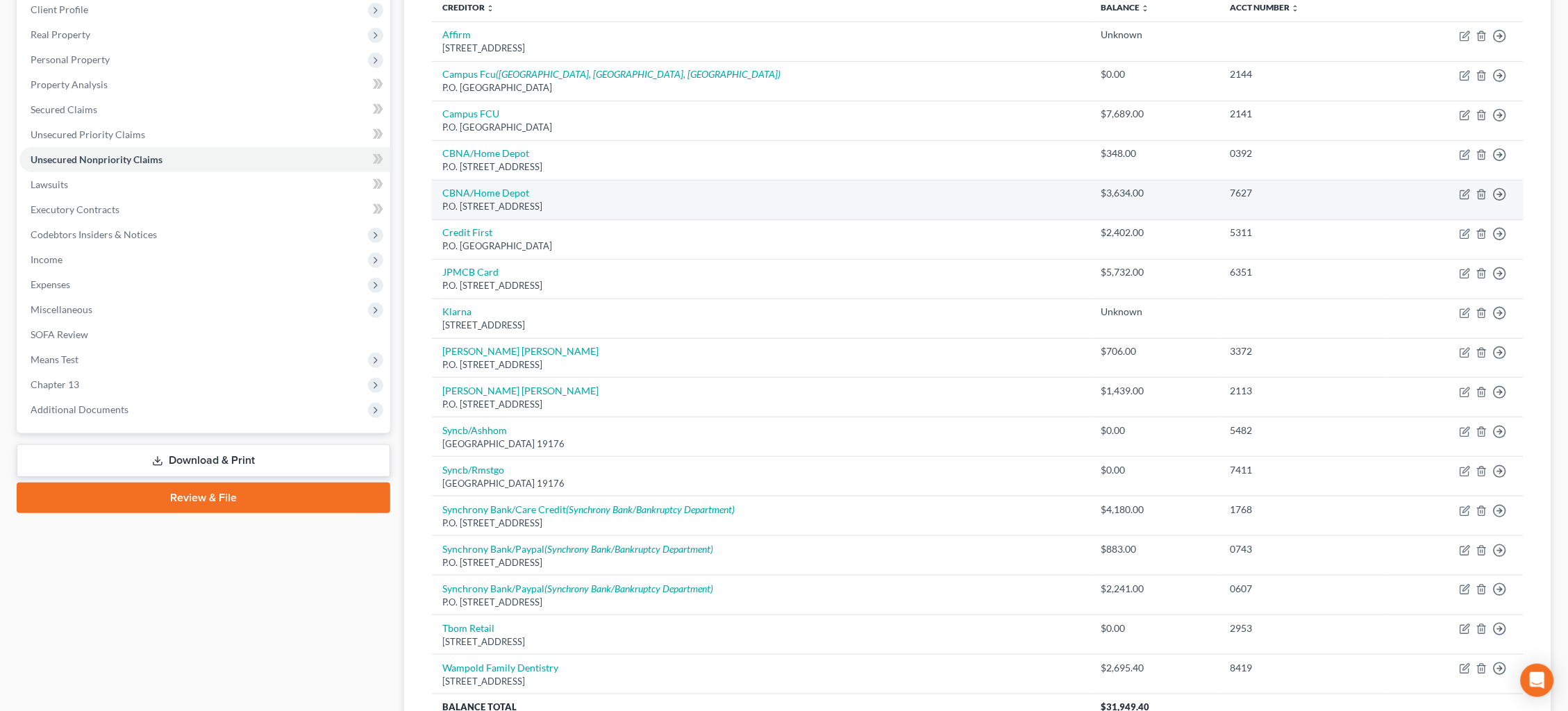
scroll to position [151, 0]
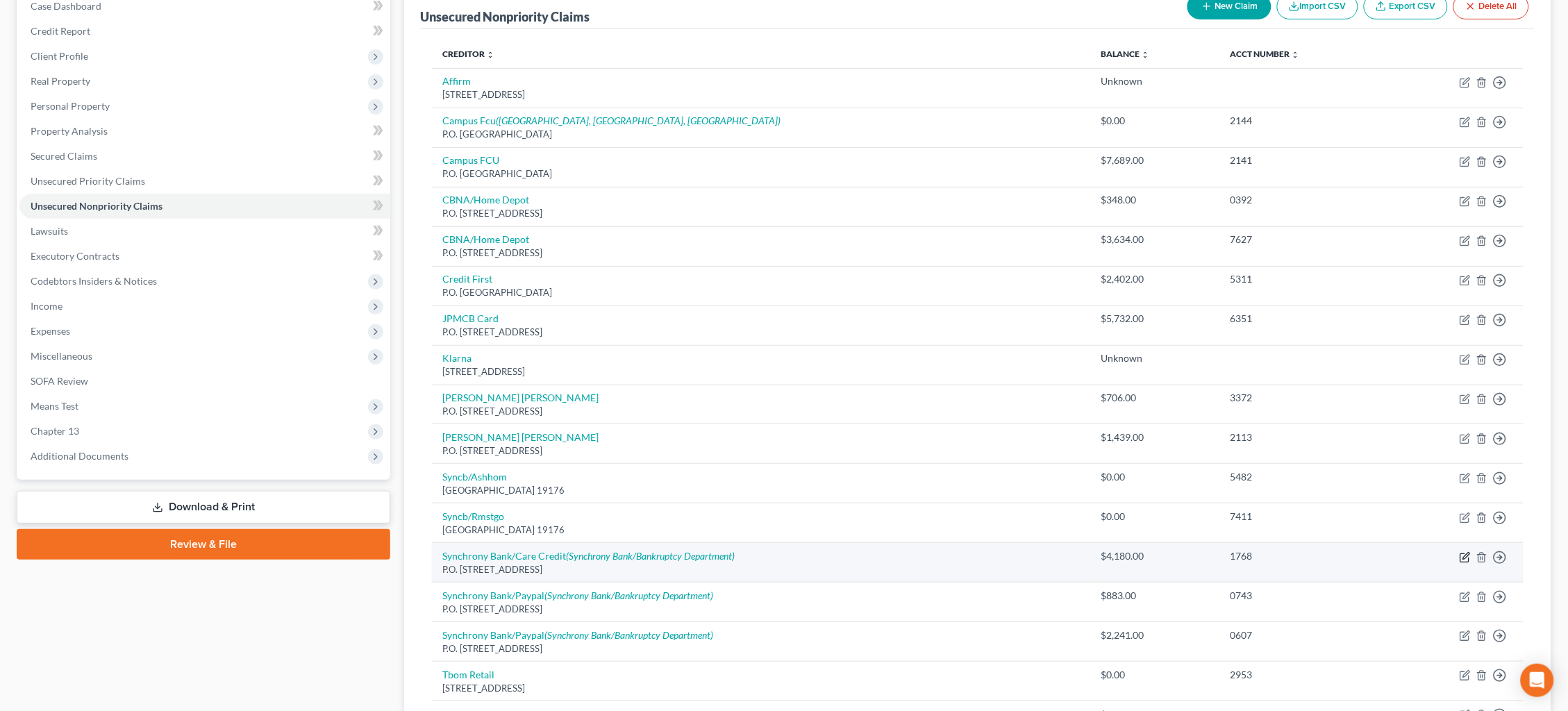
click at [1465, 552] on icon "button" at bounding box center [1465, 557] width 11 height 11
select select "39"
select select "2"
select select "1"
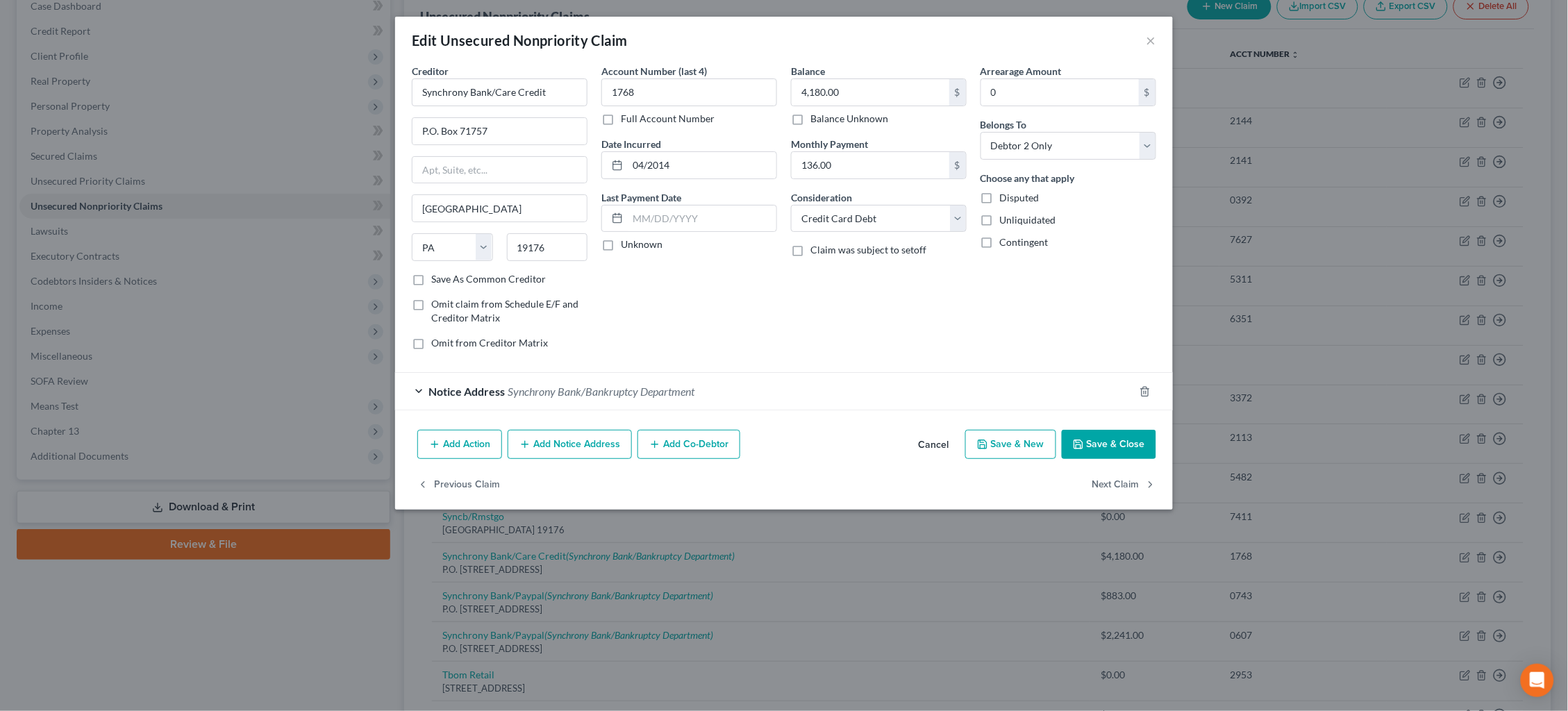
click at [807, 378] on div "Notice Address Synchrony Bank/Bankruptcy Department" at bounding box center [764, 391] width 739 height 37
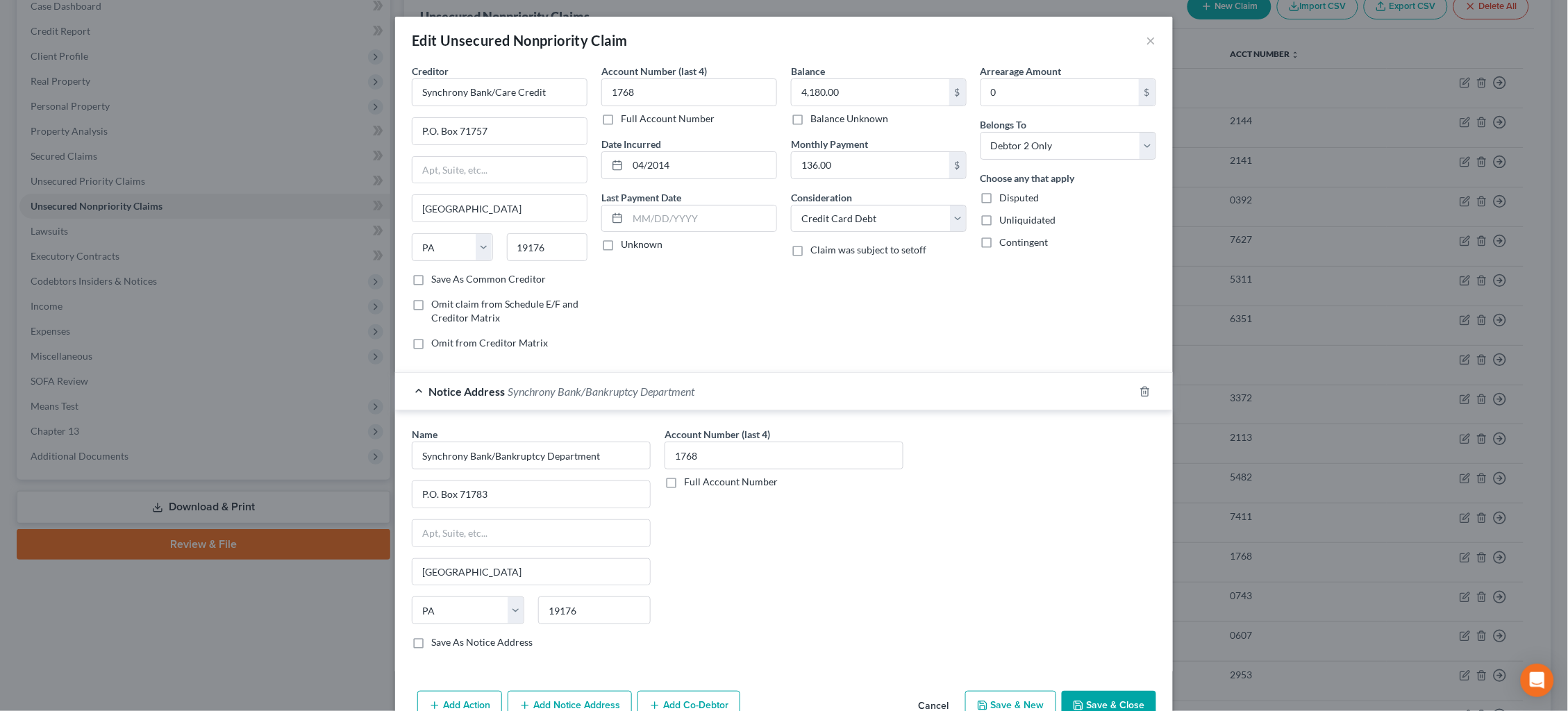
click at [869, 386] on div "Notice Address Synchrony Bank/Bankruptcy Department" at bounding box center [764, 391] width 739 height 37
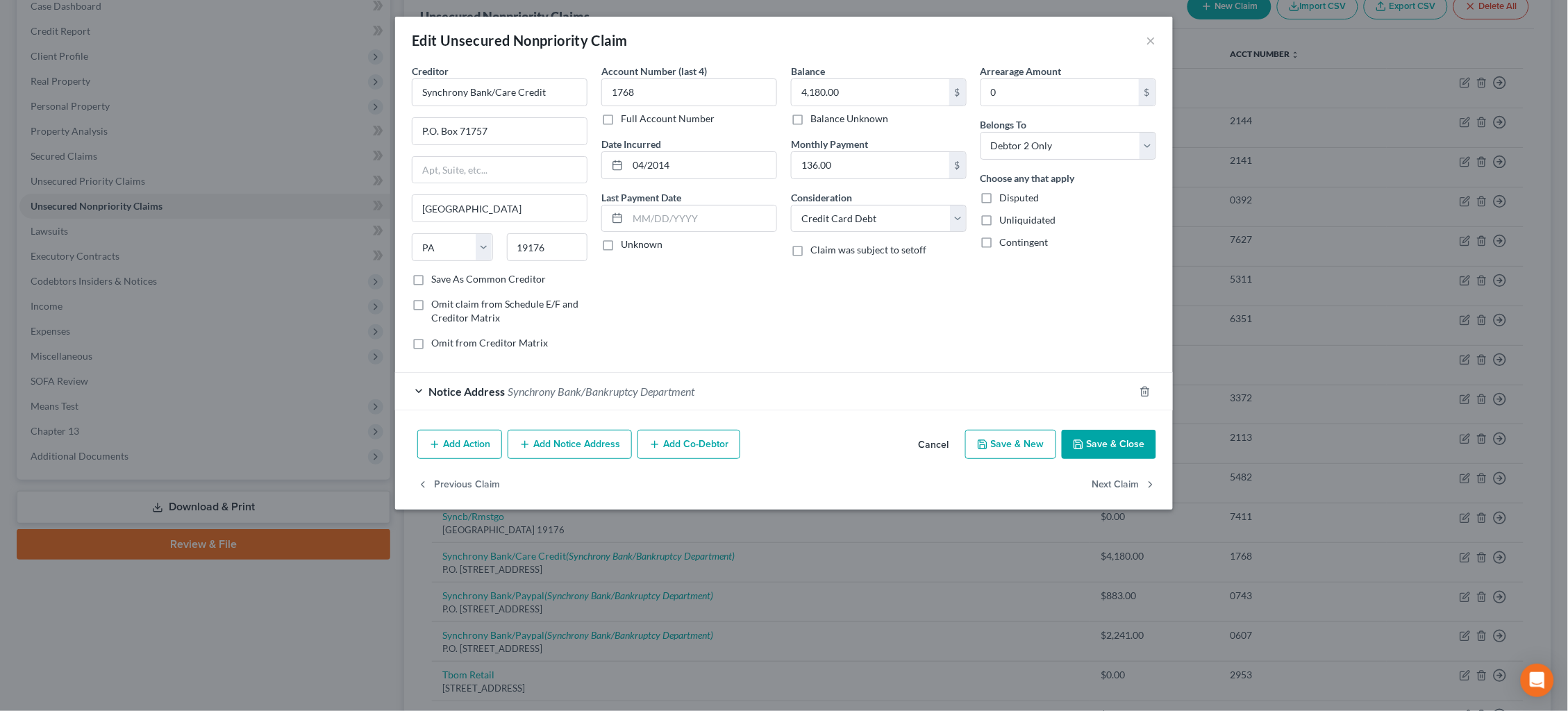
click at [1154, 44] on button "×" at bounding box center [1151, 40] width 10 height 16
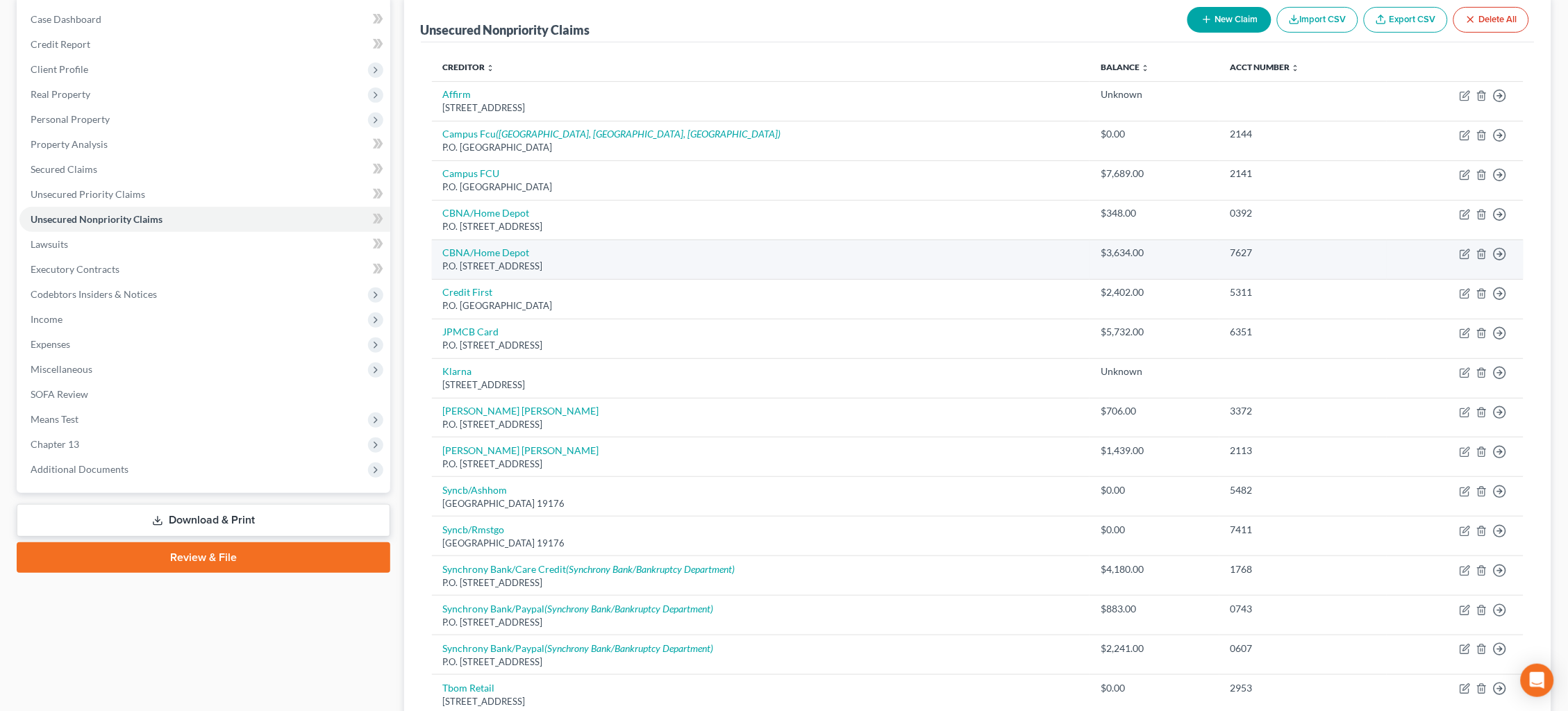
scroll to position [94, 0]
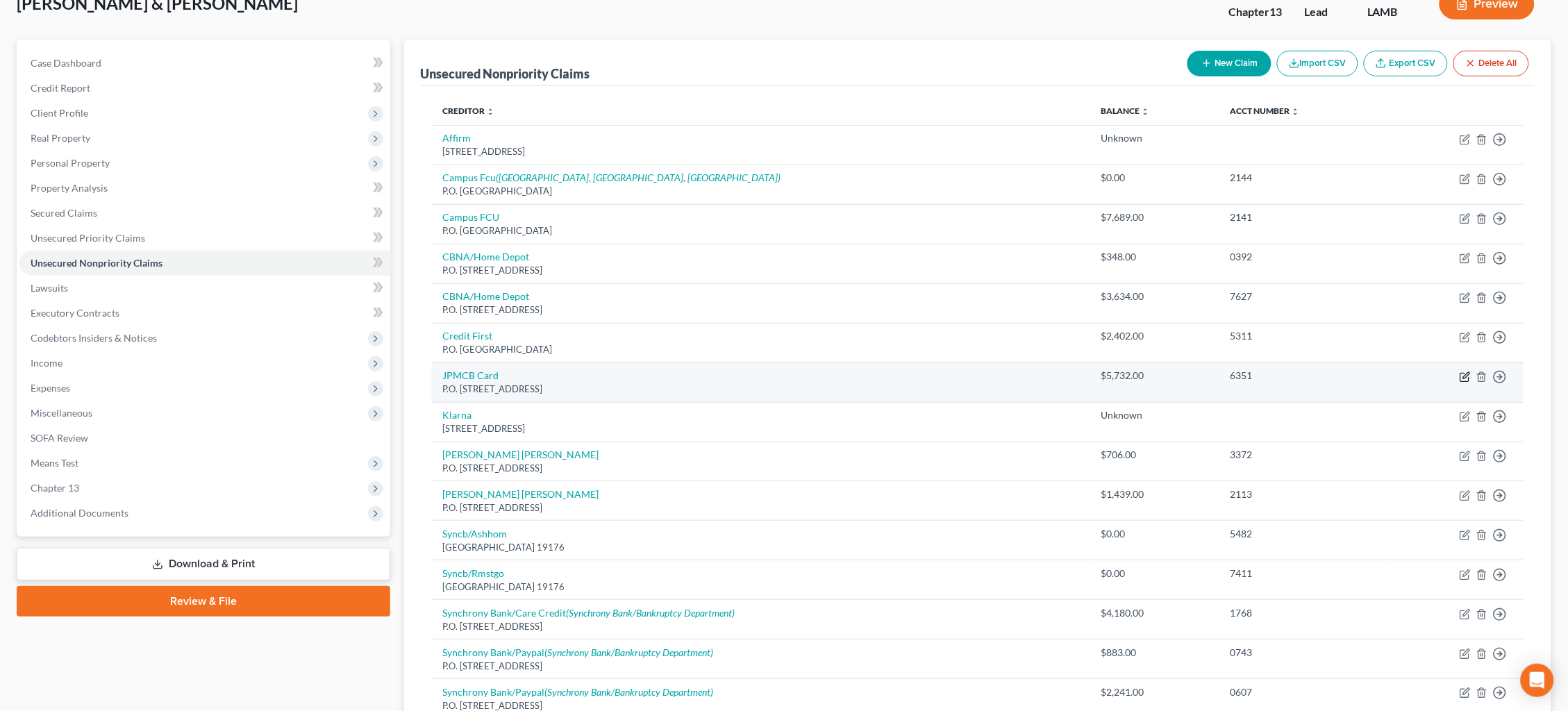
click at [1468, 371] on icon "button" at bounding box center [1465, 377] width 11 height 11
select select "7"
select select "2"
select select "0"
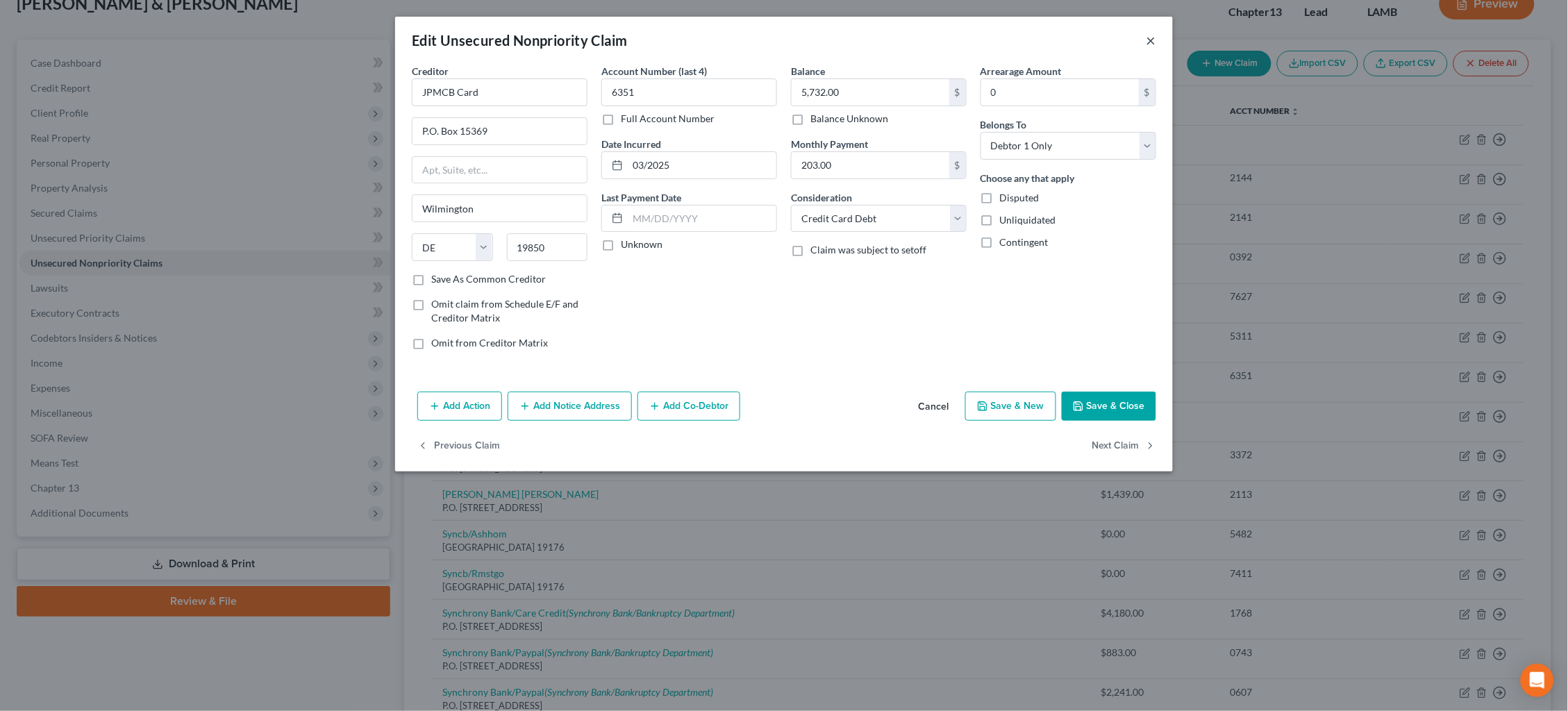
click at [1147, 44] on button "×" at bounding box center [1151, 40] width 10 height 16
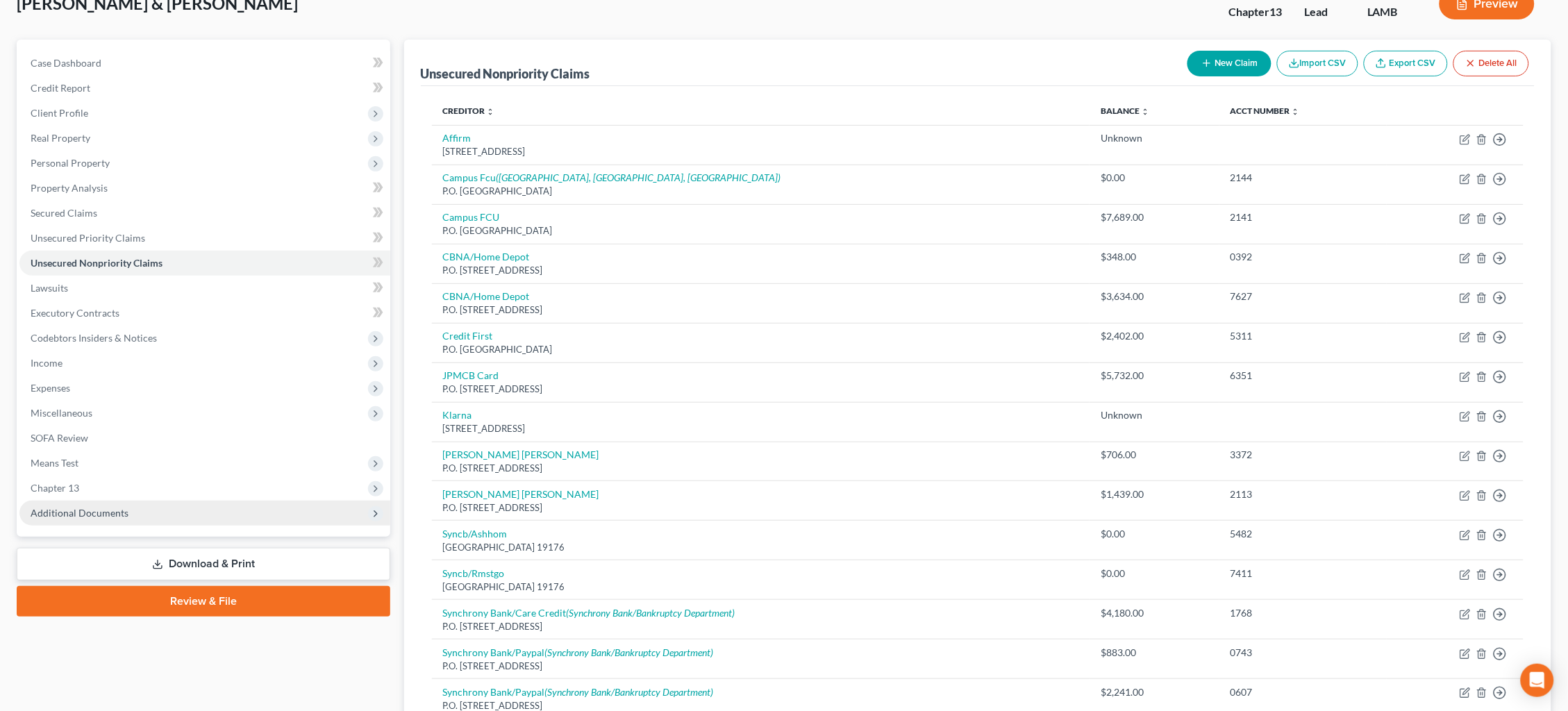
click at [169, 500] on span "Additional Documents" at bounding box center [204, 513] width 371 height 25
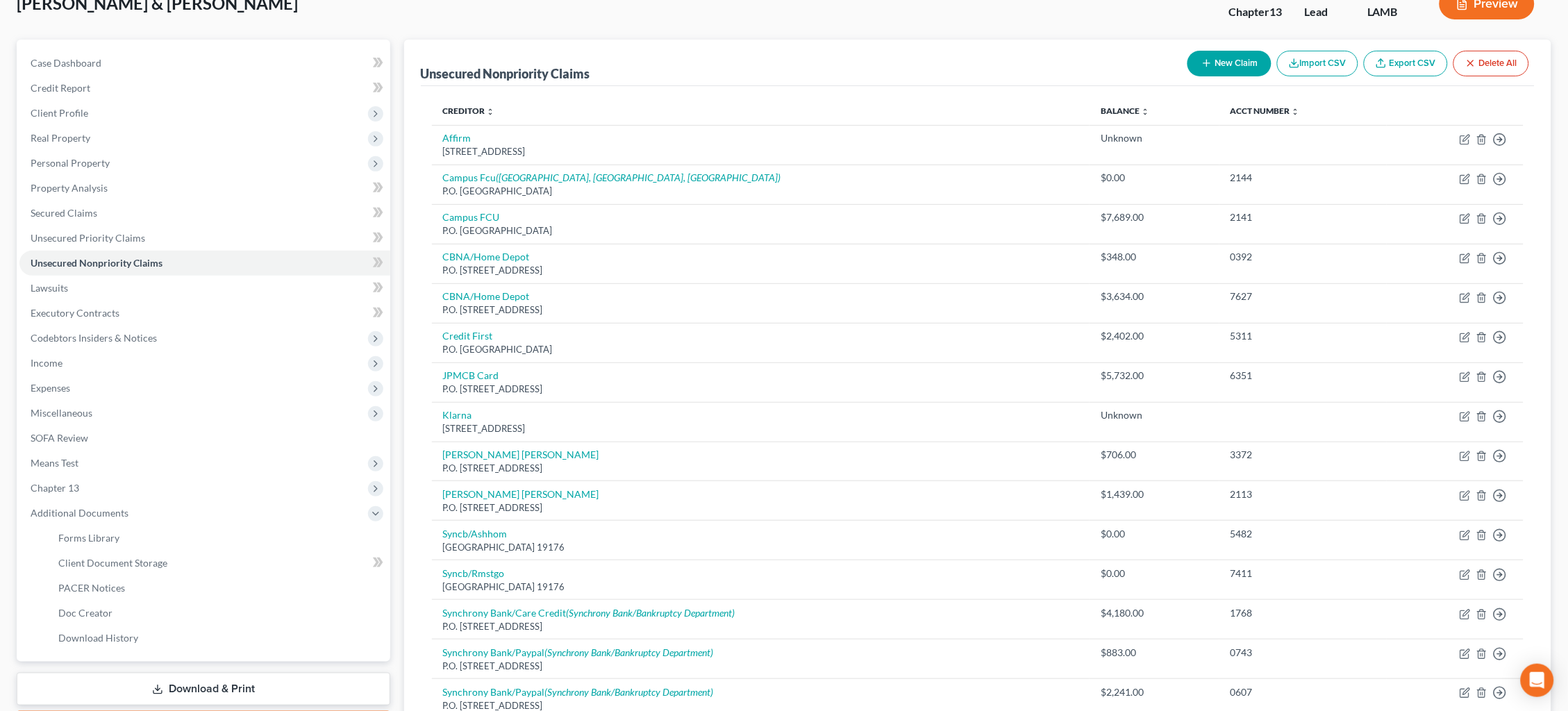
drag, startPoint x: 182, startPoint y: 660, endPoint x: 206, endPoint y: 654, distance: 24.7
click at [182, 672] on link "Download & Print" at bounding box center [203, 688] width 374 height 33
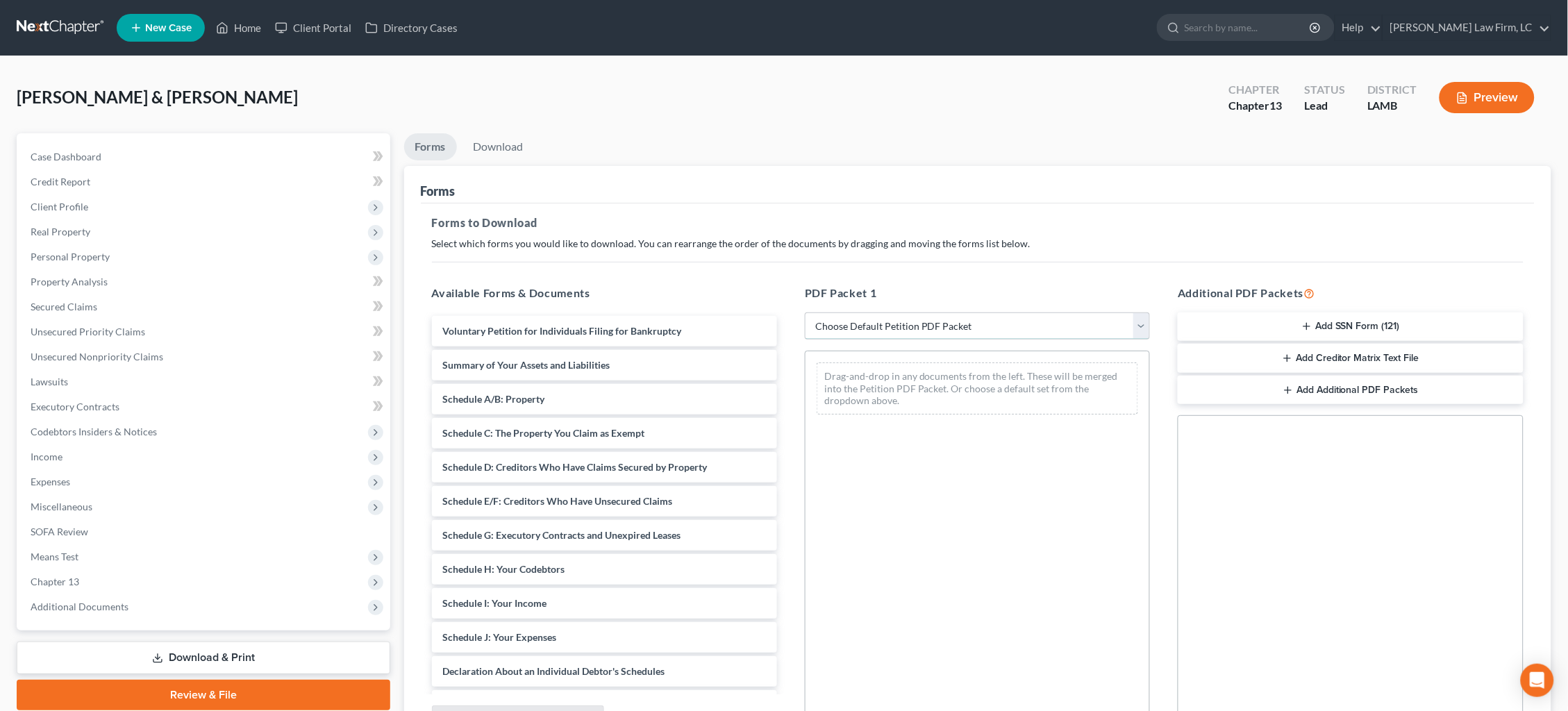
select select "0"
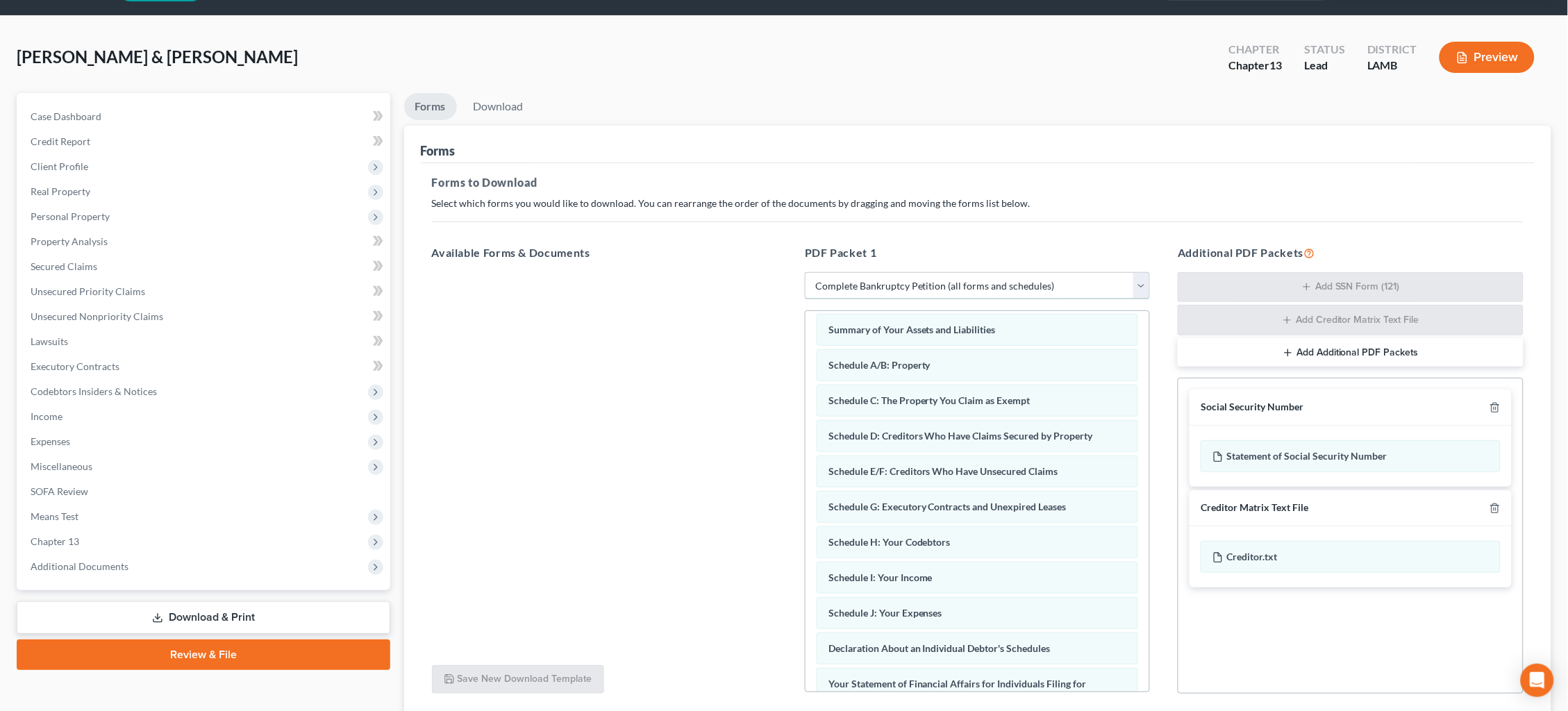
scroll to position [42, 0]
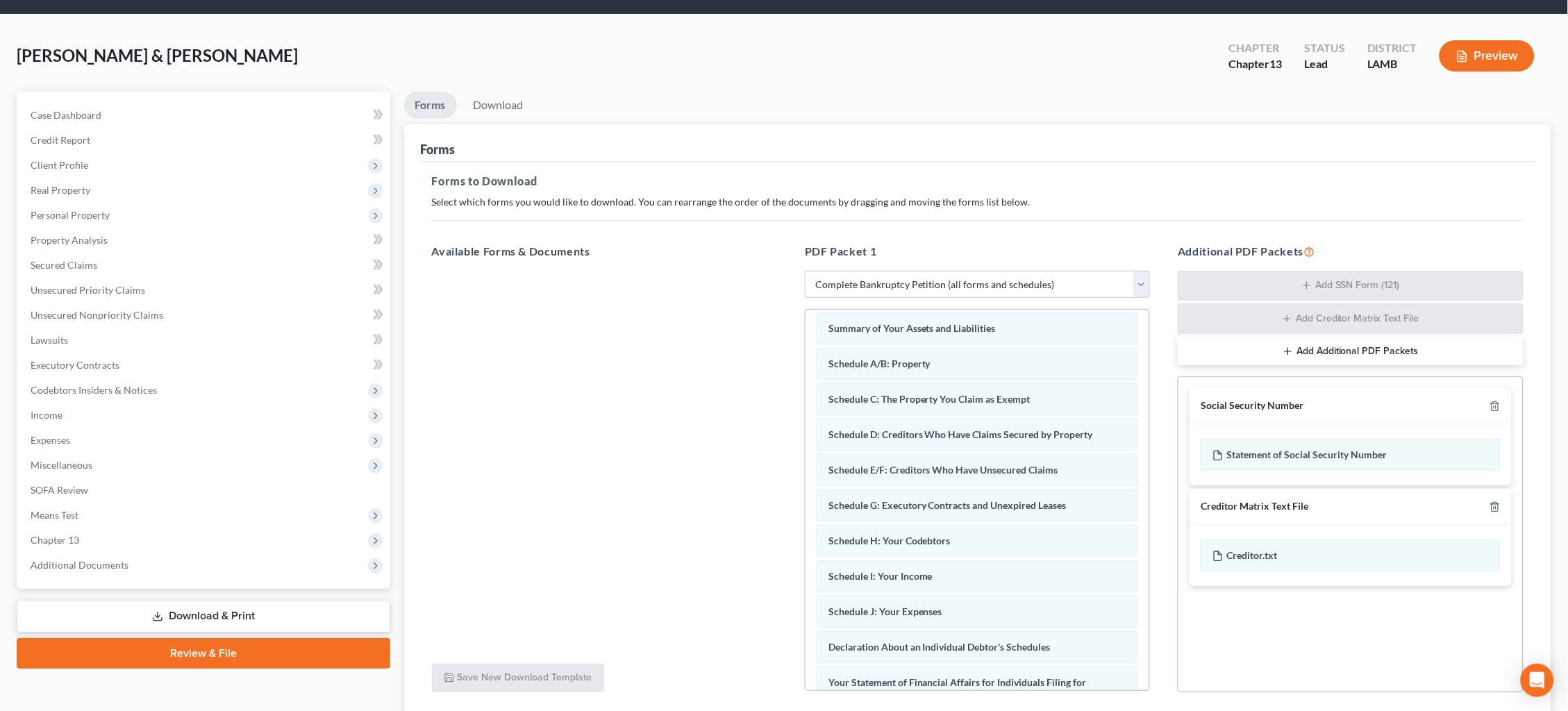
drag, startPoint x: 1492, startPoint y: 503, endPoint x: 1367, endPoint y: 546, distance: 132.2
click at [1491, 503] on icon "button" at bounding box center [1495, 507] width 11 height 11
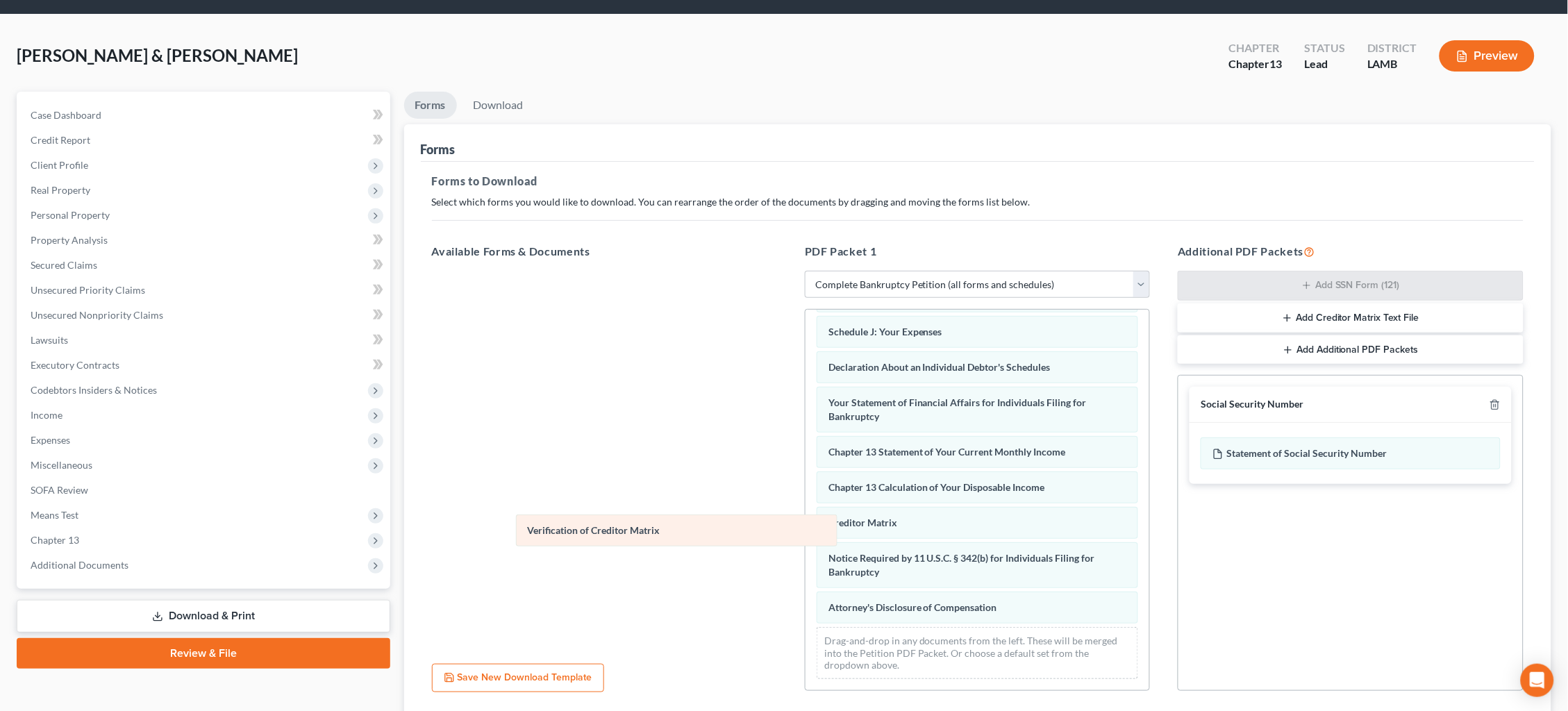
scroll to position [308, 0]
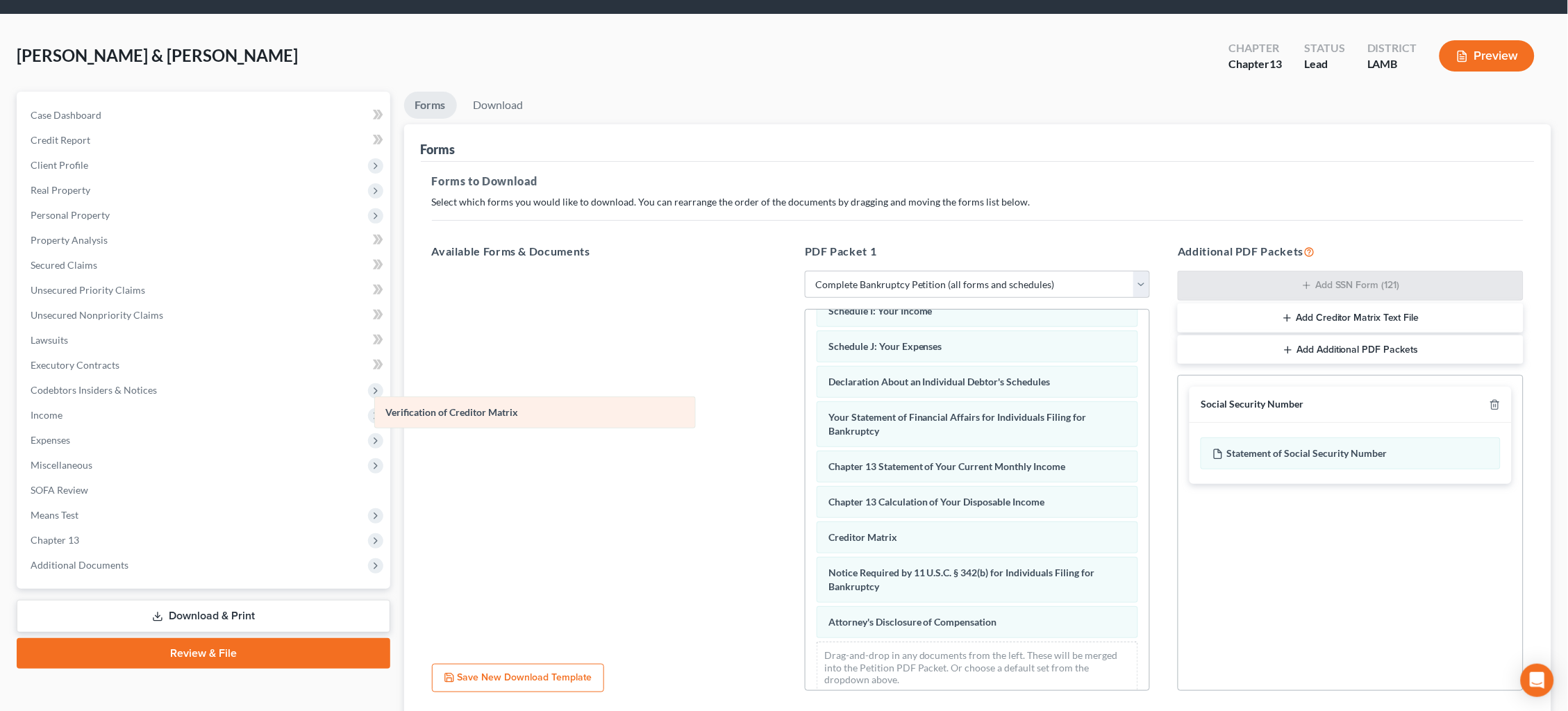
drag, startPoint x: 992, startPoint y: 522, endPoint x: 567, endPoint y: 406, distance: 440.5
click at [805, 407] on div "Verification of Creditor Matrix Voluntary Petition for Individuals Filing for B…" at bounding box center [977, 353] width 344 height 704
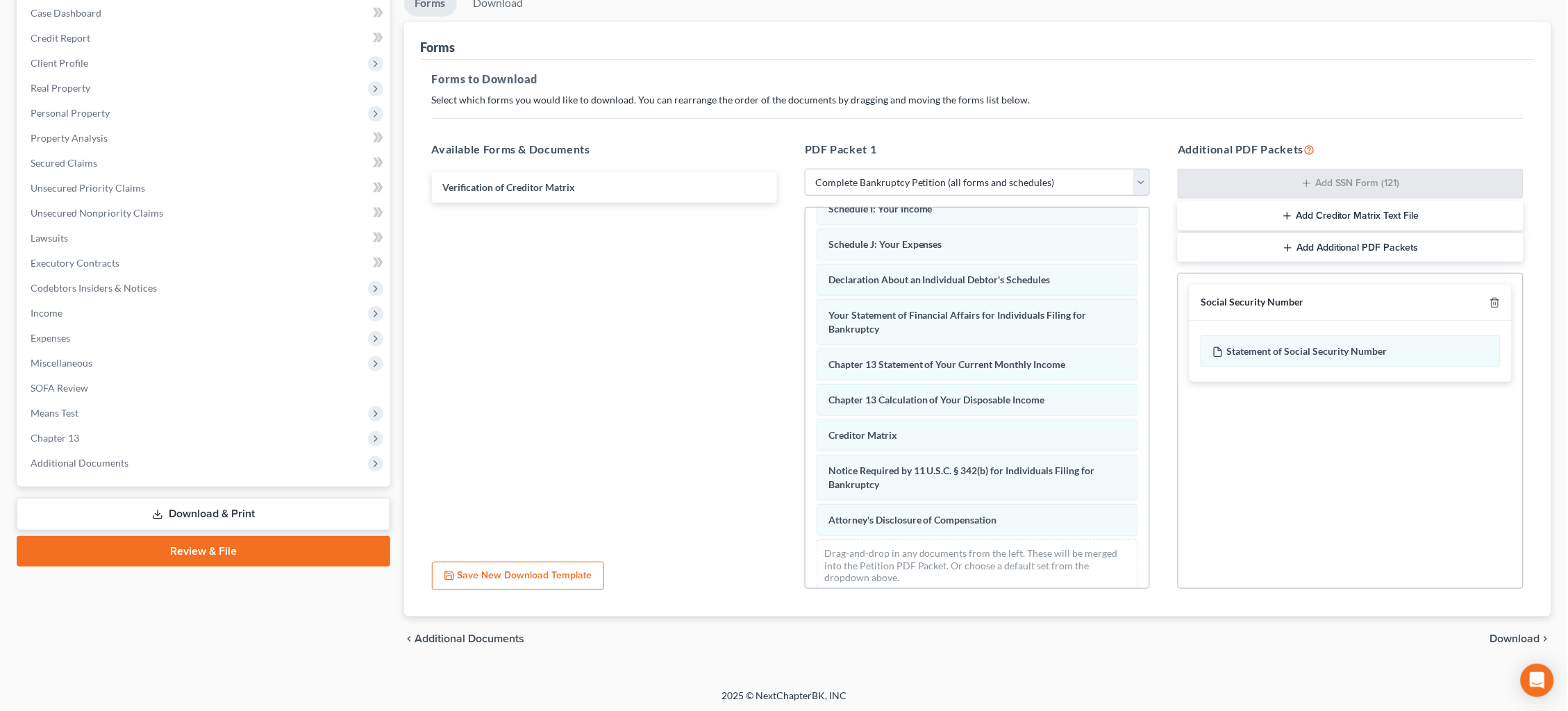
scroll to position [142, 0]
click at [1515, 640] on span "Download" at bounding box center [1515, 640] width 50 height 11
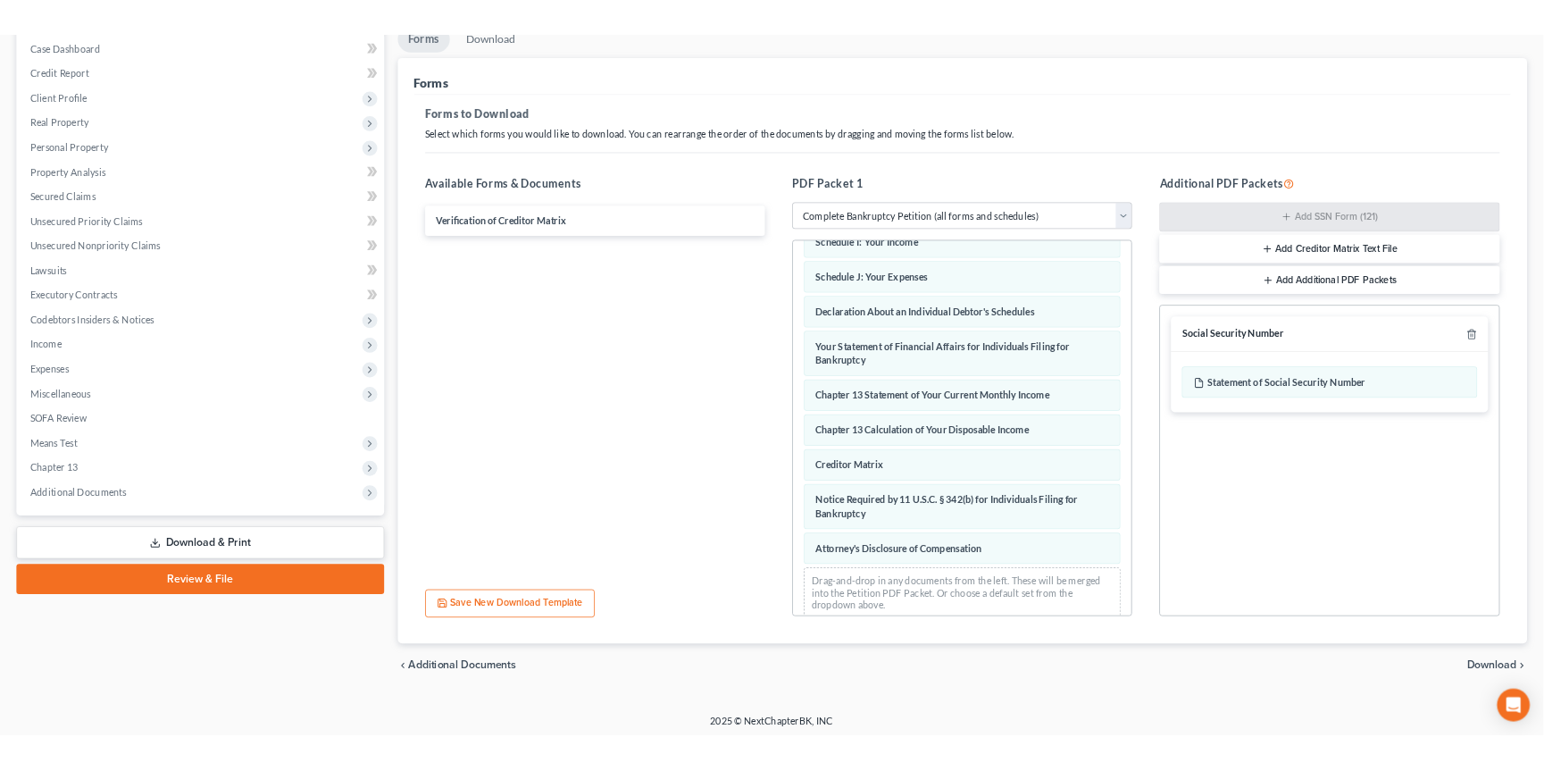
scroll to position [43, 0]
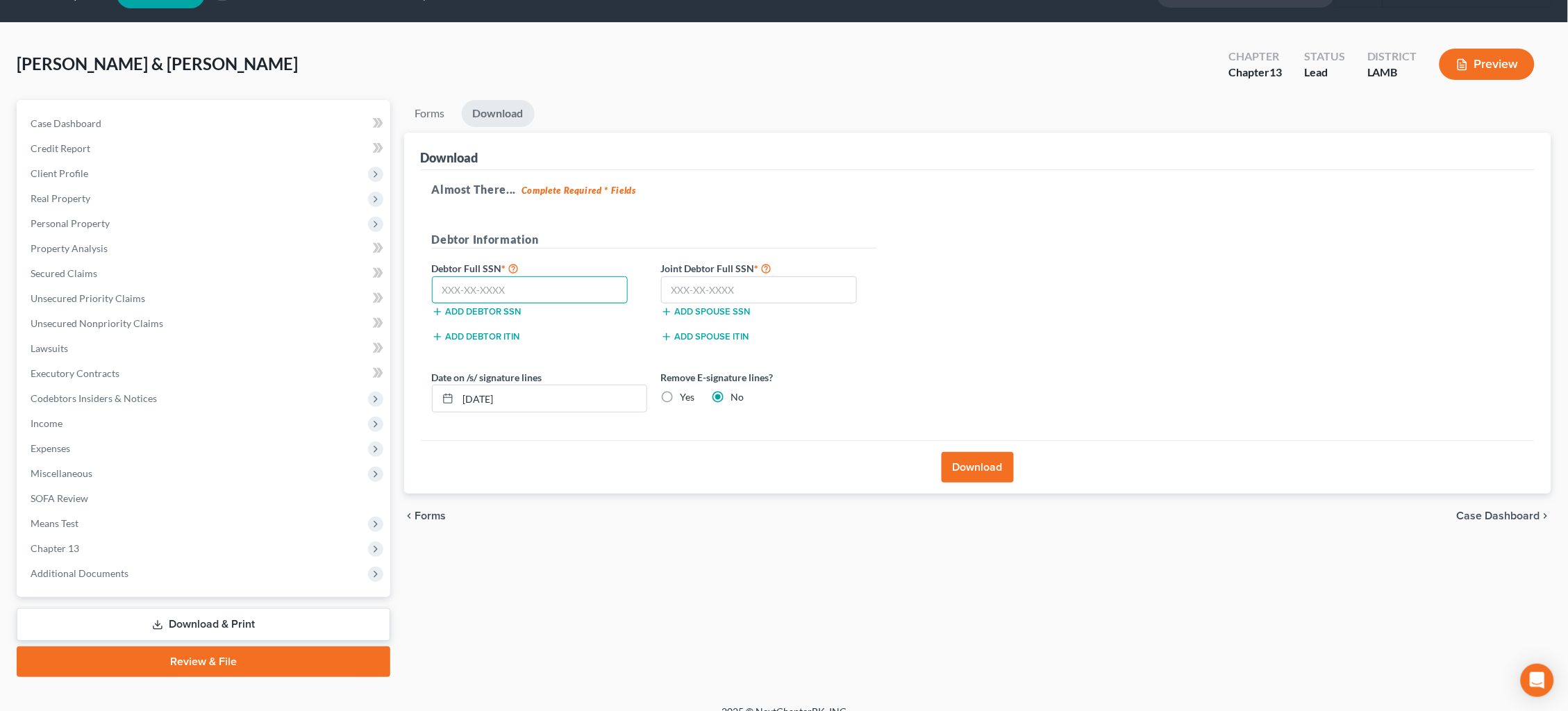
click at [557, 293] on input "text" at bounding box center [530, 290] width 197 height 28
type input "4"
type input "439-63-8973"
click at [764, 291] on input "text" at bounding box center [759, 290] width 197 height 28
type input "437-79-6507"
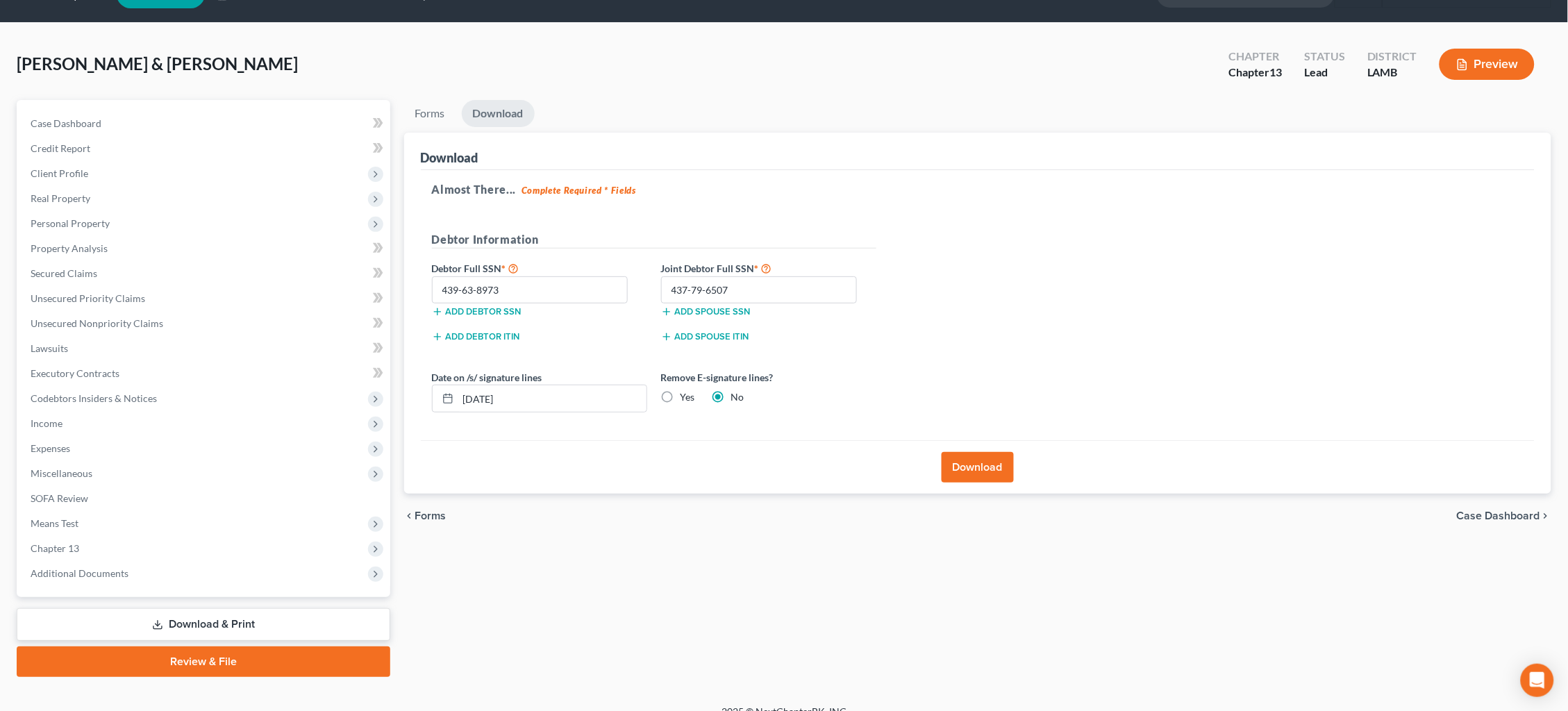
click at [970, 465] on button "Download" at bounding box center [977, 466] width 72 height 30
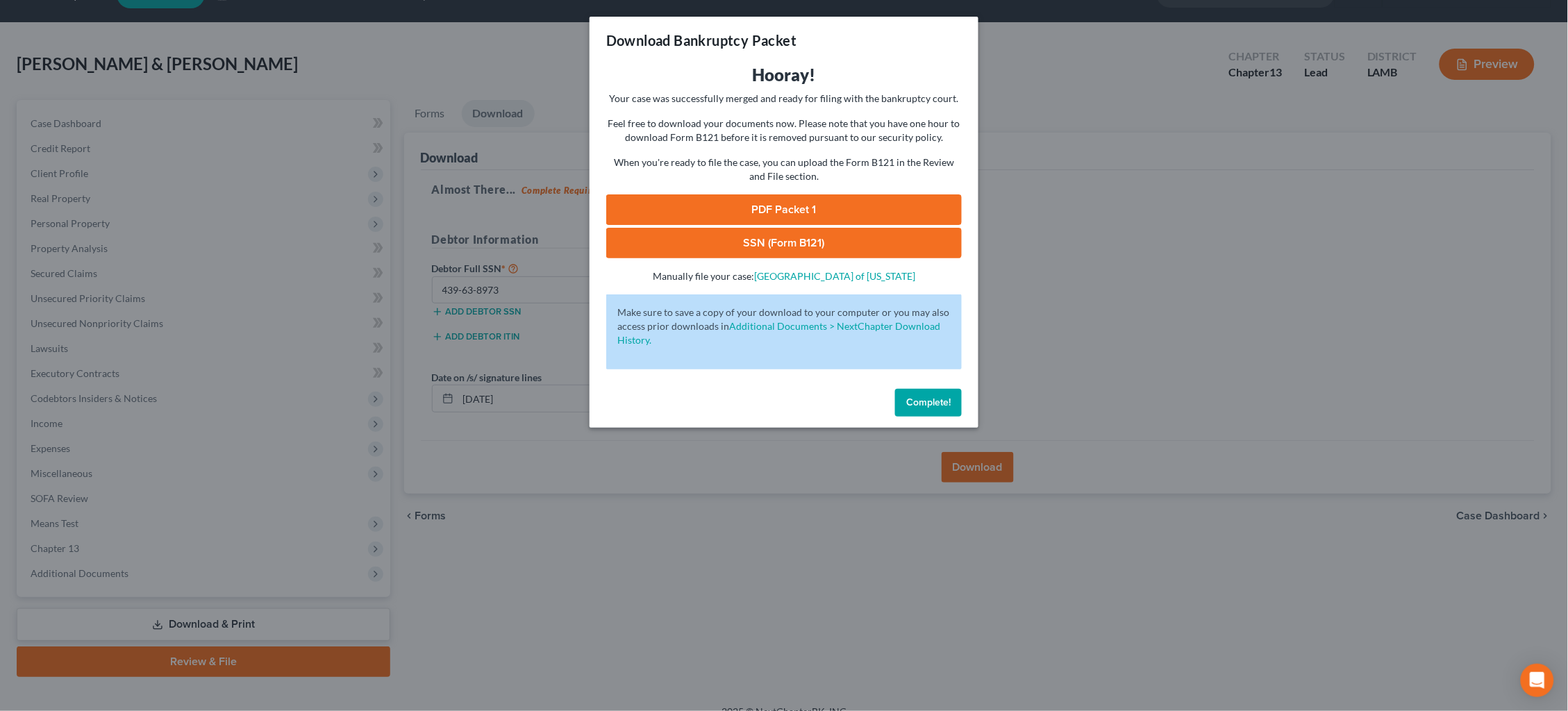
click at [869, 204] on link "PDF Packet 1" at bounding box center [784, 209] width 355 height 30
click at [850, 232] on link "SSN (Form B121)" at bounding box center [784, 242] width 355 height 30
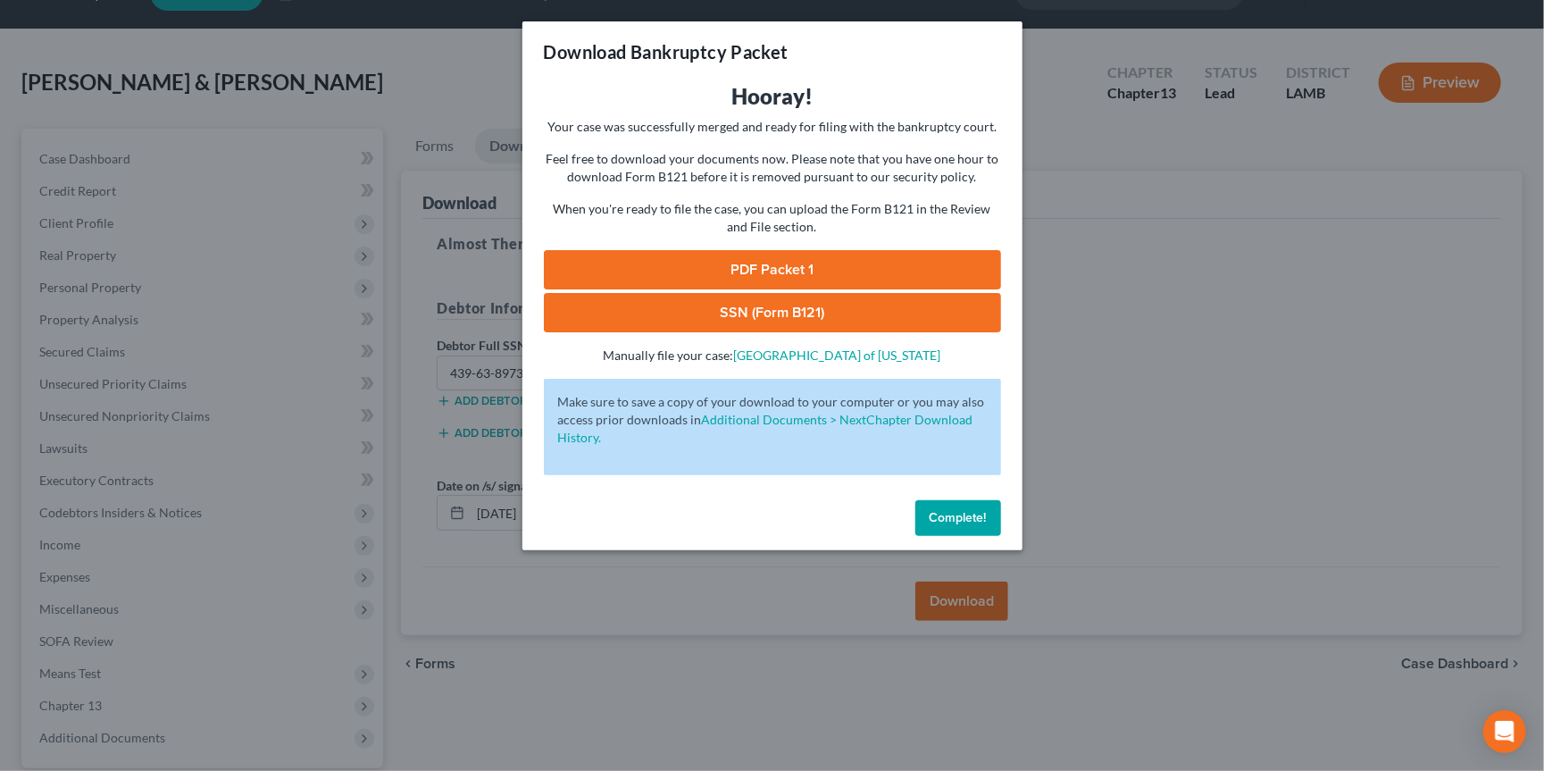
click at [982, 516] on button "Complete!" at bounding box center [958, 518] width 86 height 36
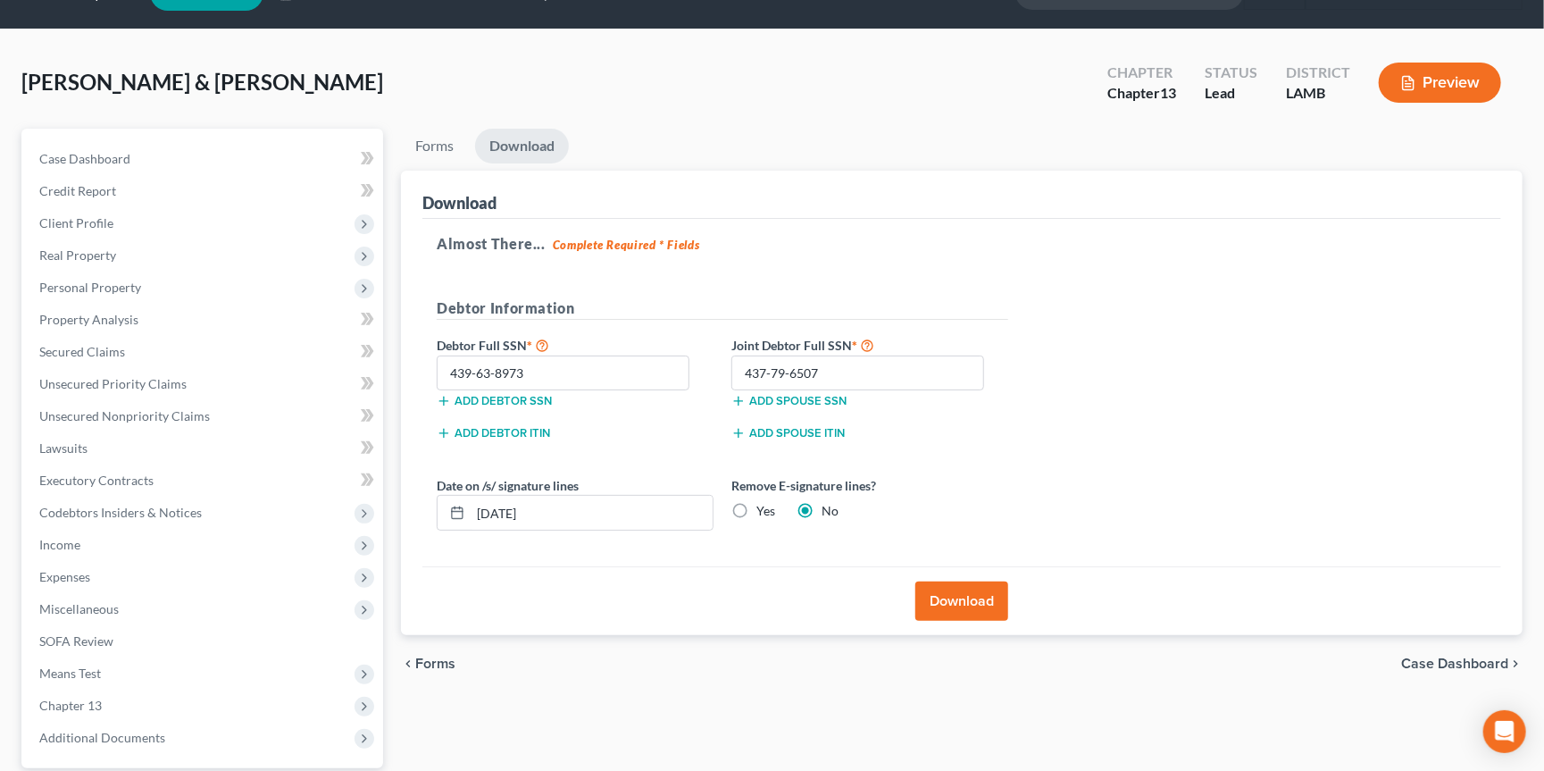
click at [756, 506] on label "Yes" at bounding box center [765, 511] width 19 height 18
click at [764, 506] on input "Yes" at bounding box center [770, 508] width 12 height 12
radio input "true"
radio input "false"
click at [991, 598] on button "Download" at bounding box center [961, 600] width 93 height 39
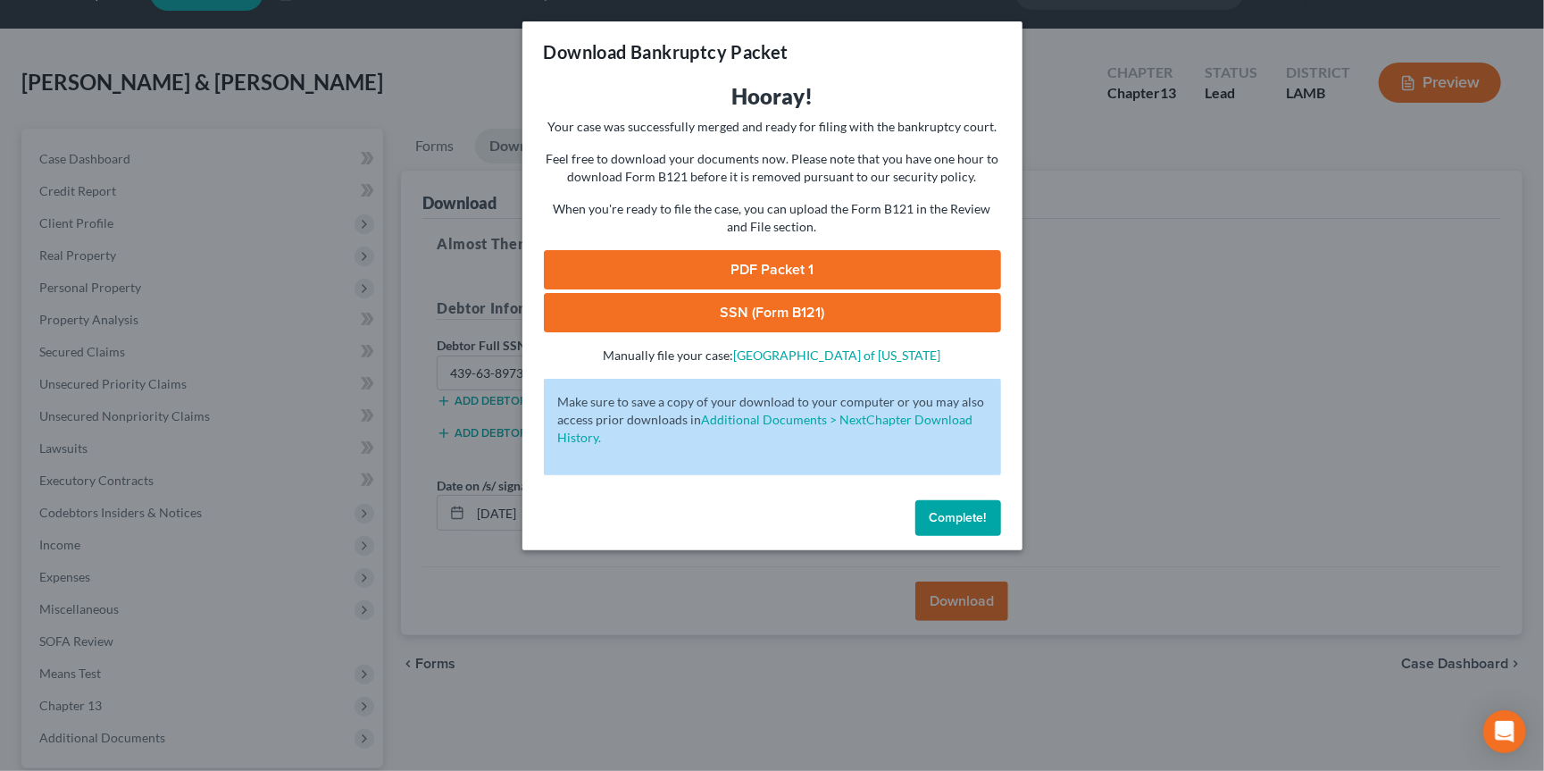
click at [901, 271] on link "PDF Packet 1" at bounding box center [772, 269] width 457 height 39
click at [807, 312] on link "SSN (Form B121)" at bounding box center [772, 312] width 457 height 39
click at [977, 517] on button "Complete!" at bounding box center [958, 518] width 86 height 36
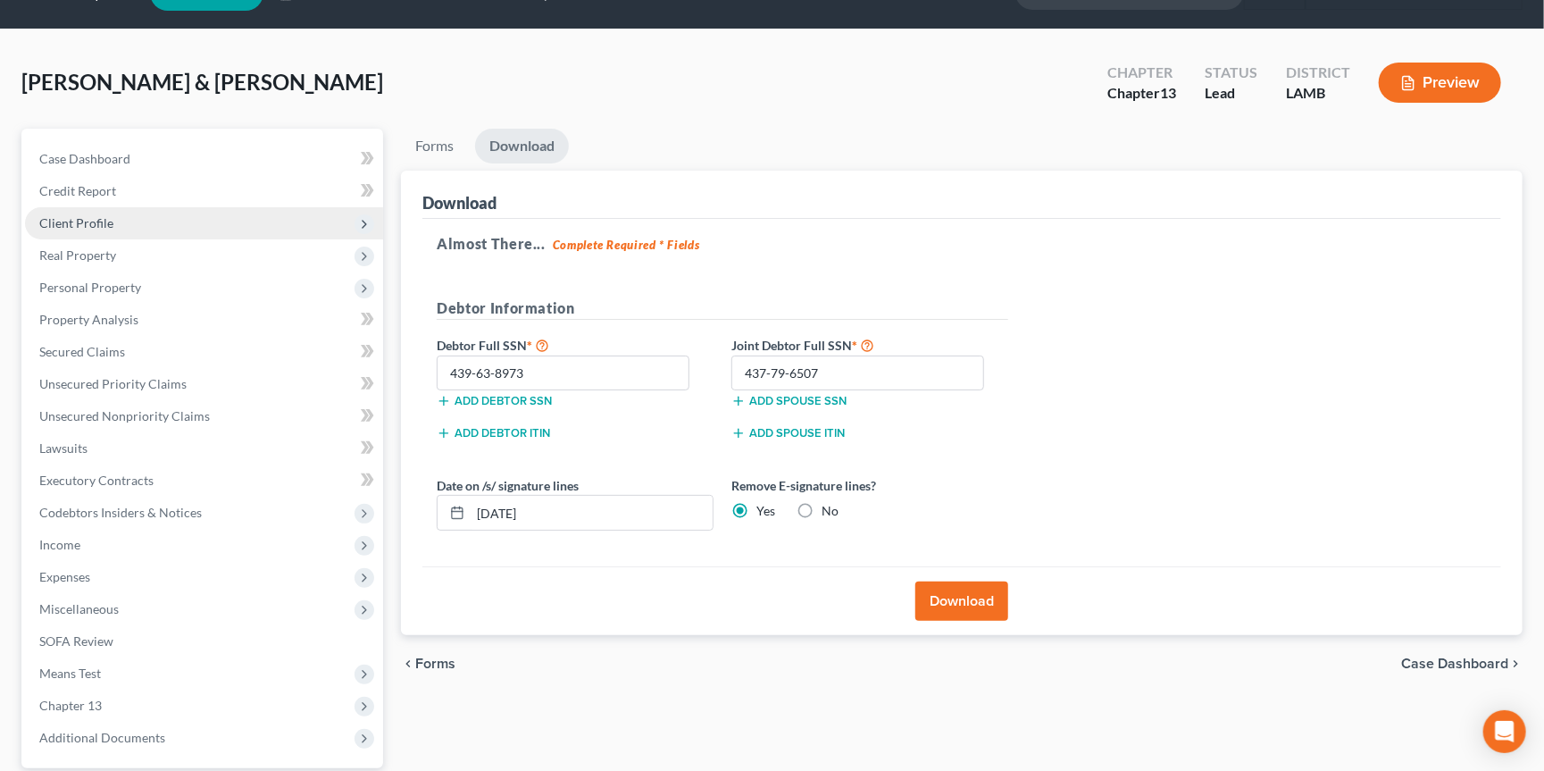
click at [165, 216] on span "Client Profile" at bounding box center [204, 223] width 358 height 32
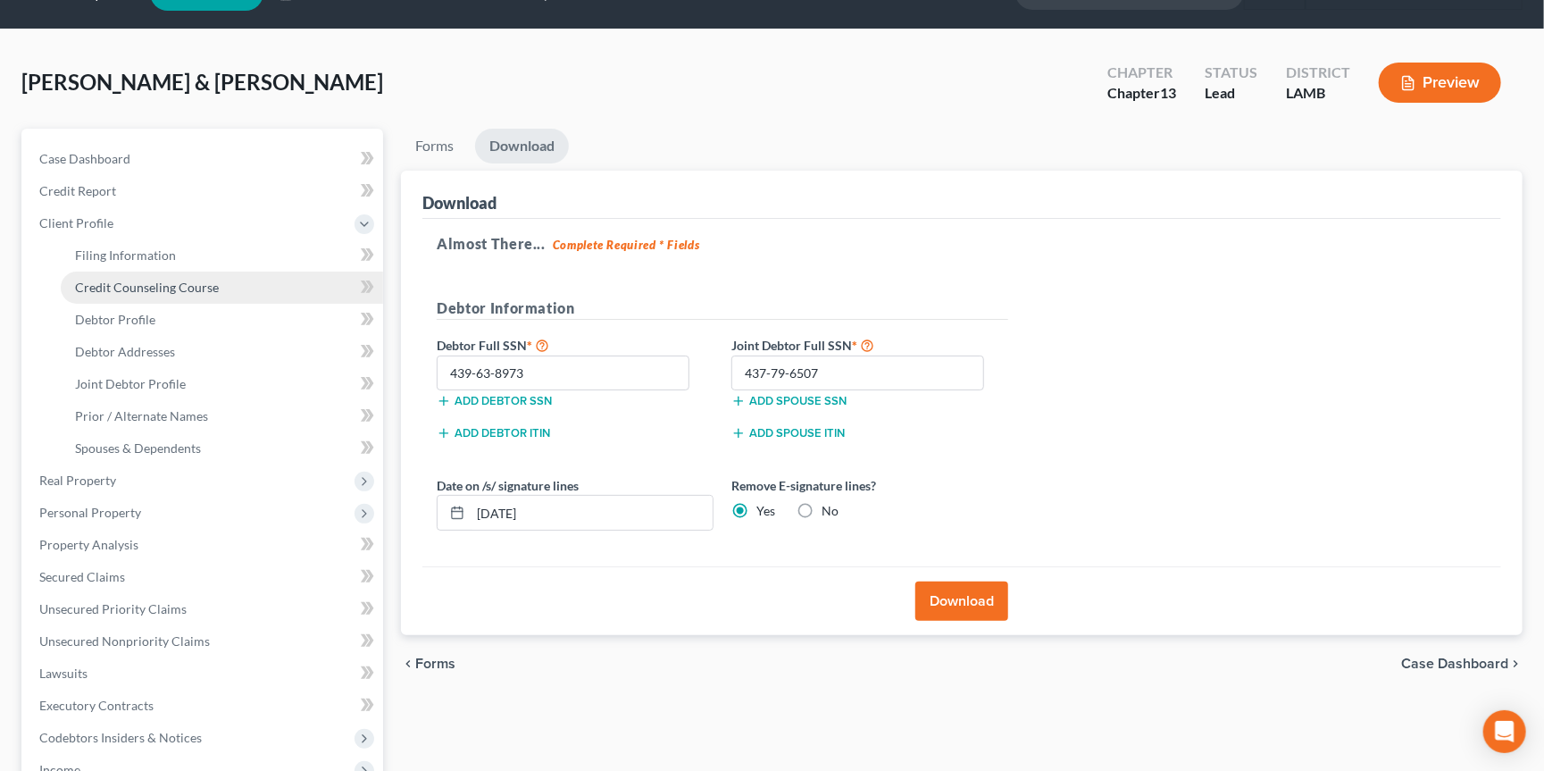
click at [188, 272] on link "Credit Counseling Course" at bounding box center [222, 288] width 322 height 32
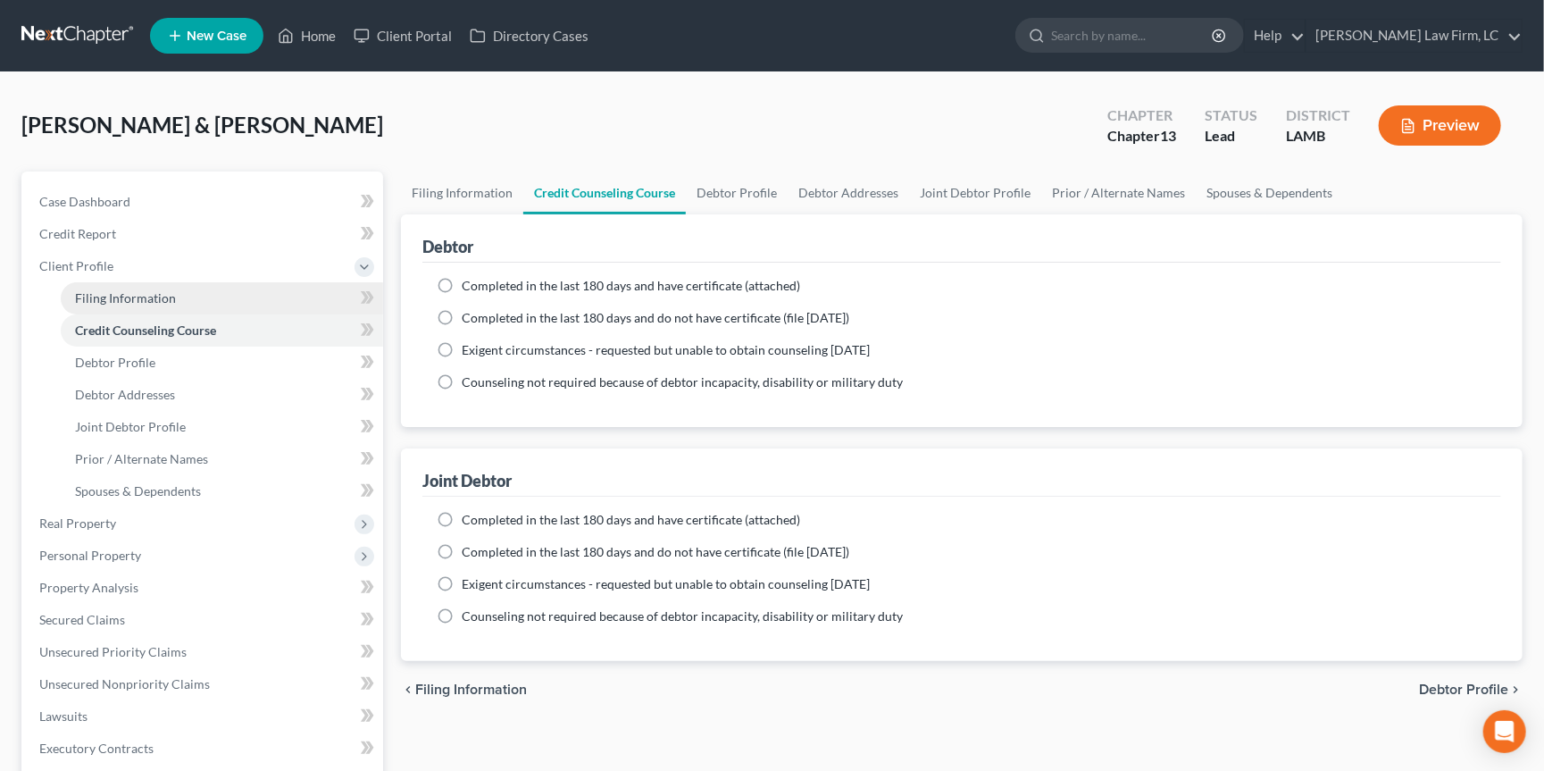
click at [213, 295] on link "Filing Information" at bounding box center [222, 298] width 322 height 32
select select "1"
select select "3"
select select "19"
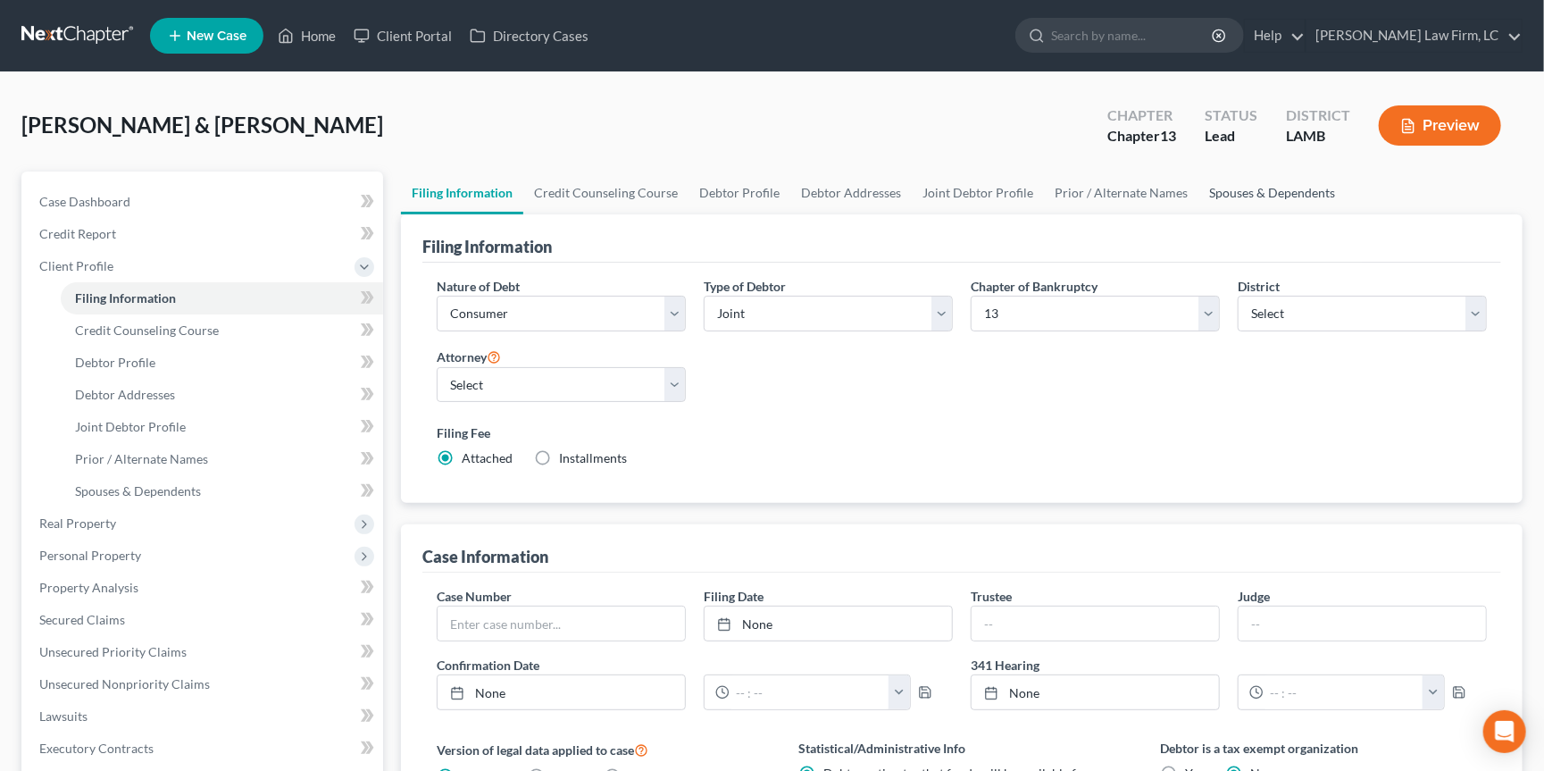
click at [1248, 187] on link "Spouses & Dependents" at bounding box center [1272, 192] width 147 height 43
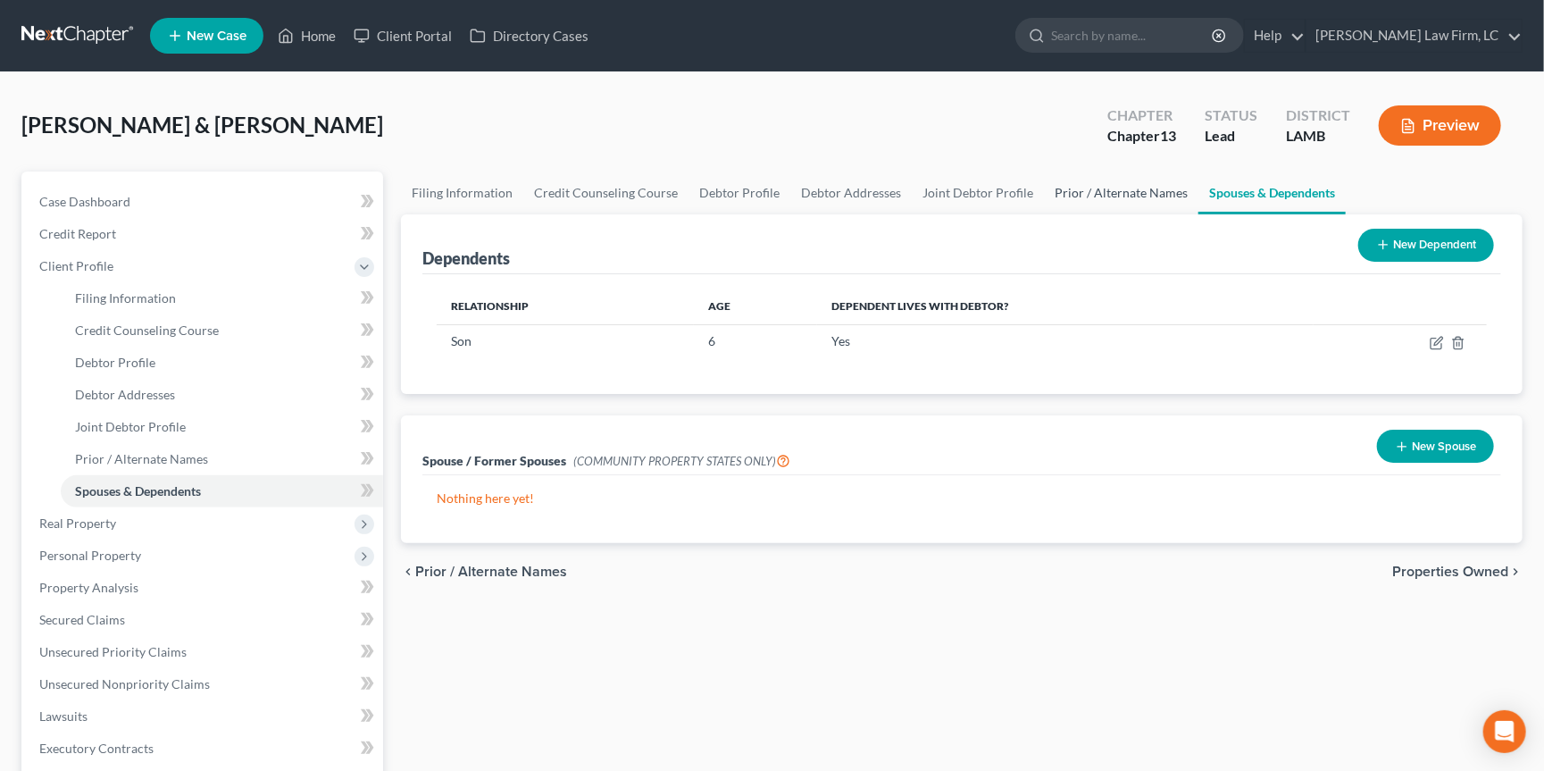
click at [1112, 185] on link "Prior / Alternate Names" at bounding box center [1121, 192] width 155 height 43
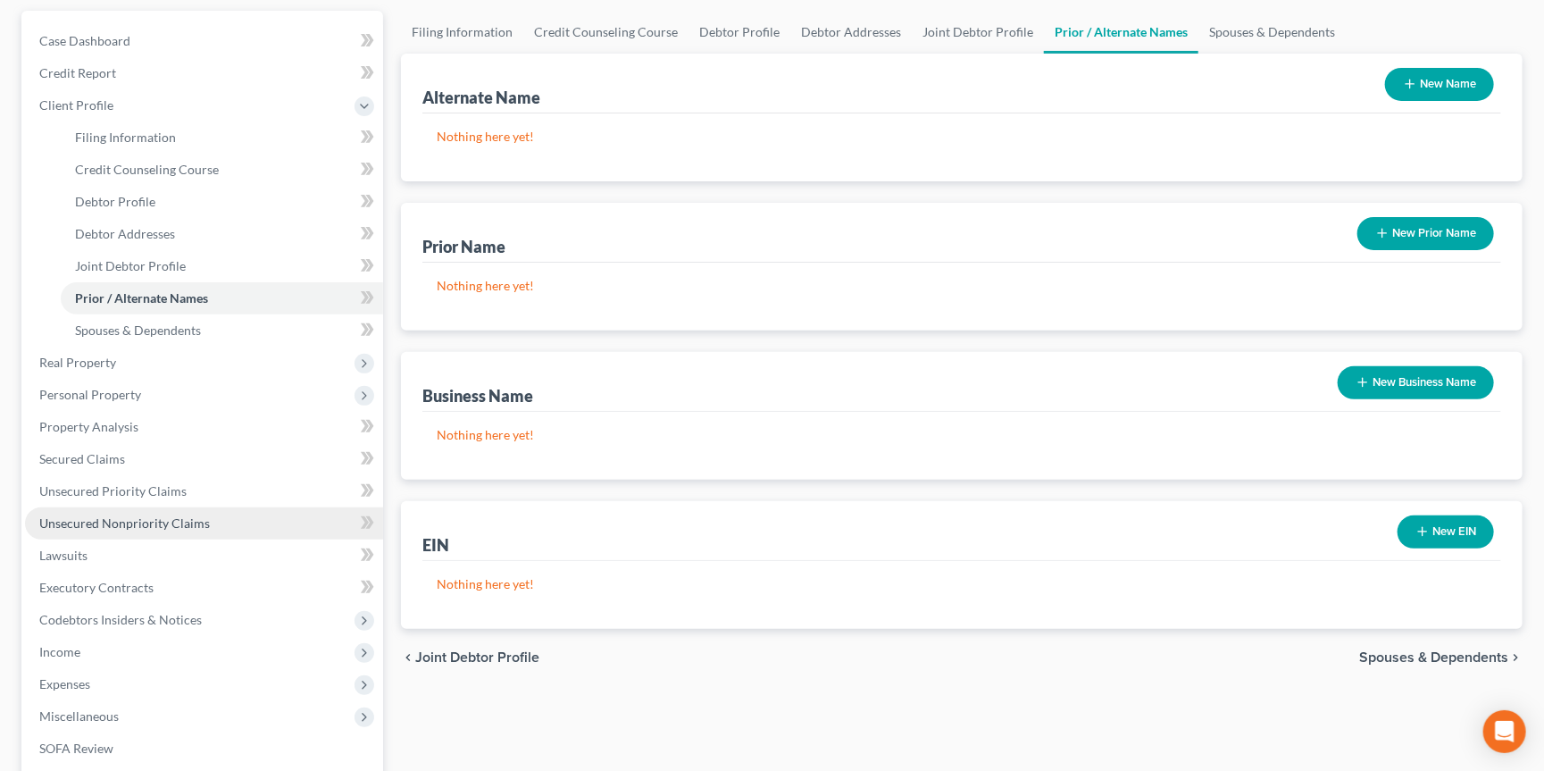
scroll to position [162, 0]
click at [247, 506] on link "Unsecured Nonpriority Claims" at bounding box center [204, 522] width 358 height 32
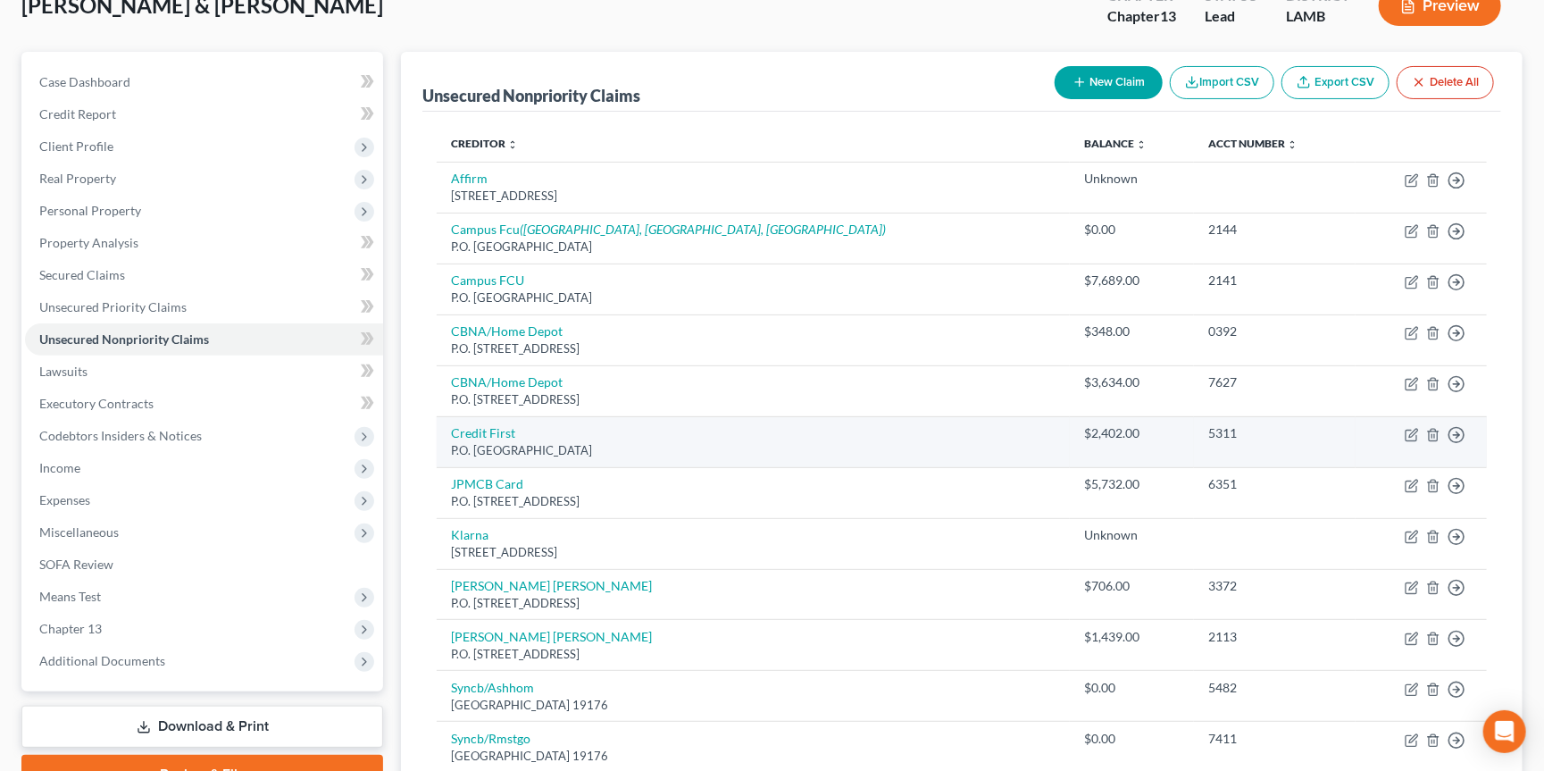
scroll to position [135, 0]
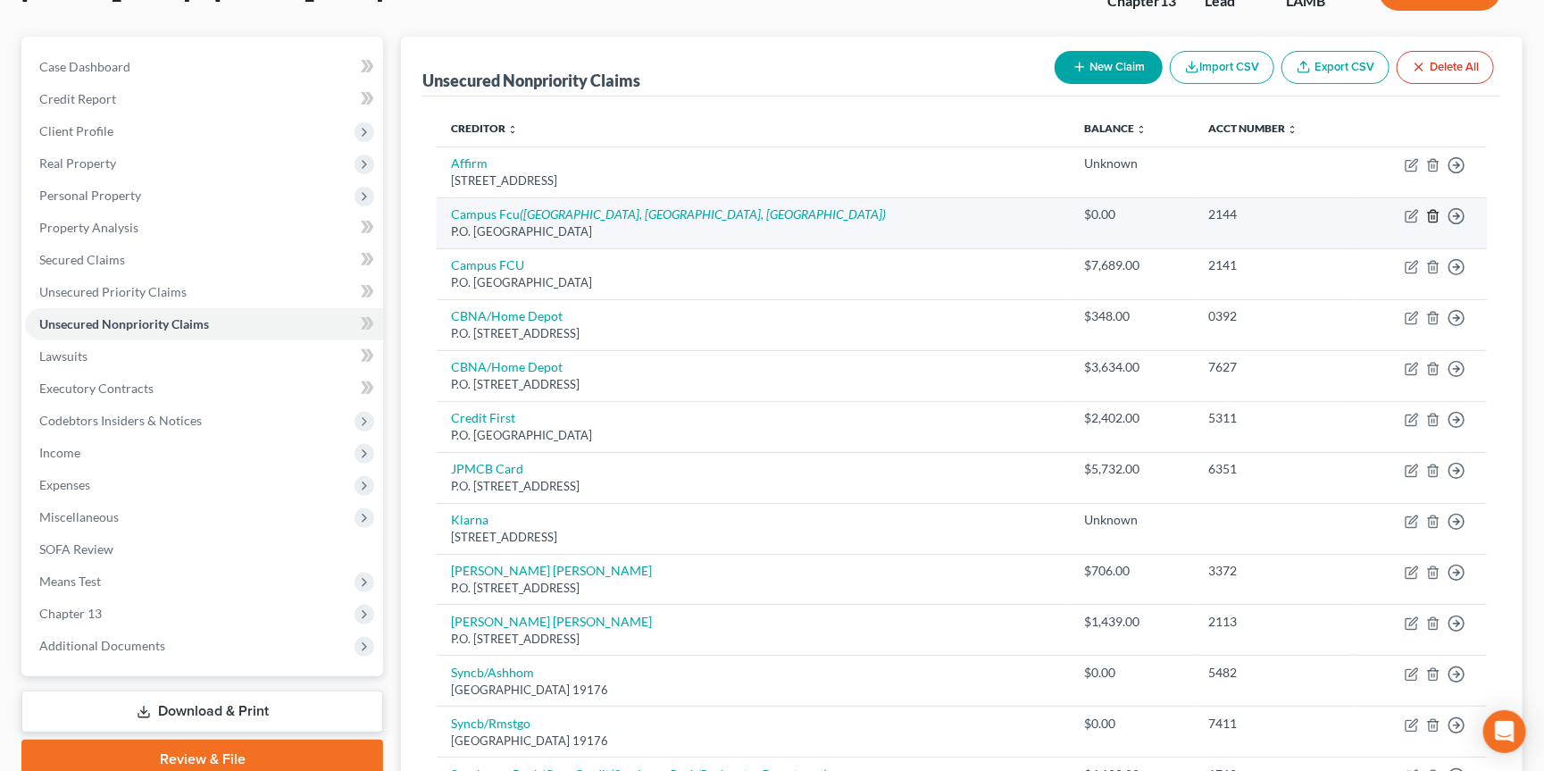
click at [1433, 215] on line "button" at bounding box center [1433, 217] width 0 height 4
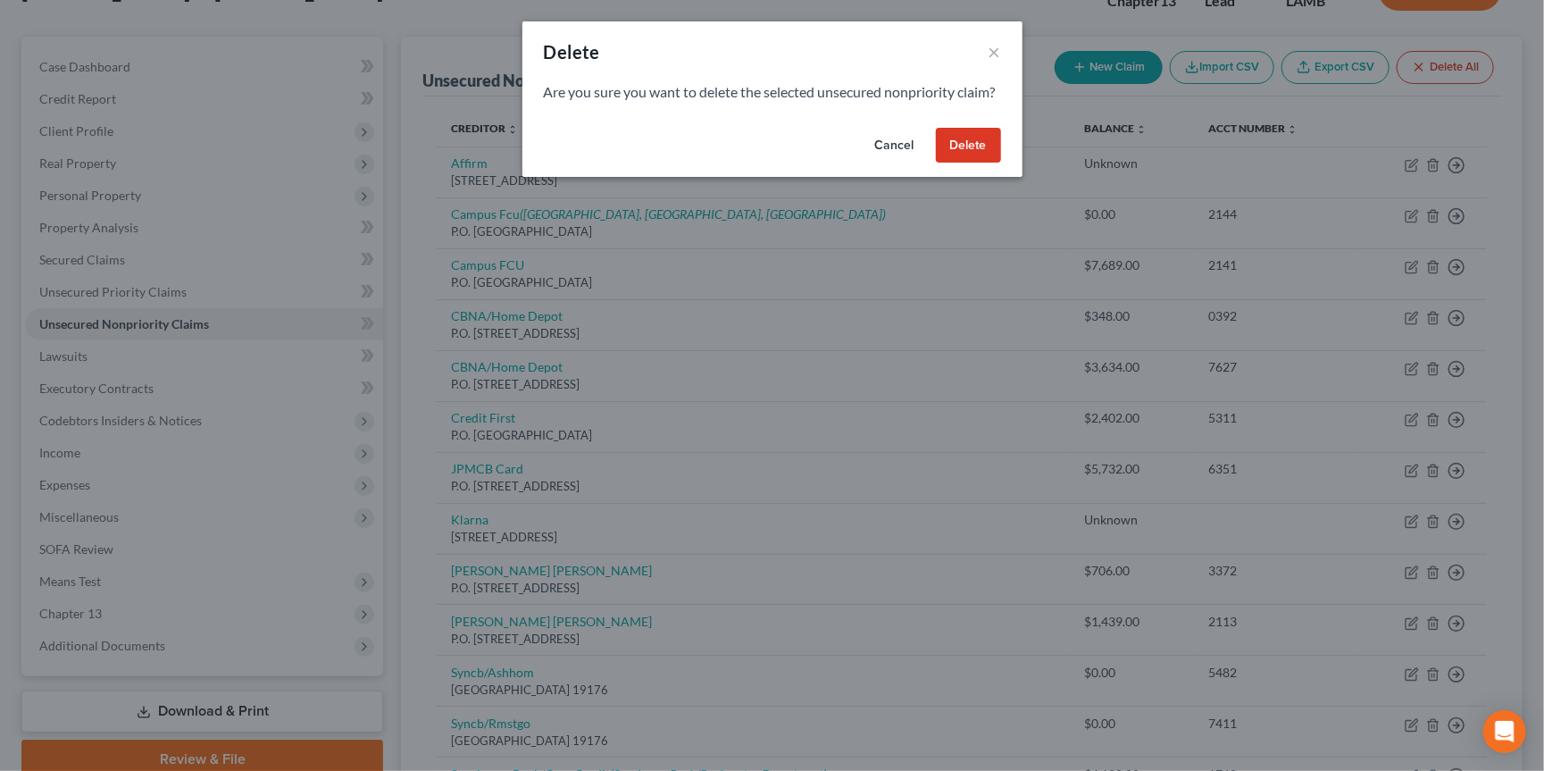
click at [908, 163] on button "Cancel" at bounding box center [895, 146] width 68 height 36
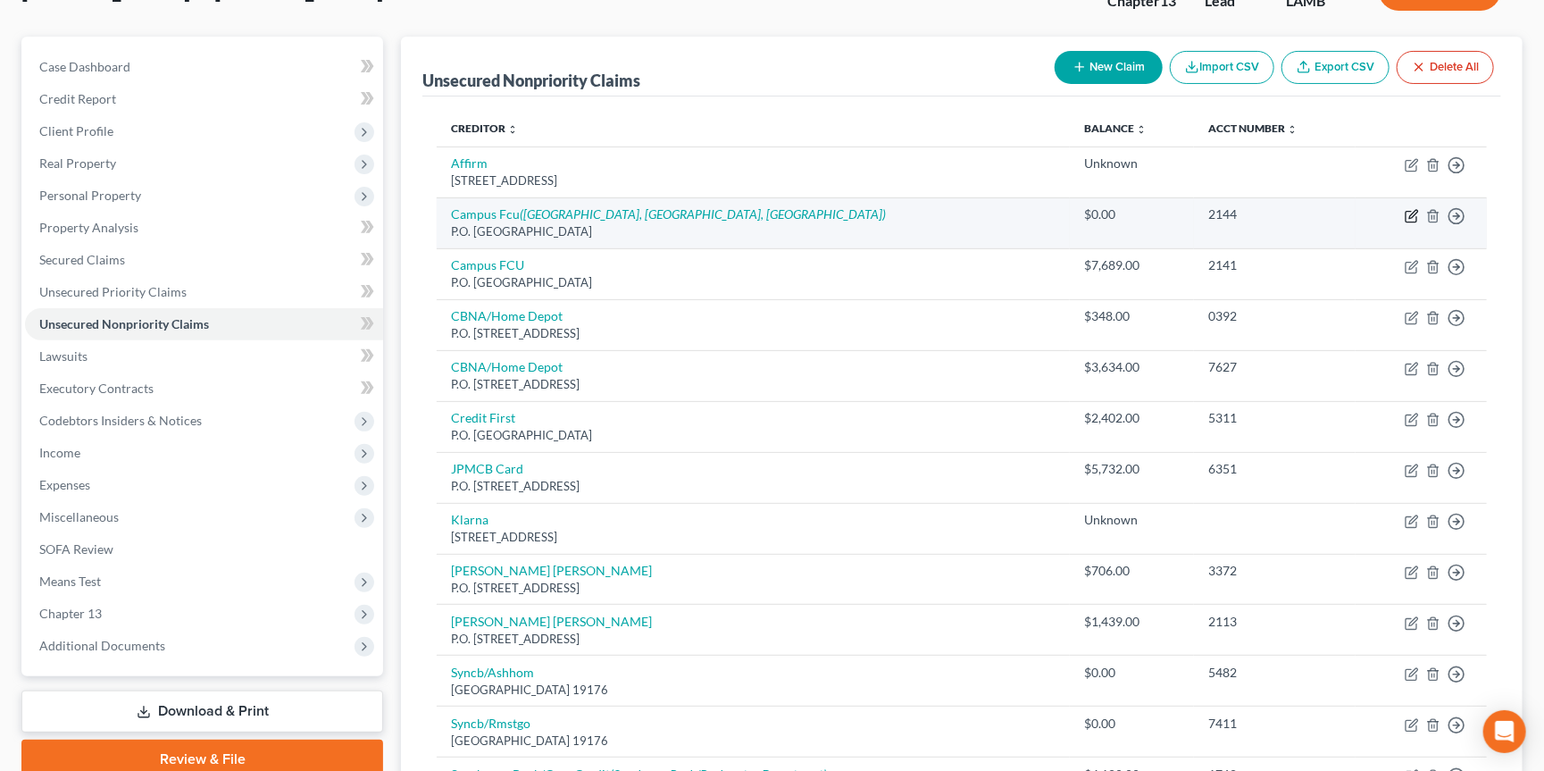
click at [1407, 212] on icon "button" at bounding box center [1411, 217] width 11 height 11
select select "19"
select select "2"
select select "19"
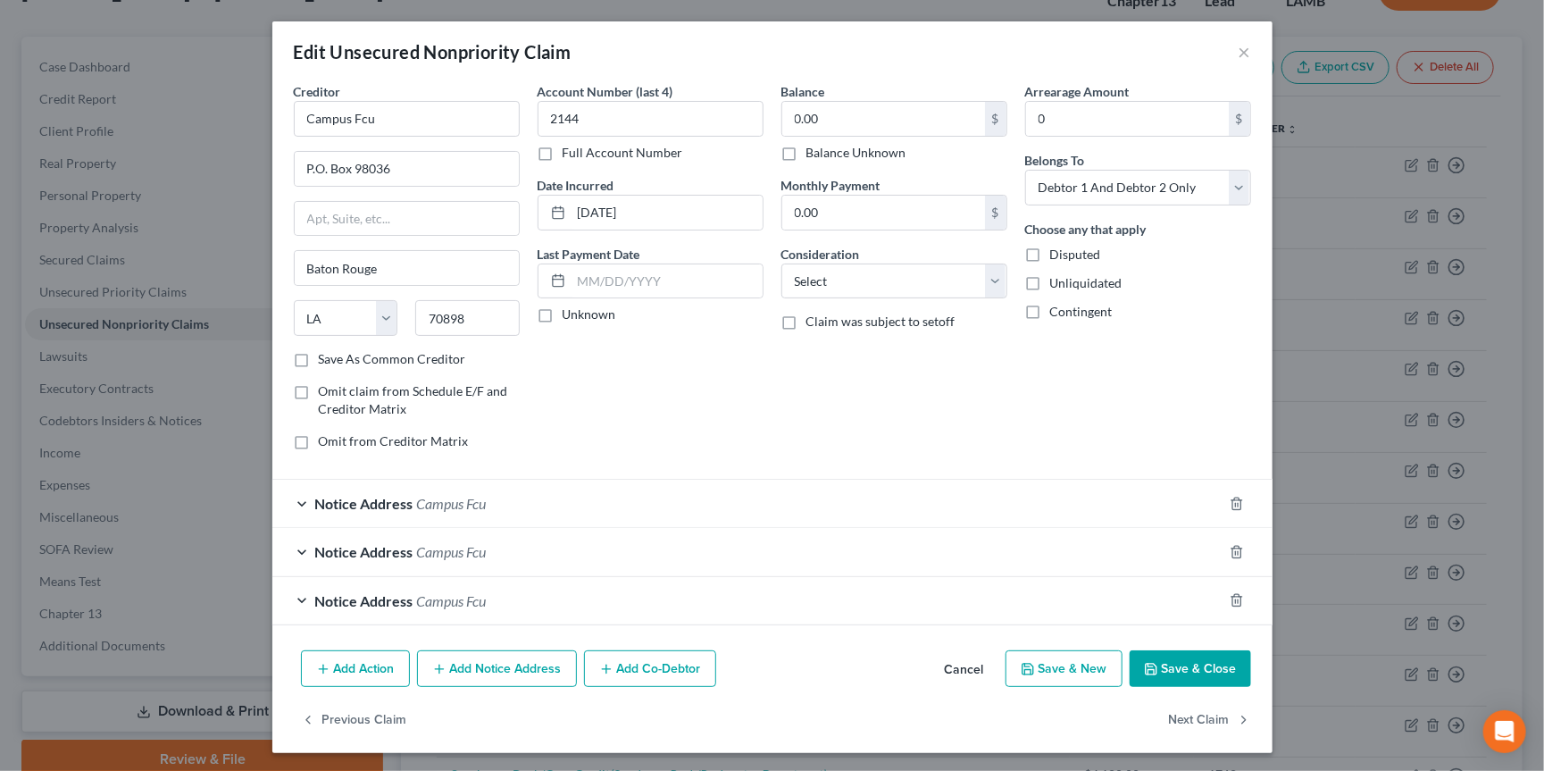
click at [802, 491] on div "Notice Address Campus Fcu" at bounding box center [747, 503] width 950 height 47
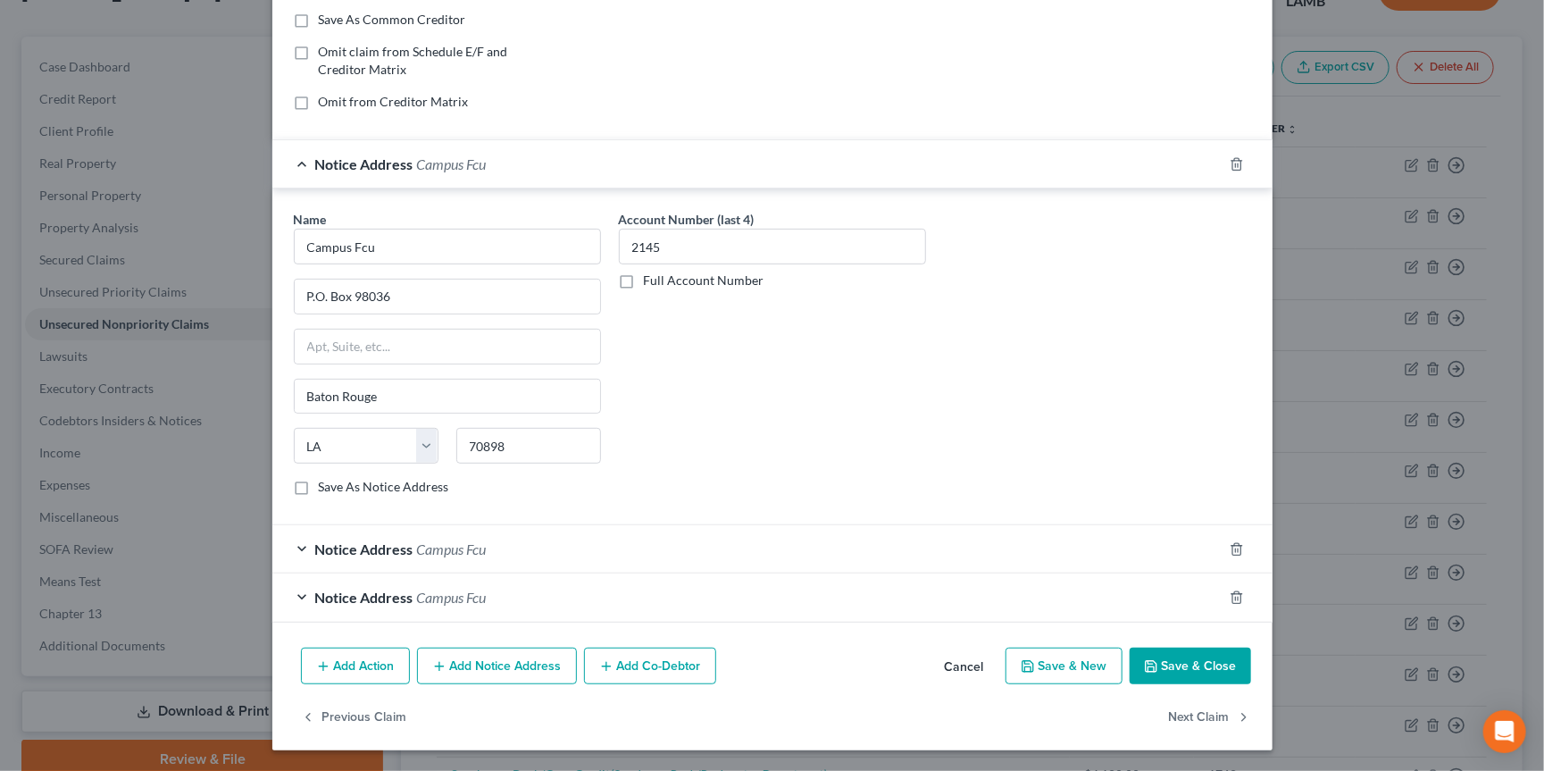
click at [853, 538] on div "Notice Address Campus Fcu" at bounding box center [747, 548] width 950 height 47
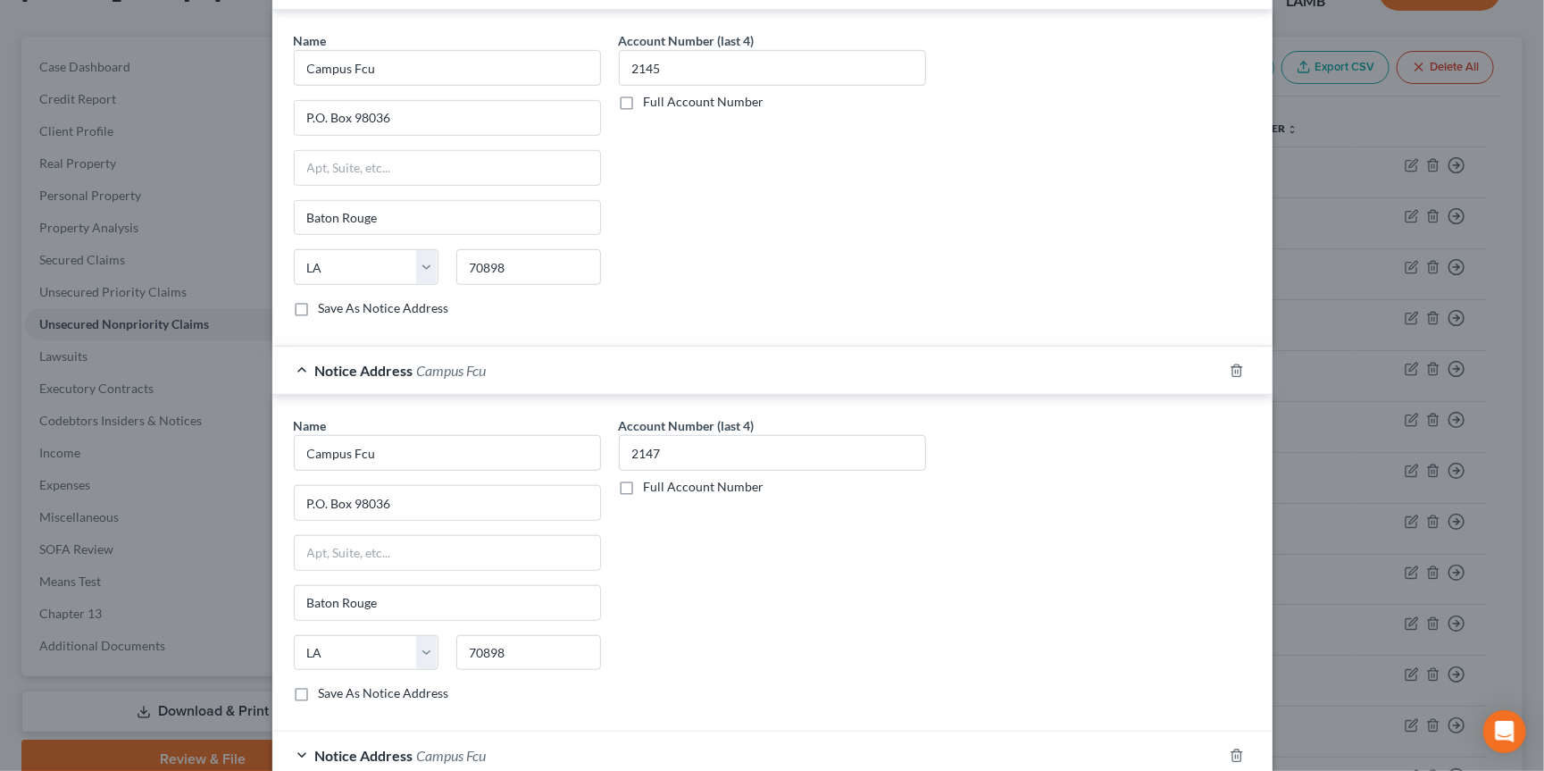
scroll to position [603, 0]
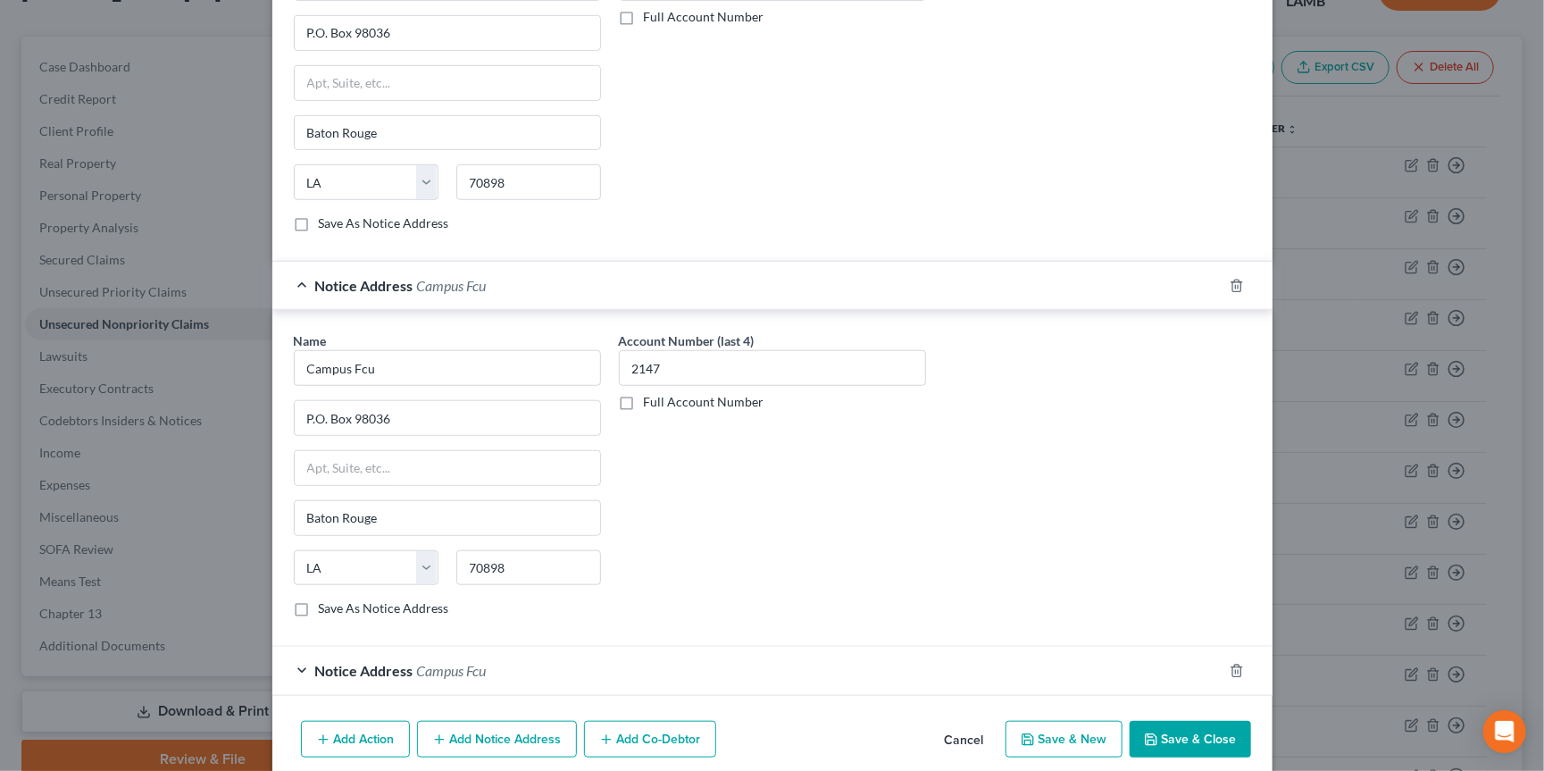
click at [849, 681] on div "Notice Address Campus Fcu" at bounding box center [747, 670] width 950 height 47
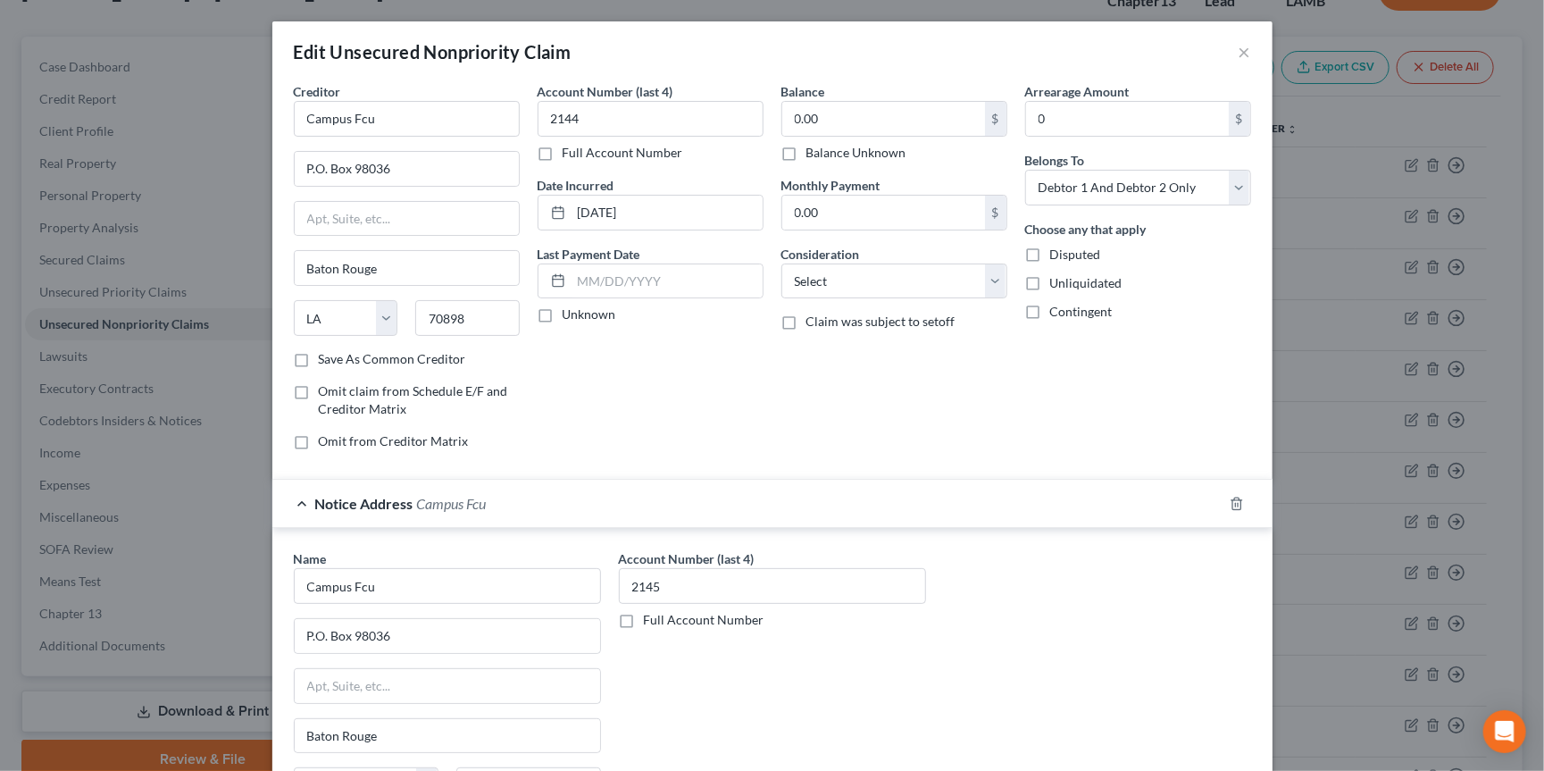
scroll to position [0, 0]
click at [1241, 55] on button "×" at bounding box center [1245, 51] width 13 height 21
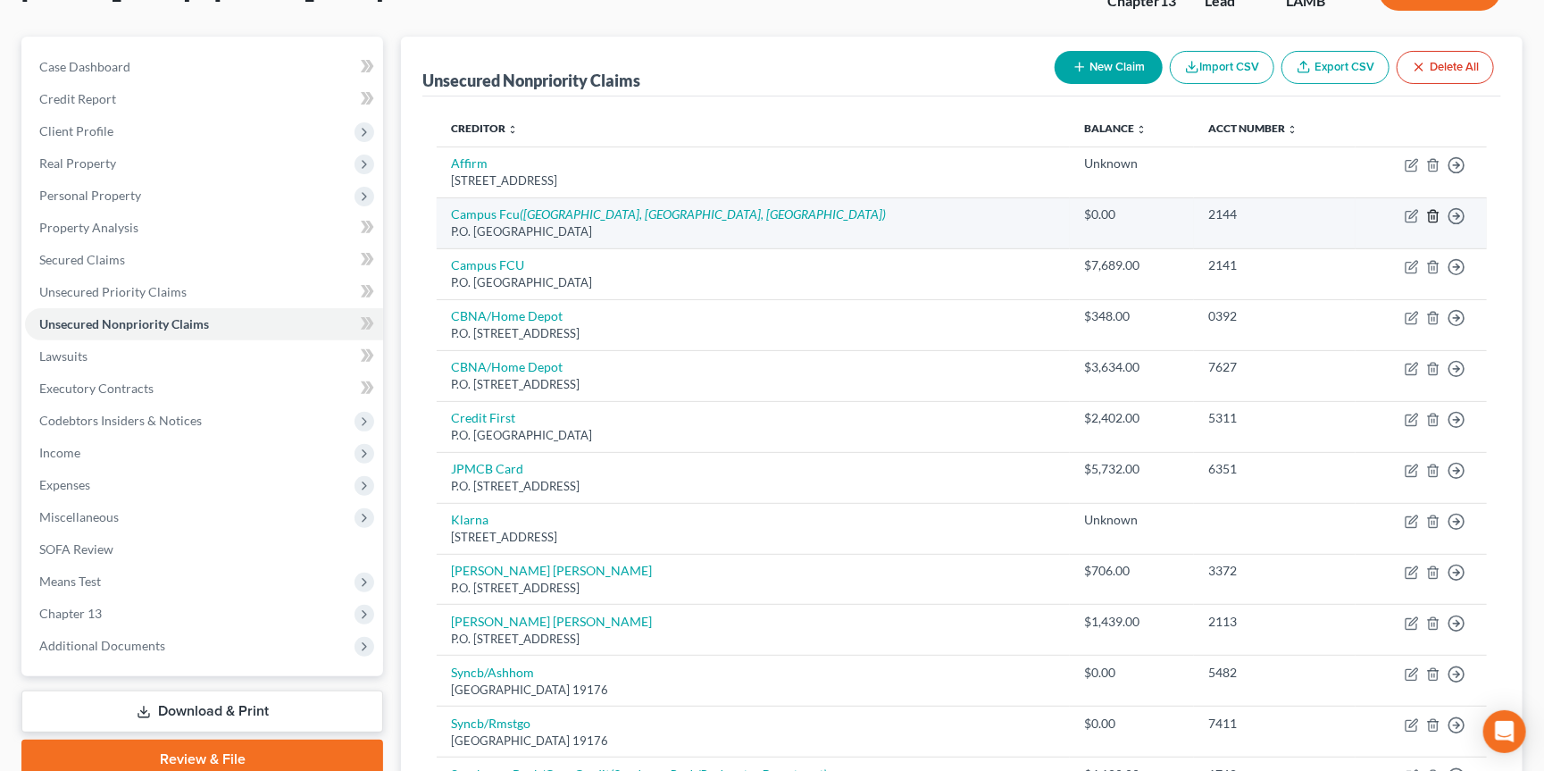
click at [1436, 210] on icon "button" at bounding box center [1433, 216] width 8 height 12
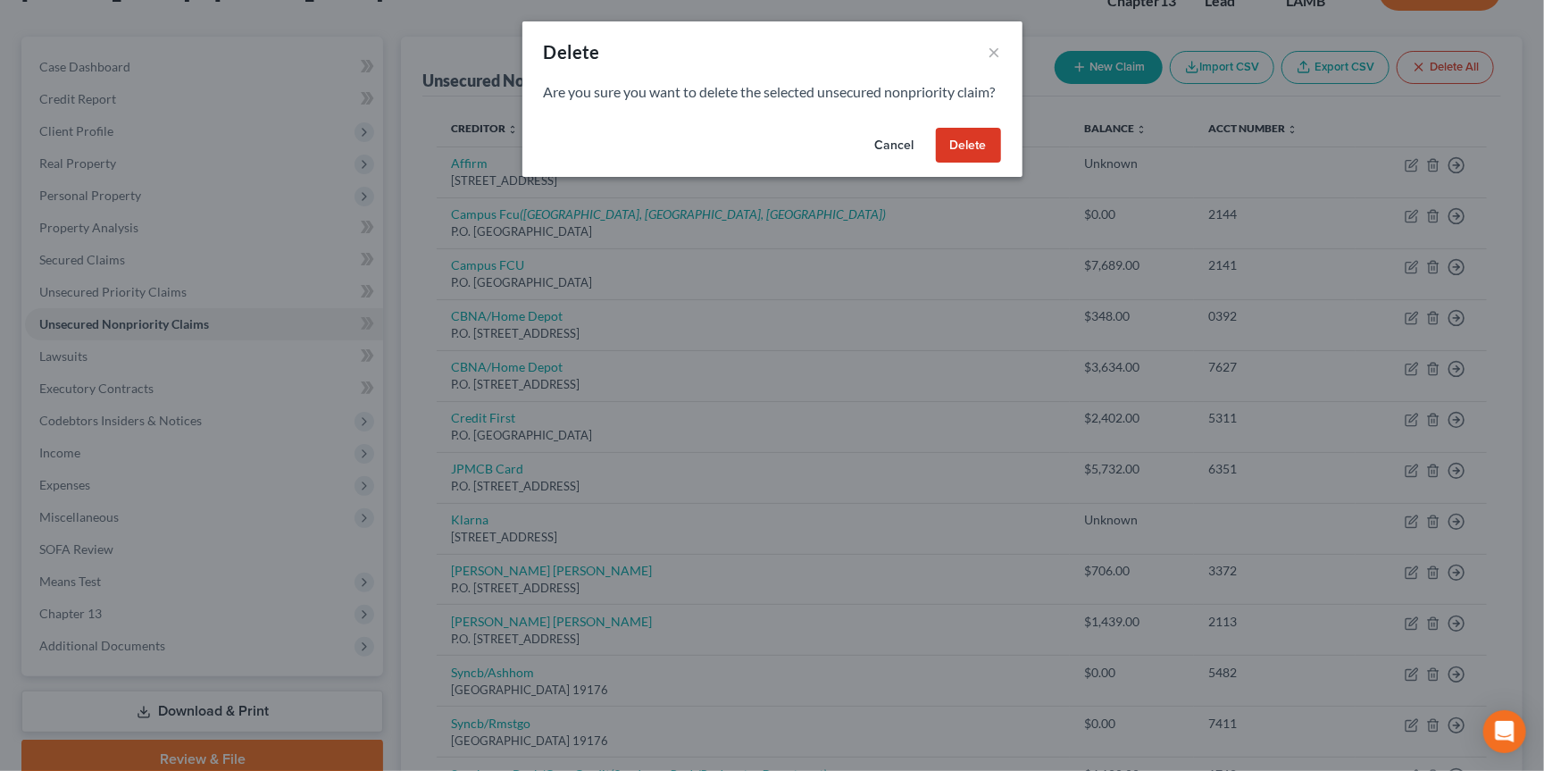
click at [987, 158] on button "Delete" at bounding box center [968, 146] width 65 height 36
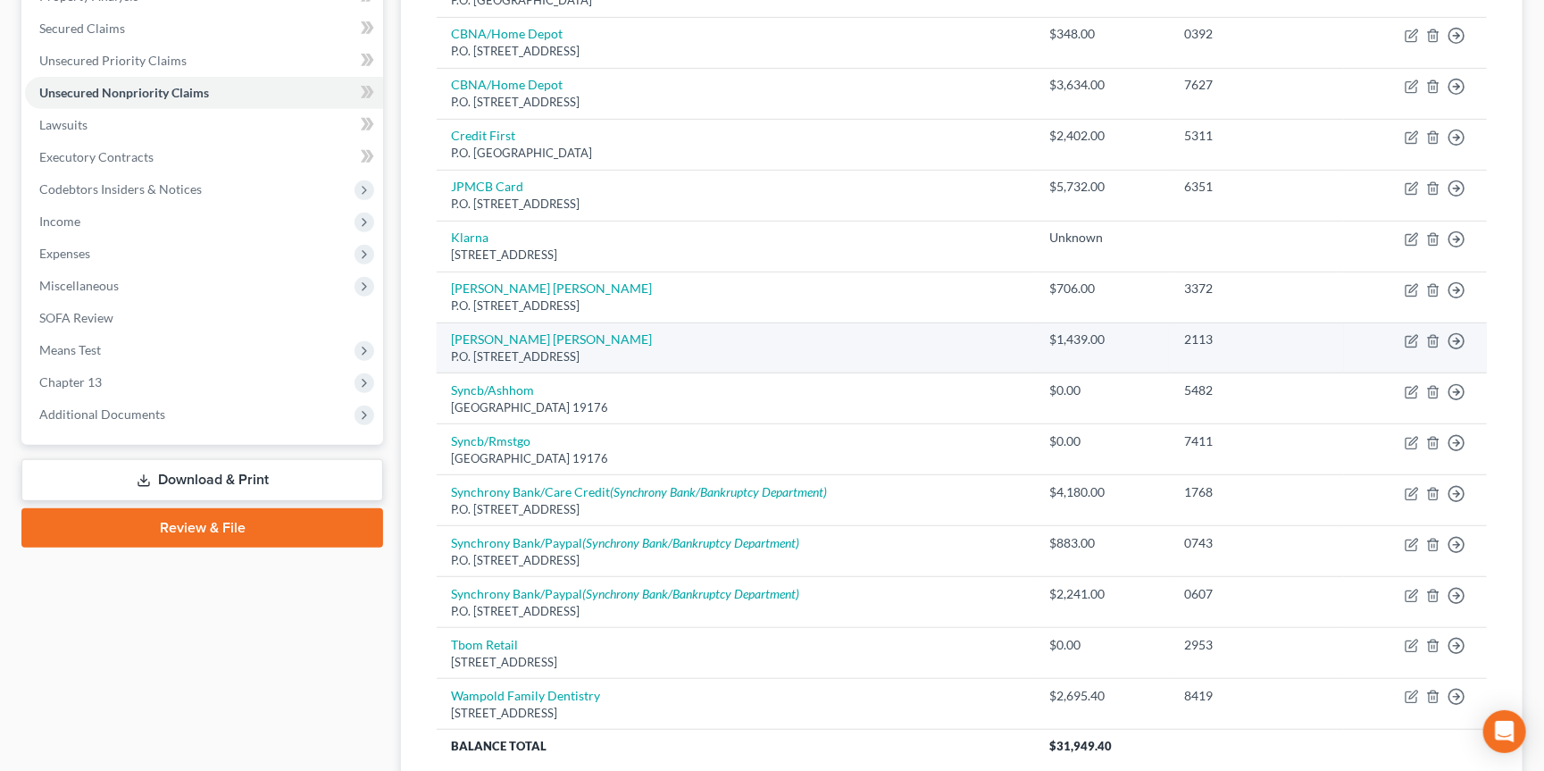
scroll to position [368, 0]
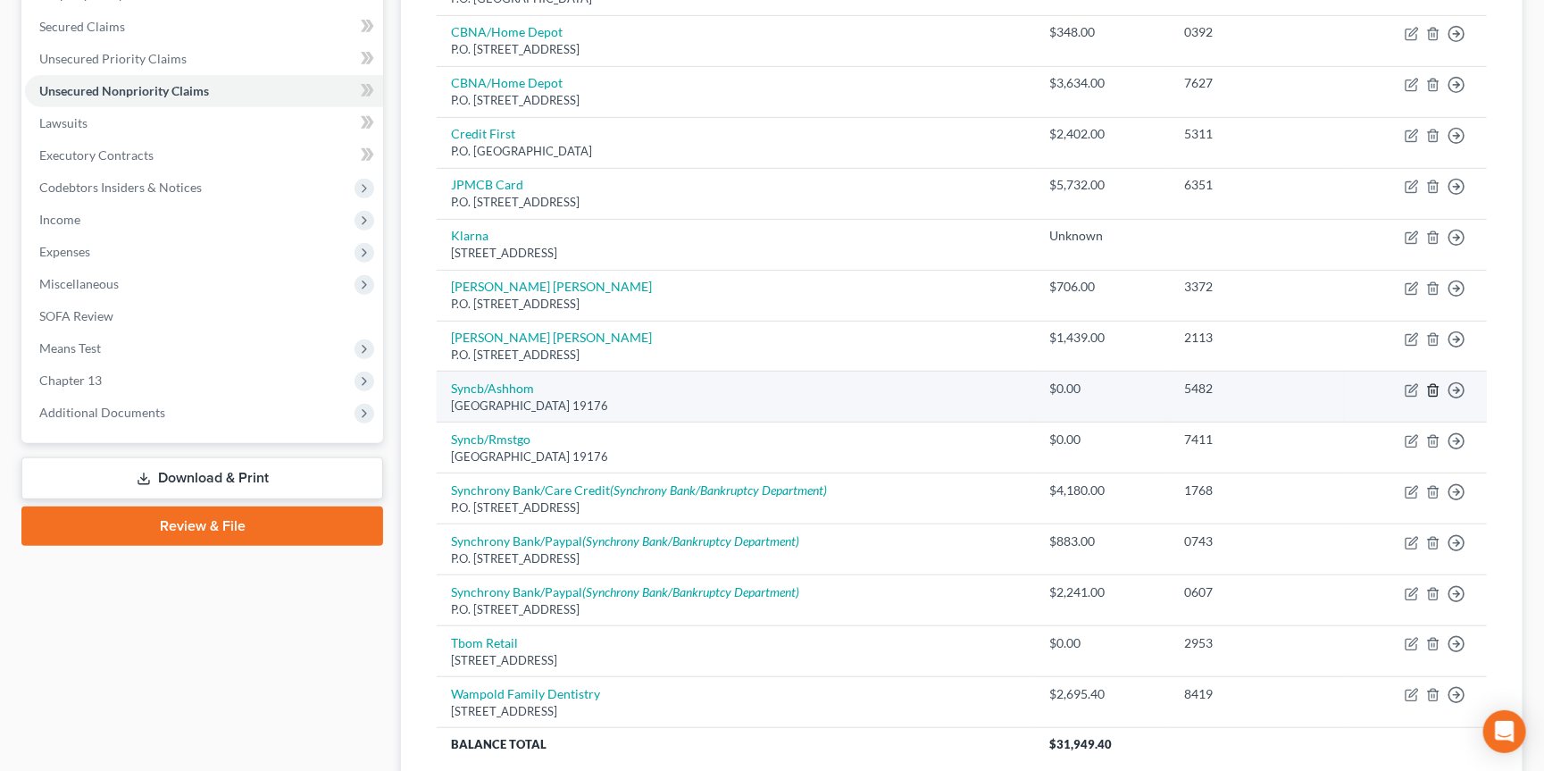
click at [1433, 383] on icon "button" at bounding box center [1433, 390] width 14 height 14
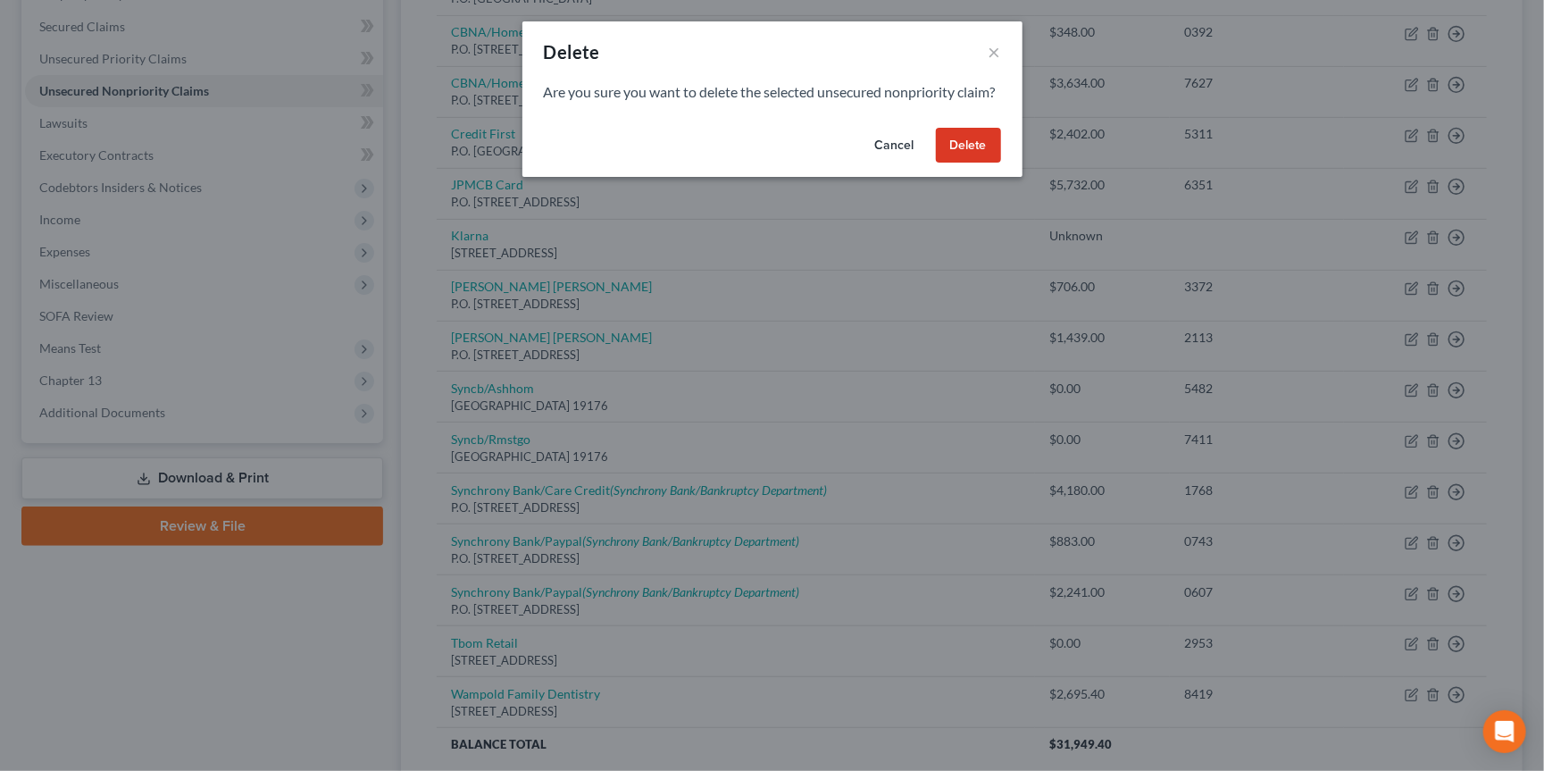
click at [979, 163] on button "Delete" at bounding box center [968, 146] width 65 height 36
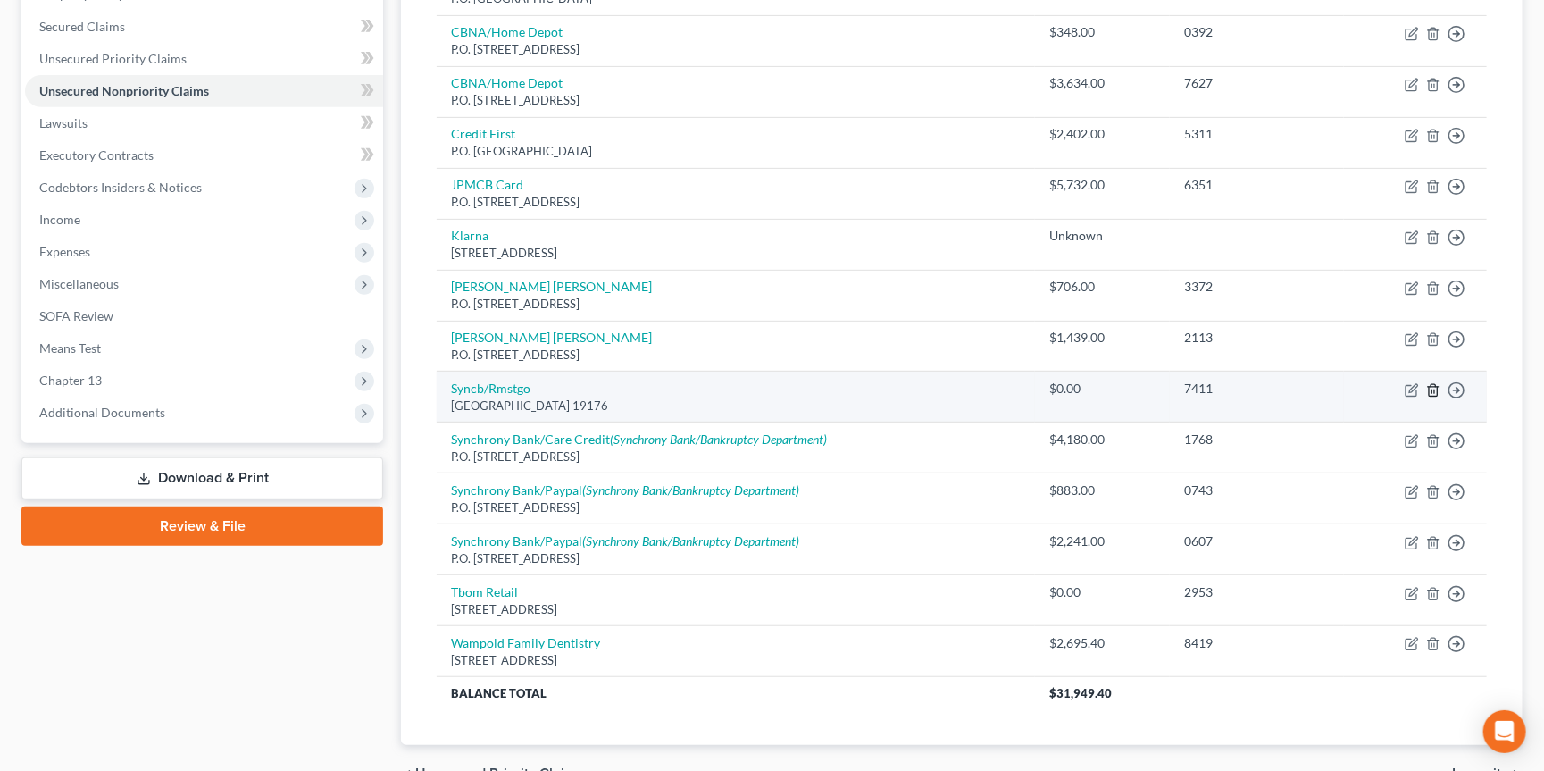
click at [1434, 389] on line "button" at bounding box center [1434, 391] width 0 height 4
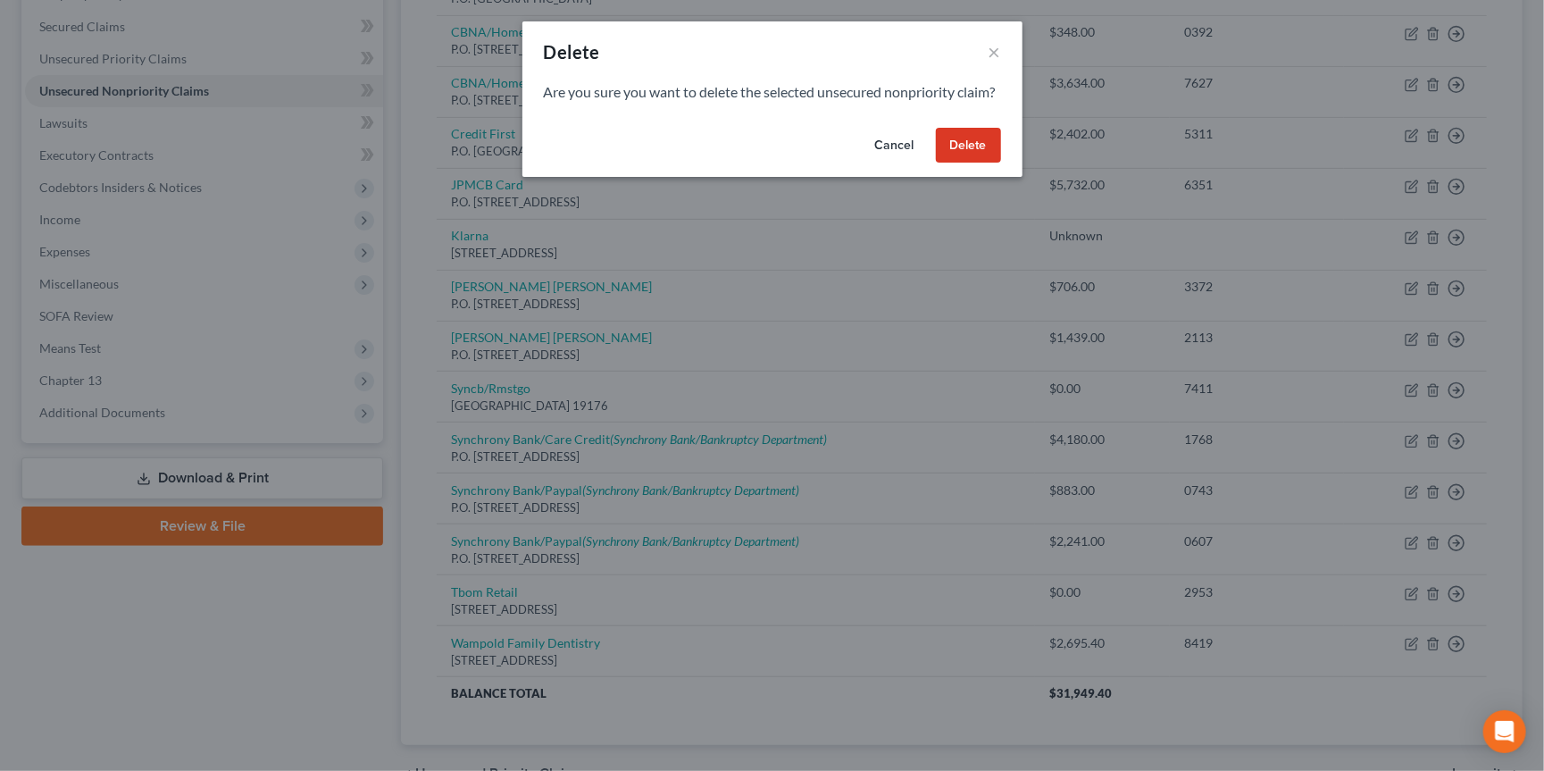
click at [978, 163] on button "Delete" at bounding box center [968, 146] width 65 height 36
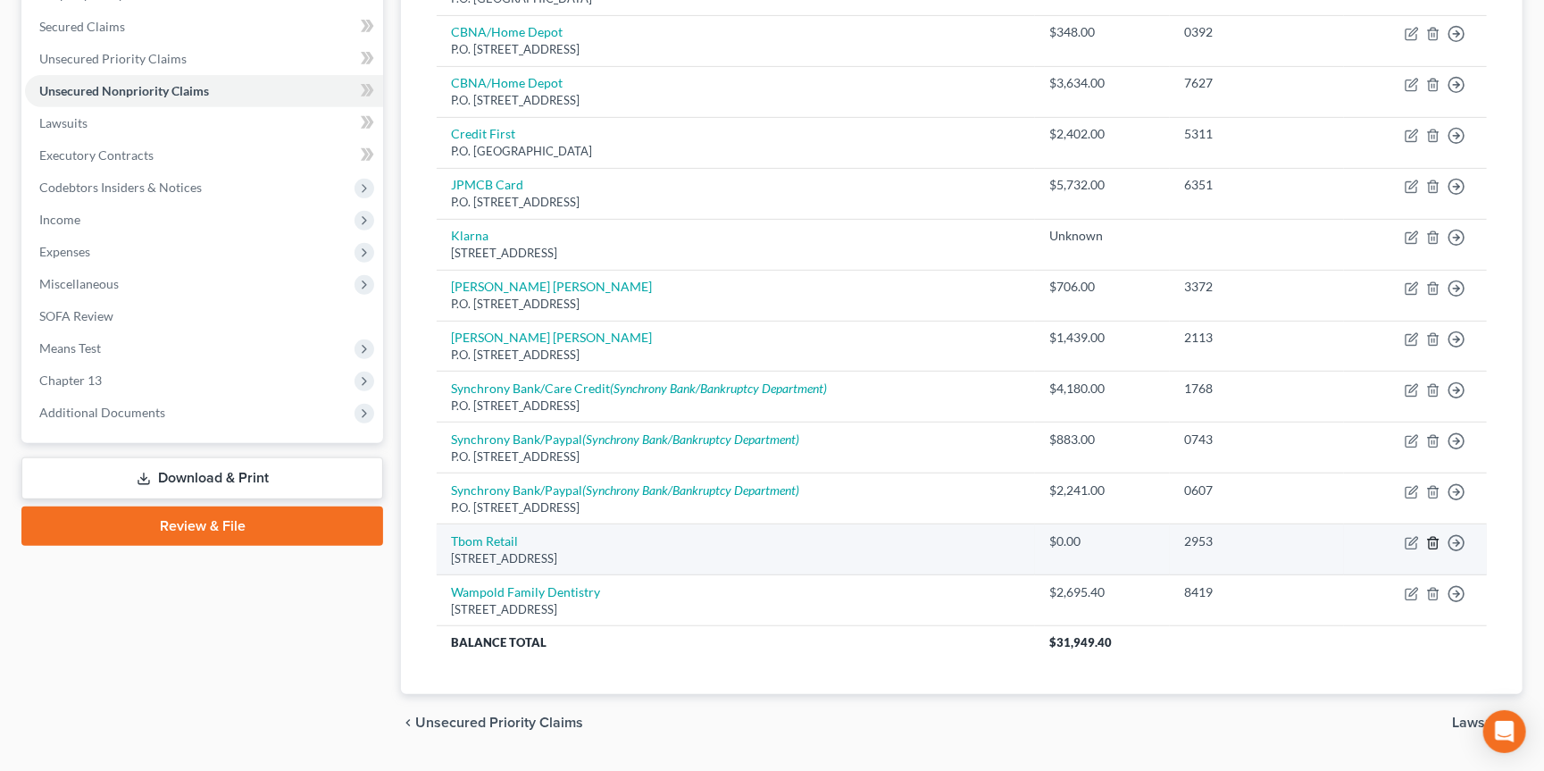
click at [1437, 536] on icon "button" at bounding box center [1433, 543] width 14 height 14
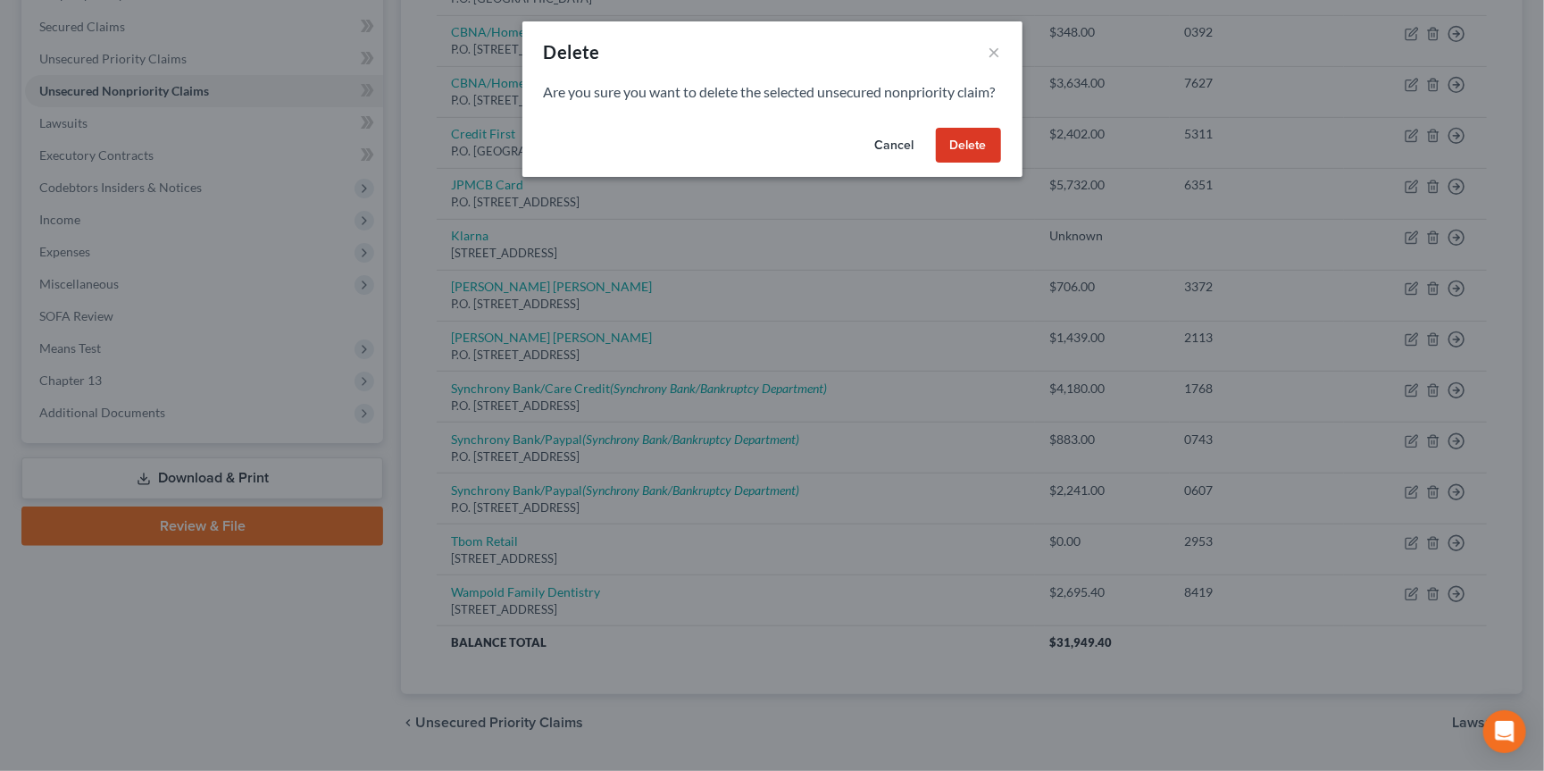
click at [969, 163] on button "Delete" at bounding box center [968, 146] width 65 height 36
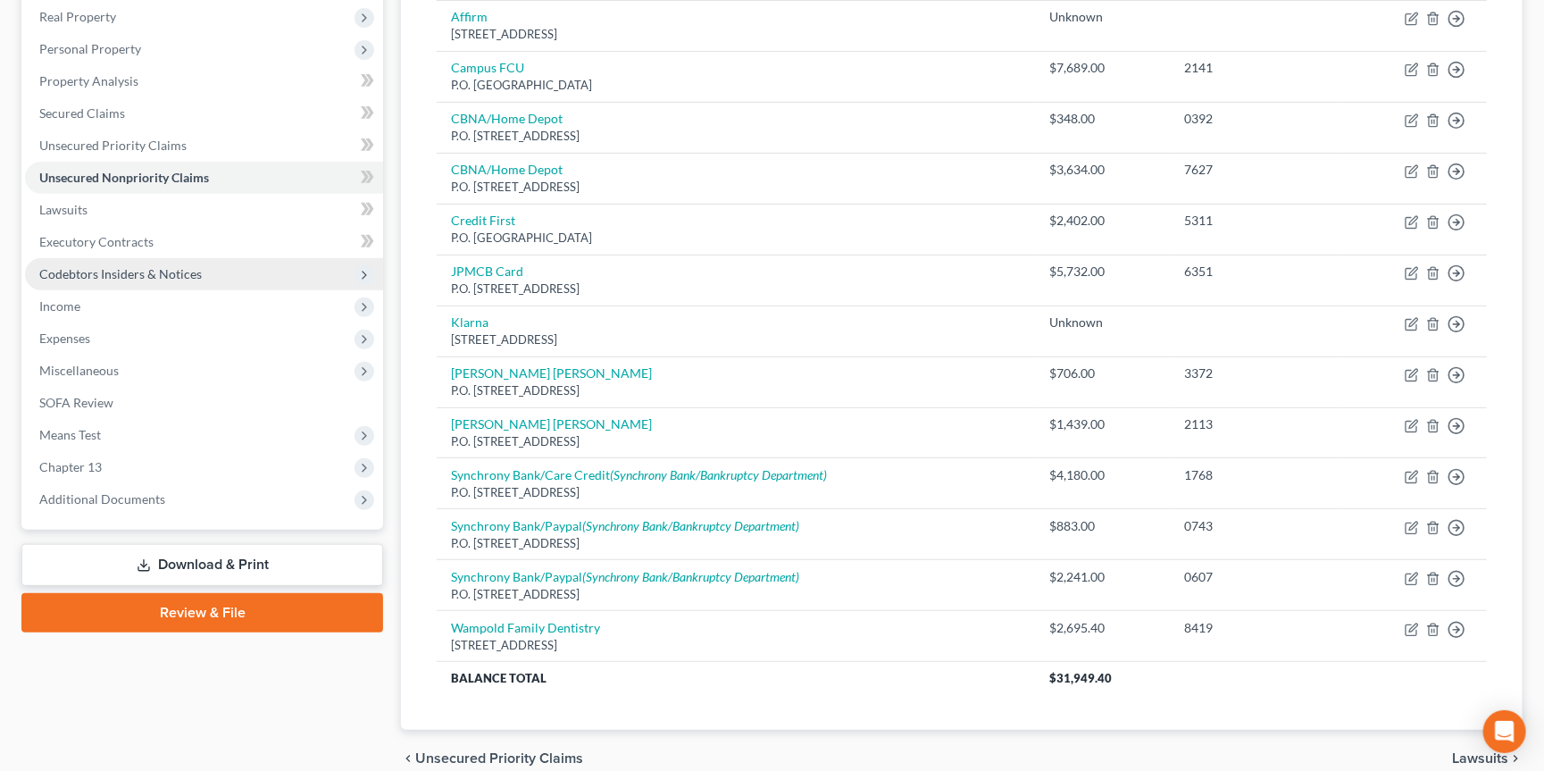
scroll to position [275, 0]
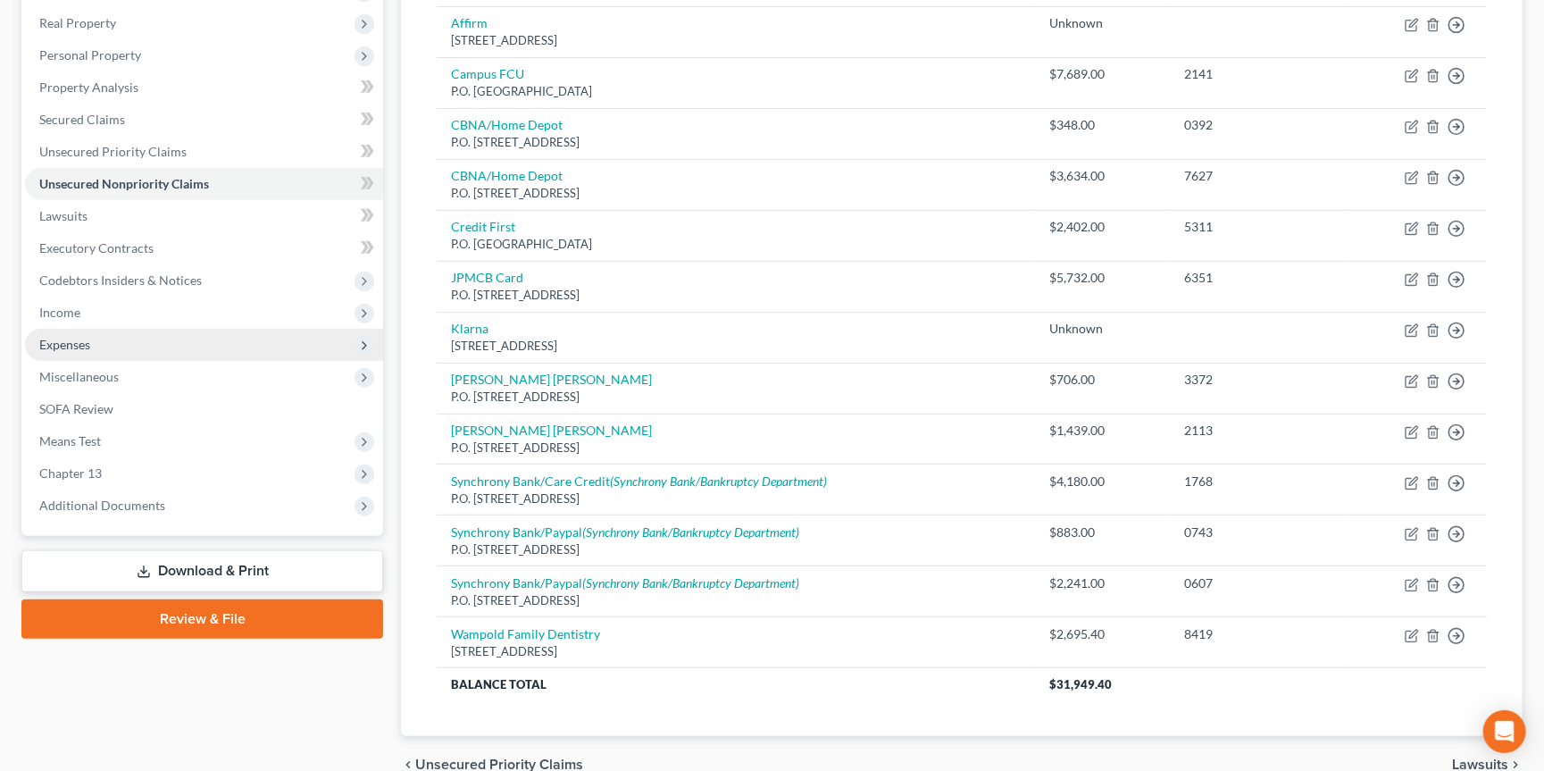
click at [192, 329] on span "Expenses" at bounding box center [204, 345] width 358 height 32
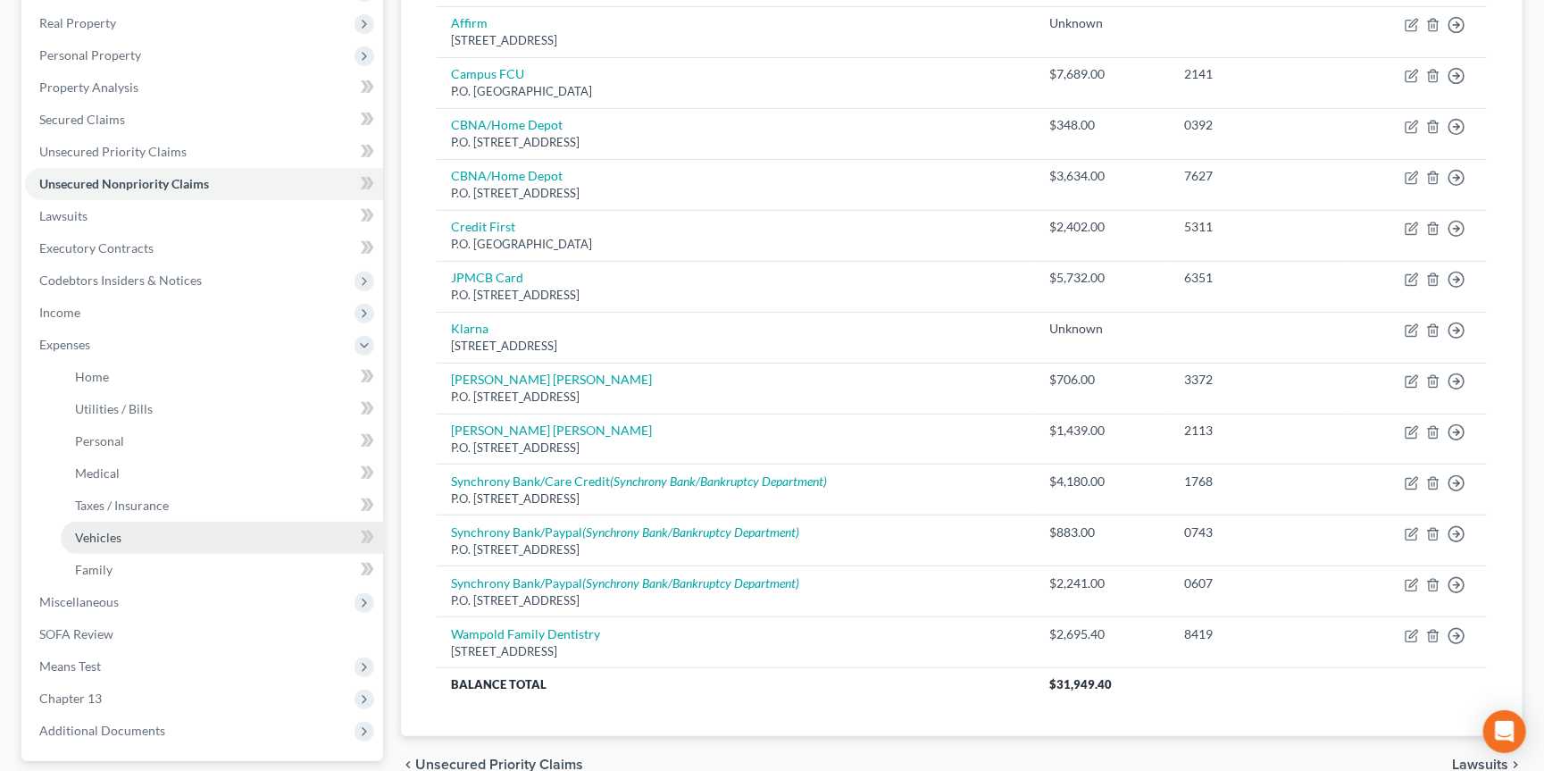
click at [170, 529] on link "Vehicles" at bounding box center [222, 538] width 322 height 32
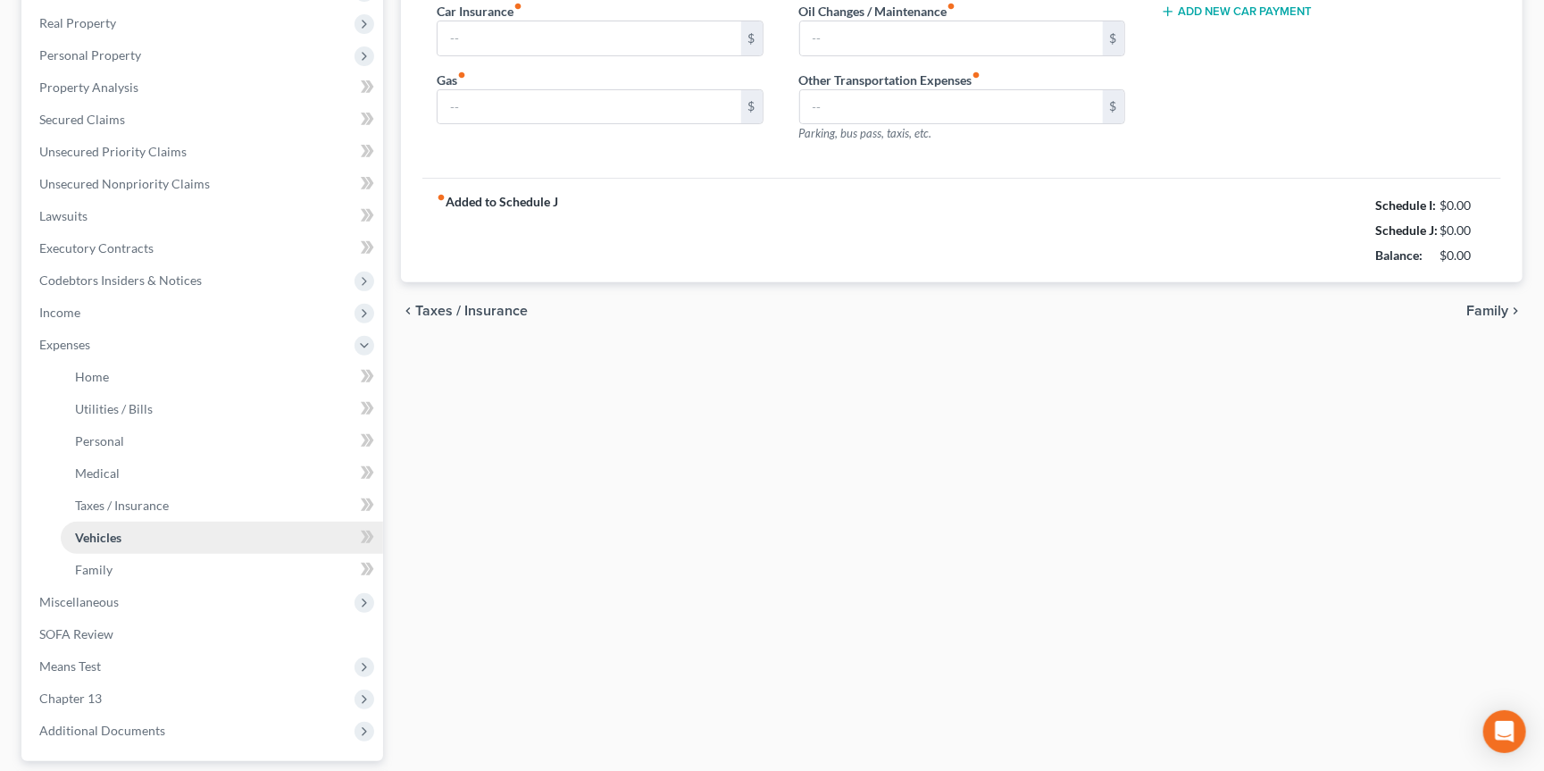
click at [211, 522] on link "Vehicles" at bounding box center [222, 538] width 322 height 32
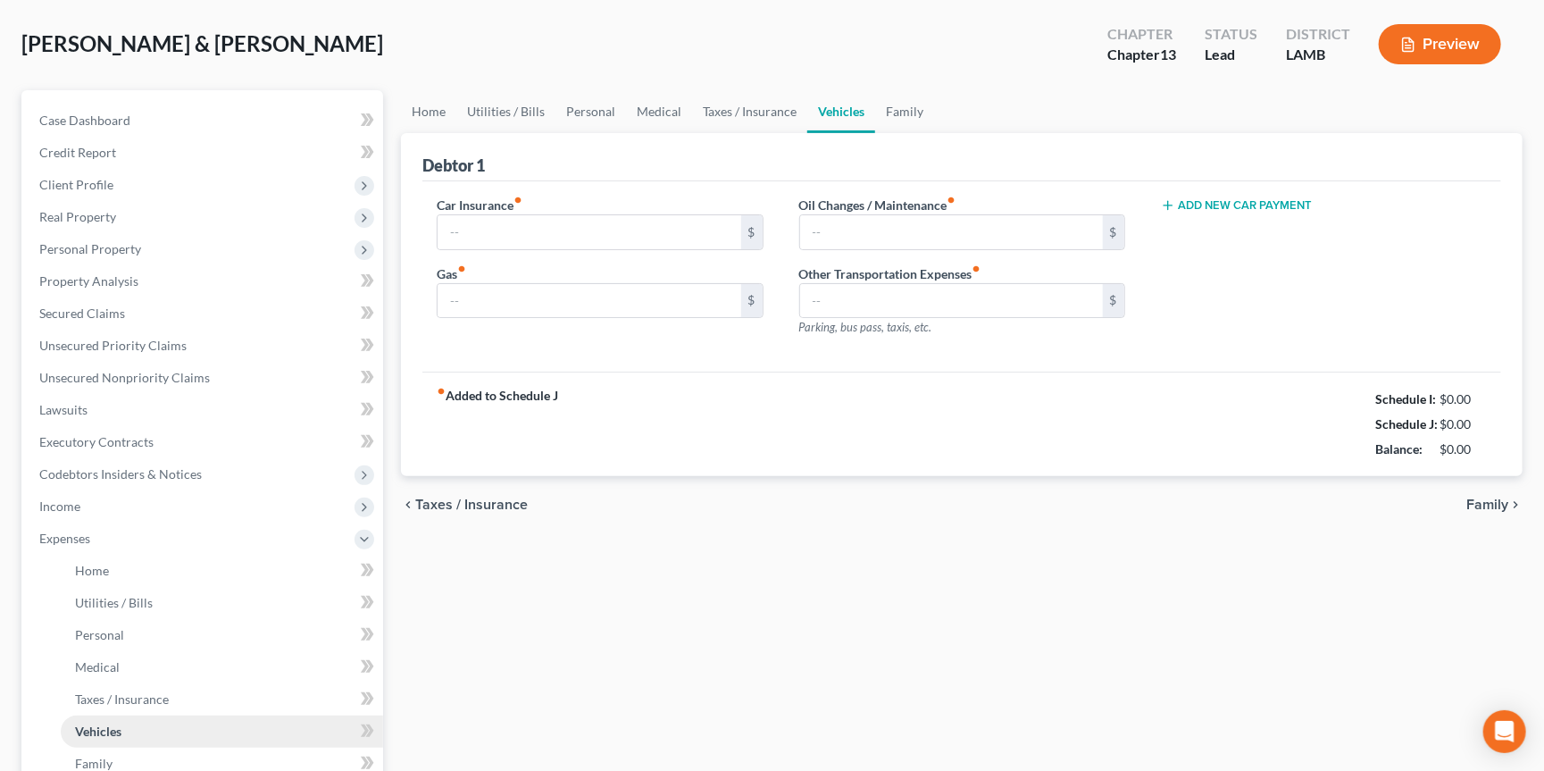
type input "572.00"
type input "300.00"
type input "50.00"
type input "0.00"
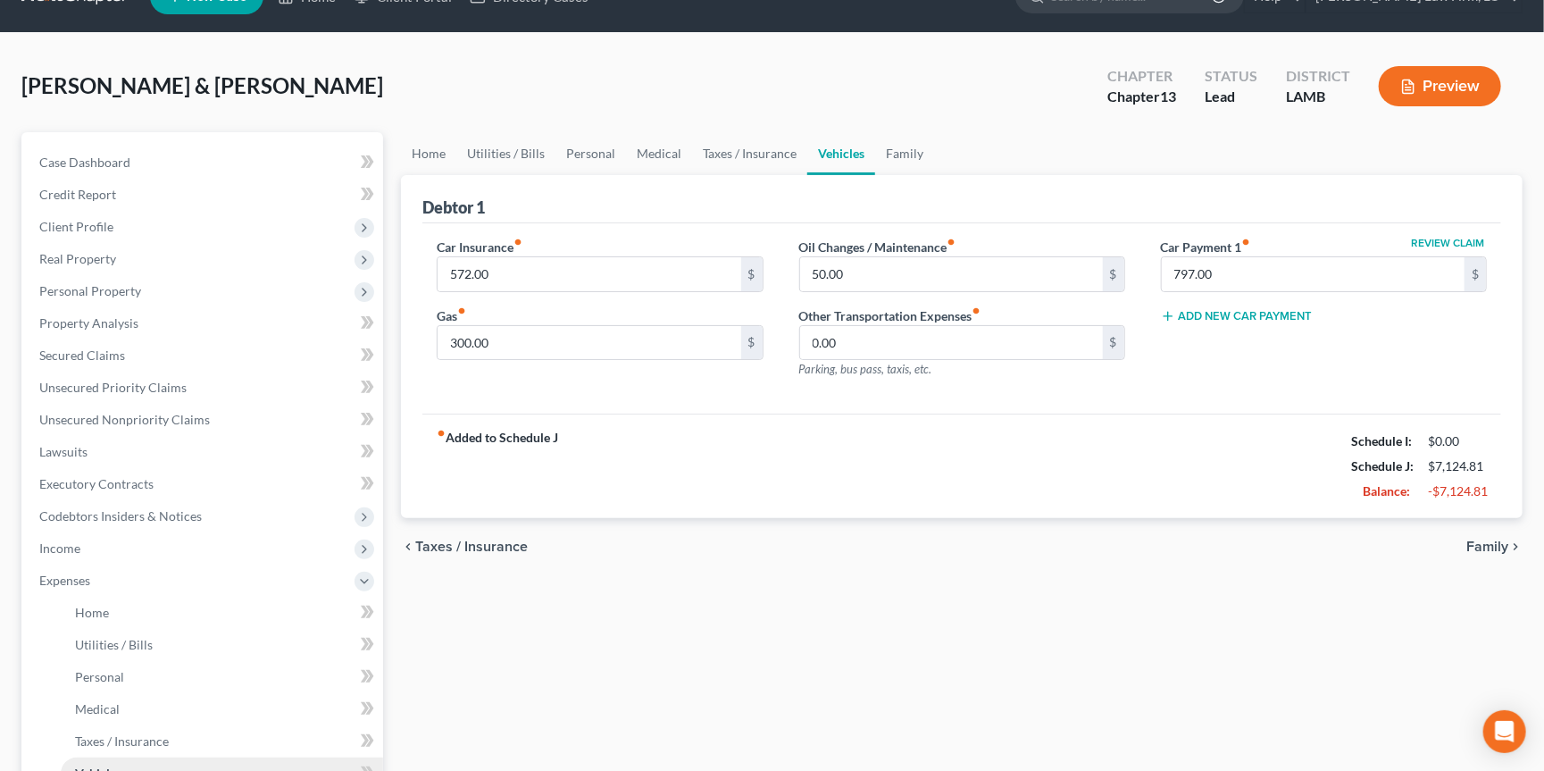
scroll to position [0, 0]
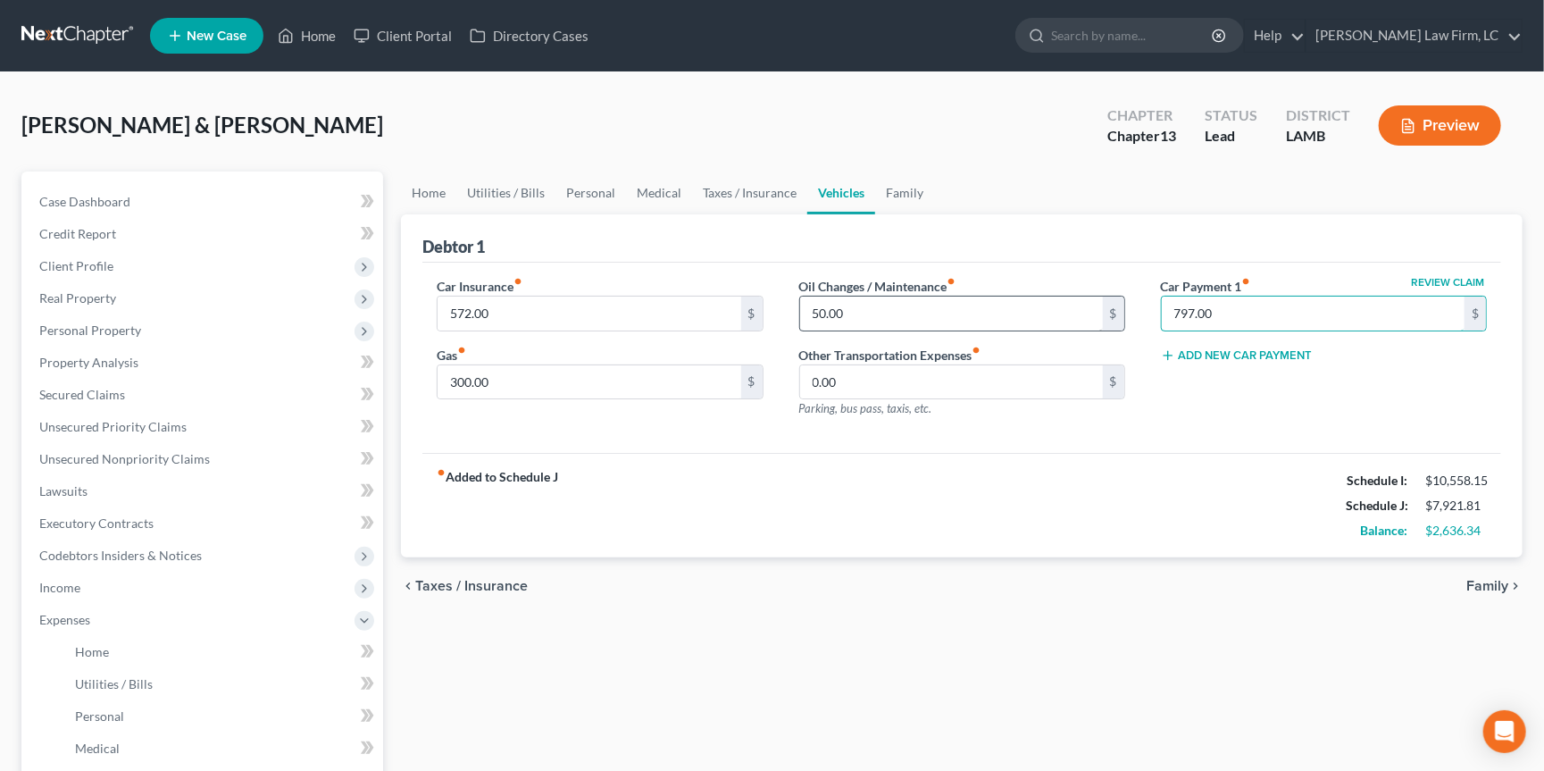
drag, startPoint x: 1251, startPoint y: 303, endPoint x: 1049, endPoint y: 303, distance: 202.7
click at [1049, 303] on div "Car Insurance fiber_manual_record 572.00 $ Gas fiber_manual_record 300.00 $ Oil…" at bounding box center [962, 354] width 1086 height 155
